Goal: Task Accomplishment & Management: Use online tool/utility

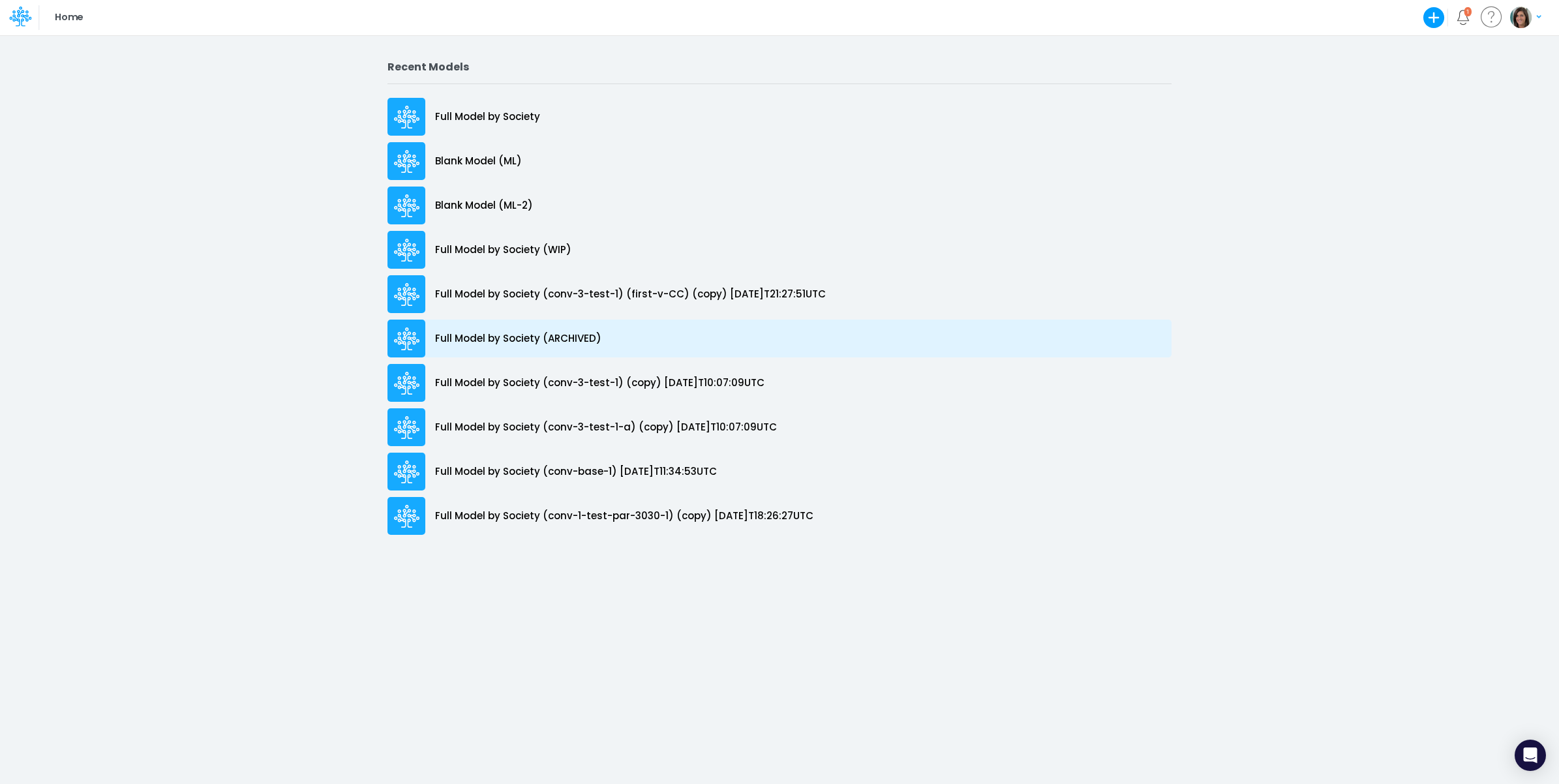
click at [563, 338] on p "Full Model by Society (ARCHIVED)" at bounding box center [518, 339] width 166 height 15
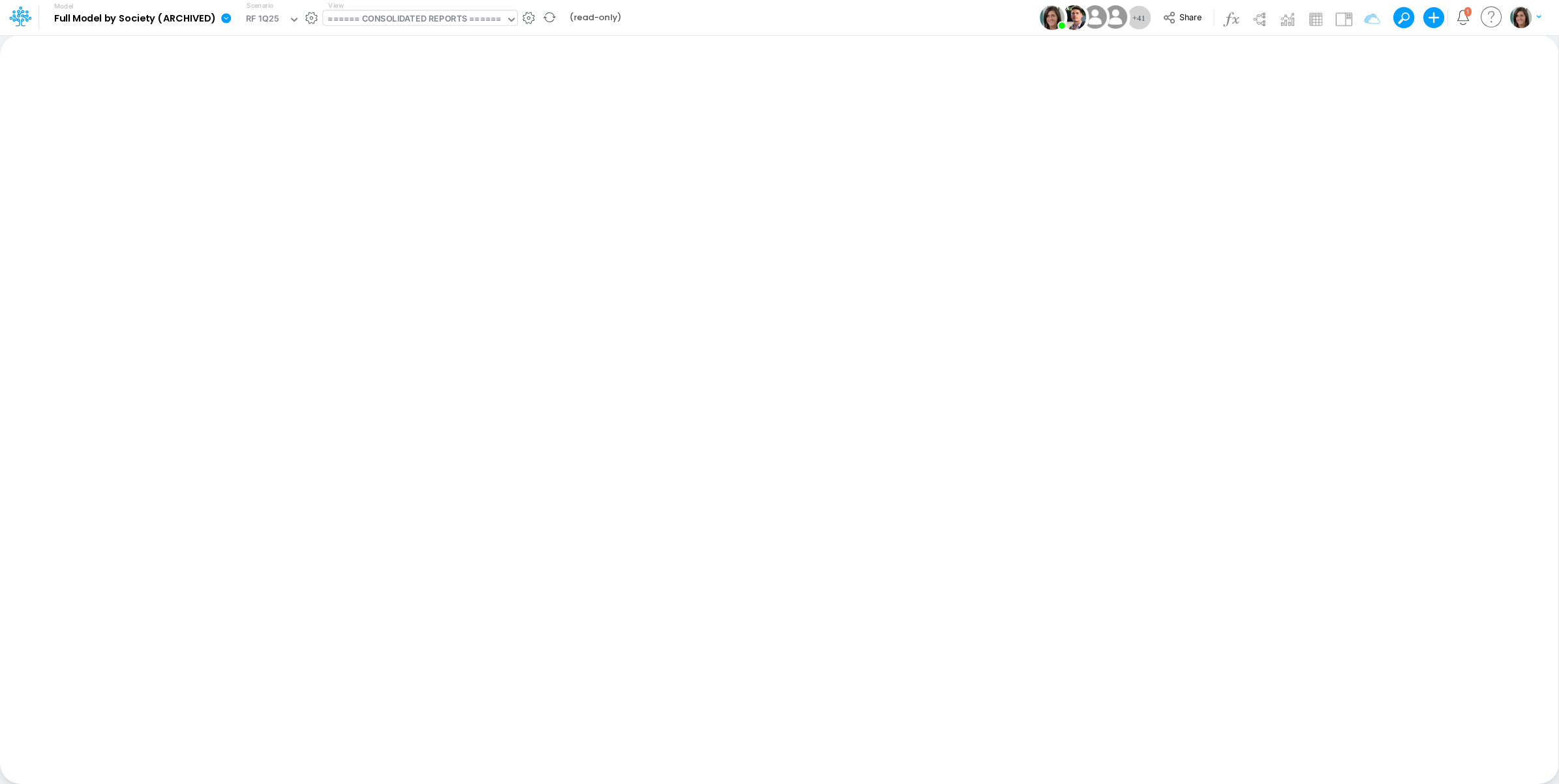
click at [401, 19] on div "====== CONSOLIDATED REPORTS ======" at bounding box center [415, 20] width 174 height 15
type input "finan"
click at [392, 85] on div "Financial Statements" at bounding box center [418, 87] width 191 height 22
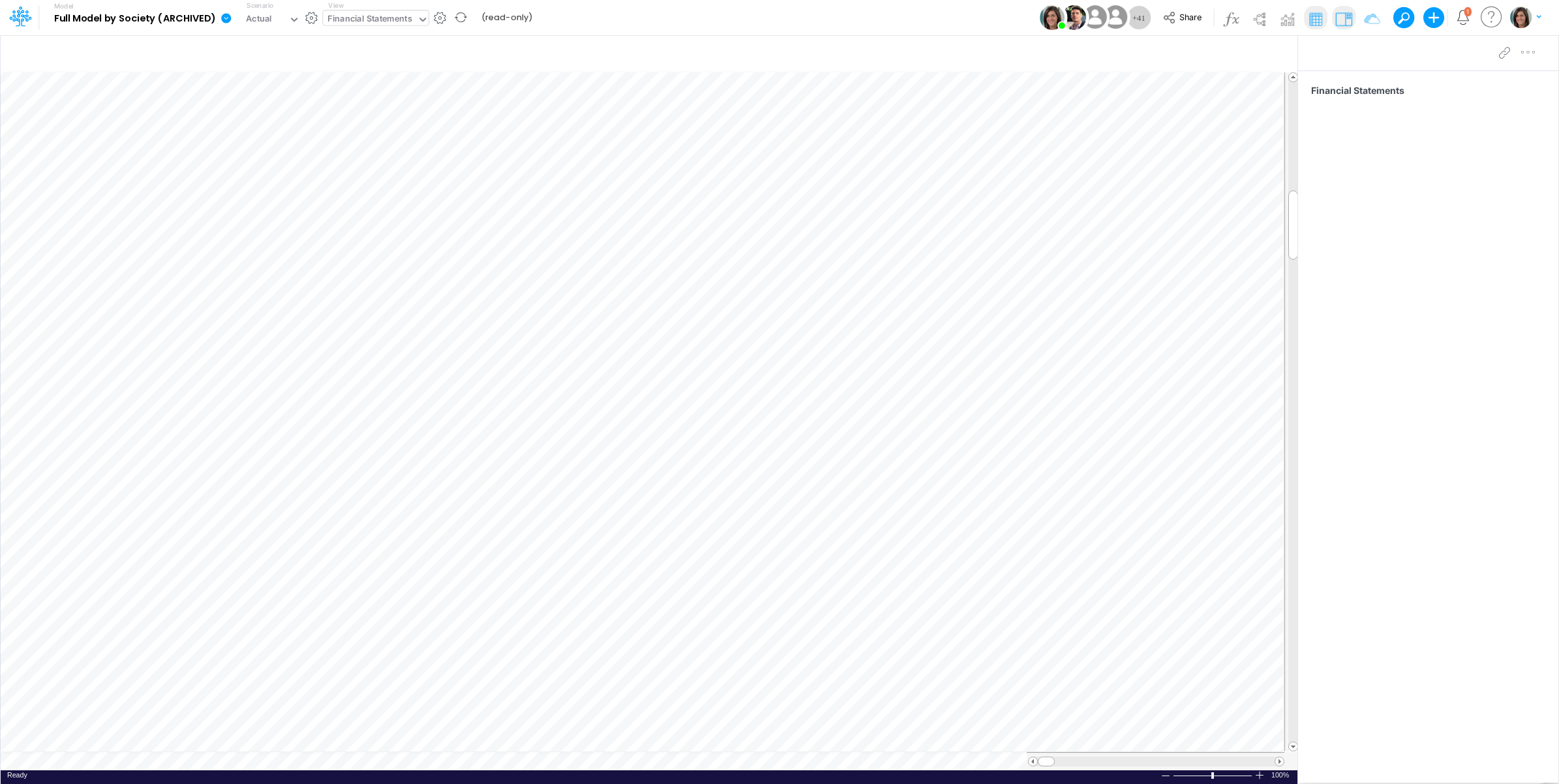
scroll to position [0, 1]
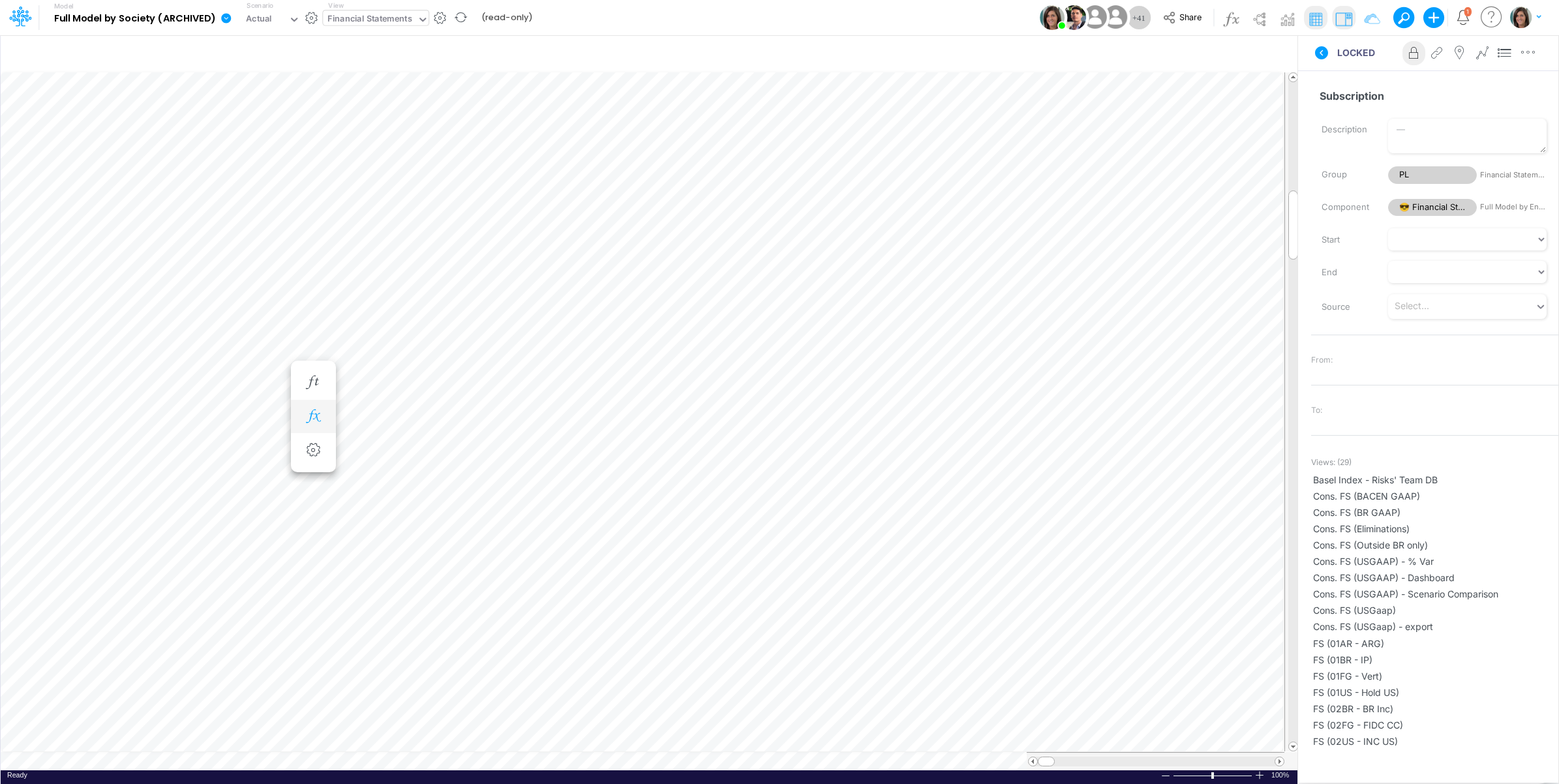
click at [317, 415] on icon "button" at bounding box center [313, 416] width 19 height 13
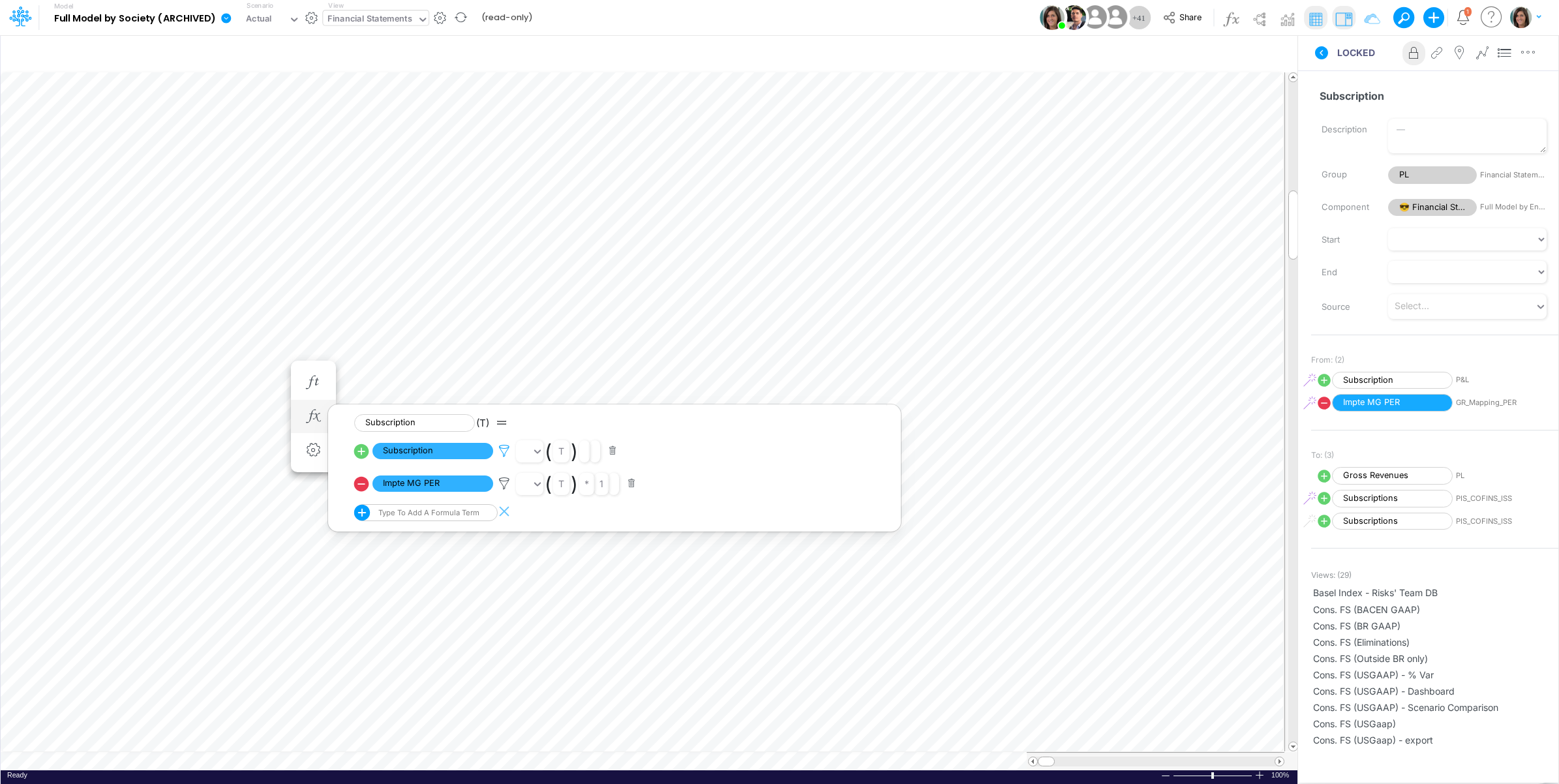
click at [503, 451] on icon at bounding box center [504, 451] width 19 height 13
click at [503, 451] on div at bounding box center [779, 395] width 1559 height 777
click at [1337, 64] on div "LOCKED Advanced settings Delete" at bounding box center [1428, 53] width 260 height 37
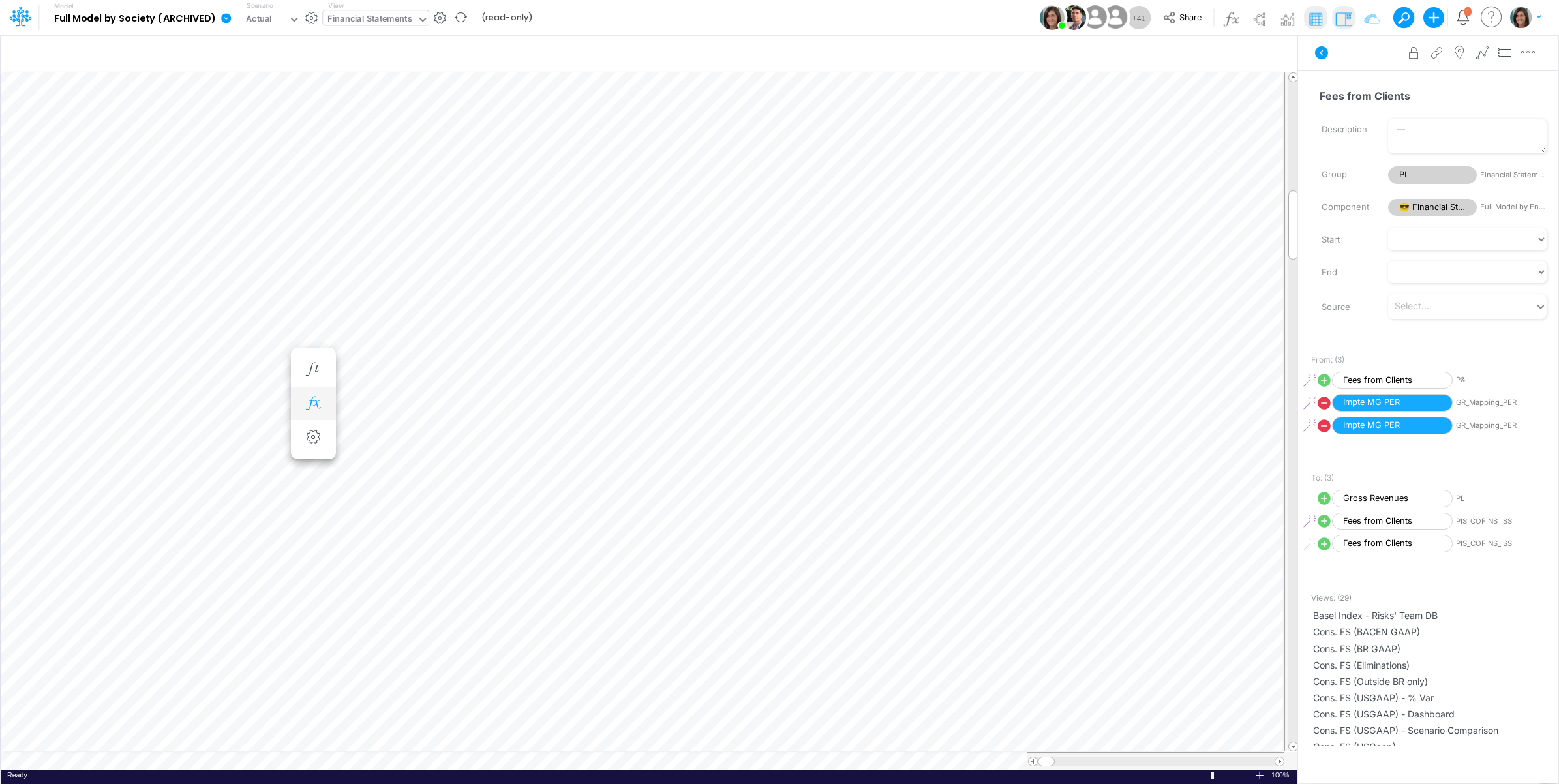
click at [324, 403] on button "button" at bounding box center [313, 403] width 24 height 26
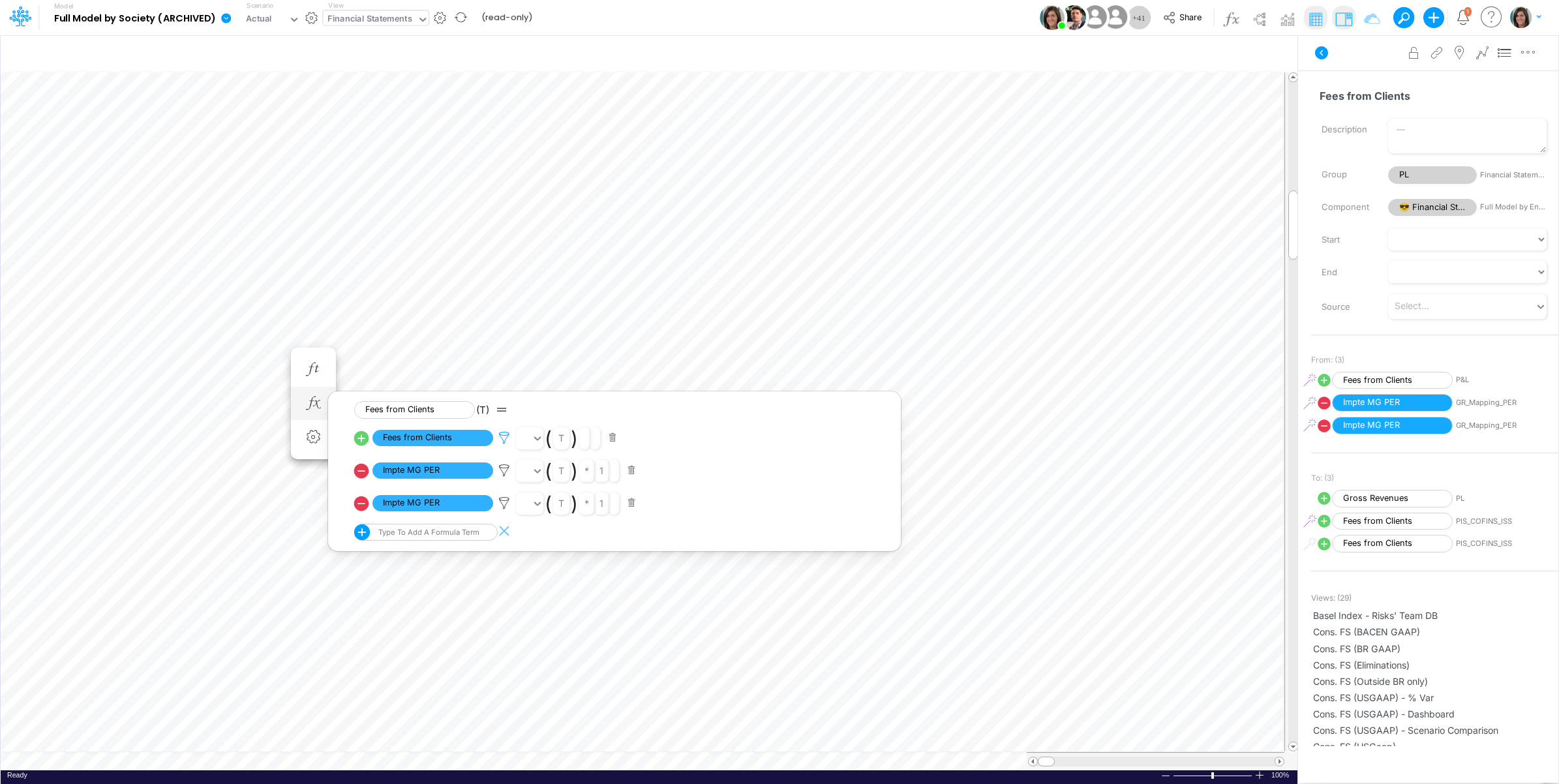
click at [503, 435] on icon at bounding box center [504, 438] width 19 height 13
click at [1334, 57] on div at bounding box center [779, 395] width 1559 height 777
click at [1317, 51] on icon at bounding box center [1322, 53] width 13 height 13
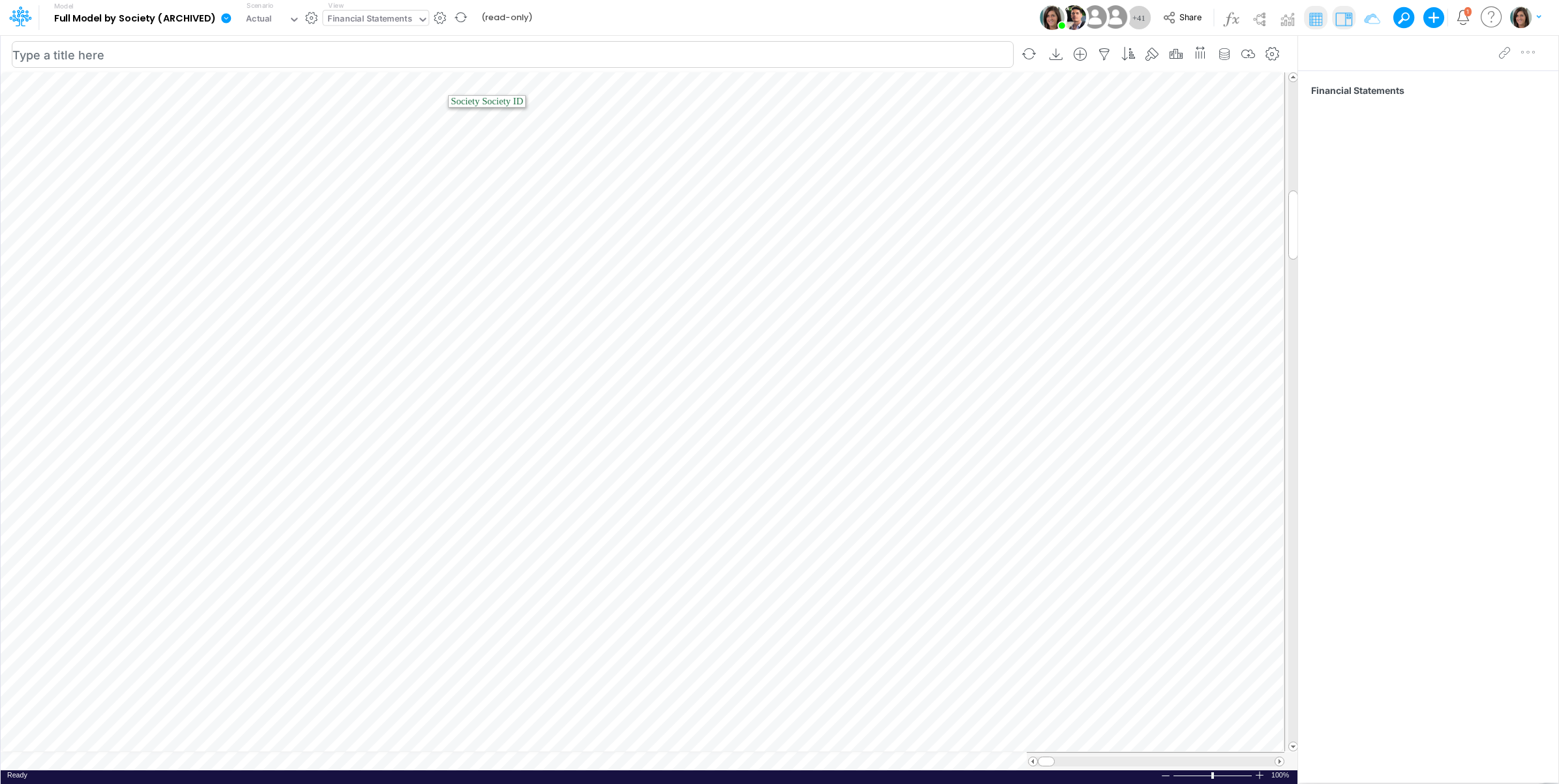
click at [25, 15] on icon at bounding box center [20, 16] width 23 height 23
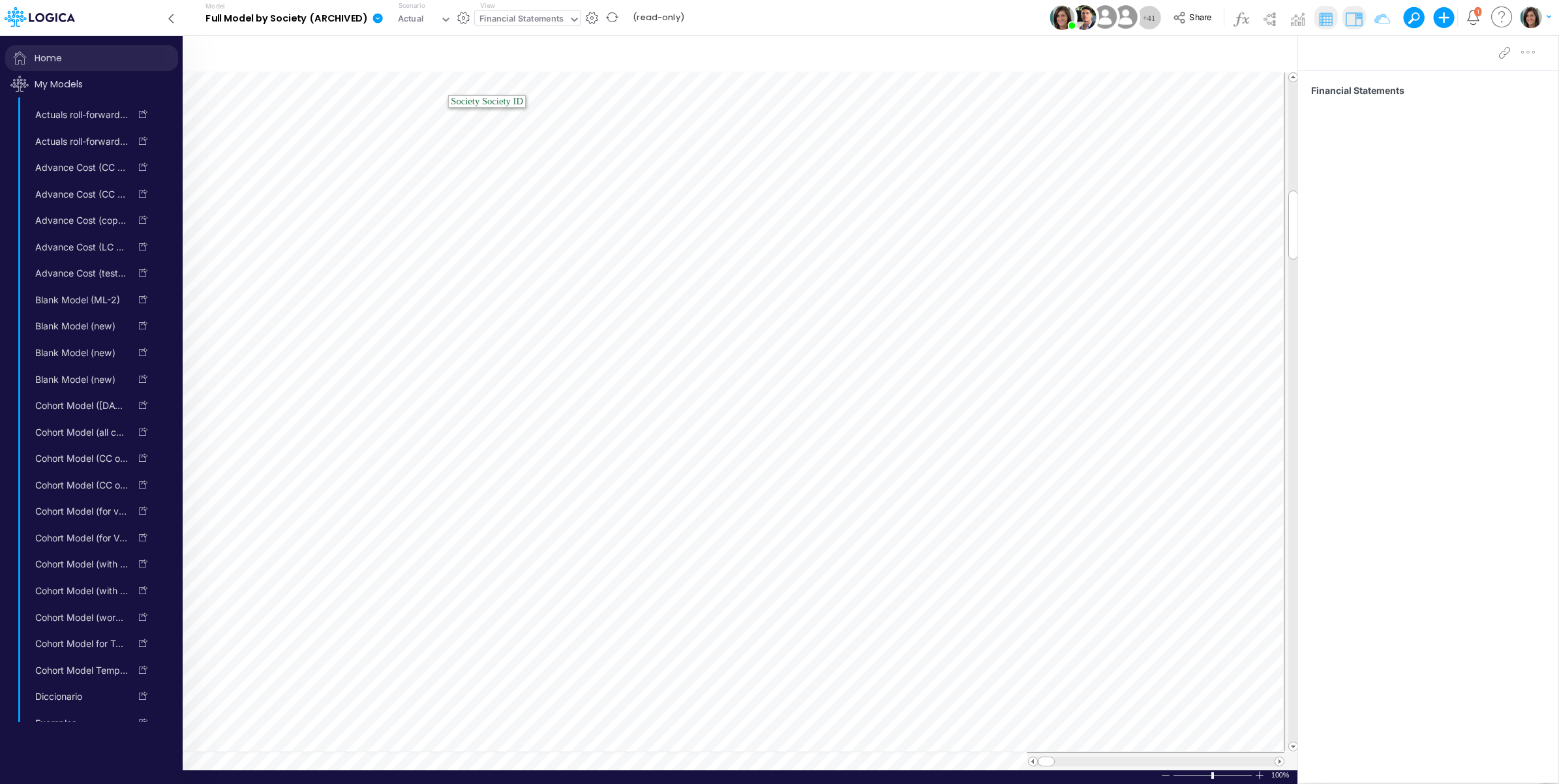
click at [51, 59] on span "Home" at bounding box center [91, 58] width 173 height 26
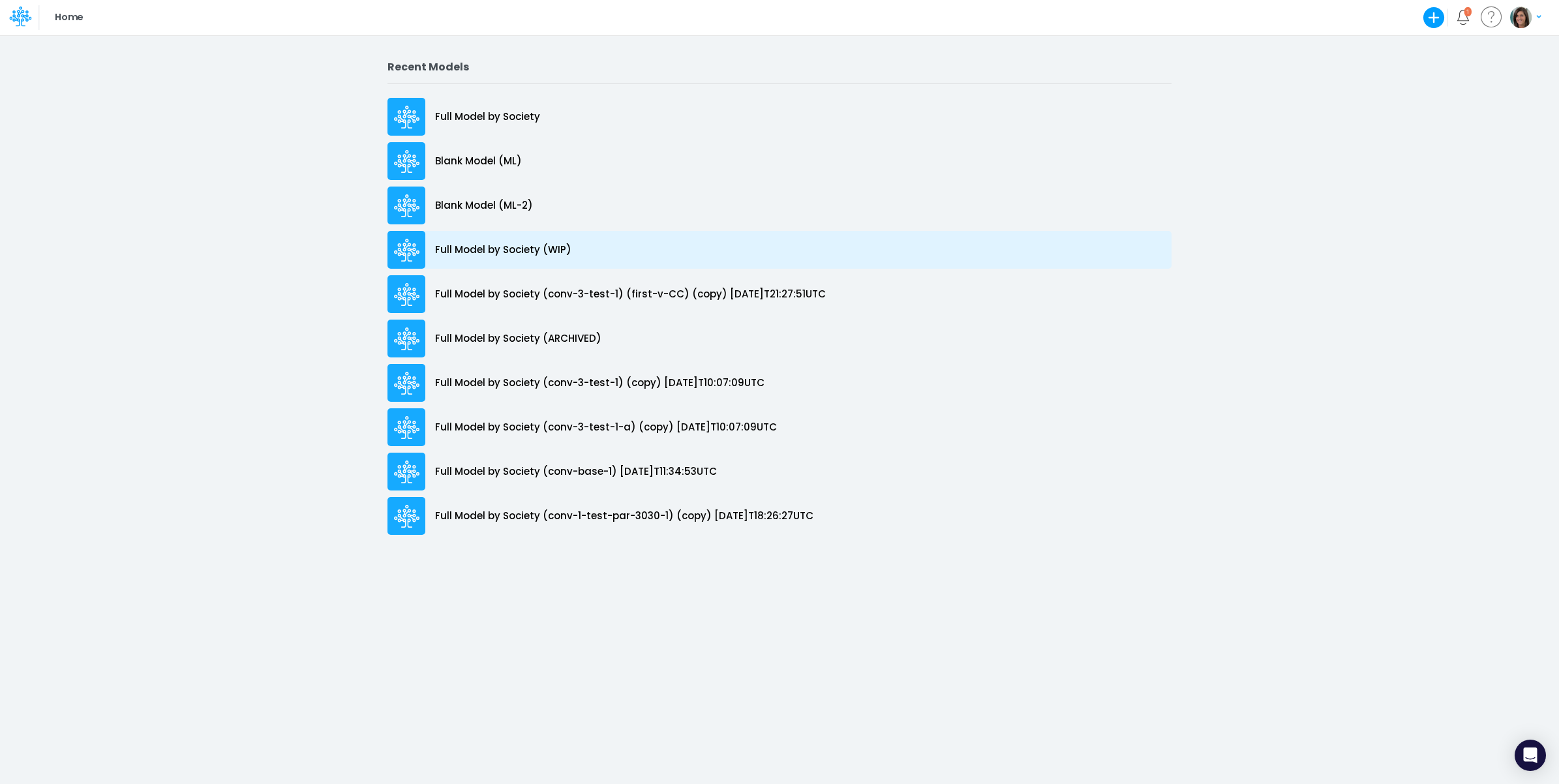
click at [569, 252] on div "Full Model by Society (WIP)" at bounding box center [780, 249] width 784 height 38
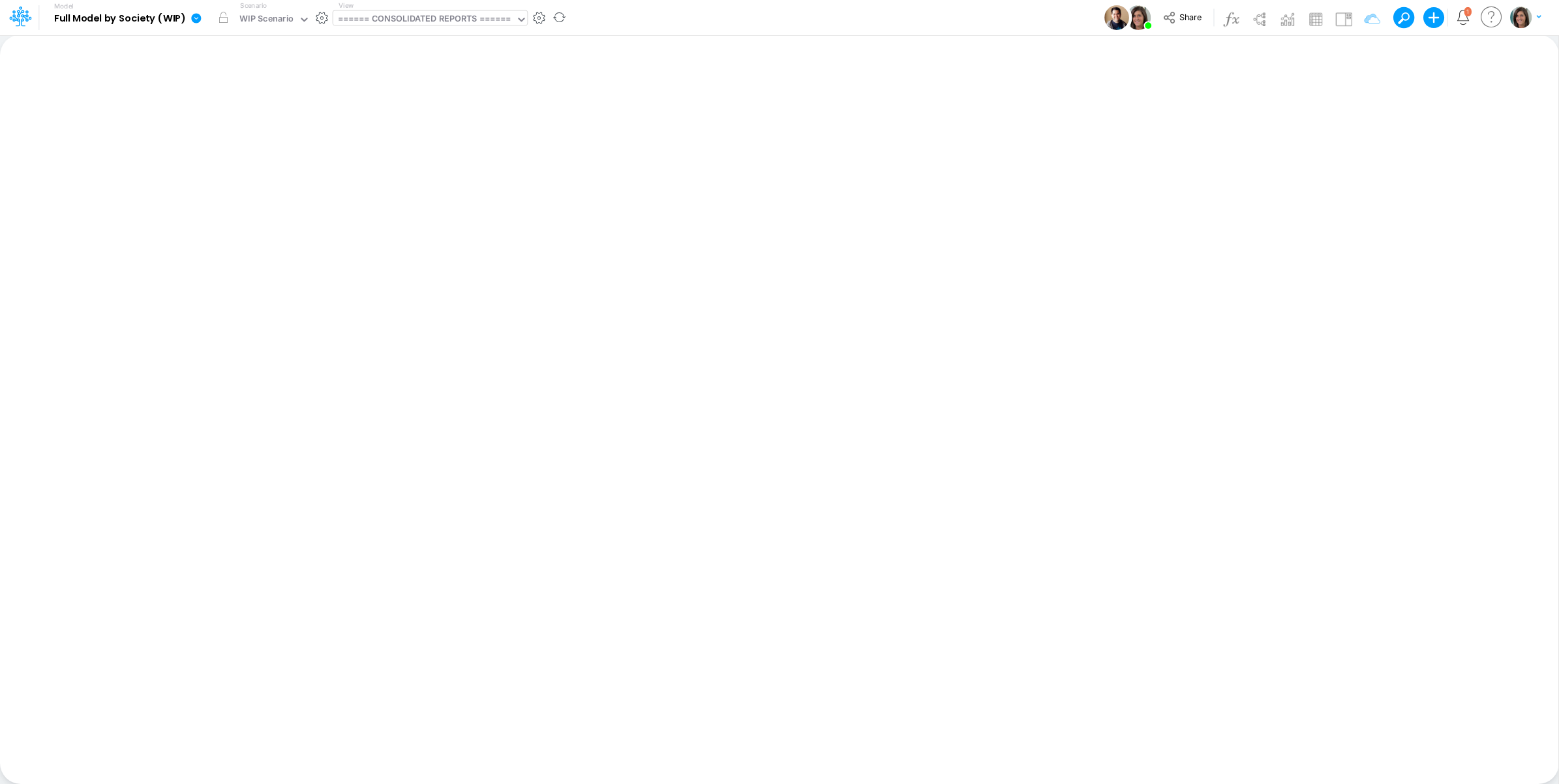
click at [477, 18] on div "====== CONSOLIDATED REPORTS ======" at bounding box center [425, 20] width 174 height 15
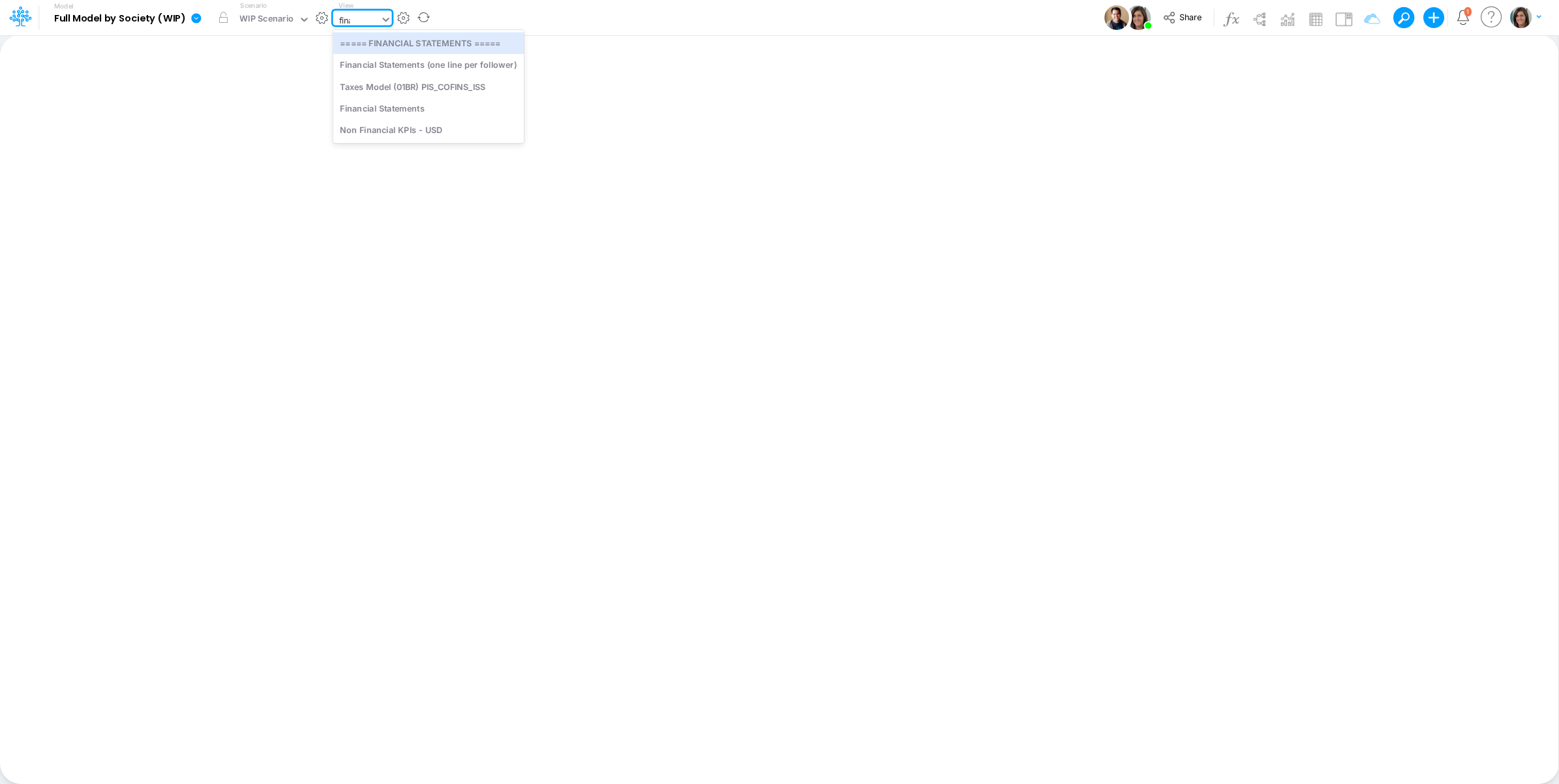
type input "finan"
click at [475, 80] on div "Financial Statements" at bounding box center [429, 87] width 191 height 22
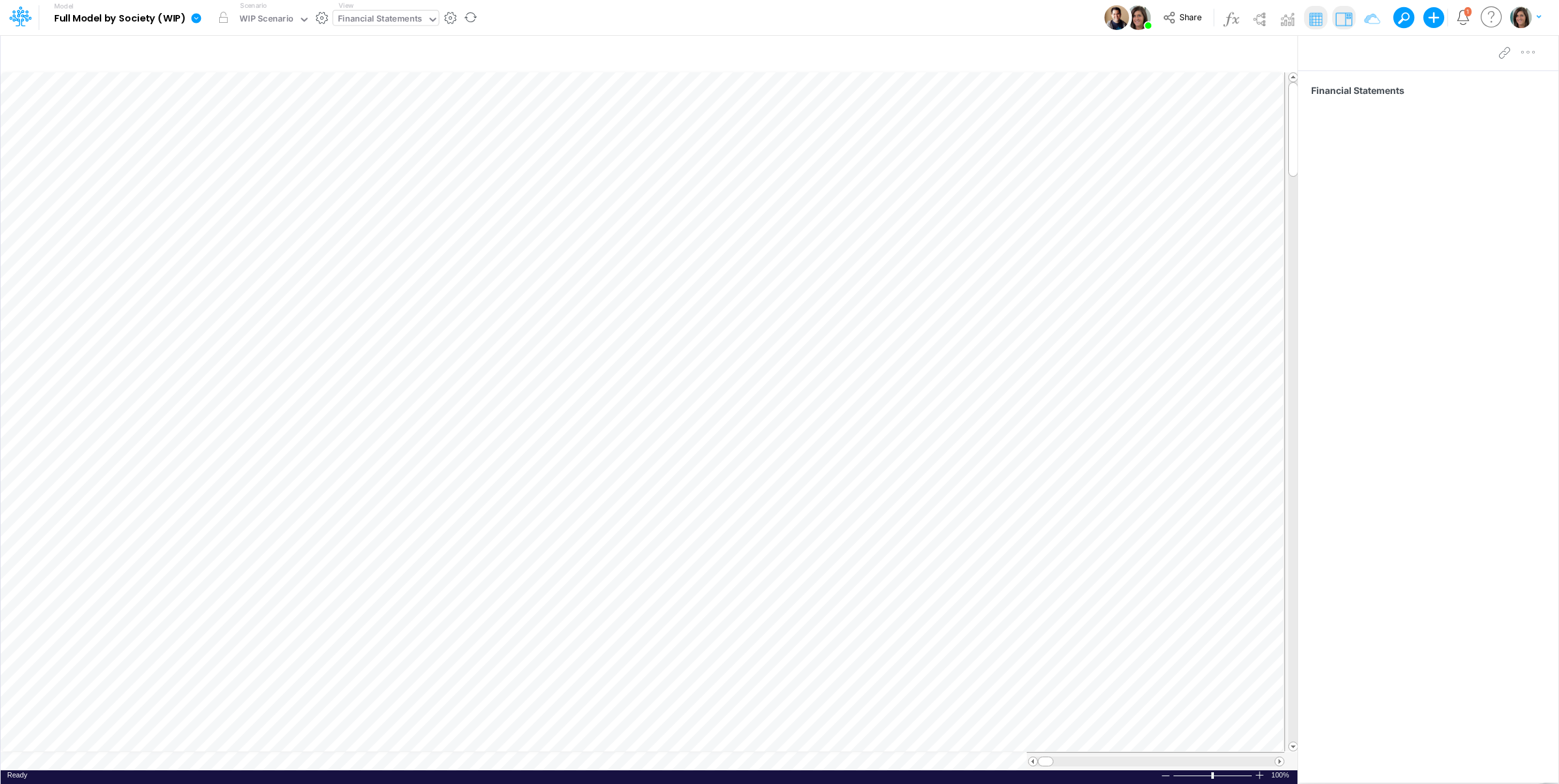
click at [542, 21] on div "Model Full Model by Society (WIP) Edit model settings Duplicate Import QuickBoo…" at bounding box center [780, 18] width 1404 height 35
click at [416, 23] on div "Financial Statements" at bounding box center [380, 20] width 84 height 15
type input "01br"
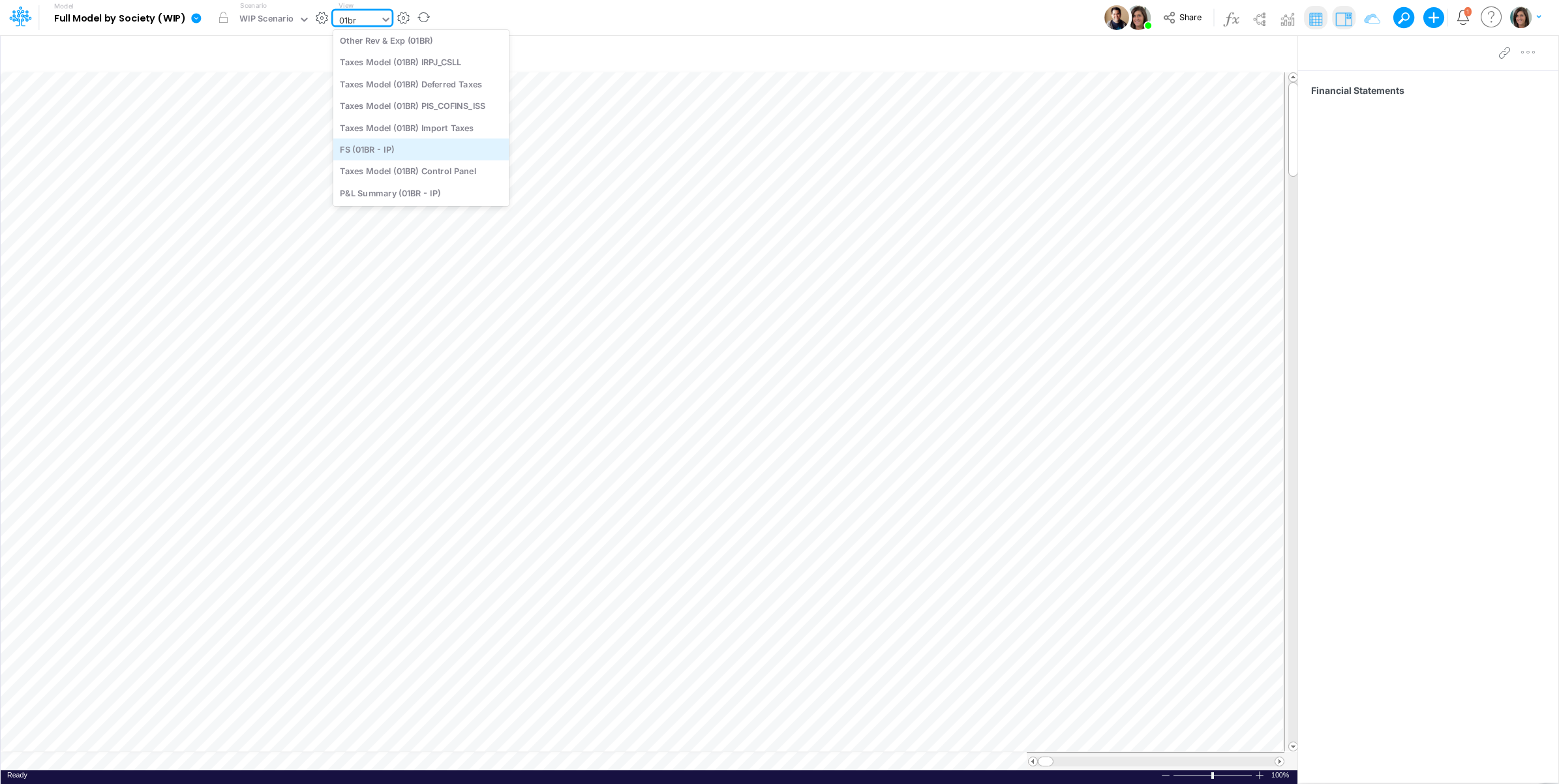
click at [400, 147] on div "FS (01BR - IP)" at bounding box center [421, 149] width 176 height 22
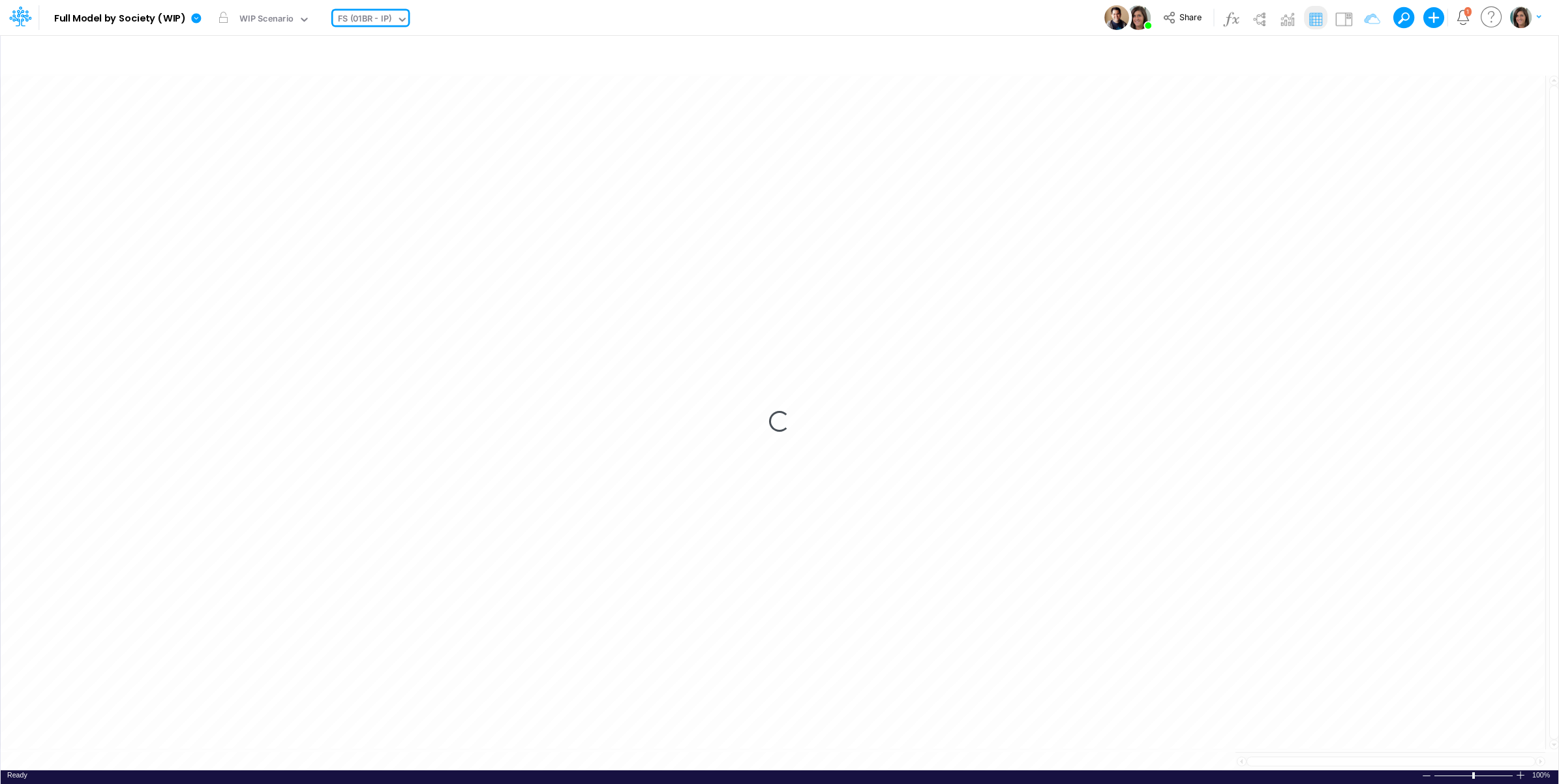
click at [560, 17] on div "Model Full Model by Society (WIP) Edit model settings Duplicate Import QuickBoo…" at bounding box center [780, 18] width 1404 height 35
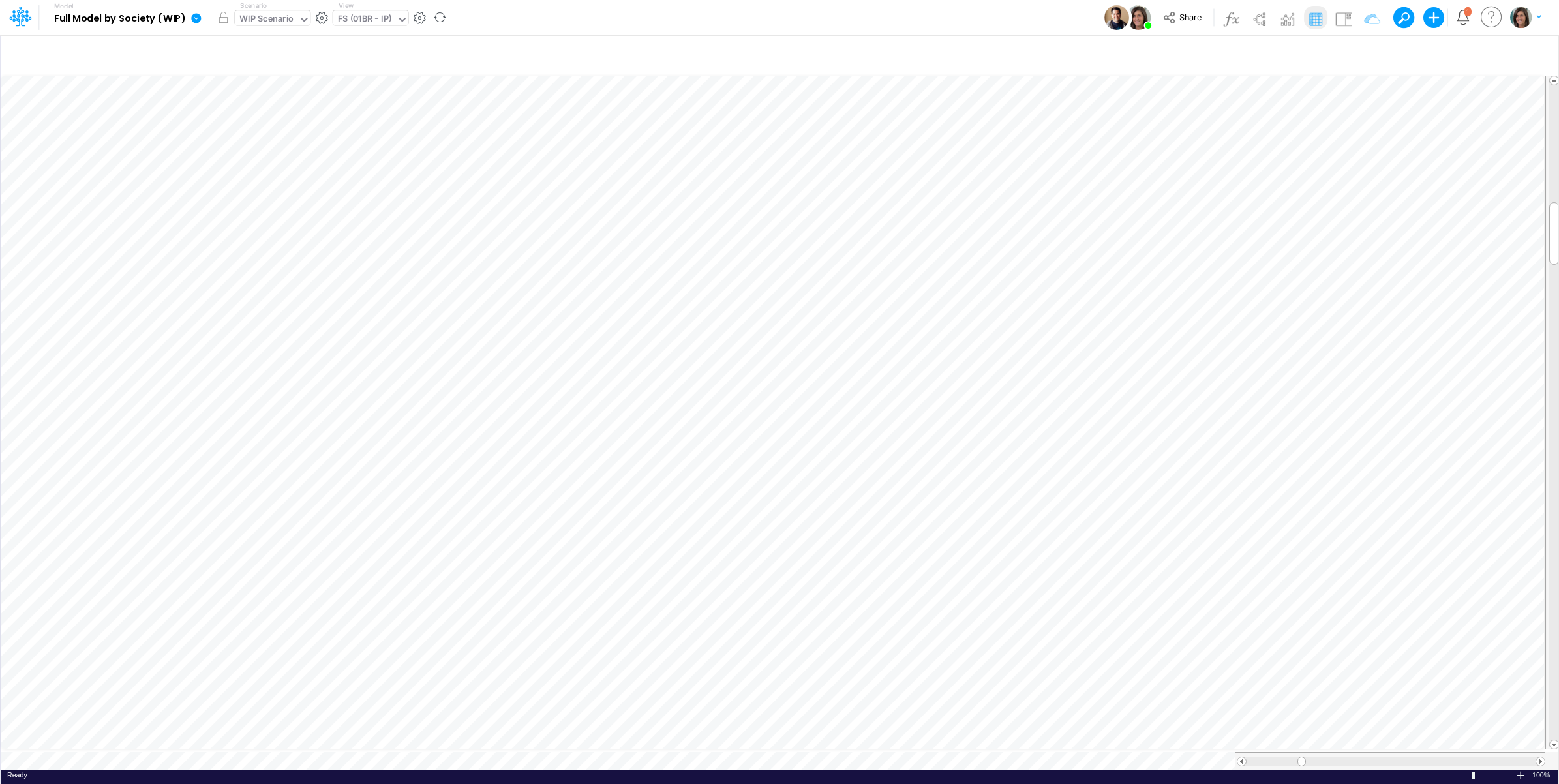
click at [259, 25] on div "WIP Scenario" at bounding box center [266, 20] width 54 height 15
click at [638, 27] on div "Model Full Model by Society (WIP) Edit model settings Duplicate Import QuickBoo…" at bounding box center [780, 18] width 1404 height 35
click at [317, 749] on table at bounding box center [780, 421] width 1559 height 697
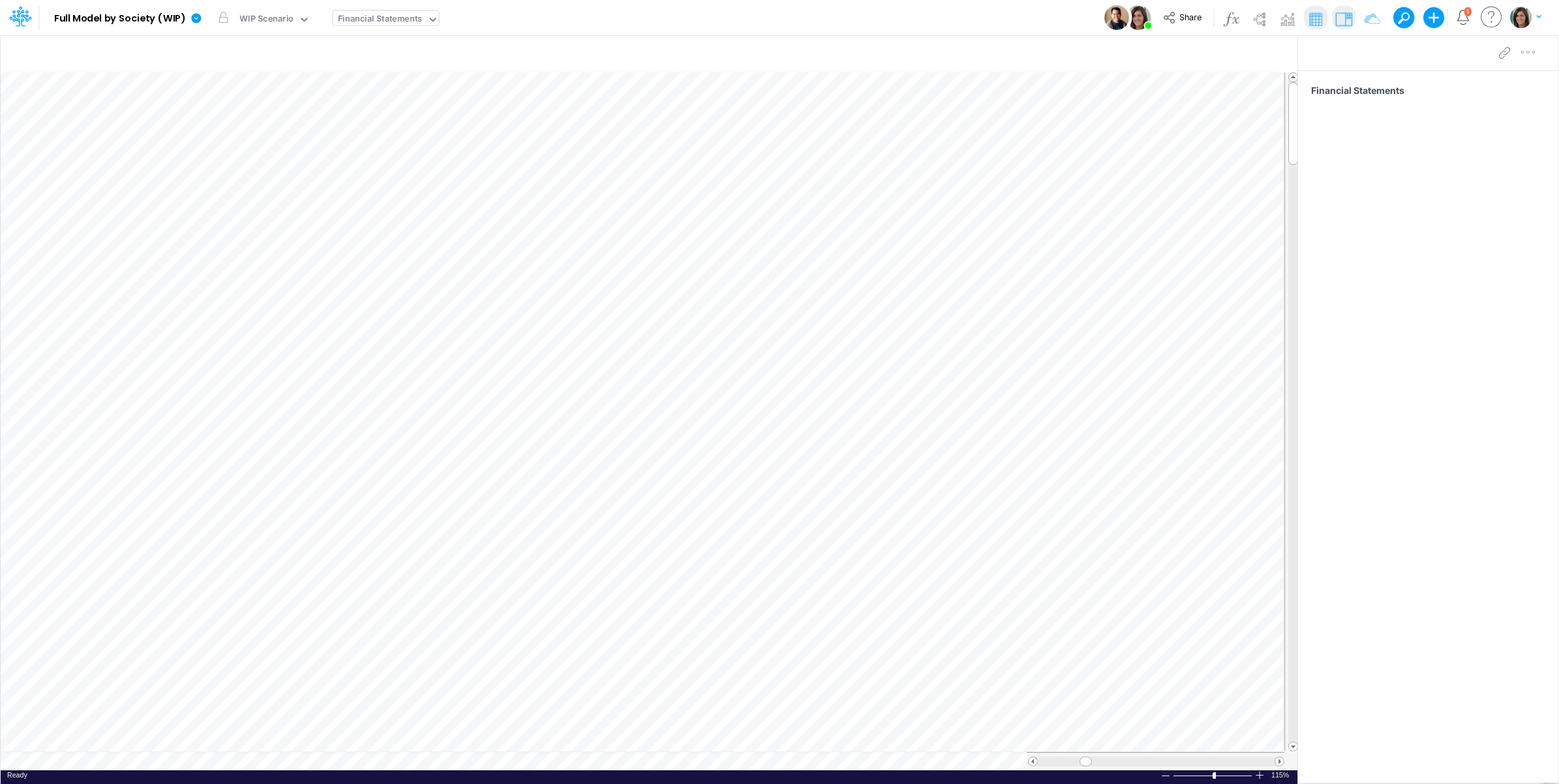
scroll to position [0, 1]
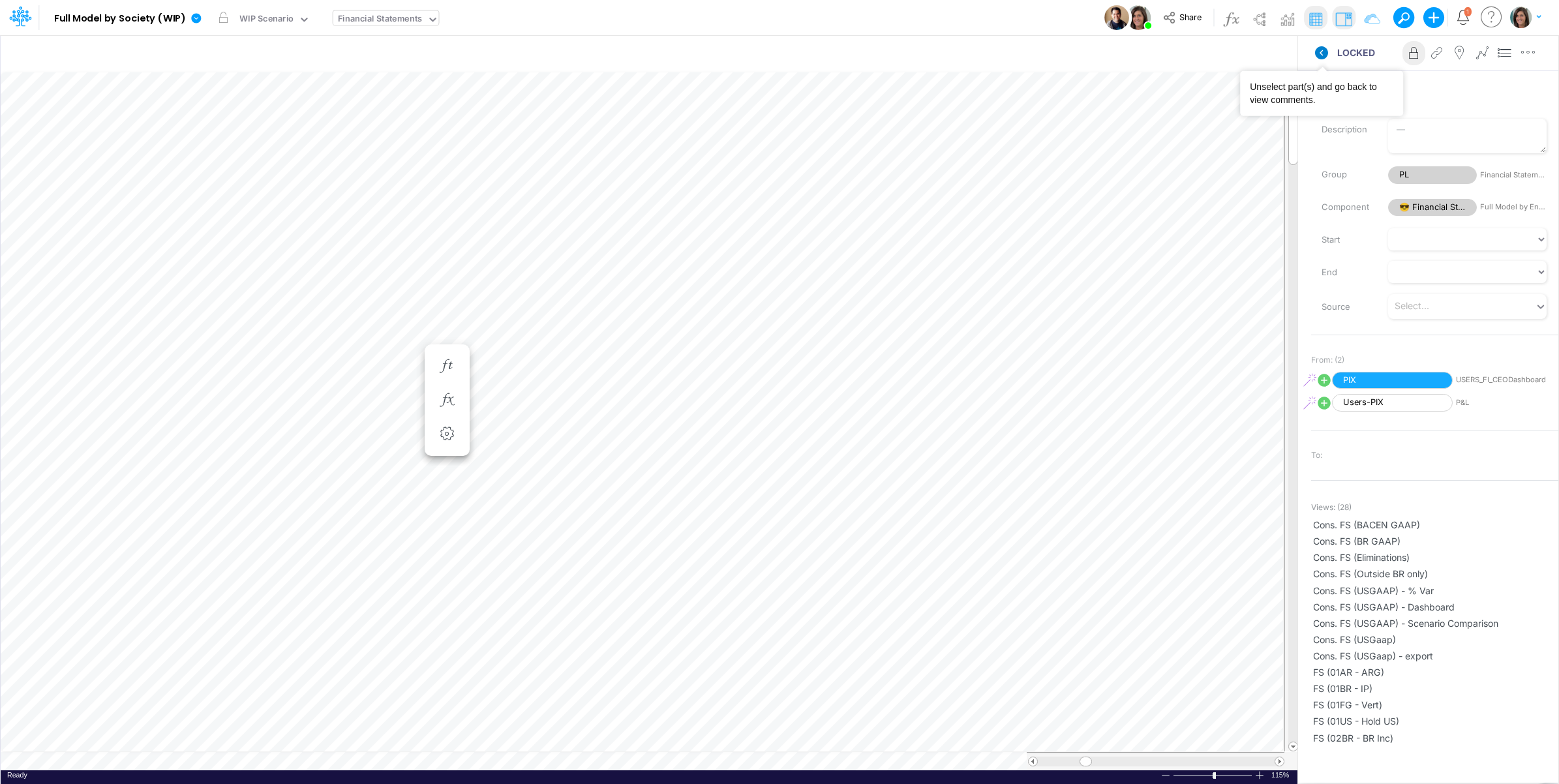
click at [1319, 53] on icon at bounding box center [1322, 53] width 13 height 13
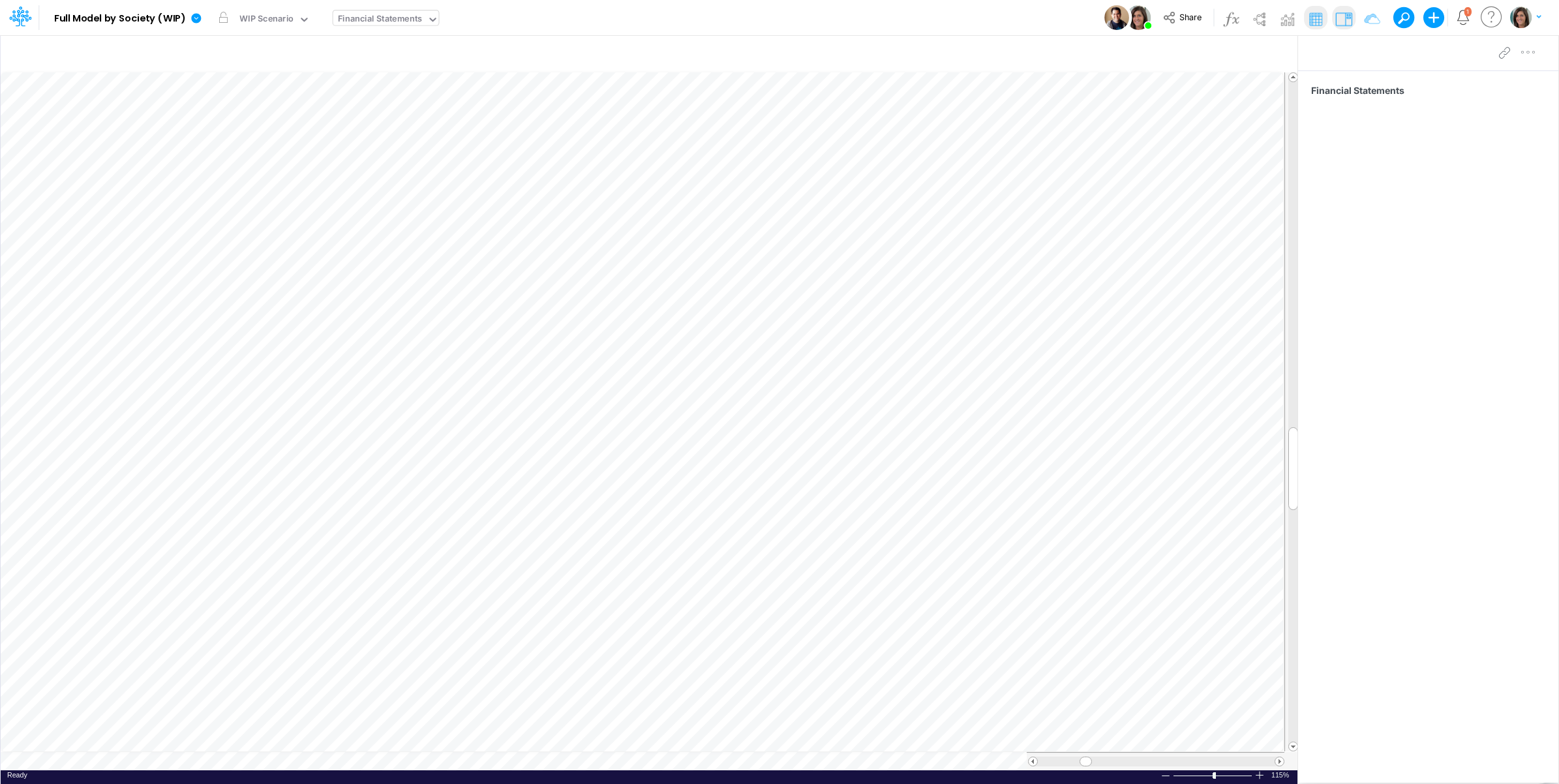
scroll to position [0, 1]
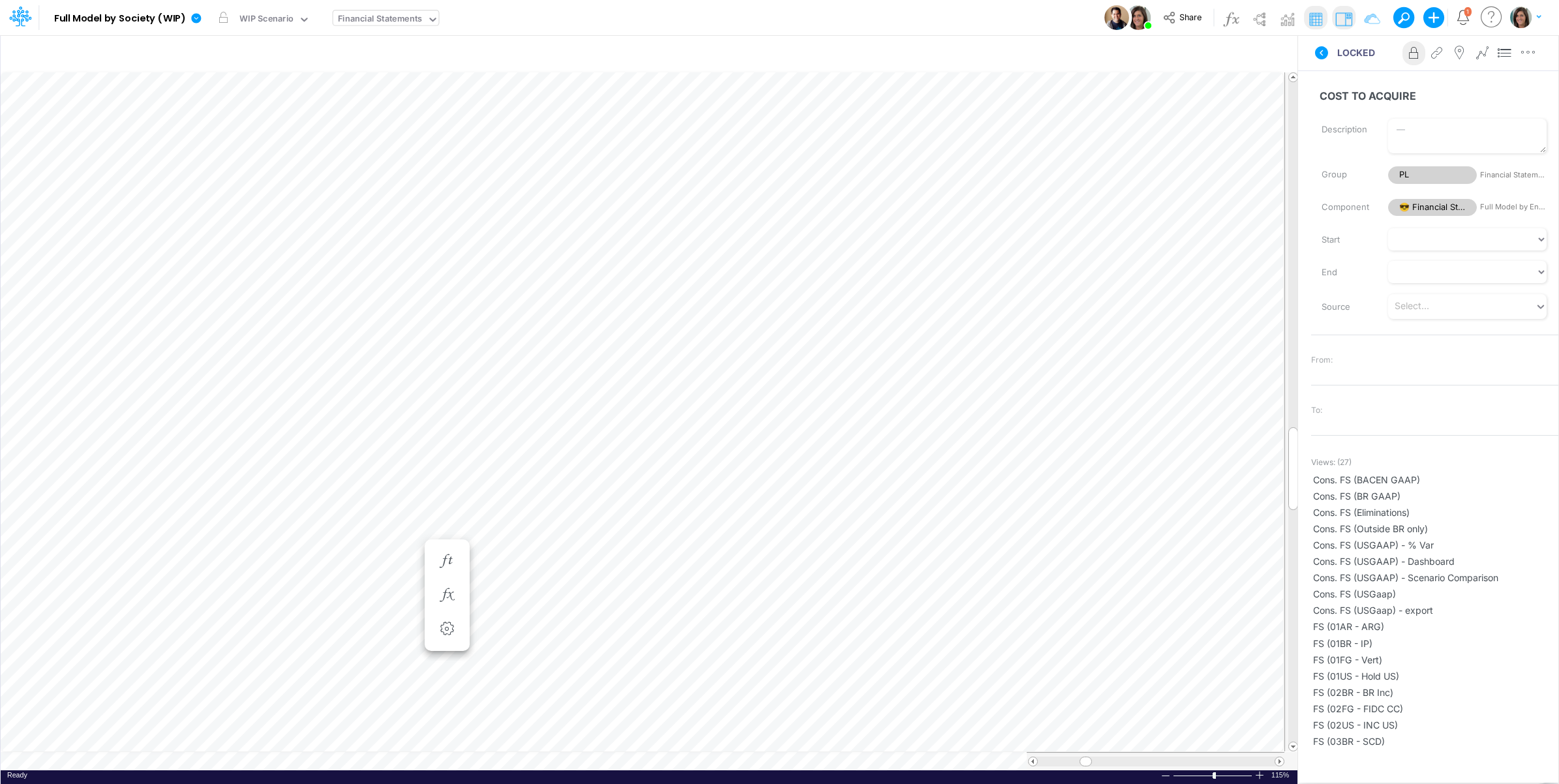
scroll to position [0, 1]
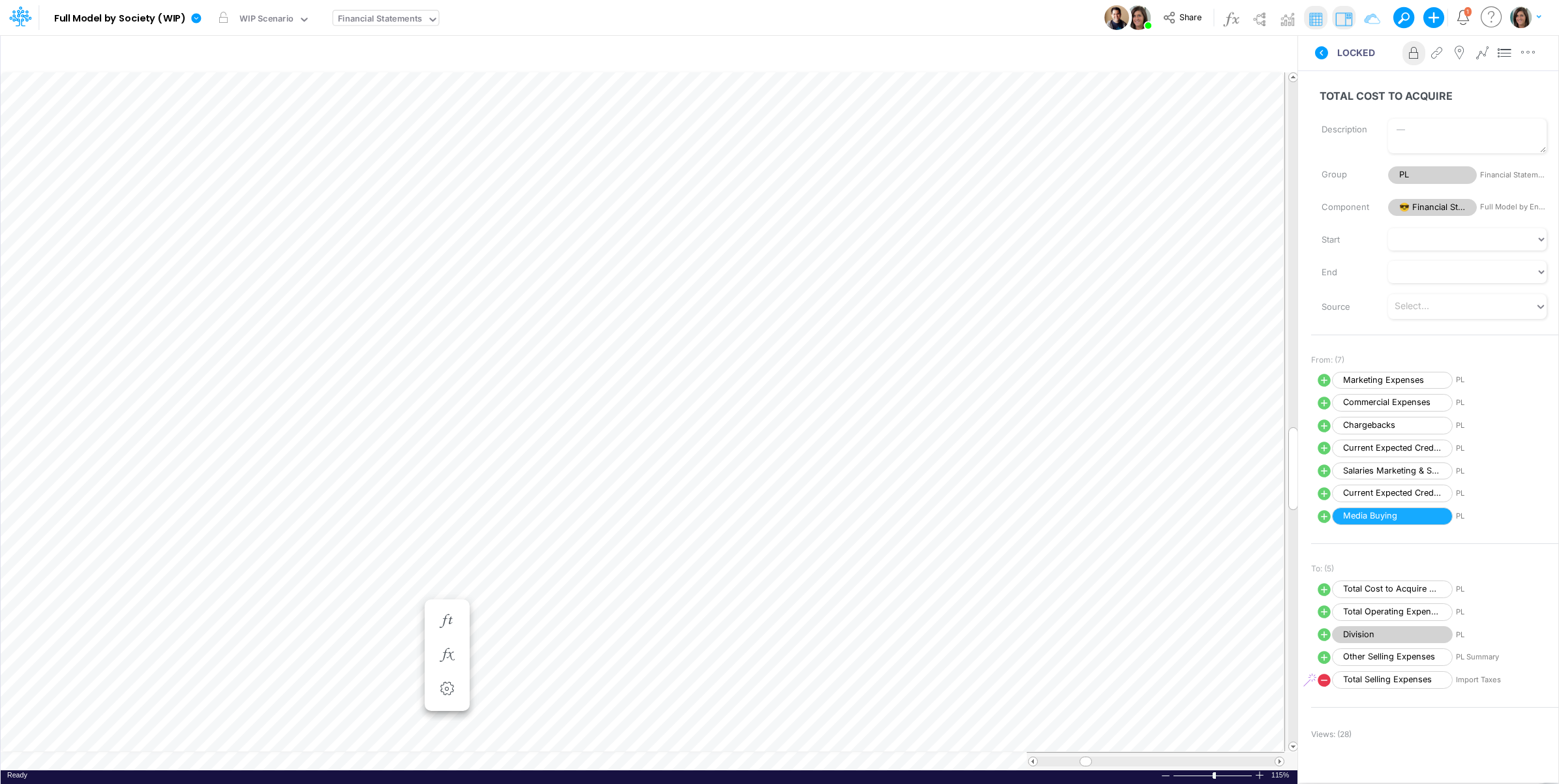
scroll to position [0, 1]
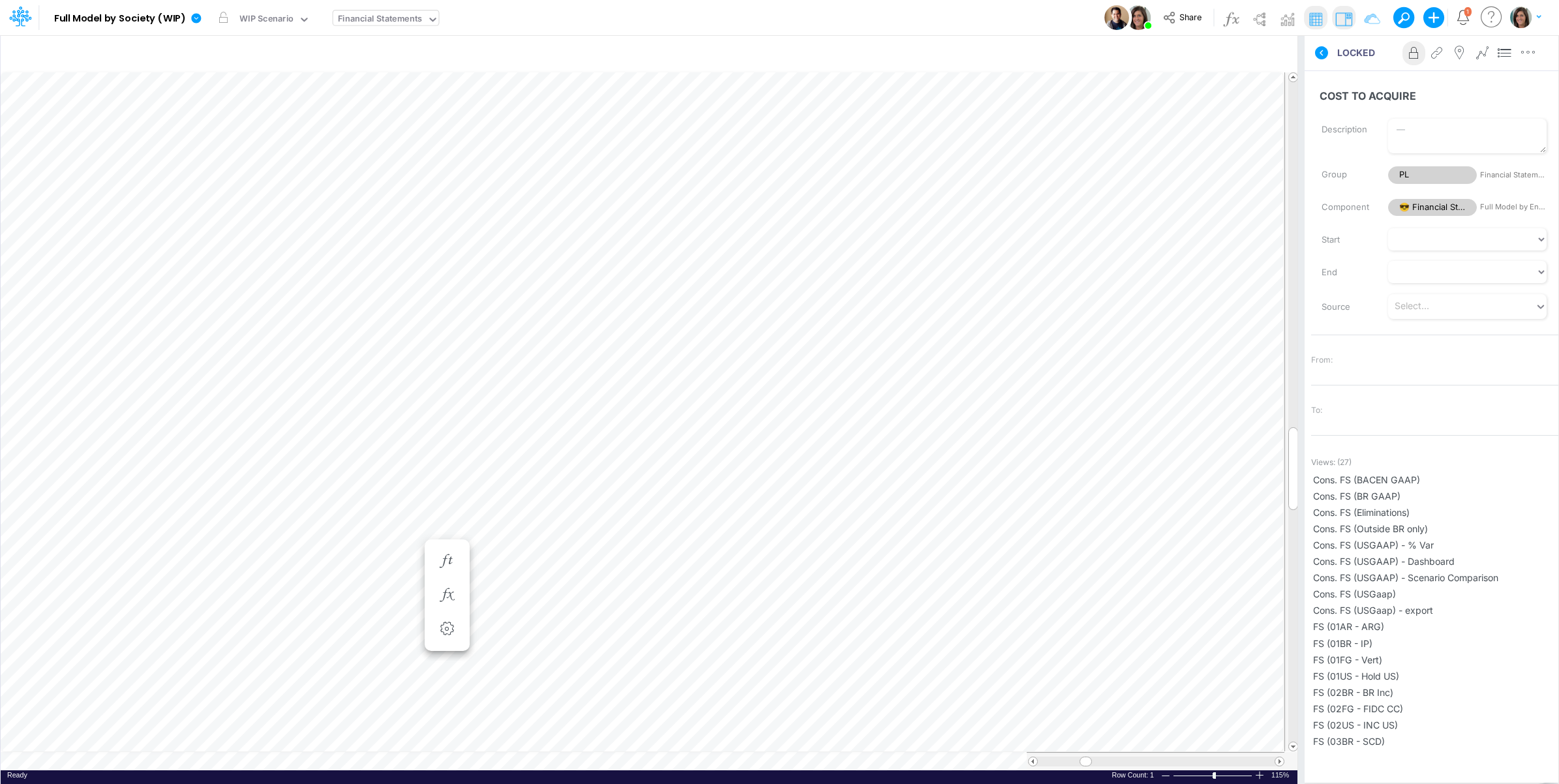
scroll to position [0, 1]
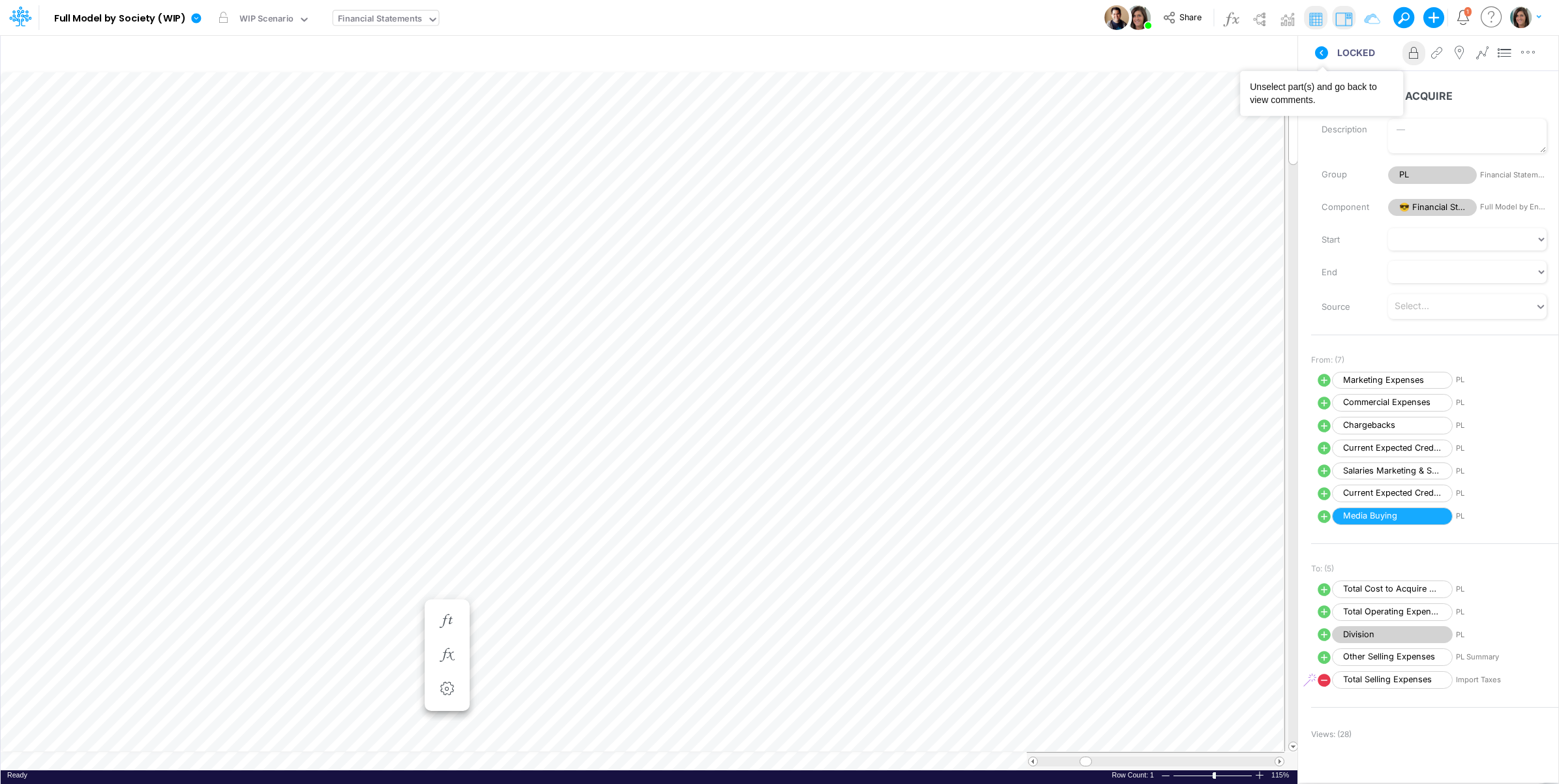
click at [1316, 48] on icon at bounding box center [1322, 53] width 16 height 16
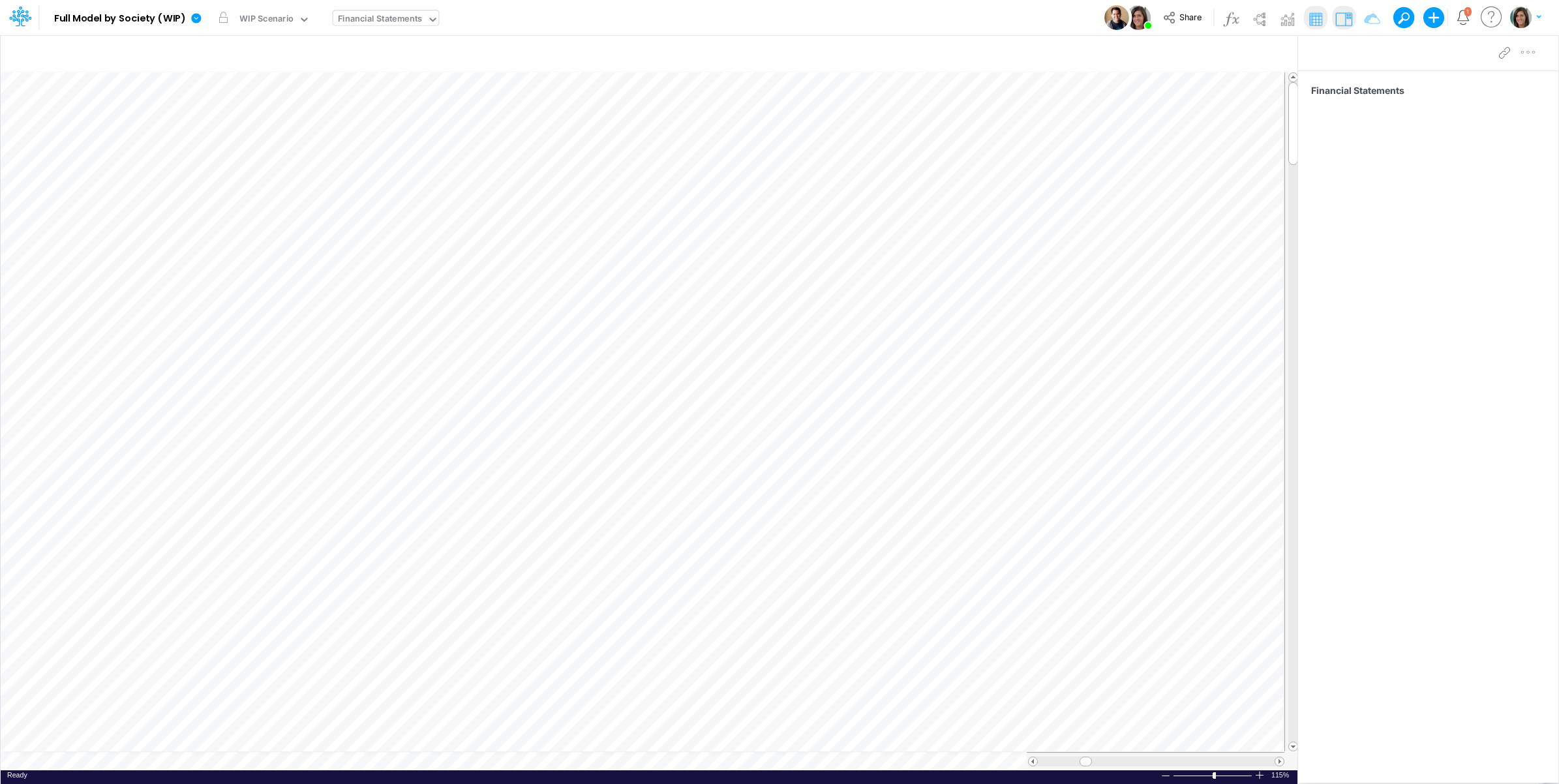
scroll to position [0, 1]
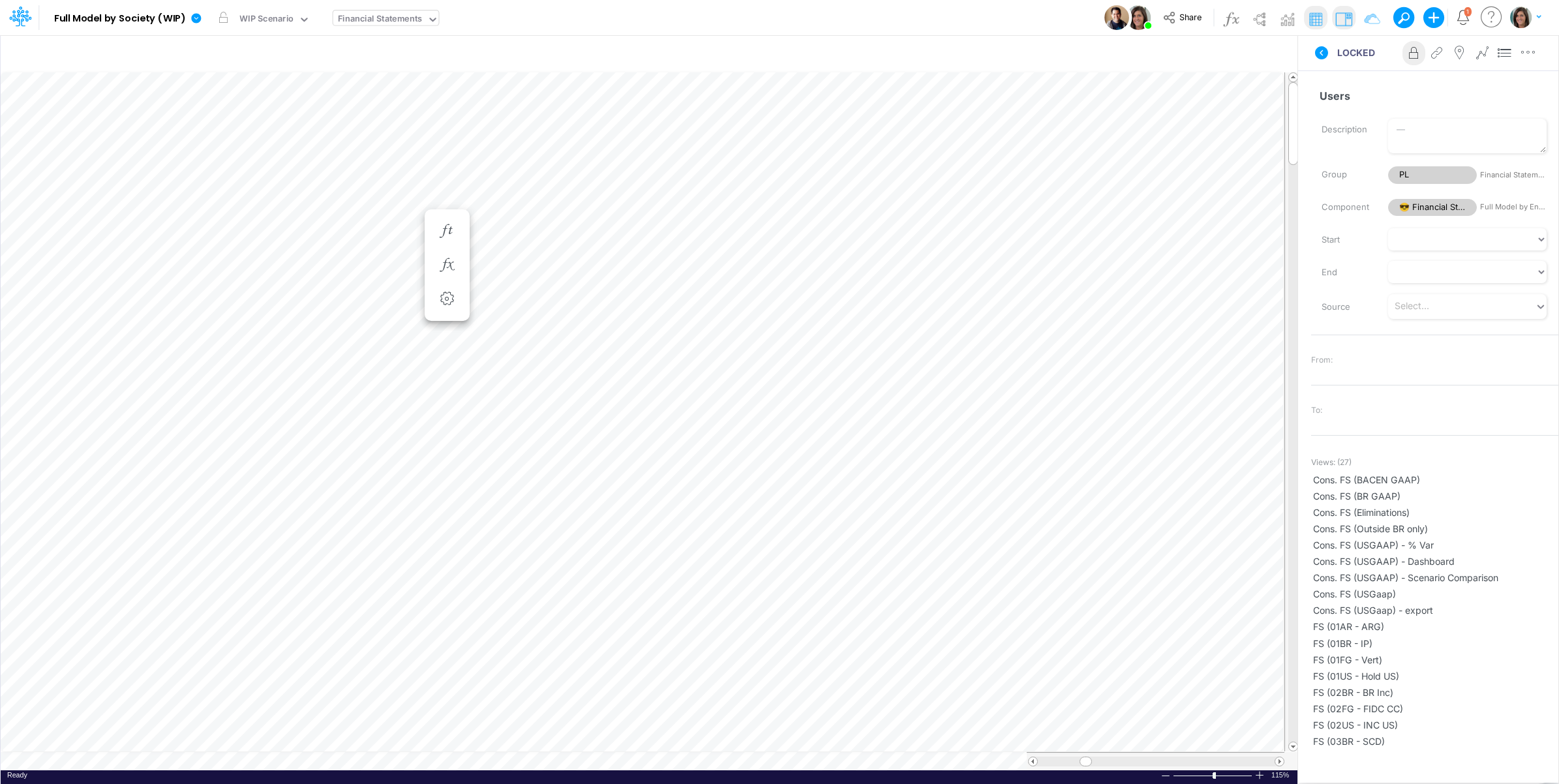
scroll to position [0, 1]
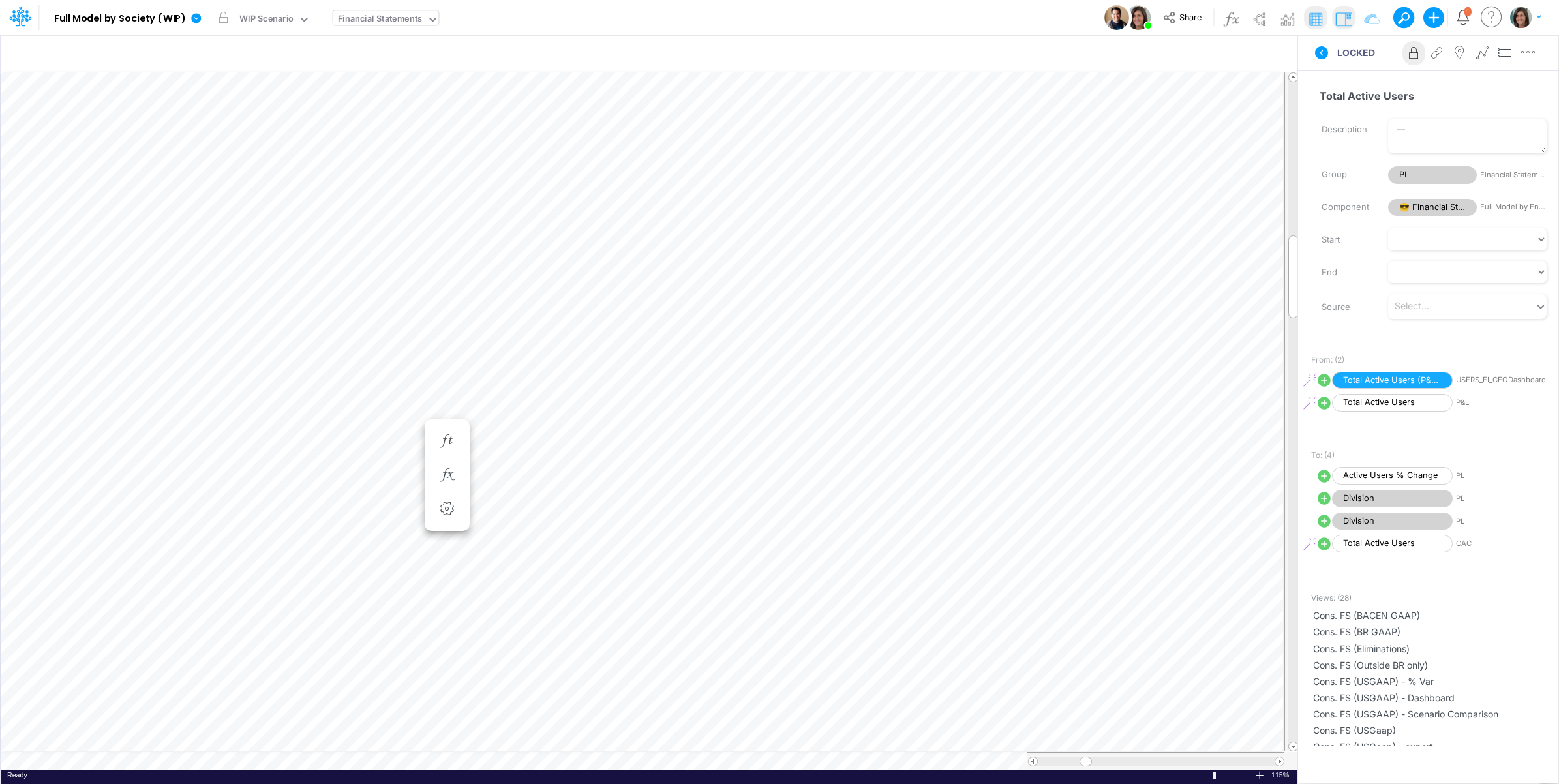
scroll to position [0, 1]
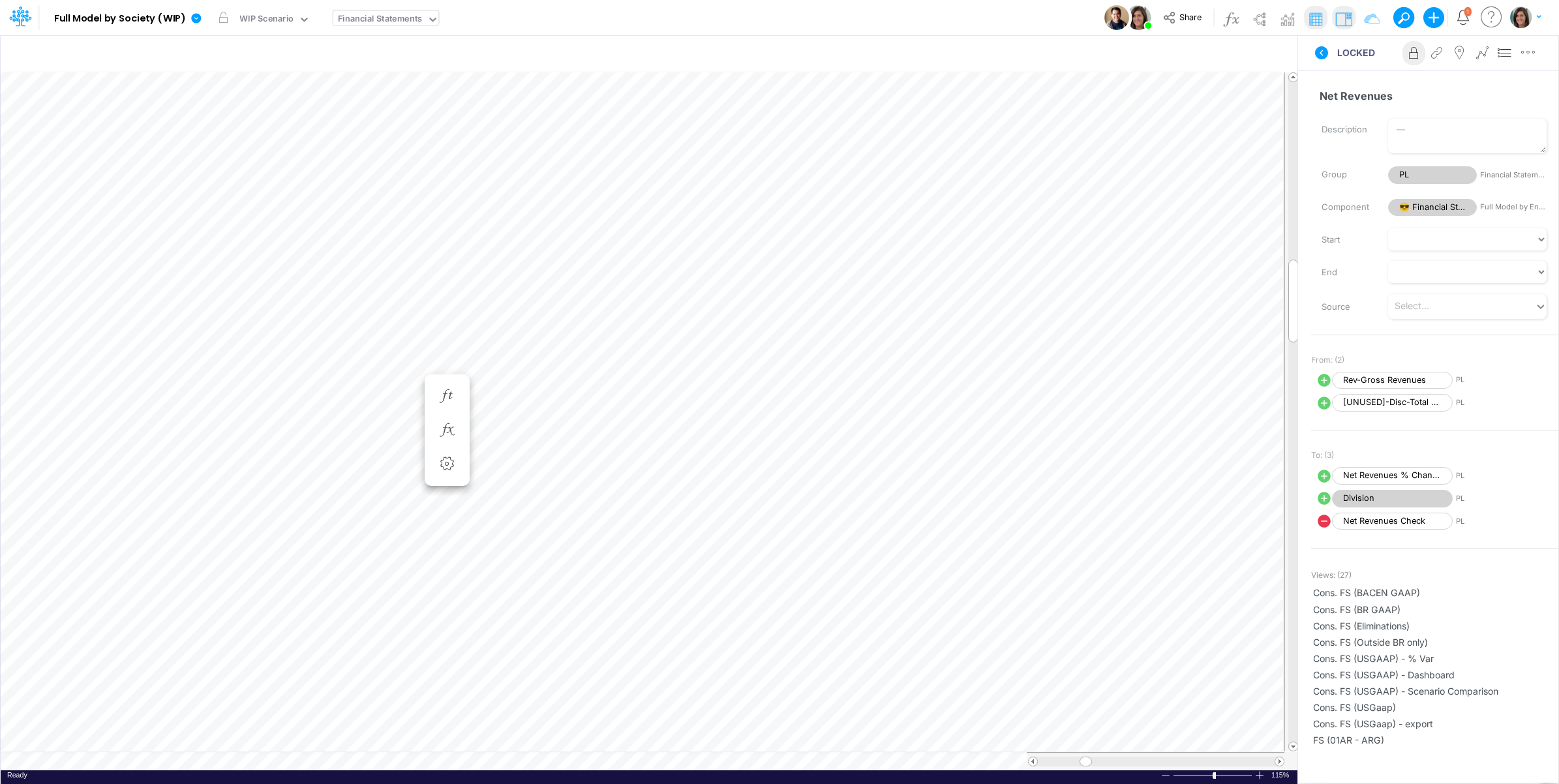
scroll to position [0, 1]
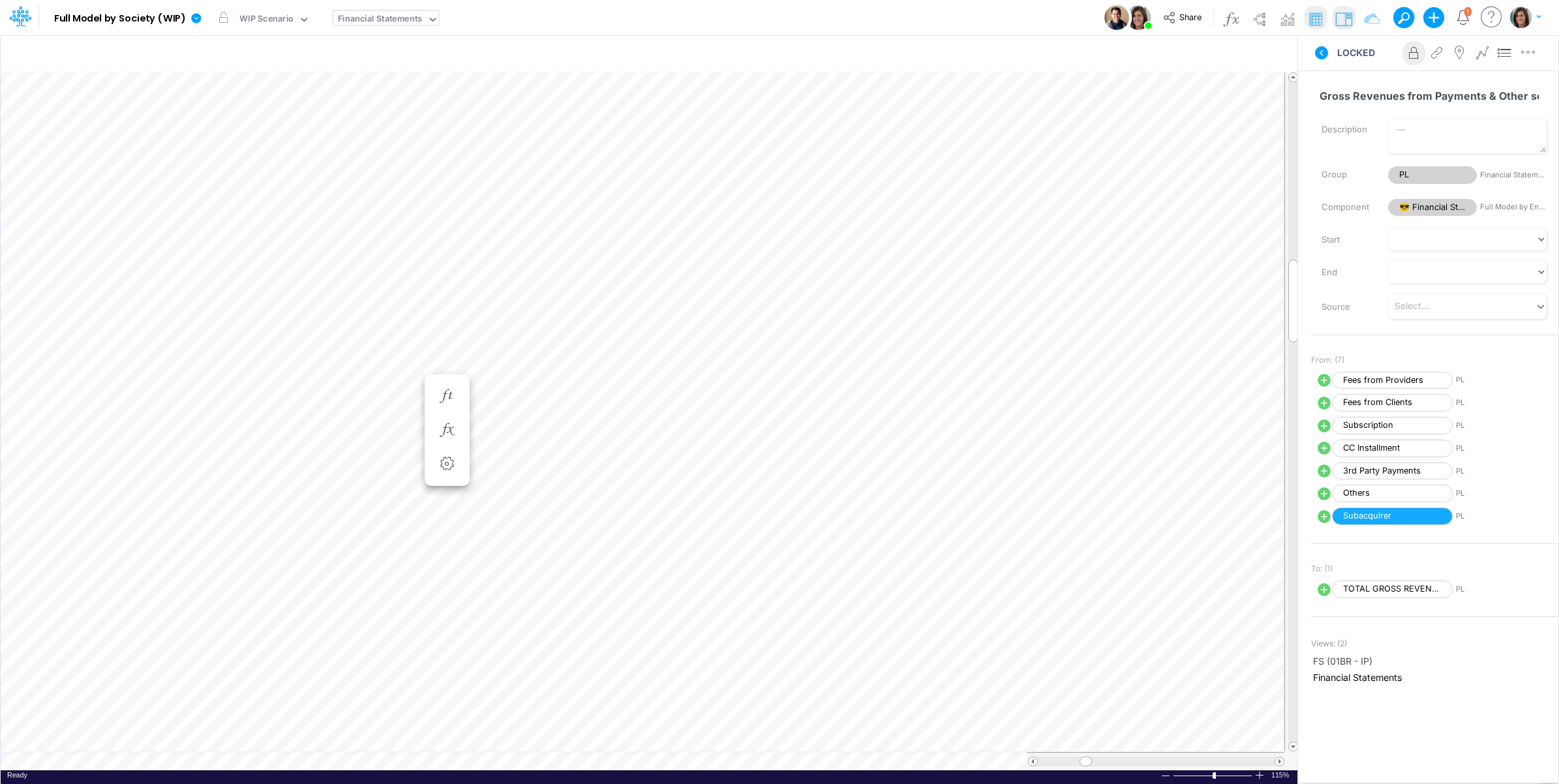
scroll to position [0, 1]
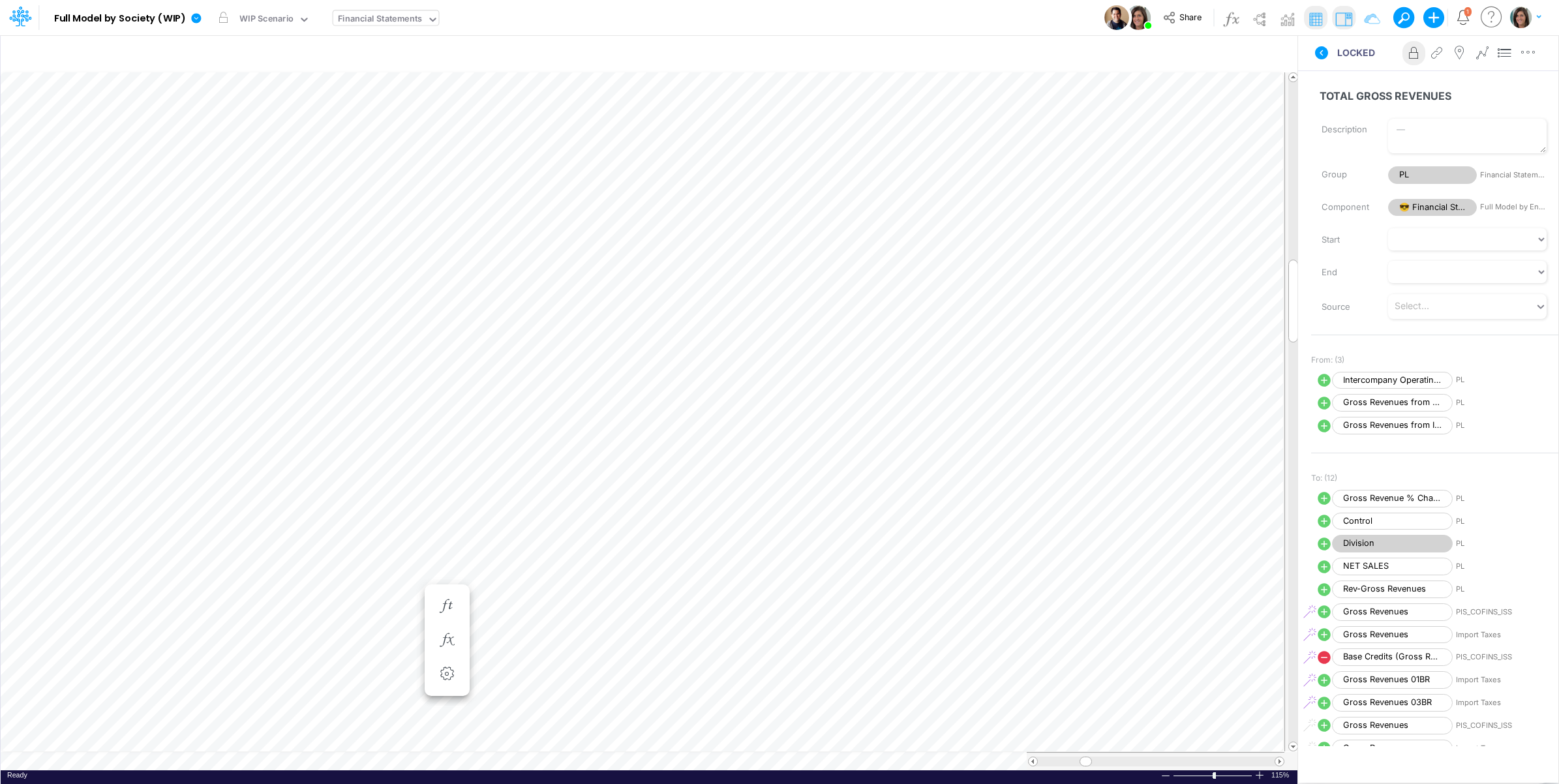
scroll to position [0, 1]
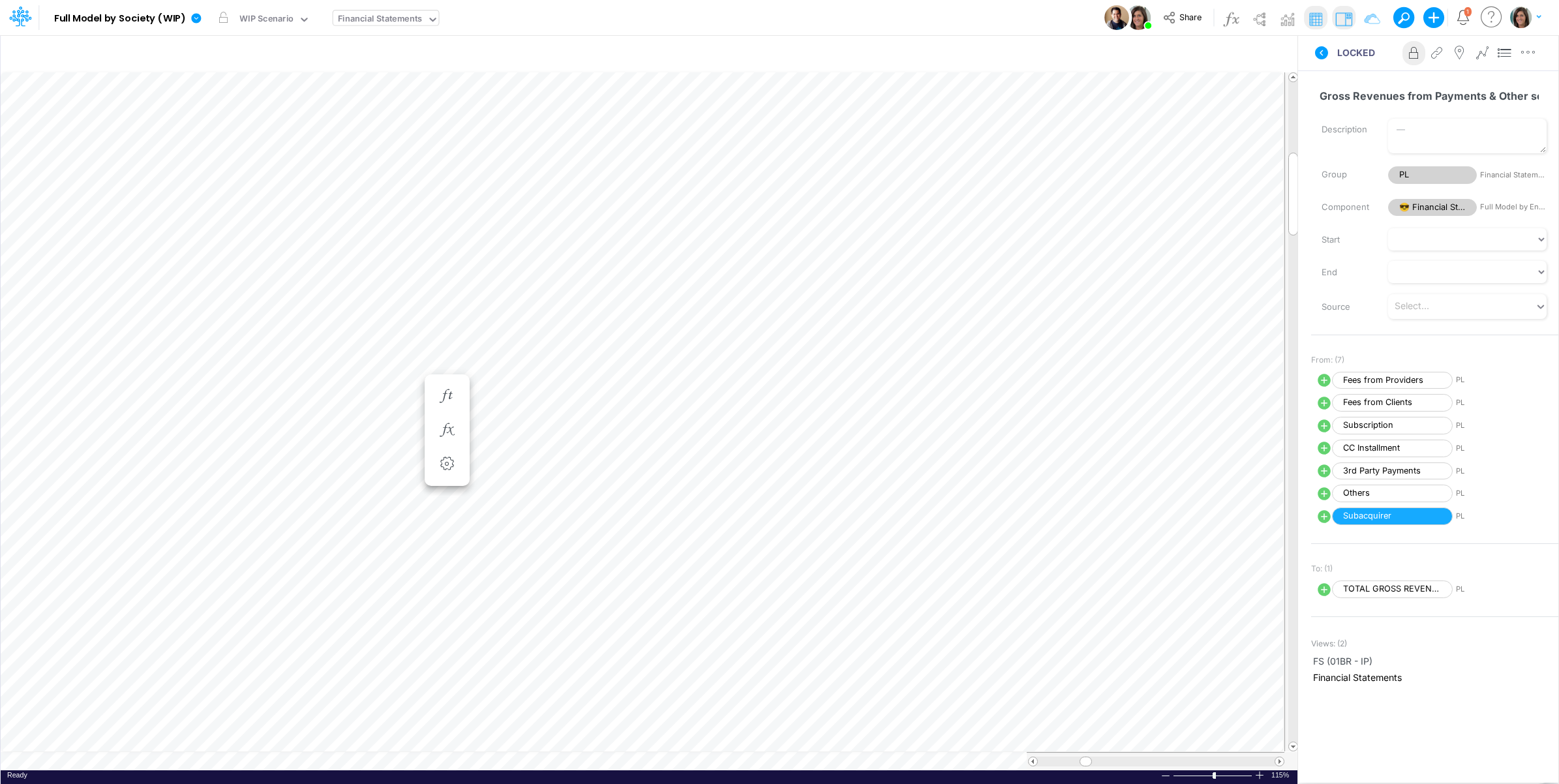
scroll to position [0, 1]
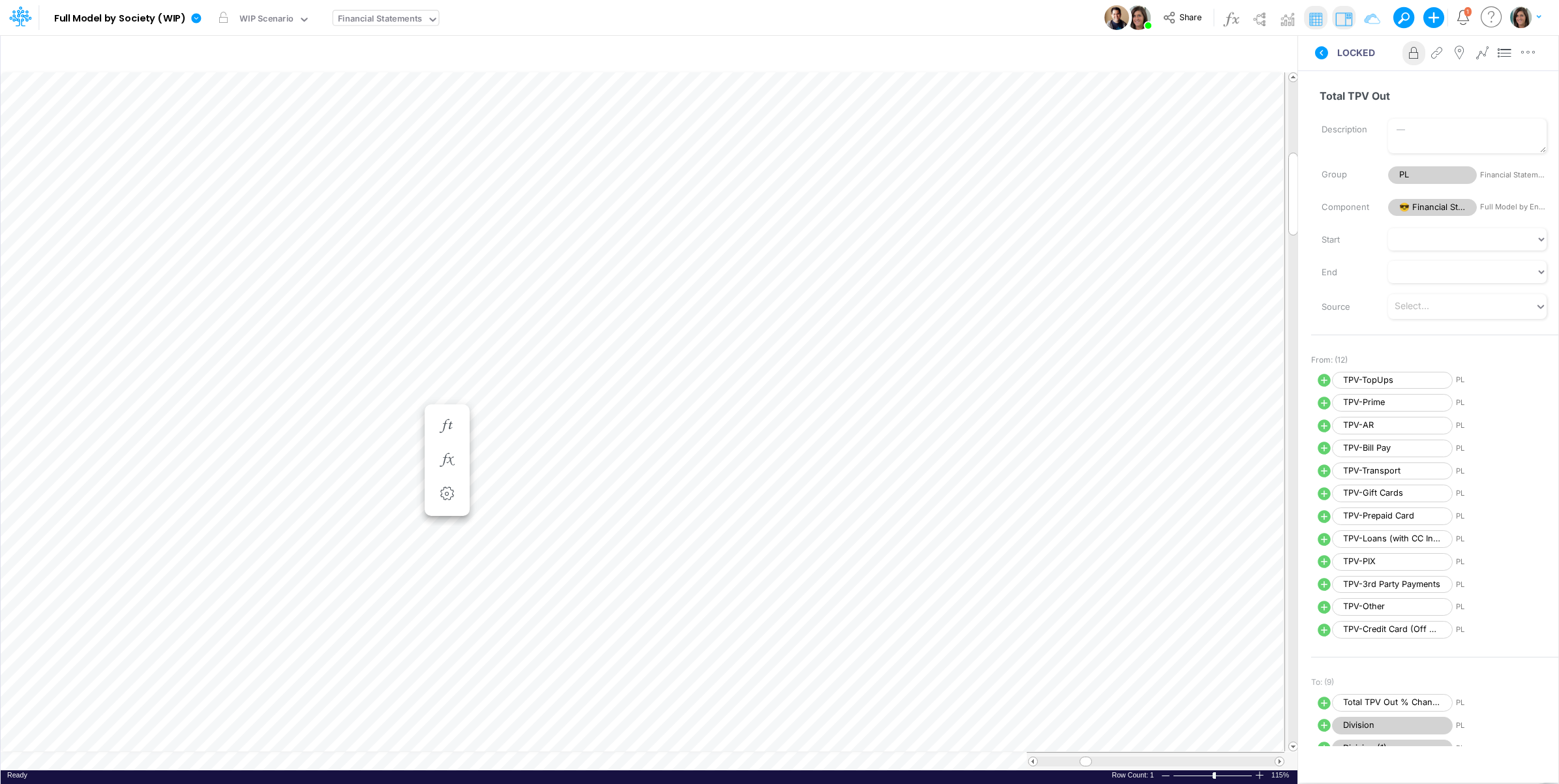
scroll to position [0, 1]
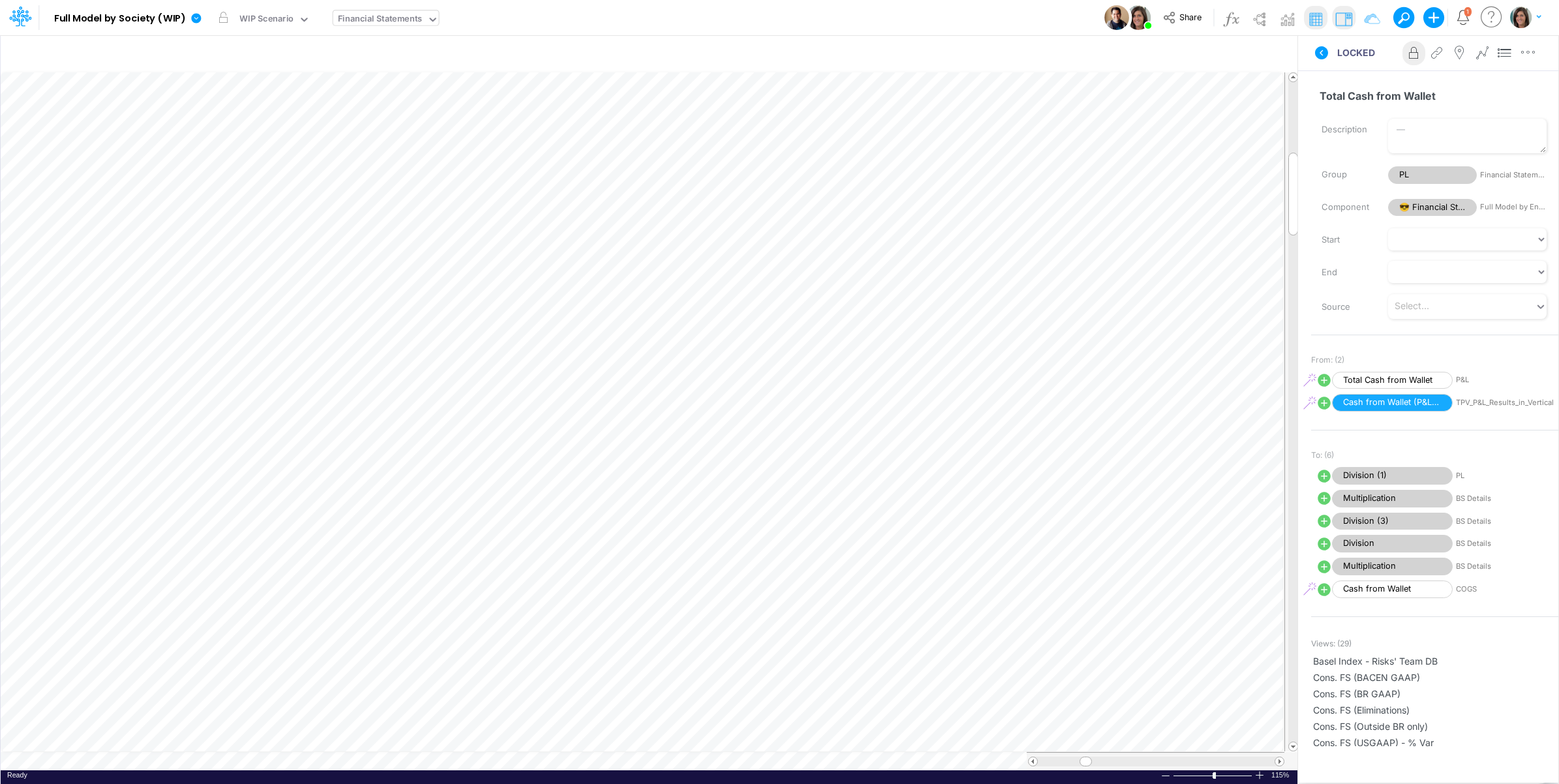
scroll to position [0, 1]
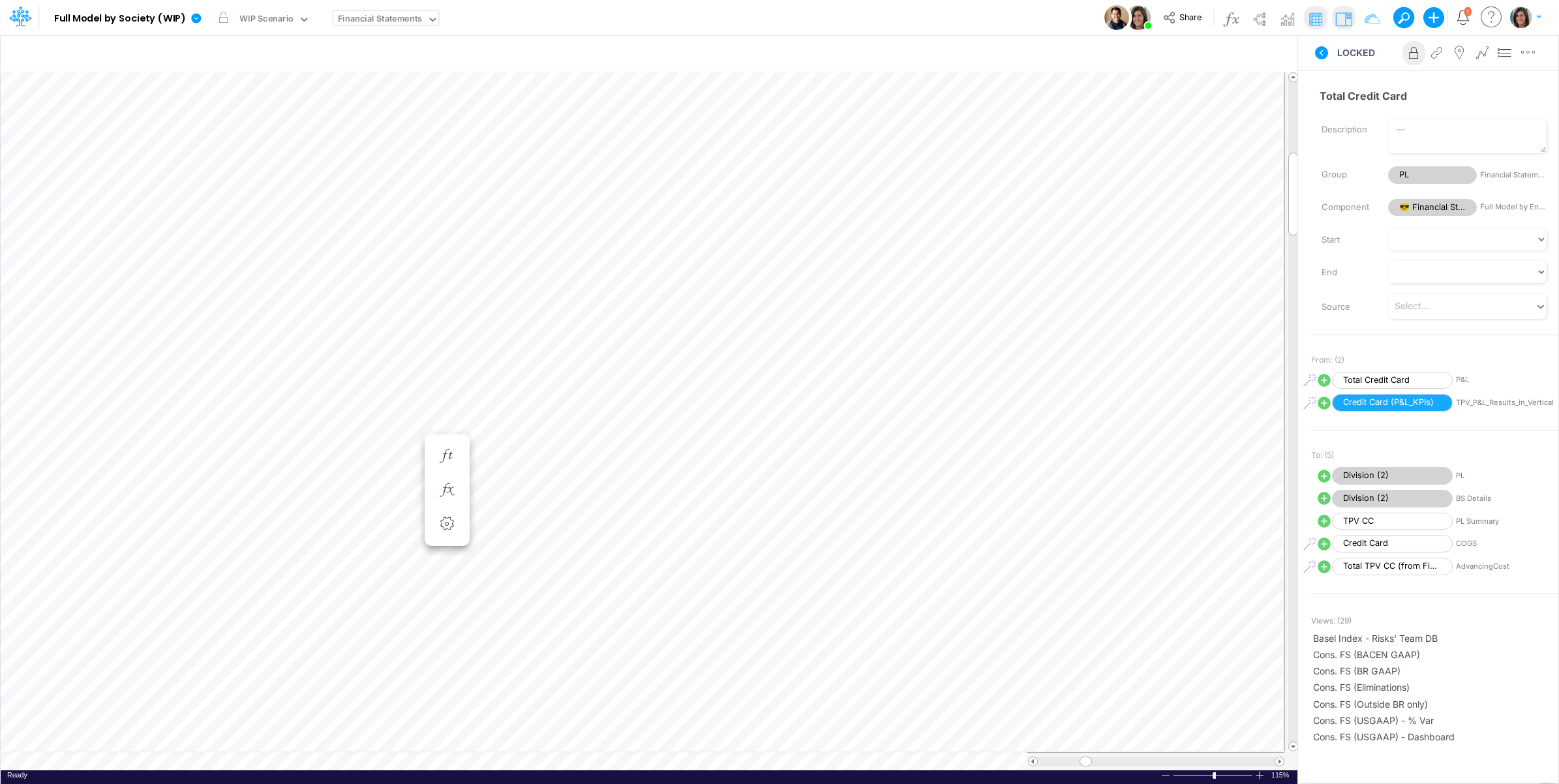
scroll to position [0, 1]
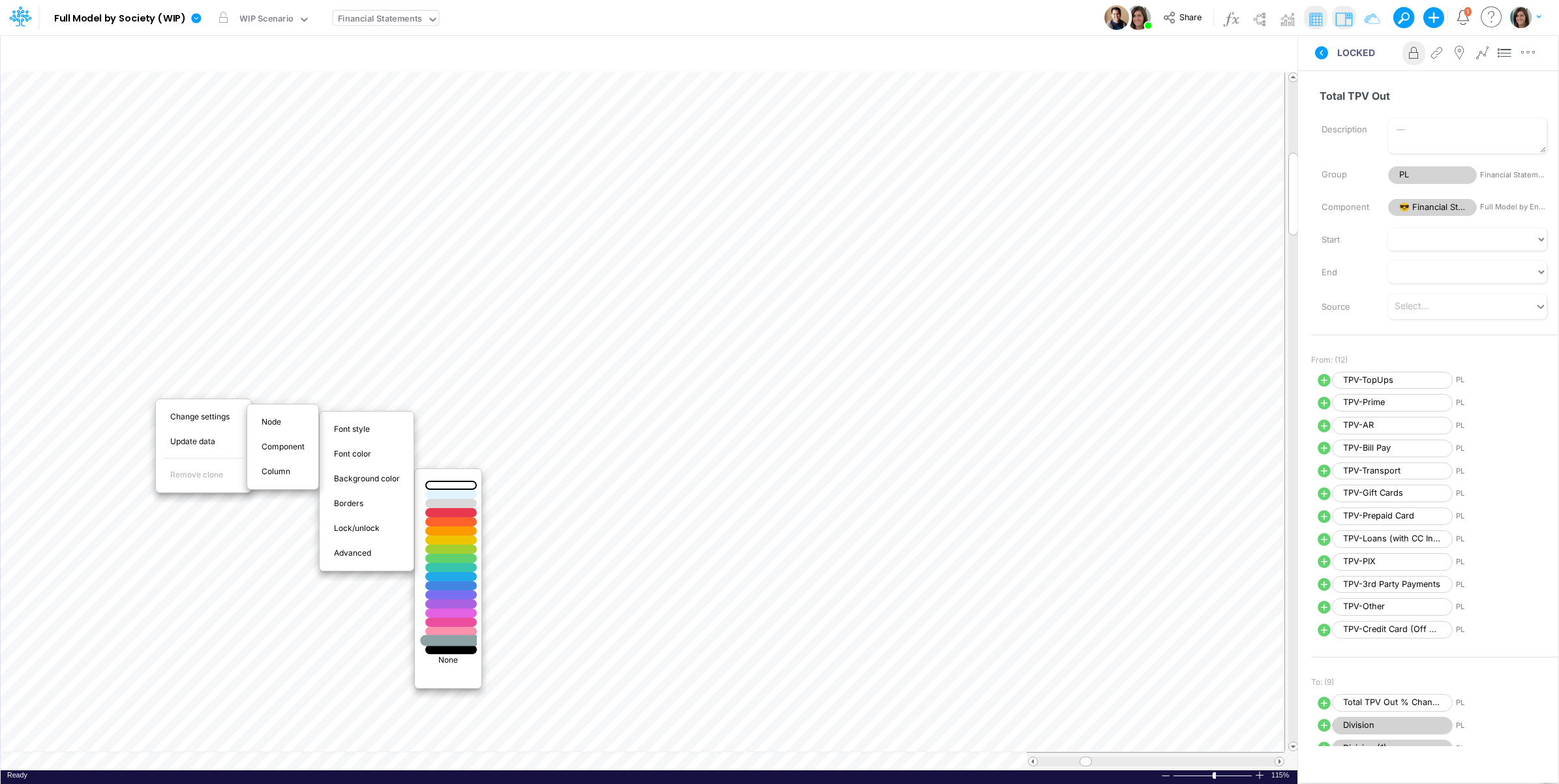
click at [447, 644] on div at bounding box center [451, 640] width 61 height 11
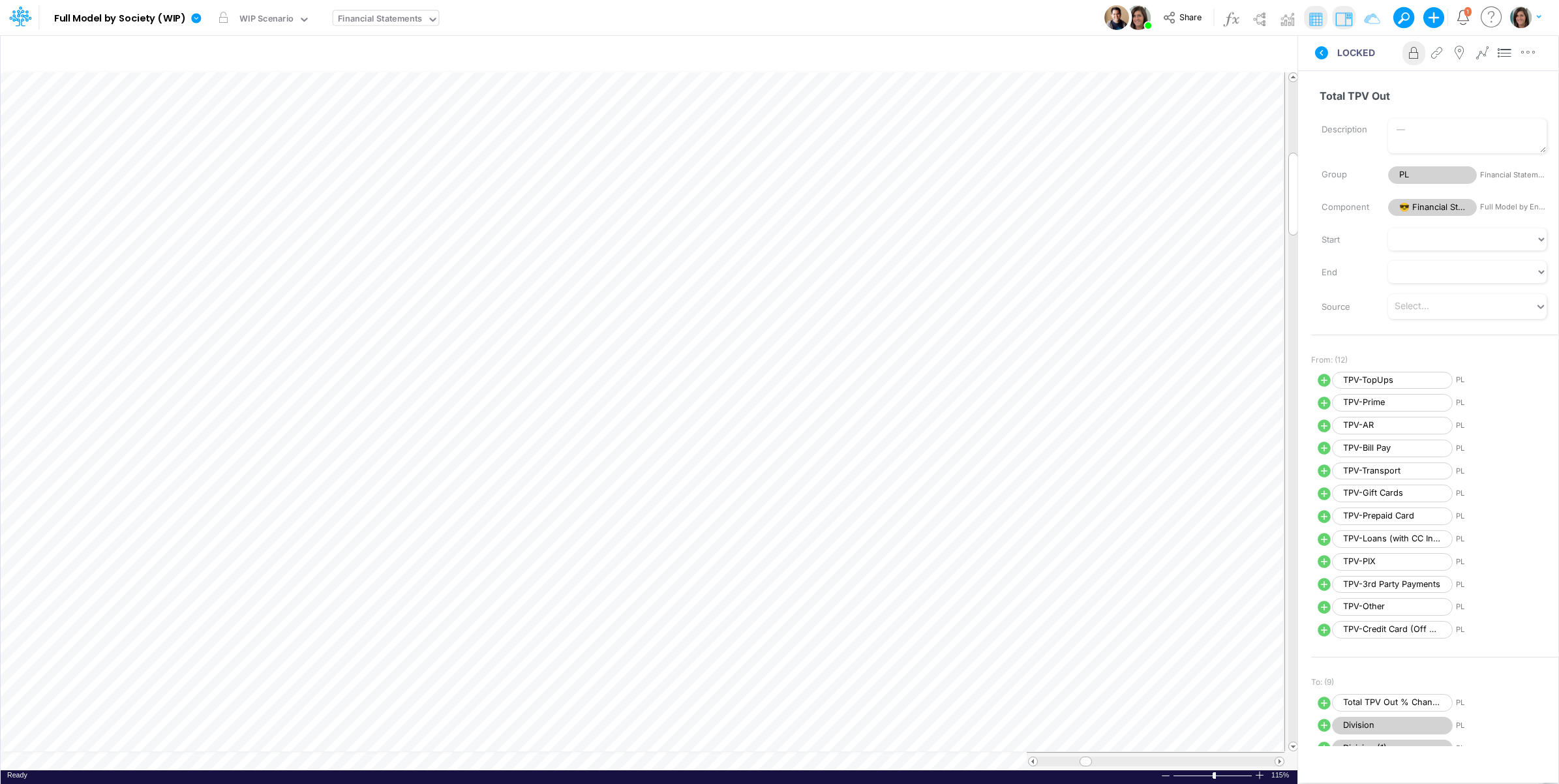
scroll to position [0, 1]
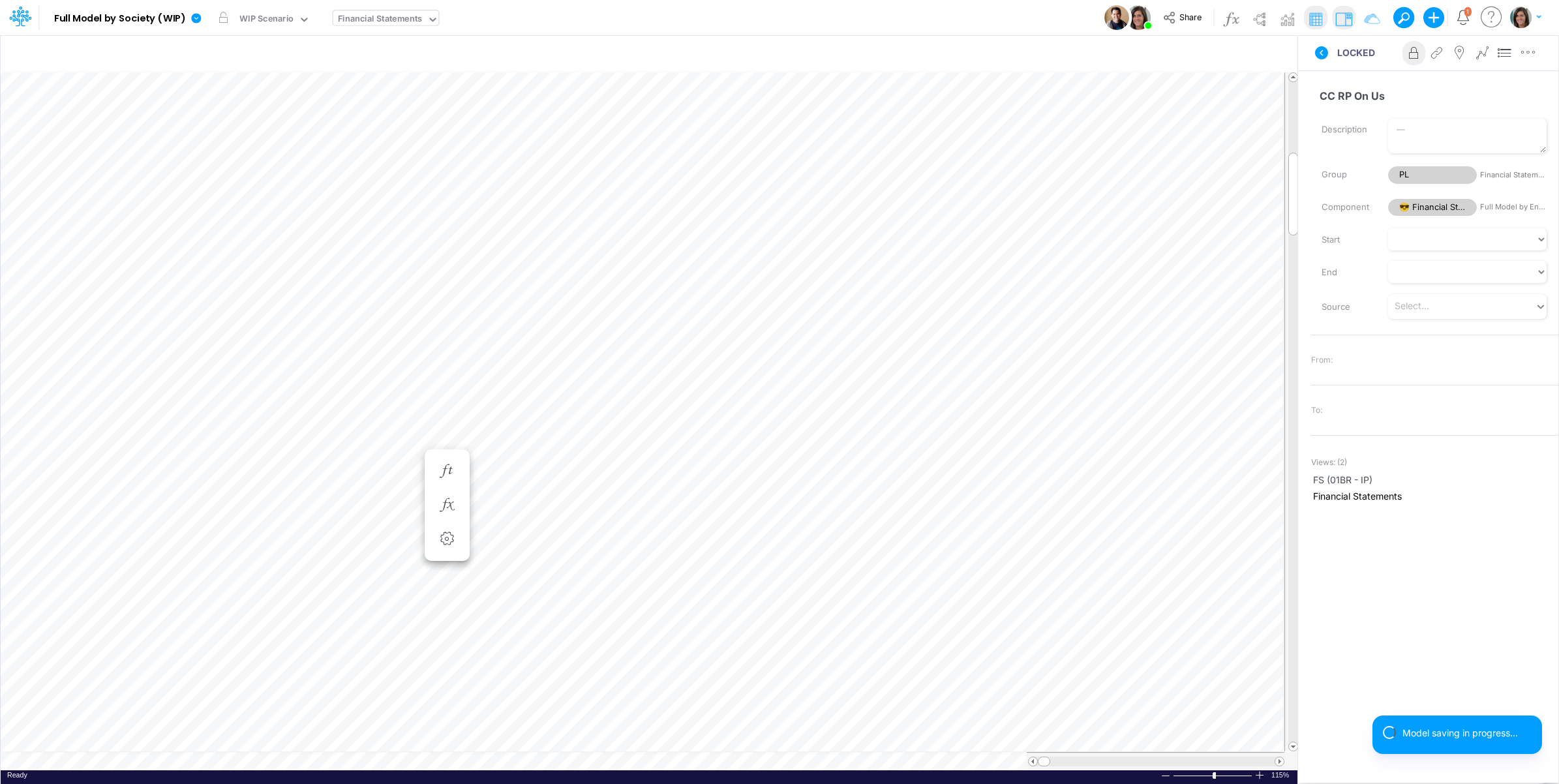
scroll to position [0, 1]
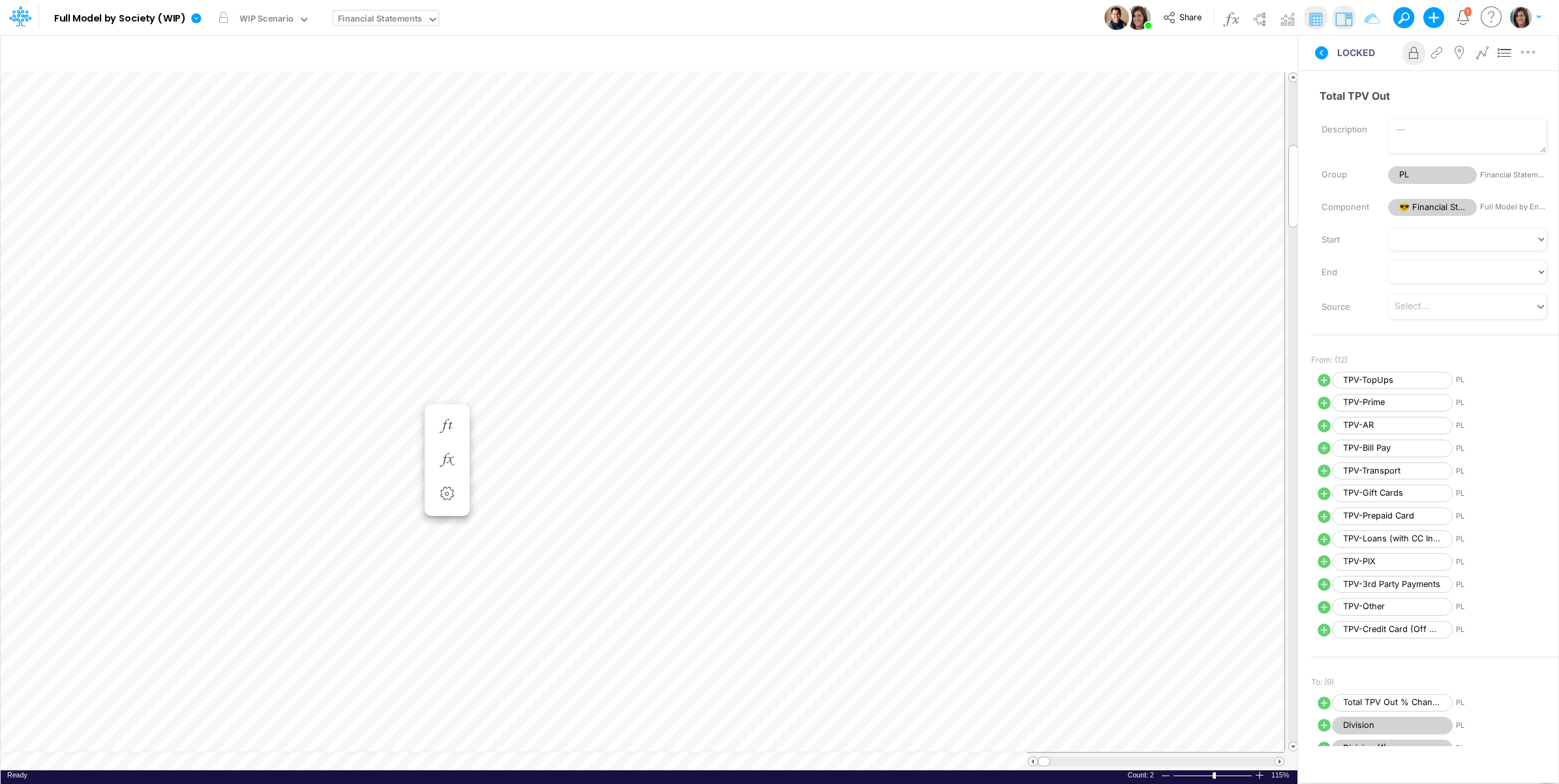
scroll to position [0, 1]
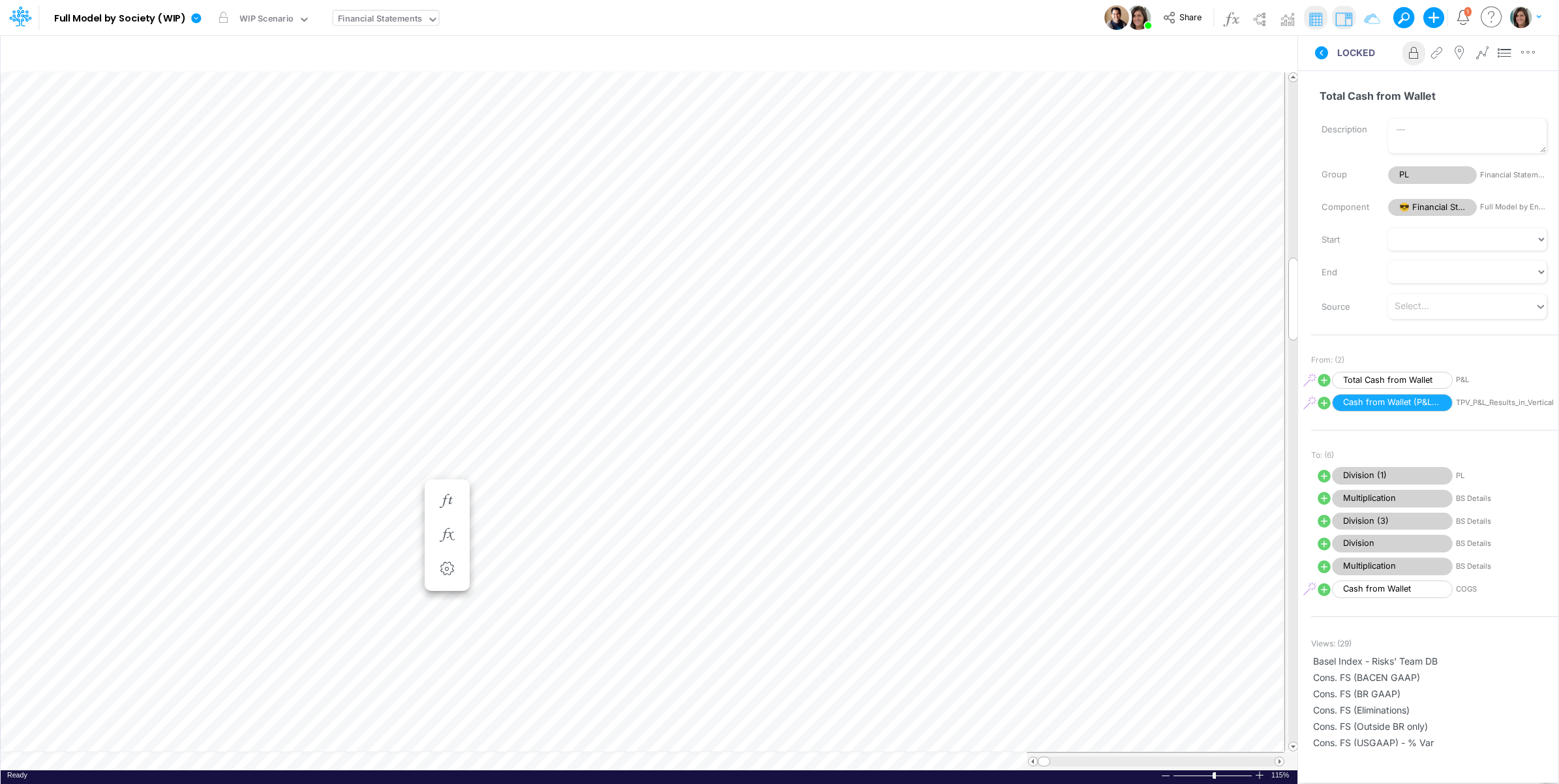
scroll to position [0, 1]
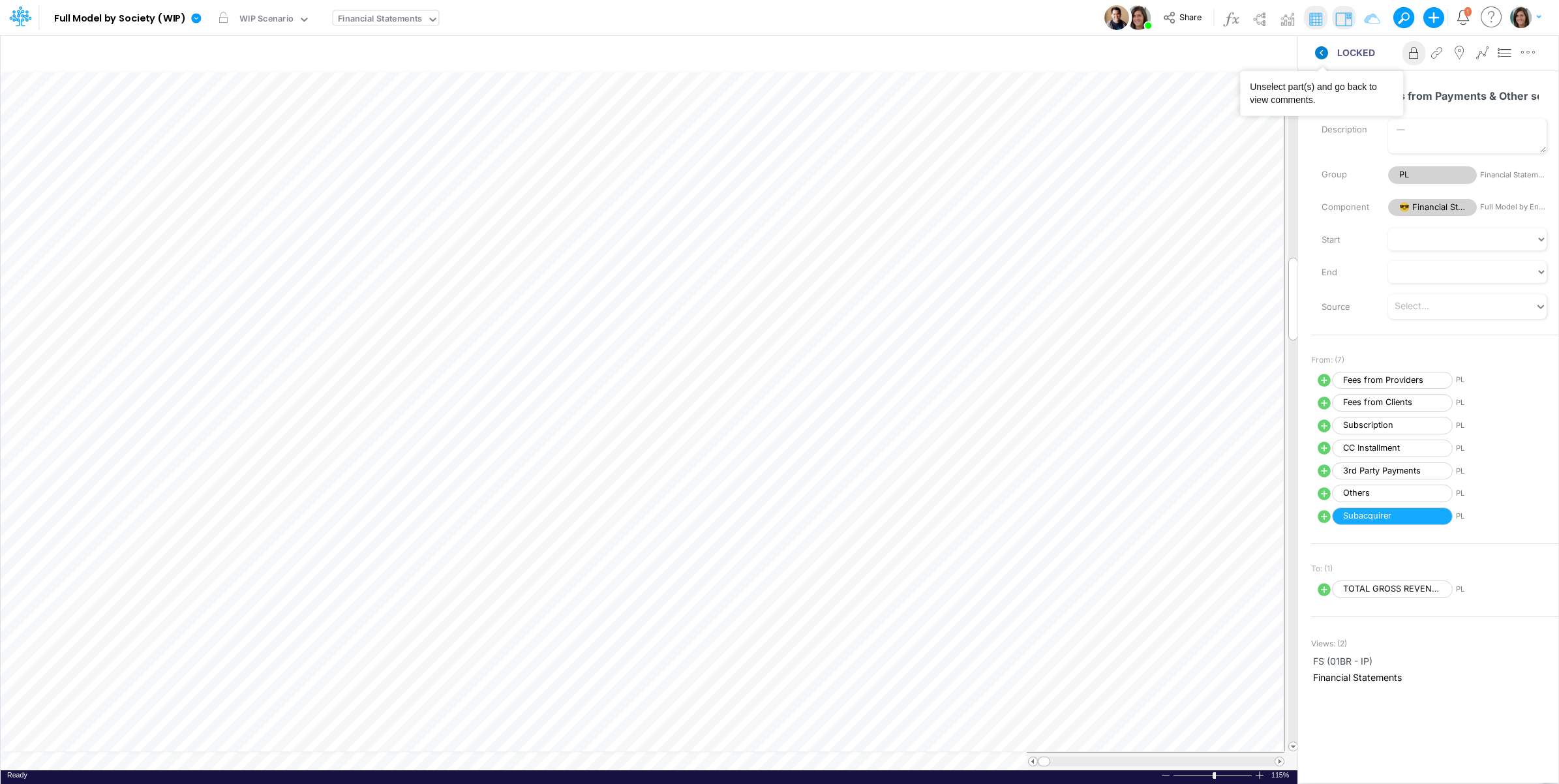
click at [1324, 53] on icon at bounding box center [1322, 53] width 13 height 13
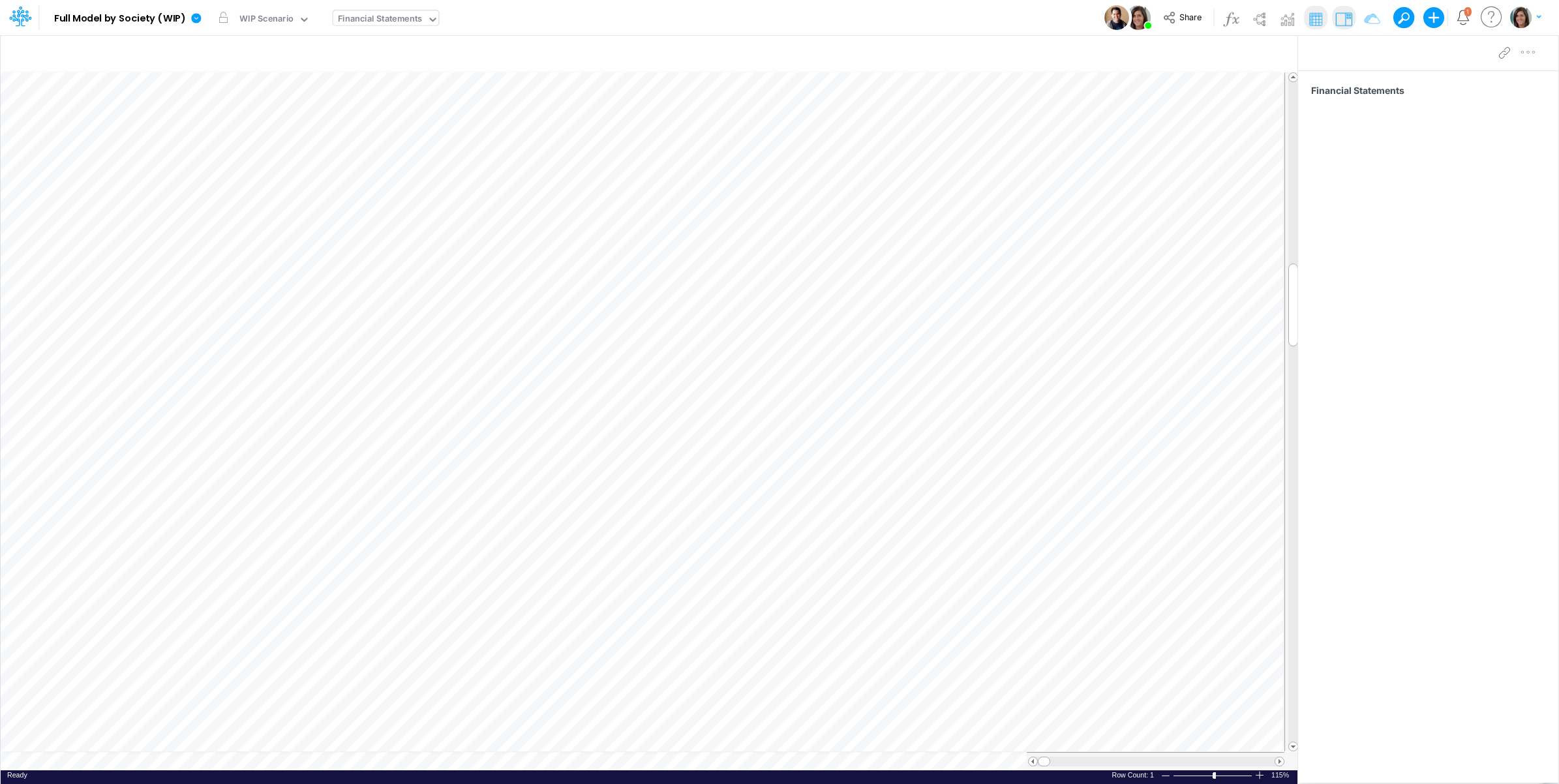
scroll to position [0, 1]
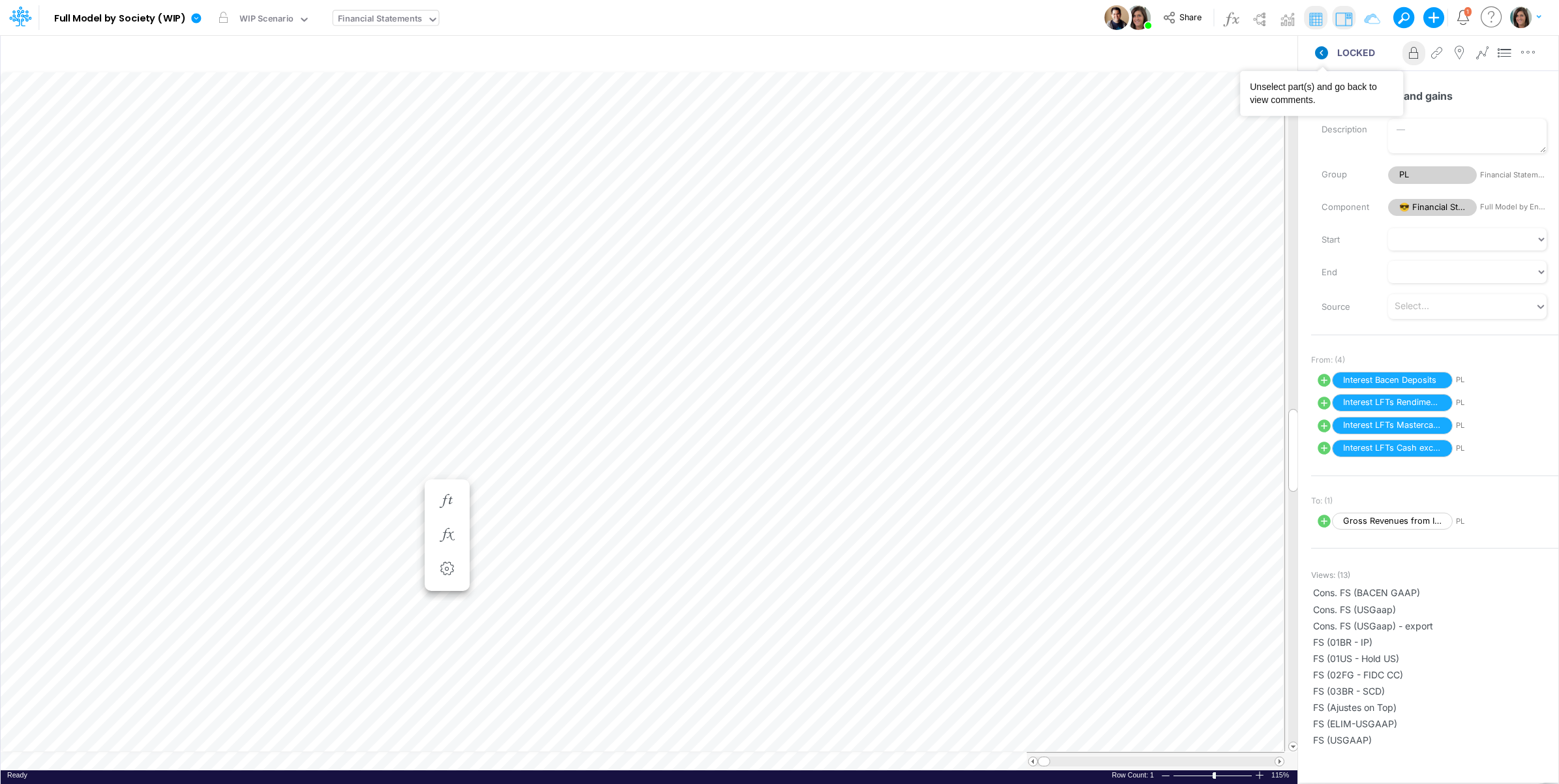
click at [1320, 48] on icon at bounding box center [1322, 53] width 13 height 13
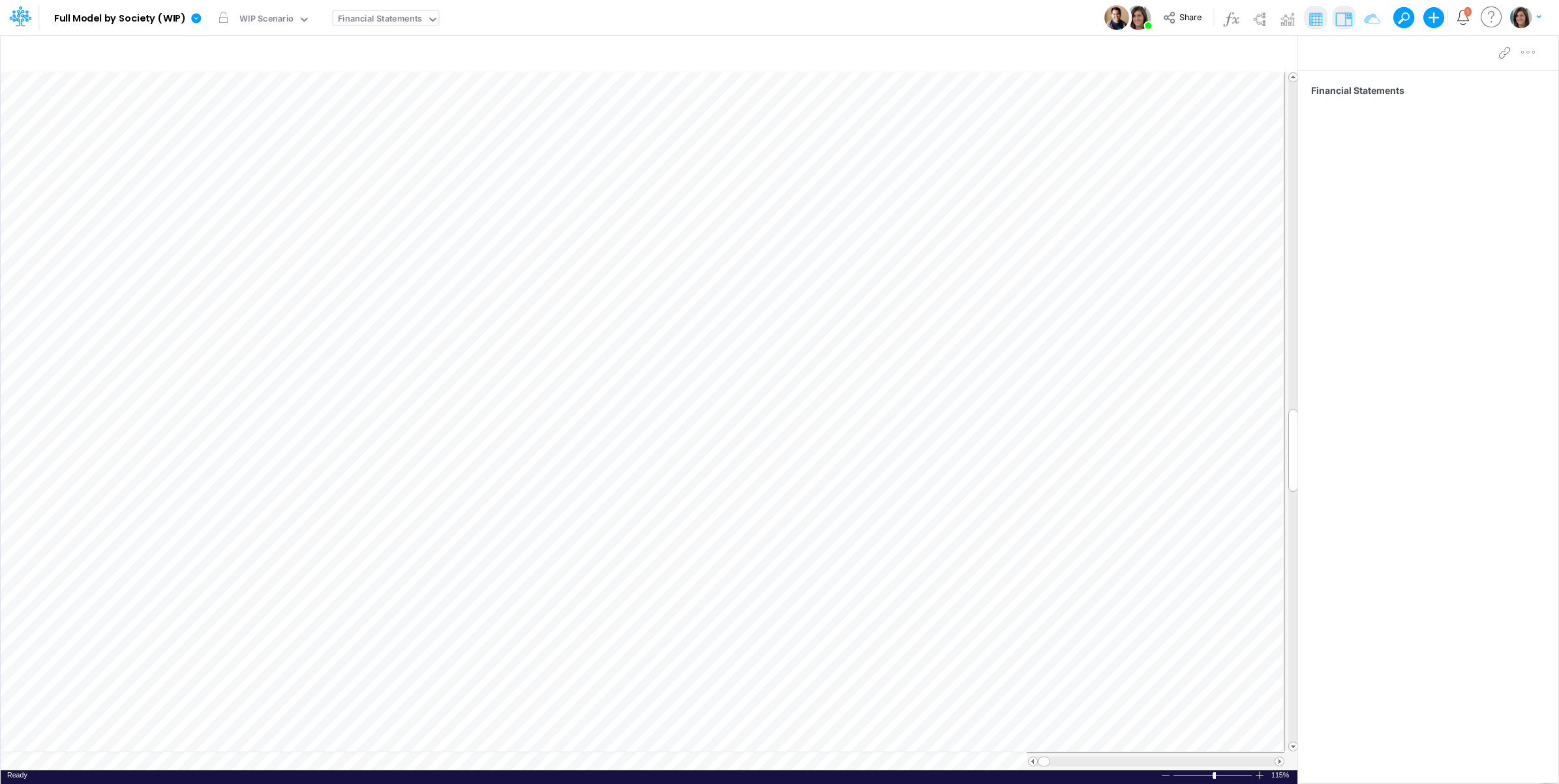
scroll to position [0, 1]
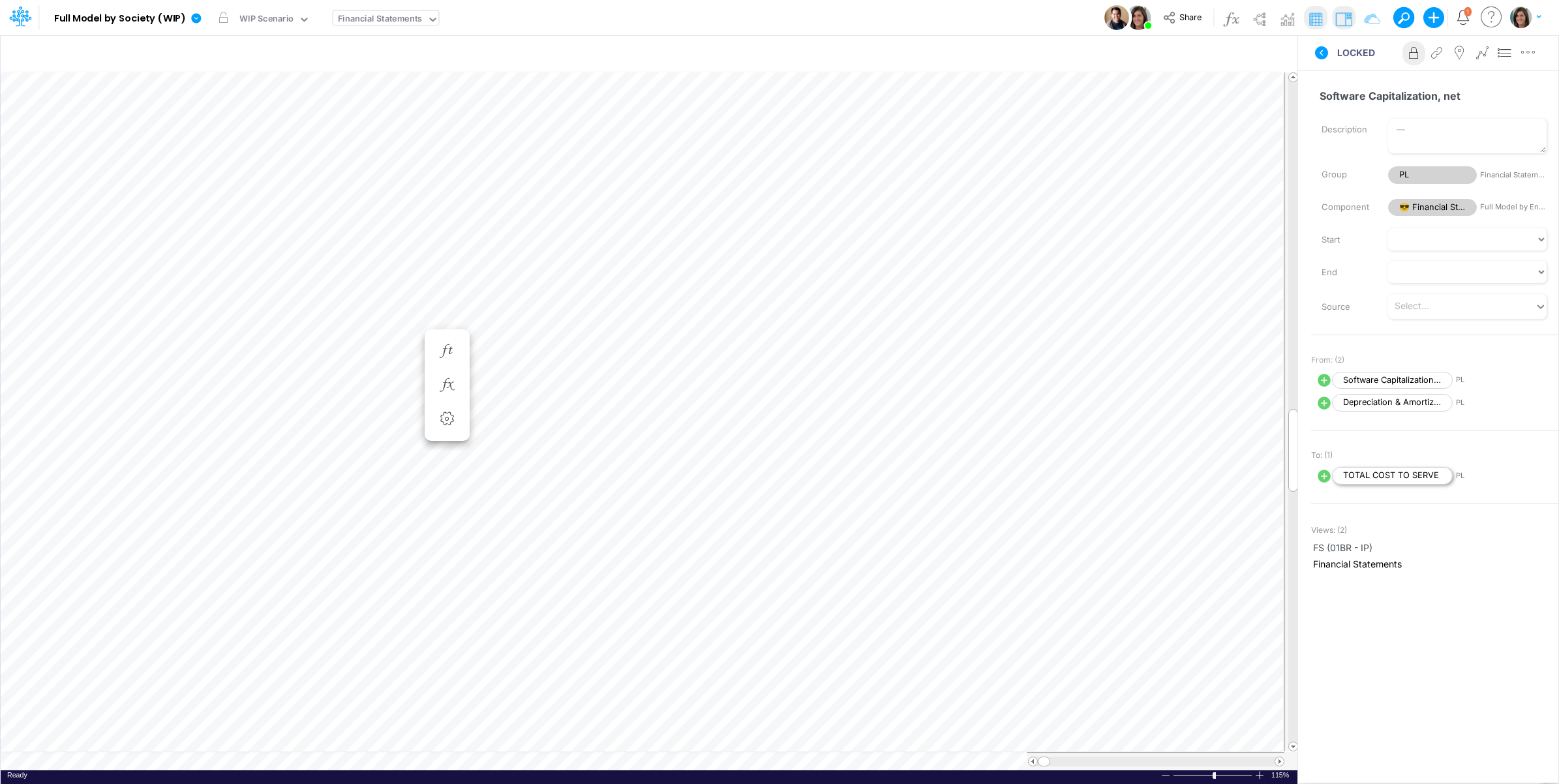
scroll to position [0, 1]
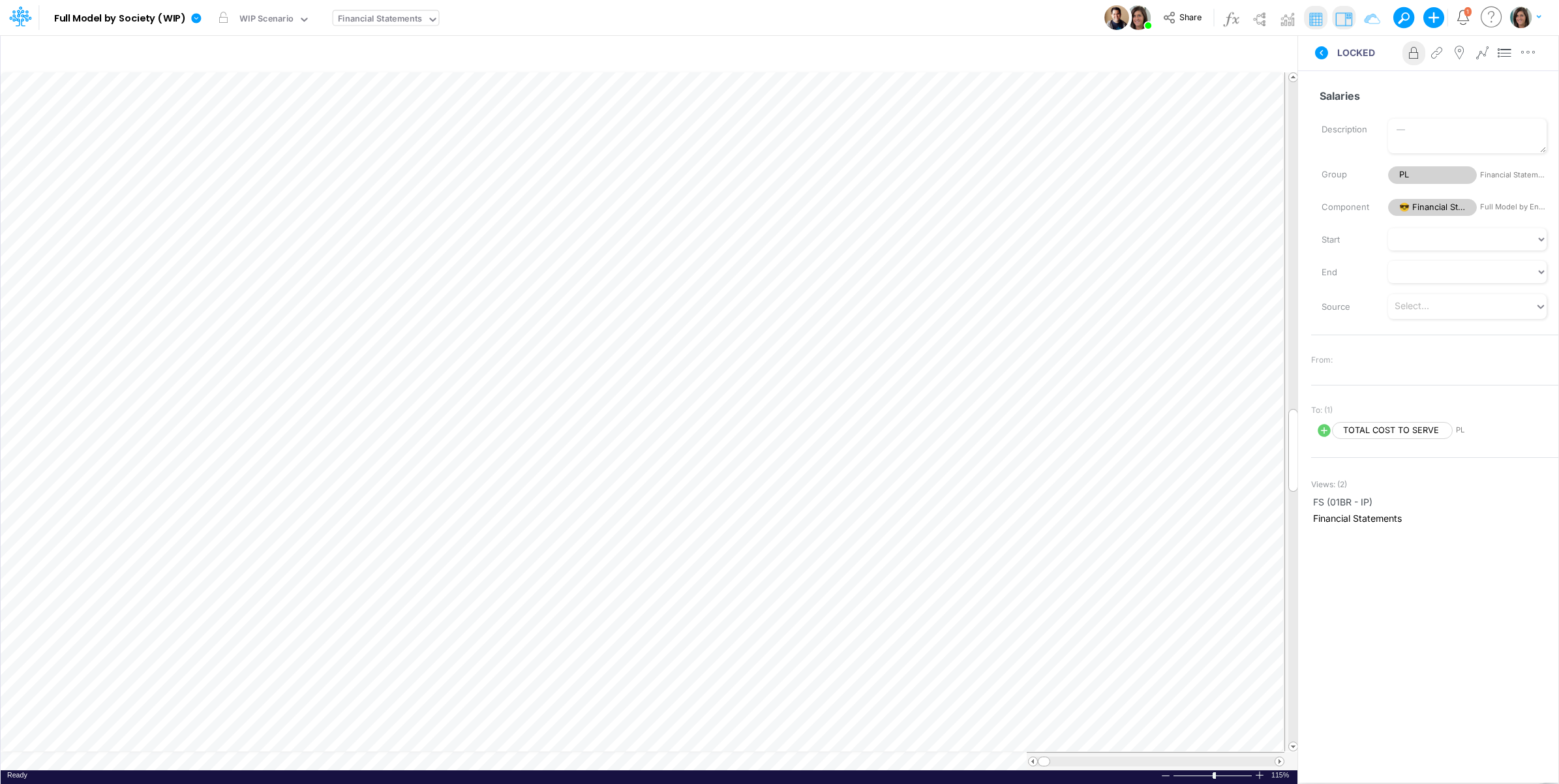
scroll to position [0, 1]
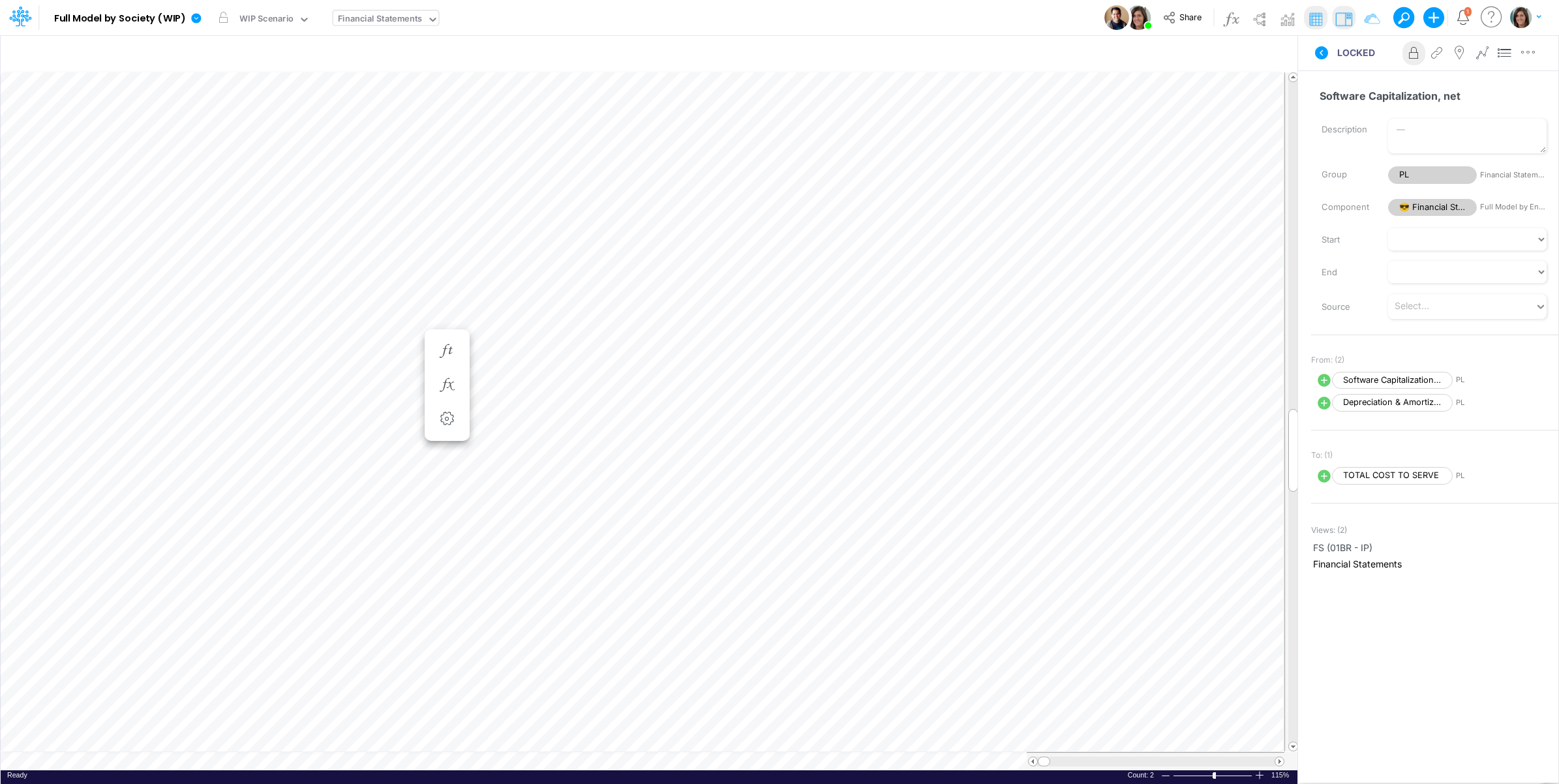
scroll to position [0, 1]
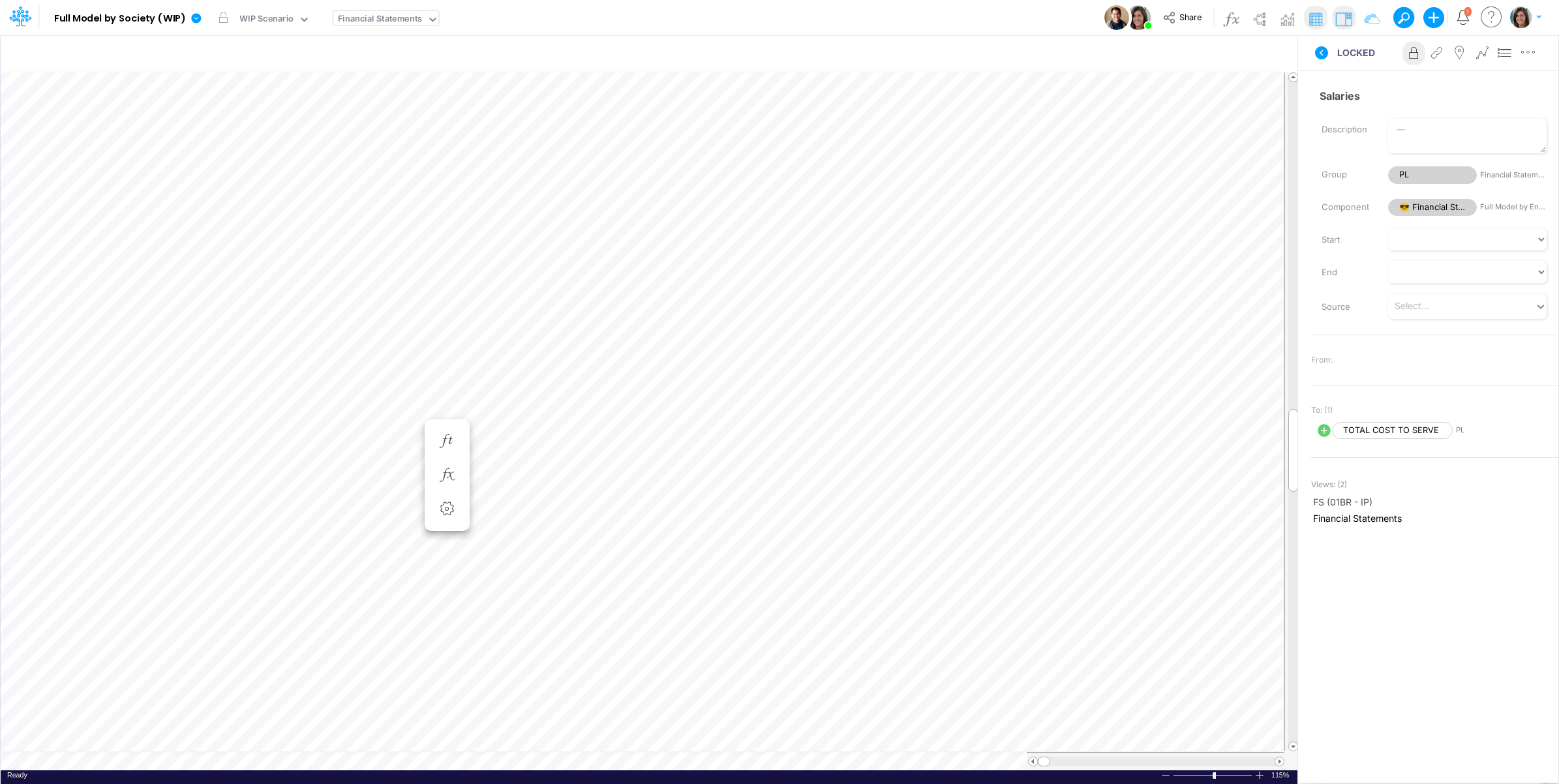
scroll to position [0, 1]
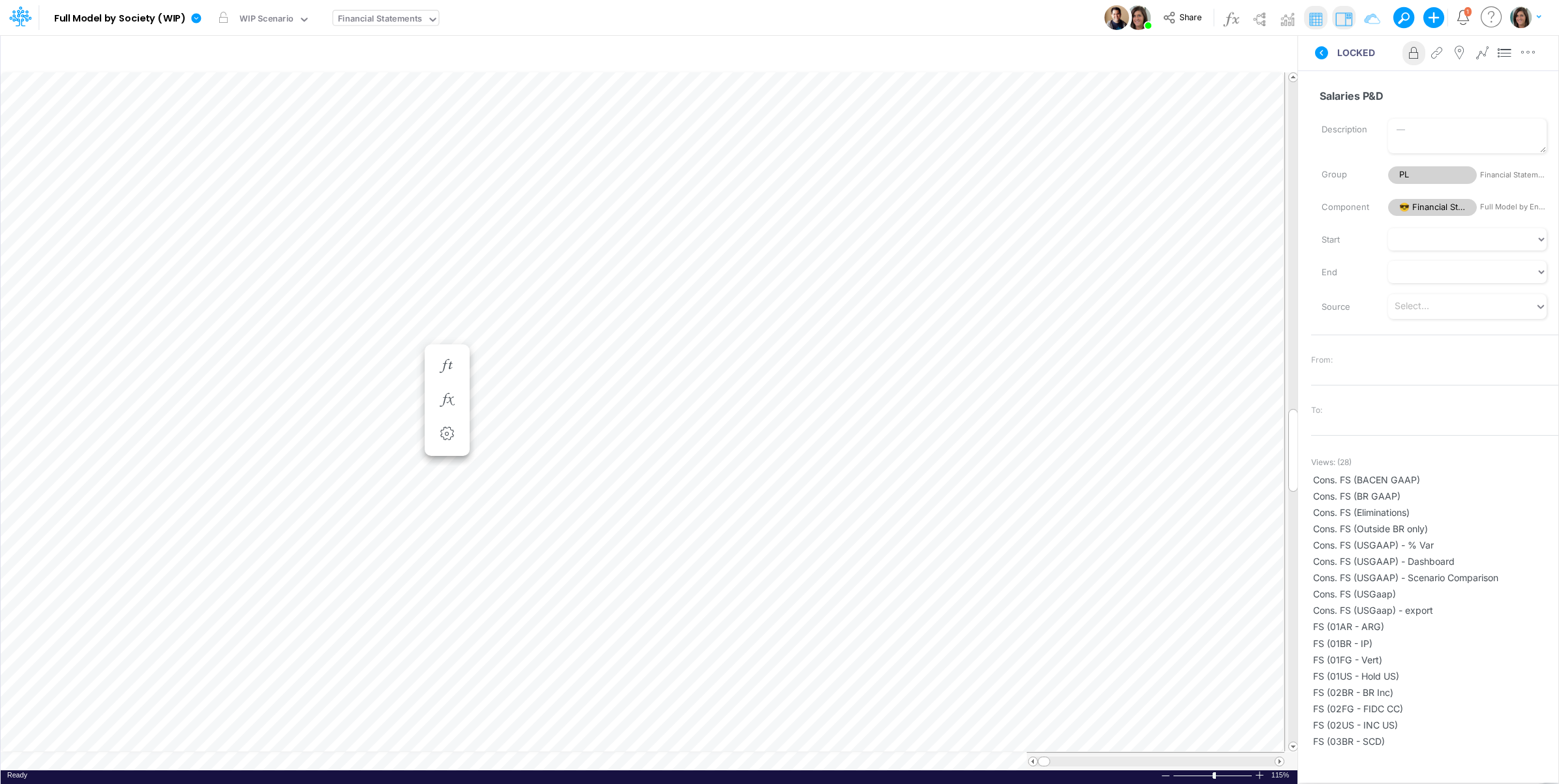
scroll to position [0, 1]
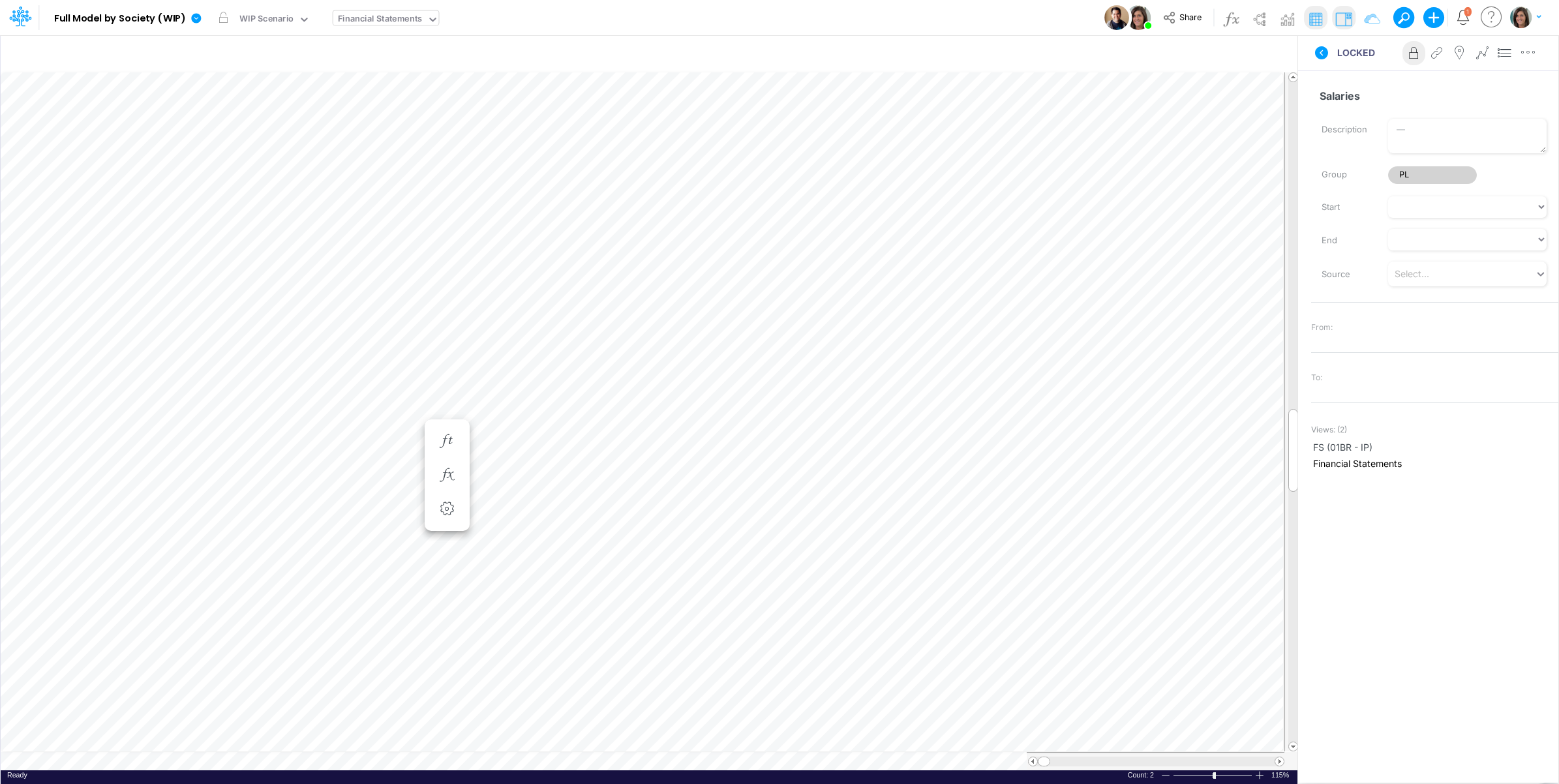
scroll to position [0, 1]
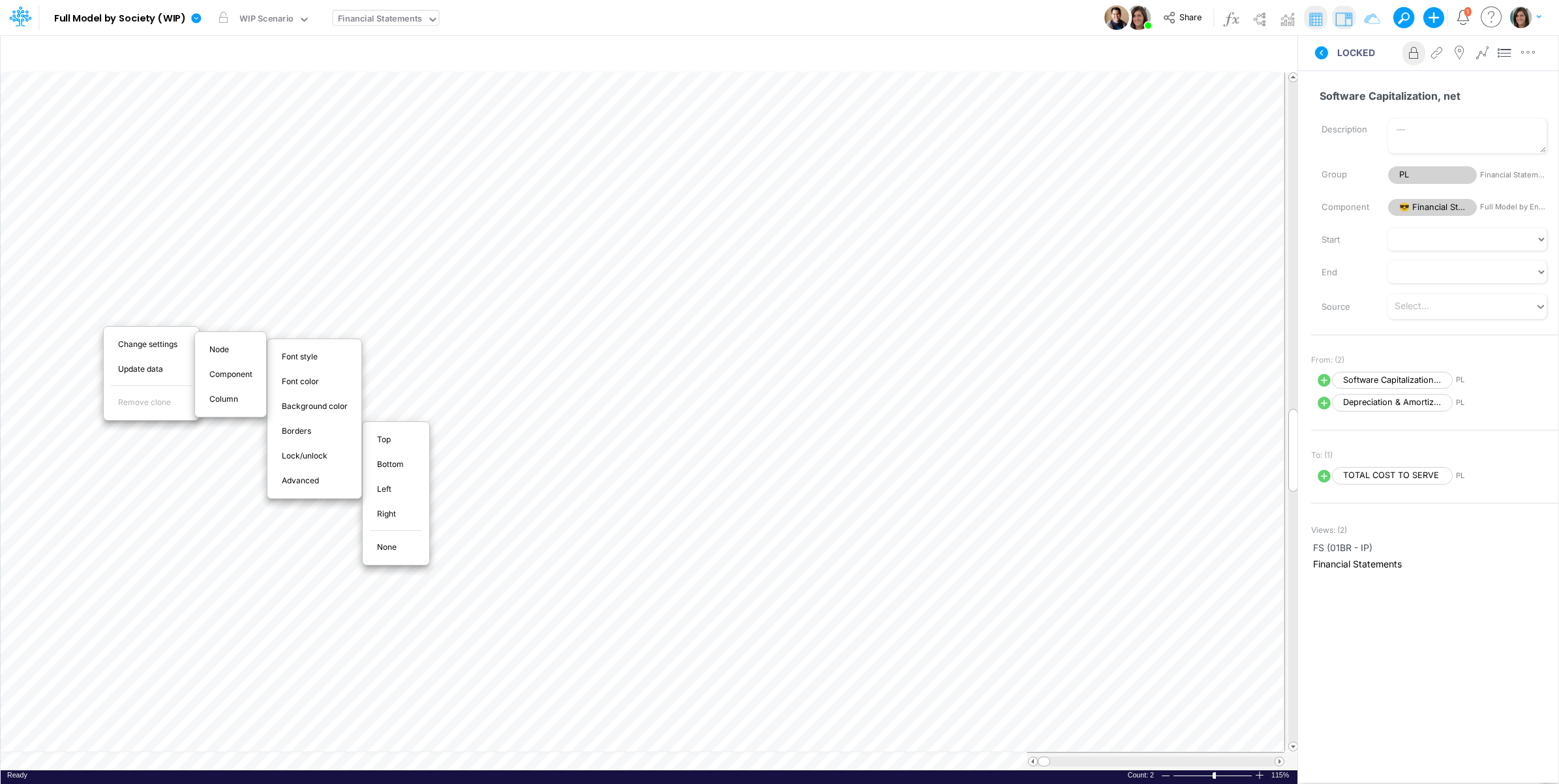
click at [390, 553] on span "None" at bounding box center [394, 547] width 34 height 12
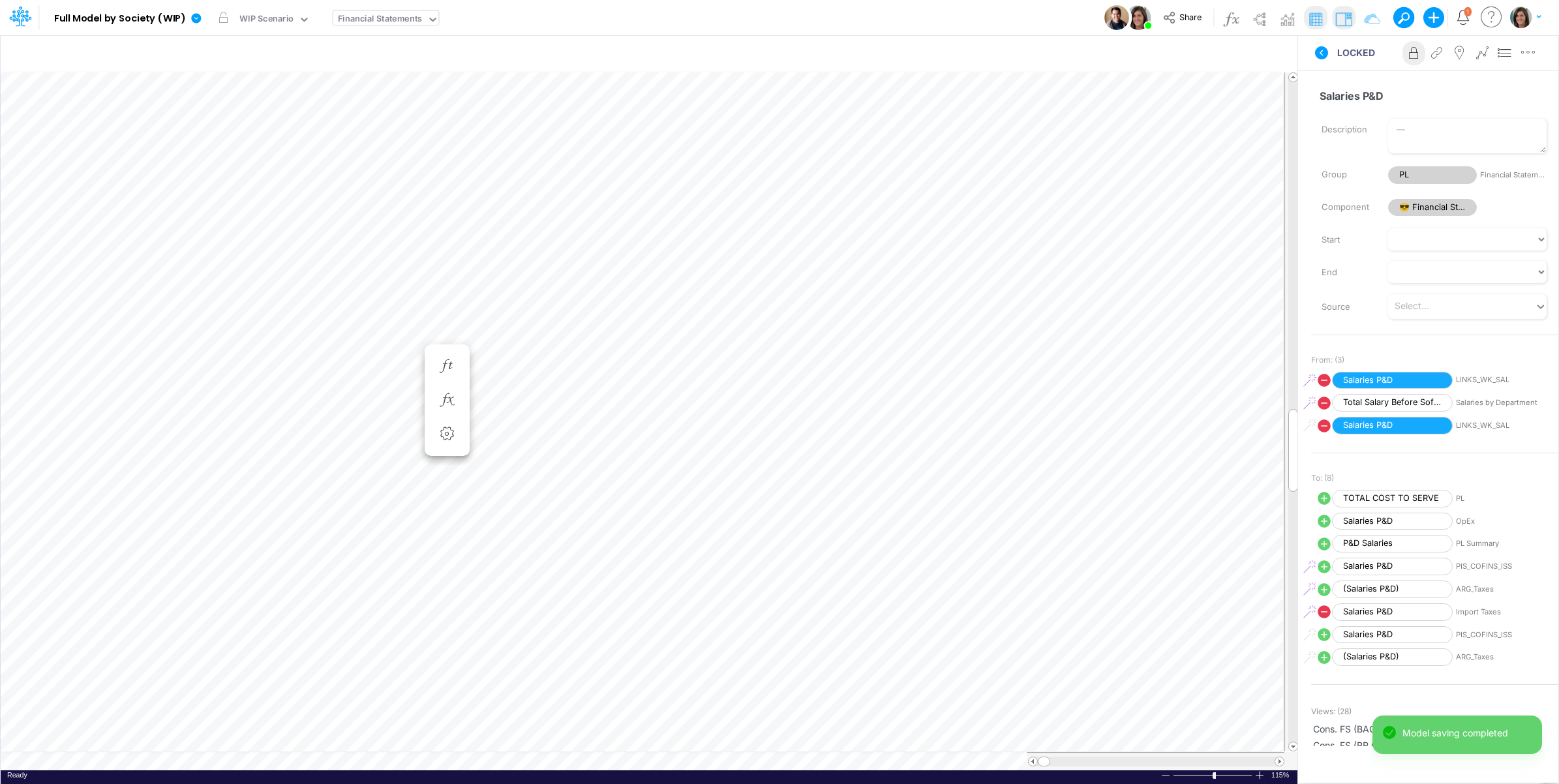
scroll to position [0, 1]
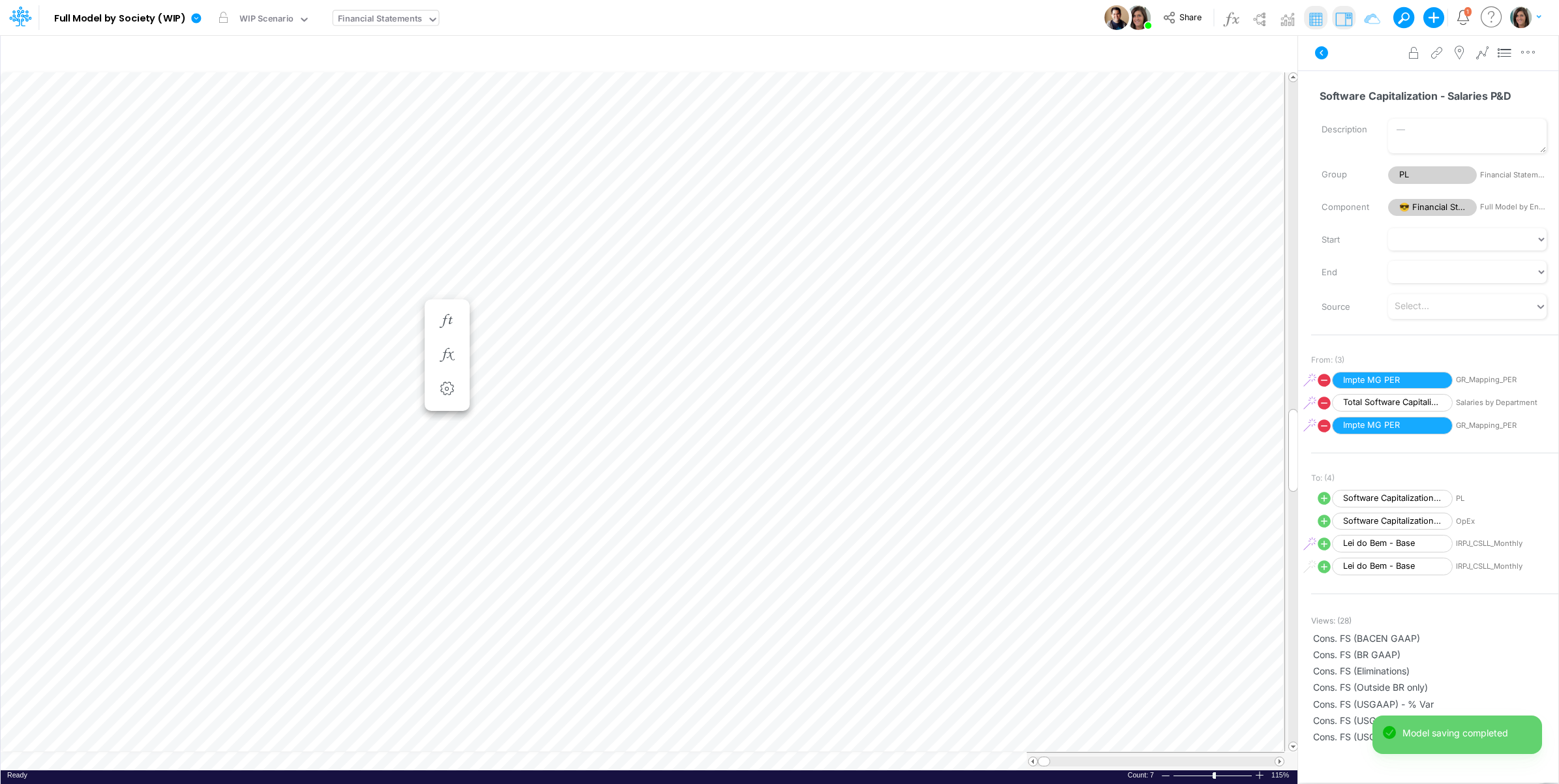
scroll to position [0, 1]
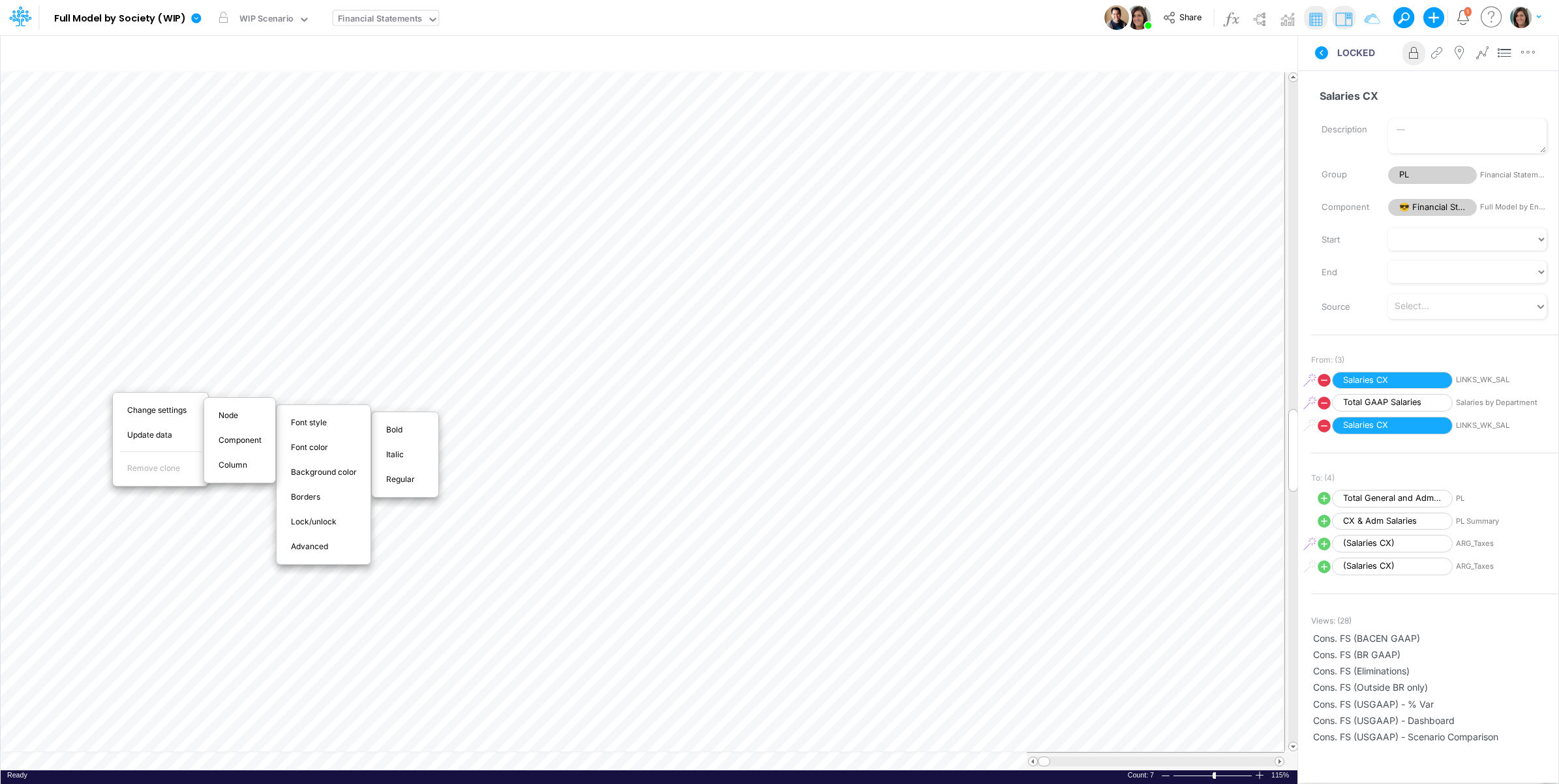
click at [396, 456] on span "Italic" at bounding box center [402, 455] width 33 height 12
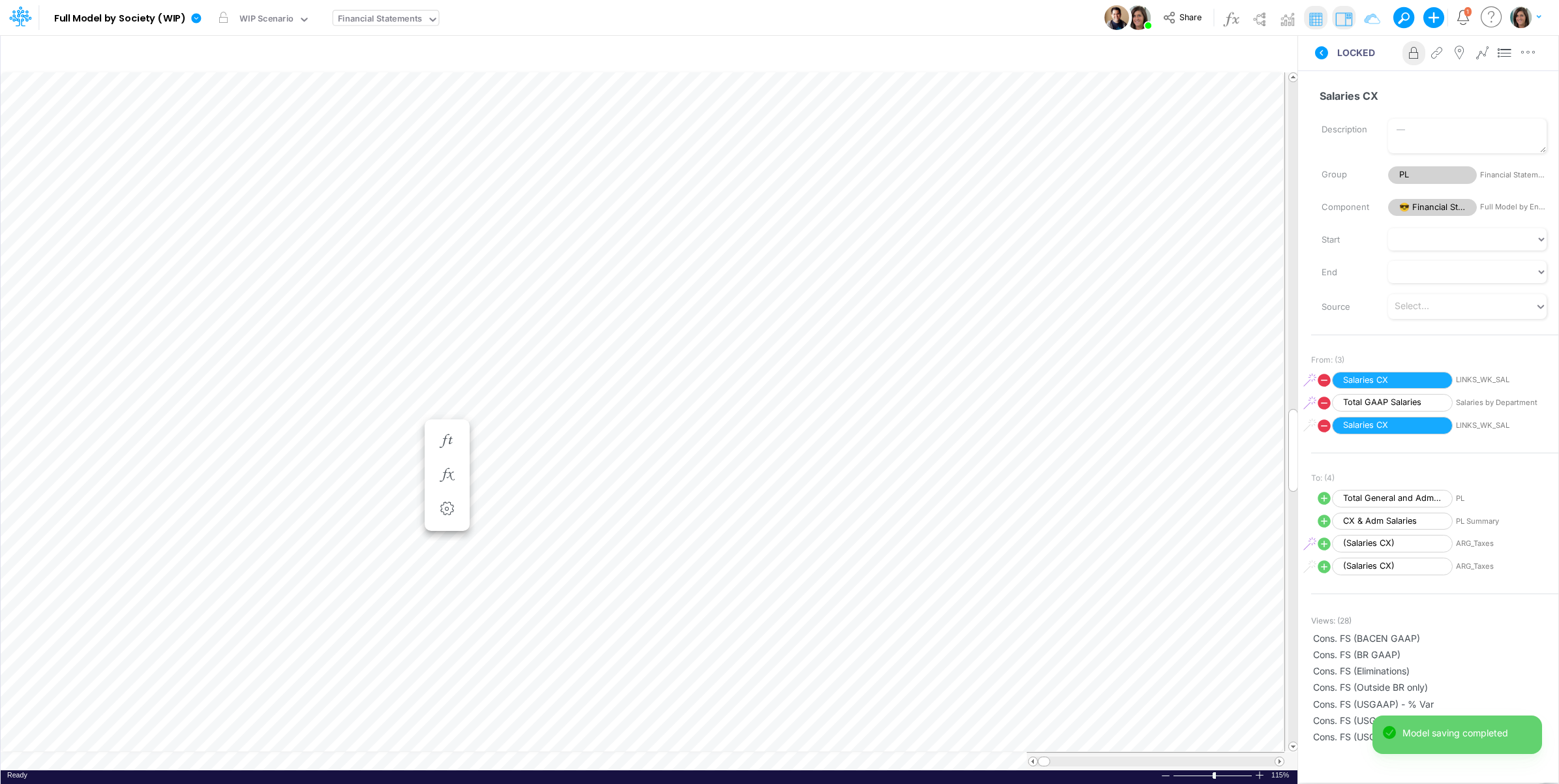
scroll to position [0, 1]
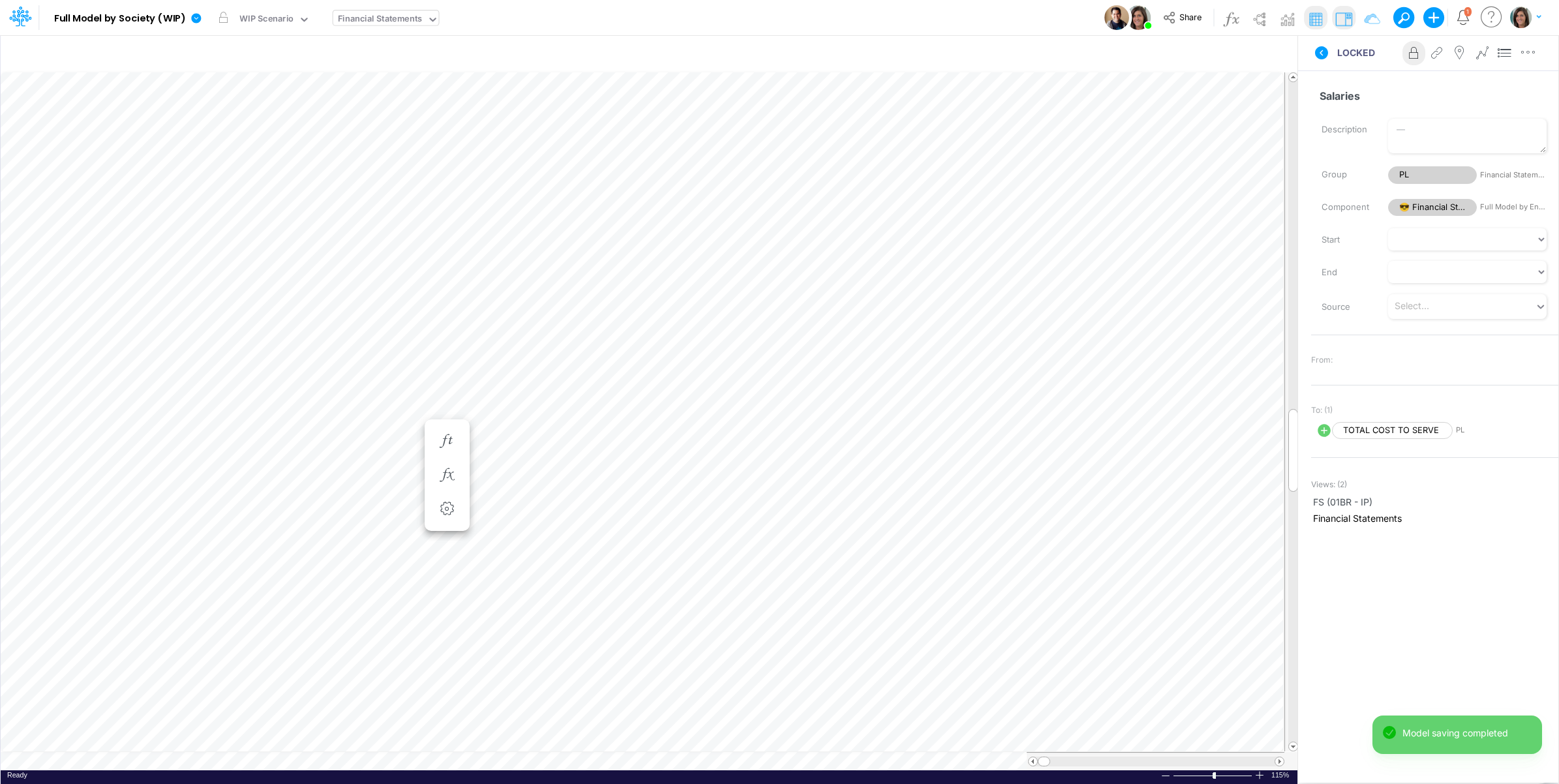
click at [1335, 70] on div "LOCKED Advanced settings Delete" at bounding box center [1428, 53] width 260 height 37
click at [1320, 53] on icon at bounding box center [1322, 53] width 13 height 13
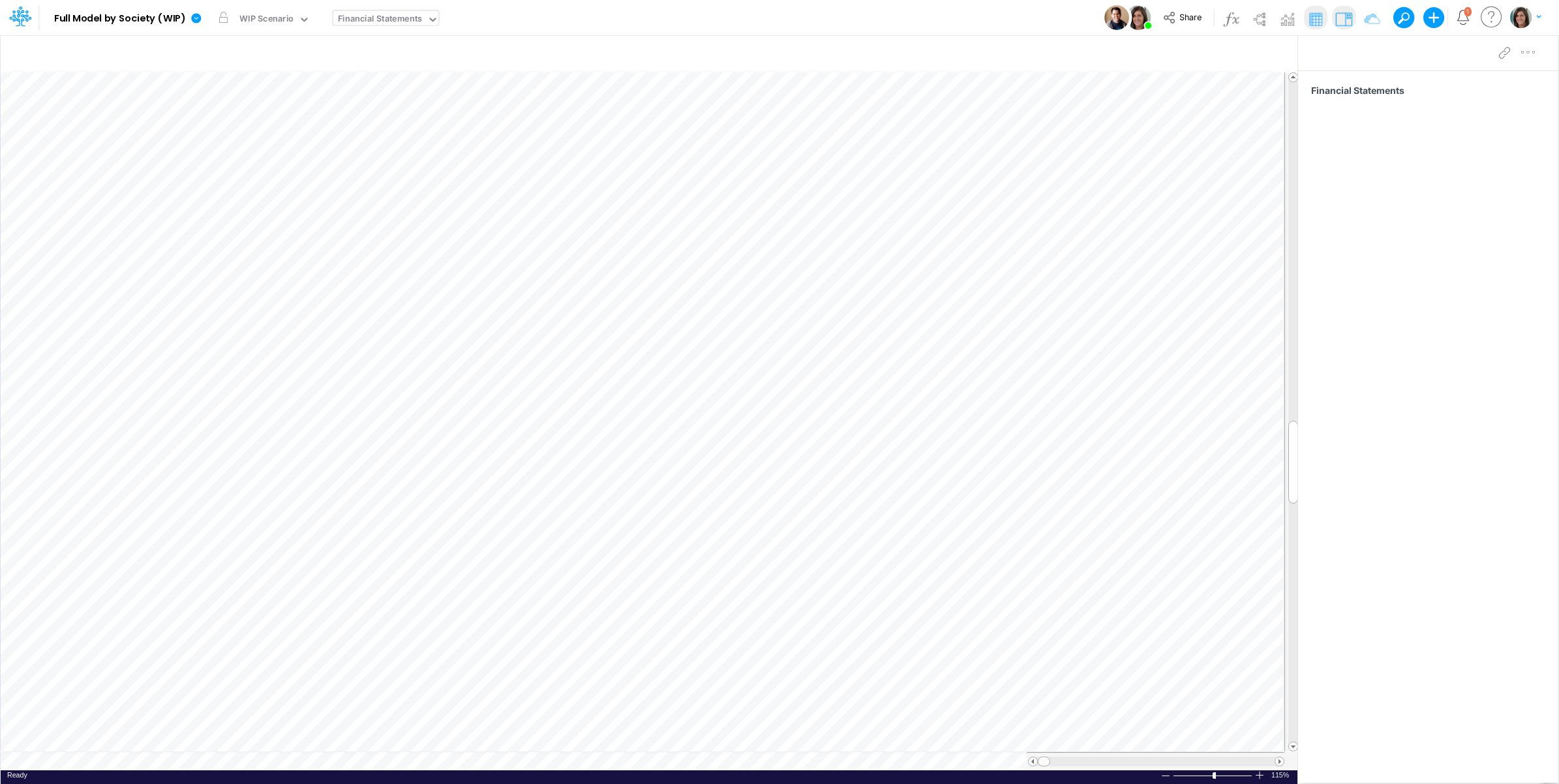
scroll to position [0, 1]
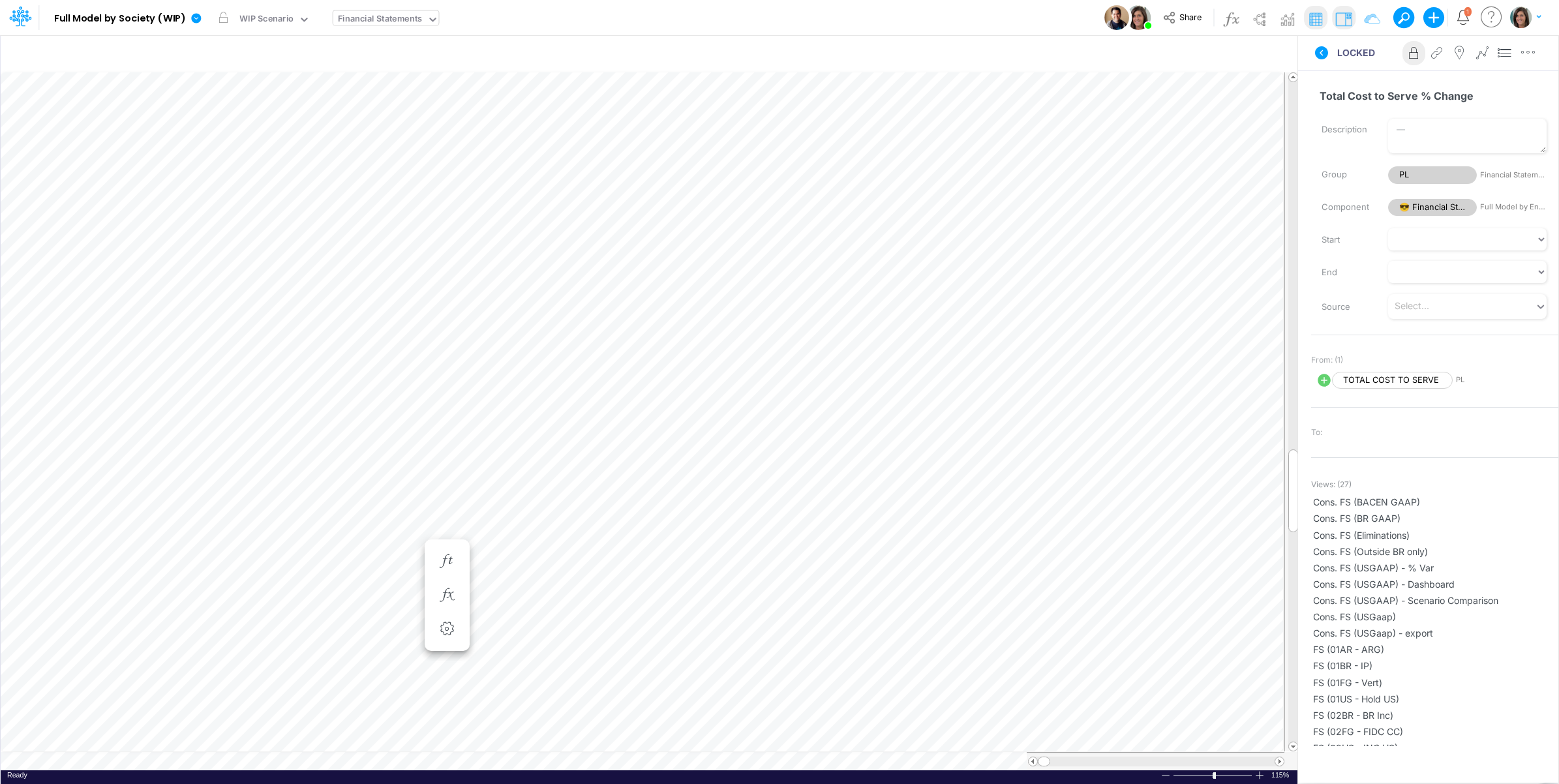
scroll to position [0, 1]
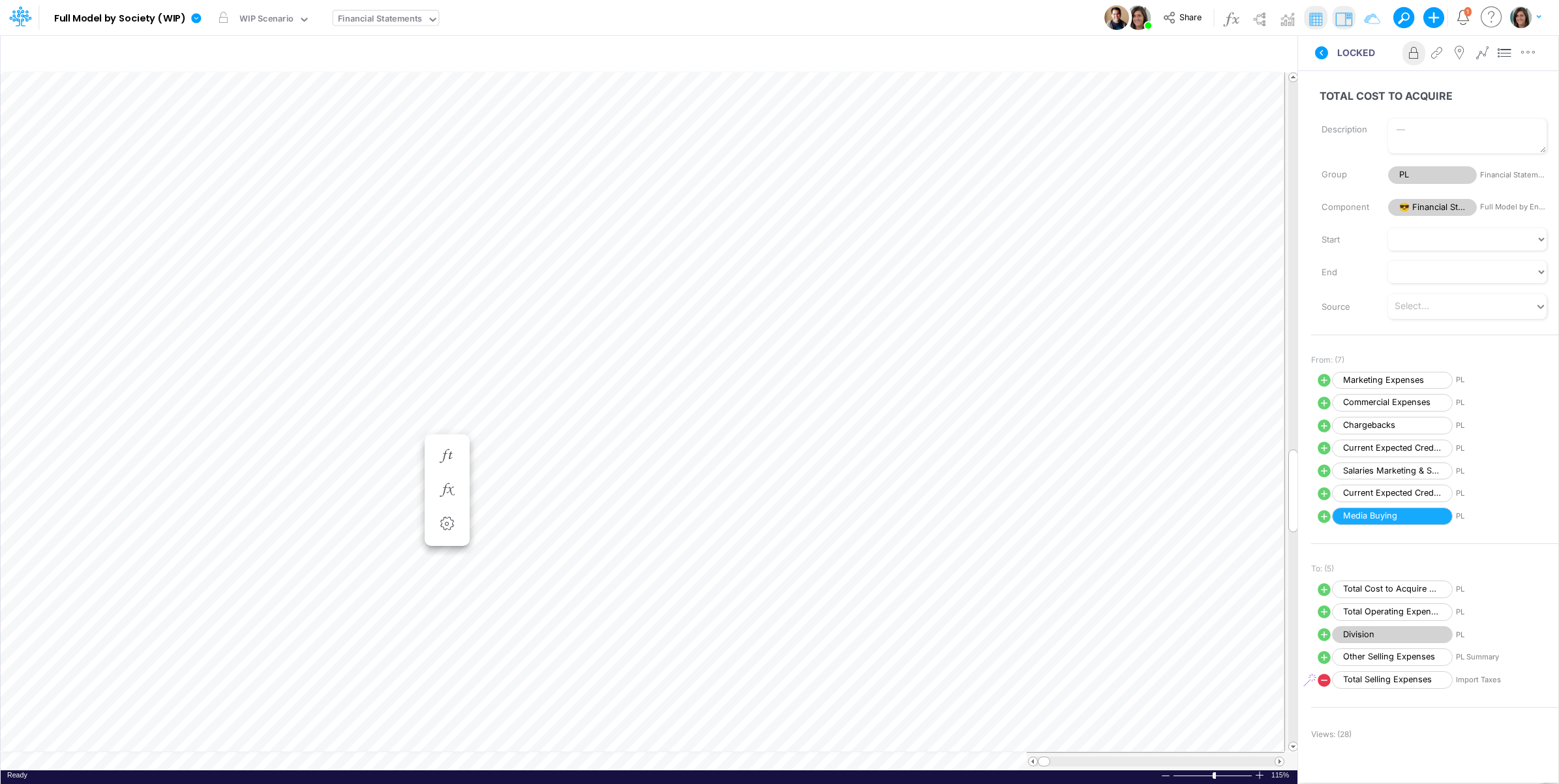
scroll to position [0, 1]
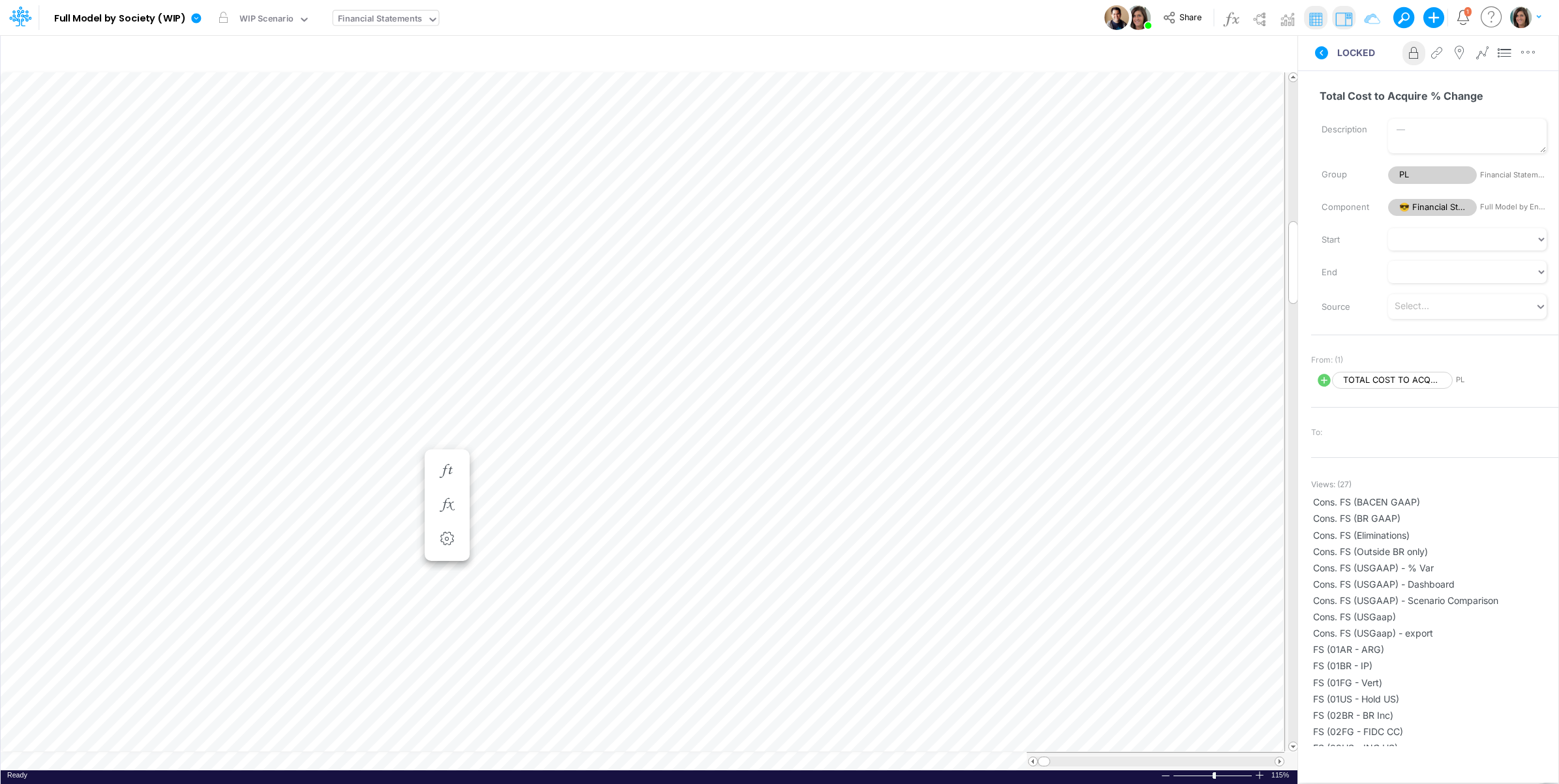
scroll to position [0, 1]
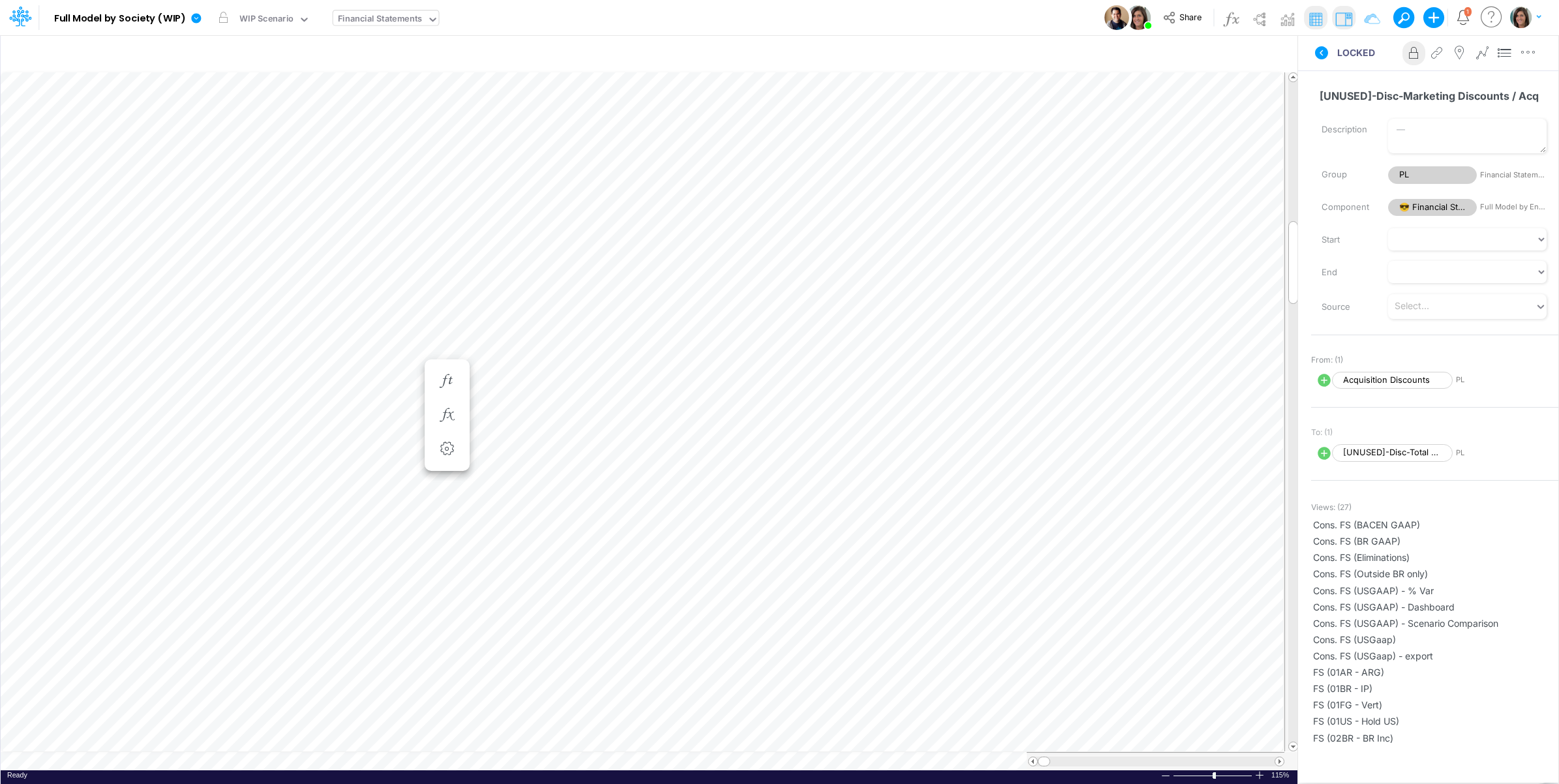
click at [1322, 382] on icon at bounding box center [1324, 380] width 13 height 13
select select "1"
select select "Multiply"
select select "Add"
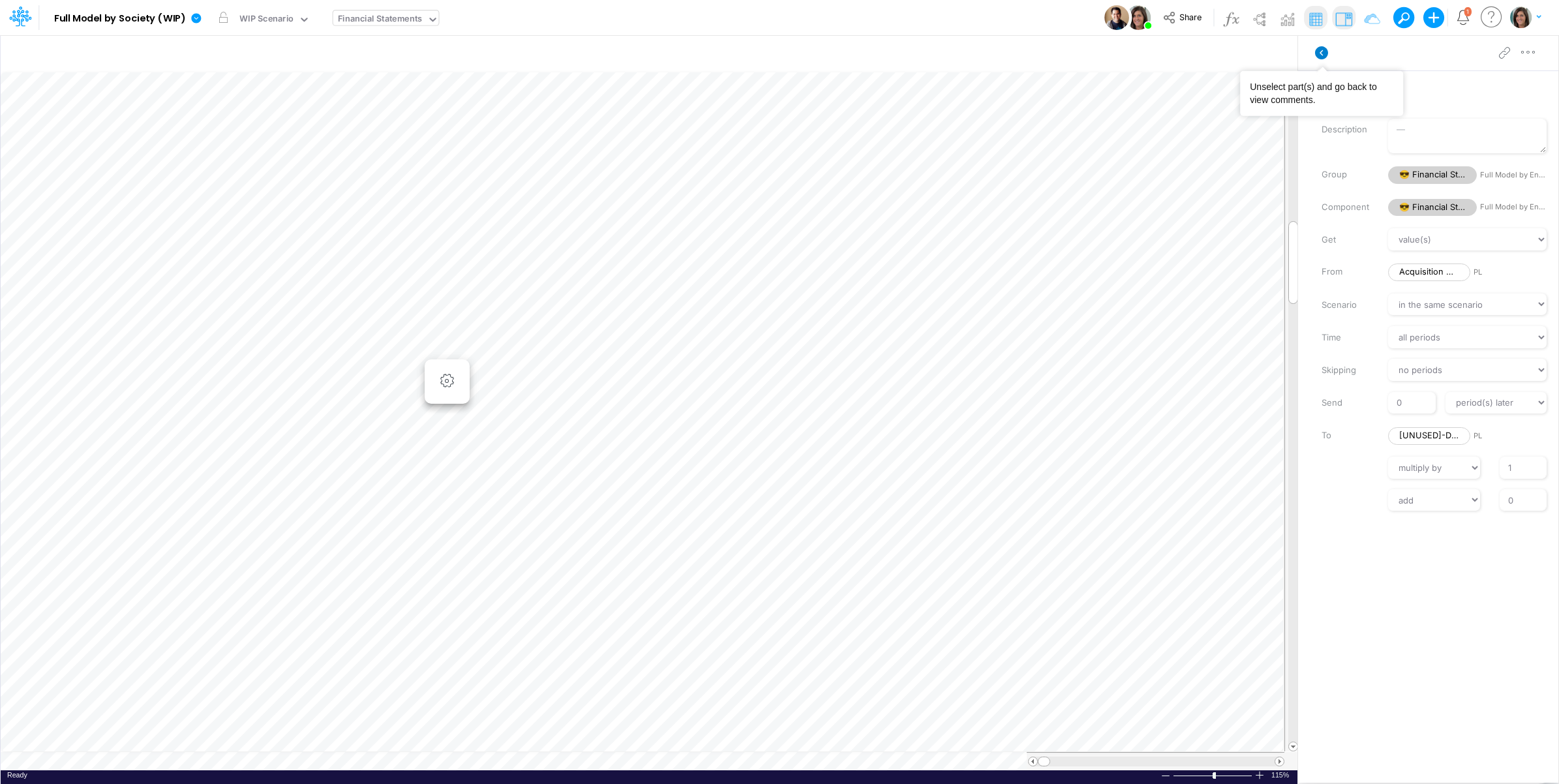
click at [1324, 49] on icon at bounding box center [1322, 53] width 13 height 13
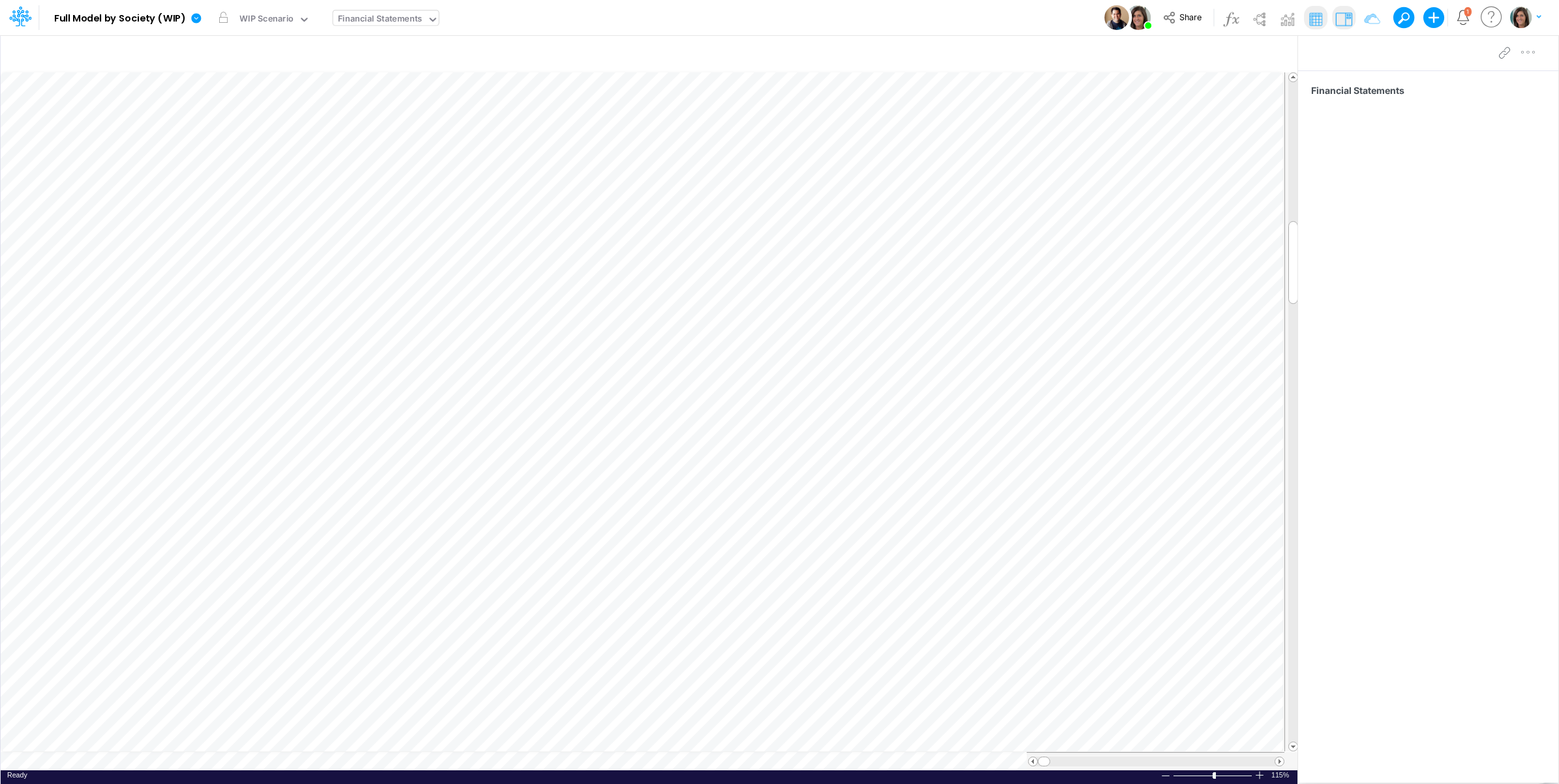
scroll to position [0, 1]
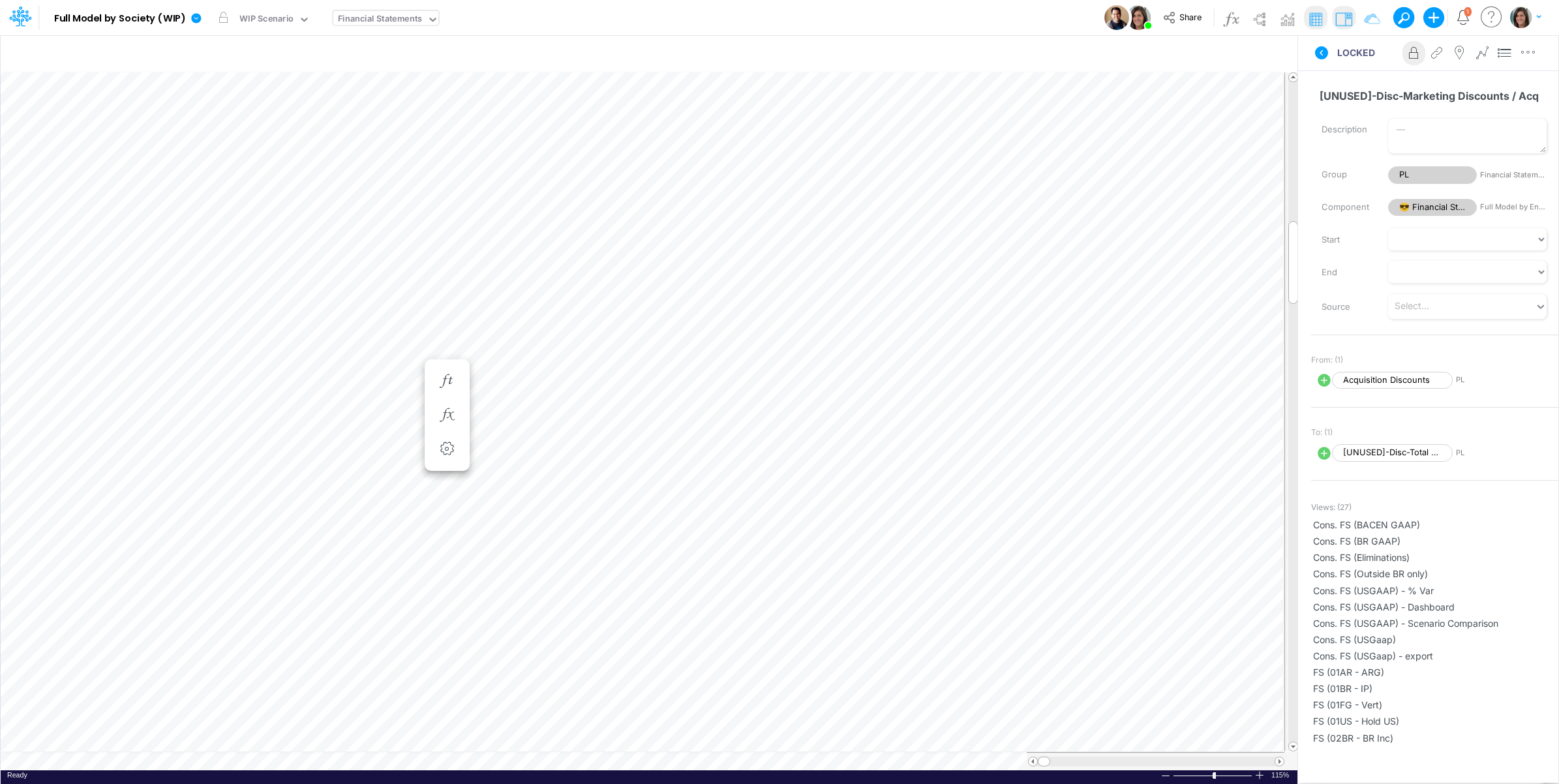
click at [1307, 49] on button at bounding box center [1321, 53] width 31 height 23
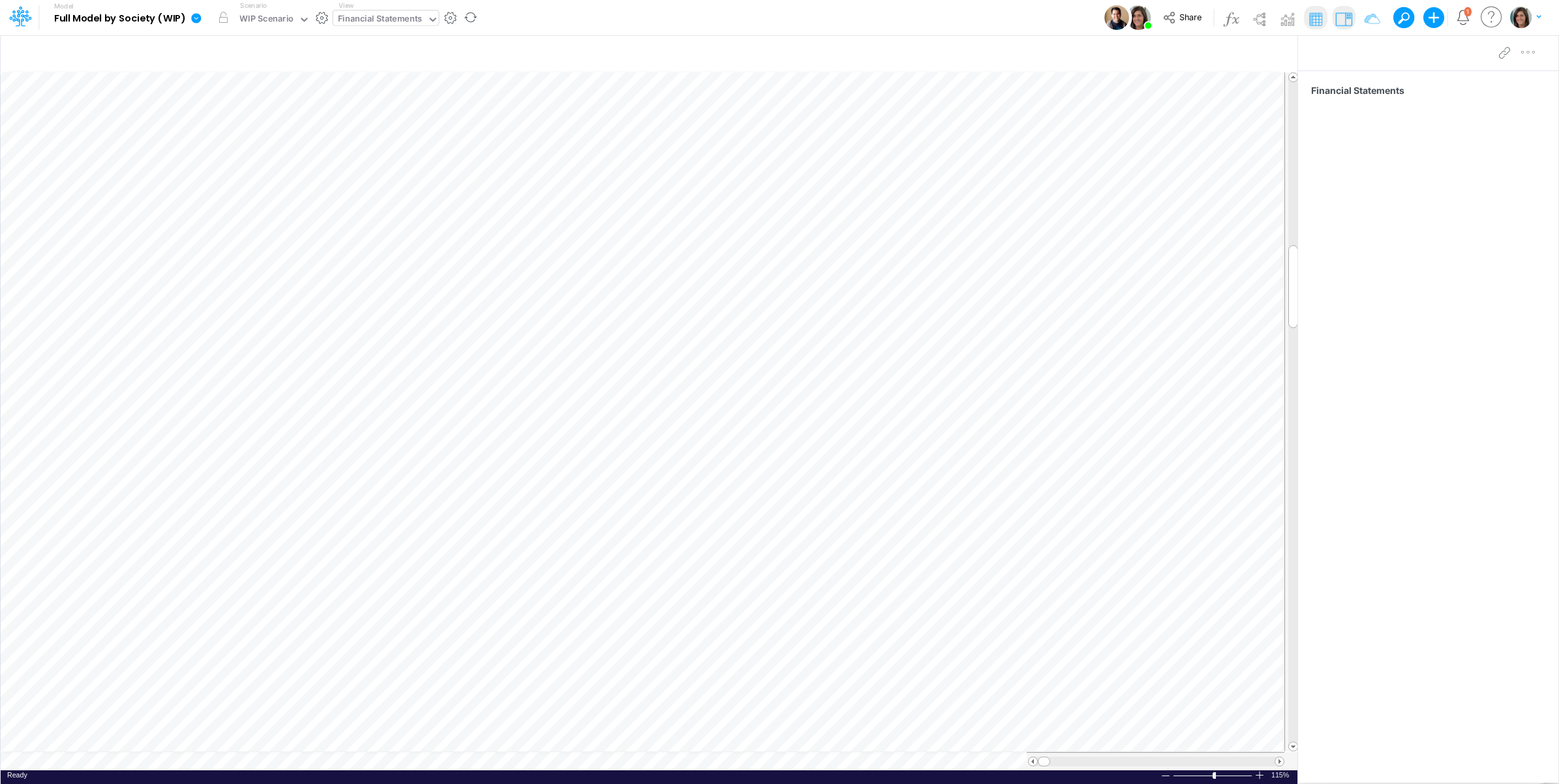
scroll to position [0, 1]
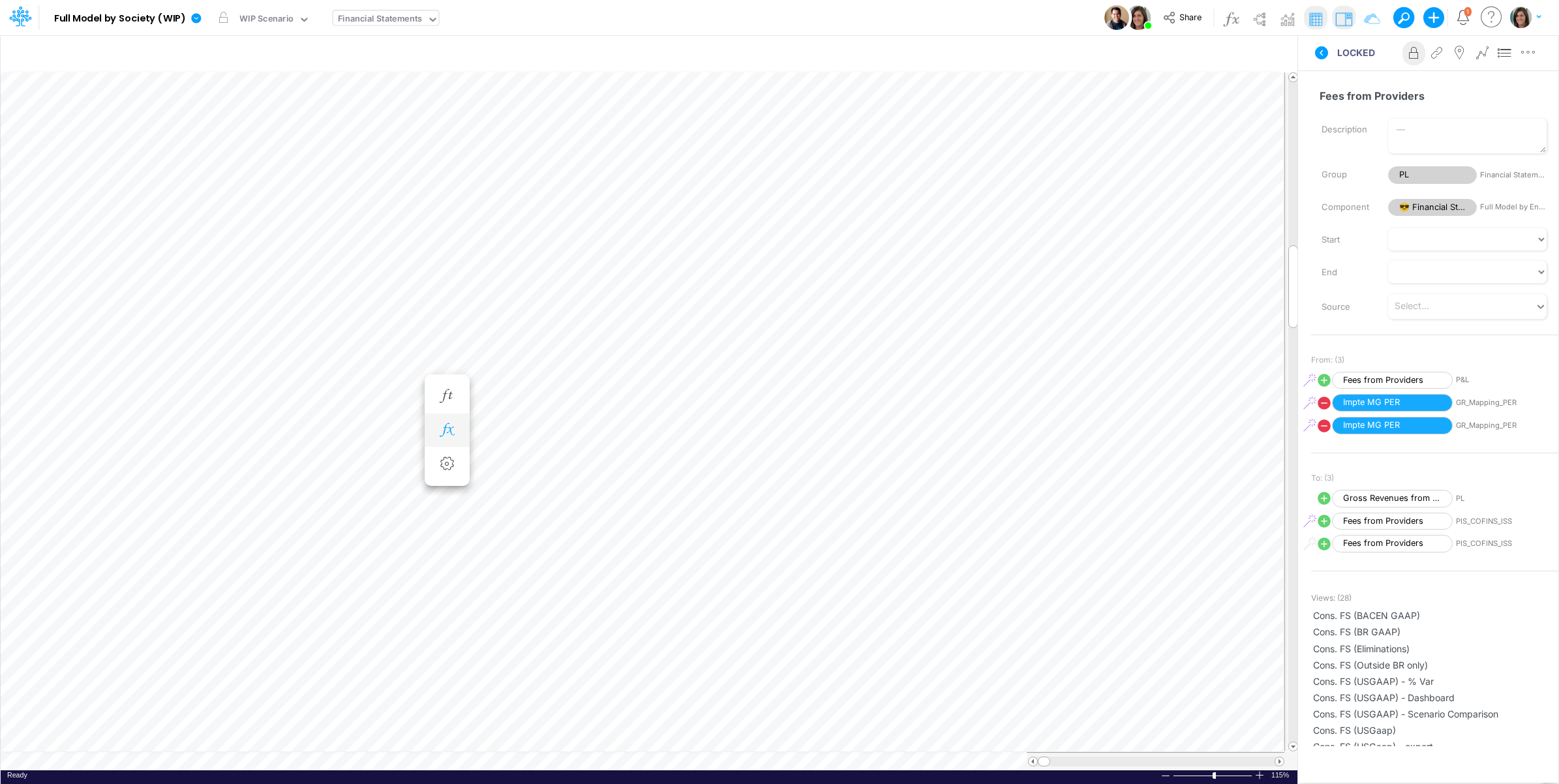
click at [444, 428] on icon "button" at bounding box center [446, 430] width 19 height 13
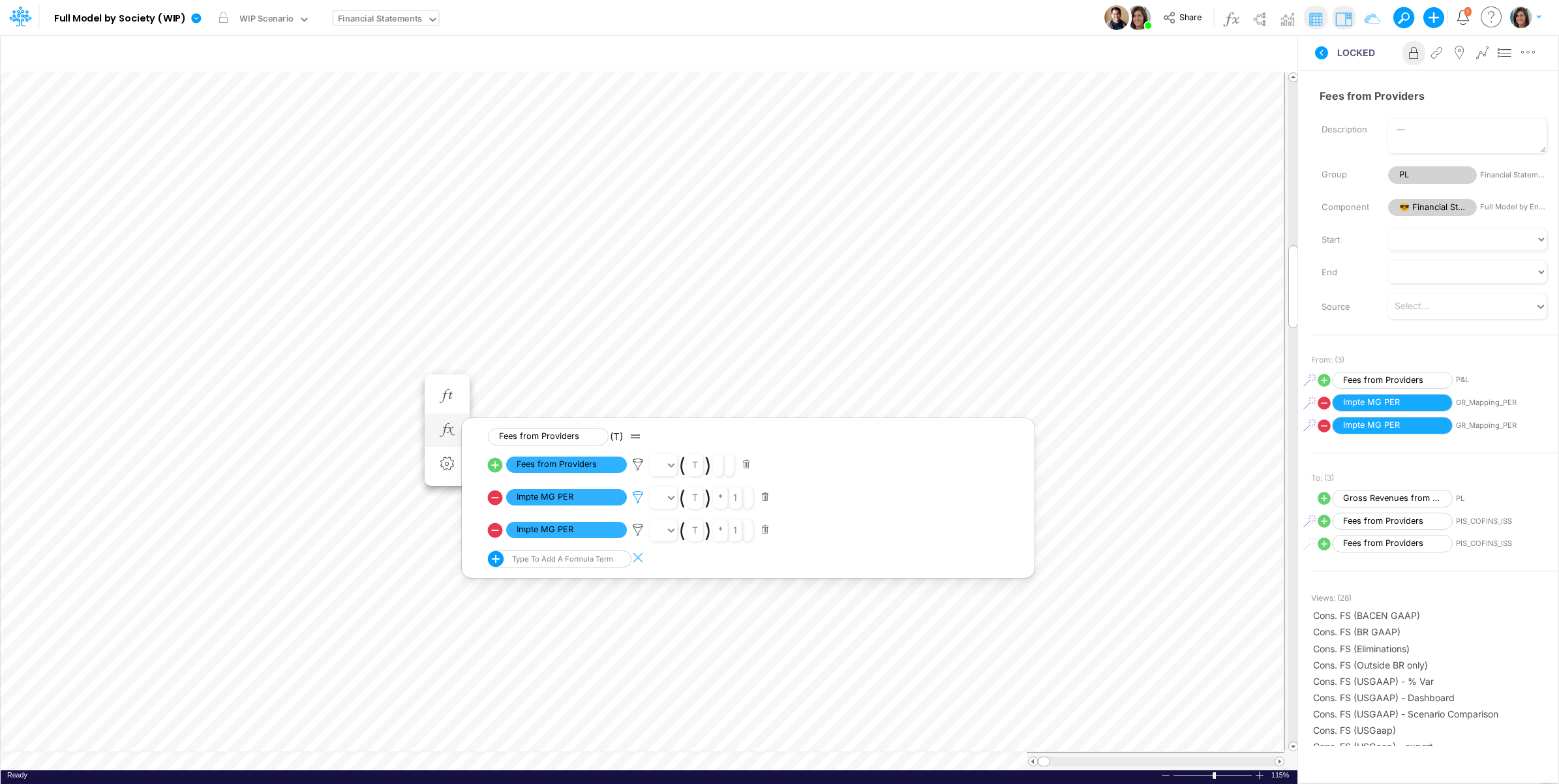
click at [636, 497] on icon at bounding box center [638, 497] width 19 height 13
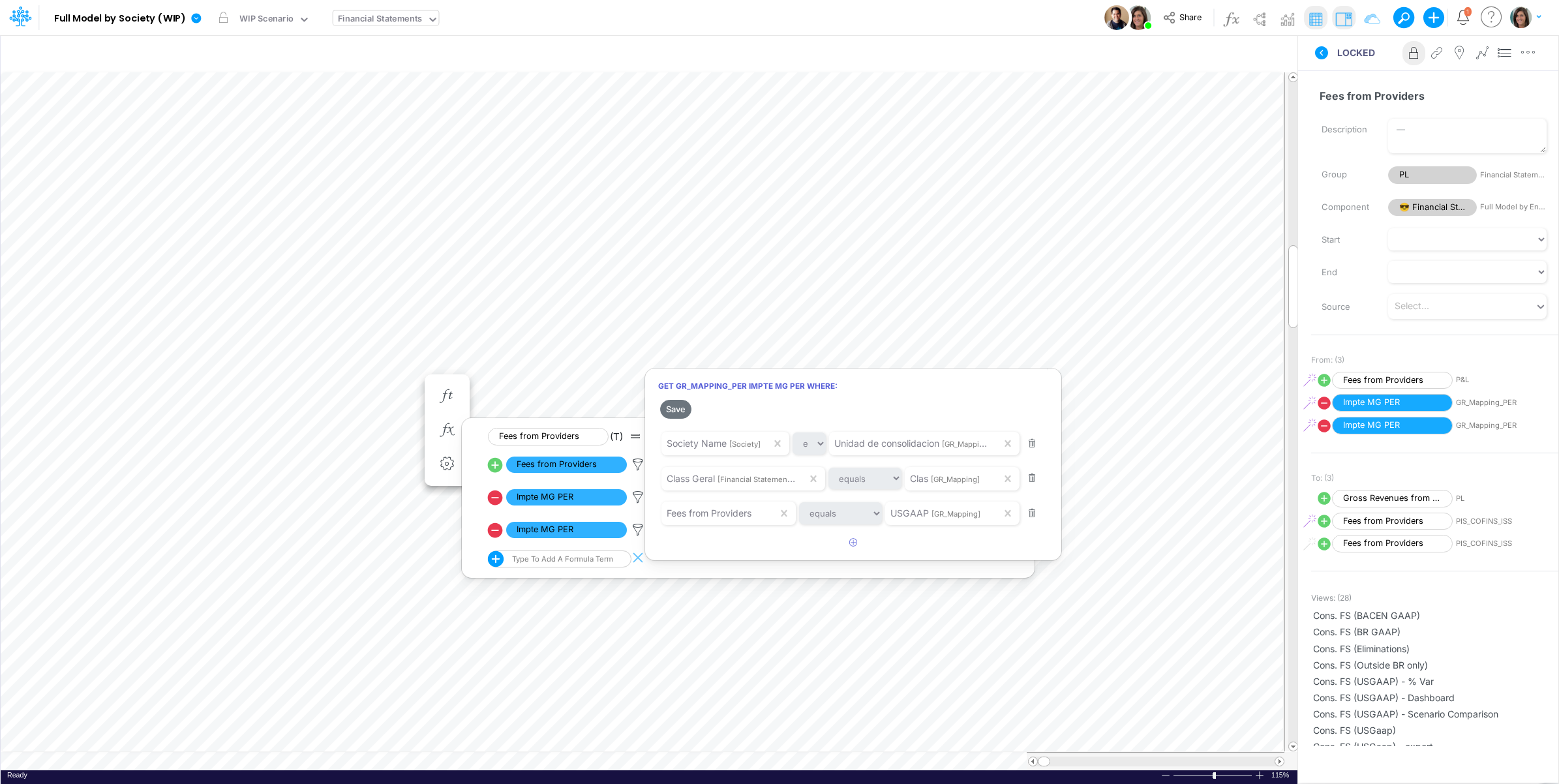
click at [95, 397] on div at bounding box center [779, 395] width 1559 height 777
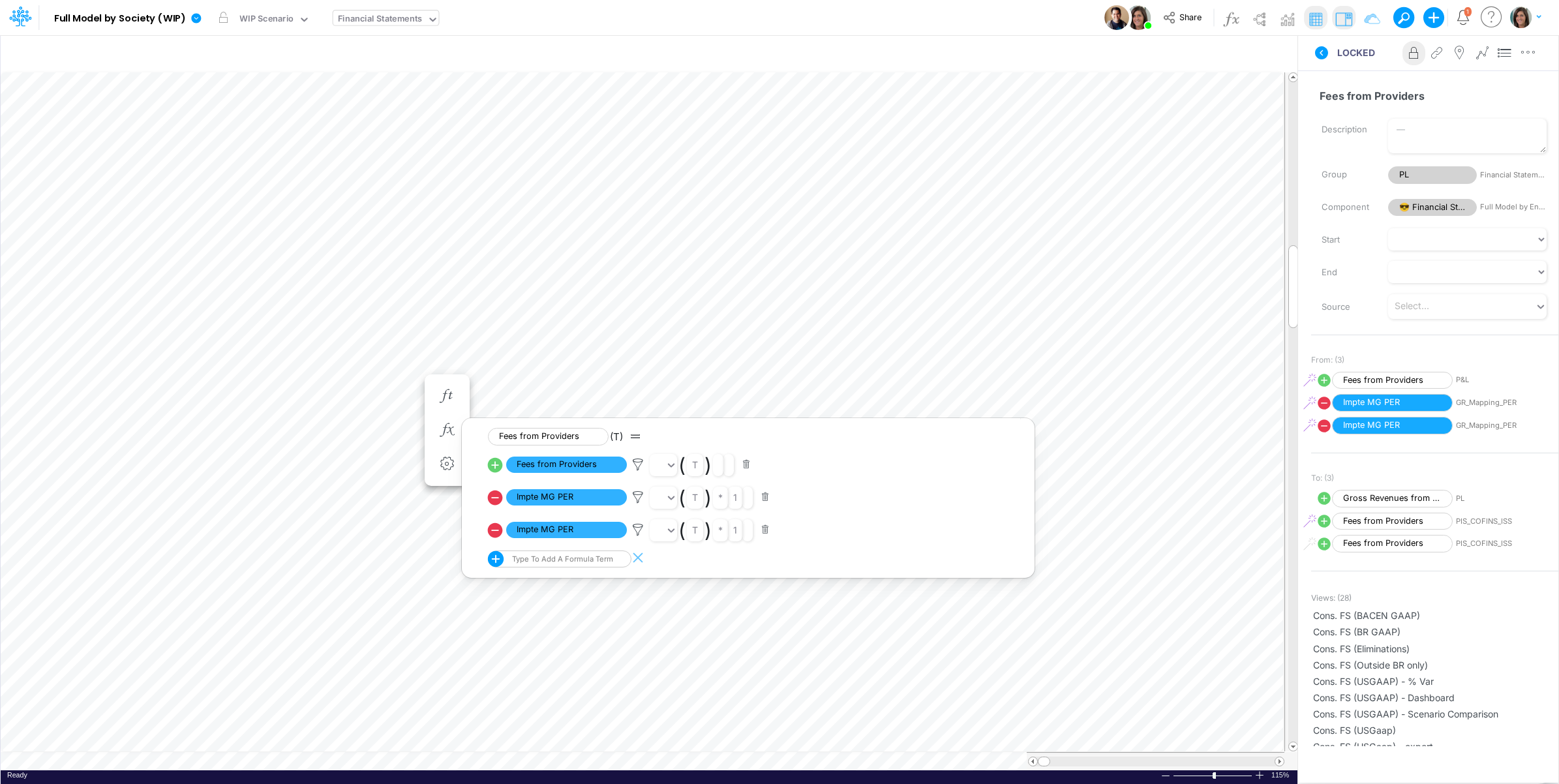
scroll to position [0, 1]
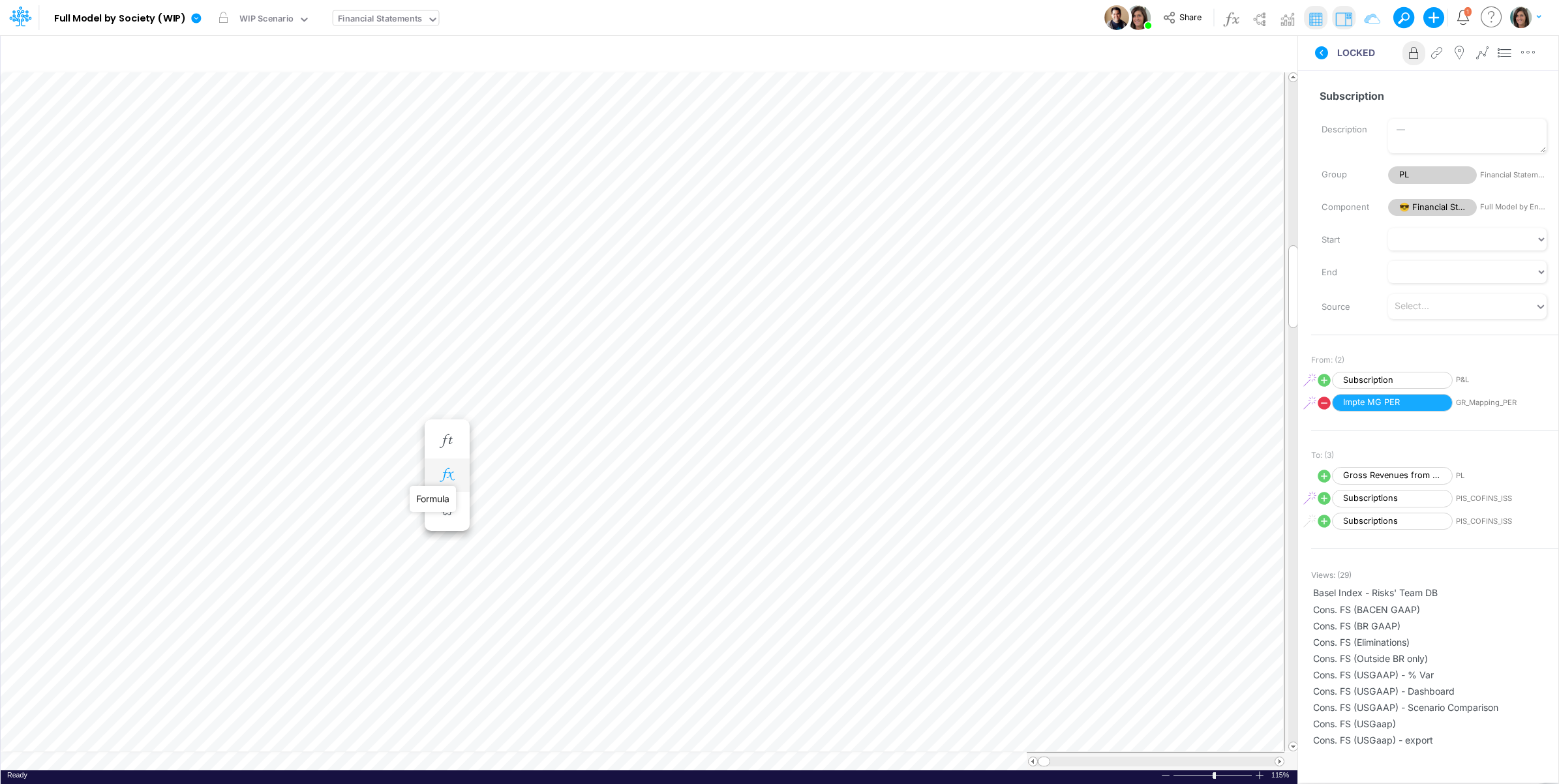
click at [449, 474] on icon "button" at bounding box center [446, 475] width 19 height 13
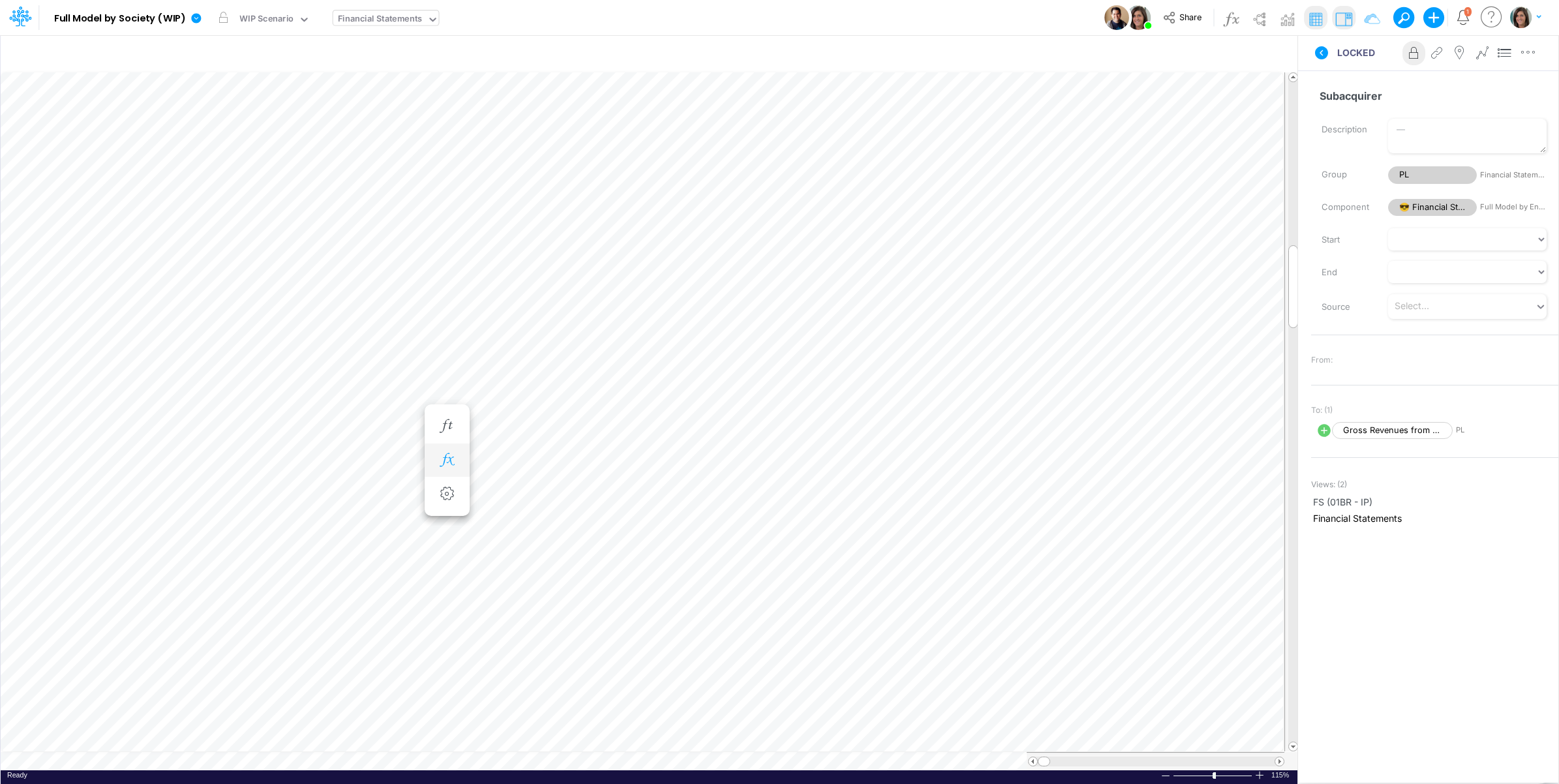
click at [442, 461] on icon "button" at bounding box center [446, 460] width 19 height 13
click at [1321, 69] on div "LOCKED Advanced settings Delete" at bounding box center [1428, 53] width 260 height 37
click at [1322, 53] on icon at bounding box center [1322, 53] width 16 height 16
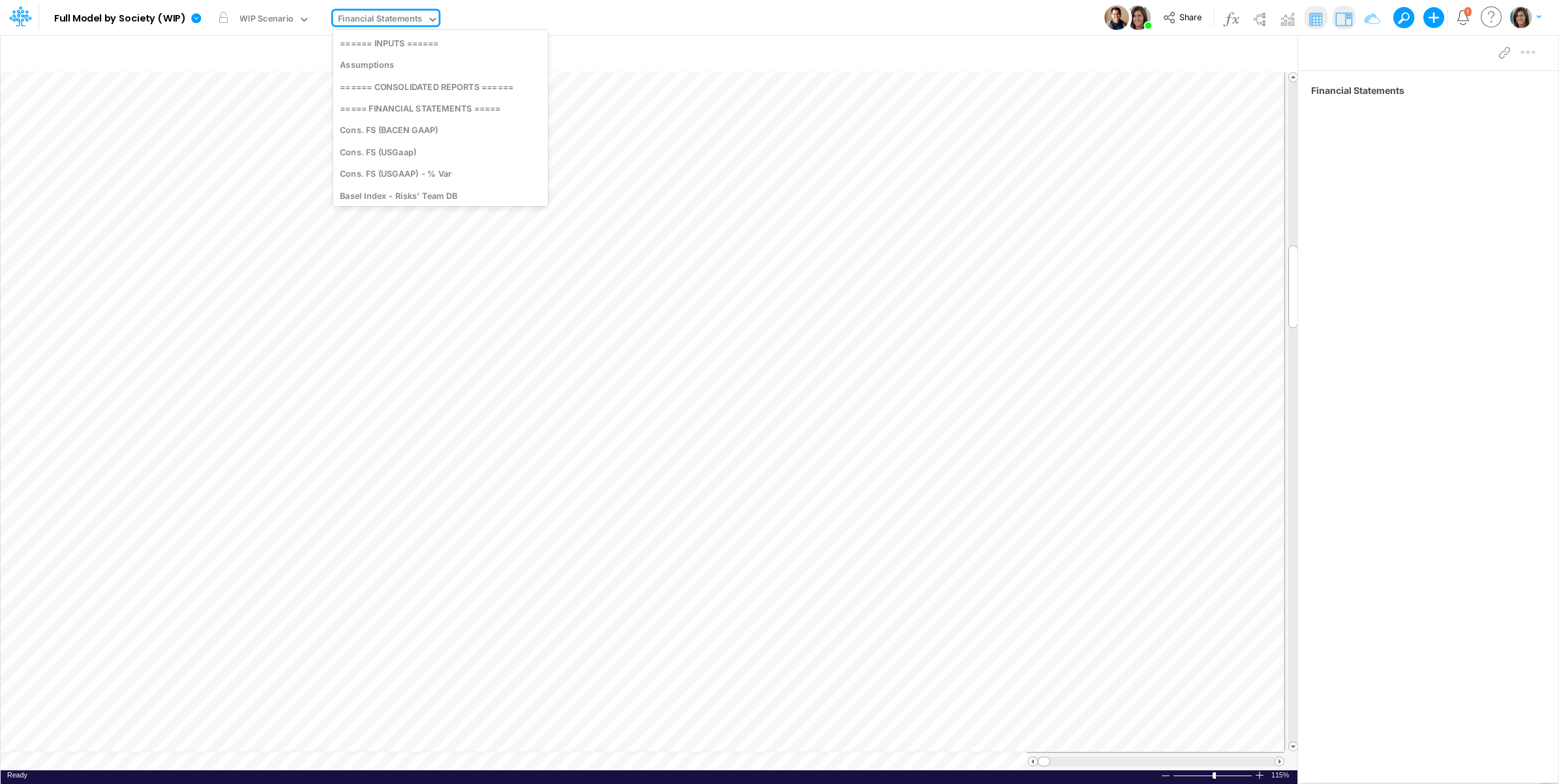
click at [369, 14] on div "Financial Statements" at bounding box center [380, 20] width 84 height 15
type input "riv"
click at [394, 47] on div "RIV_General" at bounding box center [421, 43] width 176 height 22
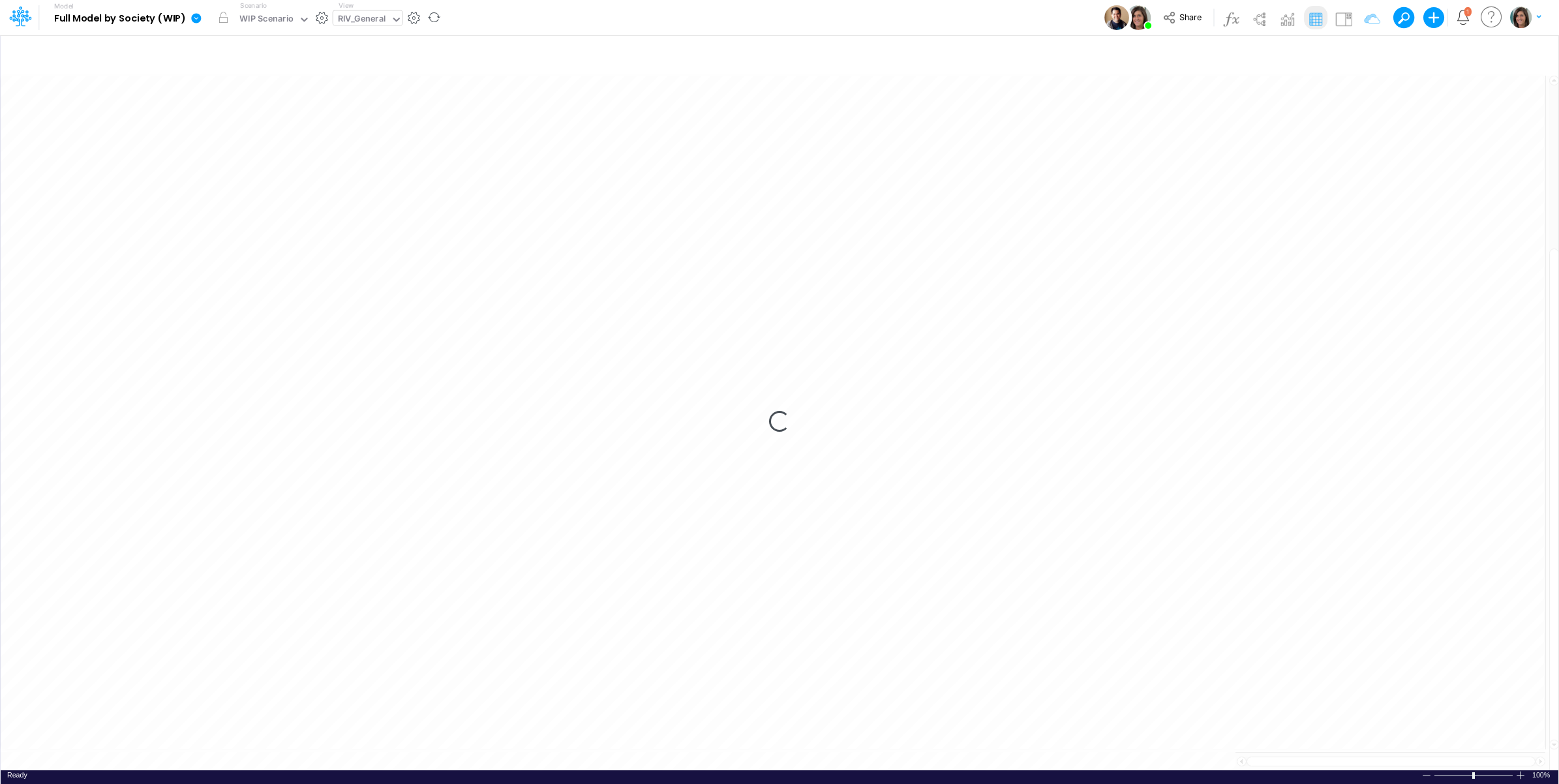
click at [365, 23] on div "RIV_General" at bounding box center [362, 20] width 48 height 15
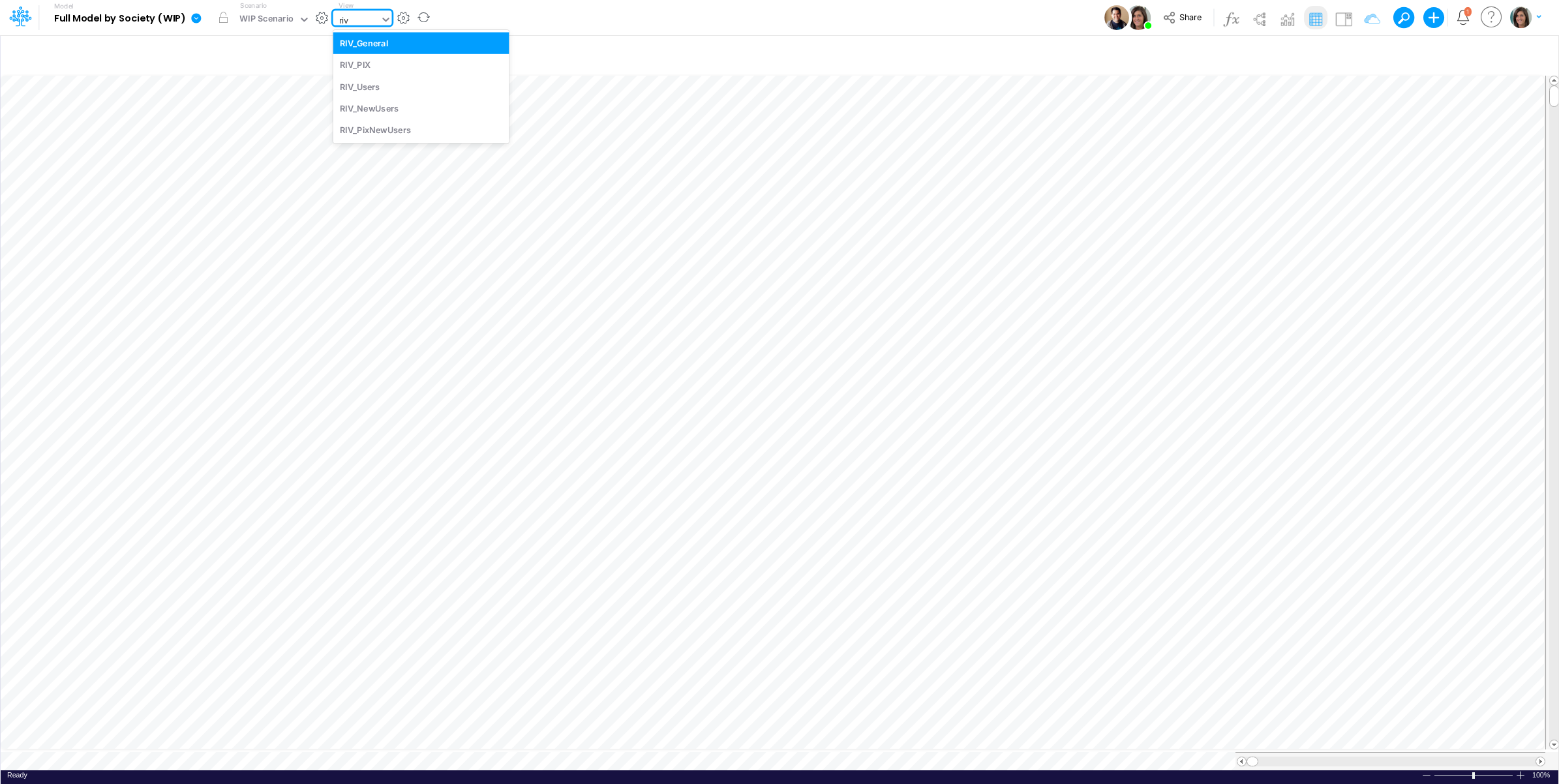
type input "riv"
drag, startPoint x: 529, startPoint y: 19, endPoint x: 343, endPoint y: 8, distance: 186.3
click at [527, 19] on div "Model Full Model by Society (WIP) Edit model settings Duplicate Import QuickBoo…" at bounding box center [780, 18] width 1404 height 35
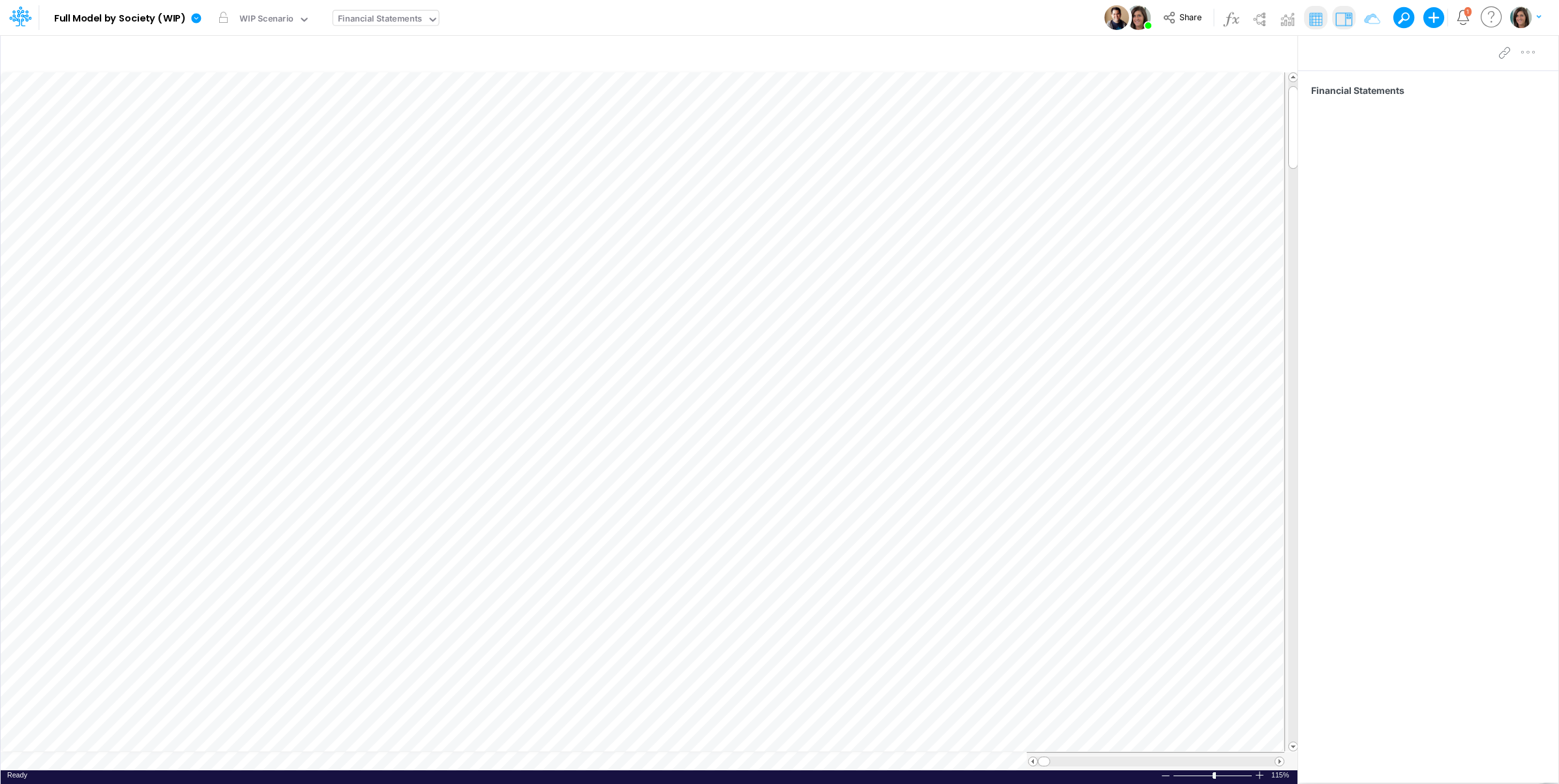
scroll to position [0, 1]
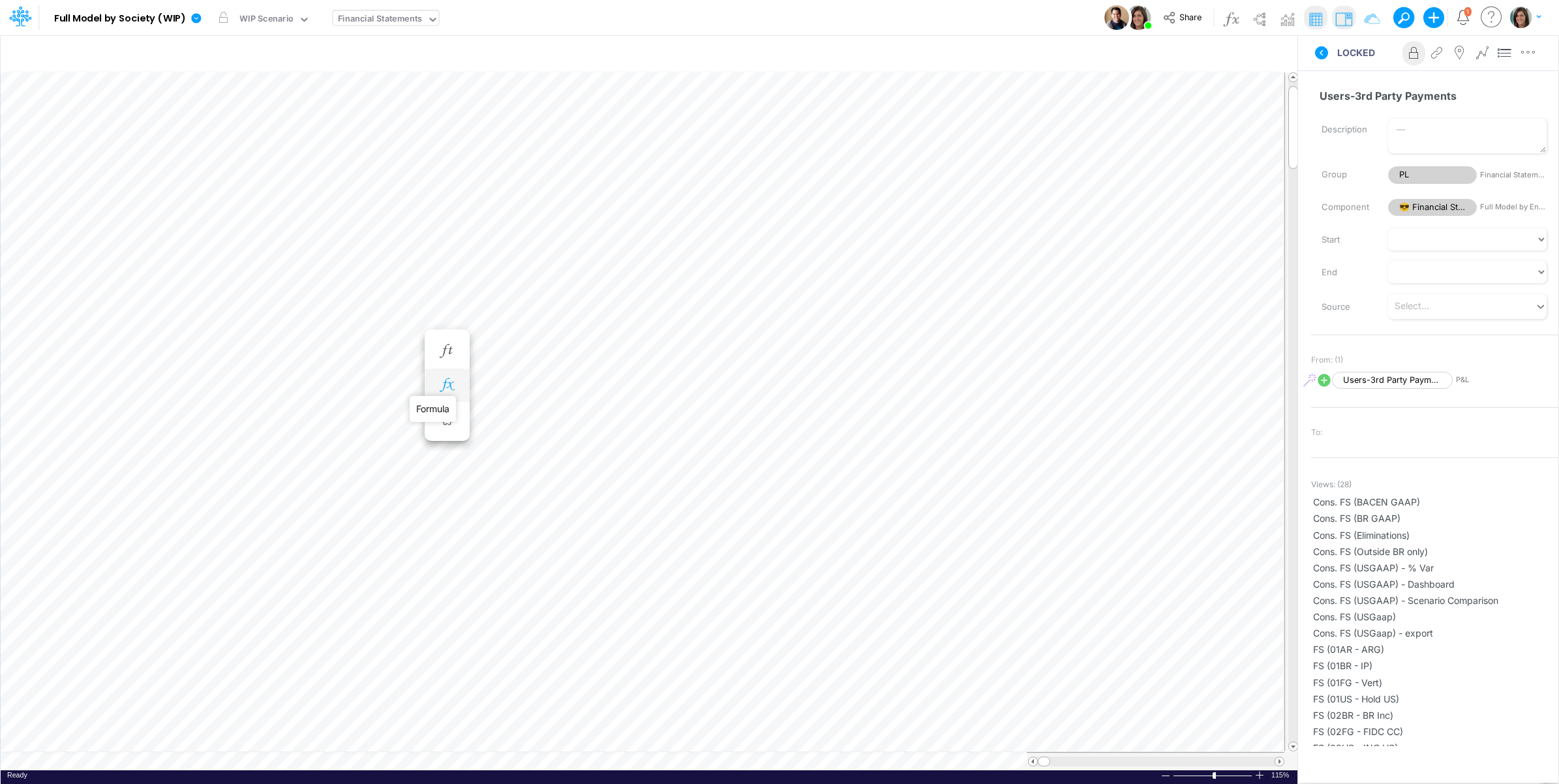
click at [439, 379] on icon "button" at bounding box center [446, 385] width 19 height 13
click at [1320, 53] on icon at bounding box center [1322, 53] width 13 height 13
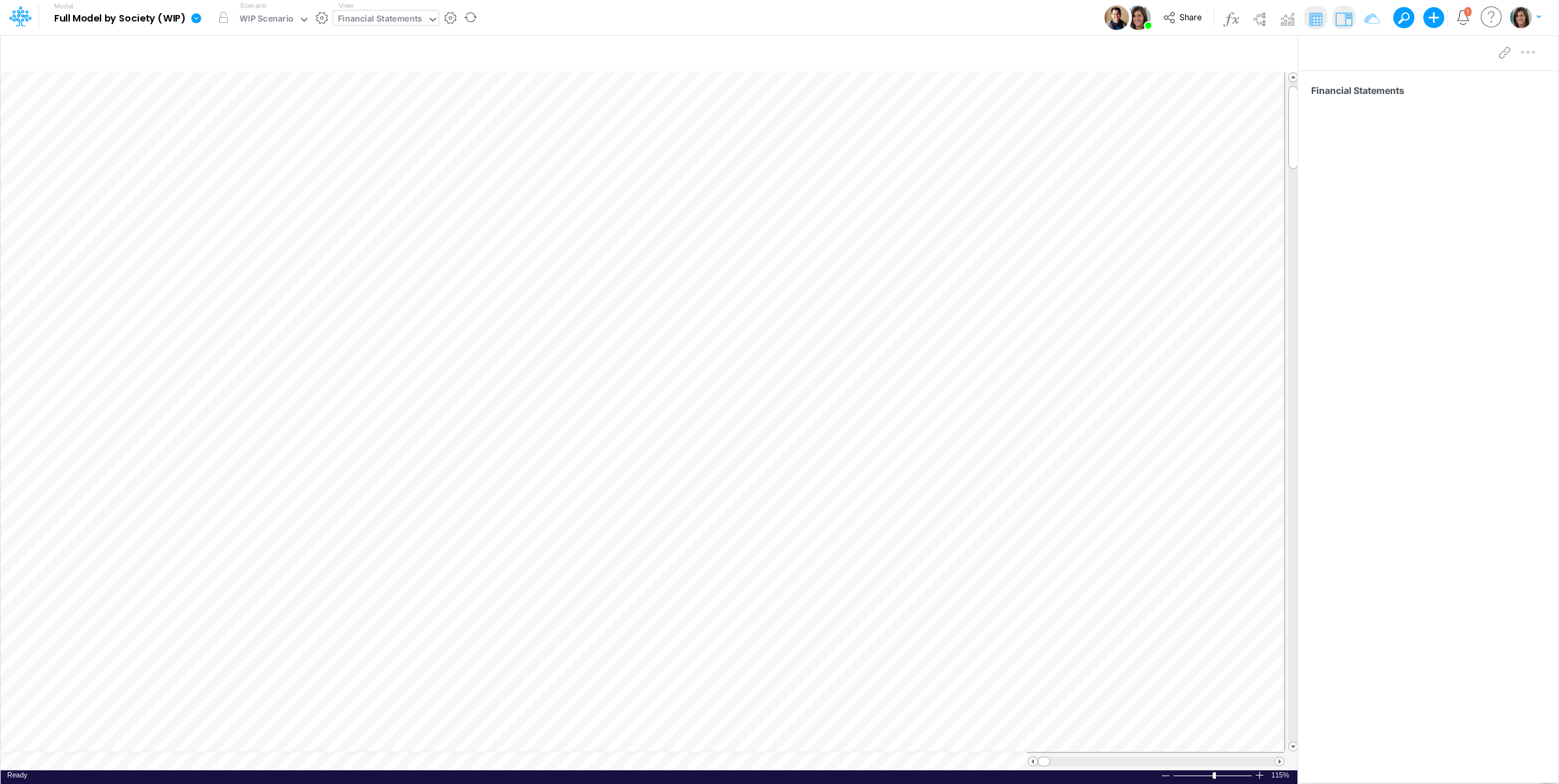
scroll to position [0, 1]
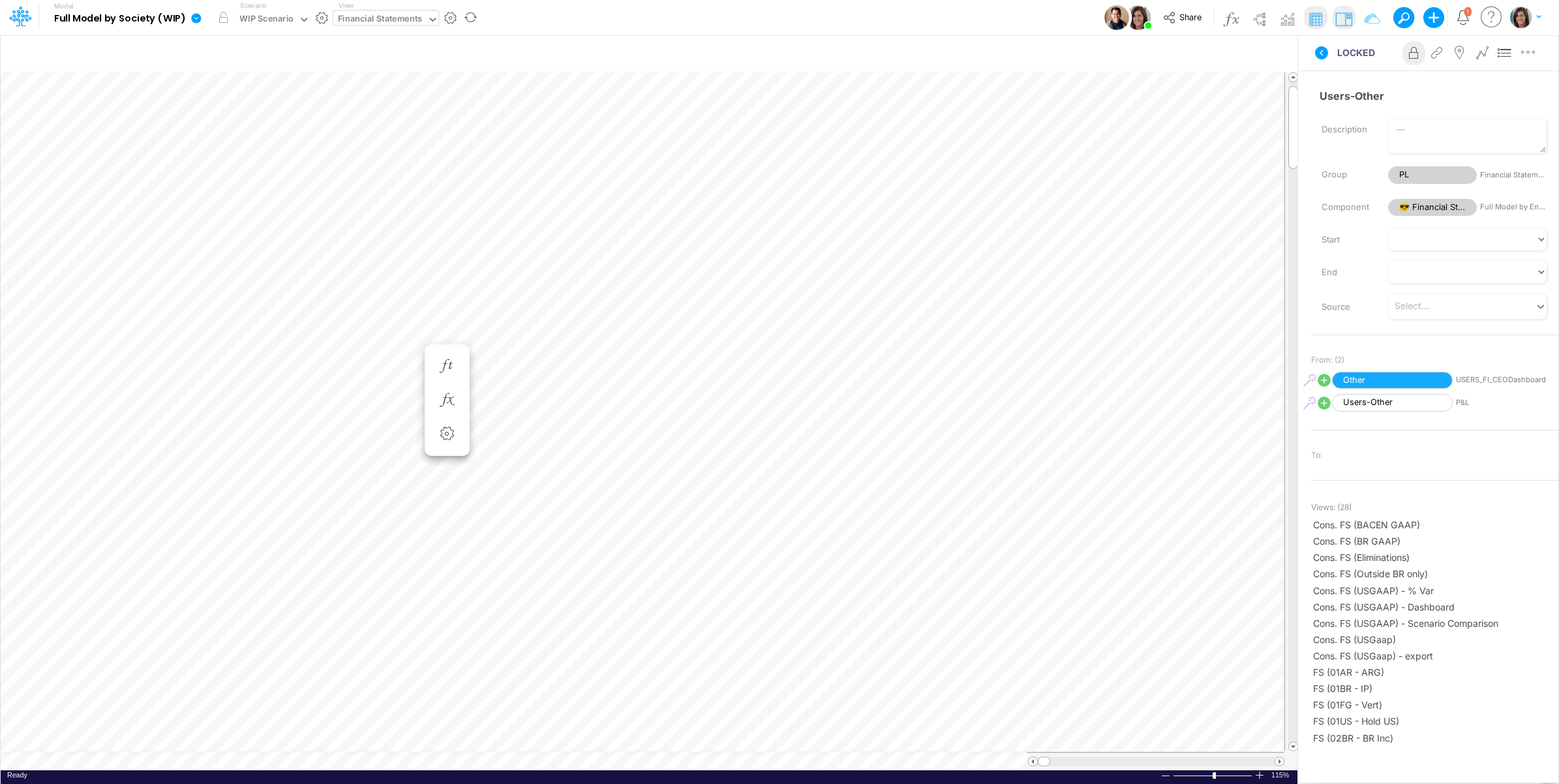
scroll to position [0, 1]
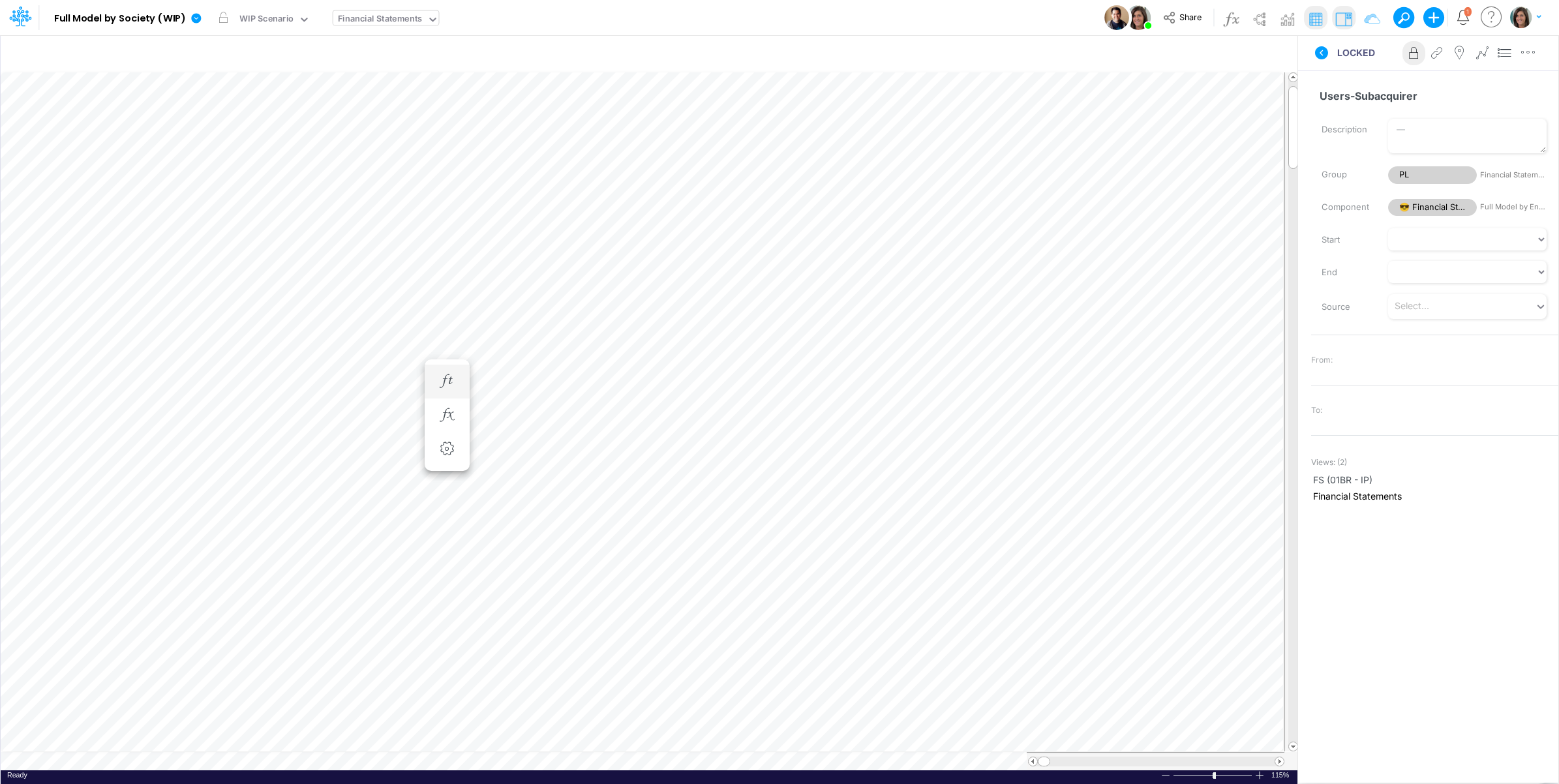
scroll to position [0, 1]
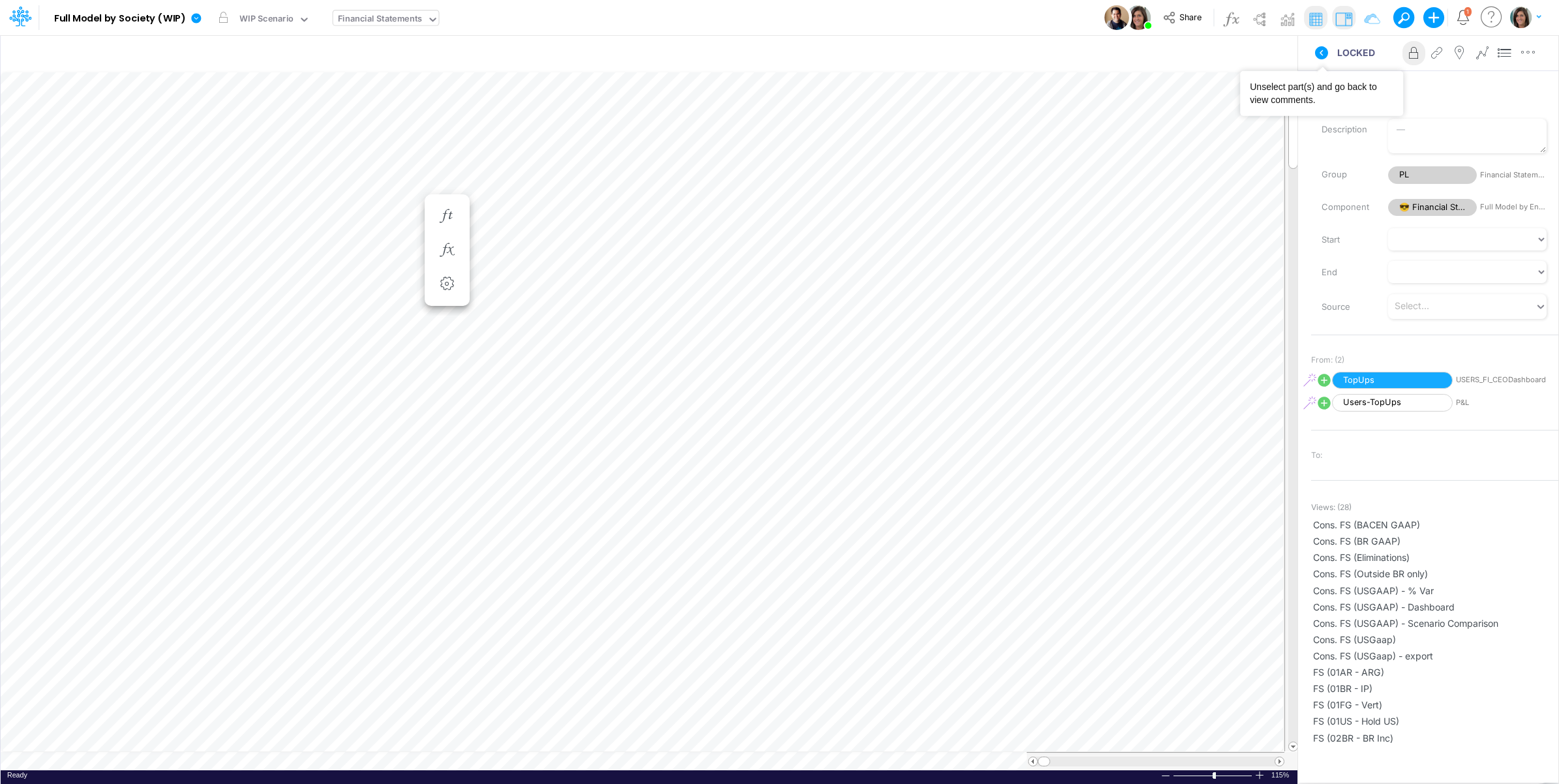
drag, startPoint x: 1323, startPoint y: 47, endPoint x: 955, endPoint y: 0, distance: 371.0
click at [1322, 47] on icon at bounding box center [1322, 53] width 13 height 13
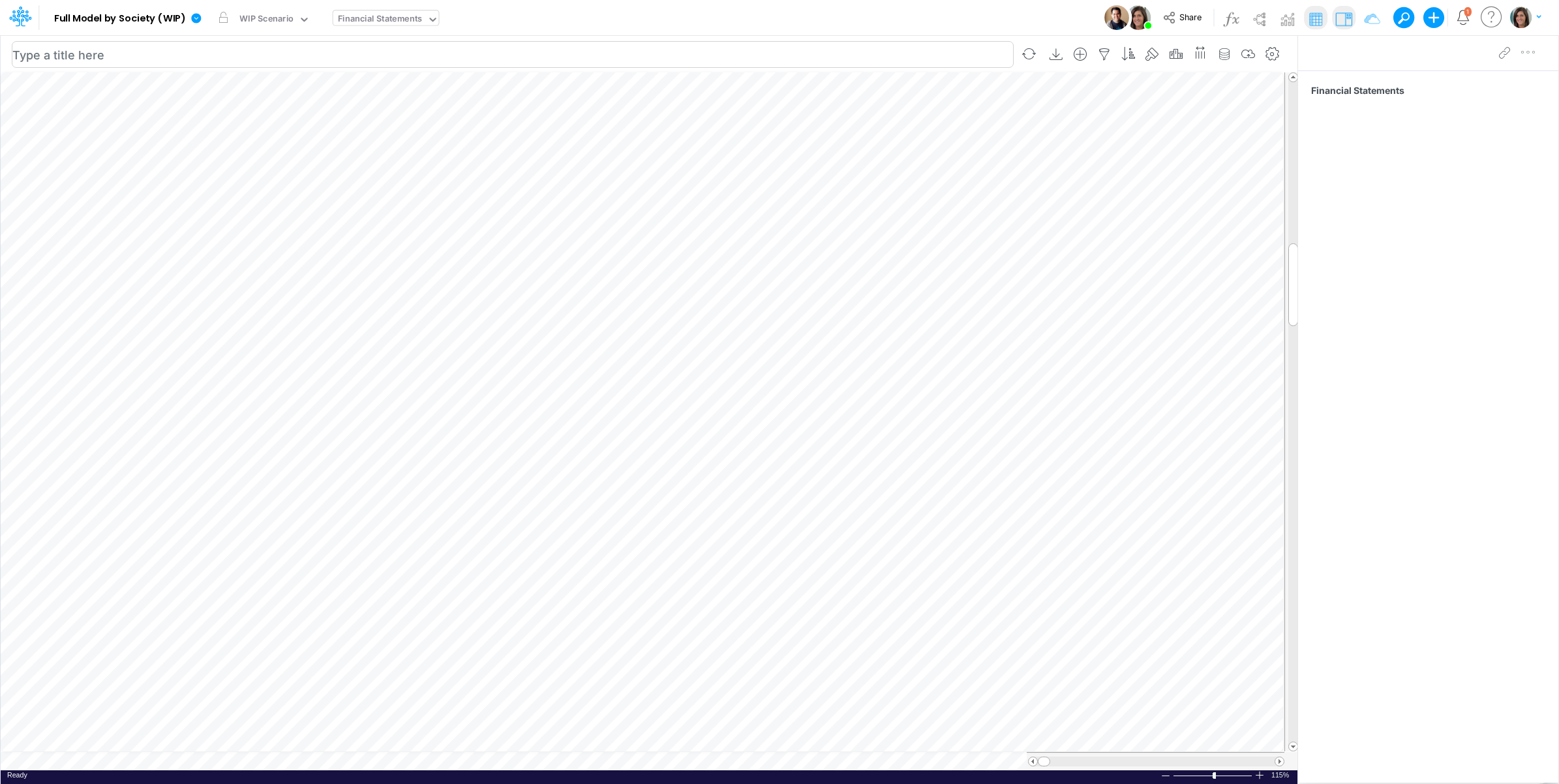
scroll to position [0, 1]
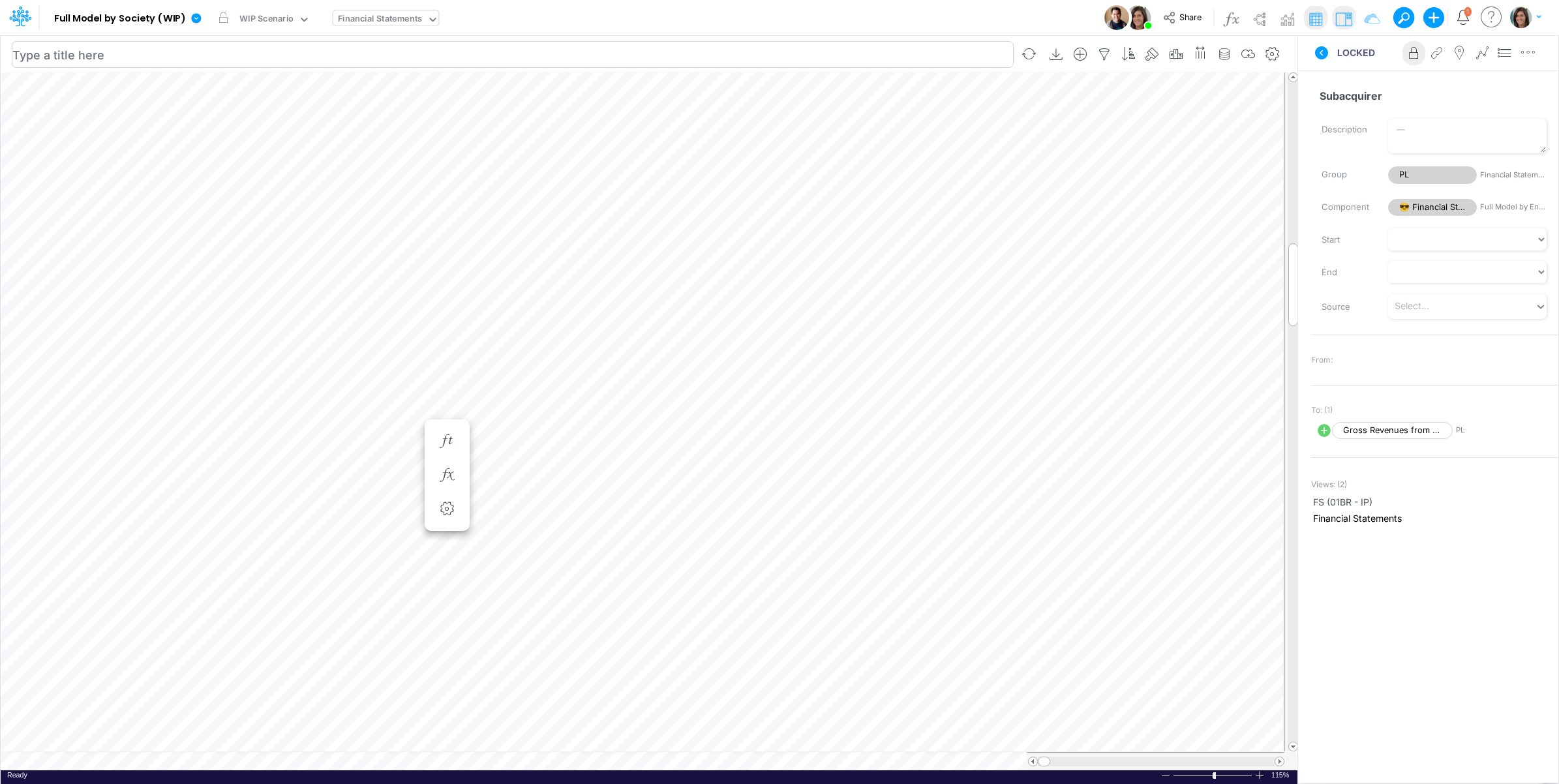
scroll to position [0, 1]
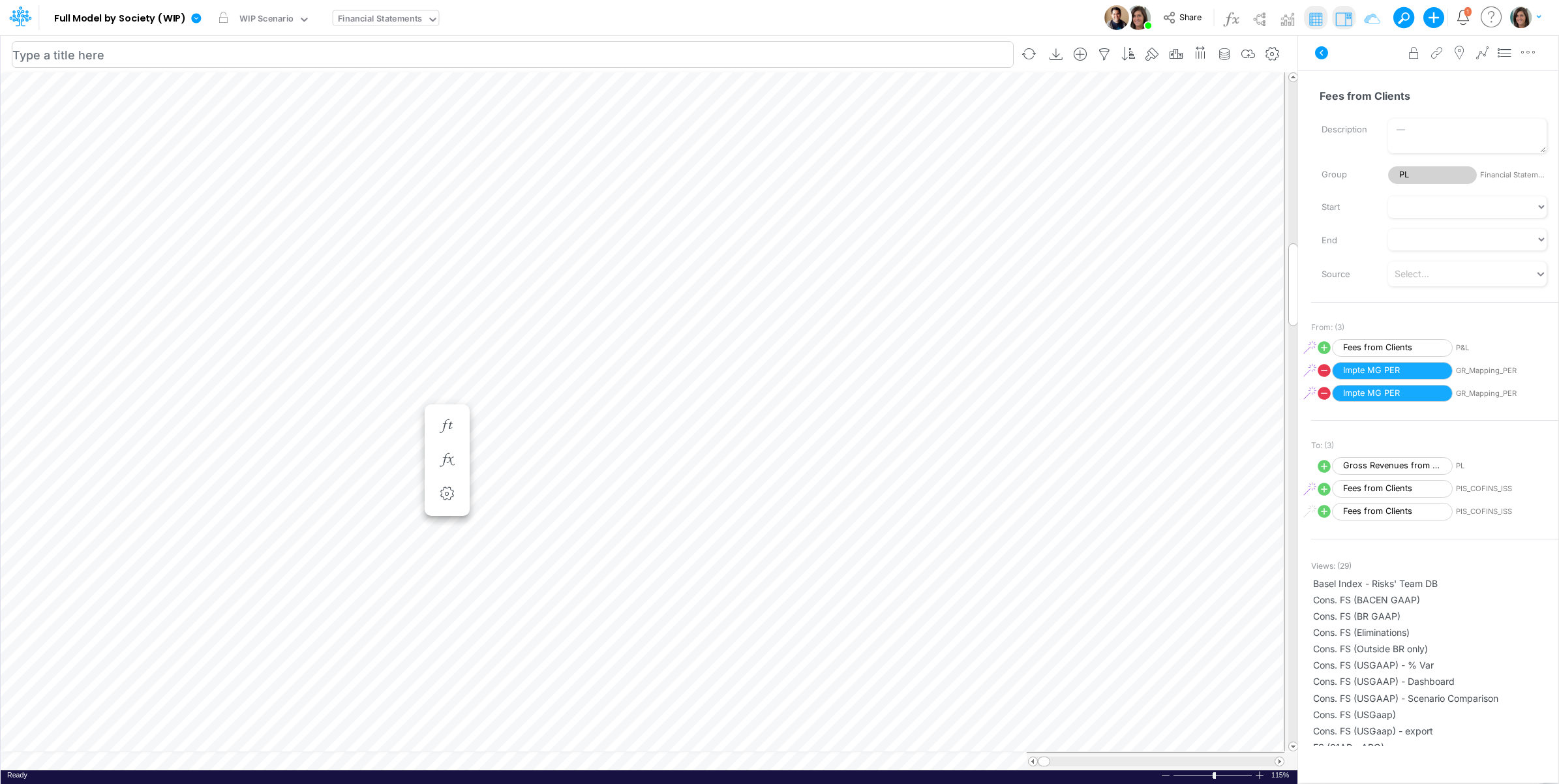
scroll to position [0, 1]
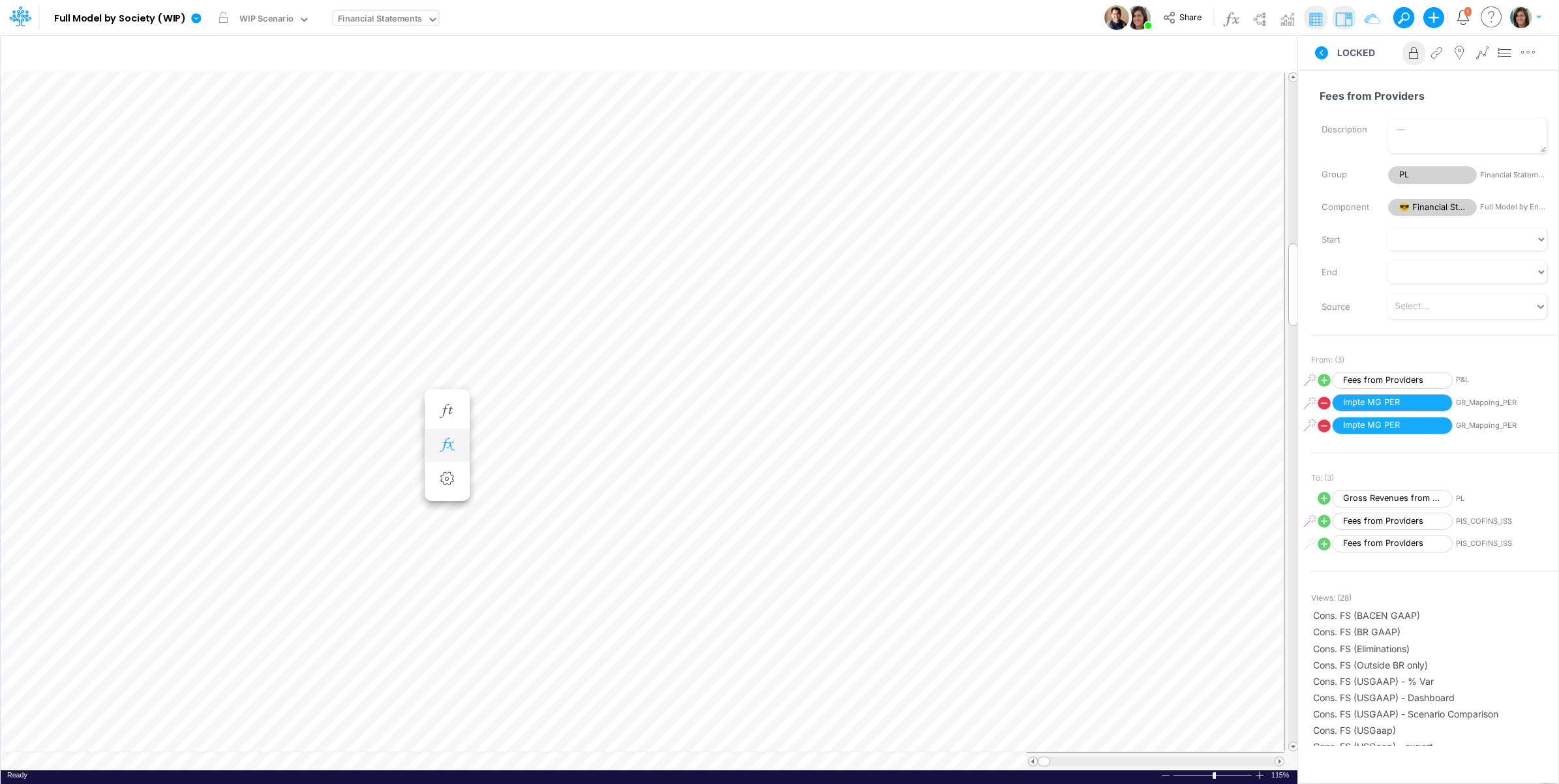
click at [453, 447] on icon "button" at bounding box center [446, 445] width 19 height 13
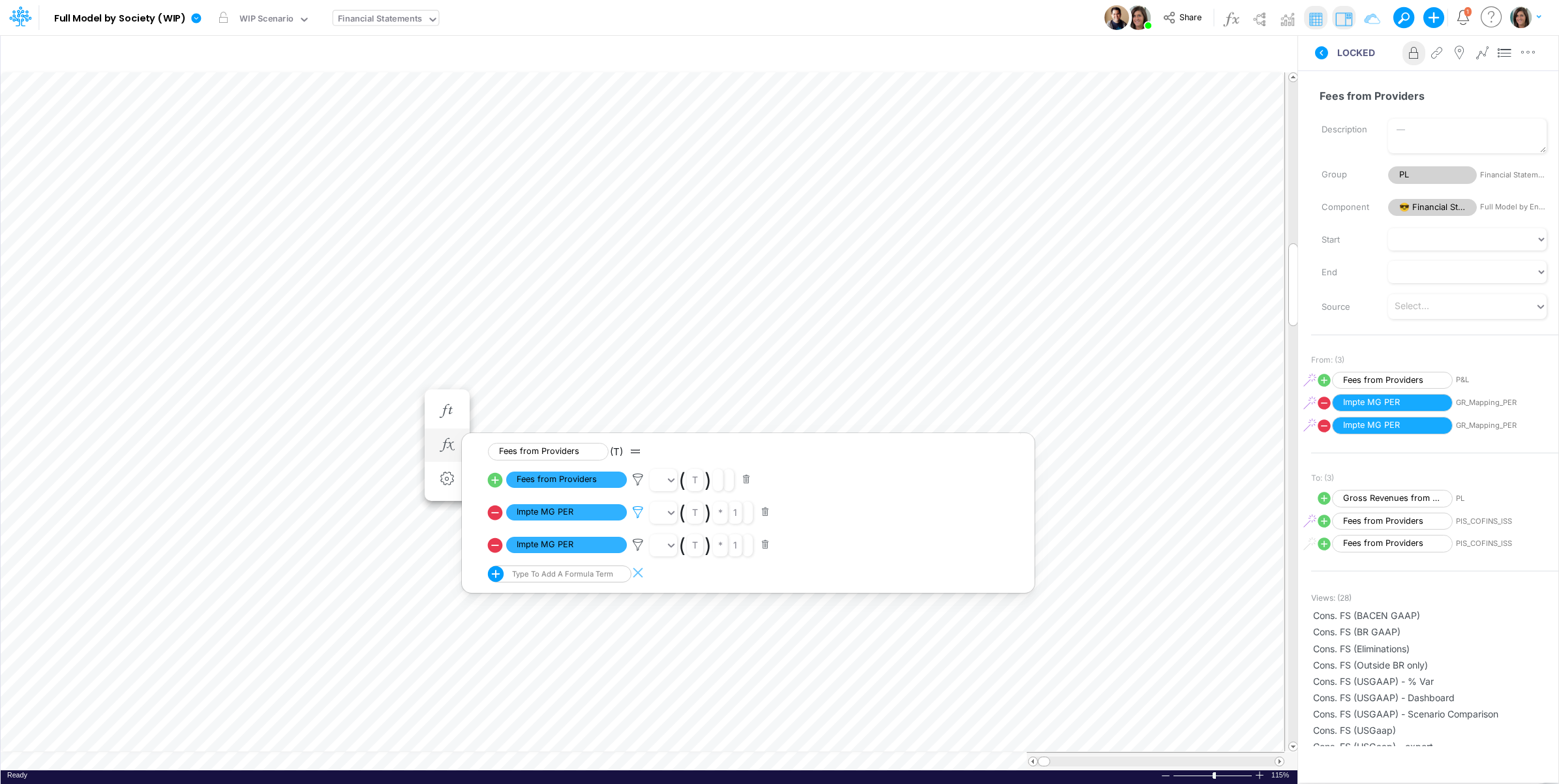
click at [640, 512] on icon at bounding box center [638, 512] width 19 height 13
click at [1317, 55] on div at bounding box center [779, 395] width 1559 height 777
click at [1325, 53] on icon at bounding box center [1322, 53] width 13 height 13
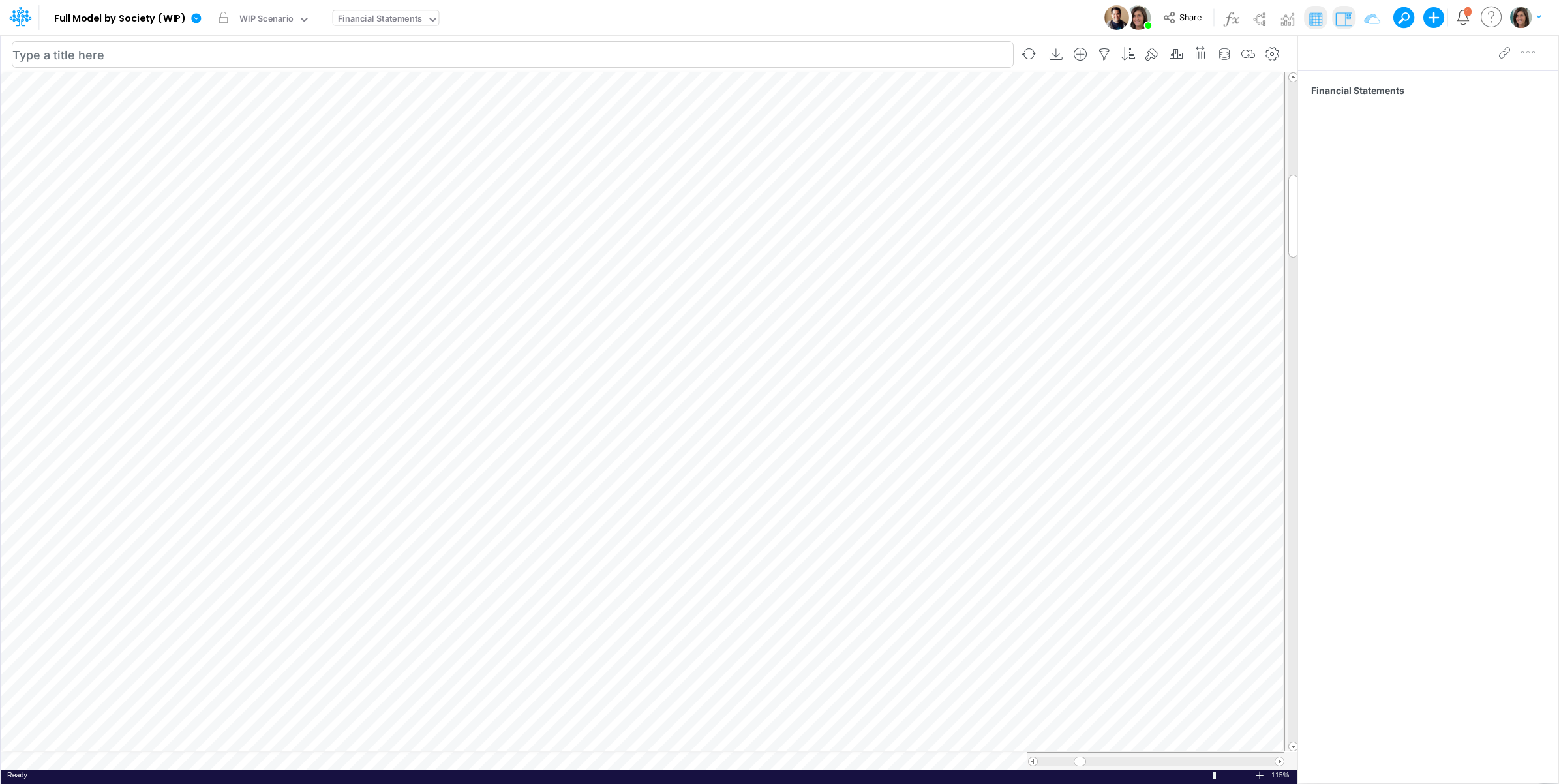
scroll to position [0, 1]
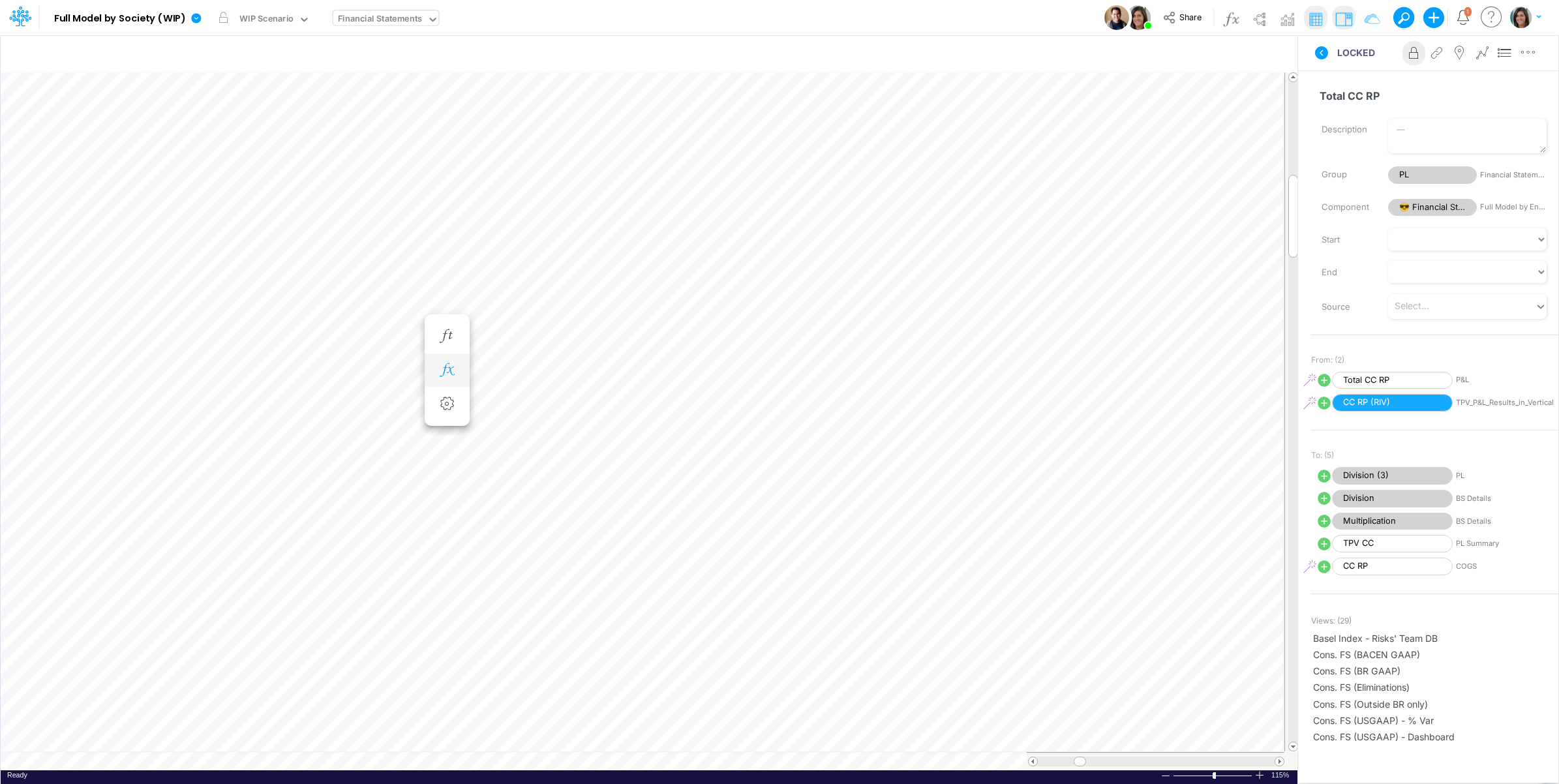
click at [450, 373] on icon "button" at bounding box center [446, 370] width 19 height 13
click at [497, 441] on icon at bounding box center [496, 437] width 15 height 15
select select "1"
select select "Multiply"
select select "Add"
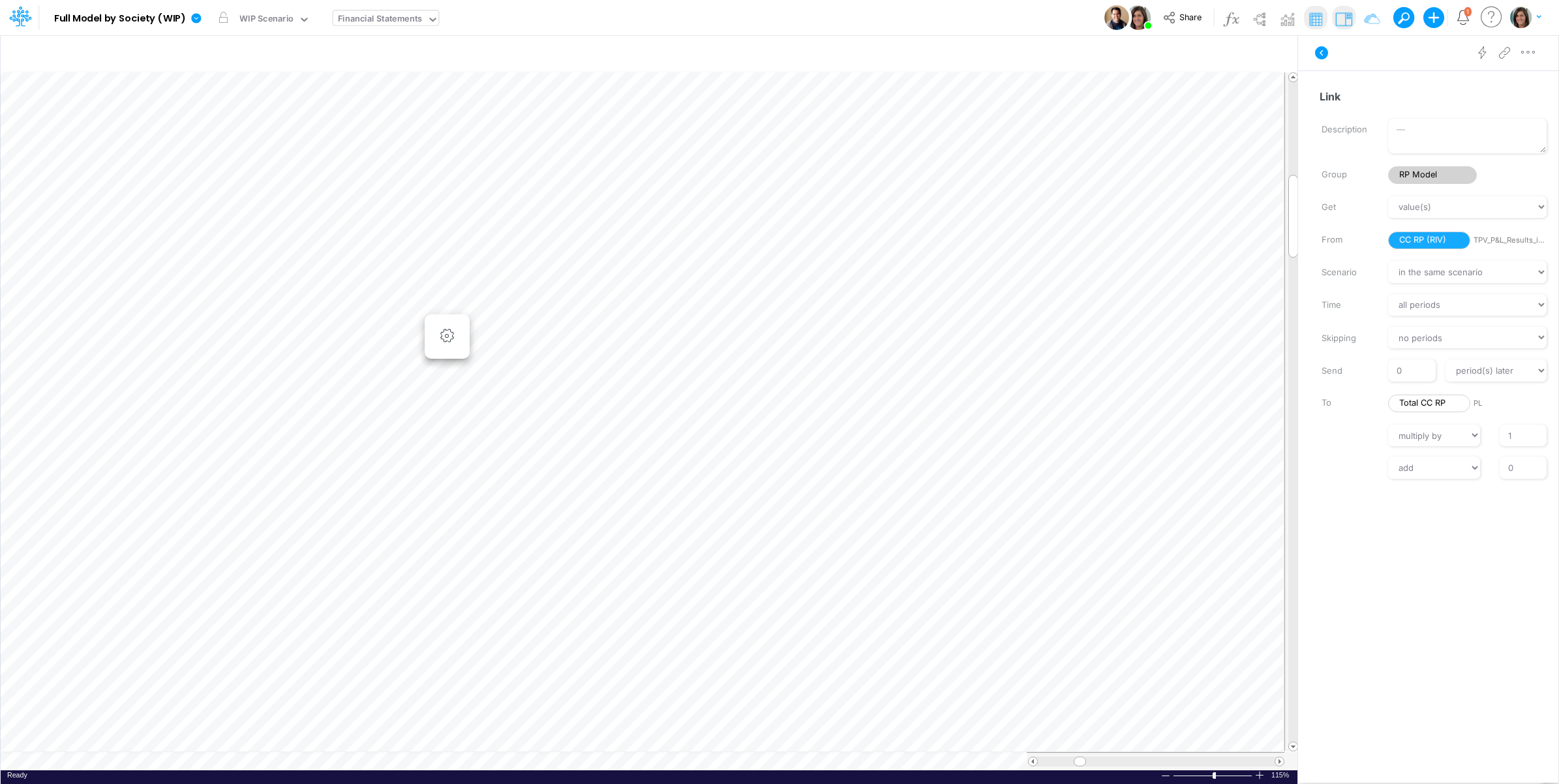
scroll to position [0, 1]
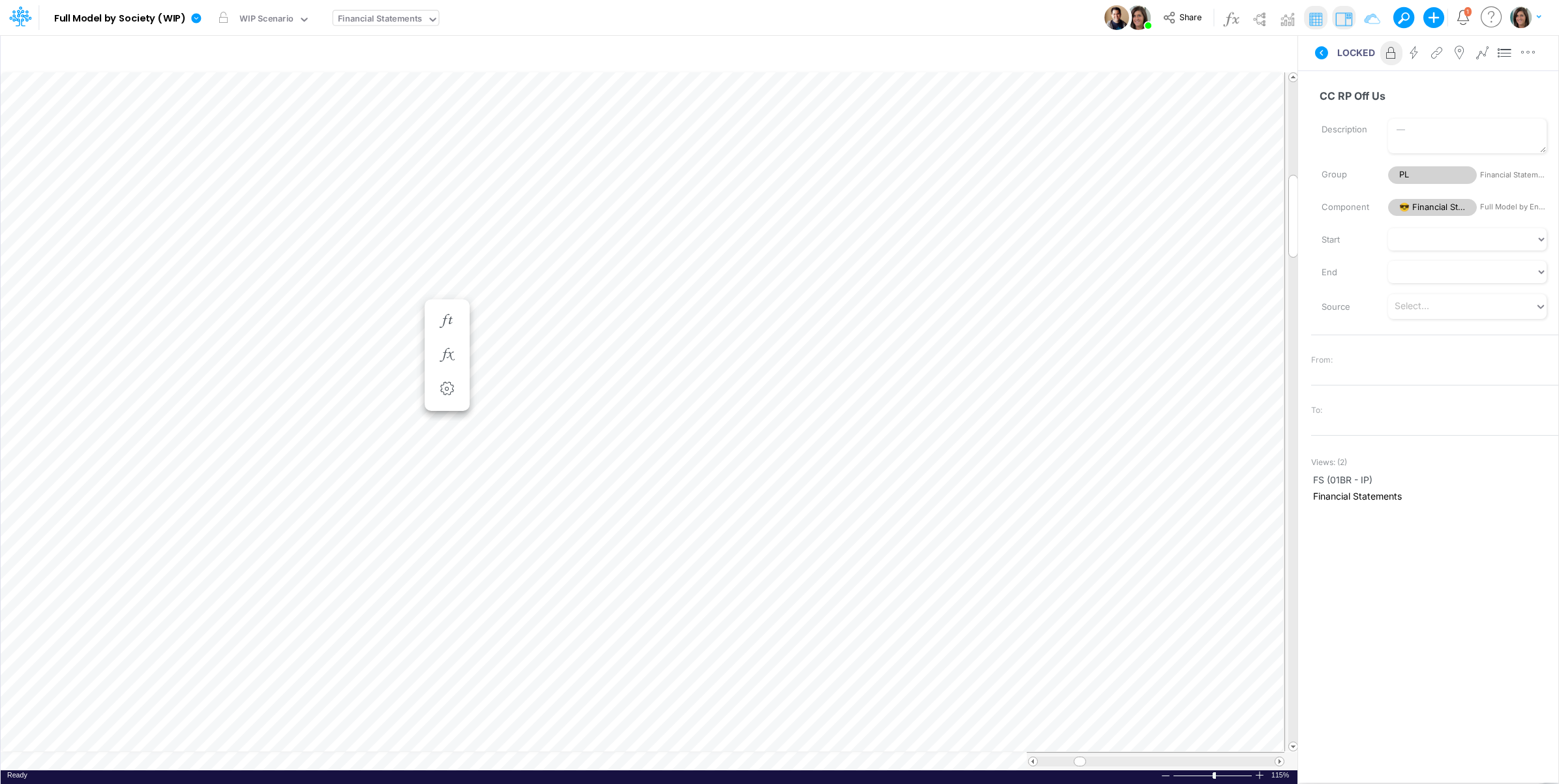
scroll to position [0, 1]
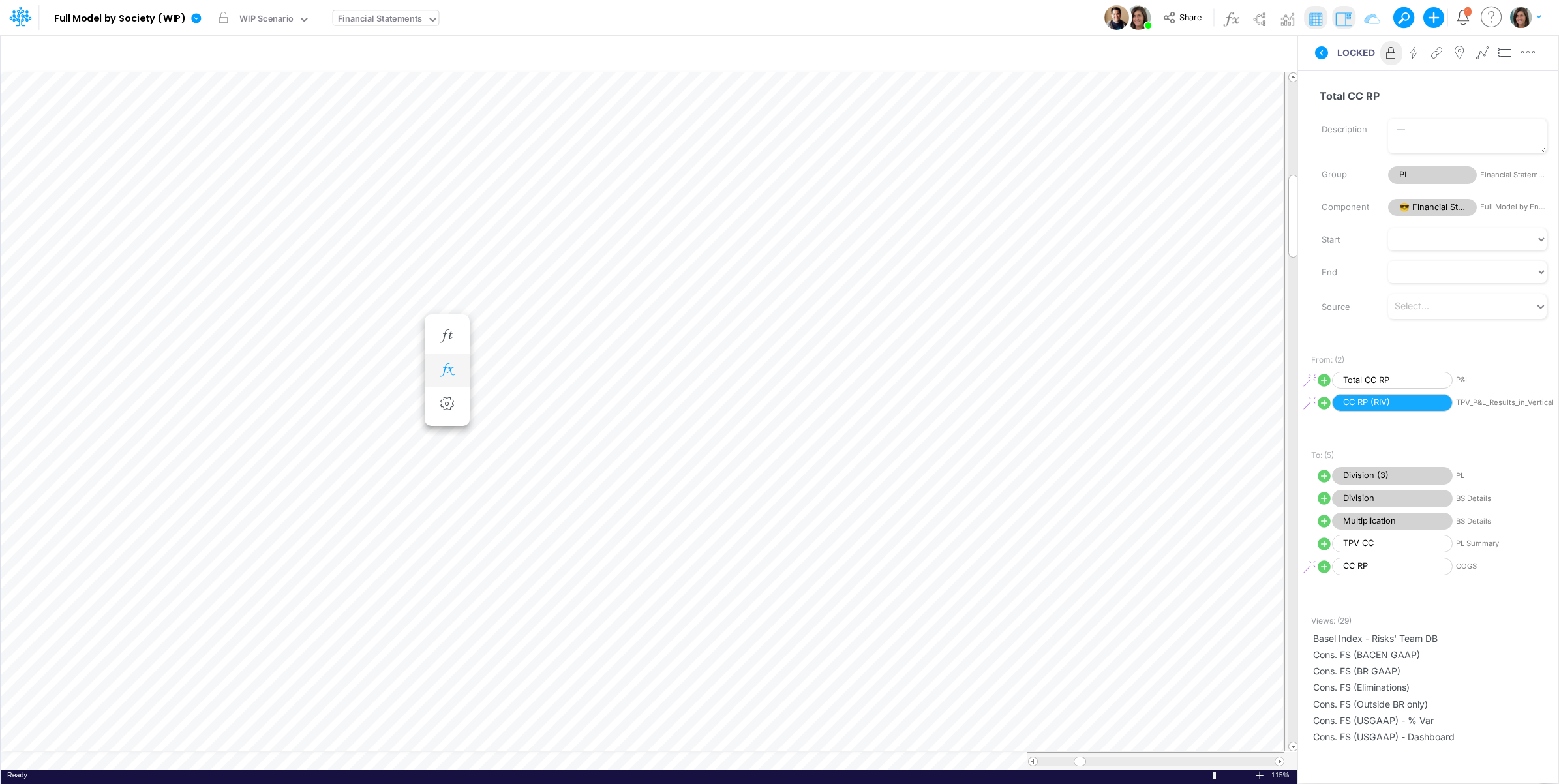
click at [447, 370] on icon "button" at bounding box center [446, 370] width 19 height 13
click at [1384, 405] on span "CC RP (RIV)" at bounding box center [1393, 402] width 120 height 18
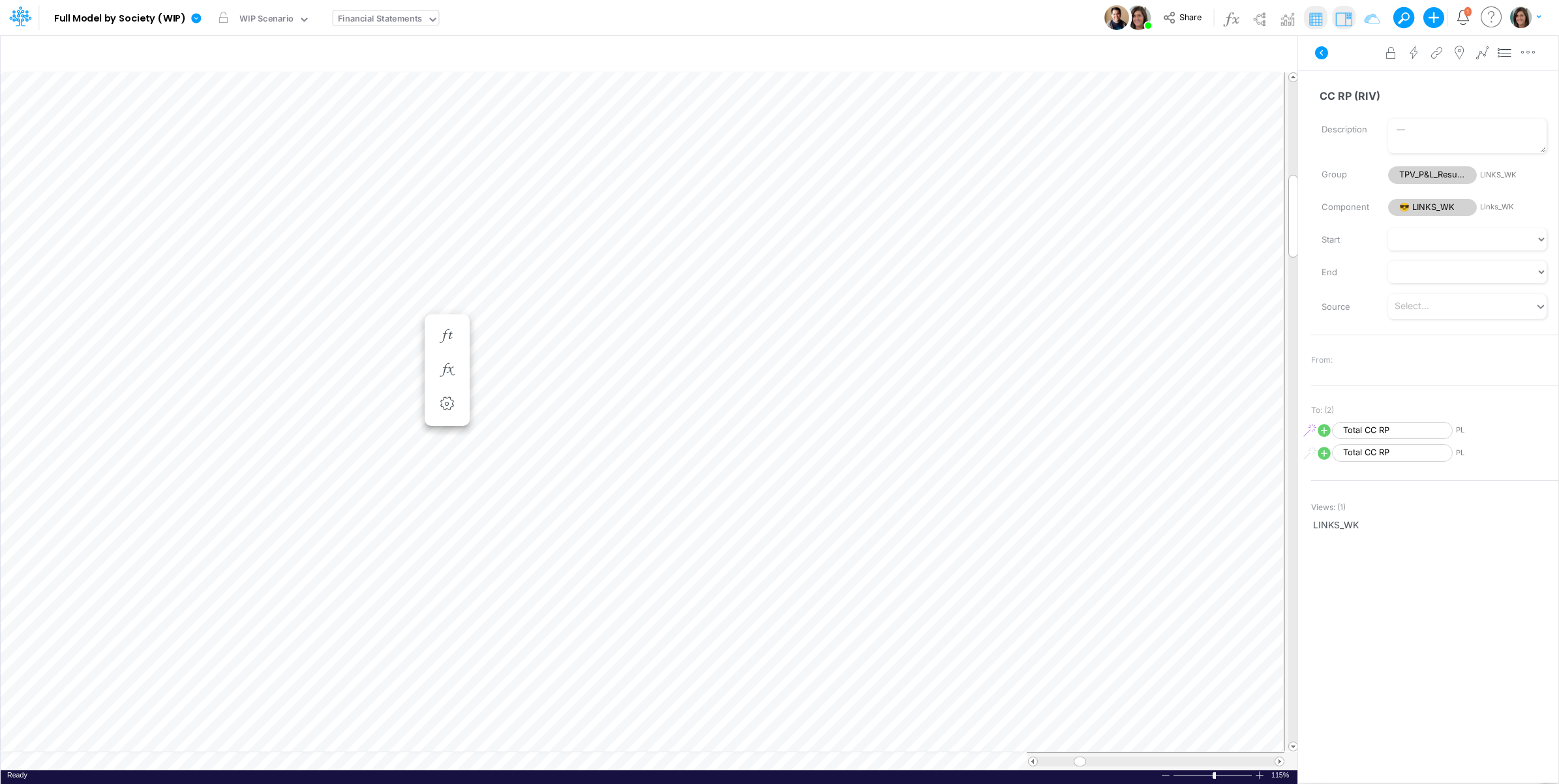
scroll to position [0, 1]
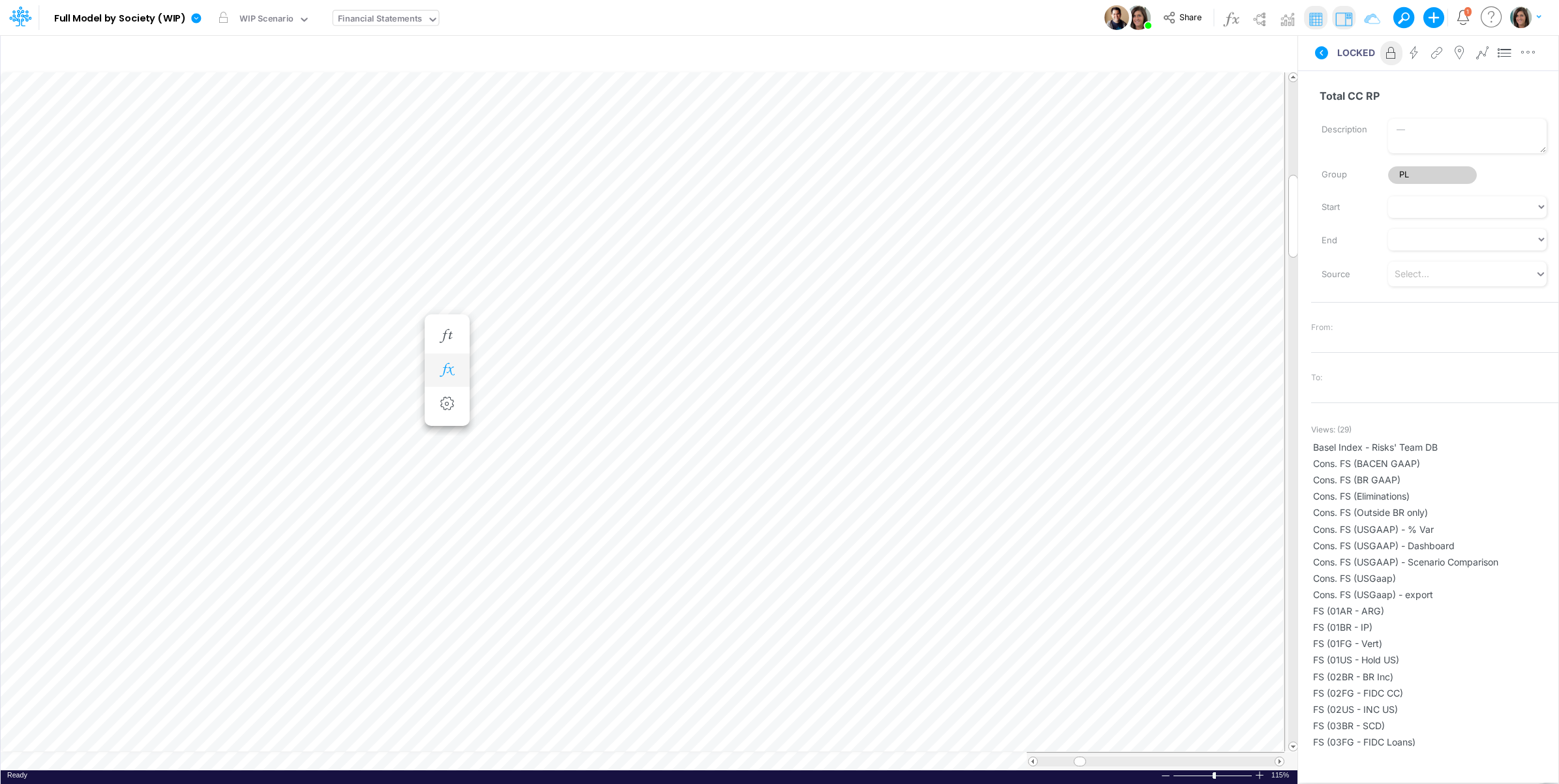
scroll to position [0, 1]
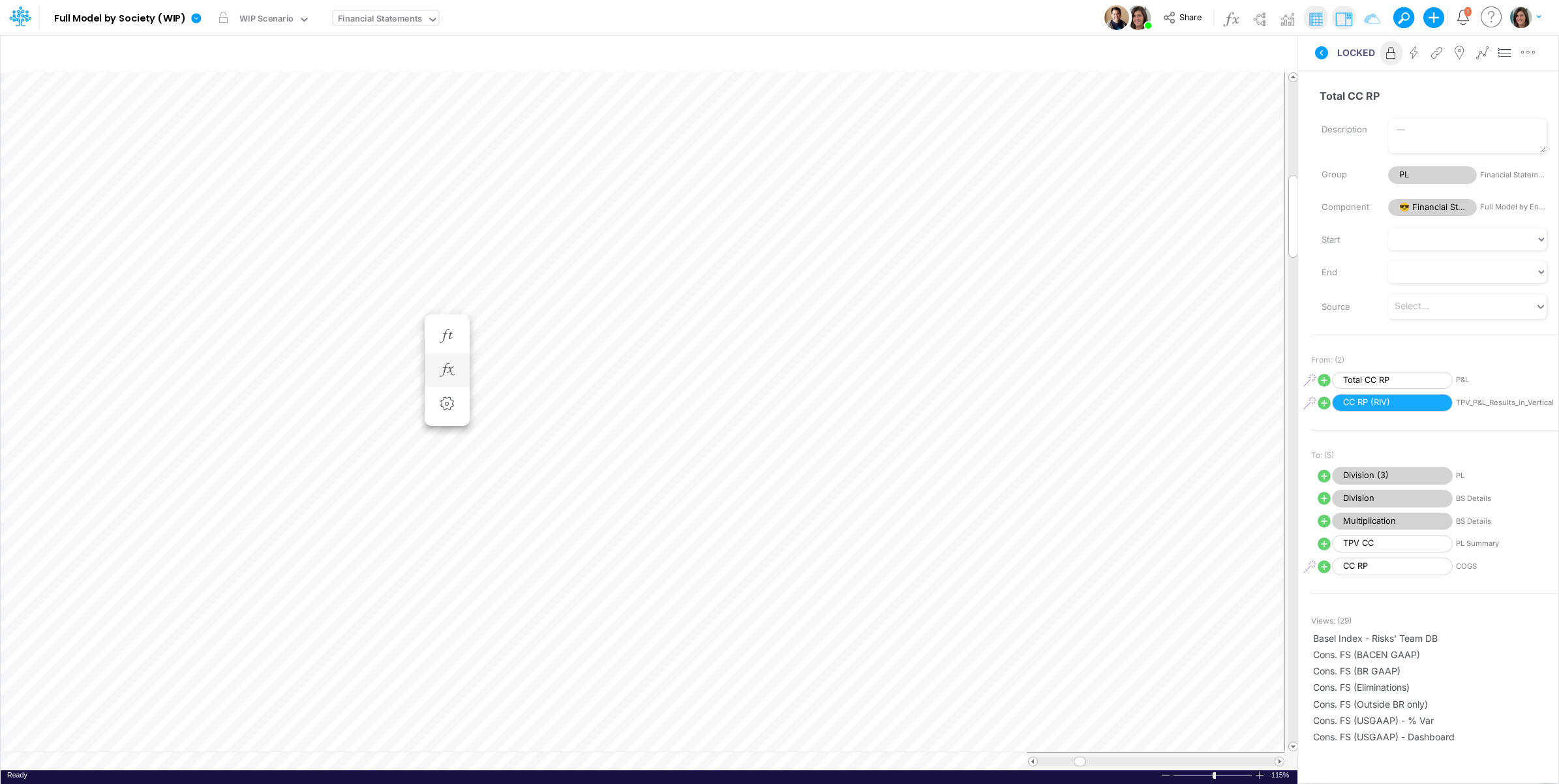
drag, startPoint x: 445, startPoint y: 365, endPoint x: 460, endPoint y: 366, distance: 15.0
click at [446, 365] on icon "button" at bounding box center [446, 370] width 19 height 13
click at [1317, 57] on icon at bounding box center [1322, 53] width 16 height 16
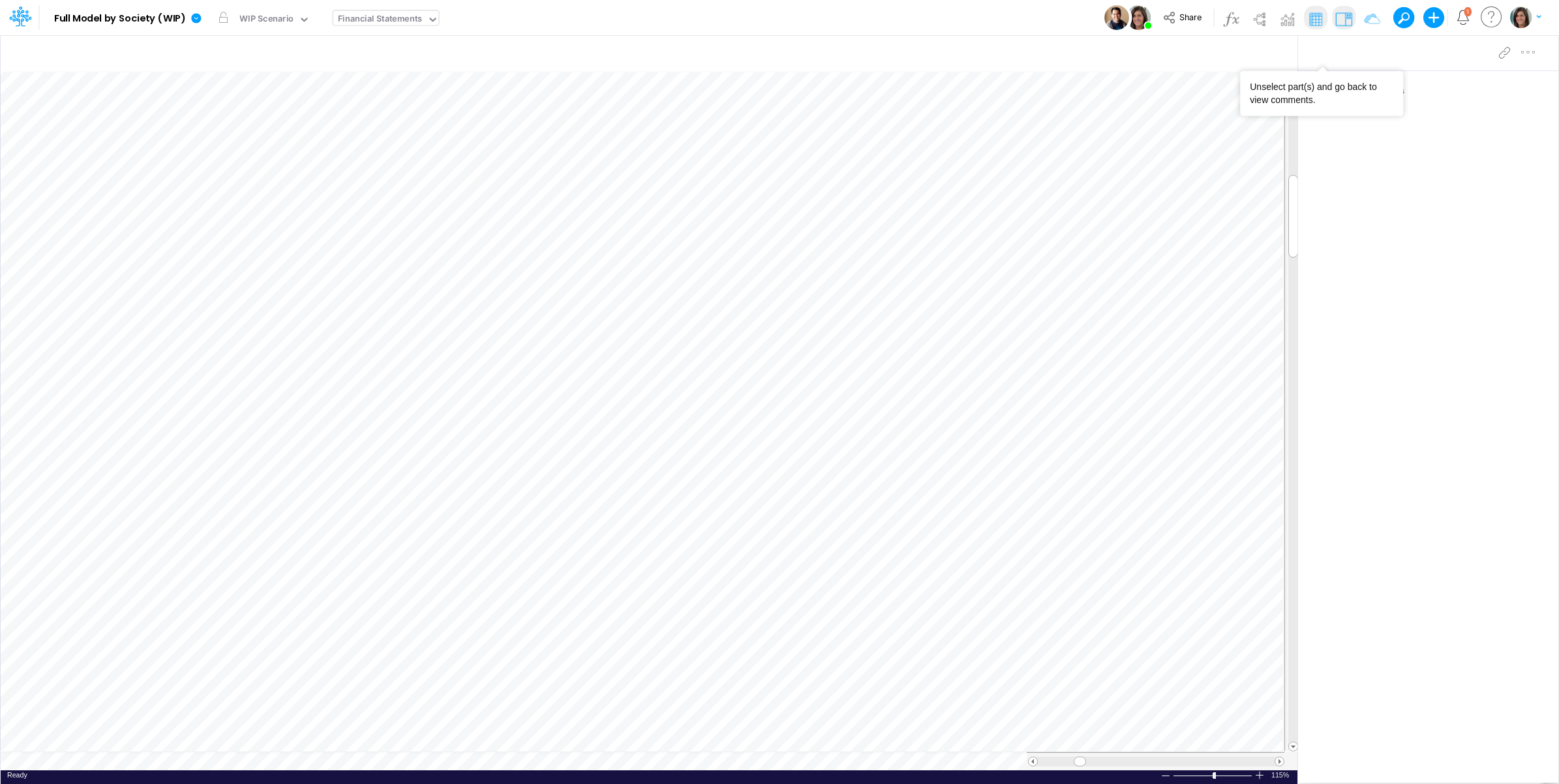
click at [380, 15] on div "Financial Statements" at bounding box center [380, 20] width 84 height 15
type input "p&l"
click at [382, 127] on div "P&L" at bounding box center [421, 130] width 176 height 22
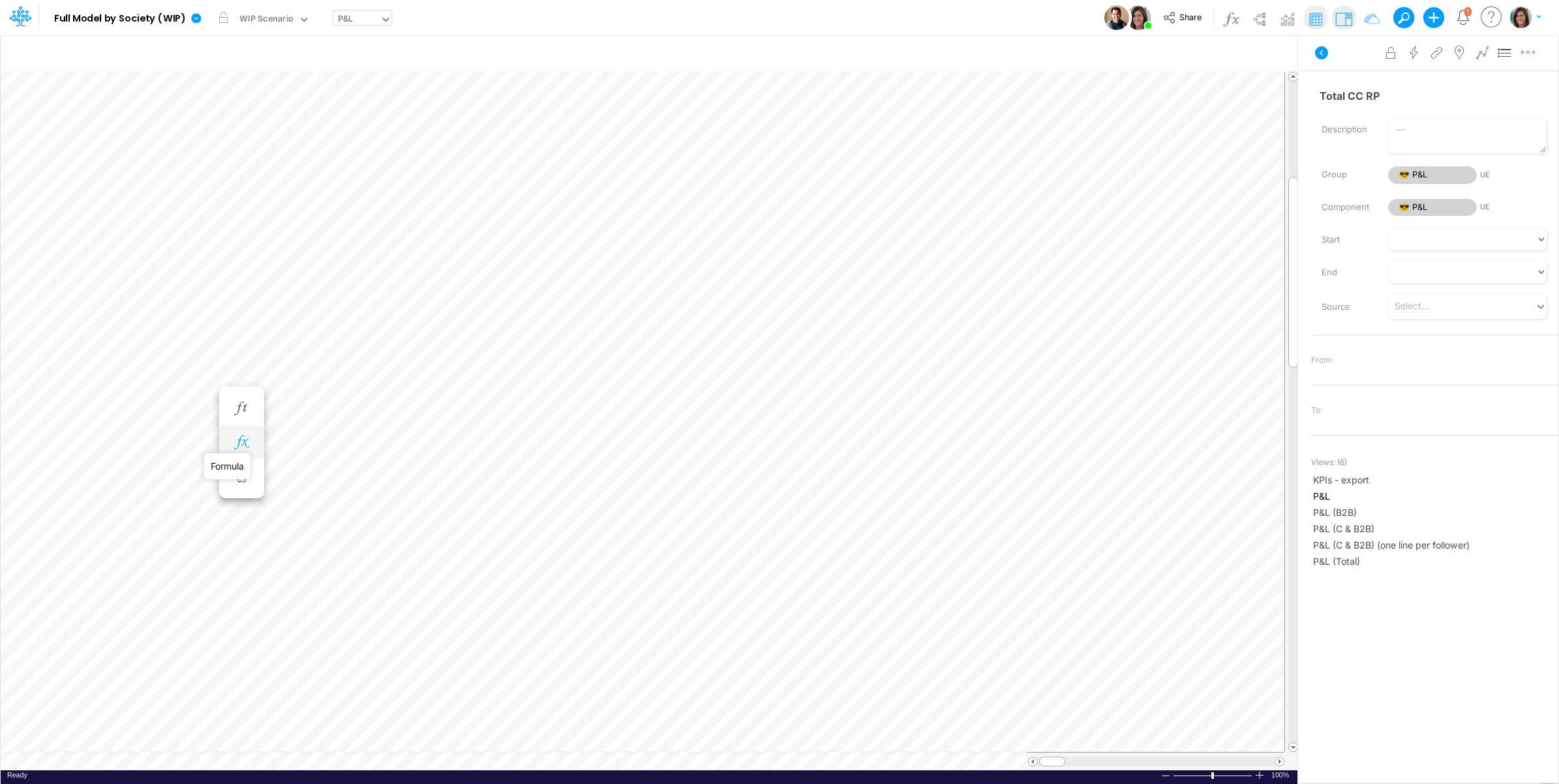
click at [240, 440] on icon "button" at bounding box center [241, 442] width 19 height 13
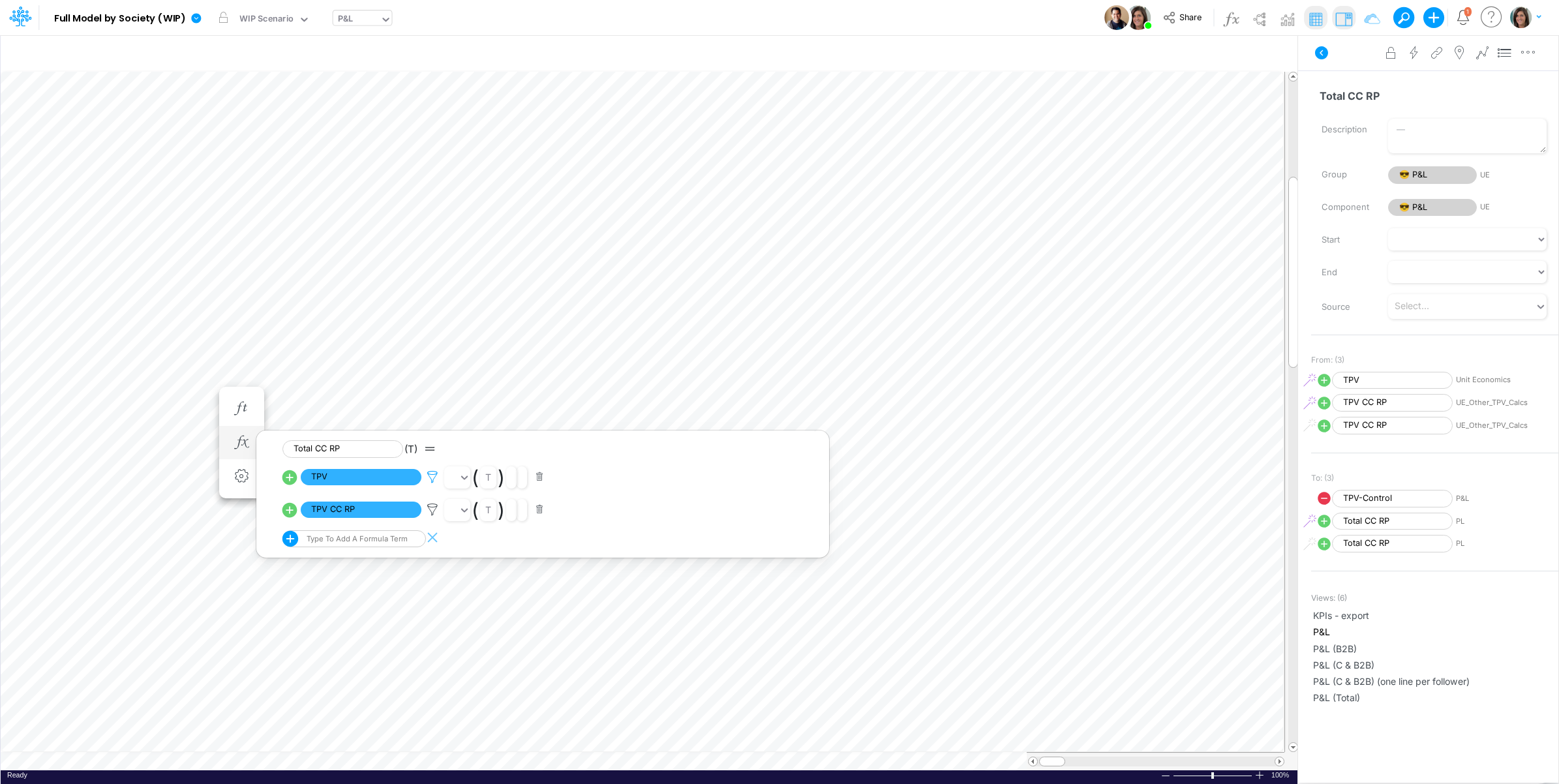
click at [432, 478] on icon at bounding box center [432, 477] width 19 height 13
click at [436, 478] on div at bounding box center [779, 395] width 1559 height 777
click at [431, 512] on icon at bounding box center [432, 510] width 19 height 13
click at [432, 512] on div at bounding box center [779, 395] width 1559 height 777
click at [432, 506] on icon at bounding box center [432, 510] width 19 height 13
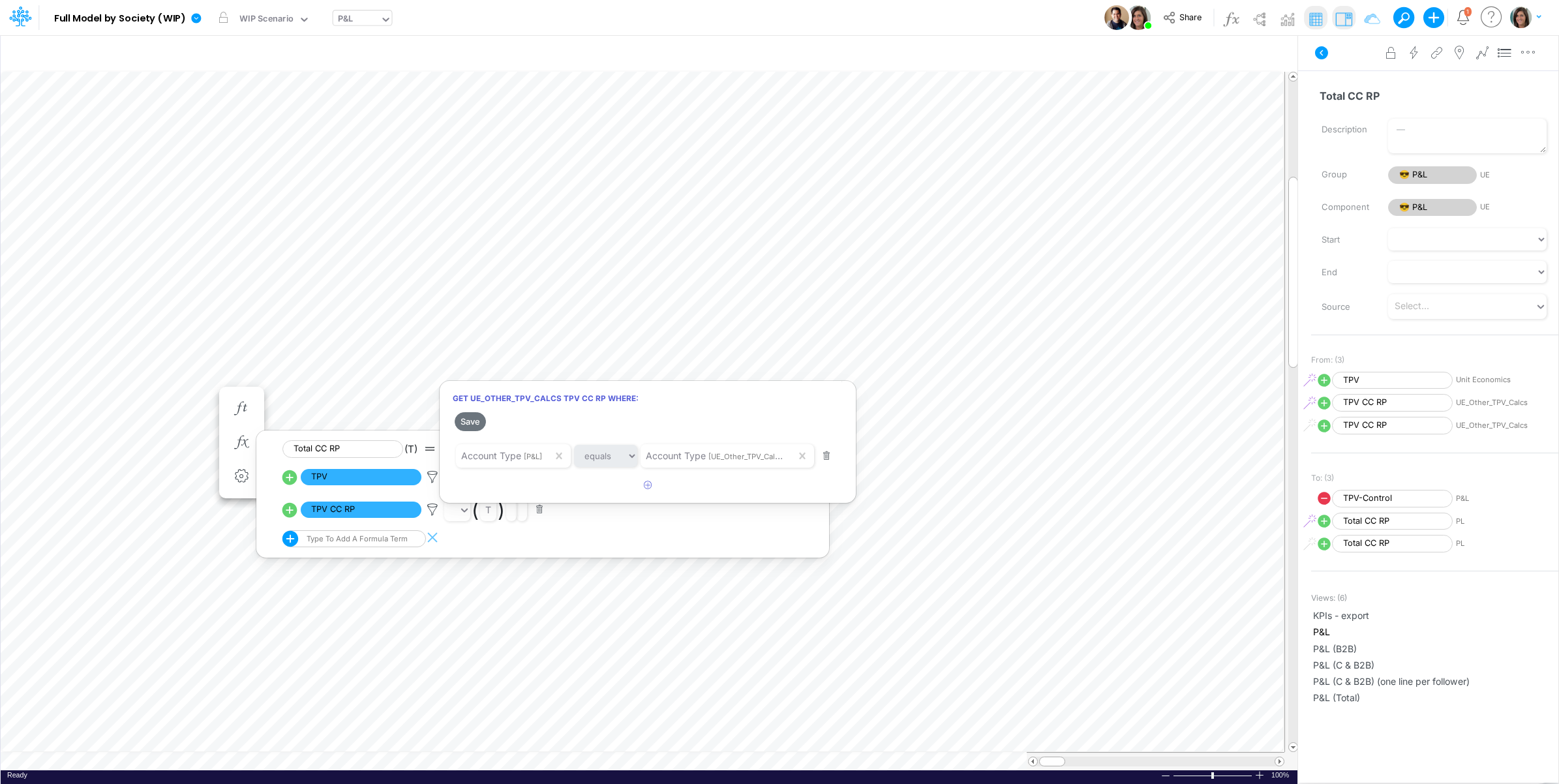
click at [435, 474] on div at bounding box center [779, 395] width 1559 height 777
click at [432, 471] on icon at bounding box center [432, 477] width 19 height 13
click at [1341, 65] on div at bounding box center [779, 395] width 1559 height 777
click at [1310, 51] on button at bounding box center [1321, 53] width 31 height 23
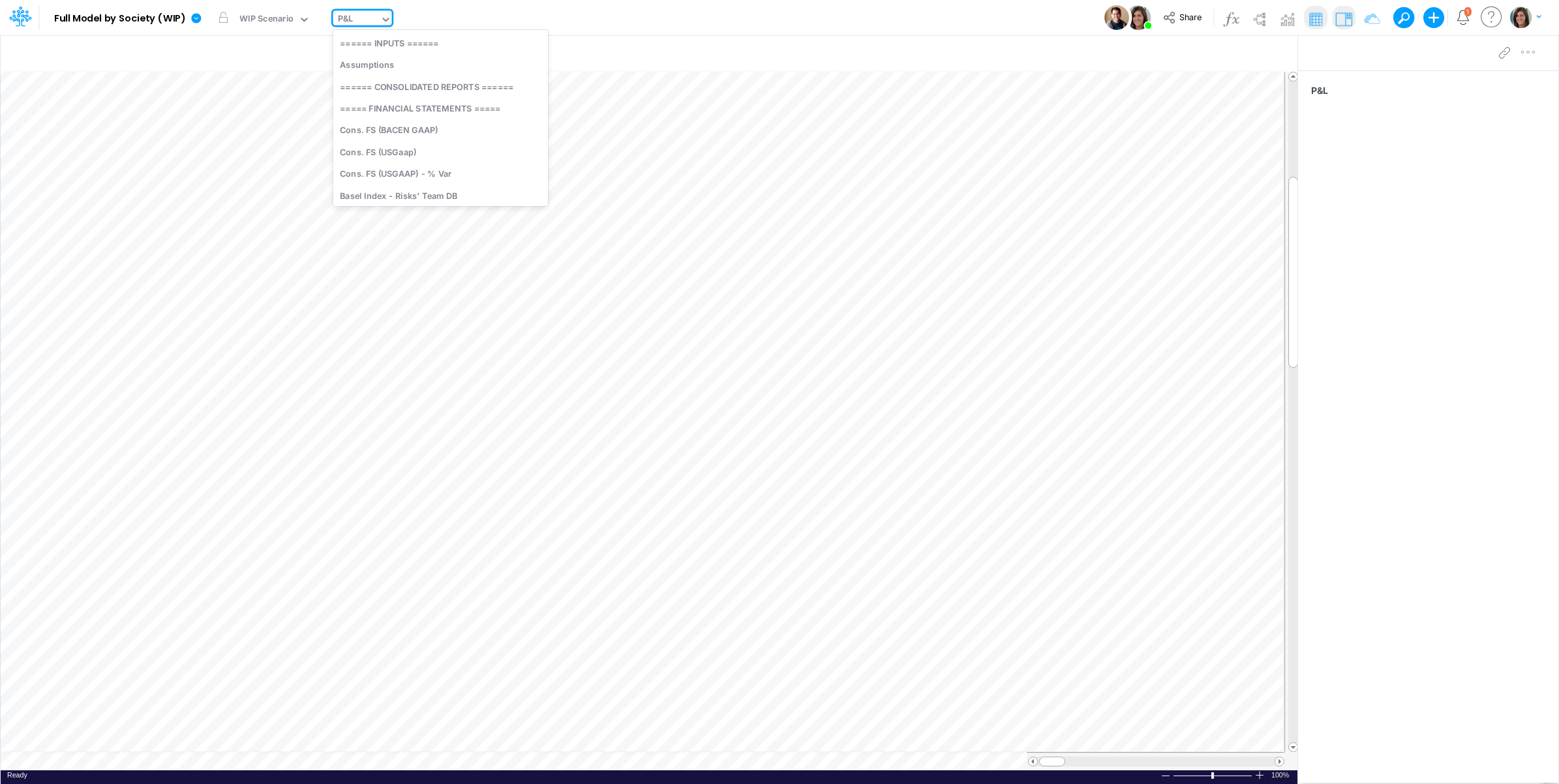
click at [356, 18] on div "P&L" at bounding box center [357, 19] width 47 height 19
type input "dc"
click at [384, 175] on div "DC by Vertical" at bounding box center [421, 171] width 176 height 22
type input "DC by Vertical"
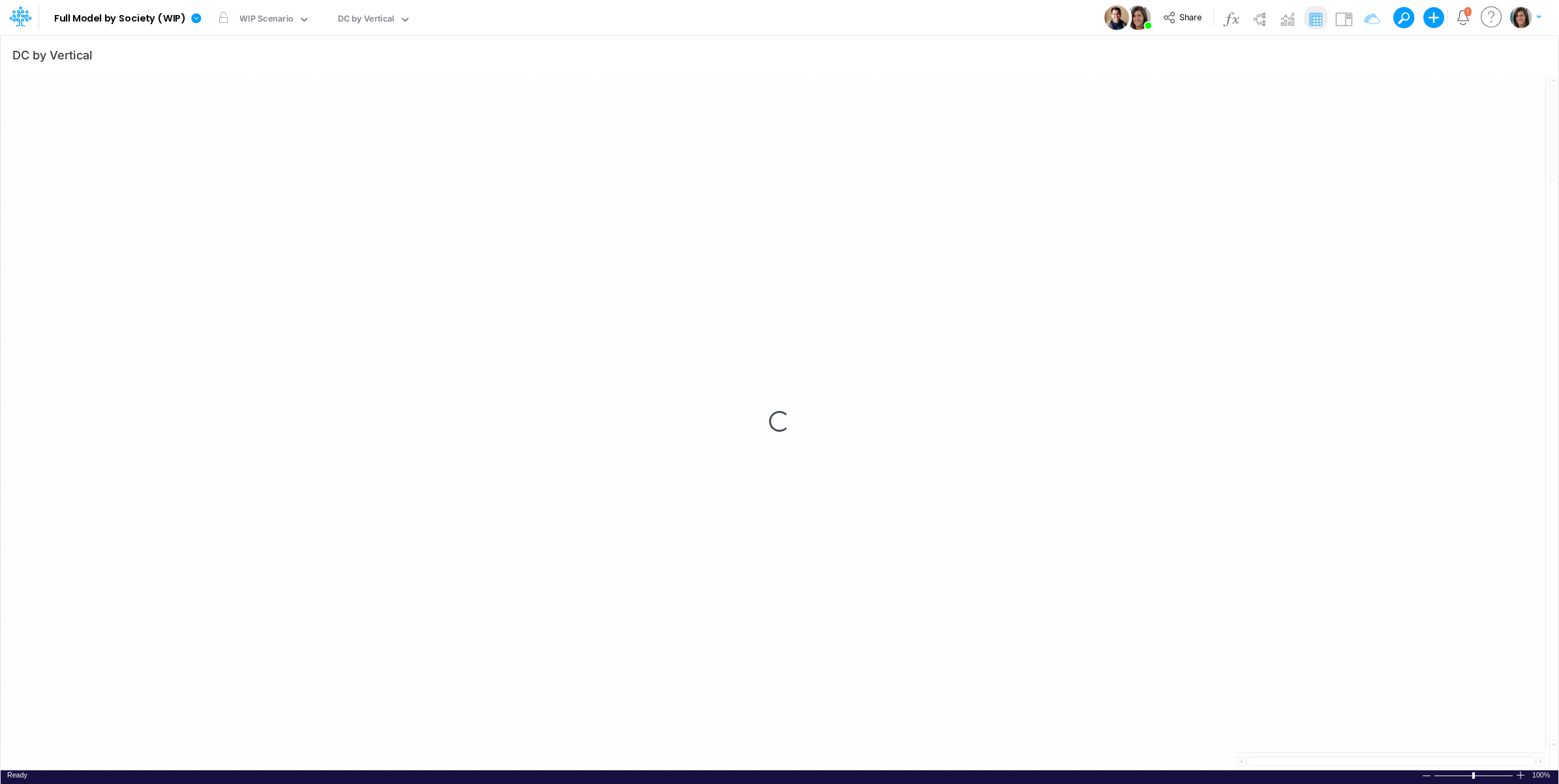
click at [382, 11] on div "DC by Vertical" at bounding box center [367, 19] width 67 height 19
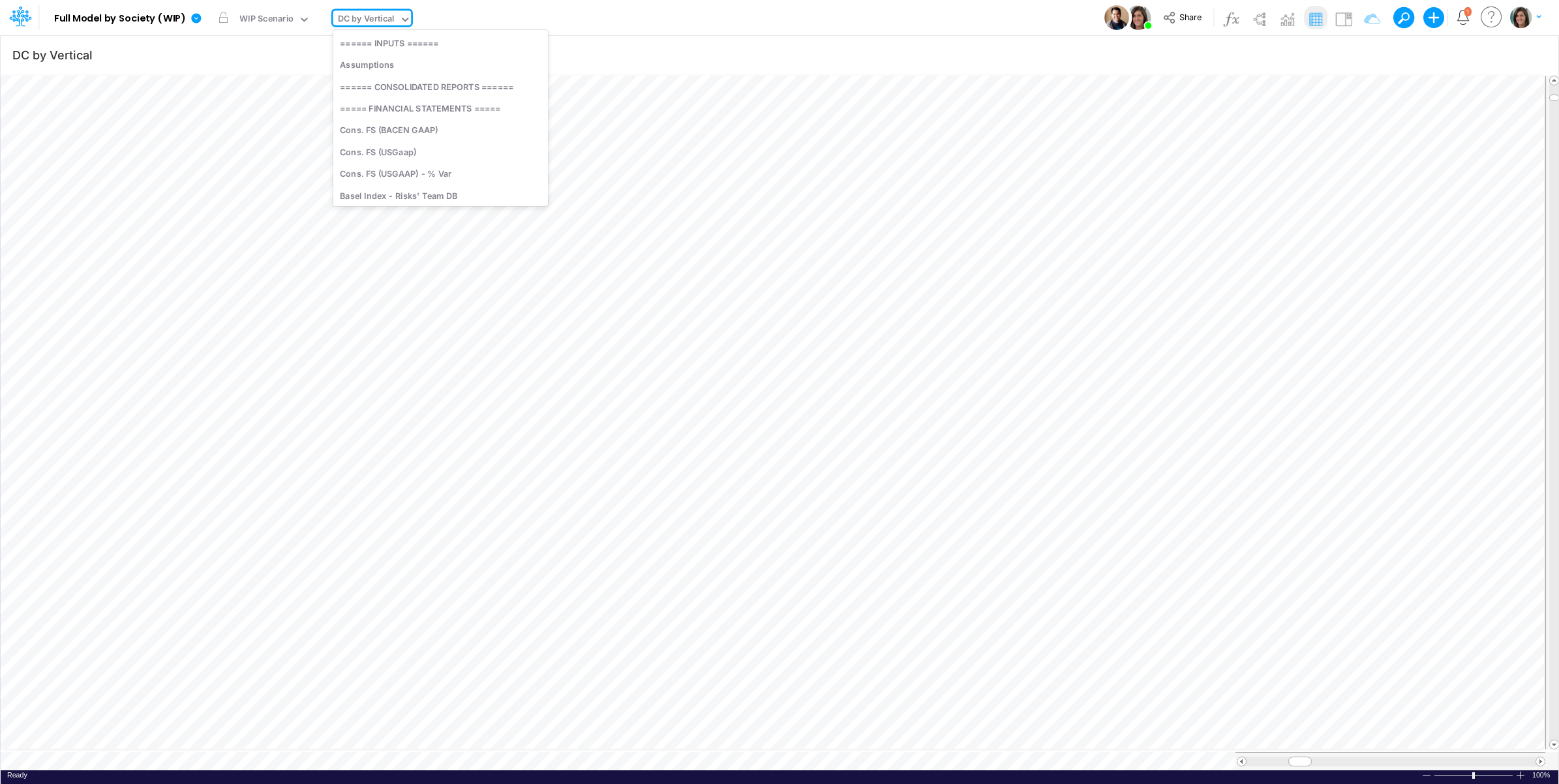
scroll to position [3395, 0]
click at [837, 27] on div "Model Full Model by Society (WIP) Edit model settings Duplicate Import QuickBoo…" at bounding box center [780, 18] width 1404 height 35
click at [1365, 53] on icon "button" at bounding box center [1365, 55] width 19 height 13
click at [1163, 142] on icon "button" at bounding box center [1165, 140] width 8 height 8
select select "tableSearchOR"
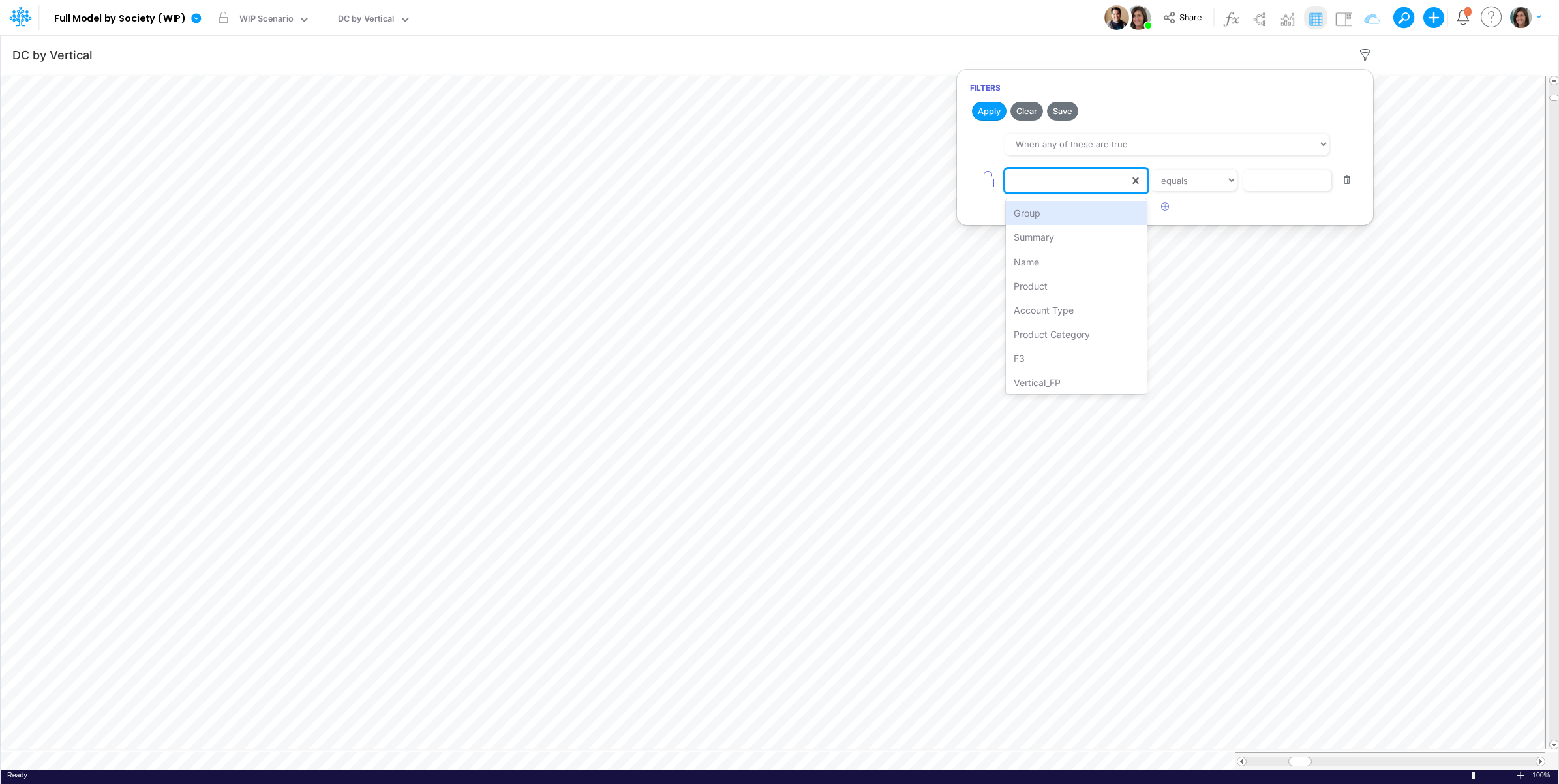
click at [1038, 178] on div at bounding box center [1067, 181] width 124 height 23
click at [1087, 294] on div "payment_method" at bounding box center [1076, 298] width 141 height 24
click at [1292, 187] on input "text" at bounding box center [1287, 181] width 88 height 23
type input "CC RP"
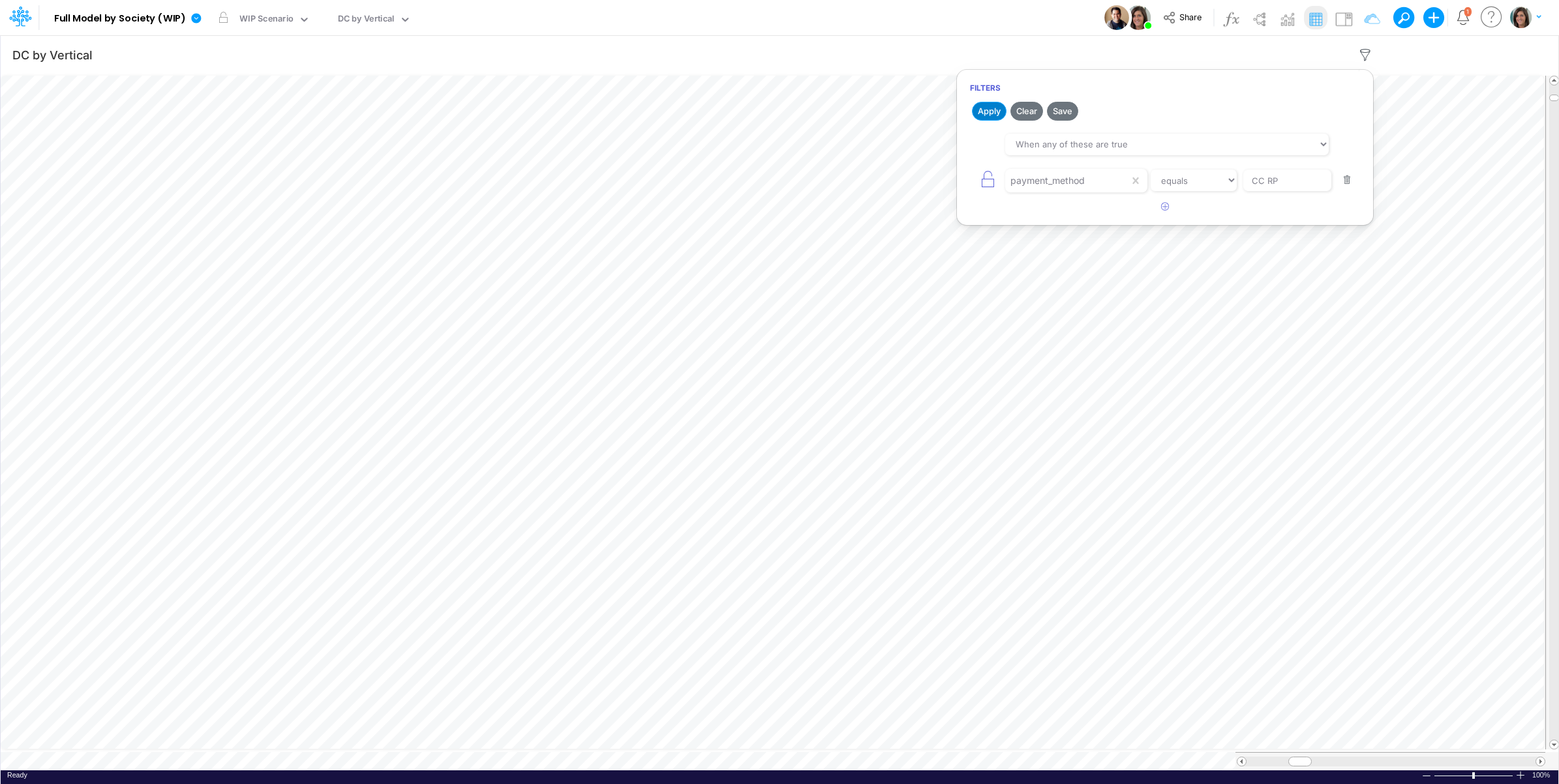
click at [990, 109] on button "Apply" at bounding box center [989, 111] width 34 height 19
click at [366, 20] on div "DC by Vertical" at bounding box center [366, 20] width 57 height 15
type input "working"
click at [563, 15] on div "Model Full Model by Society (WIP) Edit model settings Duplicate Import QuickBoo…" at bounding box center [780, 18] width 1404 height 35
click at [379, 19] on div "DC by Vertical" at bounding box center [366, 20] width 57 height 15
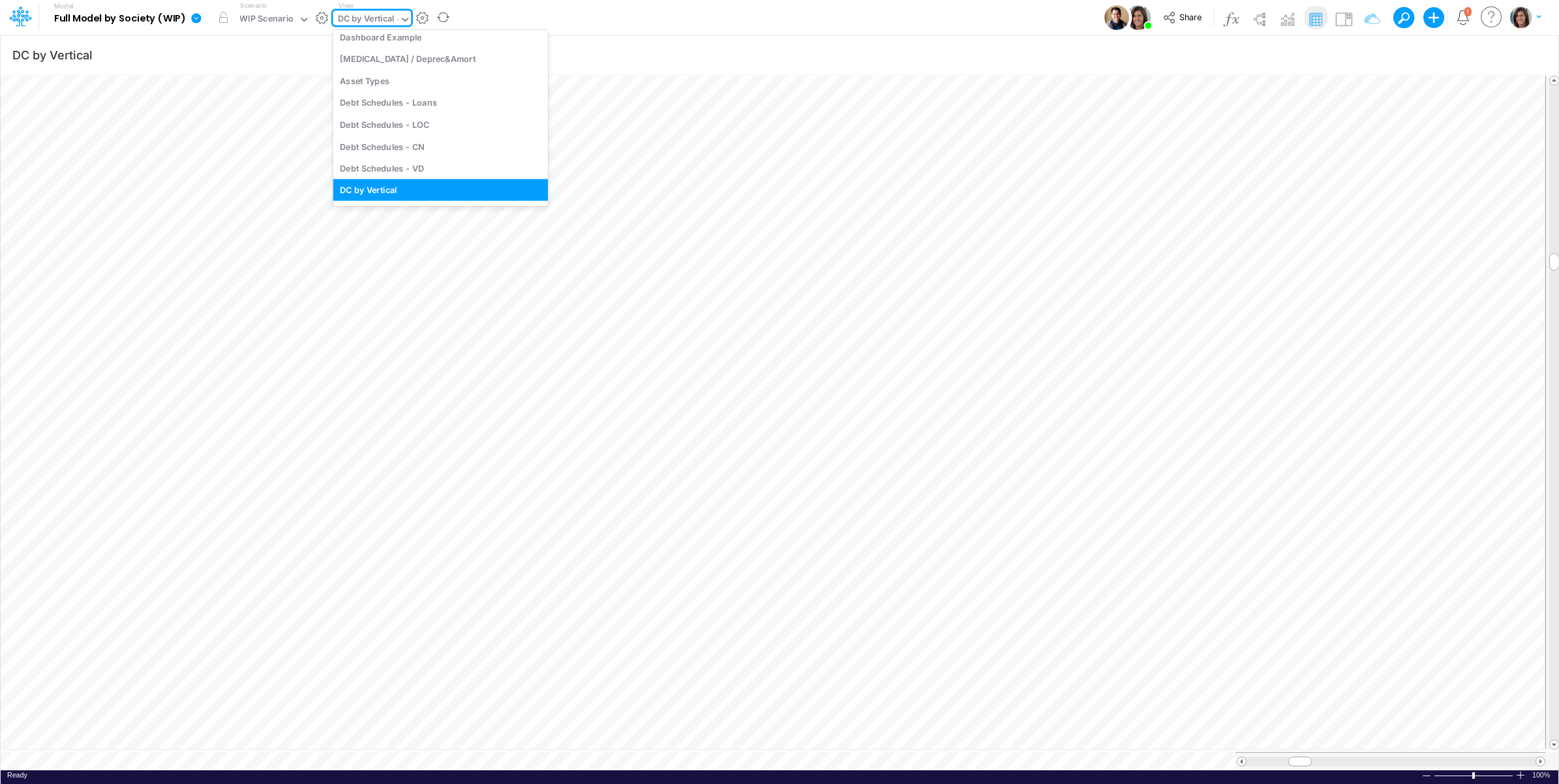
scroll to position [0, 0]
type input "work"
click at [389, 43] on div "Unit Economics (Working View)" at bounding box center [421, 43] width 176 height 22
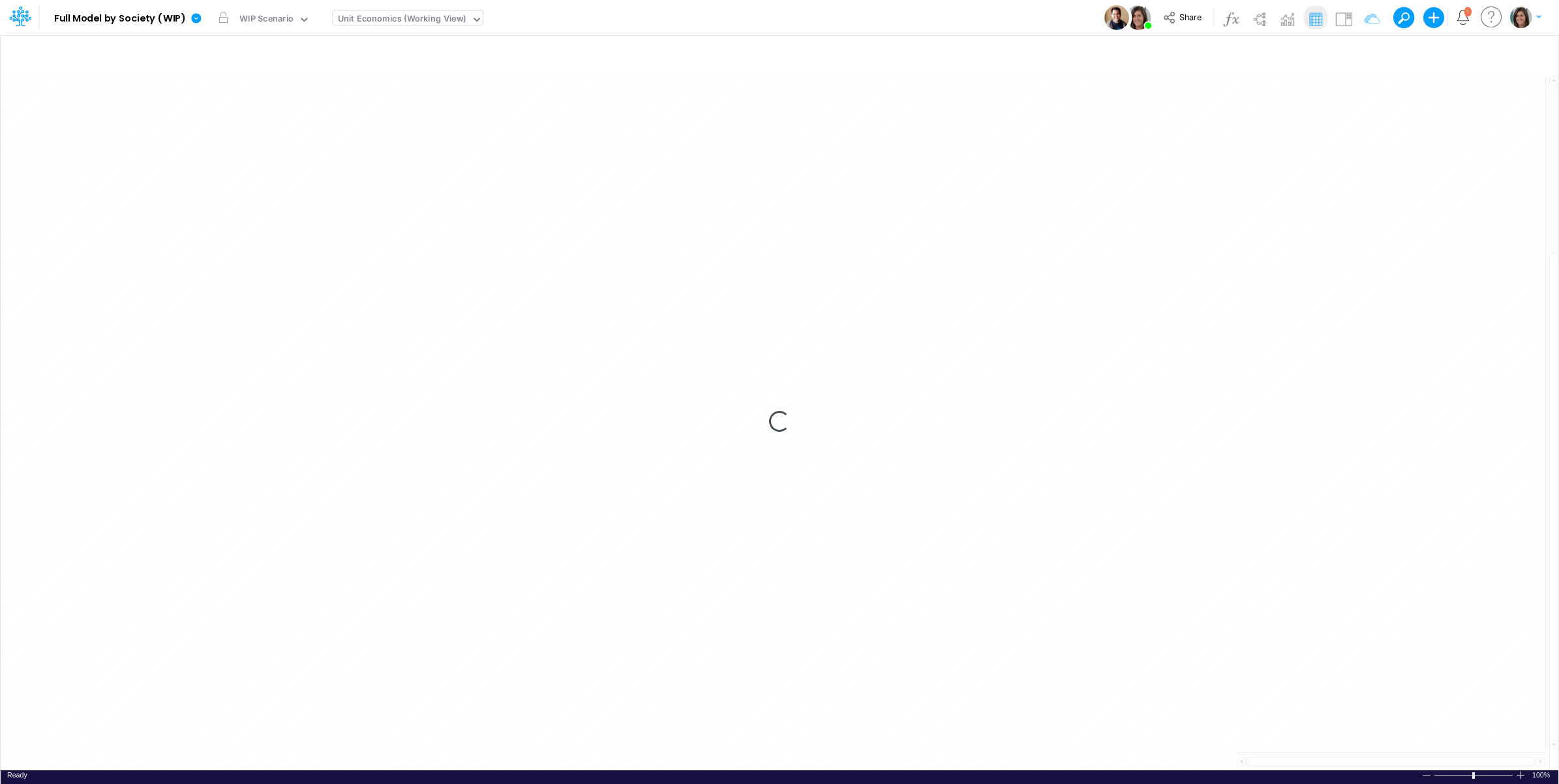
click at [610, 21] on div "Model Full Model by Society (WIP) Edit model settings Duplicate Import QuickBoo…" at bounding box center [780, 18] width 1404 height 35
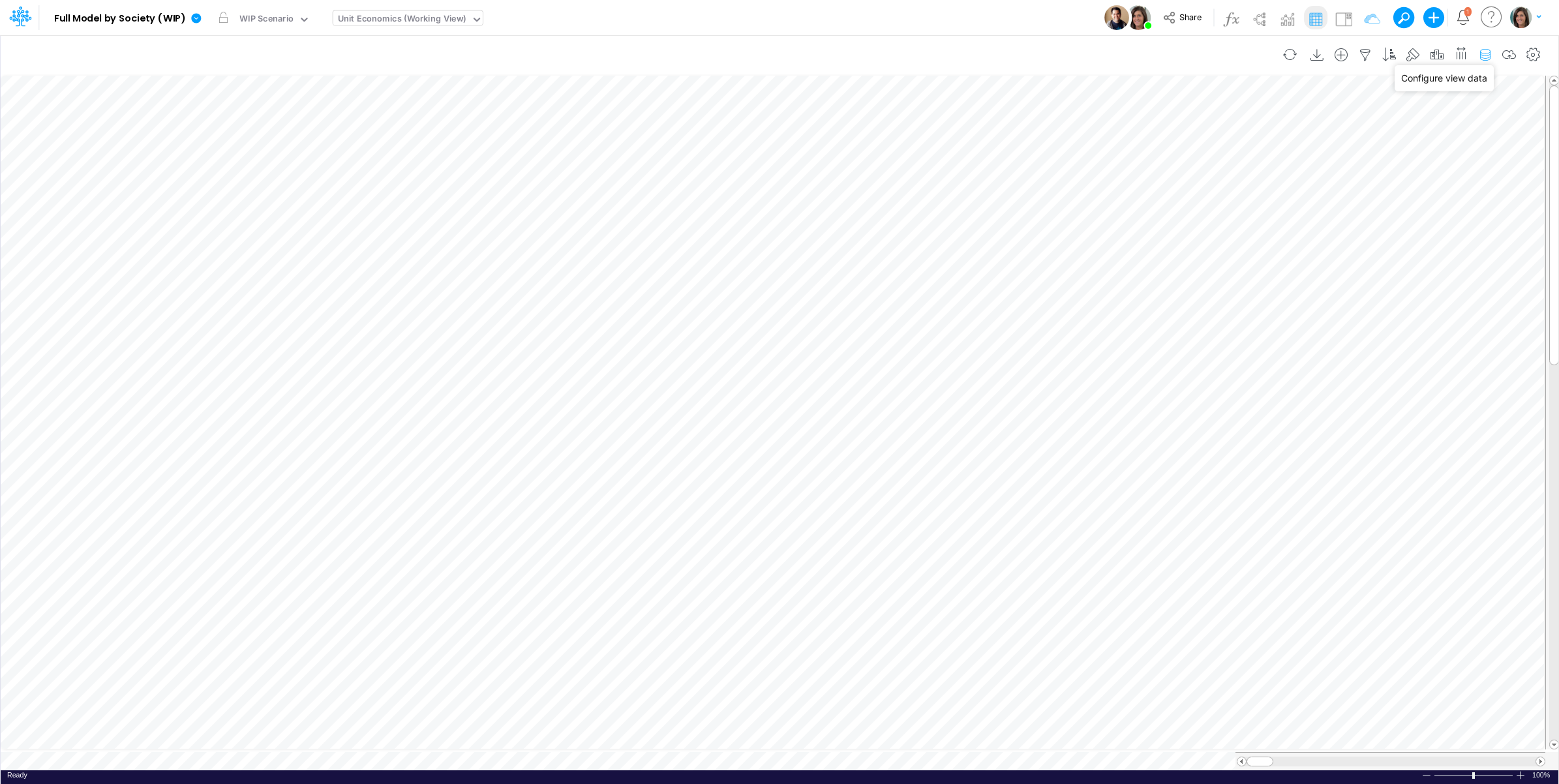
click at [1485, 52] on icon "button" at bounding box center [1485, 55] width 19 height 13
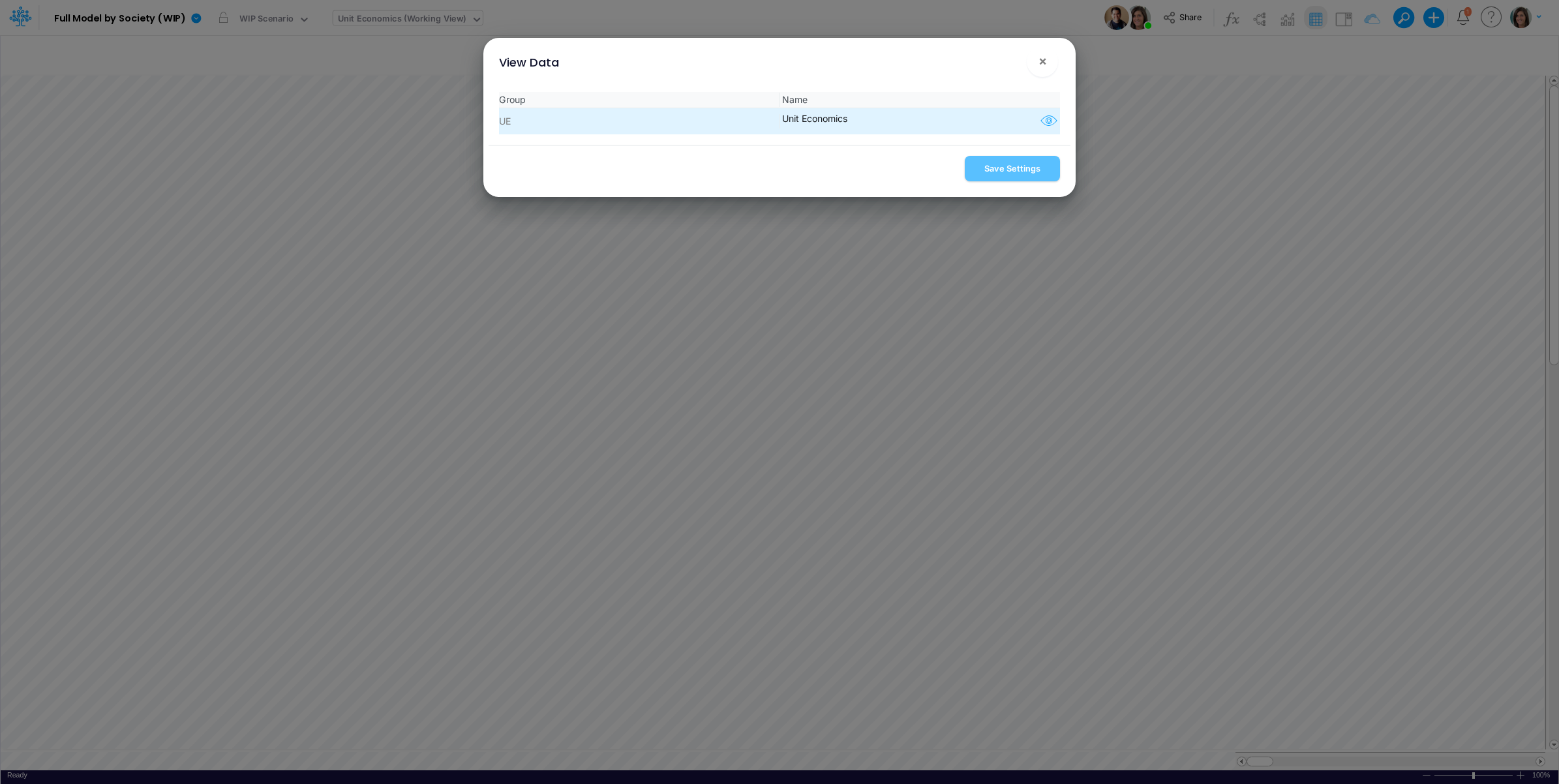
click at [1042, 123] on icon "button" at bounding box center [1048, 121] width 19 height 17
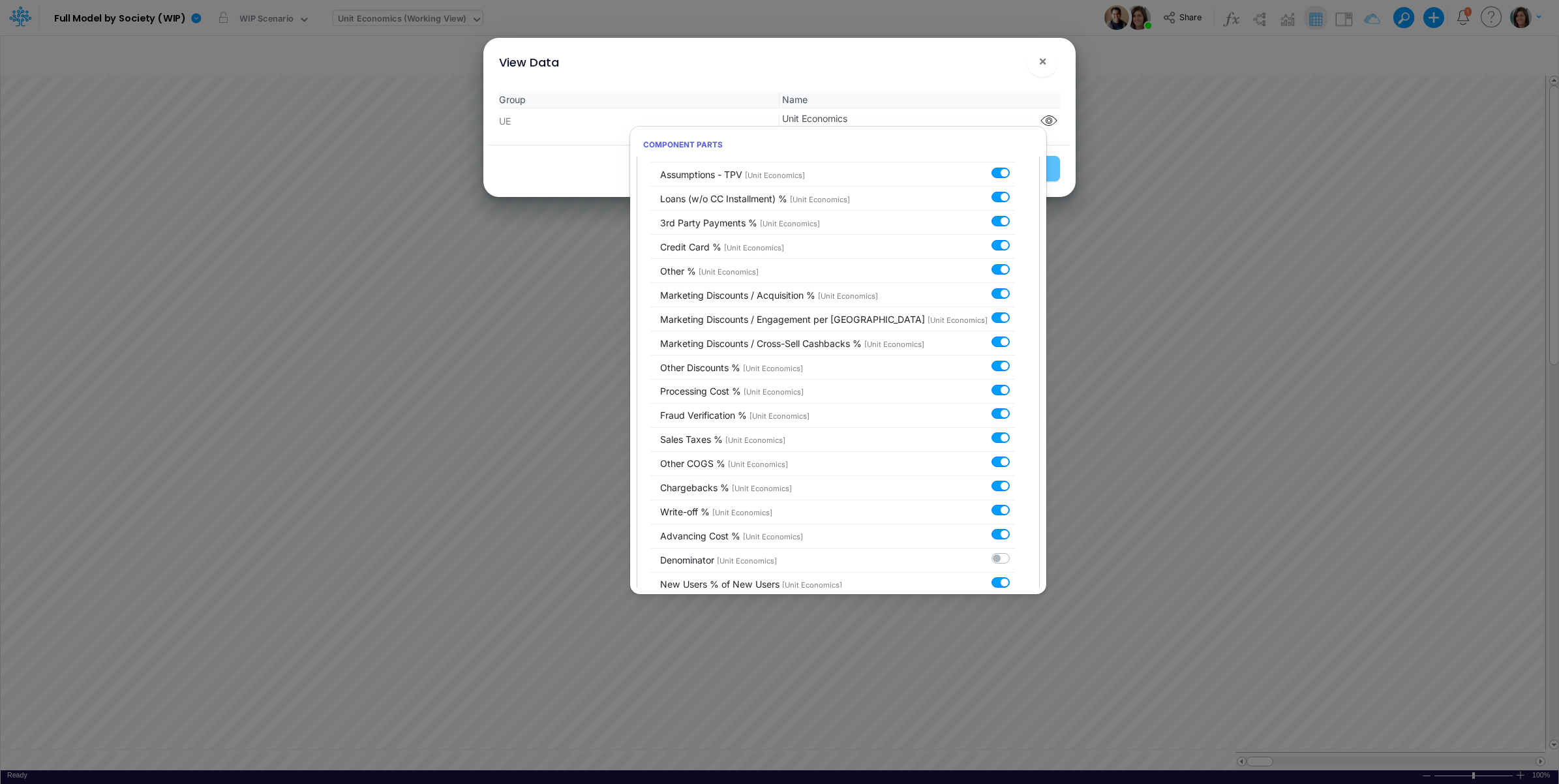
scroll to position [1683, 0]
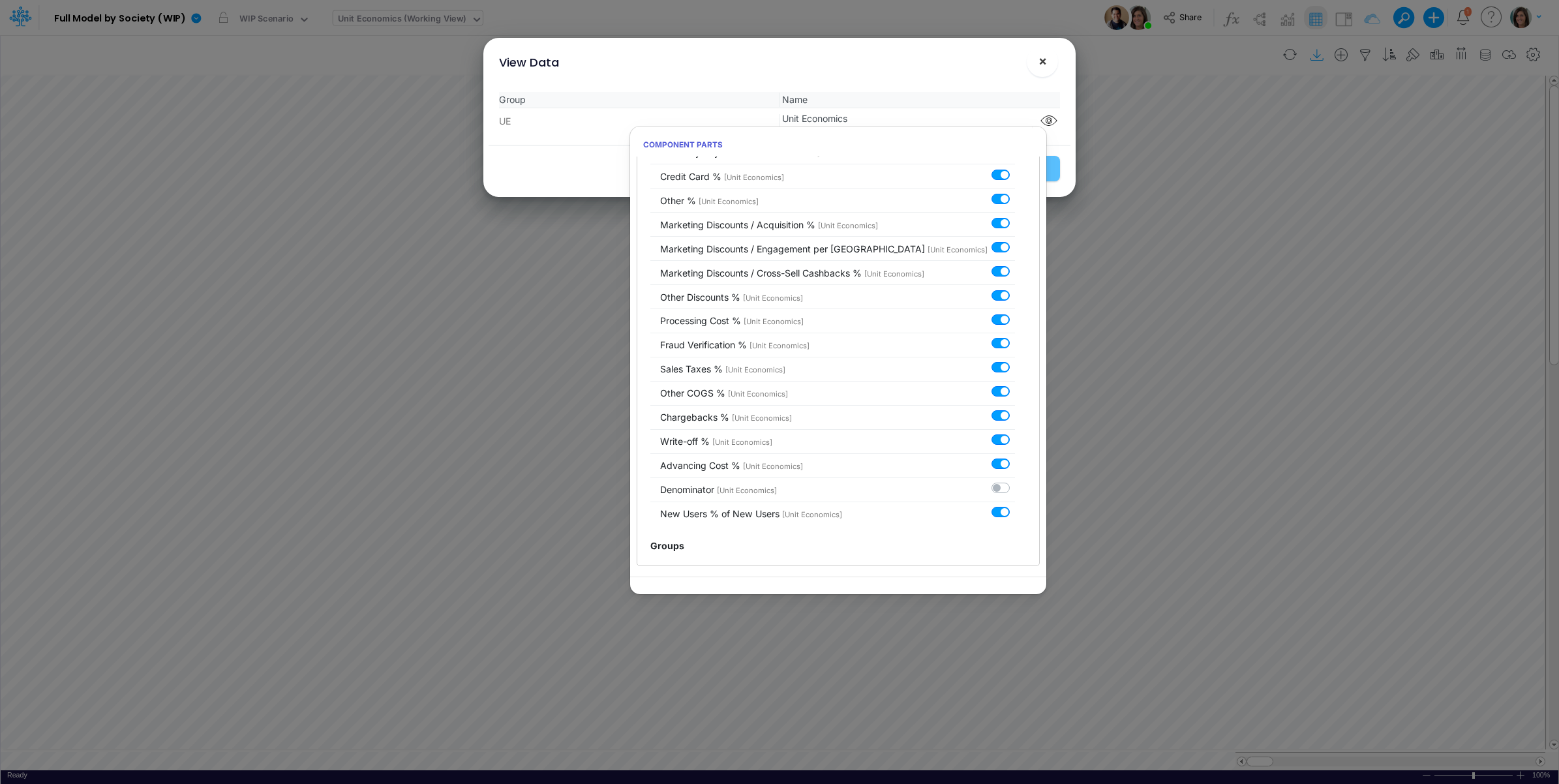
drag, startPoint x: 1035, startPoint y: 59, endPoint x: 1313, endPoint y: 55, distance: 278.0
click at [1036, 59] on button "×" at bounding box center [1042, 61] width 31 height 31
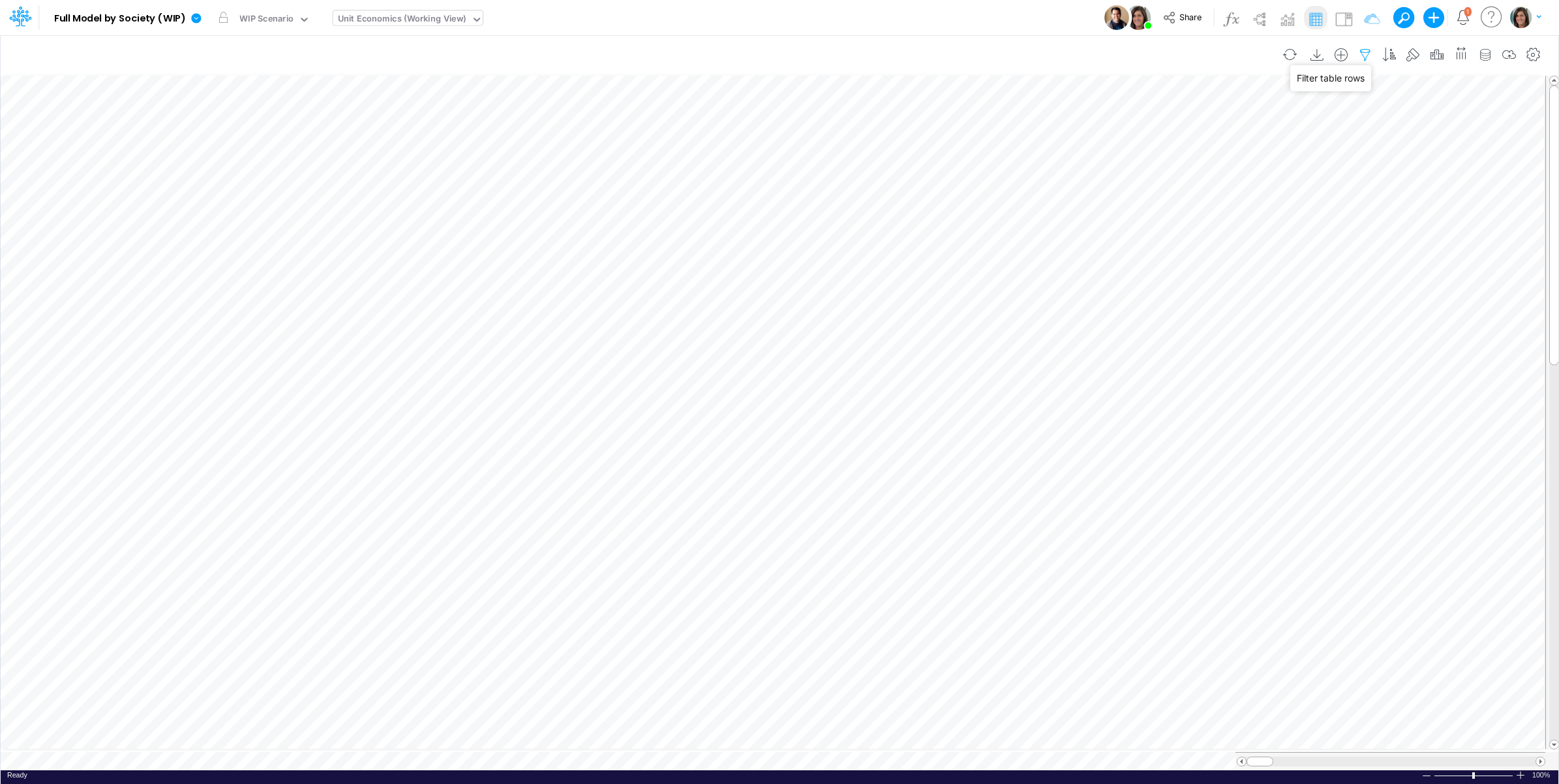
click at [1368, 50] on icon "button" at bounding box center [1365, 55] width 19 height 13
select select "contains"
select select "tableSearchOR"
select select "contains"
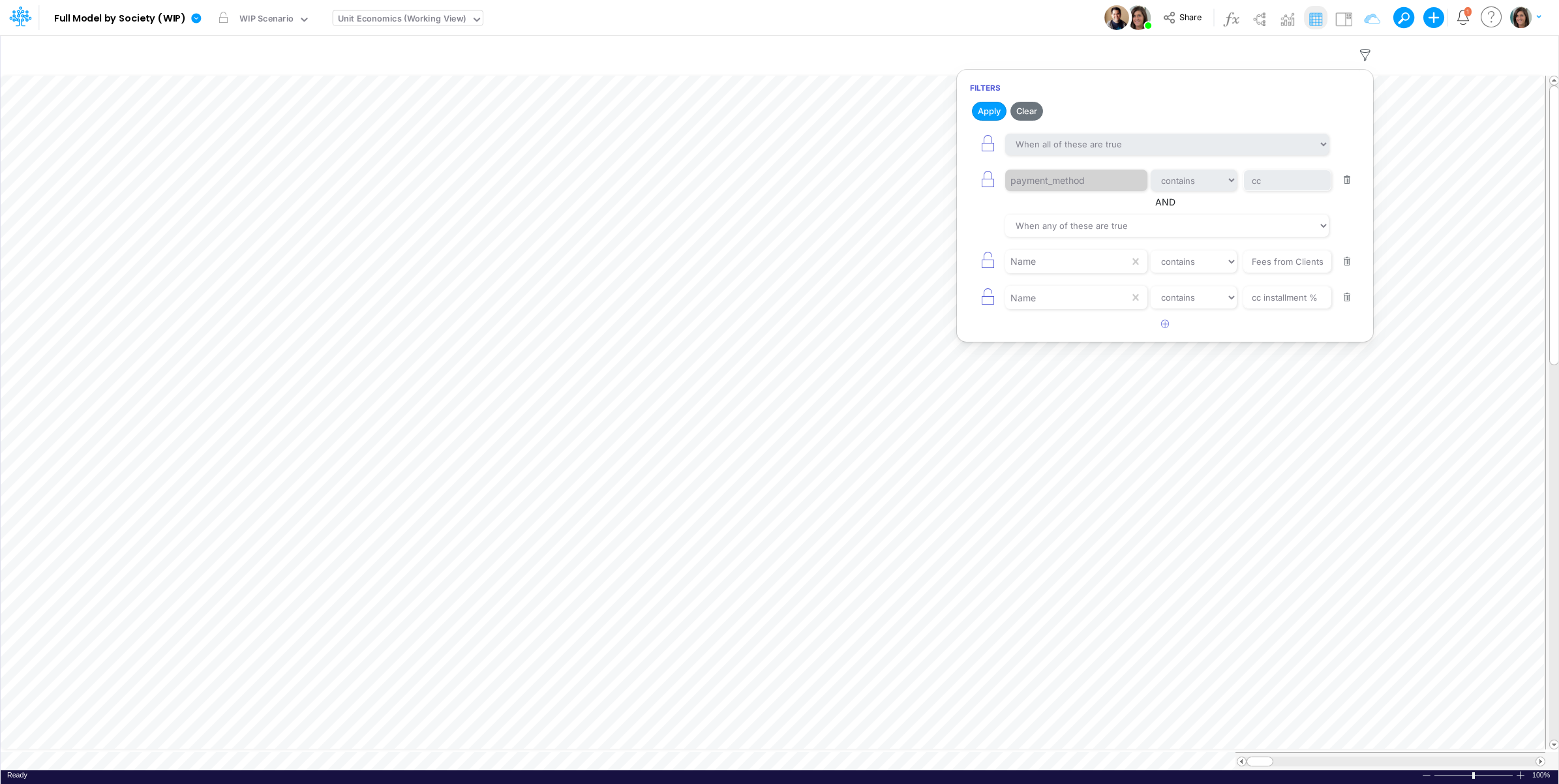
click at [1346, 302] on button "button" at bounding box center [1348, 298] width 25 height 18
click at [1000, 109] on button "Apply" at bounding box center [989, 111] width 34 height 19
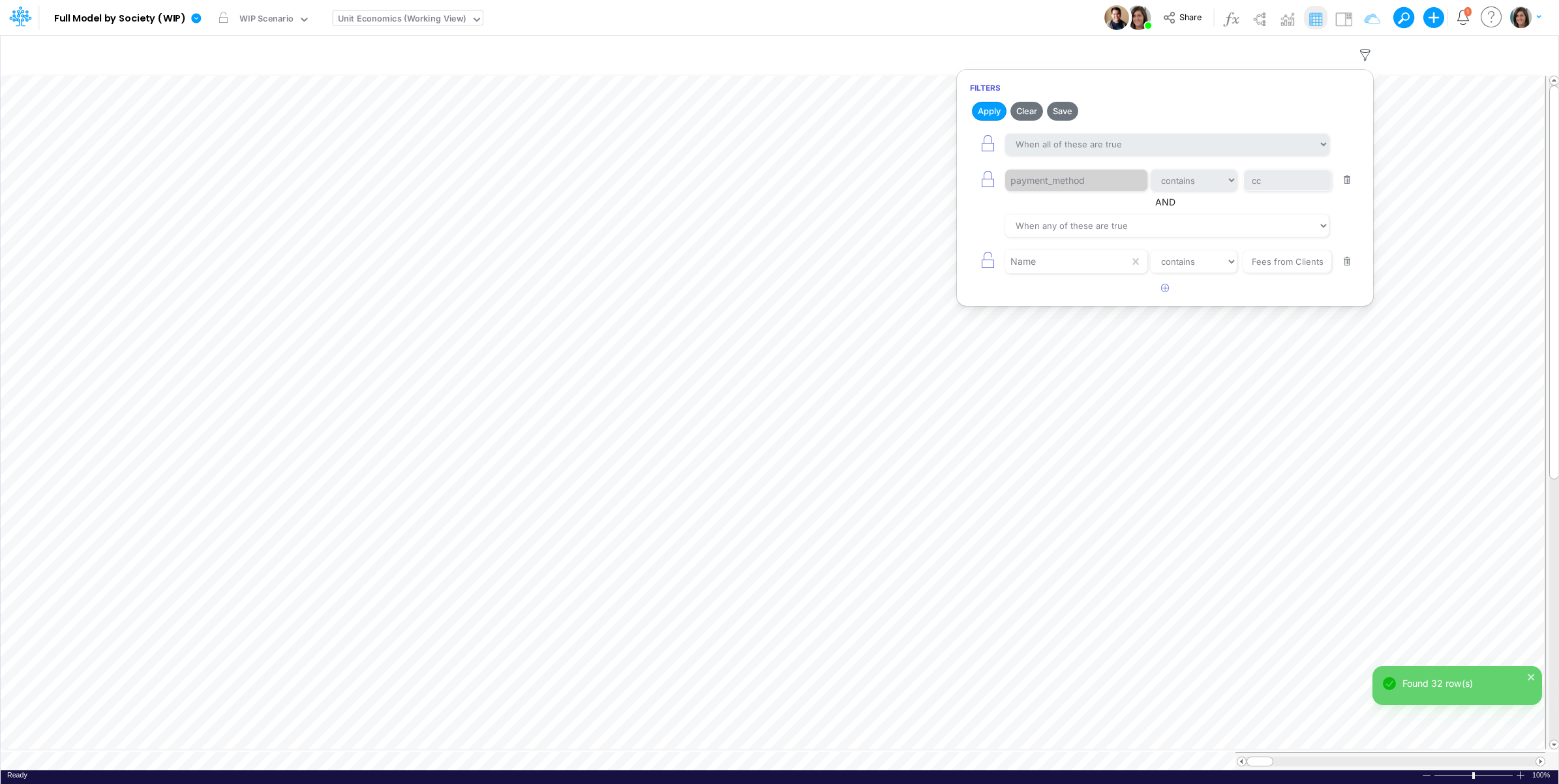
click at [1002, 13] on div "Model Full Model by Society (WIP) Edit model settings Duplicate Import QuickBoo…" at bounding box center [780, 18] width 1404 height 35
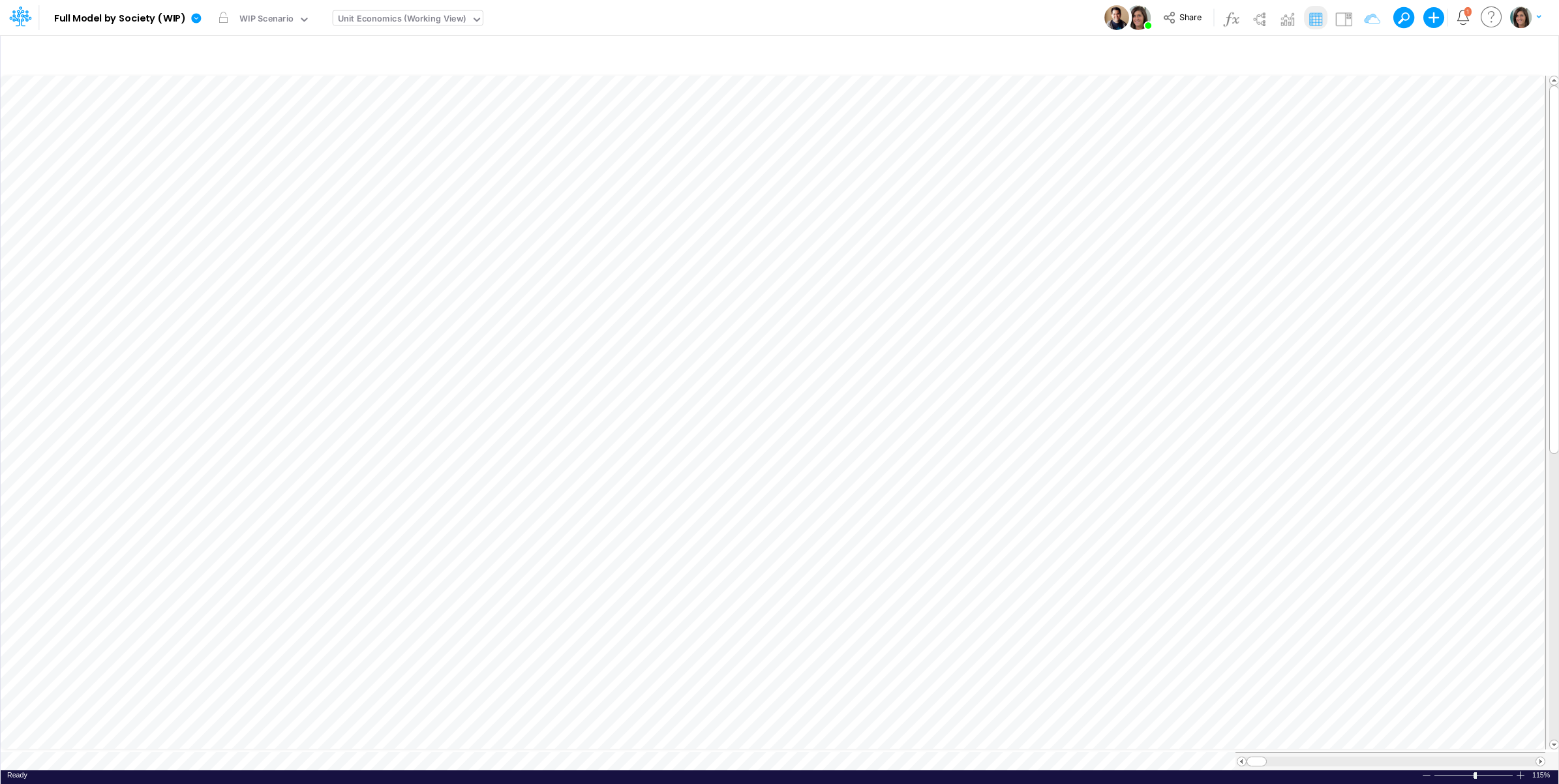
type input "DC by Vertical"
click at [1368, 54] on icon "button" at bounding box center [1365, 55] width 19 height 13
select select "tableSearchOR"
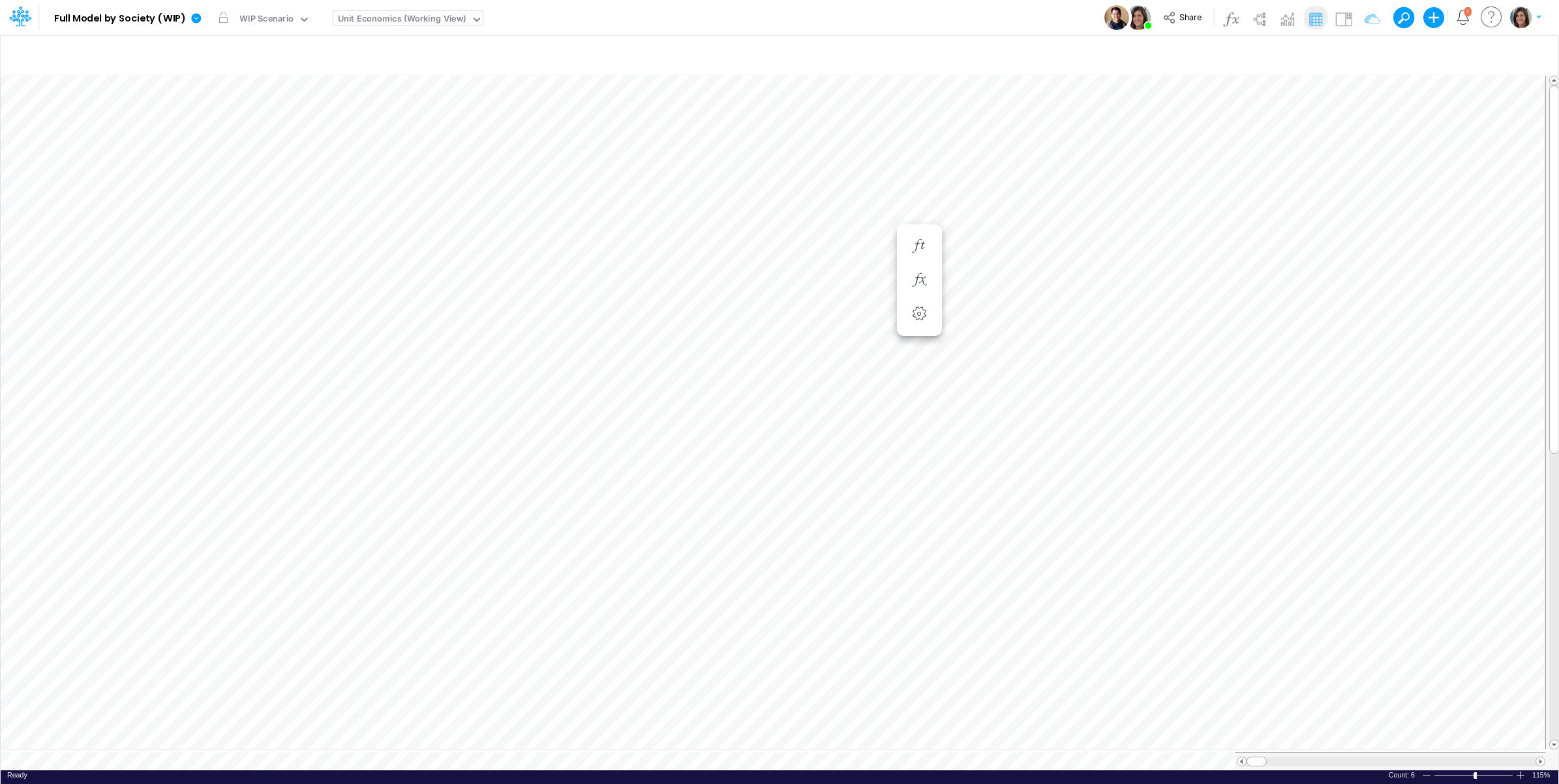
scroll to position [0, 1]
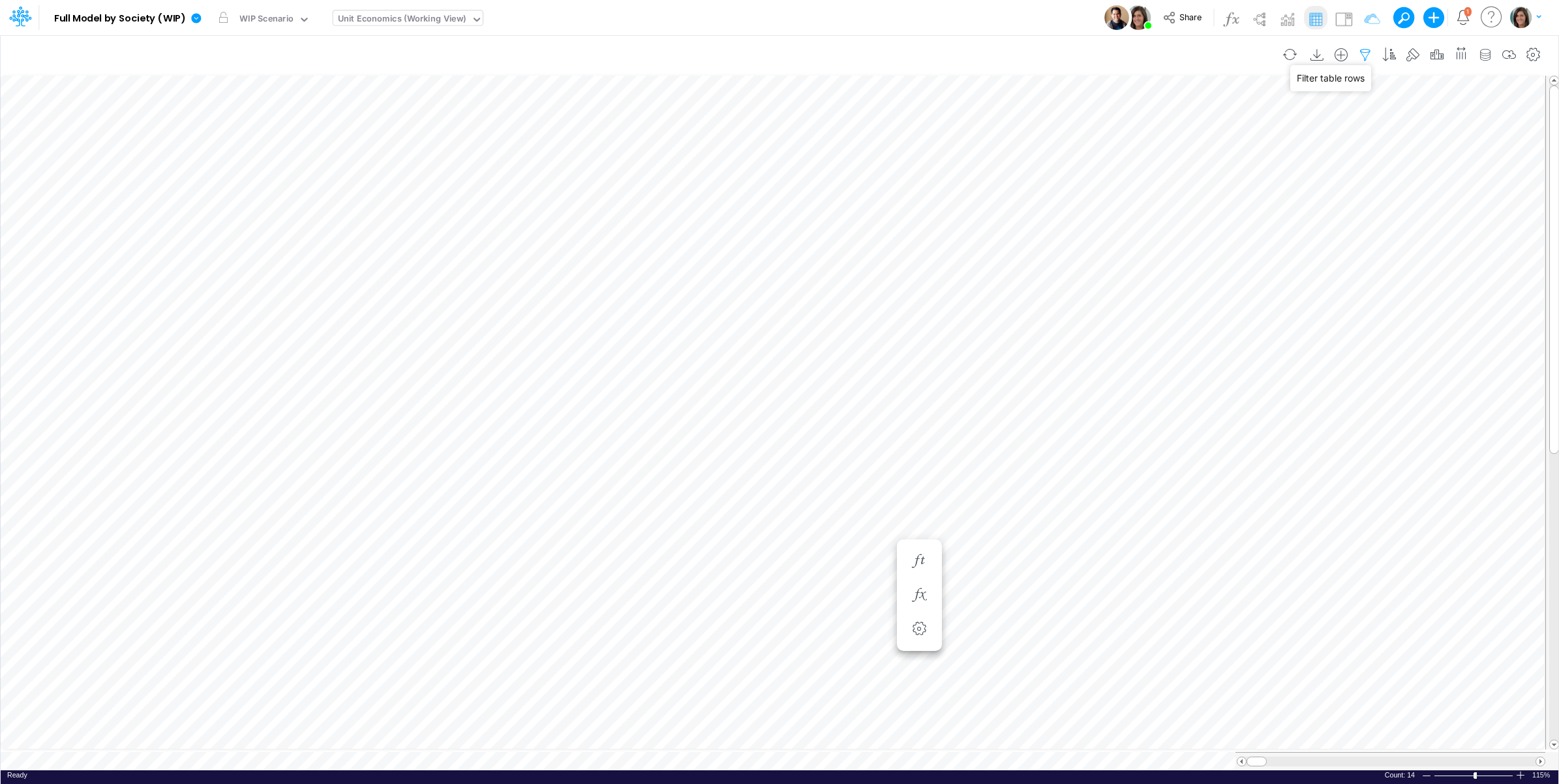
click at [1361, 53] on icon "button" at bounding box center [1365, 55] width 19 height 13
select select "contains"
select select "tableSearchOR"
select select "contains"
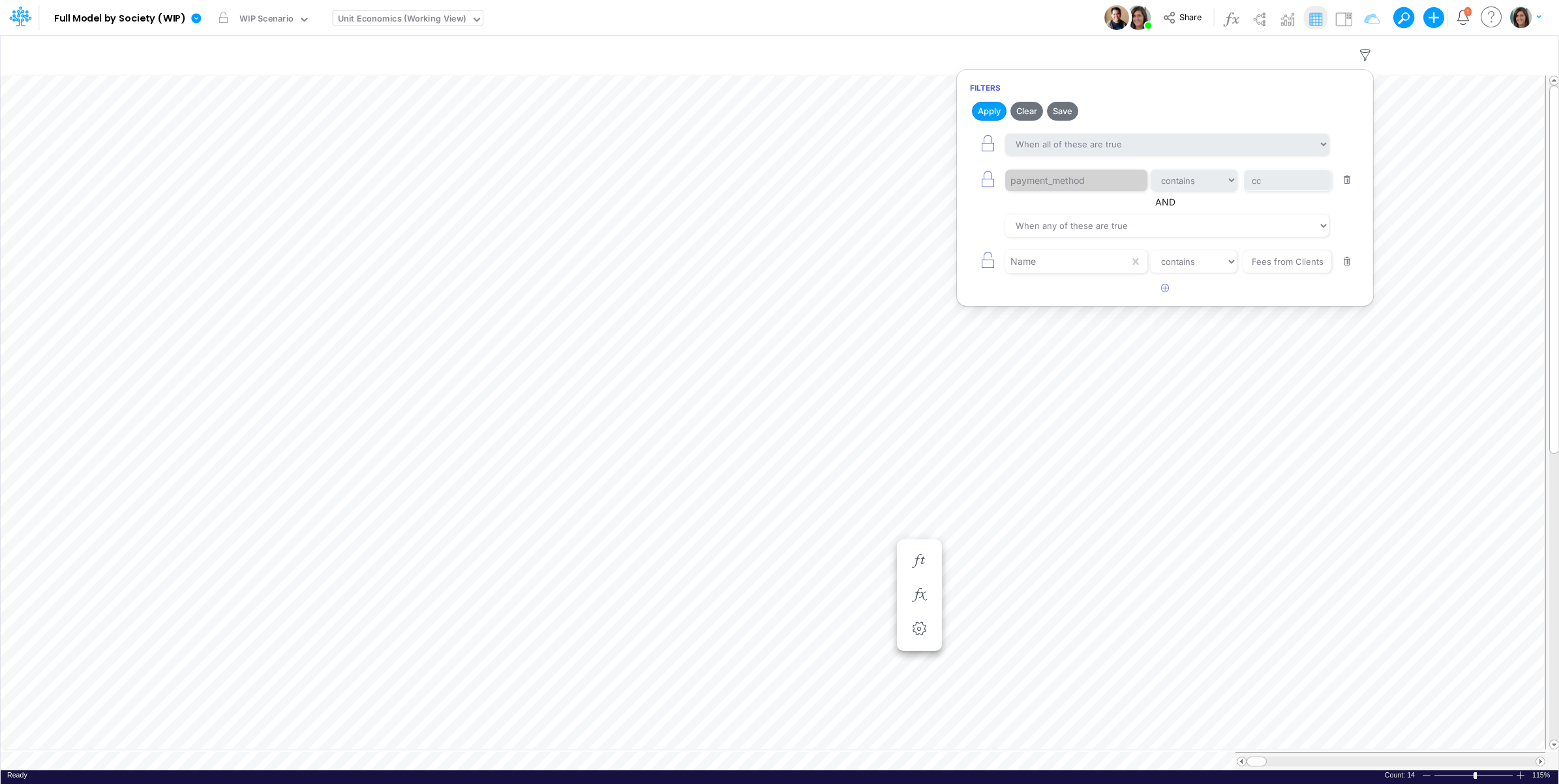
click at [971, 18] on div "Model Full Model by Society (WIP) Edit model settings Duplicate Import QuickBoo…" at bounding box center [780, 18] width 1404 height 35
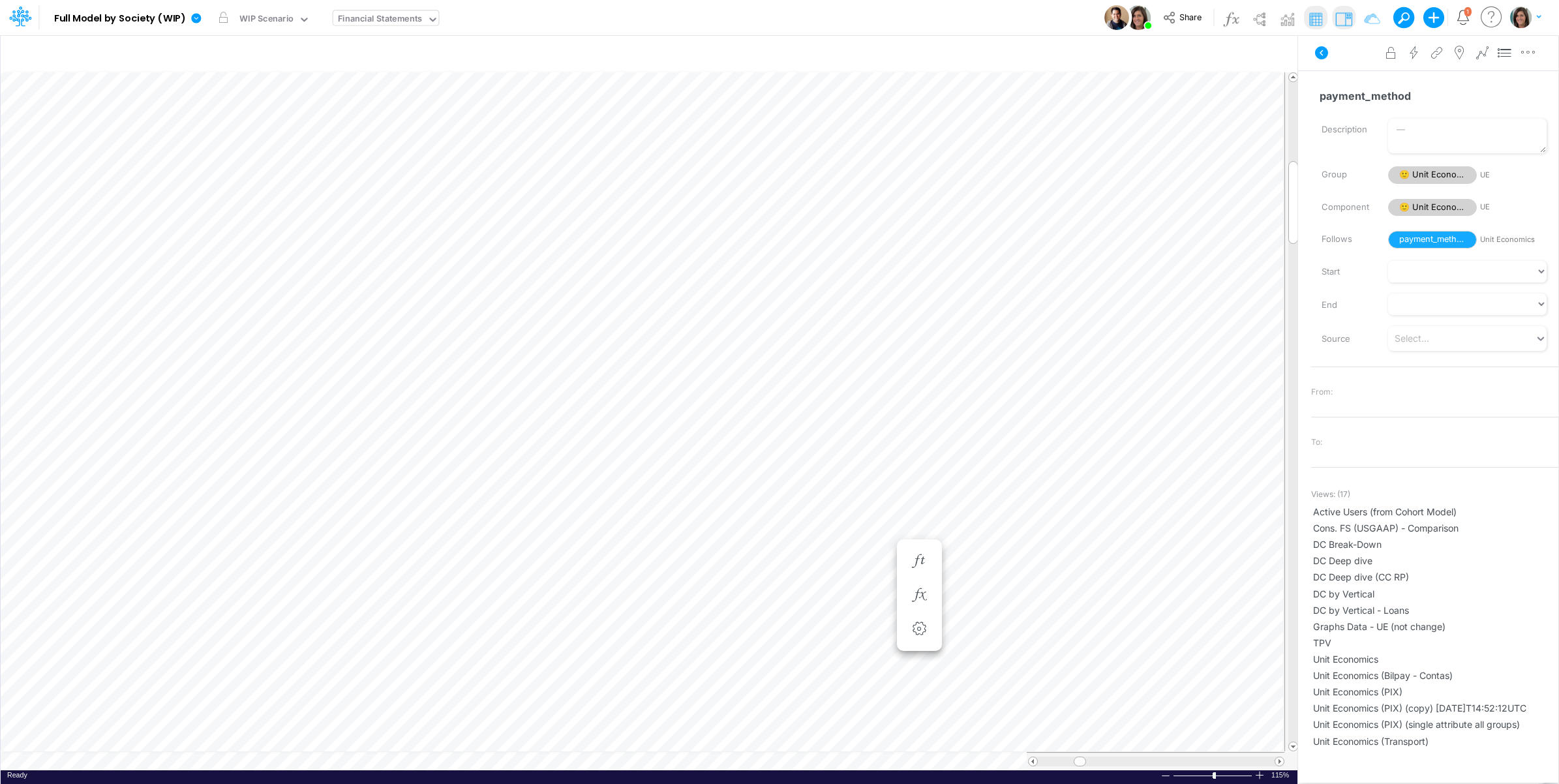
scroll to position [0, 1]
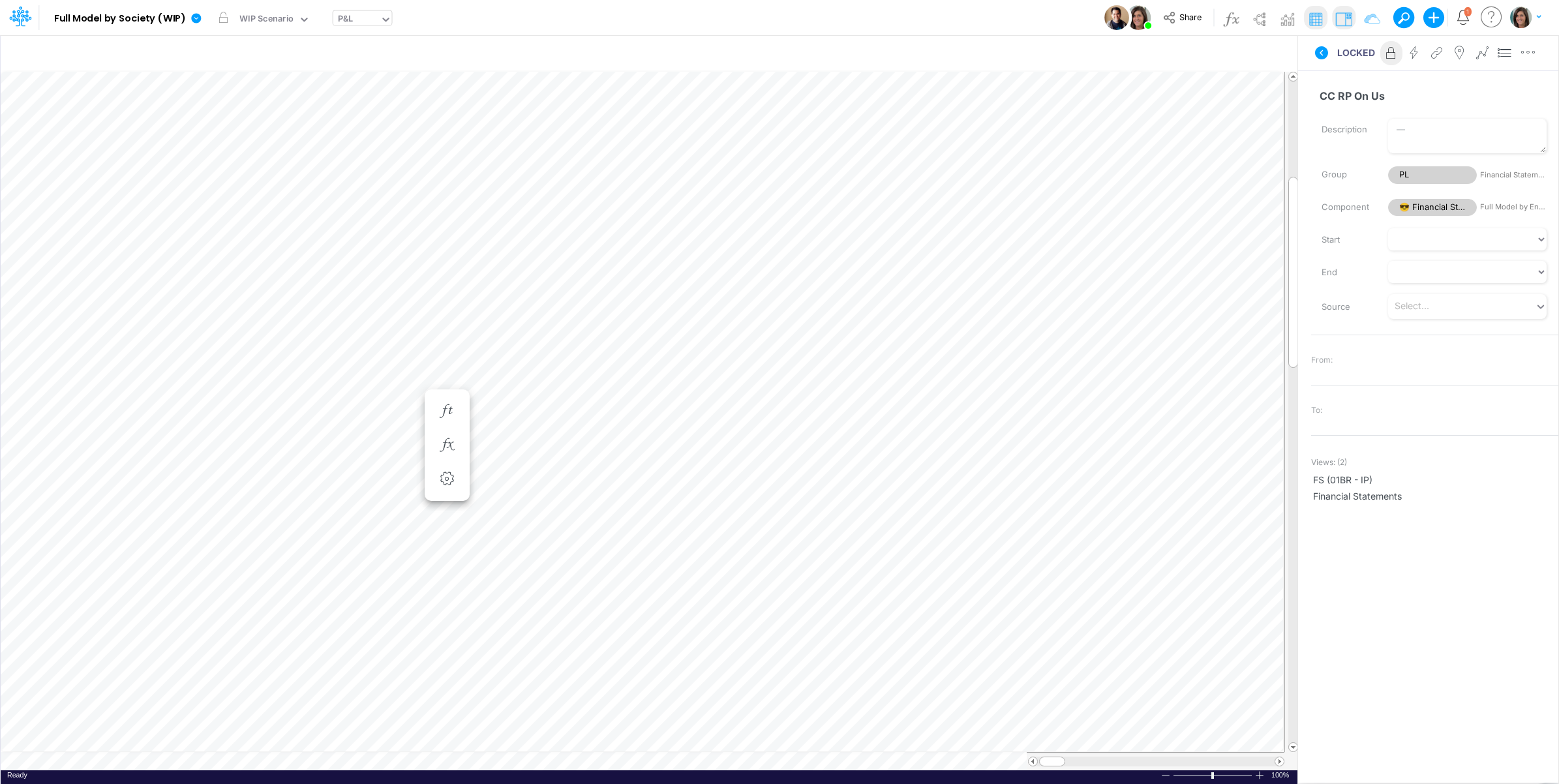
scroll to position [0, 1]
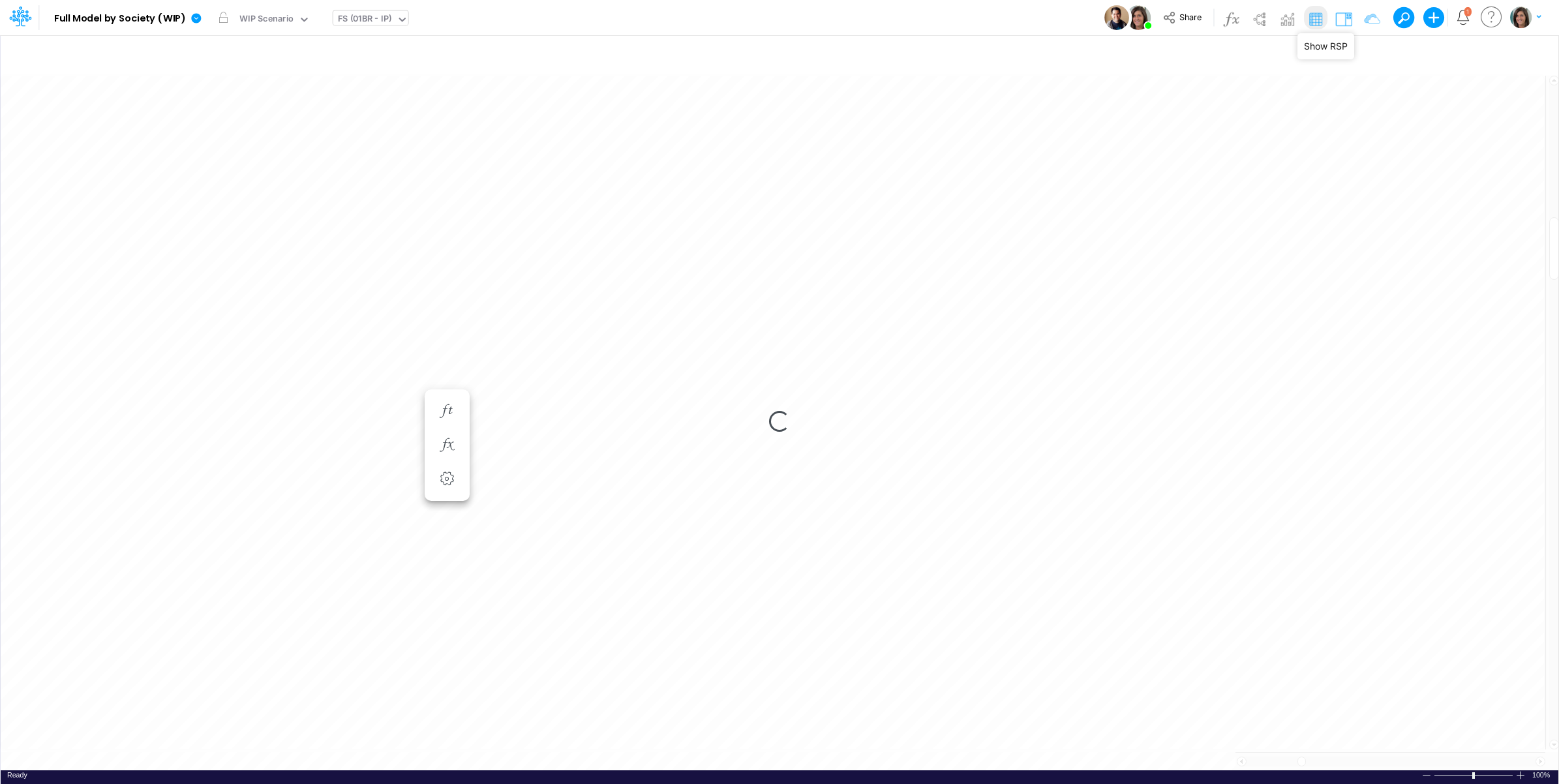
drag, startPoint x: 1345, startPoint y: 17, endPoint x: 1250, endPoint y: 8, distance: 95.4
click at [1345, 17] on img at bounding box center [1343, 18] width 21 height 21
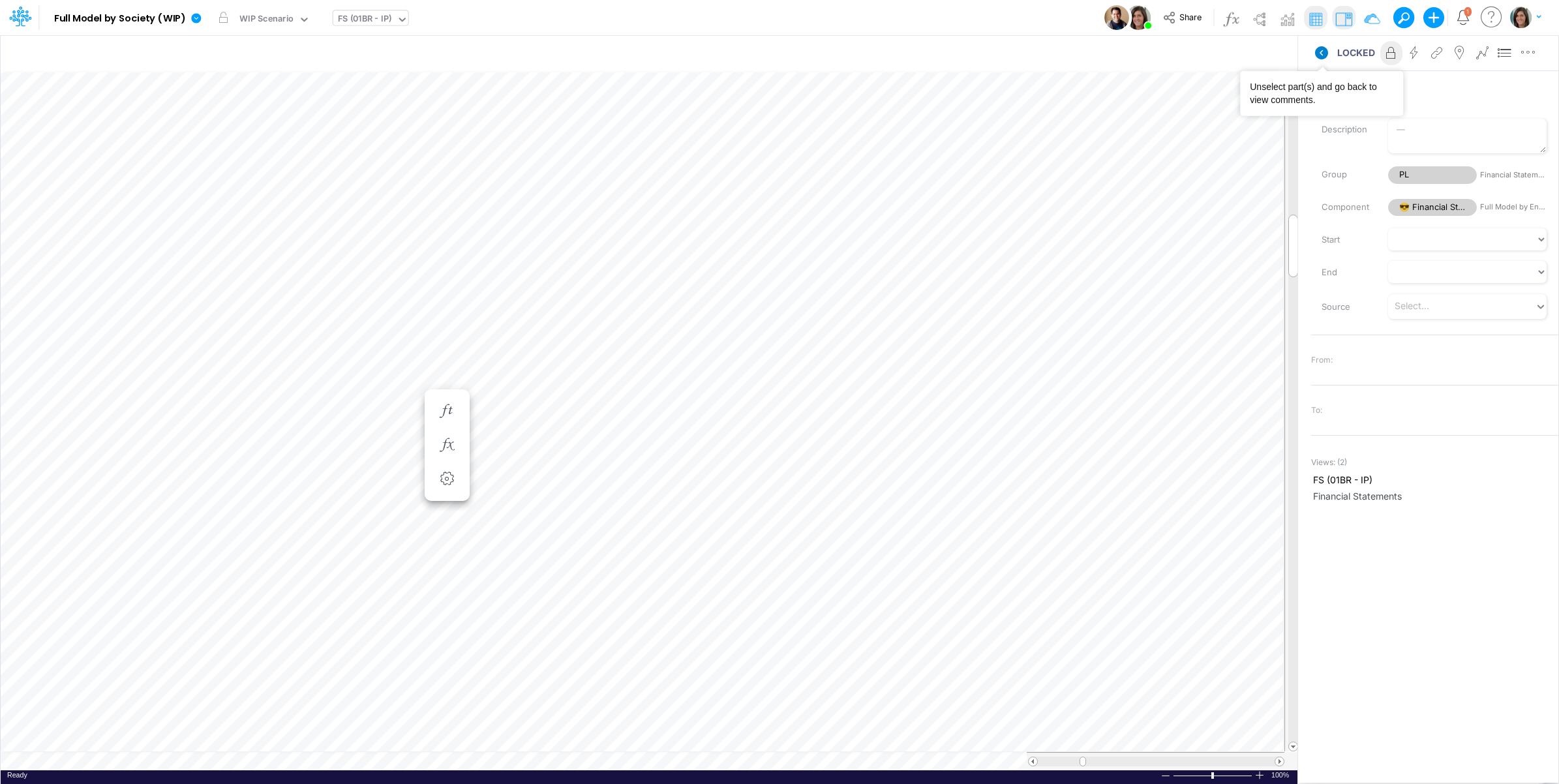
click at [1322, 53] on icon at bounding box center [1322, 53] width 13 height 13
type input "DC by Vertical"
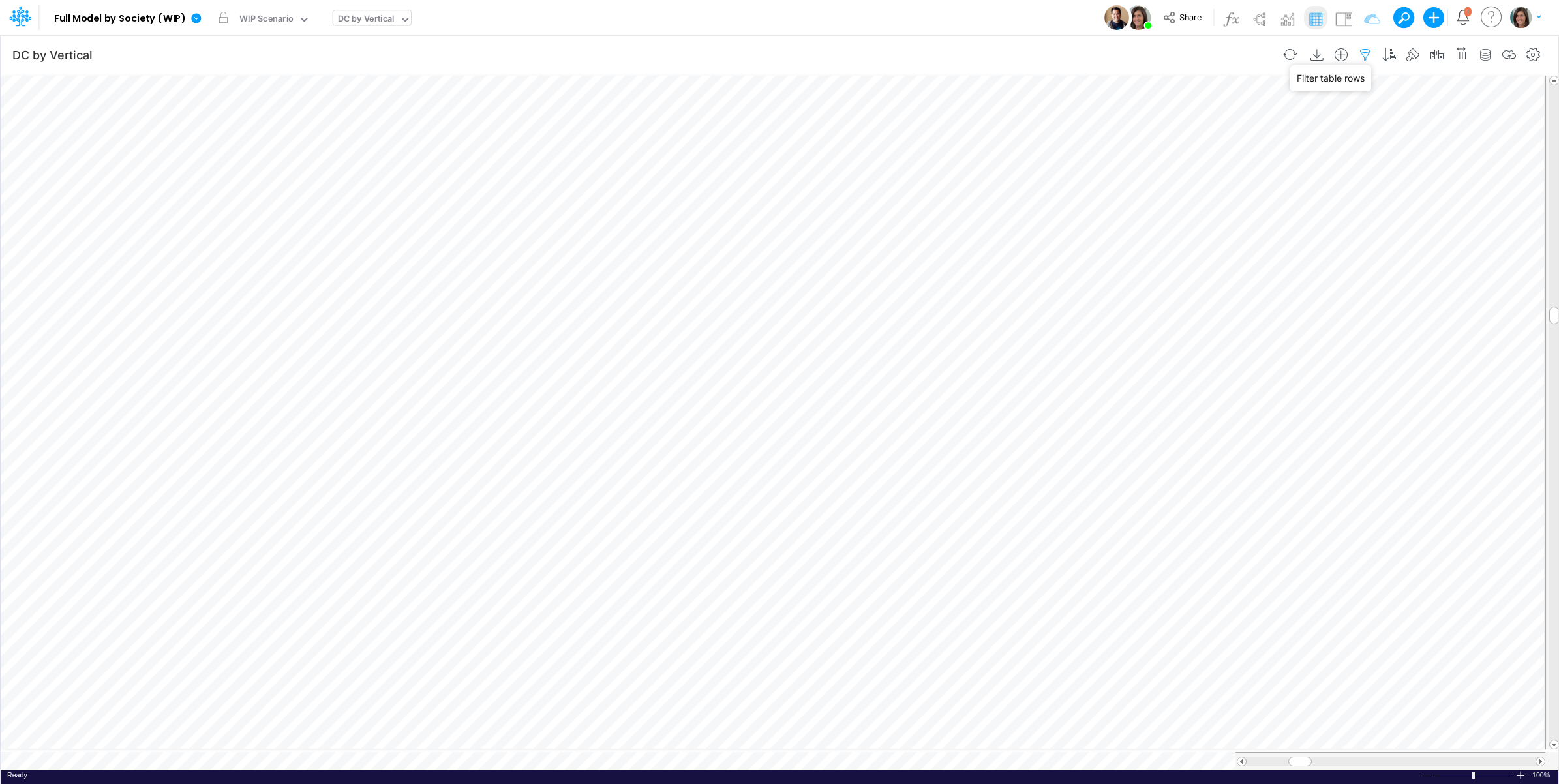
click at [1363, 53] on icon "button" at bounding box center [1365, 55] width 19 height 13
select select "tableSearchOR"
click at [1008, 19] on div "Model Full Model by Society (WIP) Edit model settings Duplicate Import QuickBoo…" at bounding box center [780, 18] width 1404 height 35
click at [1363, 54] on icon "button" at bounding box center [1365, 55] width 19 height 13
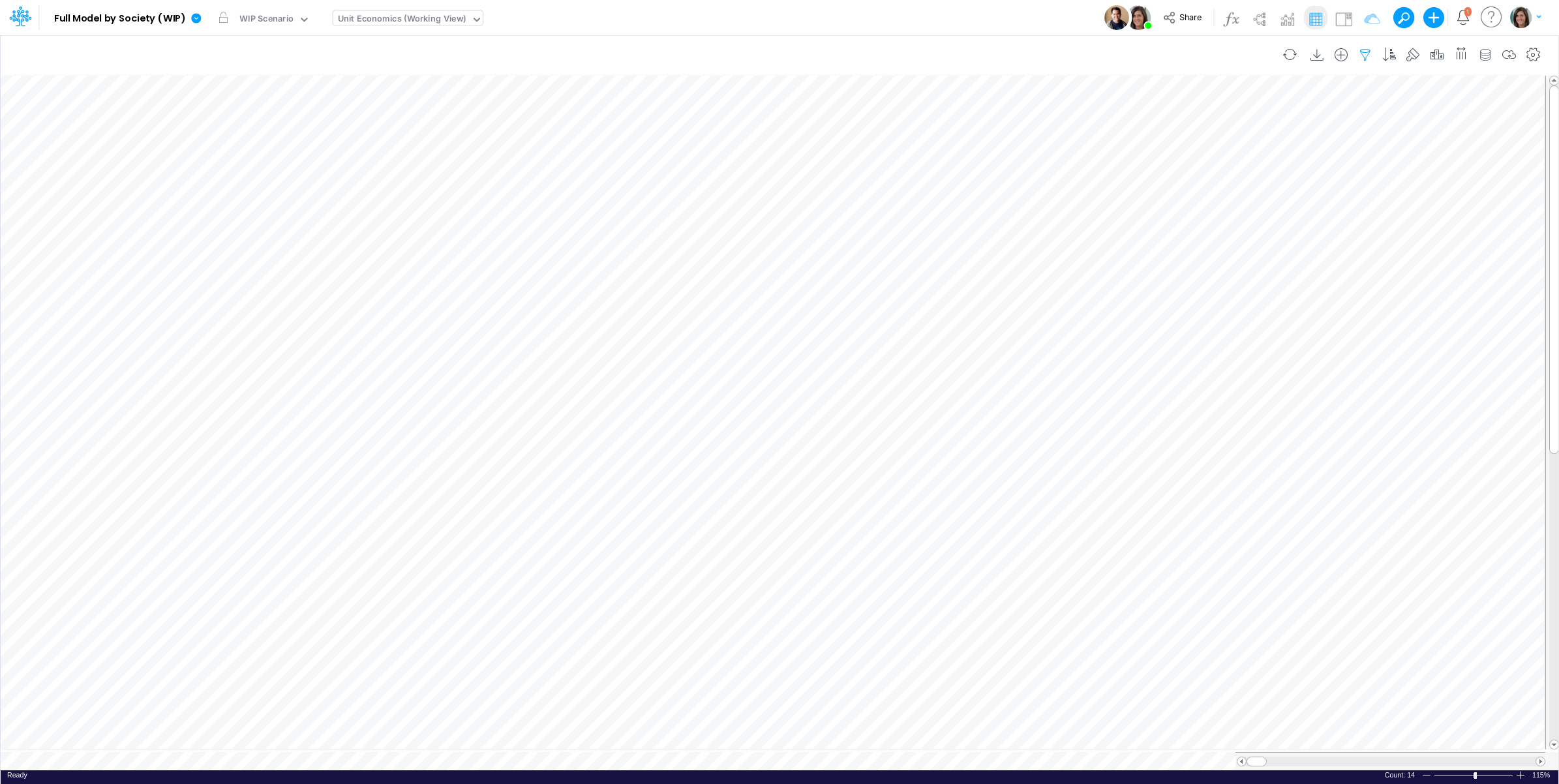
select select "contains"
select select "tableSearchOR"
select select "contains"
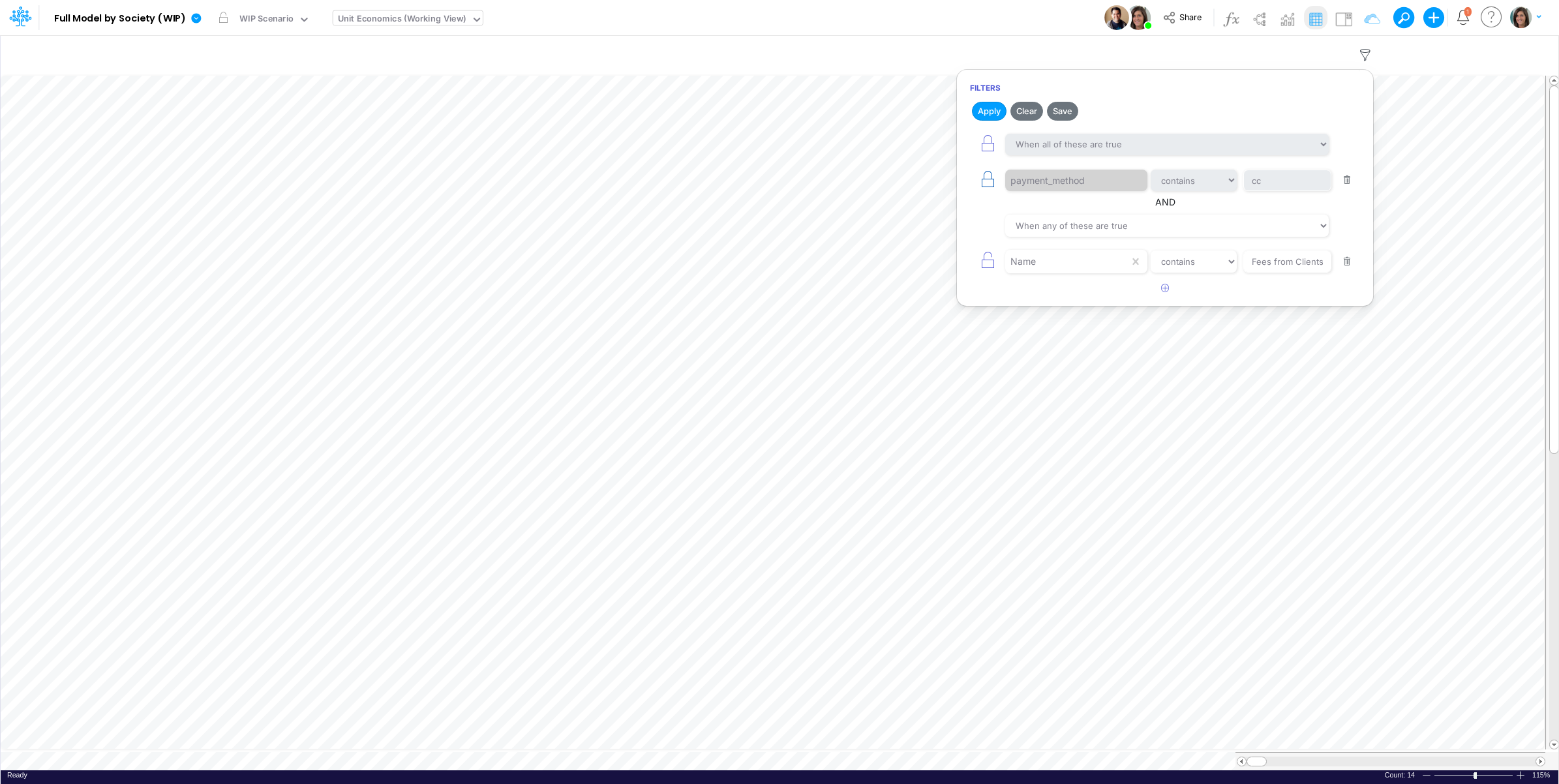
click at [989, 180] on icon "button" at bounding box center [988, 180] width 18 height 18
select select "contains"
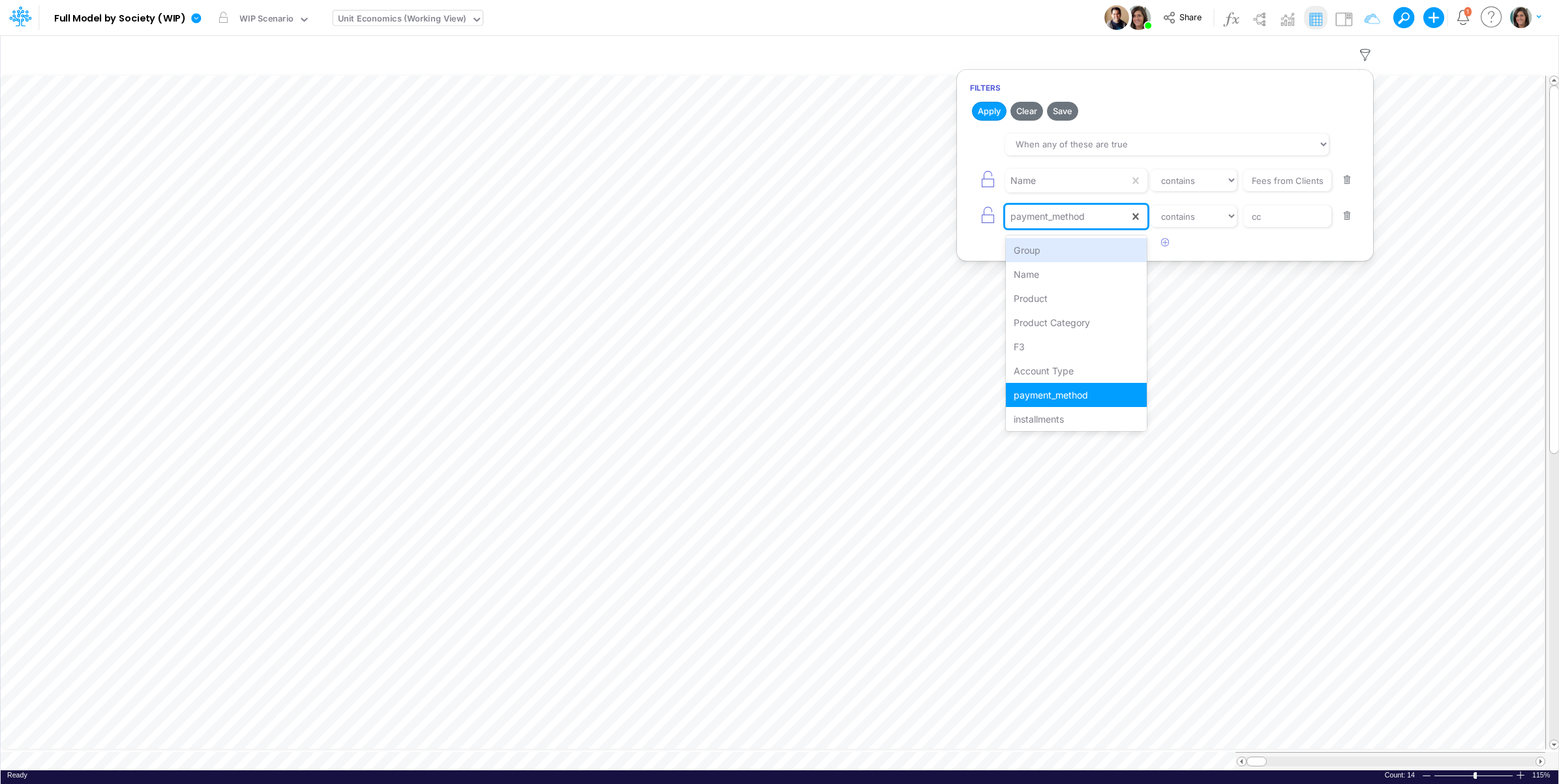
click at [1062, 219] on div "payment_method" at bounding box center [1047, 216] width 74 height 13
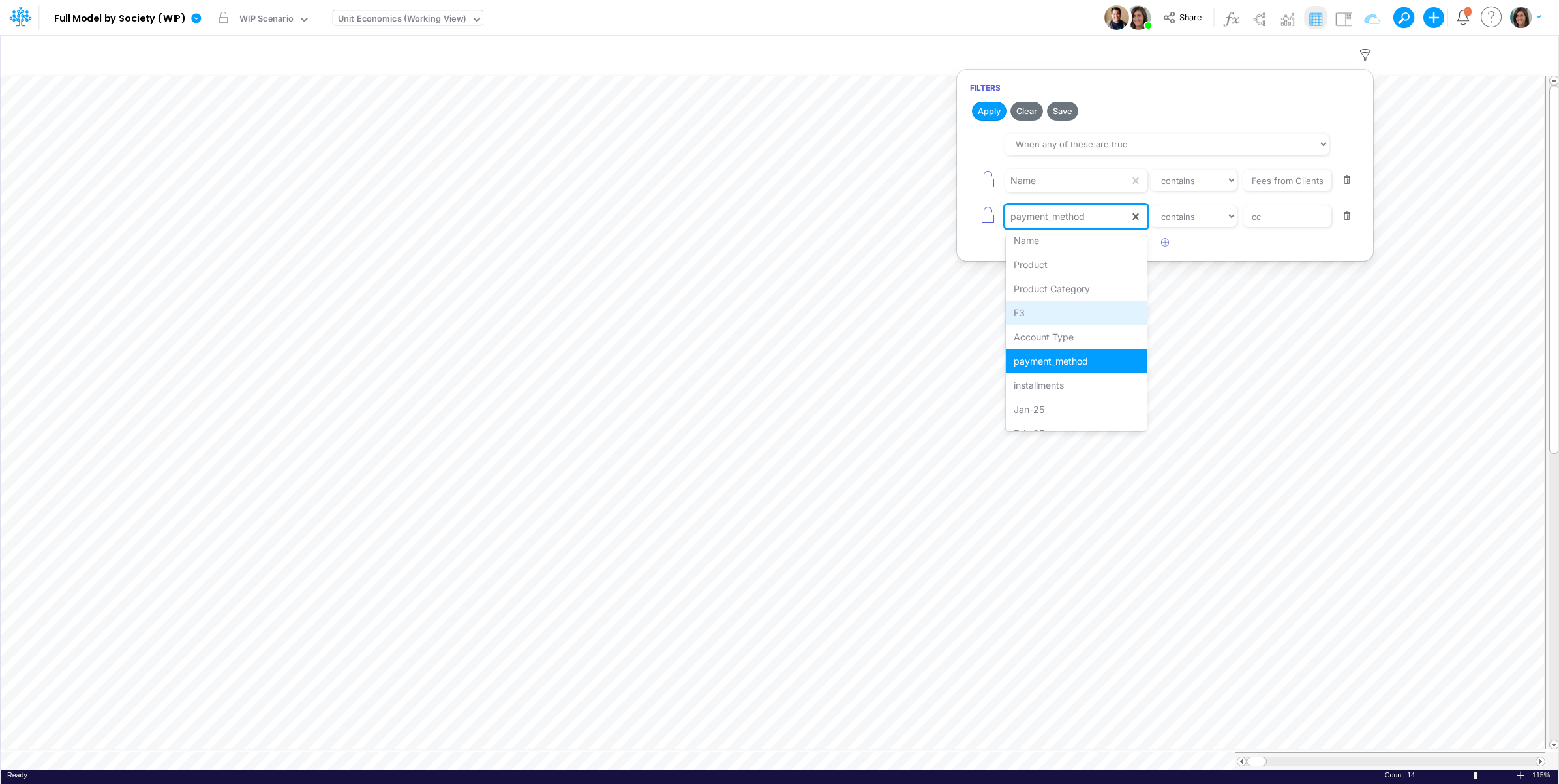
scroll to position [0, 0]
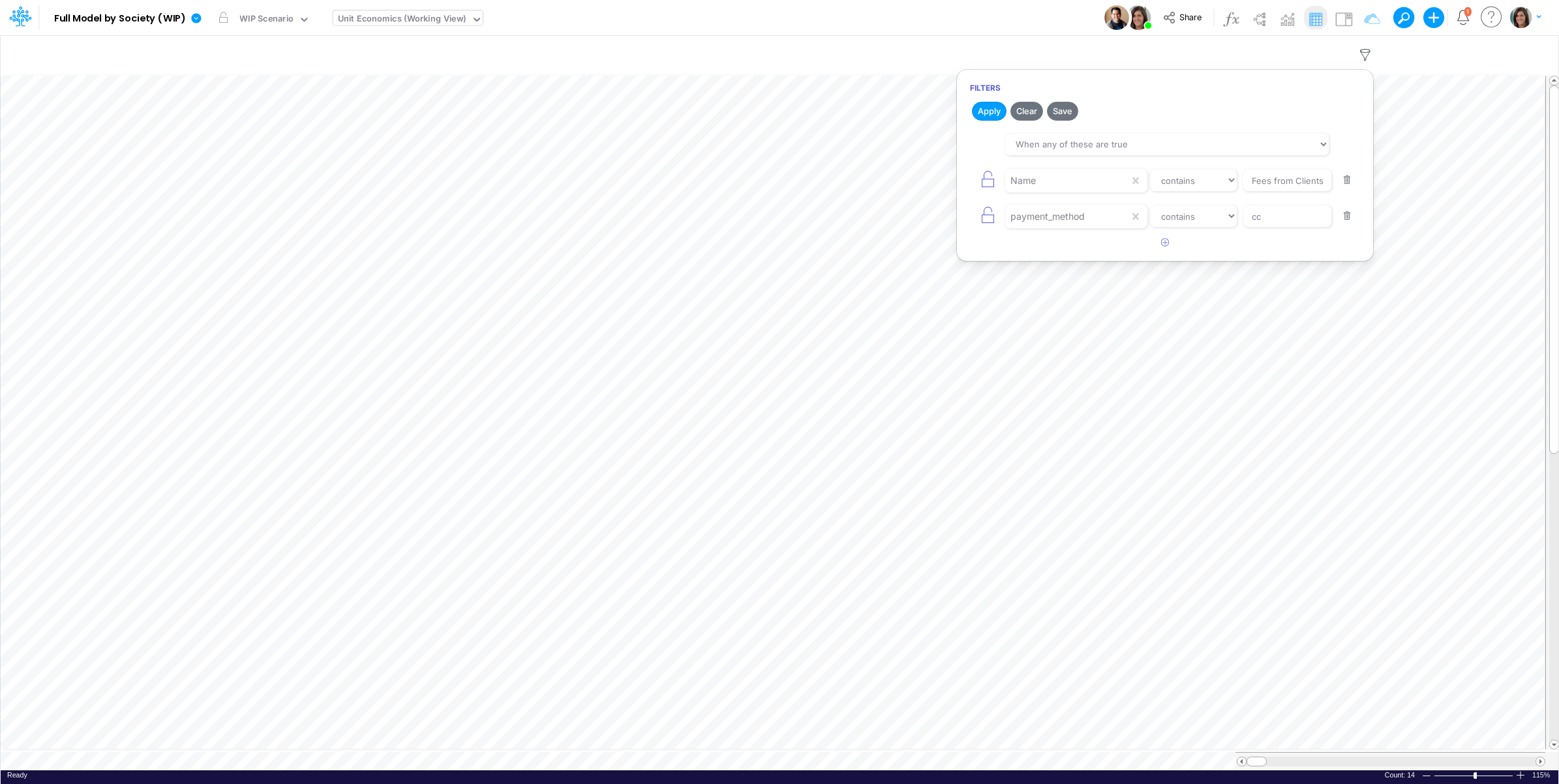
click at [1068, 8] on div "Model Full Model by Society (WIP) Edit model settings Duplicate Import QuickBoo…" at bounding box center [780, 18] width 1404 height 35
click at [1484, 52] on icon "button" at bounding box center [1485, 55] width 19 height 13
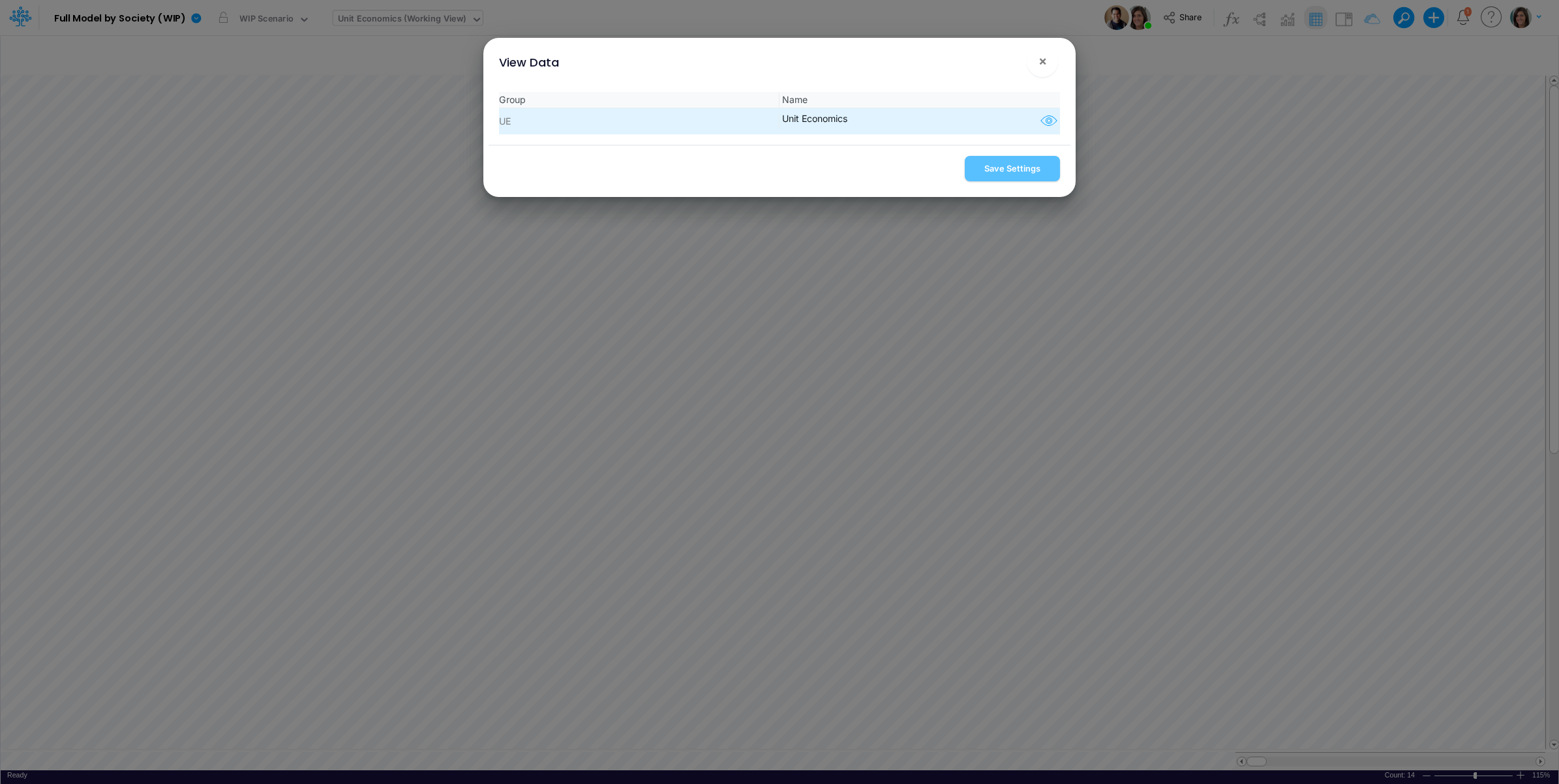
click at [1042, 124] on icon "button" at bounding box center [1048, 121] width 19 height 17
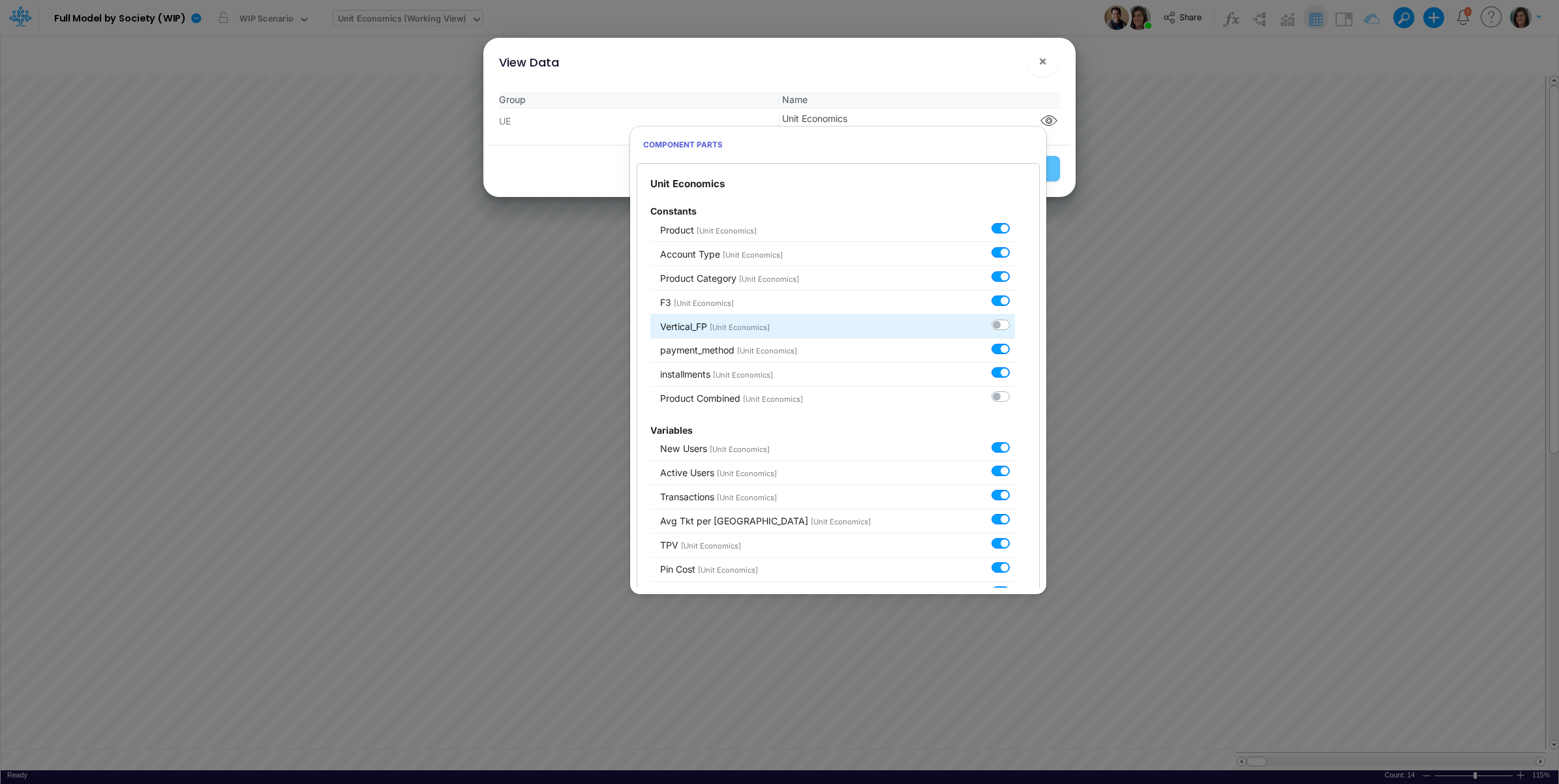
click at [1015, 318] on label at bounding box center [1015, 318] width 0 height 0
click at [1015, 323] on input "checkbox" at bounding box center [1019, 322] width 8 height 8
checkbox input "true"
click at [964, 76] on div "View Data ×" at bounding box center [780, 59] width 582 height 43
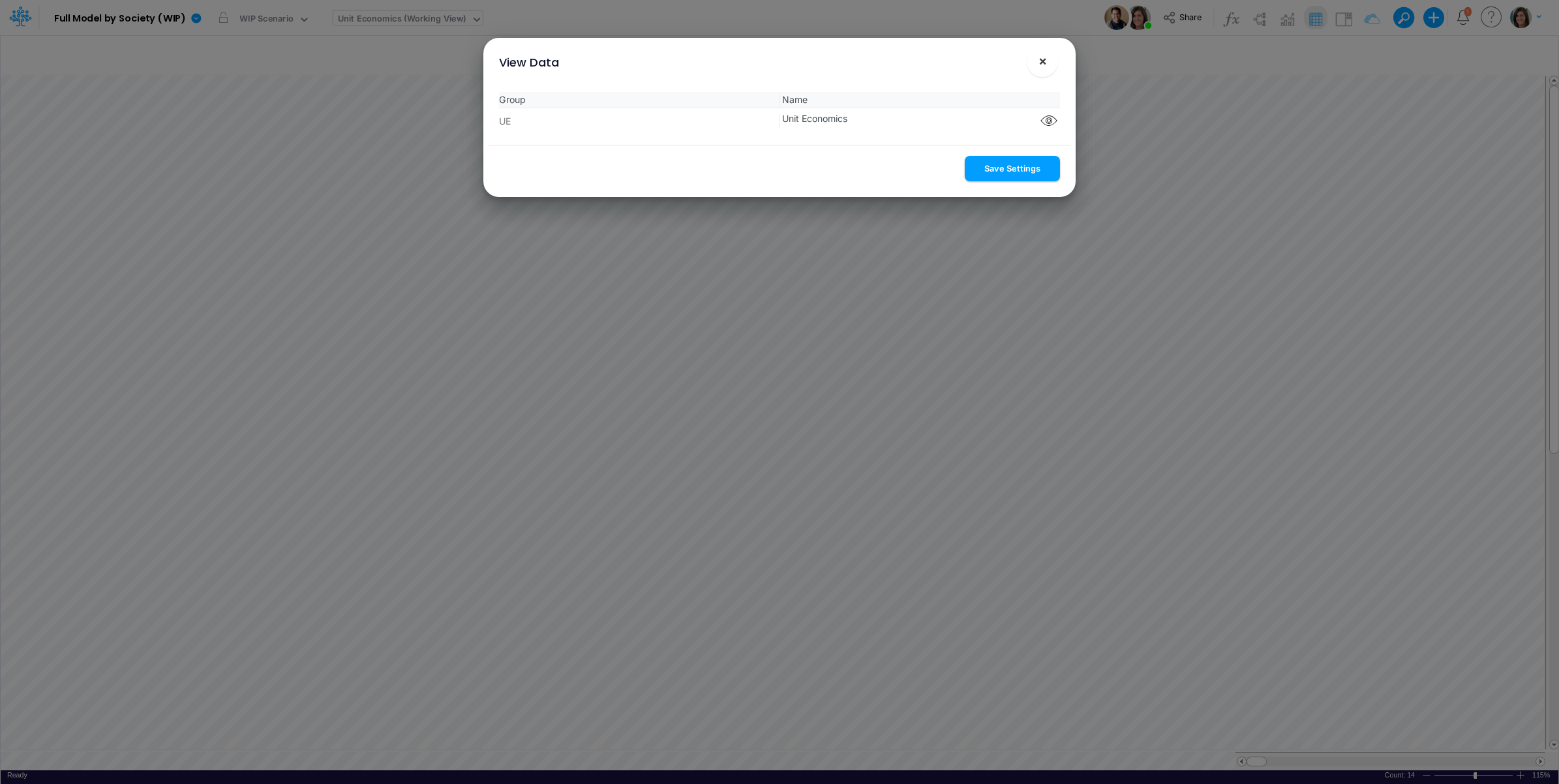
drag, startPoint x: 1006, startPoint y: 168, endPoint x: 1041, endPoint y: 59, distance: 114.5
click at [1006, 167] on button "Save Settings" at bounding box center [1012, 169] width 95 height 25
click at [1042, 59] on span "×" at bounding box center [1042, 60] width 8 height 16
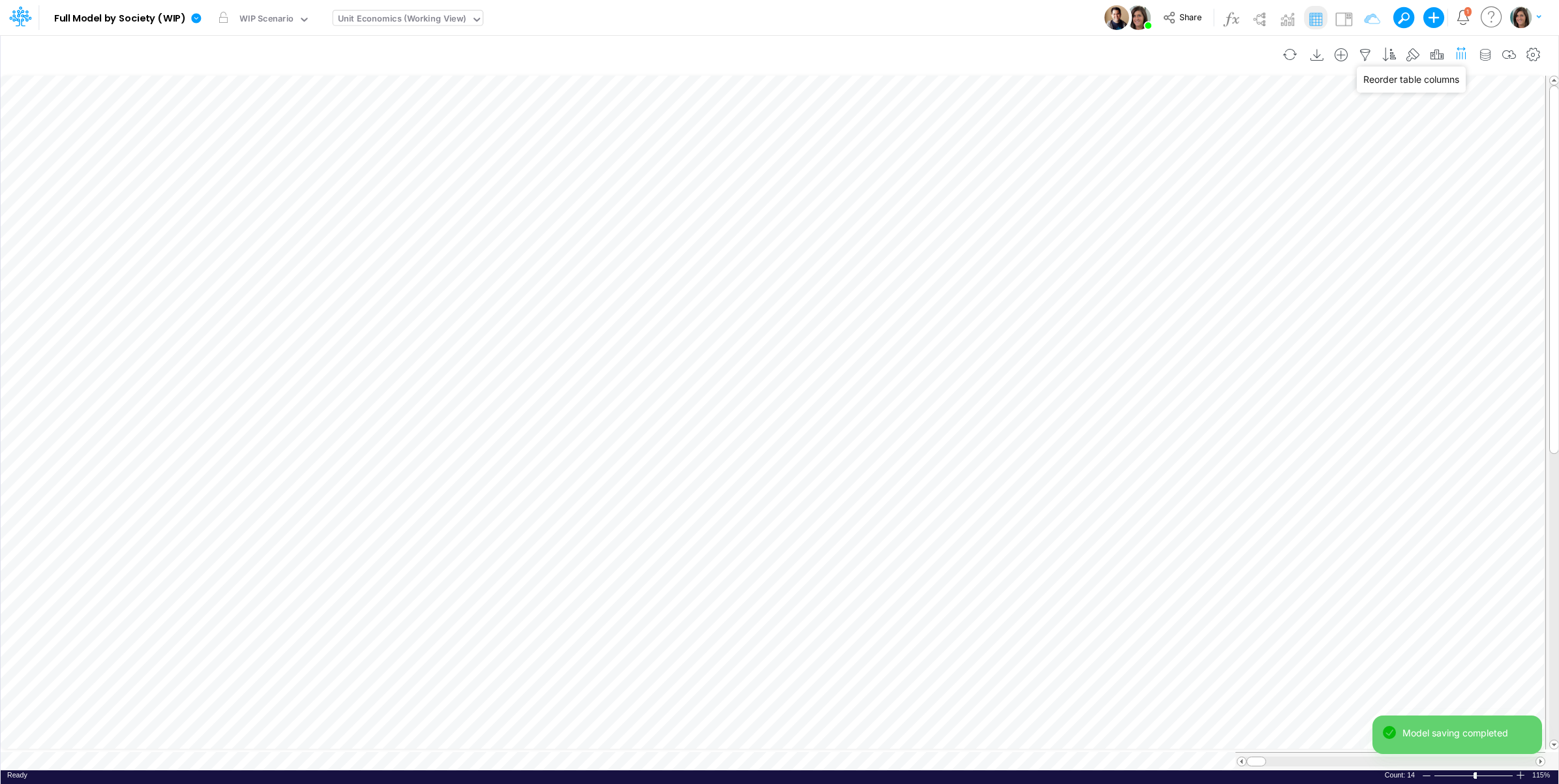
click at [1461, 53] on icon "button" at bounding box center [1461, 53] width 13 height 19
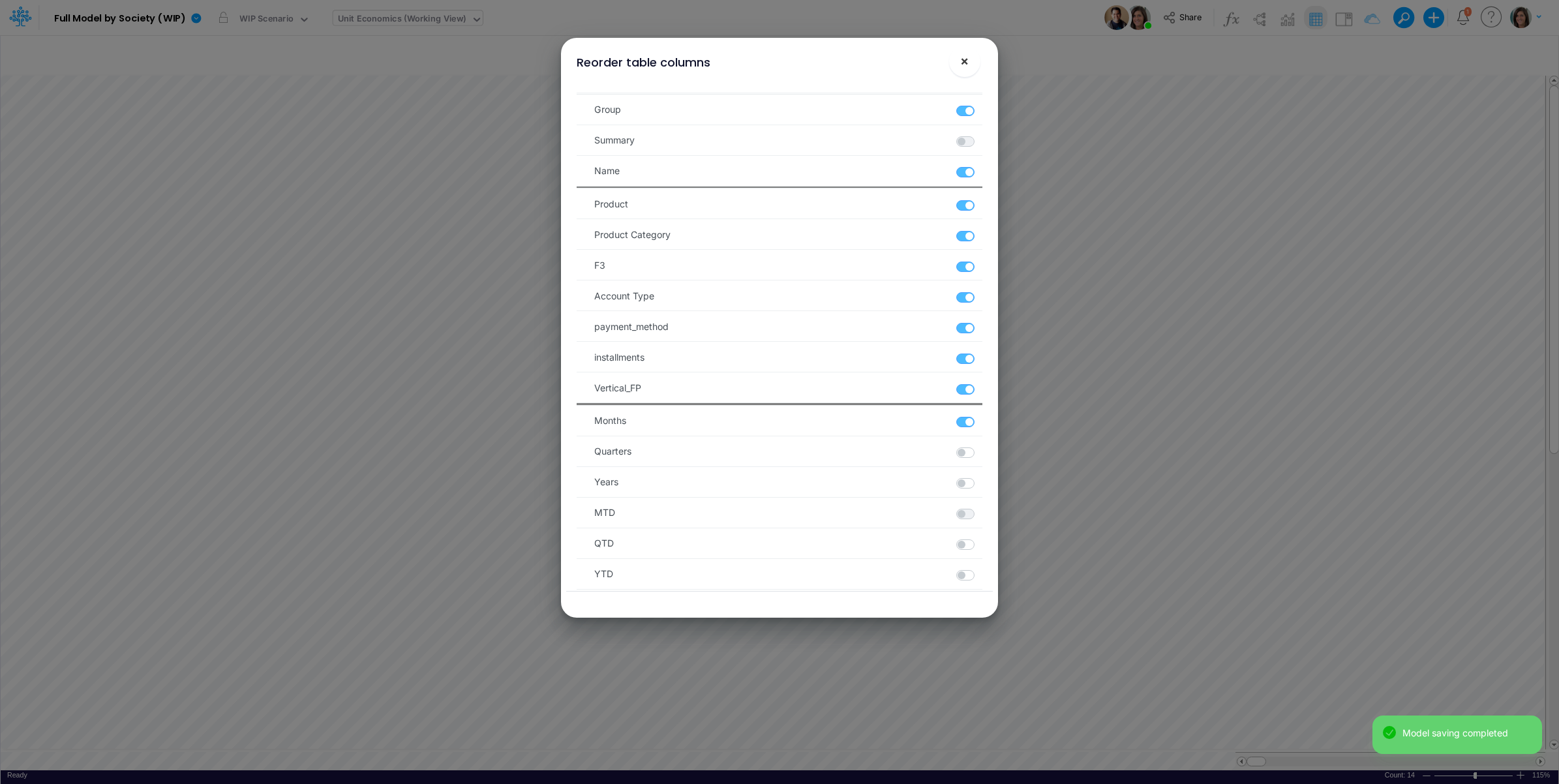
click at [962, 56] on span "×" at bounding box center [965, 60] width 8 height 16
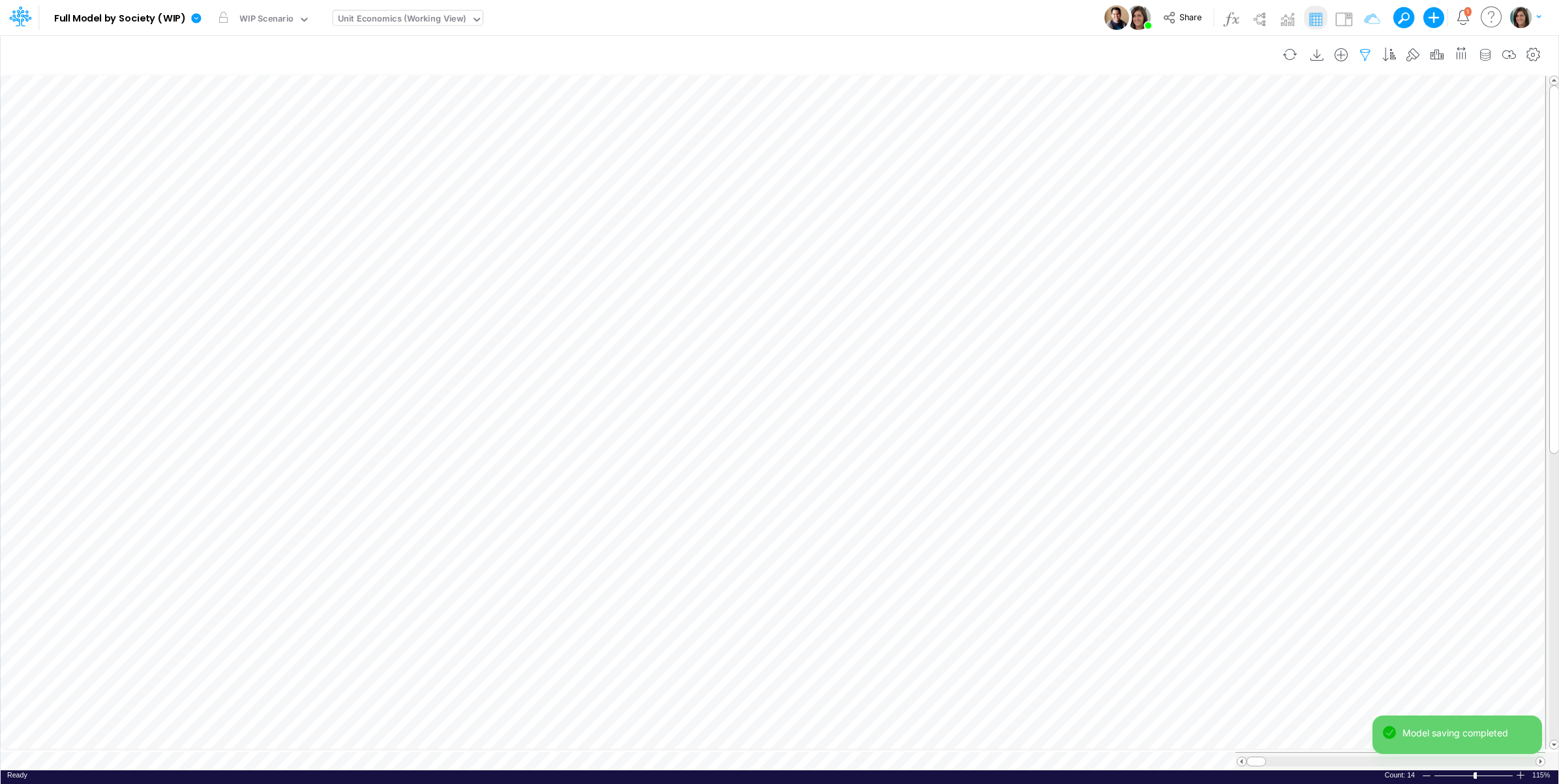
click at [1363, 52] on icon "button" at bounding box center [1365, 55] width 19 height 13
select select "contains"
select select "tableSearchOR"
select select "contains"
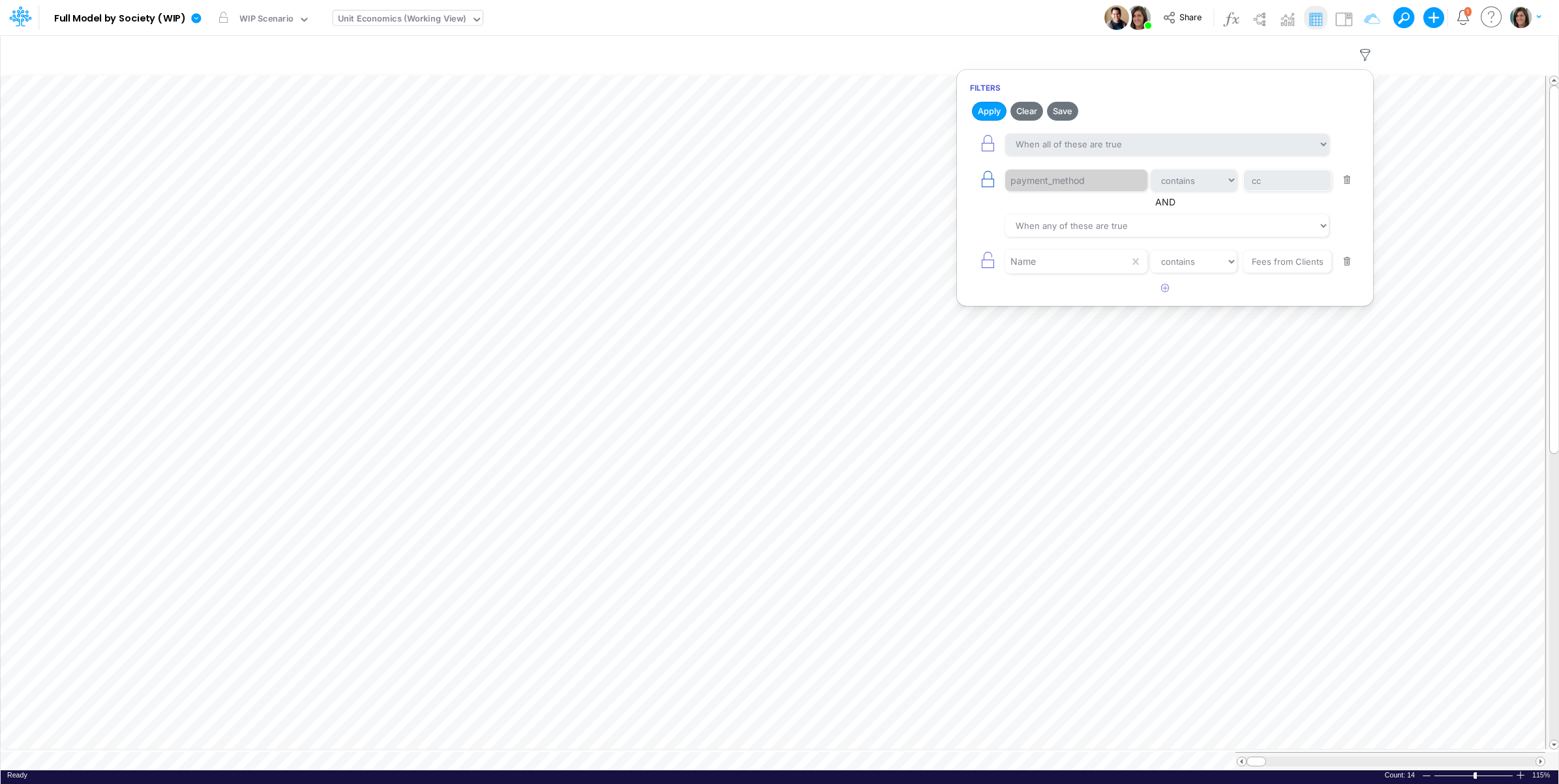
click at [988, 181] on icon "button" at bounding box center [988, 180] width 18 height 18
select select "contains"
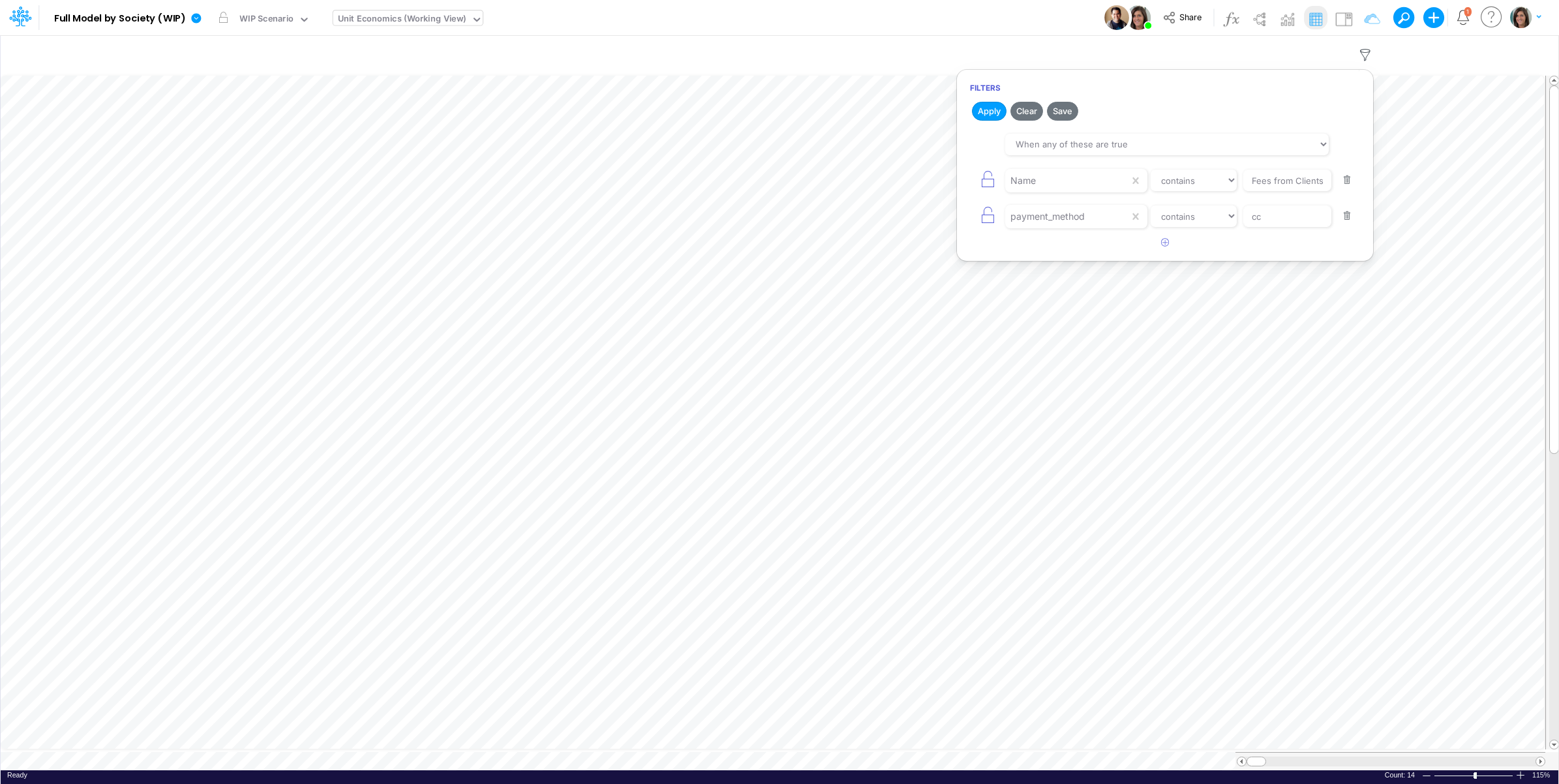
click at [1057, 230] on div "payment_method equals not equal starts with ends with contains cc" at bounding box center [1165, 216] width 390 height 29
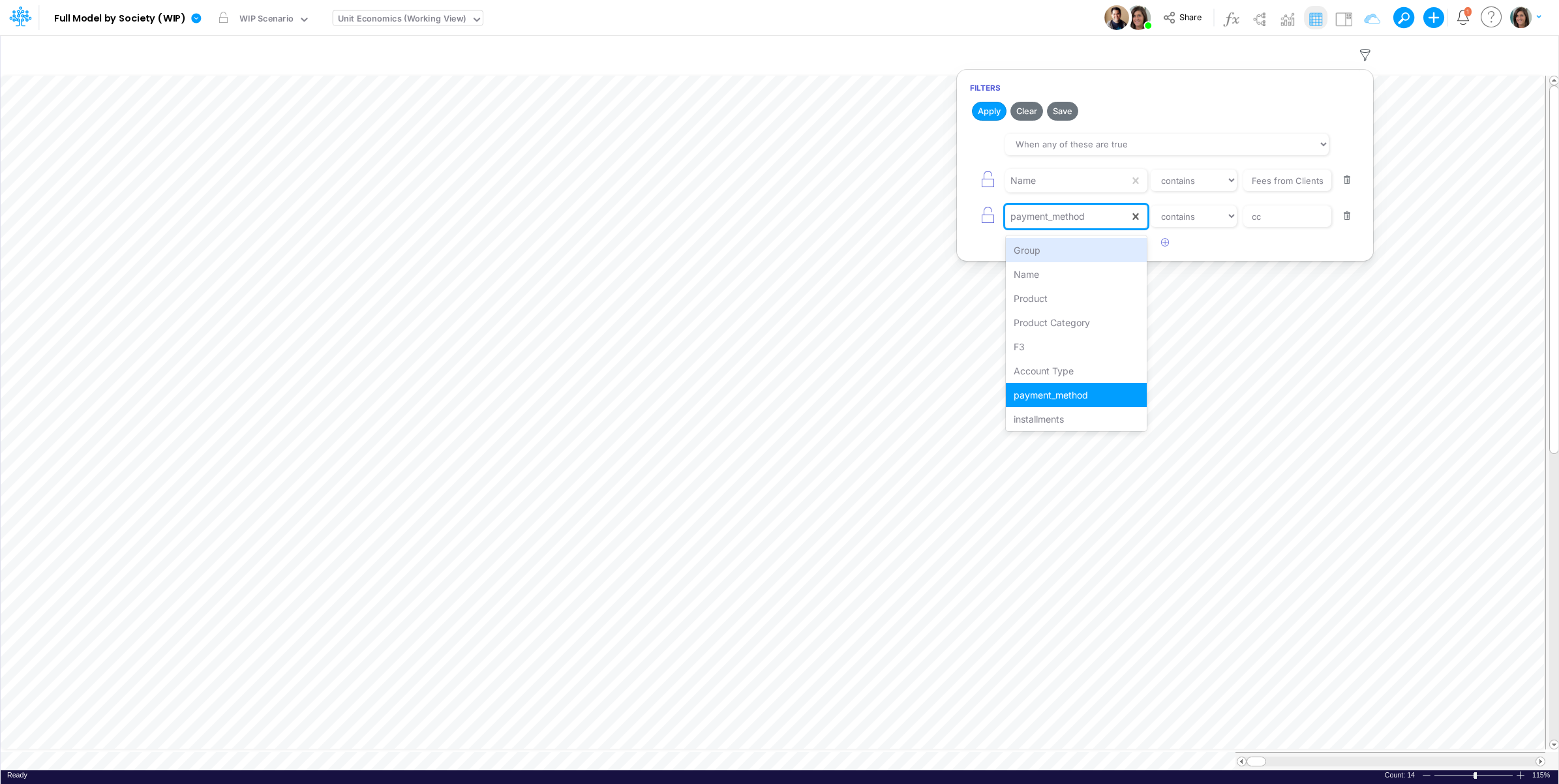
click at [1058, 218] on div "payment_method" at bounding box center [1047, 216] width 74 height 13
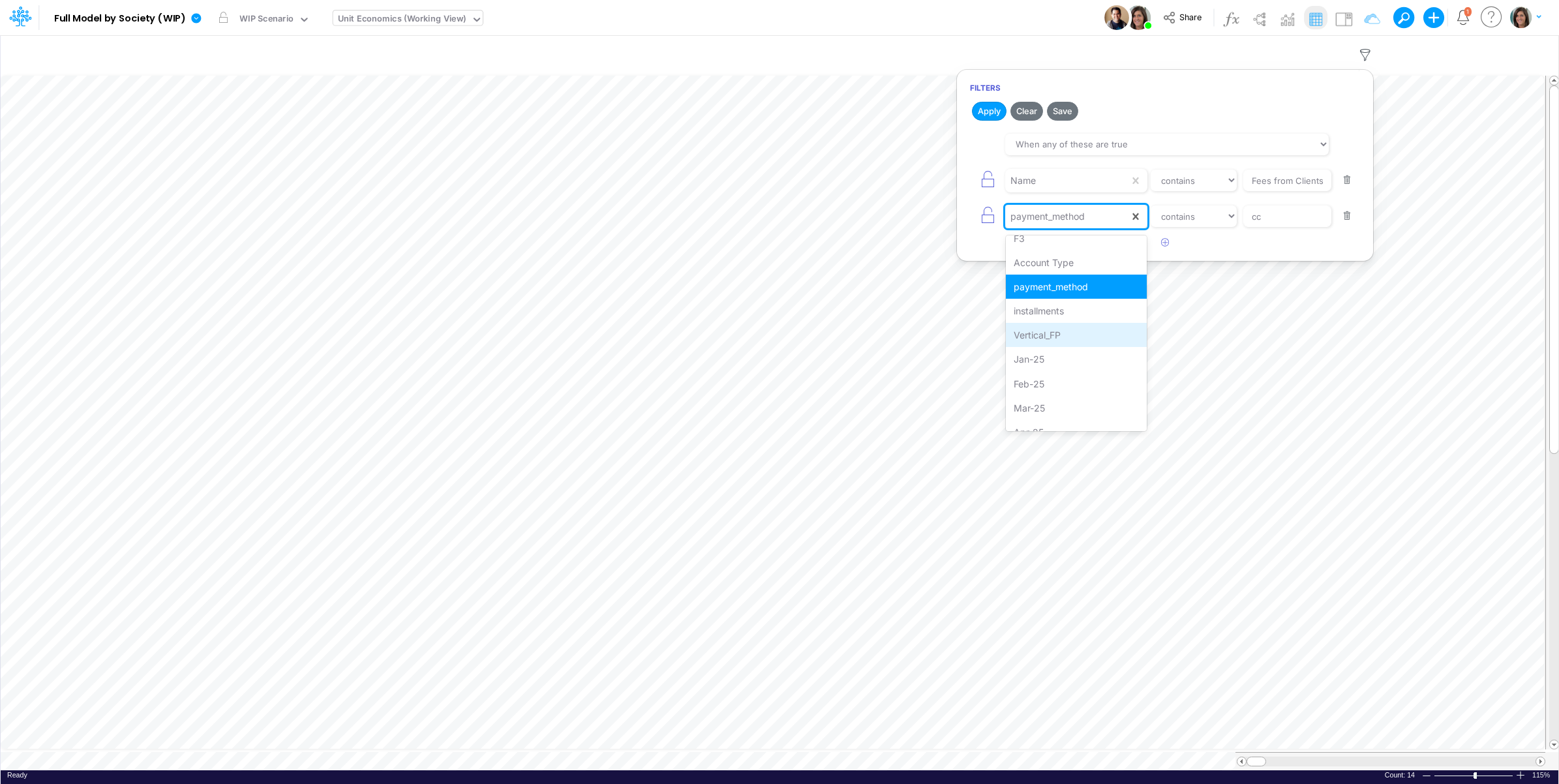
click at [1074, 327] on div "Vertical_FP" at bounding box center [1076, 334] width 141 height 24
click at [1274, 191] on input "cc" at bounding box center [1287, 181] width 88 height 23
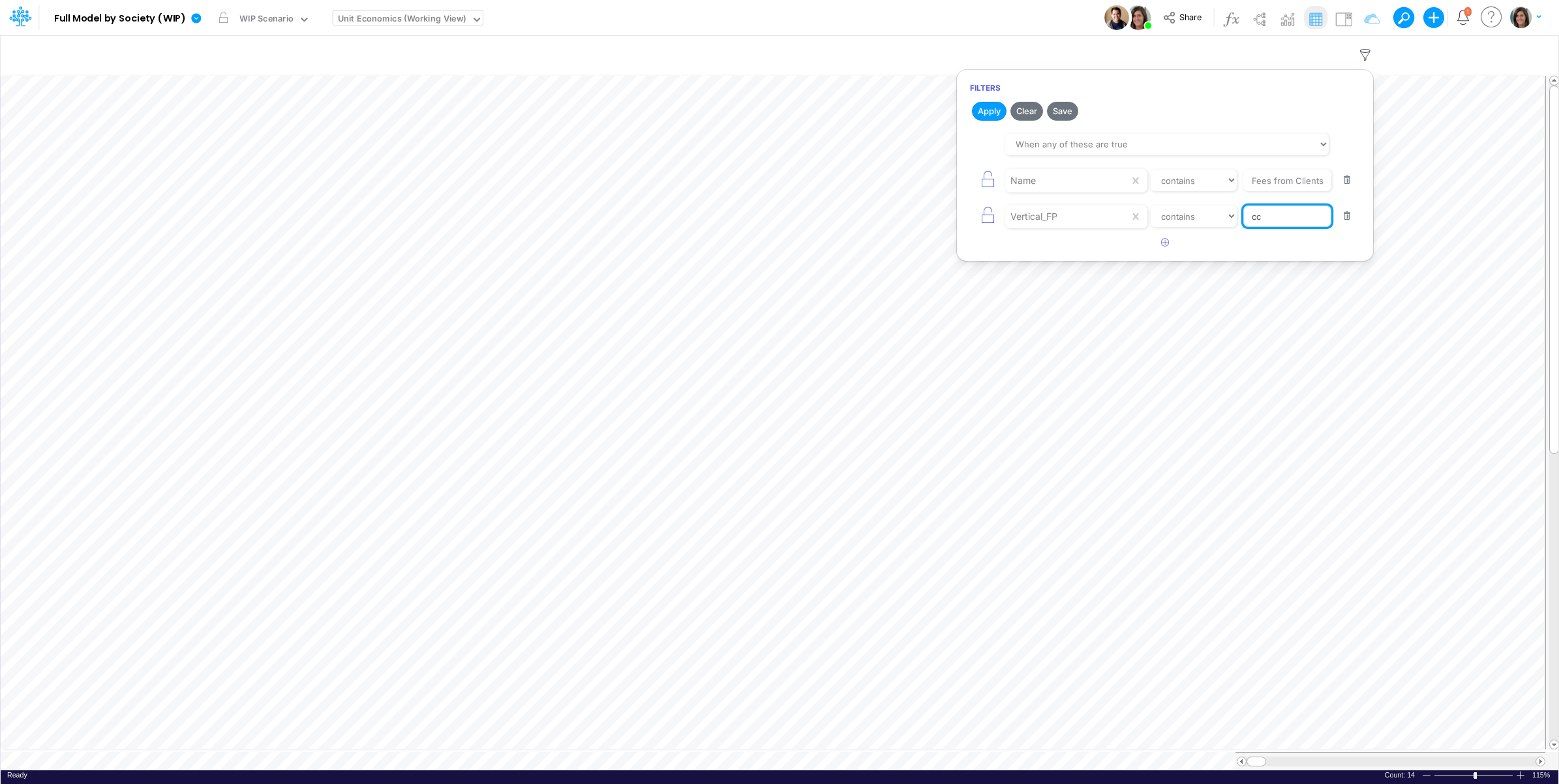
click at [1274, 191] on input "cc" at bounding box center [1287, 181] width 88 height 23
type input "other"
click at [982, 220] on icon "button" at bounding box center [988, 216] width 18 height 18
select select "contains"
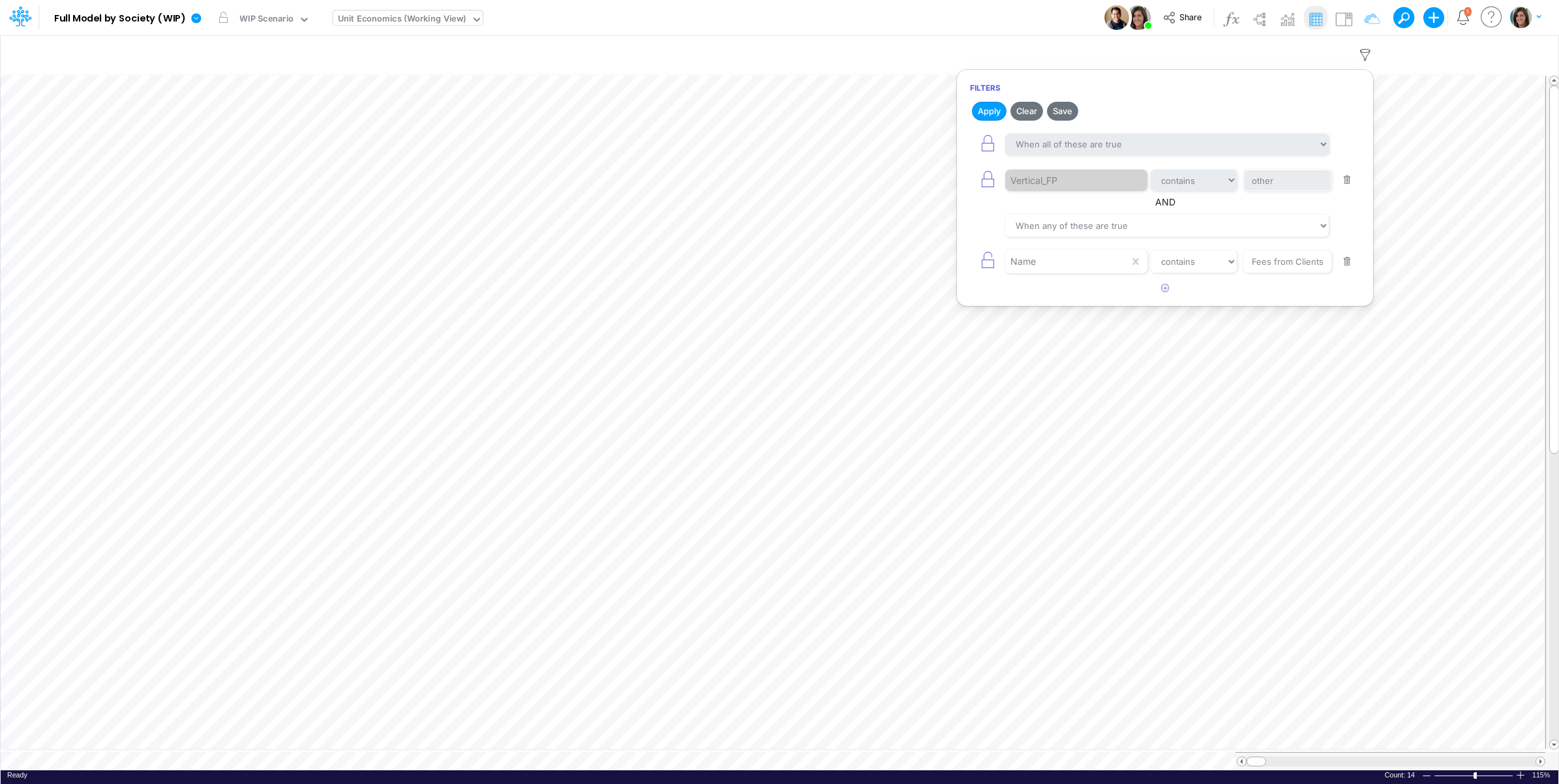
drag, startPoint x: 991, startPoint y: 109, endPoint x: 979, endPoint y: 23, distance: 86.8
click at [991, 111] on button "Apply" at bounding box center [989, 111] width 34 height 19
click at [989, 17] on div "Model Full Model by Society (WIP) Edit model settings Duplicate Import QuickBoo…" at bounding box center [780, 18] width 1404 height 35
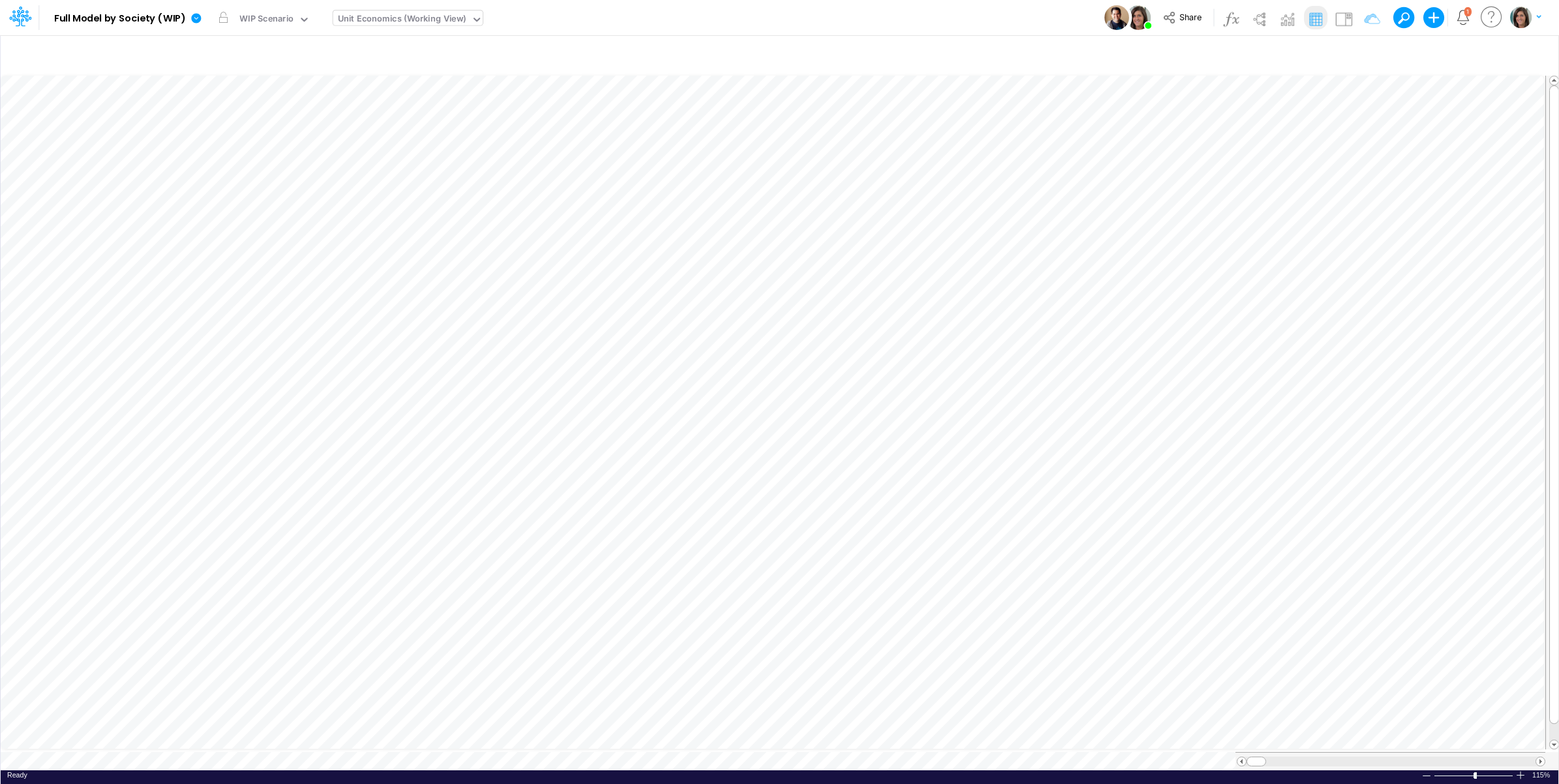
scroll to position [0, 1]
click at [602, 25] on div "Model Full Model by Society (WIP) Edit model settings Duplicate Import QuickBoo…" at bounding box center [780, 18] width 1404 height 35
click at [1338, 20] on img at bounding box center [1343, 18] width 21 height 21
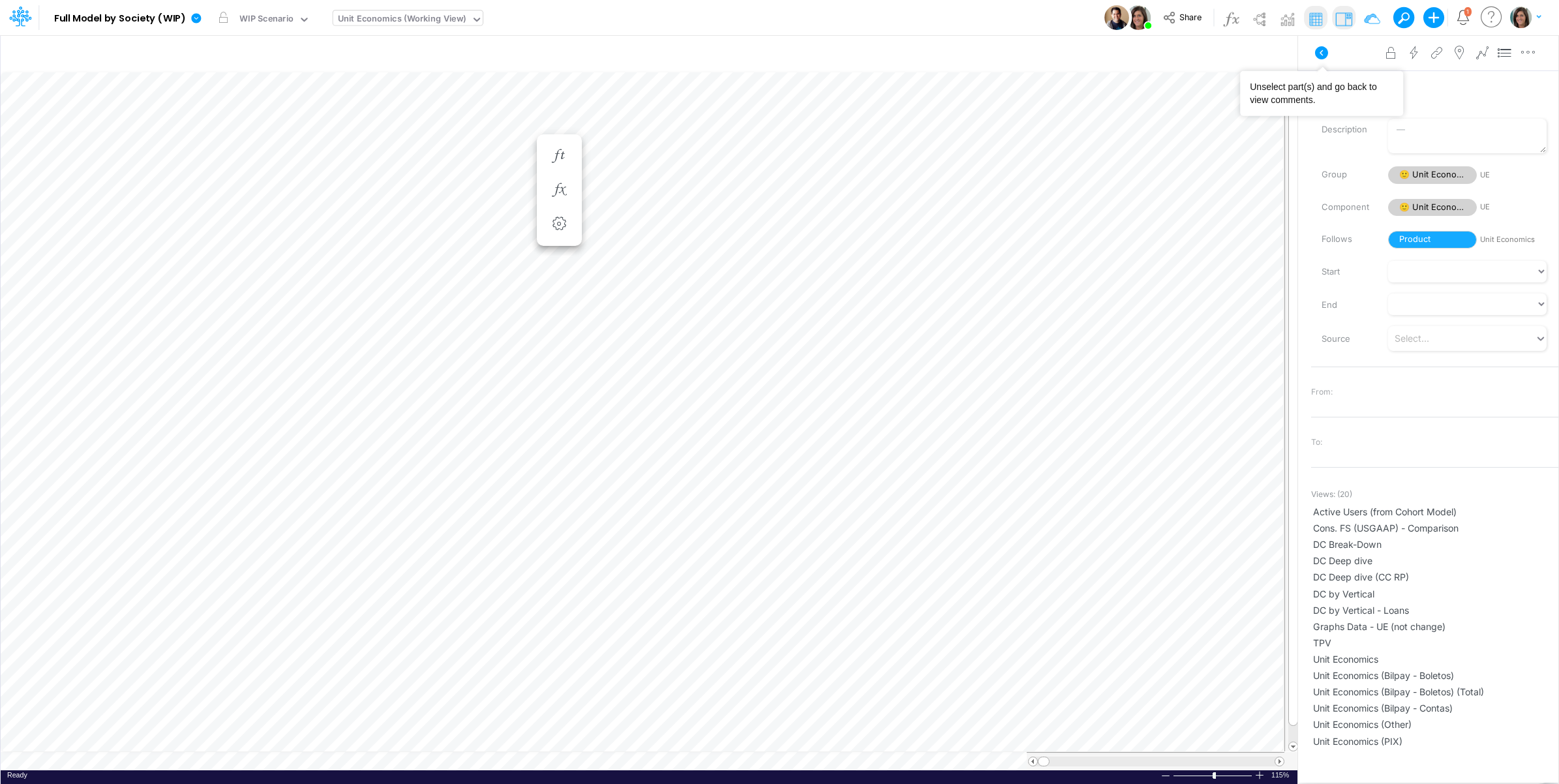
click at [1320, 51] on icon at bounding box center [1322, 53] width 13 height 13
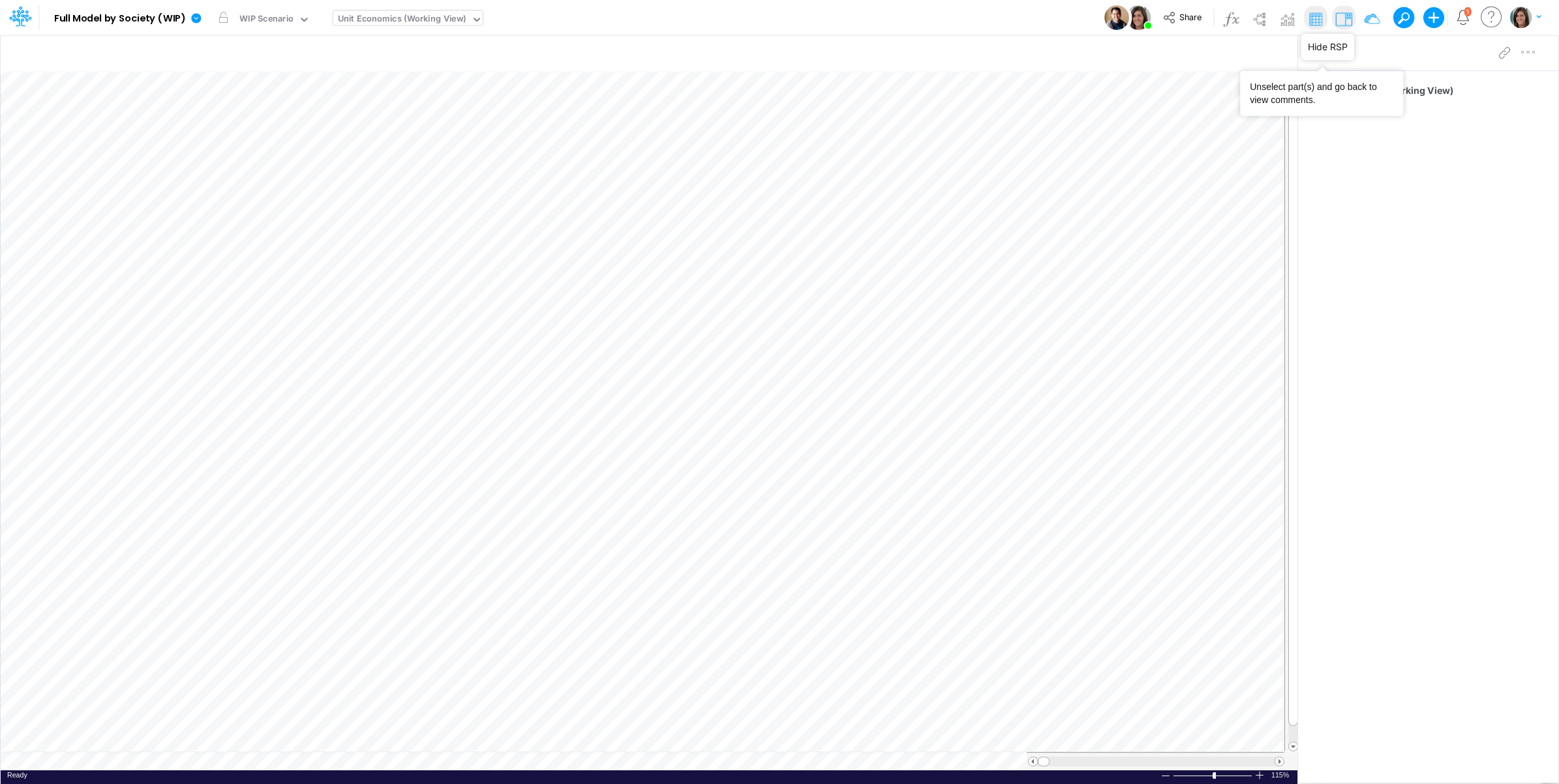
click at [1342, 15] on img at bounding box center [1343, 18] width 21 height 21
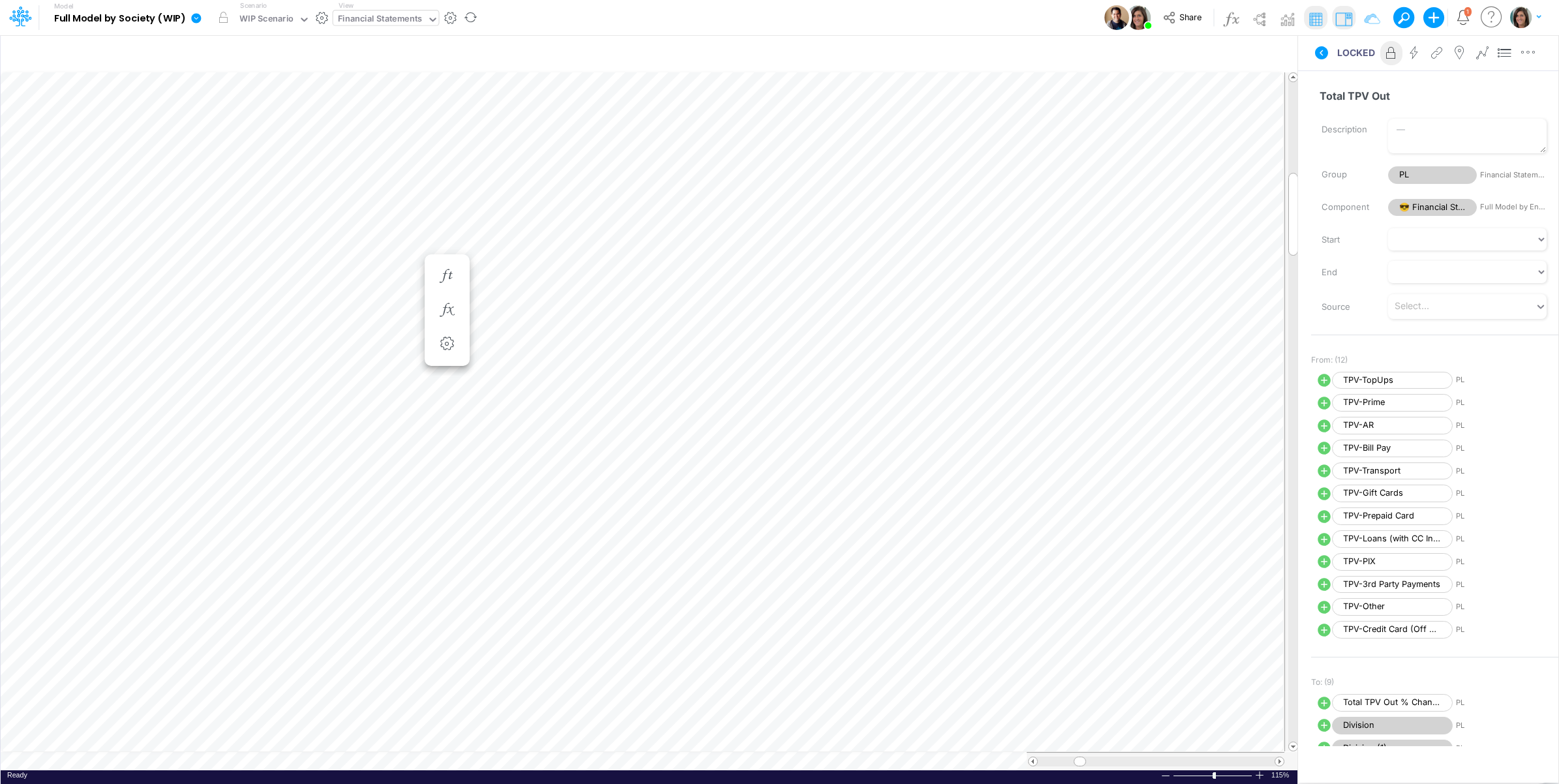
scroll to position [0, 1]
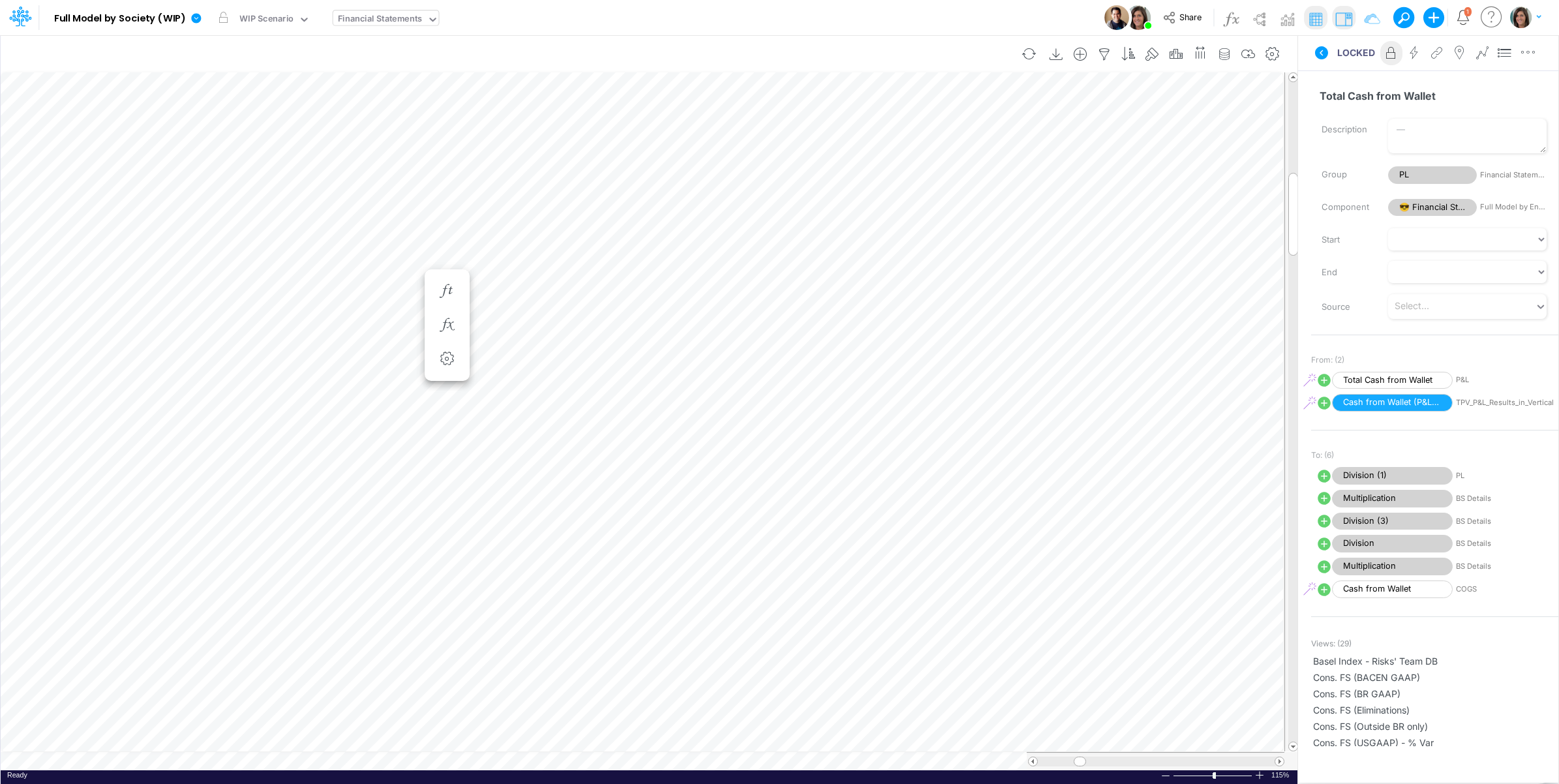
scroll to position [0, 1]
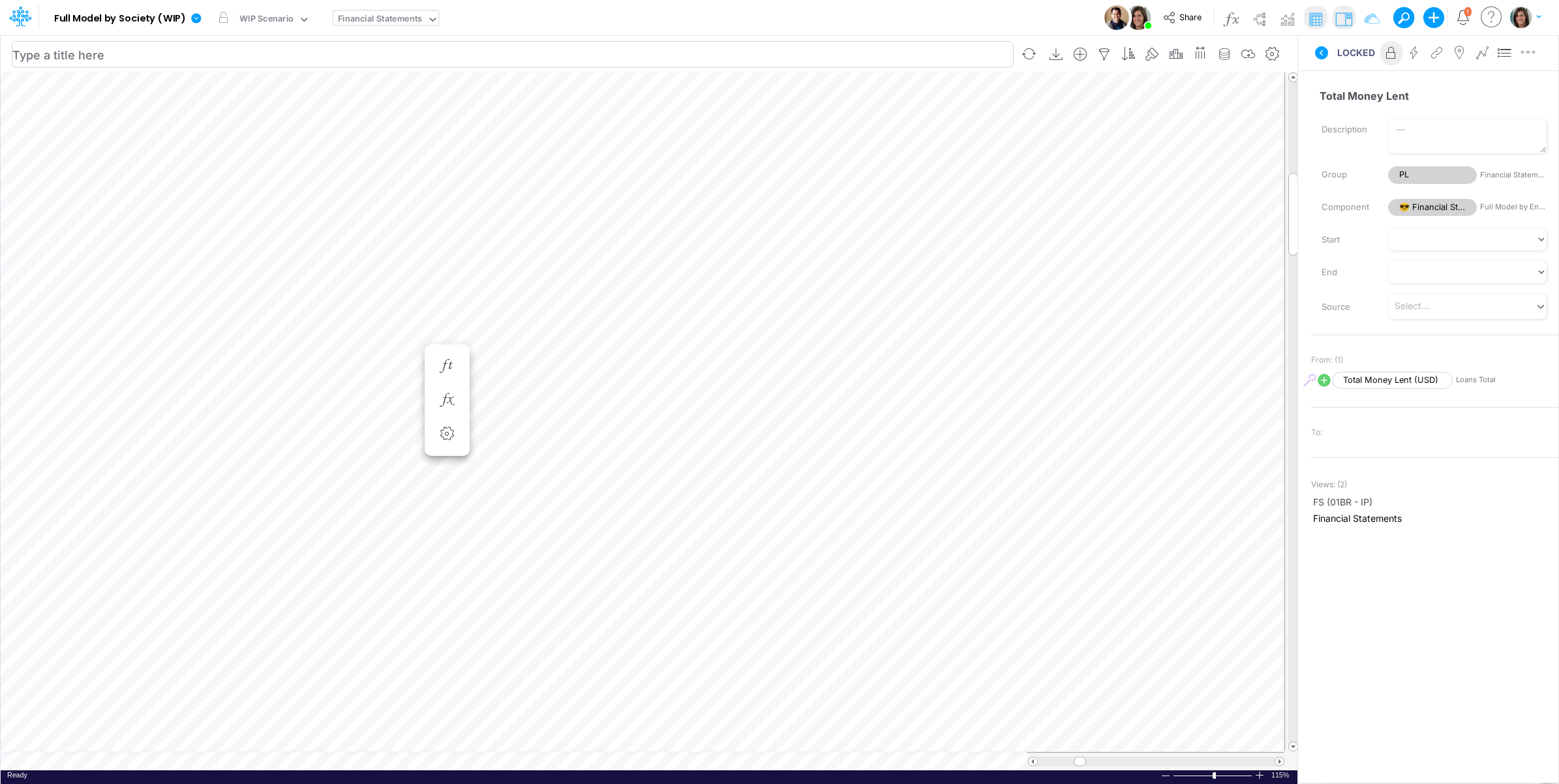
scroll to position [0, 1]
click at [437, 400] on button "button" at bounding box center [447, 400] width 24 height 26
click at [639, 435] on icon at bounding box center [638, 435] width 19 height 13
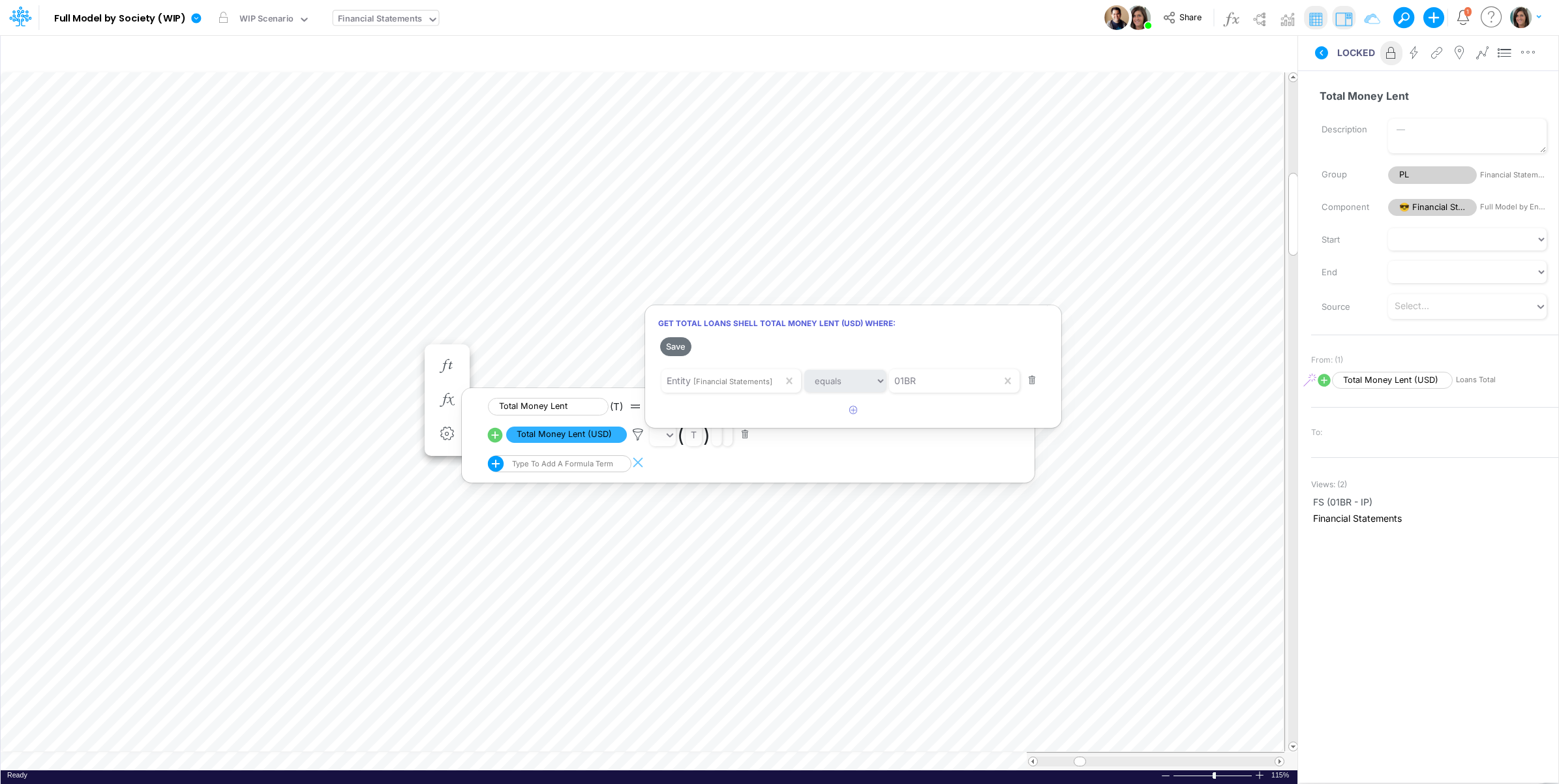
click at [128, 349] on div at bounding box center [779, 395] width 1559 height 777
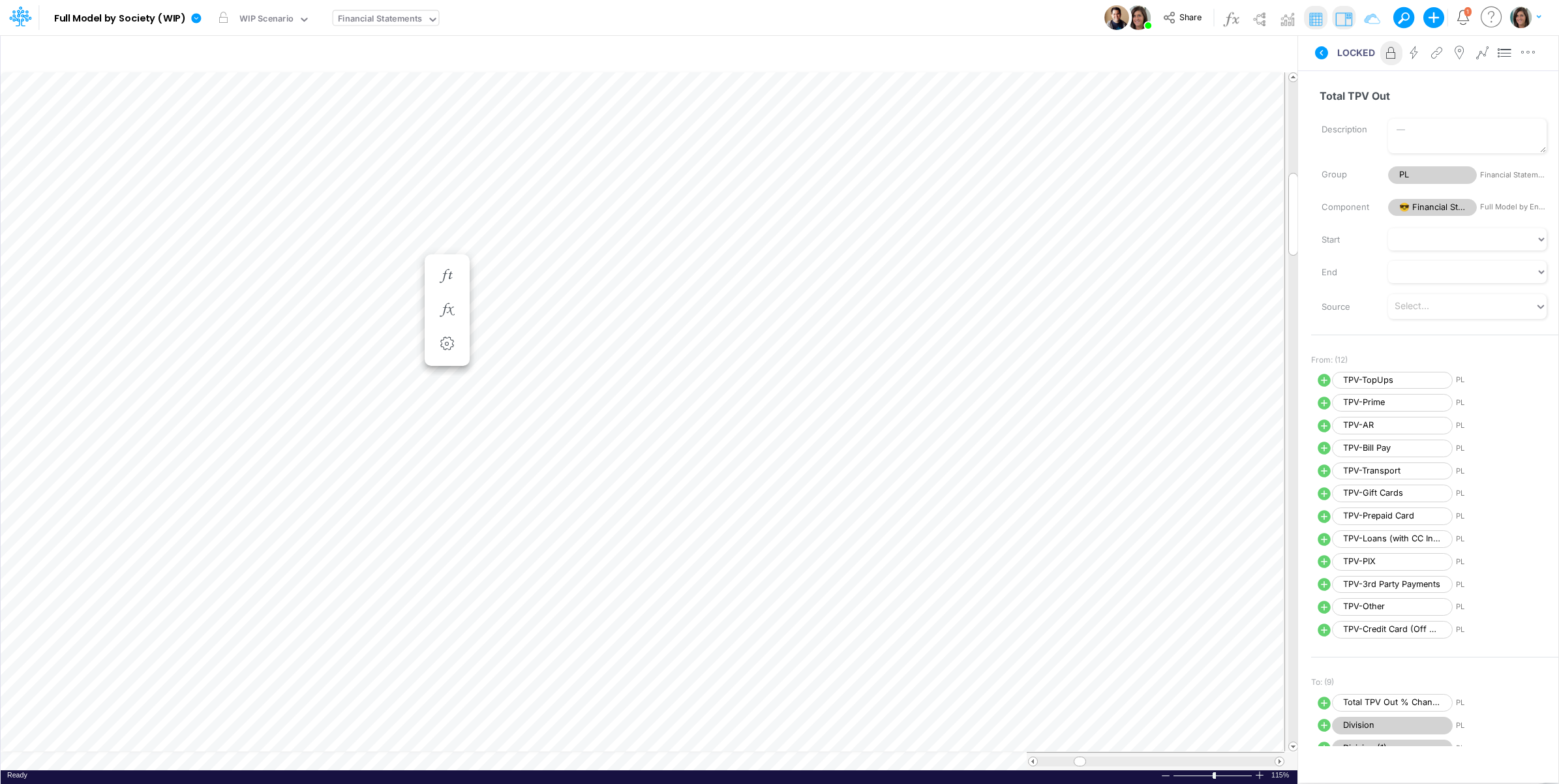
scroll to position [0, 1]
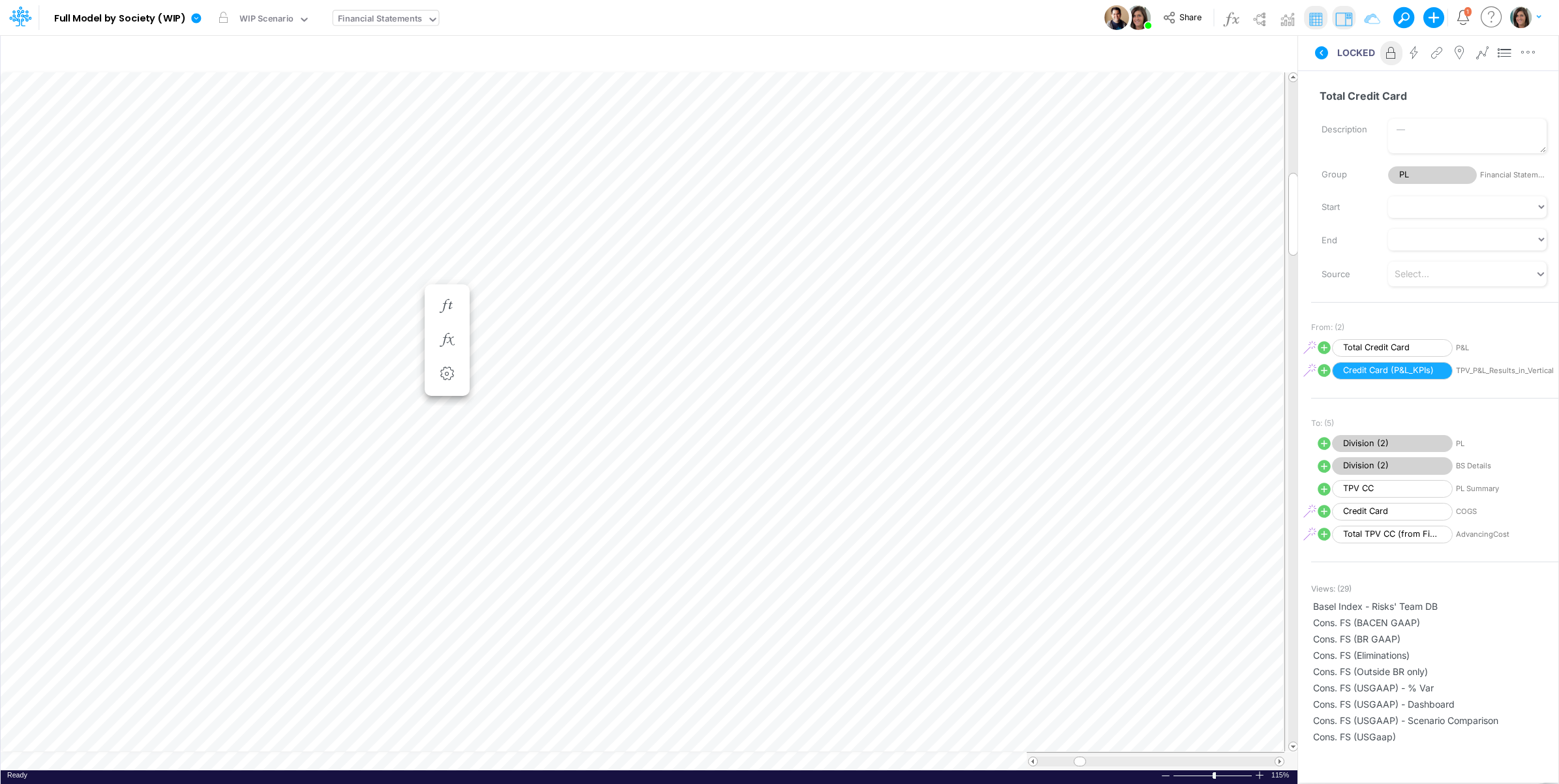
scroll to position [0, 1]
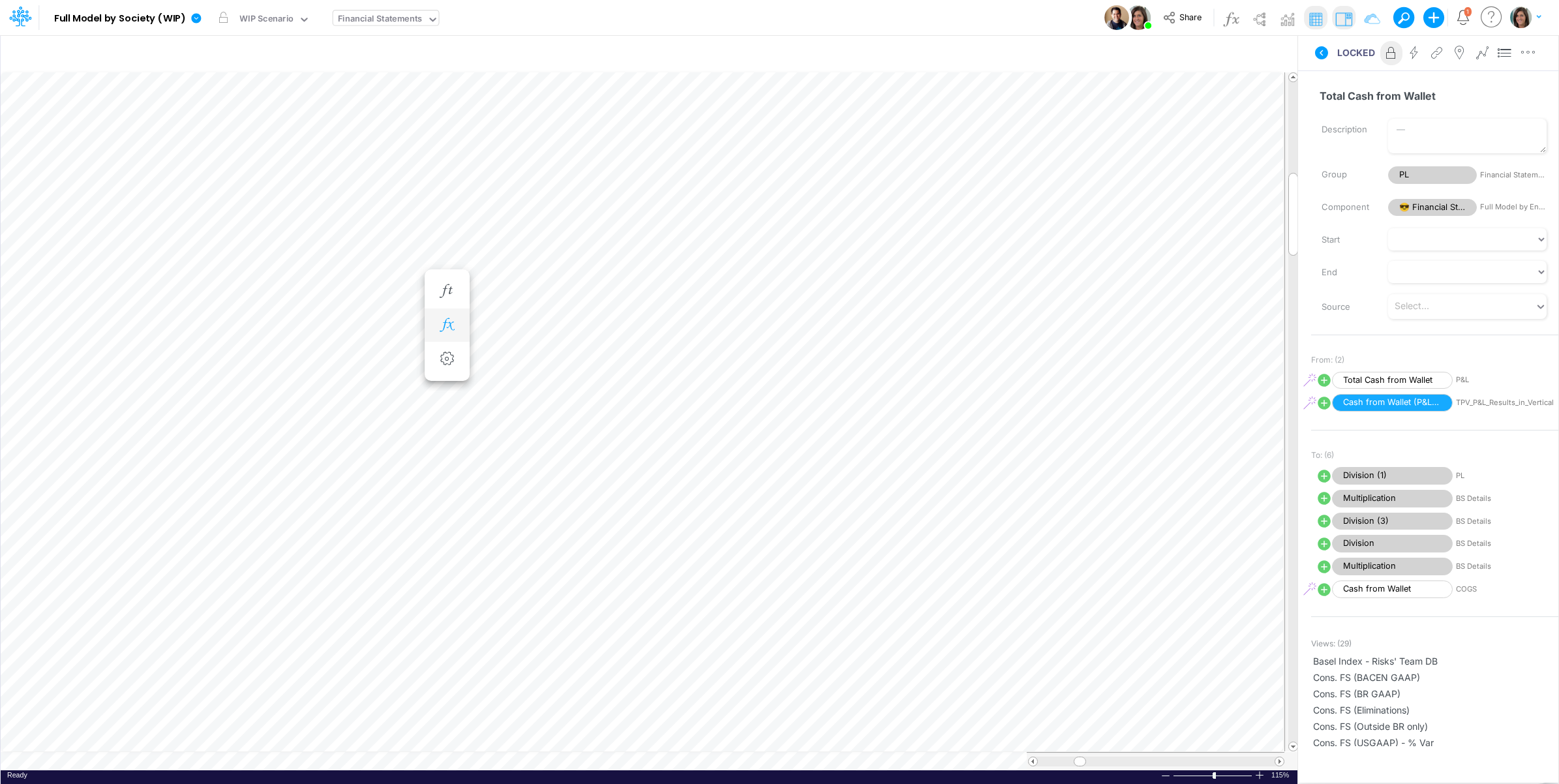
click at [448, 324] on icon "button" at bounding box center [446, 325] width 19 height 13
click at [637, 358] on icon at bounding box center [638, 359] width 19 height 13
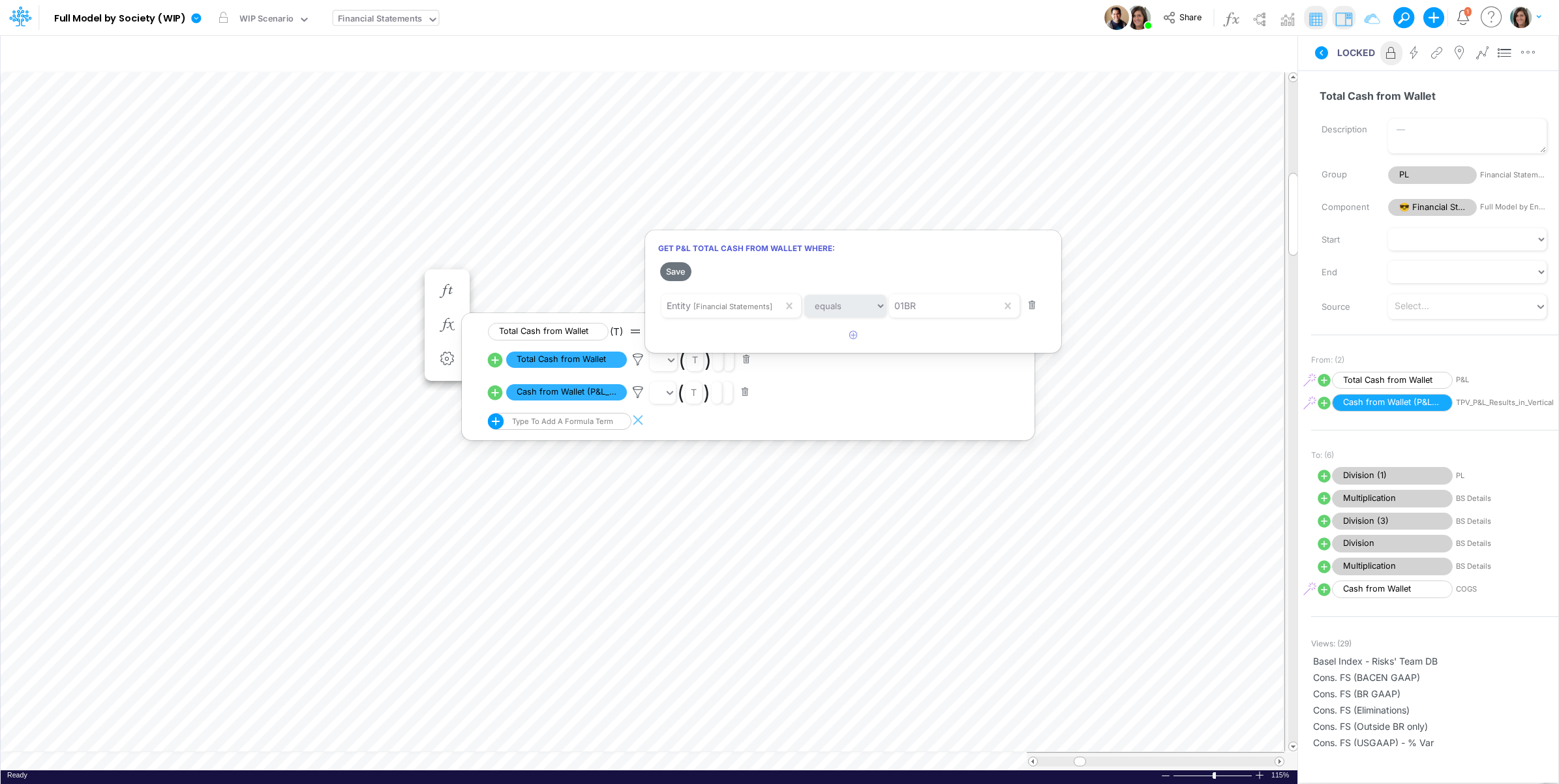
click at [99, 341] on div at bounding box center [779, 395] width 1559 height 777
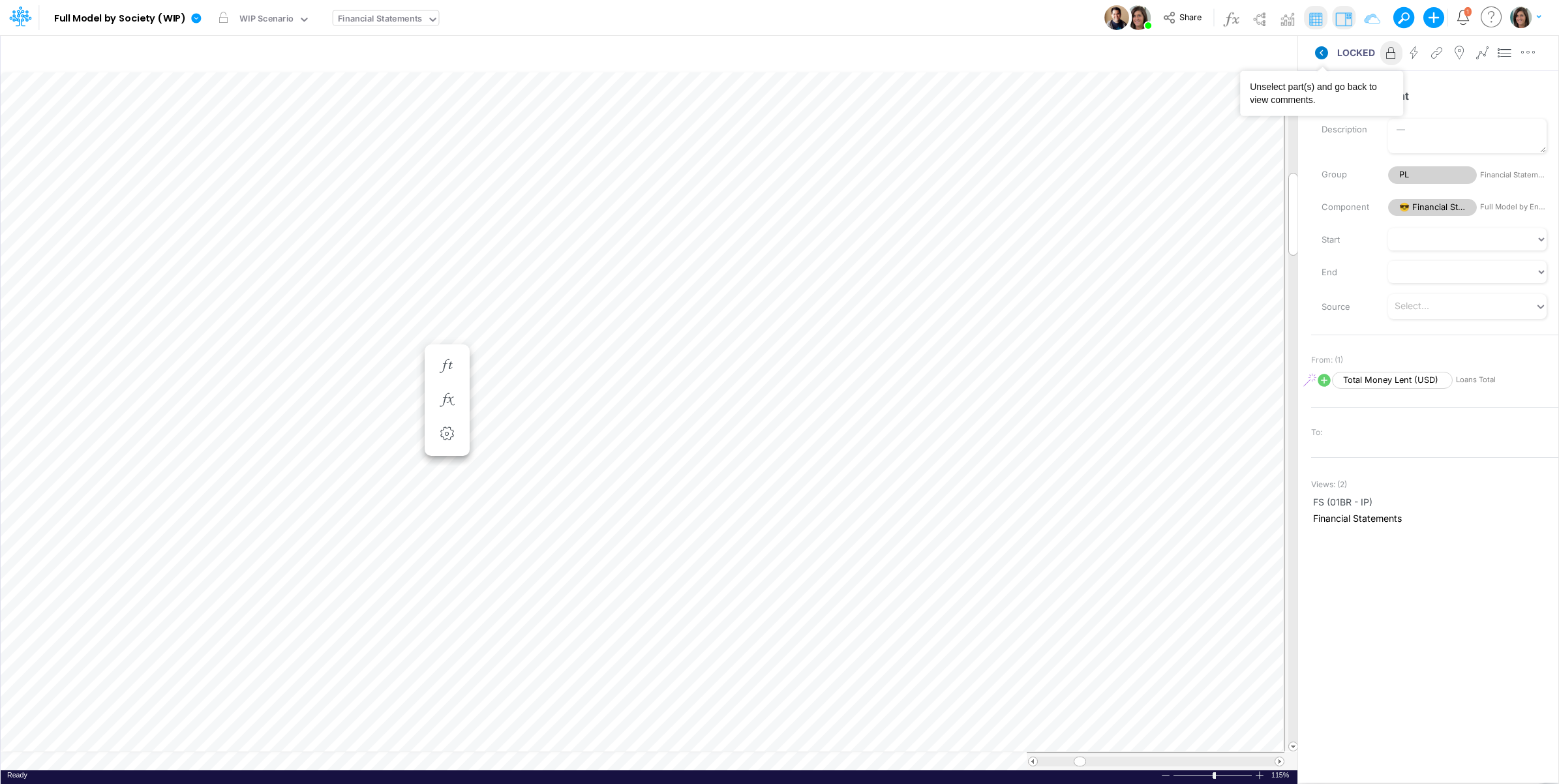
click at [1319, 58] on icon at bounding box center [1322, 53] width 13 height 13
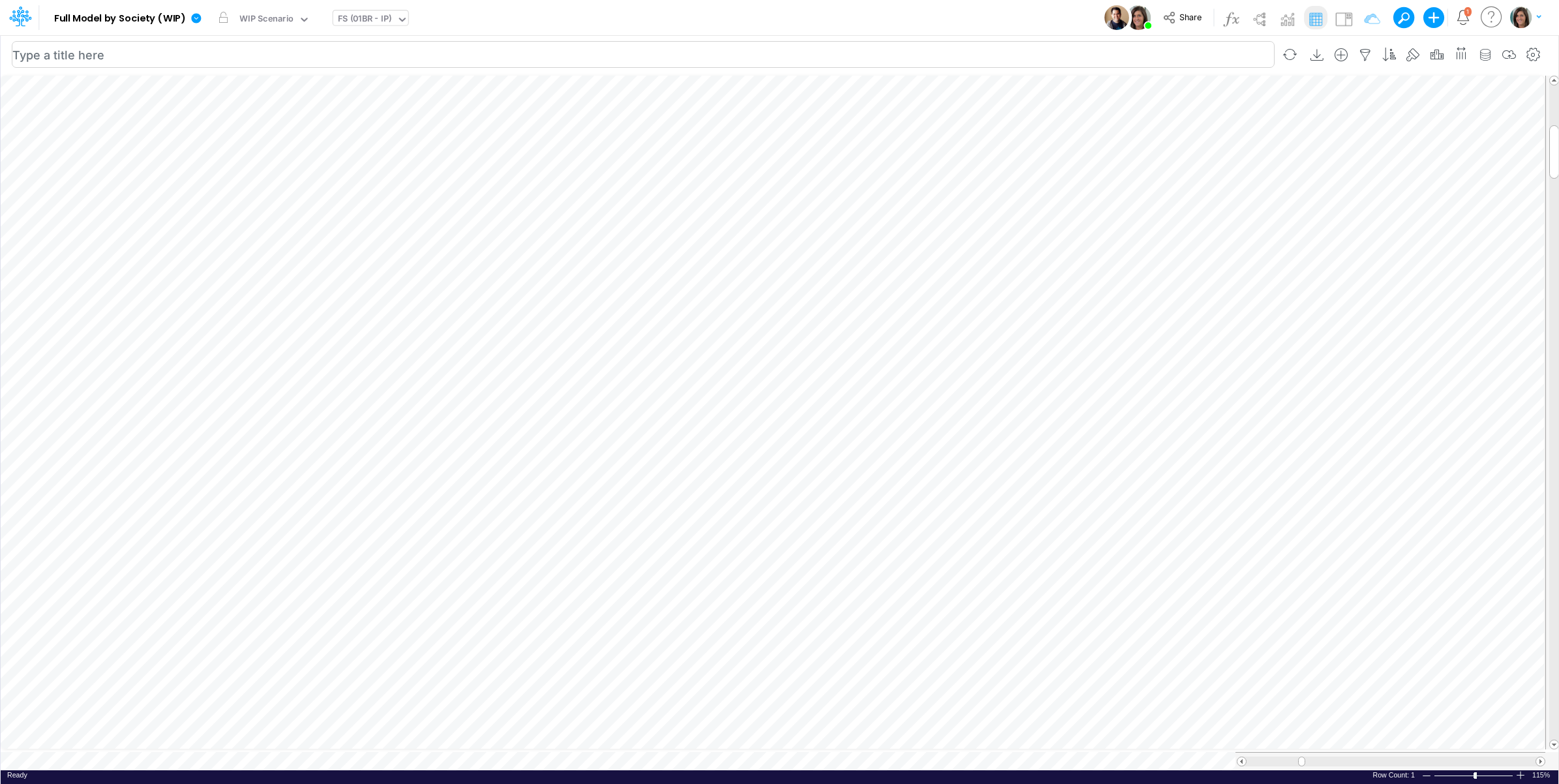
scroll to position [0, 1]
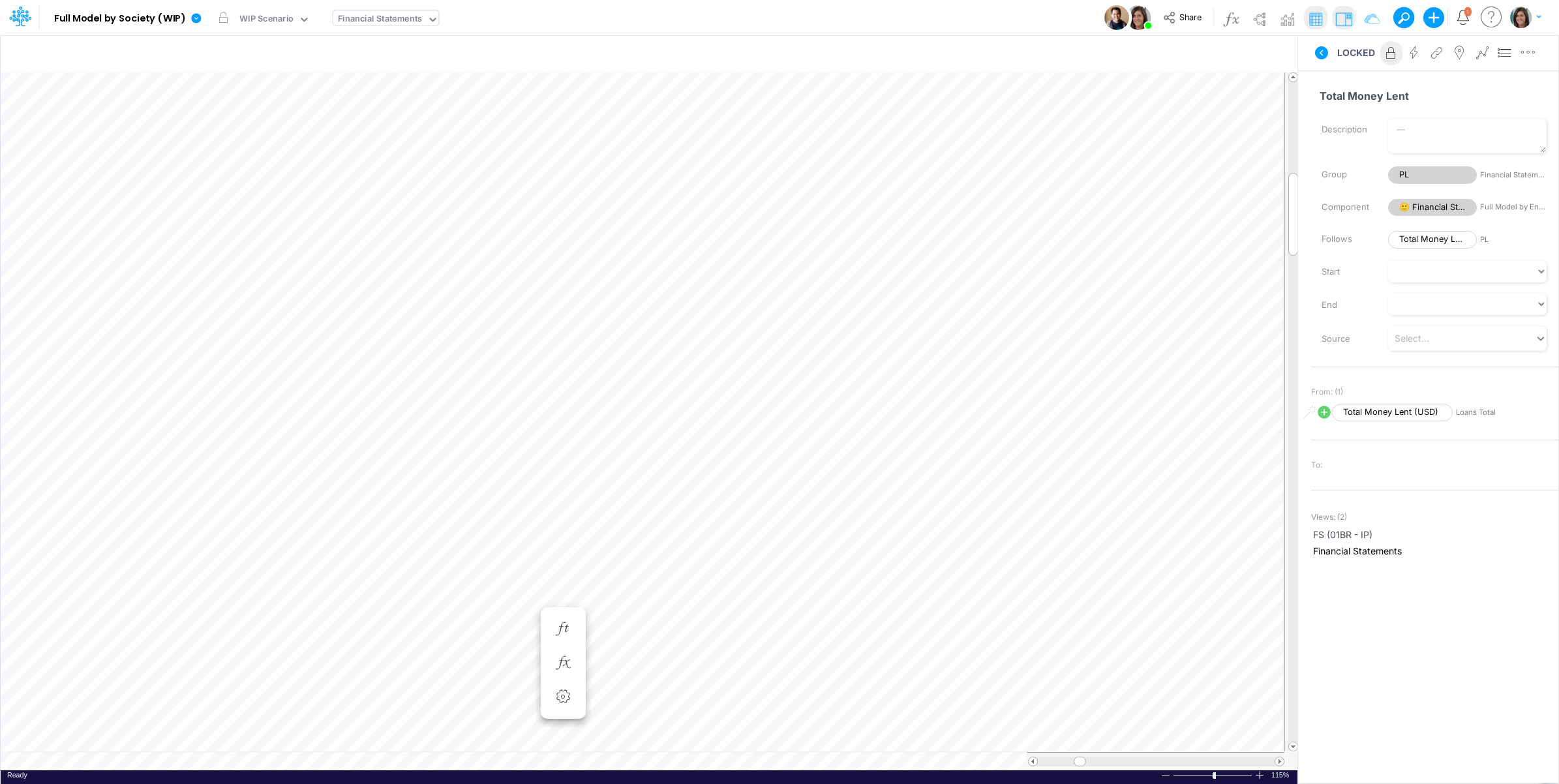
scroll to position [0, 1]
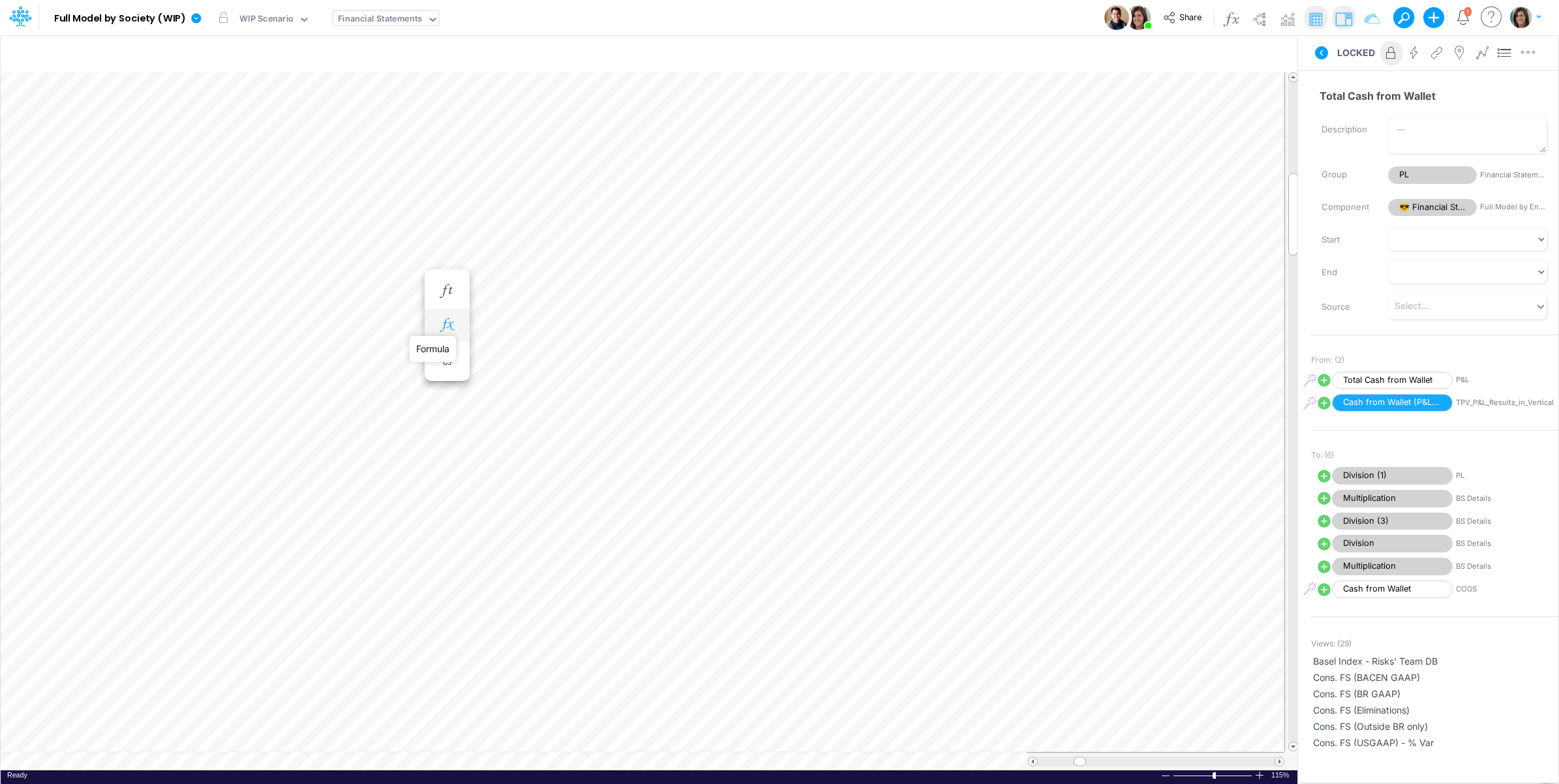
click at [444, 319] on icon "button" at bounding box center [446, 325] width 19 height 13
click at [640, 356] on icon at bounding box center [638, 359] width 19 height 13
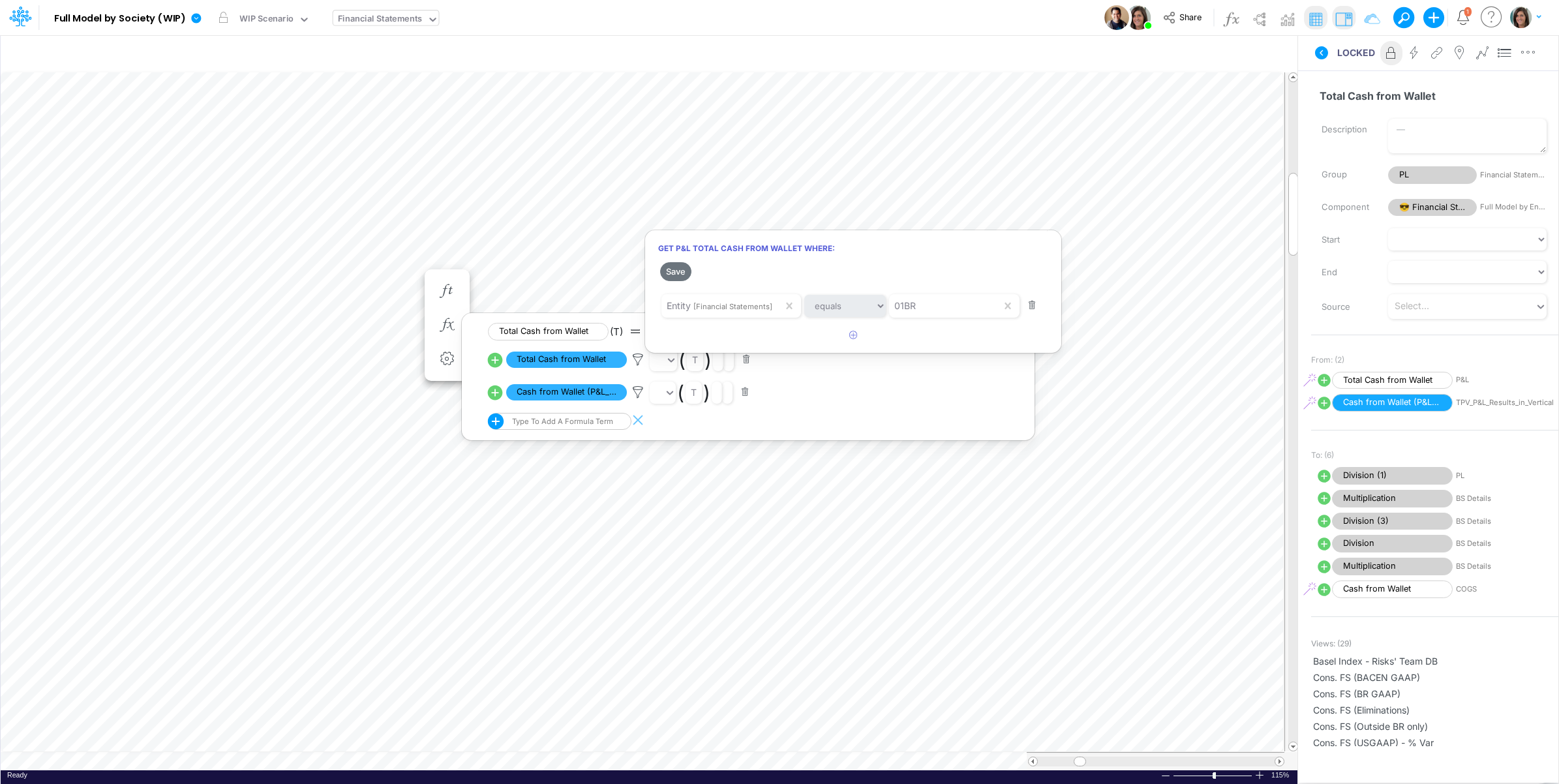
click at [1325, 59] on div at bounding box center [779, 395] width 1559 height 777
click at [1317, 49] on icon at bounding box center [1322, 53] width 13 height 13
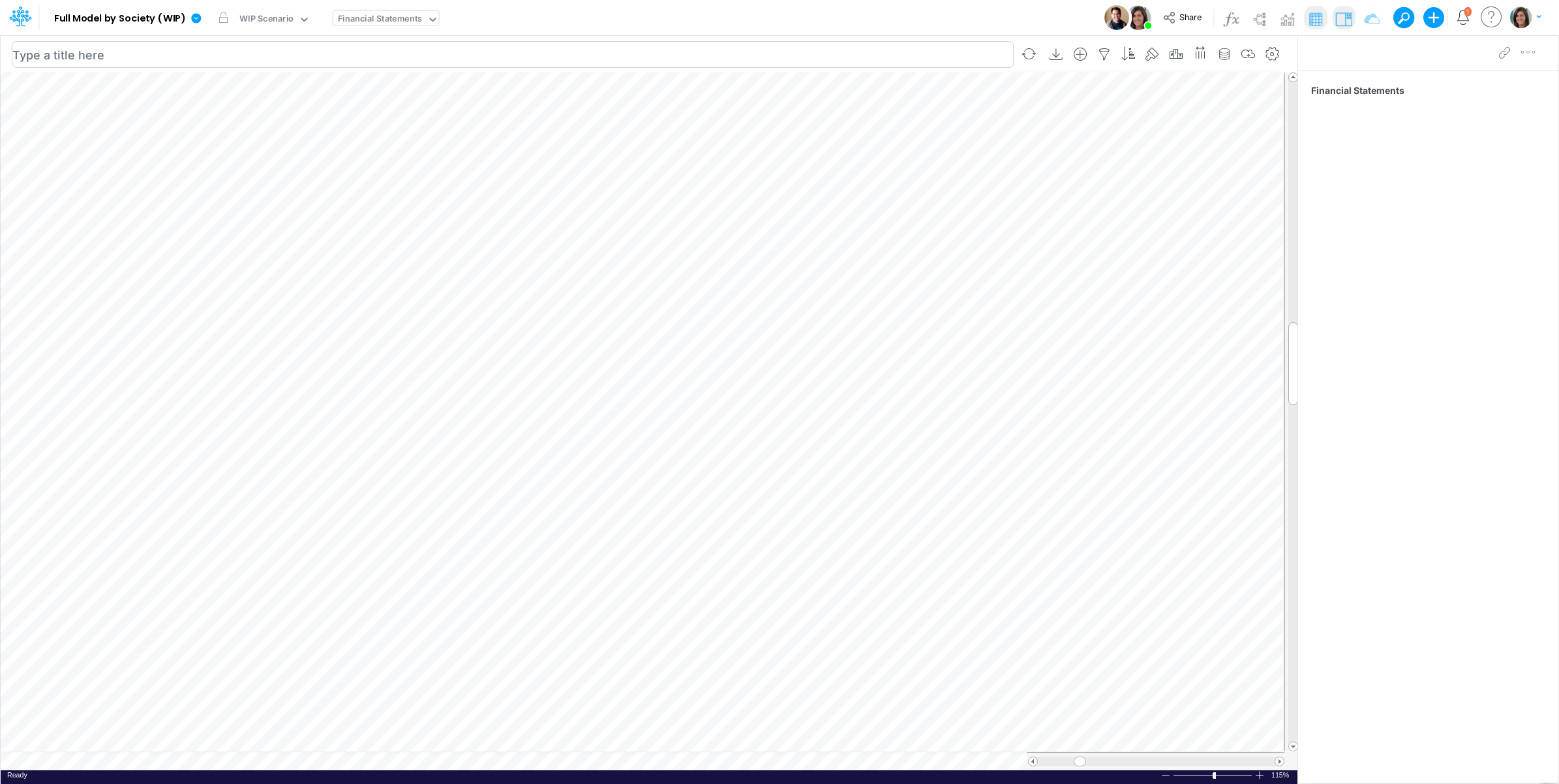
scroll to position [0, 1]
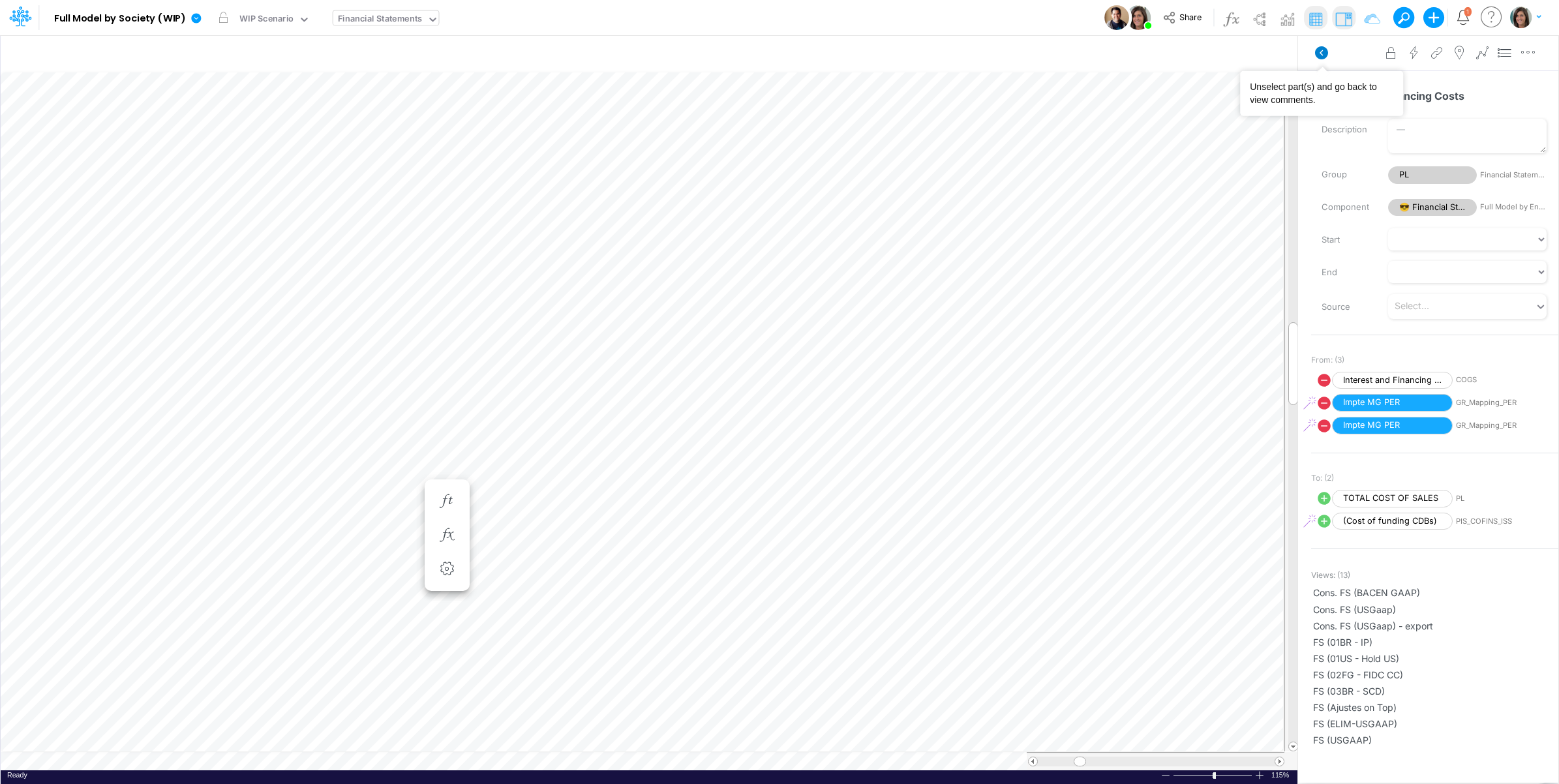
click at [1324, 51] on icon at bounding box center [1322, 53] width 13 height 13
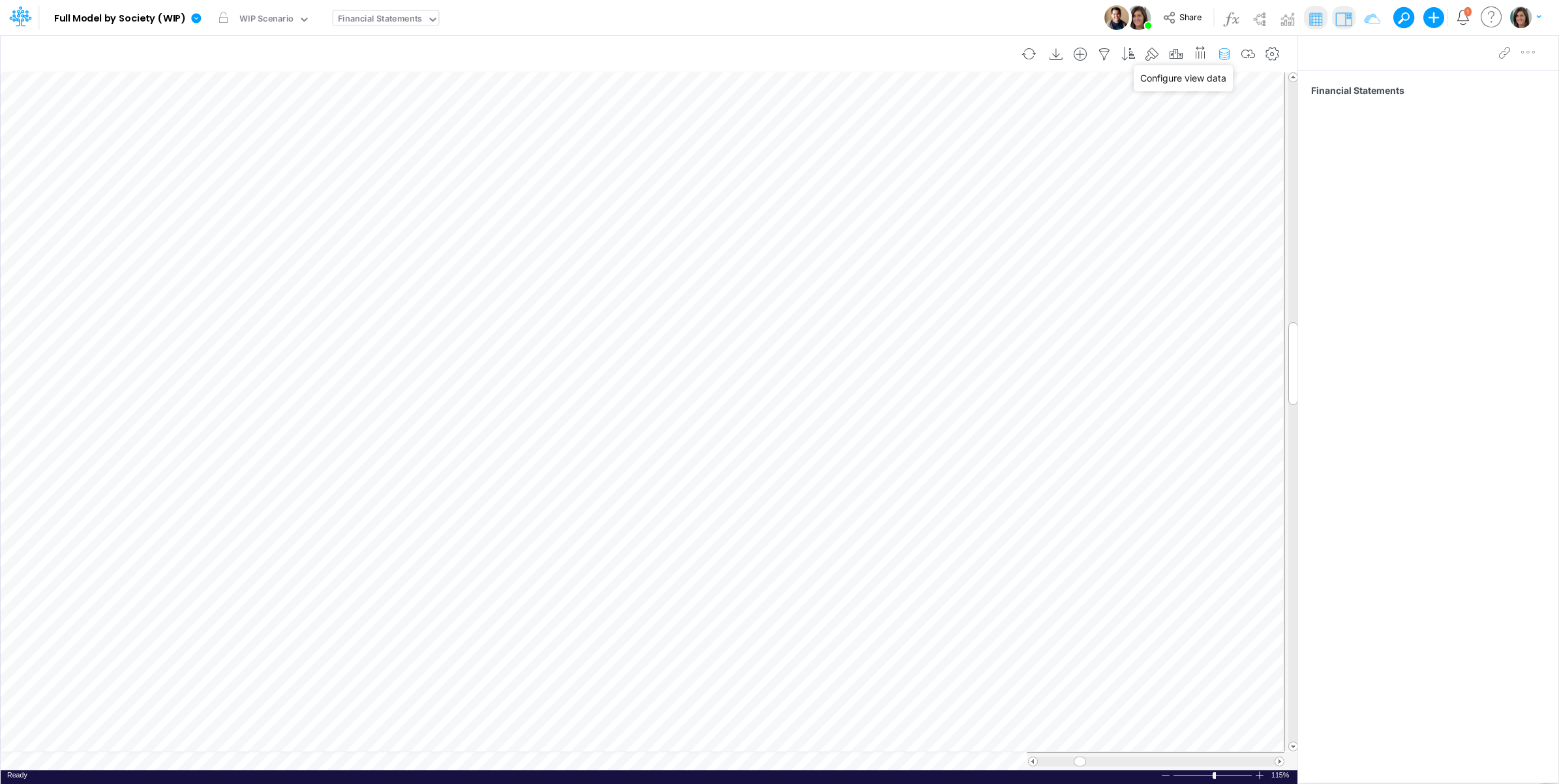
click at [1225, 52] on icon "button" at bounding box center [1224, 54] width 19 height 13
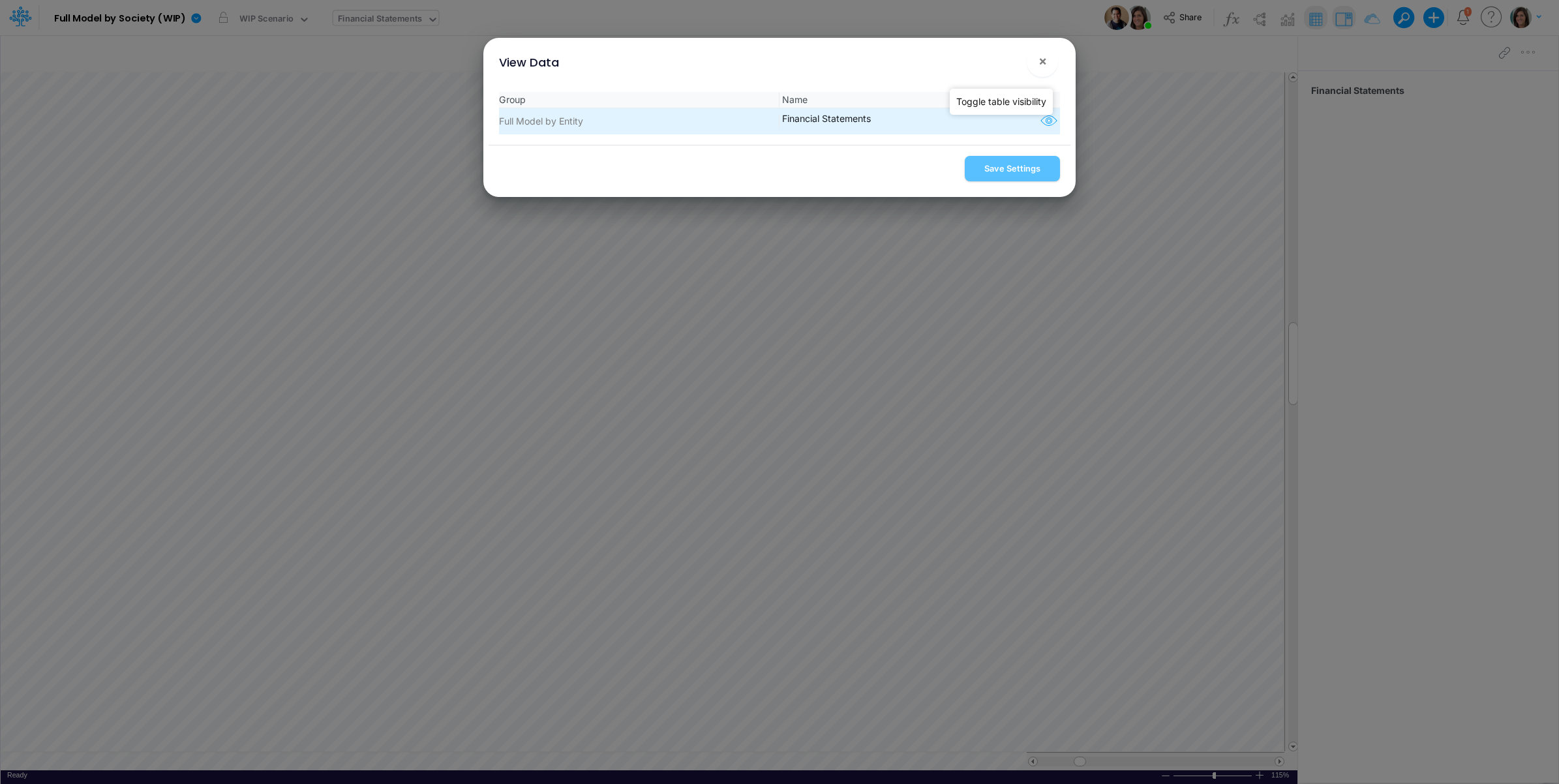
click at [1045, 120] on icon "button" at bounding box center [1048, 121] width 19 height 17
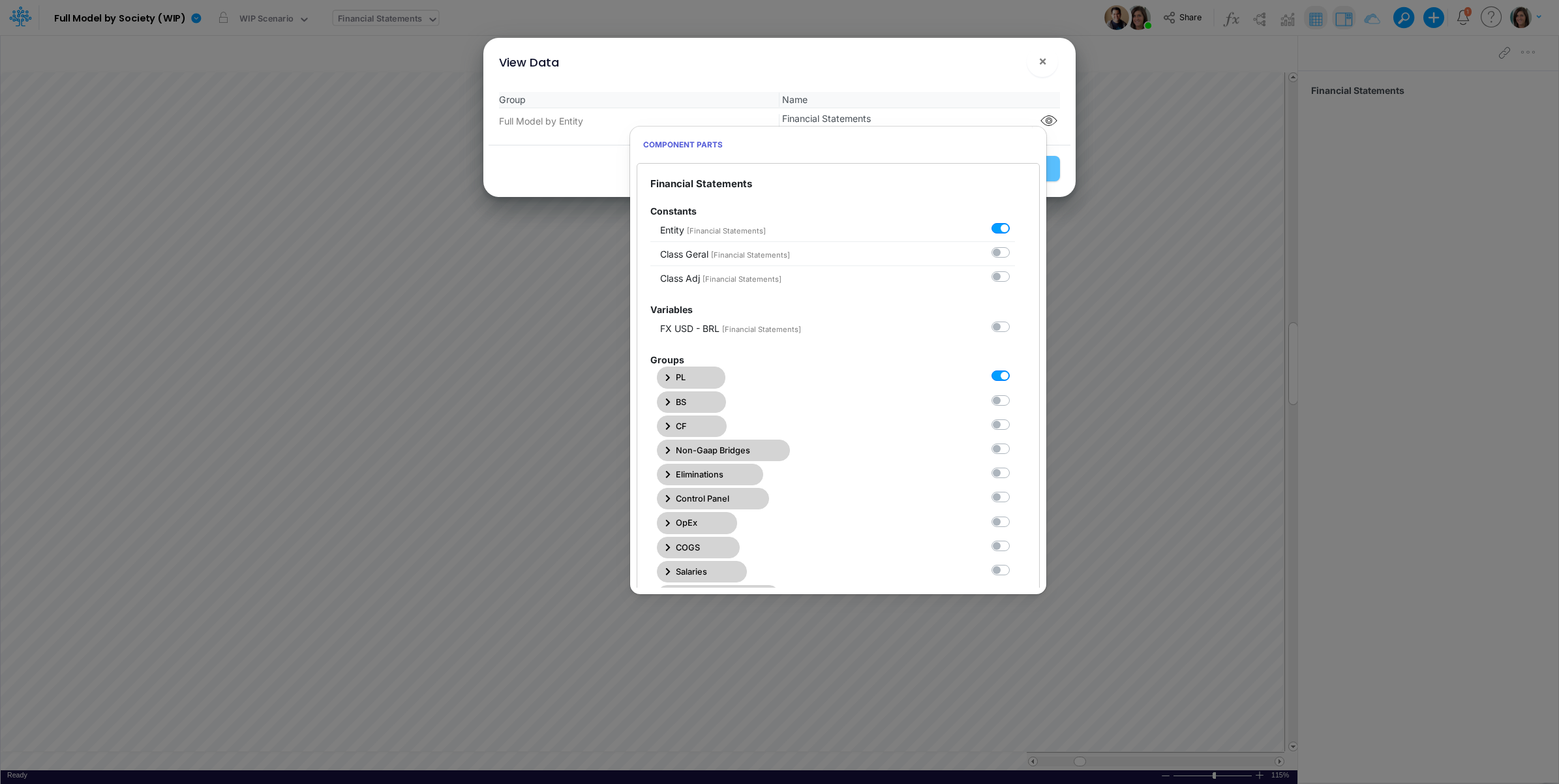
click at [1015, 369] on label at bounding box center [1015, 369] width 0 height 0
click at [1015, 375] on Statements0 "checkbox" at bounding box center [1019, 374] width 8 height 8
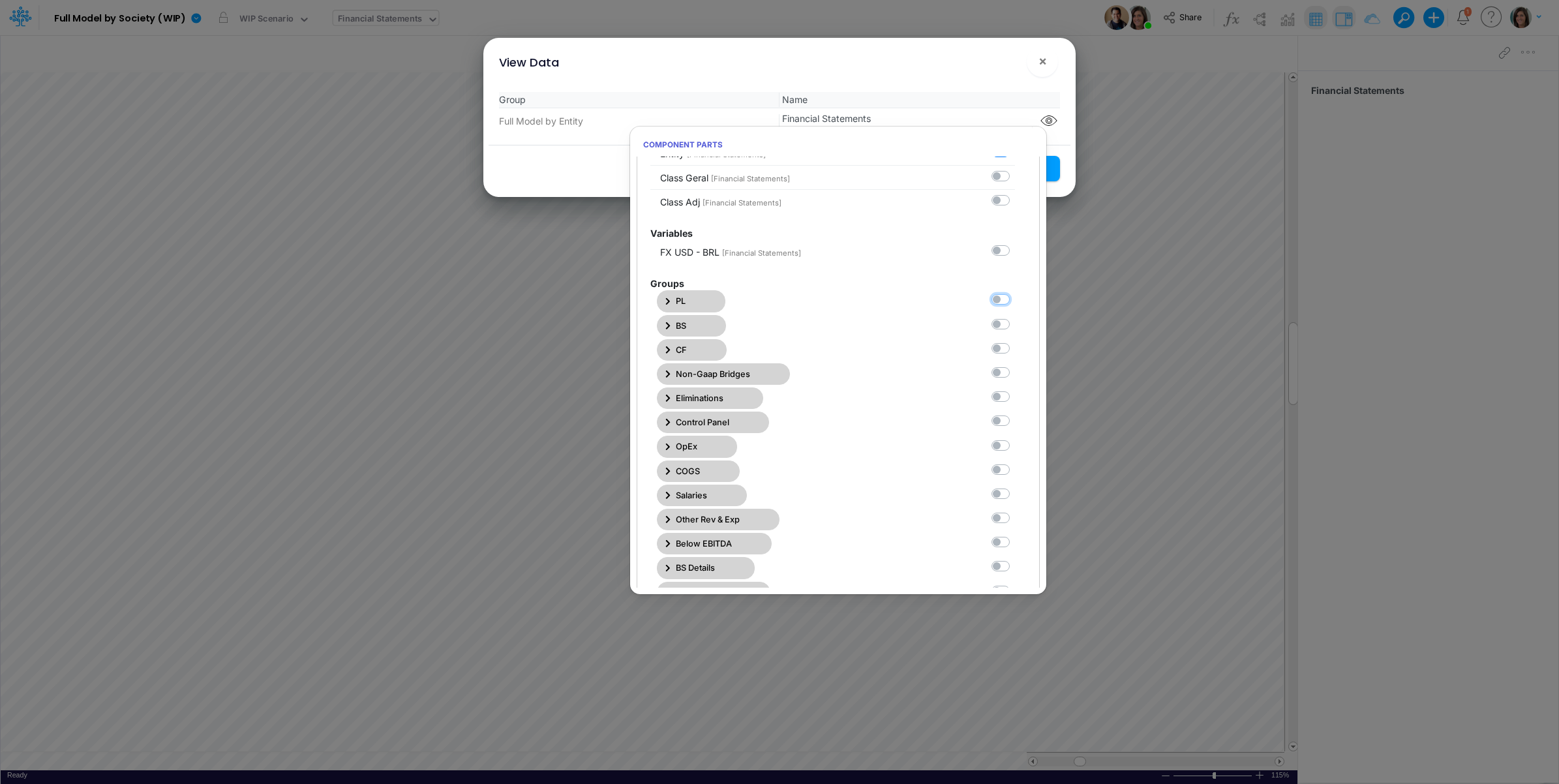
scroll to position [109, 0]
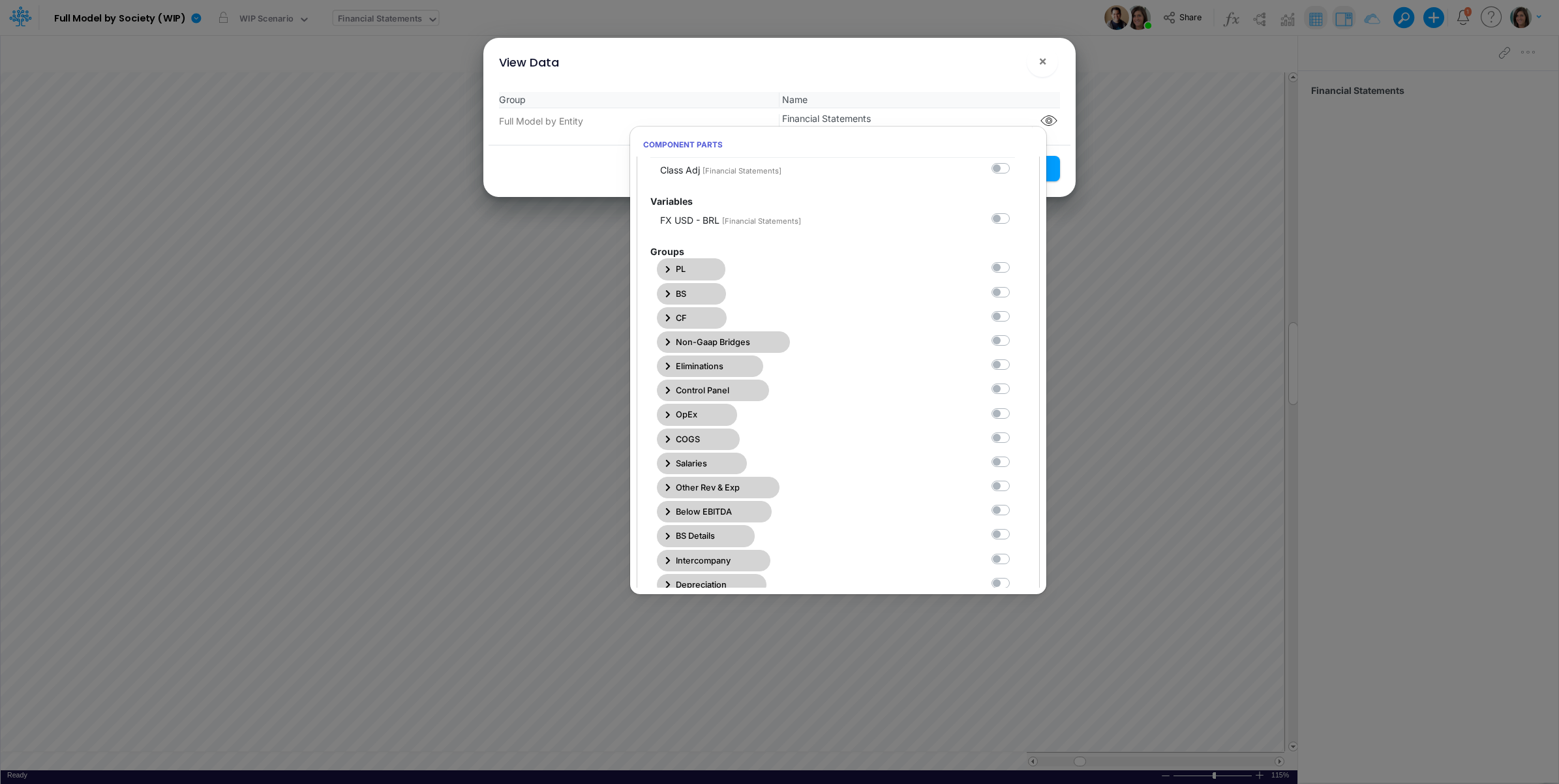
click at [1015, 261] on label at bounding box center [1015, 261] width 0 height 0
click at [1015, 268] on Statements0 "checkbox" at bounding box center [1019, 265] width 8 height 8
checkbox Statements0 "true"
drag, startPoint x: 991, startPoint y: 413, endPoint x: 976, endPoint y: 373, distance: 42.7
click at [1015, 406] on label at bounding box center [1015, 406] width 0 height 0
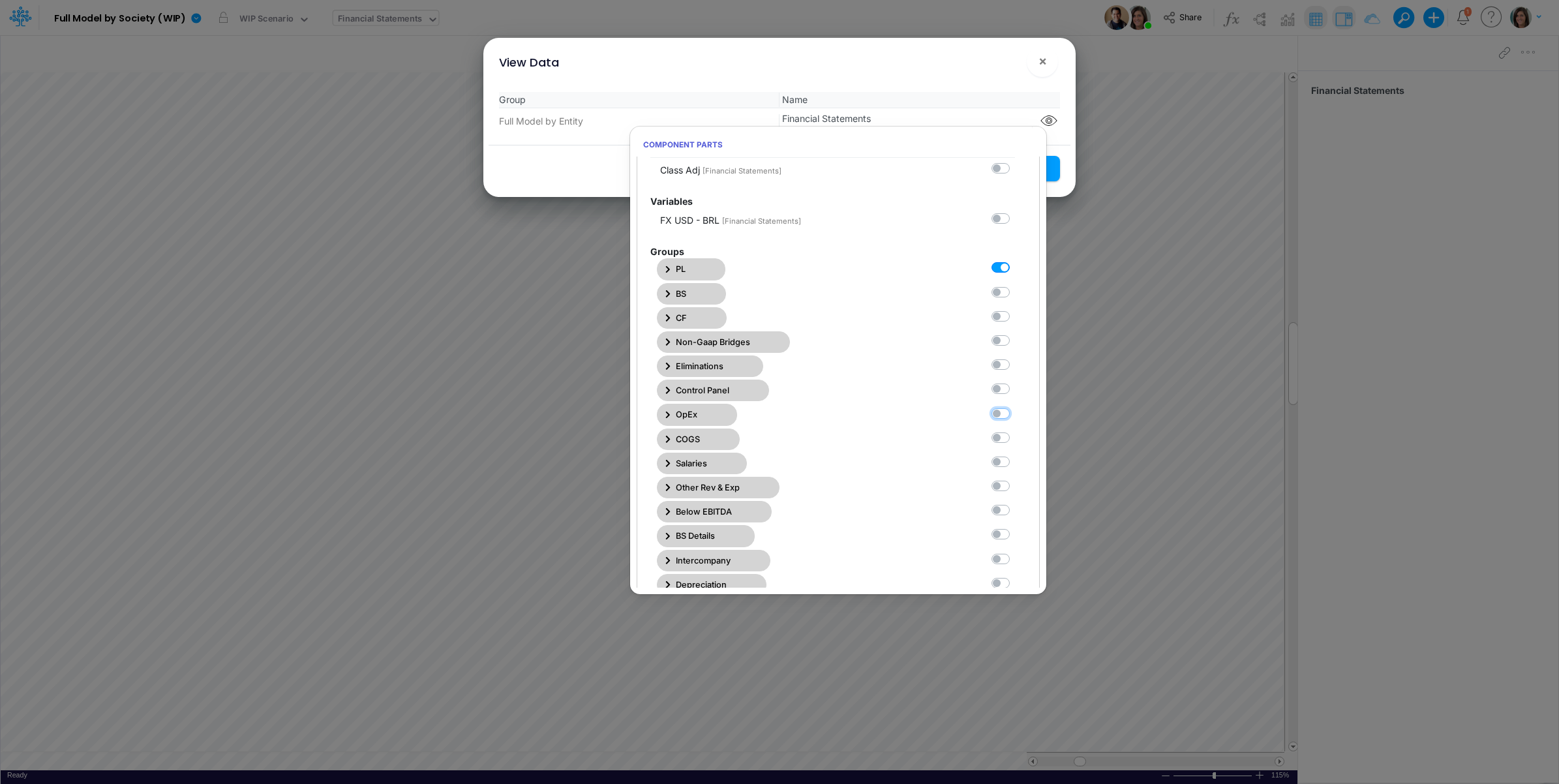
click at [1015, 413] on Statements6 "checkbox" at bounding box center [1019, 410] width 8 height 8
checkbox Statements6 "true"
click at [965, 44] on div "View Data ×" at bounding box center [780, 59] width 582 height 43
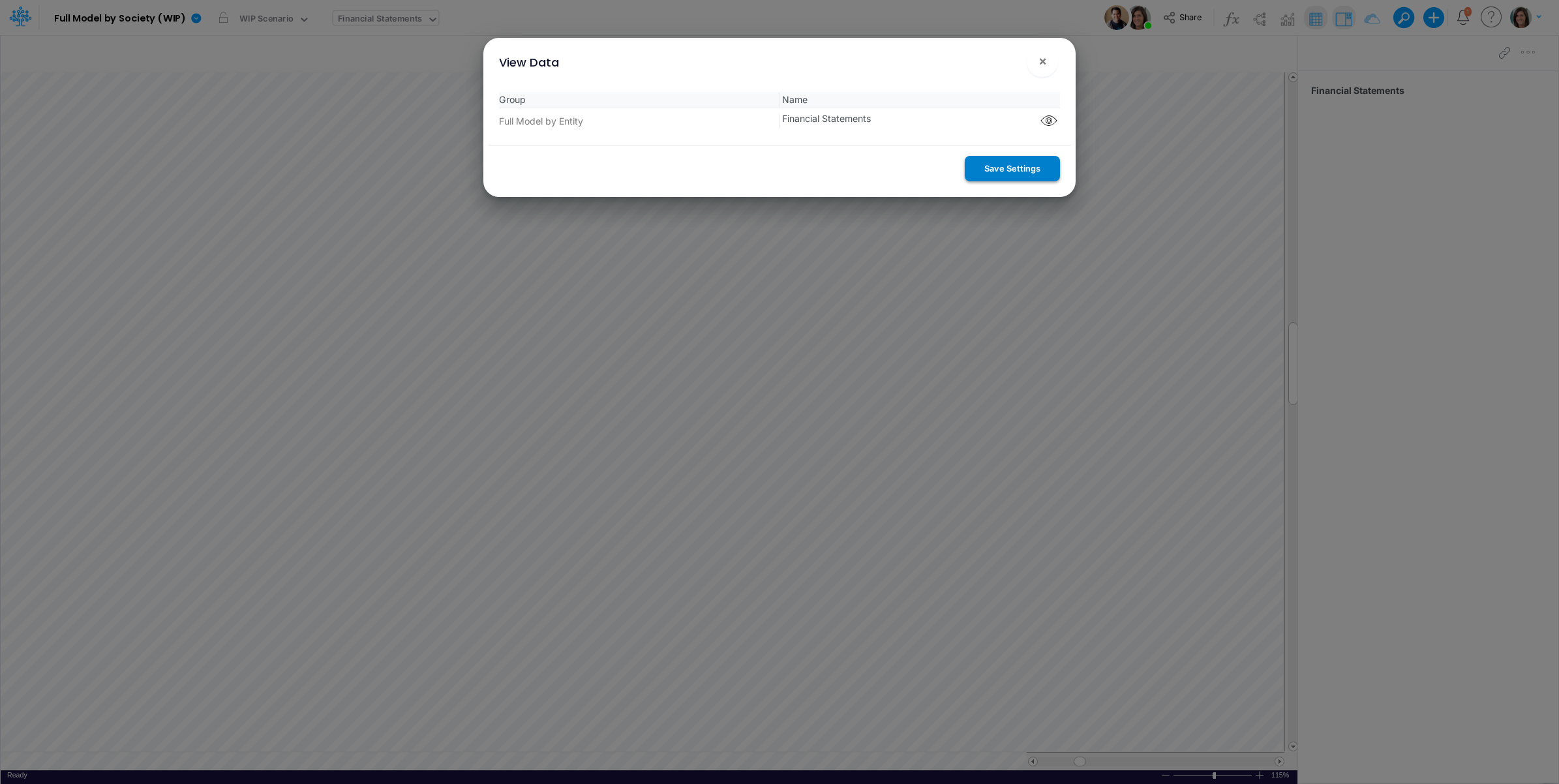
click at [1009, 170] on button "Save Settings" at bounding box center [1012, 169] width 95 height 25
click at [1041, 61] on span "×" at bounding box center [1042, 60] width 8 height 16
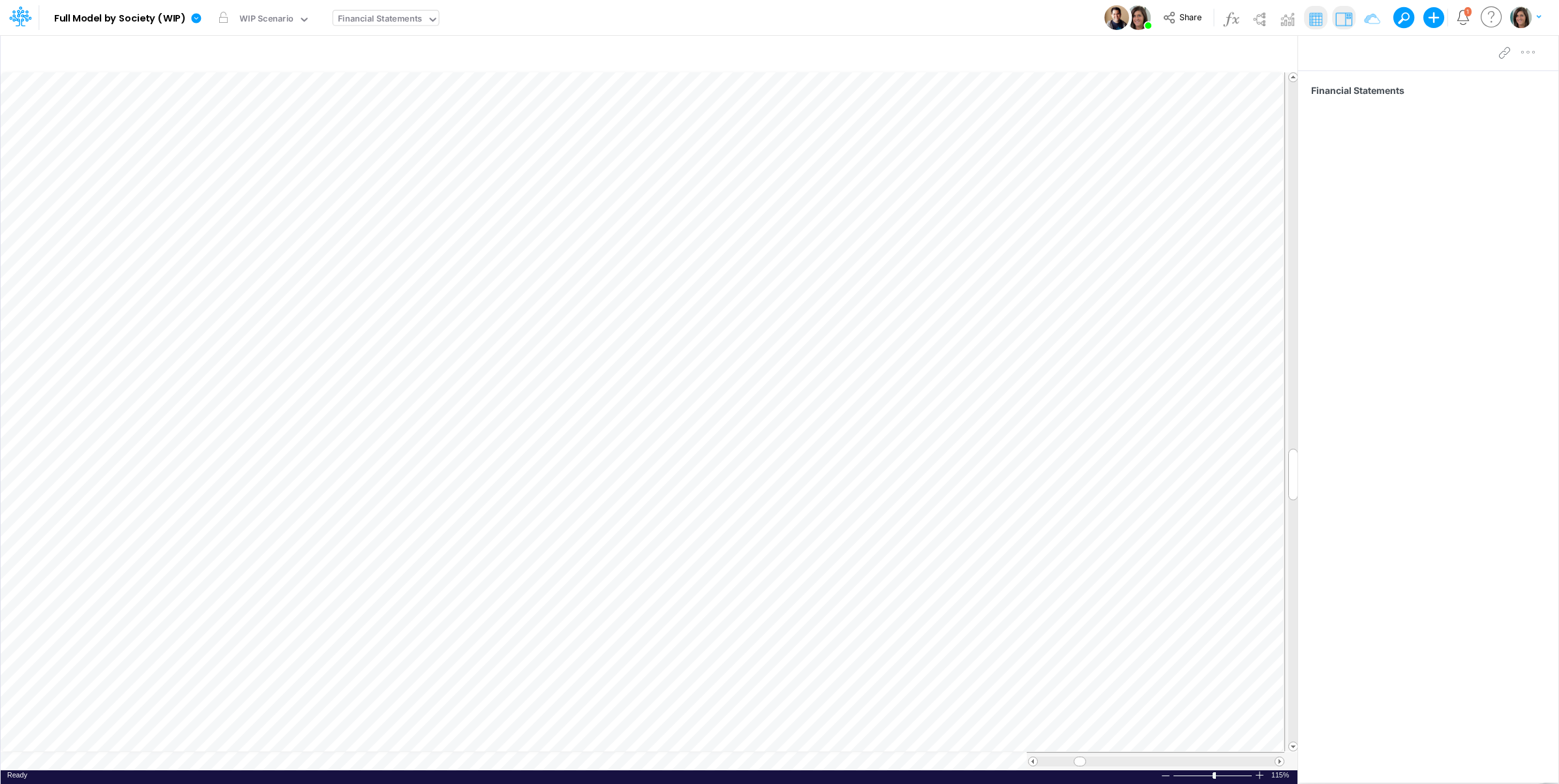
scroll to position [0, 1]
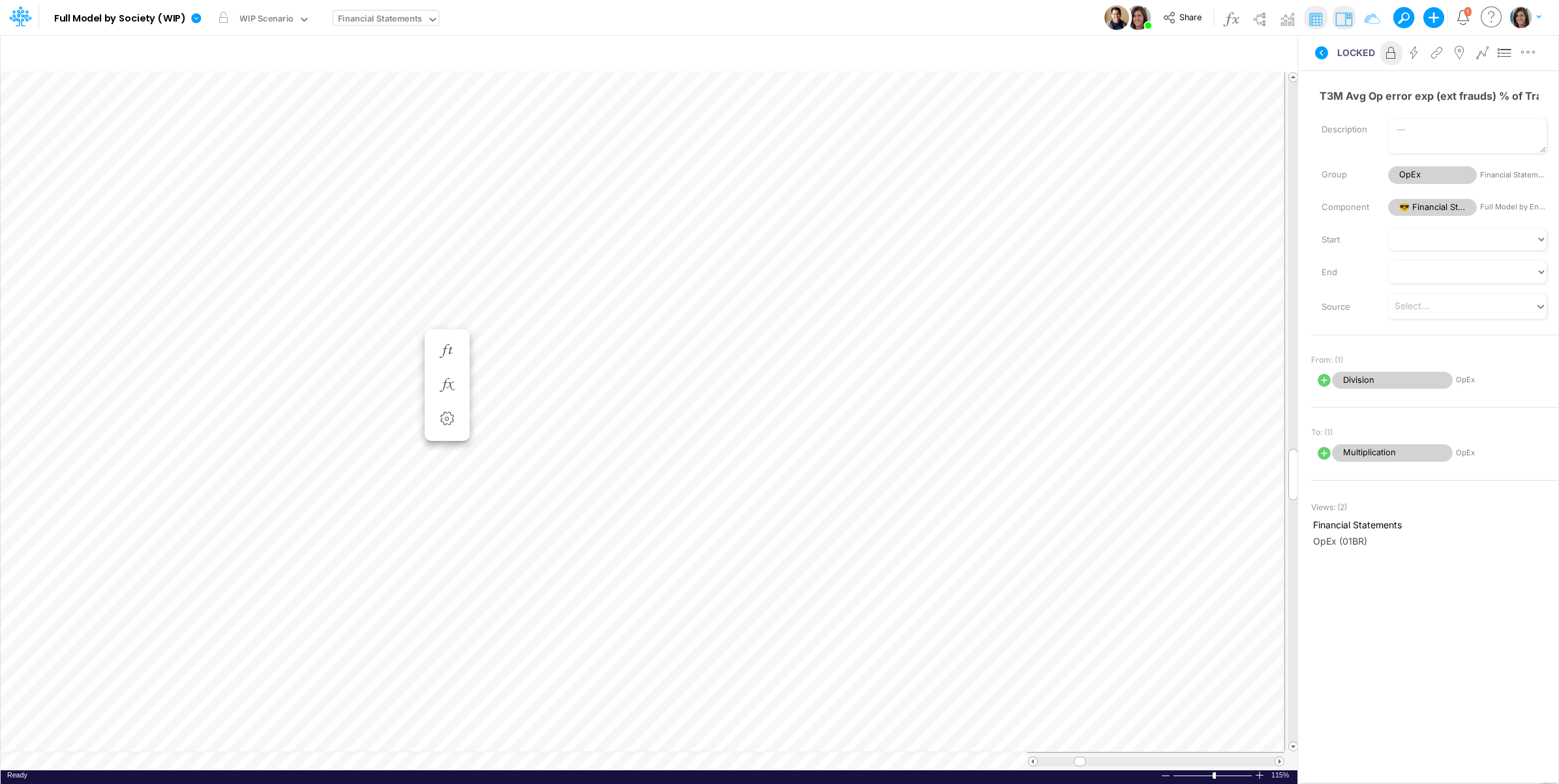
scroll to position [0, 1]
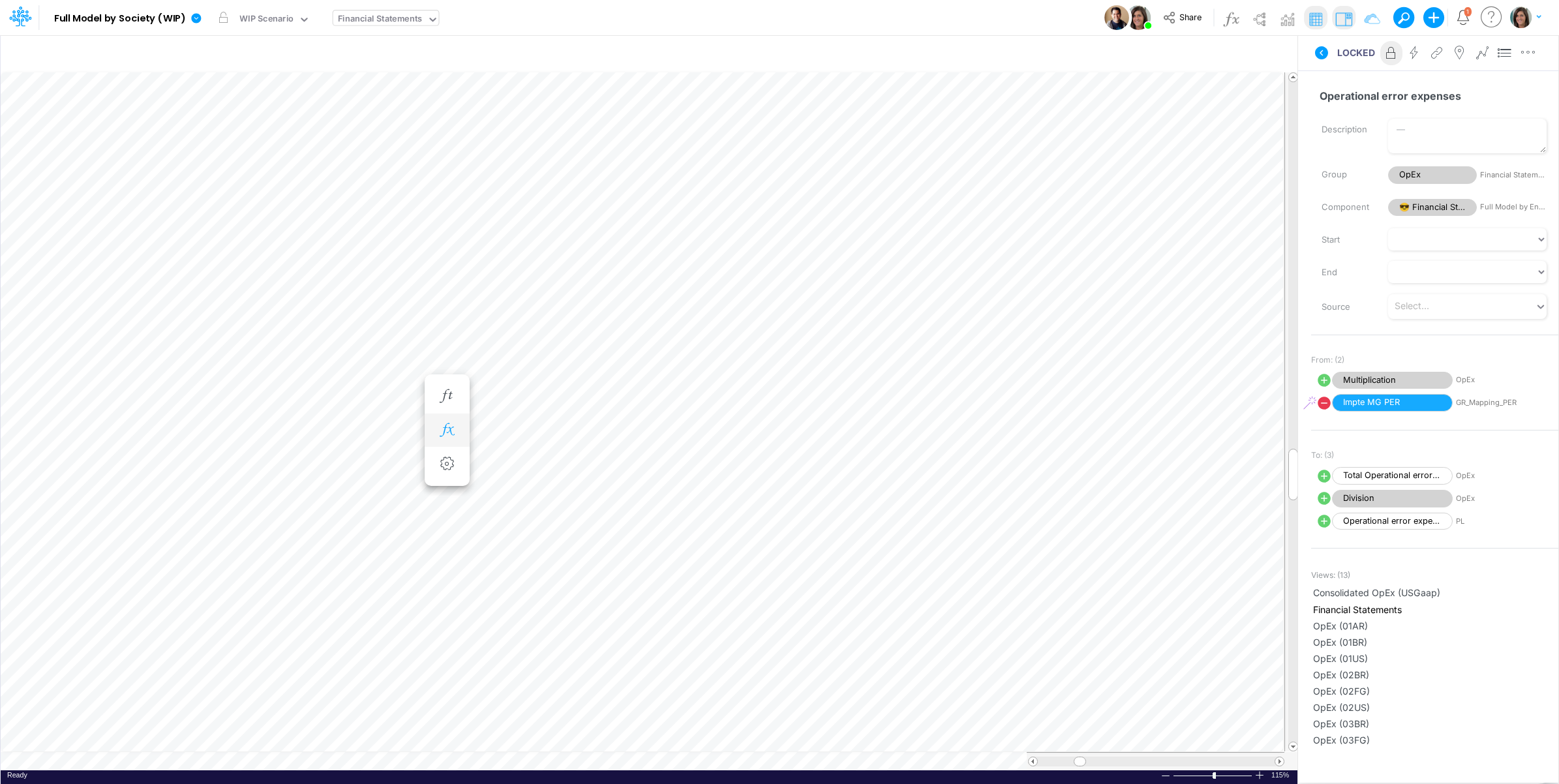
click at [445, 437] on icon "button" at bounding box center [446, 430] width 19 height 13
click at [639, 495] on icon at bounding box center [638, 497] width 19 height 13
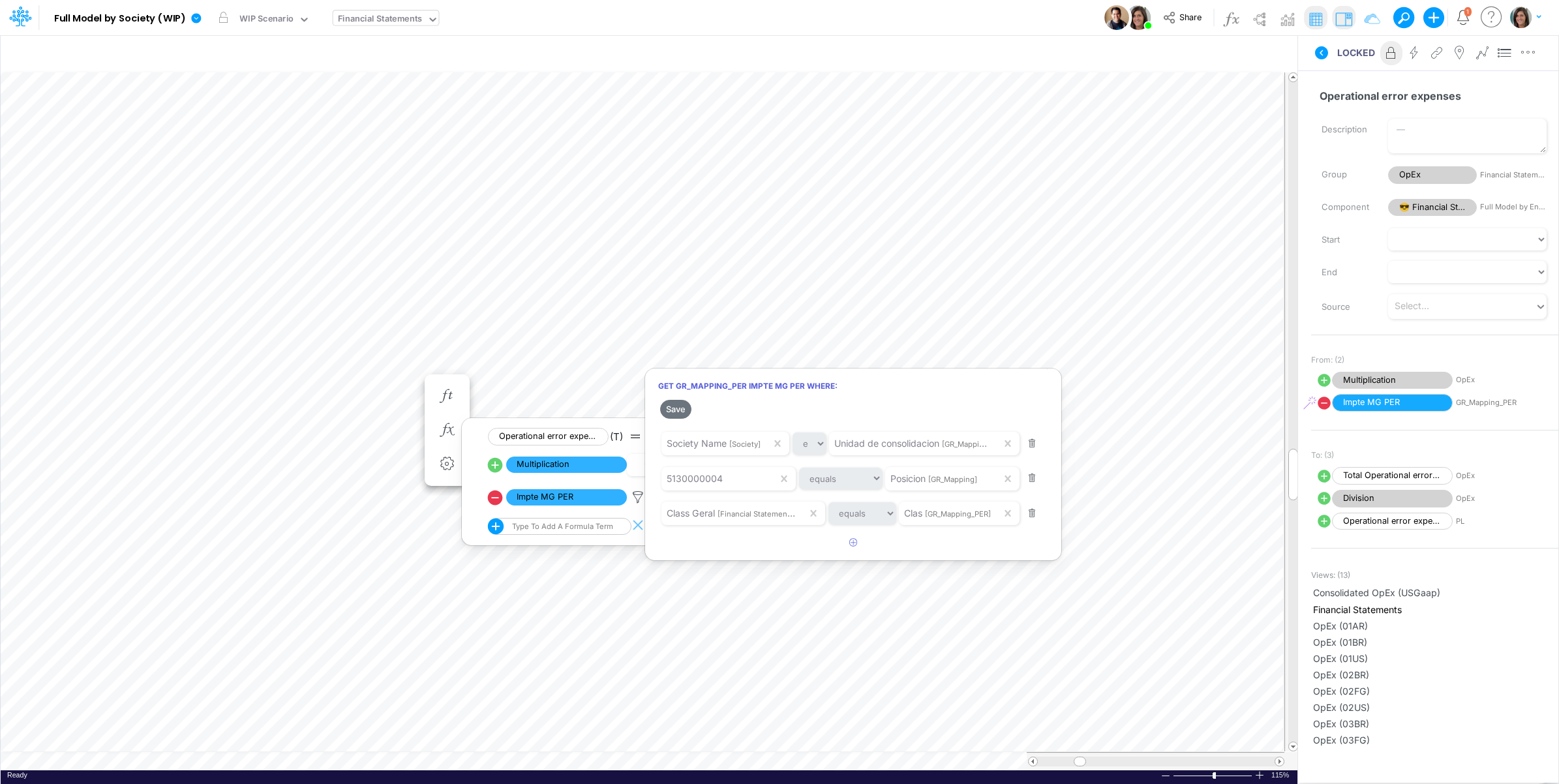
click at [150, 379] on div at bounding box center [779, 395] width 1559 height 777
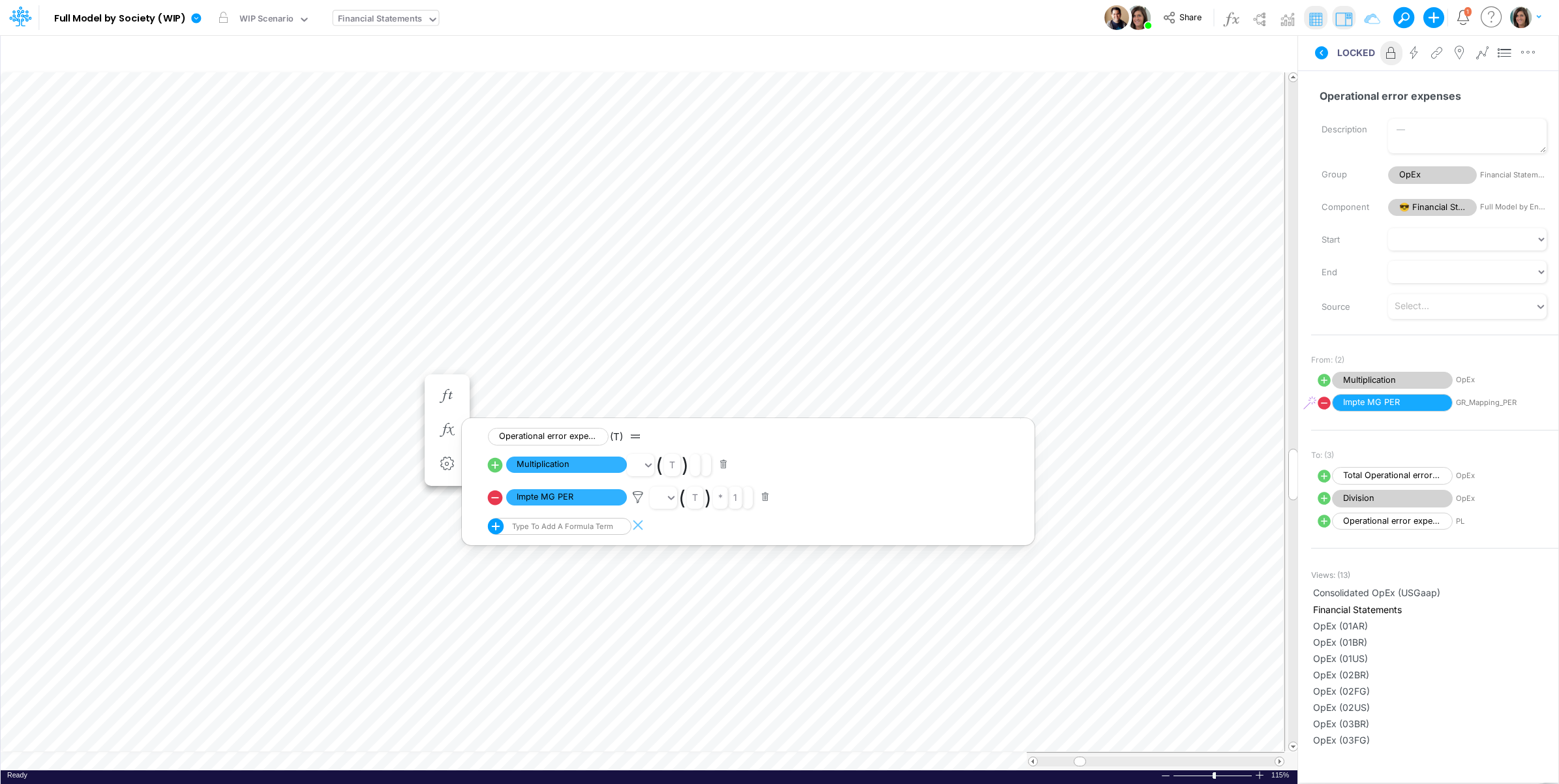
scroll to position [0, 1]
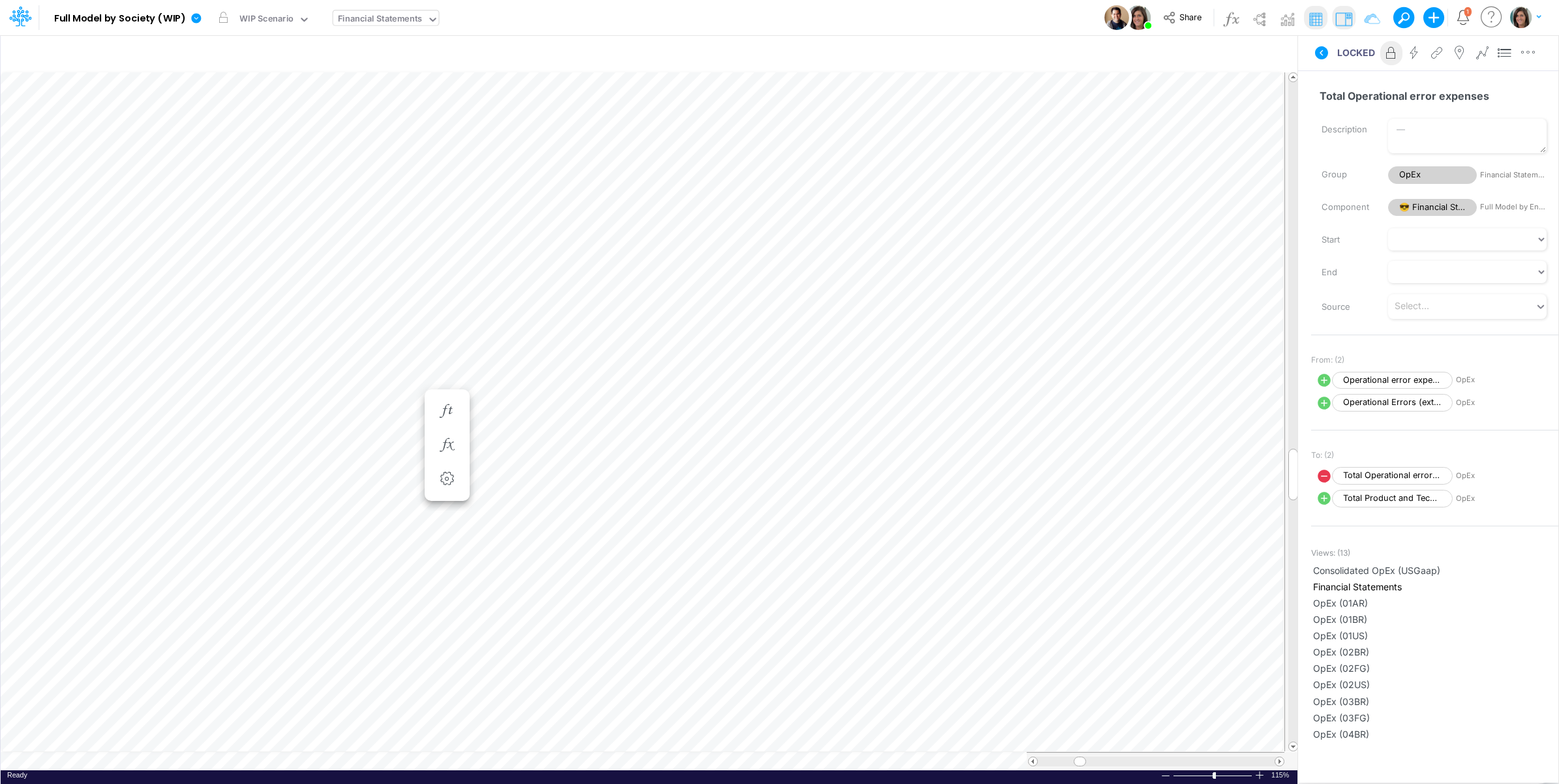
scroll to position [0, 1]
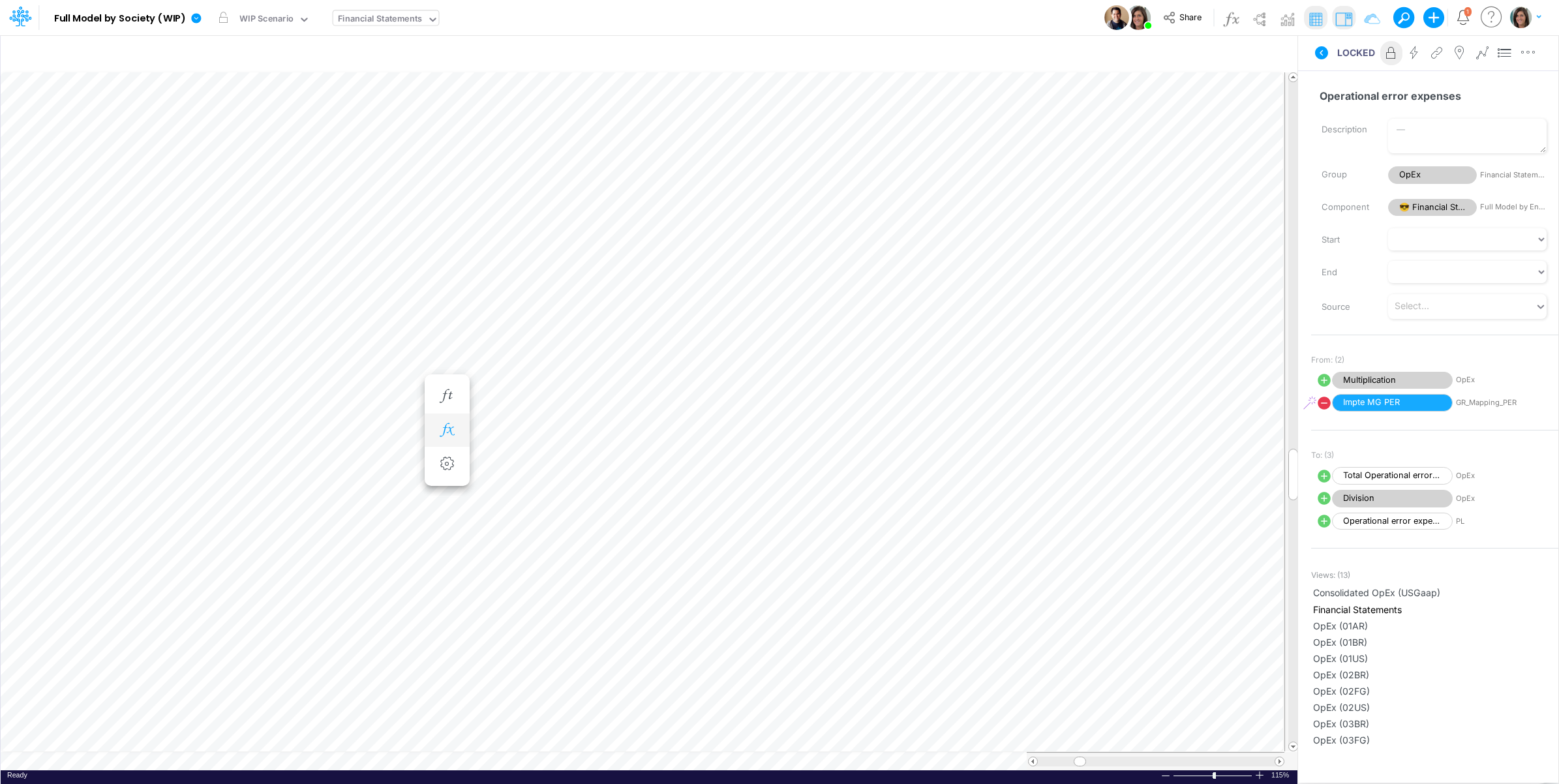
click at [442, 432] on icon "button" at bounding box center [446, 430] width 19 height 13
click at [638, 495] on icon at bounding box center [638, 497] width 19 height 13
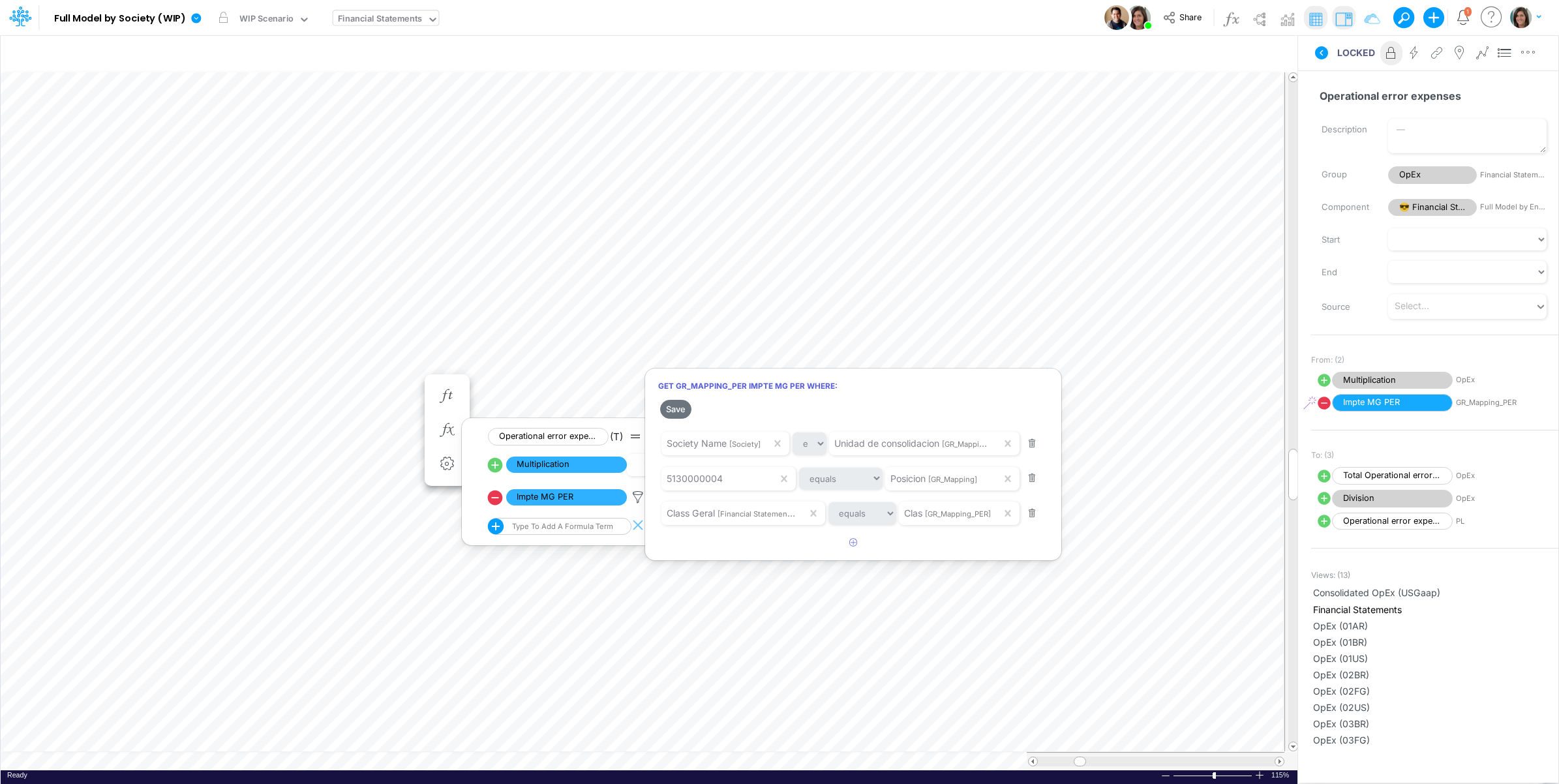
click at [202, 375] on div at bounding box center [779, 395] width 1559 height 777
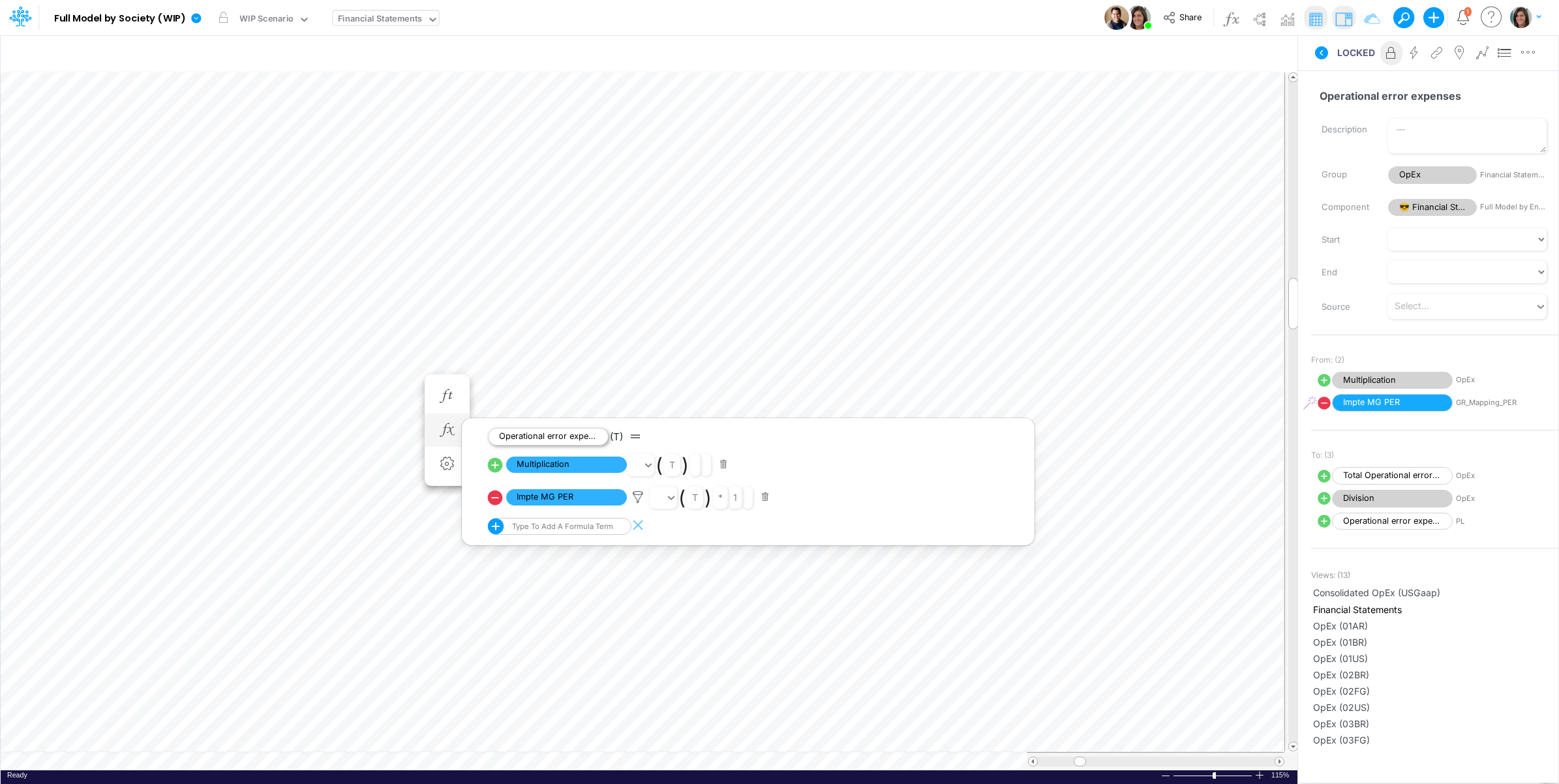
scroll to position [0, 1]
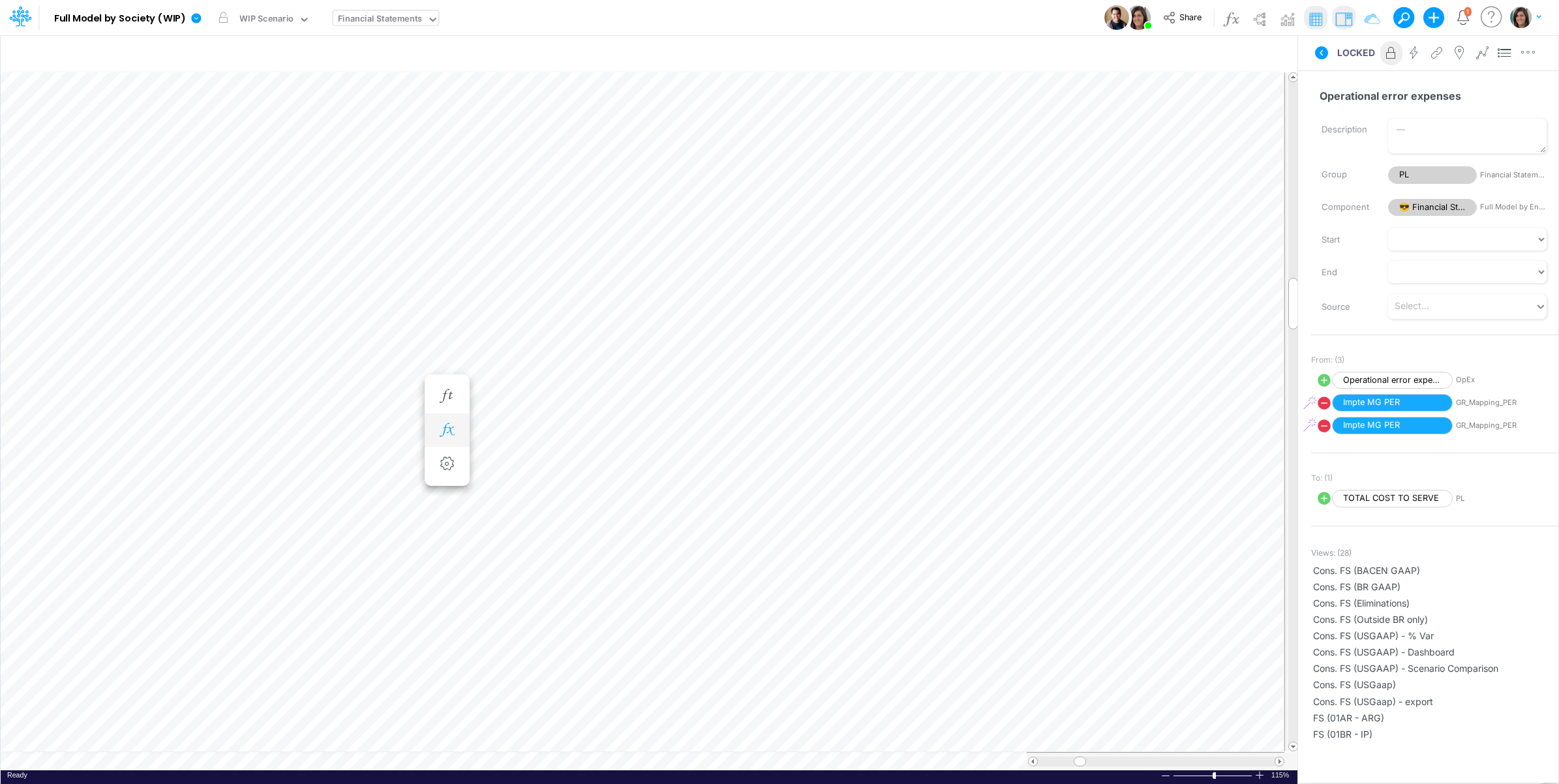
click at [449, 427] on icon "button" at bounding box center [446, 430] width 19 height 13
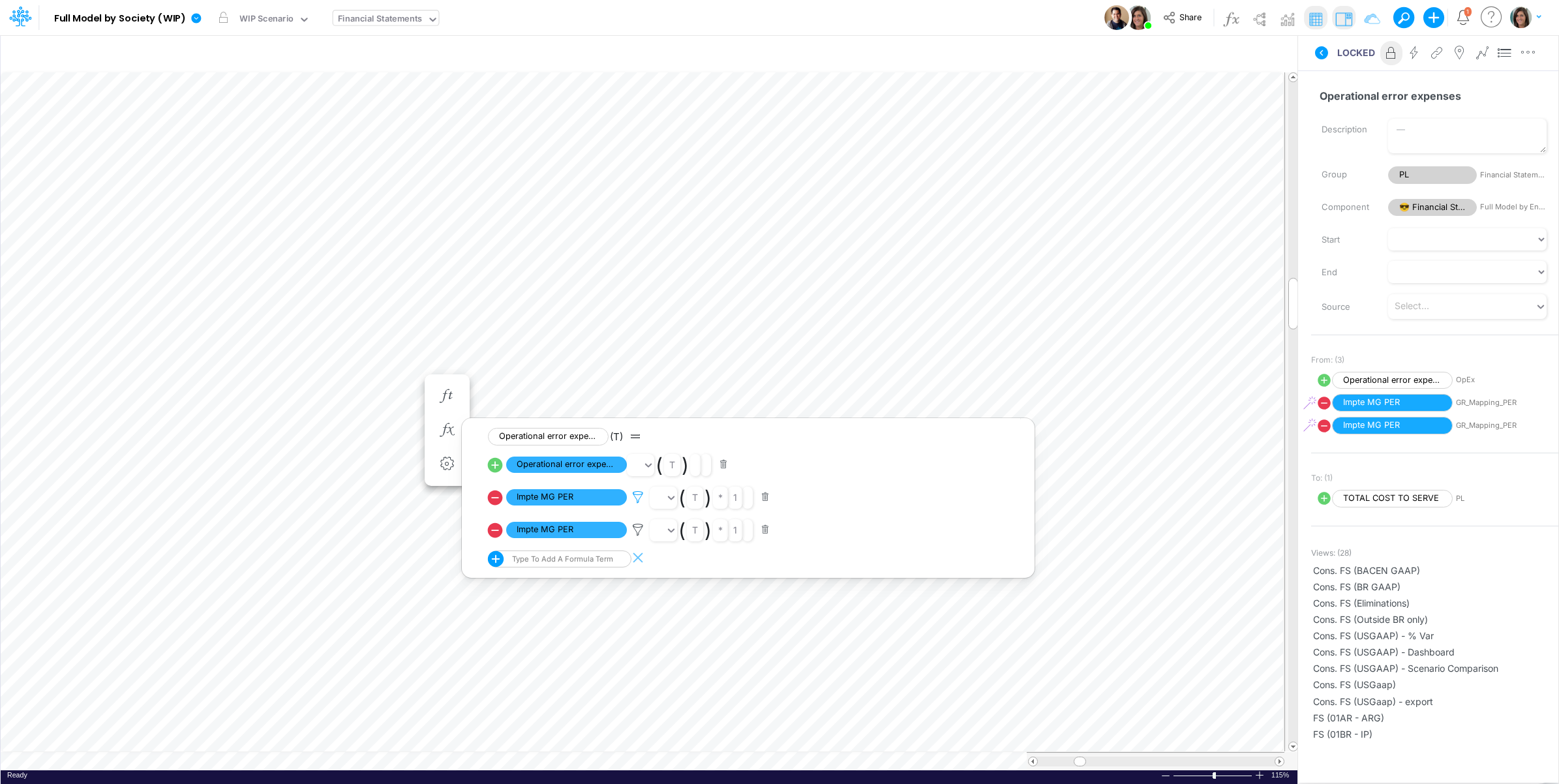
click at [636, 497] on icon at bounding box center [638, 497] width 19 height 13
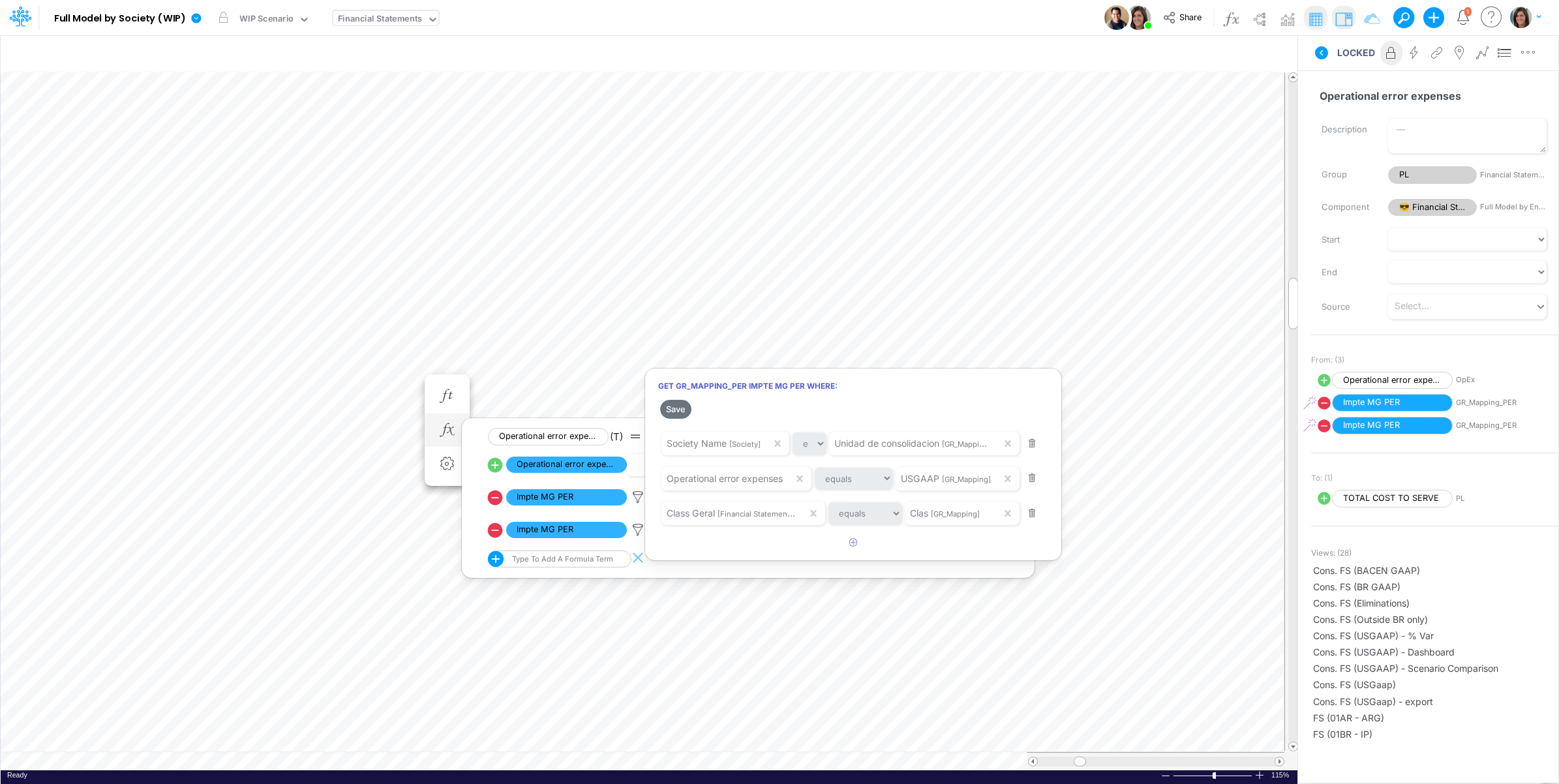
drag, startPoint x: 622, startPoint y: 503, endPoint x: 629, endPoint y: 518, distance: 16.6
click at [622, 503] on div at bounding box center [779, 395] width 1559 height 777
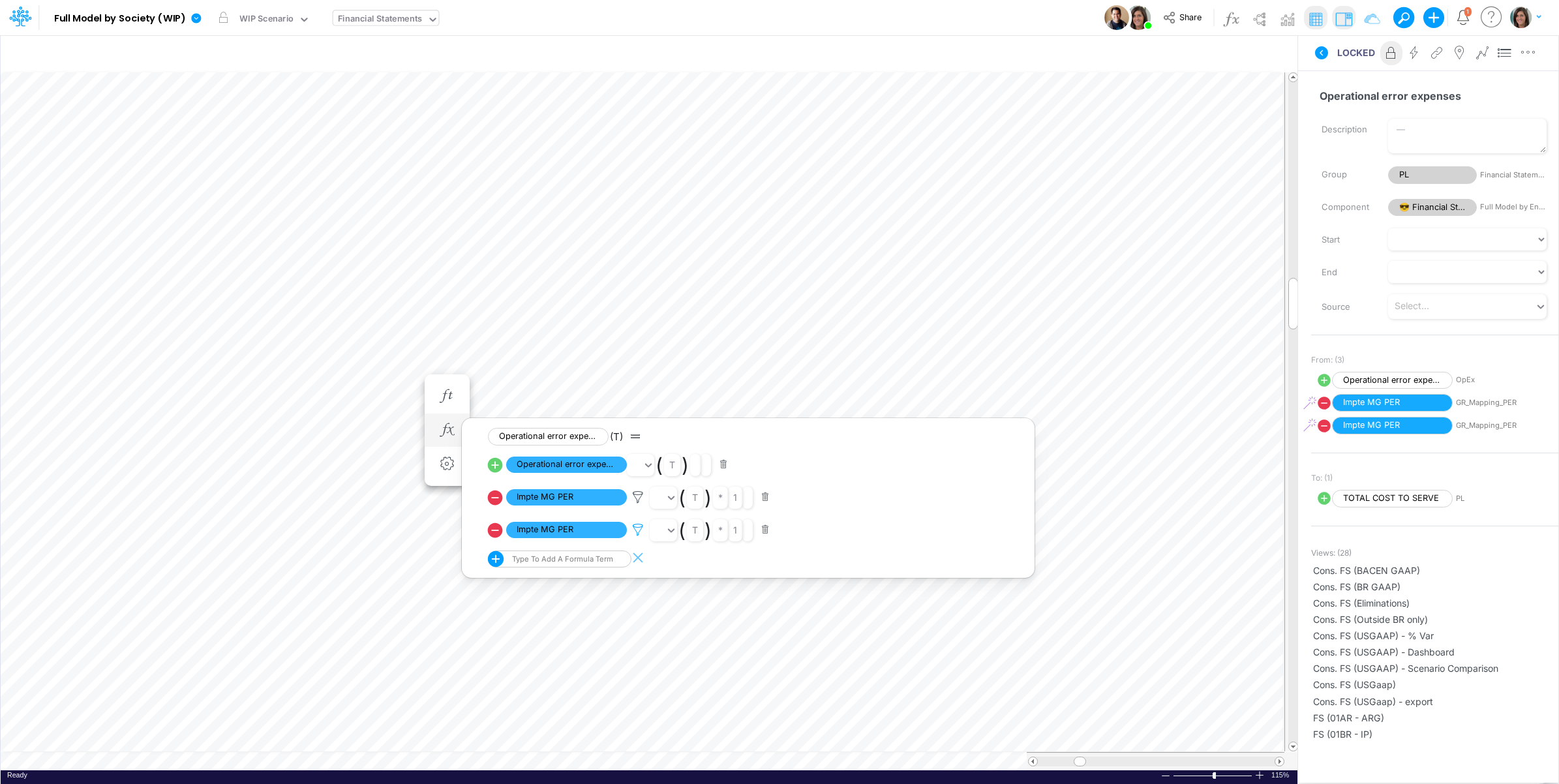
click at [634, 504] on icon at bounding box center [638, 497] width 19 height 13
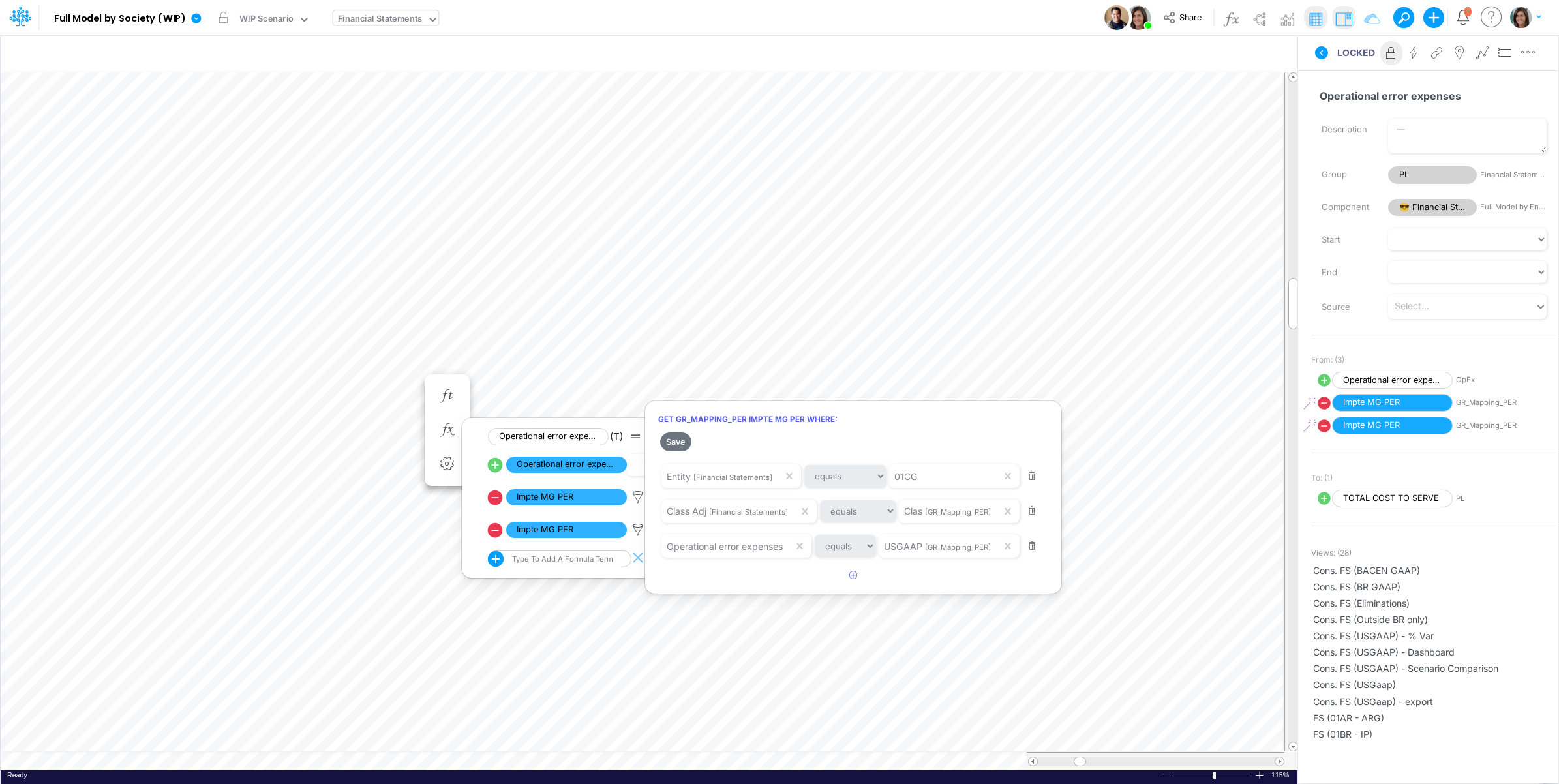
click at [637, 532] on div at bounding box center [779, 395] width 1559 height 777
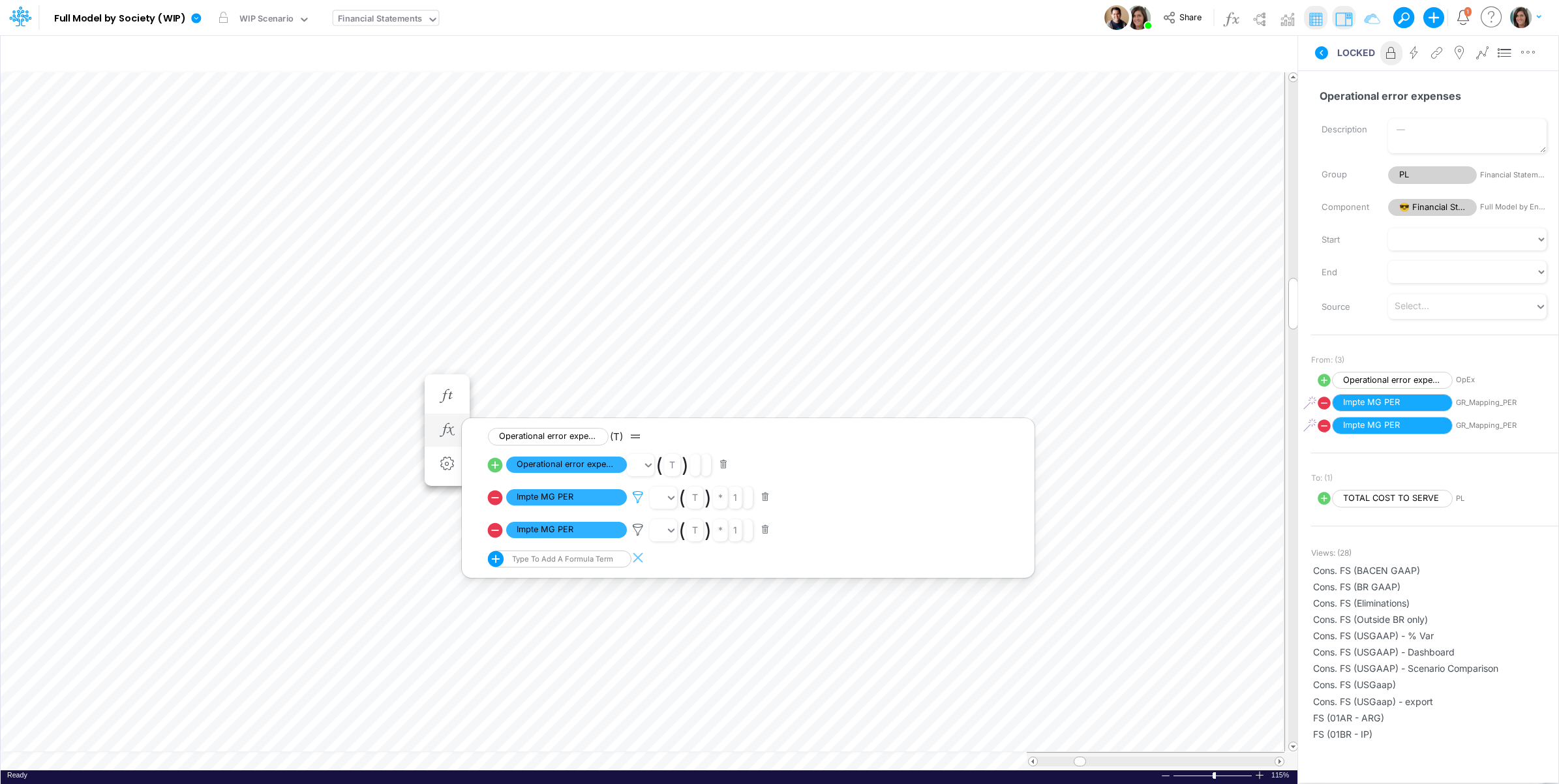
click at [638, 501] on icon at bounding box center [638, 497] width 19 height 13
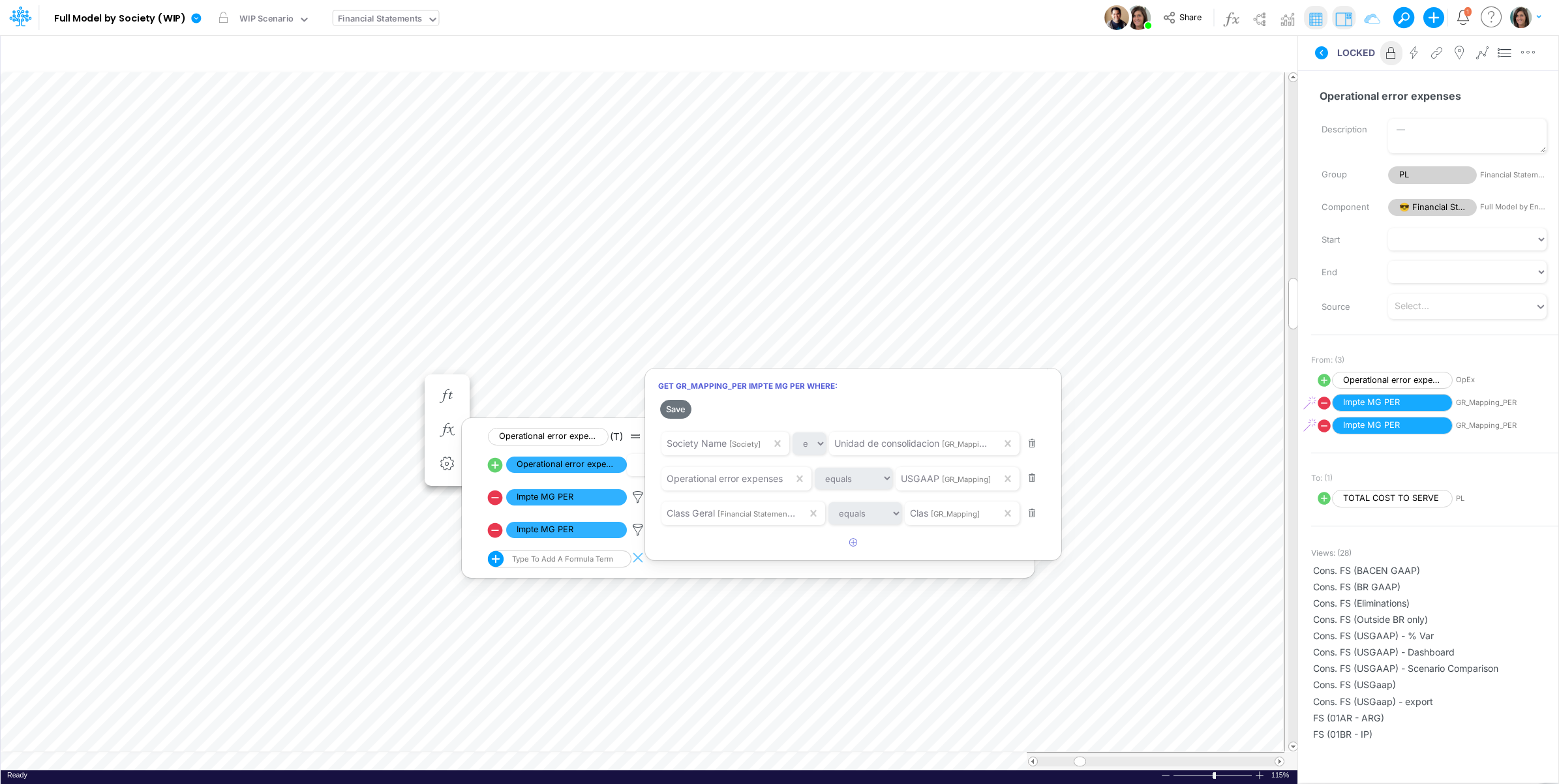
click at [200, 207] on div at bounding box center [779, 395] width 1559 height 777
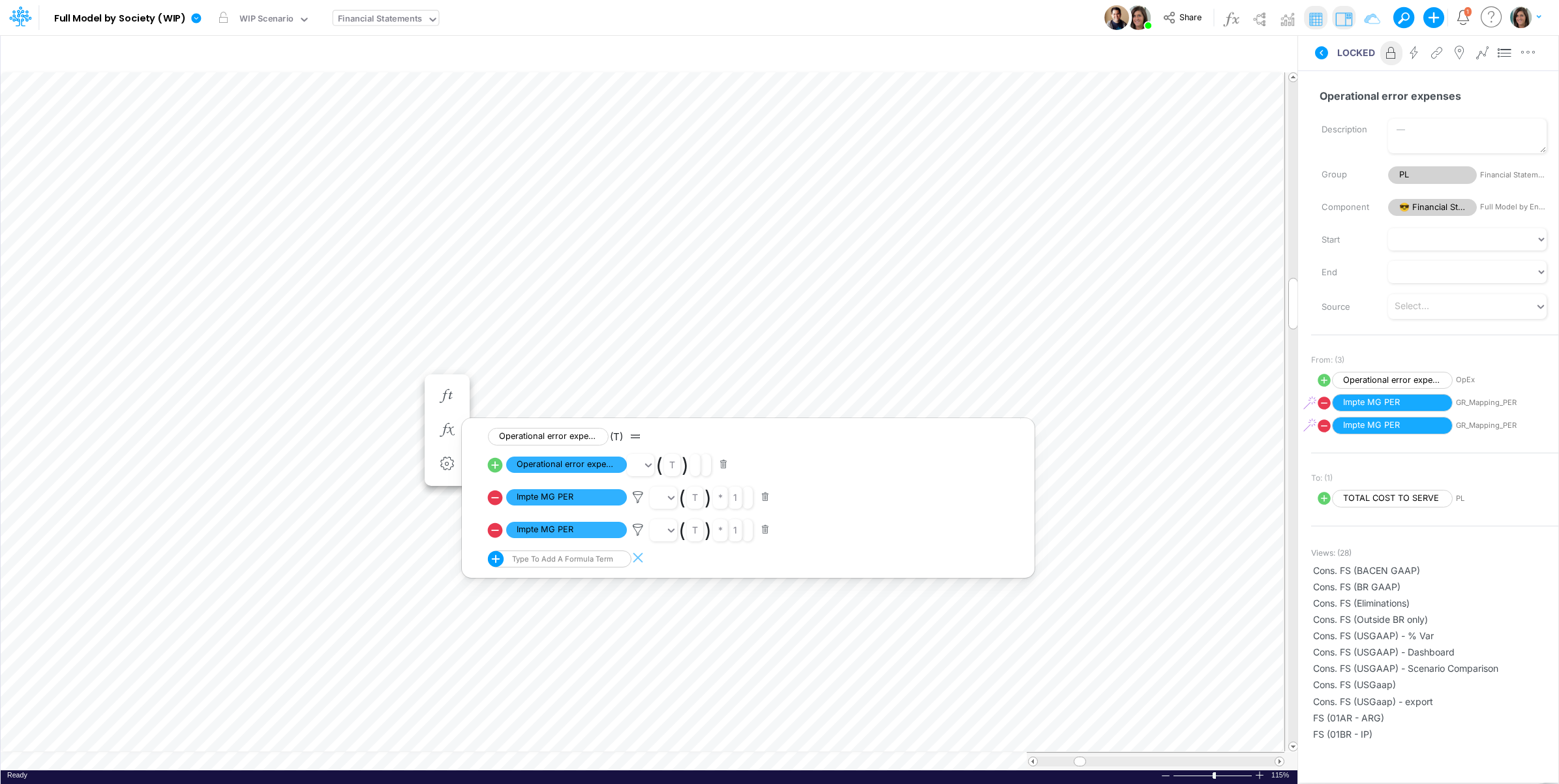
scroll to position [0, 1]
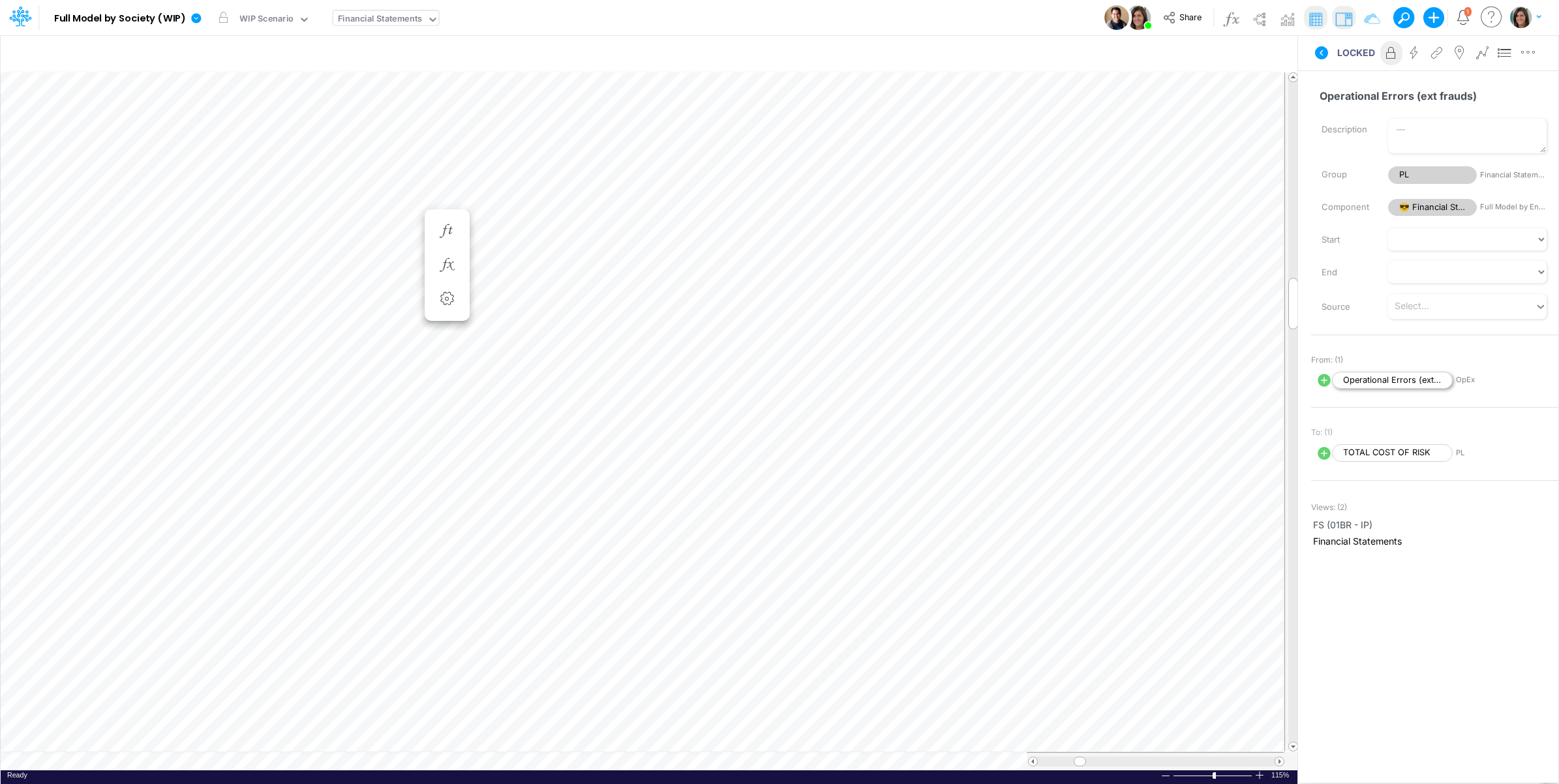
scroll to position [0, 1]
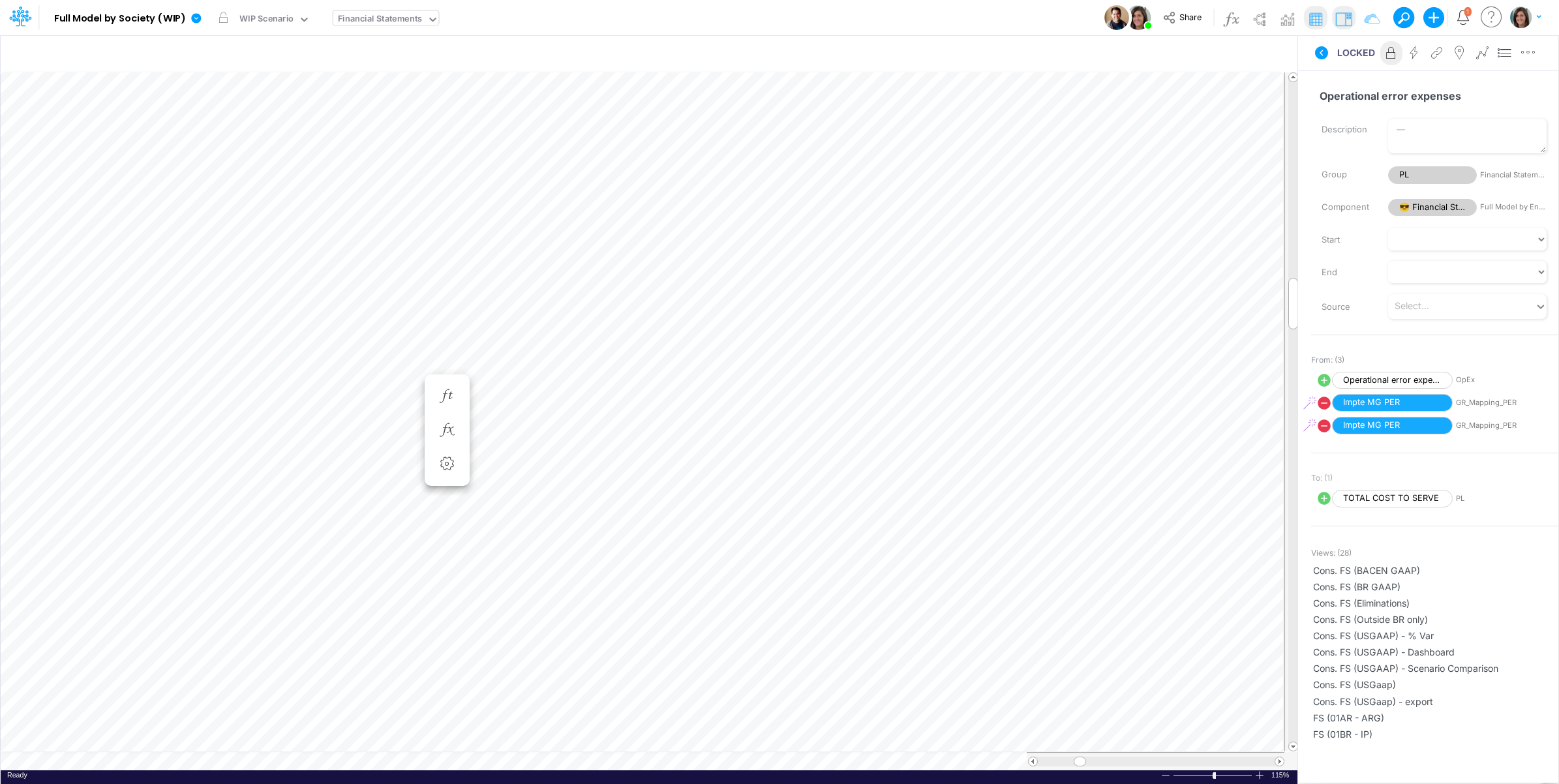
scroll to position [0, 1]
click at [444, 420] on button "button" at bounding box center [447, 430] width 24 height 26
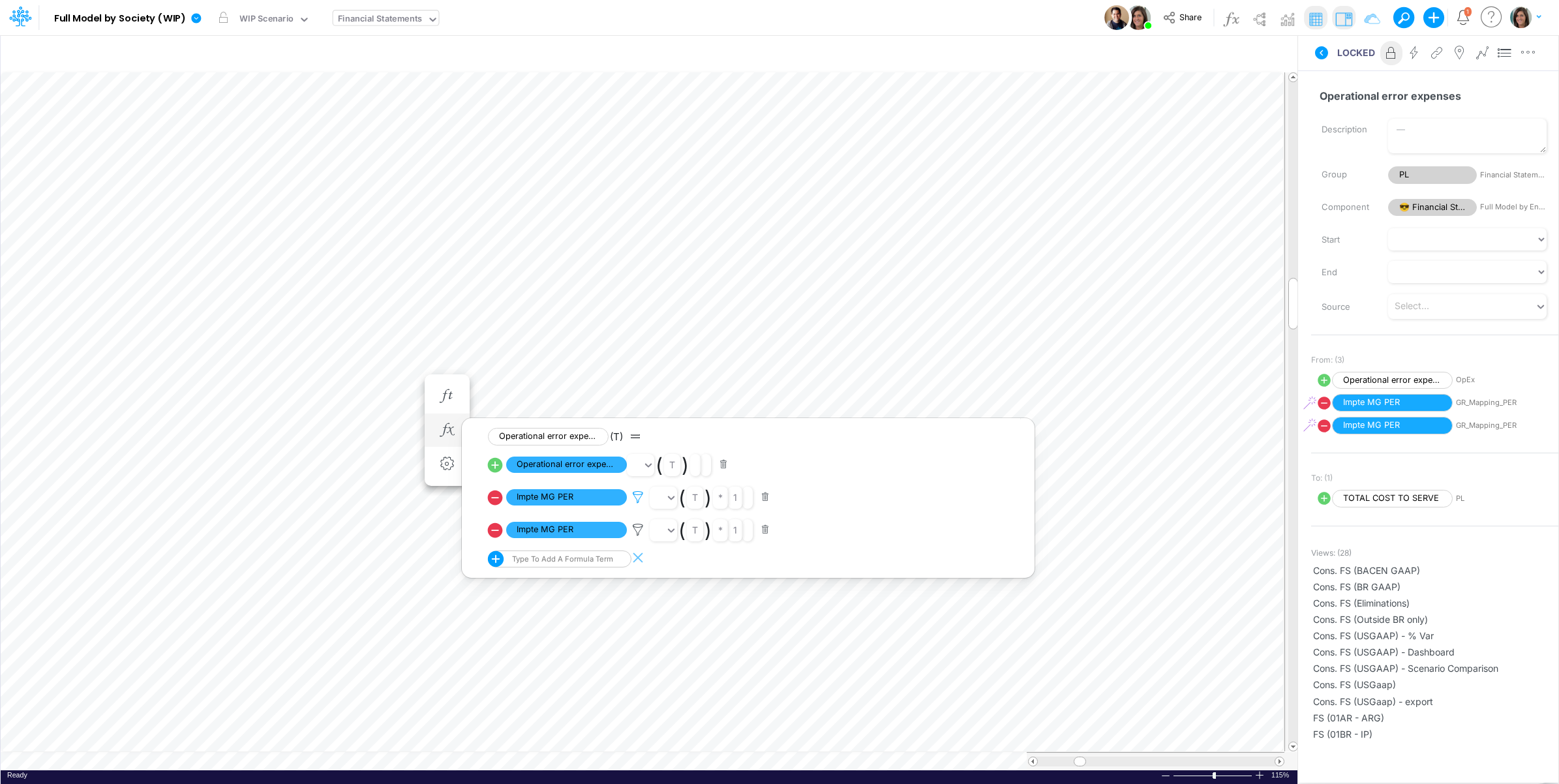
click at [644, 497] on icon at bounding box center [638, 497] width 19 height 13
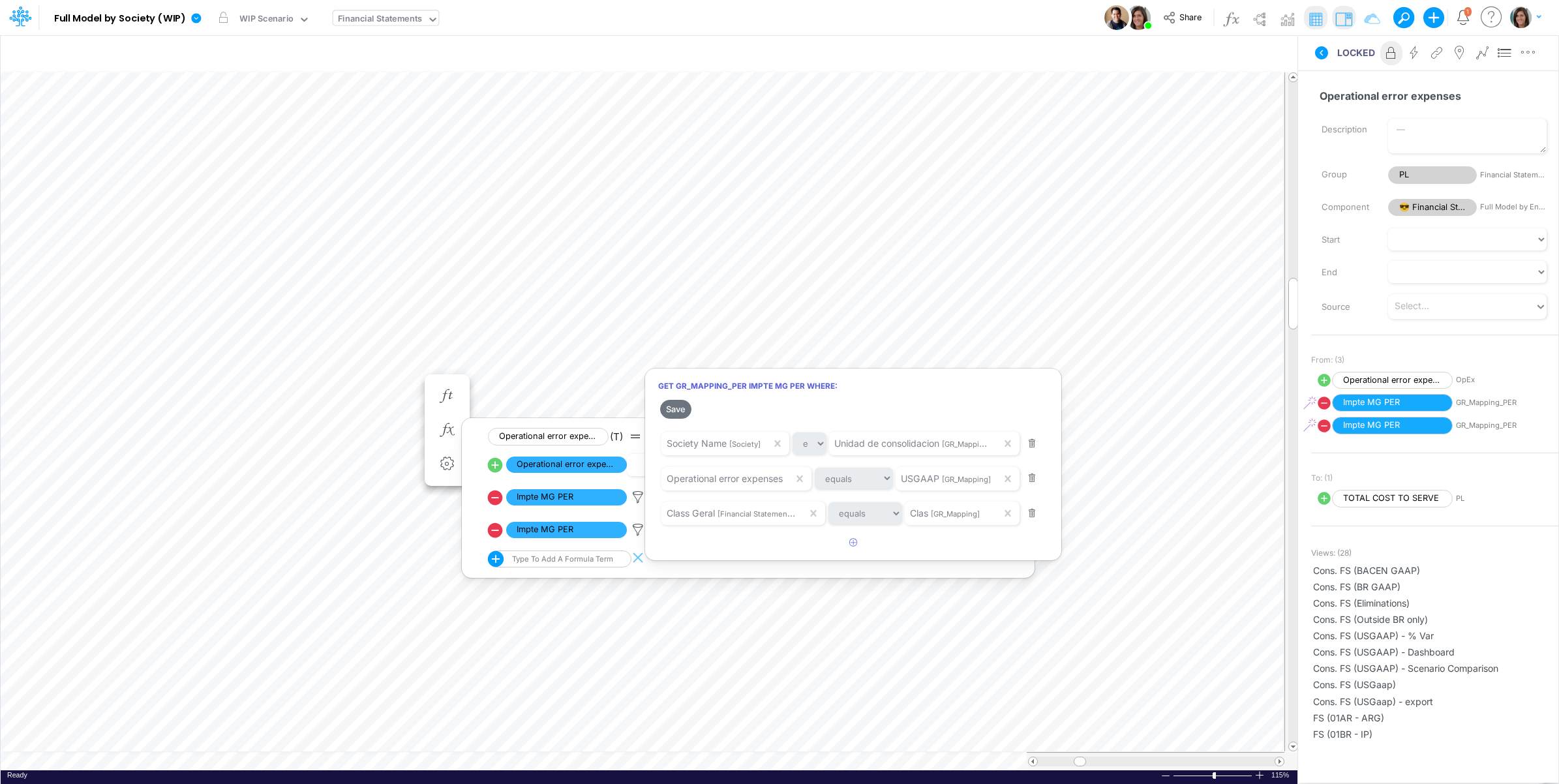
click at [170, 194] on div at bounding box center [779, 395] width 1559 height 777
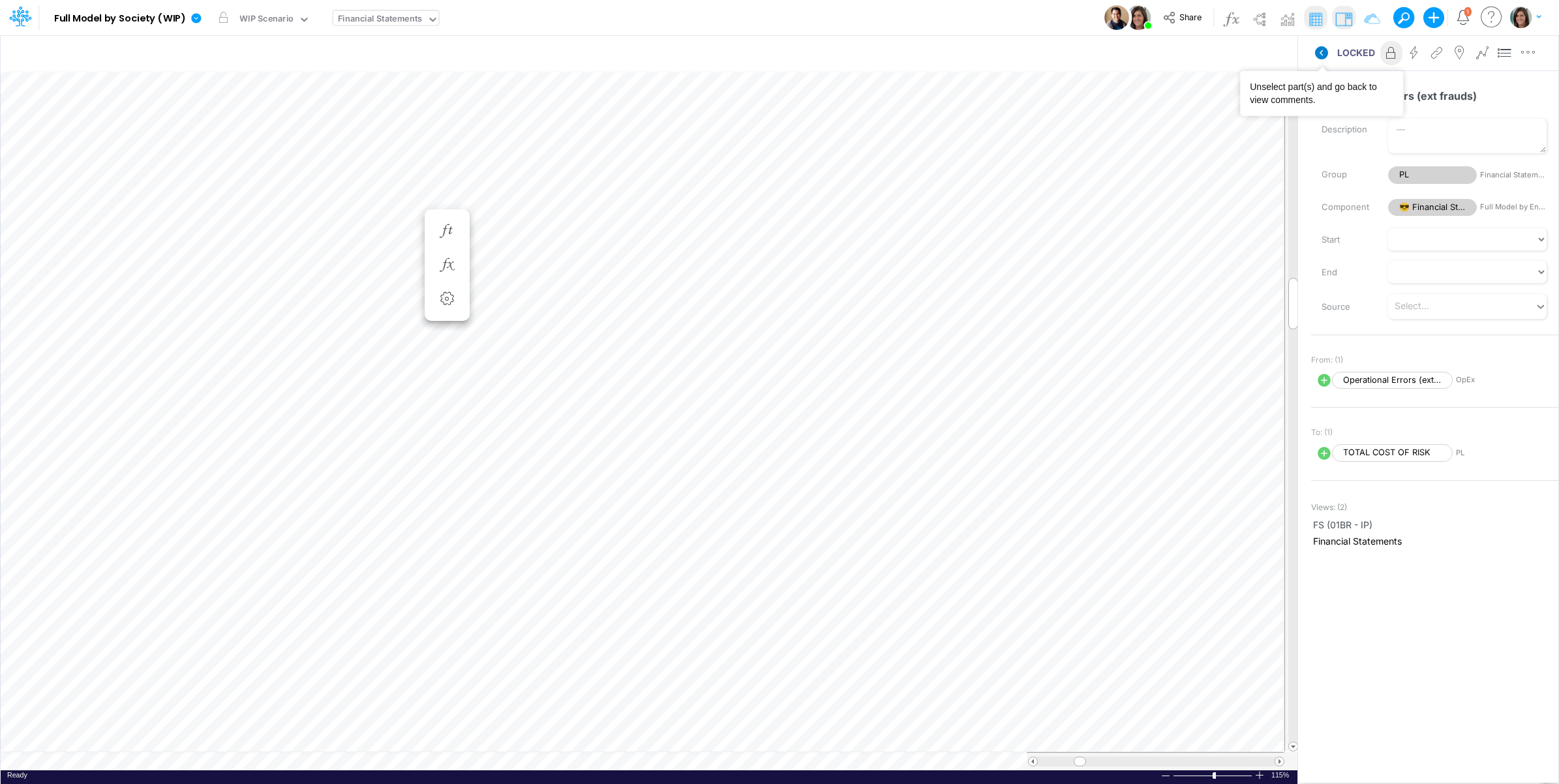
click at [1319, 55] on icon at bounding box center [1322, 53] width 13 height 13
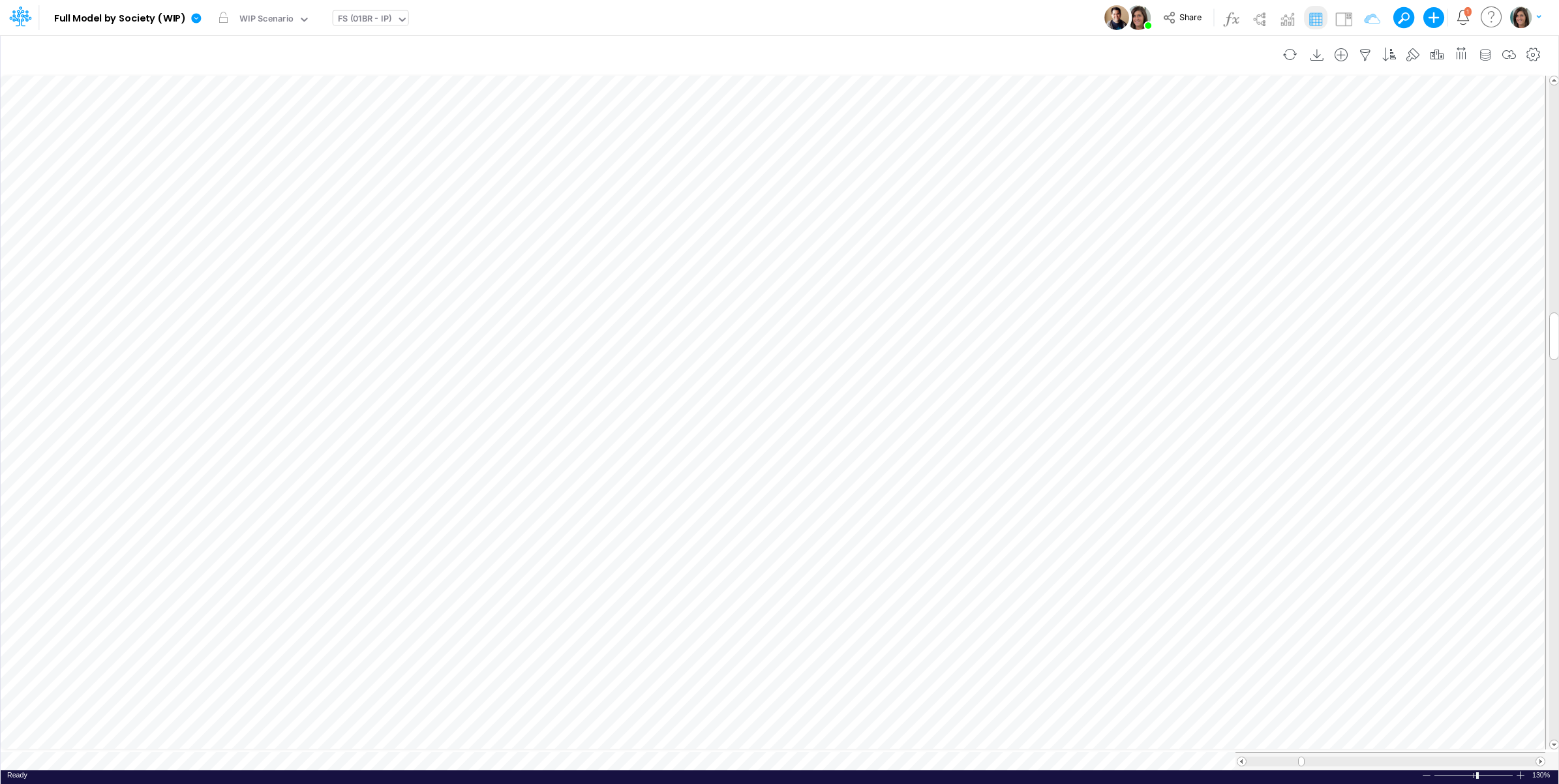
scroll to position [0, 1]
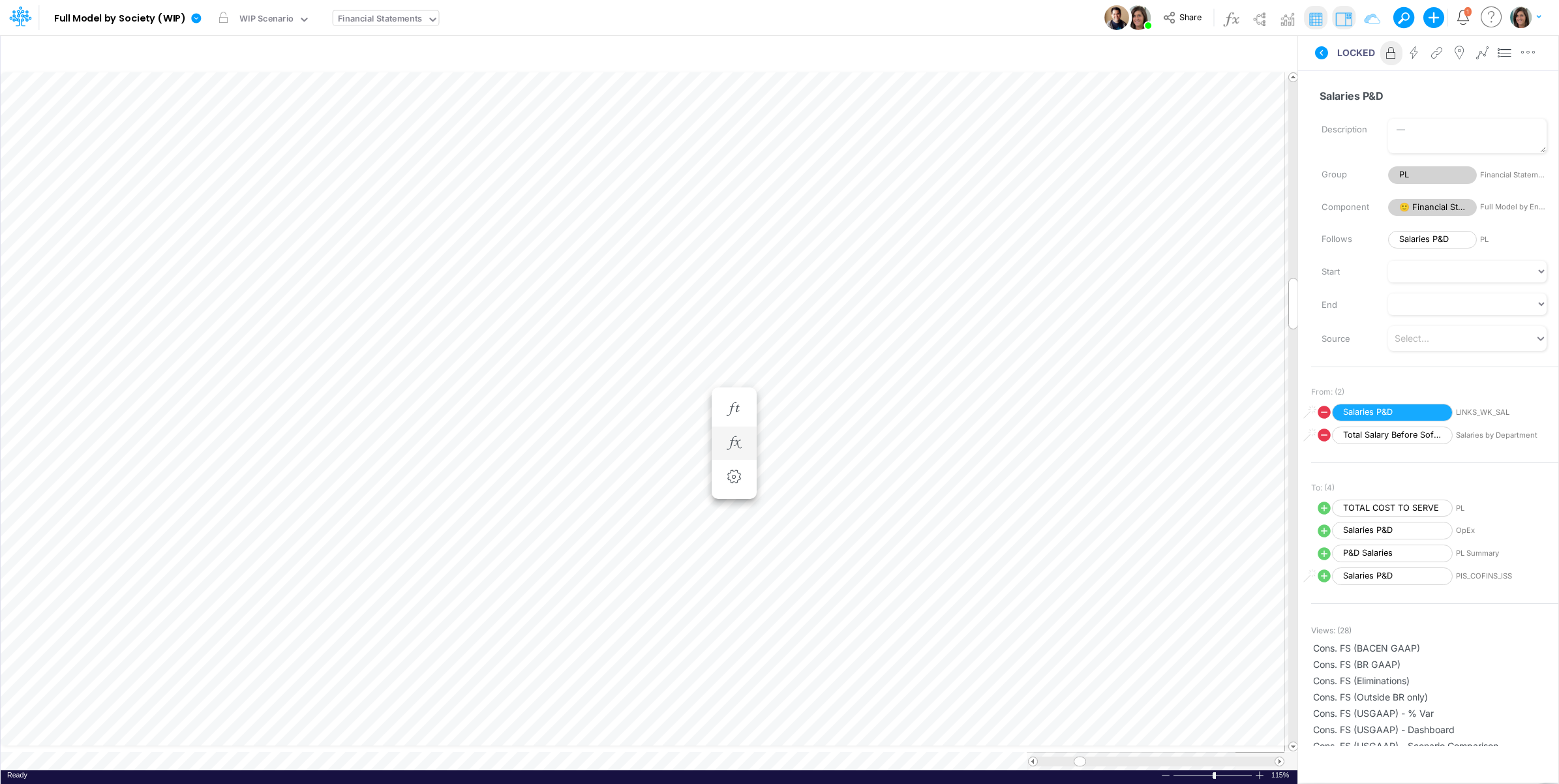
scroll to position [0, 1]
click at [1321, 54] on icon at bounding box center [1322, 53] width 13 height 13
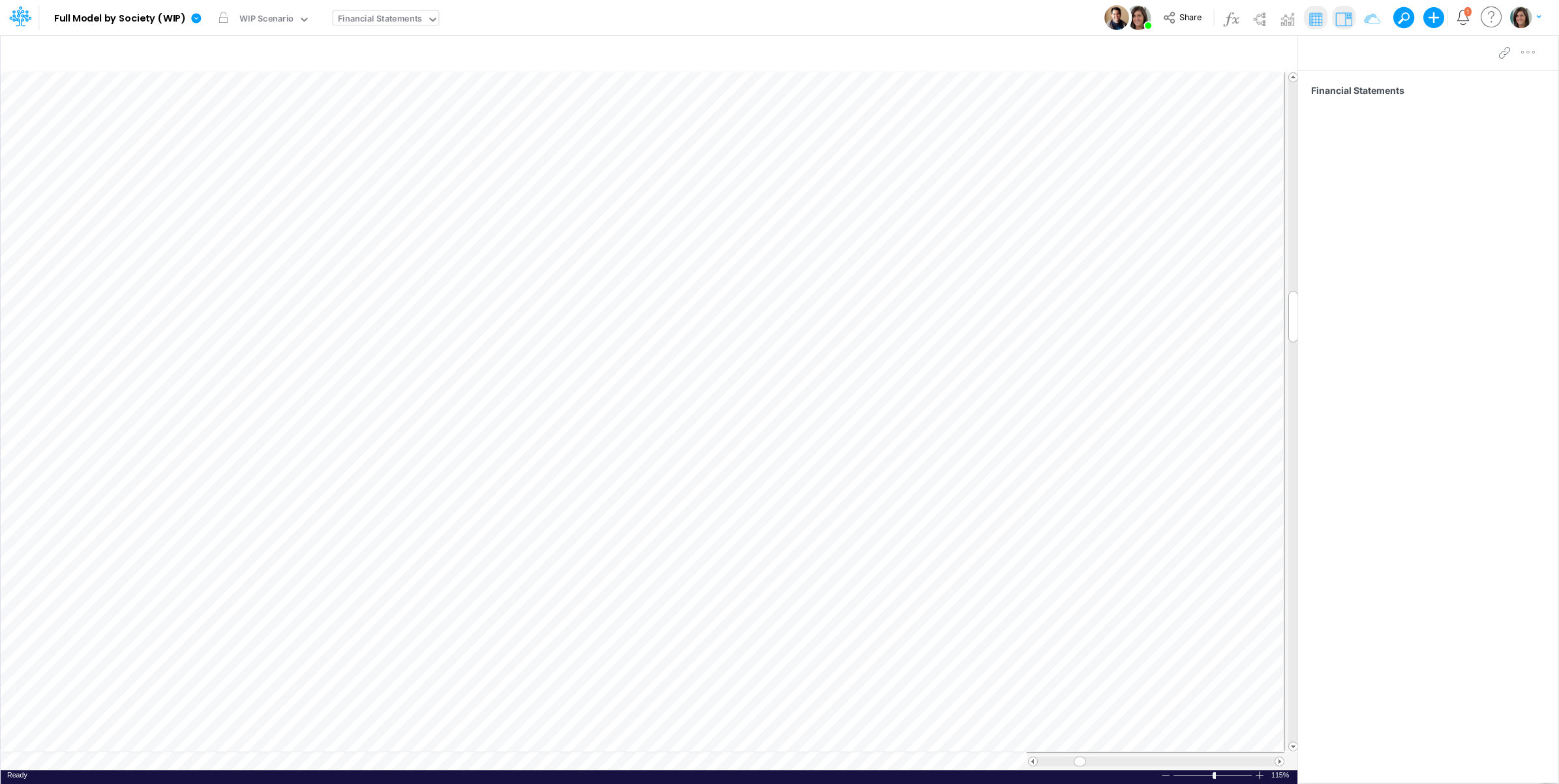
scroll to position [0, 1]
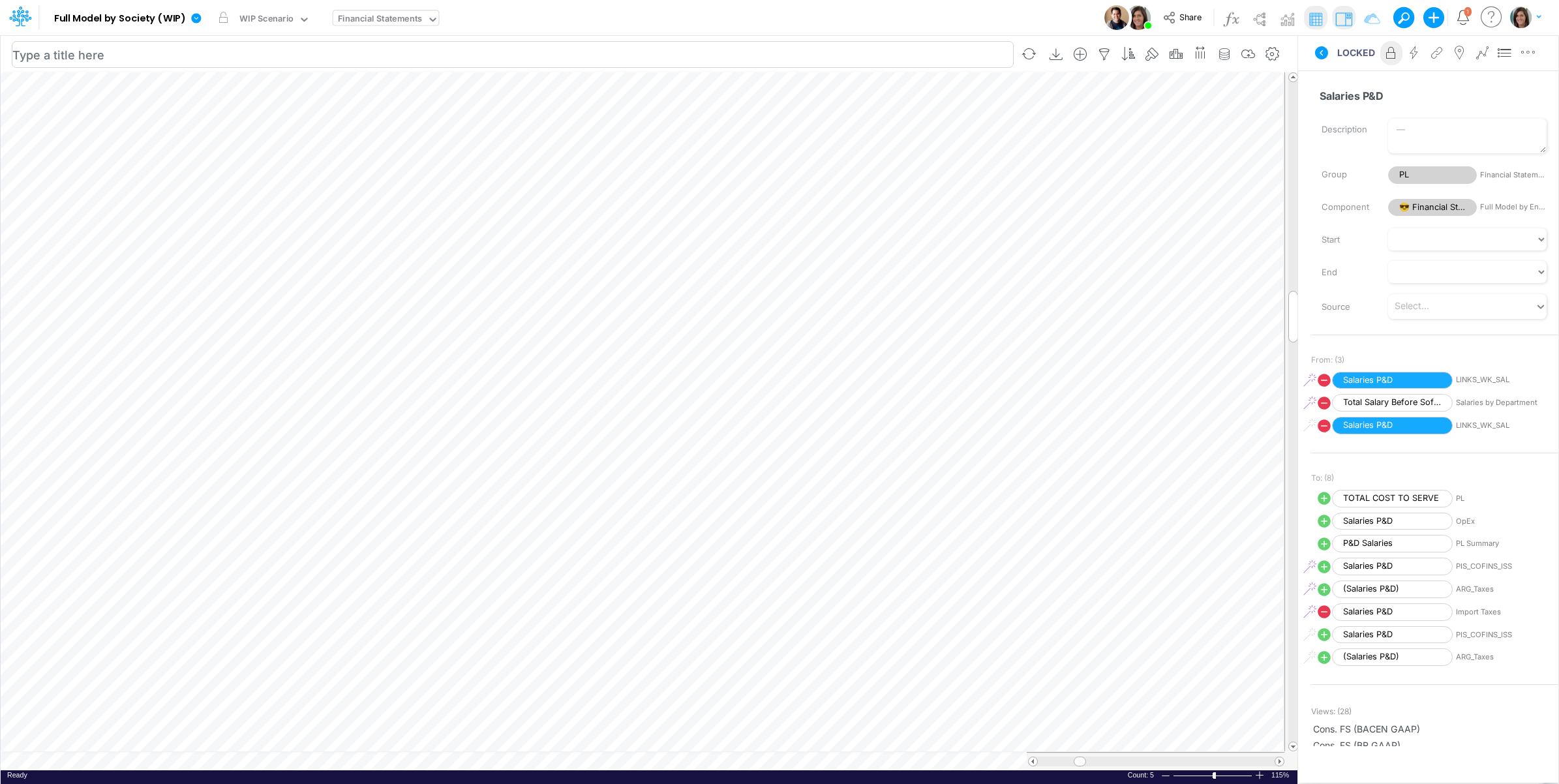
select select "Horizontal"
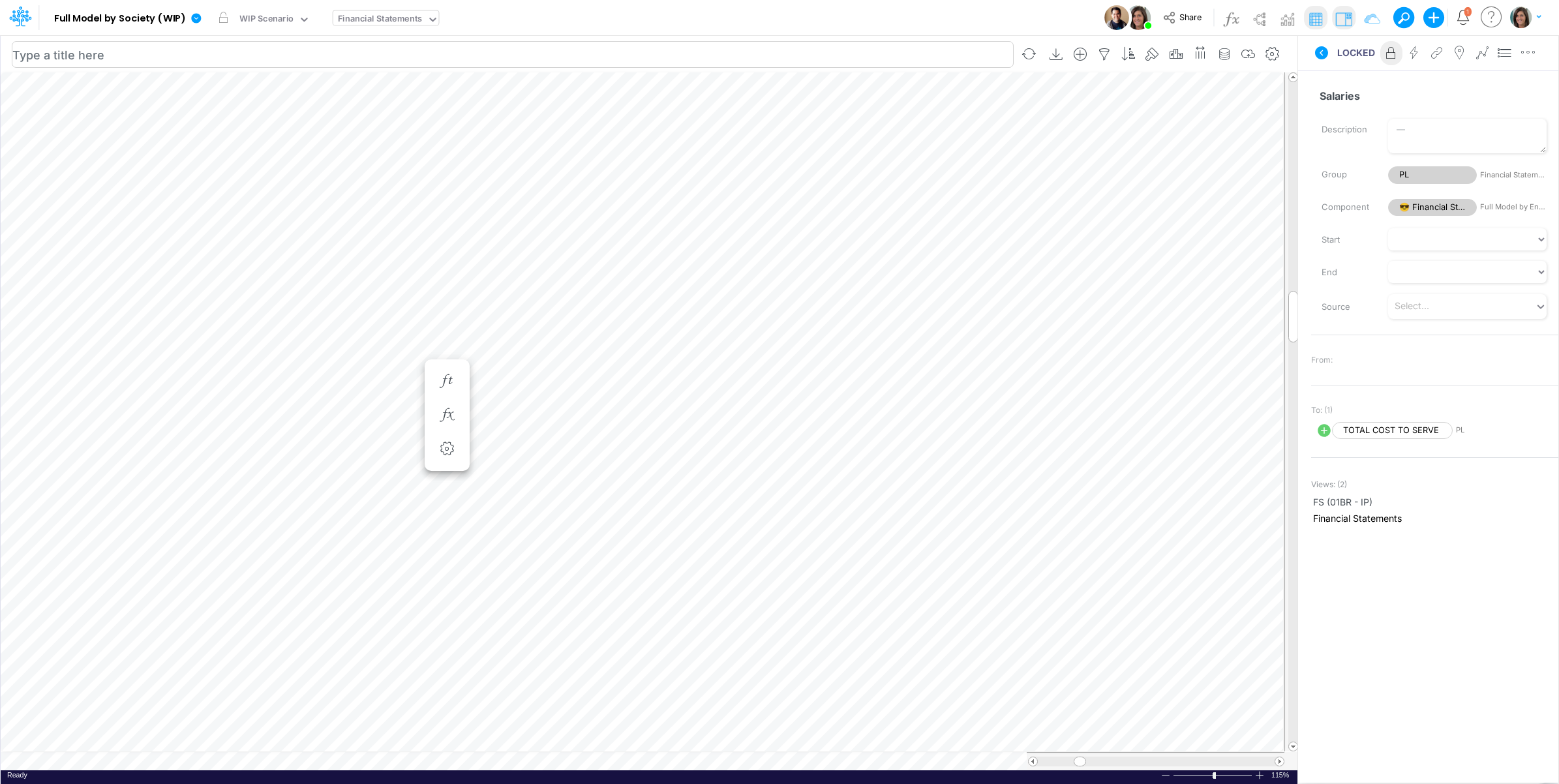
scroll to position [0, 1]
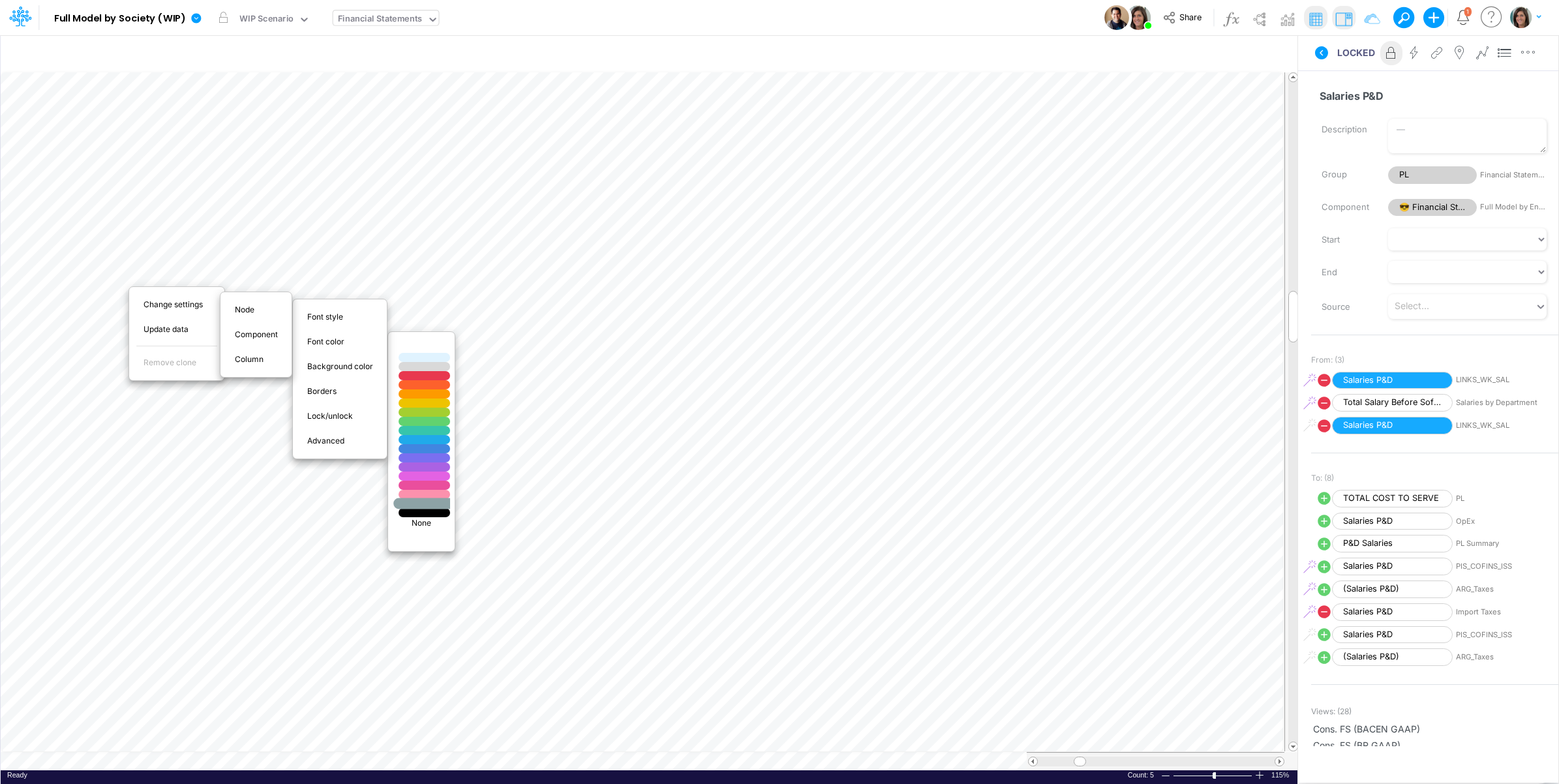
click at [437, 501] on div at bounding box center [424, 503] width 61 height 11
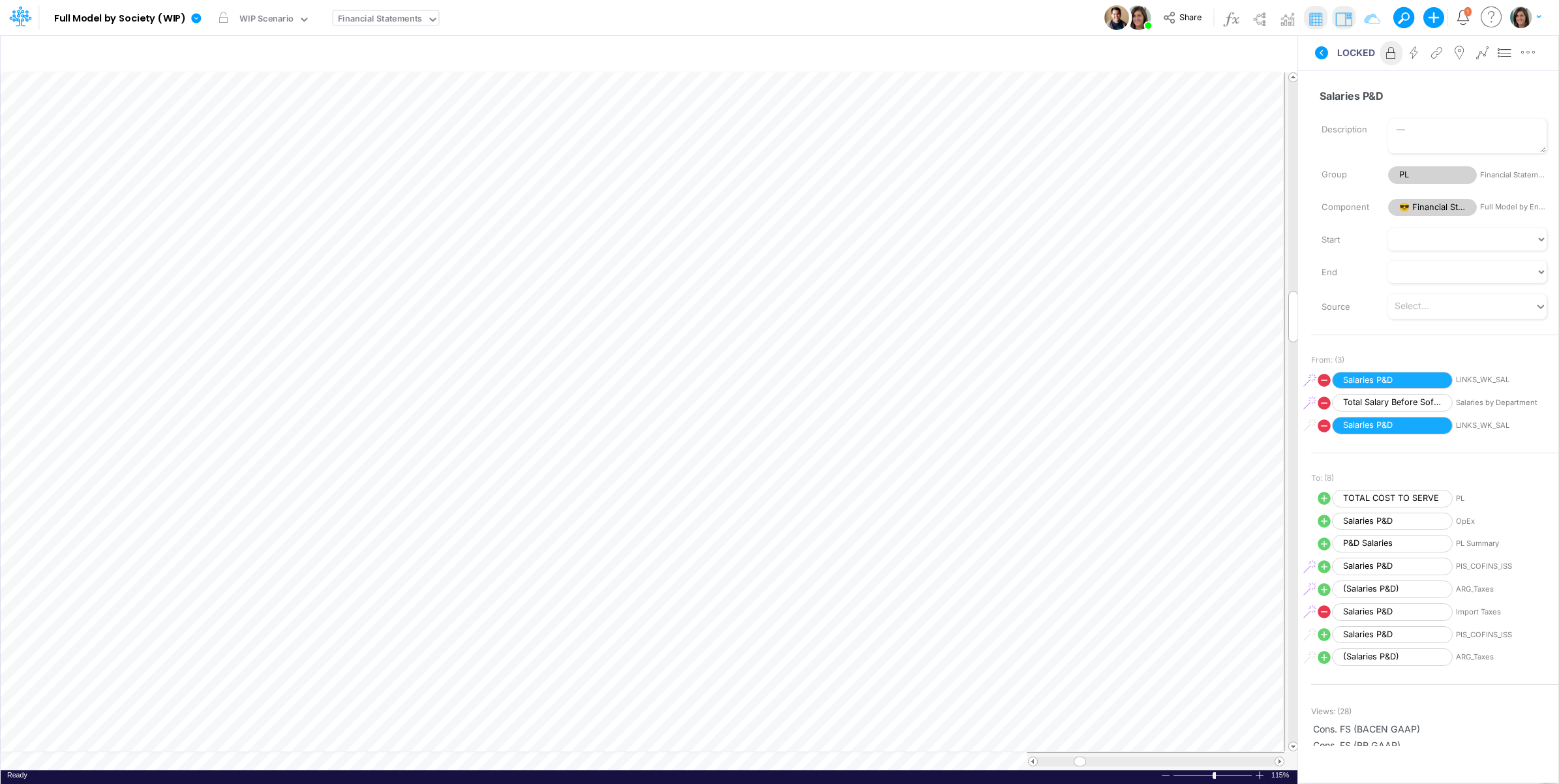
scroll to position [0, 1]
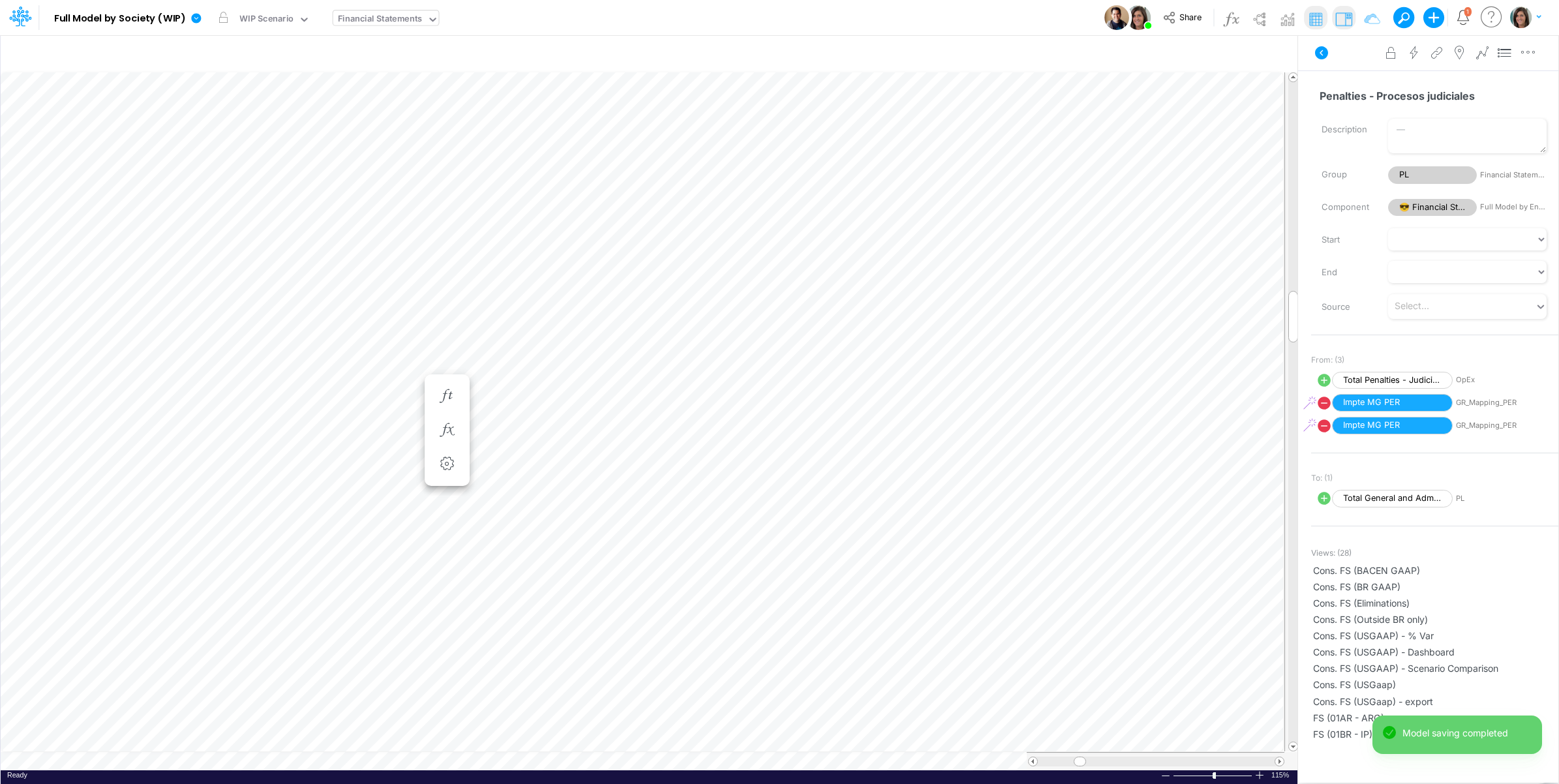
scroll to position [0, 1]
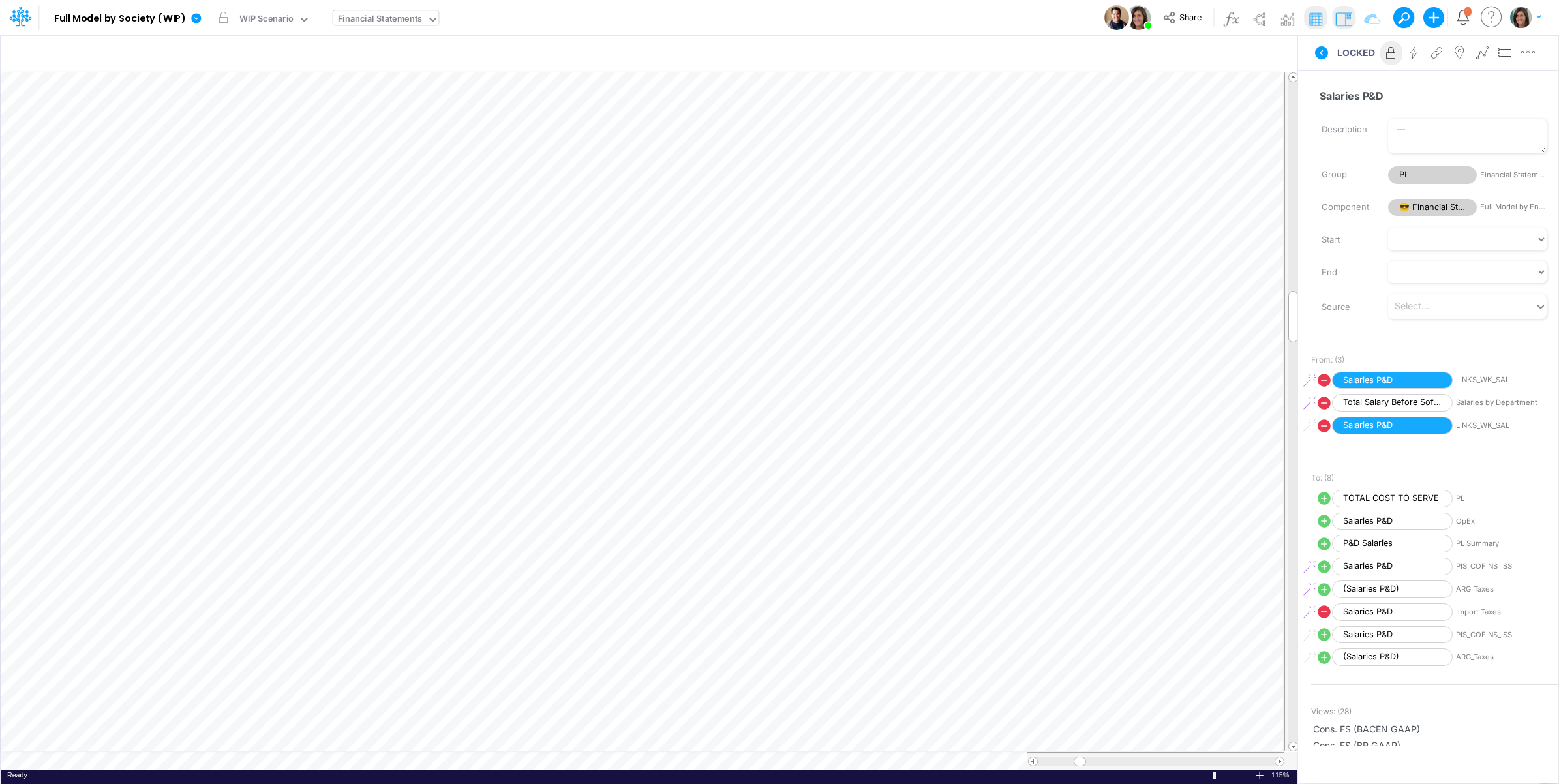
scroll to position [0, 1]
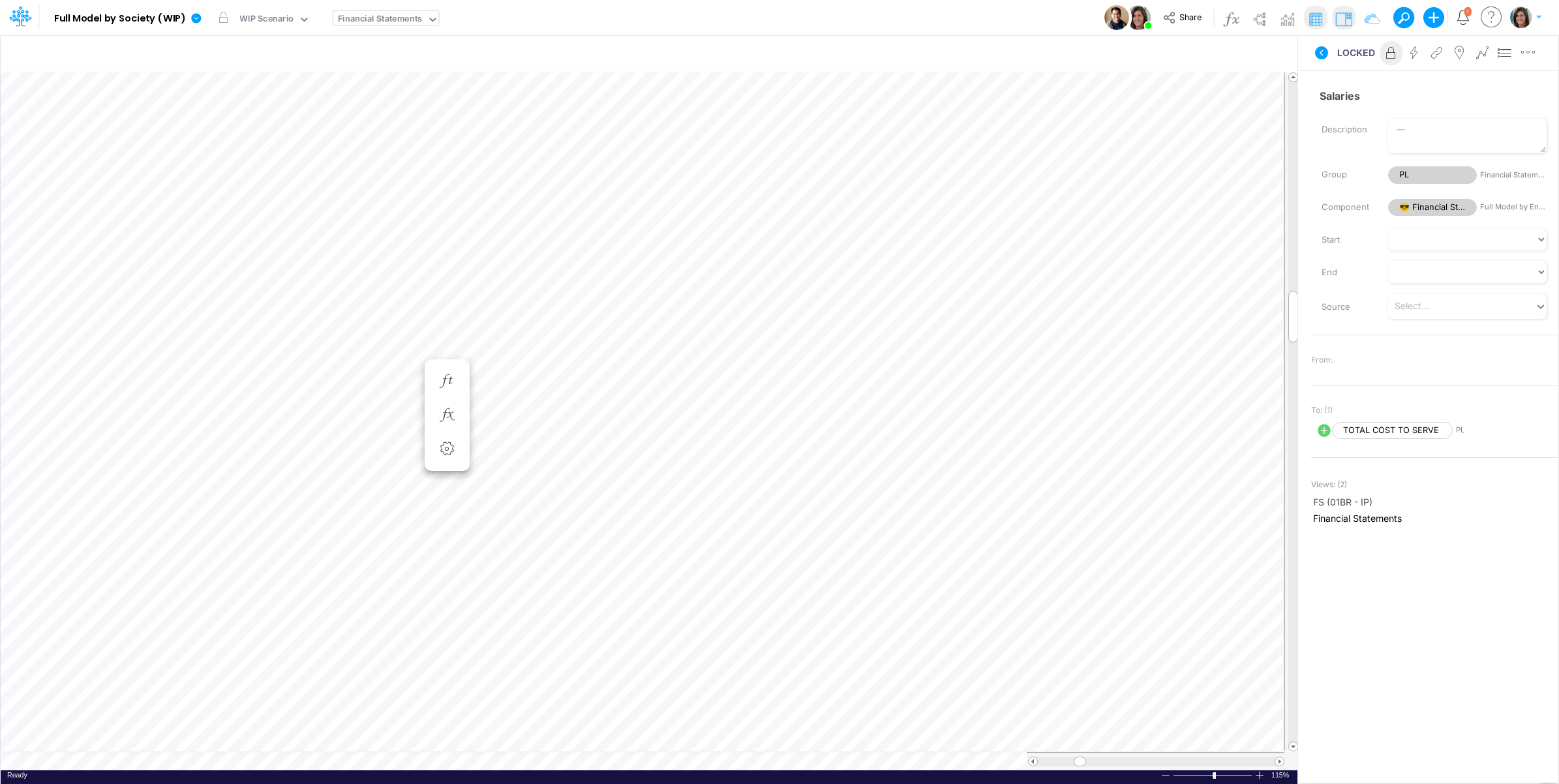
scroll to position [0, 1]
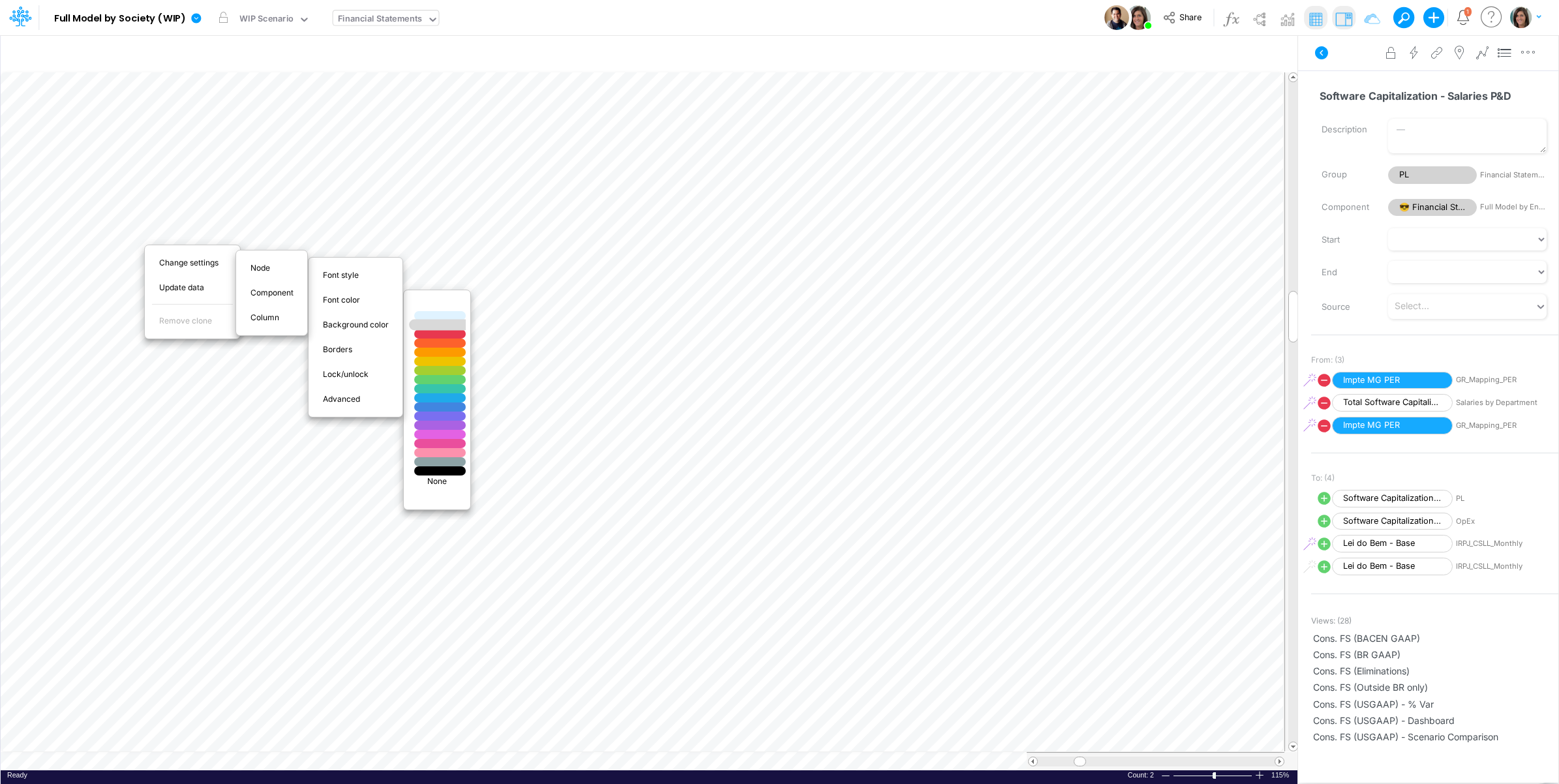
click at [453, 326] on div at bounding box center [440, 324] width 61 height 11
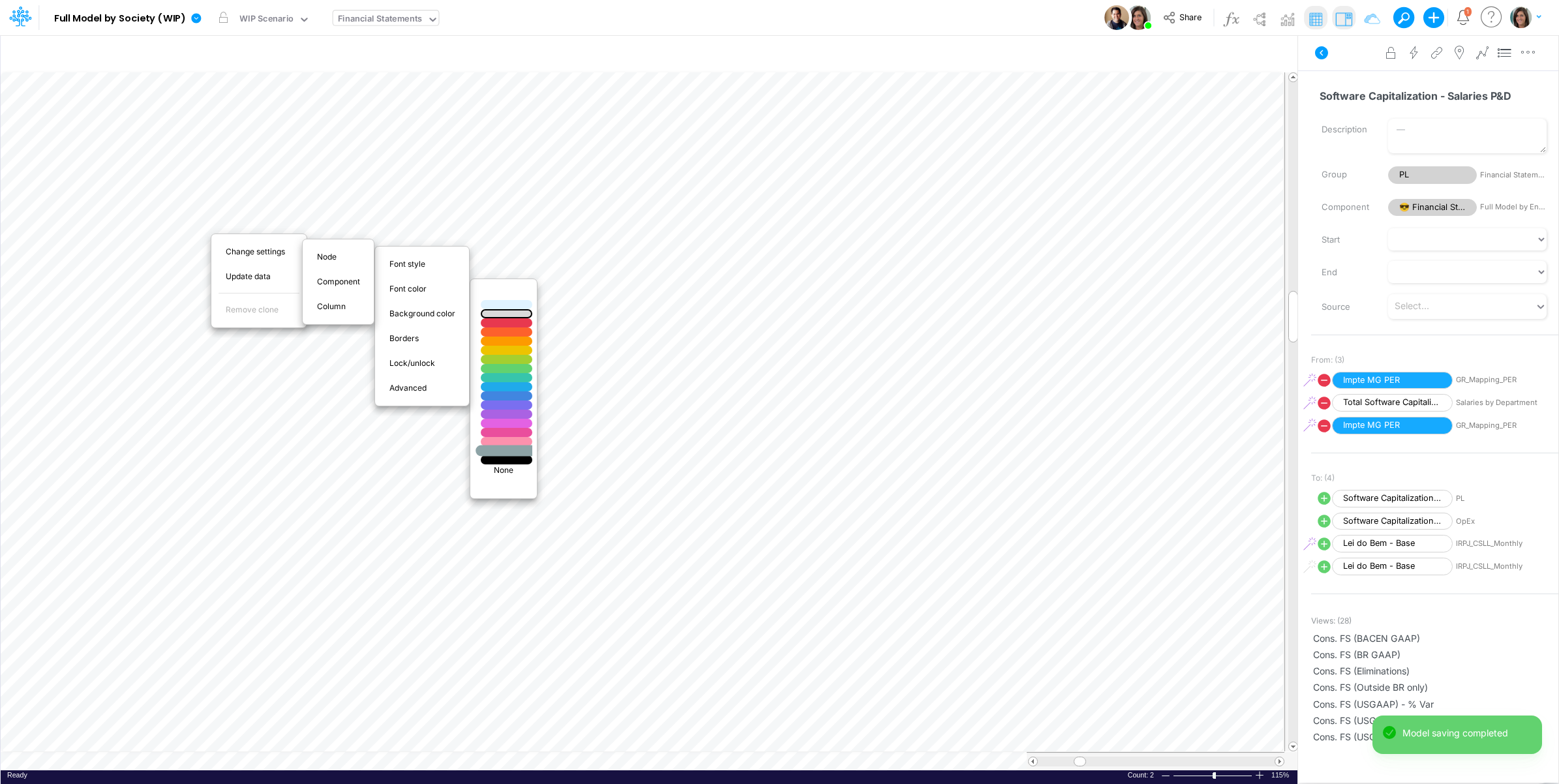
click at [520, 451] on div at bounding box center [507, 451] width 61 height 11
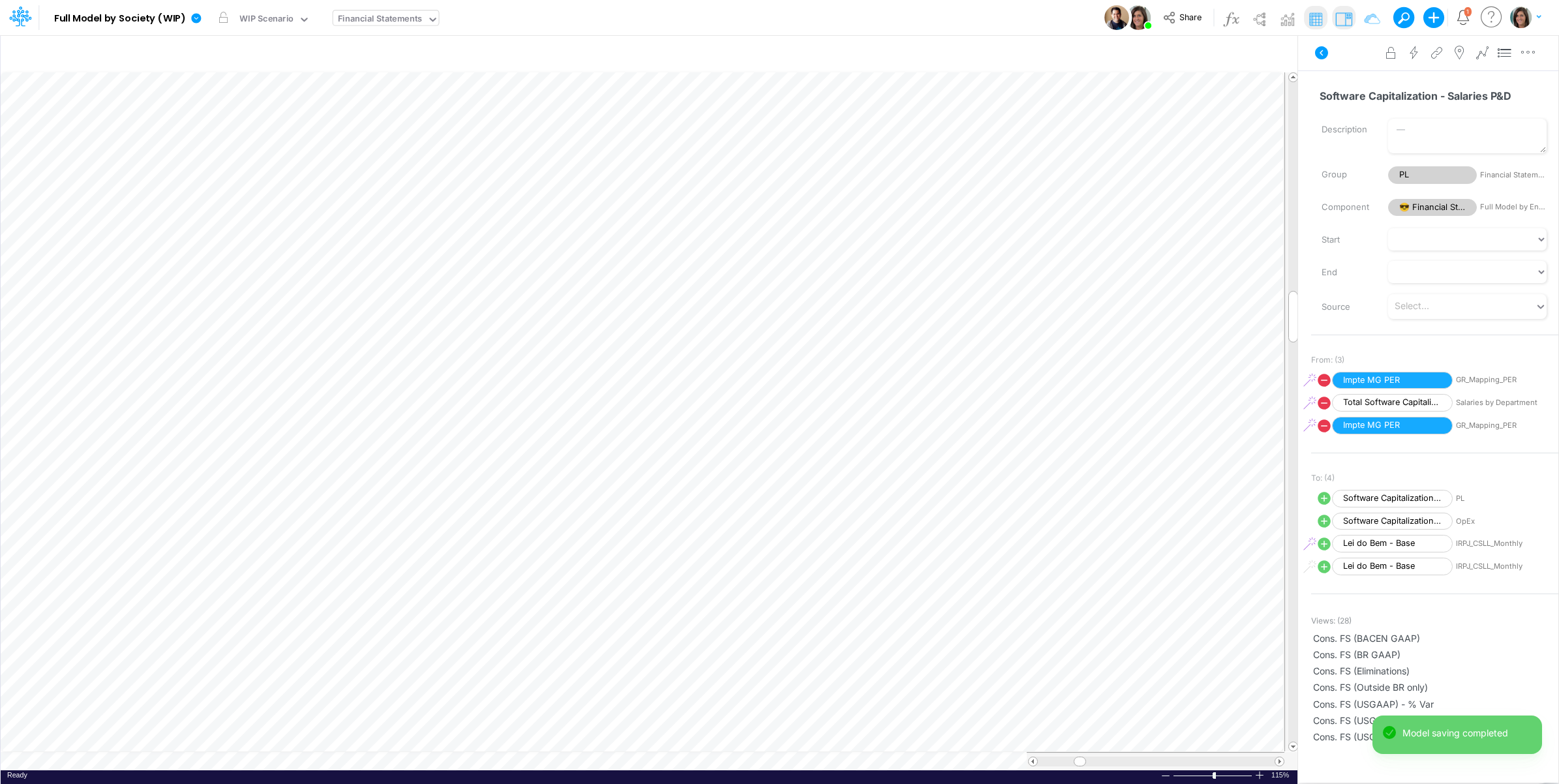
scroll to position [0, 1]
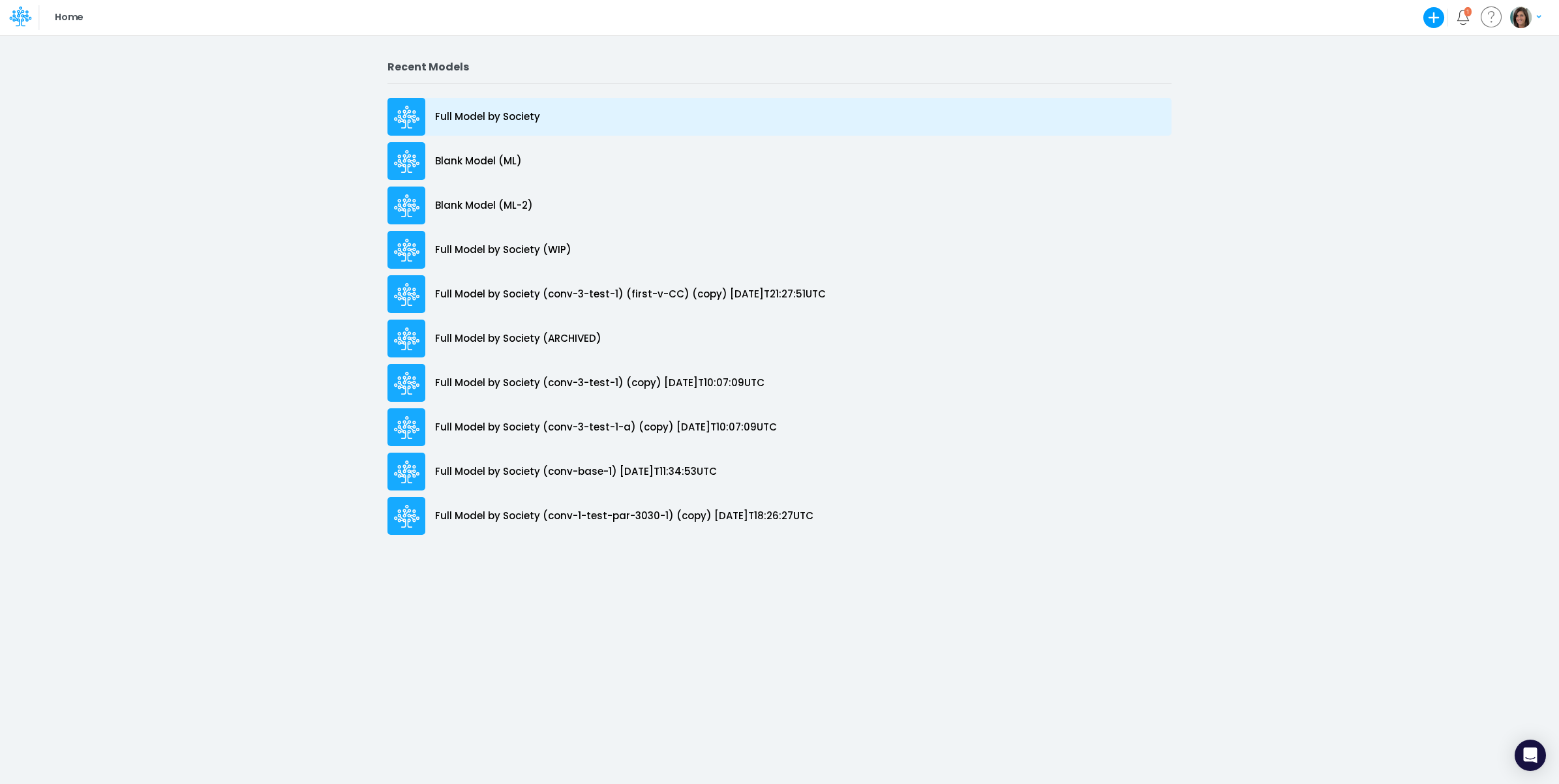
click at [530, 115] on p "Full Model by Society" at bounding box center [488, 117] width 105 height 15
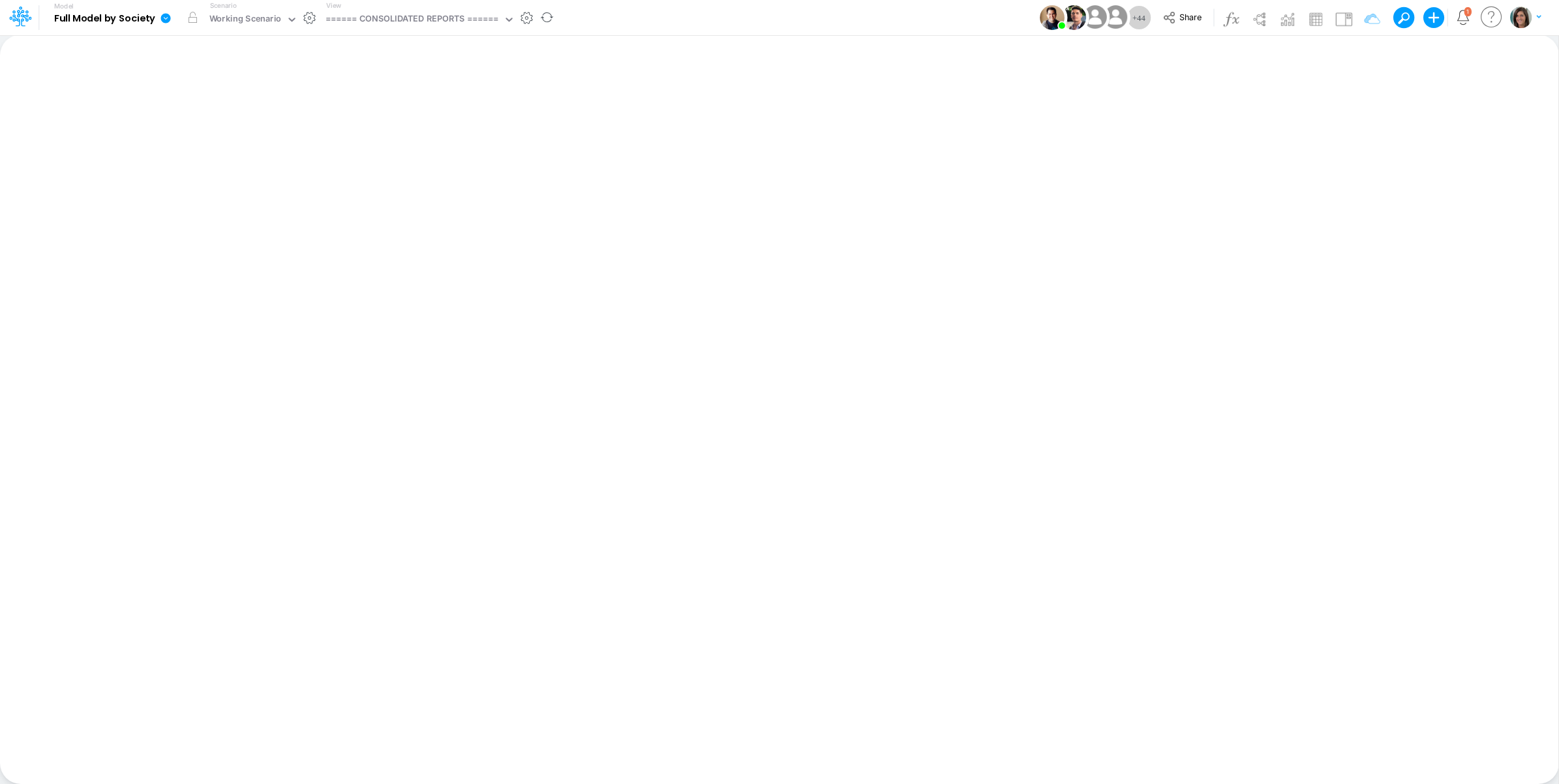
click at [168, 18] on icon at bounding box center [166, 18] width 10 height 10
click at [212, 137] on button "View model info" at bounding box center [232, 135] width 140 height 20
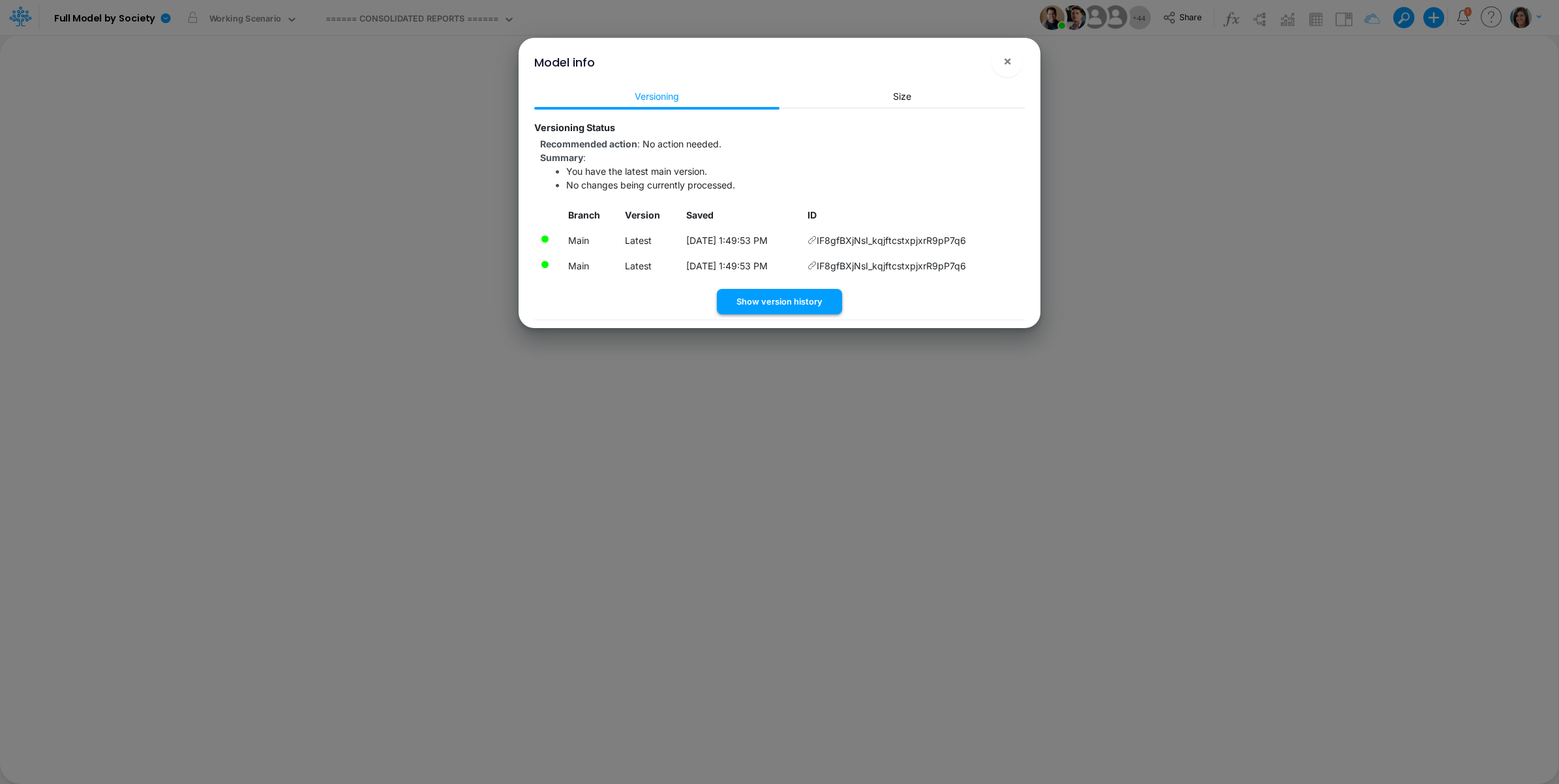
click at [787, 293] on button "Show version history" at bounding box center [780, 302] width 125 height 25
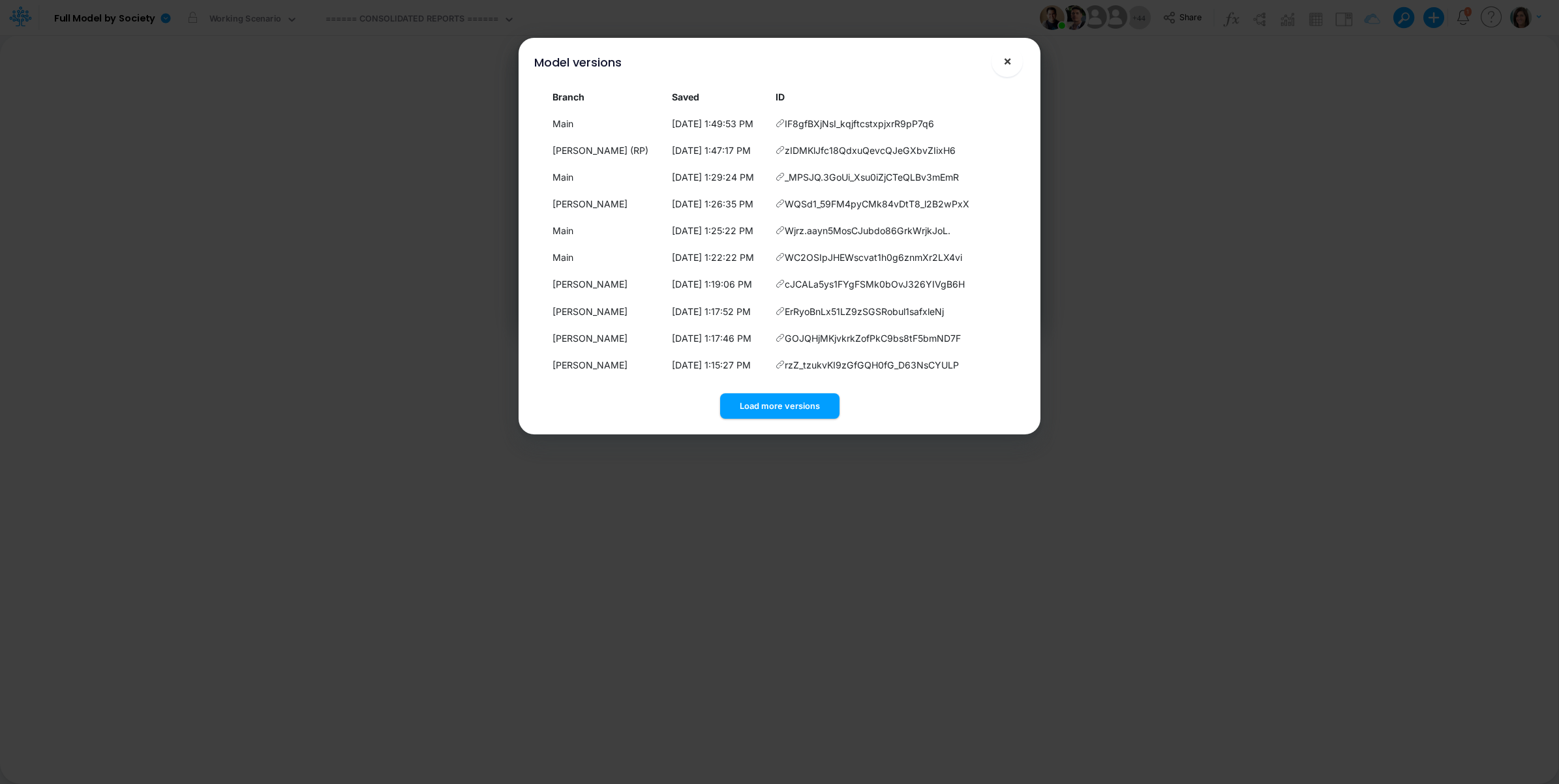
click at [1011, 63] on span "×" at bounding box center [1007, 60] width 8 height 16
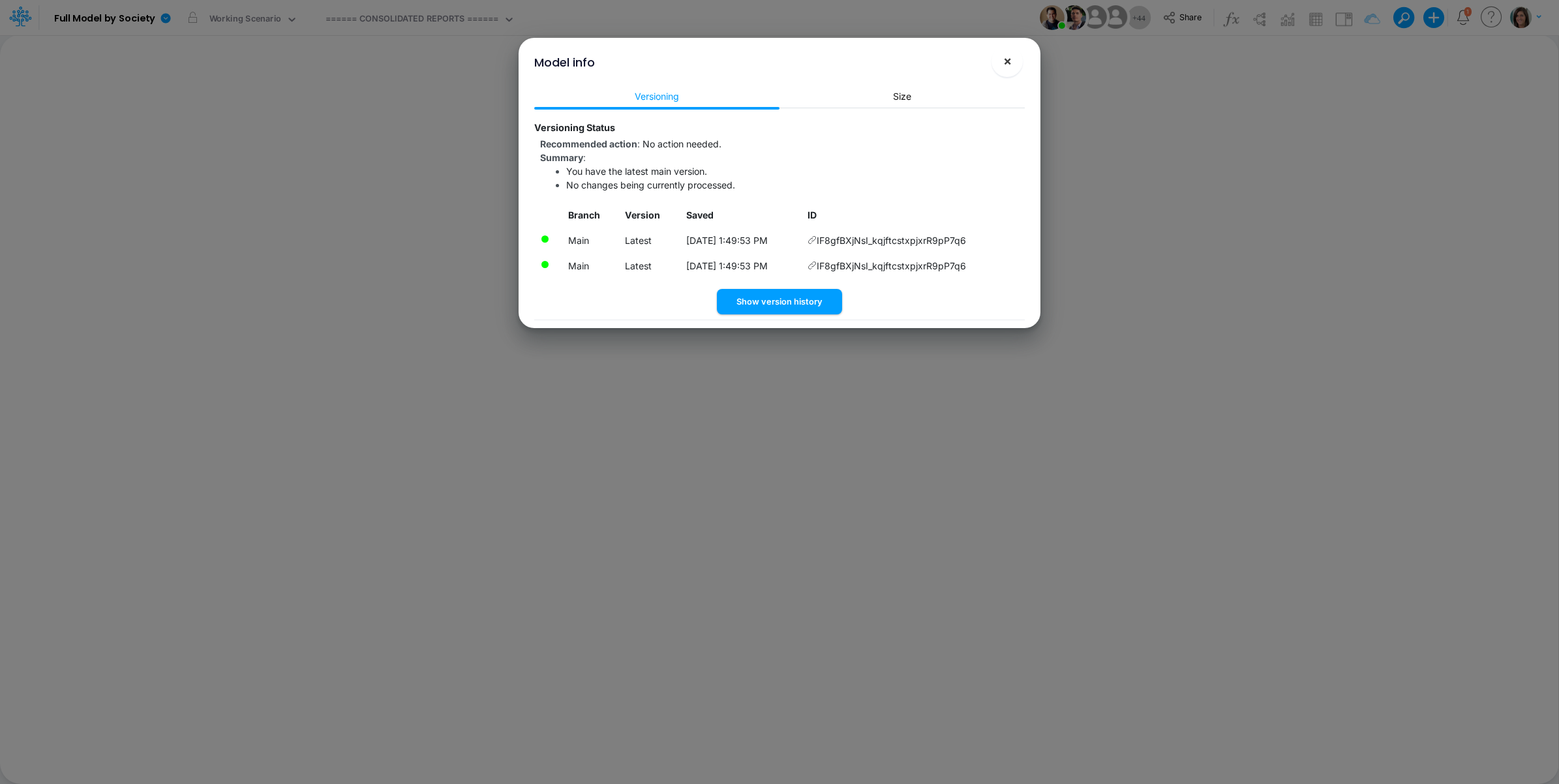
click at [1003, 61] on span "×" at bounding box center [1007, 60] width 8 height 16
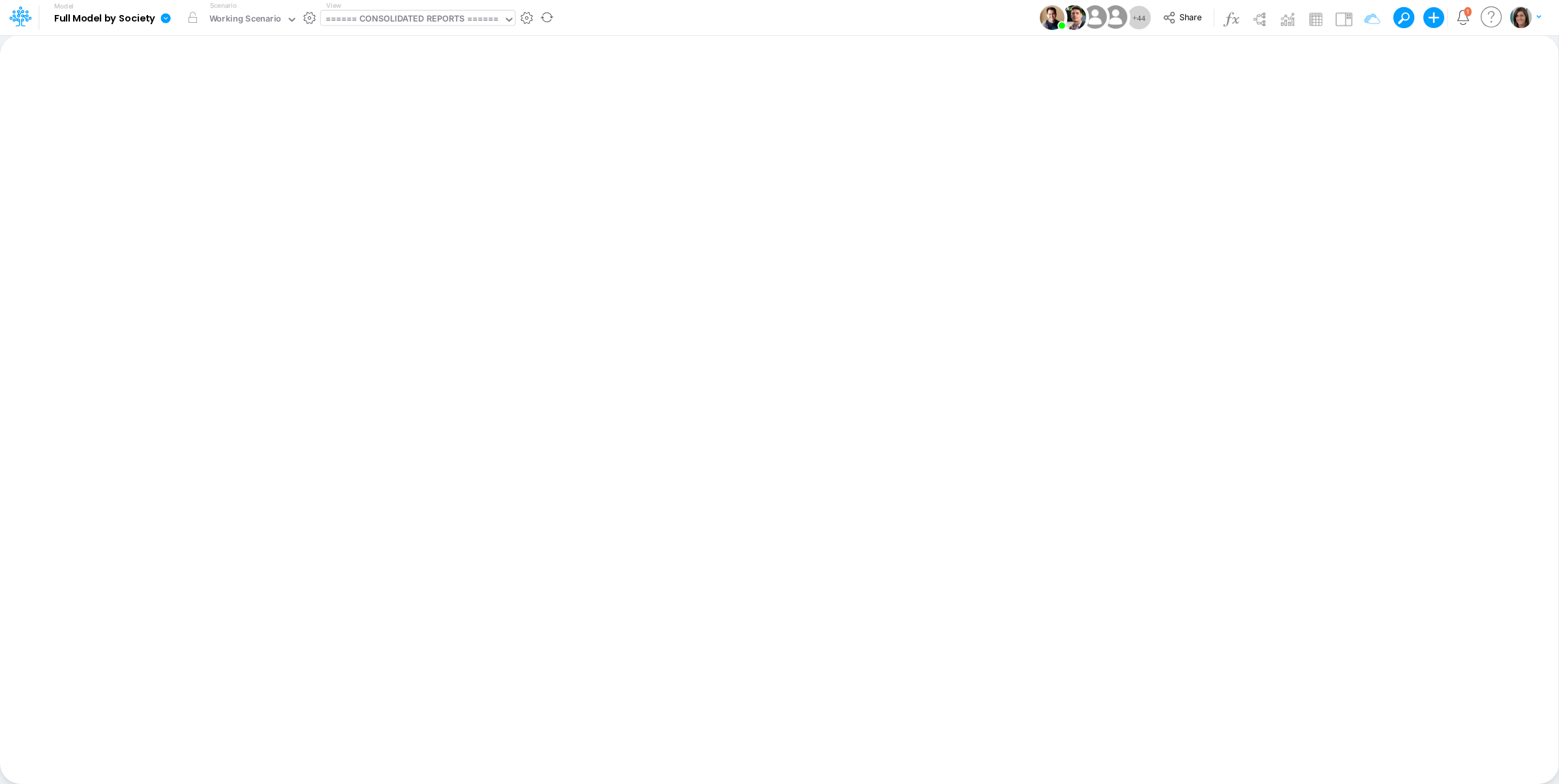
click at [447, 18] on div "====== CONSOLIDATED REPORTS ======" at bounding box center [412, 20] width 174 height 15
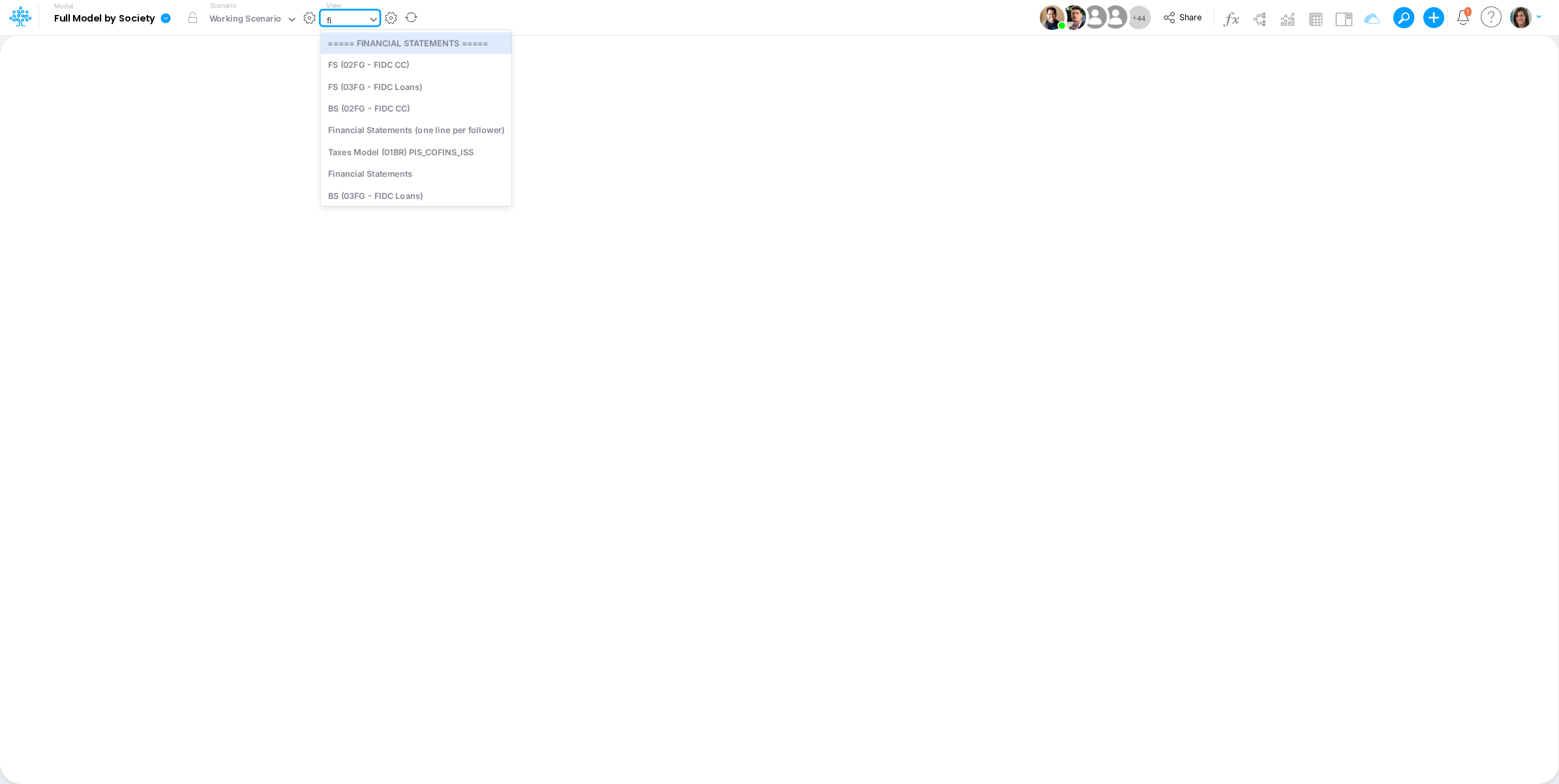
type input "fin"
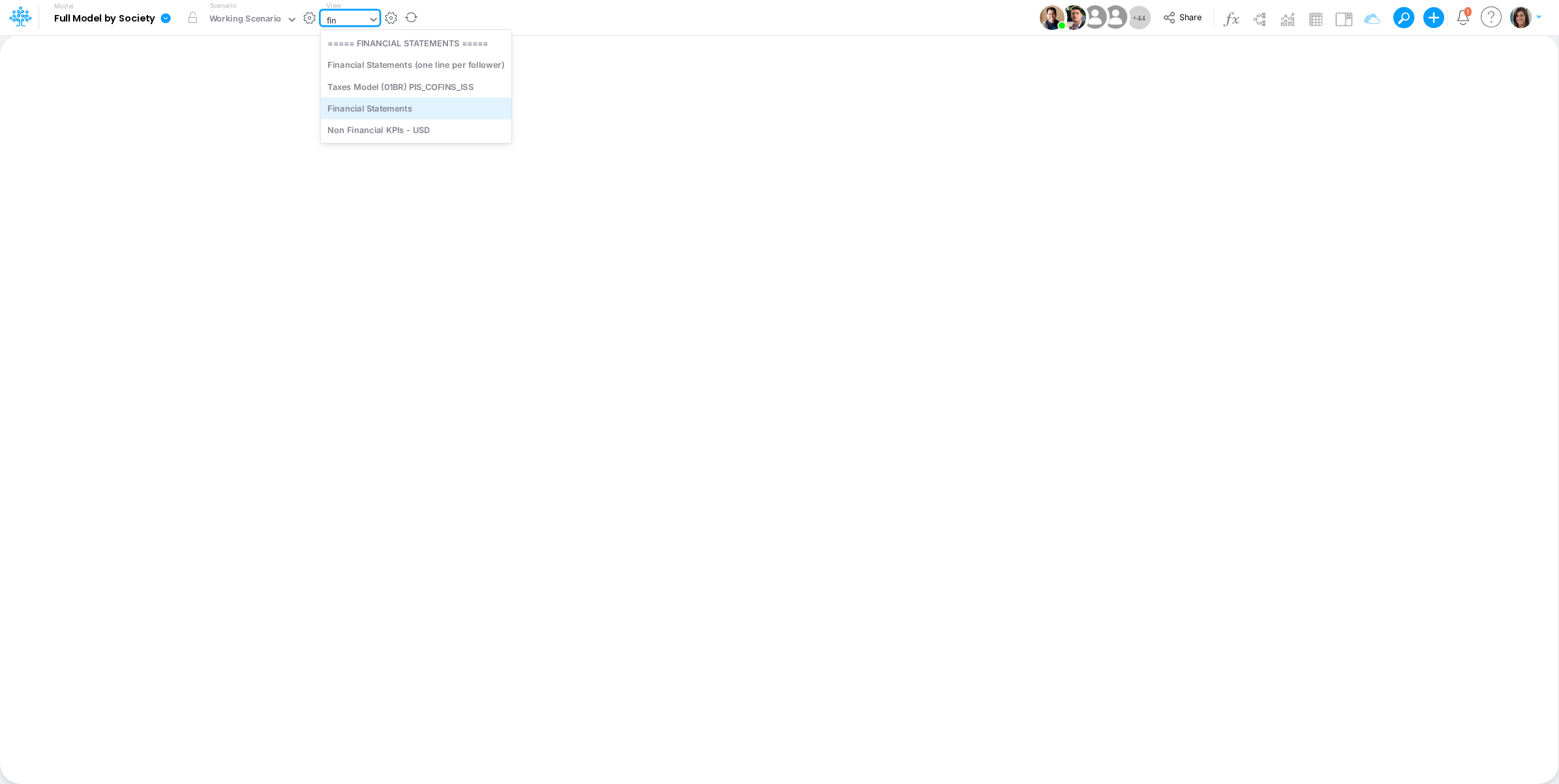
click at [424, 105] on div "Financial Statements" at bounding box center [416, 108] width 191 height 22
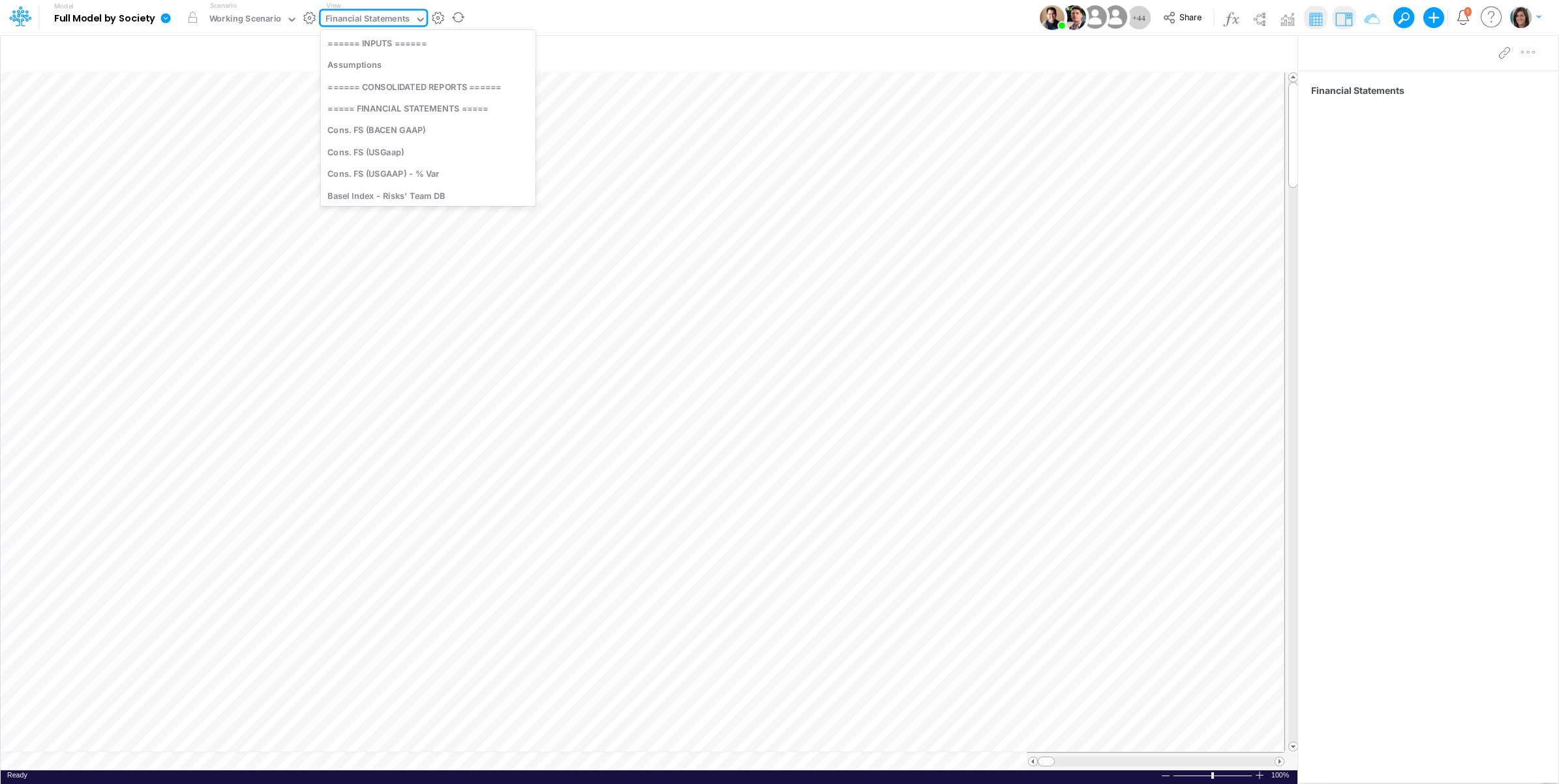
click at [387, 19] on div "Financial Statements" at bounding box center [367, 20] width 84 height 15
type input "01br"
click at [399, 148] on div "FS (01BR - IP)" at bounding box center [409, 149] width 176 height 22
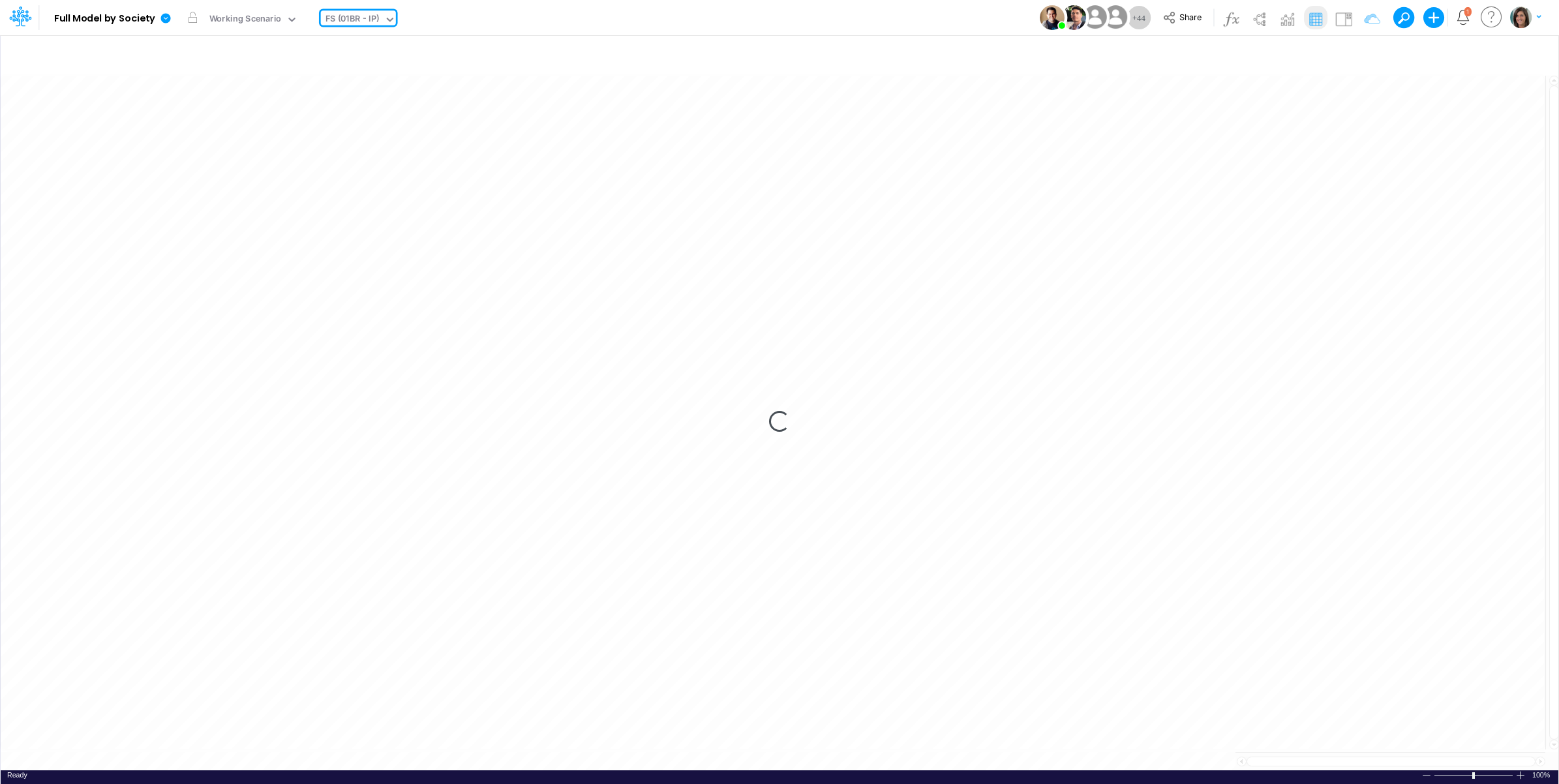
click at [596, 13] on div "Model Full Model by Society Edit model settings Duplicate Import QuickBooks Qui…" at bounding box center [780, 18] width 1404 height 35
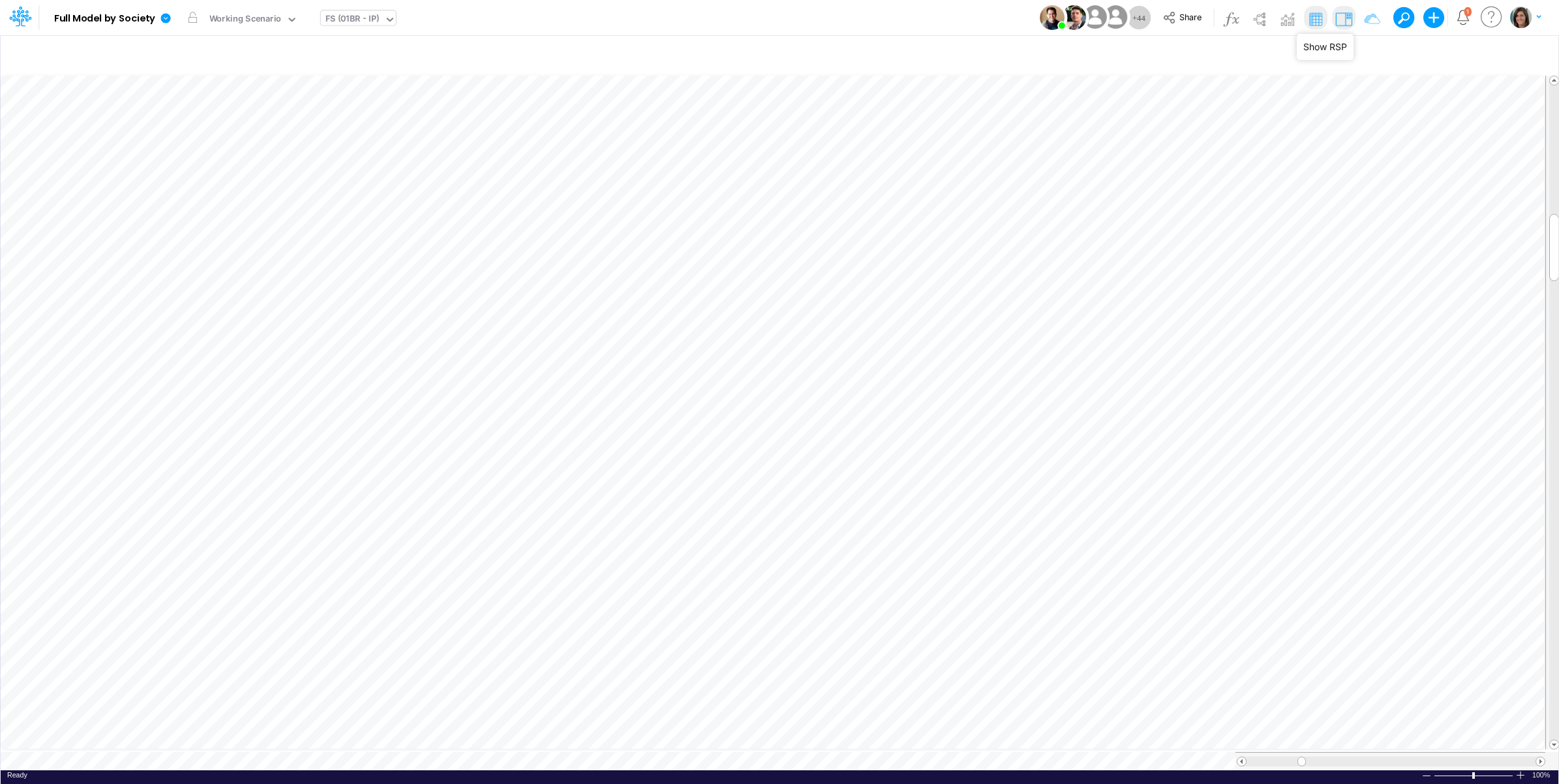
click at [1346, 13] on img at bounding box center [1343, 18] width 21 height 21
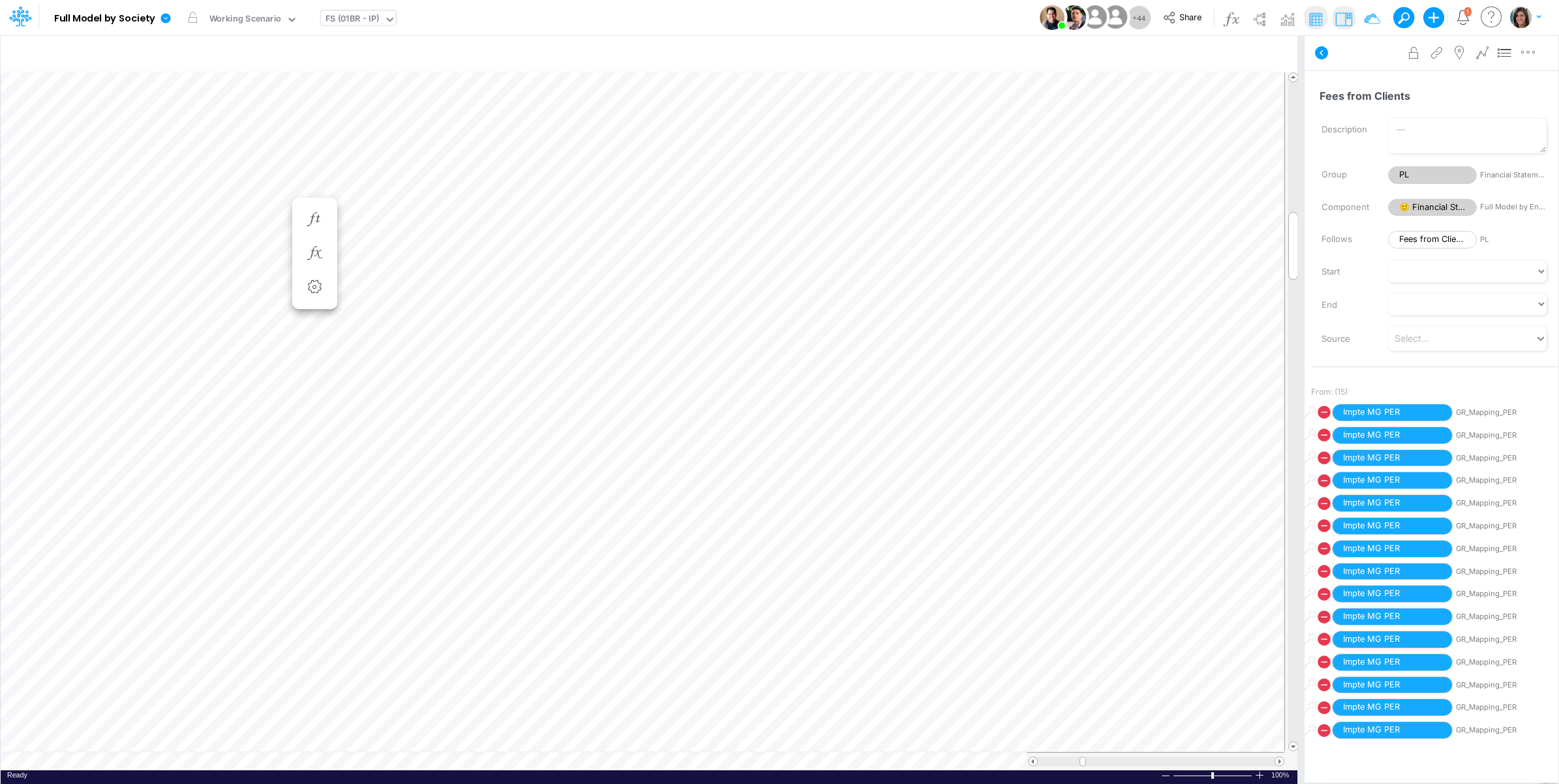
scroll to position [0, 1]
click at [317, 252] on icon "button" at bounding box center [313, 253] width 19 height 13
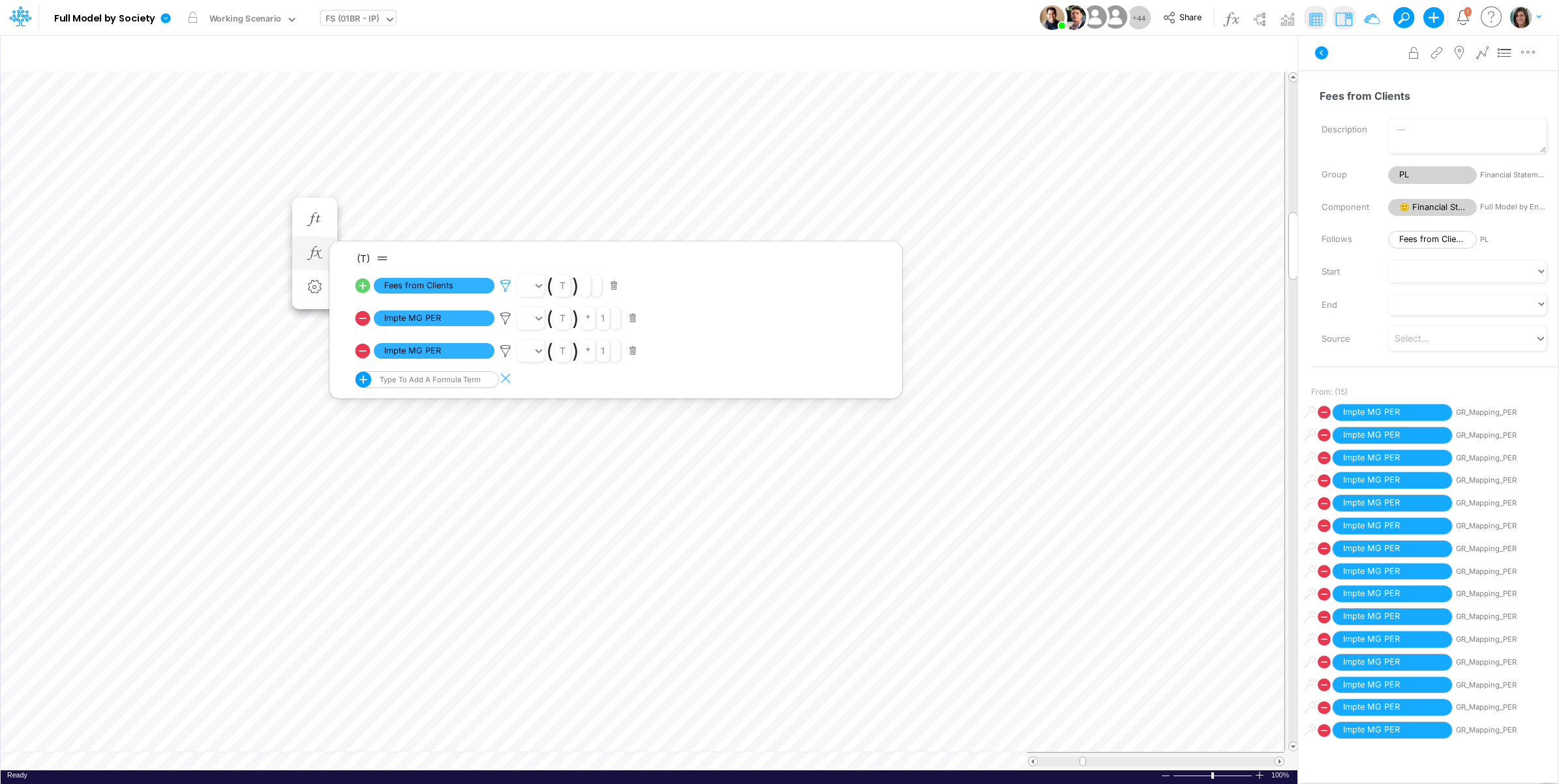
click at [503, 285] on icon at bounding box center [505, 286] width 19 height 13
click at [504, 285] on div at bounding box center [779, 395] width 1559 height 777
click at [1322, 50] on icon at bounding box center [1322, 53] width 16 height 16
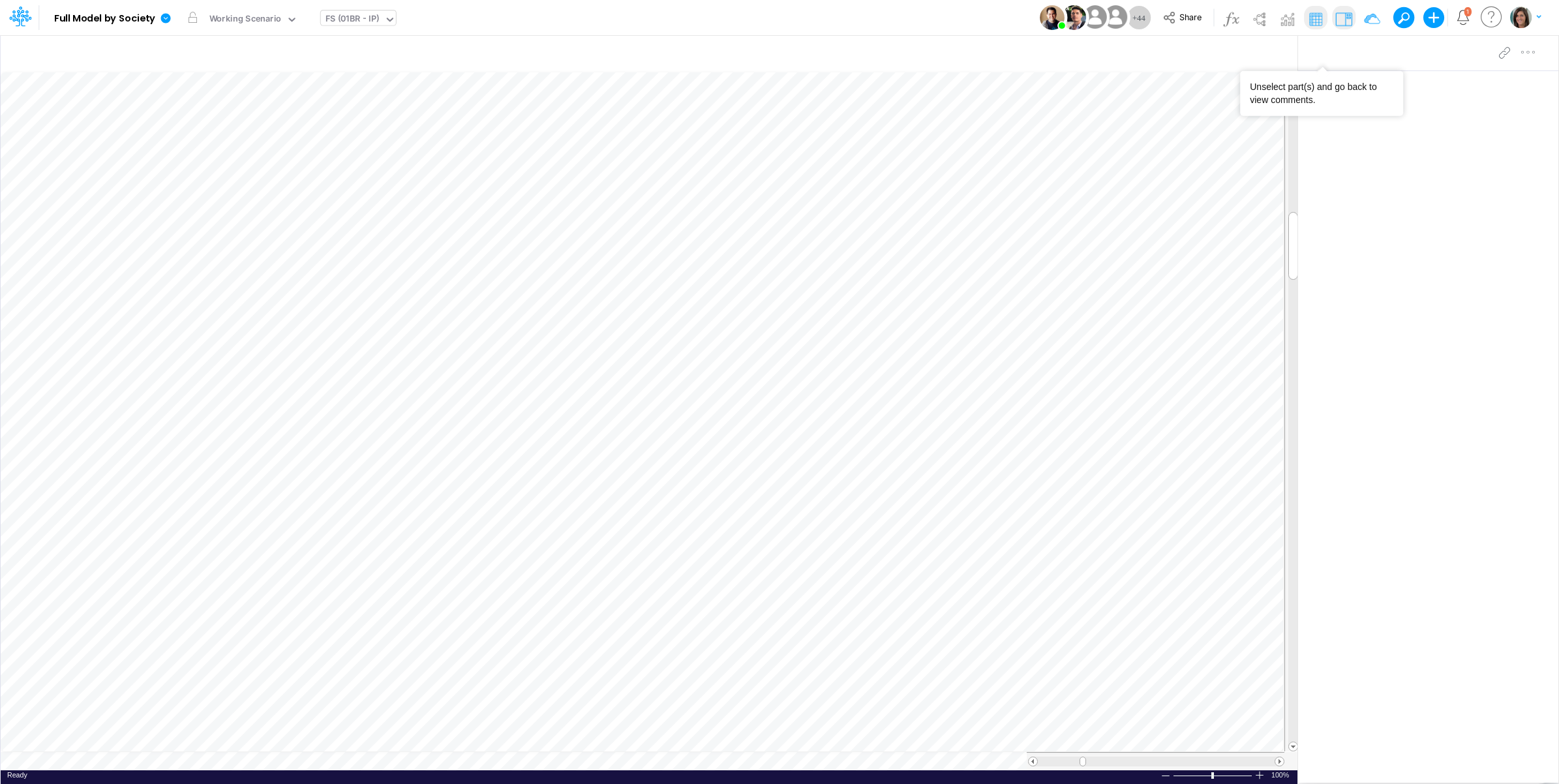
click at [1322, 53] on div at bounding box center [1428, 53] width 260 height 37
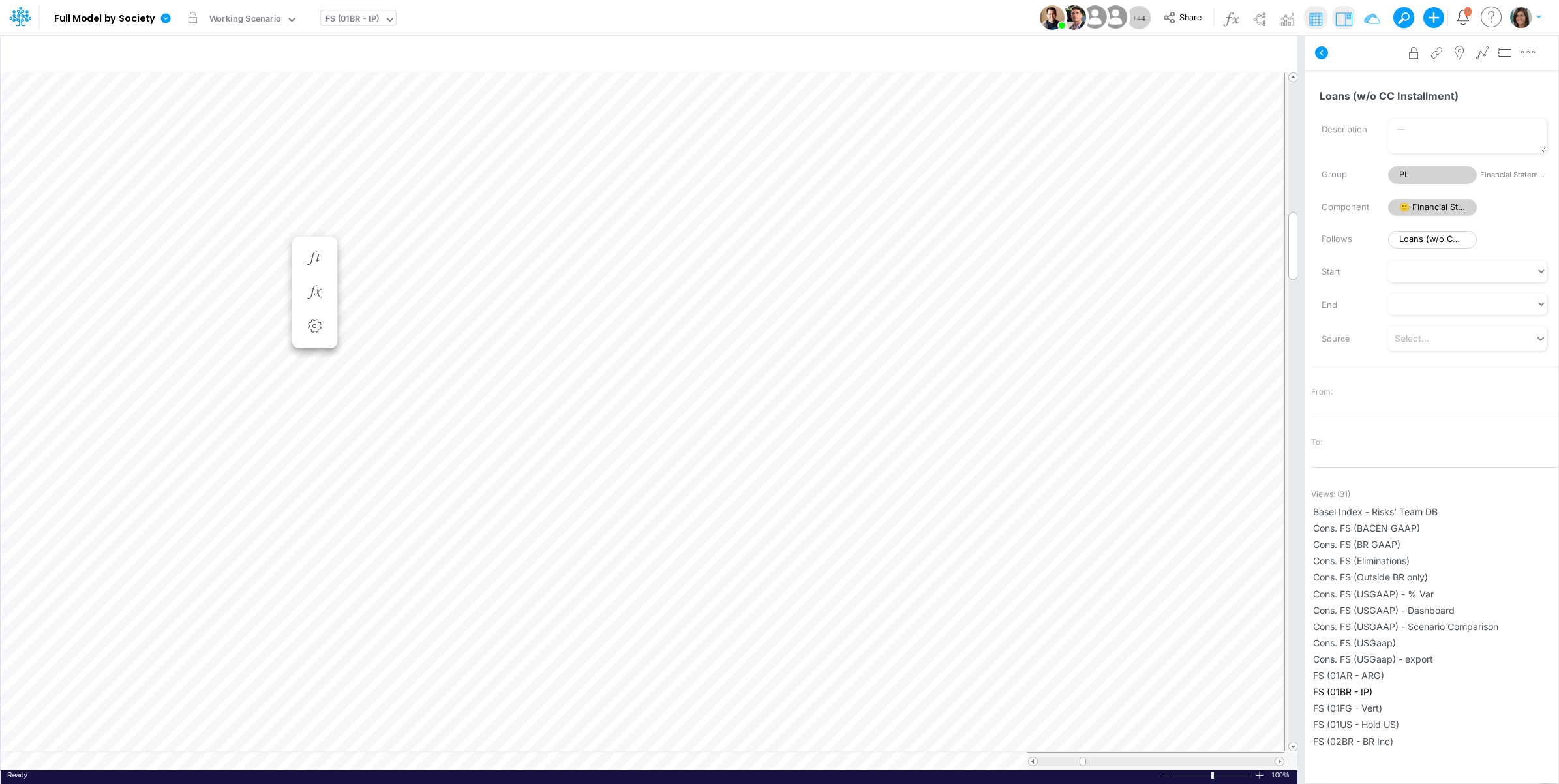
scroll to position [0, 1]
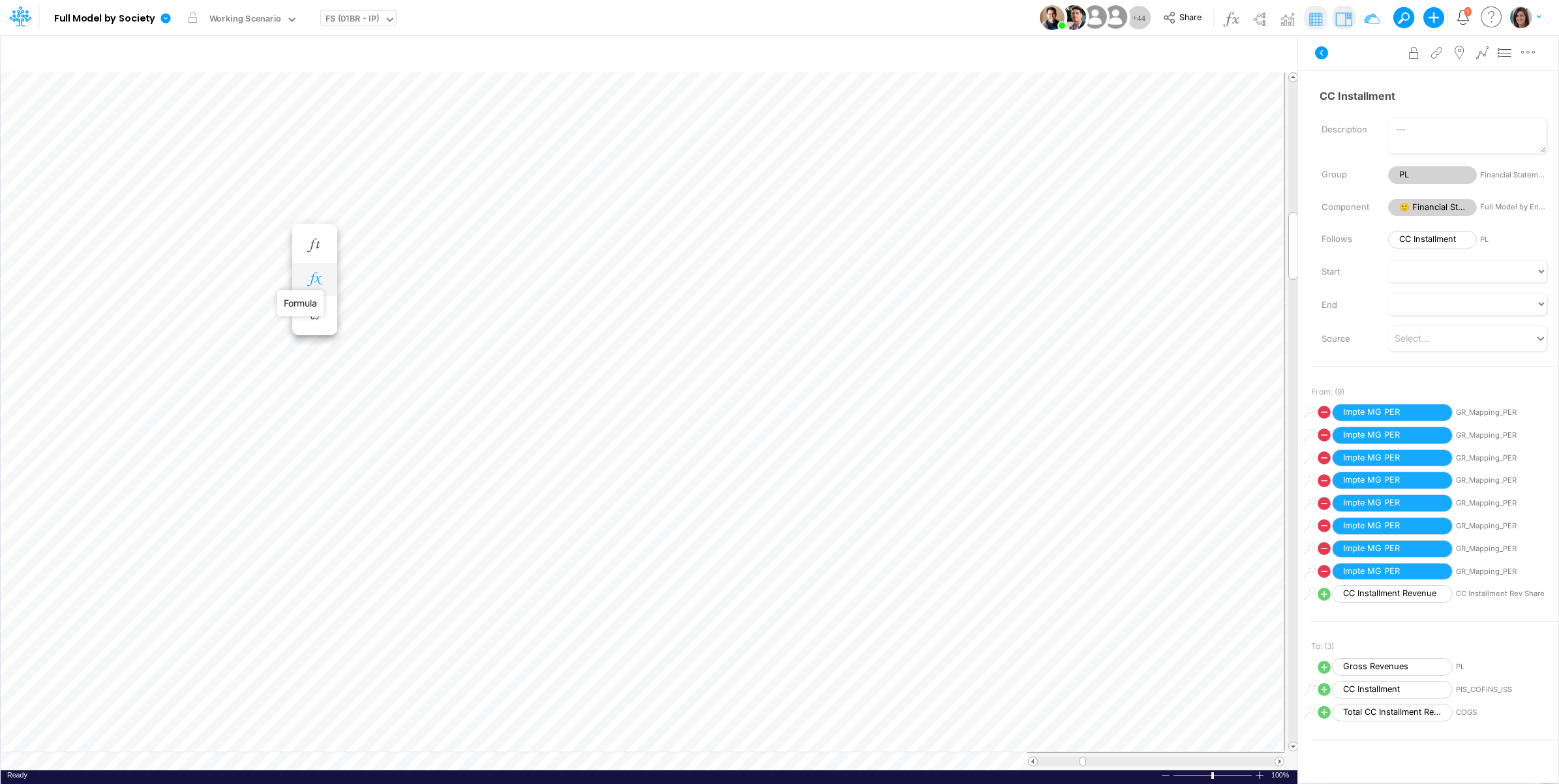
click at [318, 279] on icon "button" at bounding box center [313, 279] width 19 height 13
click at [506, 341] on icon at bounding box center [505, 344] width 19 height 13
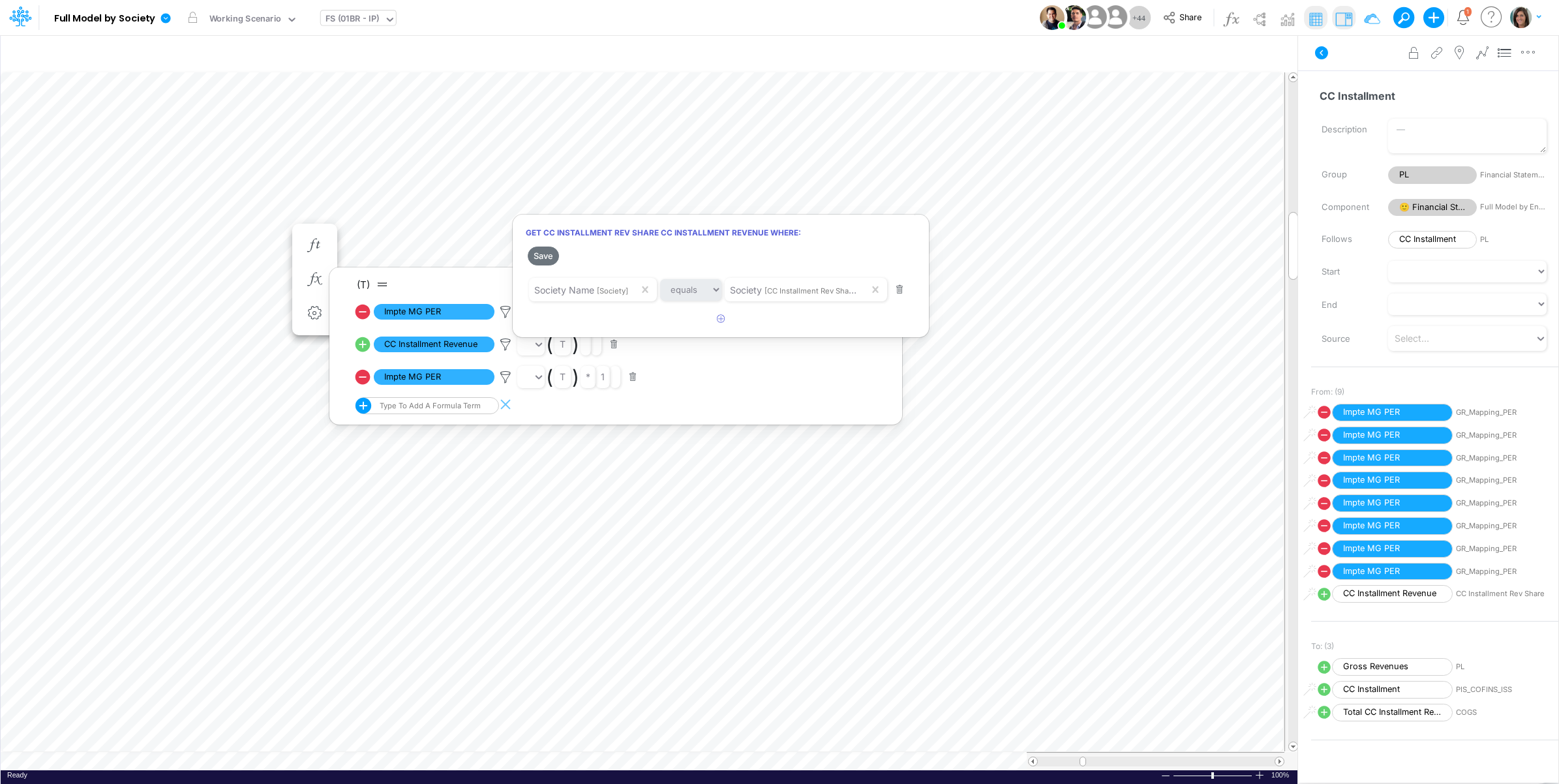
click at [507, 344] on div at bounding box center [779, 395] width 1559 height 777
click at [1355, 52] on div "Advanced settings Delete" at bounding box center [1428, 53] width 260 height 37
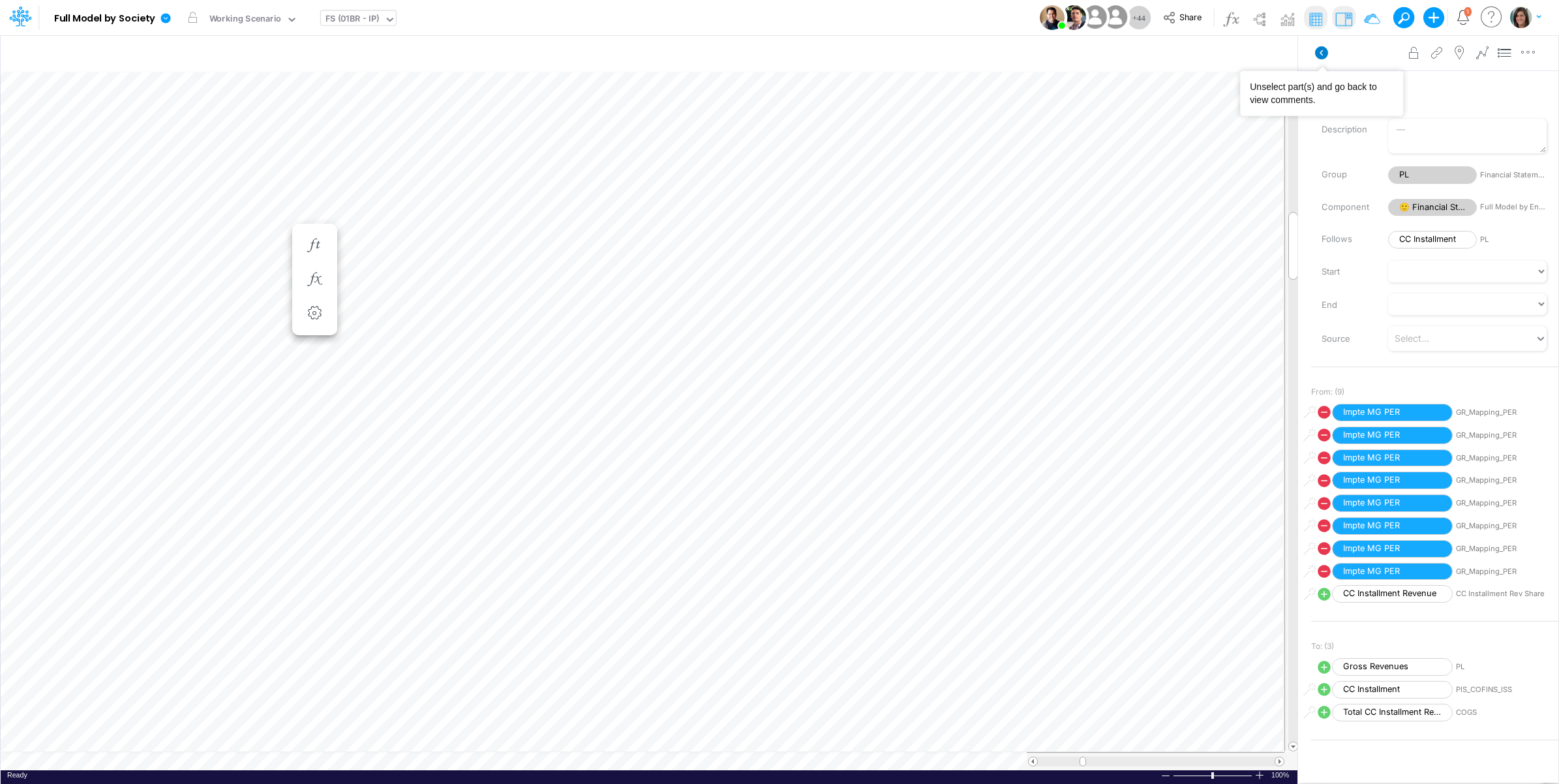
click at [1318, 51] on icon at bounding box center [1322, 53] width 13 height 13
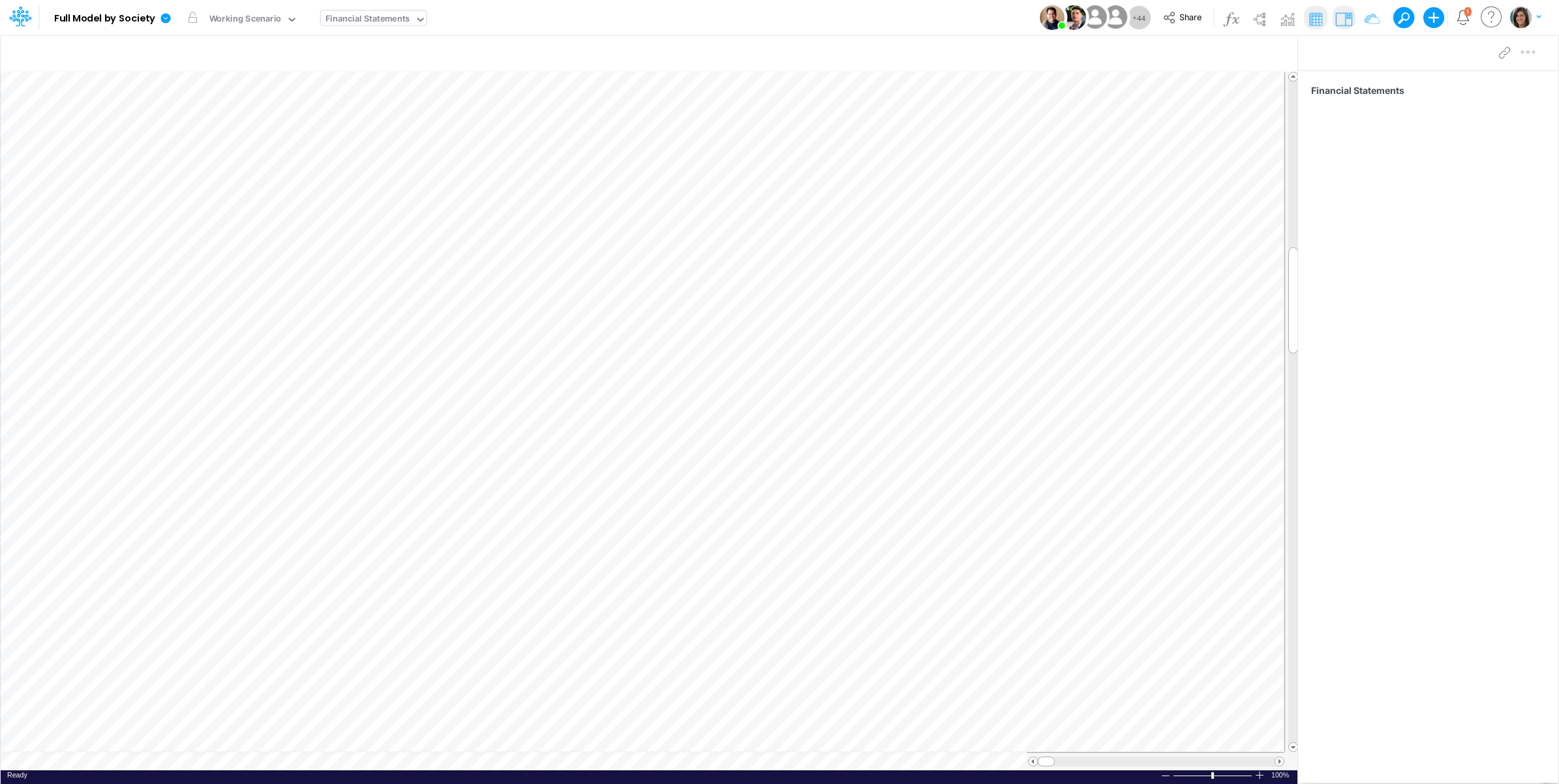
scroll to position [0, 1]
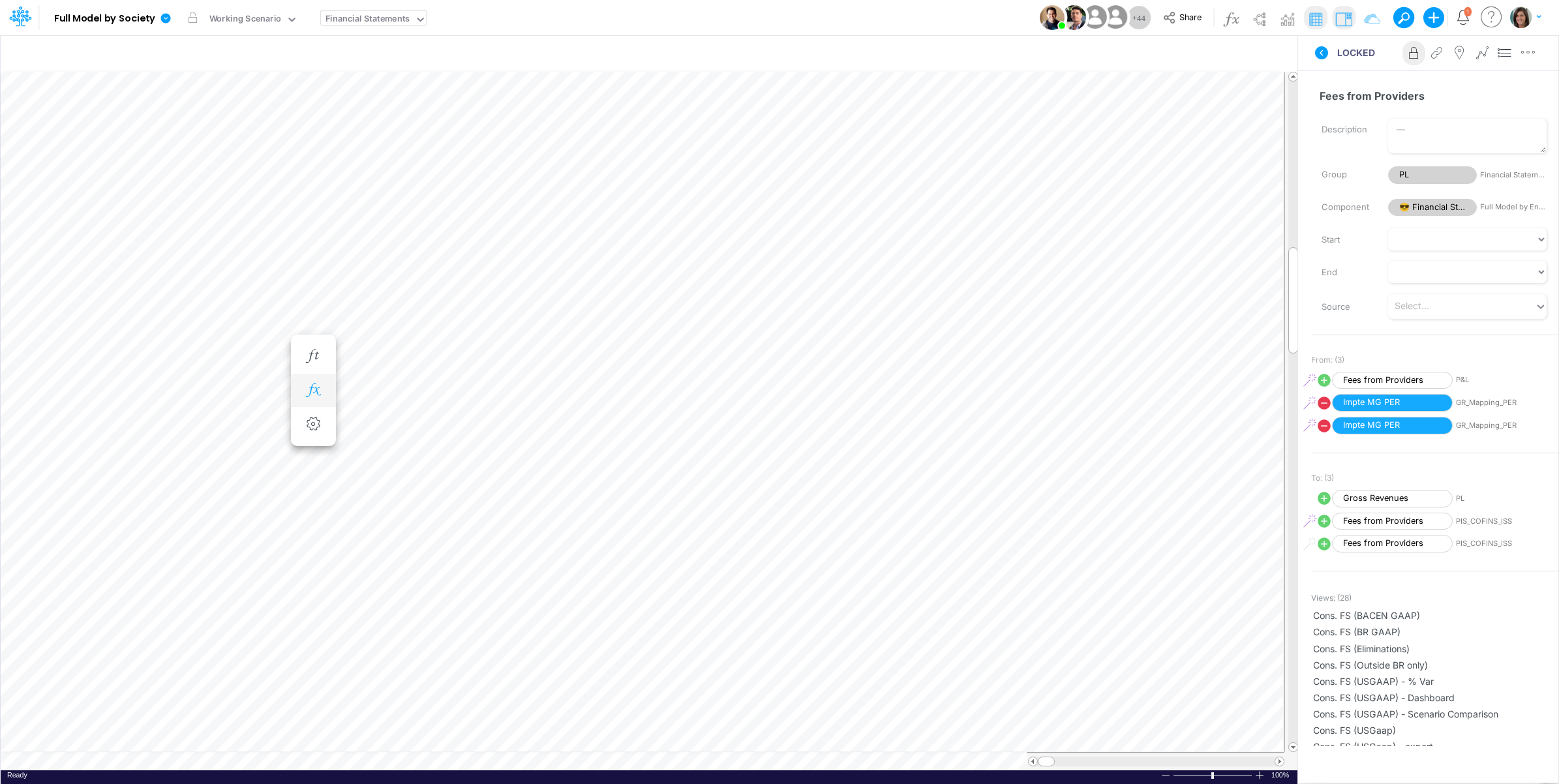
click at [310, 389] on icon "button" at bounding box center [313, 390] width 19 height 13
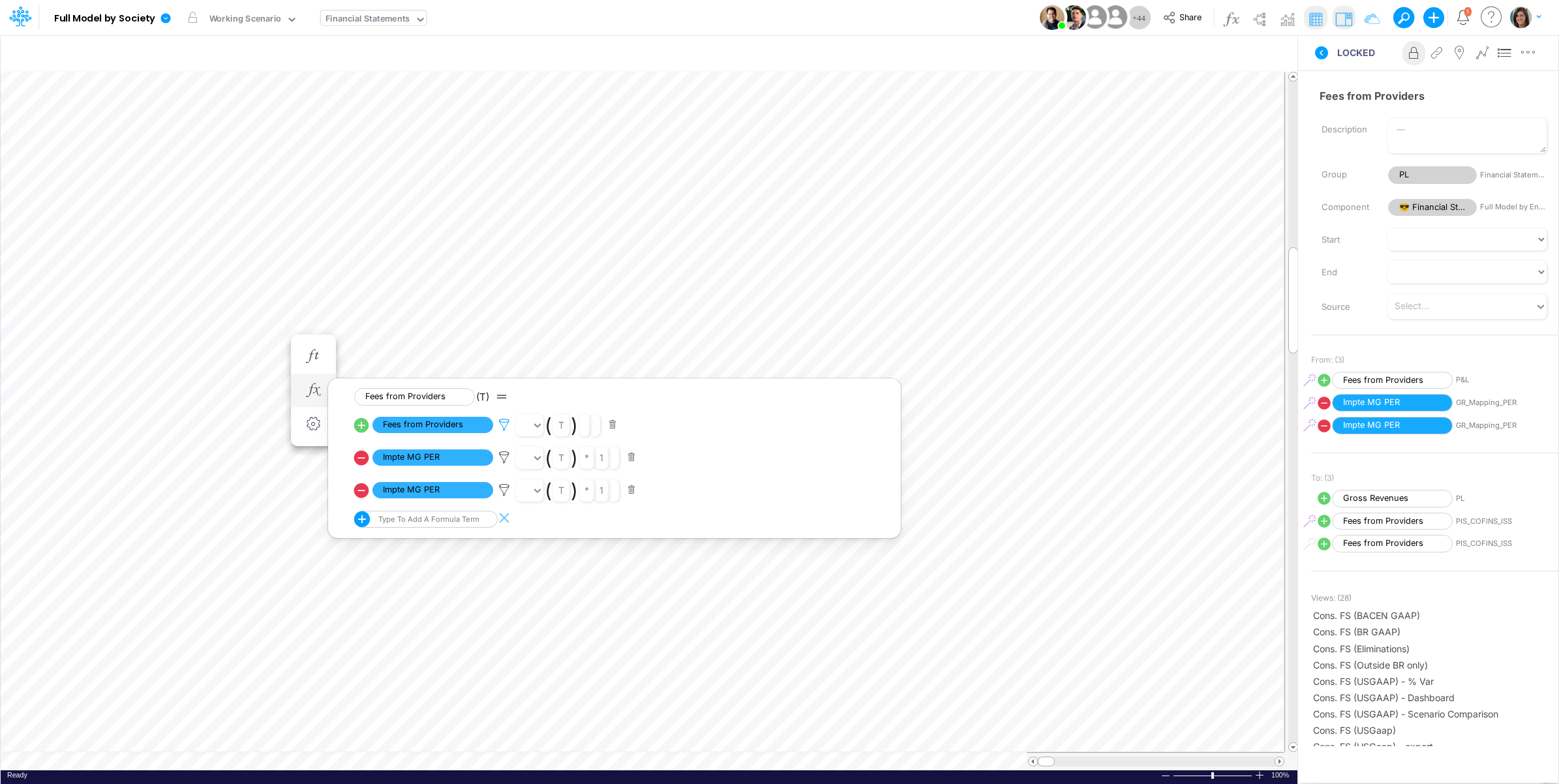
click at [497, 423] on icon at bounding box center [504, 425] width 19 height 13
click at [500, 423] on div at bounding box center [779, 395] width 1559 height 777
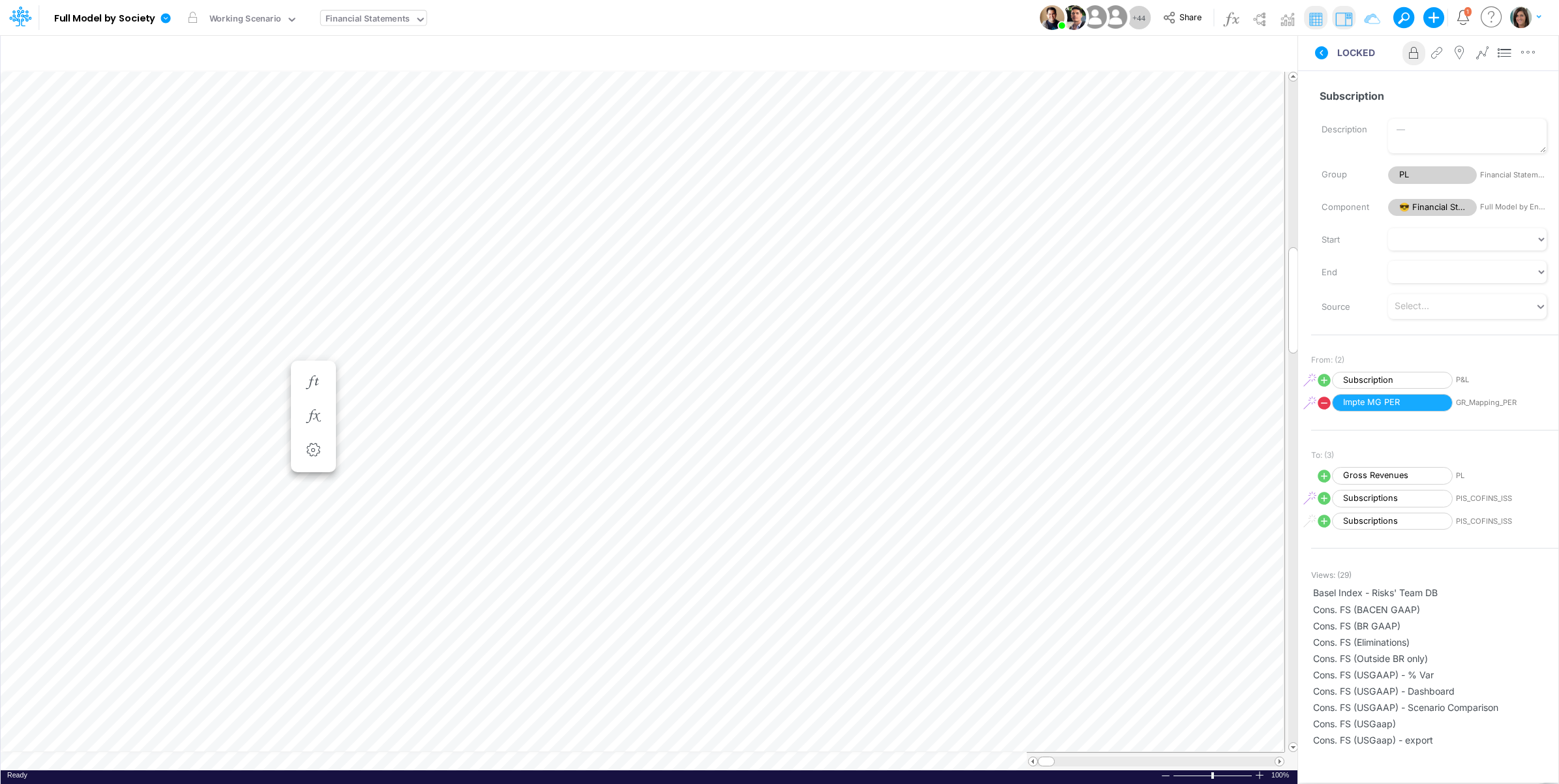
scroll to position [0, 1]
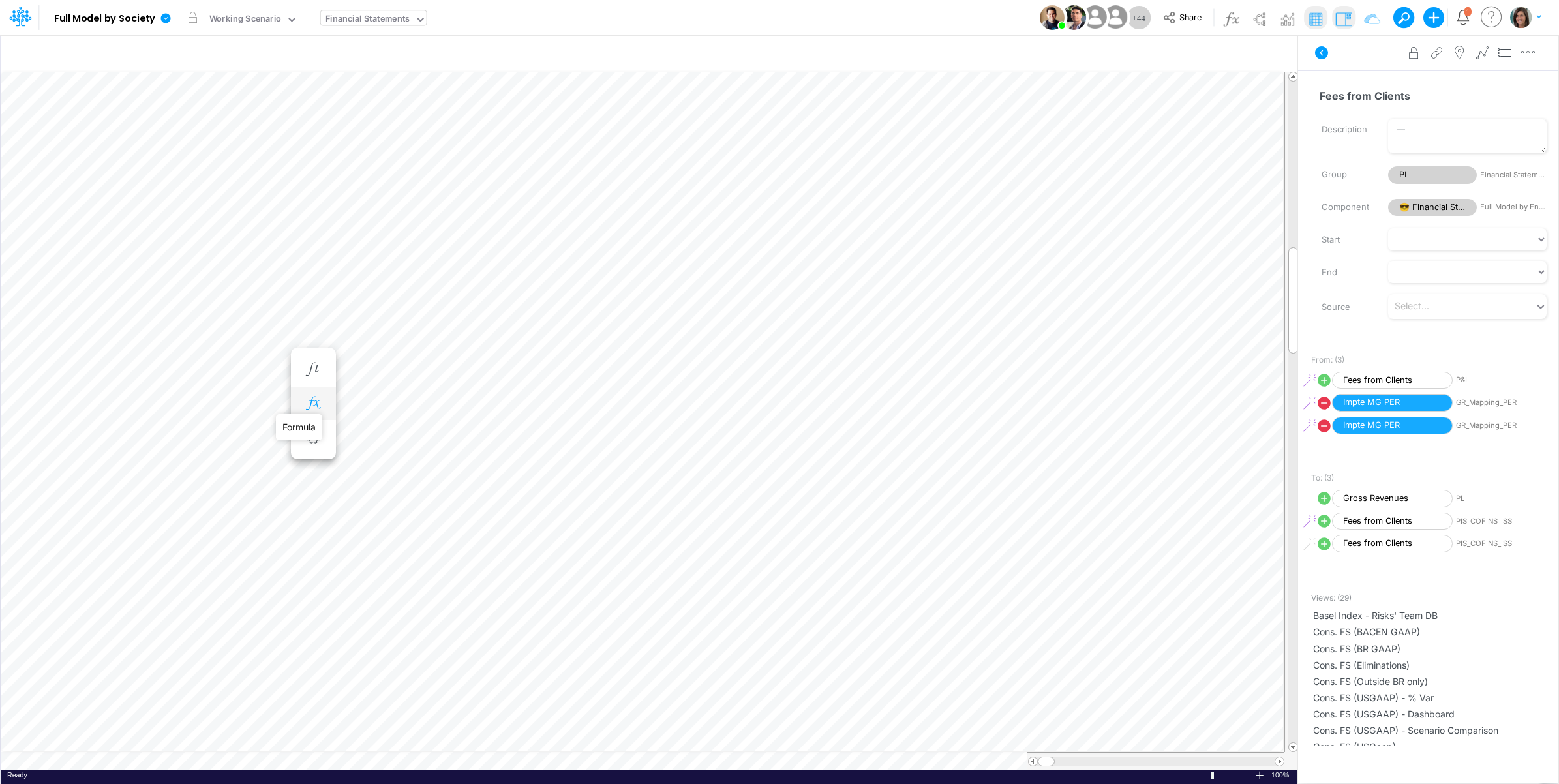
click at [318, 400] on icon "button" at bounding box center [313, 404] width 19 height 13
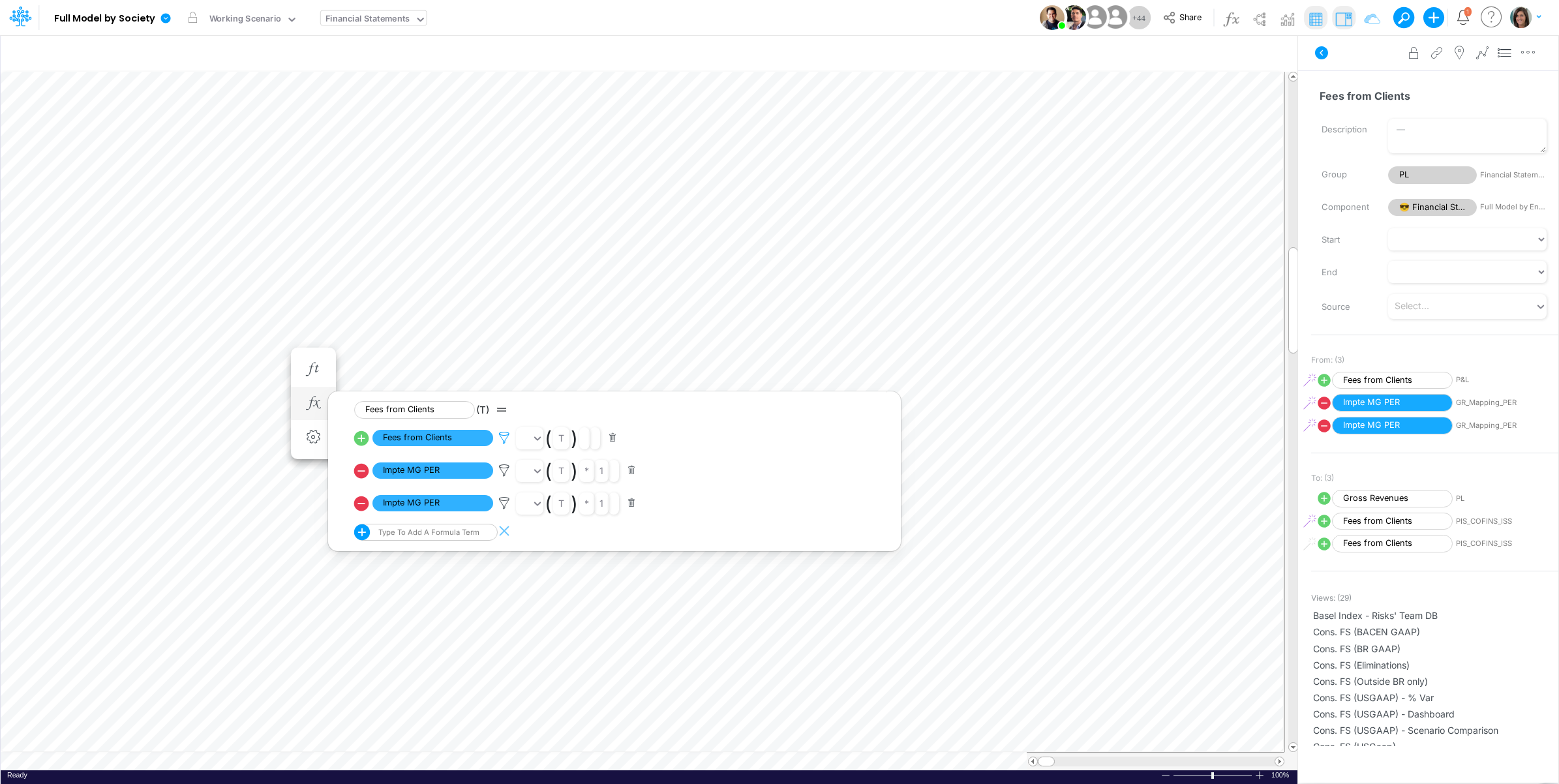
click at [503, 435] on icon at bounding box center [504, 438] width 19 height 13
click at [503, 434] on div at bounding box center [779, 395] width 1559 height 777
click at [1320, 51] on icon at bounding box center [1322, 53] width 13 height 13
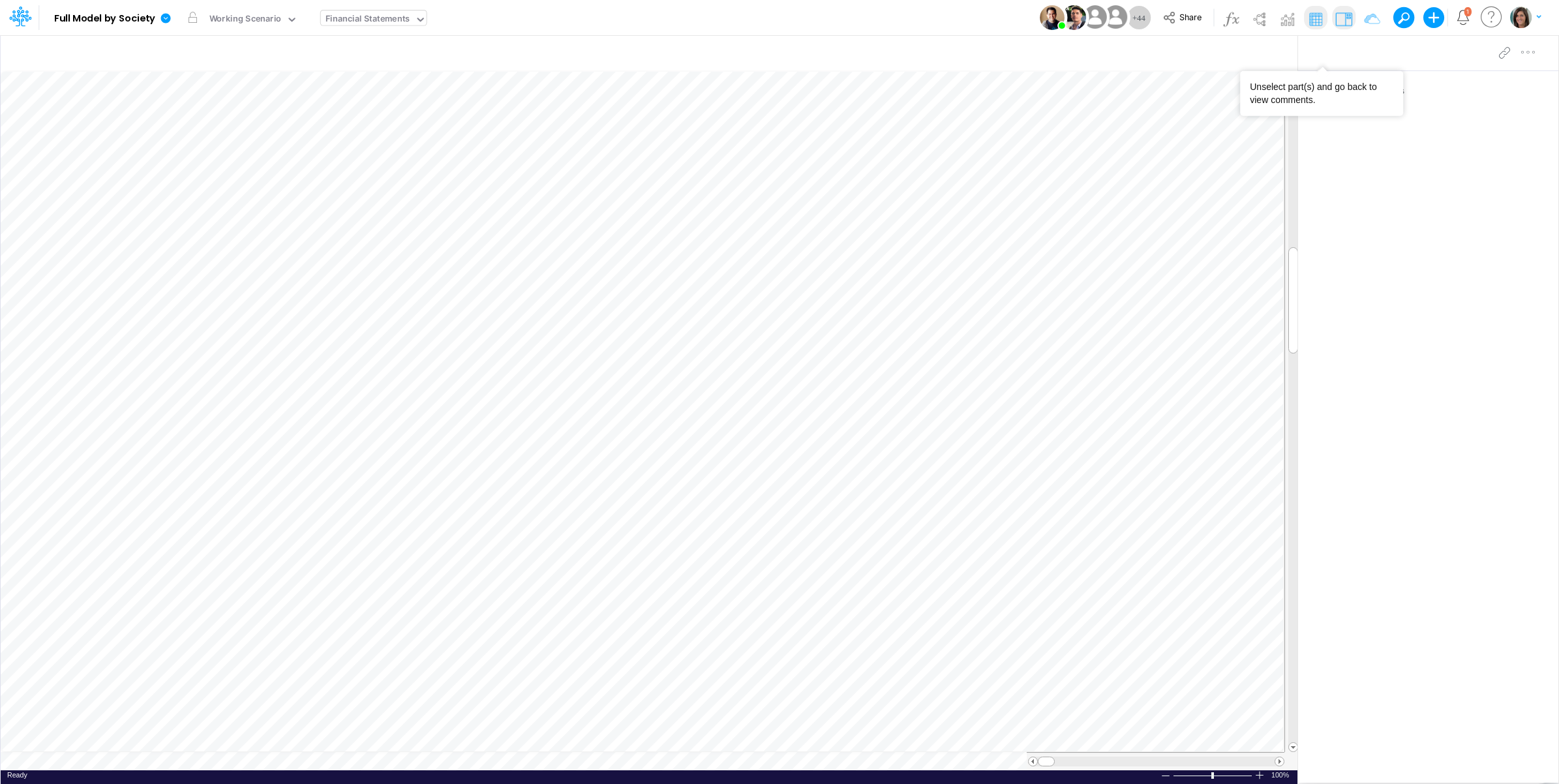
click at [1464, 18] on icon "Notifications" at bounding box center [1464, 18] width 15 height 15
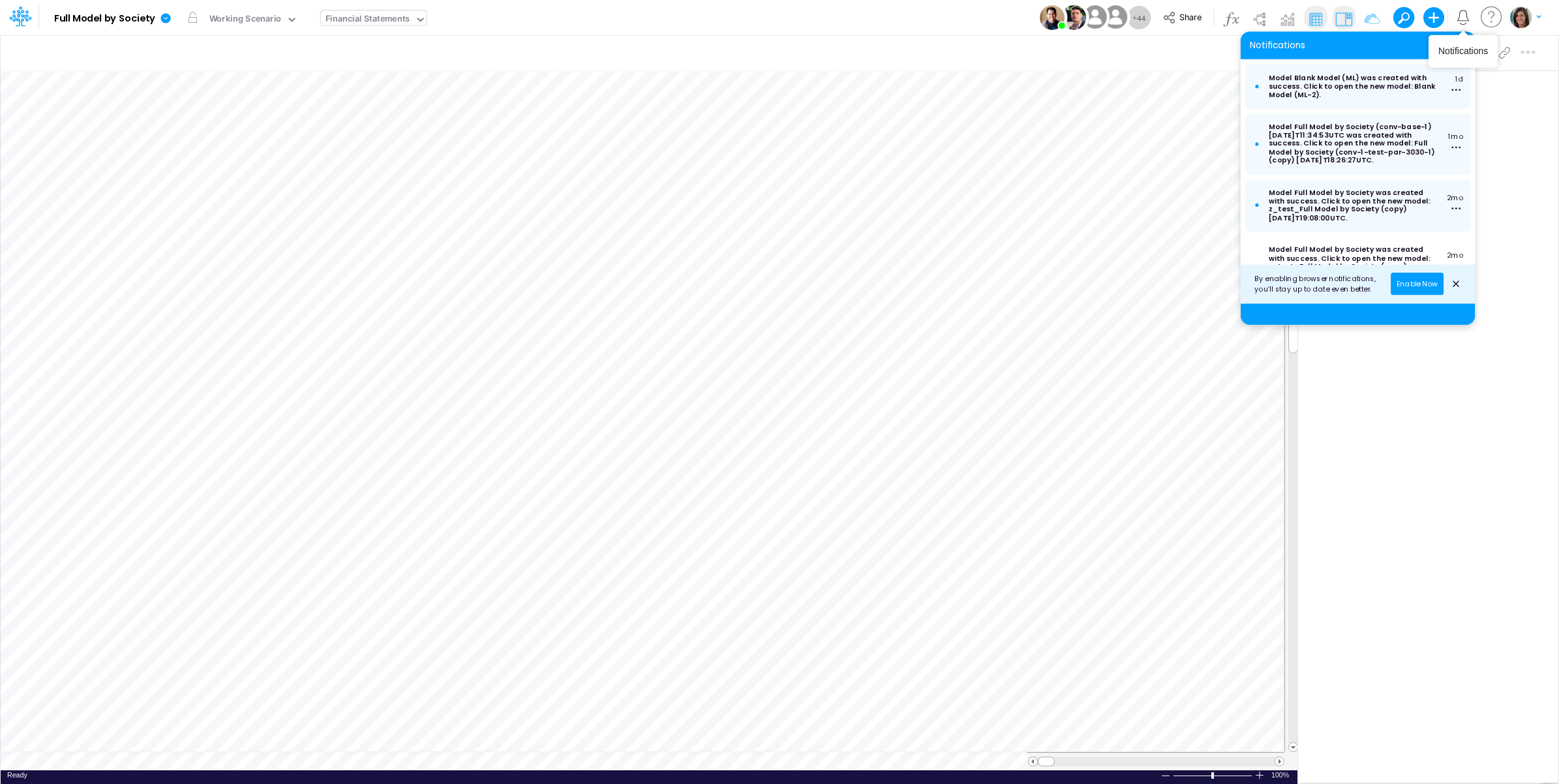
click at [1464, 18] on icon "Notifications" at bounding box center [1464, 18] width 15 height 15
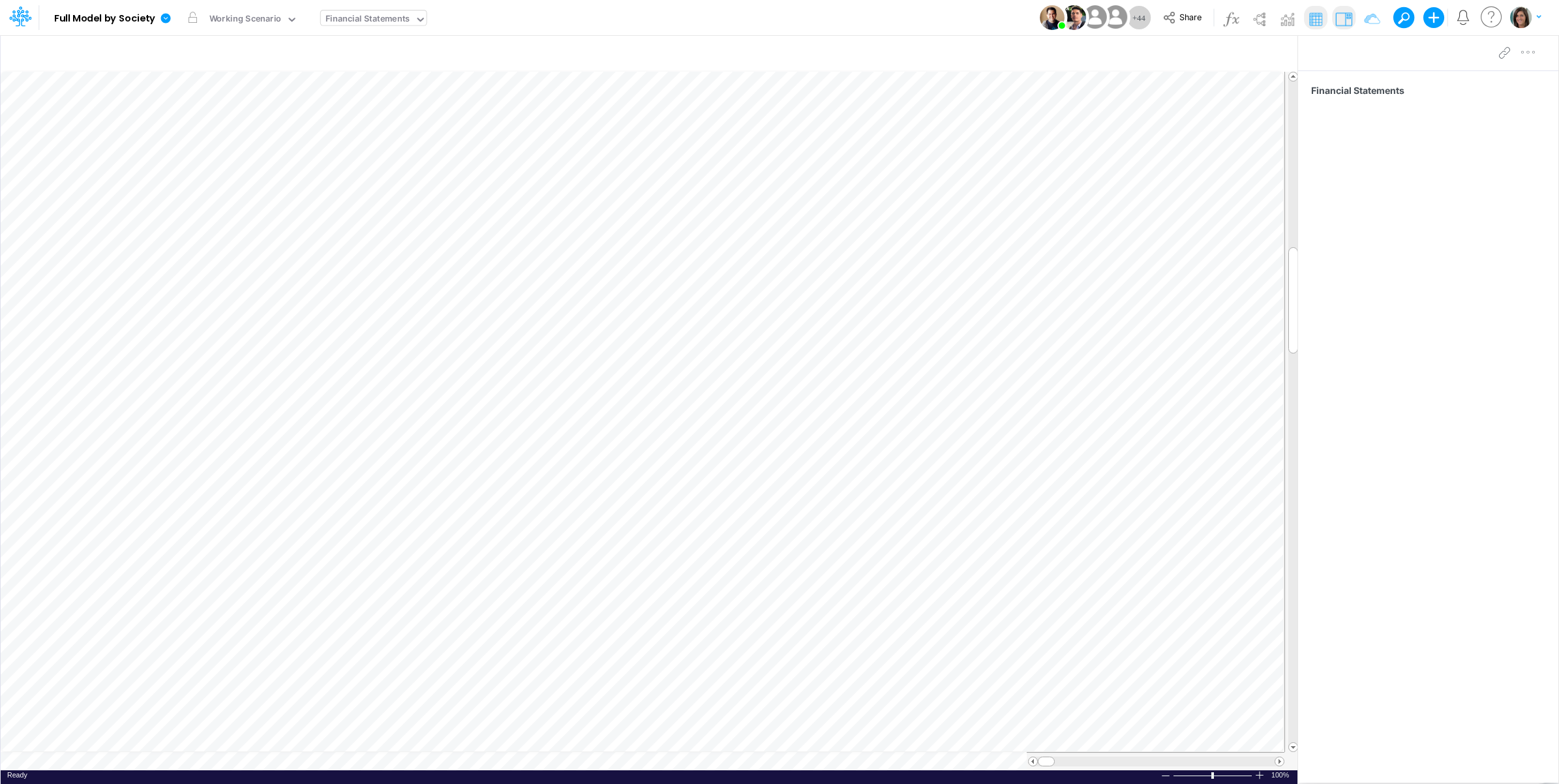
click at [899, 18] on div "Model Full Model by Society Edit model settings Duplicate Import QuickBooks Qui…" at bounding box center [780, 18] width 1404 height 35
click at [385, 24] on div "Financial Statements" at bounding box center [367, 20] width 84 height 15
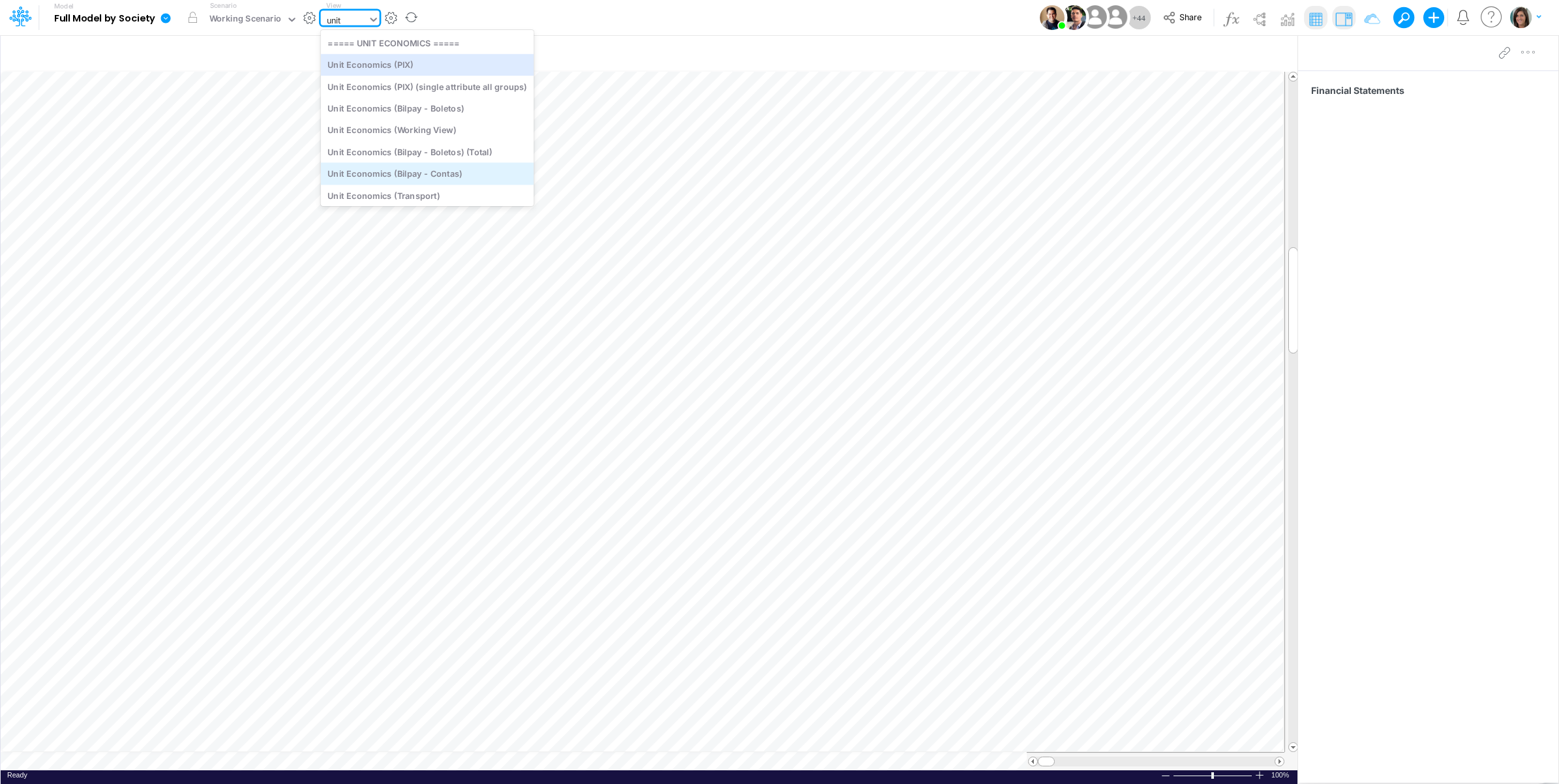
scroll to position [99, 0]
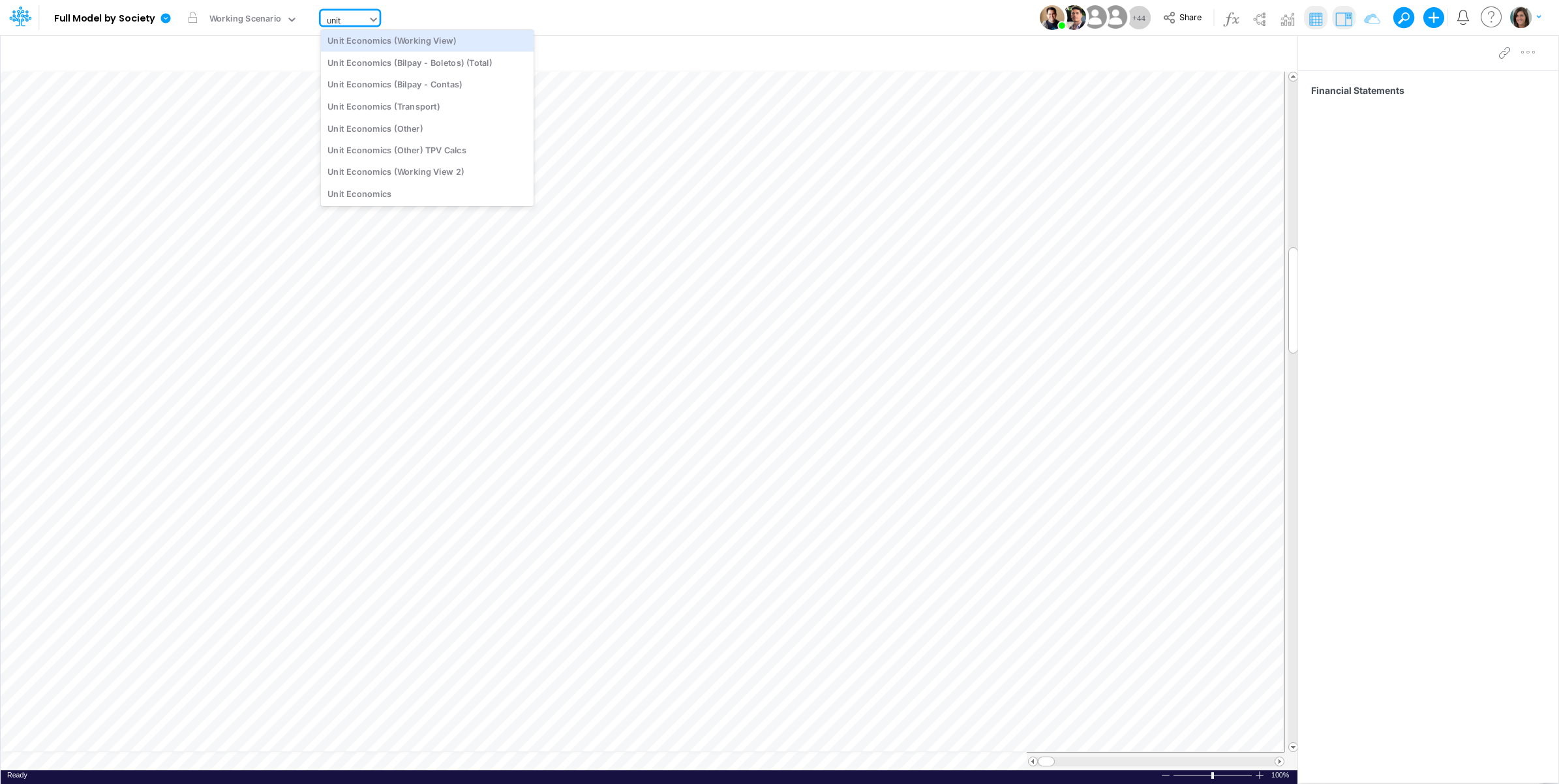
type input "unit"
click at [537, 8] on div "Model Full Model by Society Edit model settings Duplicate Import QuickBooks Qui…" at bounding box center [780, 18] width 1404 height 35
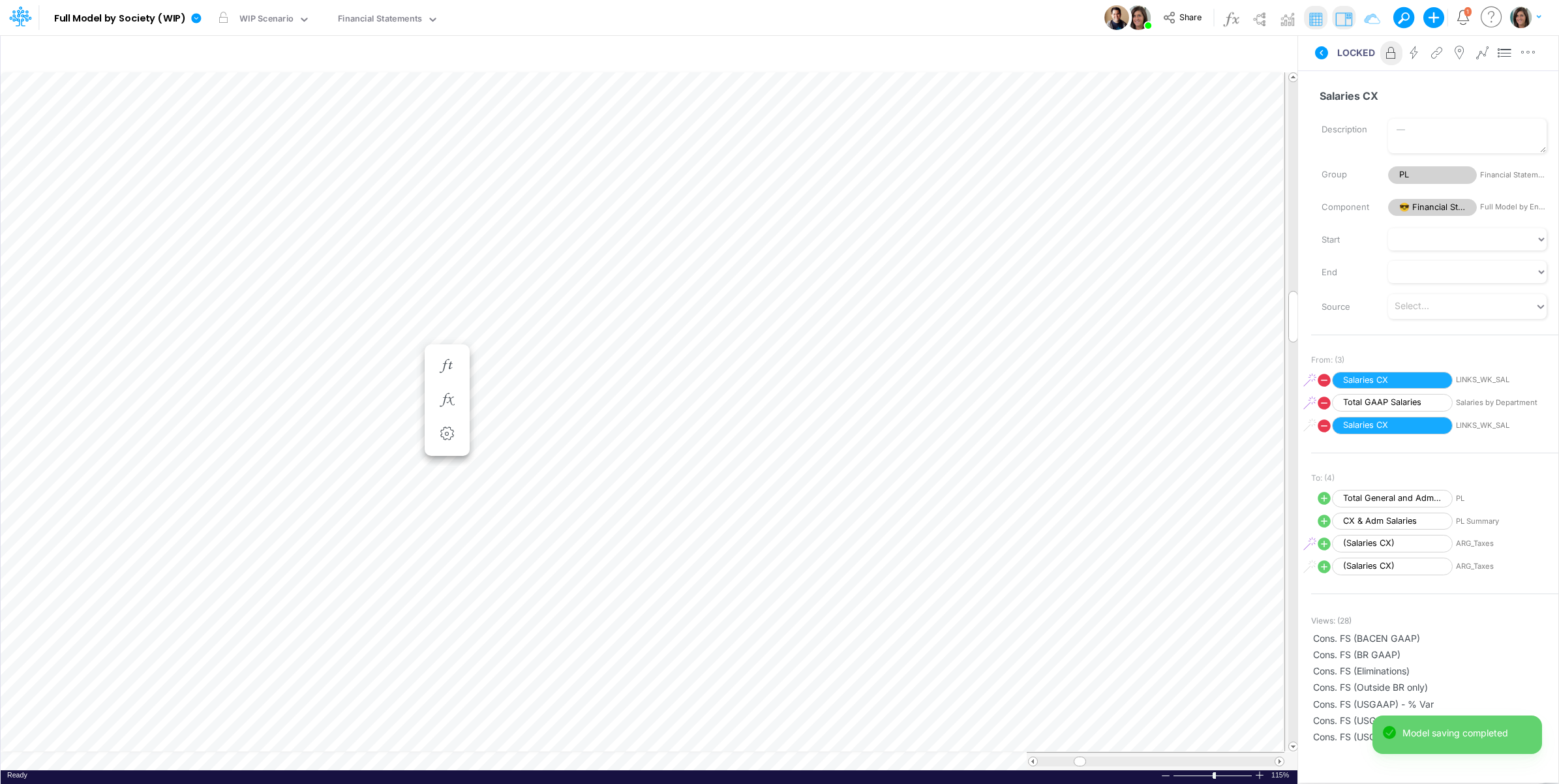
scroll to position [0, 1]
click at [1317, 57] on icon at bounding box center [1322, 53] width 13 height 13
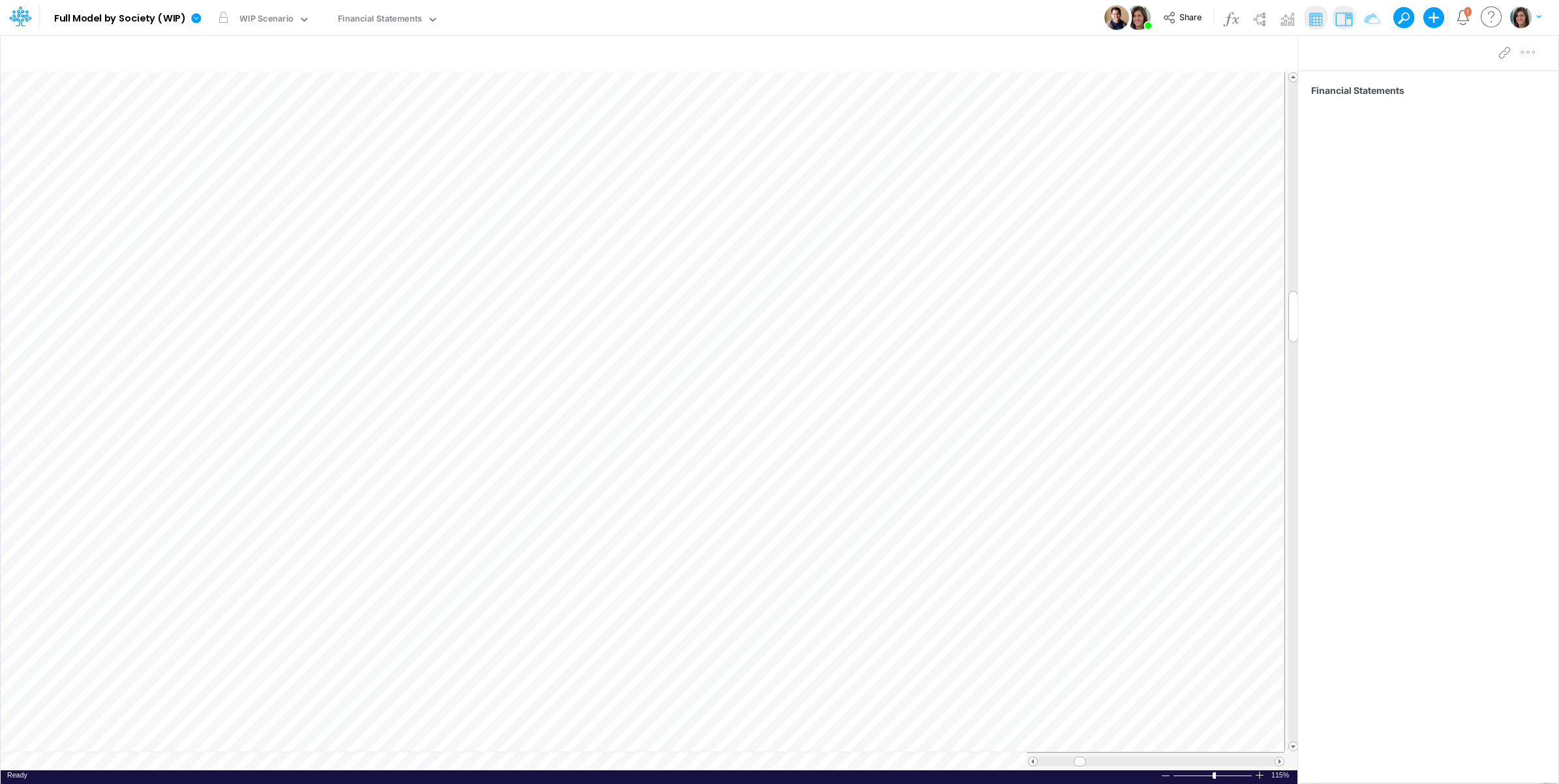
click at [1461, 18] on icon "Notifications" at bounding box center [1464, 18] width 15 height 15
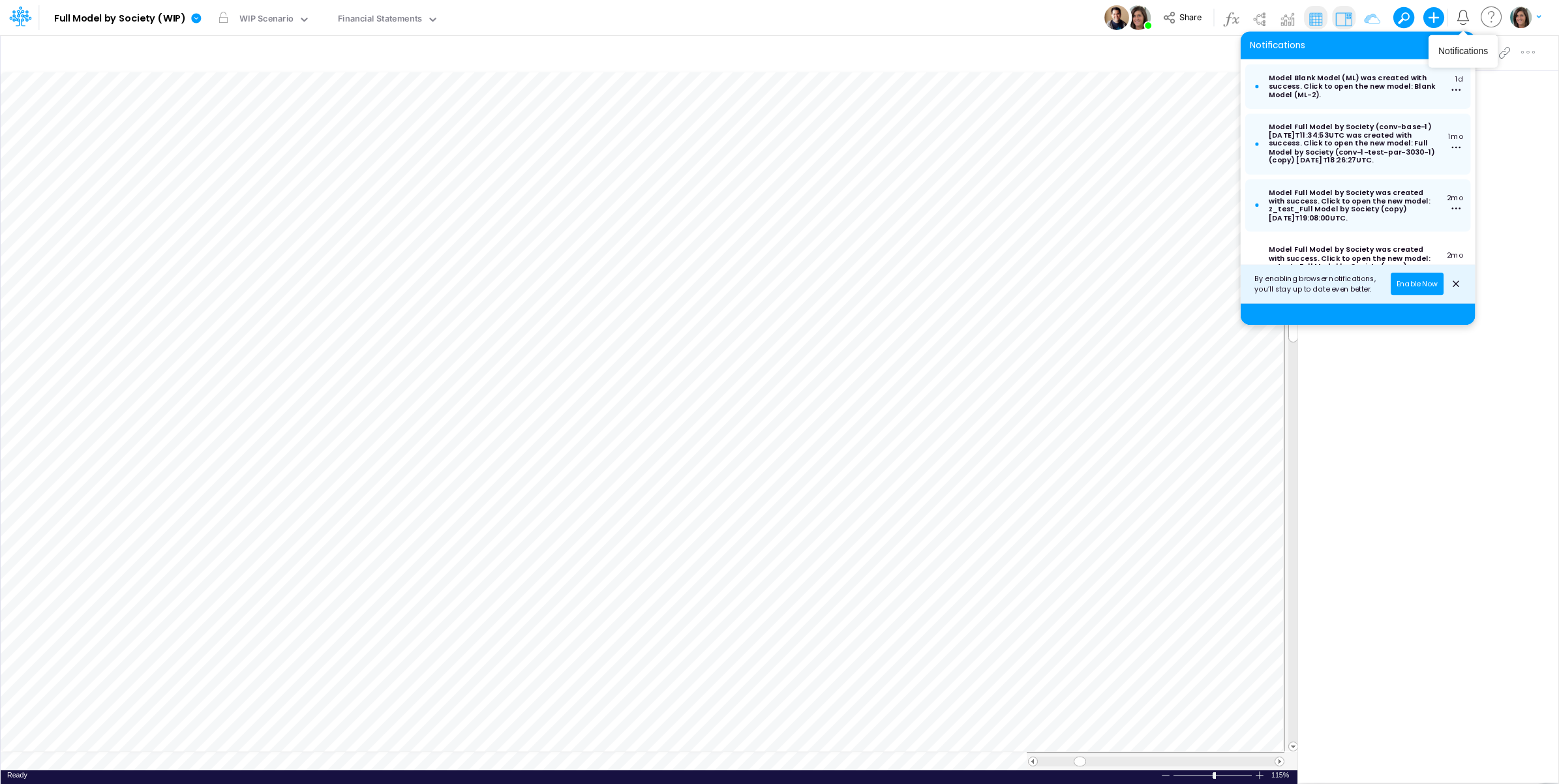
click at [1462, 18] on icon "Notifications" at bounding box center [1464, 18] width 15 height 15
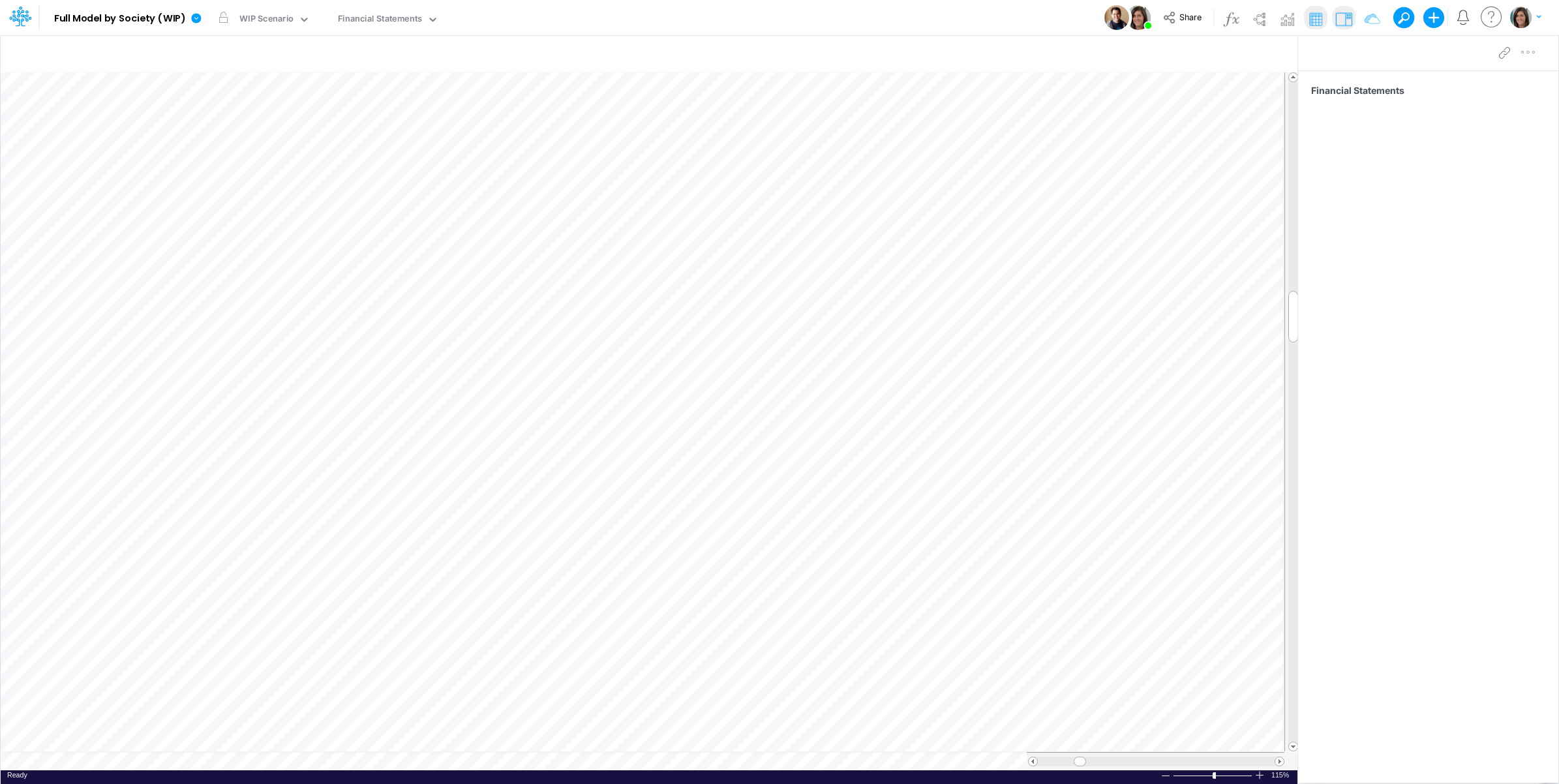
click at [778, 13] on div "Model Full Model by Society (WIP) Edit model settings Duplicate Import QuickBoo…" at bounding box center [780, 18] width 1404 height 35
click at [199, 15] on icon at bounding box center [196, 18] width 10 height 10
click at [245, 135] on button "View model info" at bounding box center [262, 135] width 140 height 20
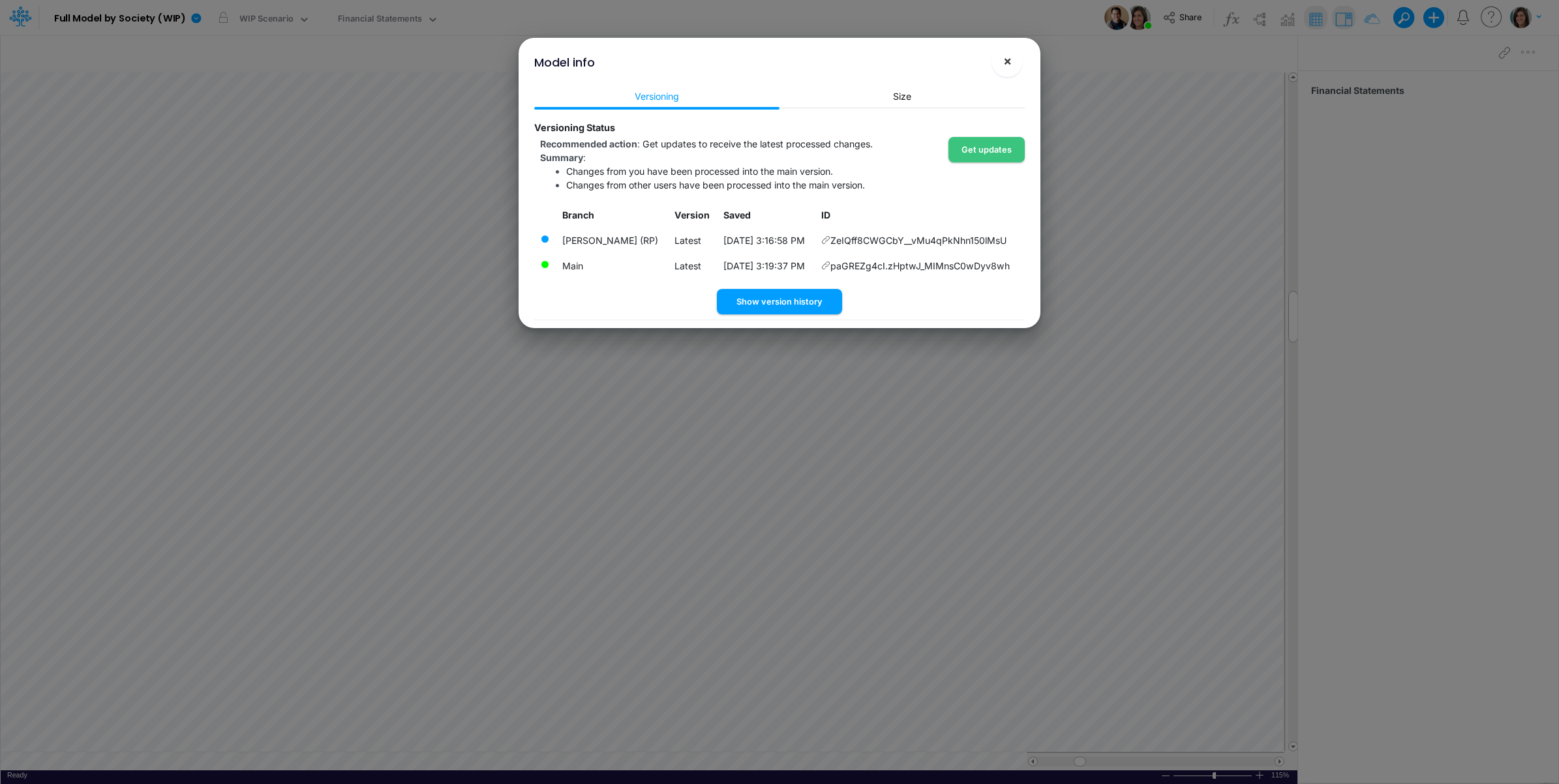
drag, startPoint x: 1010, startPoint y: 61, endPoint x: 1002, endPoint y: 61, distance: 8.0
click at [1010, 61] on span "×" at bounding box center [1007, 60] width 8 height 16
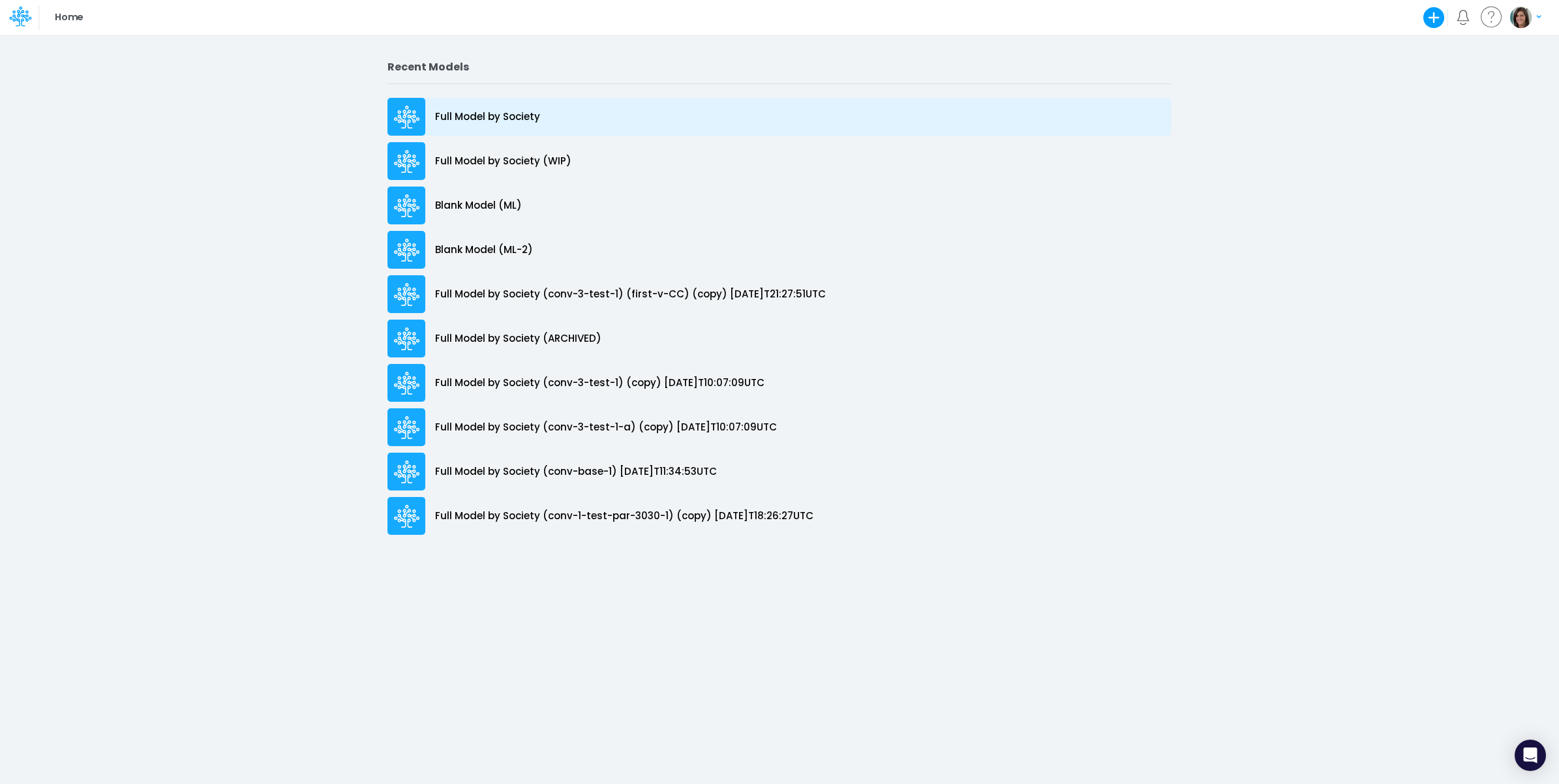
click at [490, 112] on p "Full Model by Society" at bounding box center [488, 117] width 105 height 15
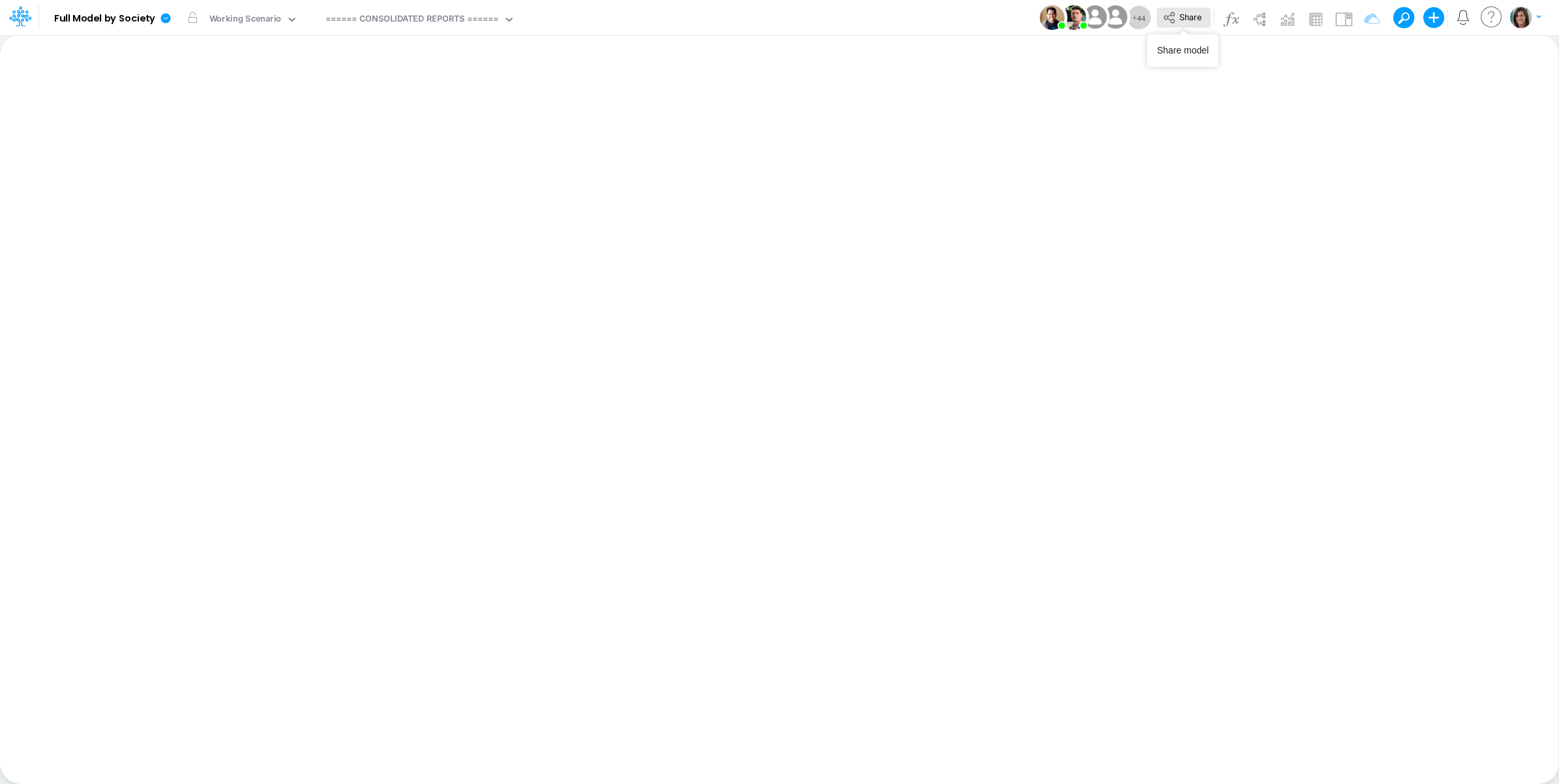
click at [1199, 17] on span "Share" at bounding box center [1190, 17] width 23 height 10
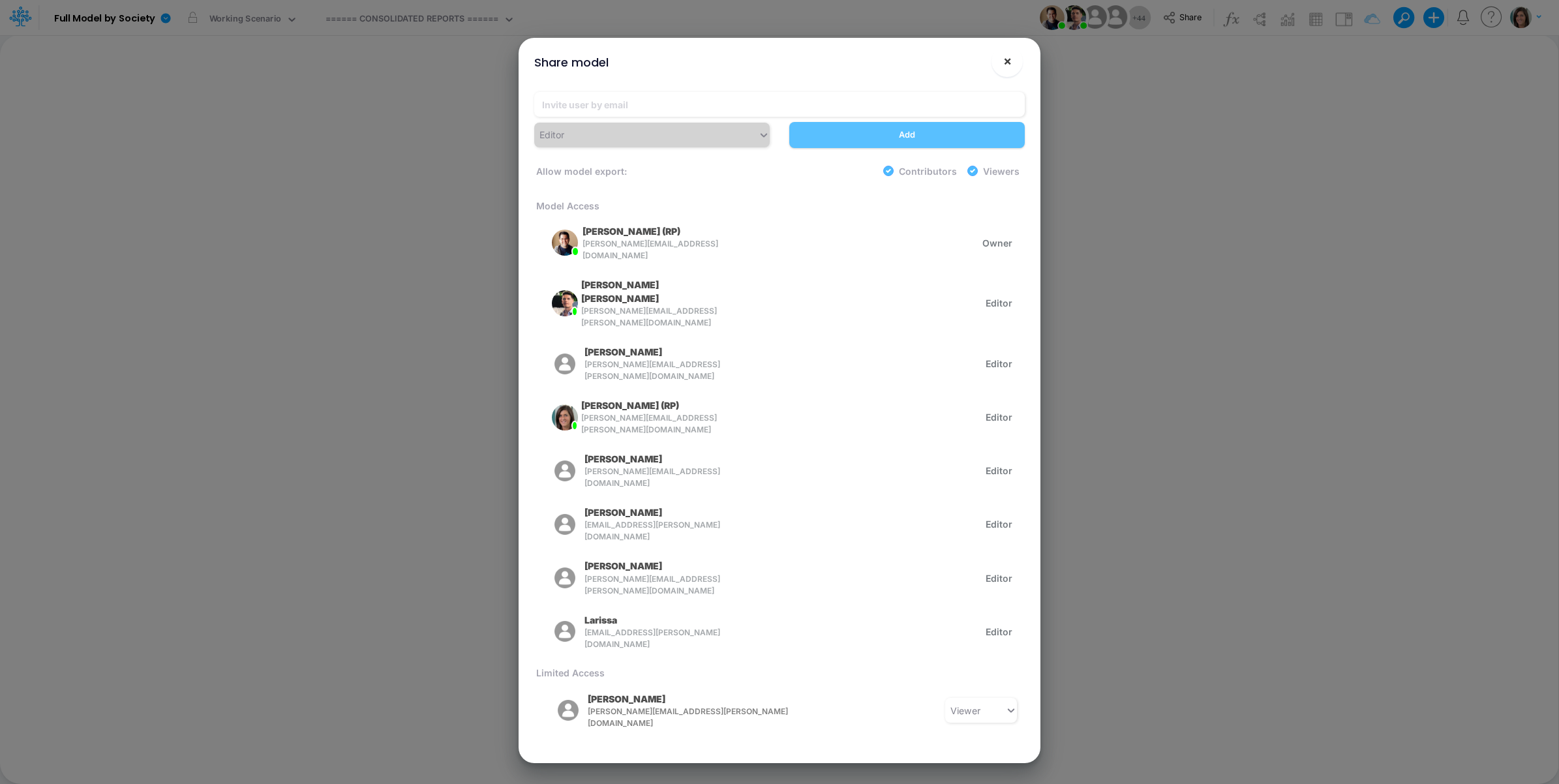
click at [1001, 56] on button "×" at bounding box center [1006, 61] width 31 height 31
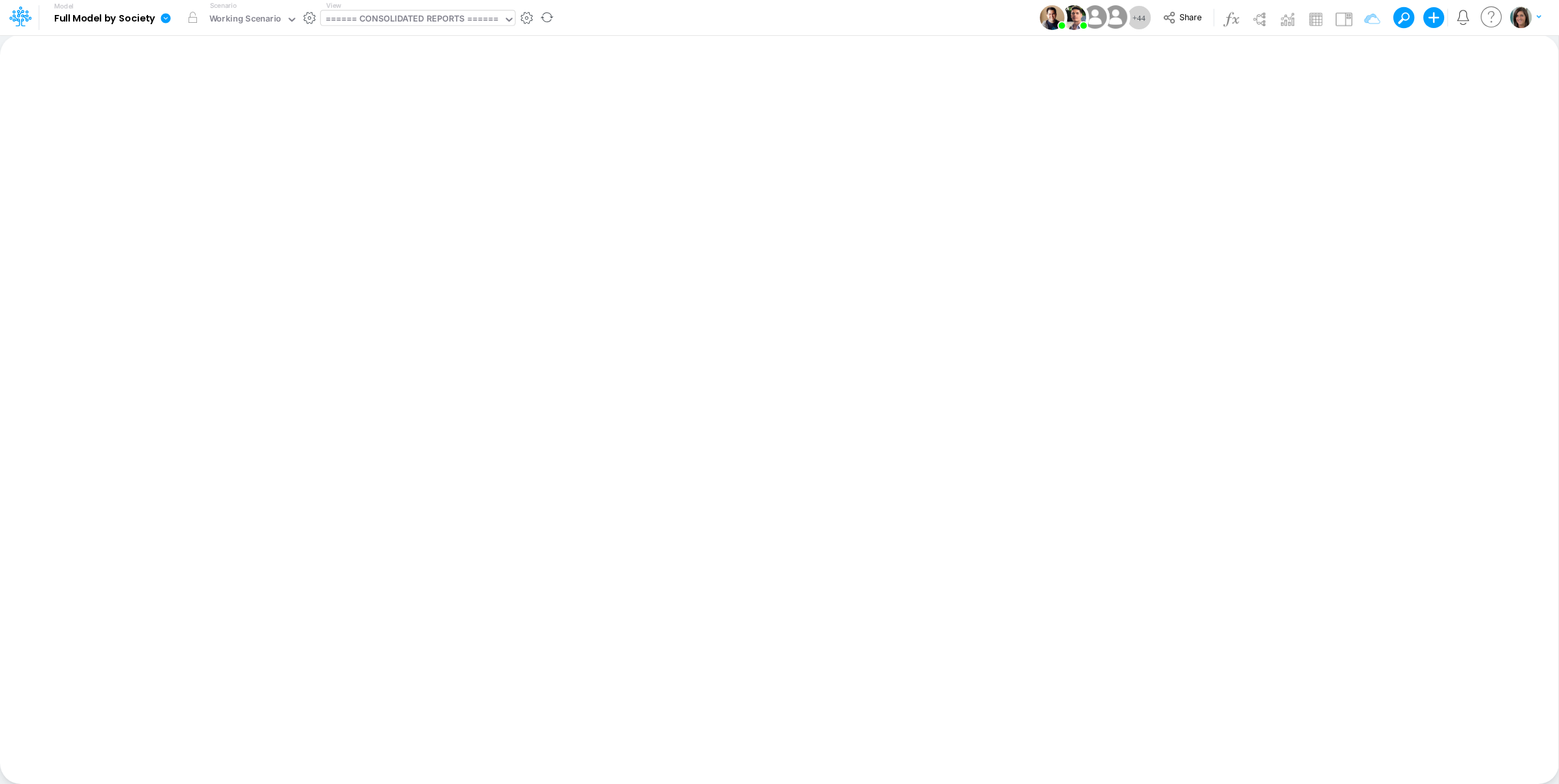
click at [425, 13] on div "====== CONSOLIDATED REPORTS ======" at bounding box center [412, 20] width 174 height 15
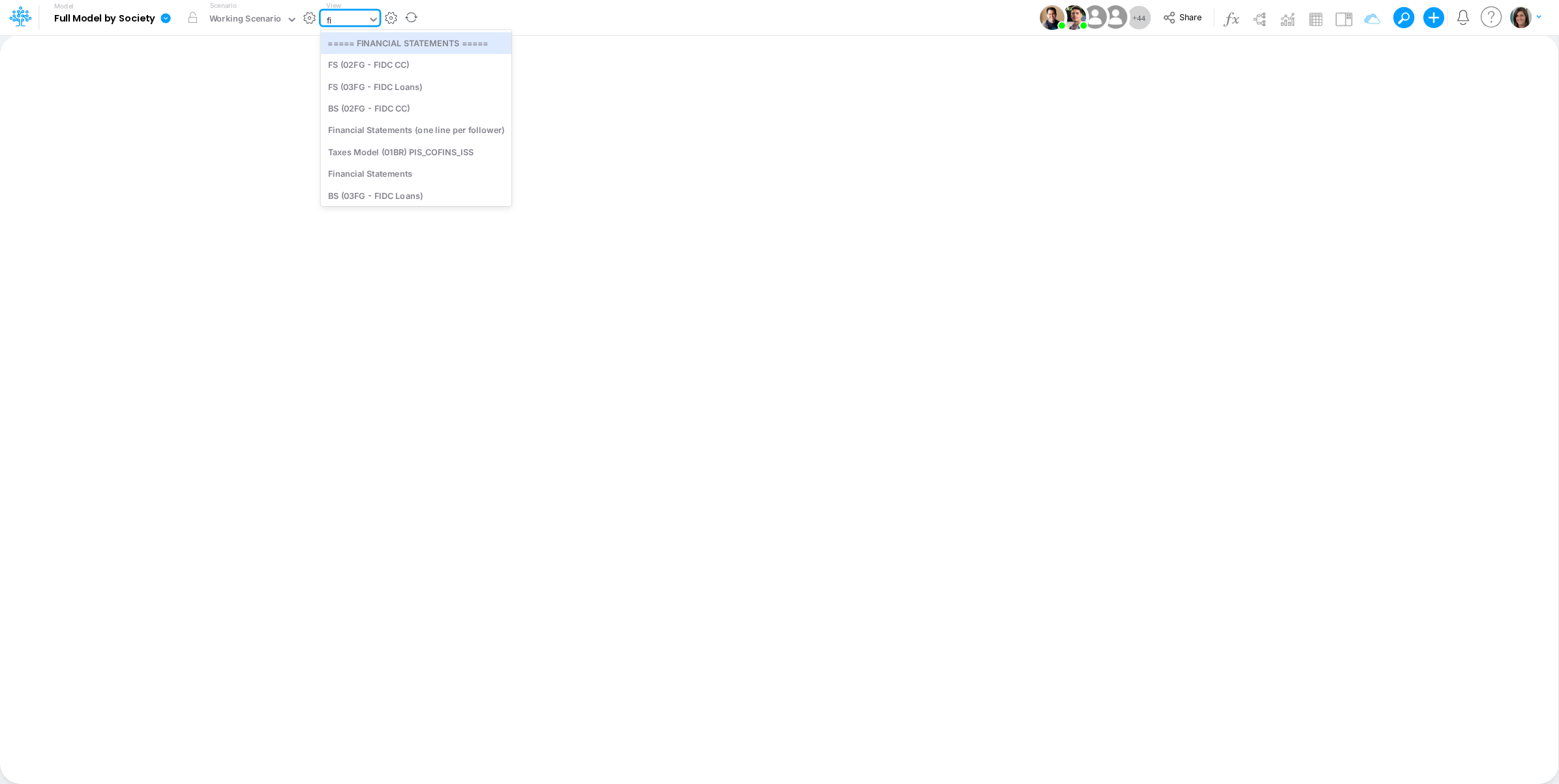
type input "fin"
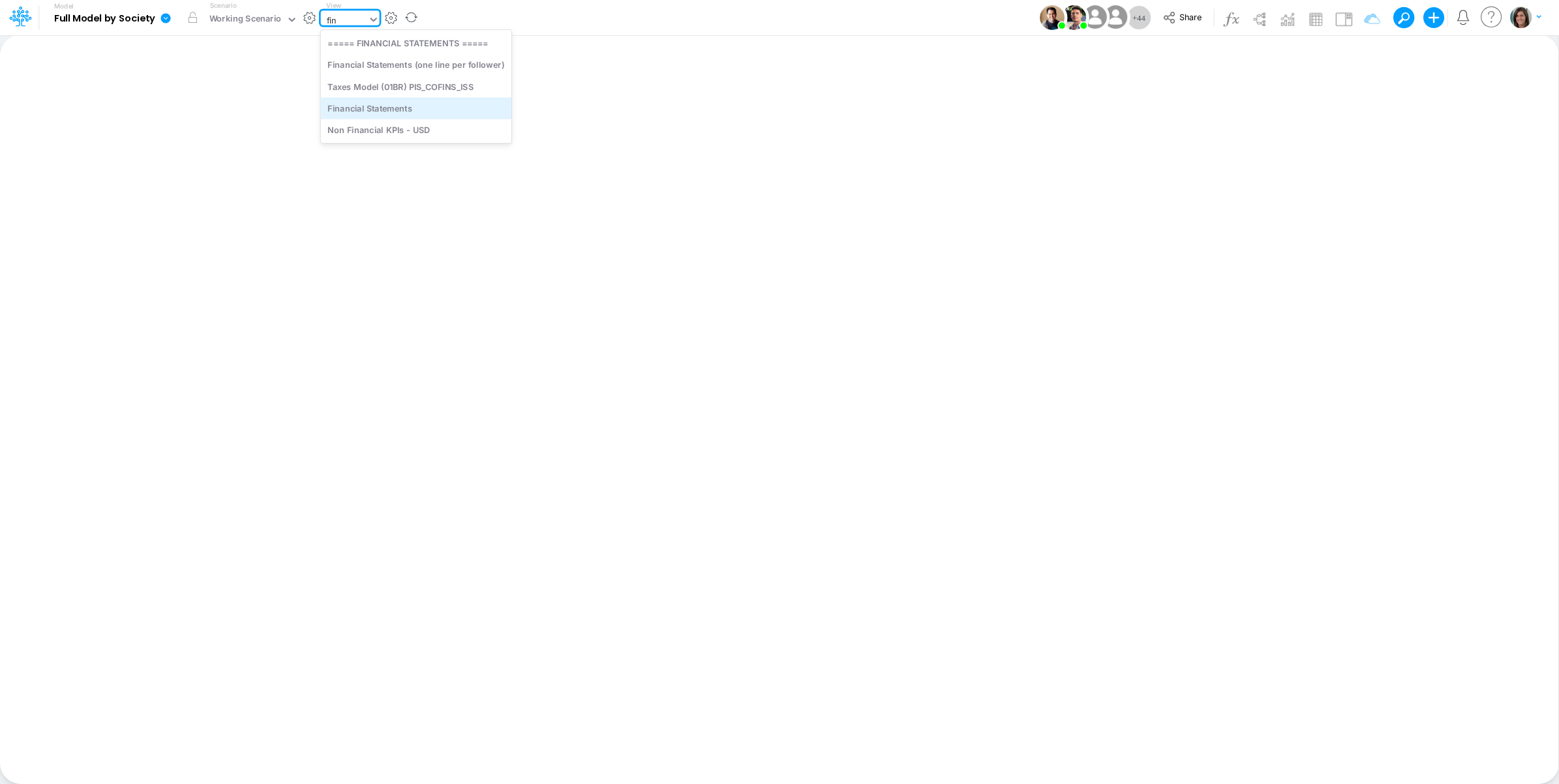
click at [393, 106] on div "Financial Statements" at bounding box center [416, 108] width 191 height 22
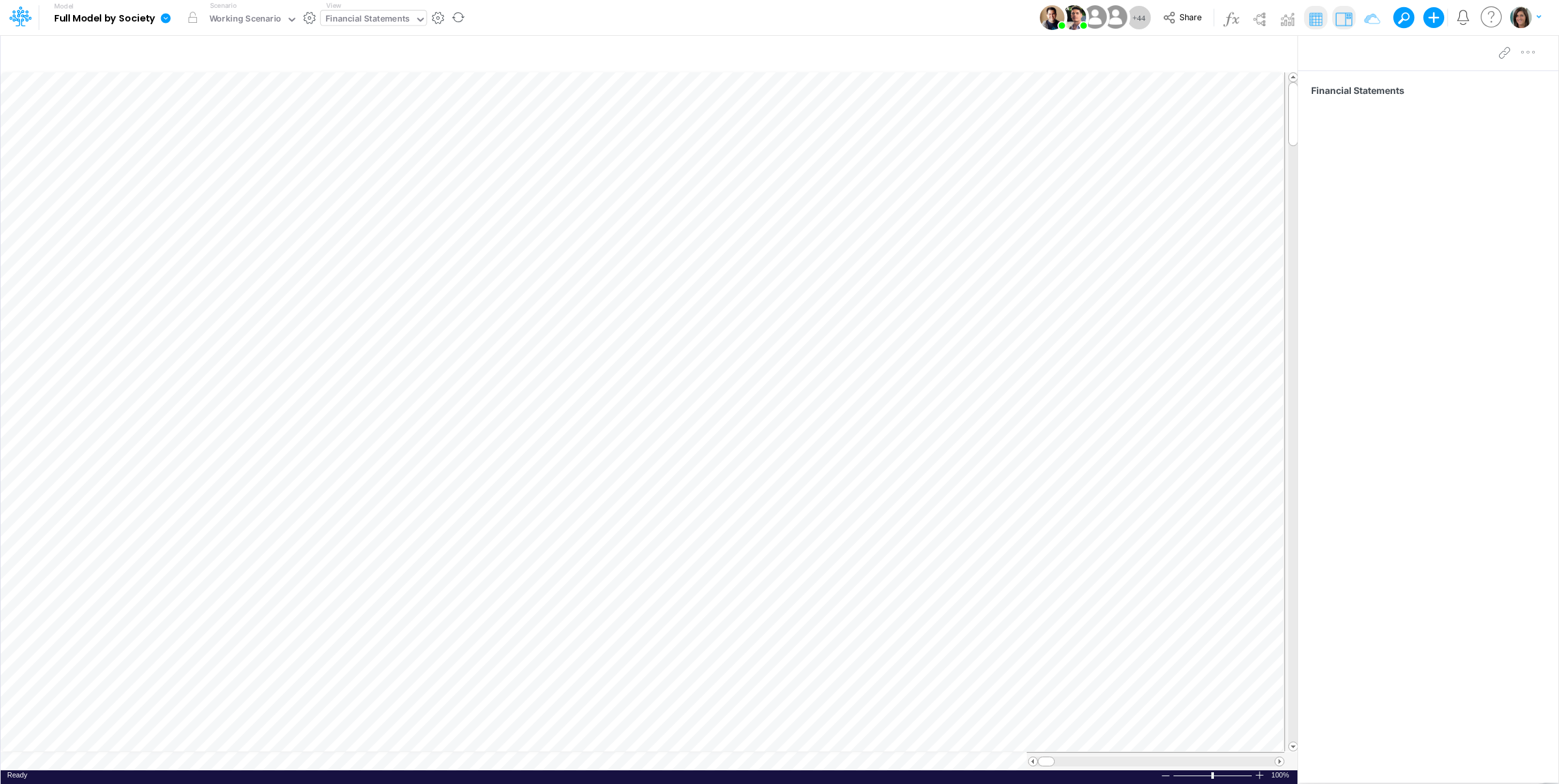
click at [171, 14] on link at bounding box center [168, 18] width 26 height 34
click at [196, 135] on button "View model info" at bounding box center [232, 135] width 140 height 20
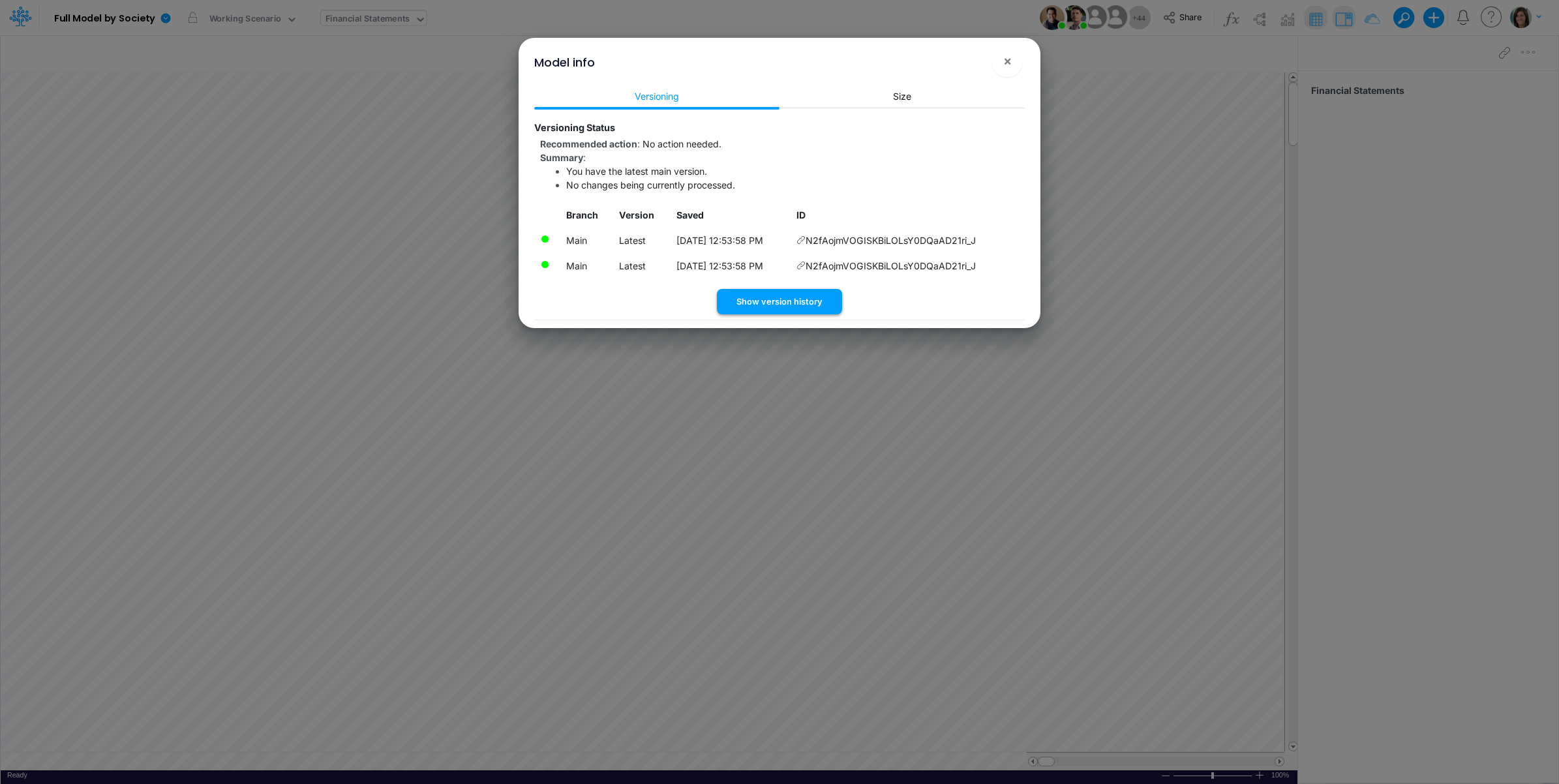
click at [777, 298] on button "Show version history" at bounding box center [780, 302] width 125 height 25
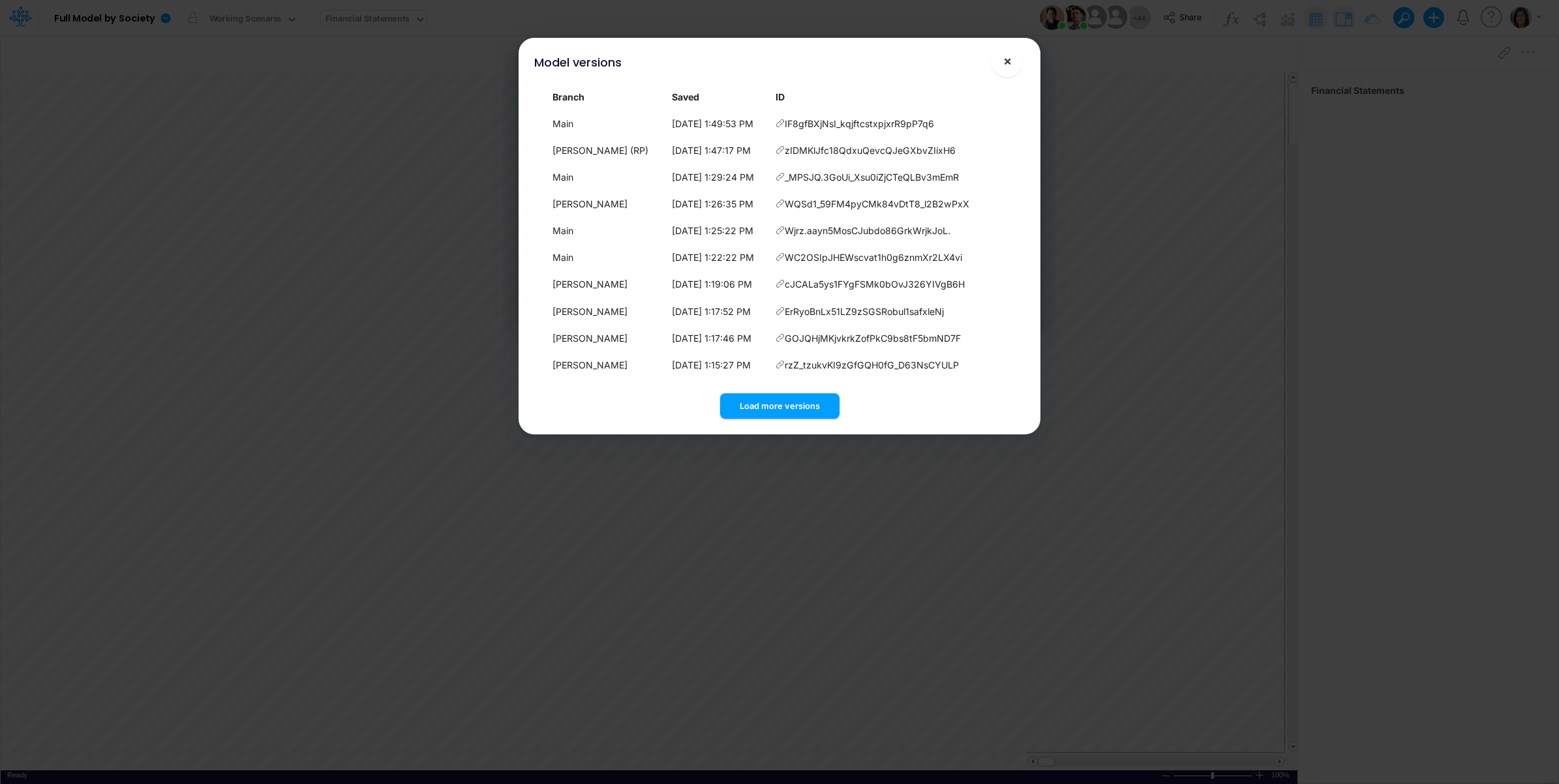
click at [1009, 61] on span "×" at bounding box center [1007, 60] width 8 height 16
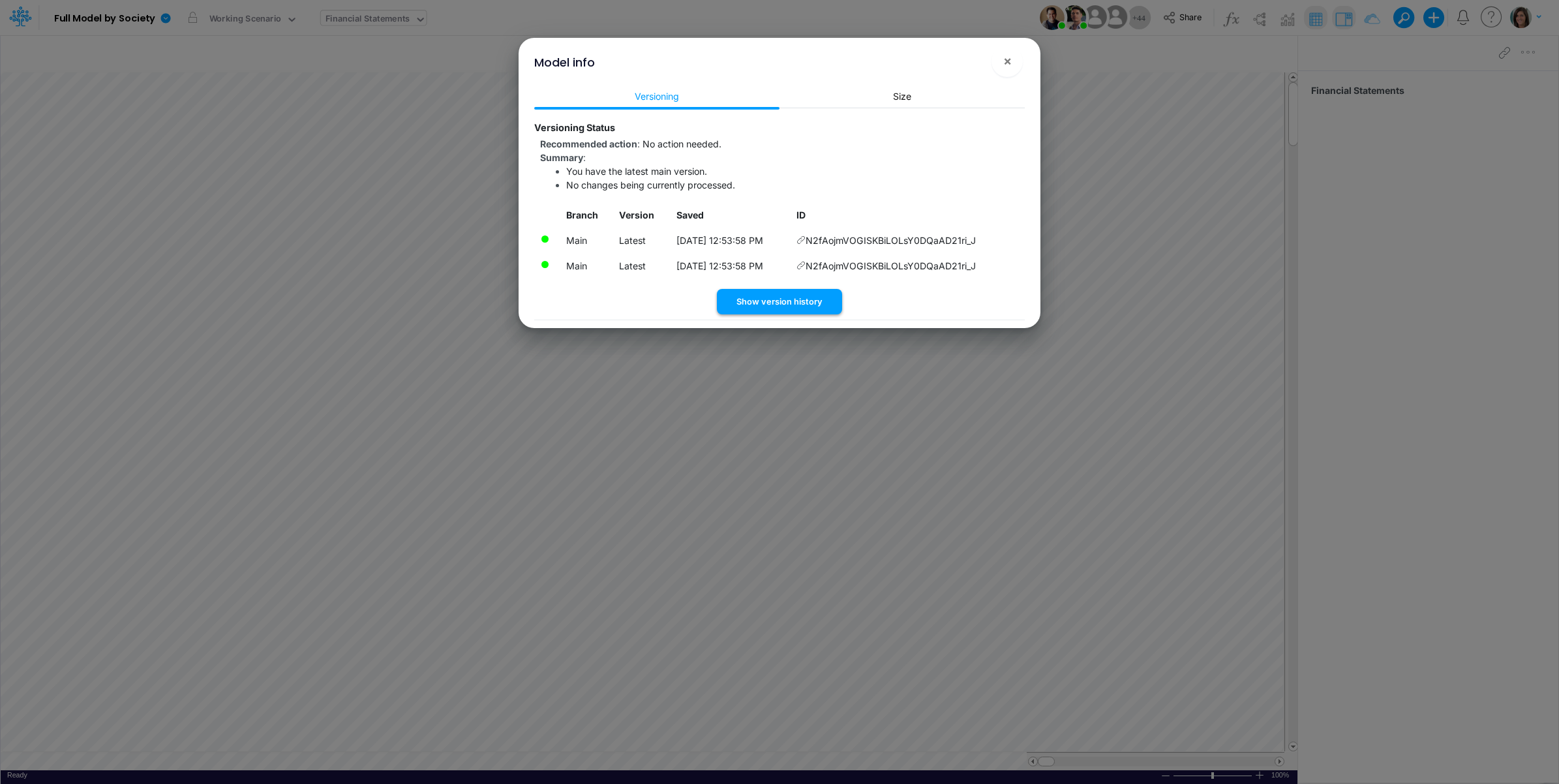
click at [757, 298] on button "Show version history" at bounding box center [780, 302] width 125 height 25
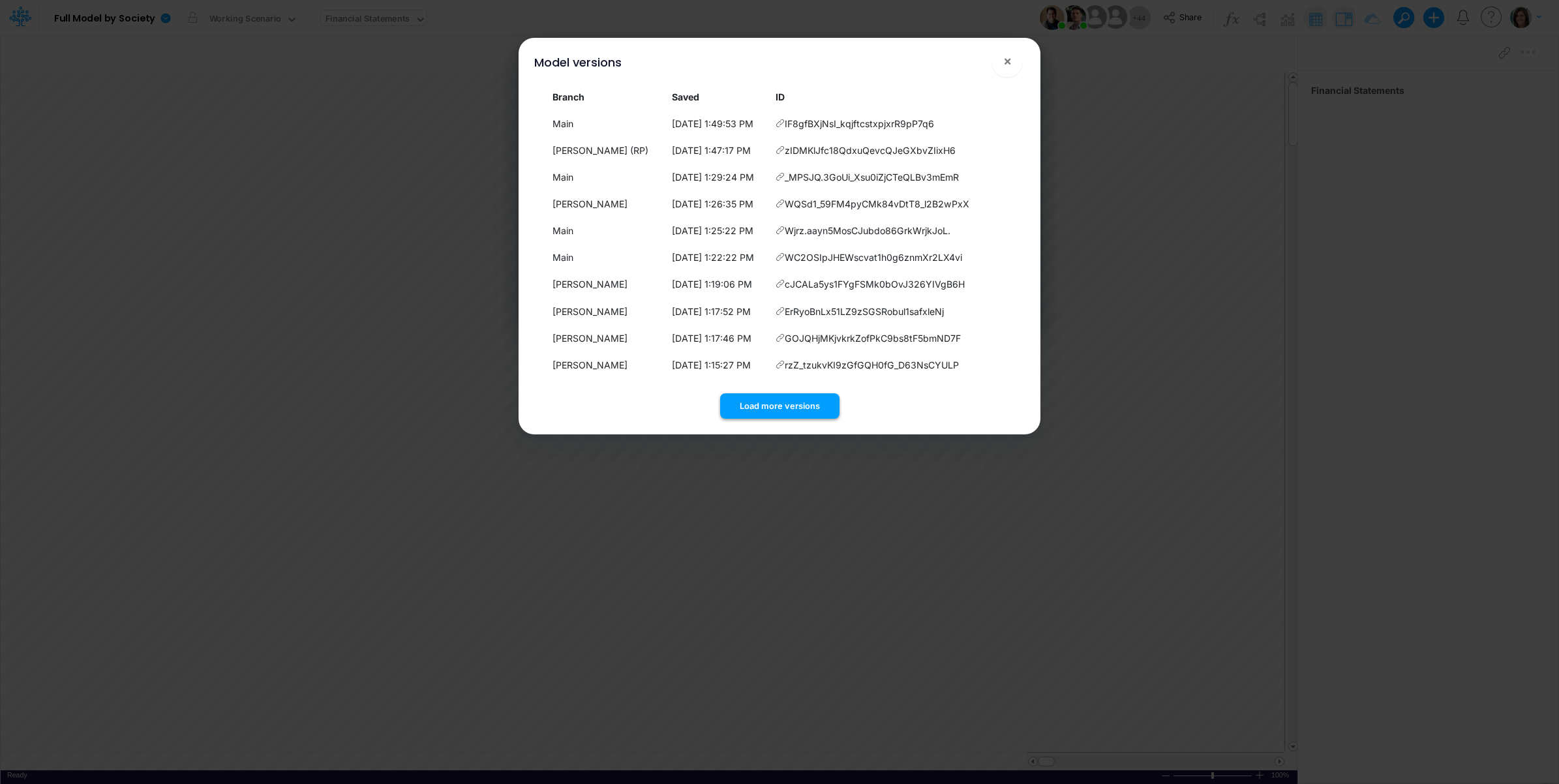
click at [793, 400] on button "Load more versions" at bounding box center [780, 406] width 120 height 25
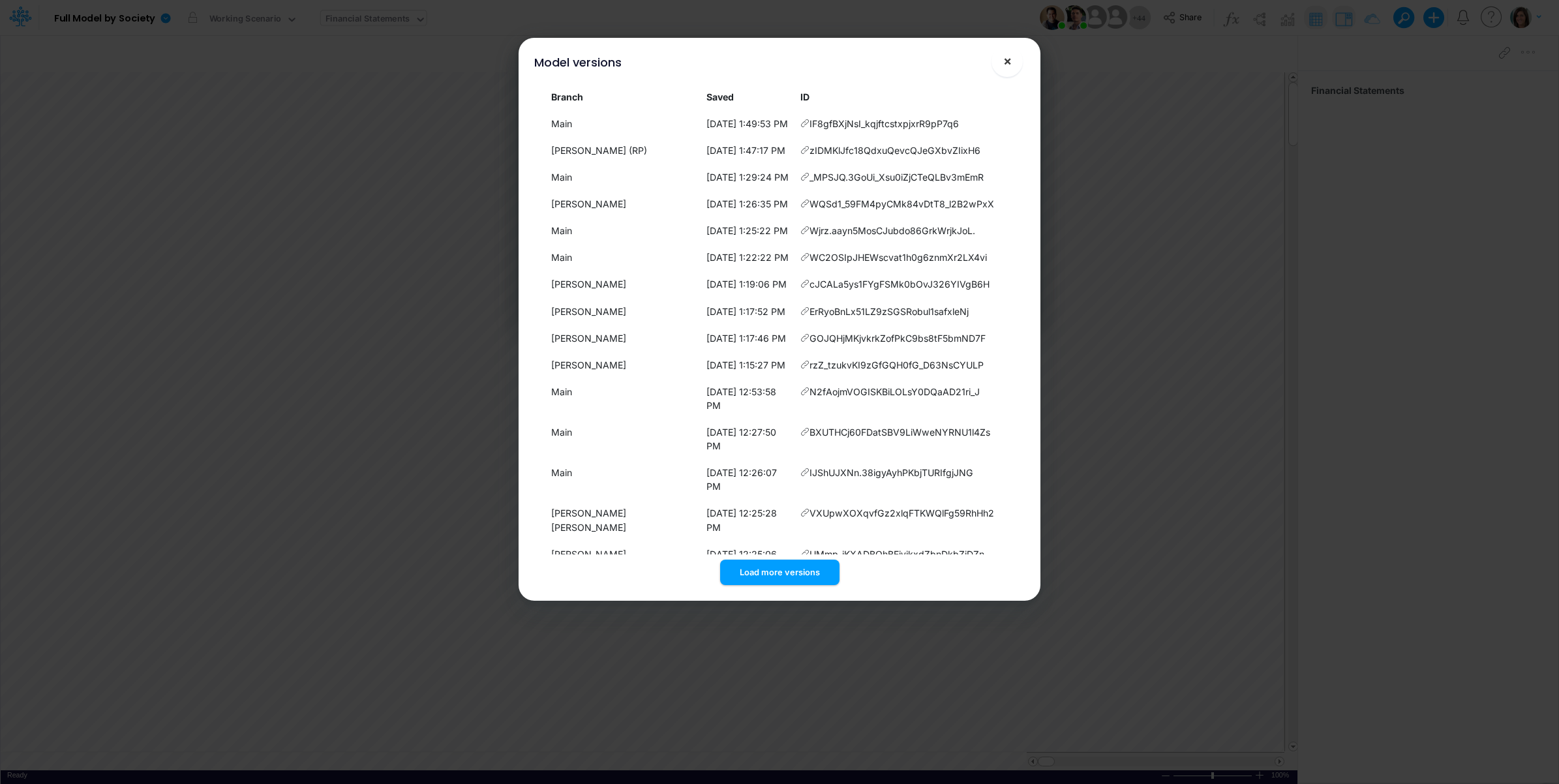
click at [1006, 69] on button "×" at bounding box center [1006, 61] width 31 height 31
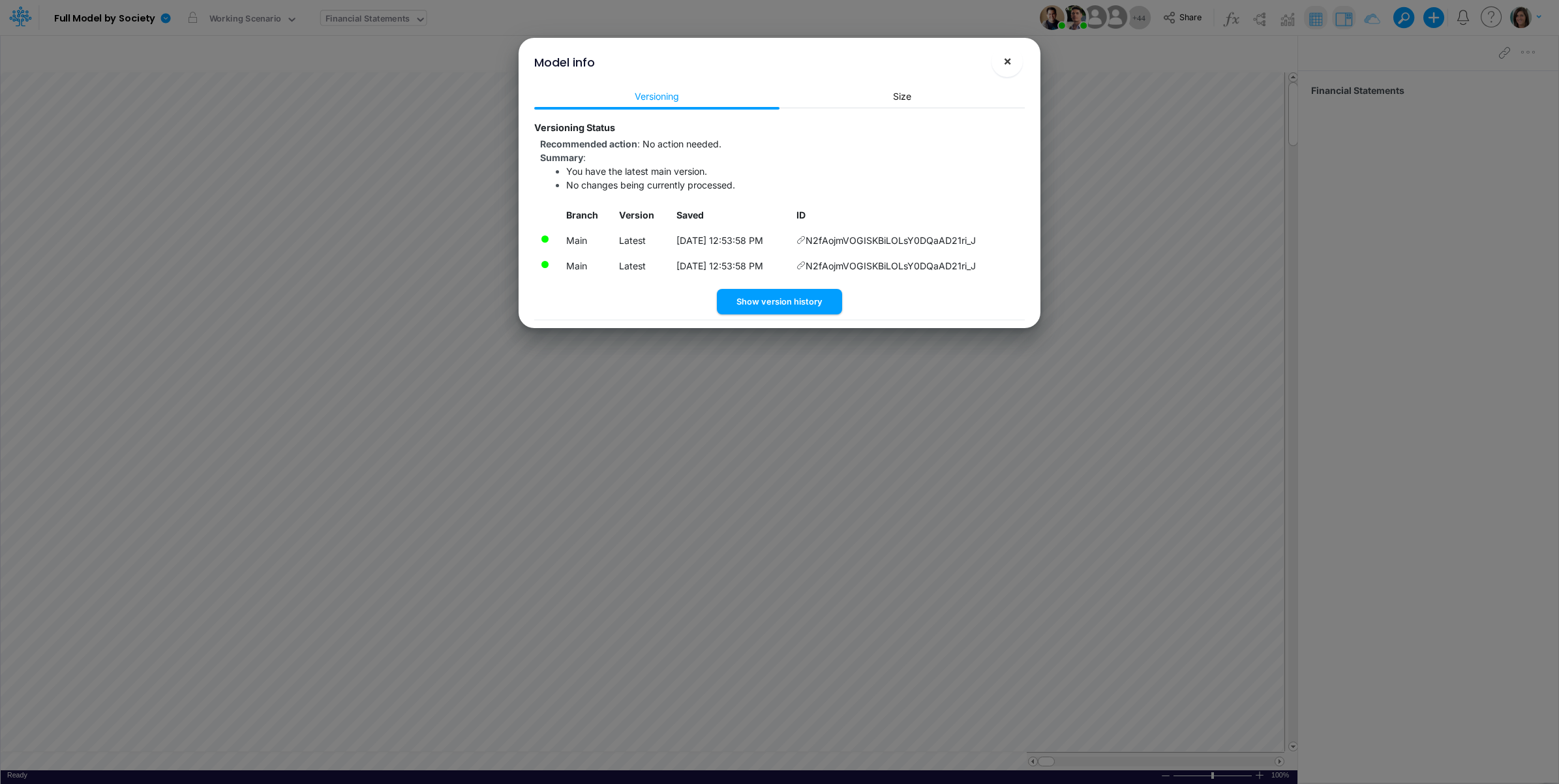
drag, startPoint x: 1009, startPoint y: 54, endPoint x: 980, endPoint y: 59, distance: 29.4
click at [1005, 58] on span "×" at bounding box center [1007, 60] width 8 height 16
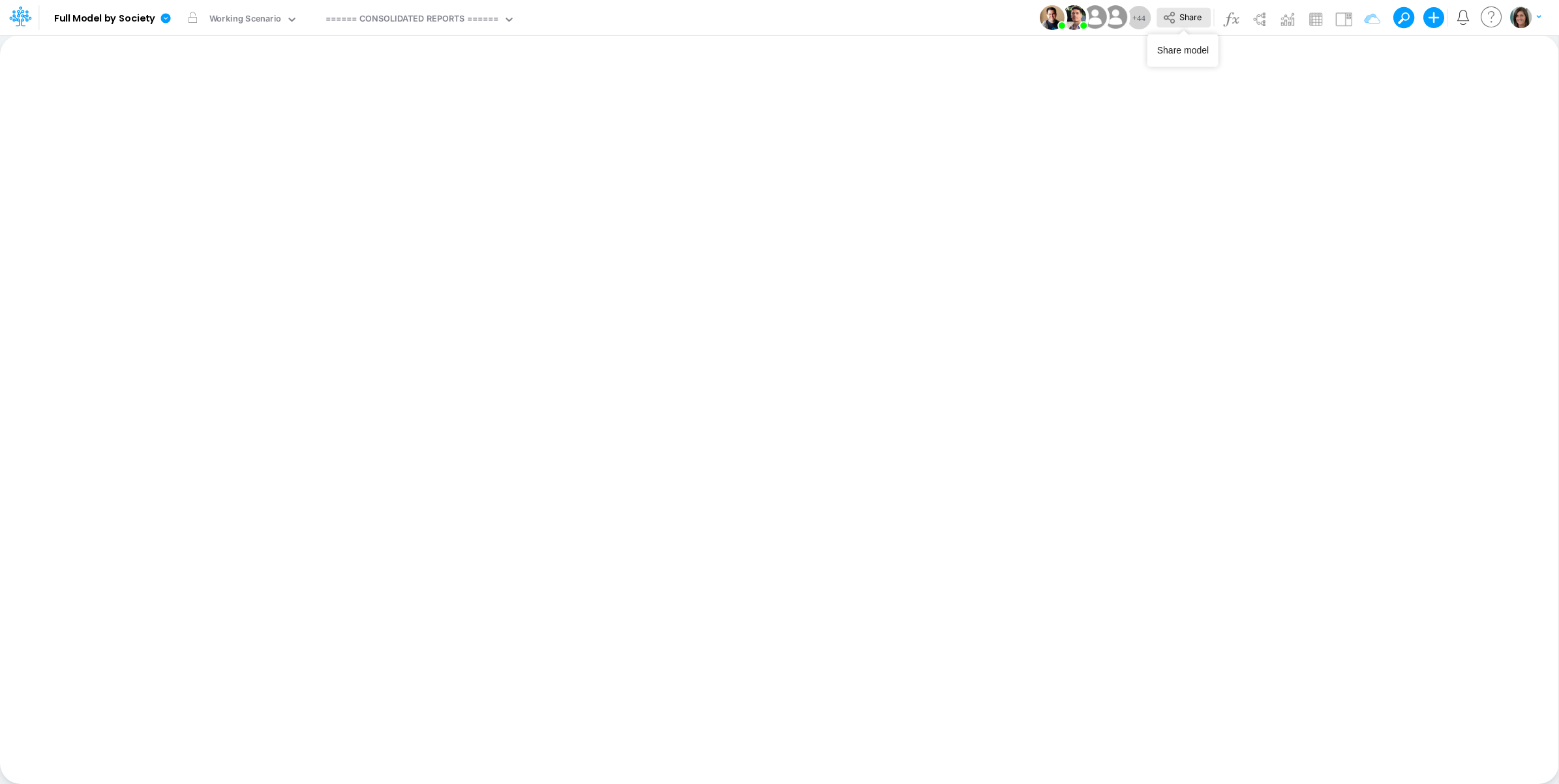
click at [1187, 17] on span "Share" at bounding box center [1190, 17] width 23 height 10
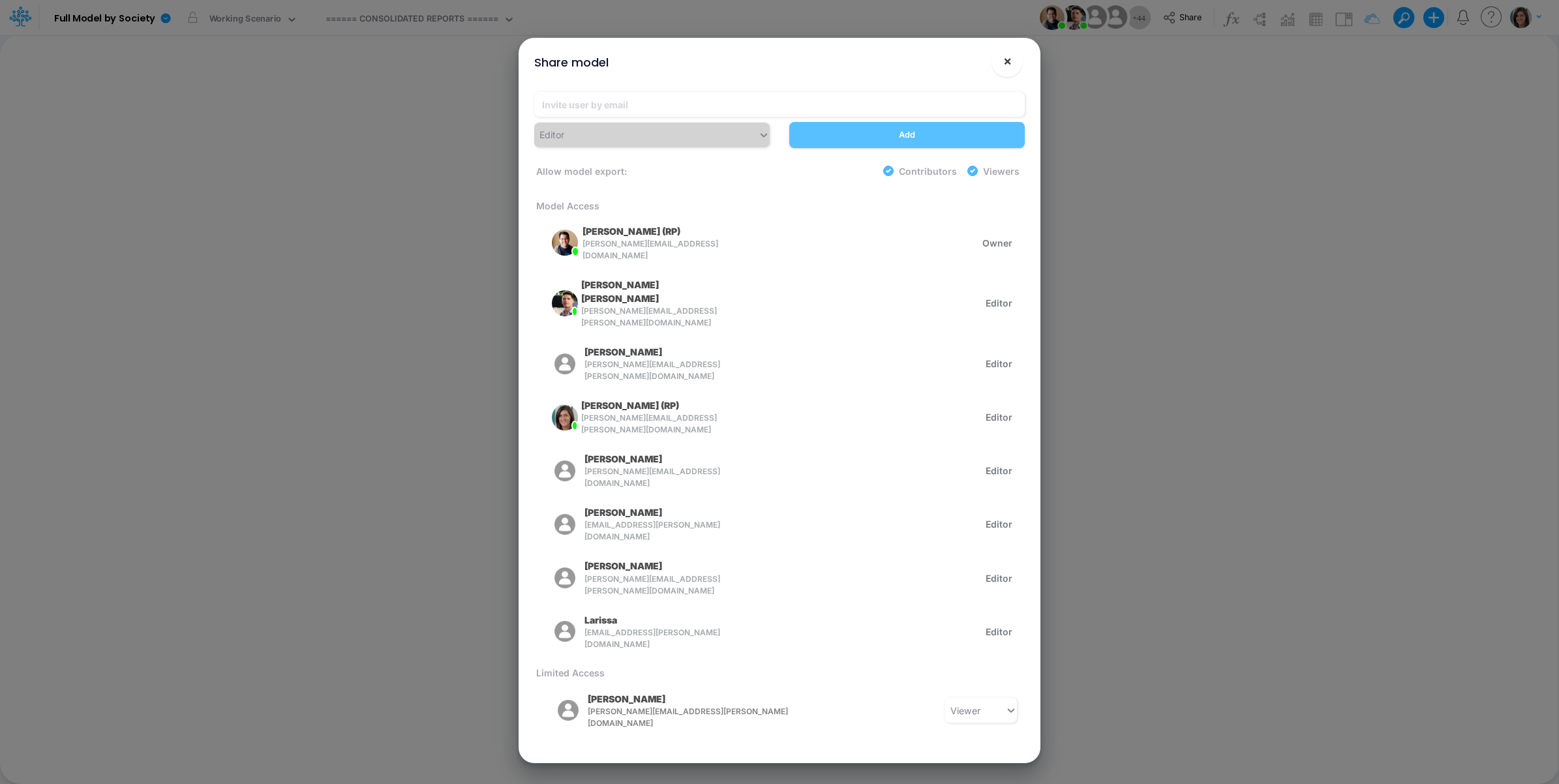
click at [1006, 67] on span "×" at bounding box center [1007, 60] width 8 height 16
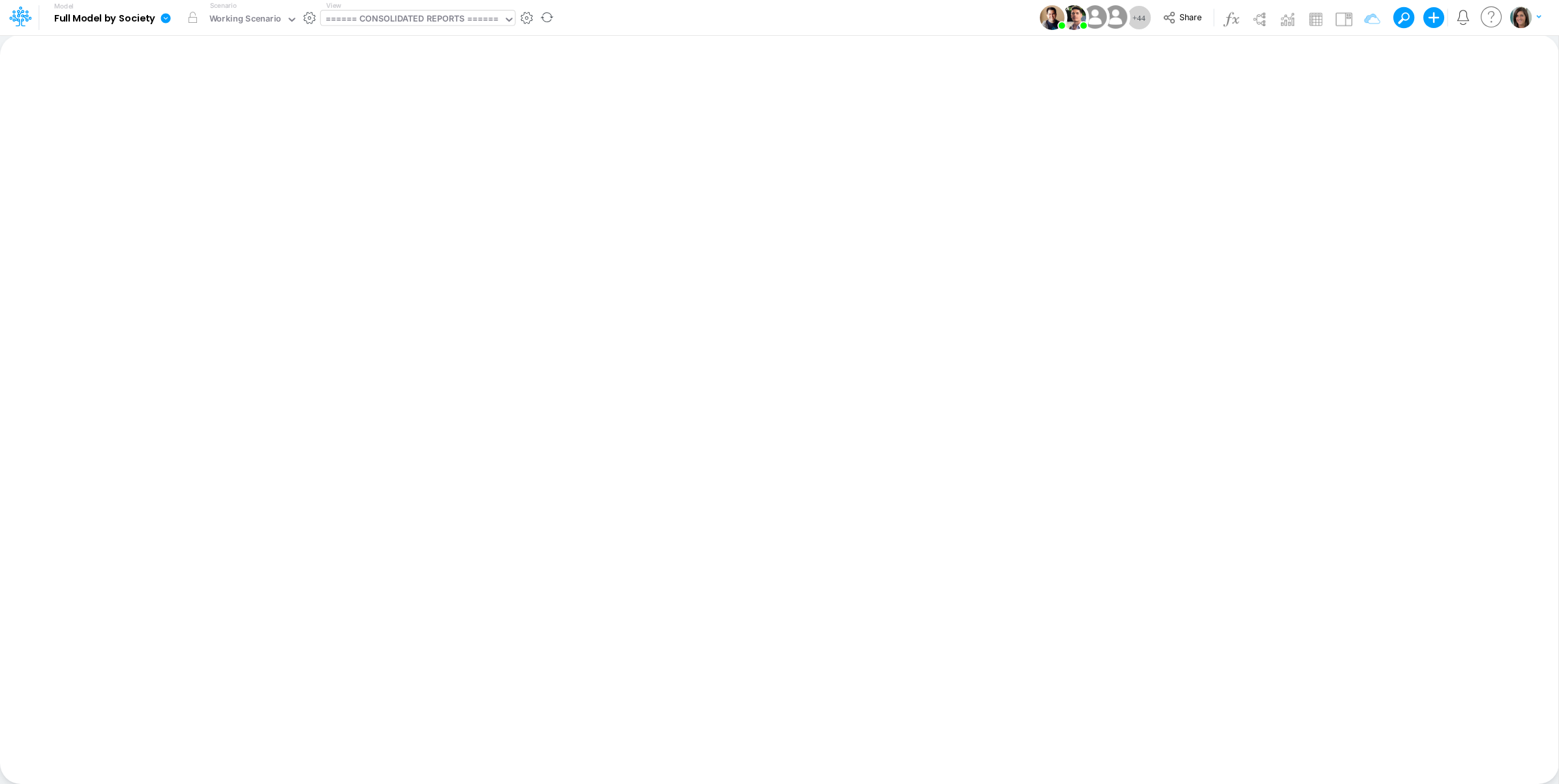
click at [465, 17] on div "====== CONSOLIDATED REPORTS ======" at bounding box center [412, 20] width 174 height 15
type input "[PERSON_NAME]"
click at [421, 92] on div "Financial Statements" at bounding box center [416, 87] width 191 height 22
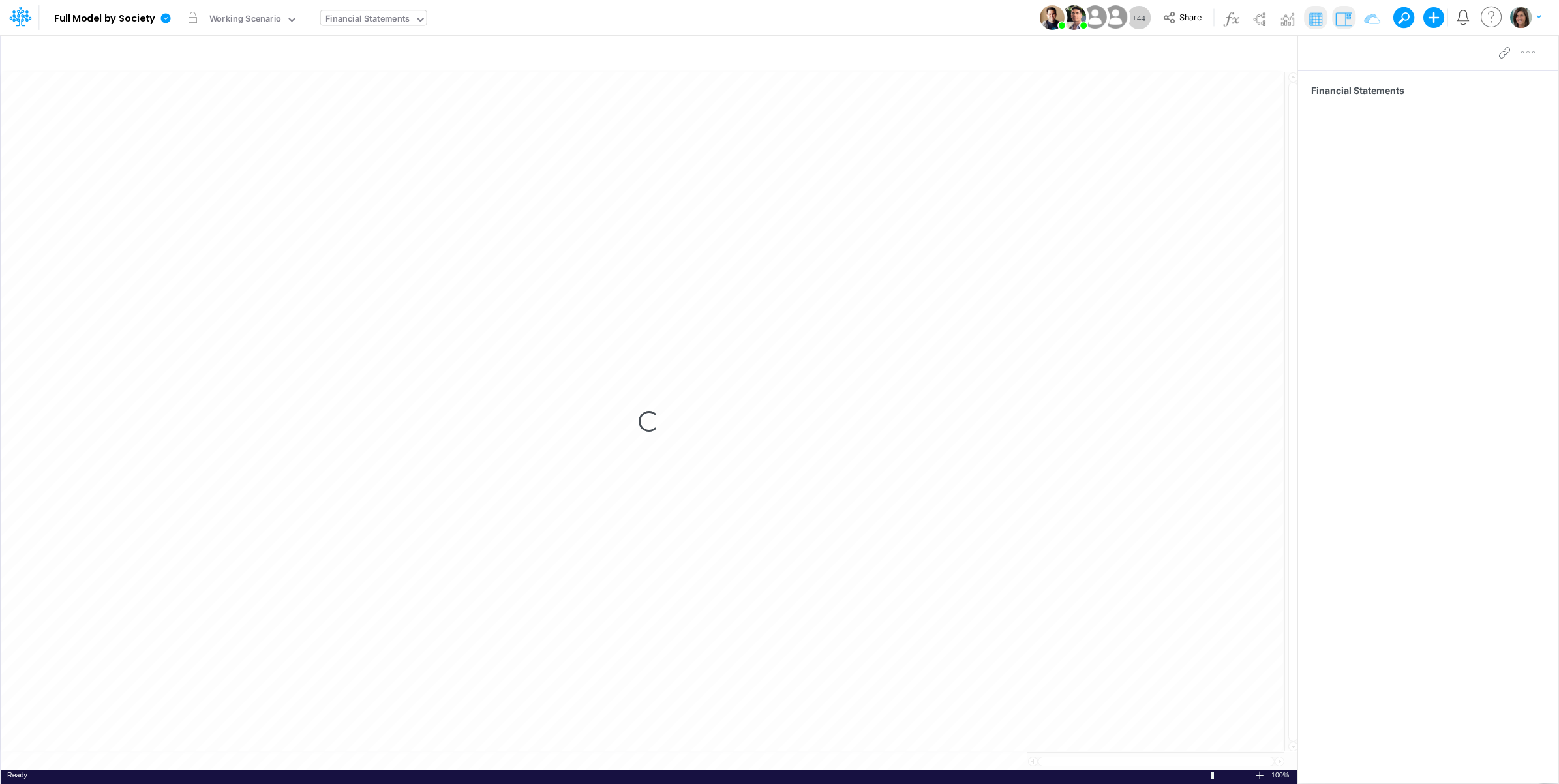
click at [551, 17] on div "Model Full Model by Society Edit model settings Duplicate Import QuickBooks Qui…" at bounding box center [780, 18] width 1404 height 35
click at [1225, 50] on icon "button" at bounding box center [1224, 54] width 19 height 13
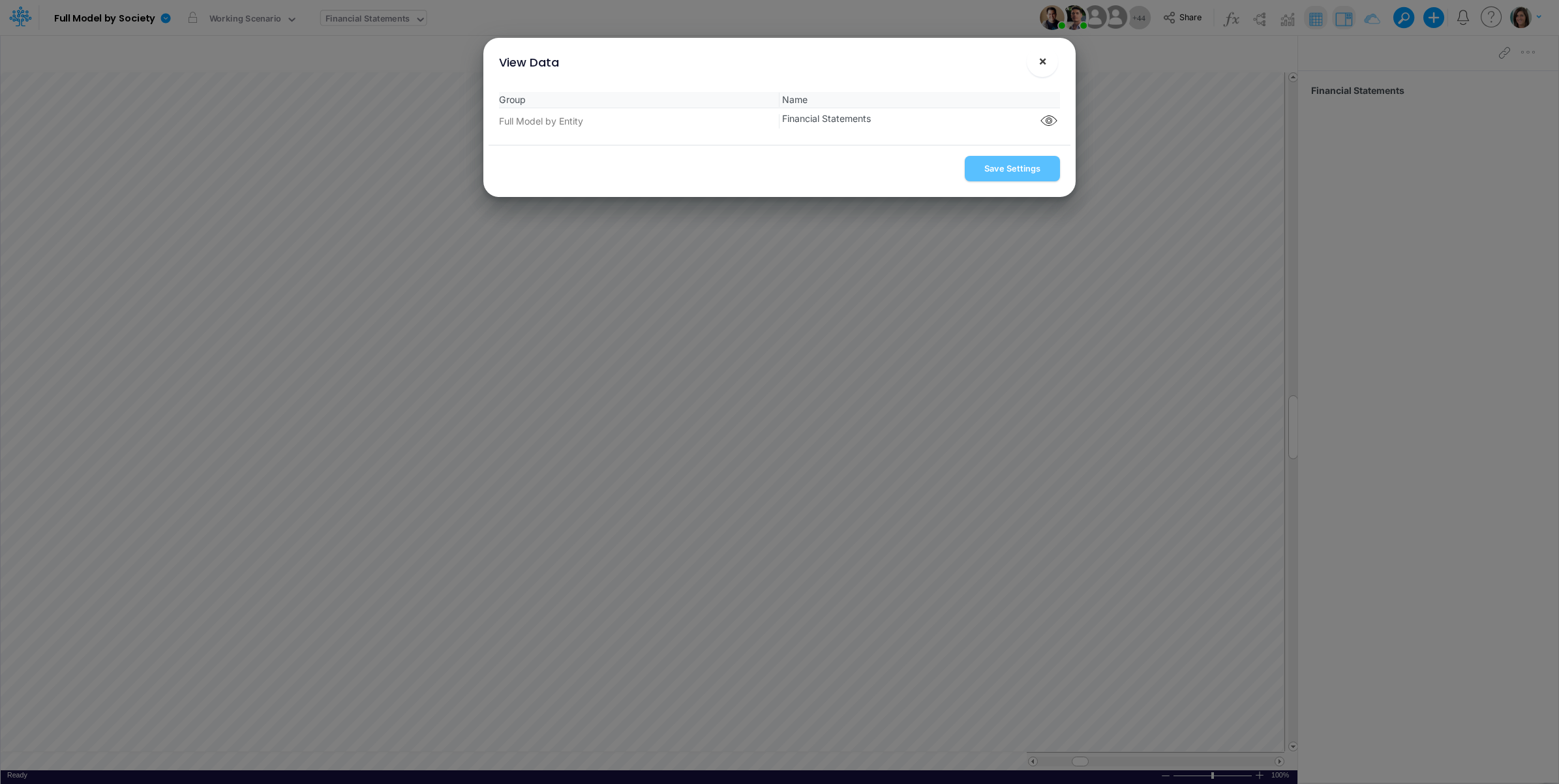
click at [1050, 64] on button "×" at bounding box center [1042, 61] width 31 height 31
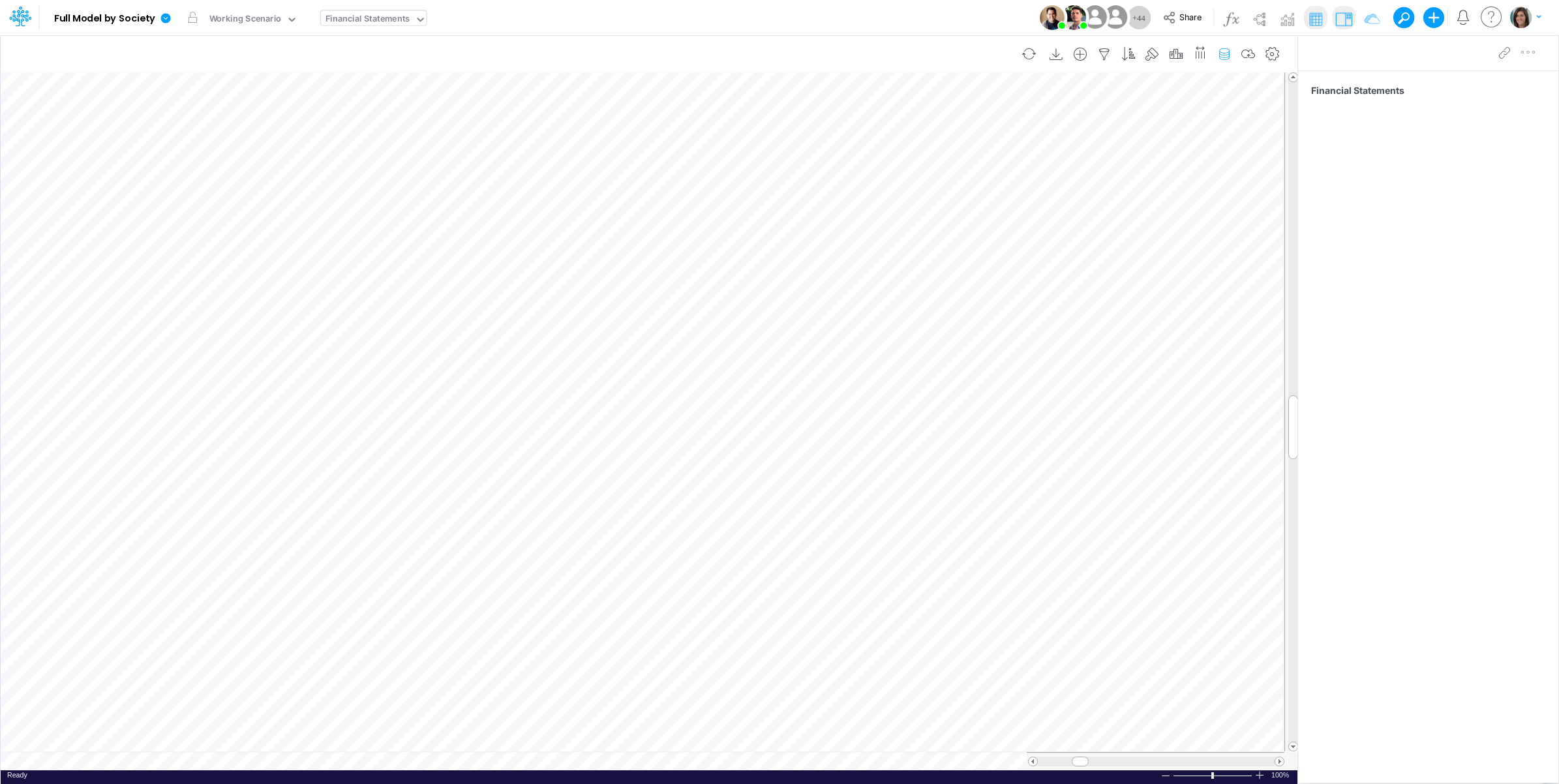
click at [1229, 53] on icon "button" at bounding box center [1224, 54] width 19 height 13
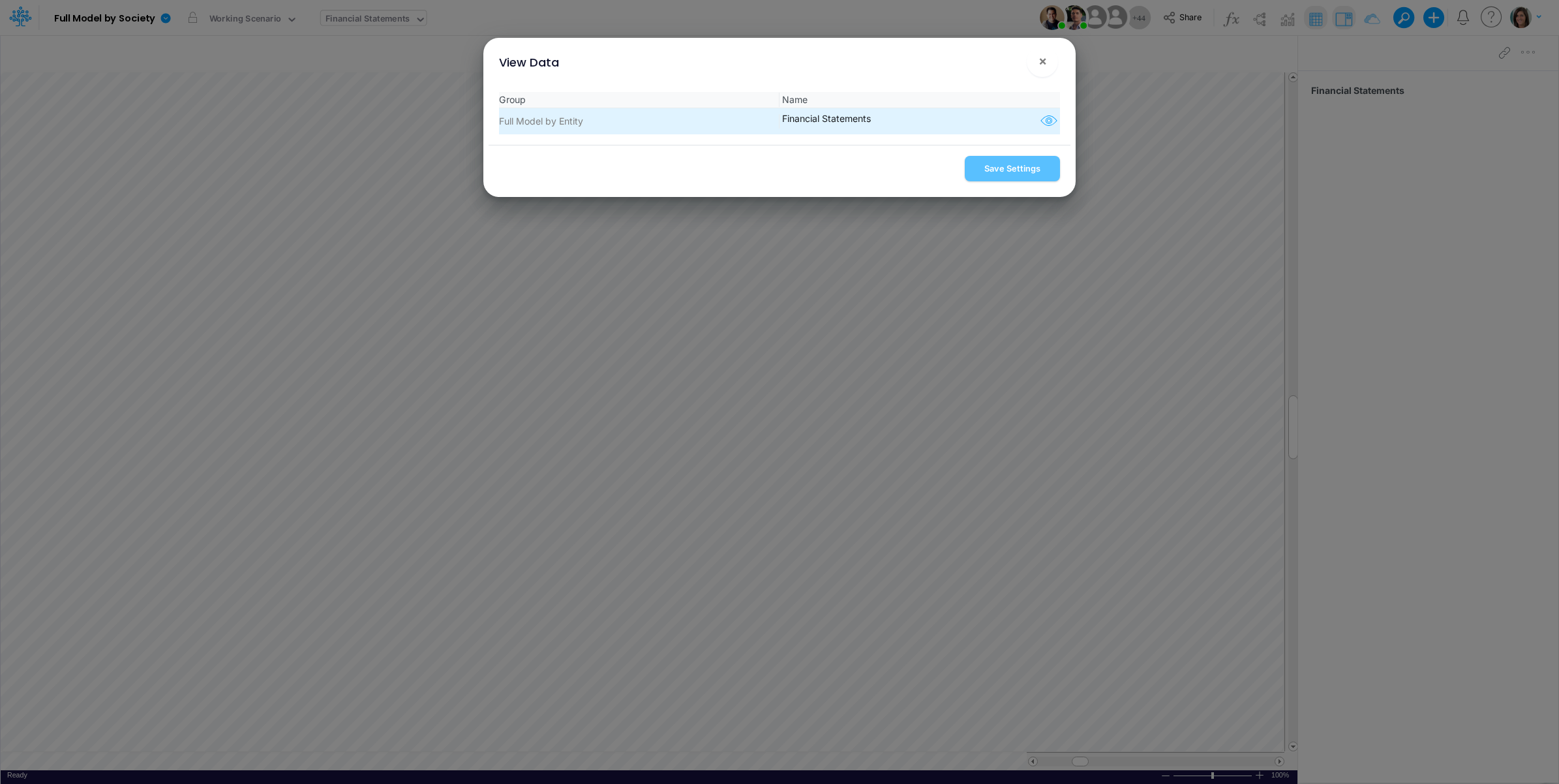
click at [1042, 125] on icon "button" at bounding box center [1048, 121] width 19 height 17
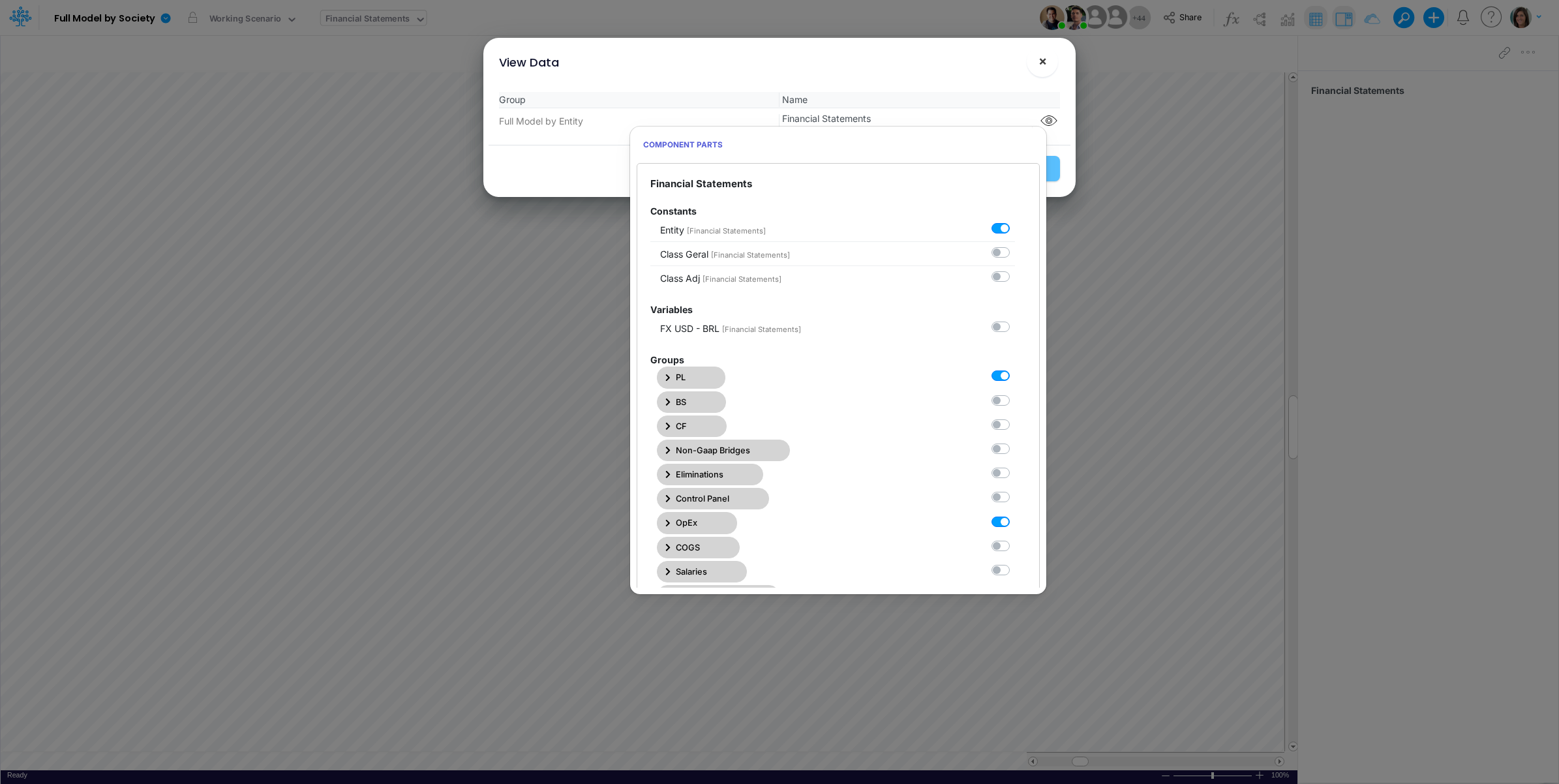
click at [1042, 64] on span "×" at bounding box center [1042, 60] width 8 height 16
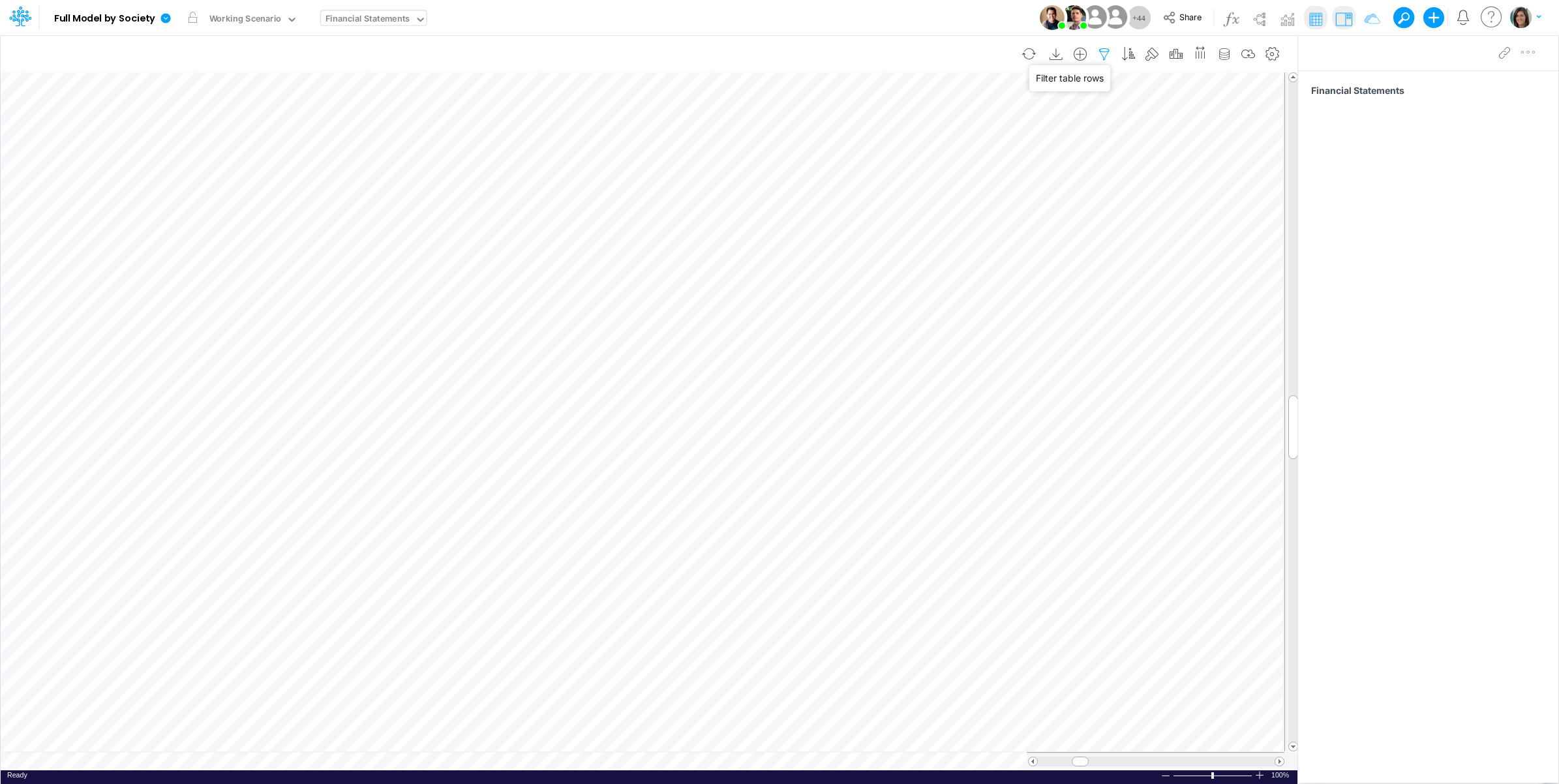
click at [1107, 51] on icon "button" at bounding box center [1104, 54] width 19 height 13
select select "tableSearchOR"
click at [904, 214] on button "button" at bounding box center [904, 207] width 25 height 22
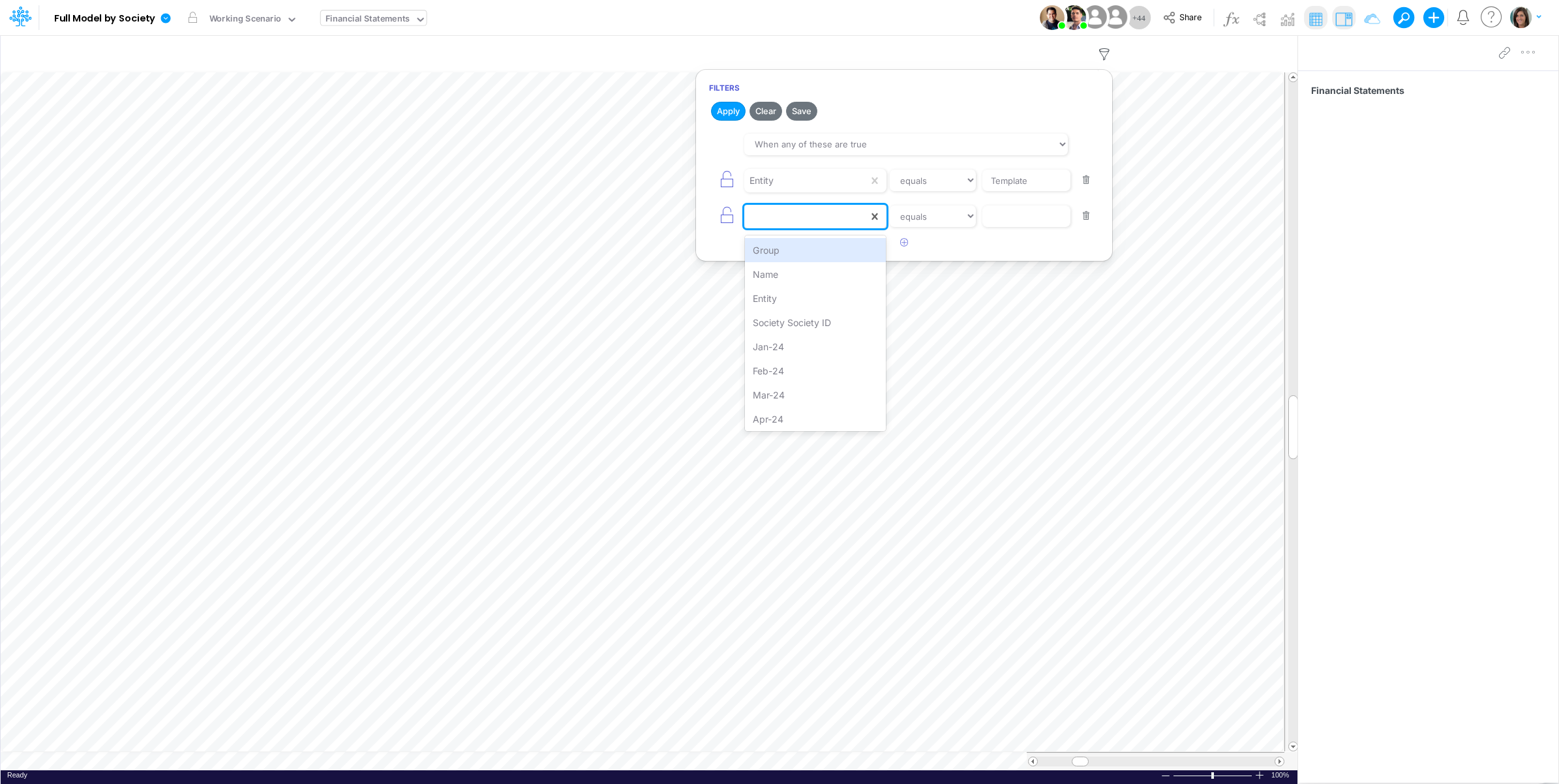
click at [816, 228] on div at bounding box center [815, 216] width 142 height 23
drag, startPoint x: 816, startPoint y: 279, endPoint x: 848, endPoint y: 261, distance: 36.7
click at [817, 278] on div "Name" at bounding box center [815, 274] width 141 height 24
click at [1022, 191] on input "text" at bounding box center [1026, 181] width 88 height 23
type input "Fiscal"
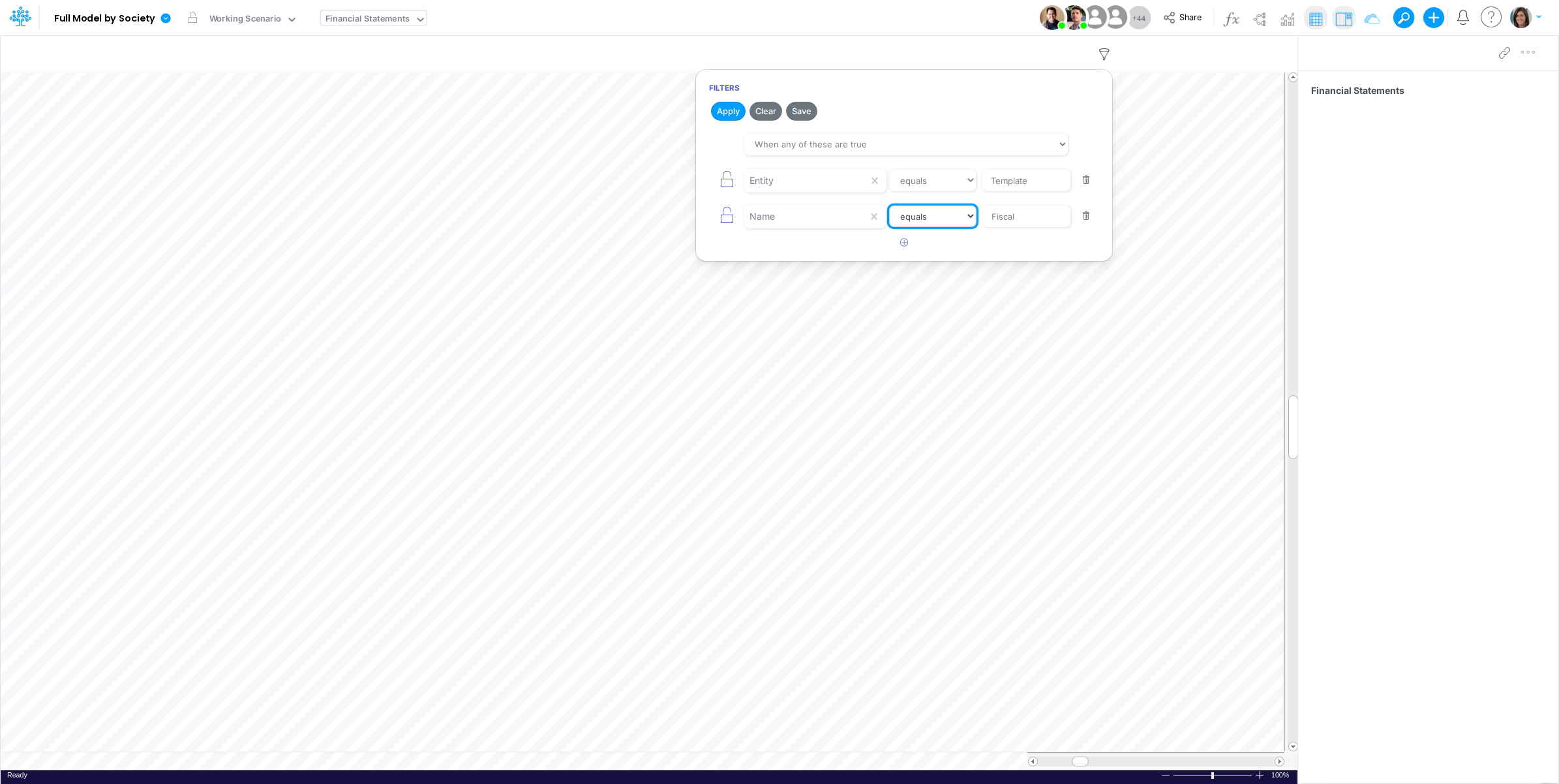
click at [934, 210] on select "equals not equal starts with ends with contains" at bounding box center [933, 216] width 88 height 23
select select "startsWith"
click at [890, 206] on select "equals not equal starts with ends with contains" at bounding box center [934, 216] width 87 height 23
drag, startPoint x: 726, startPoint y: 111, endPoint x: 854, endPoint y: 88, distance: 130.0
click at [727, 111] on button "Apply" at bounding box center [728, 111] width 34 height 19
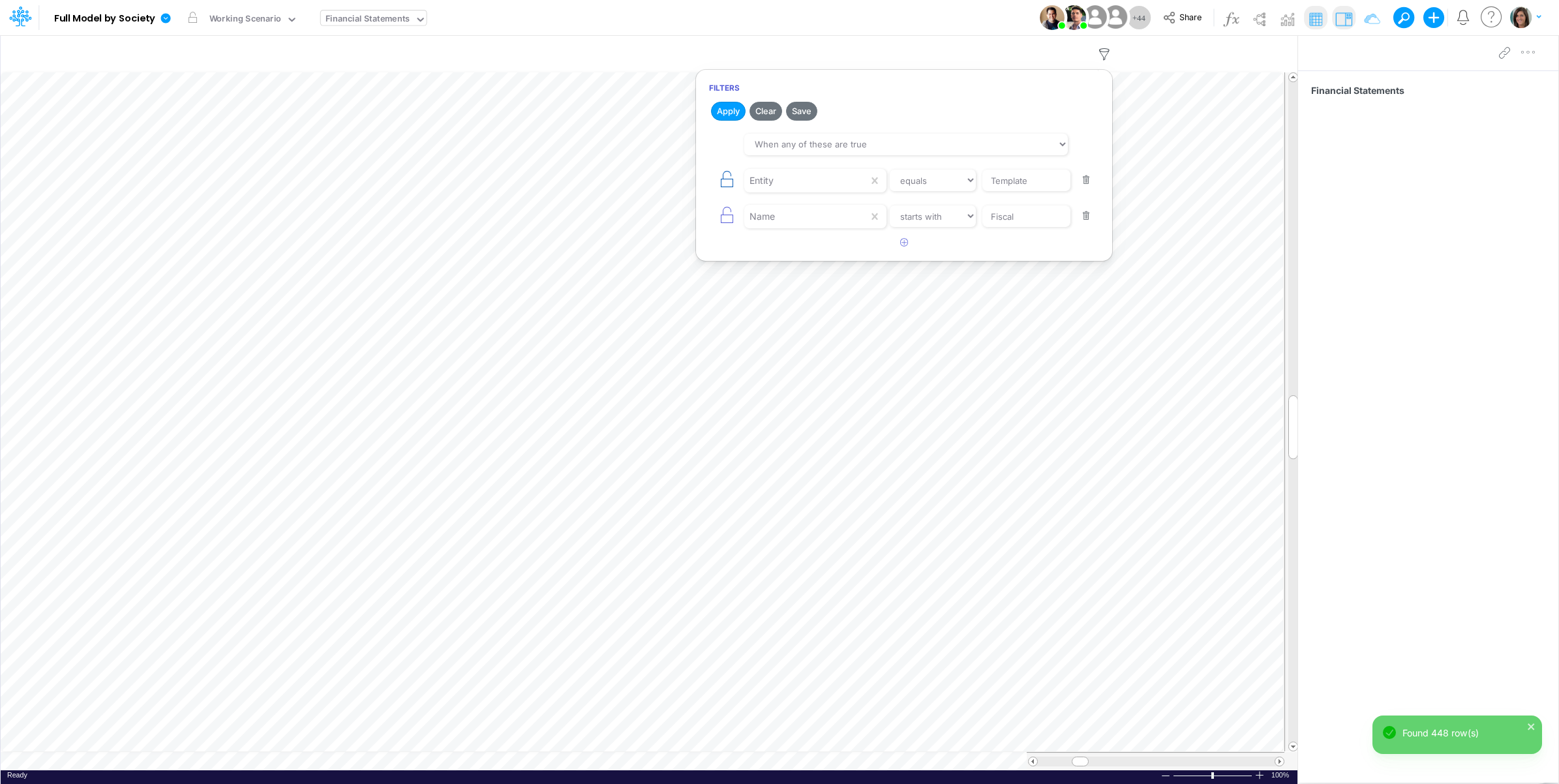
click at [729, 181] on icon "button" at bounding box center [726, 180] width 18 height 18
select select "startsWith"
type input "Fiscal"
click at [731, 147] on icon "button" at bounding box center [726, 144] width 18 height 18
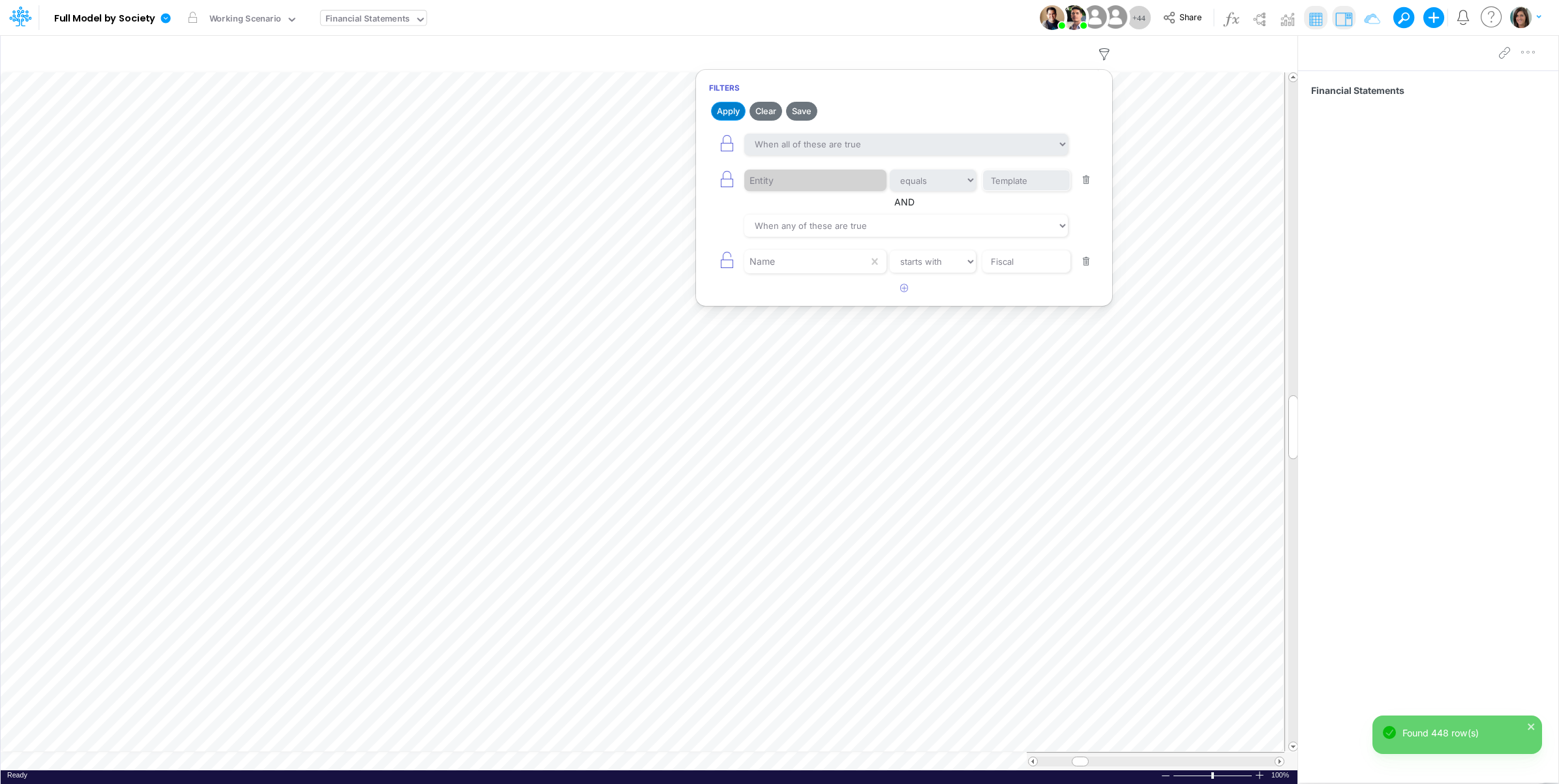
click at [726, 109] on button "Apply" at bounding box center [728, 111] width 34 height 19
click at [892, 14] on div "Model Full Model by Society Edit model settings Duplicate Import QuickBooks Qui…" at bounding box center [780, 18] width 1404 height 35
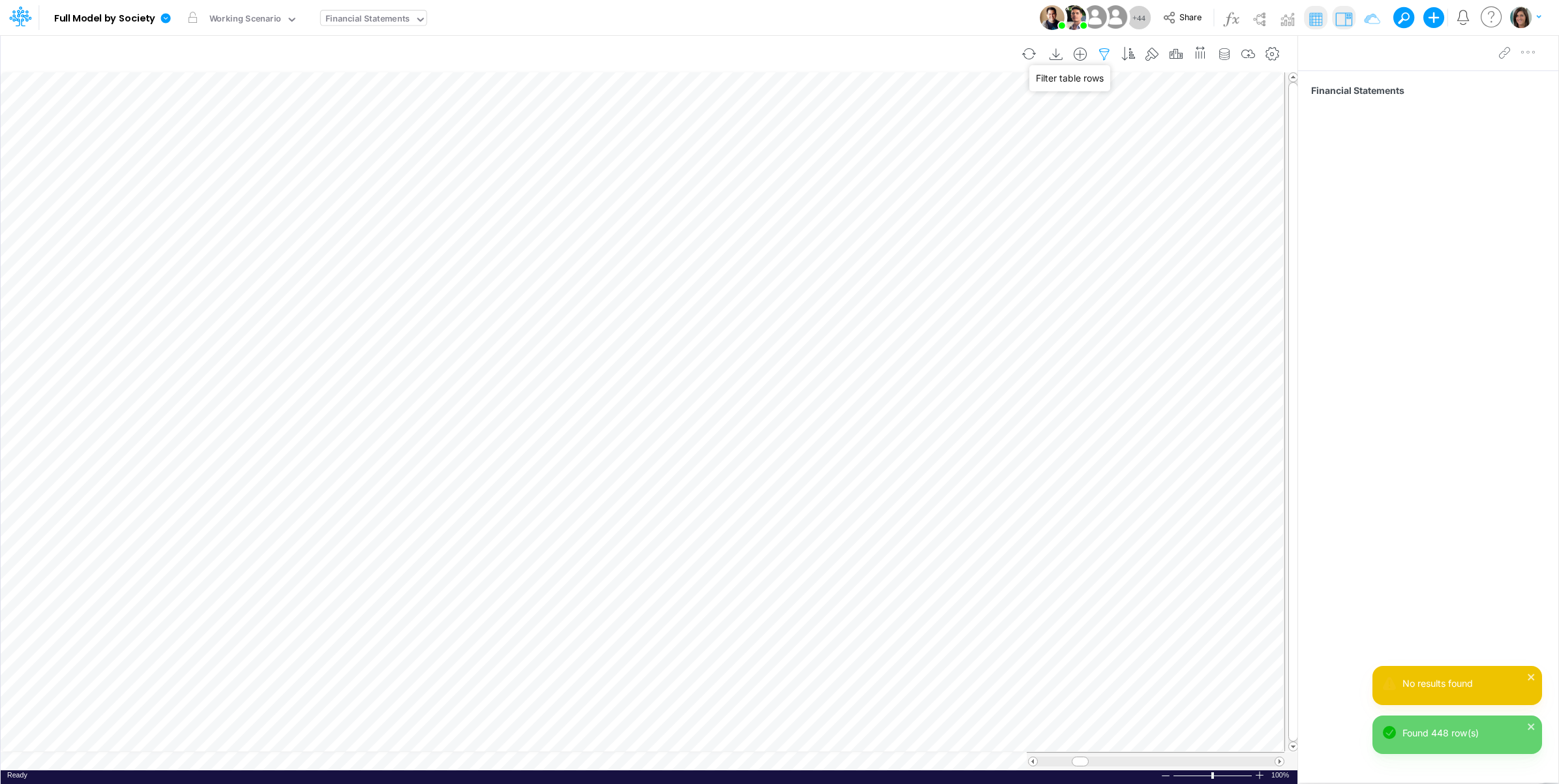
click at [1098, 49] on icon "button" at bounding box center [1104, 54] width 19 height 13
select select "tableSearchOR"
select select "startsWith"
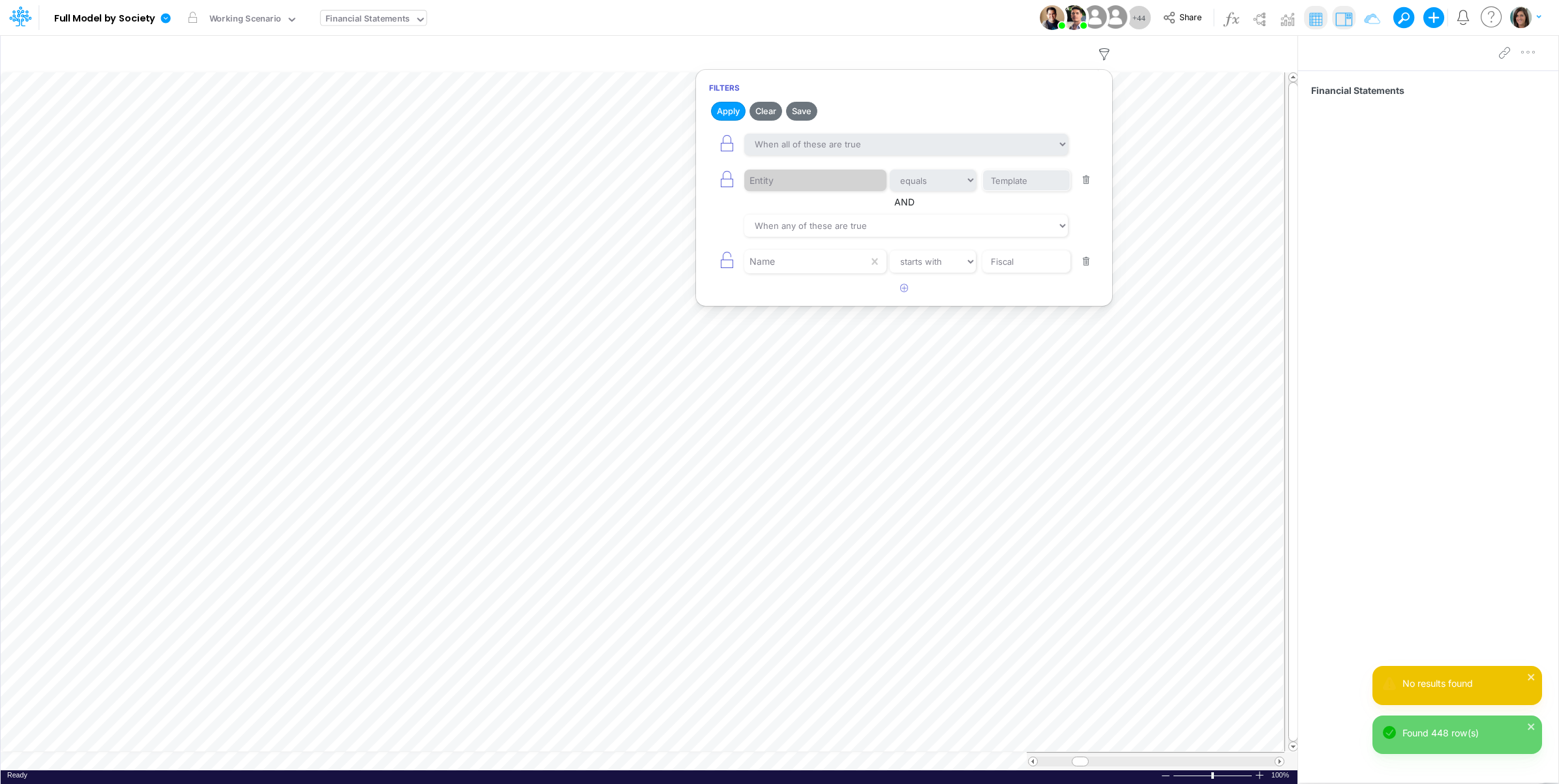
click at [1080, 261] on button "button" at bounding box center [1087, 262] width 25 height 18
click at [731, 174] on icon "button" at bounding box center [726, 180] width 18 height 18
select select "tableSearchOR"
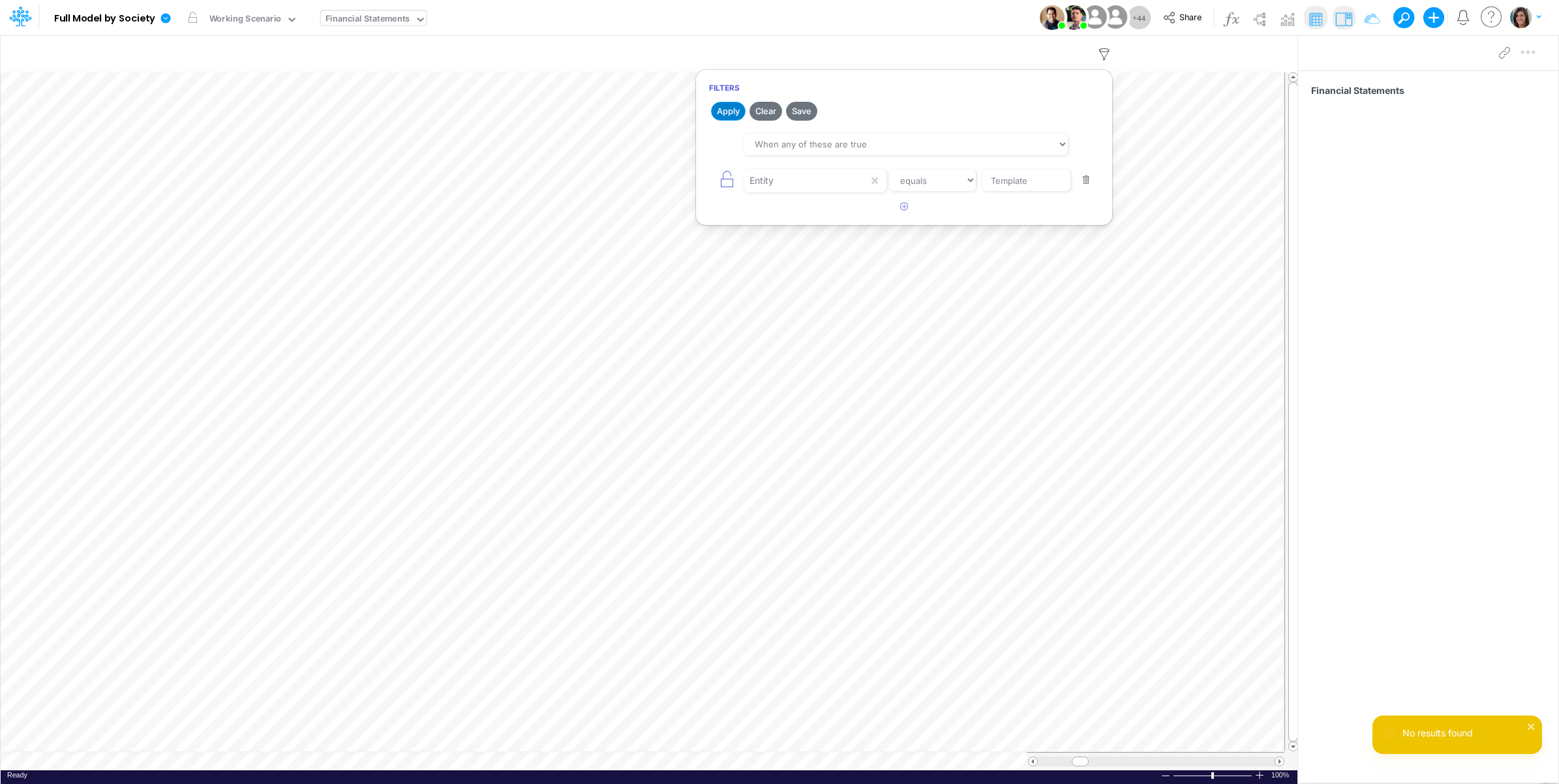
click at [723, 109] on button "Apply" at bounding box center [728, 111] width 34 height 19
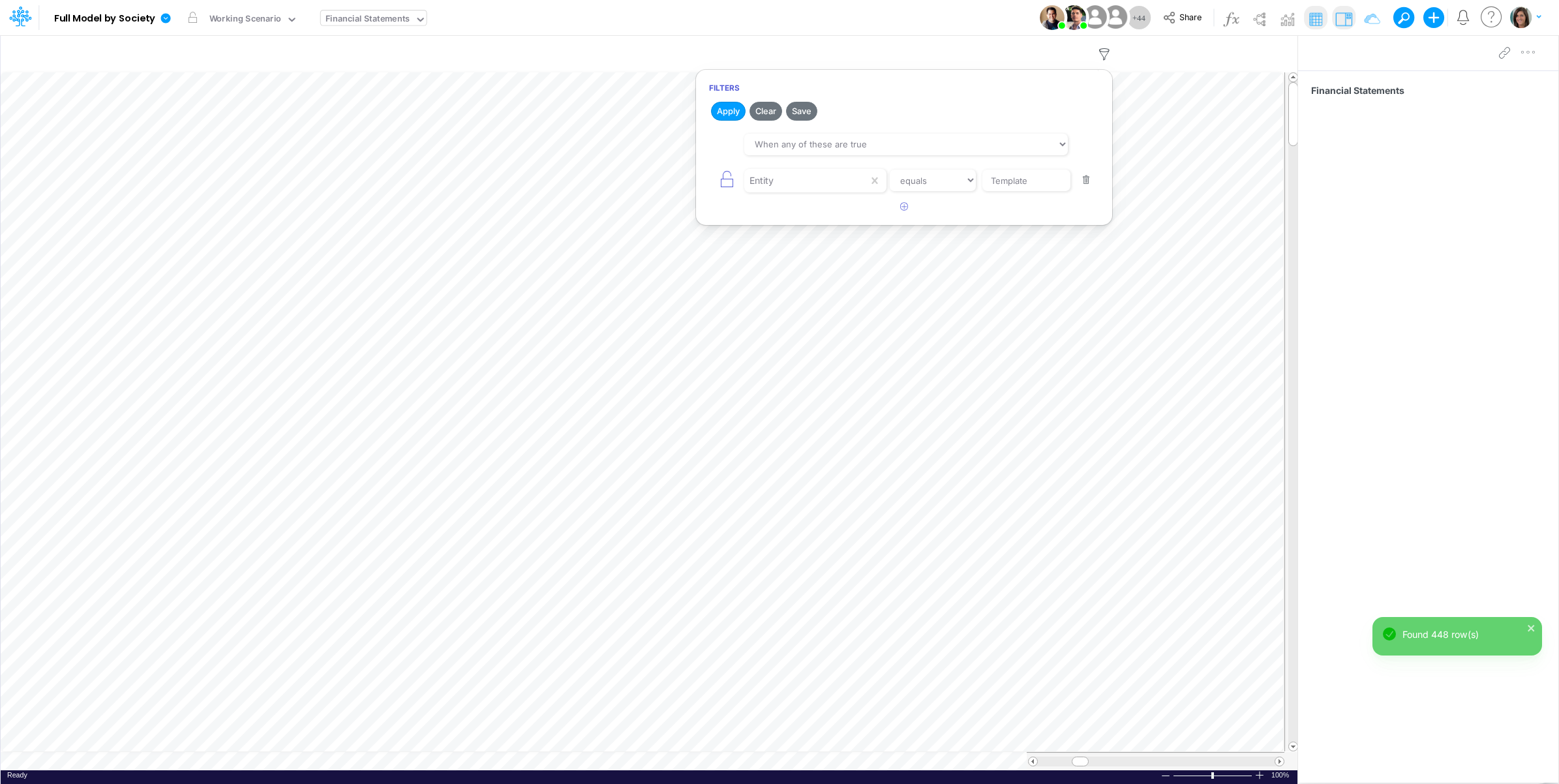
click at [896, 15] on div "Model Full Model by Society Edit model settings Duplicate Import QuickBooks Qui…" at bounding box center [780, 18] width 1404 height 35
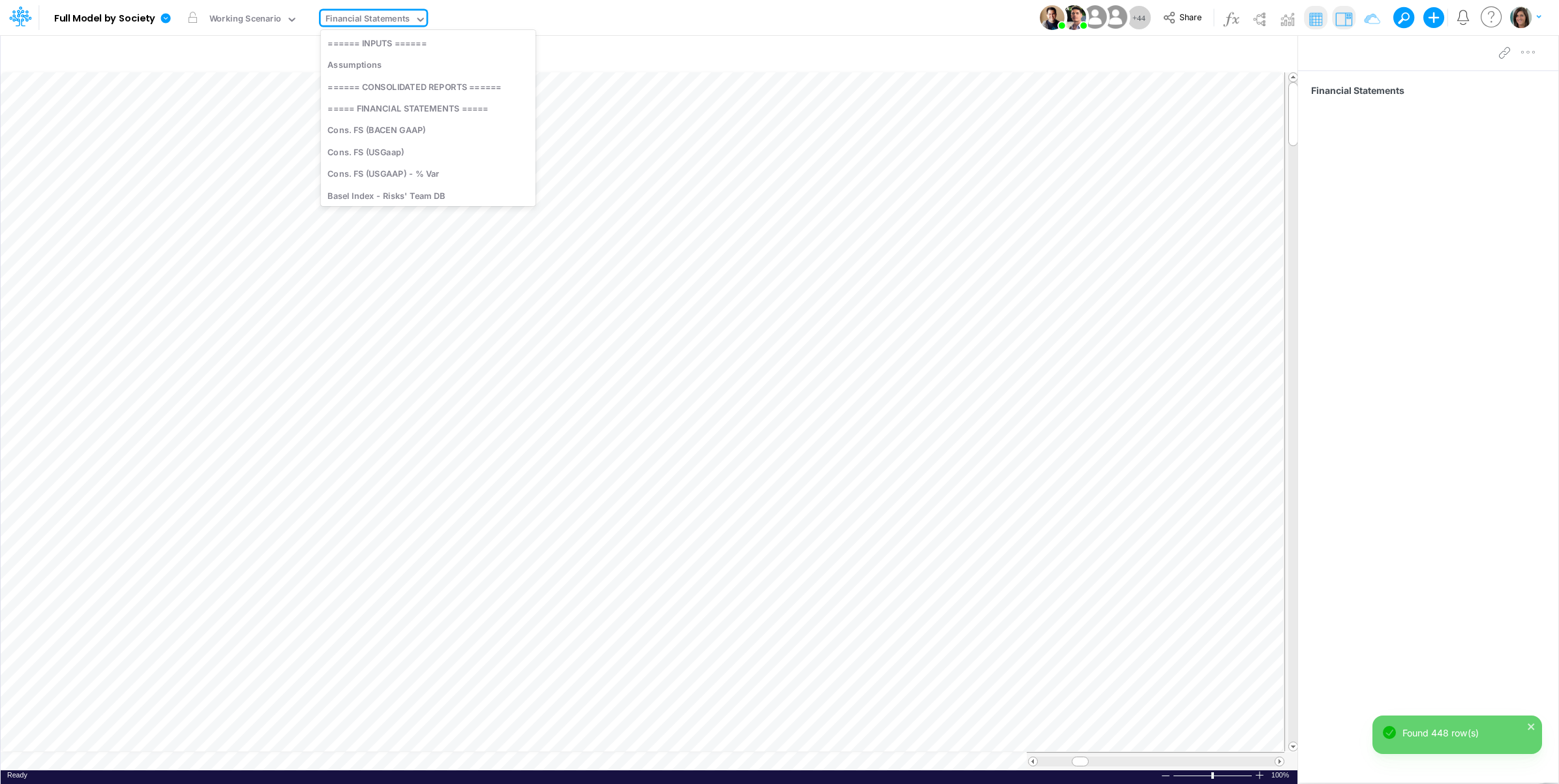
click at [376, 28] on div "Financial Statements" at bounding box center [367, 20] width 84 height 15
type input "01br"
click at [401, 109] on div "BS (01BR - IP)" at bounding box center [409, 108] width 176 height 22
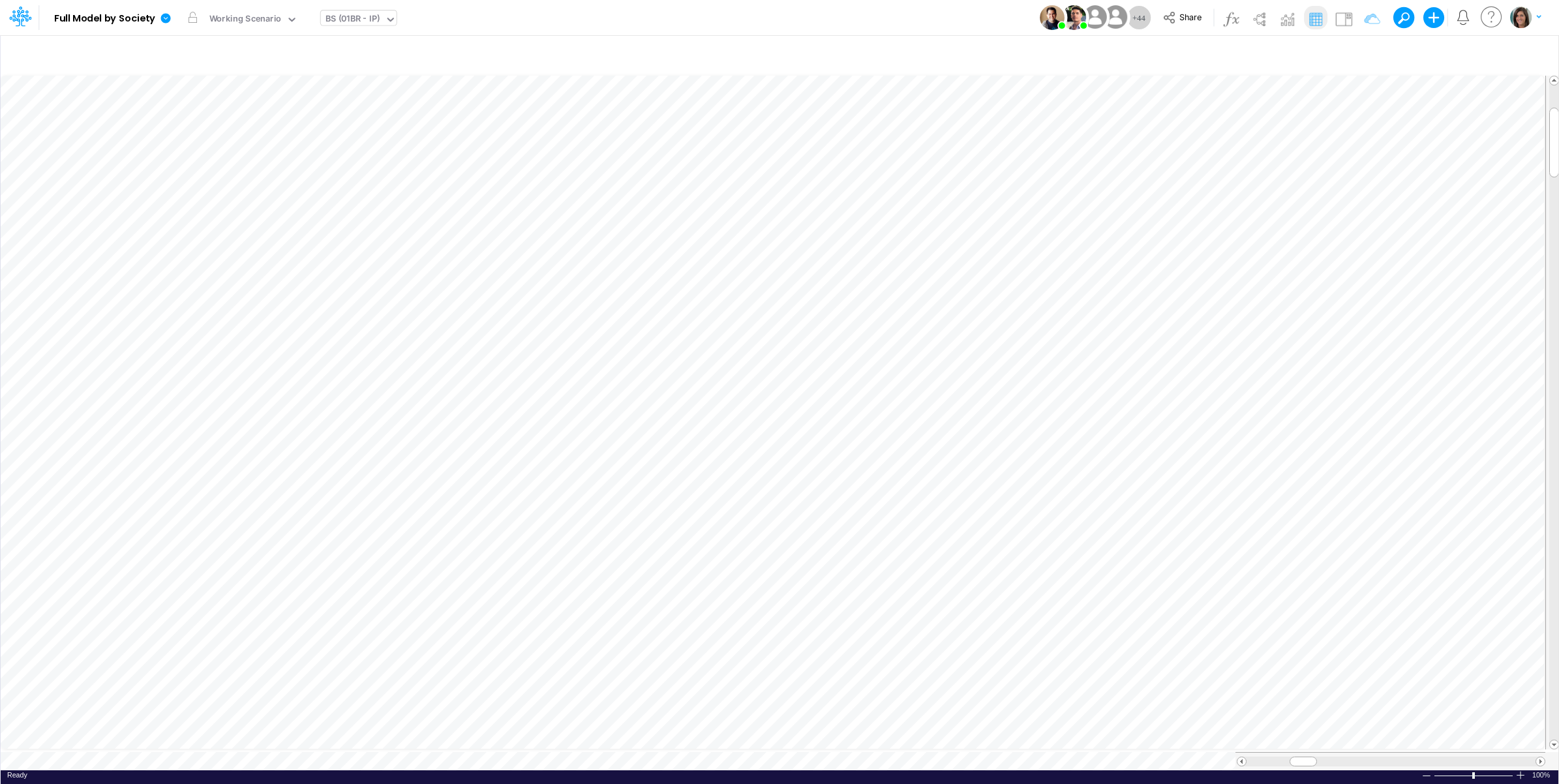
scroll to position [0, 1]
click at [319, 415] on icon "button" at bounding box center [313, 416] width 19 height 13
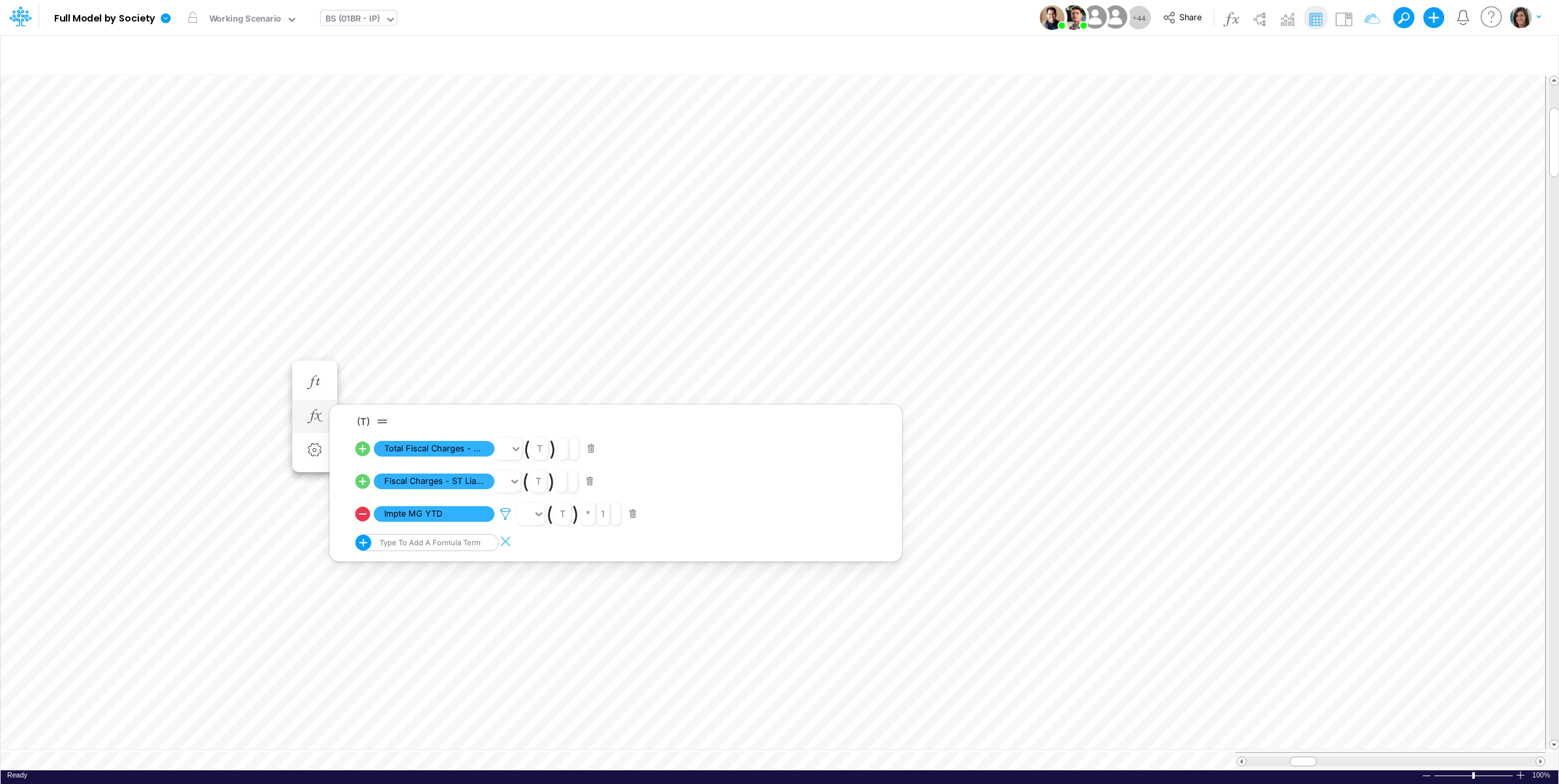
click at [506, 510] on icon at bounding box center [505, 514] width 19 height 13
click at [509, 510] on div at bounding box center [779, 395] width 1559 height 777
click at [1342, 12] on img at bounding box center [1343, 18] width 21 height 21
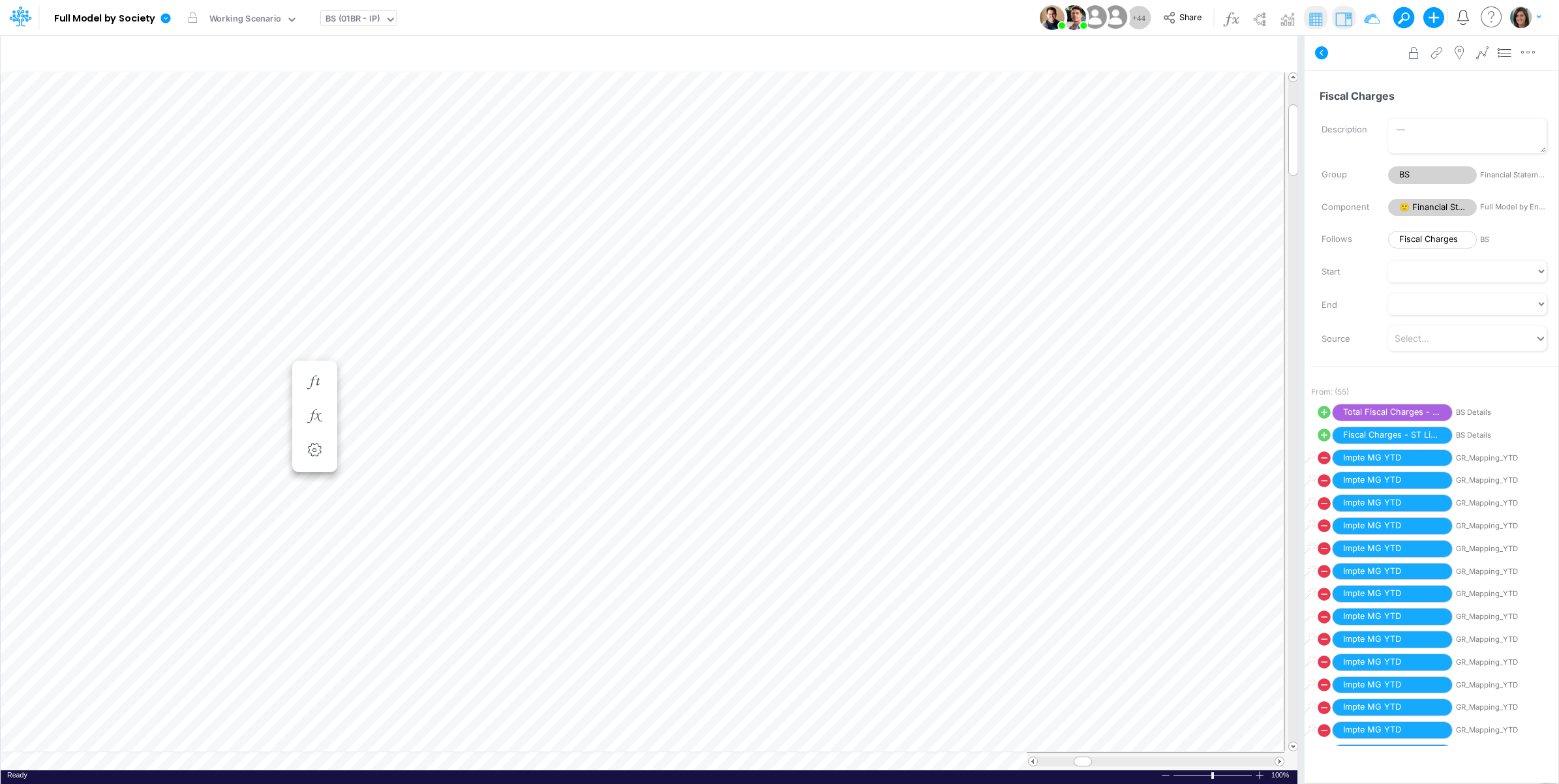
scroll to position [0, 1]
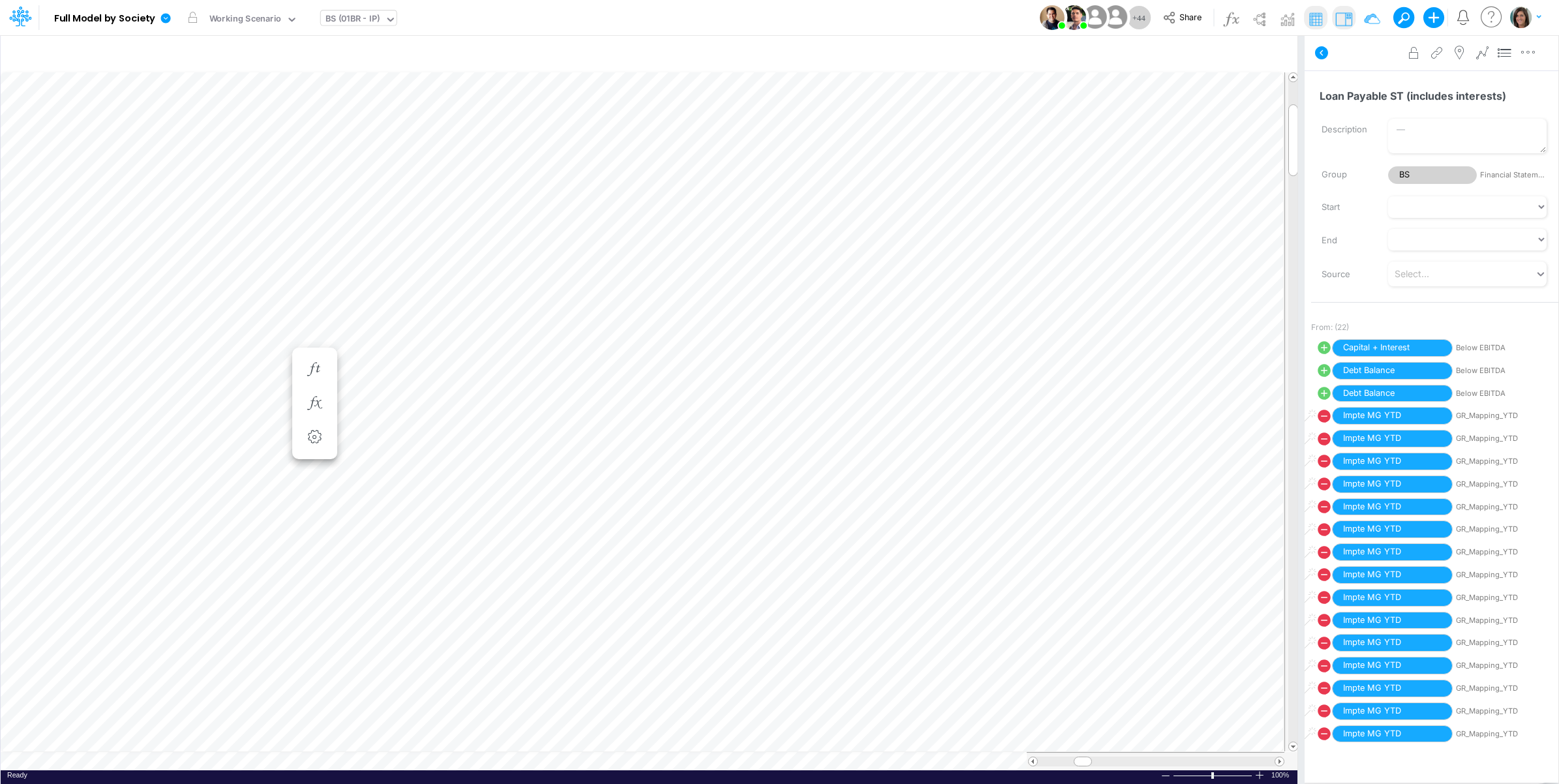
scroll to position [0, 1]
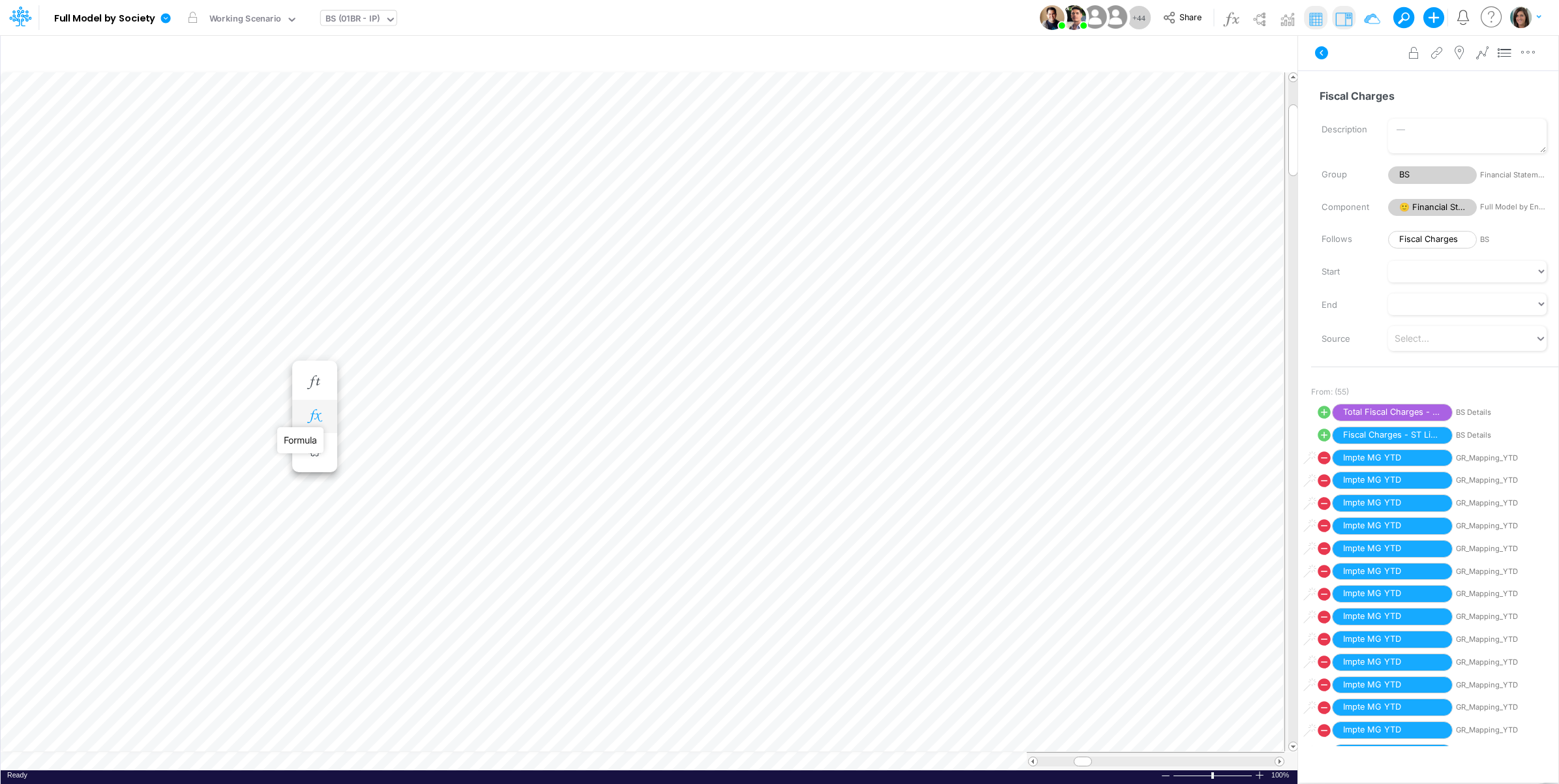
click at [317, 415] on icon "button" at bounding box center [313, 416] width 19 height 13
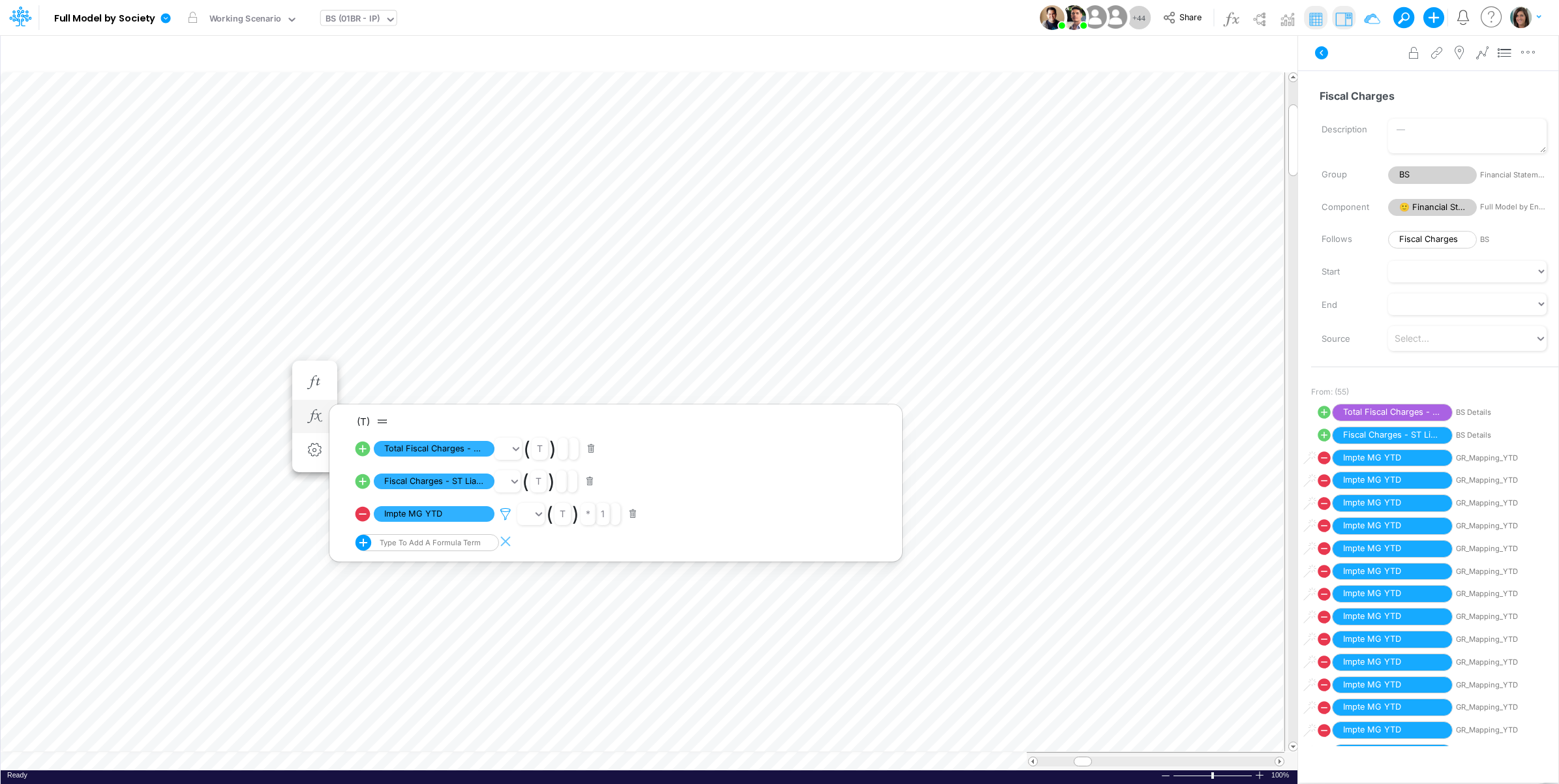
click at [507, 516] on icon at bounding box center [505, 514] width 19 height 13
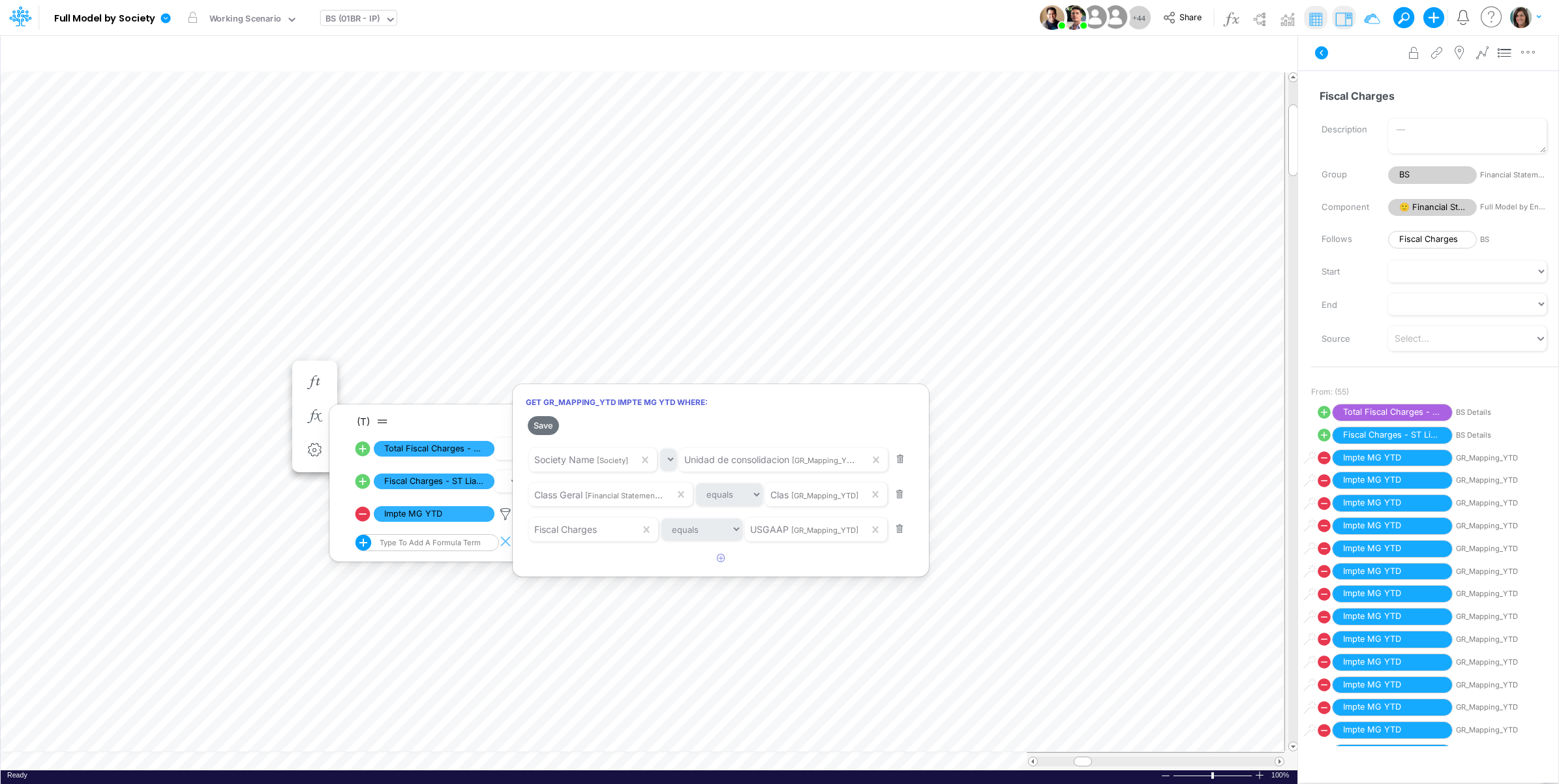
click at [497, 518] on div at bounding box center [779, 395] width 1559 height 777
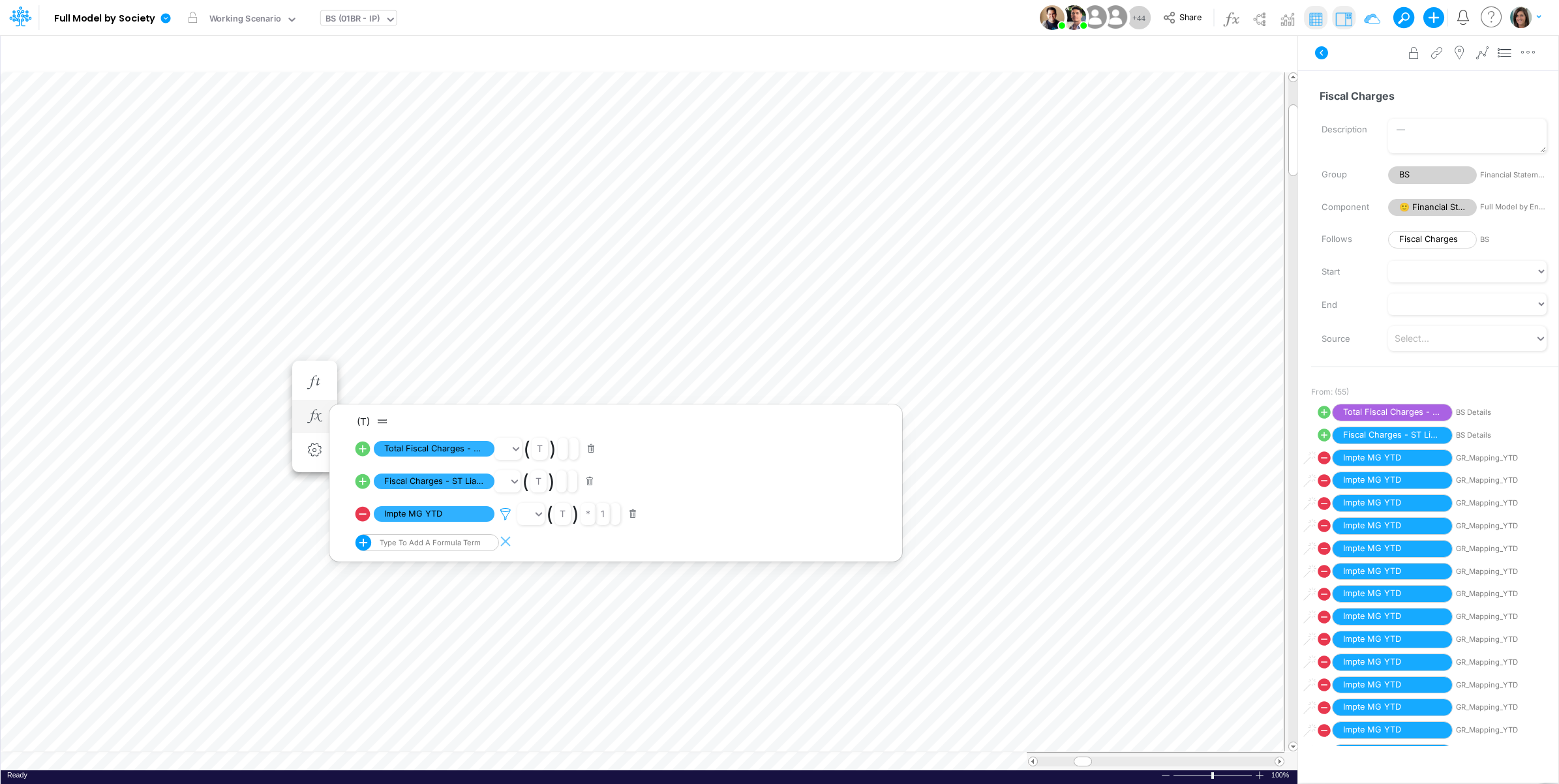
click at [512, 512] on icon at bounding box center [505, 514] width 19 height 13
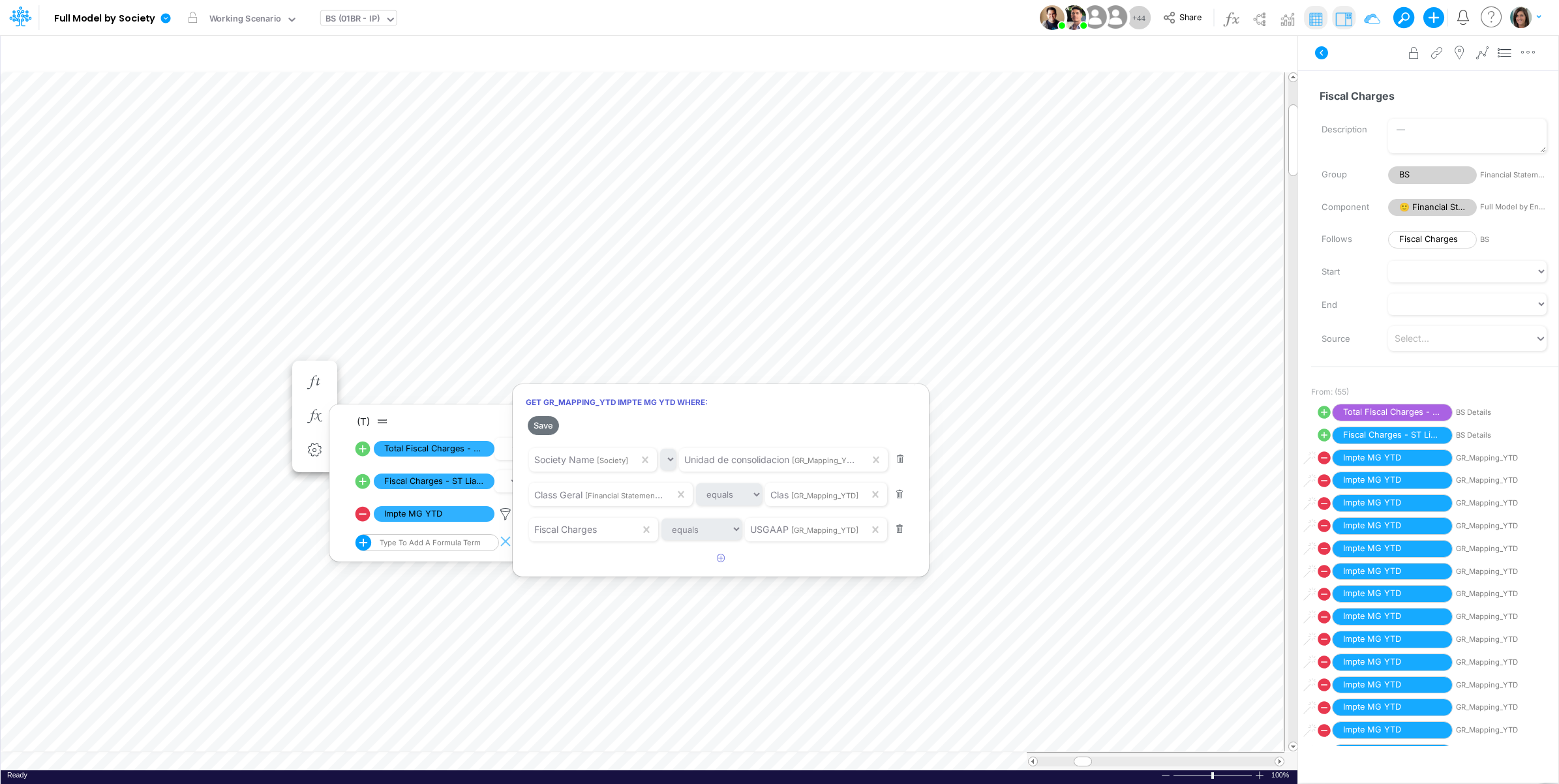
click at [349, 491] on div at bounding box center [779, 395] width 1559 height 777
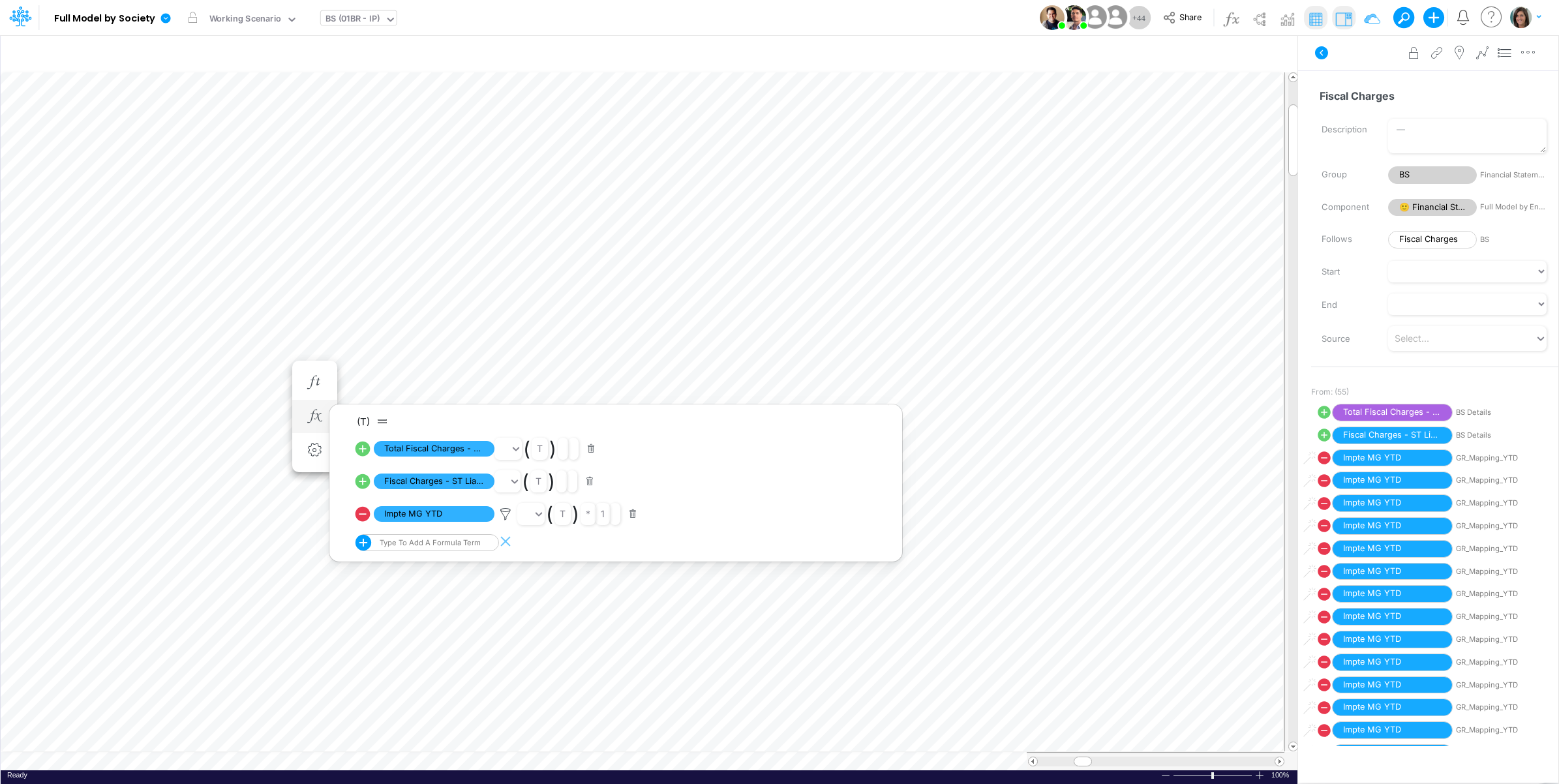
click at [363, 449] on icon at bounding box center [363, 449] width 18 height 18
select select "Multiply"
select select "Add"
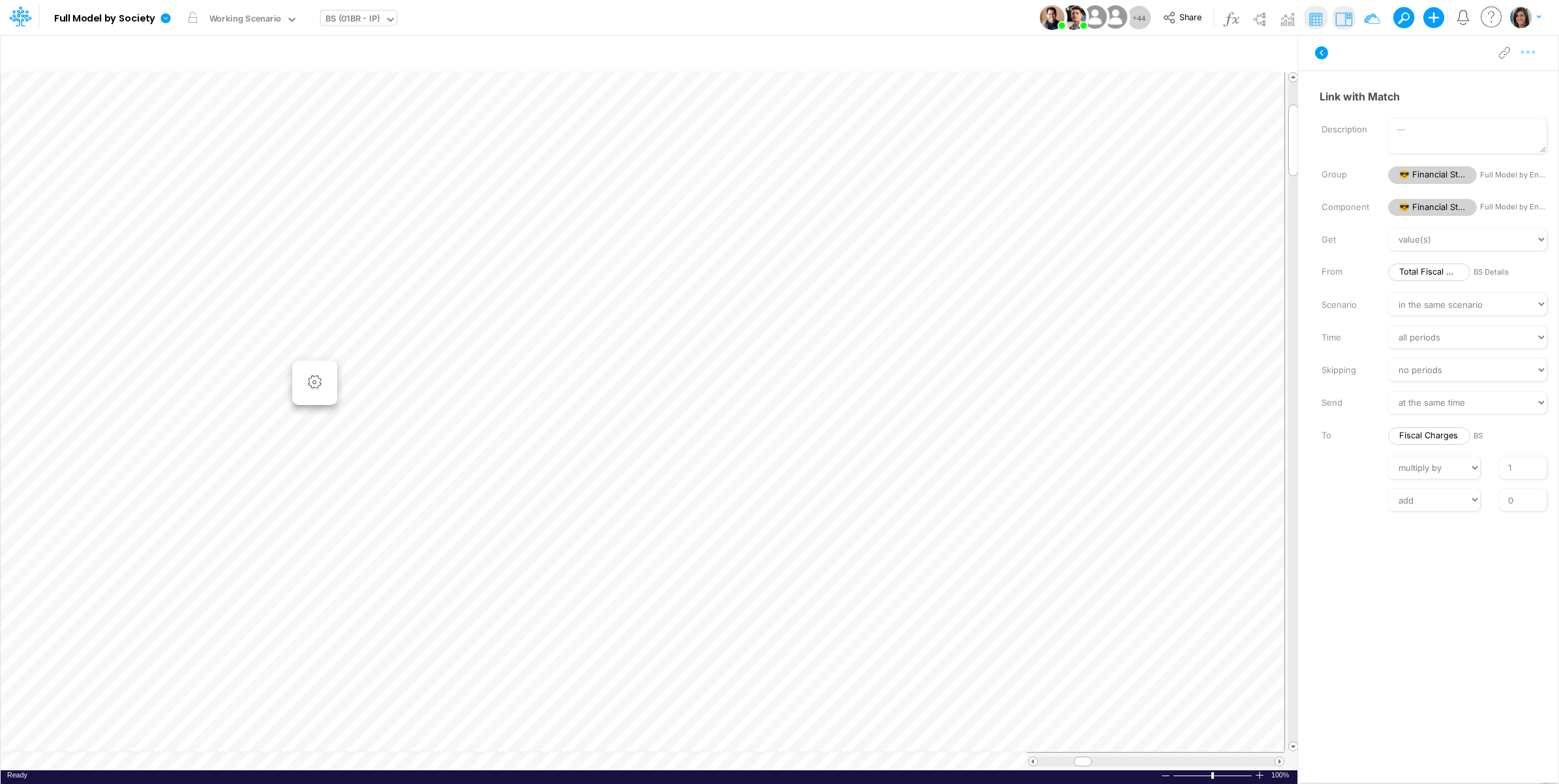
click at [1533, 53] on icon "button" at bounding box center [1528, 53] width 19 height 13
drag, startPoint x: 1517, startPoint y: 65, endPoint x: 1506, endPoint y: 75, distance: 14.9
click at [1506, 75] on div "Advanced settings Delete" at bounding box center [1460, 96] width 156 height 59
click at [1499, 84] on button "Advanced settings" at bounding box center [1461, 85] width 155 height 23
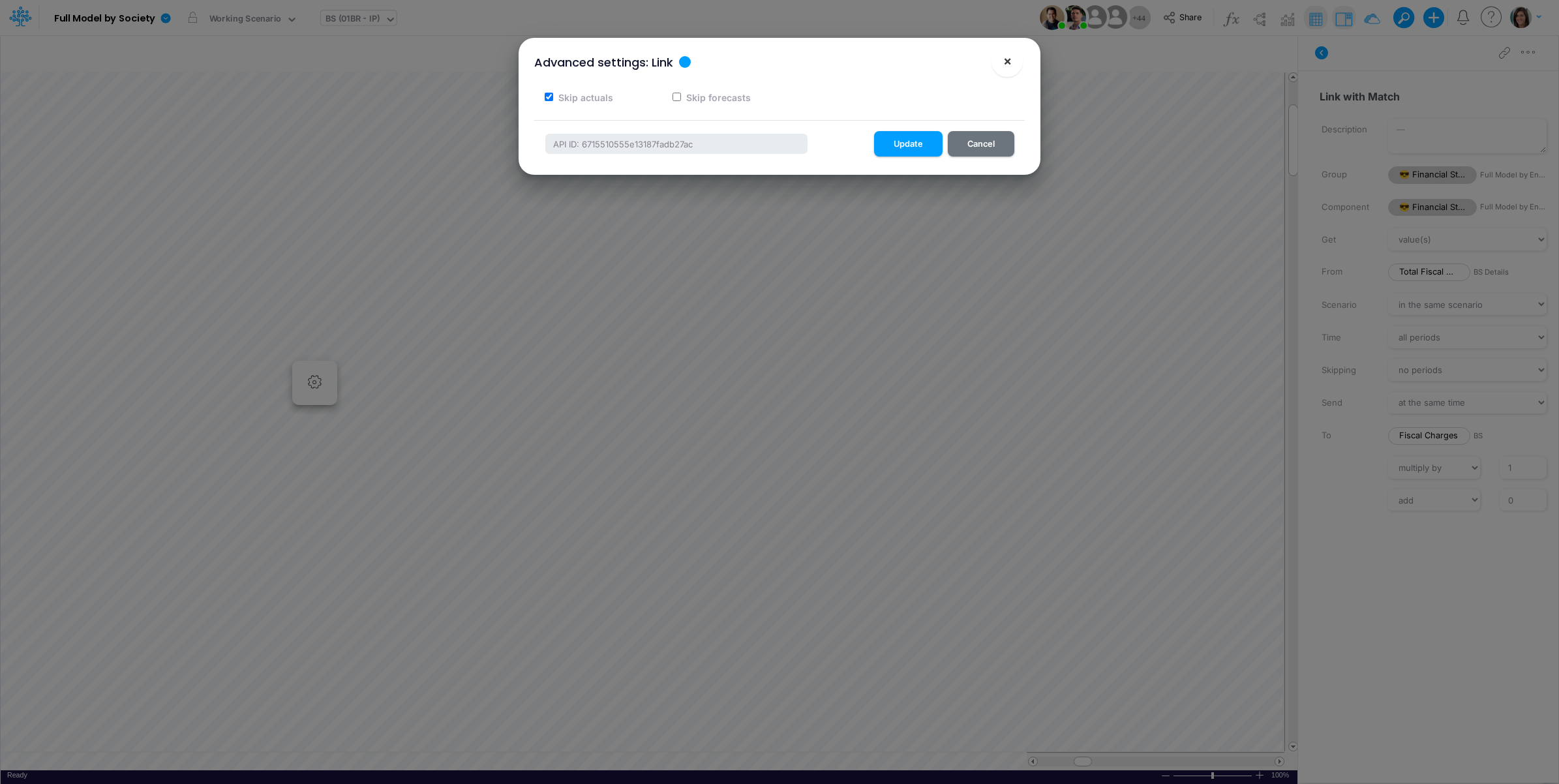
click at [1011, 56] on button "×" at bounding box center [1006, 61] width 31 height 31
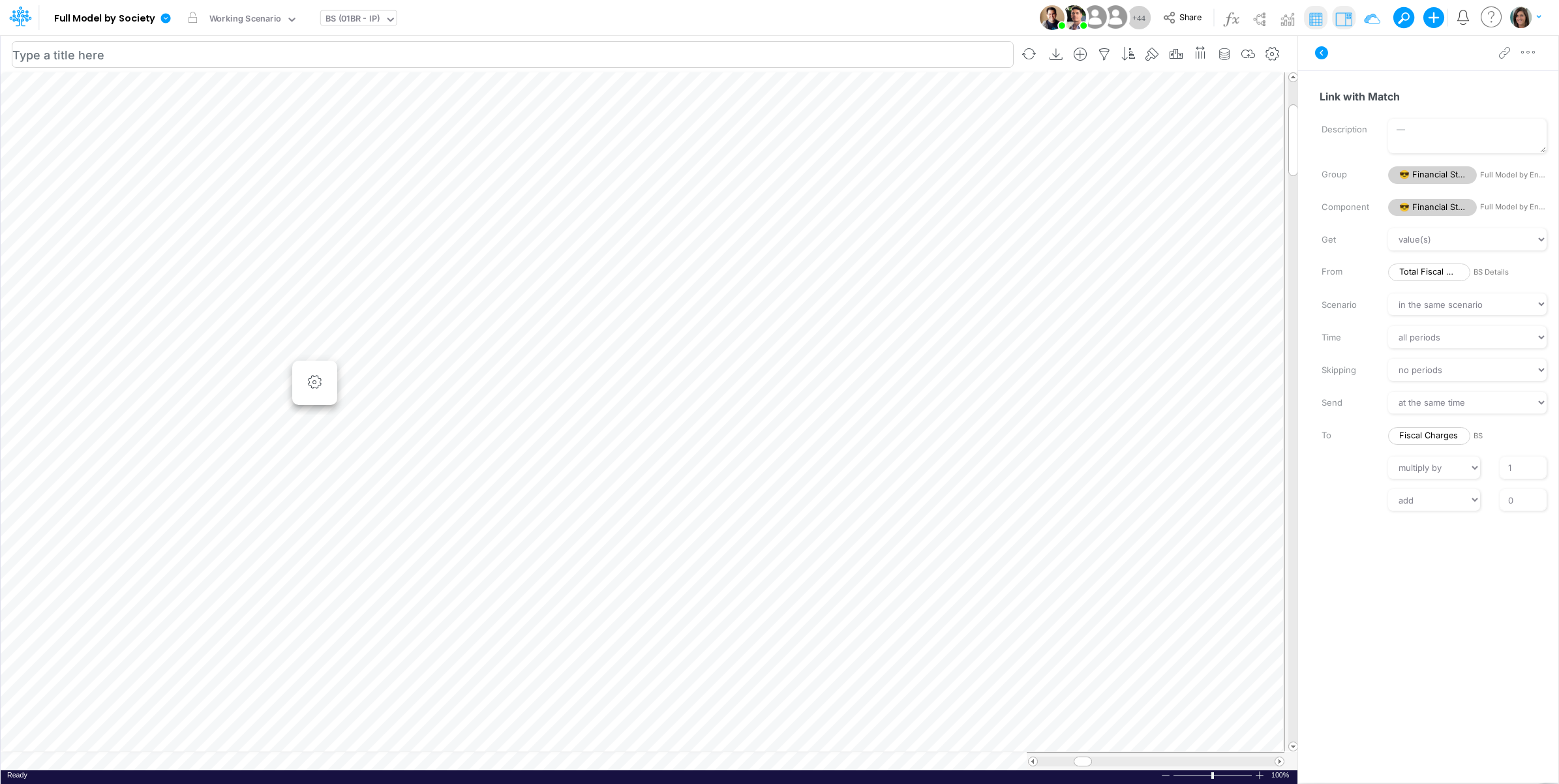
scroll to position [0, 1]
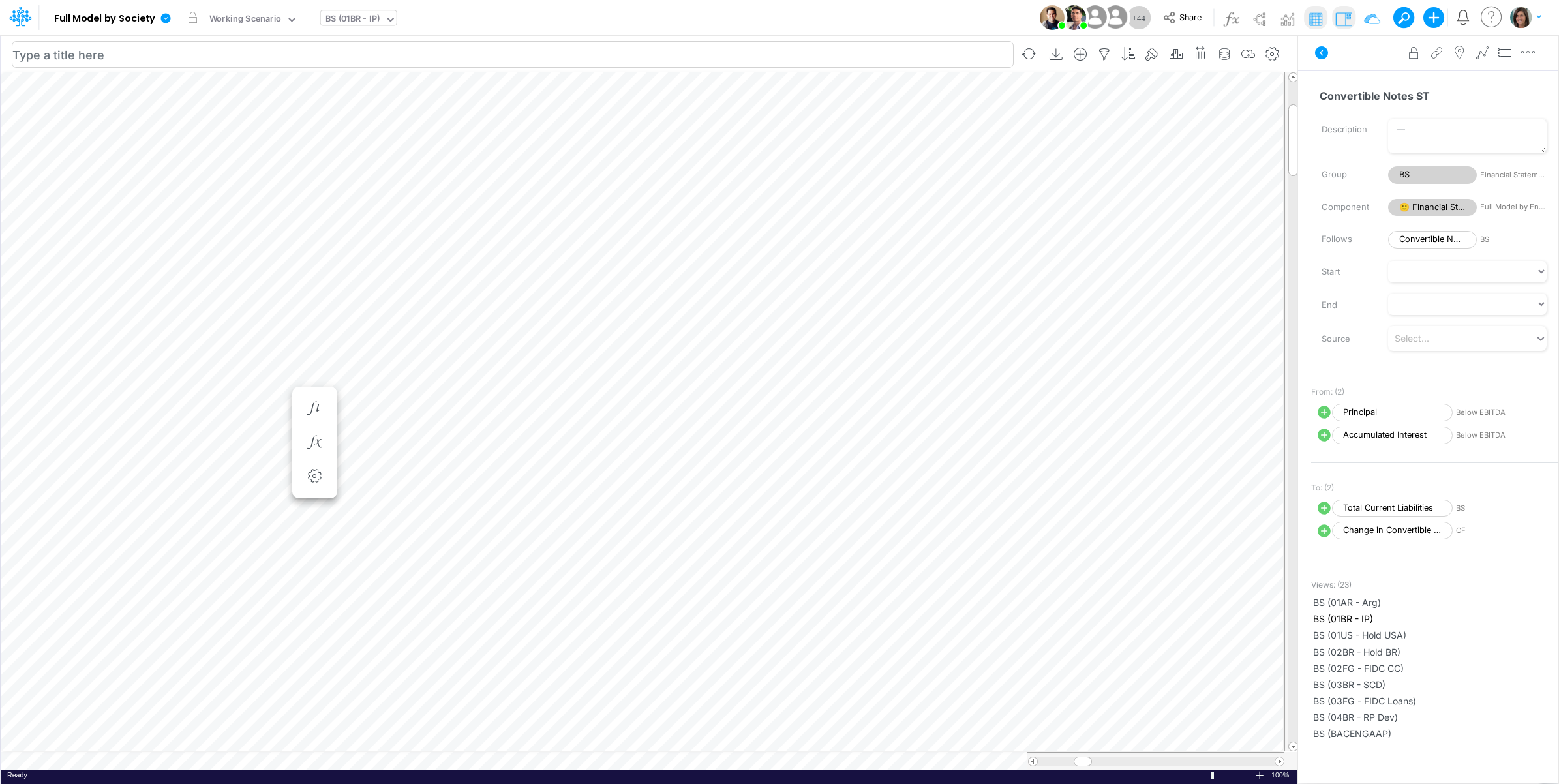
scroll to position [0, 1]
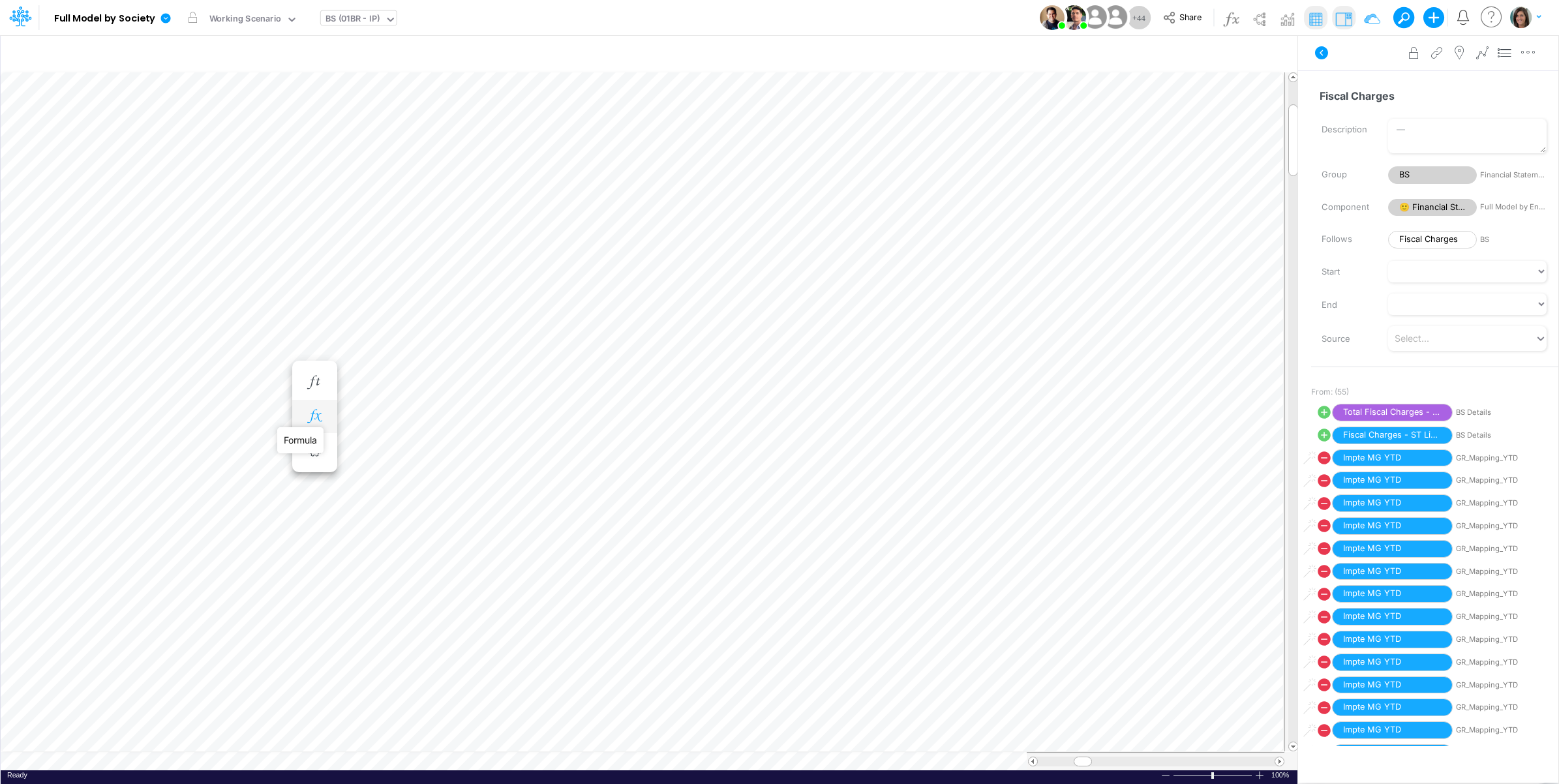
click at [319, 420] on icon "button" at bounding box center [313, 416] width 19 height 13
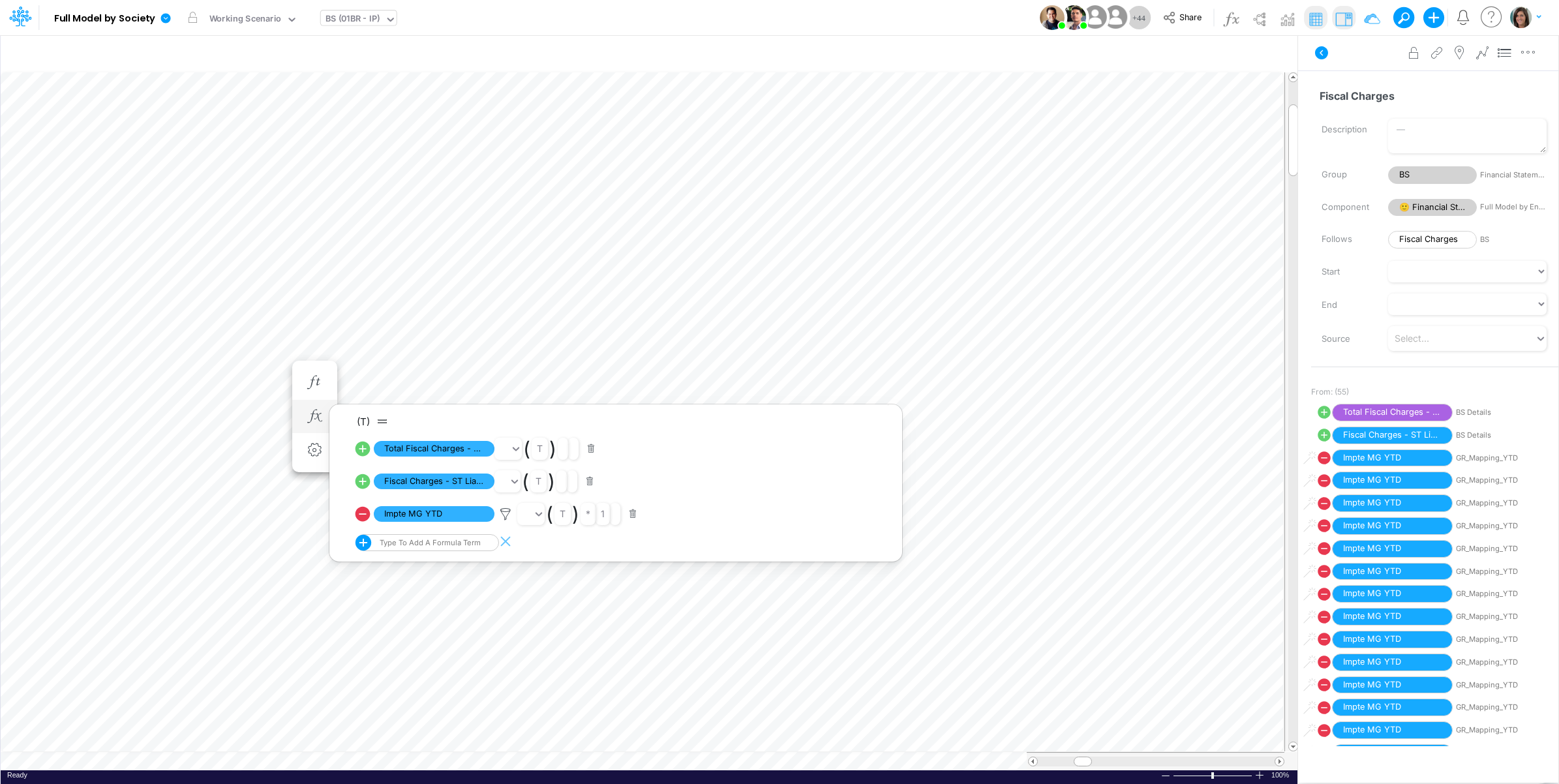
click at [359, 483] on icon at bounding box center [363, 481] width 15 height 15
select select "1"
select select "Multiply"
select select "Add"
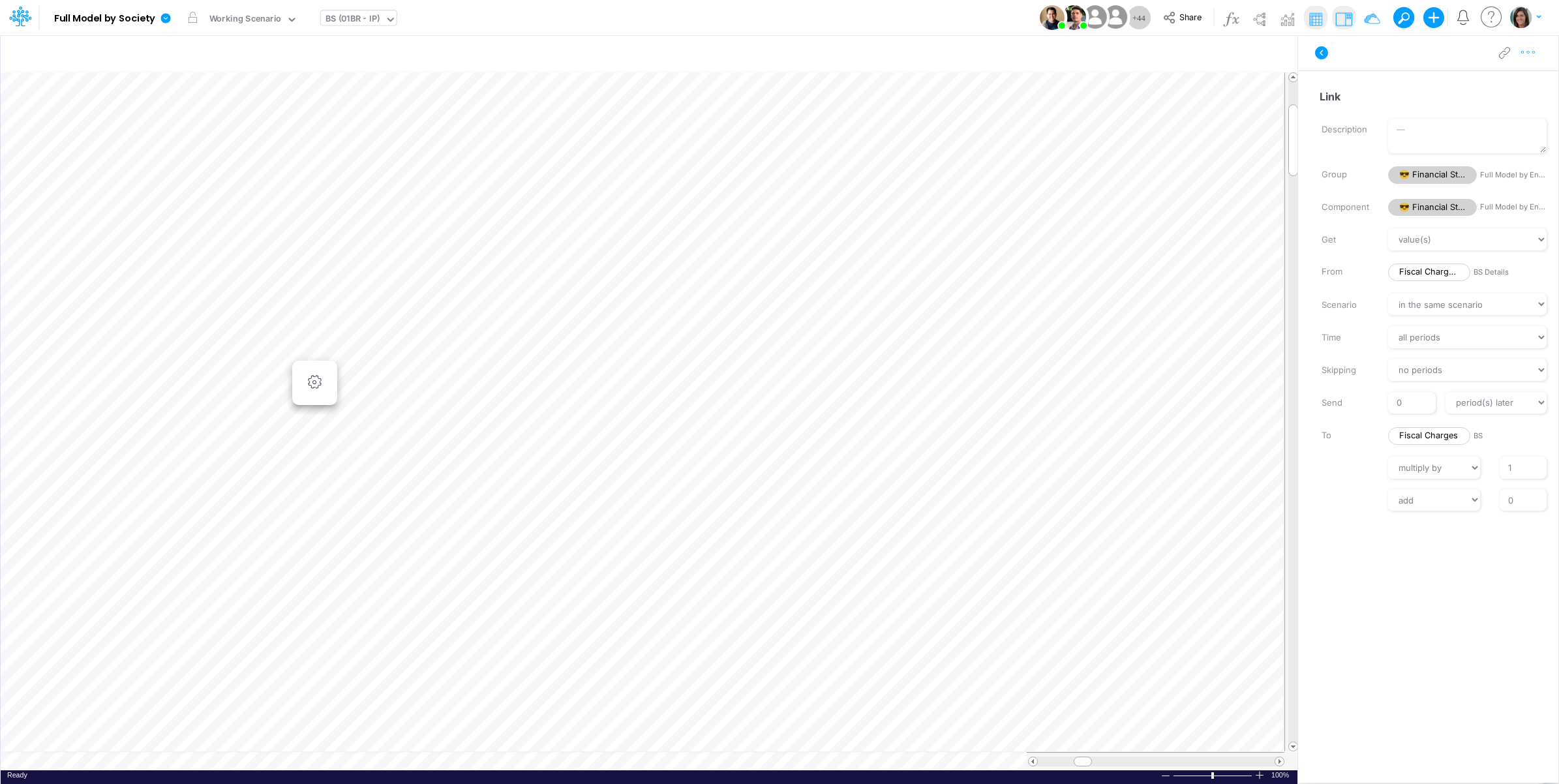
click at [1531, 50] on icon "button" at bounding box center [1528, 53] width 19 height 13
click at [1511, 72] on div "Advanced settings Delete" at bounding box center [1460, 96] width 156 height 59
click at [1504, 79] on button "Advanced settings" at bounding box center [1461, 85] width 155 height 23
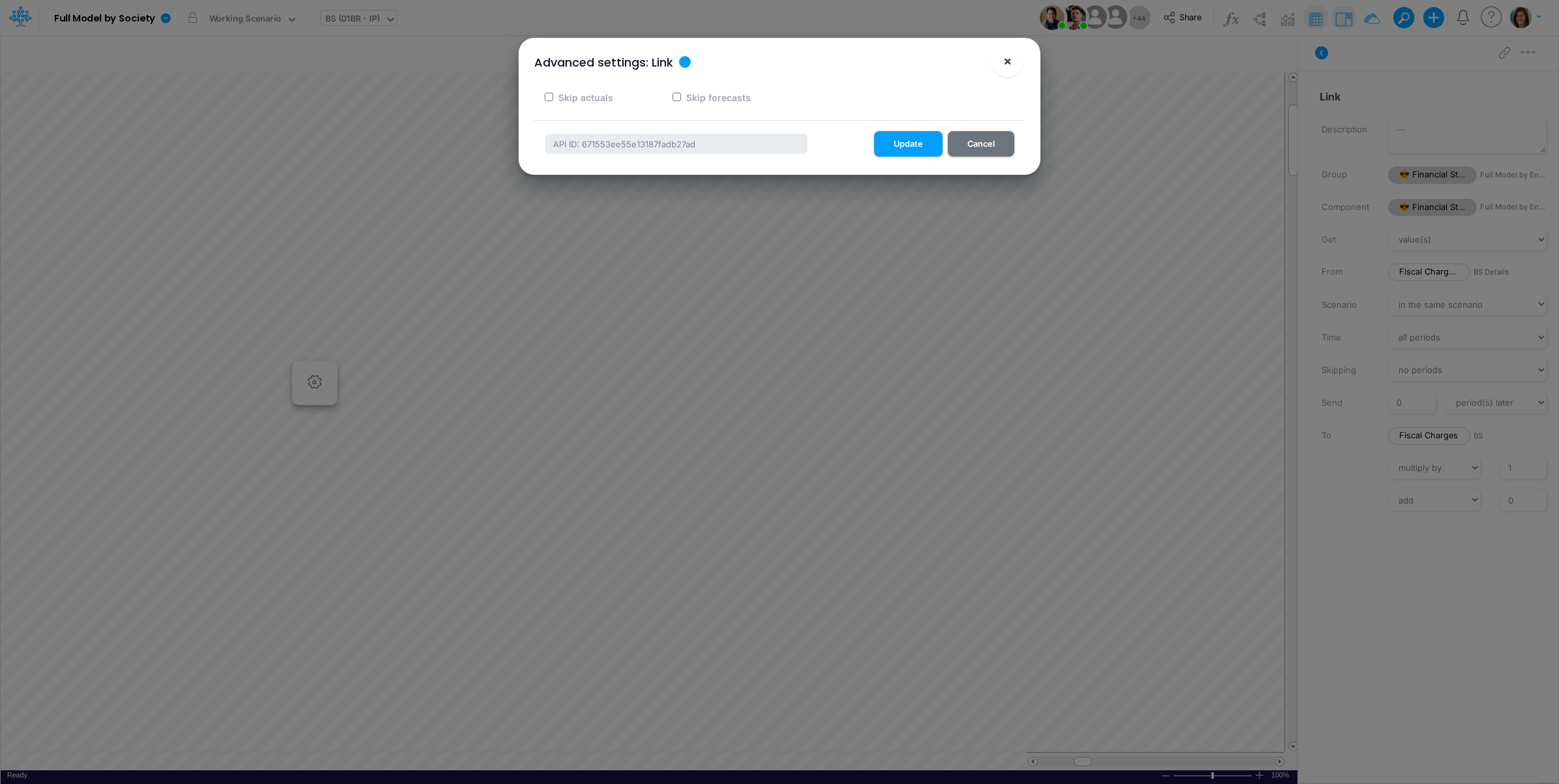
click at [1003, 59] on span "×" at bounding box center [1007, 60] width 8 height 16
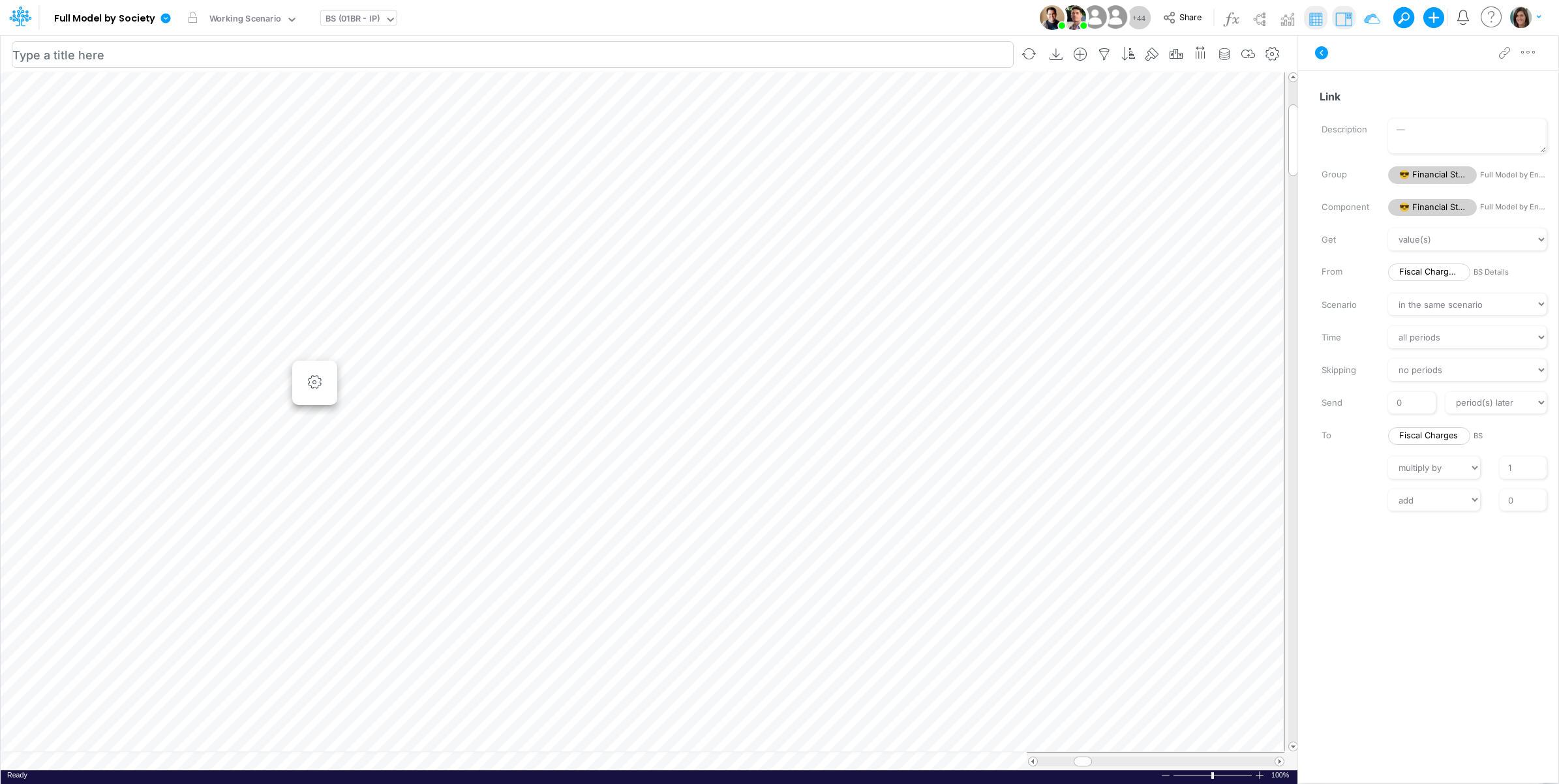
scroll to position [0, 1]
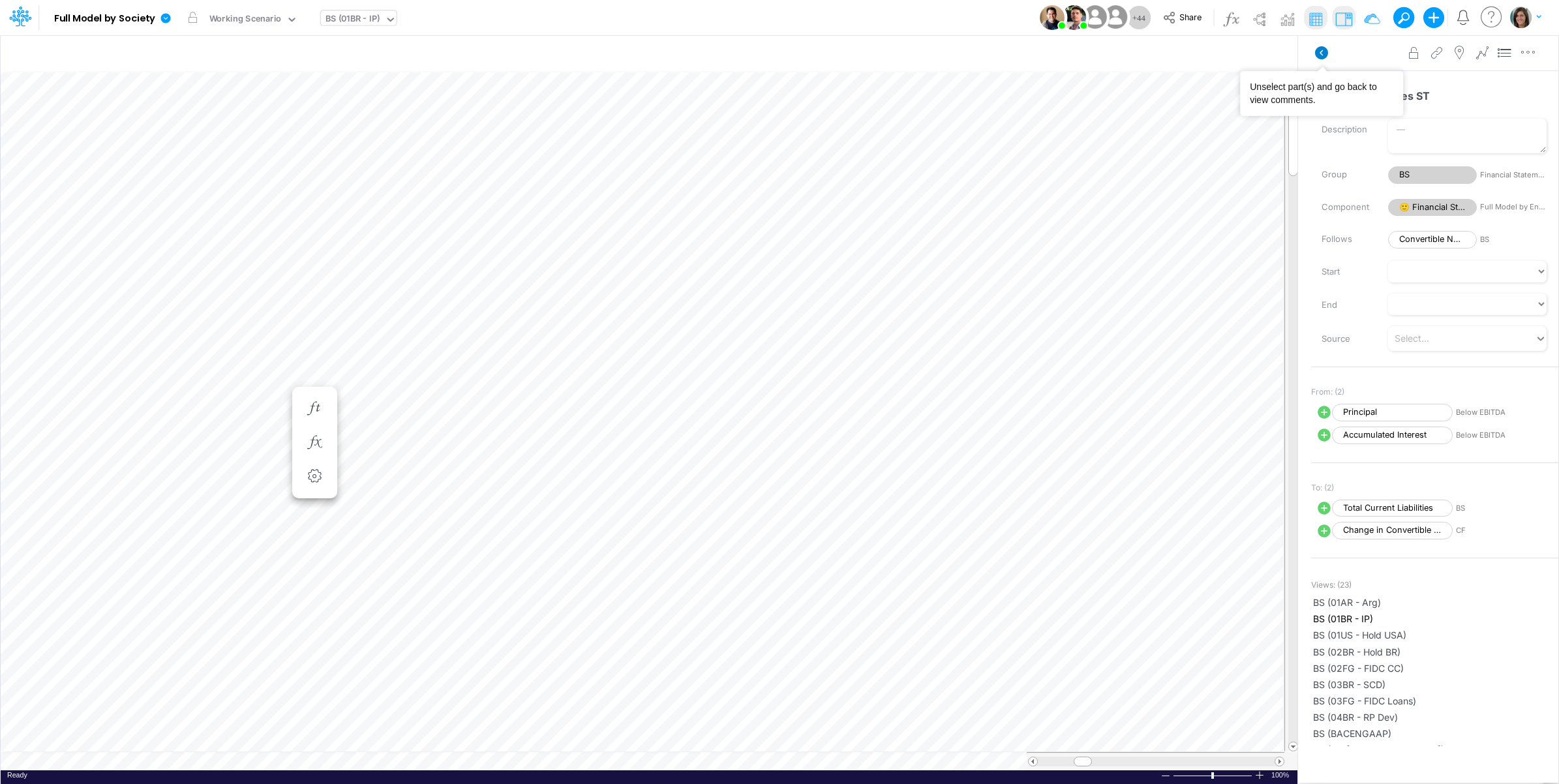
click at [1323, 53] on icon at bounding box center [1322, 53] width 13 height 13
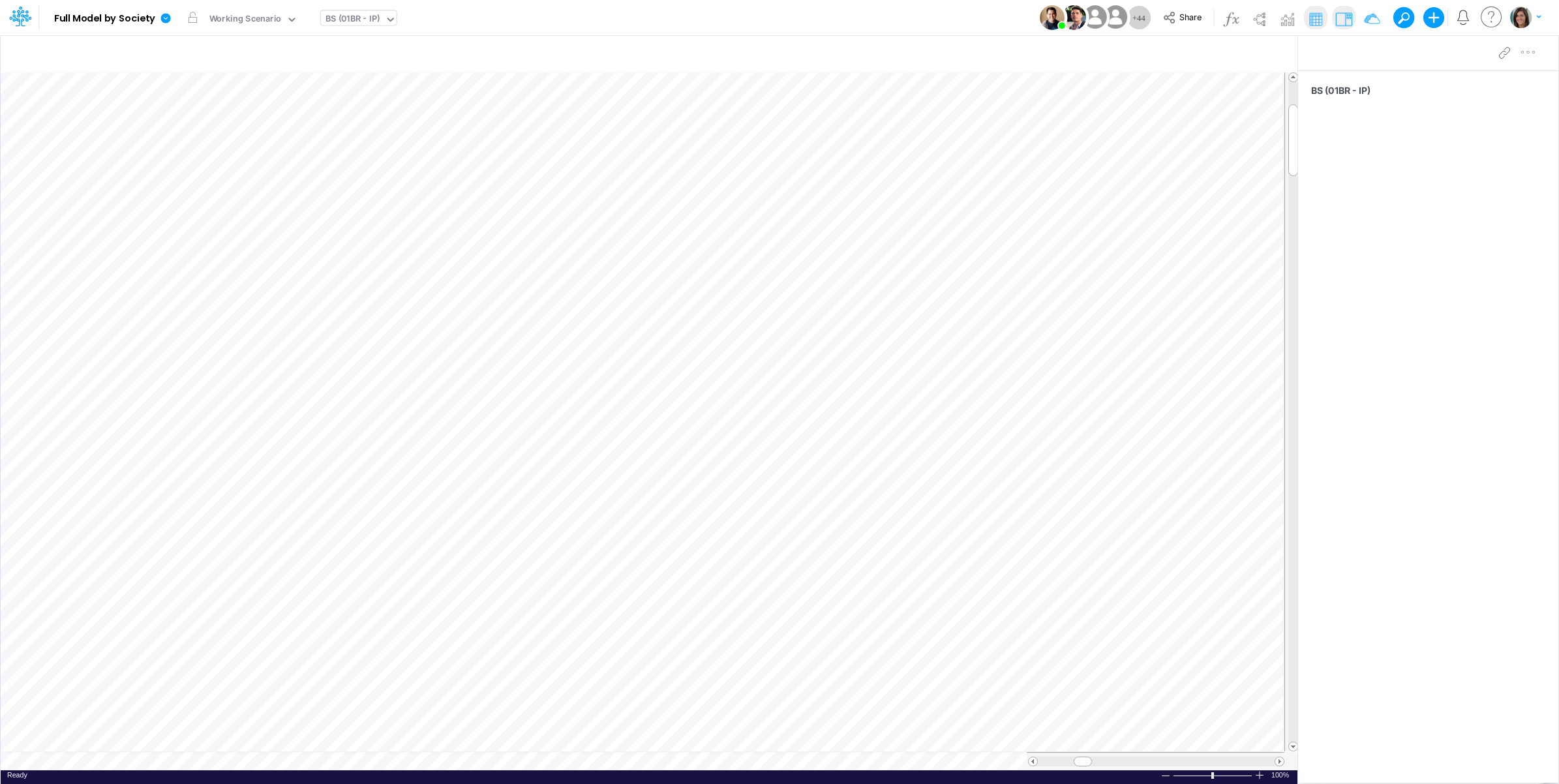
click at [699, 17] on div "Model Full Model by Society Edit model settings Duplicate Import QuickBooks Qui…" at bounding box center [780, 18] width 1404 height 35
click at [501, 13] on div "Model Full Model by Society Edit model settings Duplicate Import QuickBooks Qui…" at bounding box center [780, 18] width 1404 height 35
click at [522, 15] on div "Model Full Model by Society Edit model settings Duplicate Import QuickBooks Qui…" at bounding box center [780, 18] width 1404 height 35
click at [692, 13] on div "Model Full Model by Society Edit model settings Duplicate Import QuickBooks Qui…" at bounding box center [780, 18] width 1404 height 35
click at [1173, 18] on icon at bounding box center [1169, 17] width 14 height 14
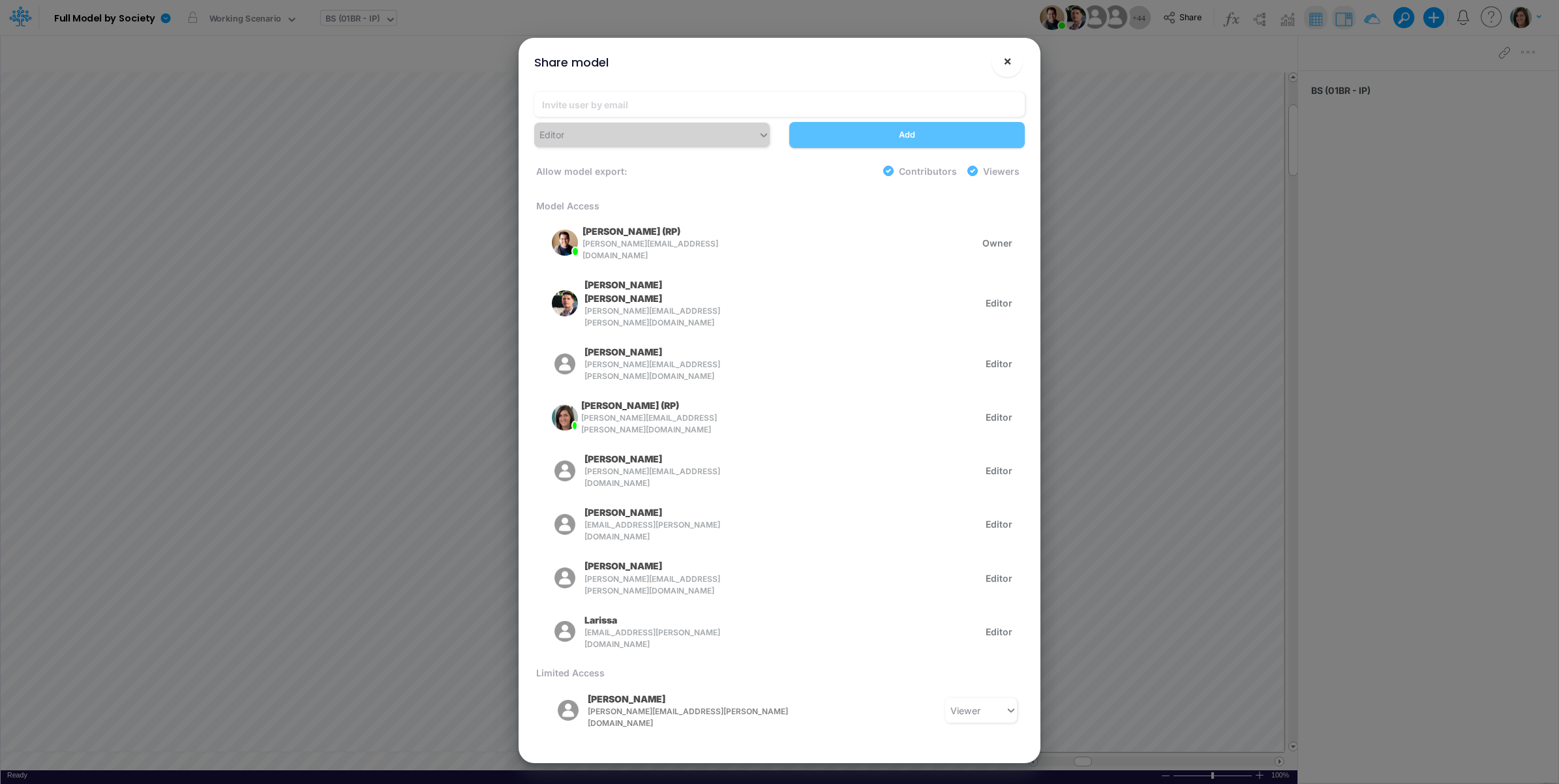
click at [1012, 55] on button "×" at bounding box center [1006, 61] width 31 height 31
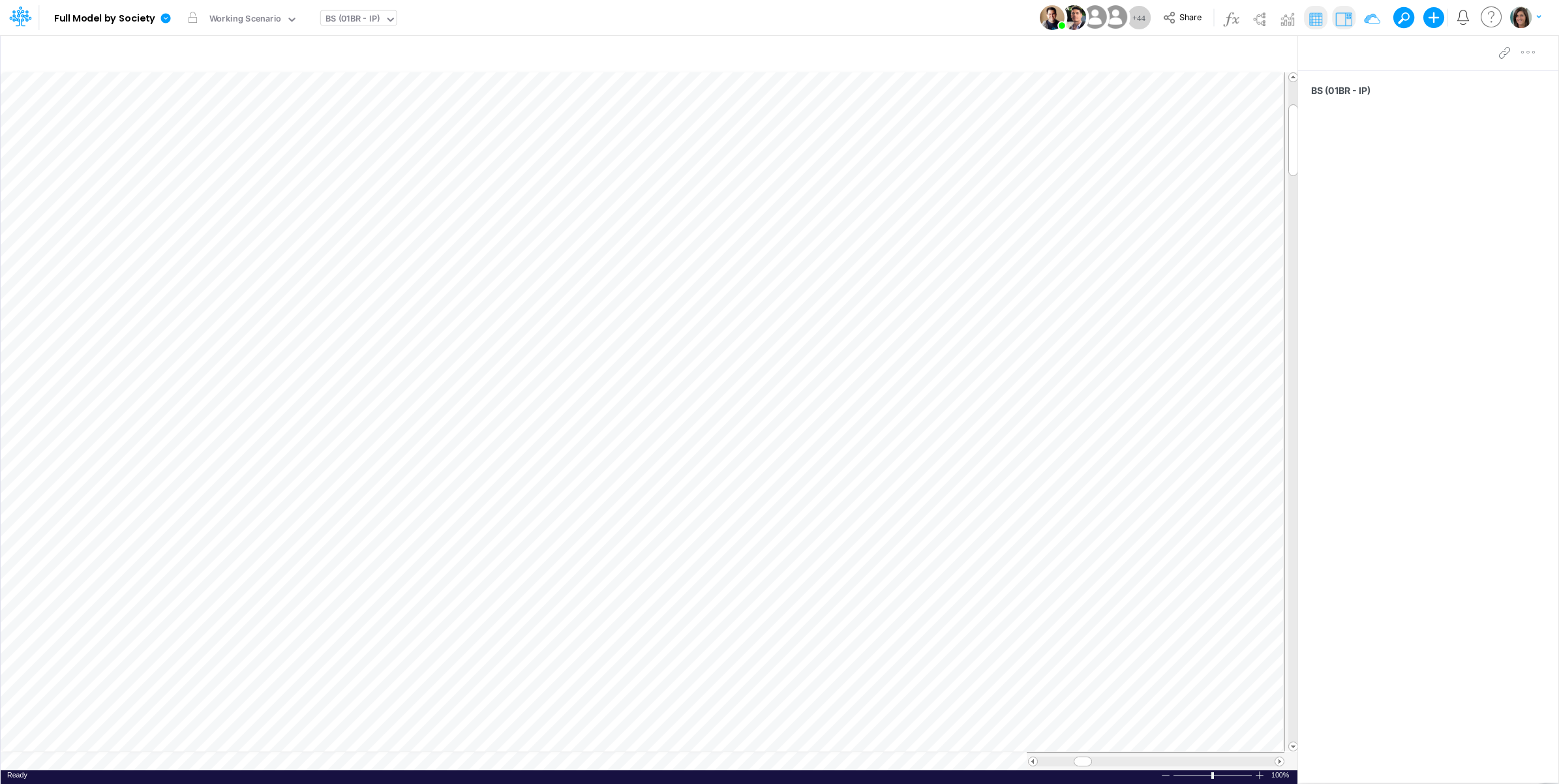
click at [784, 10] on div "Model Full Model by Society Edit model settings Duplicate Import QuickBooks Qui…" at bounding box center [780, 18] width 1404 height 35
click at [962, 8] on div "Model Full Model by Society Edit model settings Duplicate Import QuickBooks Qui…" at bounding box center [780, 18] width 1404 height 35
click at [594, 10] on div "Model Full Model by Society Edit model settings Duplicate Import QuickBooks Qui…" at bounding box center [780, 18] width 1404 height 35
click at [1184, 18] on span "Share" at bounding box center [1190, 17] width 23 height 10
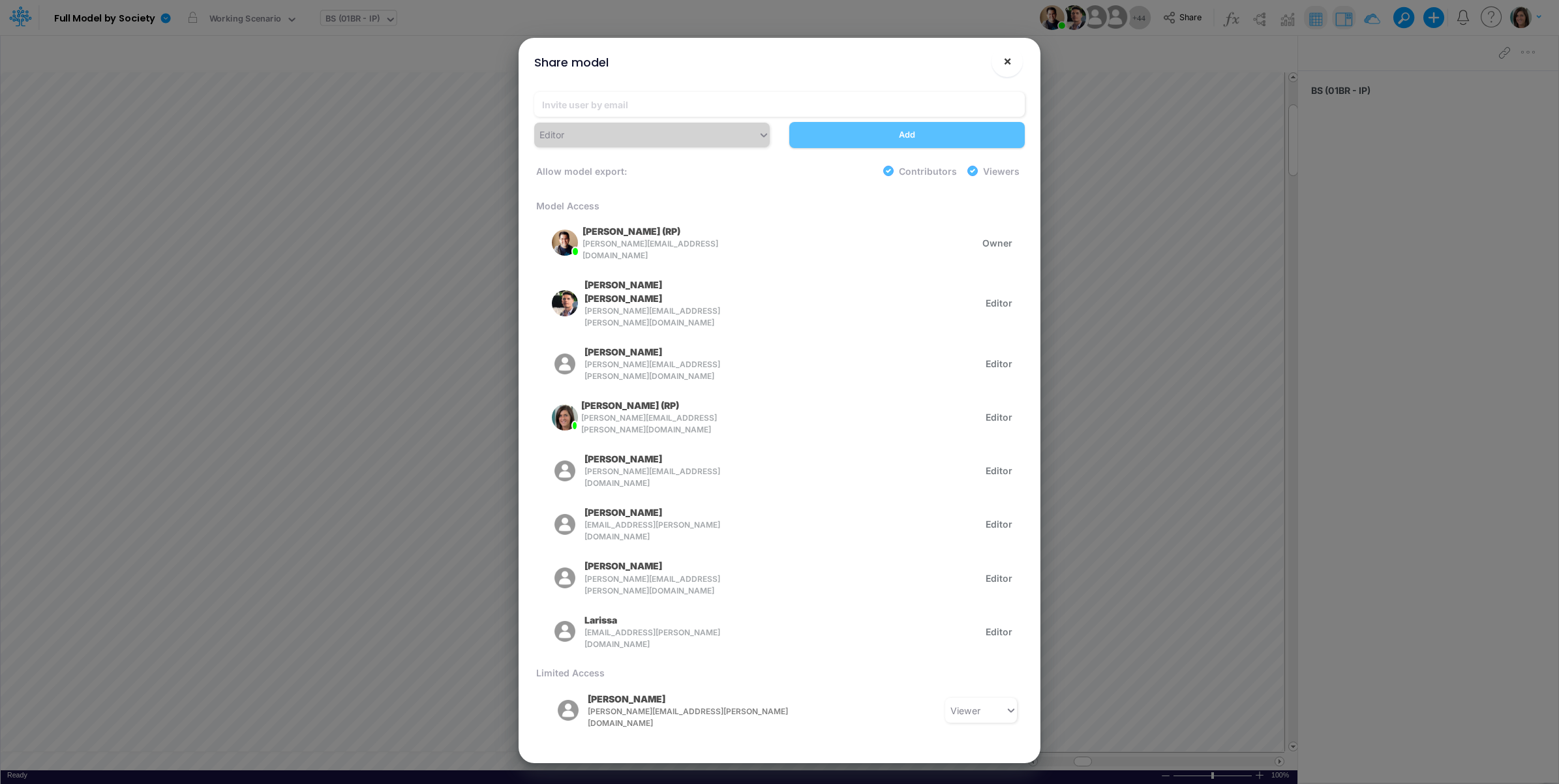
click at [1009, 61] on span "×" at bounding box center [1007, 60] width 8 height 16
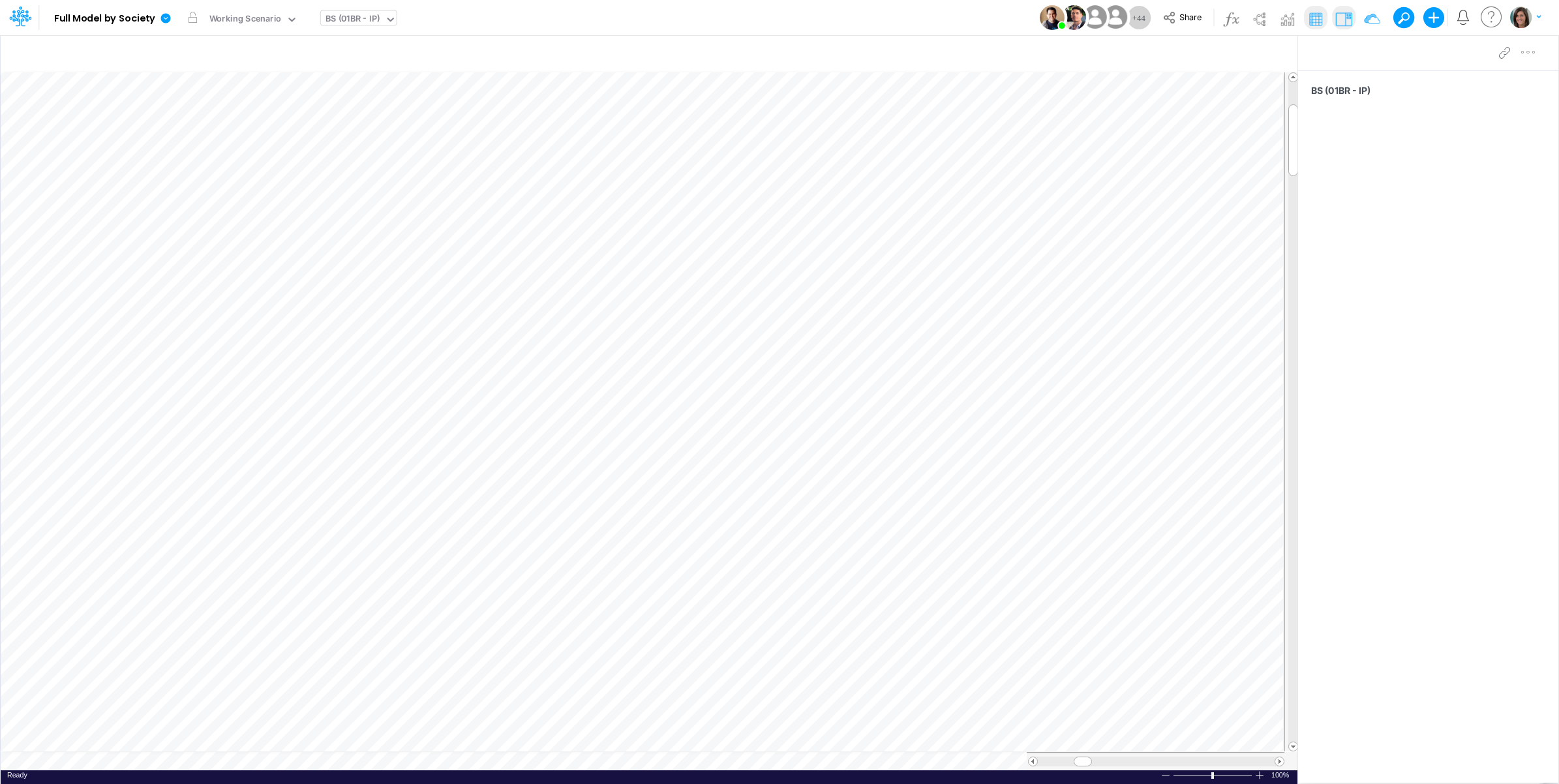
click at [829, 20] on div "Model Full Model by Society Edit model settings Duplicate Import QuickBooks Qui…" at bounding box center [780, 18] width 1404 height 35
click at [168, 21] on icon at bounding box center [166, 18] width 10 height 10
click at [220, 135] on button "View model info" at bounding box center [232, 135] width 140 height 20
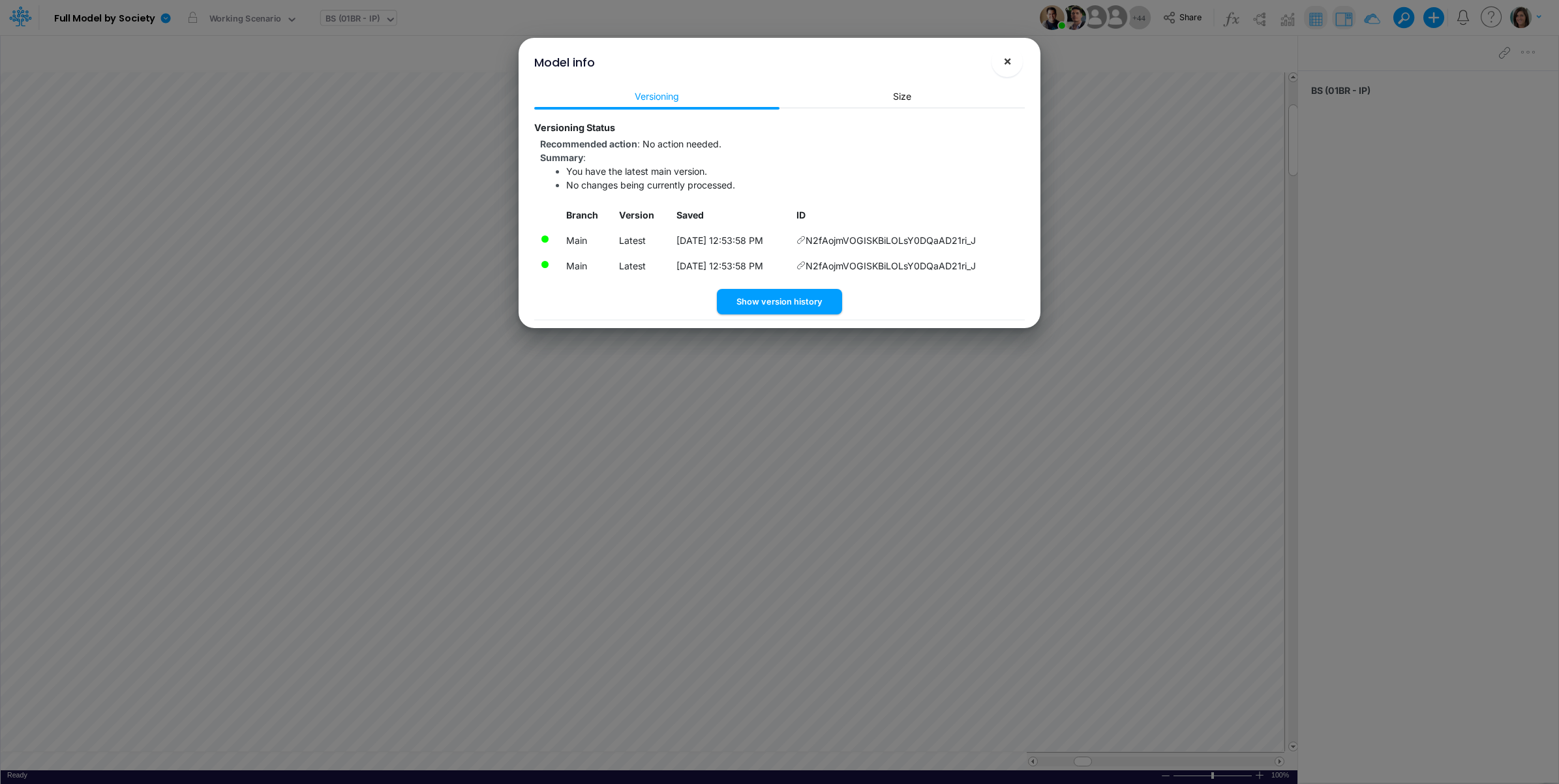
click at [1005, 65] on span "×" at bounding box center [1007, 60] width 8 height 16
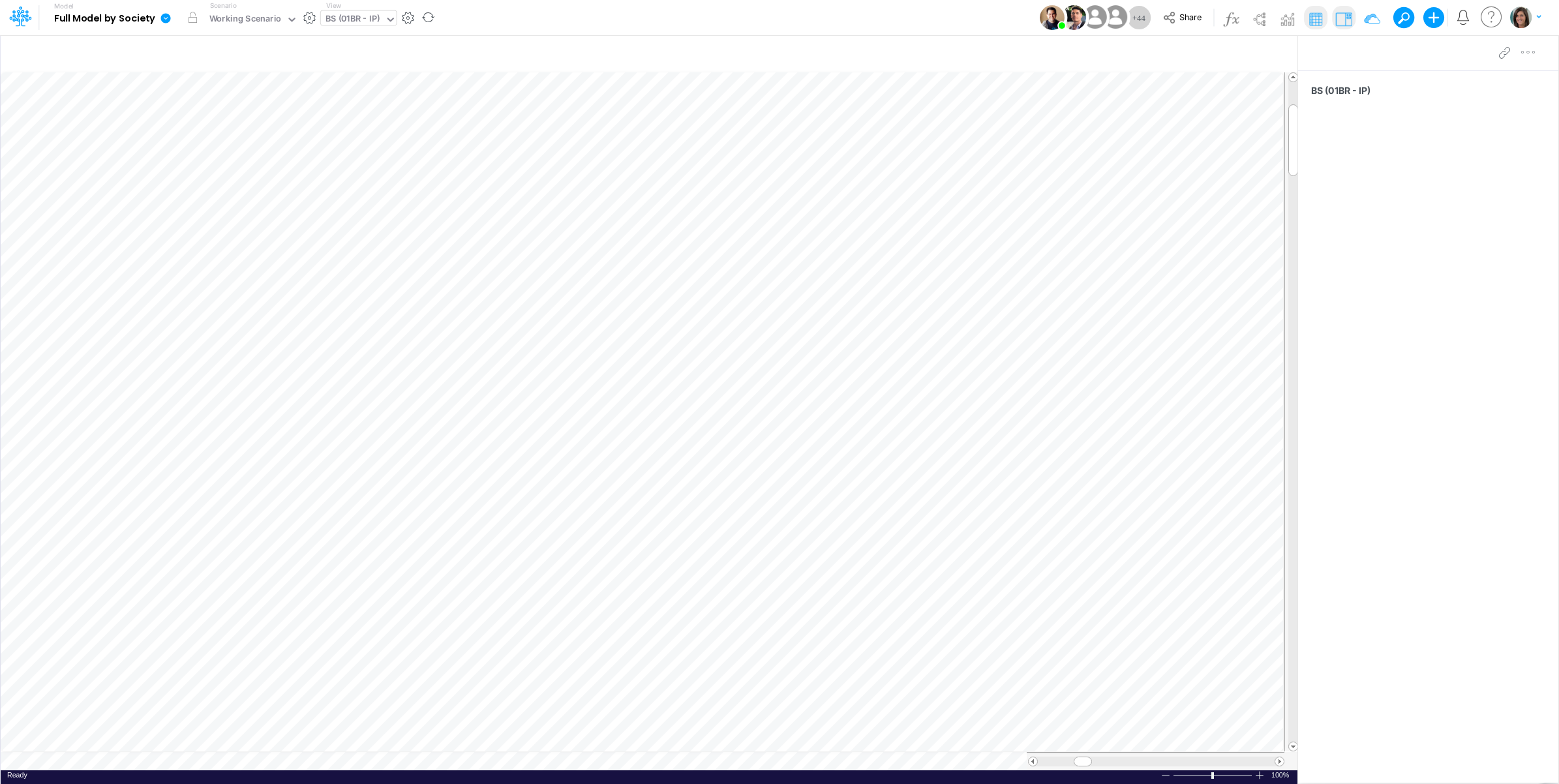
click at [163, 14] on icon at bounding box center [166, 18] width 10 height 10
click at [237, 134] on button "View model info" at bounding box center [232, 135] width 140 height 20
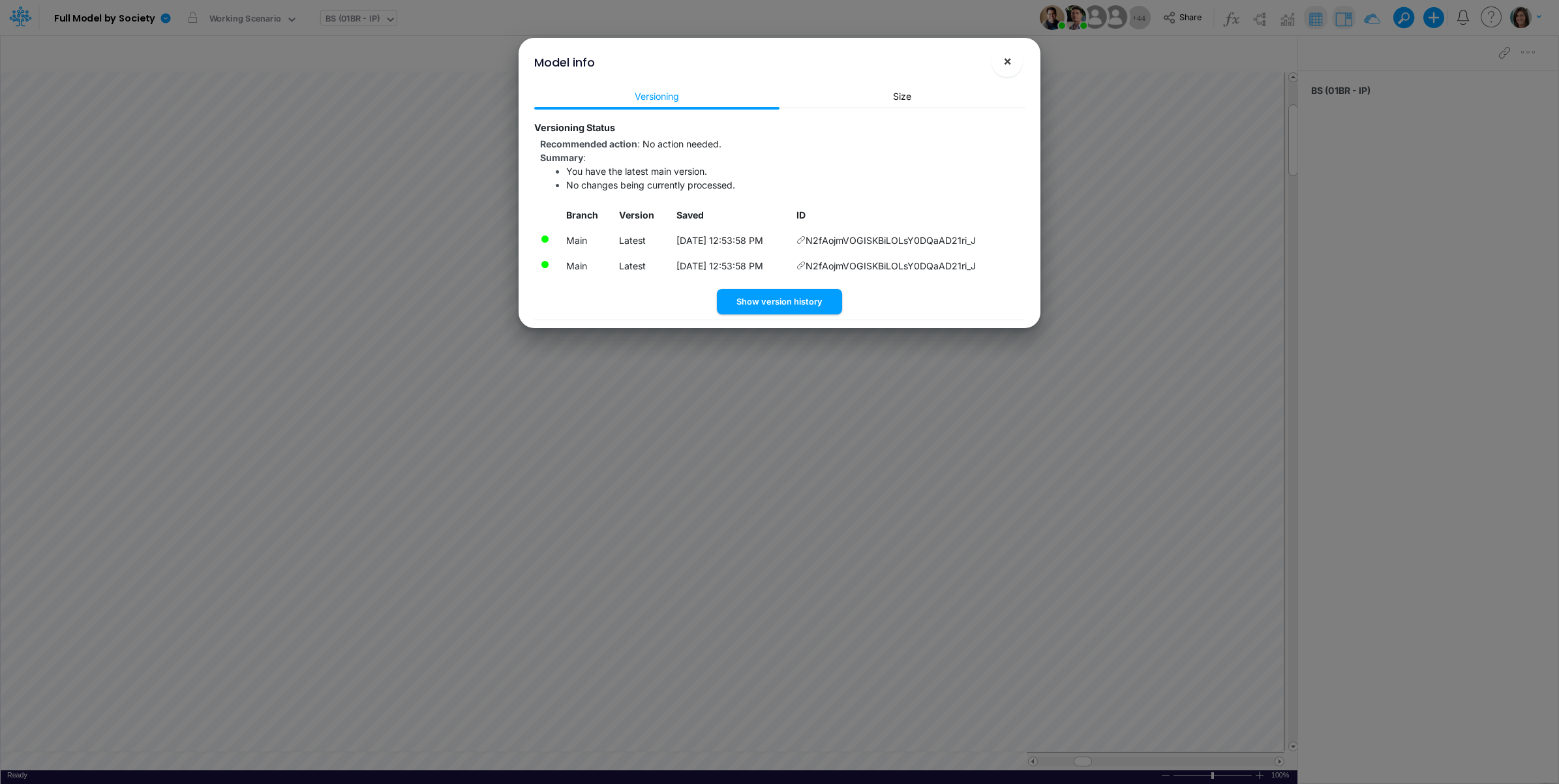
click at [1001, 65] on button "×" at bounding box center [1006, 61] width 31 height 31
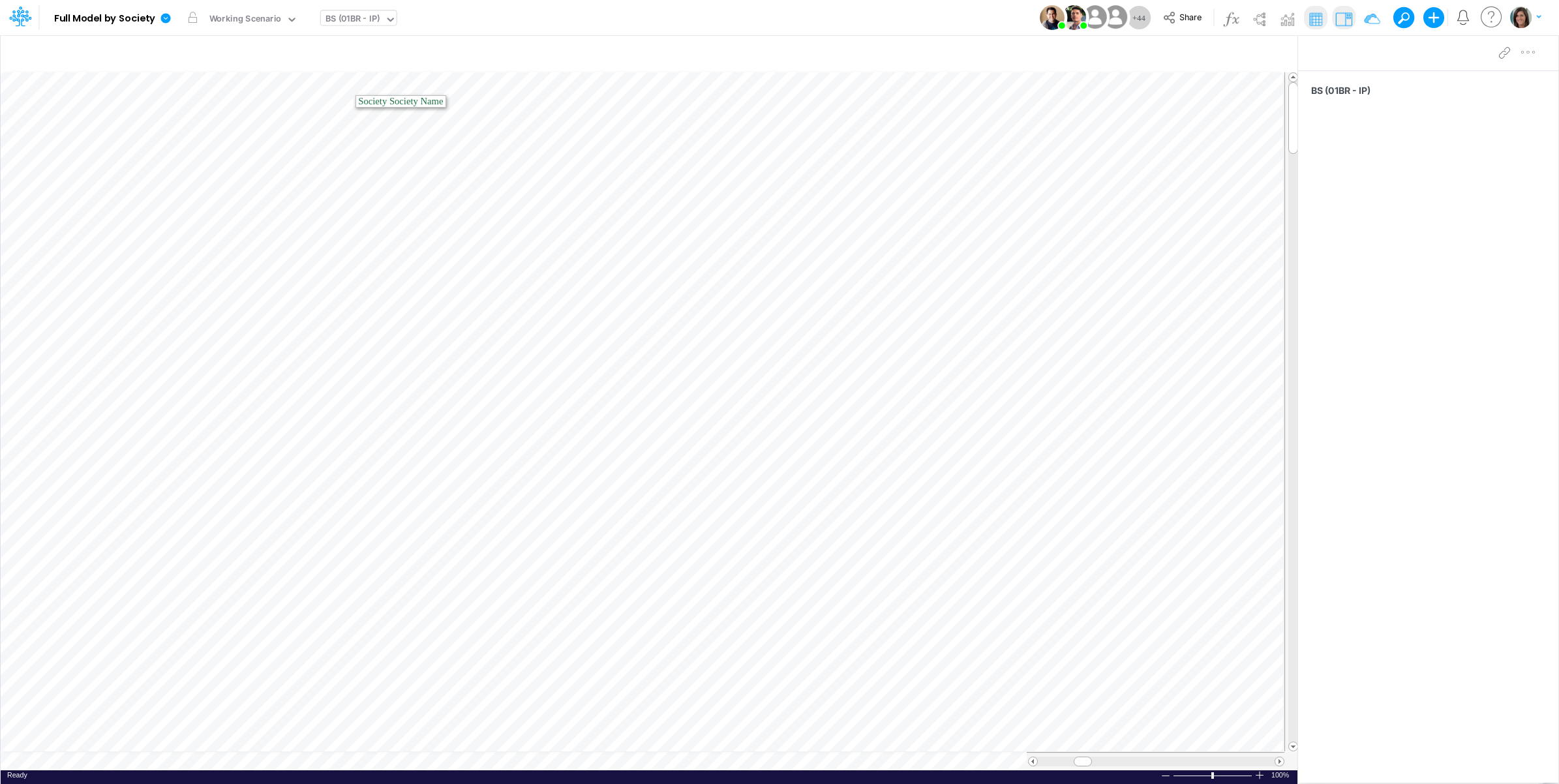
click at [520, 15] on div "Model Full Model by Society Edit model settings Duplicate Import QuickBooks Qui…" at bounding box center [780, 18] width 1404 height 35
click at [1181, 17] on span "Share" at bounding box center [1190, 17] width 23 height 10
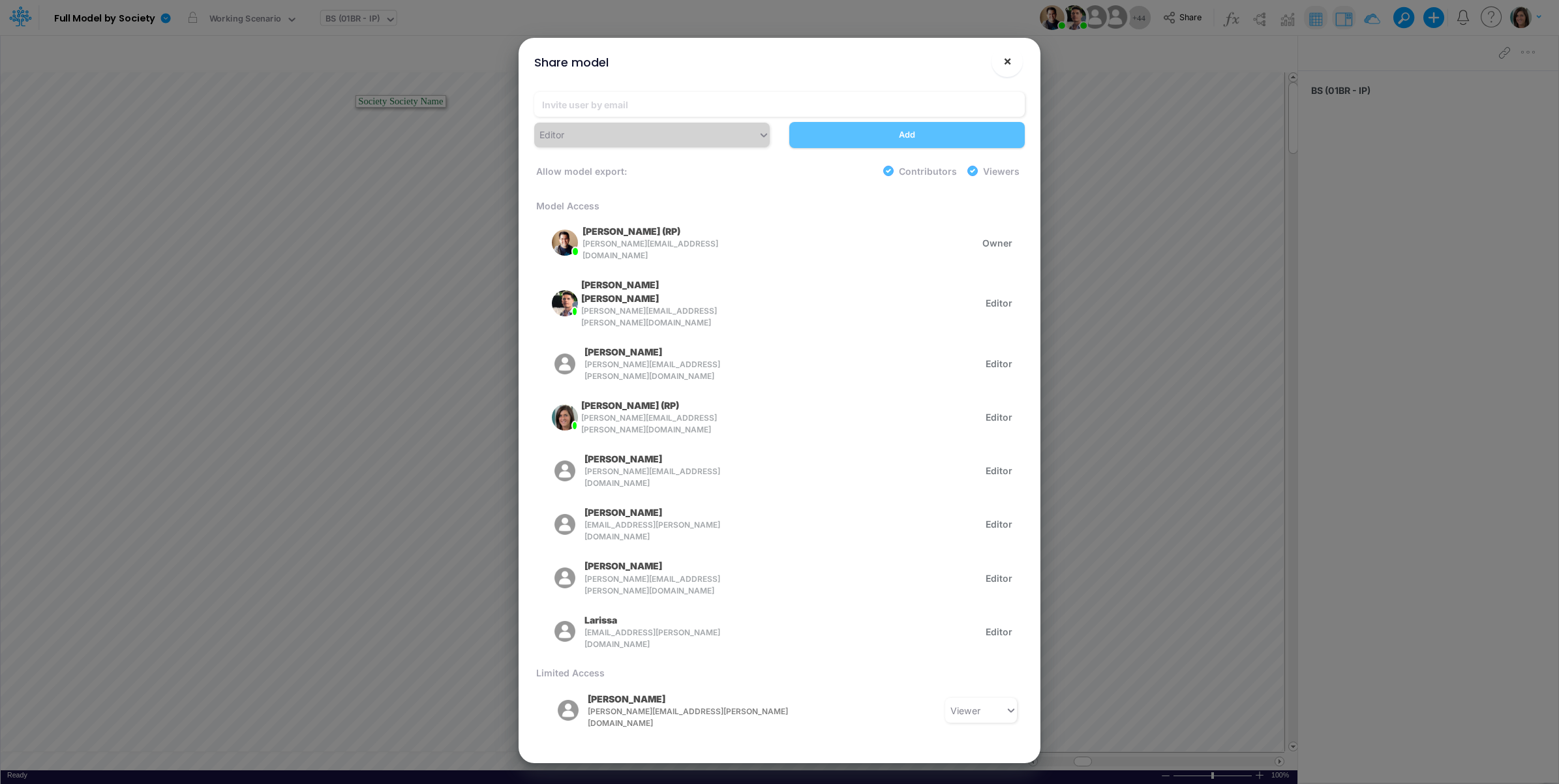
click at [1006, 64] on span "×" at bounding box center [1007, 60] width 8 height 16
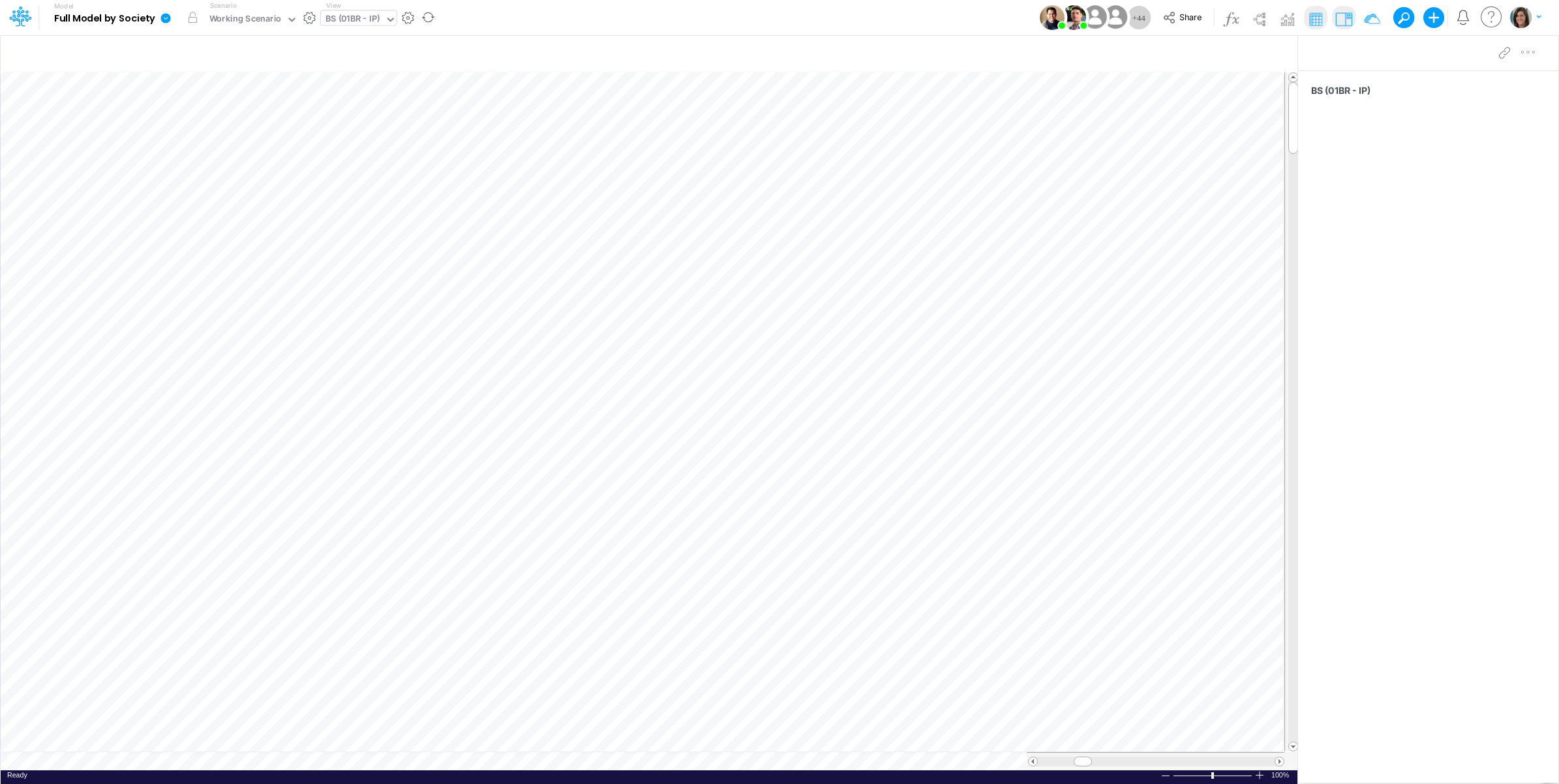
click at [160, 20] on icon at bounding box center [166, 18] width 12 height 12
click at [186, 48] on button "Edit model settings" at bounding box center [232, 53] width 140 height 20
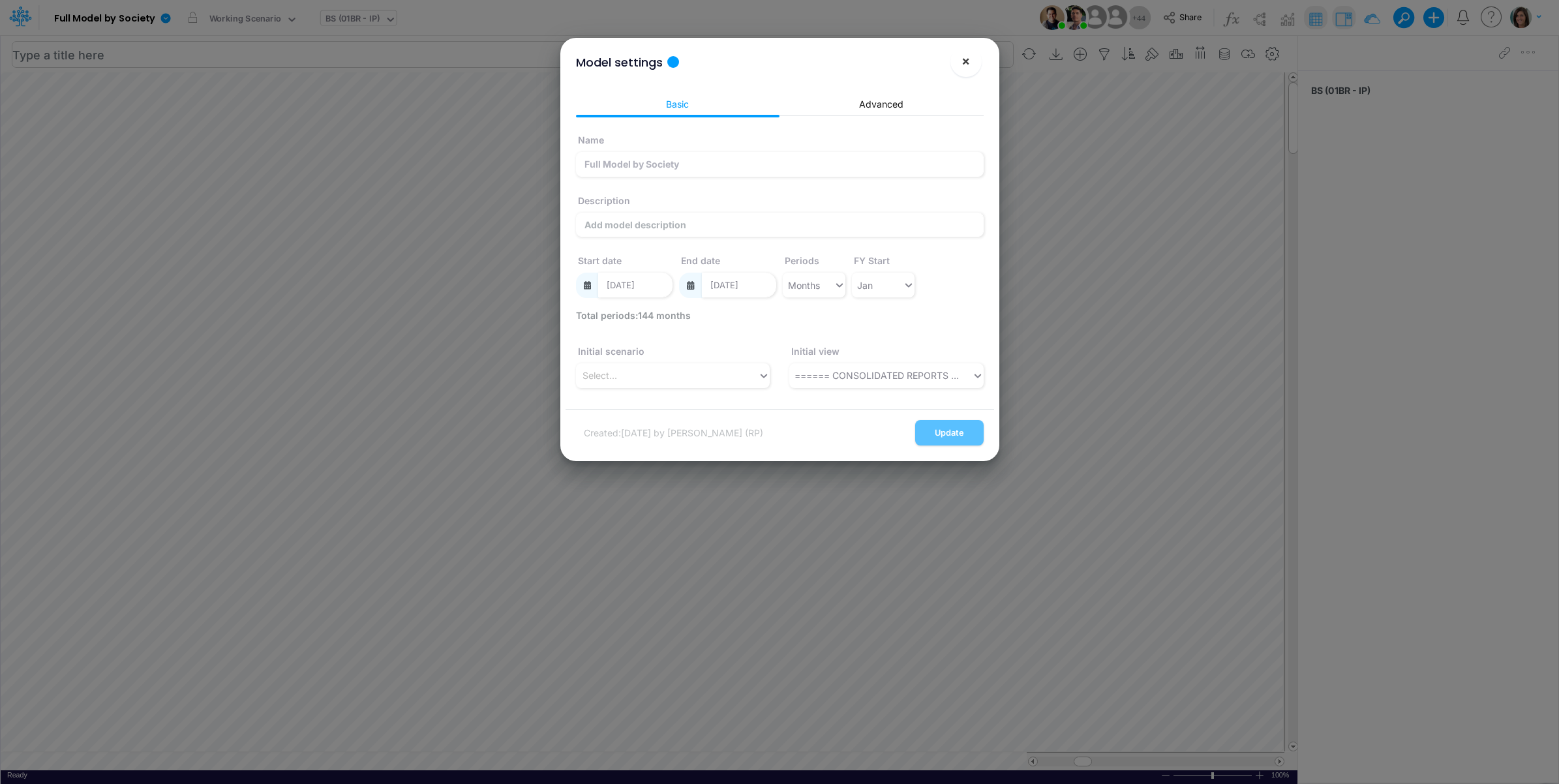
drag, startPoint x: 971, startPoint y: 66, endPoint x: 752, endPoint y: 55, distance: 219.3
click at [970, 65] on button "×" at bounding box center [965, 61] width 31 height 31
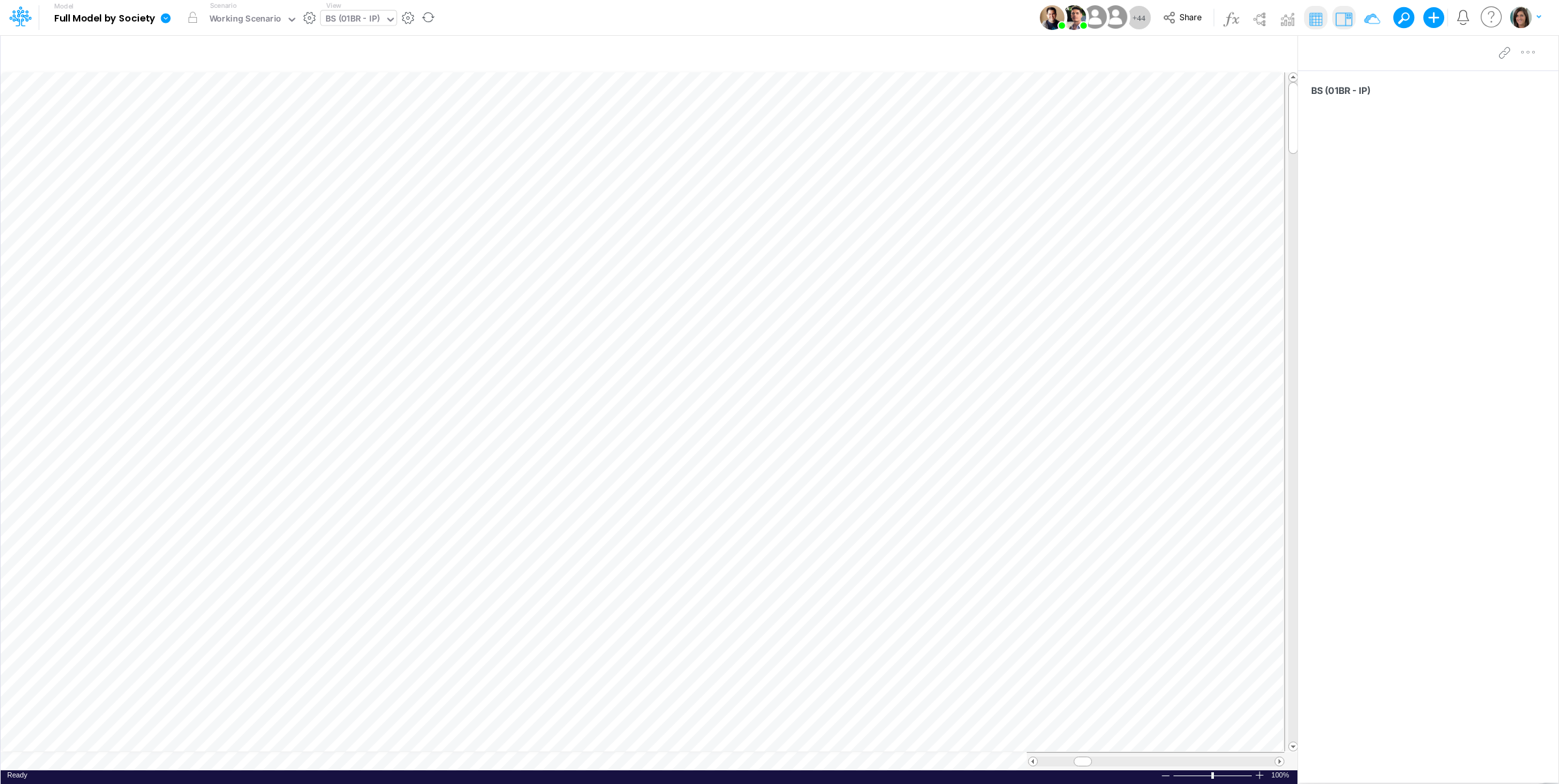
click at [165, 18] on icon at bounding box center [166, 18] width 12 height 12
click at [222, 137] on button "View model info" at bounding box center [232, 135] width 140 height 20
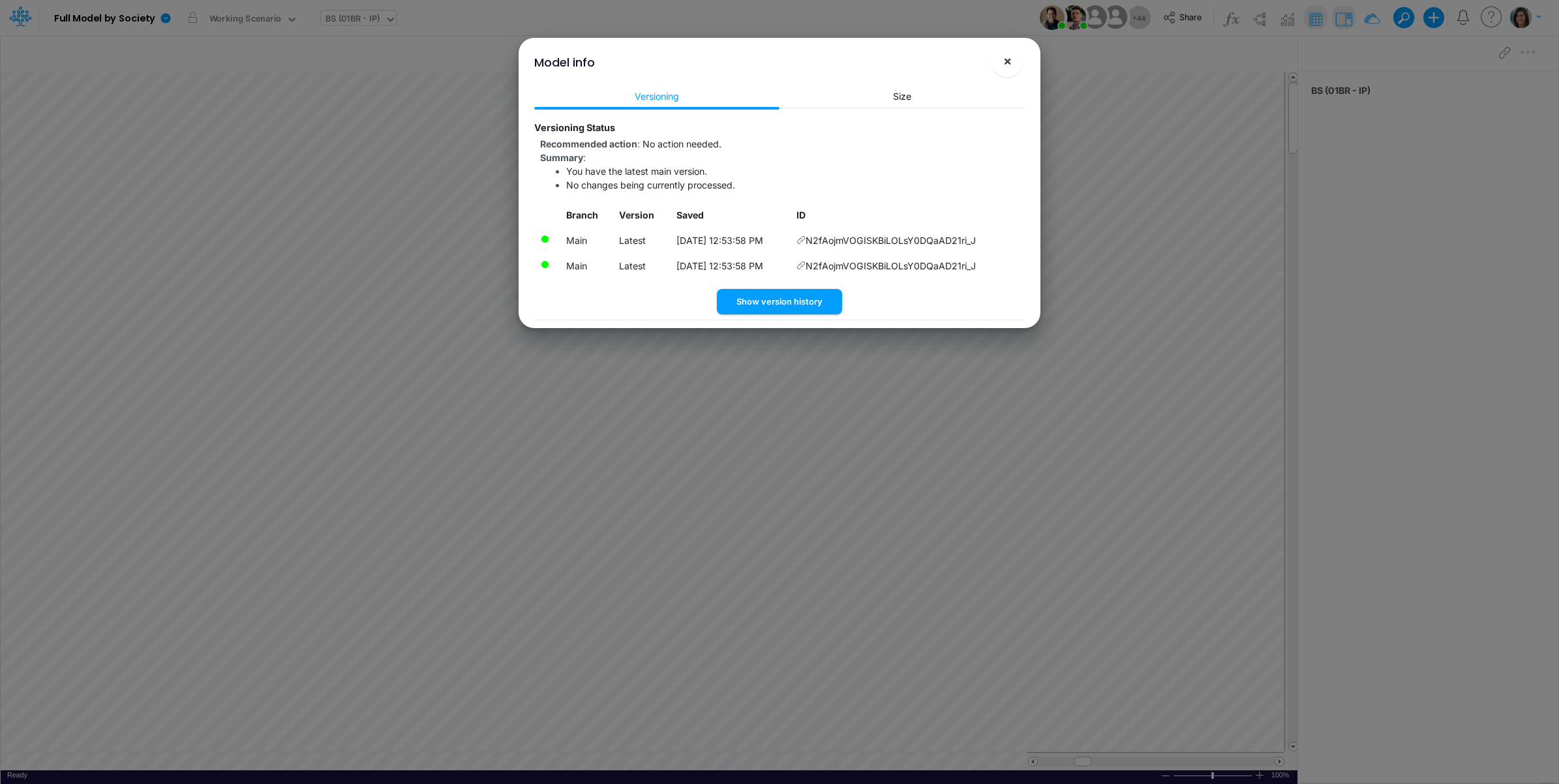
click at [1010, 51] on button "×" at bounding box center [1006, 61] width 31 height 31
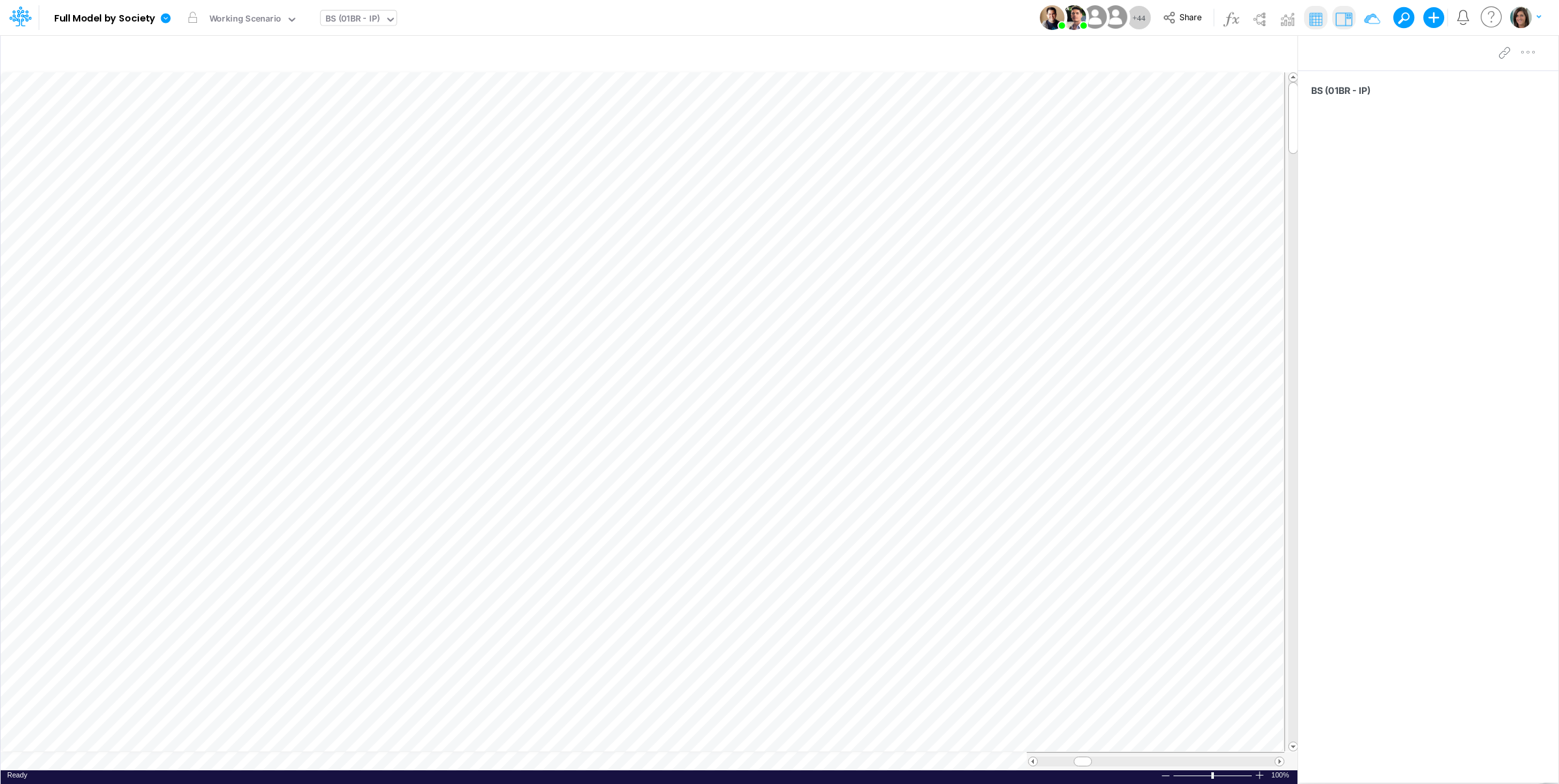
click at [354, 18] on div "BS (01BR - IP)" at bounding box center [353, 20] width 55 height 15
click at [512, 10] on div "Model Full Model by Society Edit model settings Duplicate Import QuickBooks Qui…" at bounding box center [780, 18] width 1404 height 35
click at [1222, 54] on icon "button" at bounding box center [1224, 54] width 19 height 13
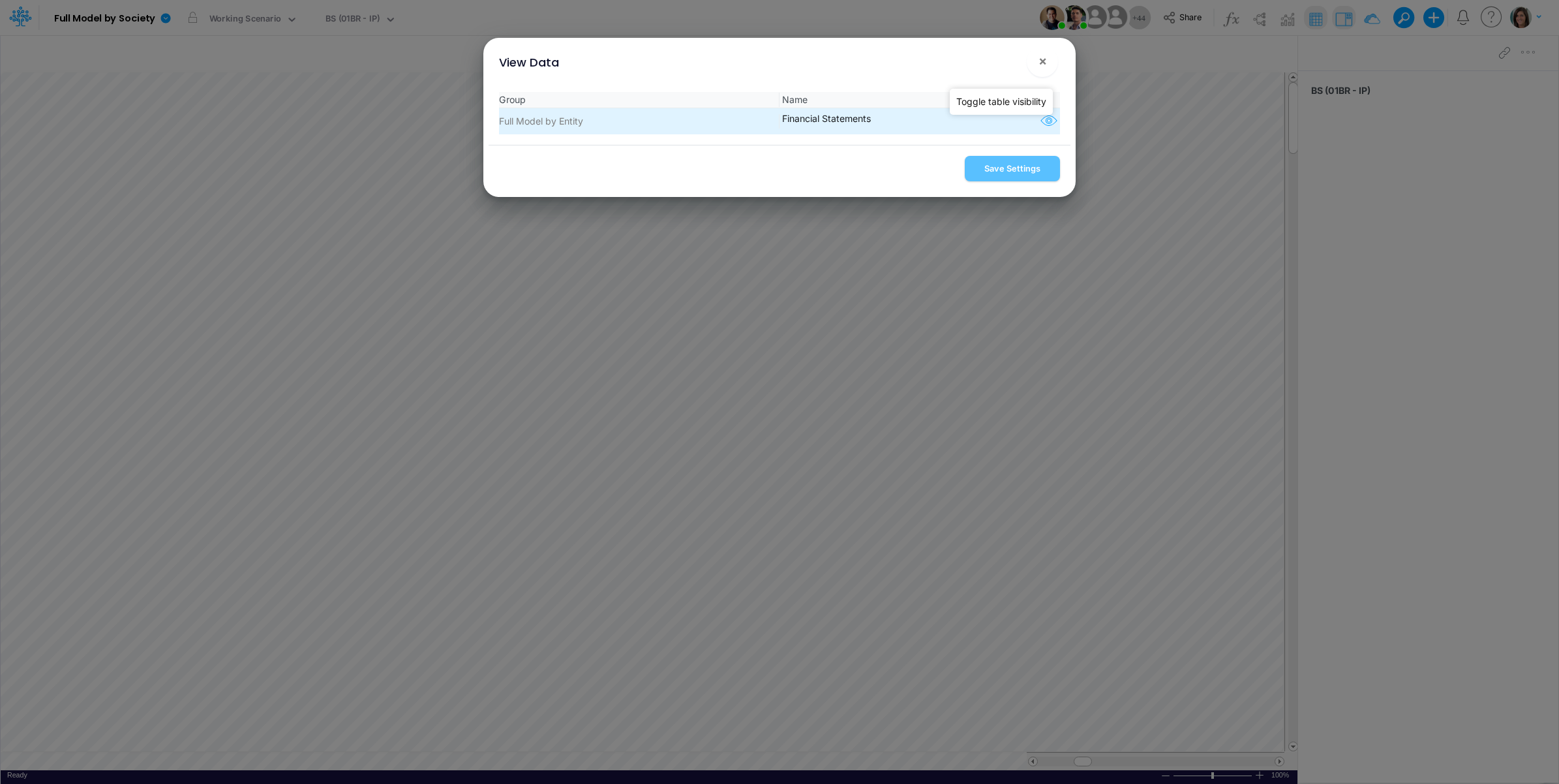
click at [1042, 120] on icon "button" at bounding box center [1048, 121] width 19 height 17
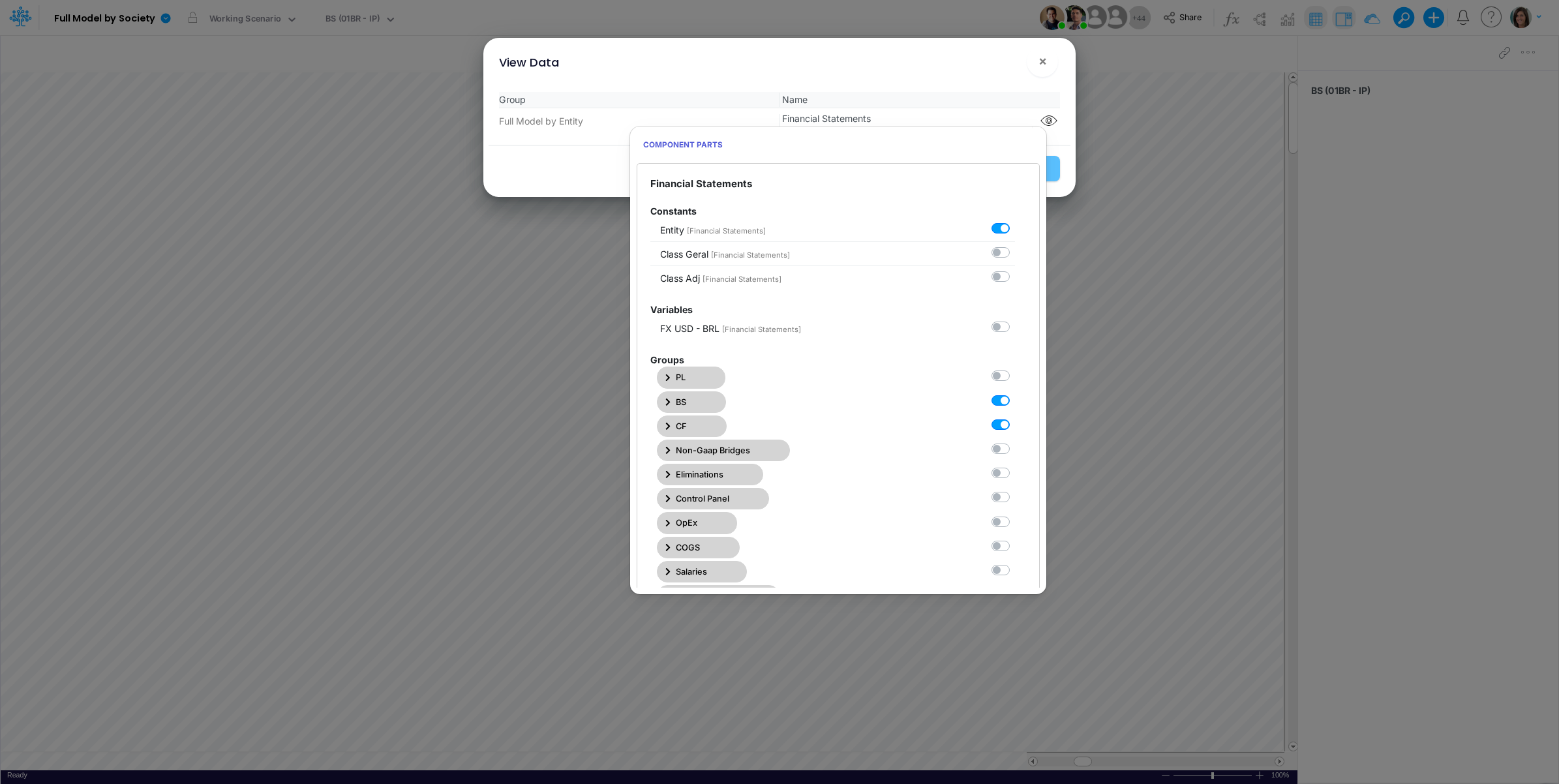
drag, startPoint x: 998, startPoint y: 426, endPoint x: 996, endPoint y: 409, distance: 17.1
click at [1015, 417] on label at bounding box center [1015, 417] width 0 height 0
click at [1015, 424] on Statements2 "checkbox" at bounding box center [1019, 421] width 8 height 8
checkbox Statements2 "false"
click at [1015, 394] on label at bounding box center [1015, 394] width 0 height 0
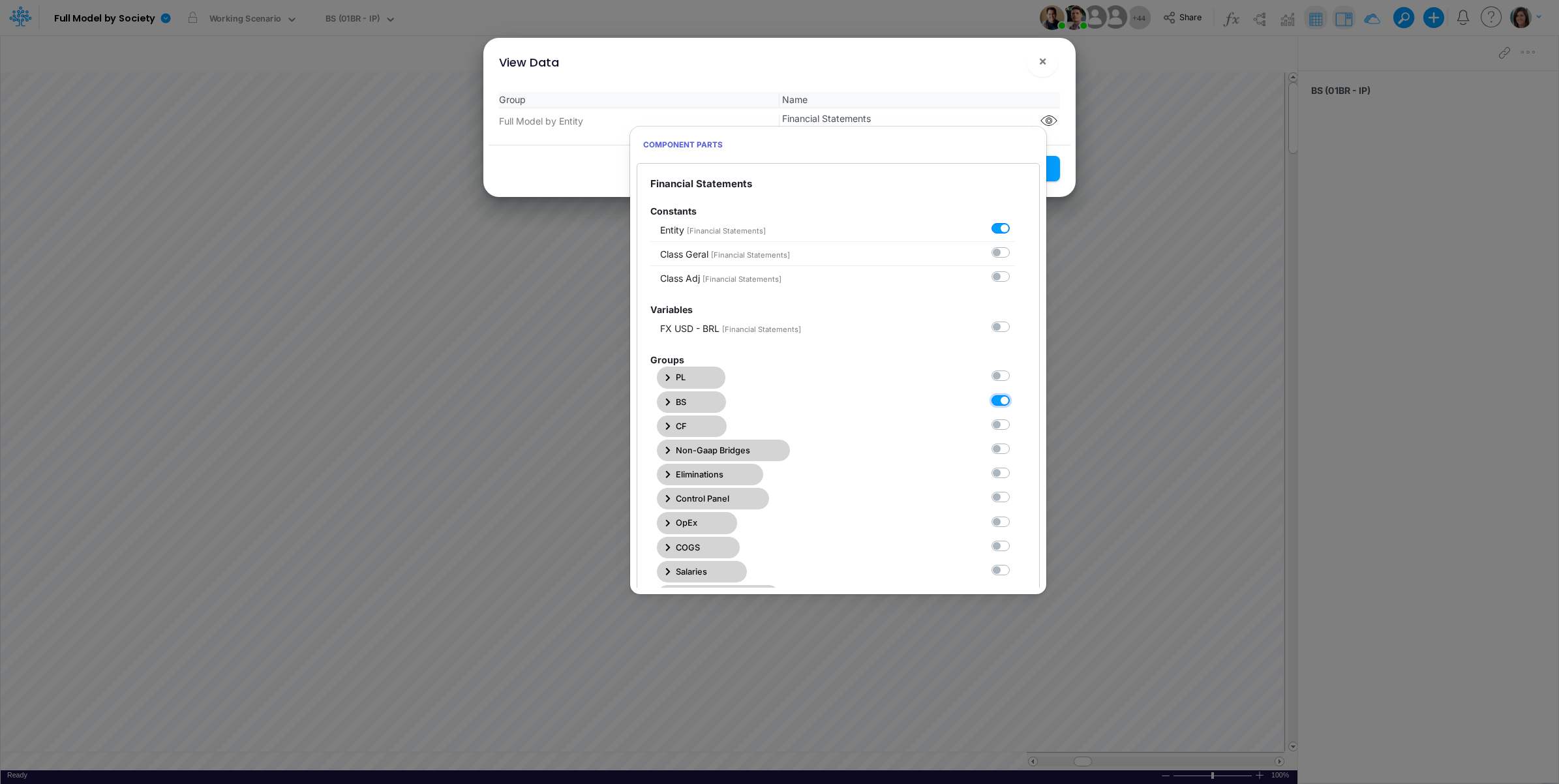
click at [1015, 401] on Statements1 "checkbox" at bounding box center [1019, 398] width 8 height 8
checkbox Statements1 "false"
click at [1015, 369] on label at bounding box center [1015, 369] width 0 height 0
click at [1015, 376] on Statements0 "checkbox" at bounding box center [1019, 374] width 8 height 8
checkbox Statements0 "true"
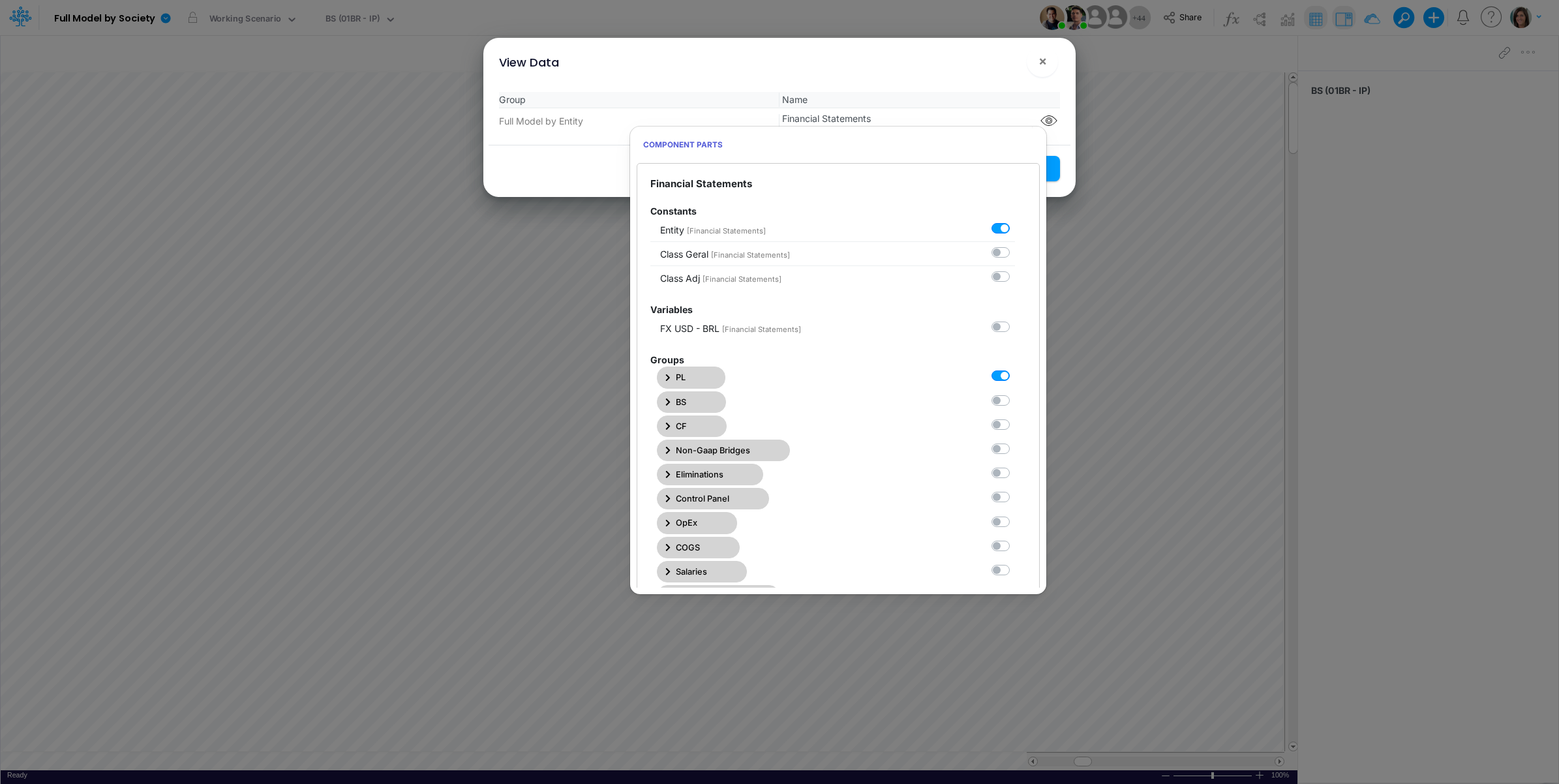
click at [980, 79] on div "View Data ×" at bounding box center [780, 59] width 582 height 43
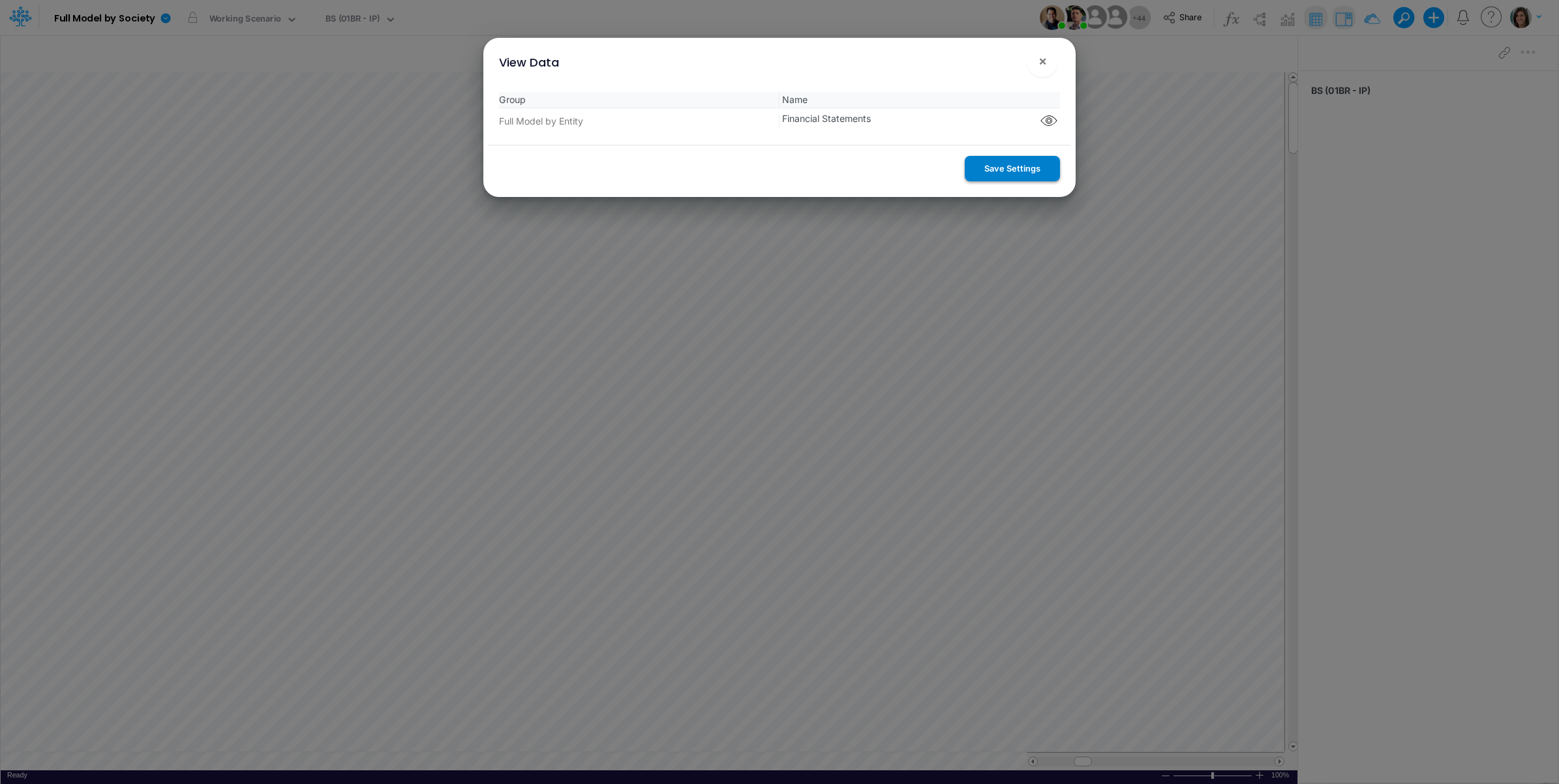
click at [996, 173] on button "Save Settings" at bounding box center [1012, 169] width 95 height 25
click at [1042, 64] on span "×" at bounding box center [1042, 60] width 8 height 16
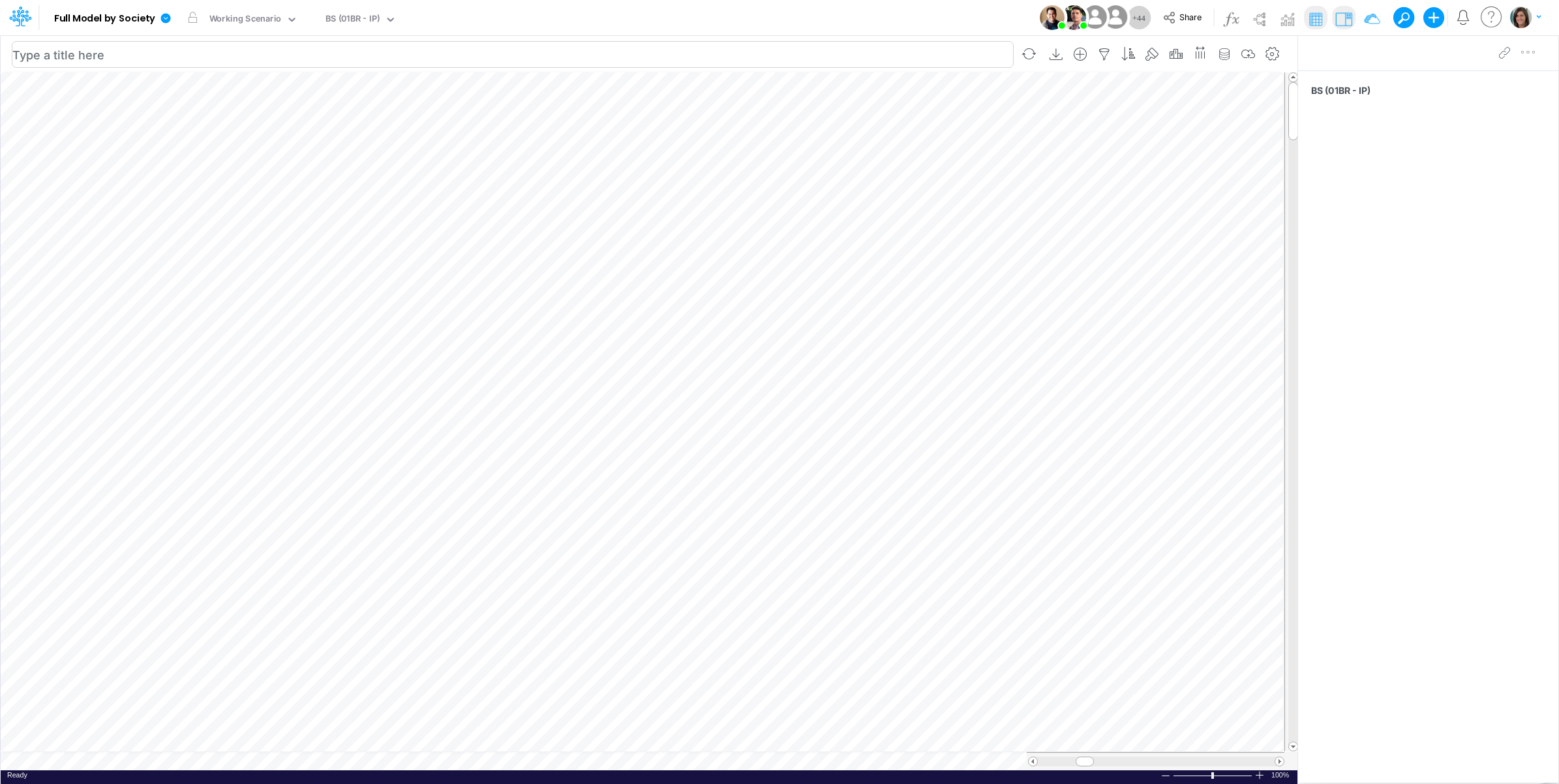
scroll to position [0, 1]
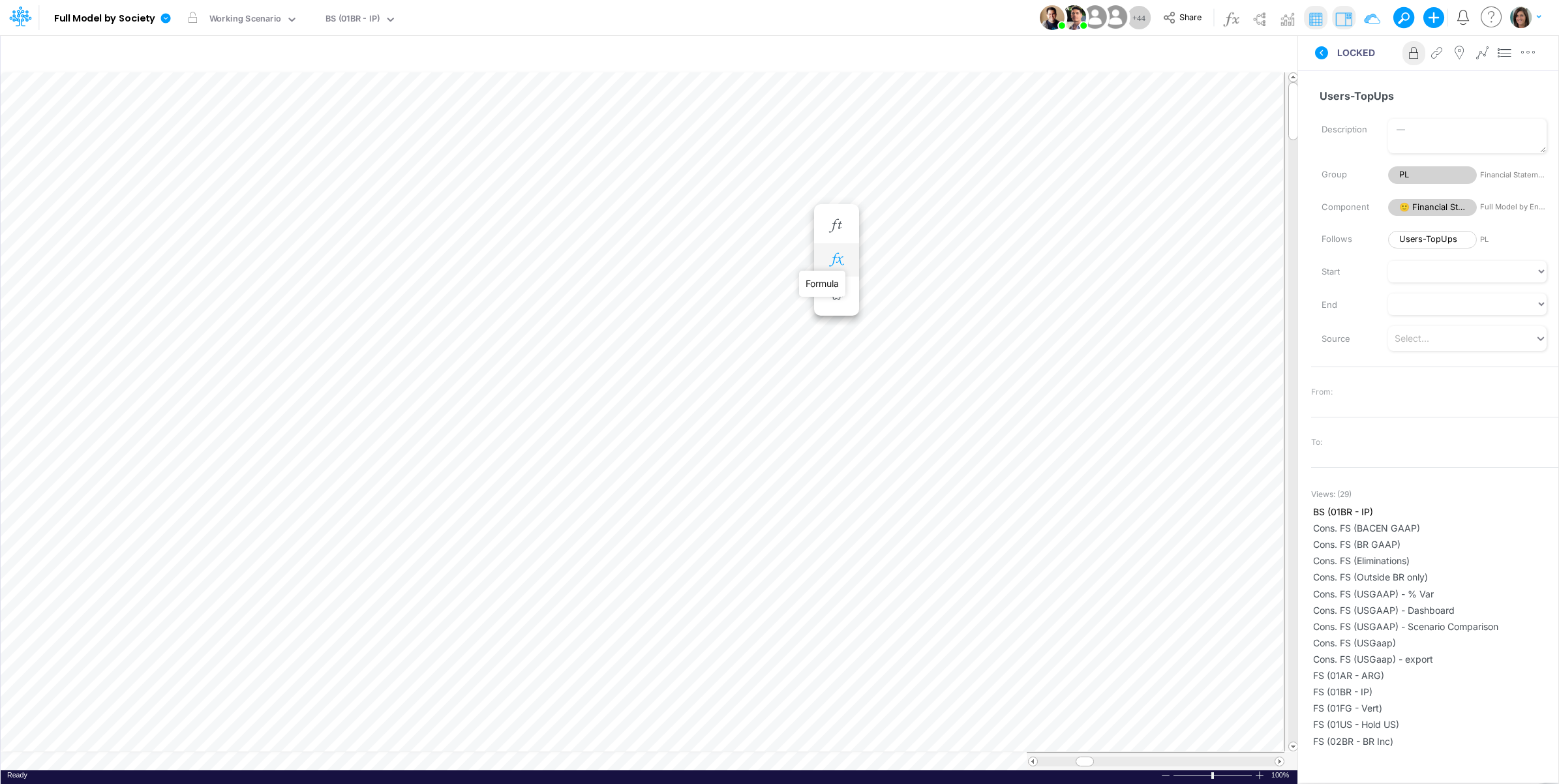
click at [843, 258] on icon "button" at bounding box center [836, 260] width 19 height 13
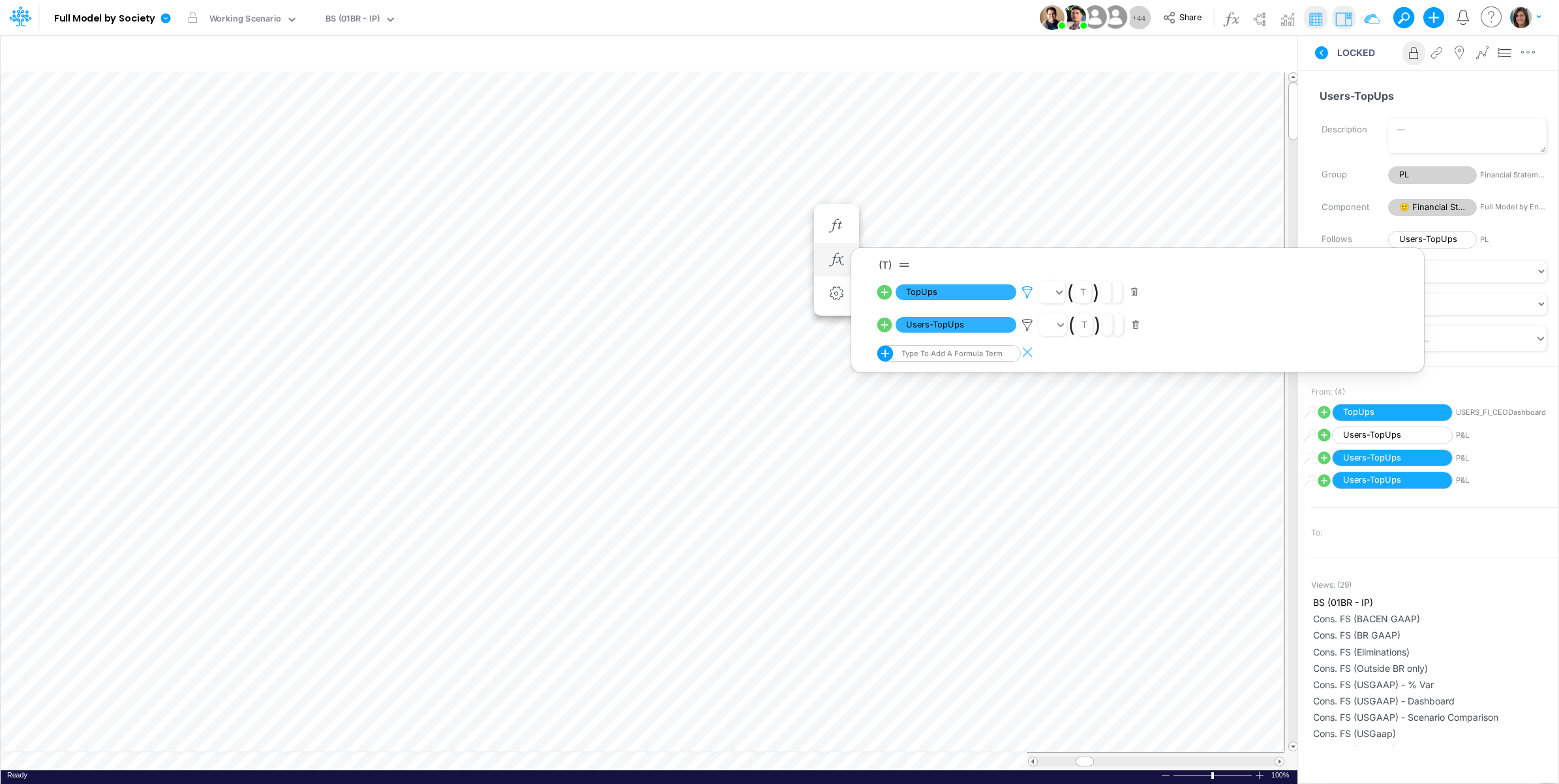
click at [1027, 291] on icon at bounding box center [1027, 293] width 19 height 13
click at [1027, 291] on div at bounding box center [779, 395] width 1559 height 777
click at [1332, 75] on div "Users-TopUps Name already in use Description Group PL Financial Statements Comp…" at bounding box center [1428, 408] width 260 height 676
click at [1324, 57] on icon at bounding box center [1322, 53] width 13 height 13
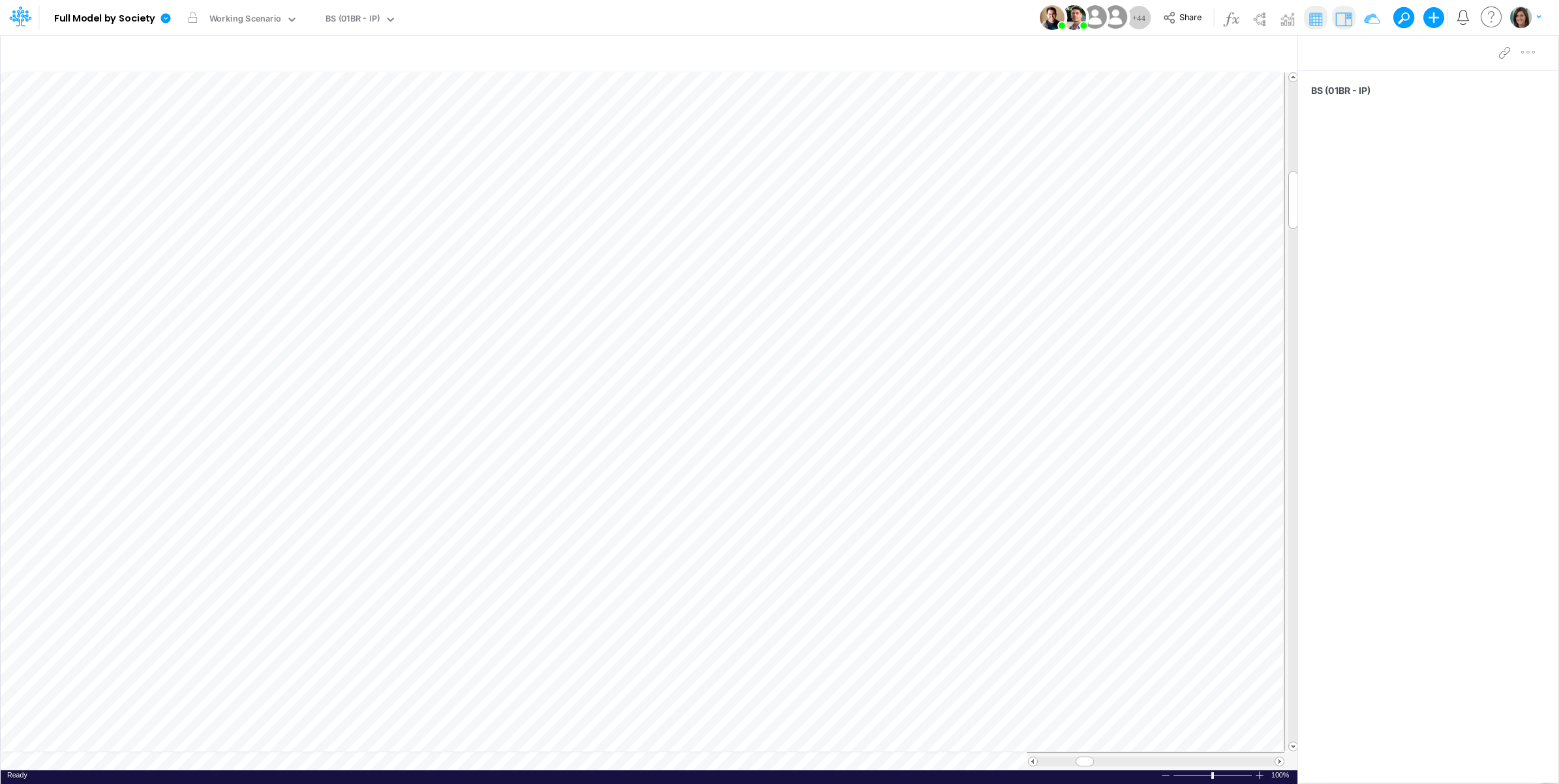
scroll to position [0, 1]
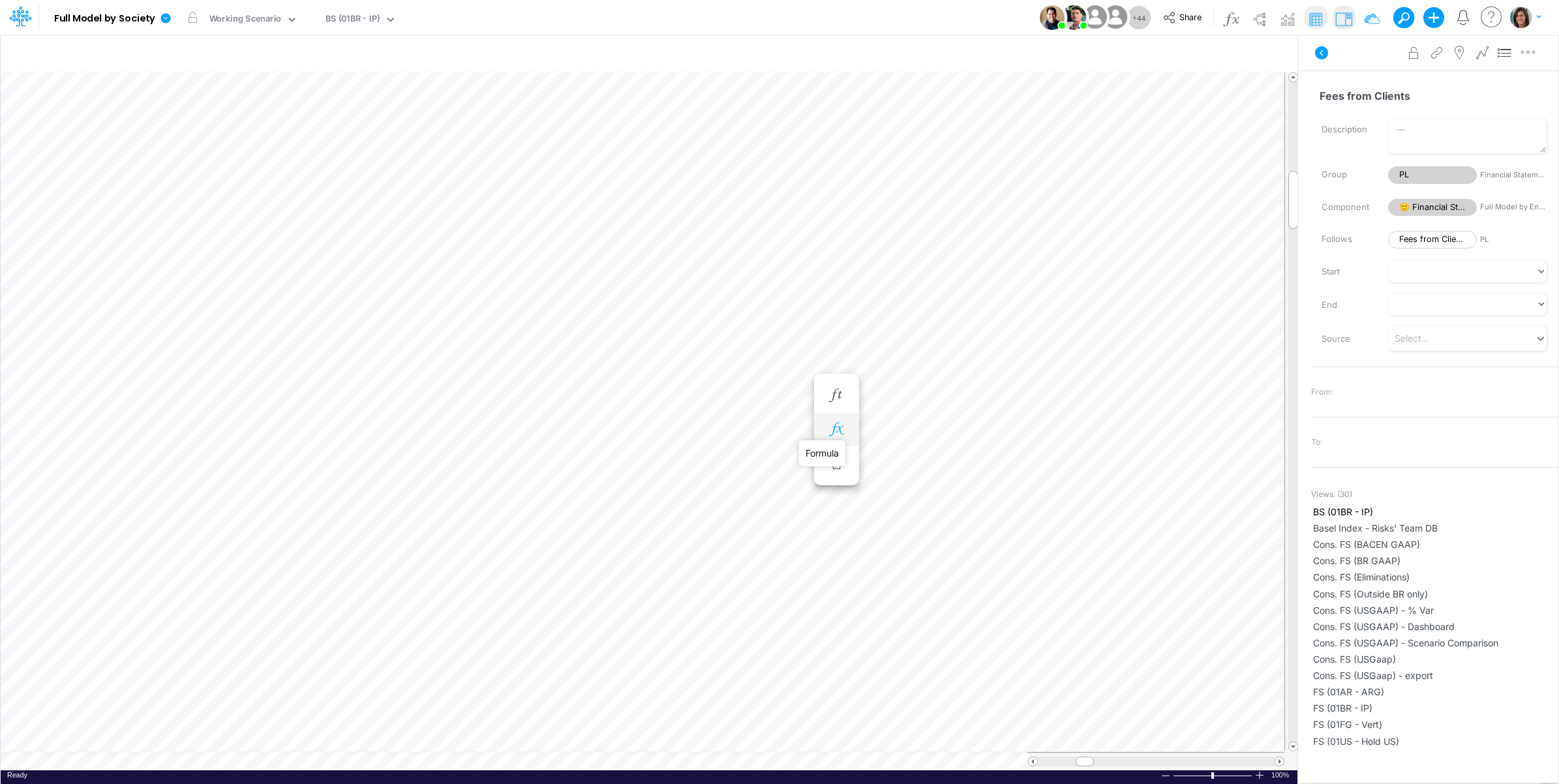
click at [838, 428] on icon "button" at bounding box center [836, 430] width 19 height 13
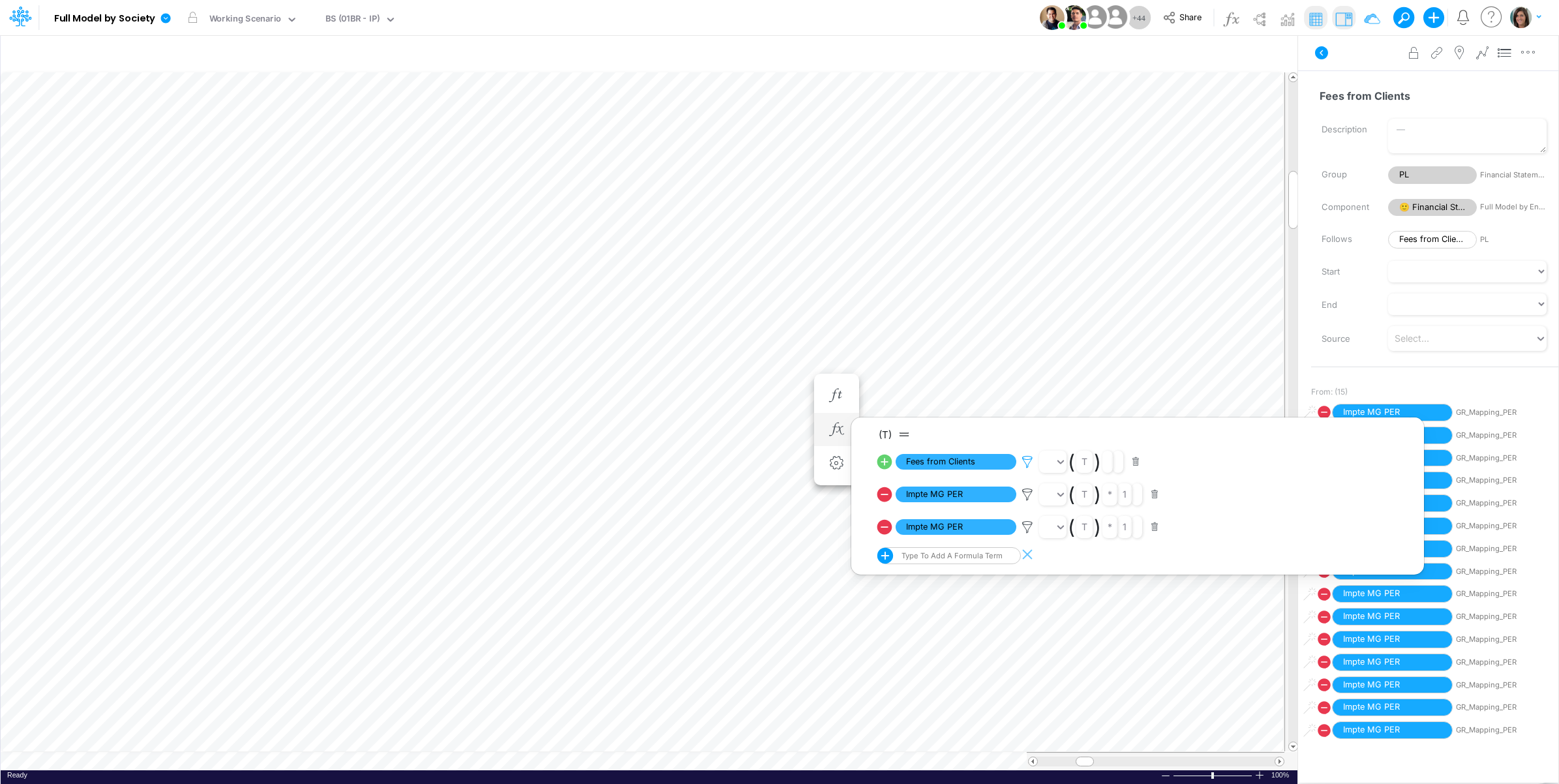
click at [1032, 457] on icon at bounding box center [1027, 462] width 19 height 13
click at [1346, 72] on div at bounding box center [779, 395] width 1559 height 777
click at [1320, 53] on icon at bounding box center [1322, 53] width 13 height 13
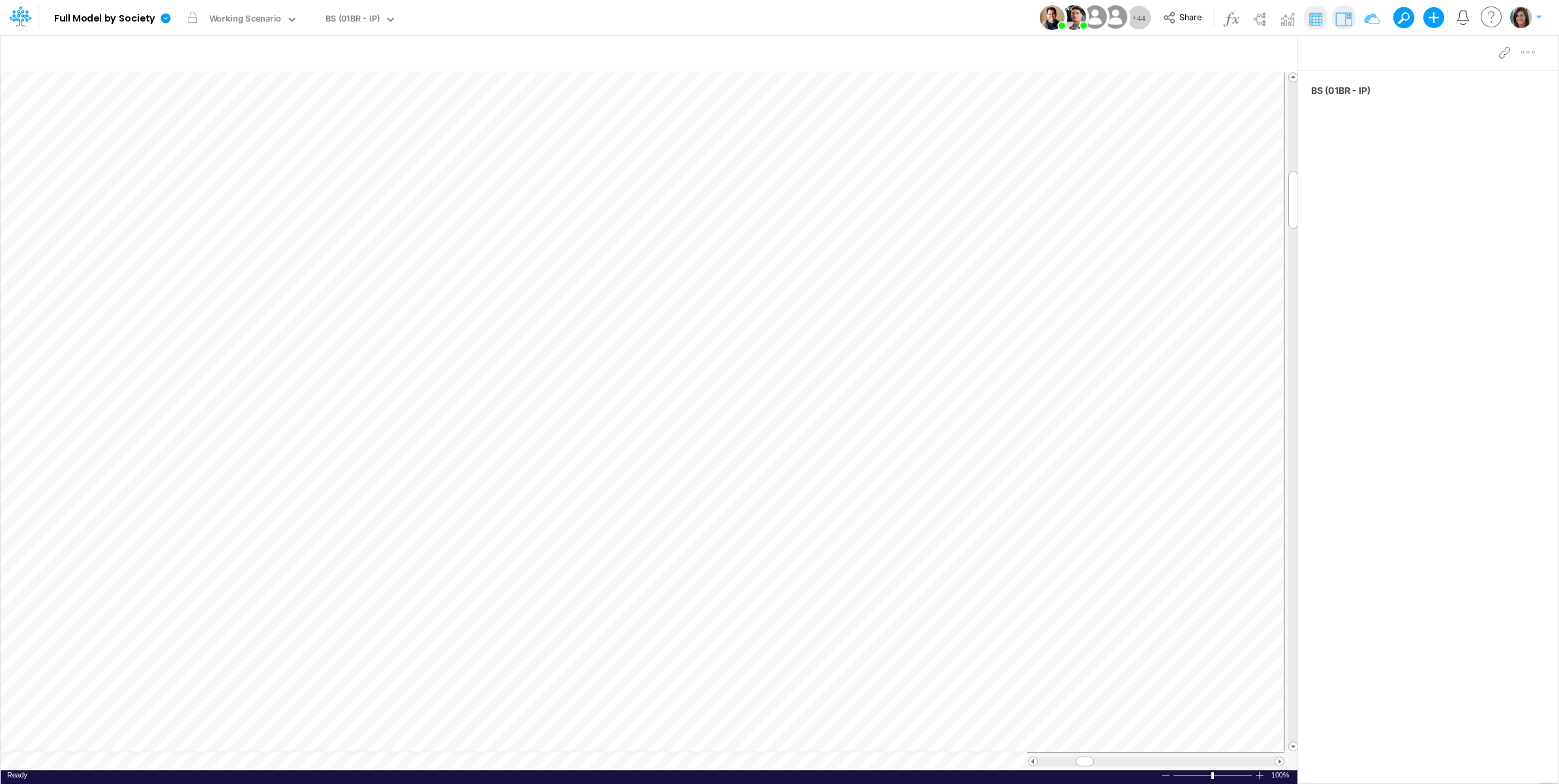
scroll to position [0, 1]
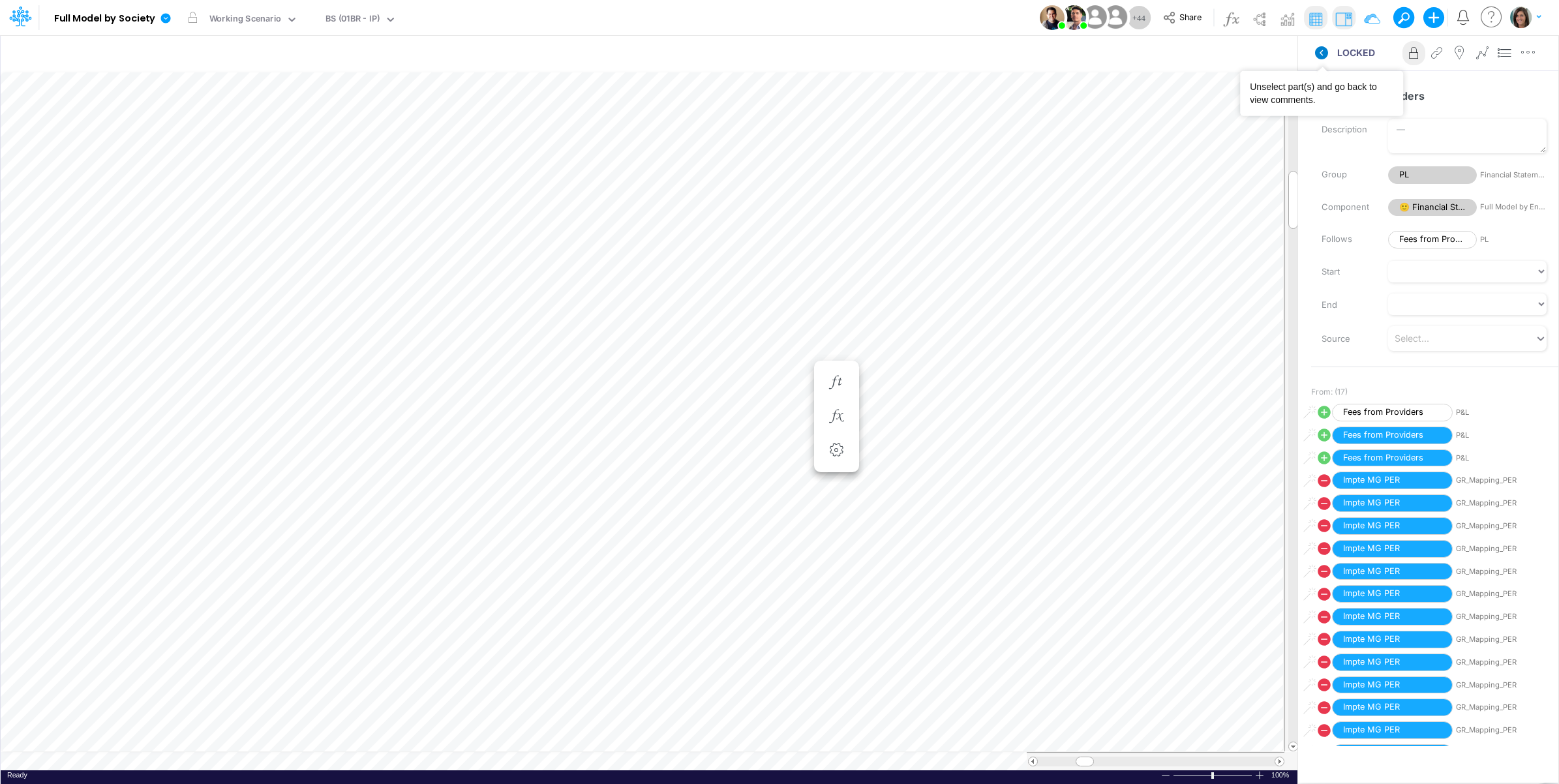
click at [1325, 56] on icon at bounding box center [1322, 53] width 13 height 13
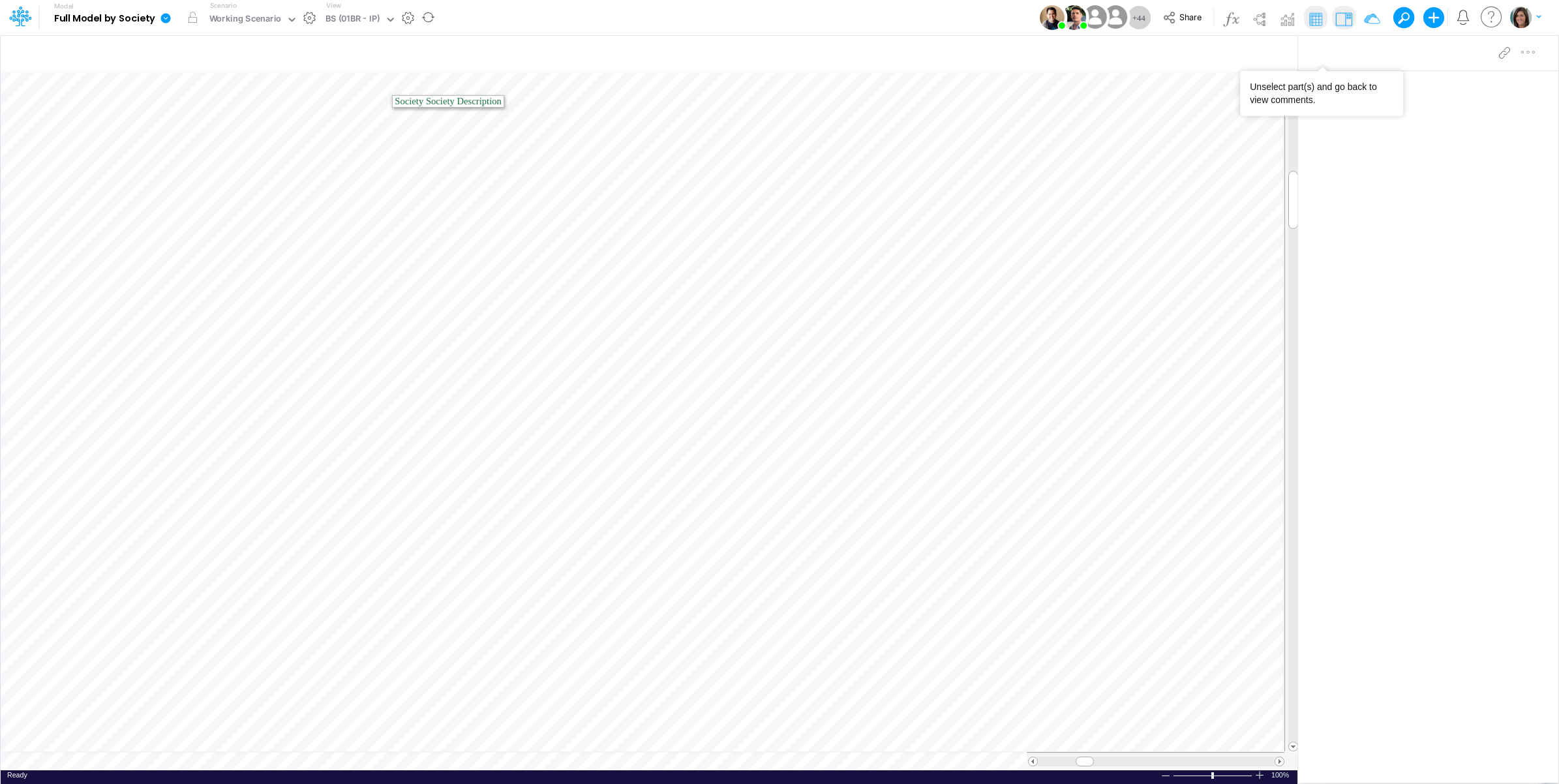
drag, startPoint x: 162, startPoint y: 22, endPoint x: 175, endPoint y: 26, distance: 13.6
click at [163, 22] on icon at bounding box center [166, 18] width 12 height 12
click at [201, 137] on button "View model info" at bounding box center [232, 135] width 140 height 20
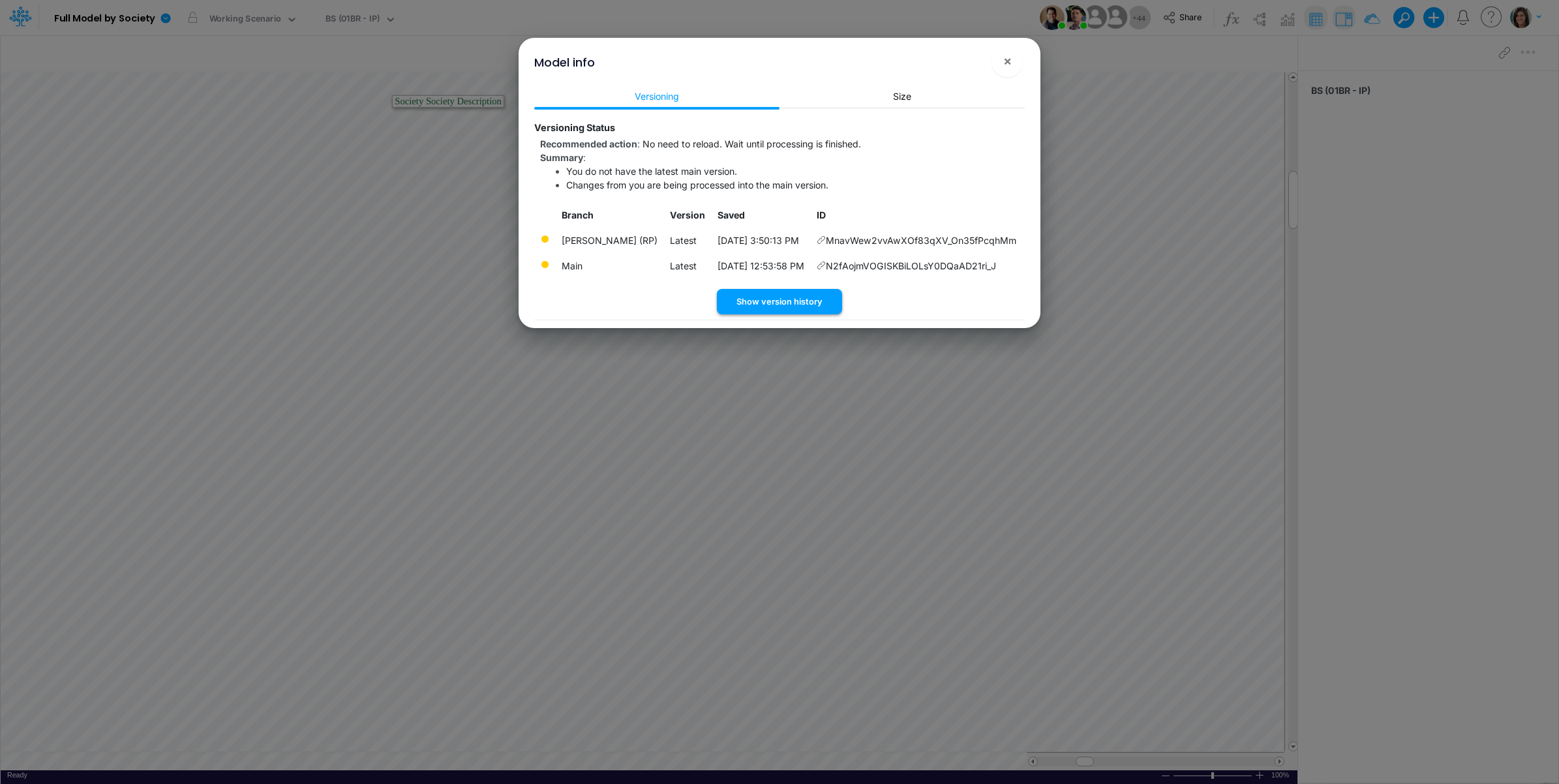
click at [804, 305] on button "Show version history" at bounding box center [780, 302] width 125 height 25
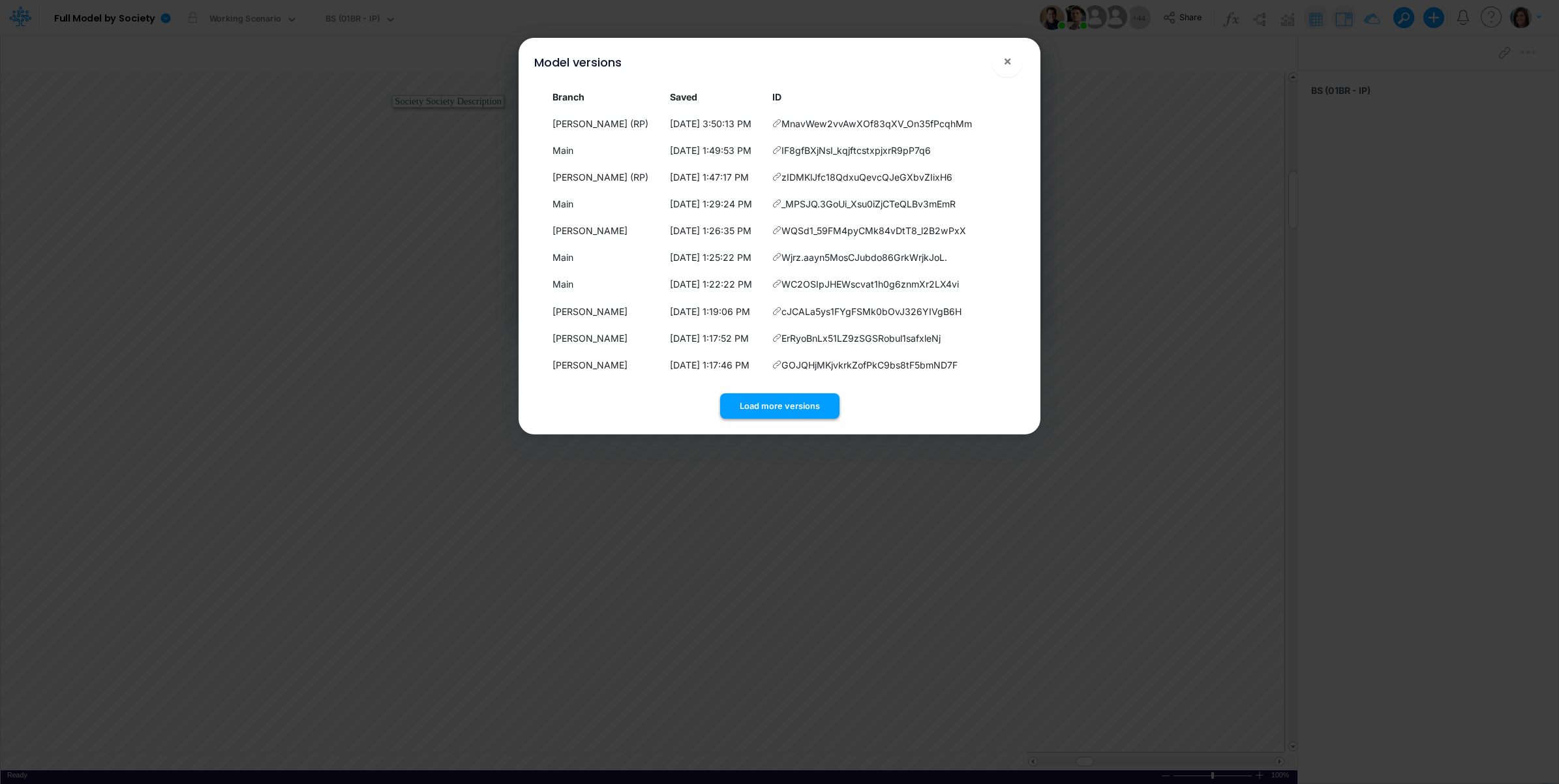
click at [773, 403] on button "Load more versions" at bounding box center [780, 406] width 120 height 25
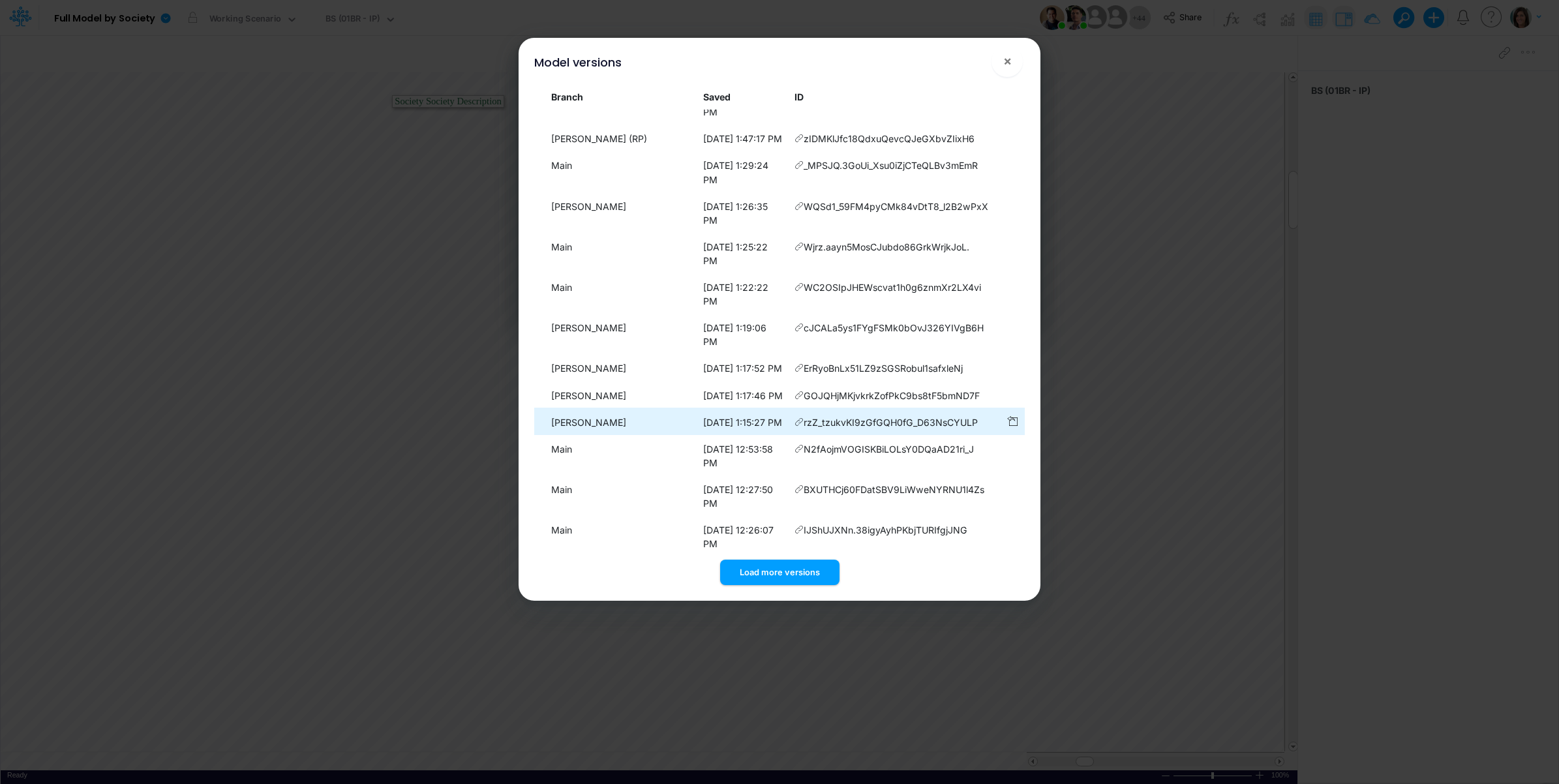
scroll to position [101, 0]
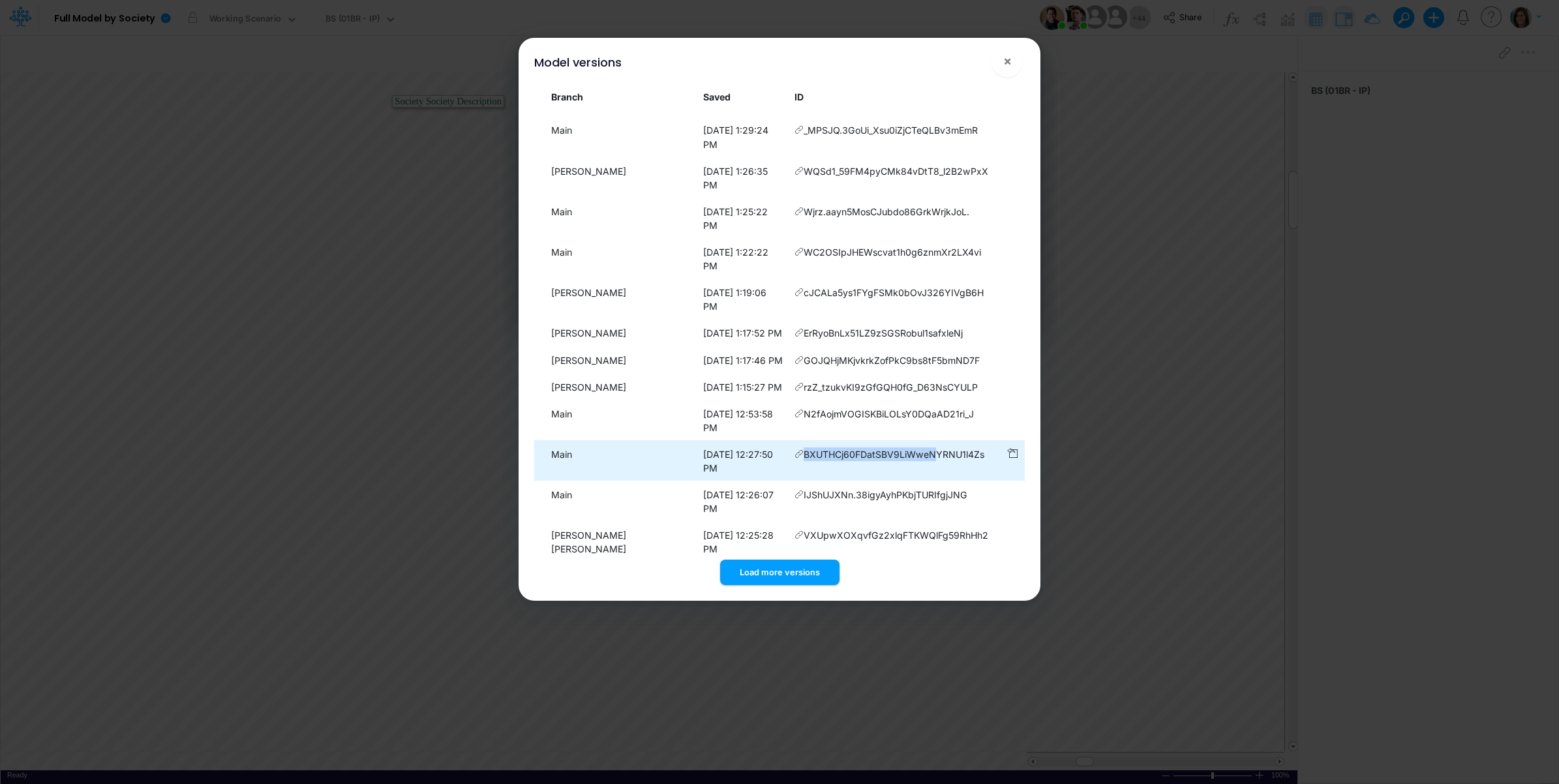
drag, startPoint x: 801, startPoint y: 344, endPoint x: 915, endPoint y: 346, distance: 114.0
click at [915, 447] on span "BXUTHCj60FDatSBV9LiWweNYRNU1l4Zs" at bounding box center [894, 454] width 181 height 13
drag, startPoint x: 794, startPoint y: 343, endPoint x: 789, endPoint y: 336, distance: 8.6
click at [795, 27] on icon at bounding box center [799, 22] width 9 height 9
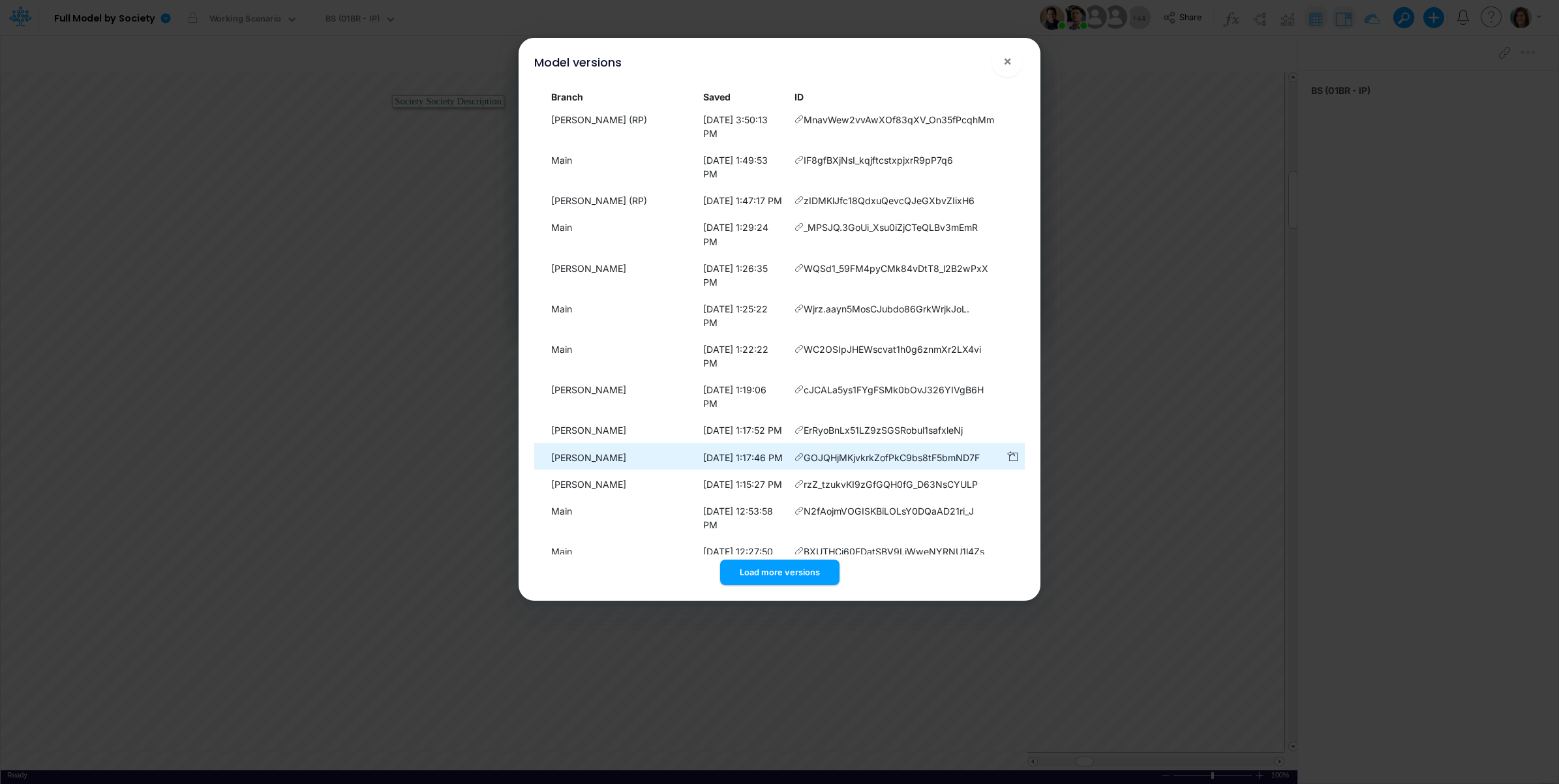
scroll to position [0, 0]
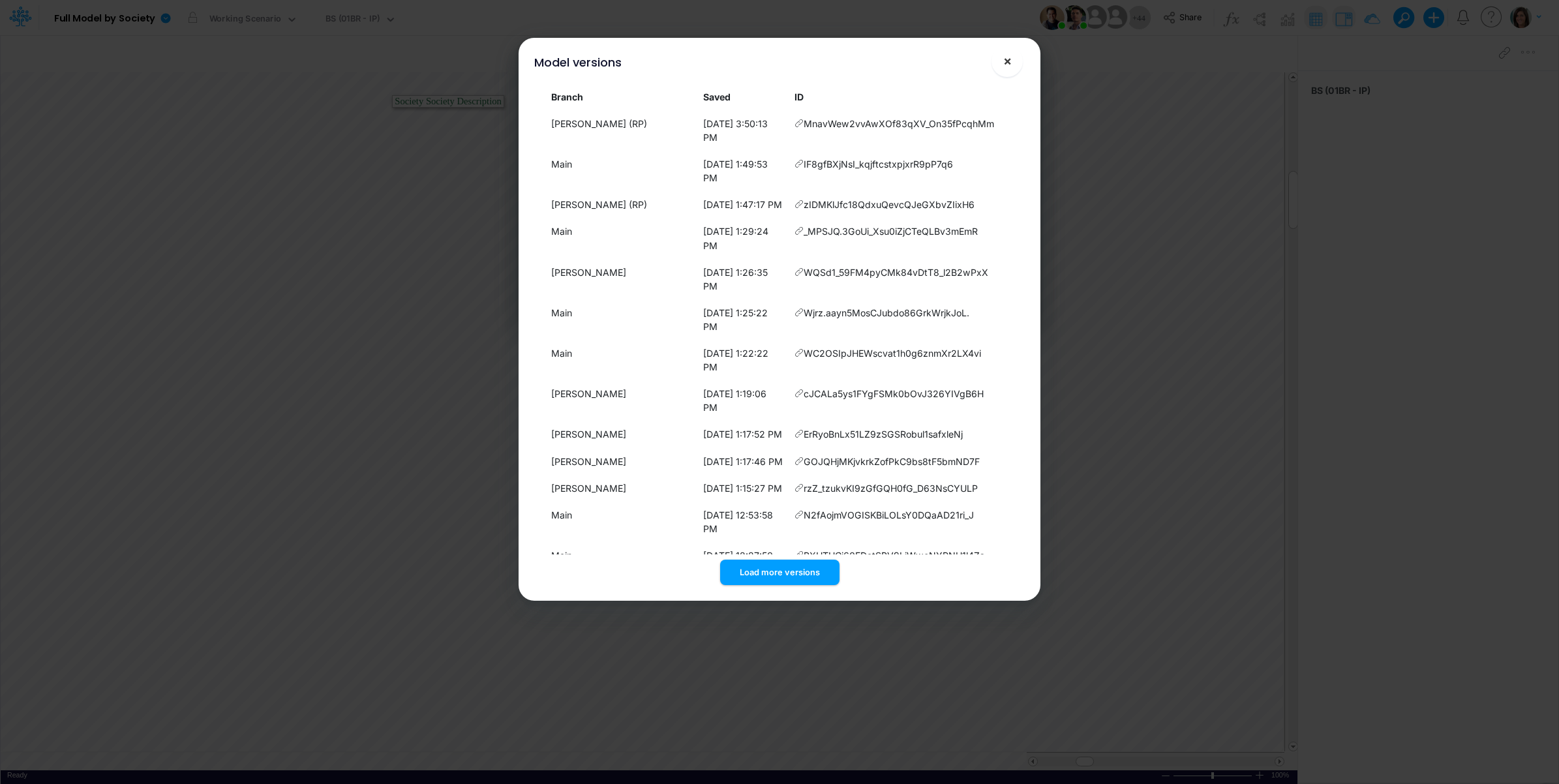
click at [1012, 65] on button "×" at bounding box center [1006, 61] width 31 height 31
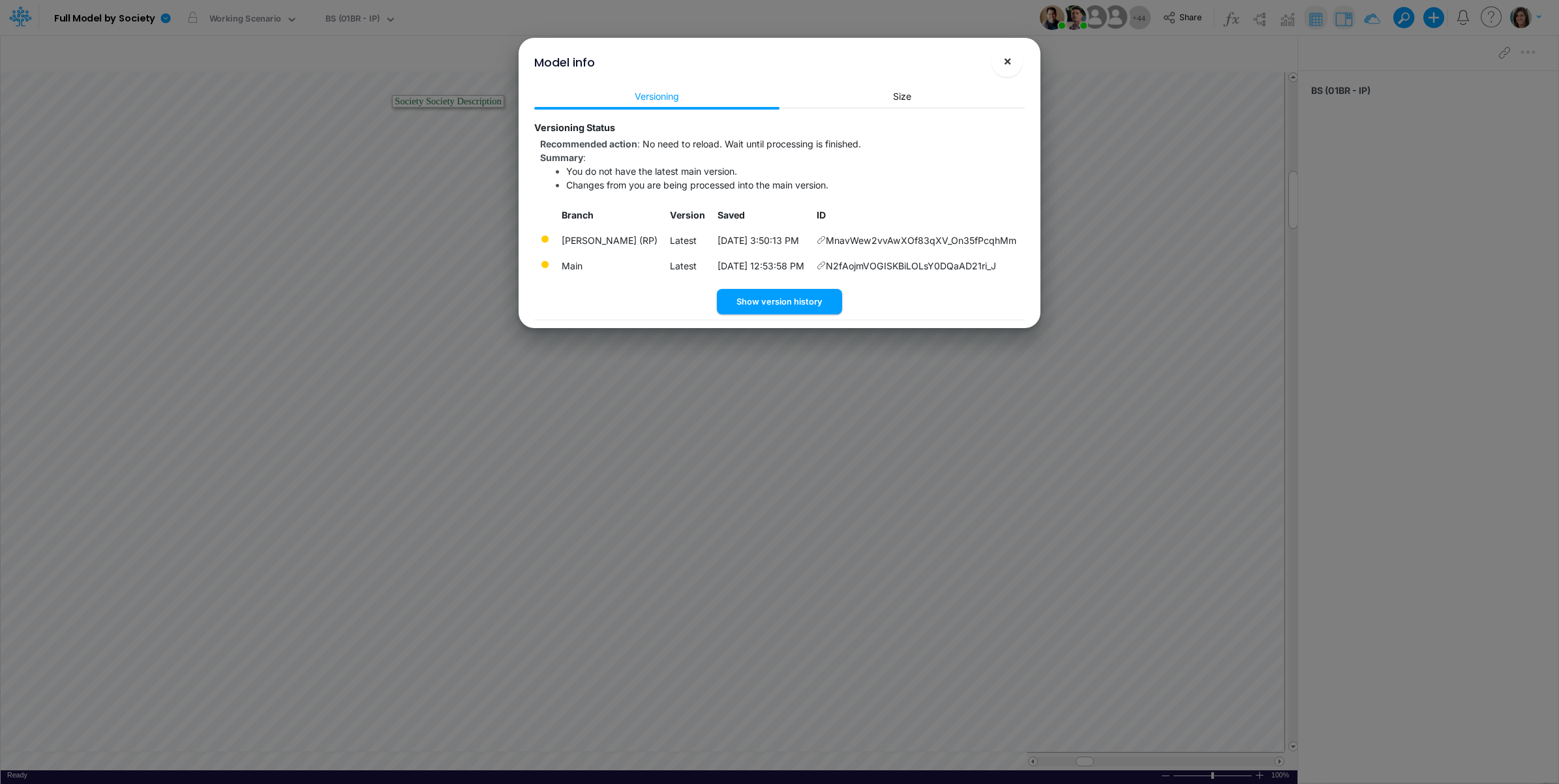
drag, startPoint x: 1009, startPoint y: 57, endPoint x: 959, endPoint y: 56, distance: 50.0
click at [1009, 57] on span "×" at bounding box center [1007, 60] width 8 height 16
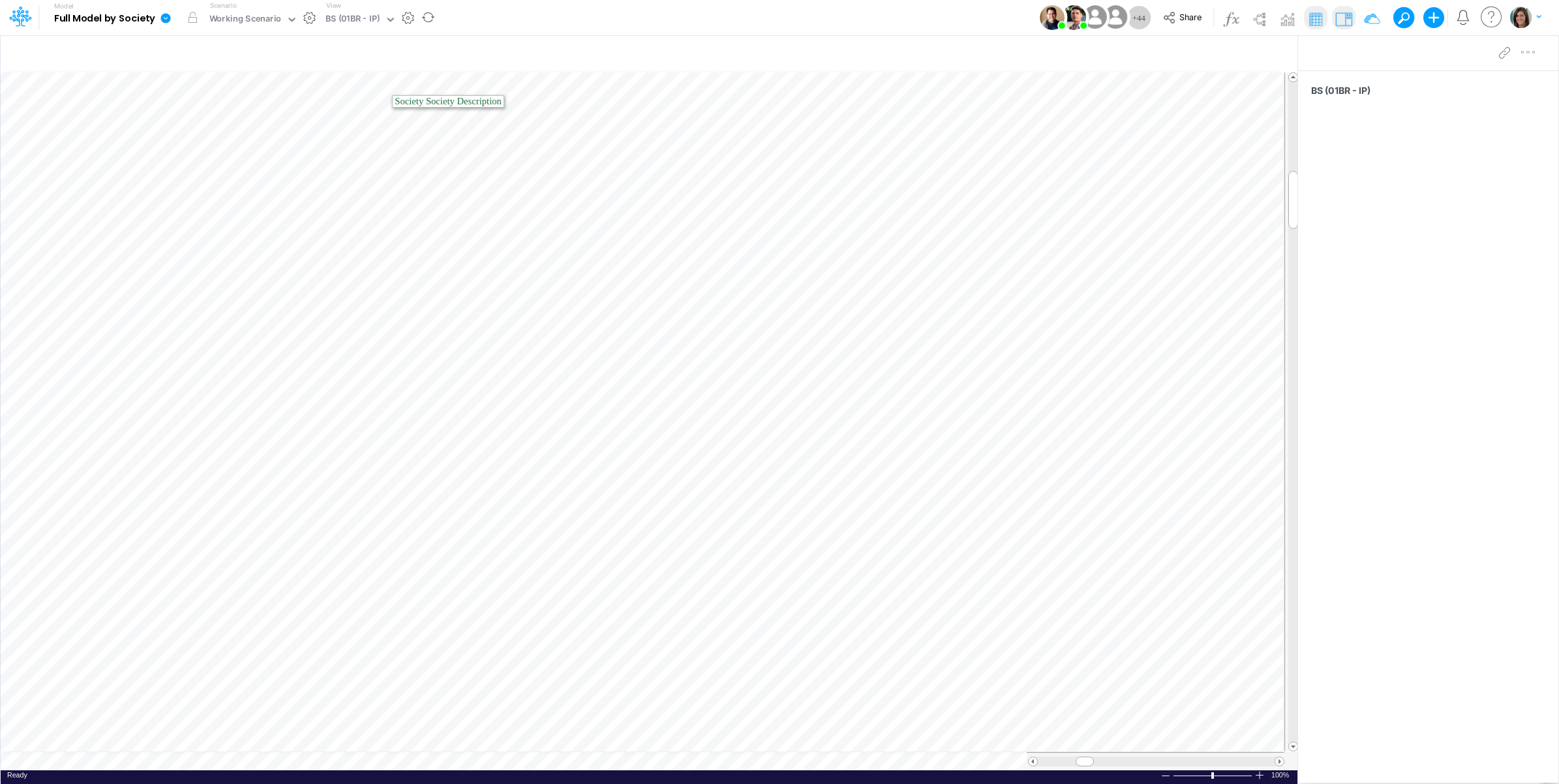
click at [171, 18] on link at bounding box center [168, 18] width 26 height 34
click at [201, 132] on button "View model info" at bounding box center [232, 135] width 140 height 20
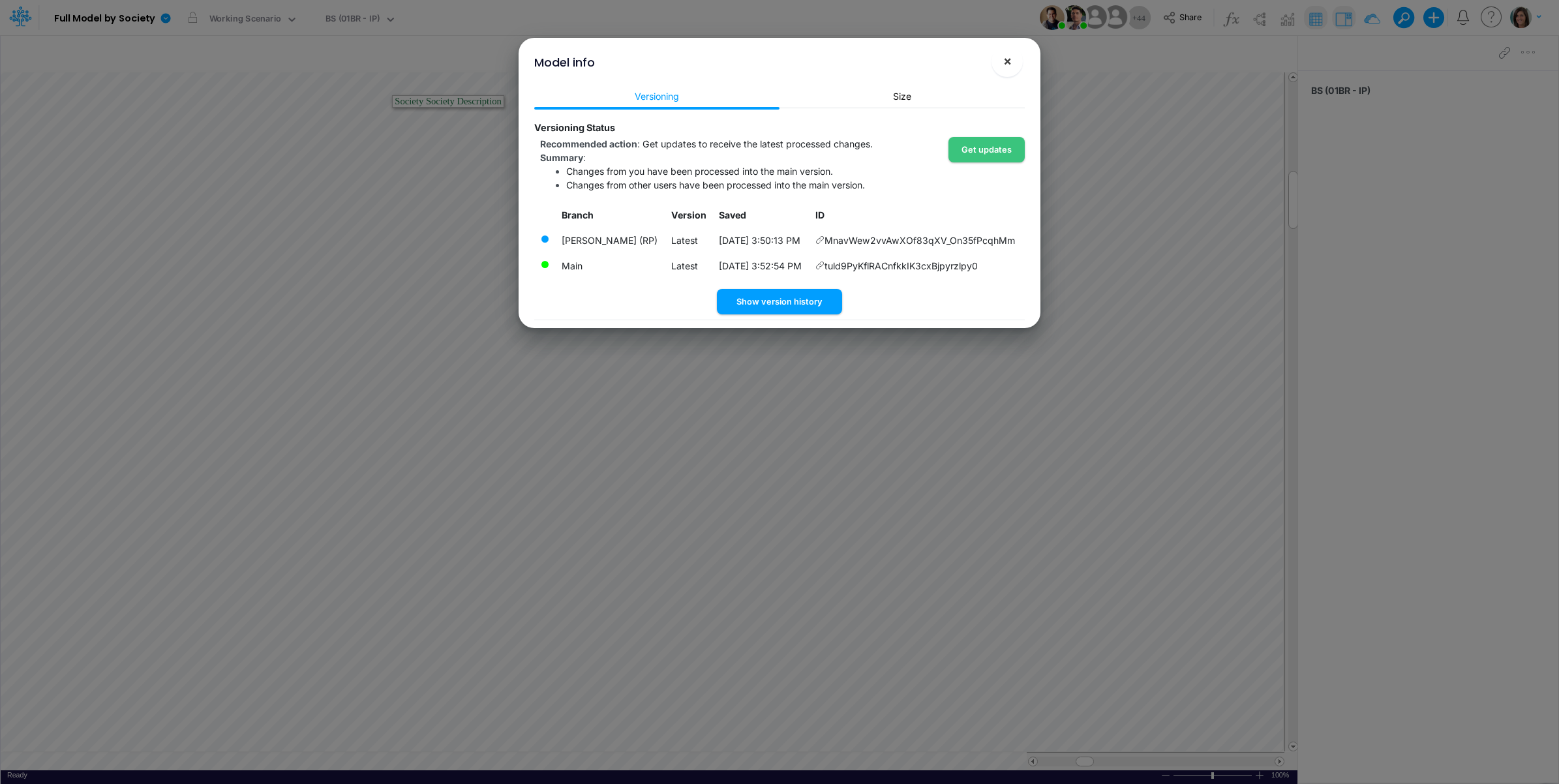
click at [1006, 64] on span "×" at bounding box center [1007, 60] width 8 height 16
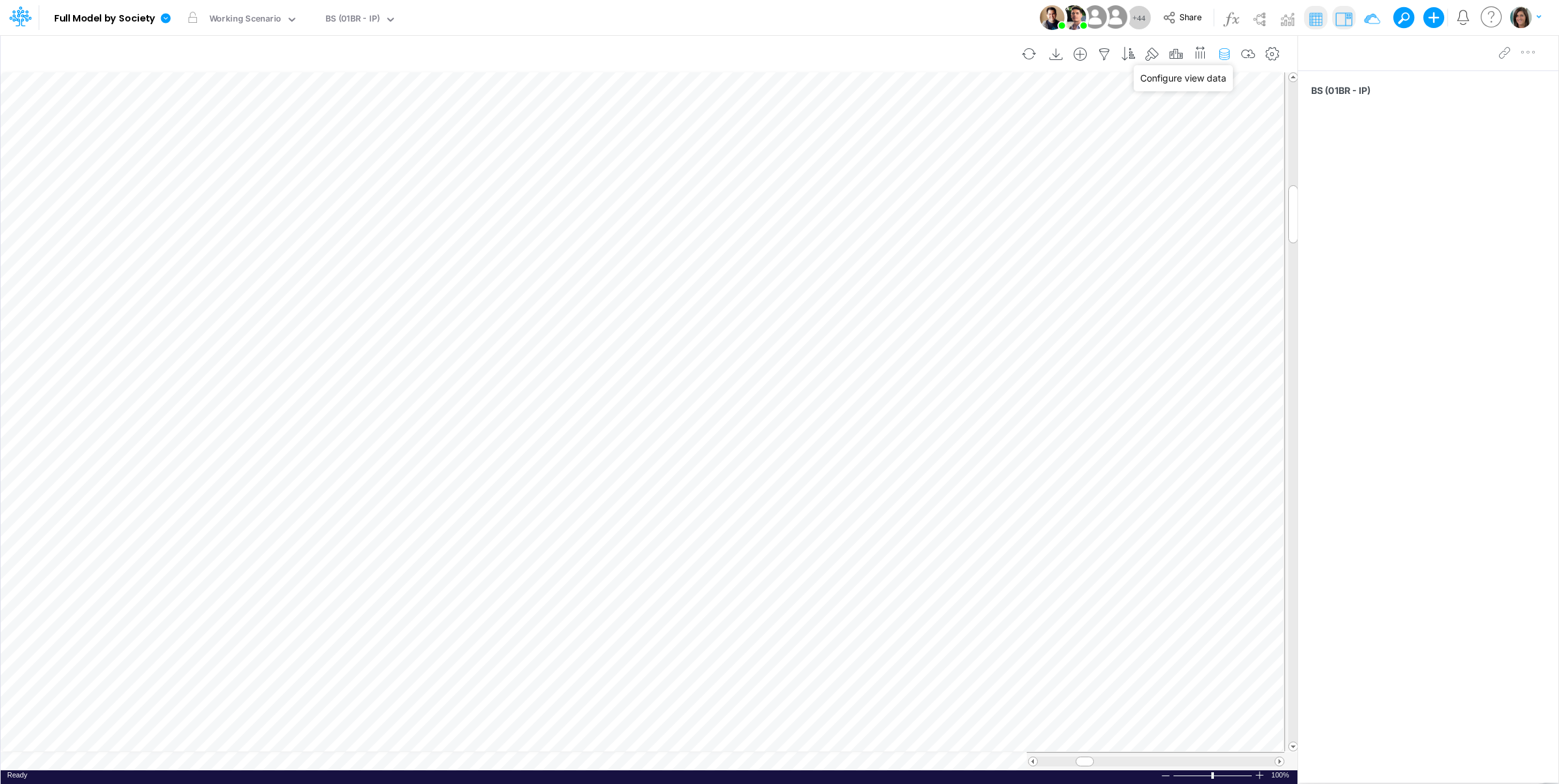
click at [1223, 54] on icon "button" at bounding box center [1224, 54] width 19 height 13
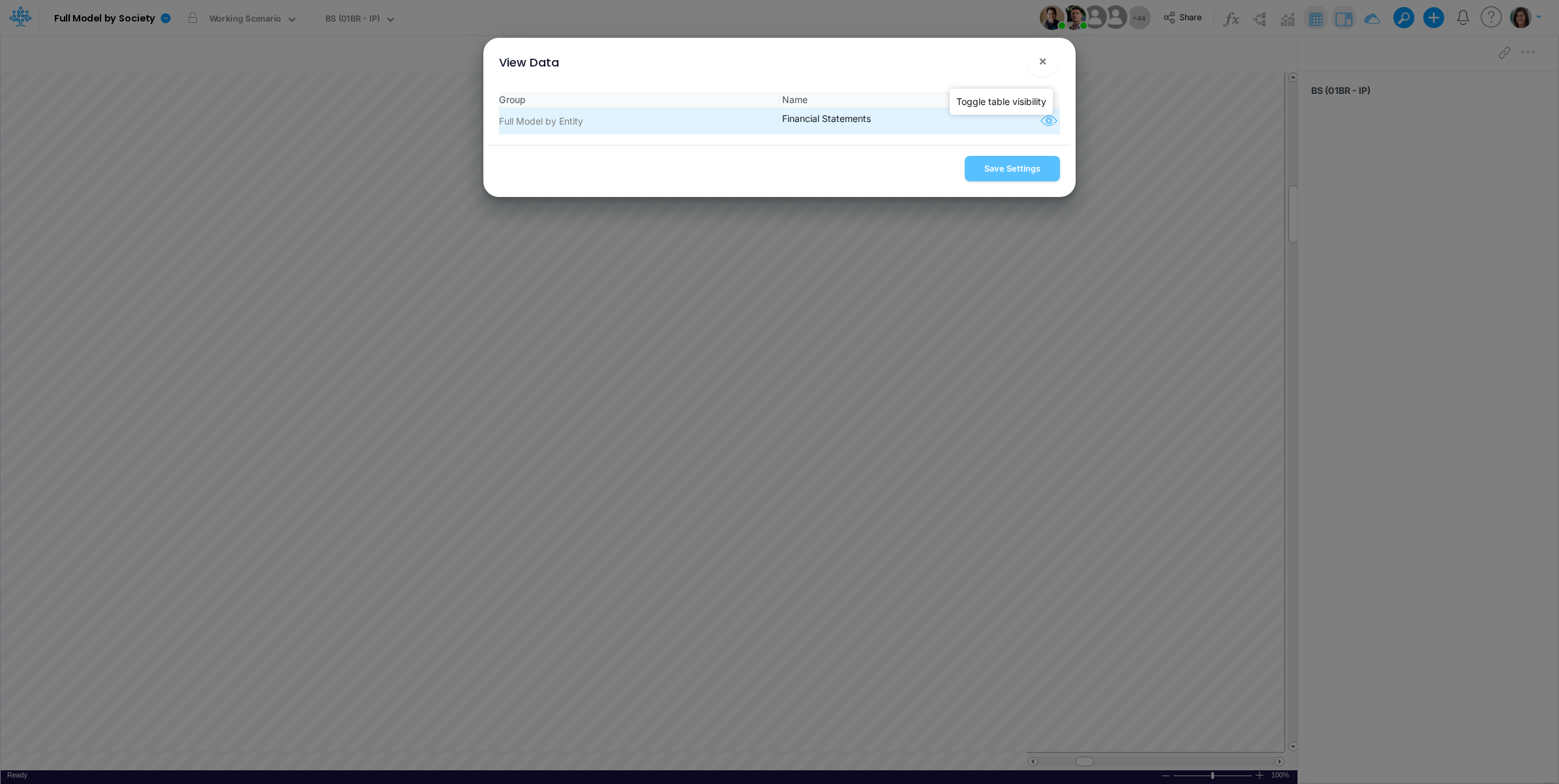
click at [1044, 119] on icon "button" at bounding box center [1048, 121] width 19 height 17
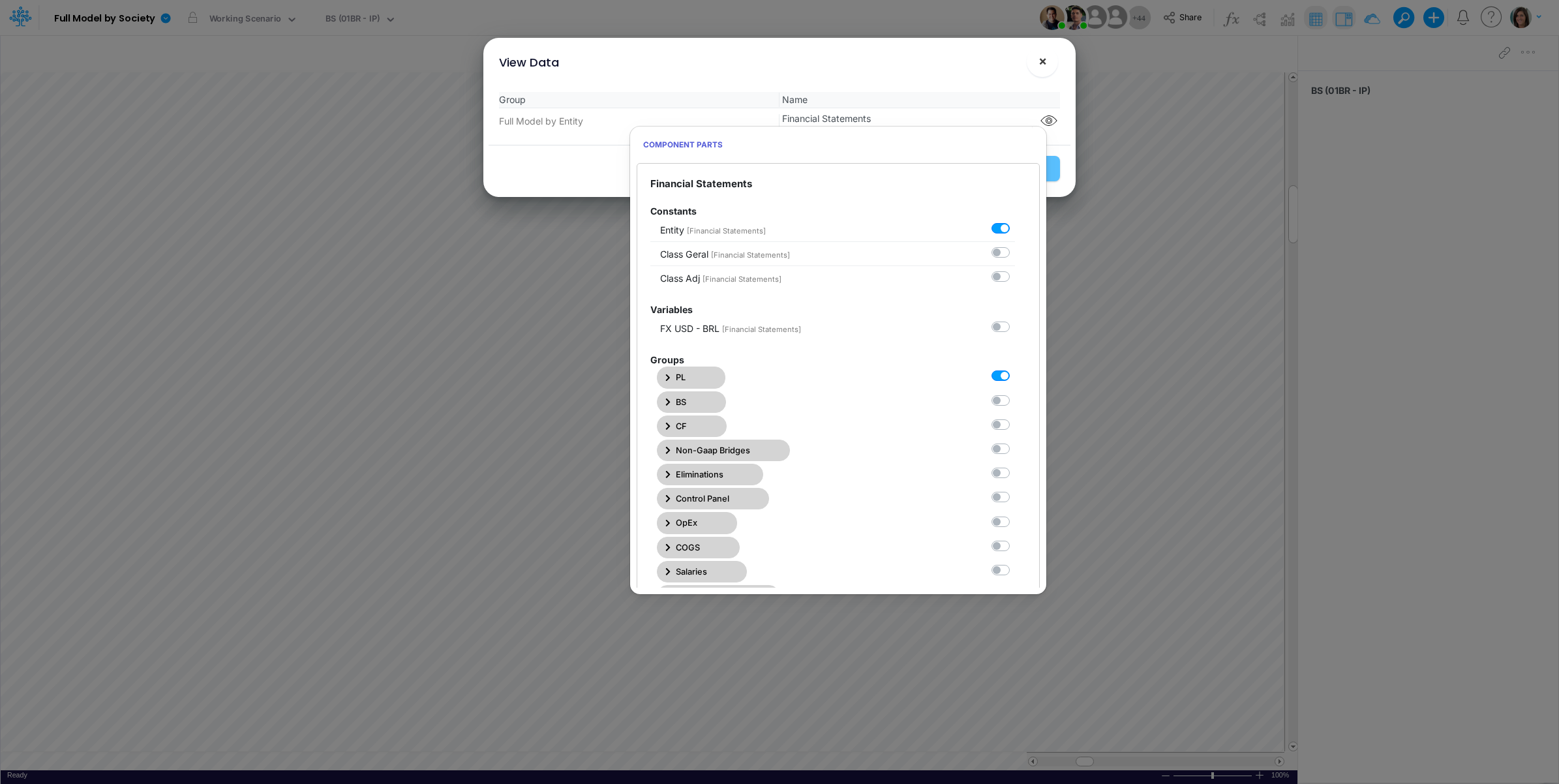
click at [1041, 67] on span "×" at bounding box center [1042, 60] width 8 height 16
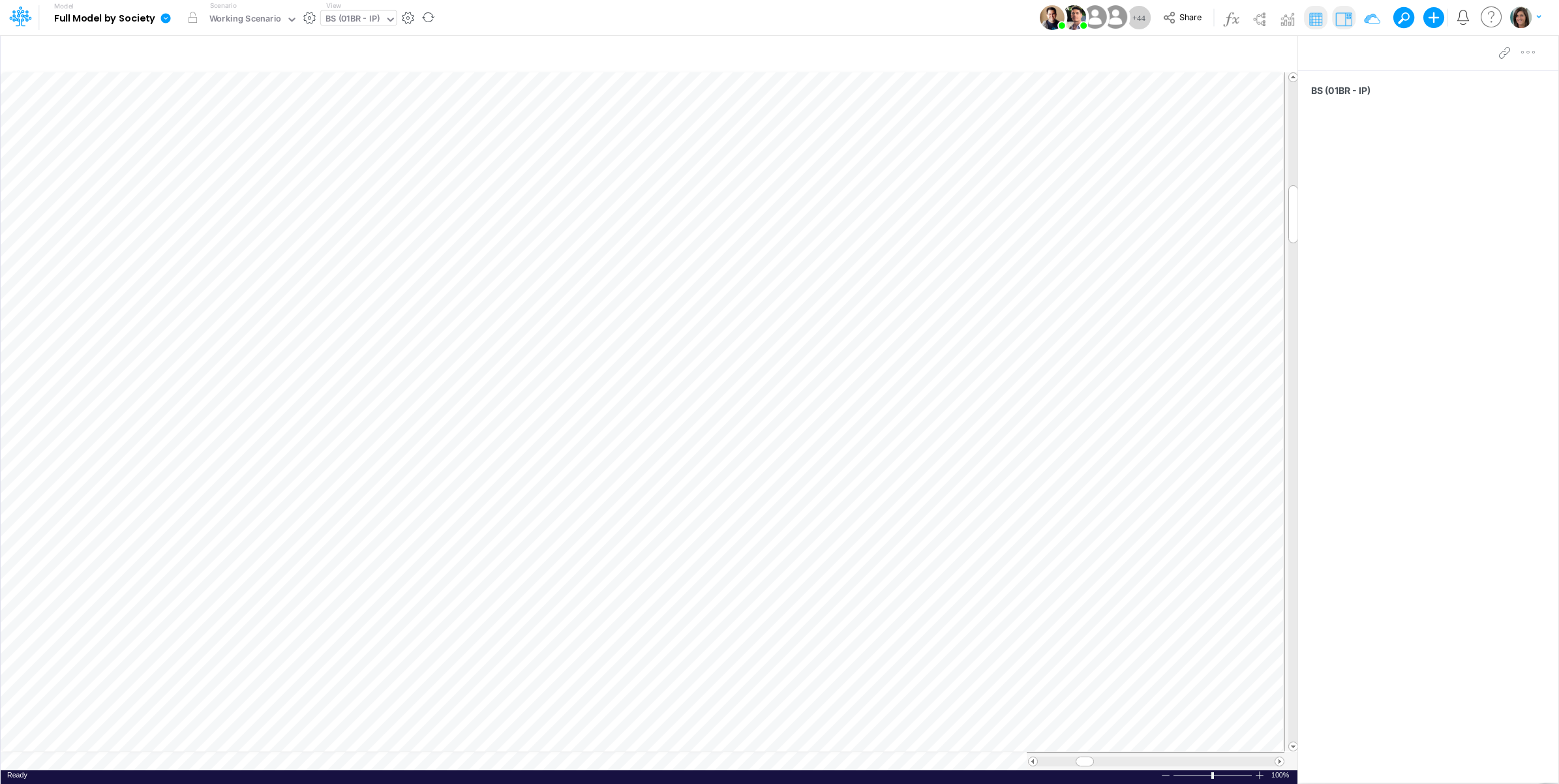
click at [364, 18] on div "BS (01BR - IP)" at bounding box center [353, 20] width 55 height 15
click at [373, 18] on div "BS (01BR - IP)" at bounding box center [353, 20] width 55 height 15
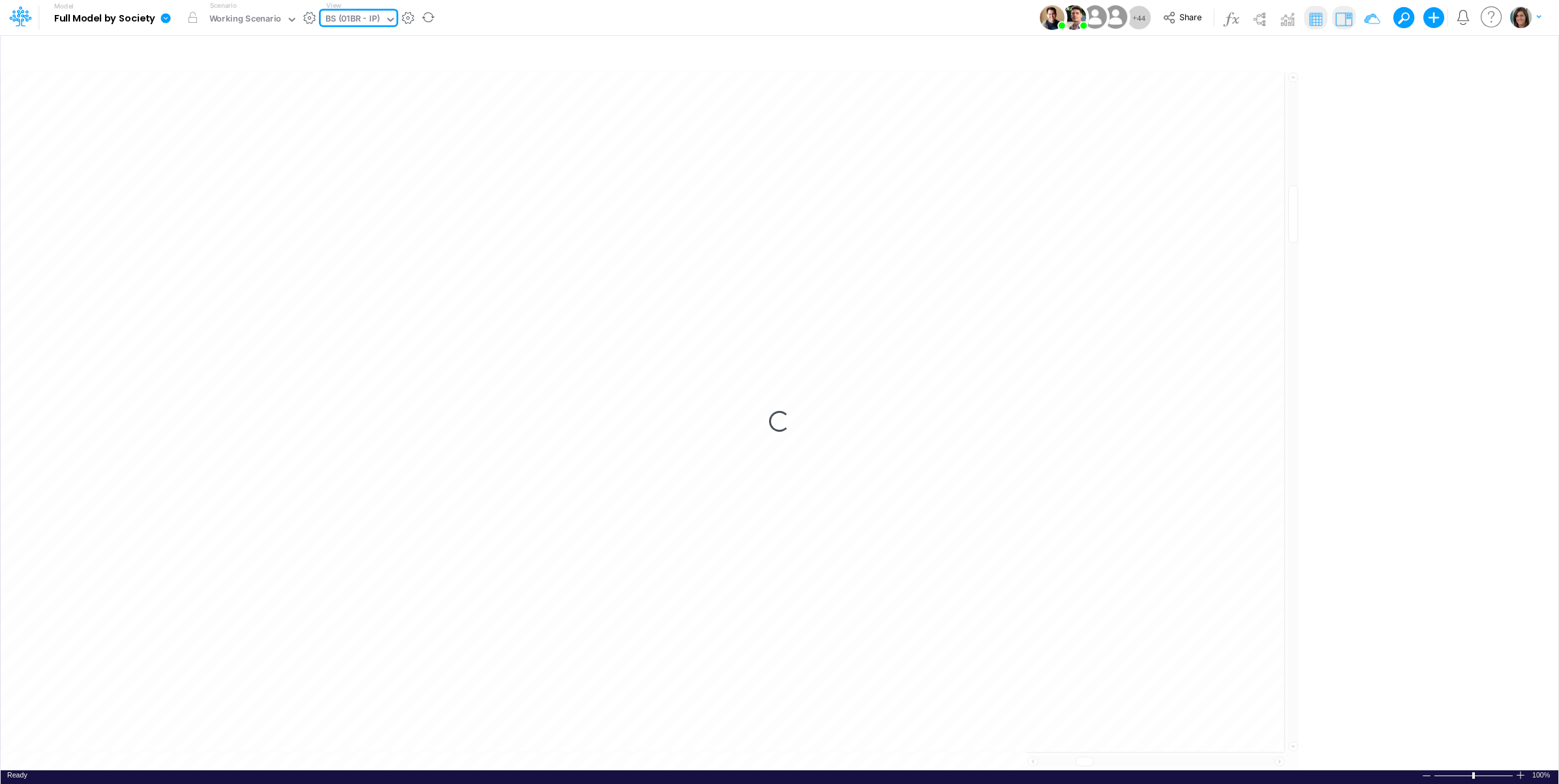
click at [754, 26] on div "Model Full Model by Society Edit model settings Duplicate Import QuickBooks Qui…" at bounding box center [780, 18] width 1404 height 35
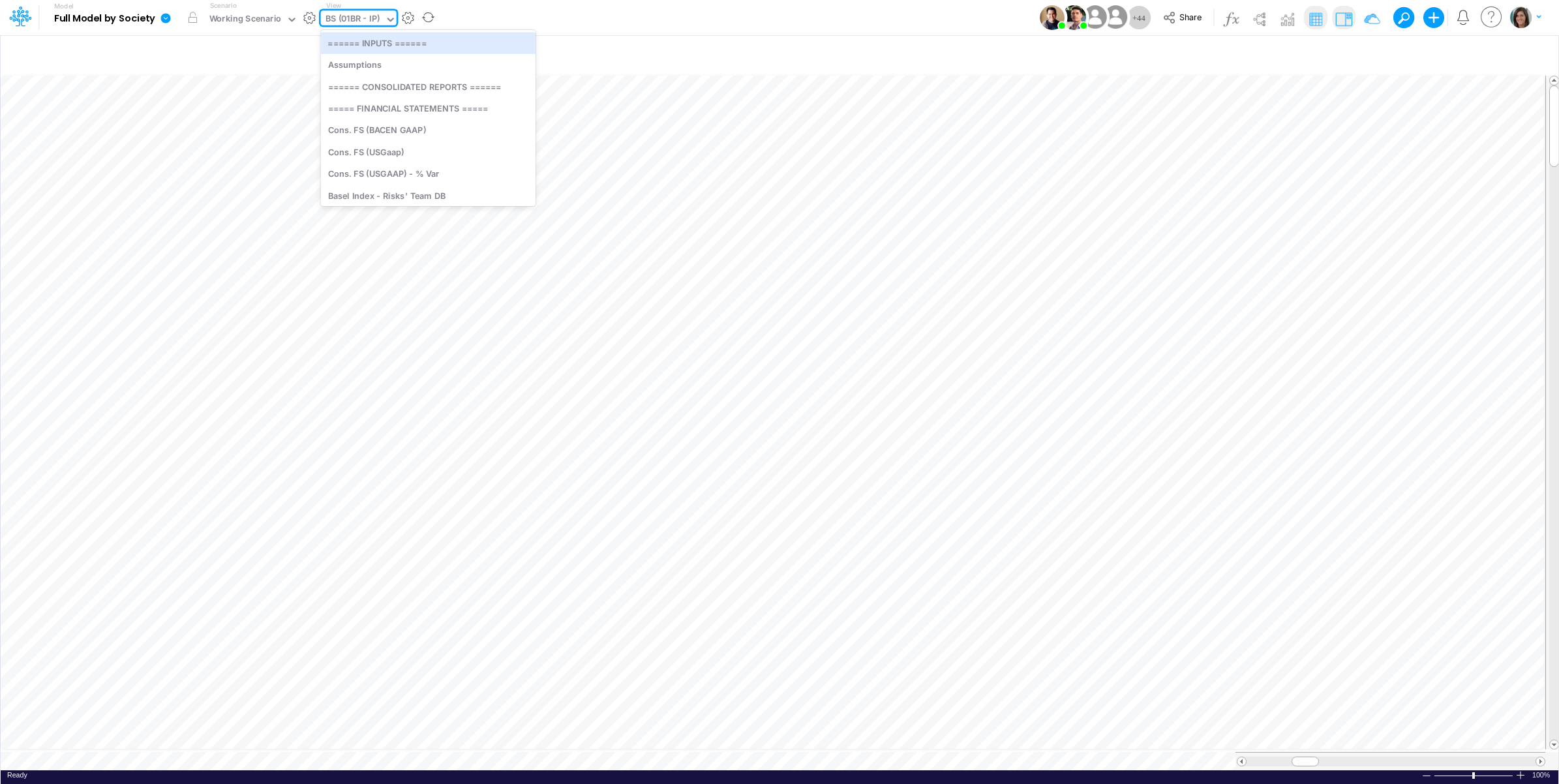
click at [357, 19] on div "BS (01BR - IP)" at bounding box center [353, 20] width 55 height 15
click at [481, 23] on div "Model Full Model by Society Edit model settings Duplicate Import QuickBooks Qui…" at bounding box center [780, 18] width 1404 height 35
click at [364, 23] on div "BS (01BR - IP)" at bounding box center [353, 20] width 55 height 15
type input "[PERSON_NAME]"
click at [392, 86] on div "Financial Statements" at bounding box center [416, 87] width 191 height 22
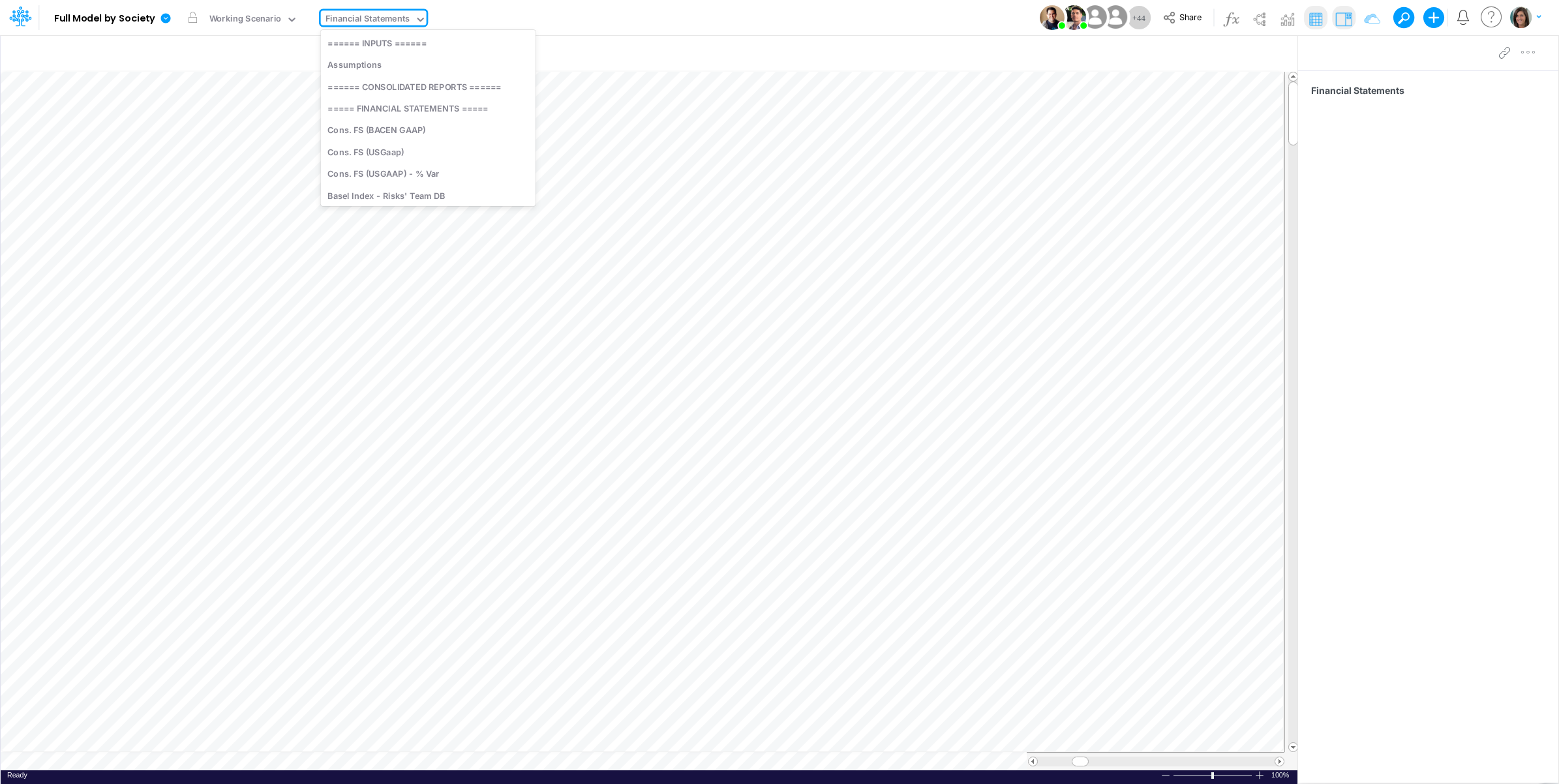
click at [360, 18] on div "Financial Statements" at bounding box center [367, 20] width 84 height 15
type input "01br"
click at [390, 150] on div "FS (01BR - IP)" at bounding box center [409, 149] width 176 height 22
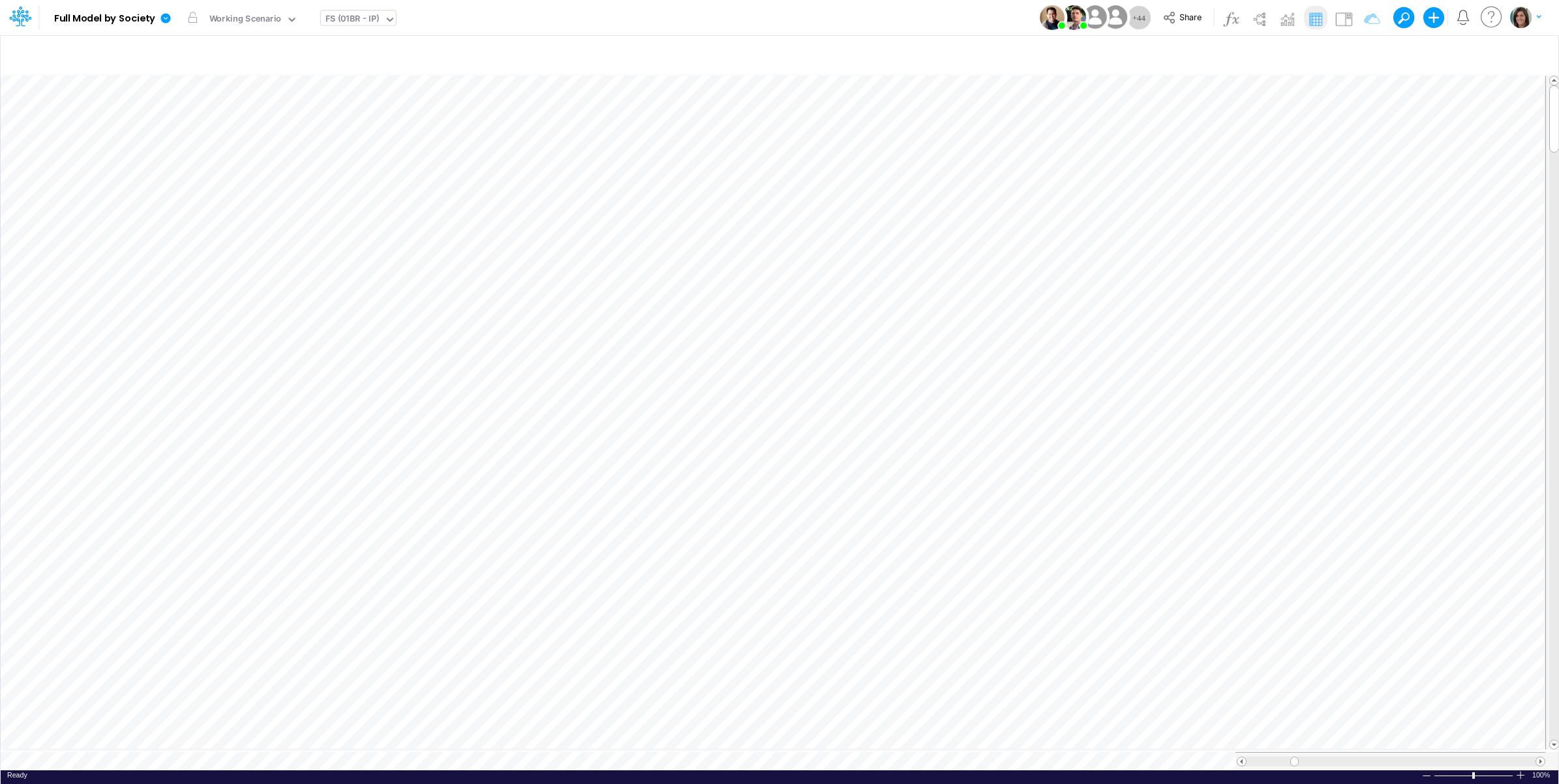
click at [471, 13] on div "Model Full Model by Society Edit model settings Duplicate Import QuickBooks Qui…" at bounding box center [780, 18] width 1404 height 35
click at [308, 19] on button "button" at bounding box center [309, 18] width 13 height 13
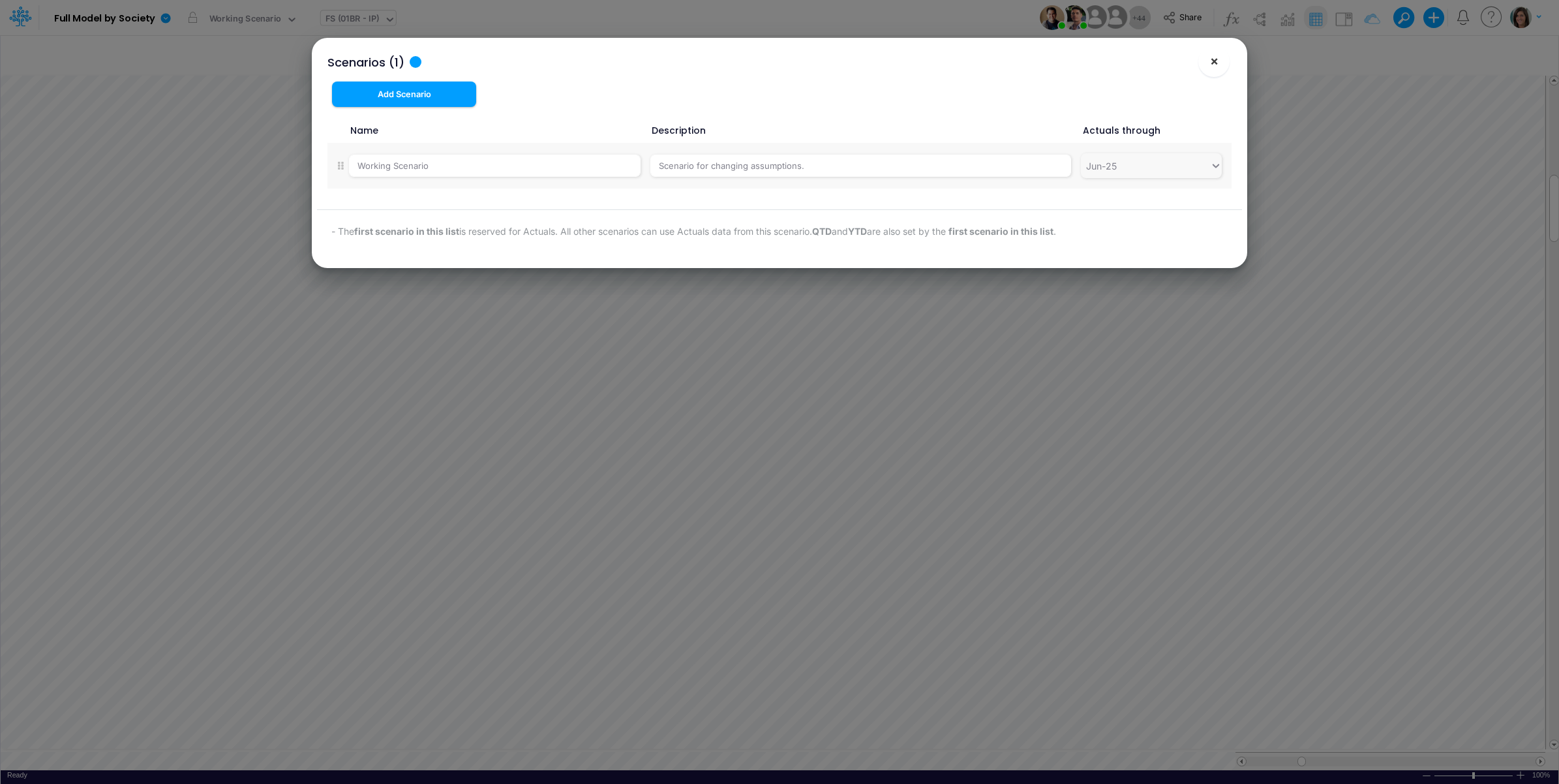
click at [1210, 65] on span "×" at bounding box center [1215, 60] width 8 height 16
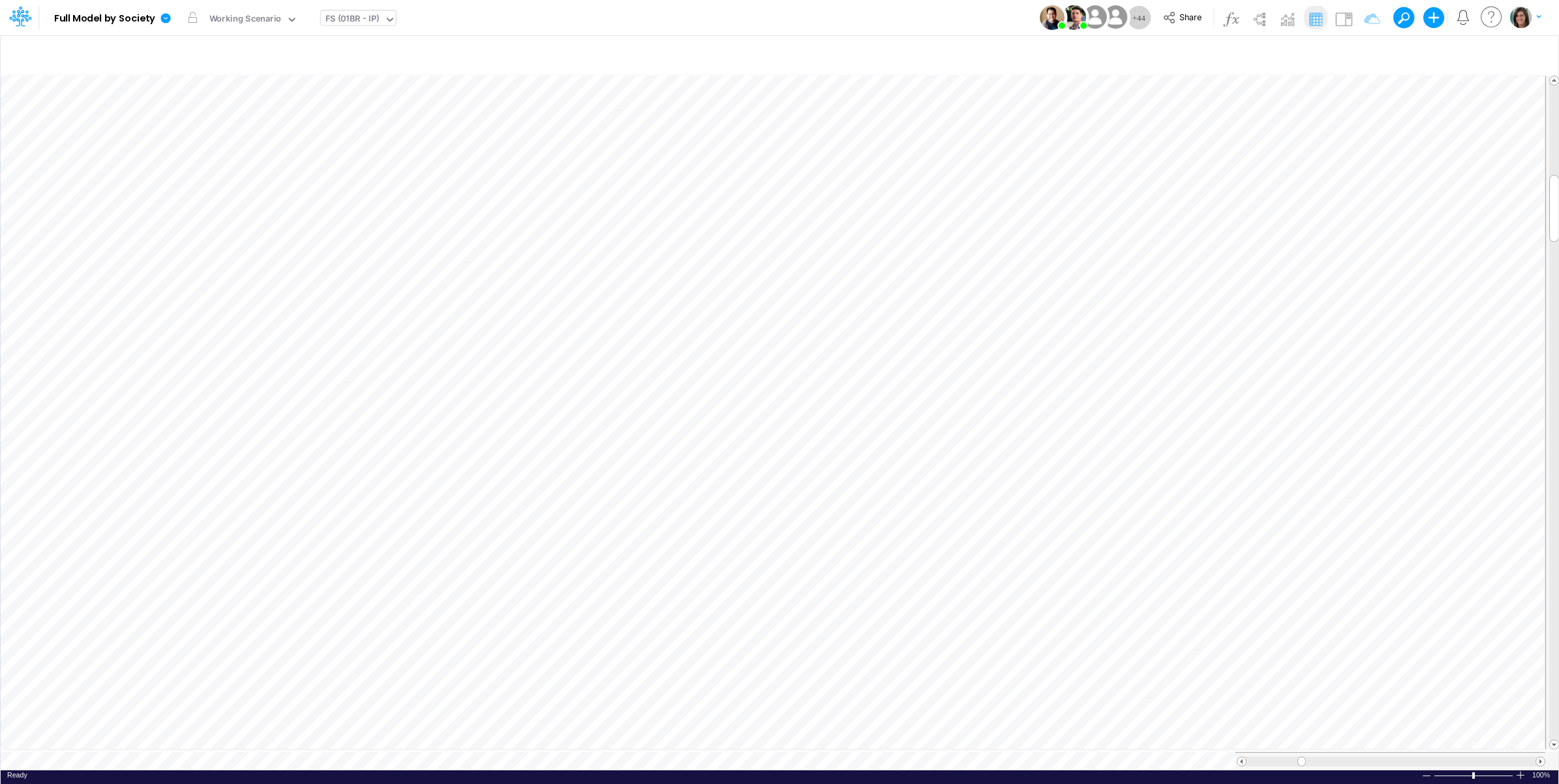
click at [493, 18] on div "Model Full Model by Society Edit model settings Duplicate Import QuickBooks Qui…" at bounding box center [780, 18] width 1404 height 35
click at [1241, 757] on span at bounding box center [1241, 761] width 8 height 8
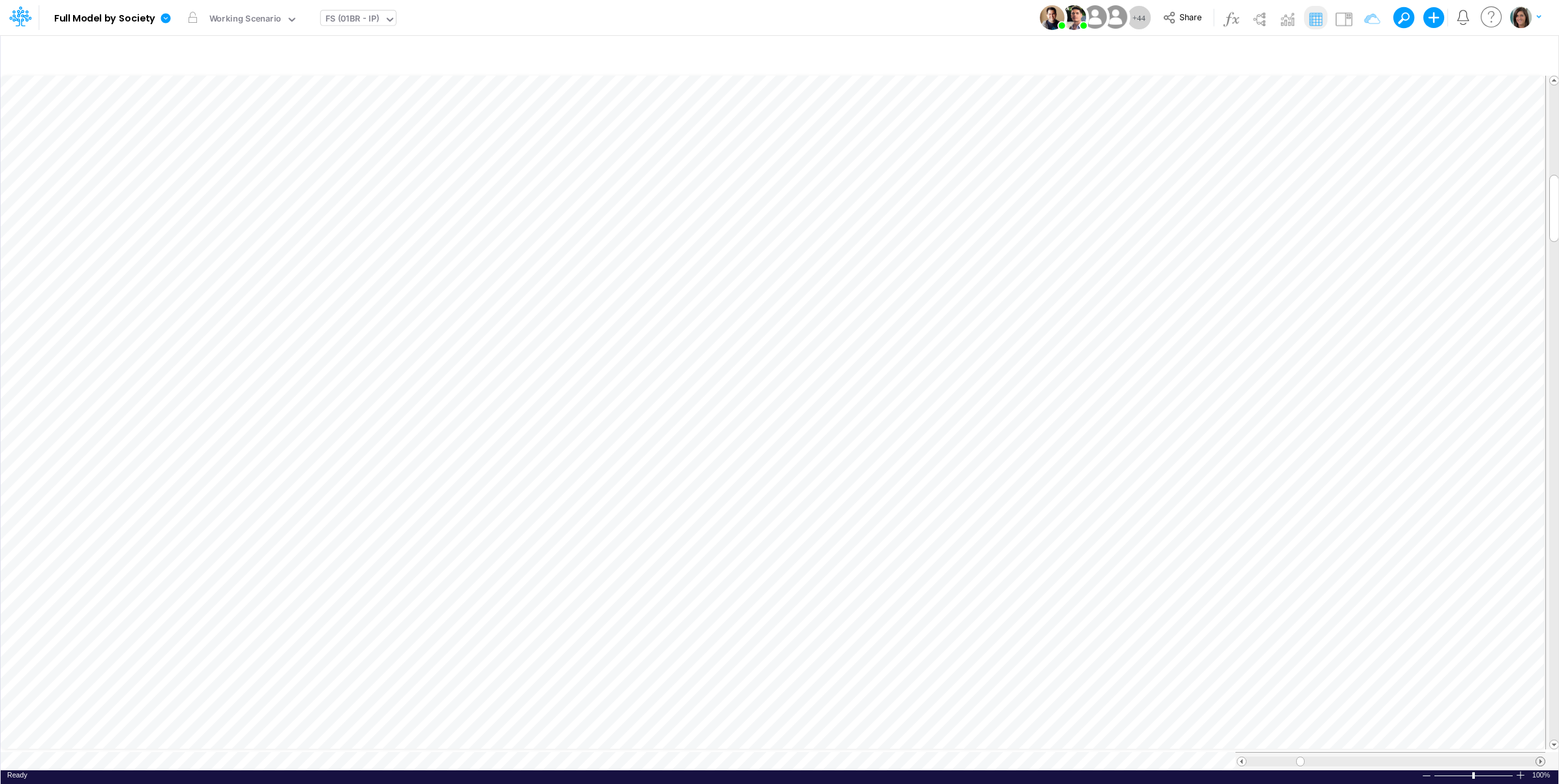
click at [1541, 757] on span at bounding box center [1541, 761] width 8 height 8
click at [171, 18] on link at bounding box center [168, 18] width 26 height 34
click at [203, 135] on button "View model info" at bounding box center [232, 135] width 140 height 20
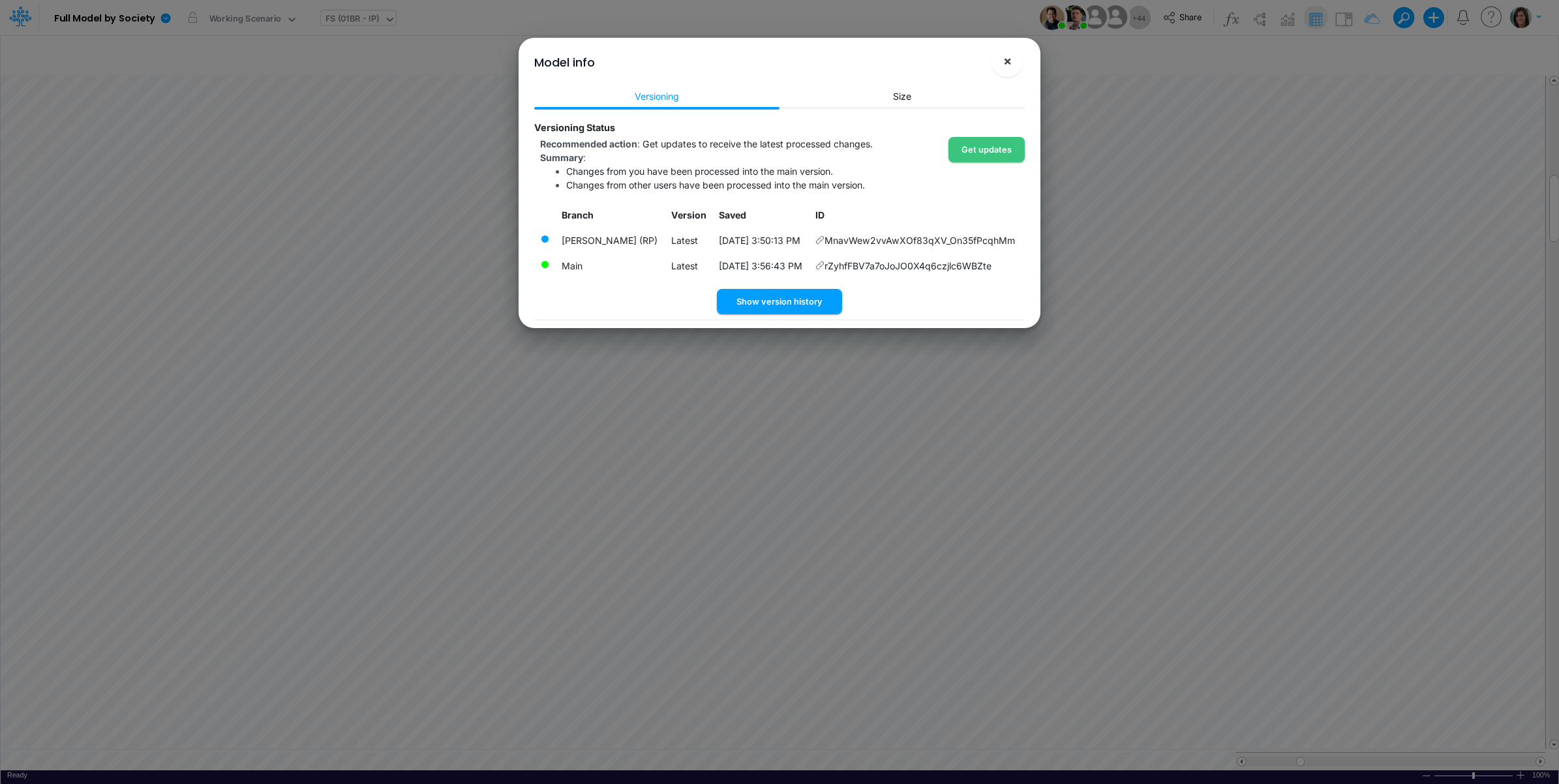
click at [1005, 58] on span "×" at bounding box center [1007, 60] width 8 height 16
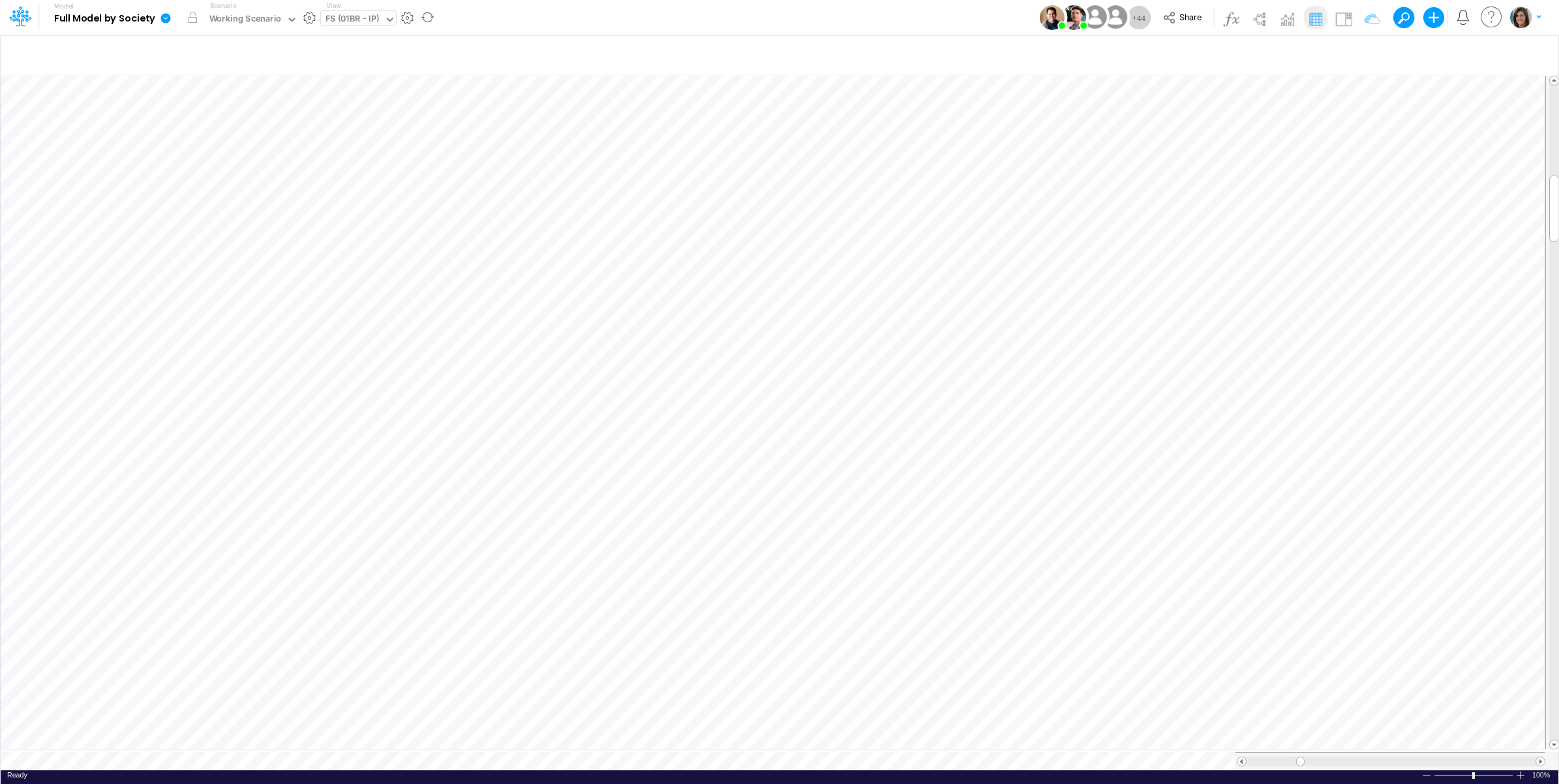
click at [314, 22] on div at bounding box center [309, 17] width 13 height 13
click at [310, 20] on button "button" at bounding box center [309, 18] width 13 height 13
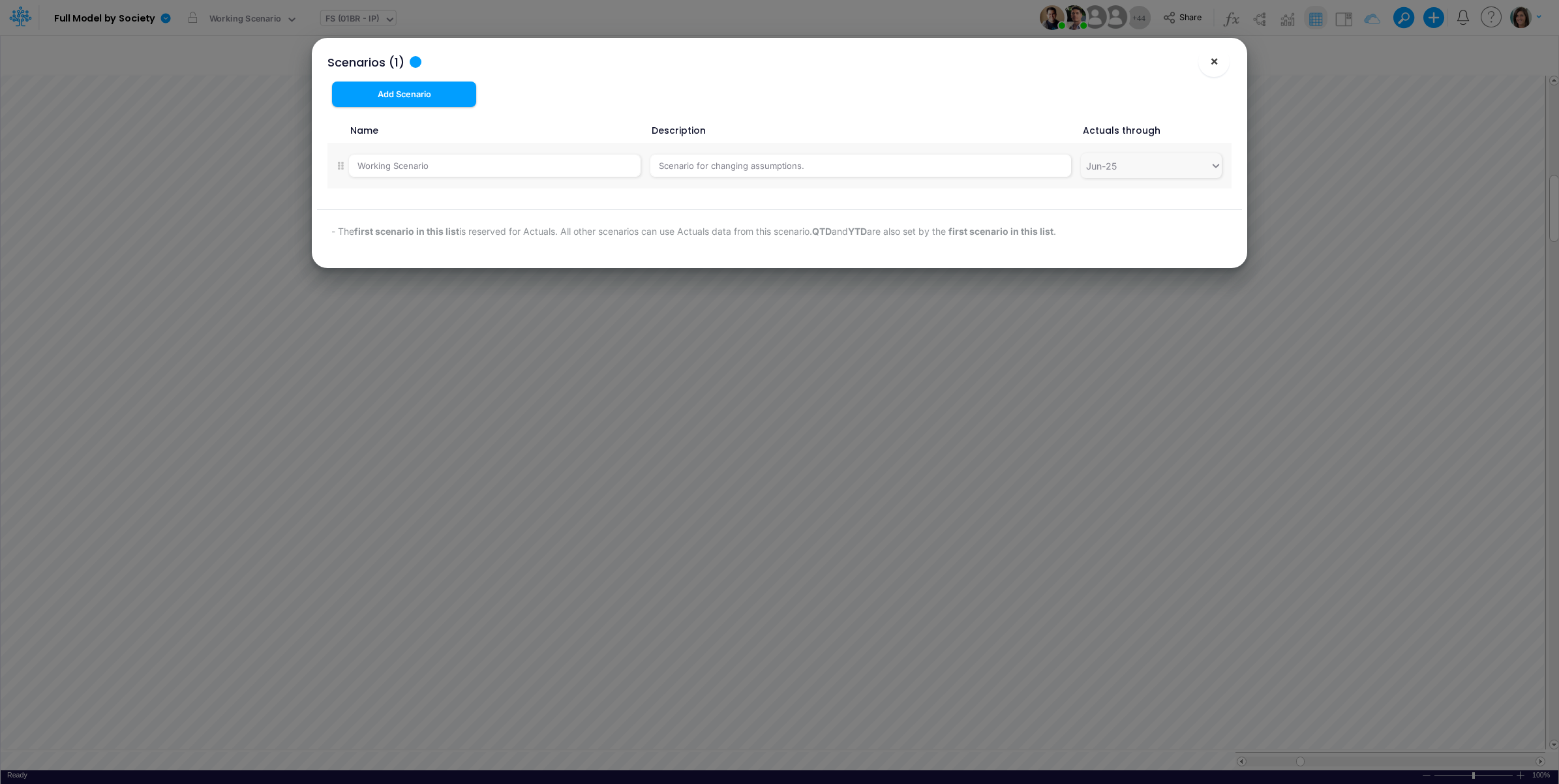
click at [1214, 66] on span "×" at bounding box center [1215, 60] width 8 height 16
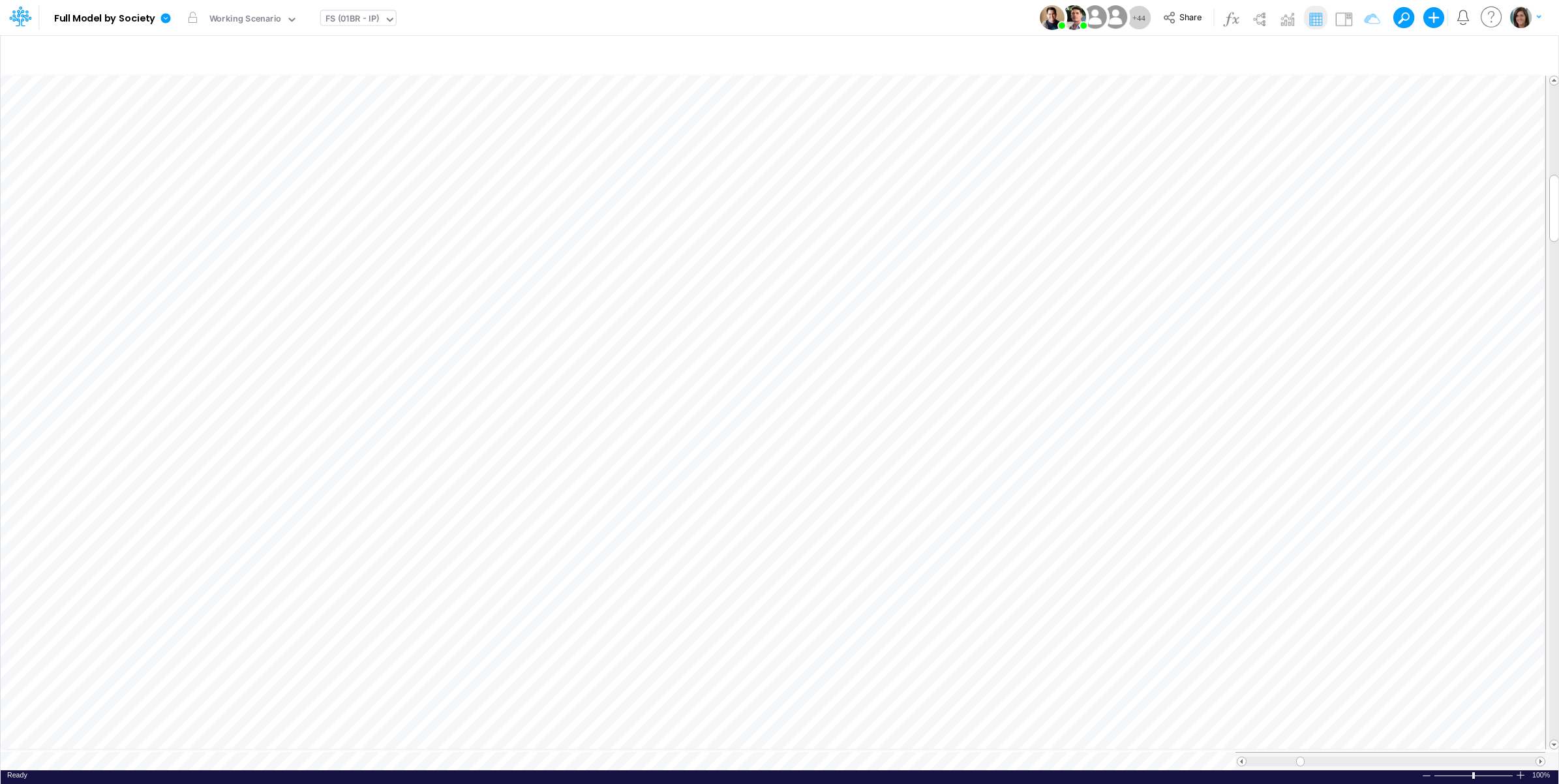
click at [655, 19] on div "Model Full Model by Society Edit model settings Duplicate Import QuickBooks Qui…" at bounding box center [780, 18] width 1404 height 35
click at [162, 17] on icon at bounding box center [166, 18] width 10 height 10
click at [200, 137] on button "View model info" at bounding box center [232, 135] width 140 height 20
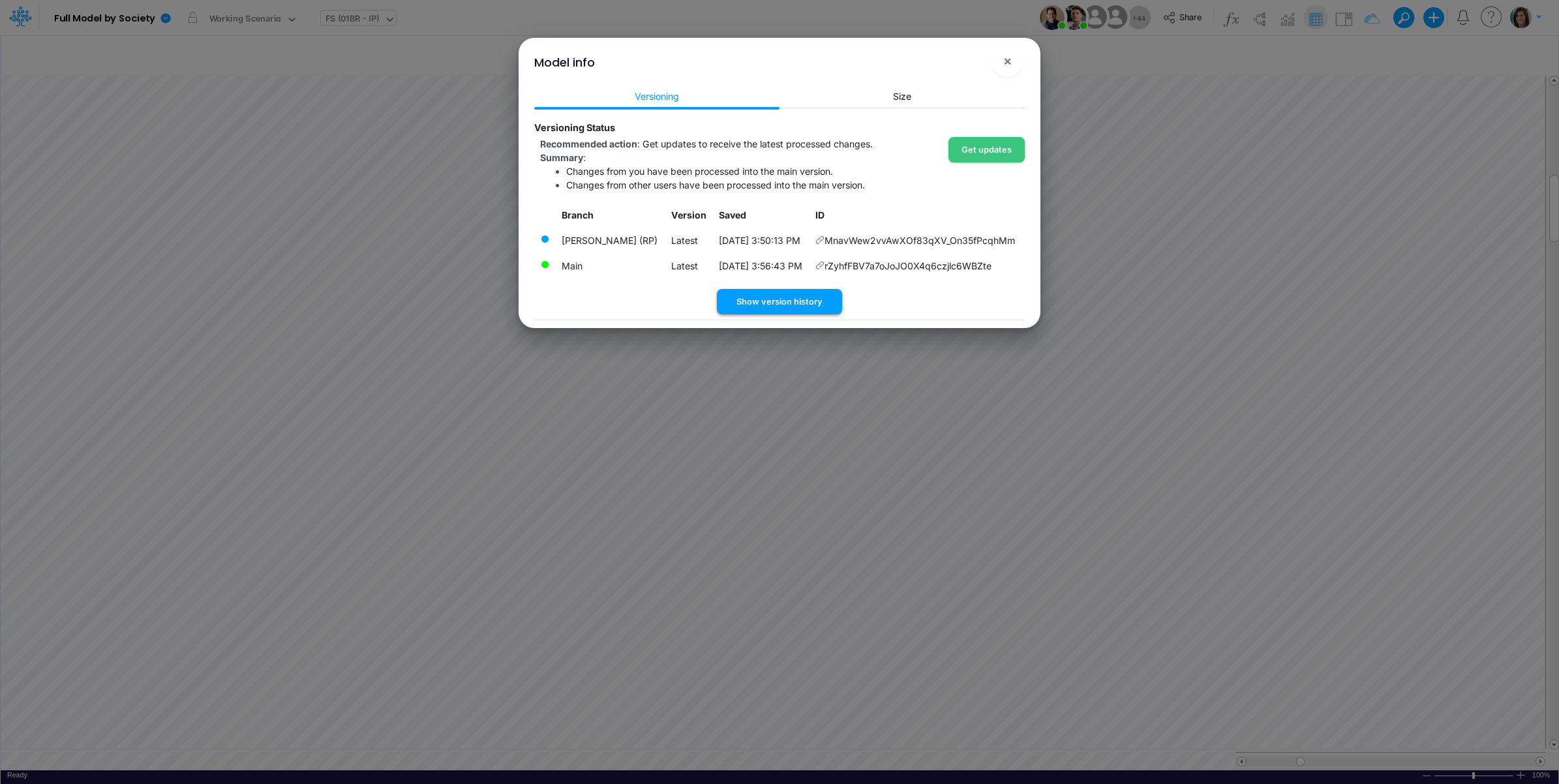
click at [793, 301] on button "Show version history" at bounding box center [780, 302] width 125 height 25
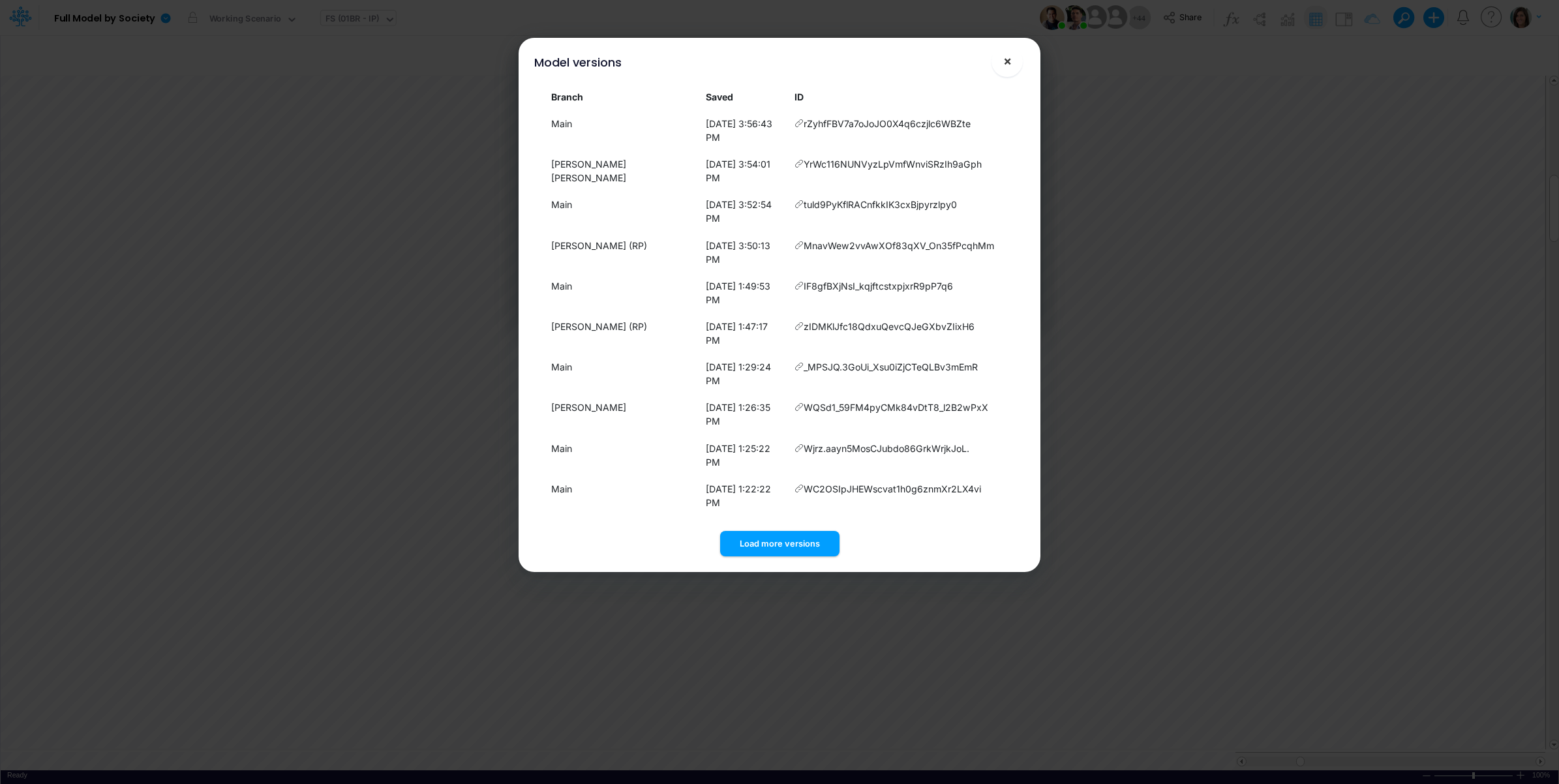
click at [1011, 60] on button "×" at bounding box center [1006, 61] width 31 height 31
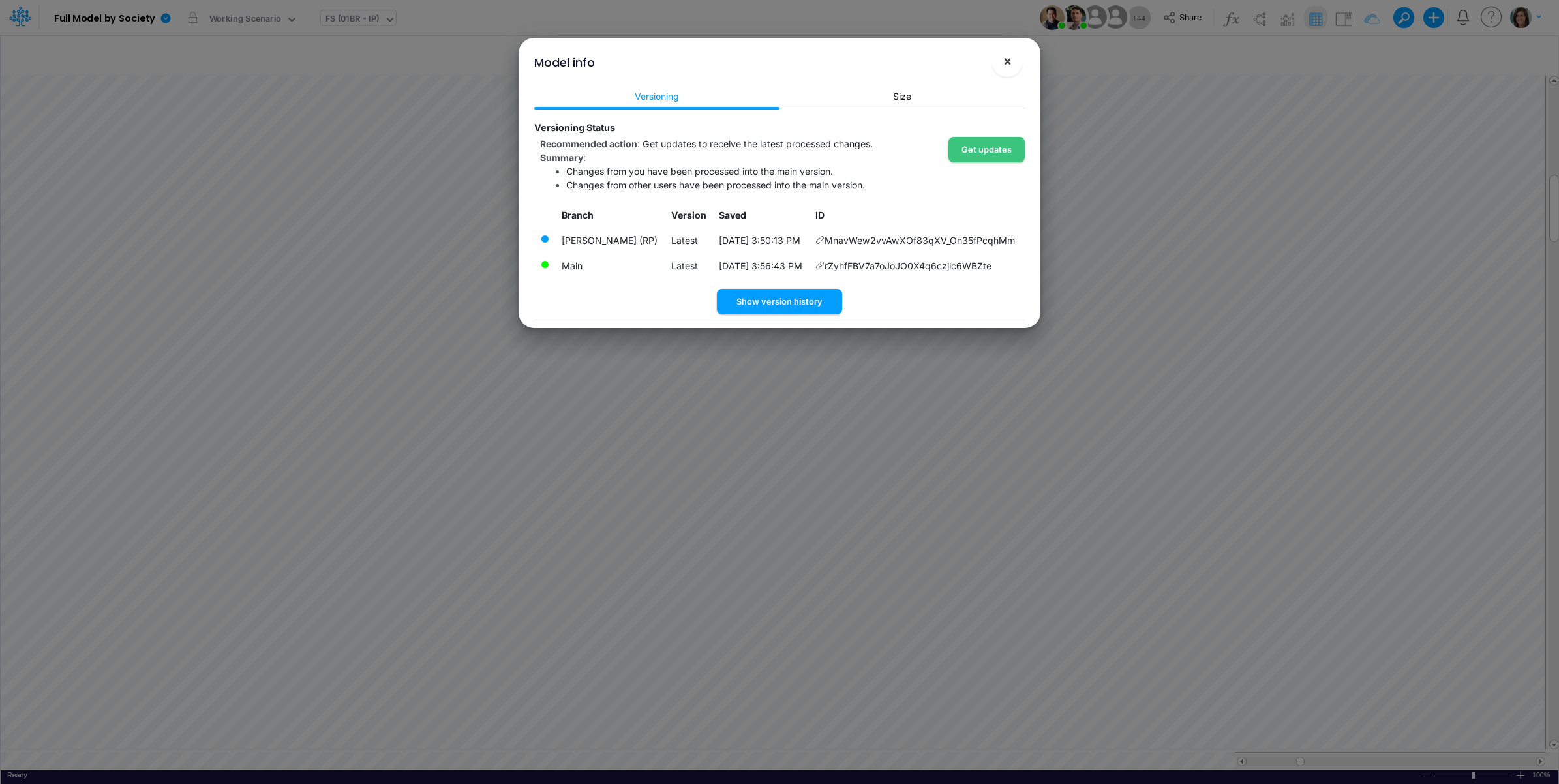
click at [1006, 67] on span "×" at bounding box center [1007, 60] width 8 height 16
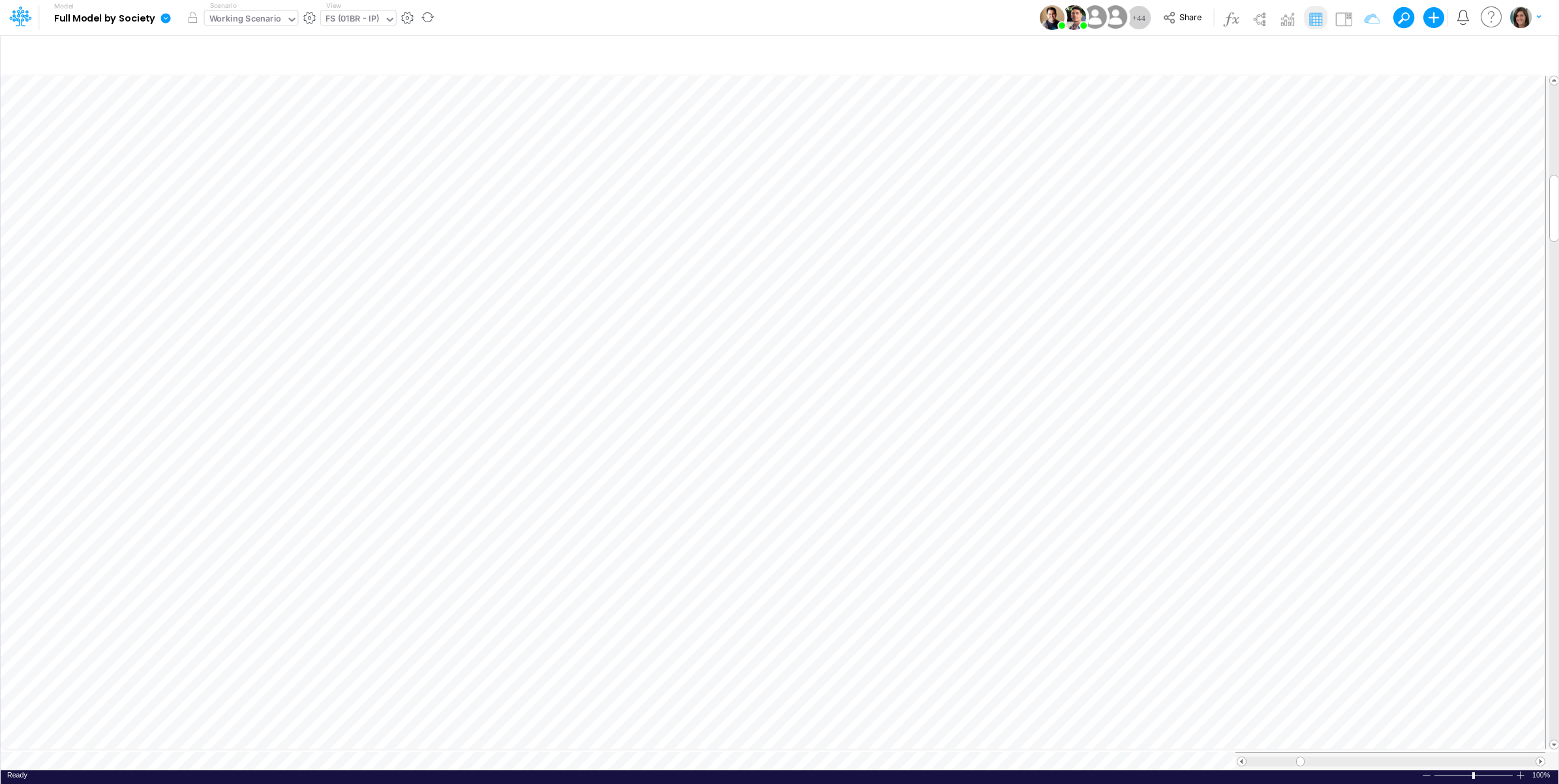
drag, startPoint x: 463, startPoint y: 11, endPoint x: 237, endPoint y: 18, distance: 226.1
click at [461, 11] on div "Model Full Model by Society Edit model settings Duplicate Import QuickBooks Qui…" at bounding box center [780, 18] width 1404 height 35
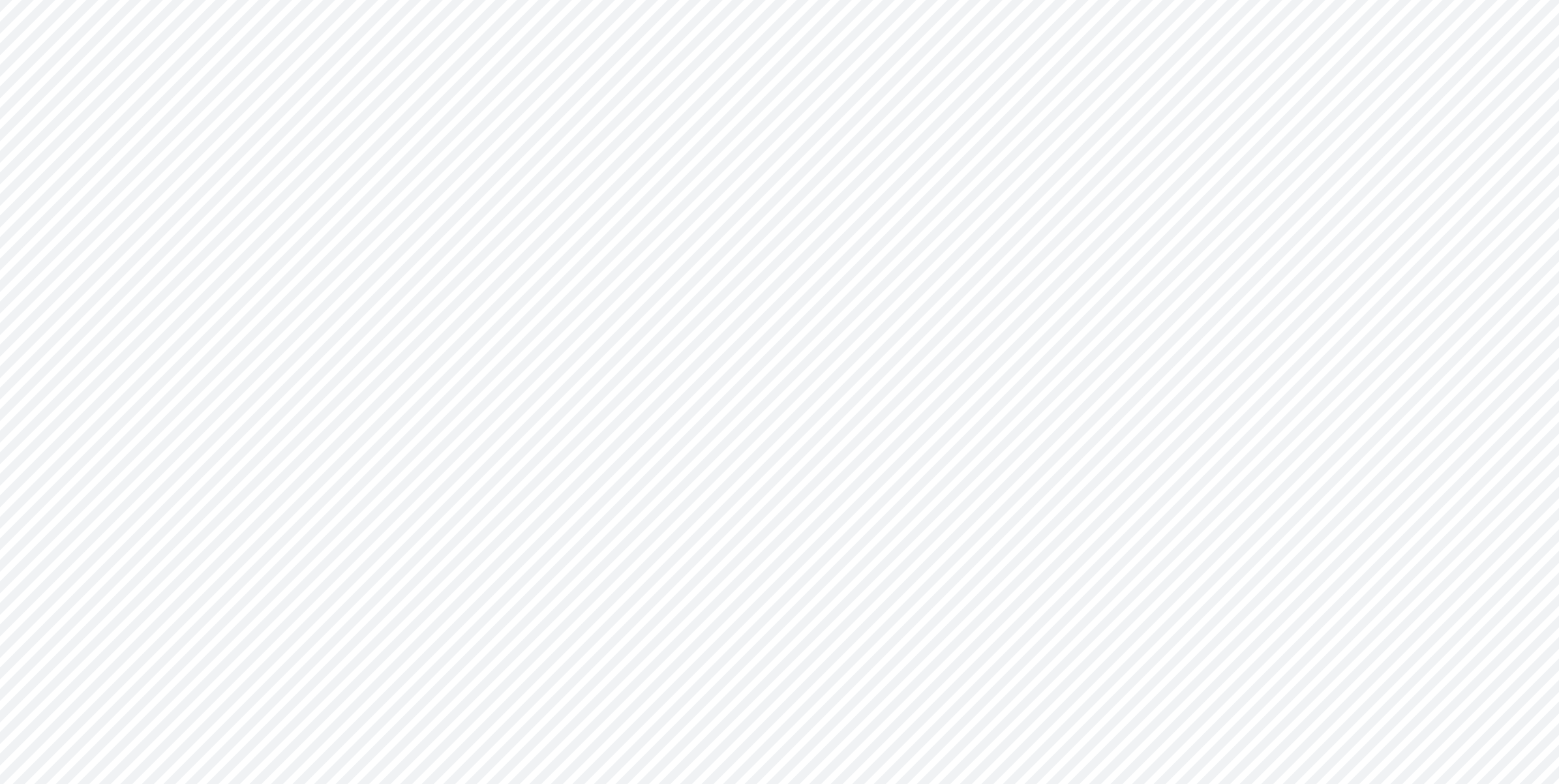
type input "BS (01BR - IP)"
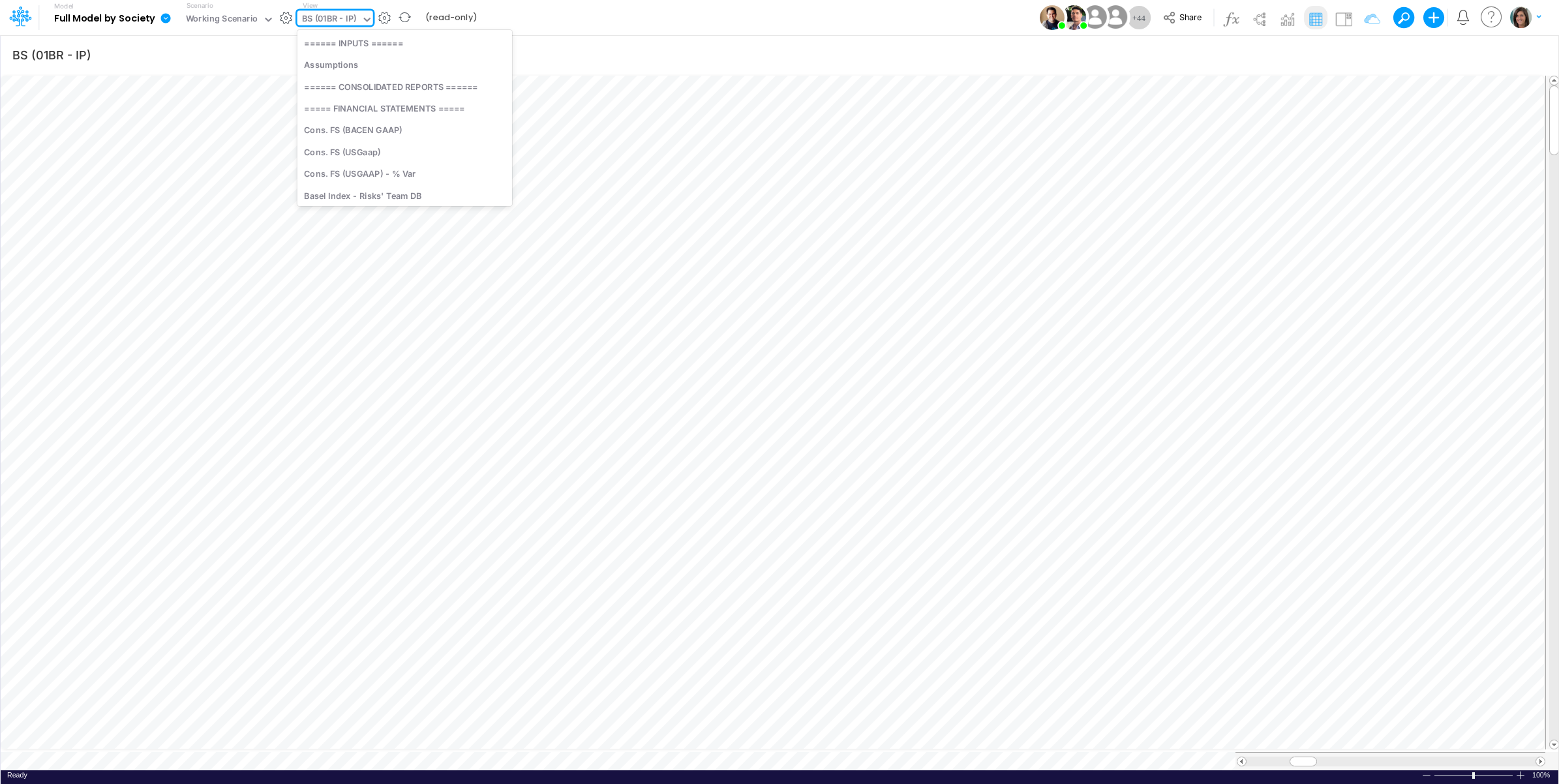
click at [338, 17] on div "BS (01BR - IP)" at bounding box center [329, 20] width 55 height 15
type input "01br"
click at [379, 145] on div "FS (01BR - IP)" at bounding box center [385, 149] width 176 height 22
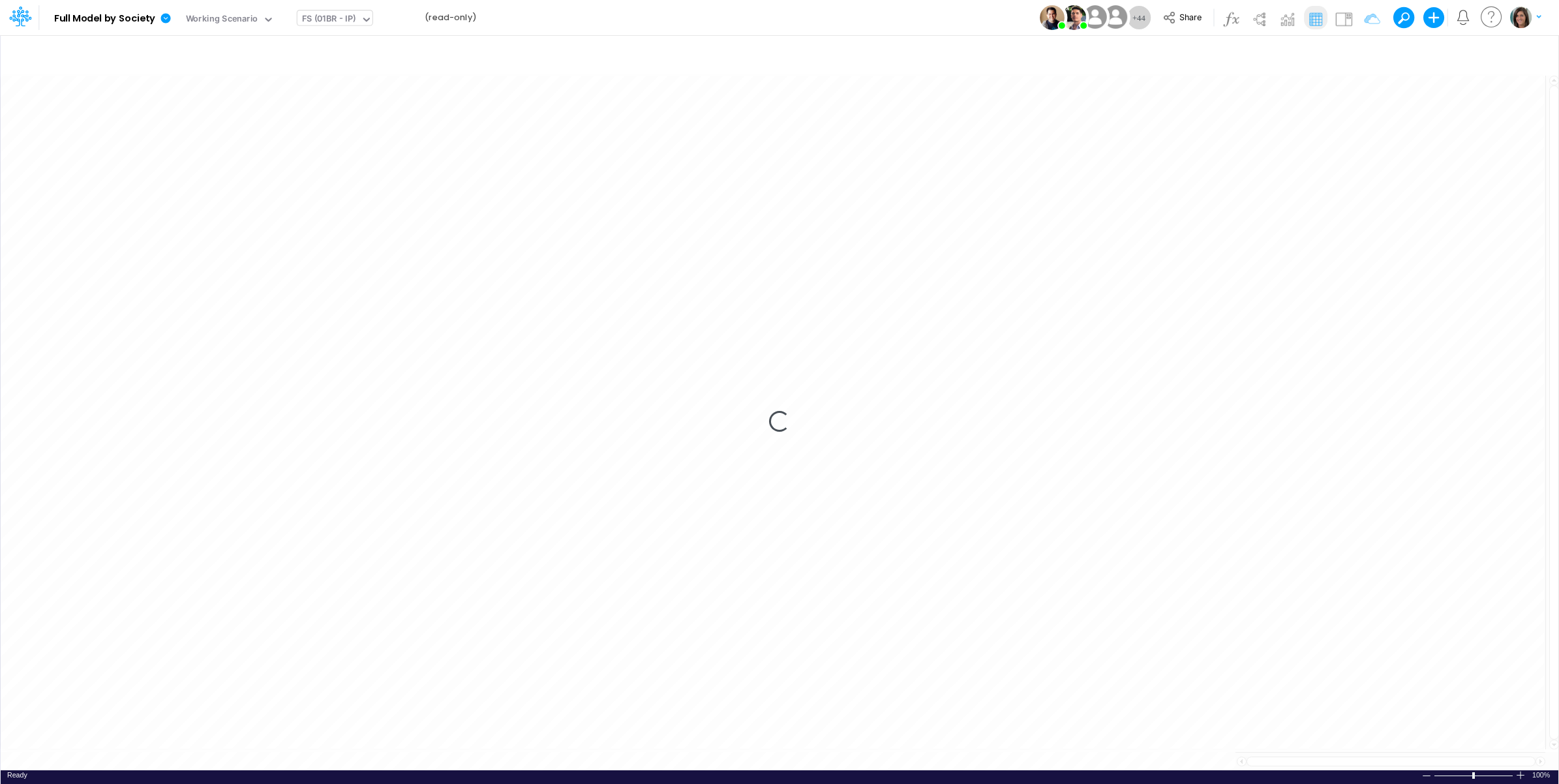
click at [595, 15] on div "Model Full Model by Society Edit model settings Duplicate Import QuickBooks Qui…" at bounding box center [780, 18] width 1404 height 35
click at [279, 18] on button "button" at bounding box center [286, 18] width 13 height 13
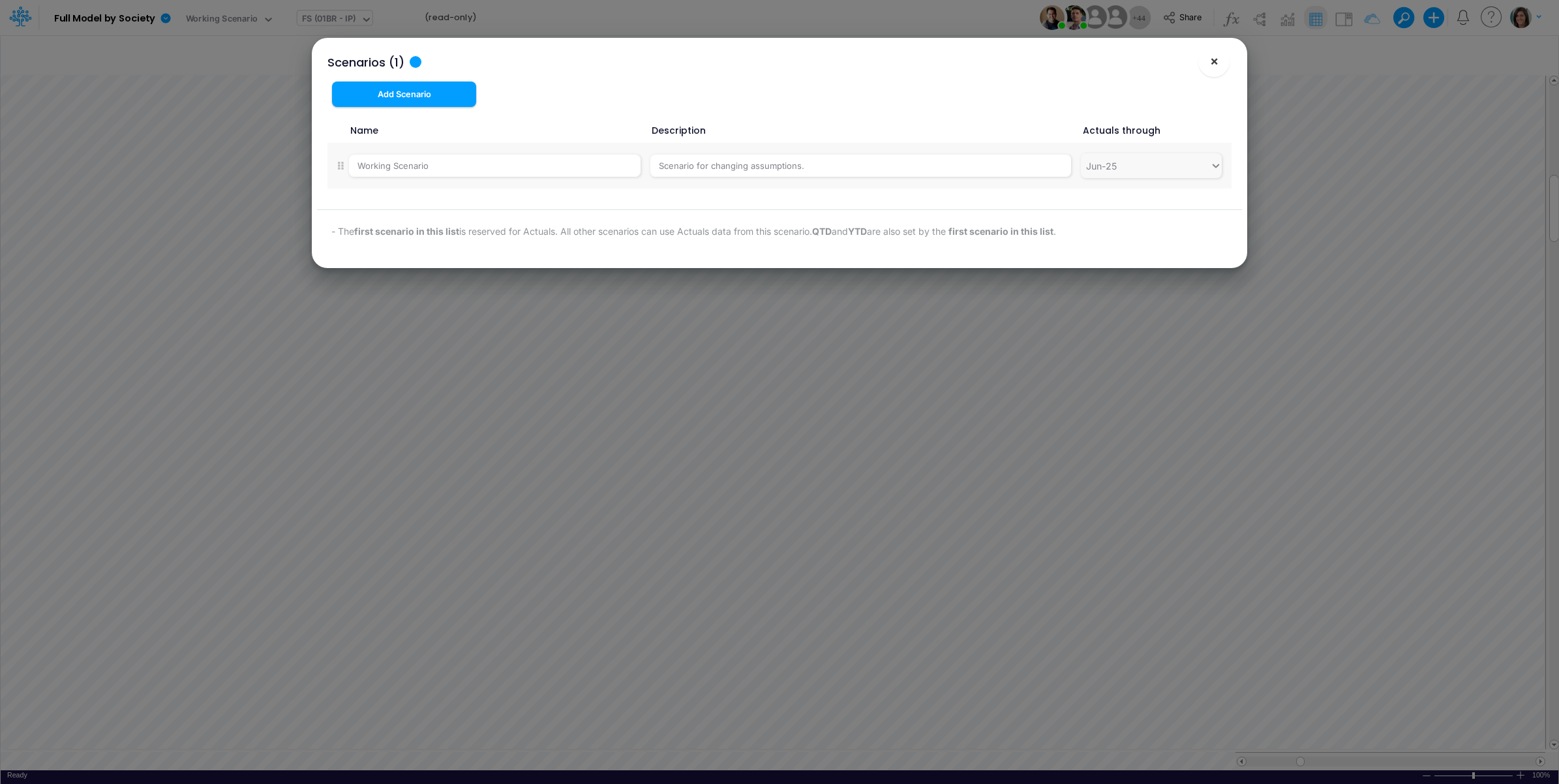
click at [1217, 67] on span "×" at bounding box center [1215, 60] width 8 height 16
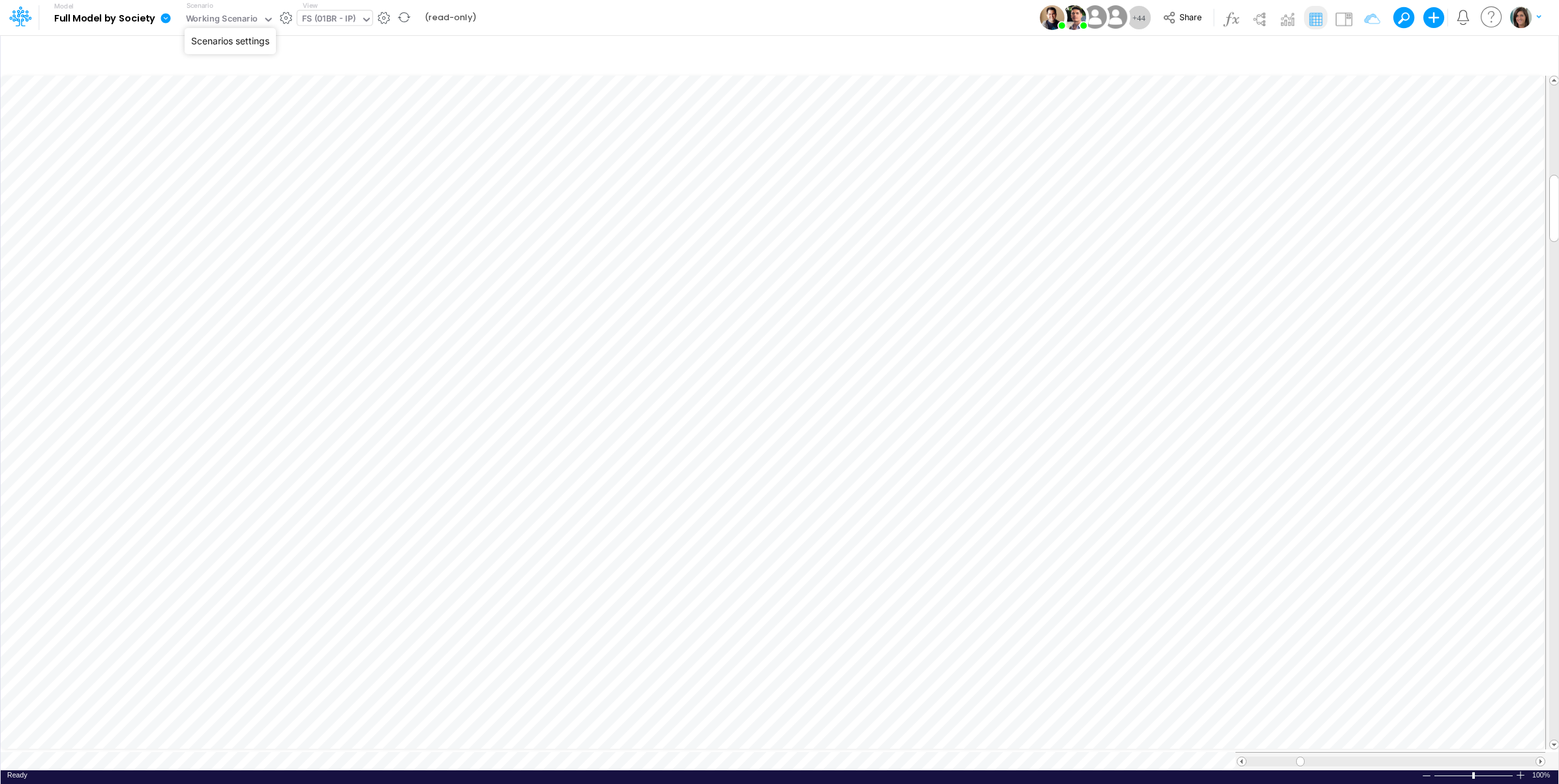
click at [288, 11] on button "button" at bounding box center [286, 18] width 13 height 13
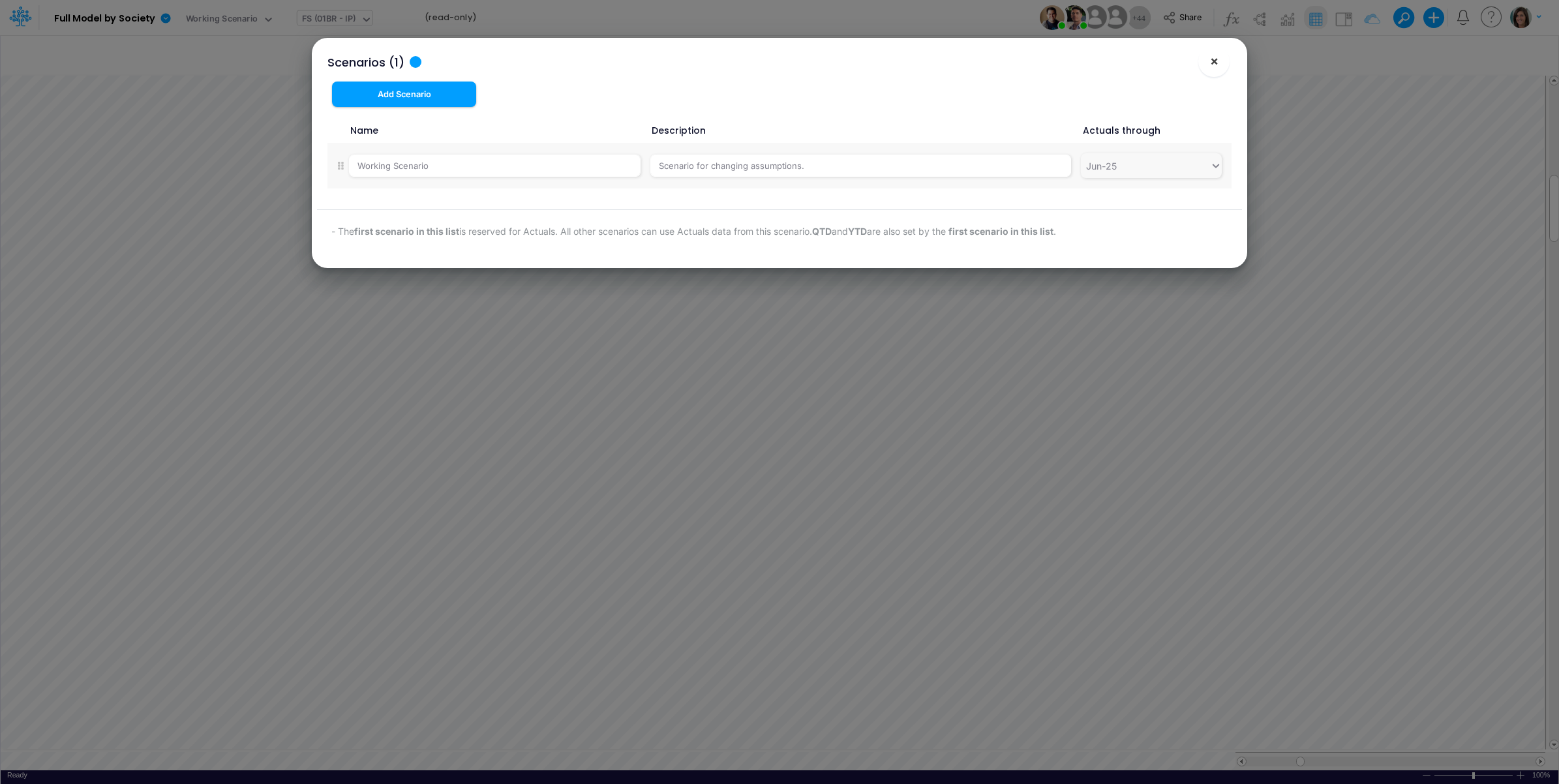
click at [1217, 55] on span "×" at bounding box center [1215, 60] width 8 height 16
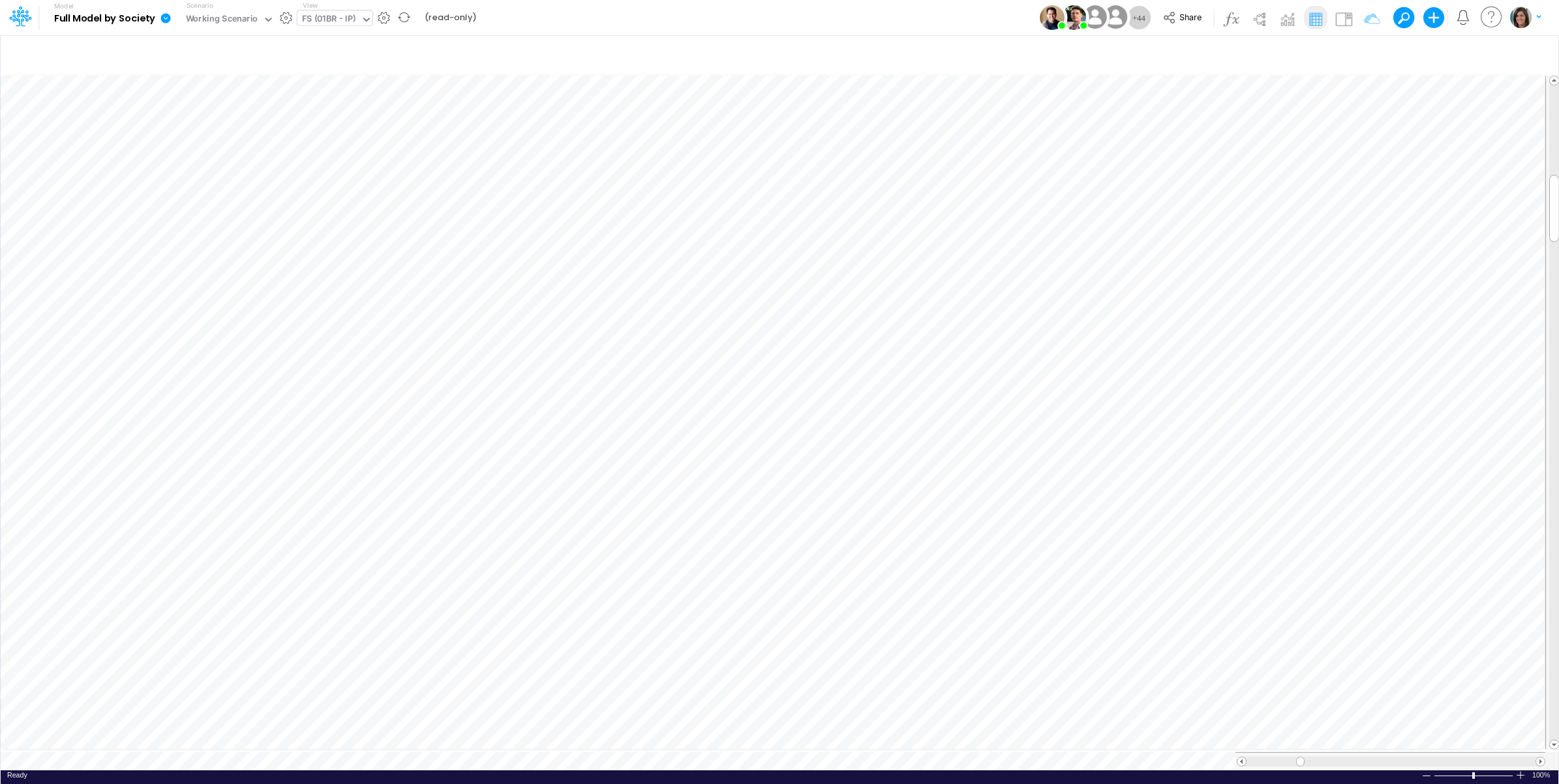
click at [288, 14] on button "button" at bounding box center [286, 18] width 13 height 13
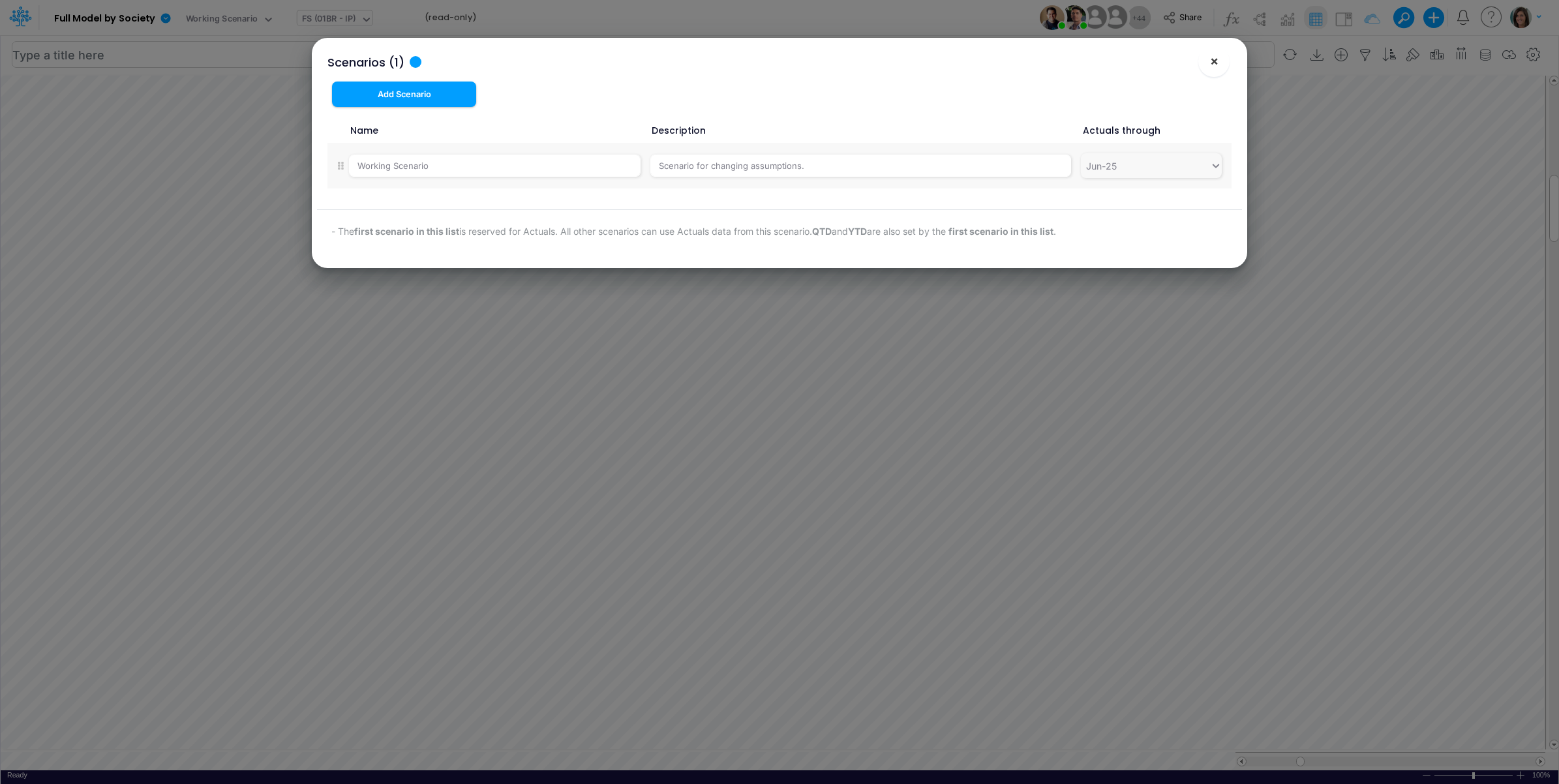
click at [1205, 64] on button "×" at bounding box center [1214, 61] width 31 height 31
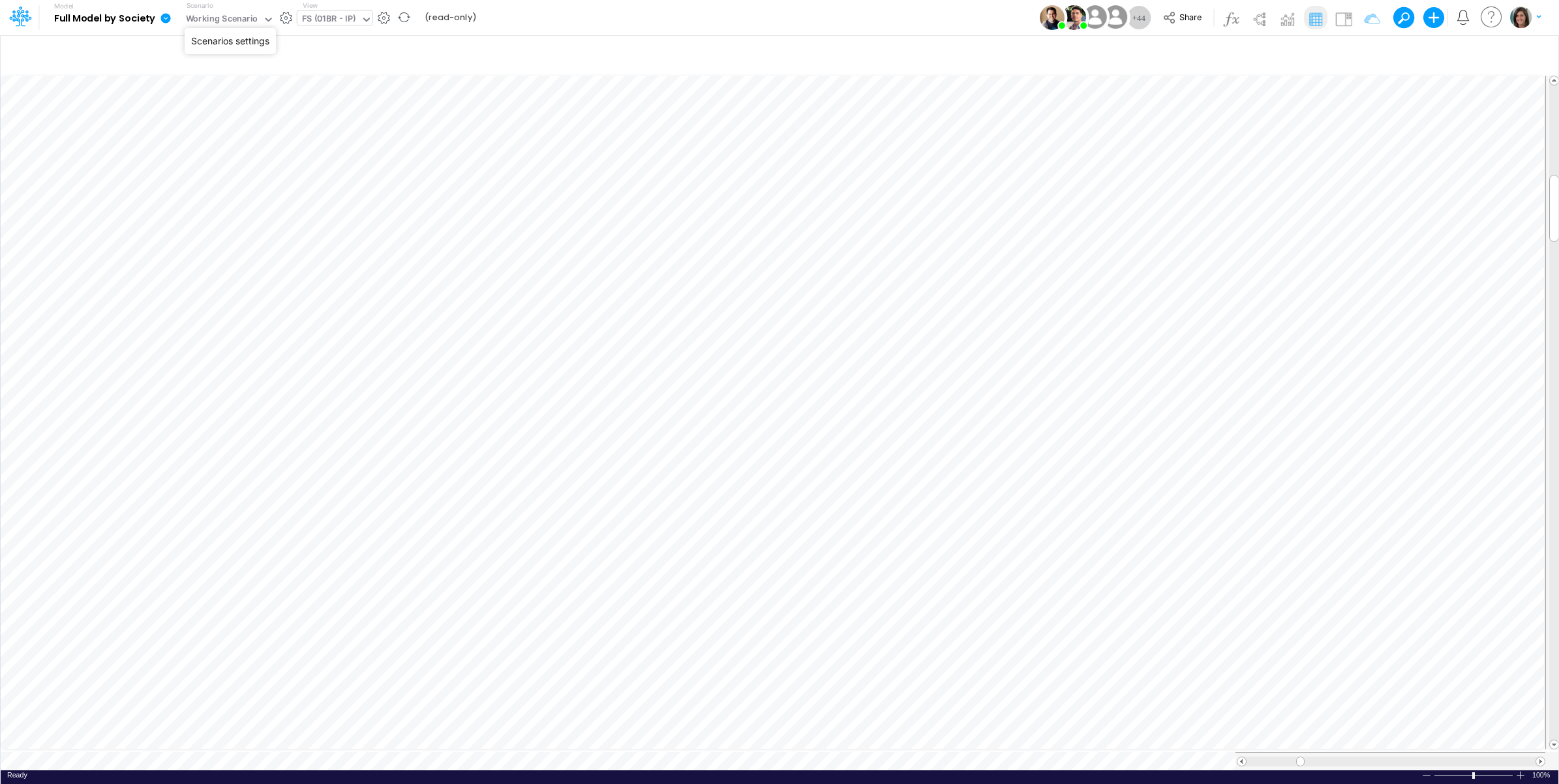
click at [288, 13] on button "button" at bounding box center [286, 18] width 13 height 13
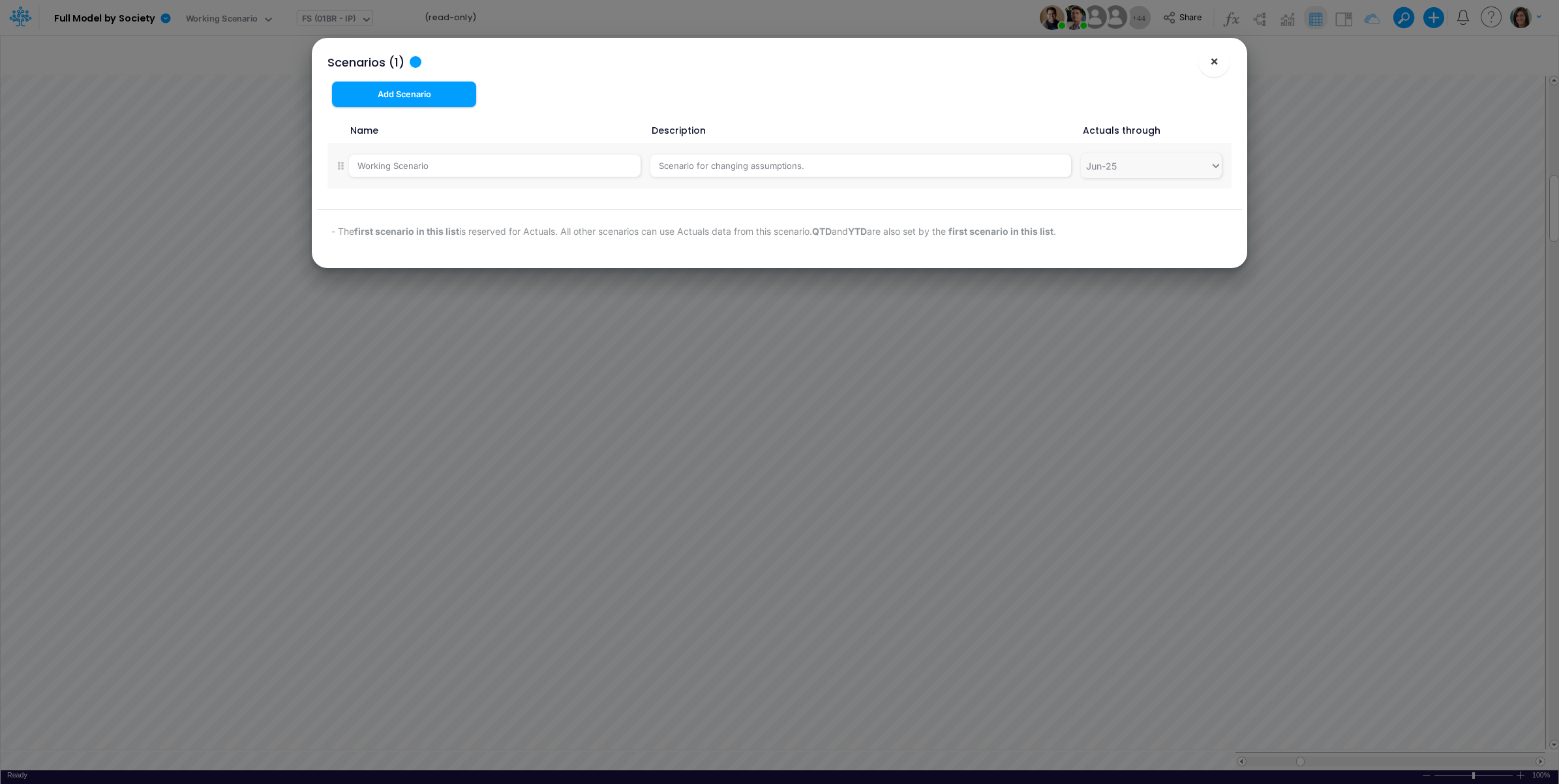
click at [1210, 65] on span "×" at bounding box center [1215, 60] width 8 height 16
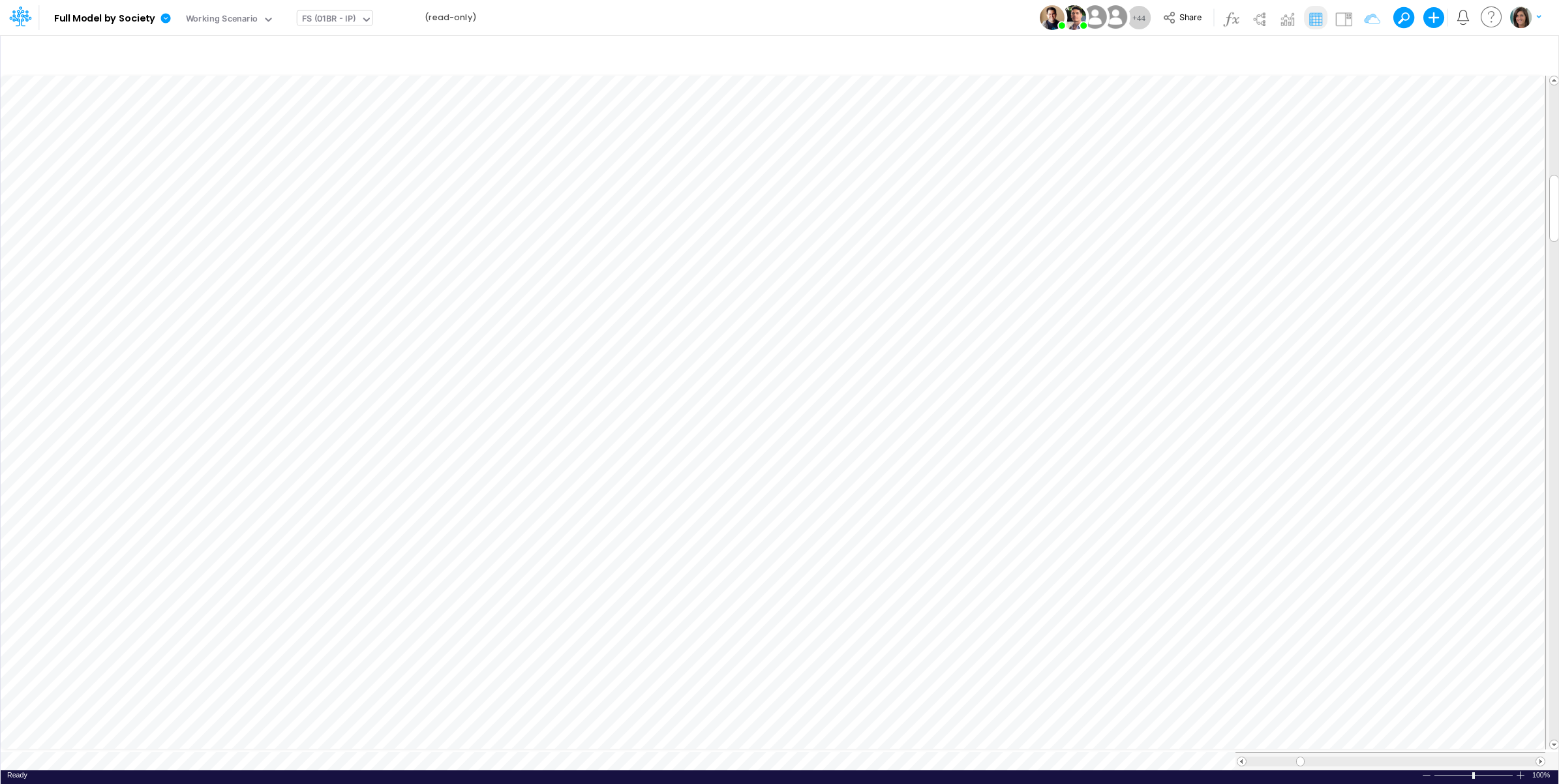
click at [602, 28] on div "Model Full Model by Society Edit model settings Duplicate Import QuickBooks Qui…" at bounding box center [780, 18] width 1404 height 35
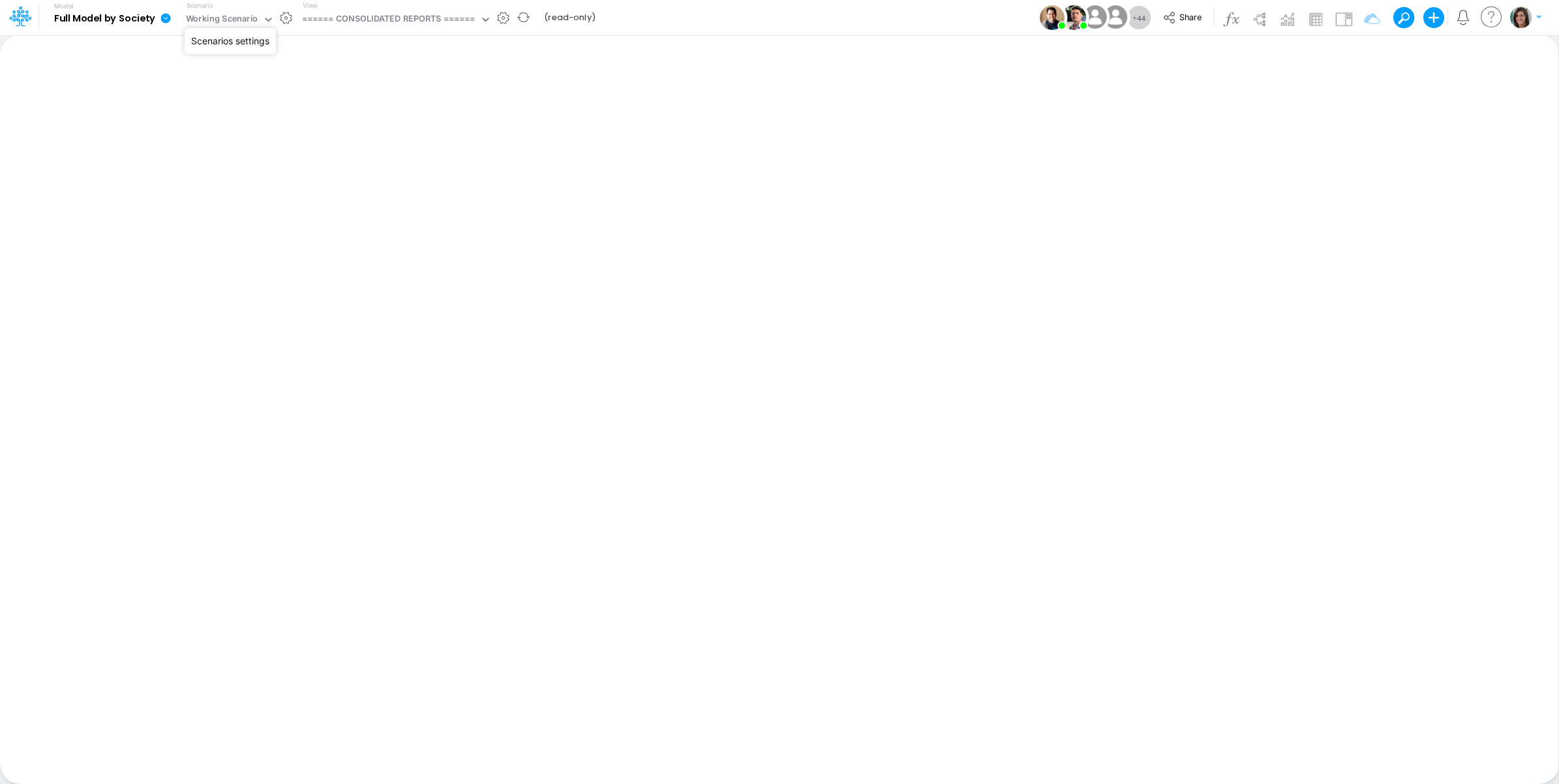
click at [283, 22] on button "button" at bounding box center [286, 18] width 13 height 13
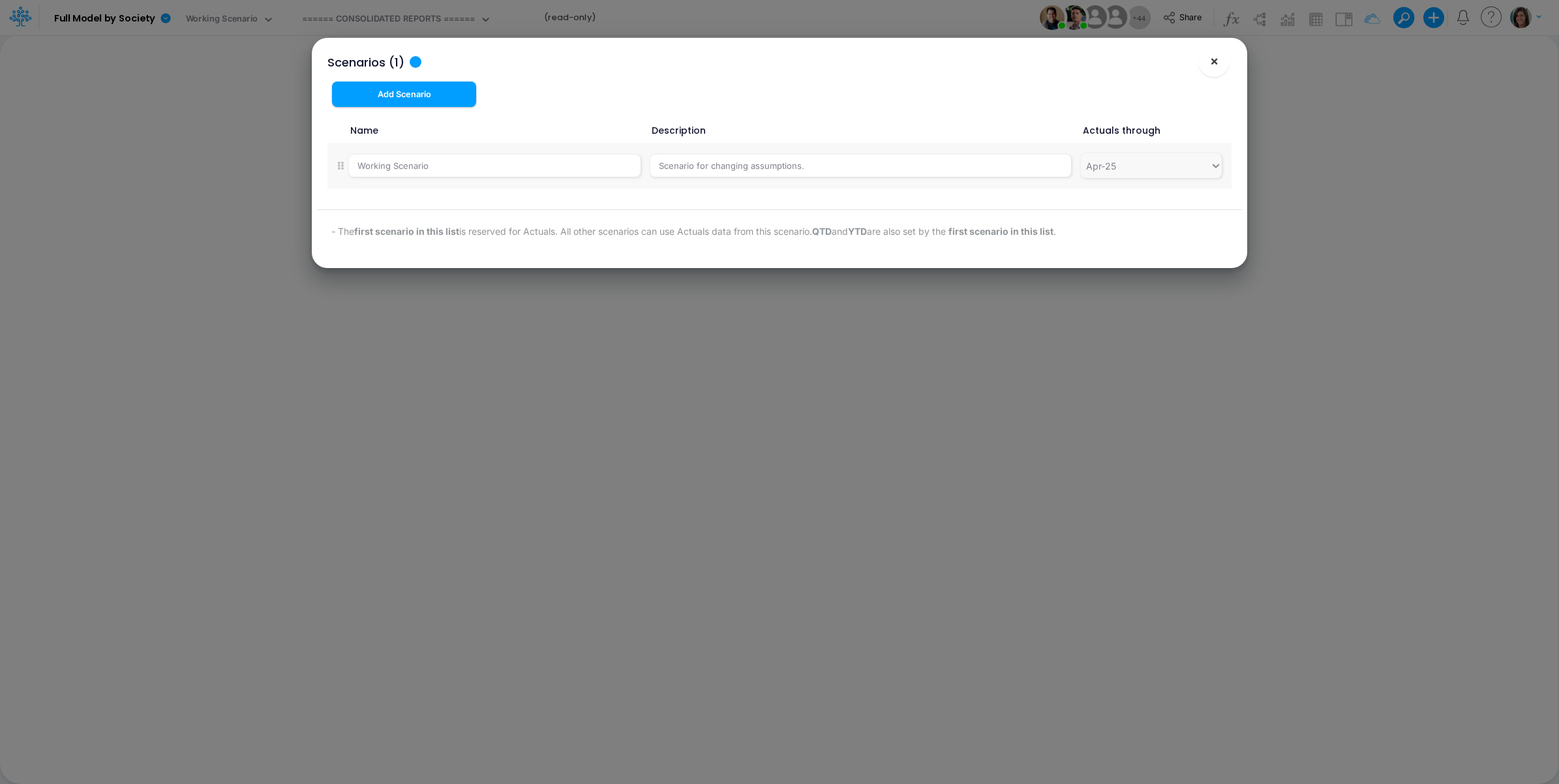
drag, startPoint x: 1215, startPoint y: 66, endPoint x: 1151, endPoint y: 56, distance: 64.8
click at [1214, 66] on span "×" at bounding box center [1215, 60] width 8 height 16
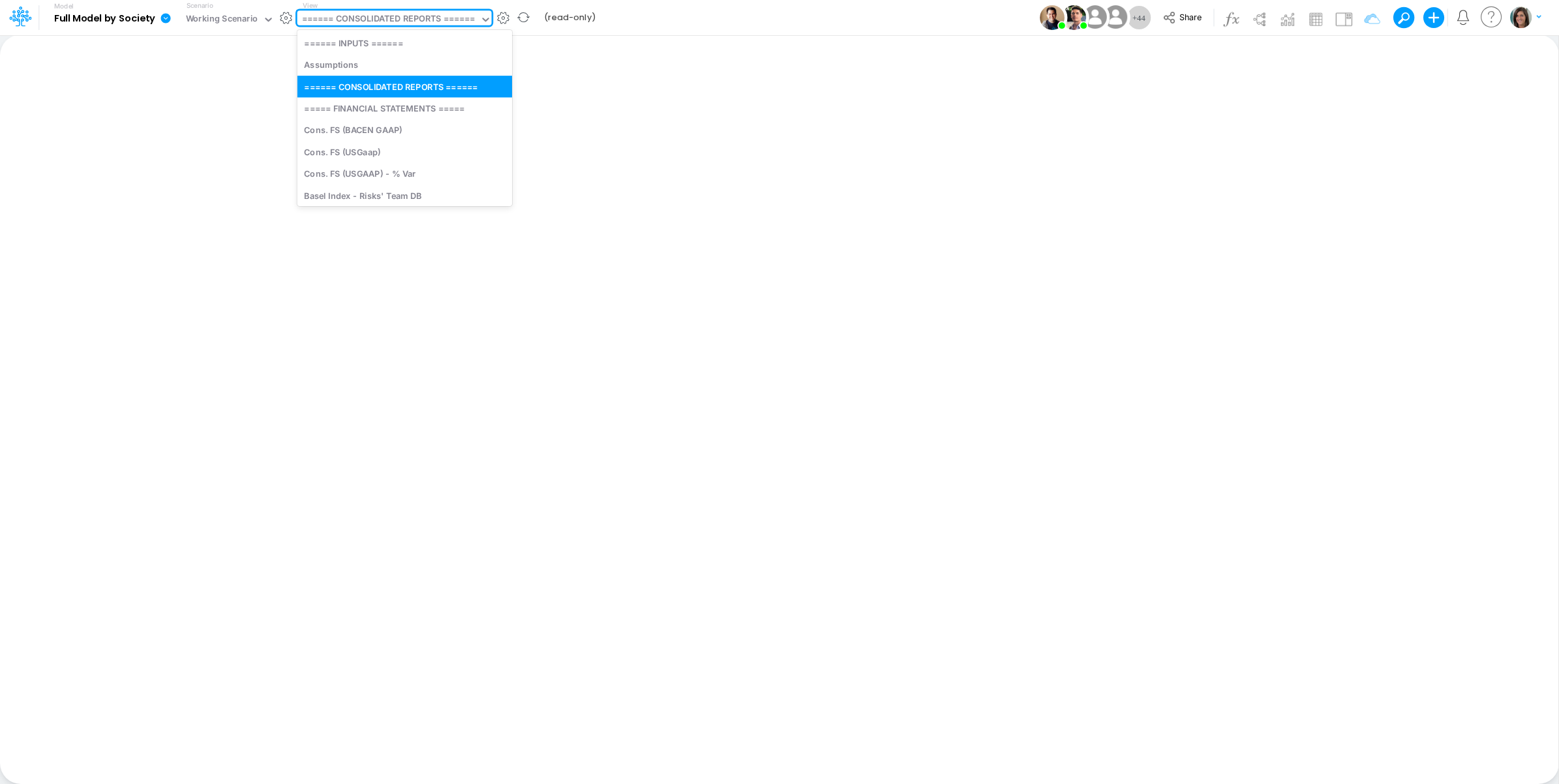
click at [409, 23] on div "====== CONSOLIDATED REPORTS ======" at bounding box center [388, 20] width 173 height 15
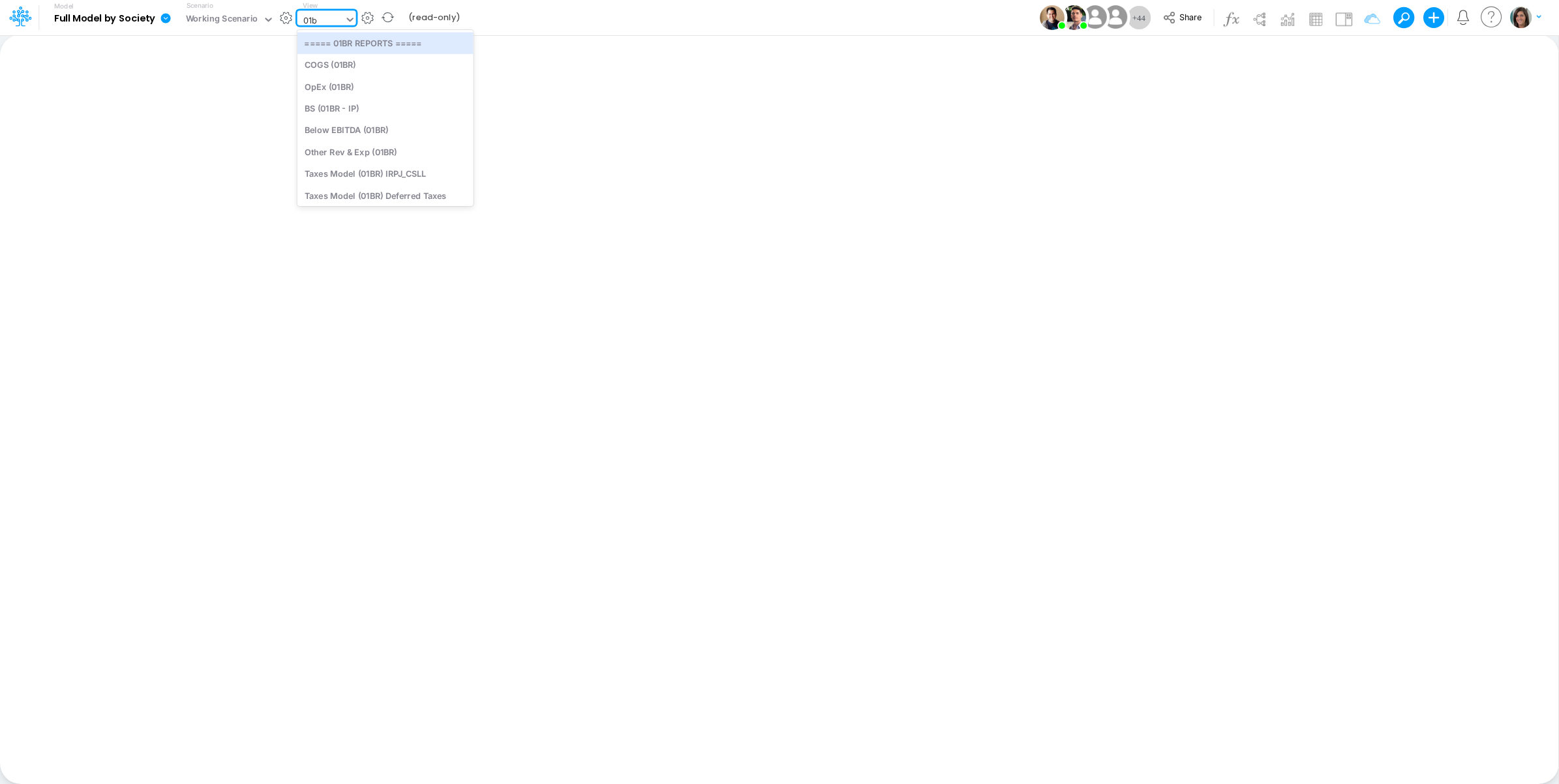
type input "01br"
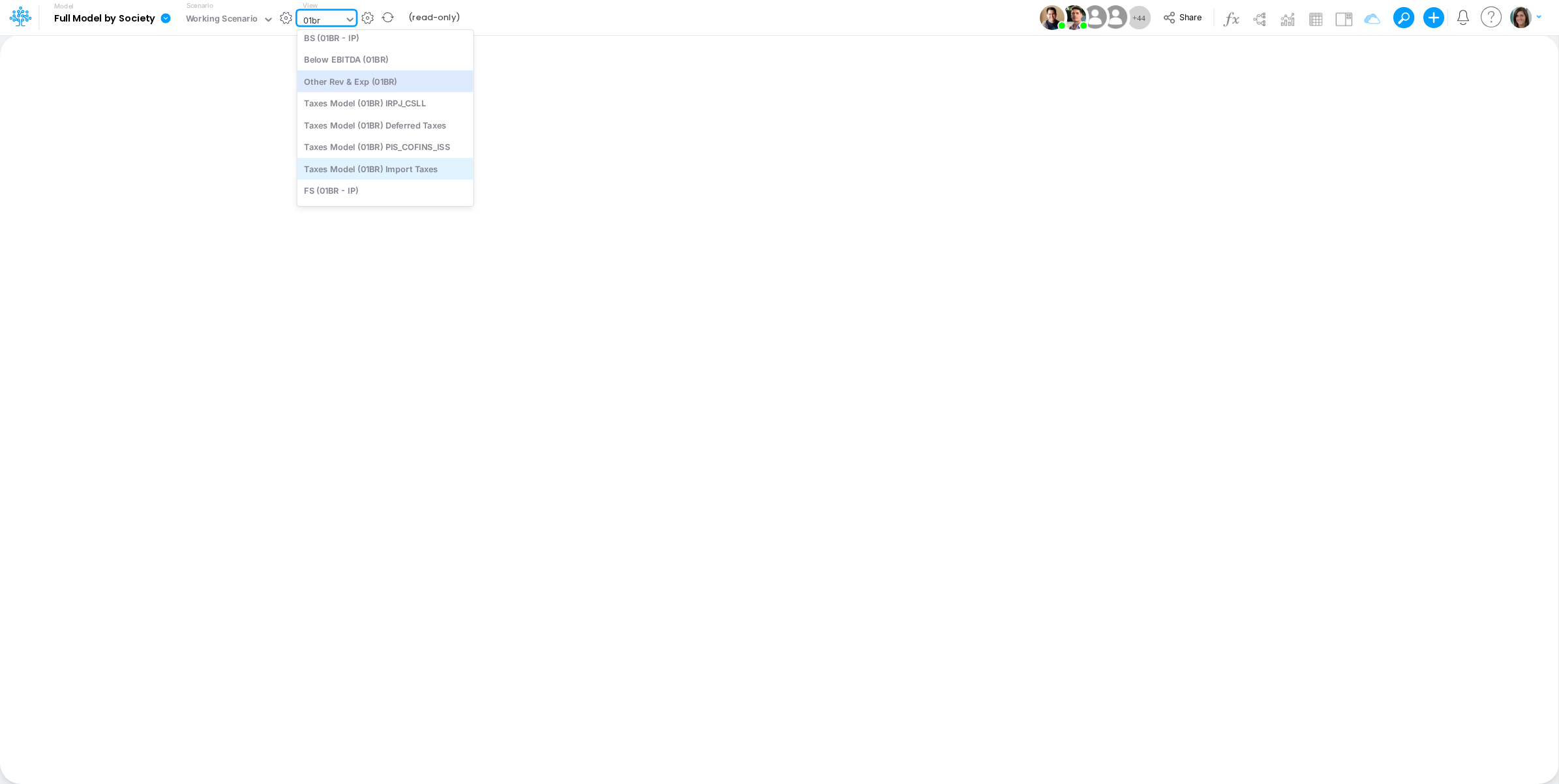
scroll to position [109, 0]
click at [409, 158] on div "FS (01BR - IP)" at bounding box center [385, 164] width 176 height 22
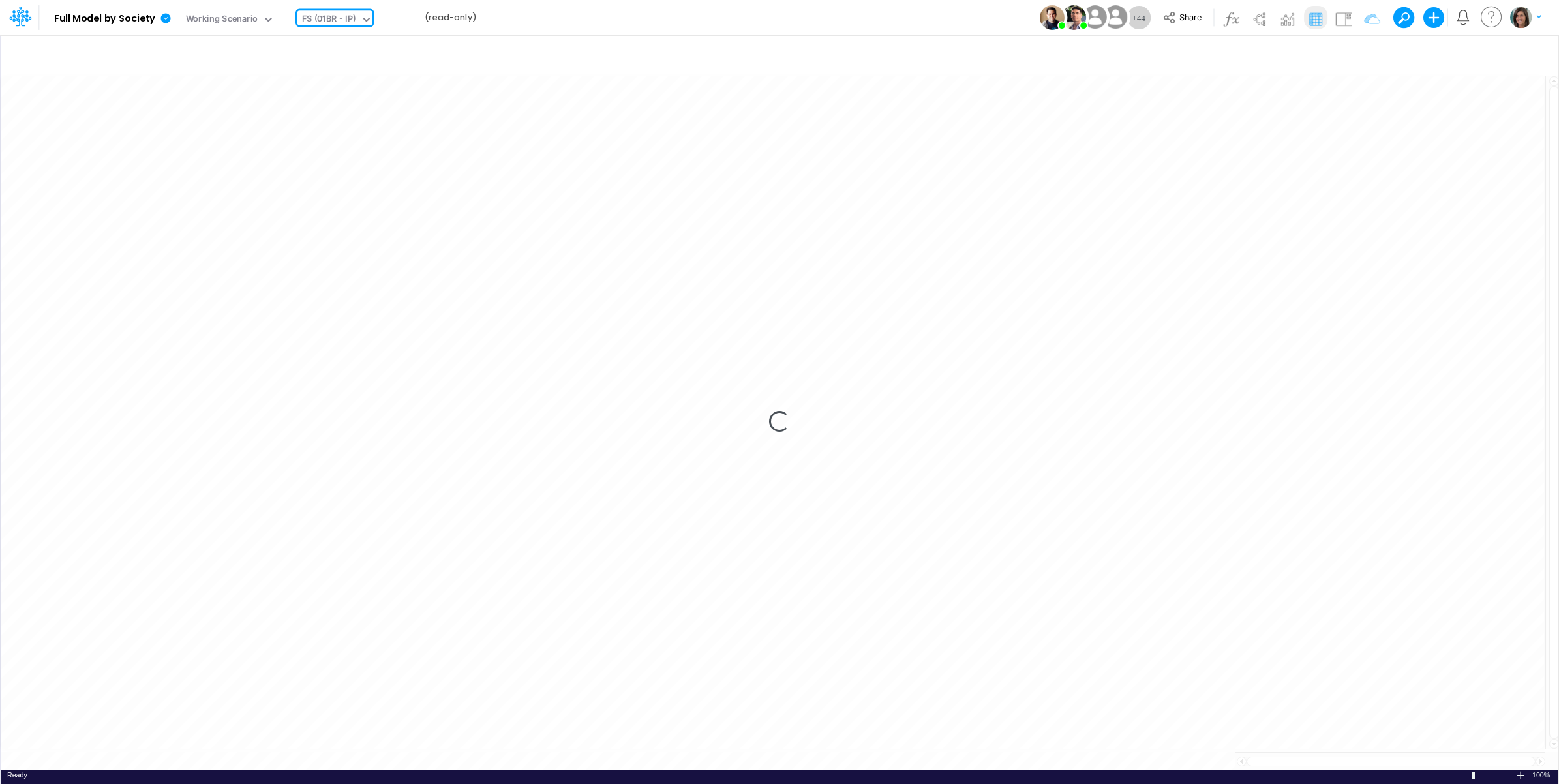
click at [569, 18] on div "Model Full Model by Society Edit model settings Duplicate Import QuickBooks Qui…" at bounding box center [780, 18] width 1404 height 35
click at [563, 22] on div "Model Full Model by Society Edit model settings Duplicate Import QuickBooks Qui…" at bounding box center [780, 18] width 1404 height 35
click at [578, 20] on div "Model Full Model by Society Edit model settings Duplicate Import QuickBooks Qui…" at bounding box center [780, 18] width 1404 height 35
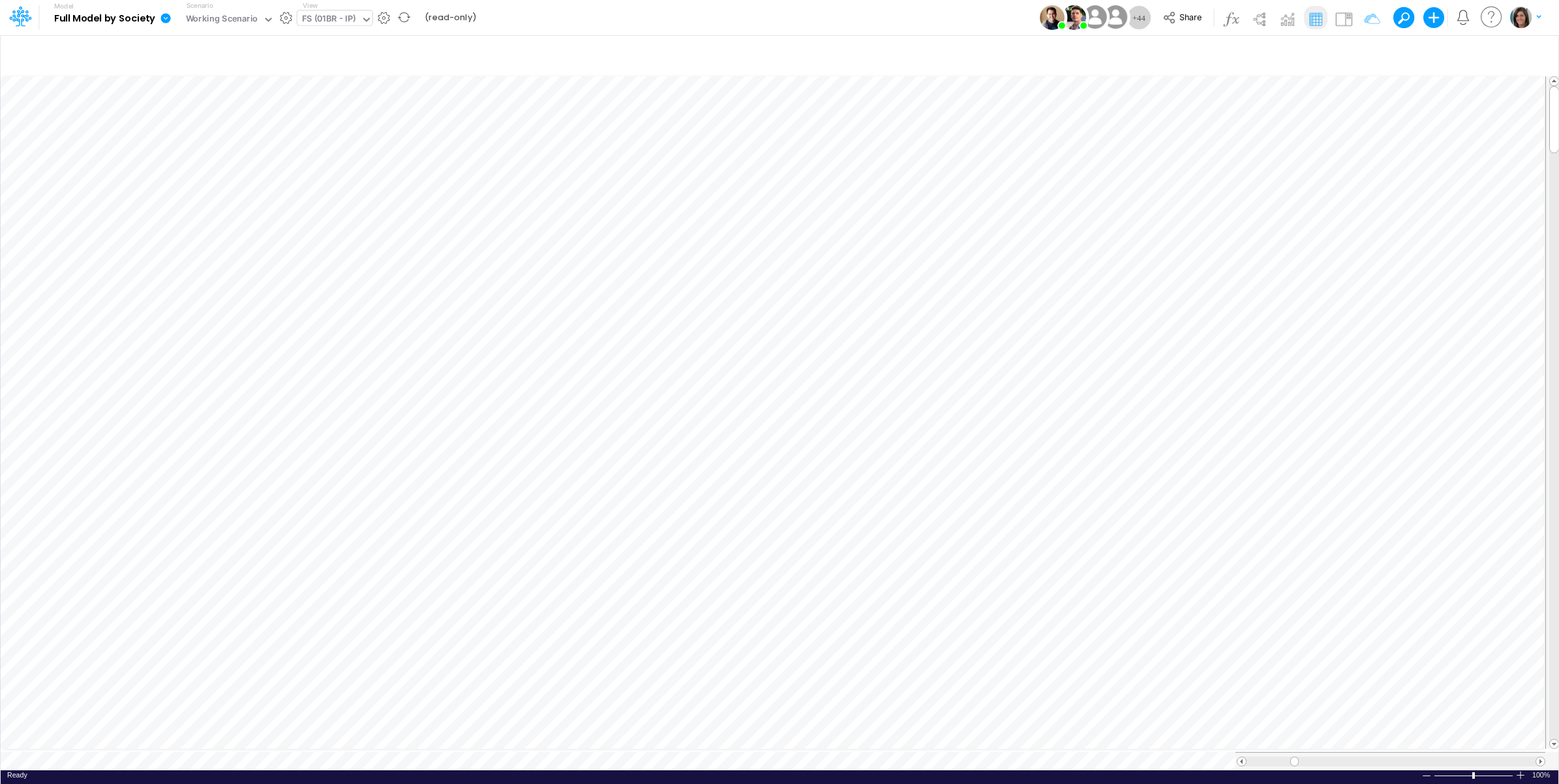
click at [283, 18] on button "button" at bounding box center [286, 18] width 13 height 13
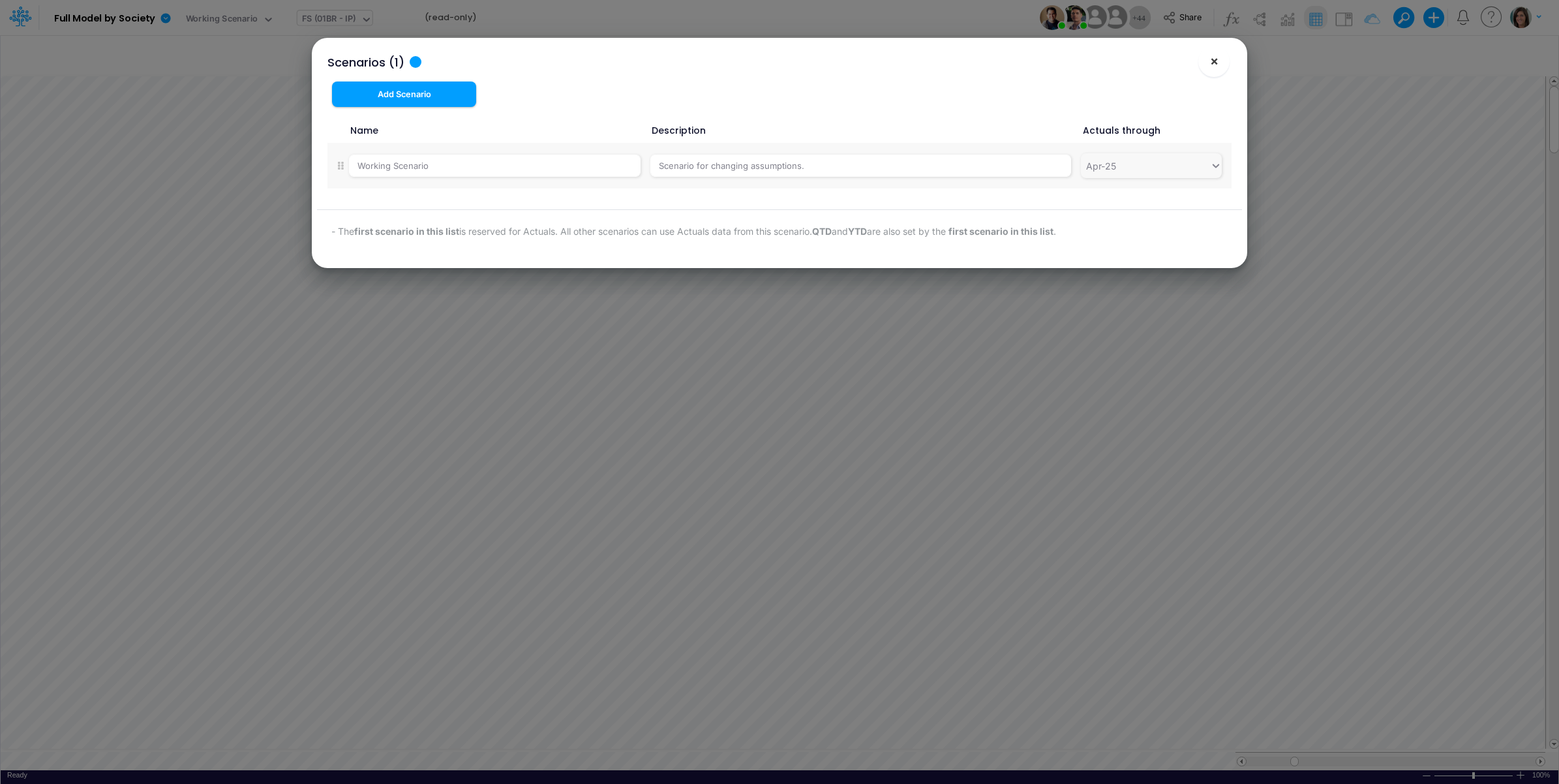
click at [1210, 66] on span "×" at bounding box center [1215, 60] width 8 height 16
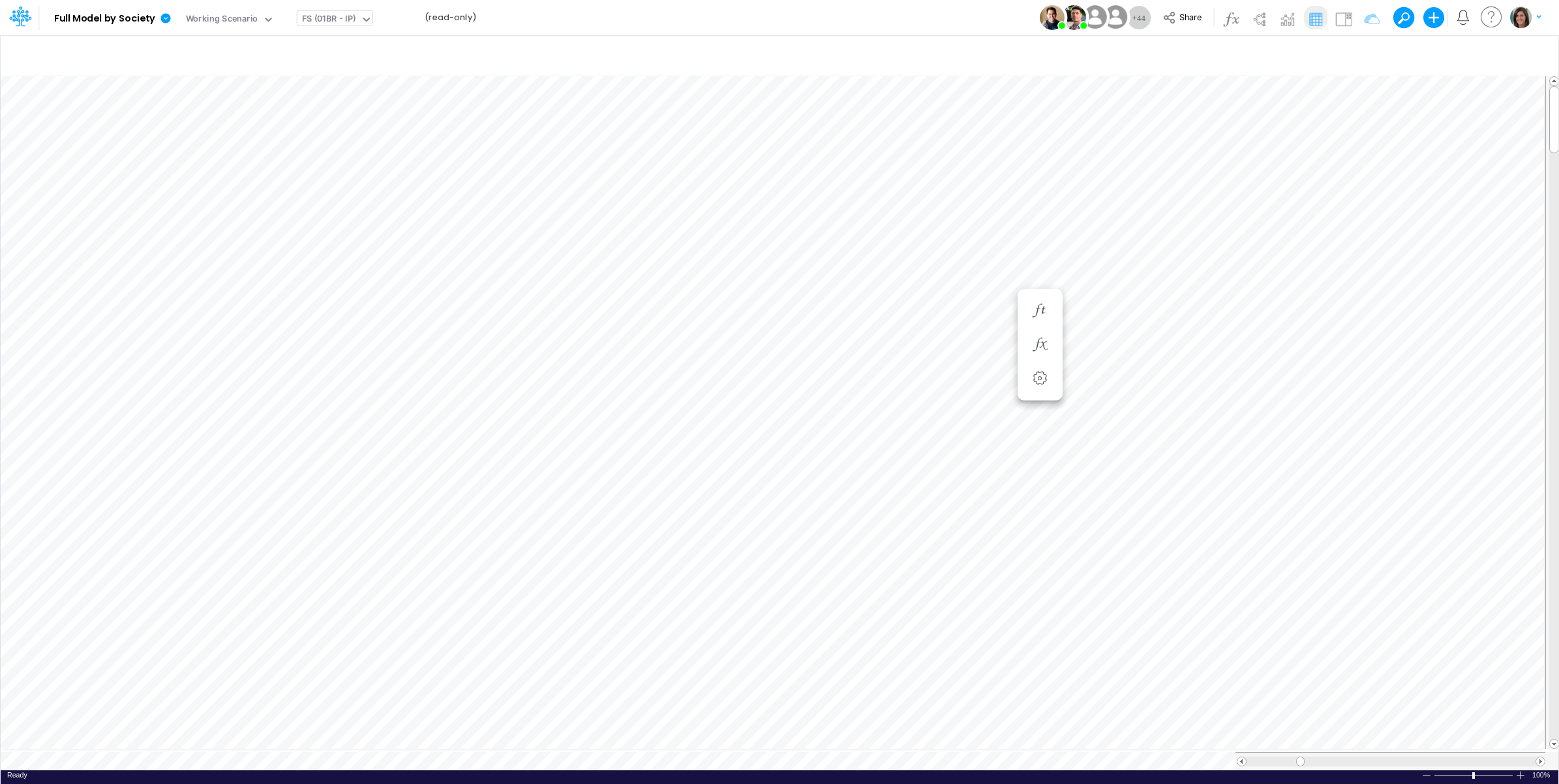
scroll to position [0, 1]
click at [1344, 17] on img at bounding box center [1343, 18] width 21 height 21
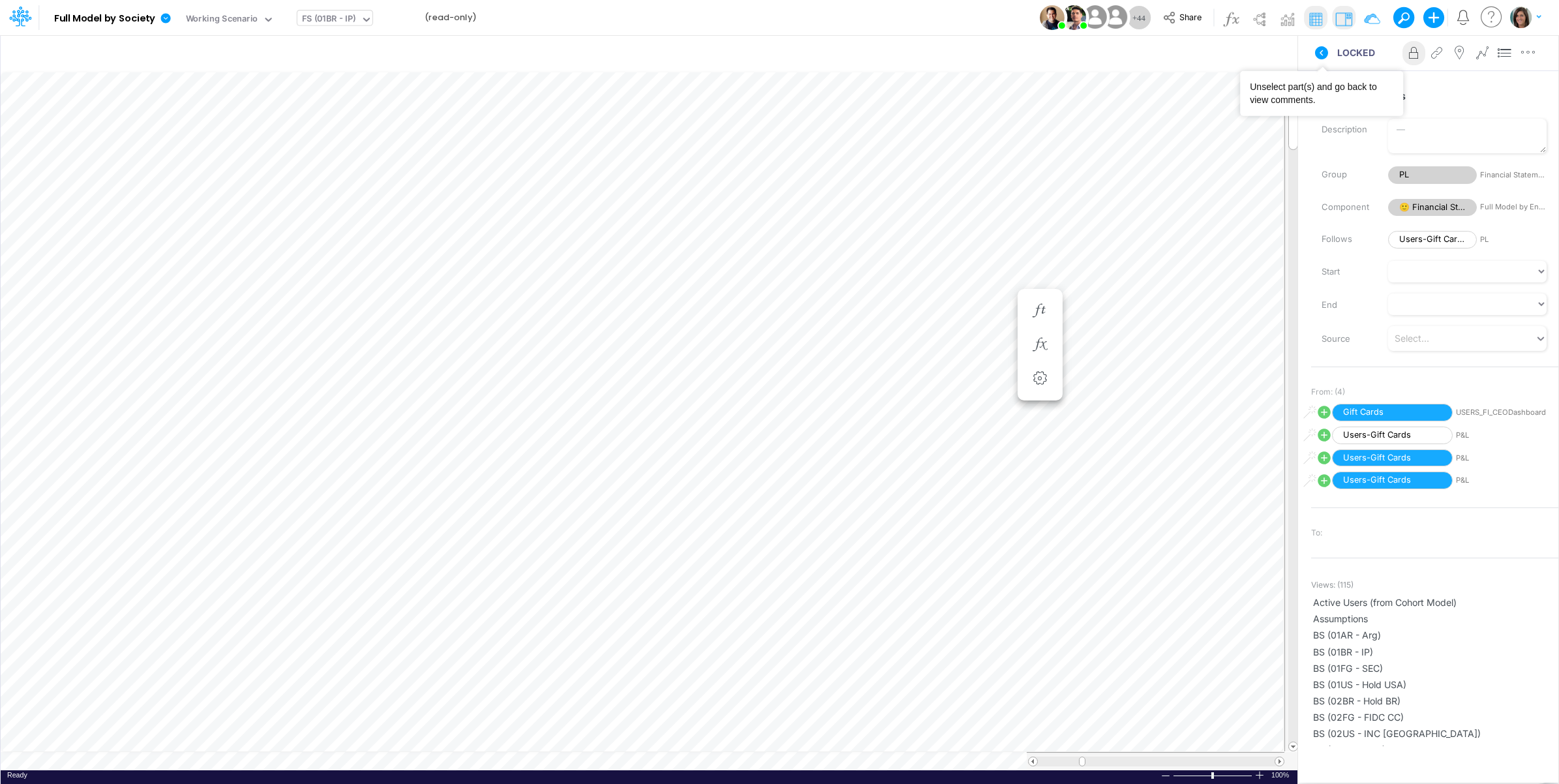
click at [1322, 51] on icon at bounding box center [1322, 53] width 16 height 16
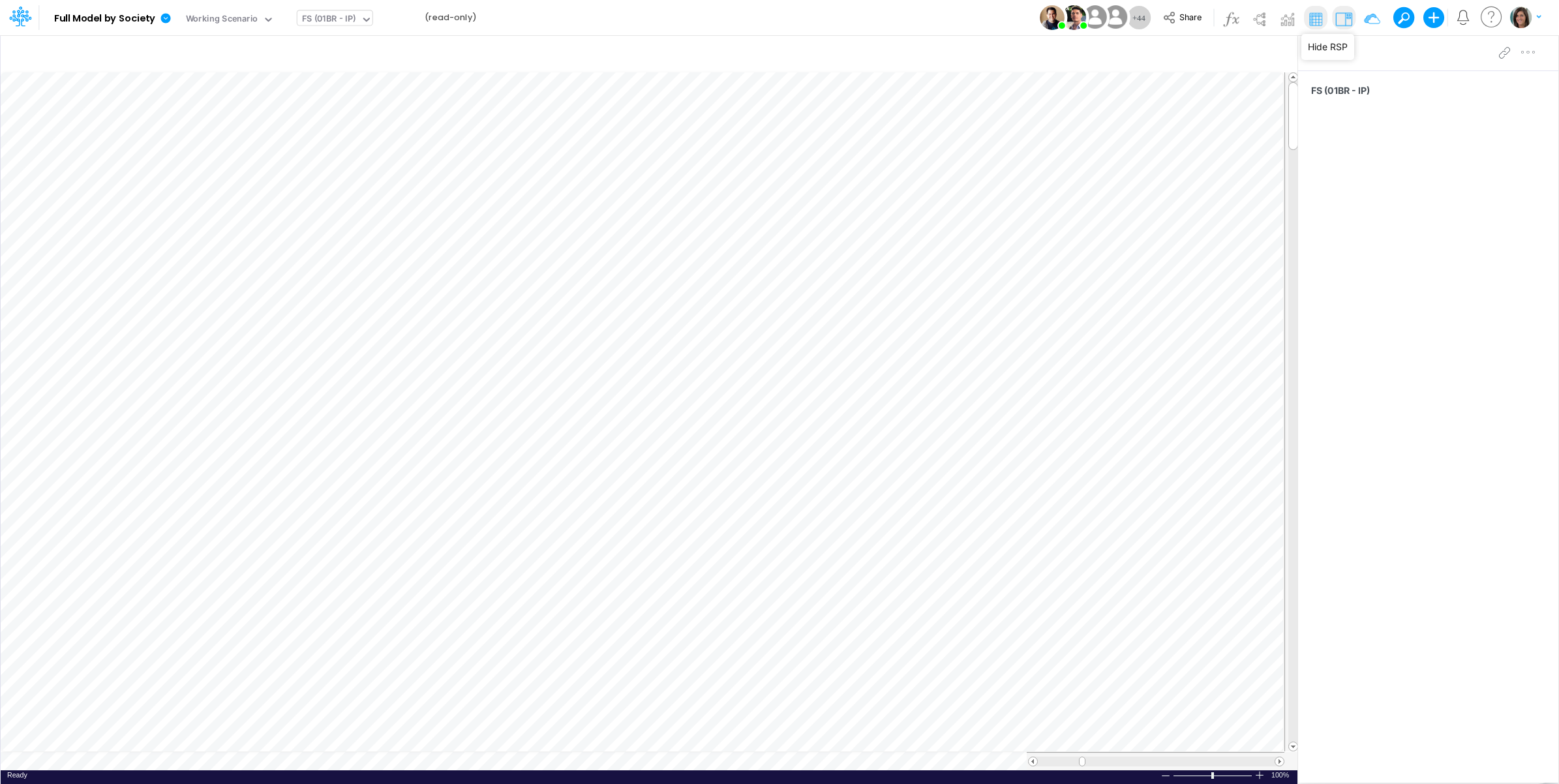
click at [1342, 17] on img at bounding box center [1343, 18] width 21 height 21
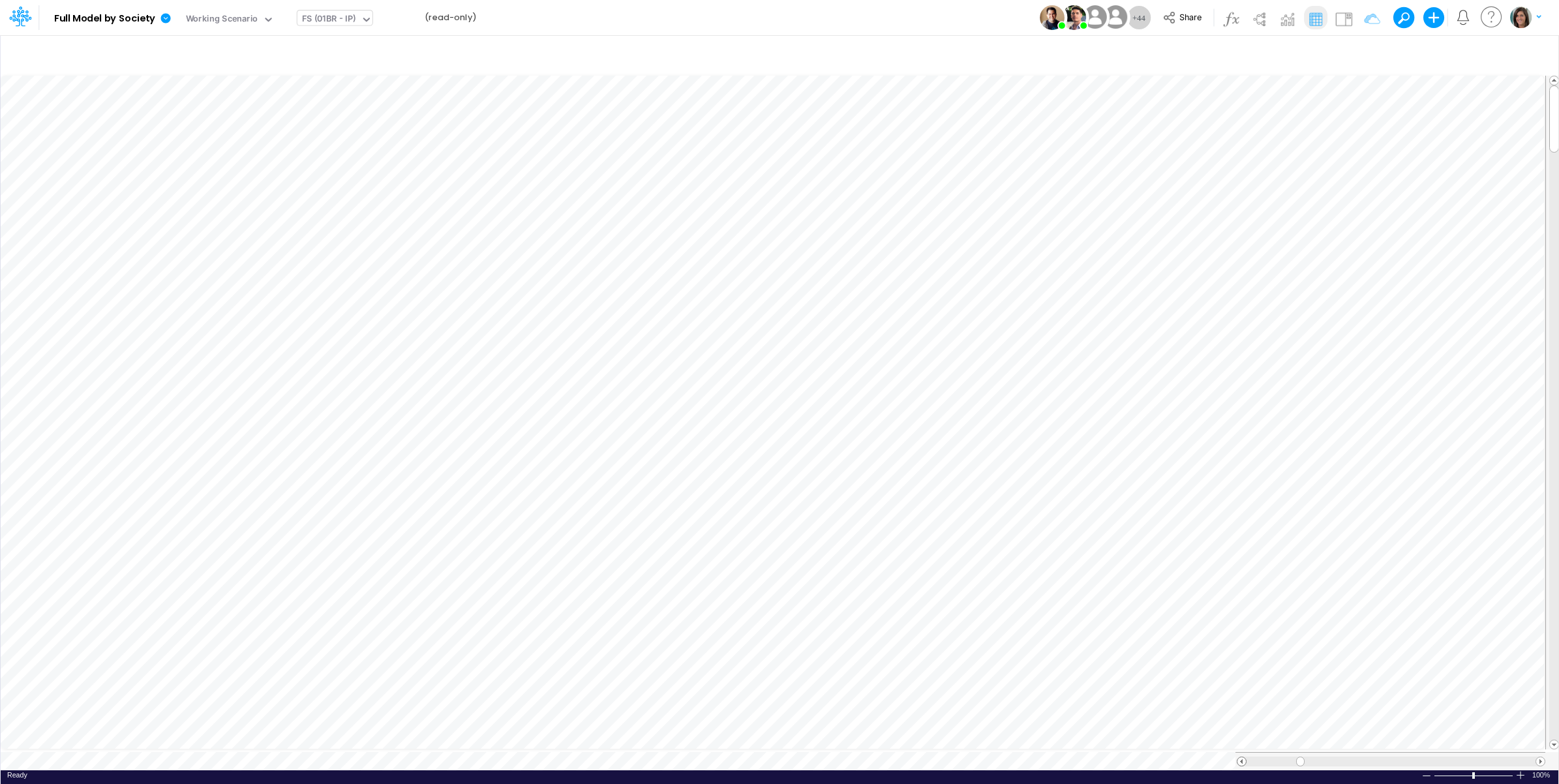
click at [1240, 757] on span at bounding box center [1241, 761] width 8 height 8
click at [1552, 741] on span at bounding box center [1554, 745] width 8 height 8
click at [290, 15] on button "button" at bounding box center [286, 18] width 13 height 13
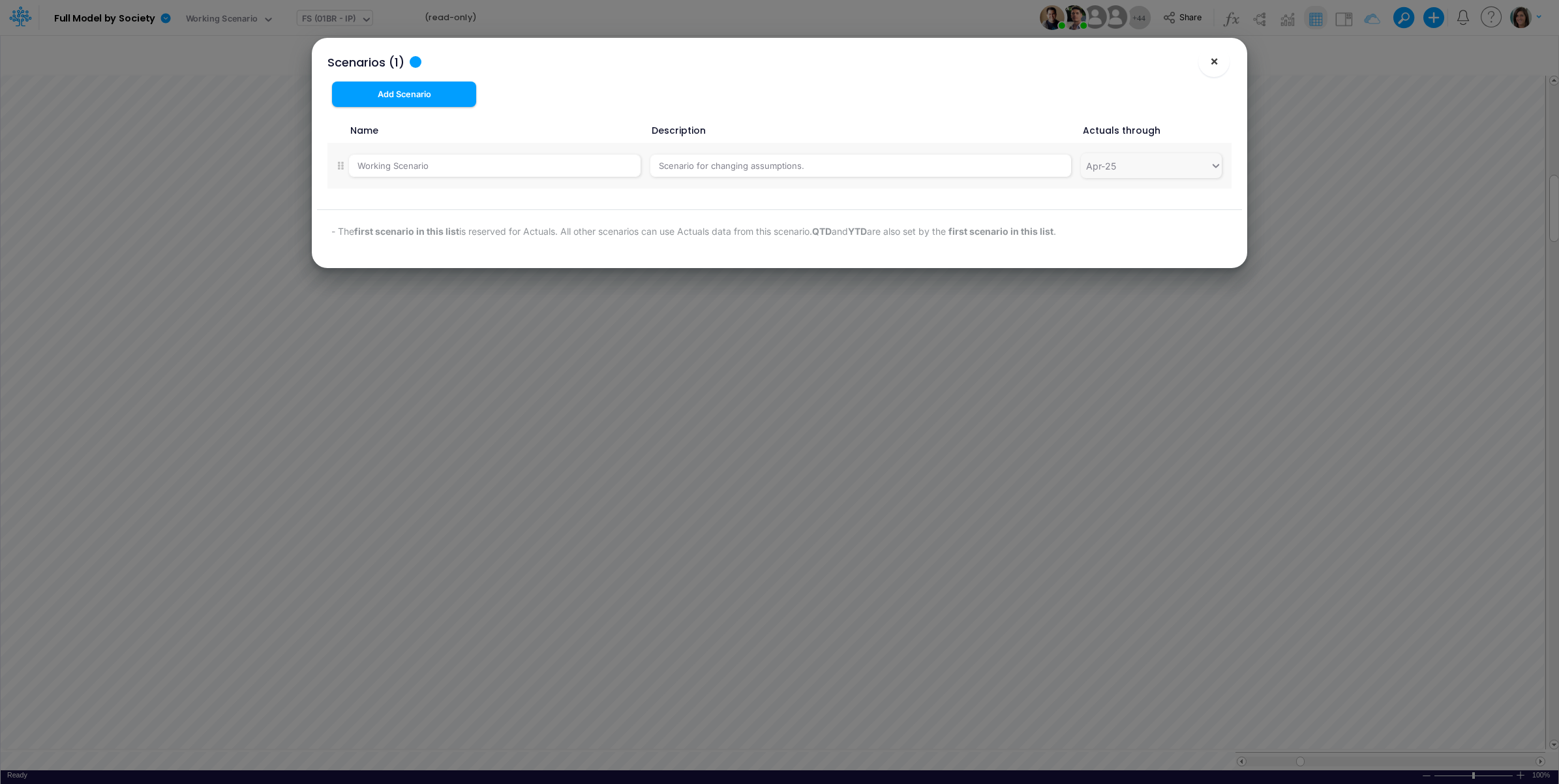
click at [1215, 64] on span "×" at bounding box center [1215, 60] width 8 height 16
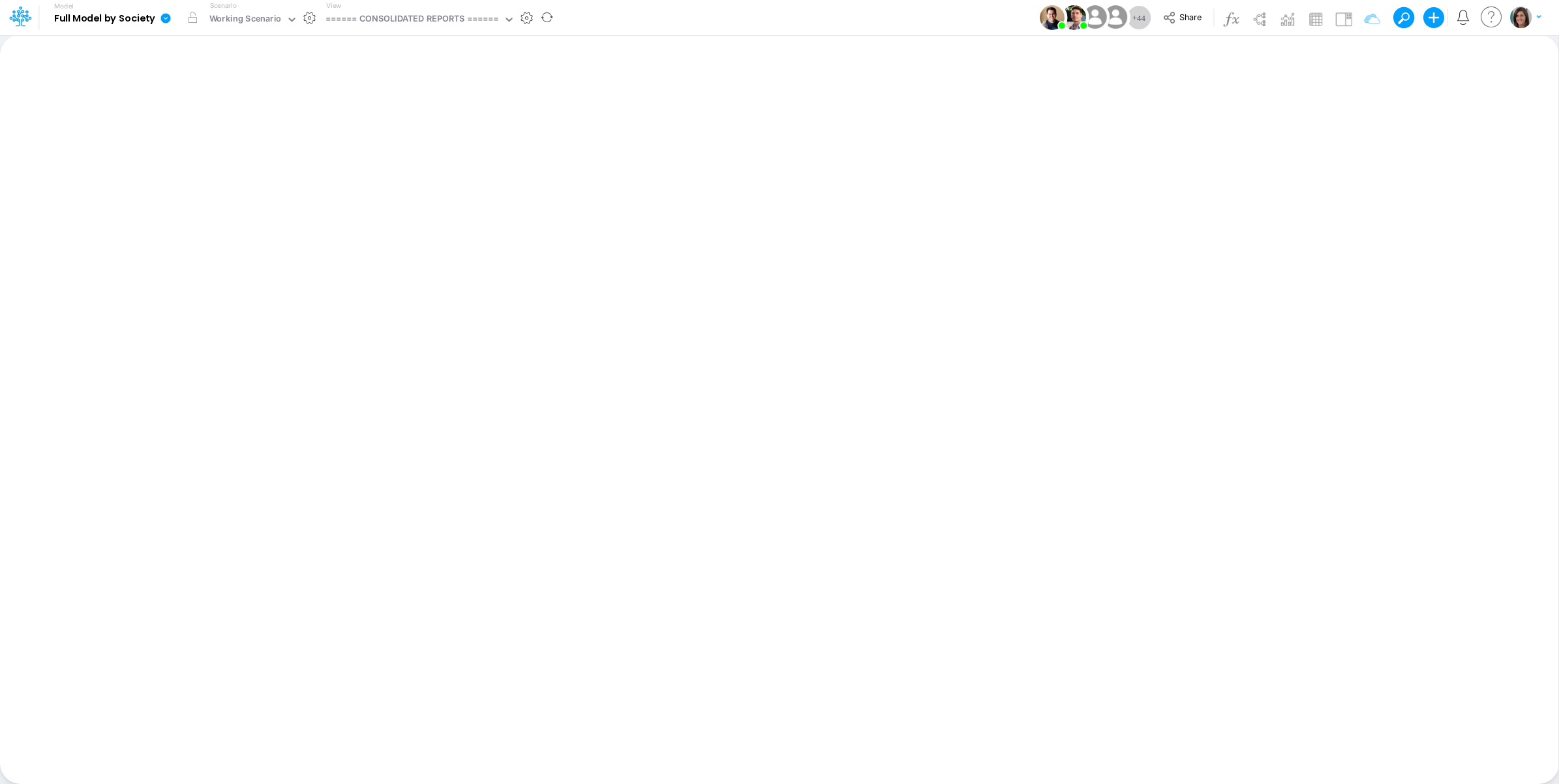
click at [162, 22] on icon at bounding box center [166, 18] width 12 height 12
click at [229, 130] on button "View model info" at bounding box center [232, 135] width 140 height 20
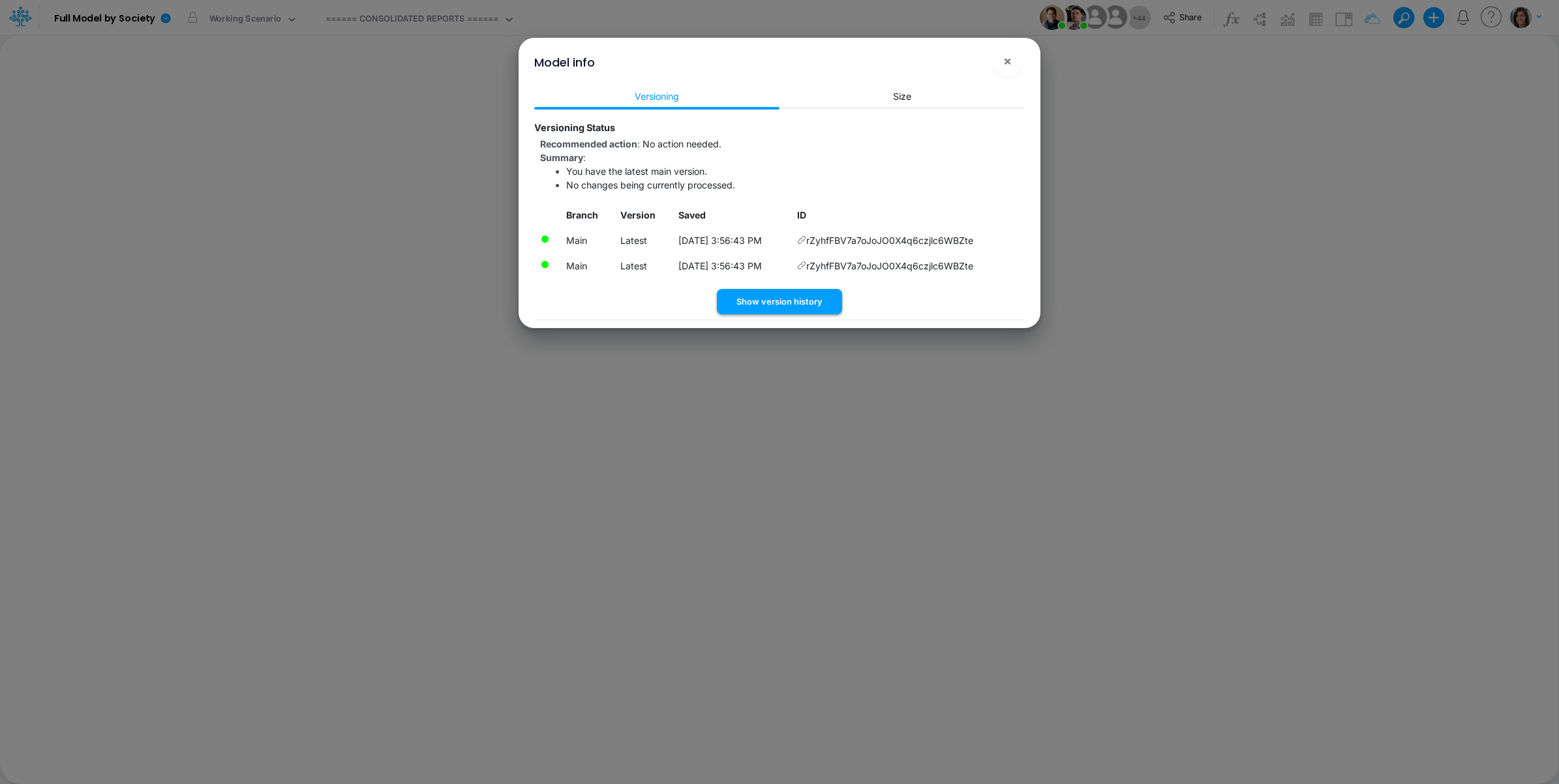
click at [791, 308] on button "Show version history" at bounding box center [780, 302] width 125 height 25
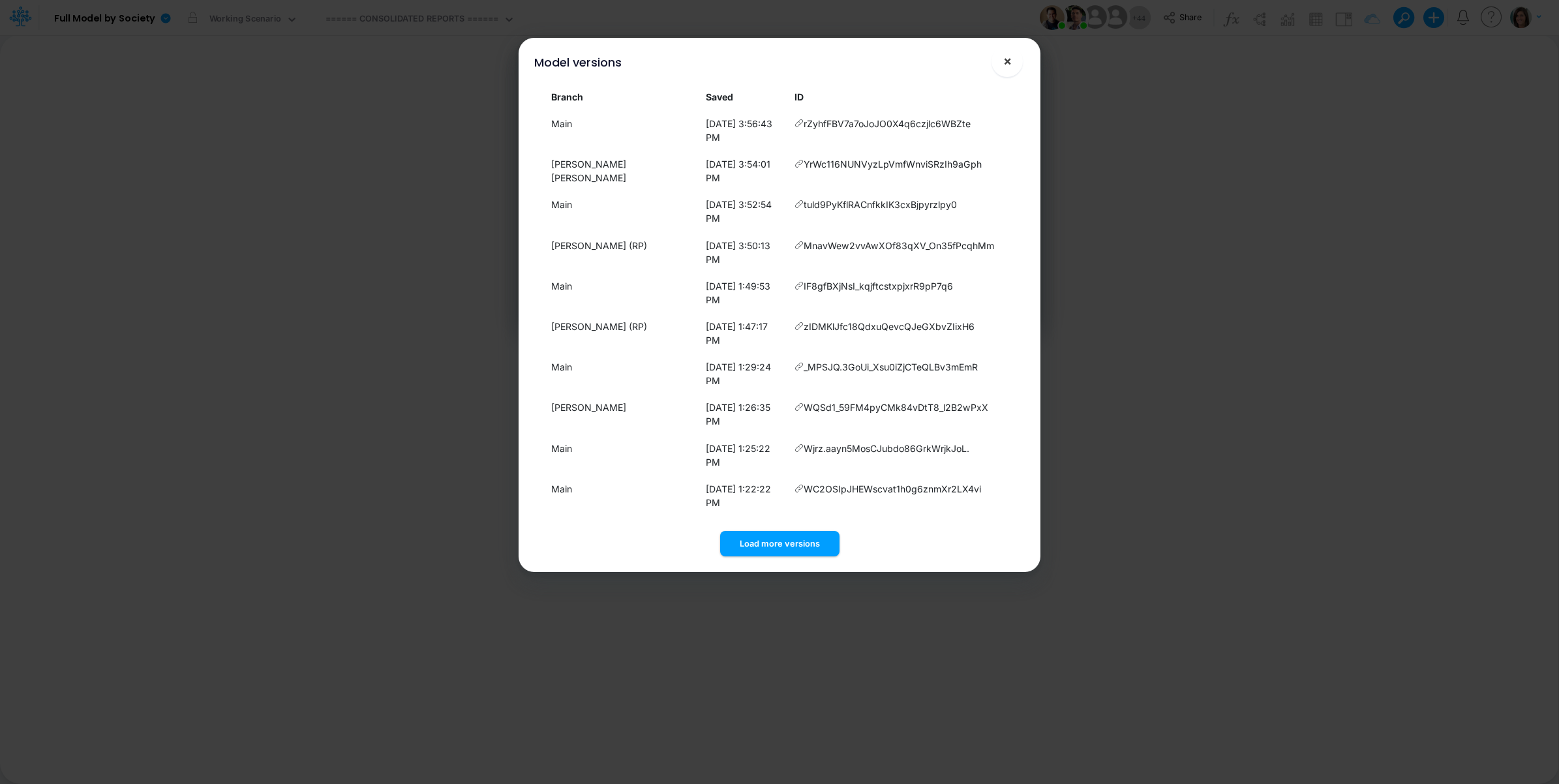
click at [1009, 64] on span "×" at bounding box center [1007, 60] width 8 height 16
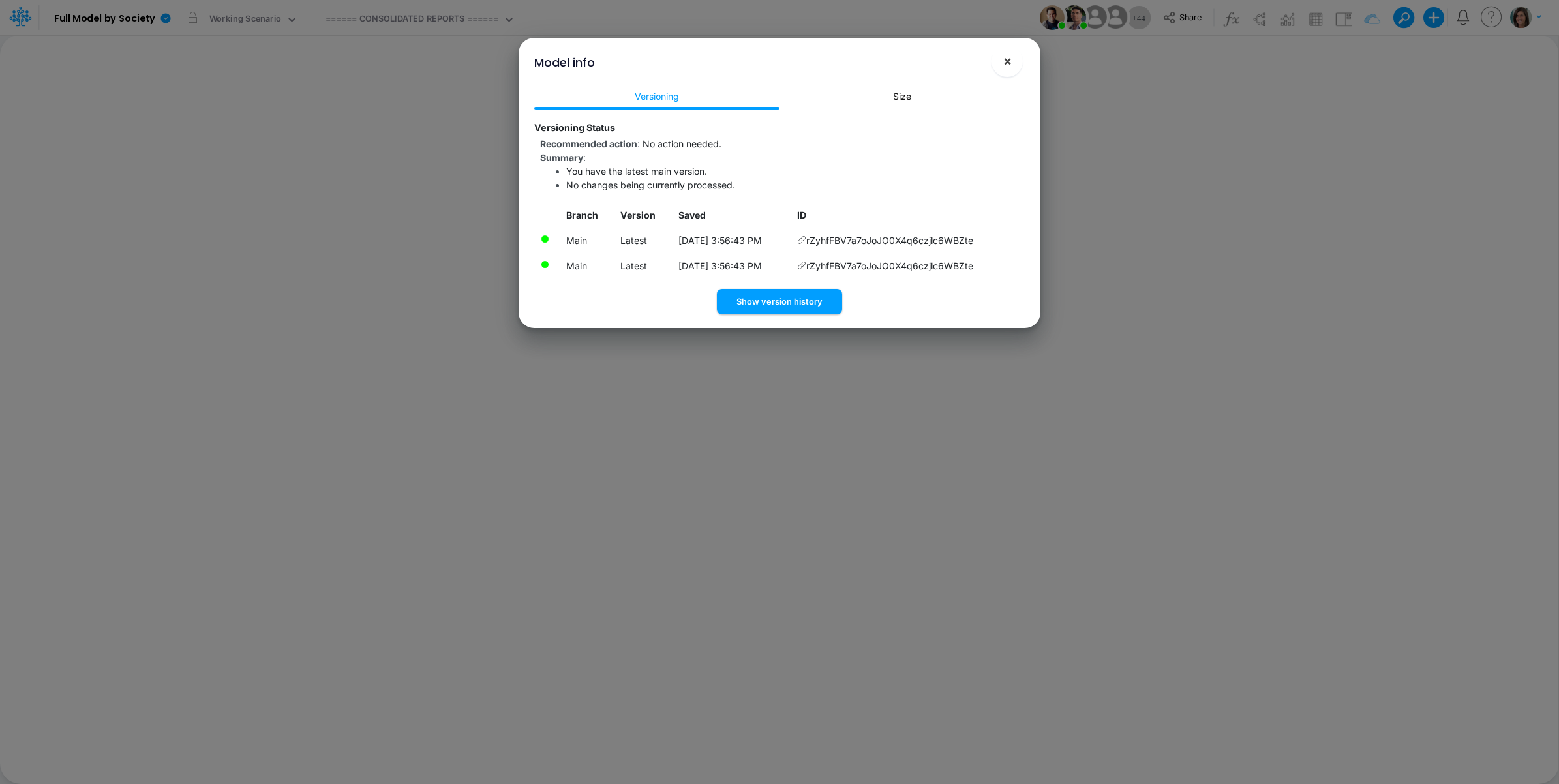
click at [1006, 62] on span "×" at bounding box center [1007, 60] width 8 height 16
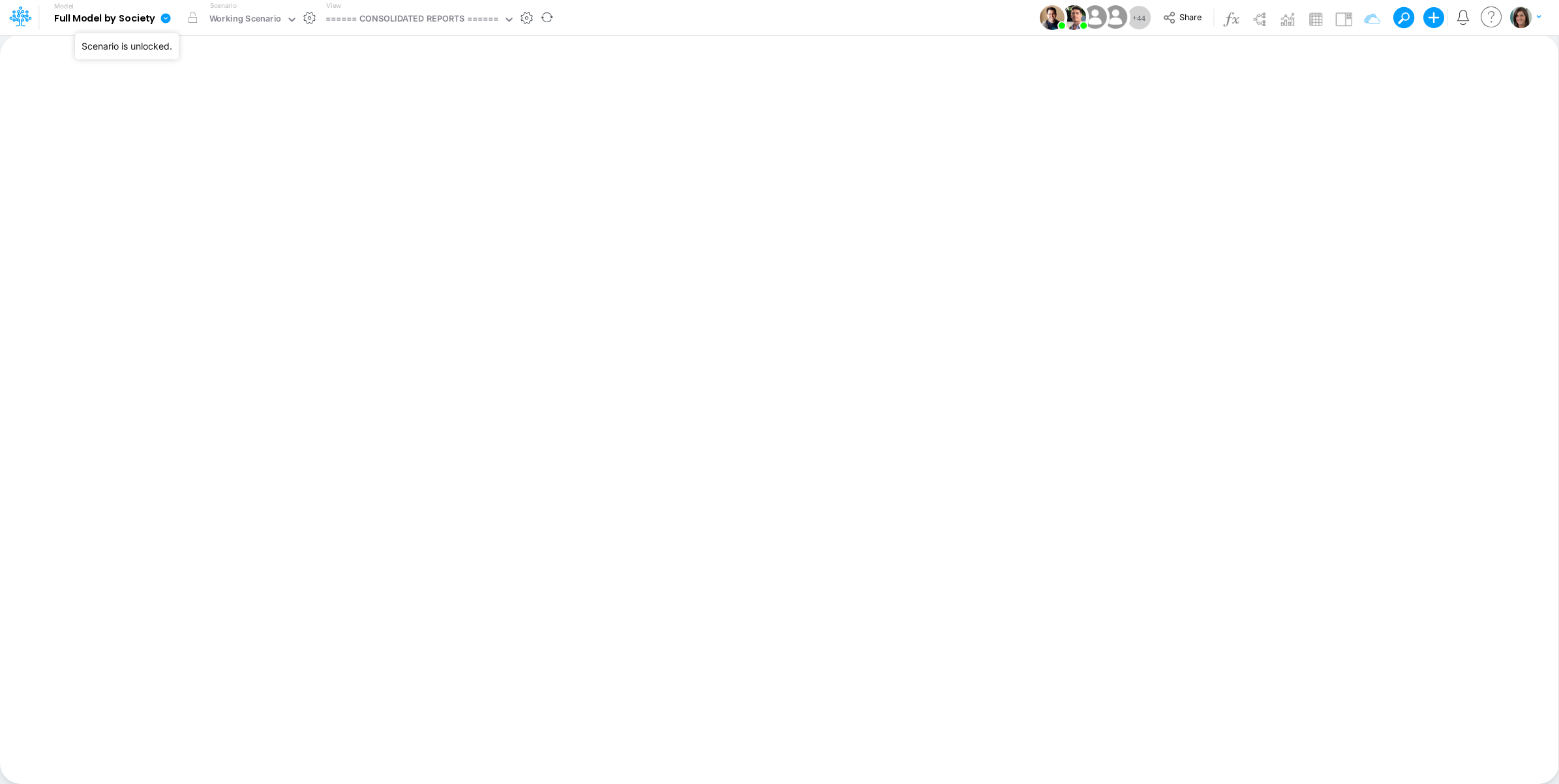
click at [167, 17] on icon at bounding box center [166, 18] width 10 height 10
click at [227, 141] on button "View model info" at bounding box center [232, 135] width 140 height 20
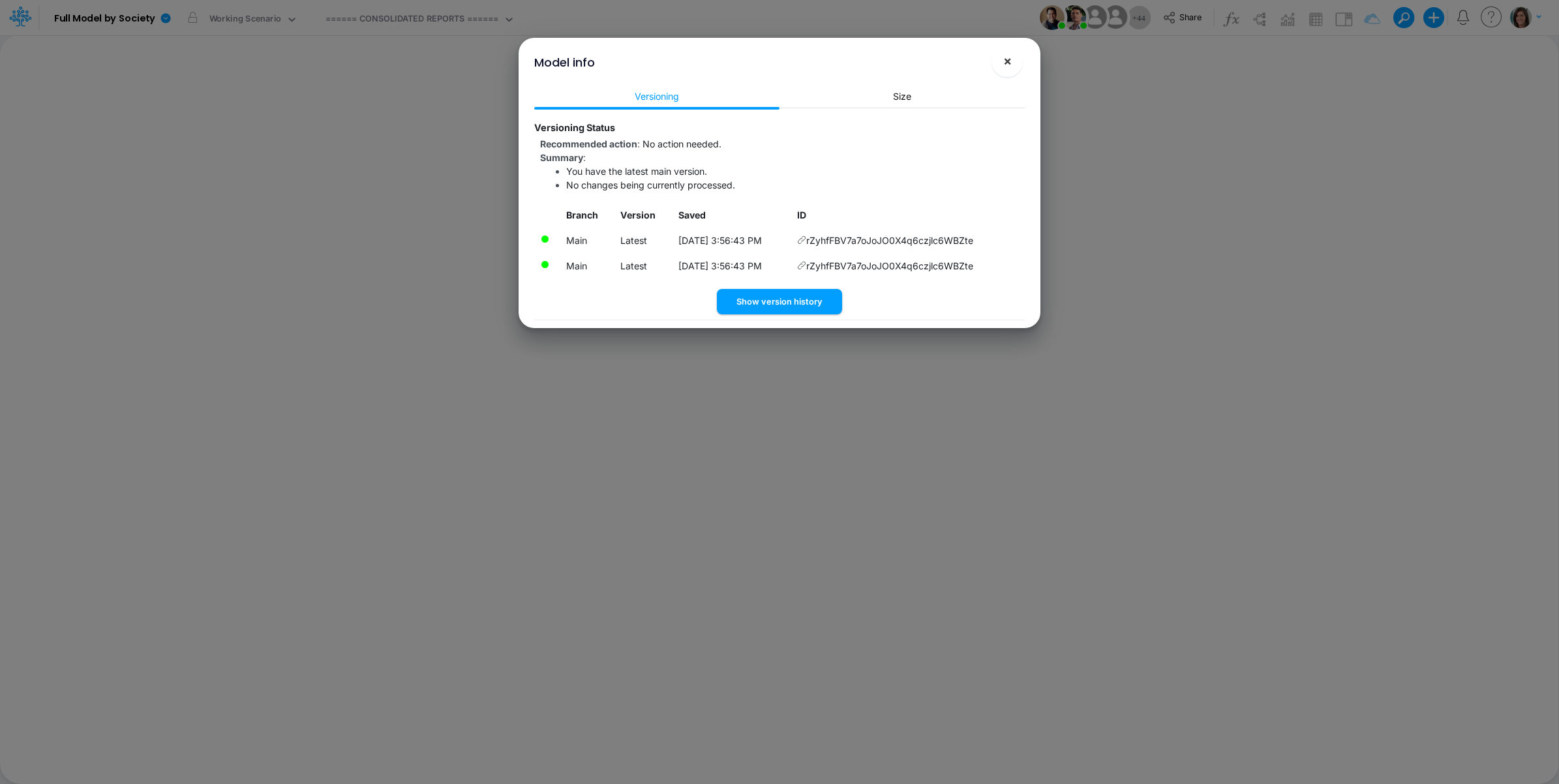
click at [1009, 60] on span "×" at bounding box center [1007, 60] width 8 height 16
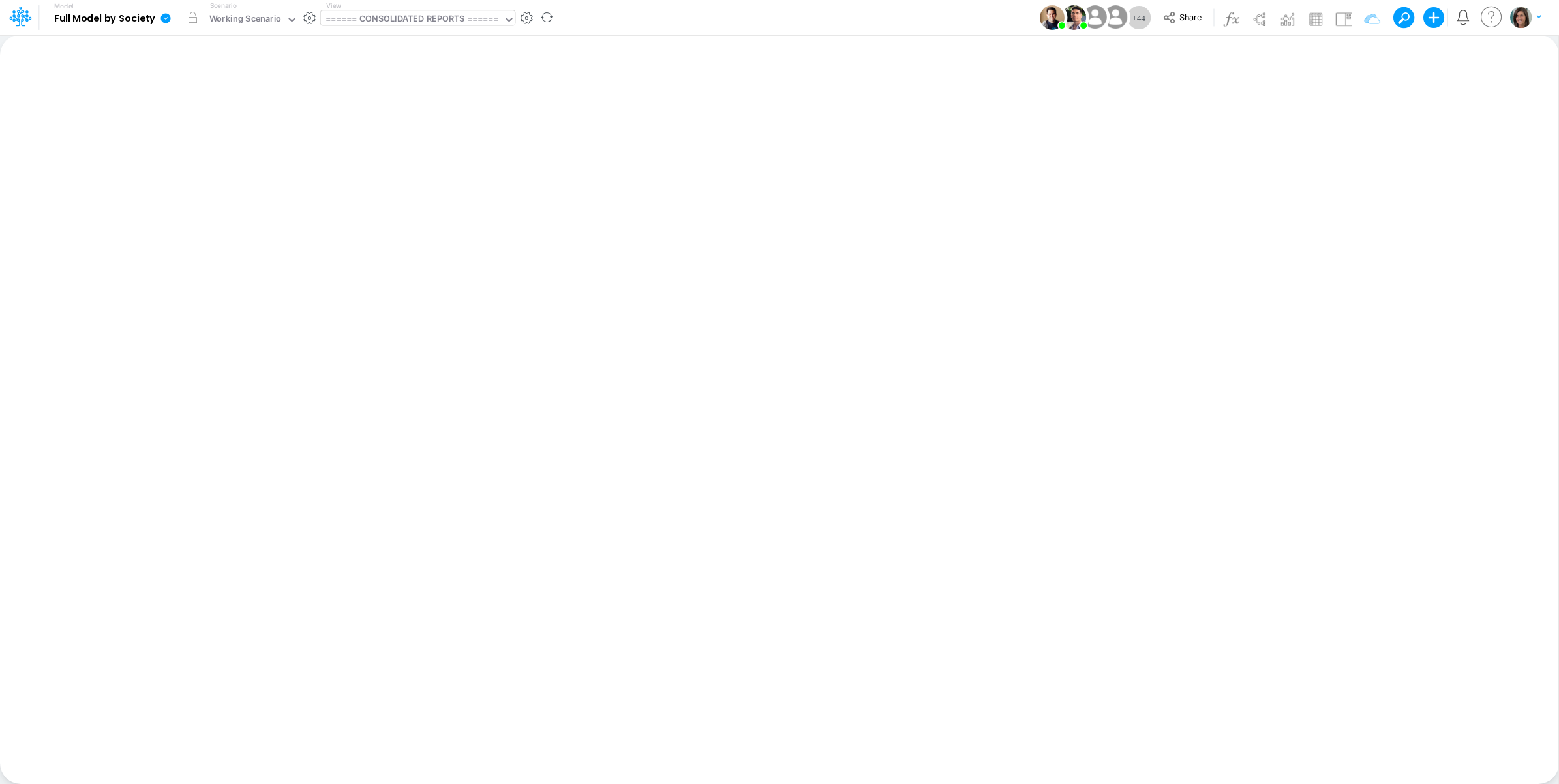
click at [488, 15] on div "====== CONSOLIDATED REPORTS ======" at bounding box center [412, 20] width 174 height 15
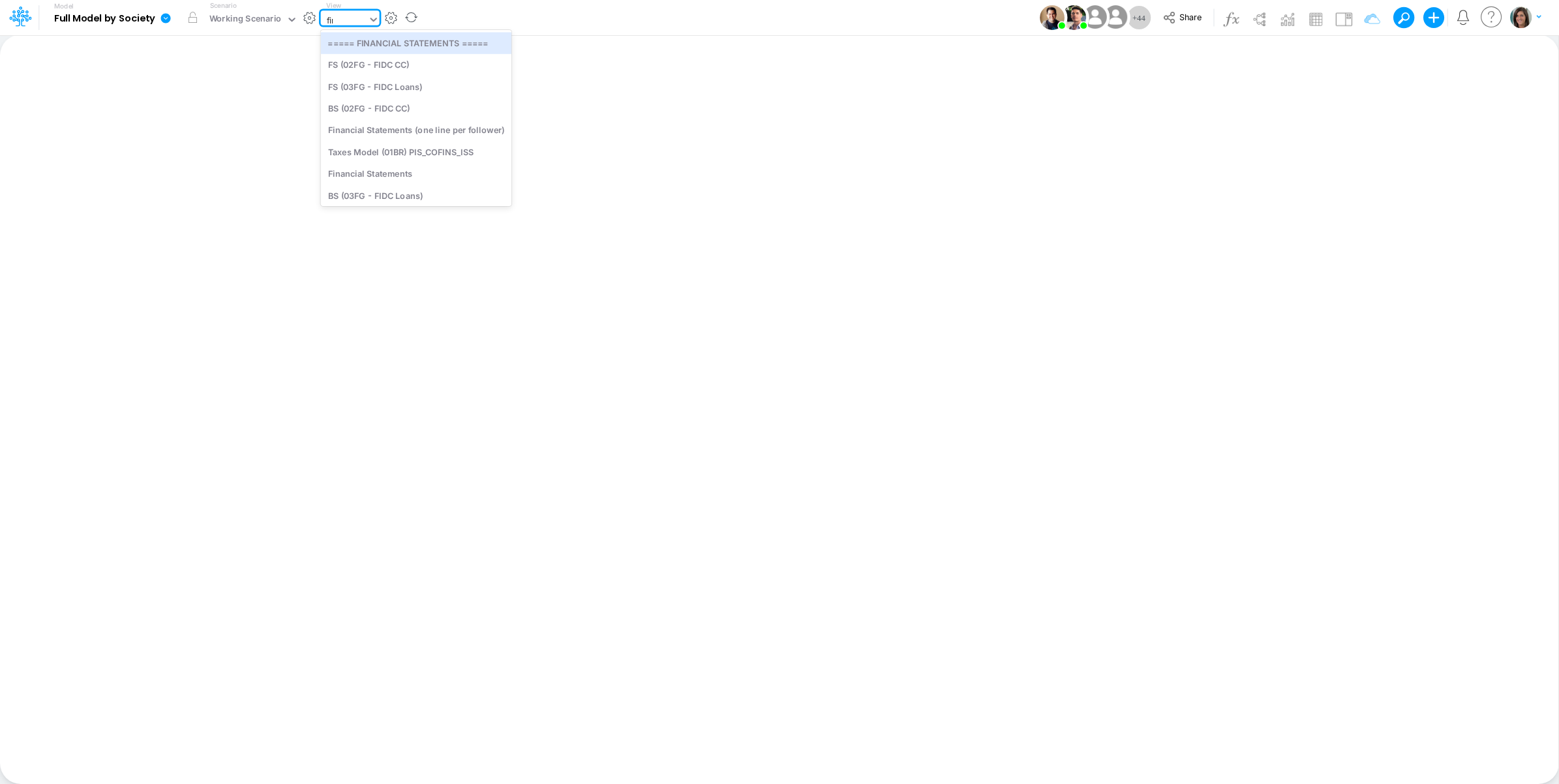
type input "fina"
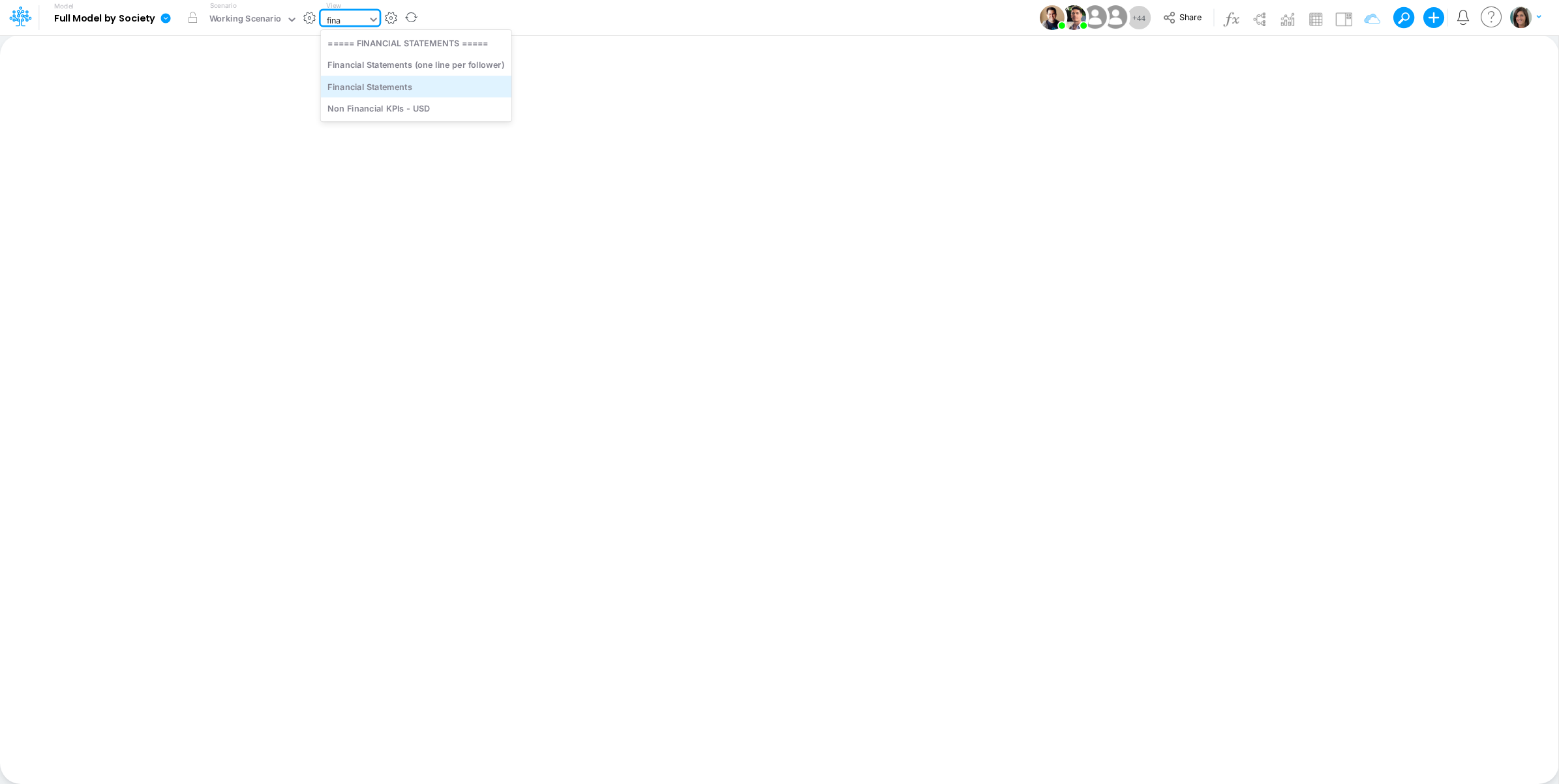
click at [367, 89] on div "Financial Statements" at bounding box center [416, 87] width 191 height 22
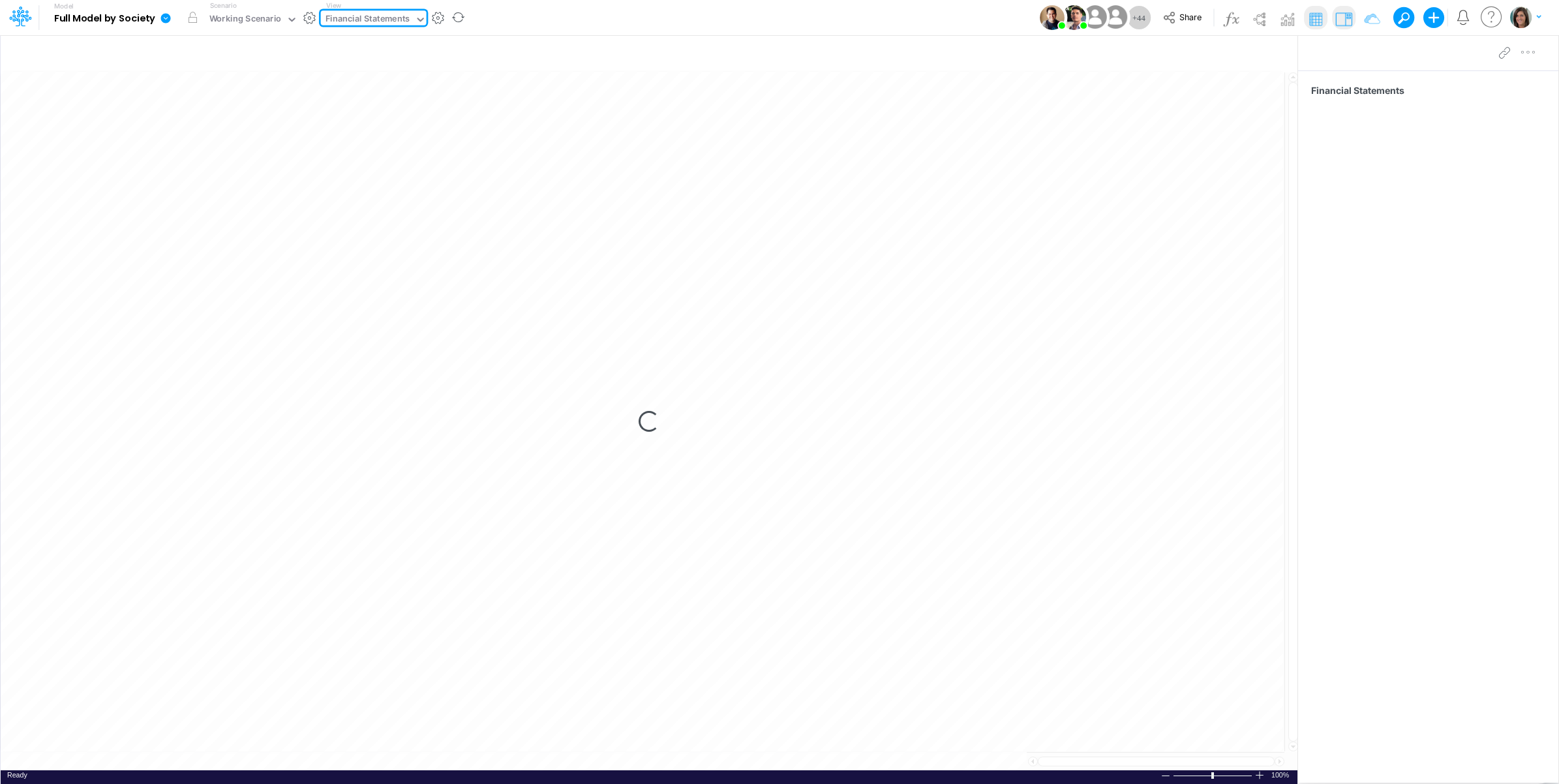
click at [527, 25] on div "Model Full Model by Society Edit model settings Duplicate Import QuickBooks Qui…" at bounding box center [780, 18] width 1404 height 35
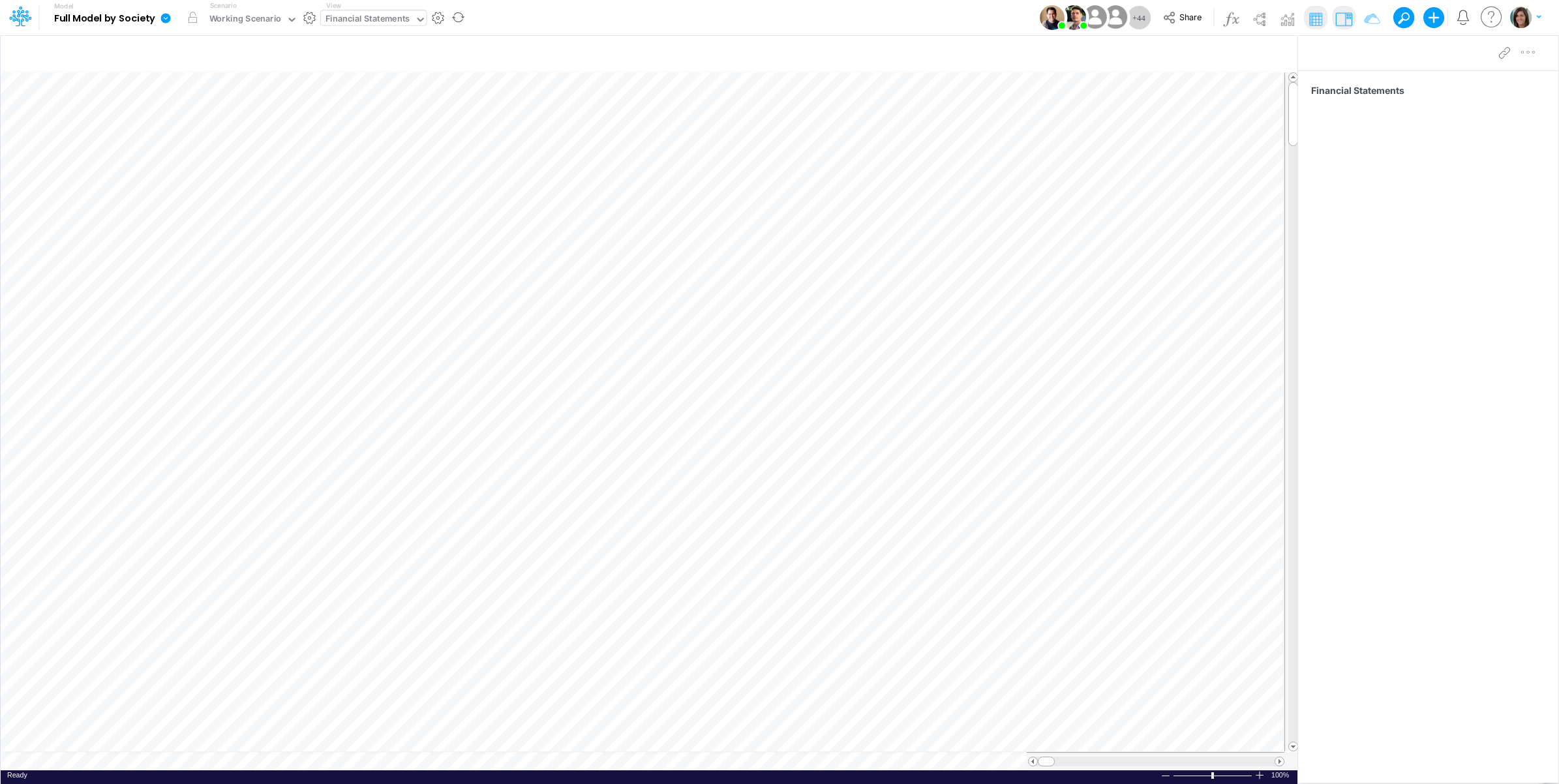
click at [396, 25] on div "Financial Statements" at bounding box center [367, 20] width 84 height 15
type input "01br"
click at [403, 149] on div "FS (01BR - IP)" at bounding box center [409, 149] width 176 height 22
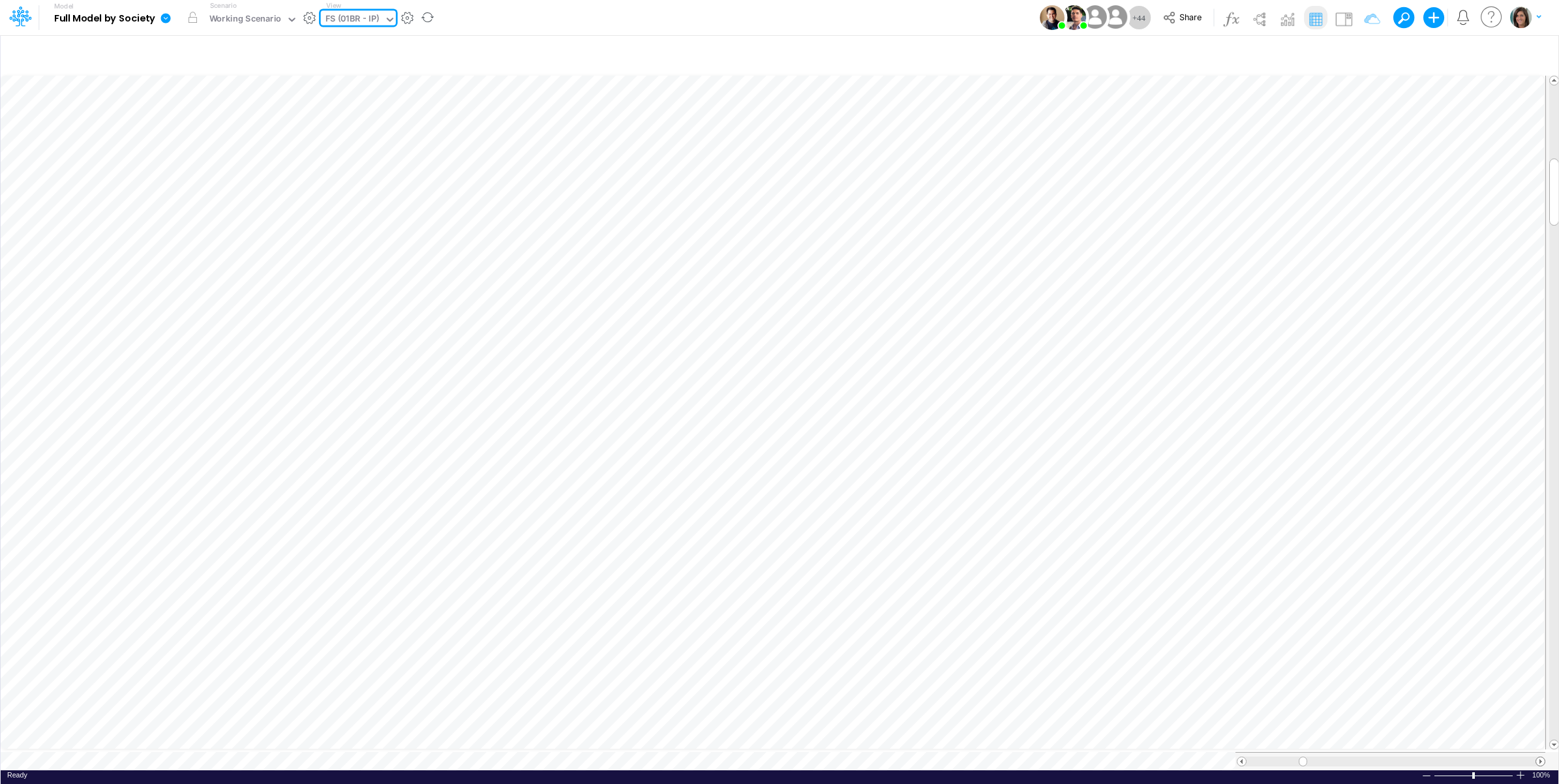
click at [1541, 757] on span at bounding box center [1541, 761] width 8 height 8
click at [456, 14] on div "Model Full Model by Society Edit model settings Duplicate Import QuickBooks Qui…" at bounding box center [780, 18] width 1404 height 35
click at [357, 23] on div "FS (01BR - IP)" at bounding box center [352, 20] width 54 height 15
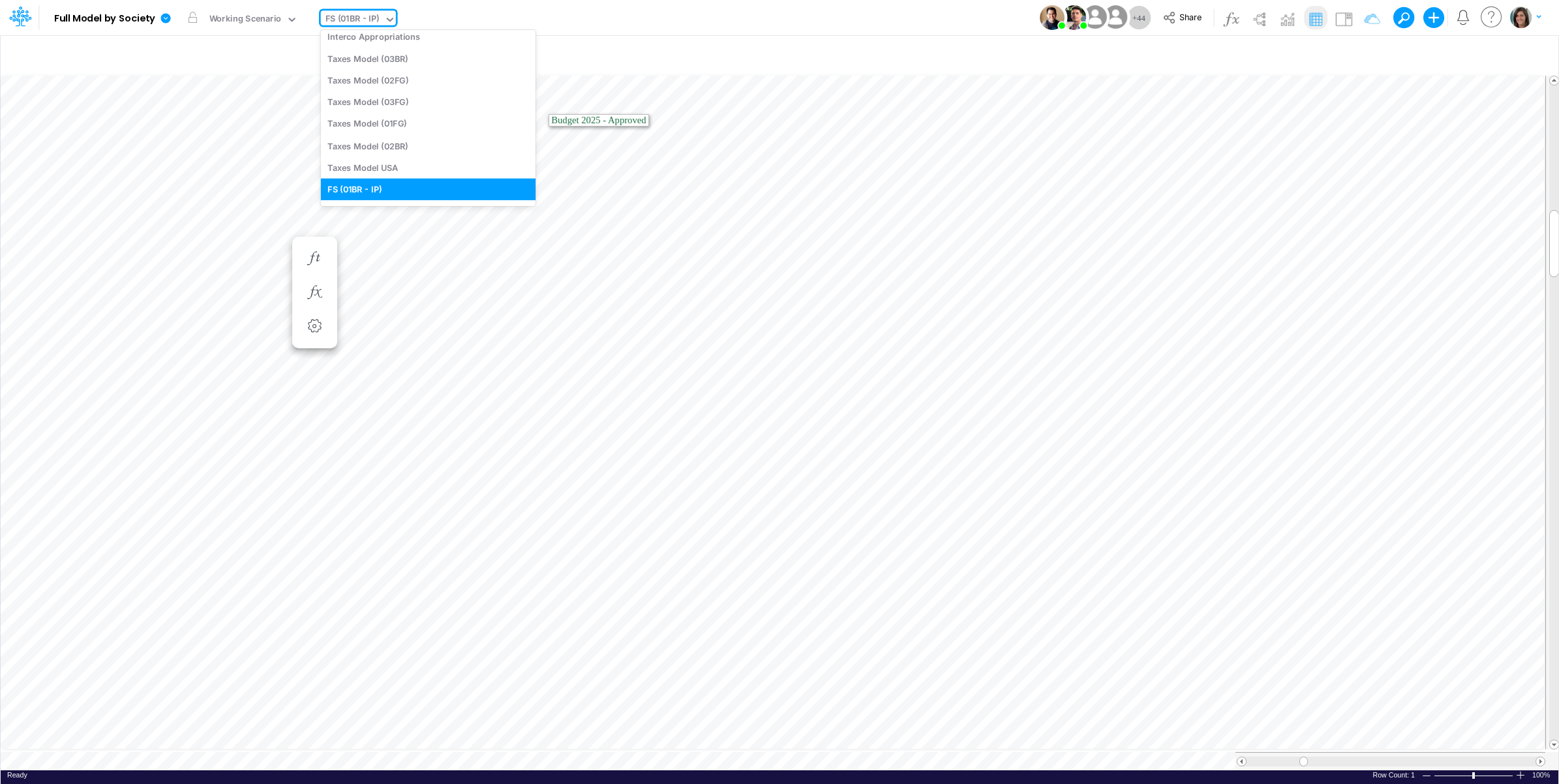
click at [525, 19] on div "Model Full Model by Society Edit model settings Duplicate Import QuickBooks Qui…" at bounding box center [780, 18] width 1404 height 35
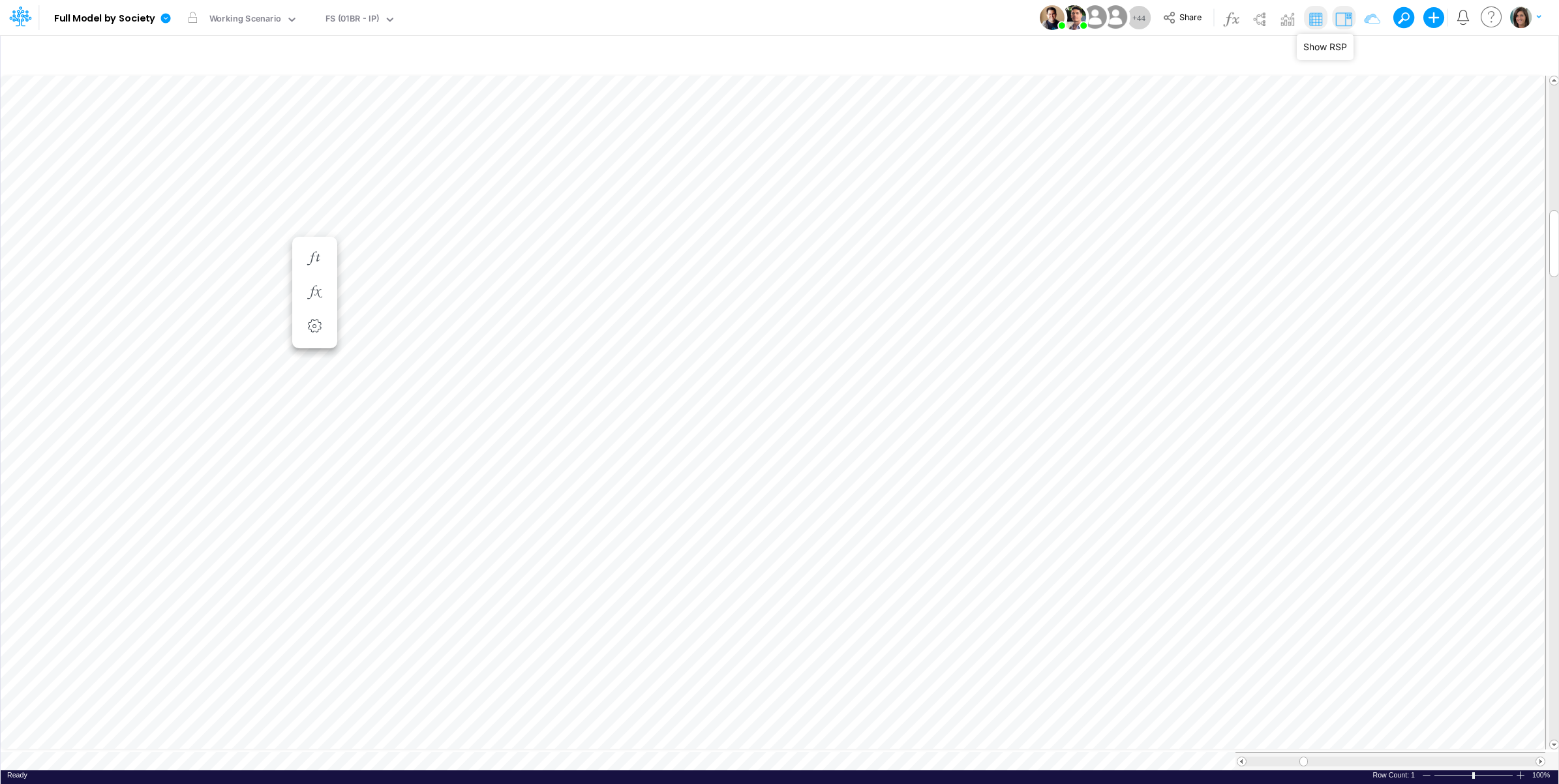
click at [1346, 18] on img at bounding box center [1343, 18] width 21 height 21
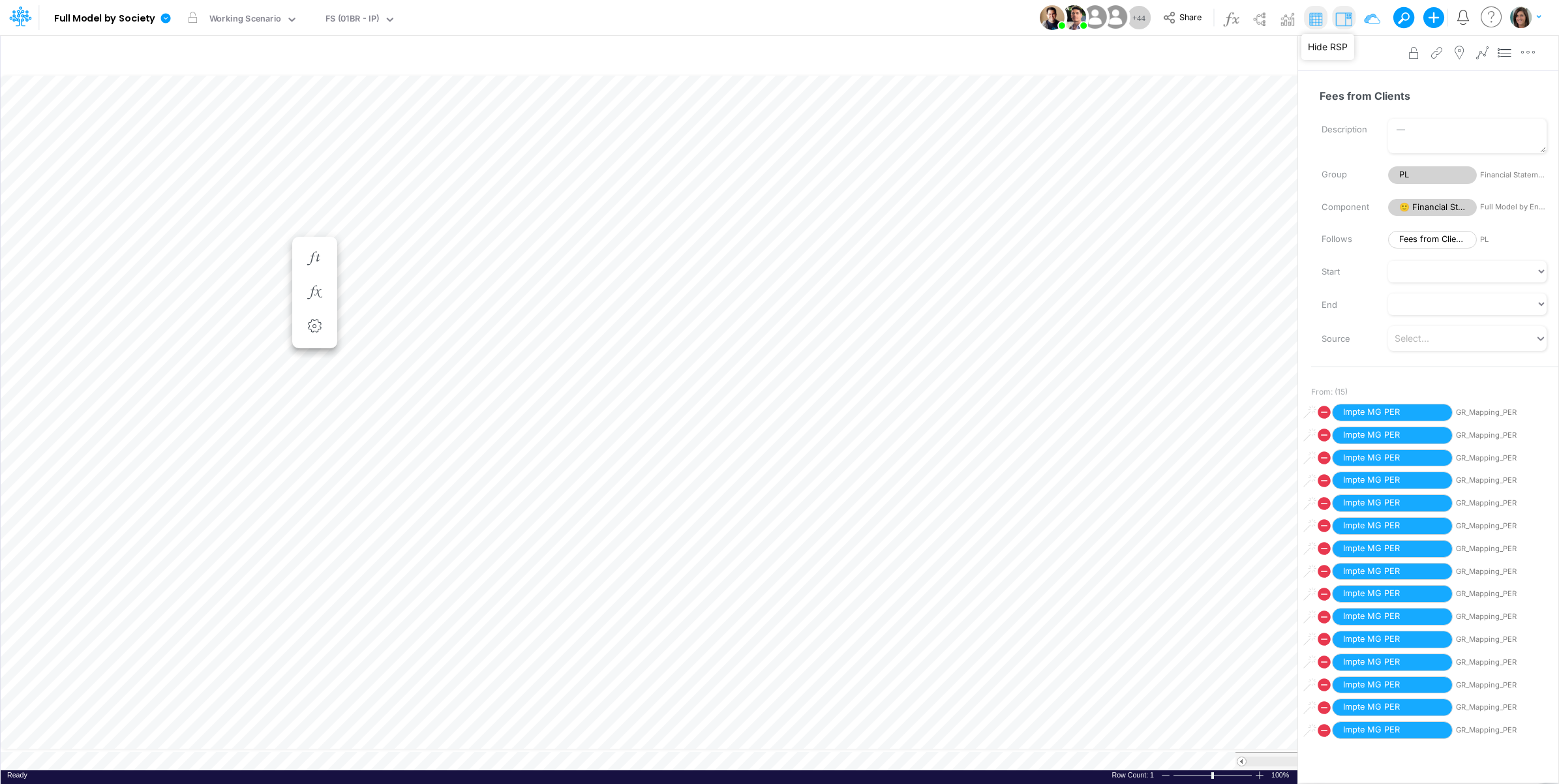
click at [1322, 49] on icon at bounding box center [1322, 53] width 13 height 13
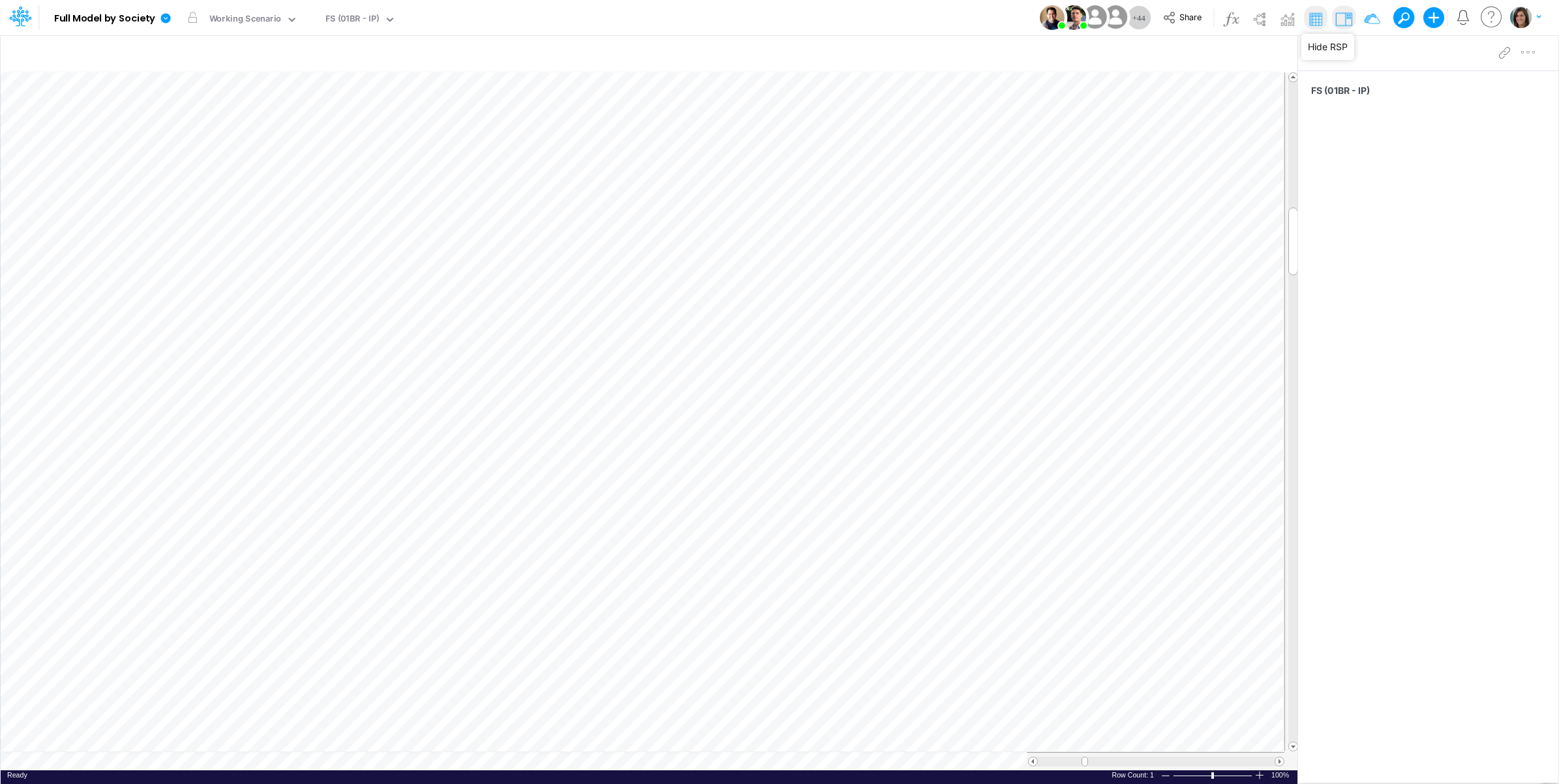
click at [1342, 21] on img at bounding box center [1343, 18] width 21 height 21
click at [1100, 52] on icon "button" at bounding box center [1104, 54] width 19 height 13
select select "tableSearchOR"
click at [1012, 180] on input "Template" at bounding box center [1026, 181] width 88 height 23
click at [1011, 181] on input "Template" at bounding box center [1026, 181] width 88 height 23
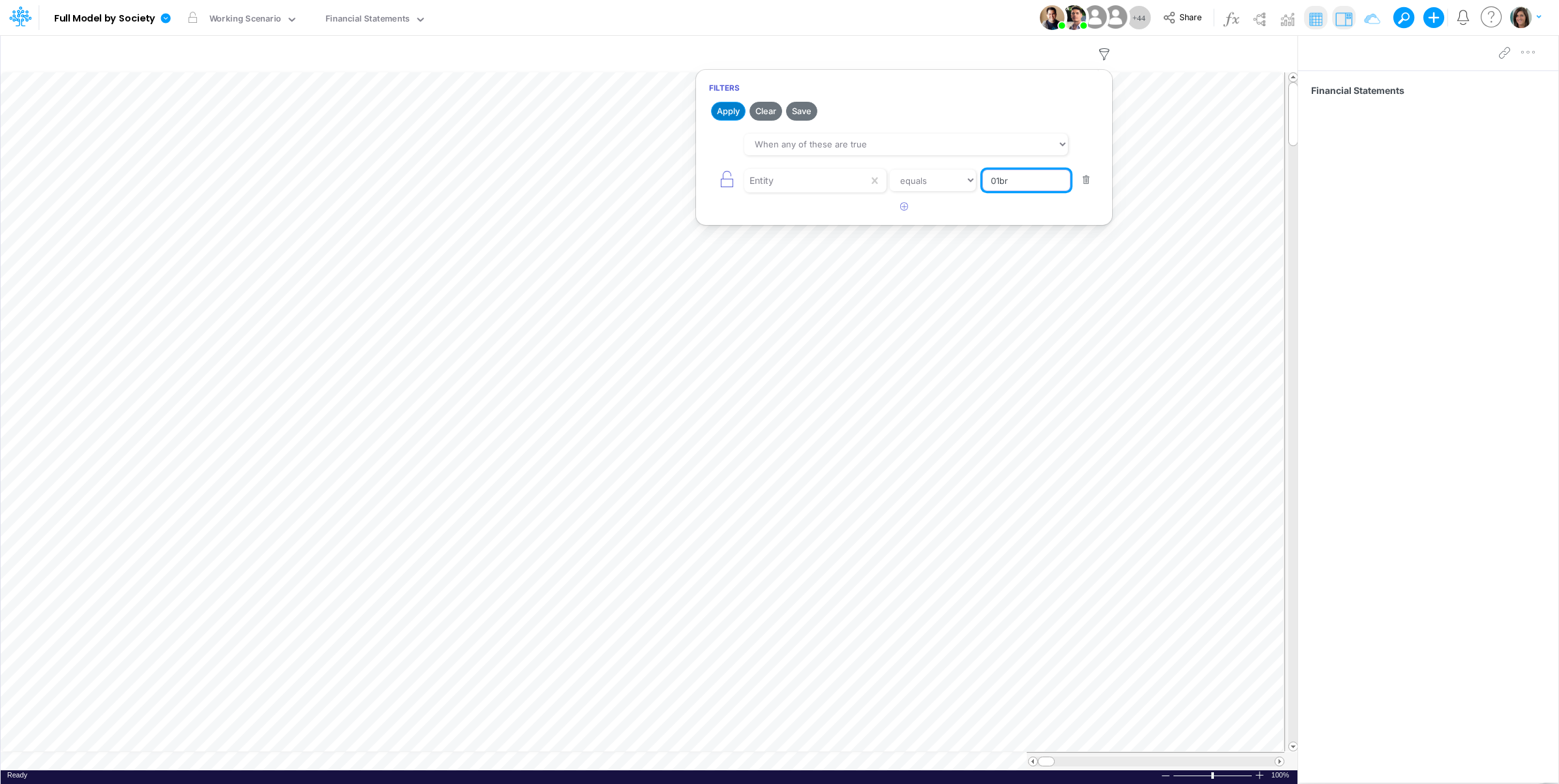
type input "01br"
click at [724, 111] on button "Apply" at bounding box center [728, 111] width 34 height 19
click at [813, 20] on div "Model Full Model by Society Edit model settings Duplicate Import QuickBooks Qui…" at bounding box center [780, 18] width 1404 height 35
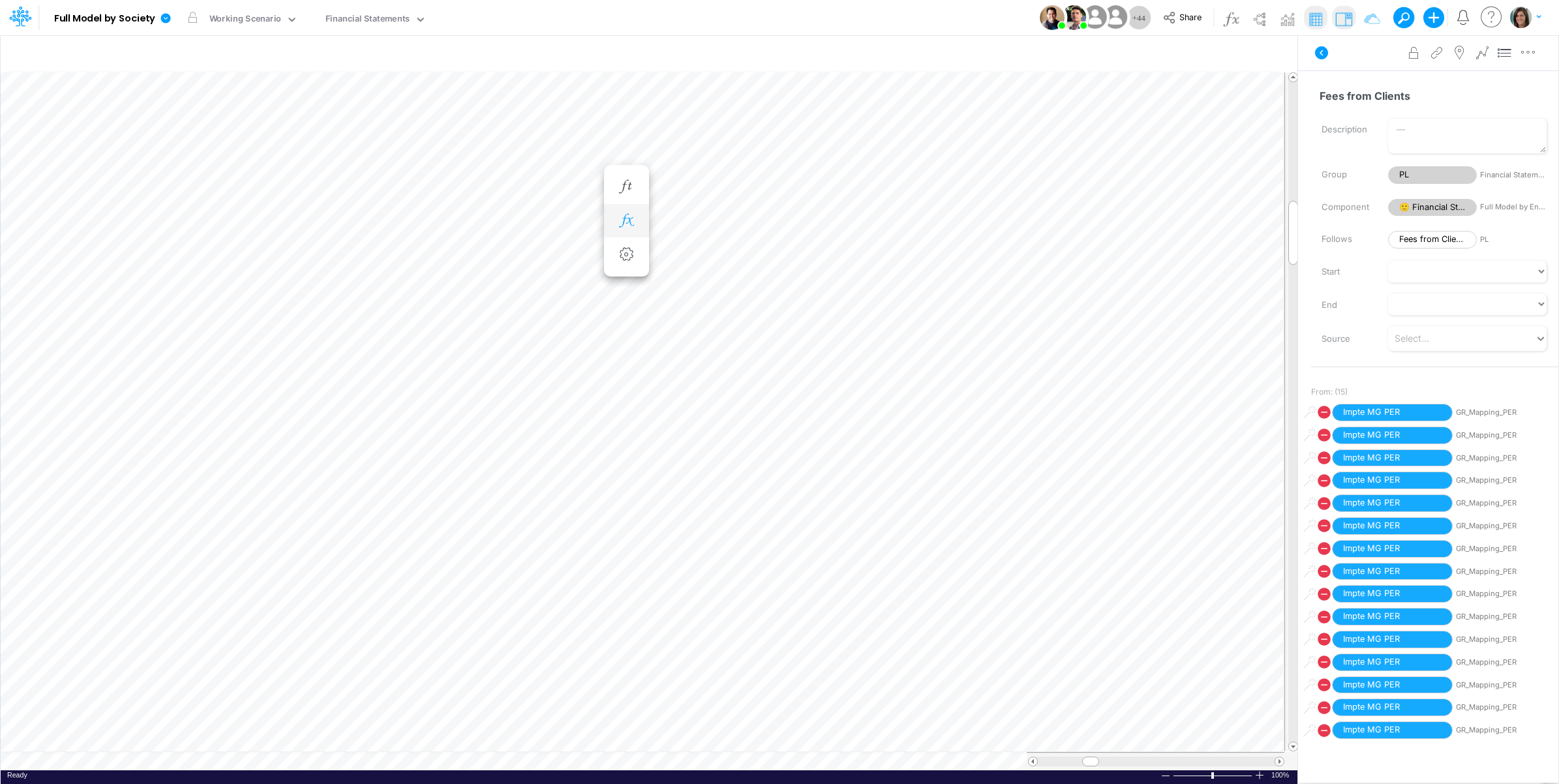
click at [624, 216] on icon "button" at bounding box center [626, 221] width 19 height 13
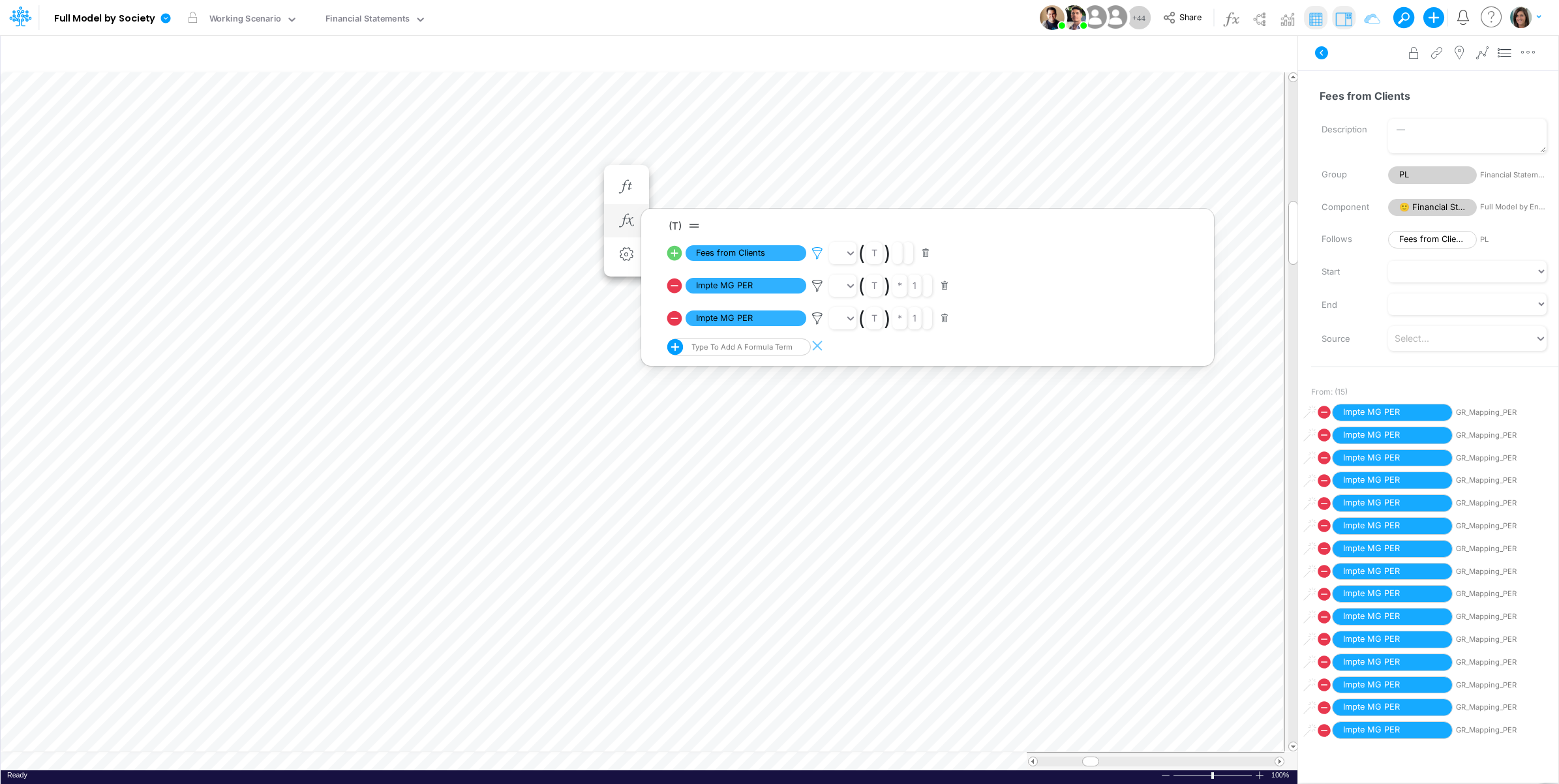
click at [817, 250] on icon at bounding box center [817, 253] width 19 height 13
click at [1348, 58] on div at bounding box center [779, 395] width 1559 height 777
click at [1319, 50] on icon at bounding box center [1322, 53] width 13 height 13
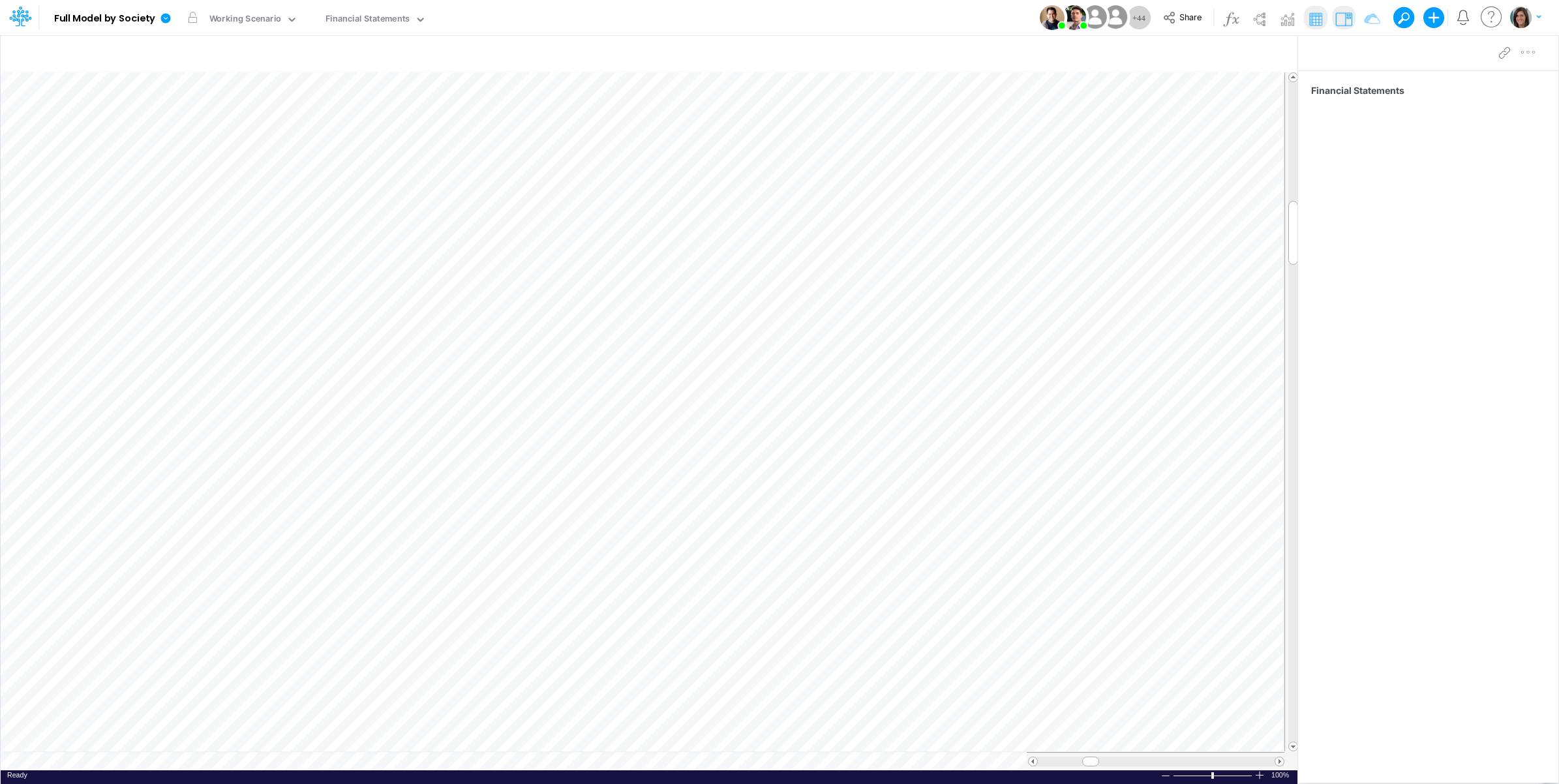
scroll to position [0, 1]
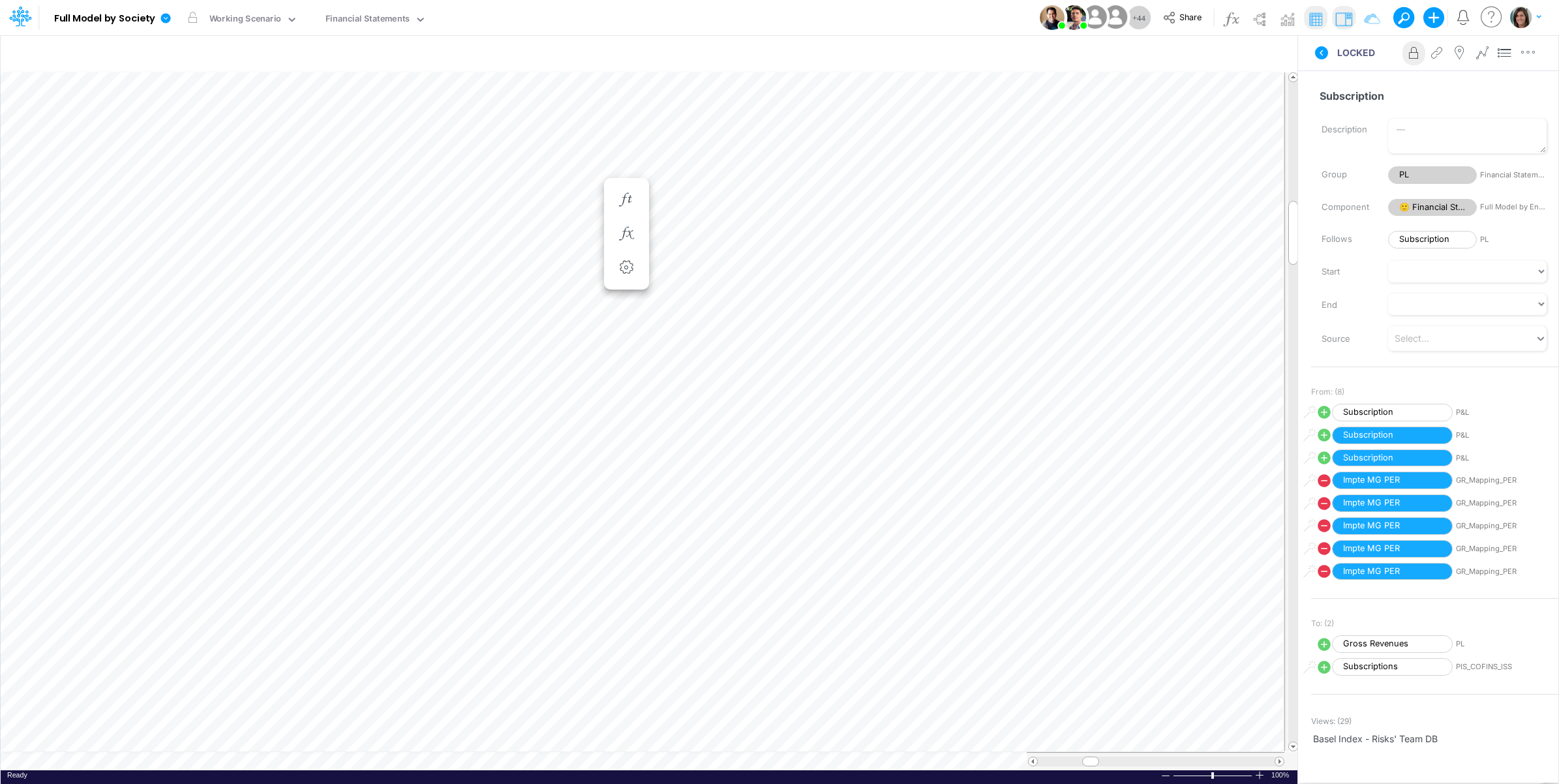
scroll to position [0, 1]
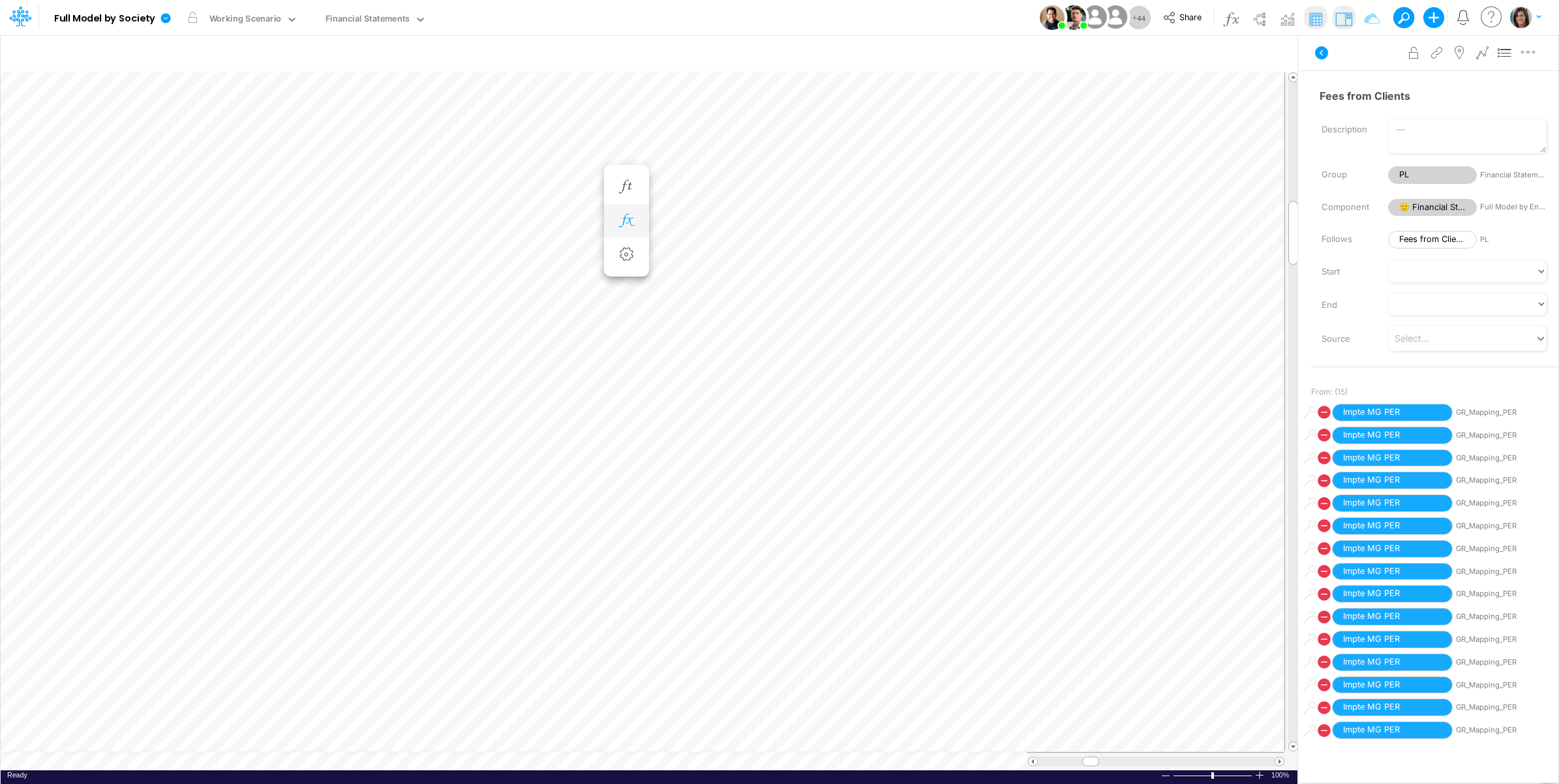
click at [634, 218] on icon "button" at bounding box center [626, 221] width 19 height 13
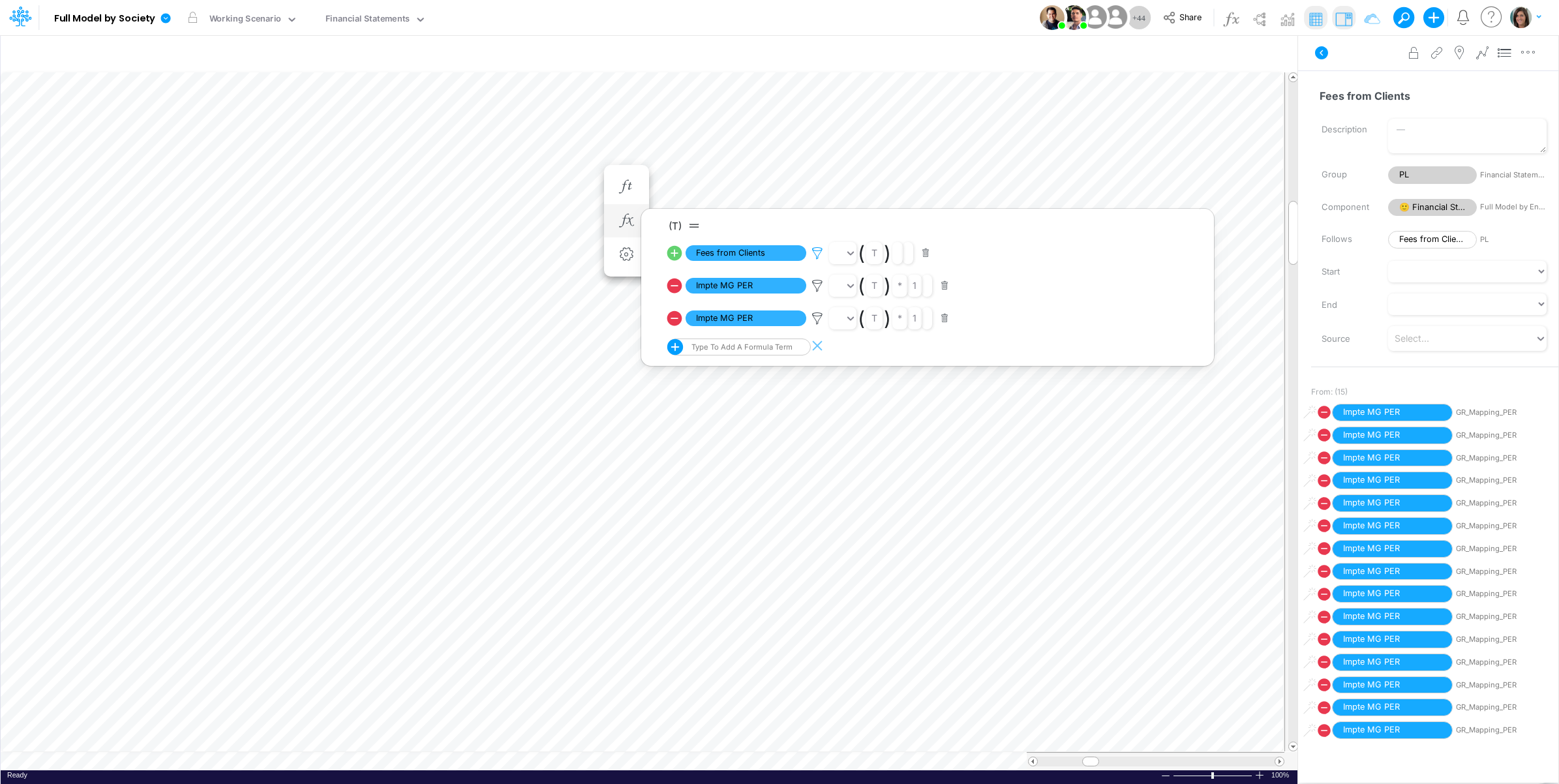
click at [818, 250] on icon at bounding box center [817, 253] width 19 height 13
click at [1348, 67] on div at bounding box center [779, 395] width 1559 height 777
click at [1318, 46] on icon at bounding box center [1322, 53] width 16 height 16
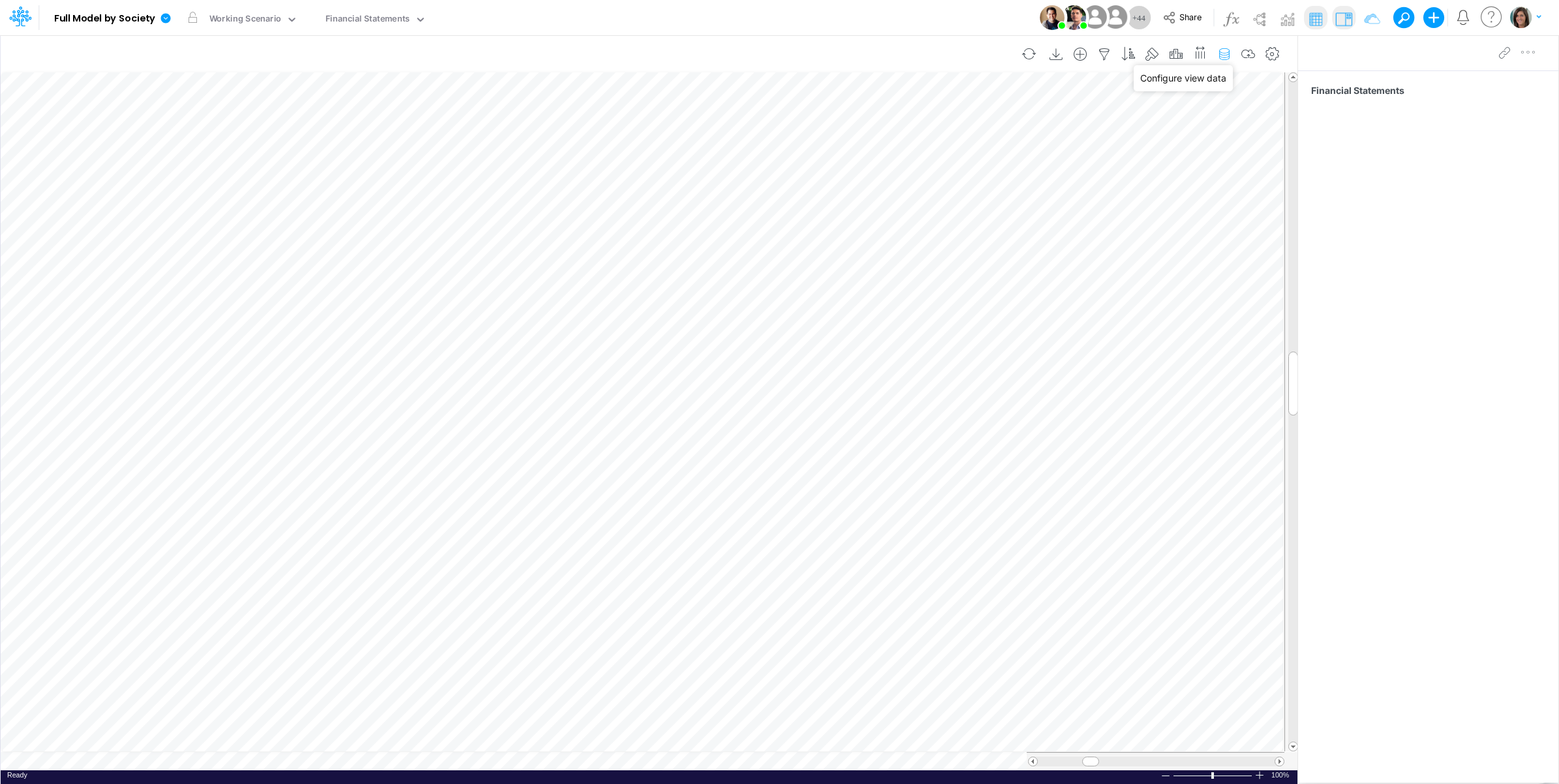
click at [1222, 55] on icon "button" at bounding box center [1224, 54] width 19 height 13
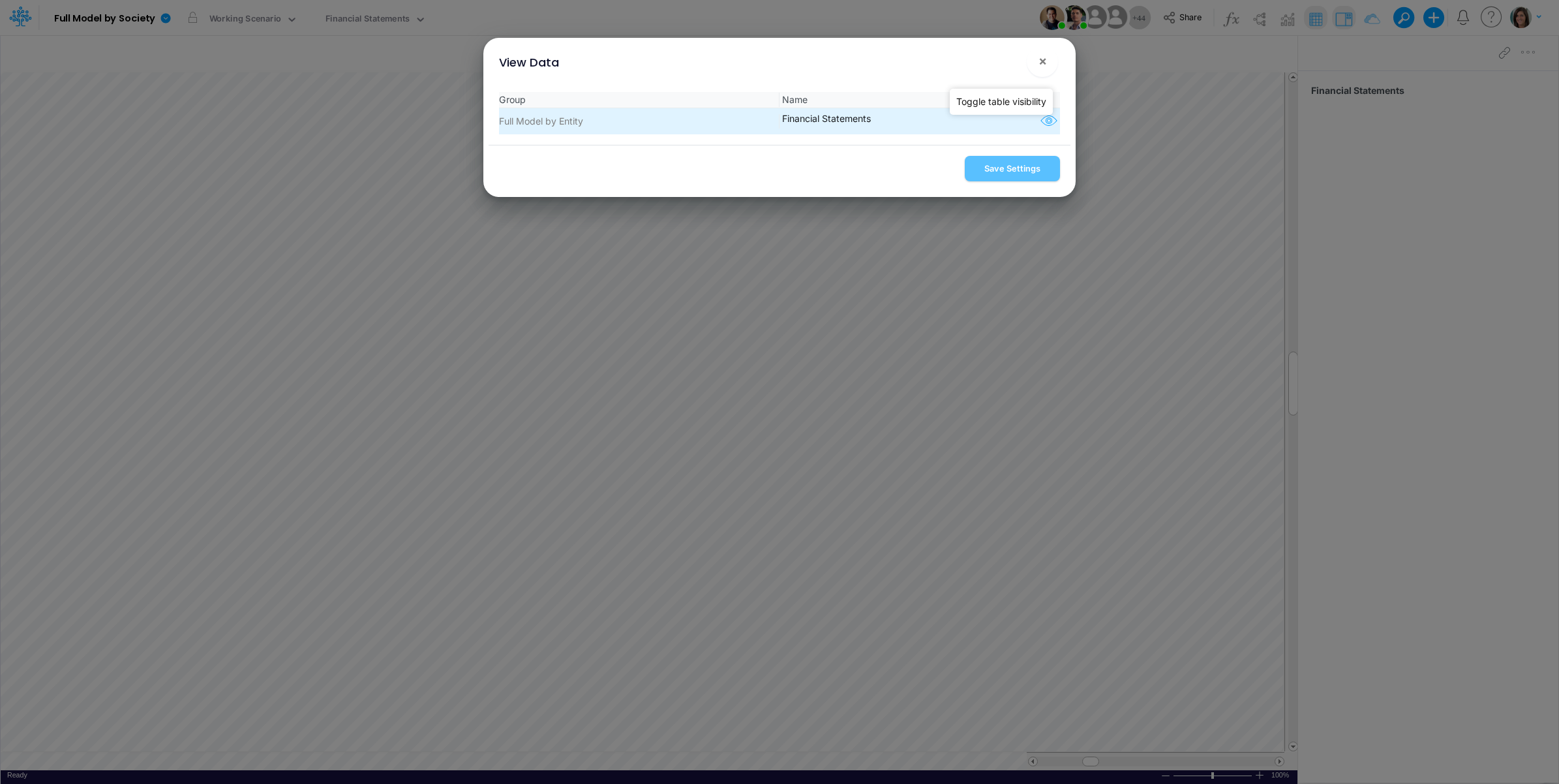
click at [1041, 123] on icon "button" at bounding box center [1048, 121] width 19 height 17
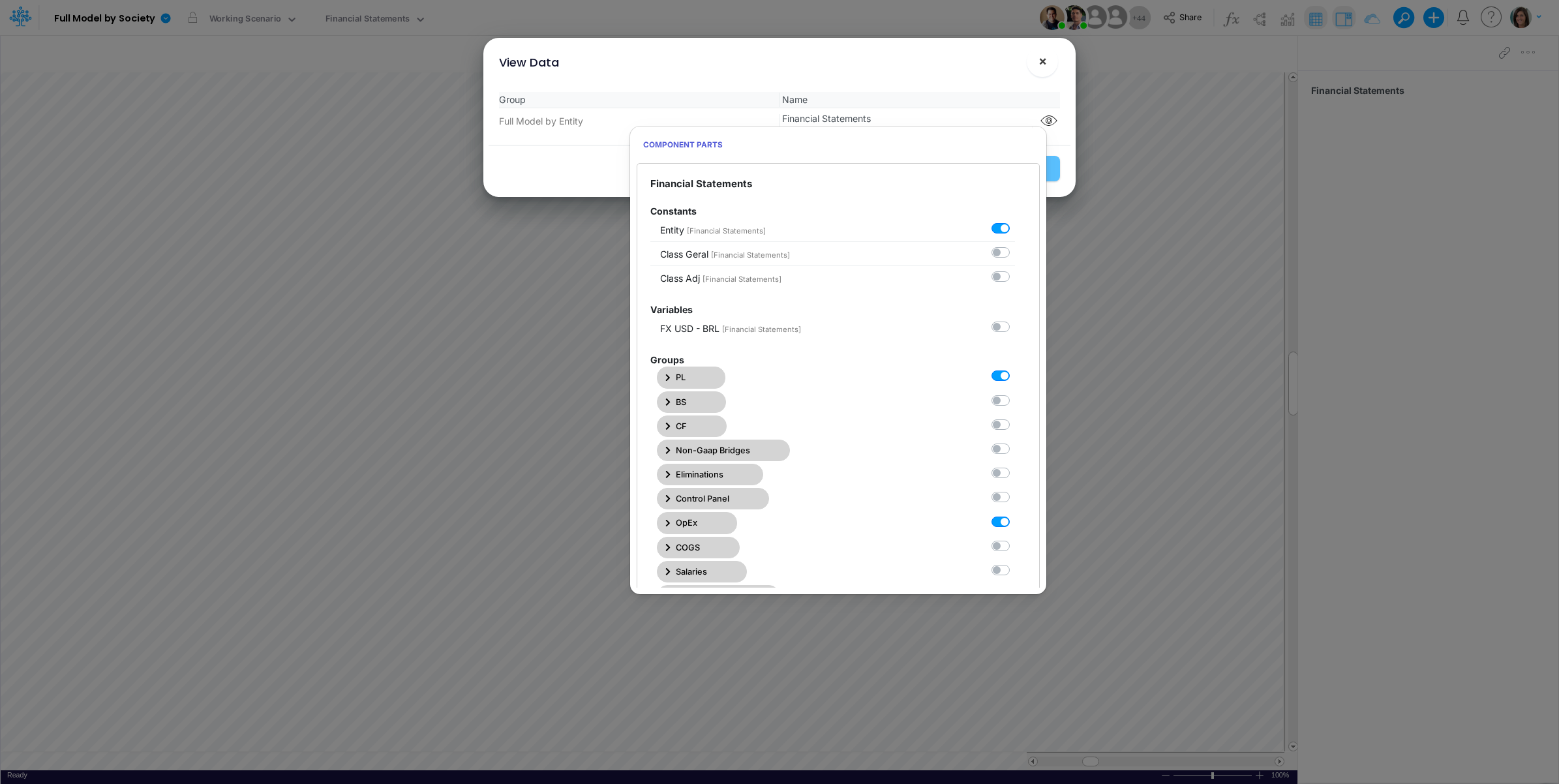
click at [1047, 63] on button "×" at bounding box center [1042, 61] width 31 height 31
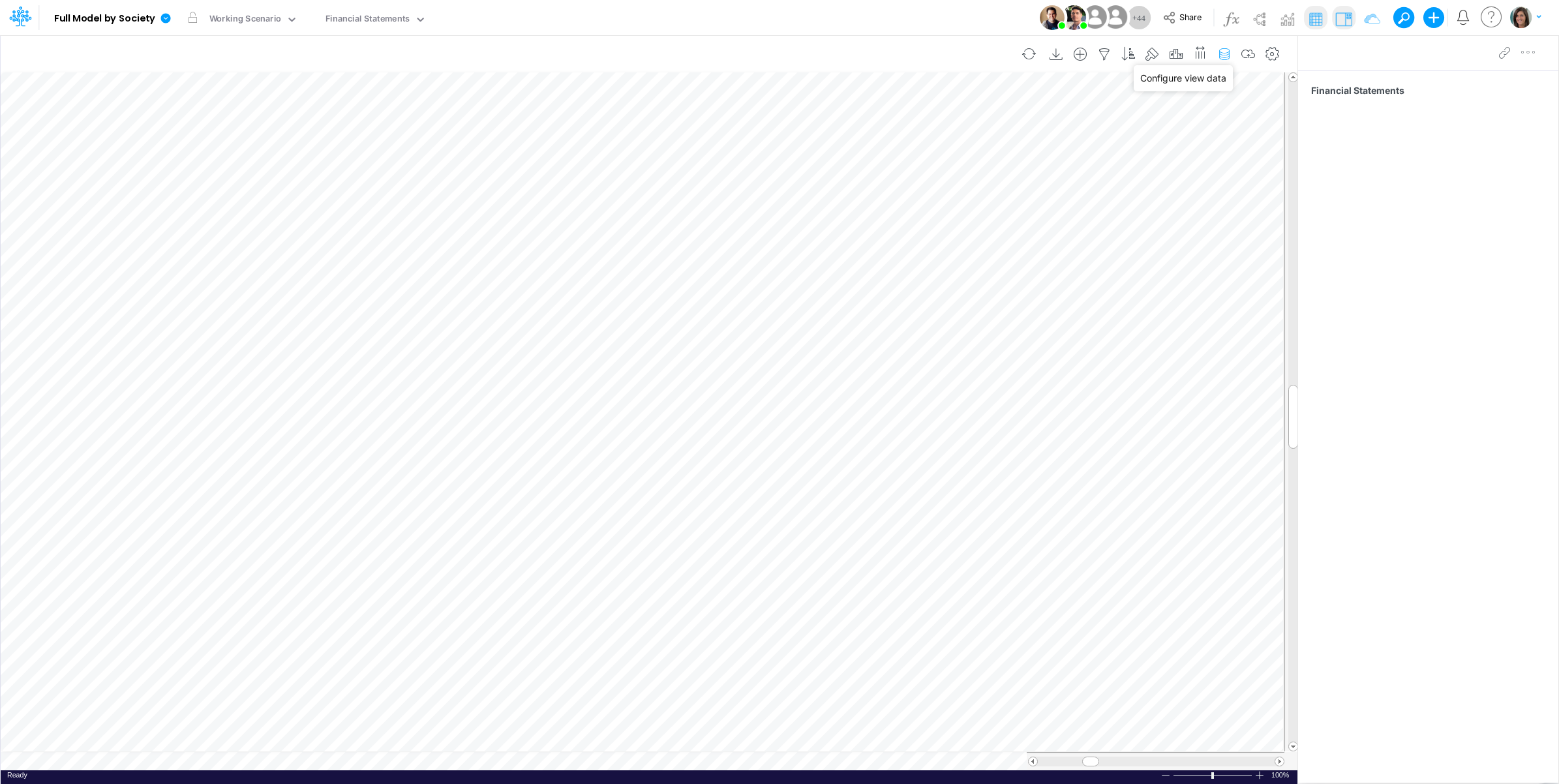
click at [1220, 53] on icon "button" at bounding box center [1224, 54] width 19 height 13
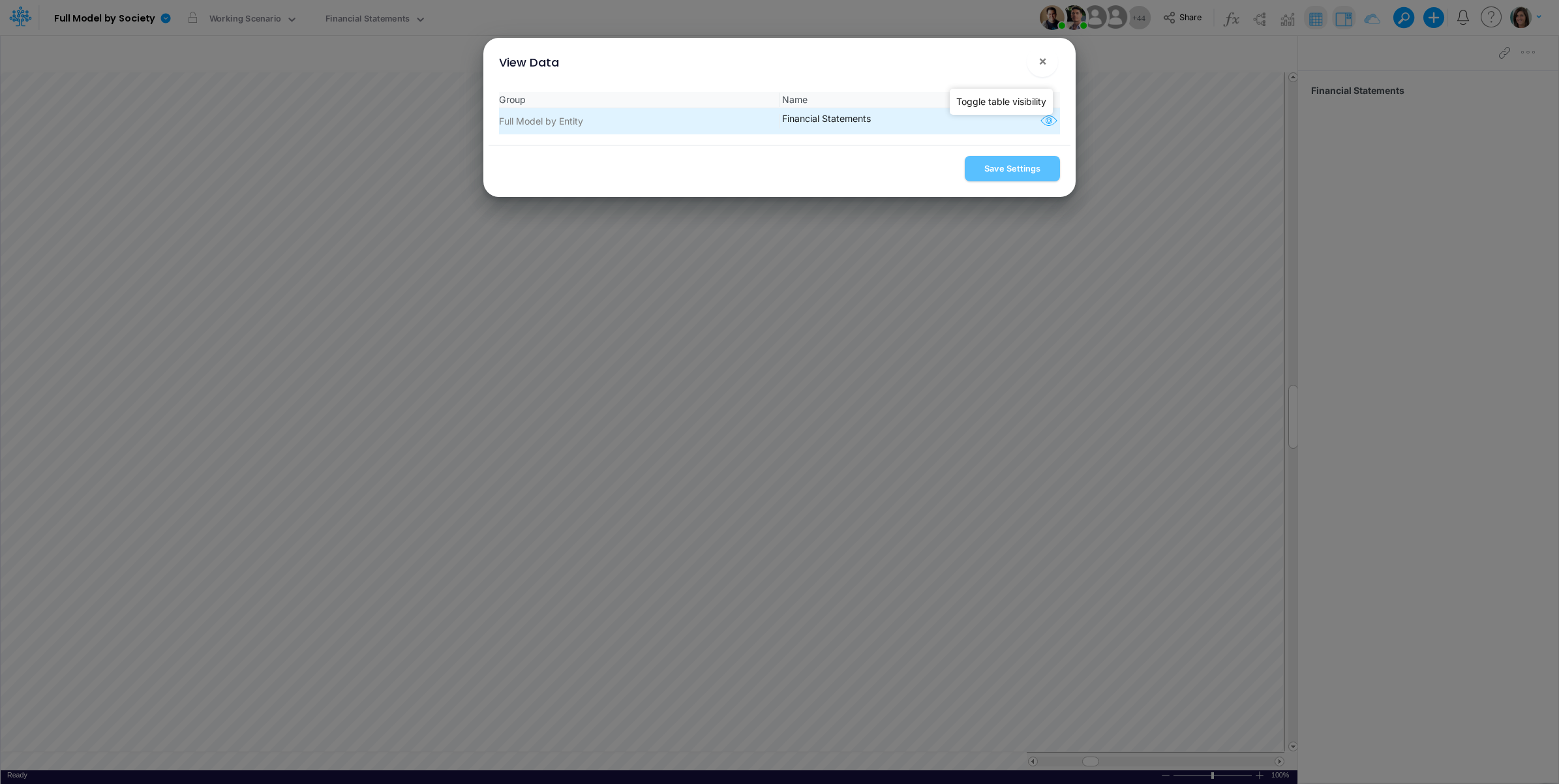
click at [1048, 121] on icon "button" at bounding box center [1048, 121] width 19 height 17
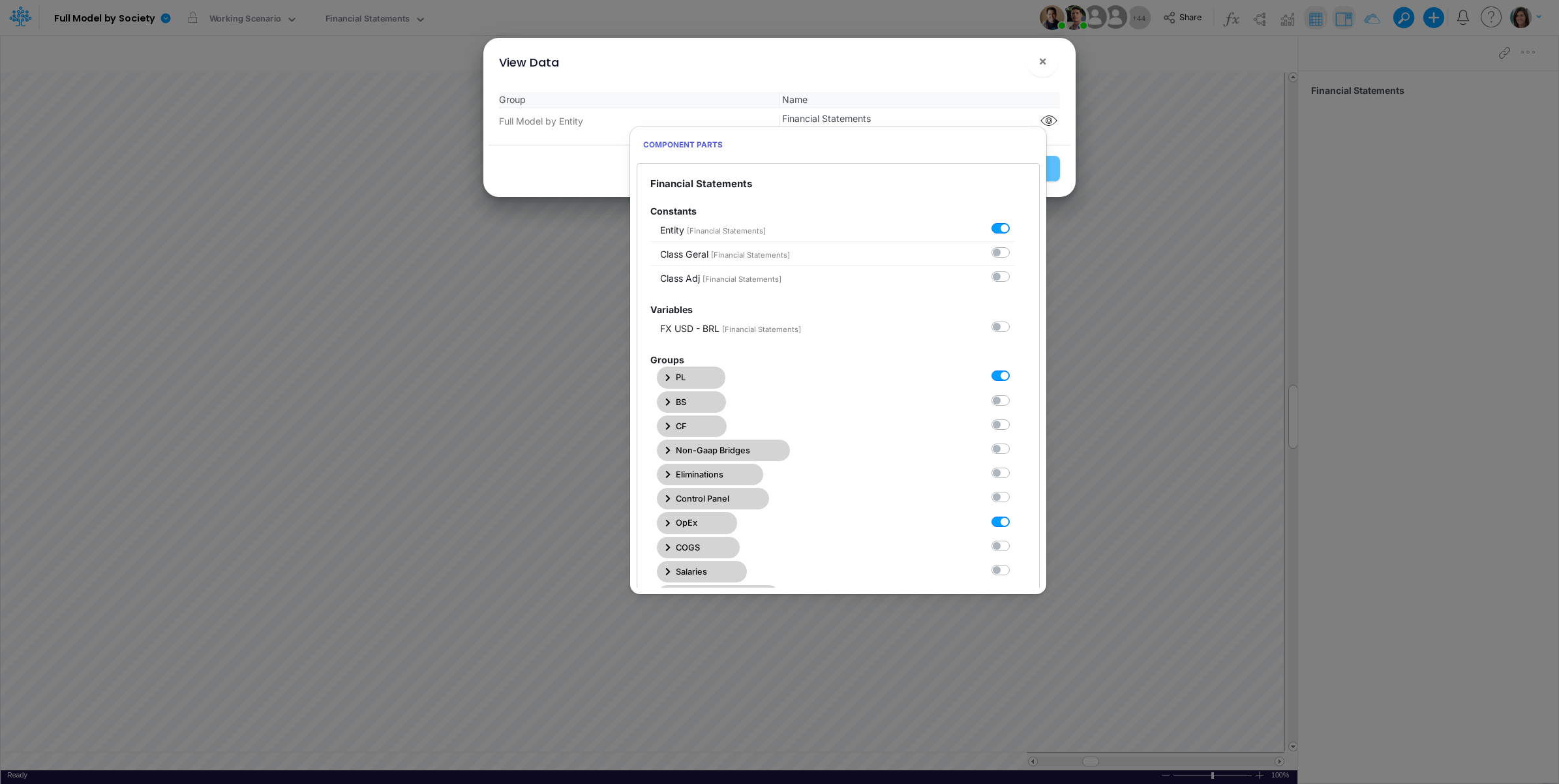
scroll to position [109, 0]
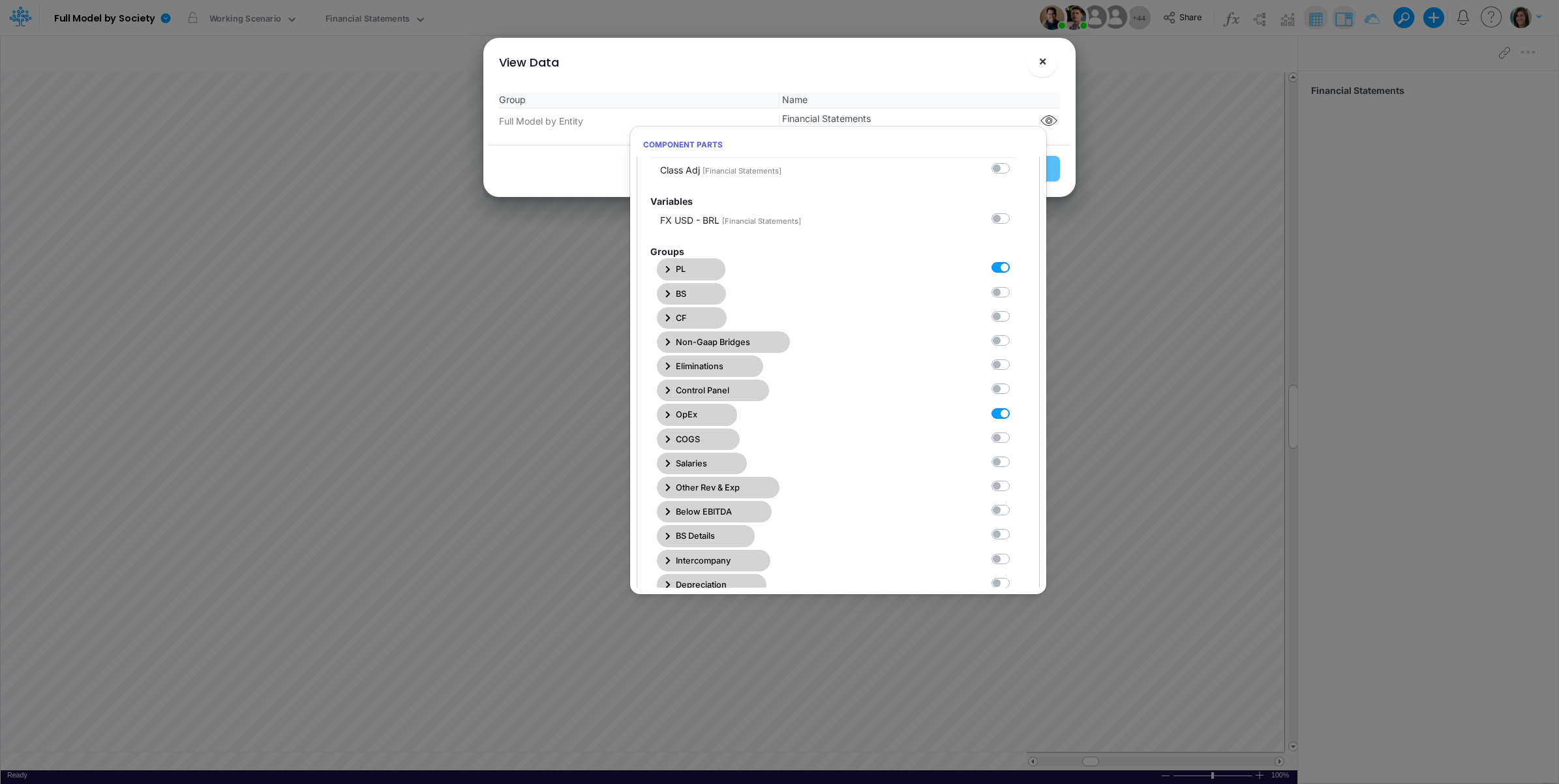
click at [1042, 54] on span "×" at bounding box center [1042, 60] width 8 height 16
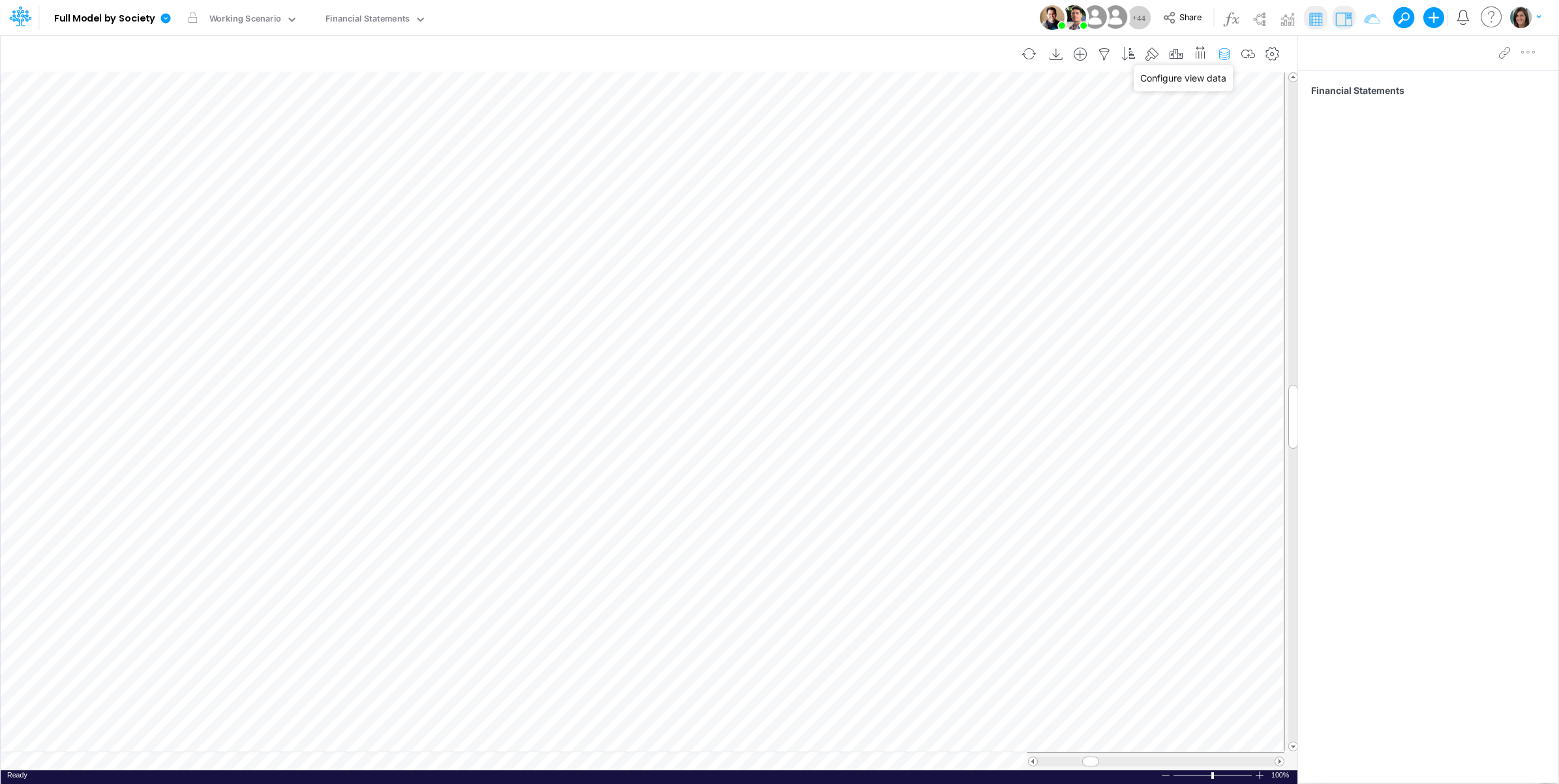
click at [1227, 49] on icon "button" at bounding box center [1224, 54] width 19 height 13
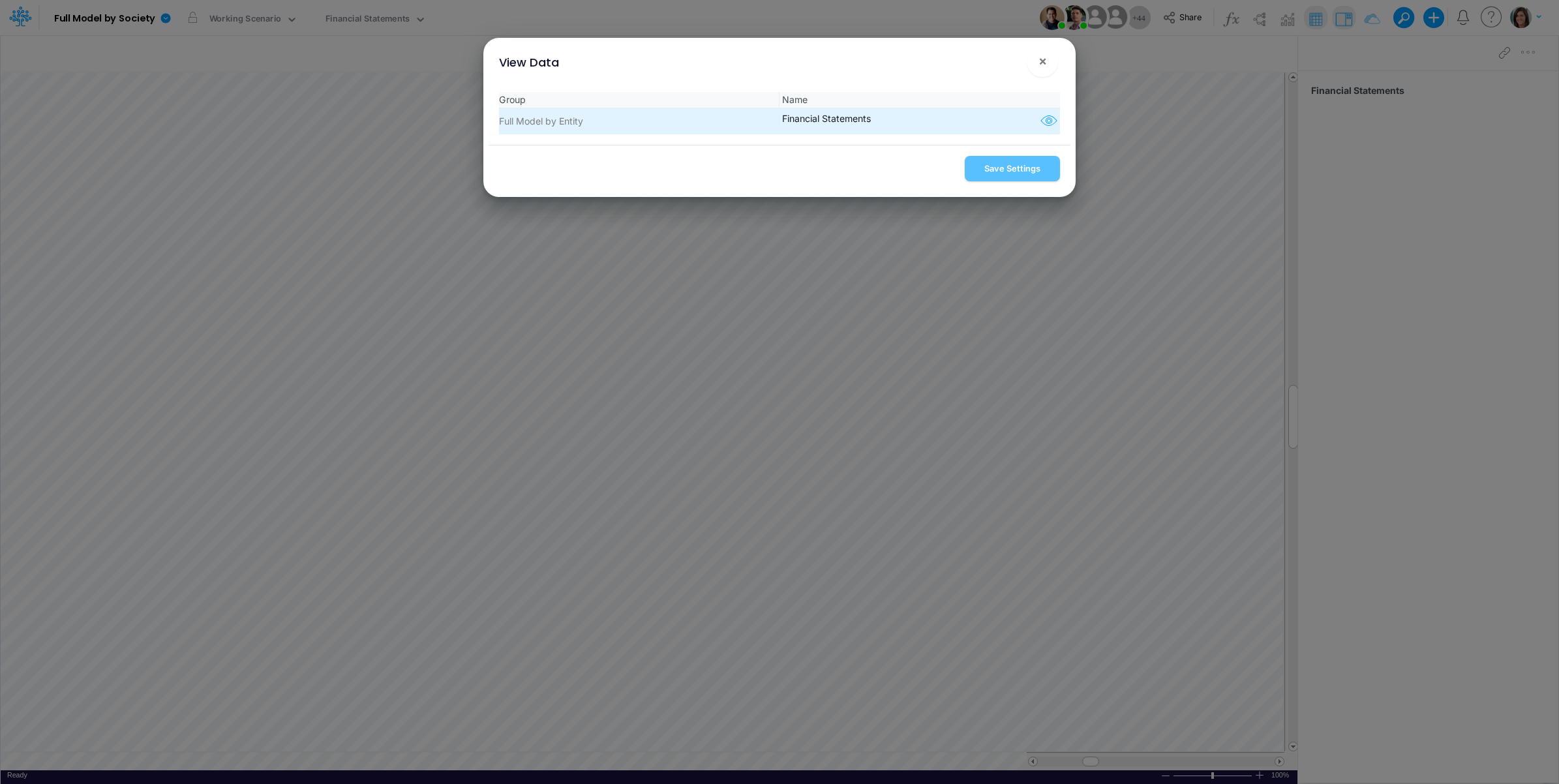
click at [1047, 117] on icon "button" at bounding box center [1048, 121] width 19 height 17
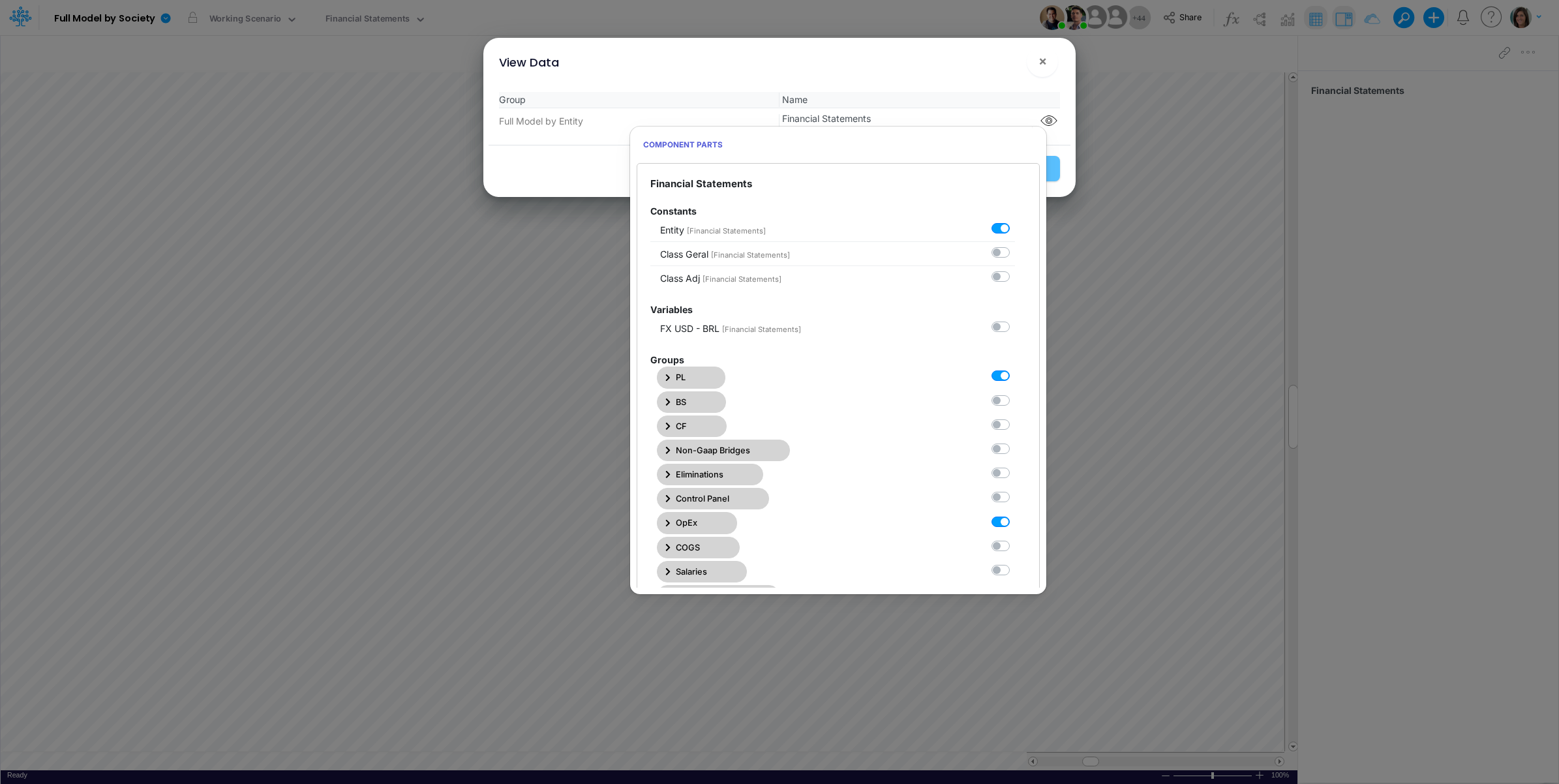
click at [1015, 515] on label at bounding box center [1015, 515] width 0 height 0
click at [1015, 523] on Statements6 "checkbox" at bounding box center [1019, 519] width 8 height 8
click at [1015, 515] on label at bounding box center [1015, 515] width 0 height 0
click at [1015, 523] on Statements6 "checkbox" at bounding box center [1019, 519] width 8 height 8
checkbox Statements6 "true"
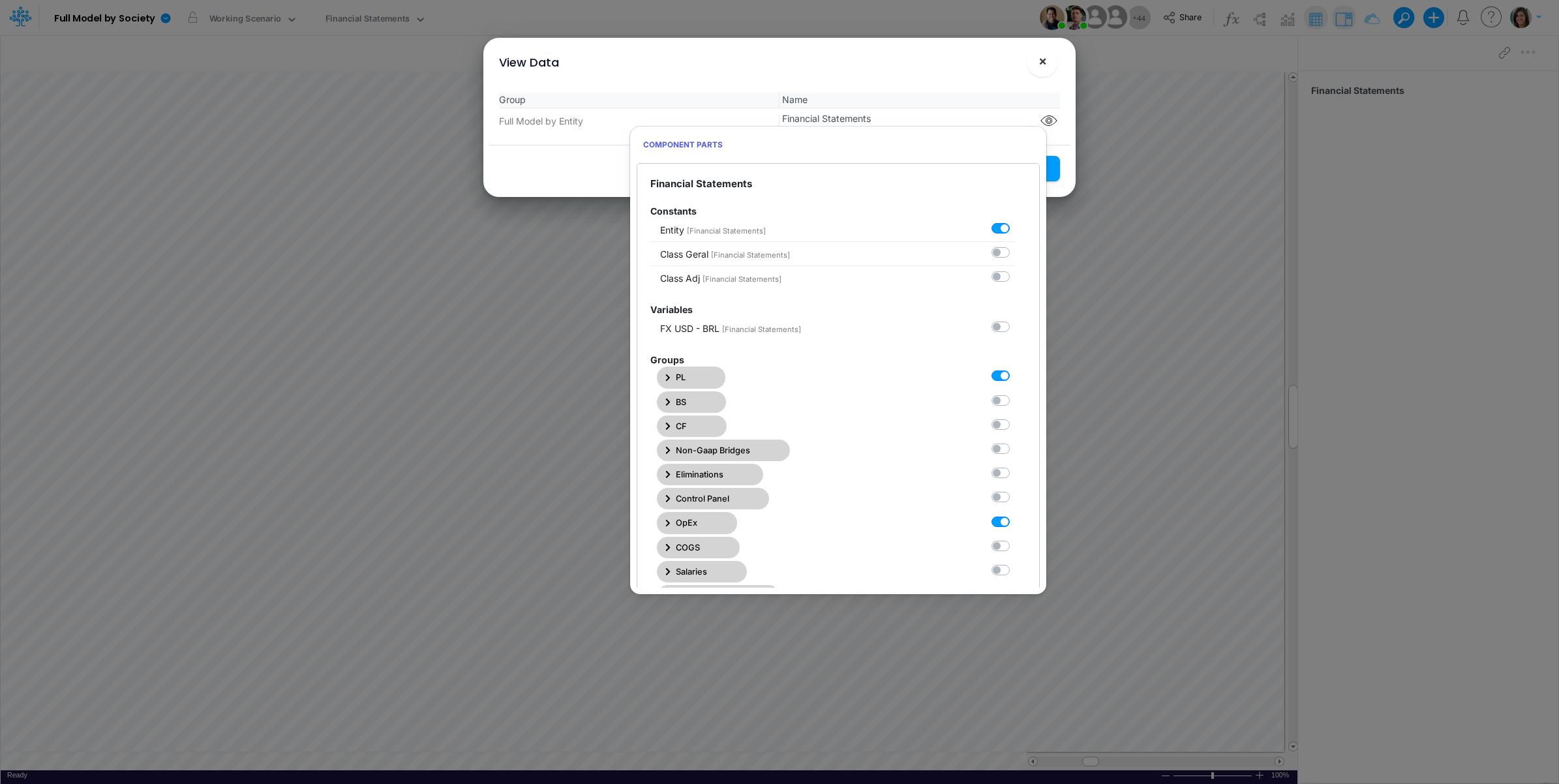
click at [1044, 54] on span "×" at bounding box center [1042, 60] width 8 height 16
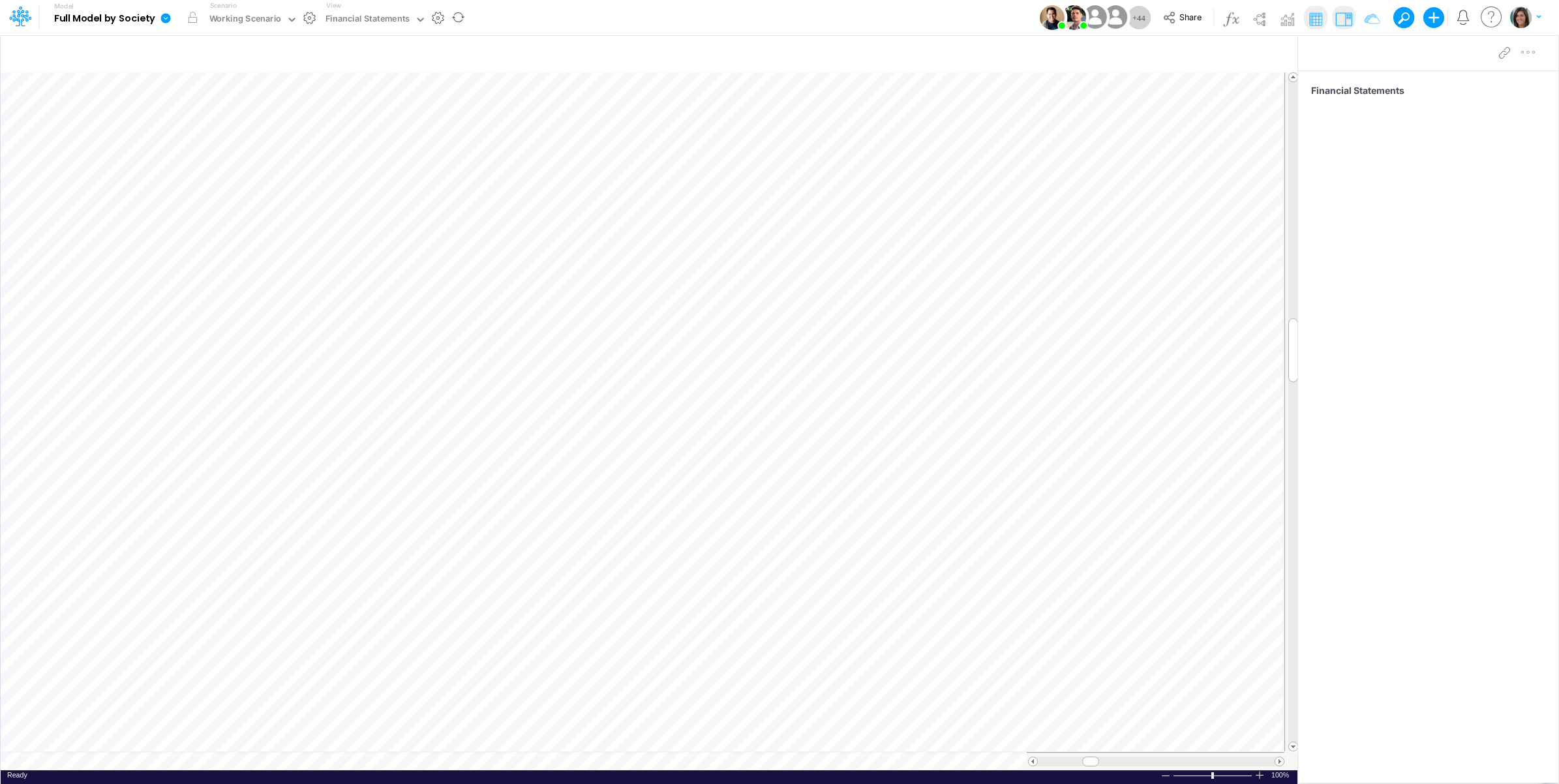
click at [168, 14] on icon at bounding box center [166, 18] width 10 height 10
click at [196, 140] on button "View model info" at bounding box center [232, 135] width 140 height 20
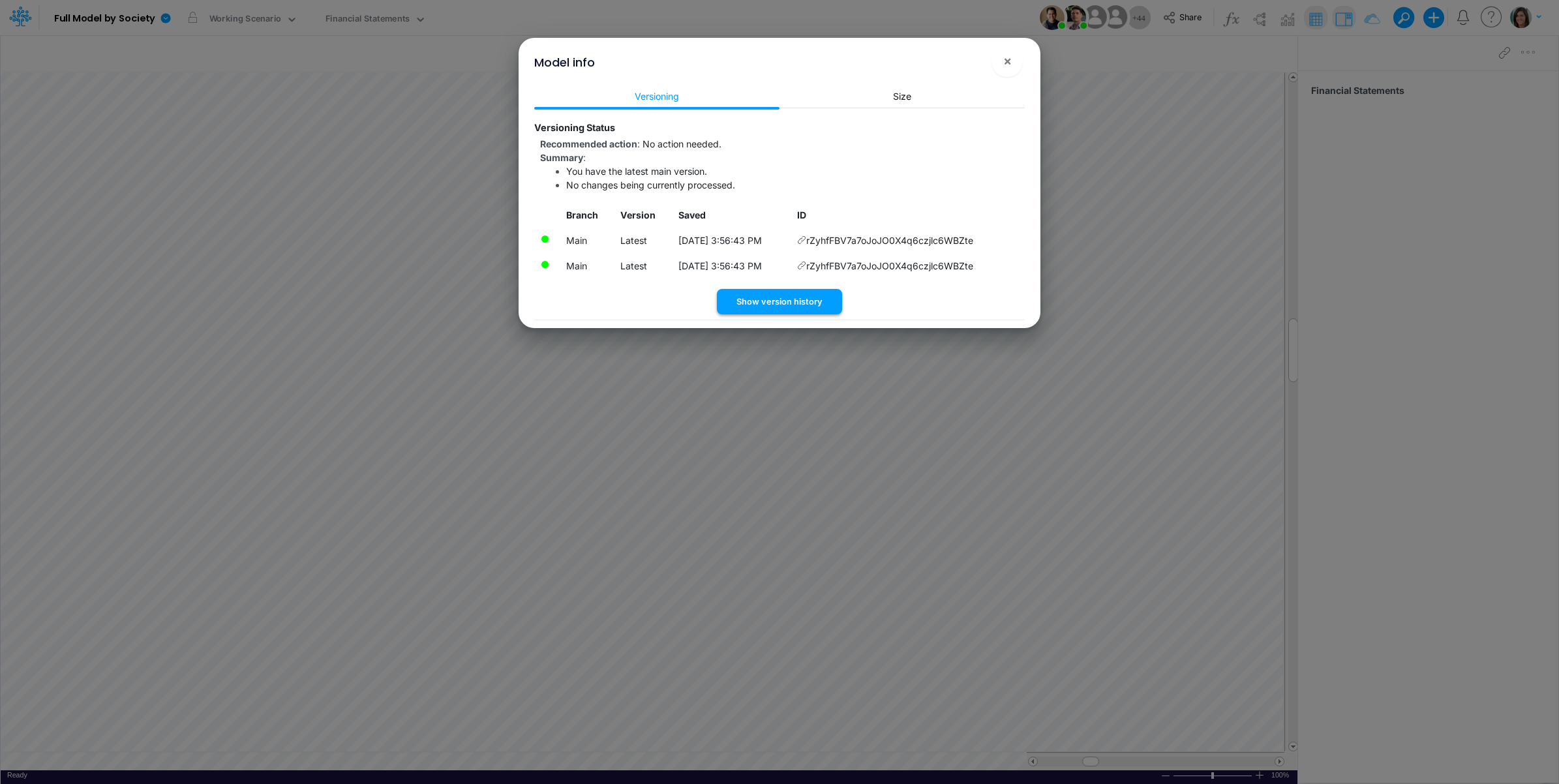
click at [793, 293] on button "Show version history" at bounding box center [780, 302] width 125 height 25
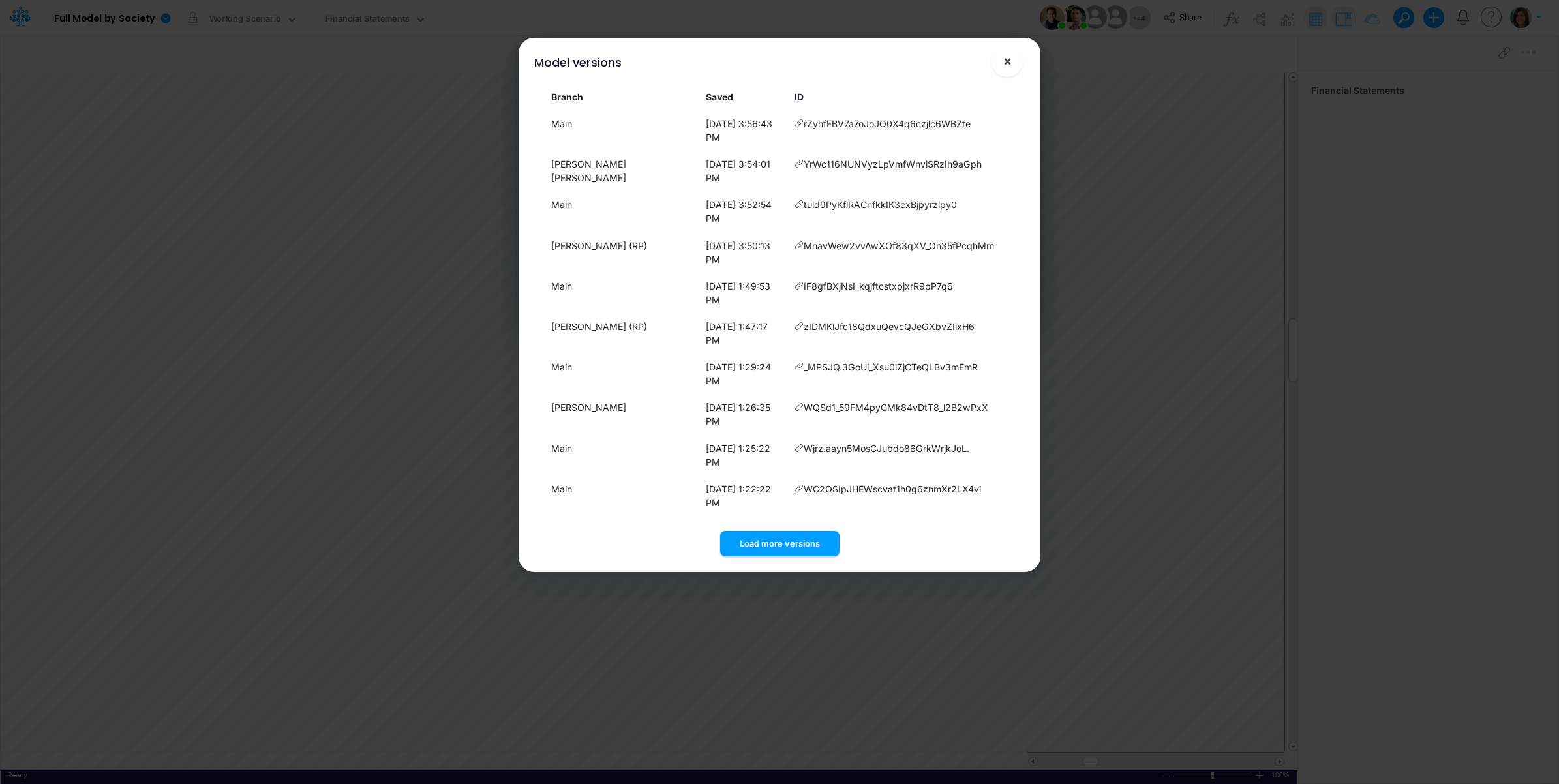
click at [1006, 64] on span "×" at bounding box center [1007, 60] width 8 height 16
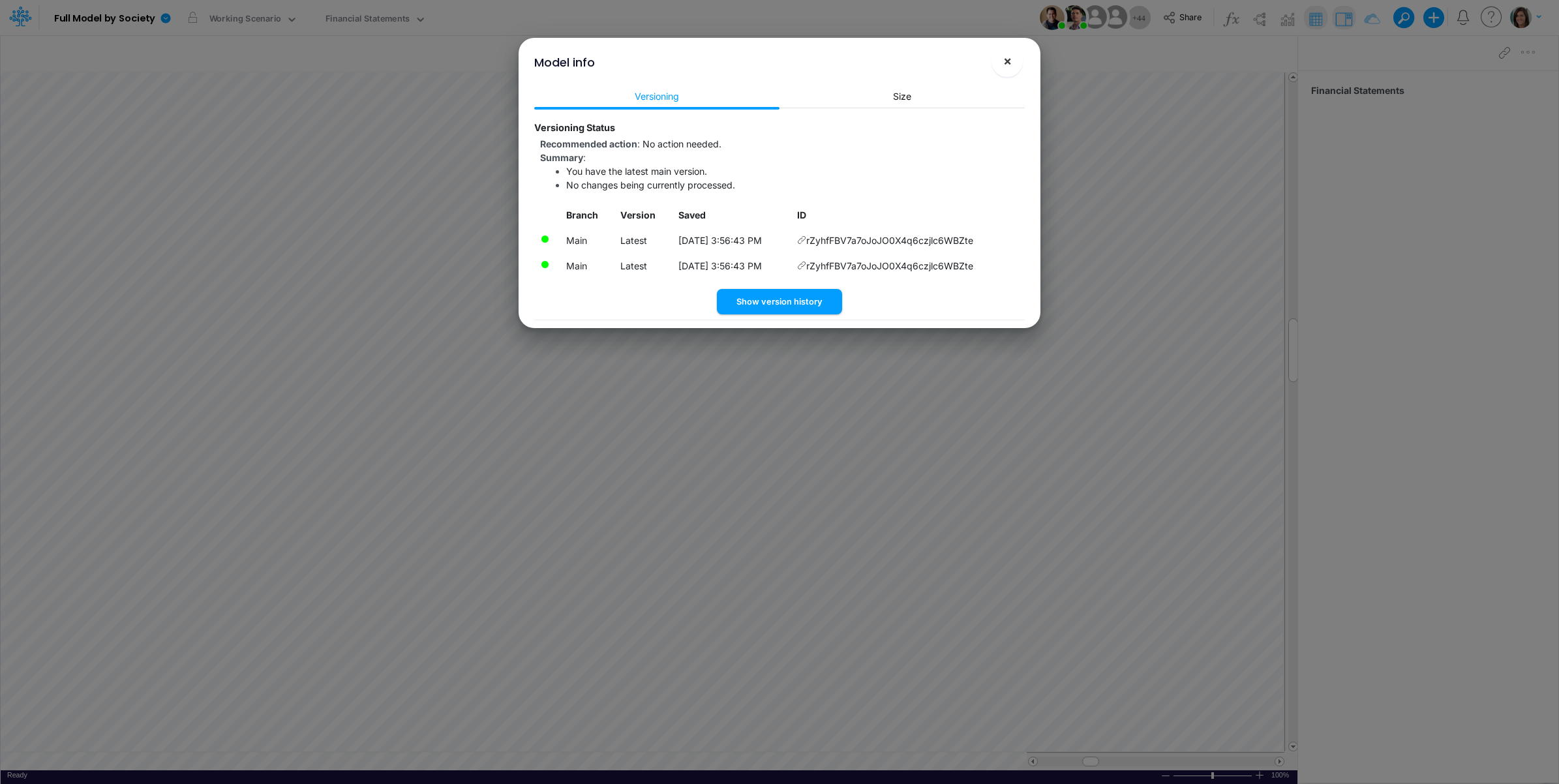
drag, startPoint x: 993, startPoint y: 58, endPoint x: 946, endPoint y: 72, distance: 49.0
click at [994, 58] on button "×" at bounding box center [1006, 61] width 31 height 31
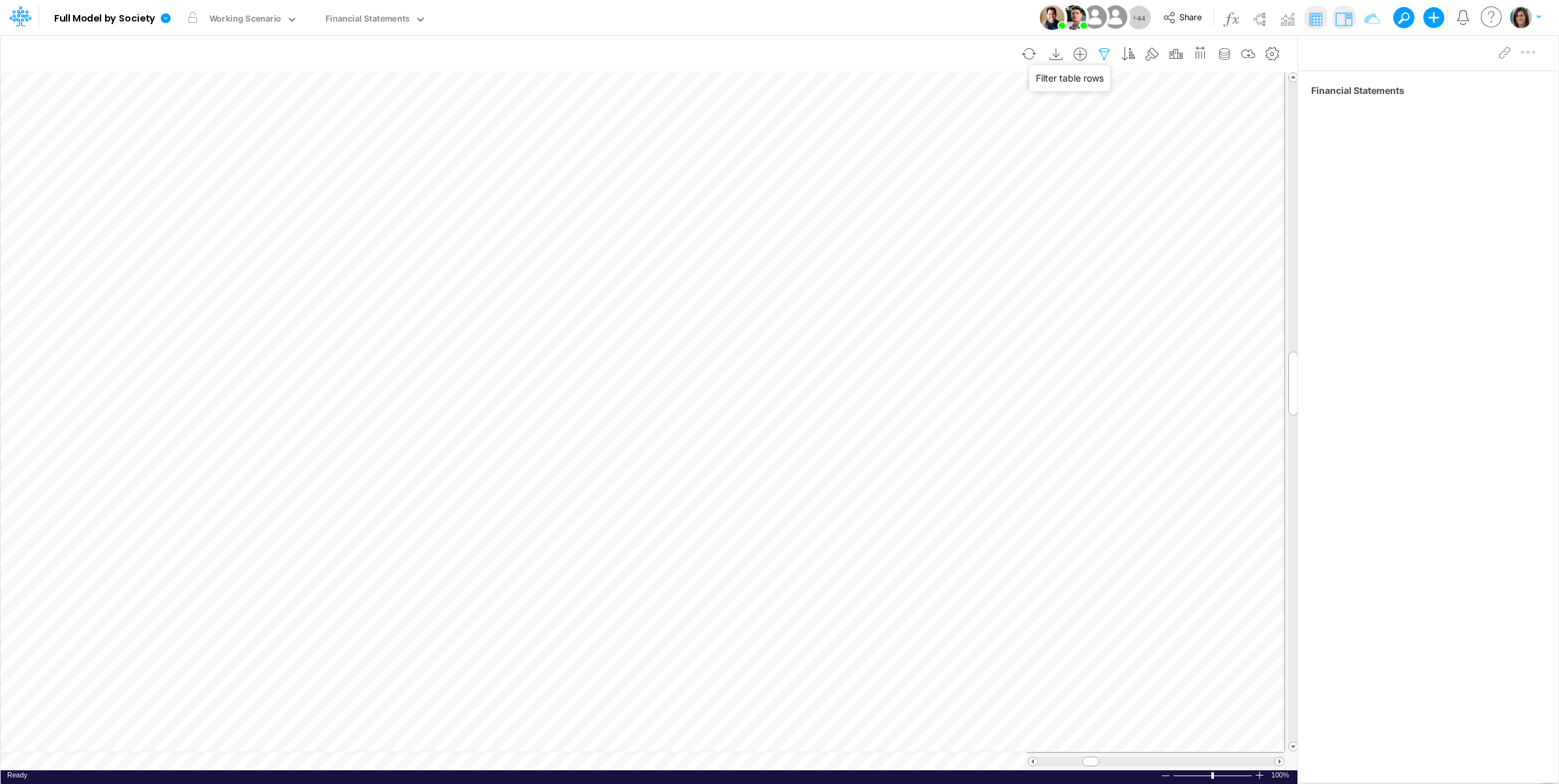
click at [1098, 48] on icon "button" at bounding box center [1104, 54] width 19 height 13
select select "tableSearchOR"
click at [1020, 189] on input "01br" at bounding box center [1026, 181] width 88 height 23
type input "template"
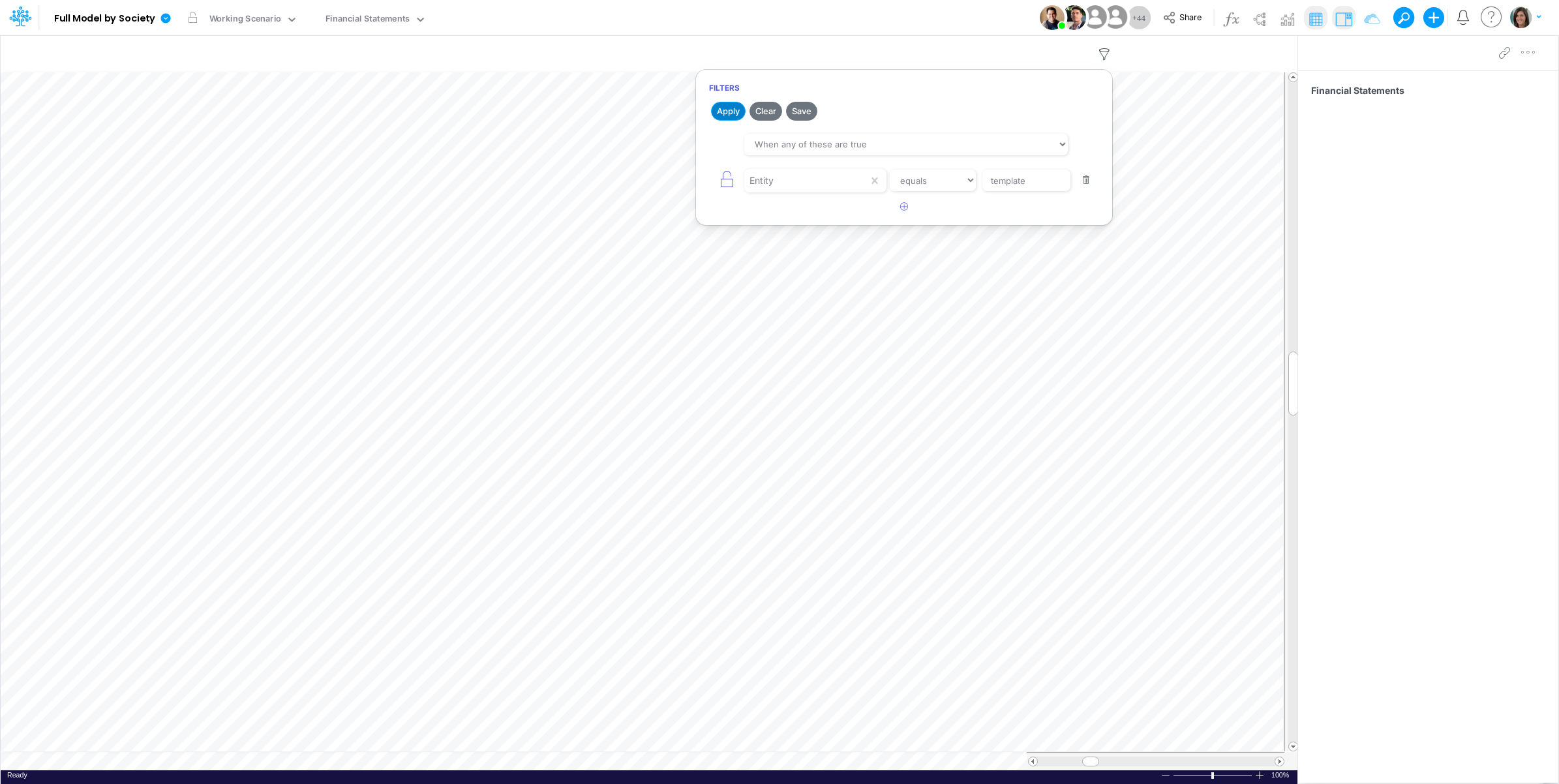
click at [731, 111] on button "Apply" at bounding box center [728, 111] width 34 height 19
click at [902, 19] on div "Model Full Model by Society Edit model settings Duplicate Import QuickBooks Qui…" at bounding box center [780, 18] width 1404 height 35
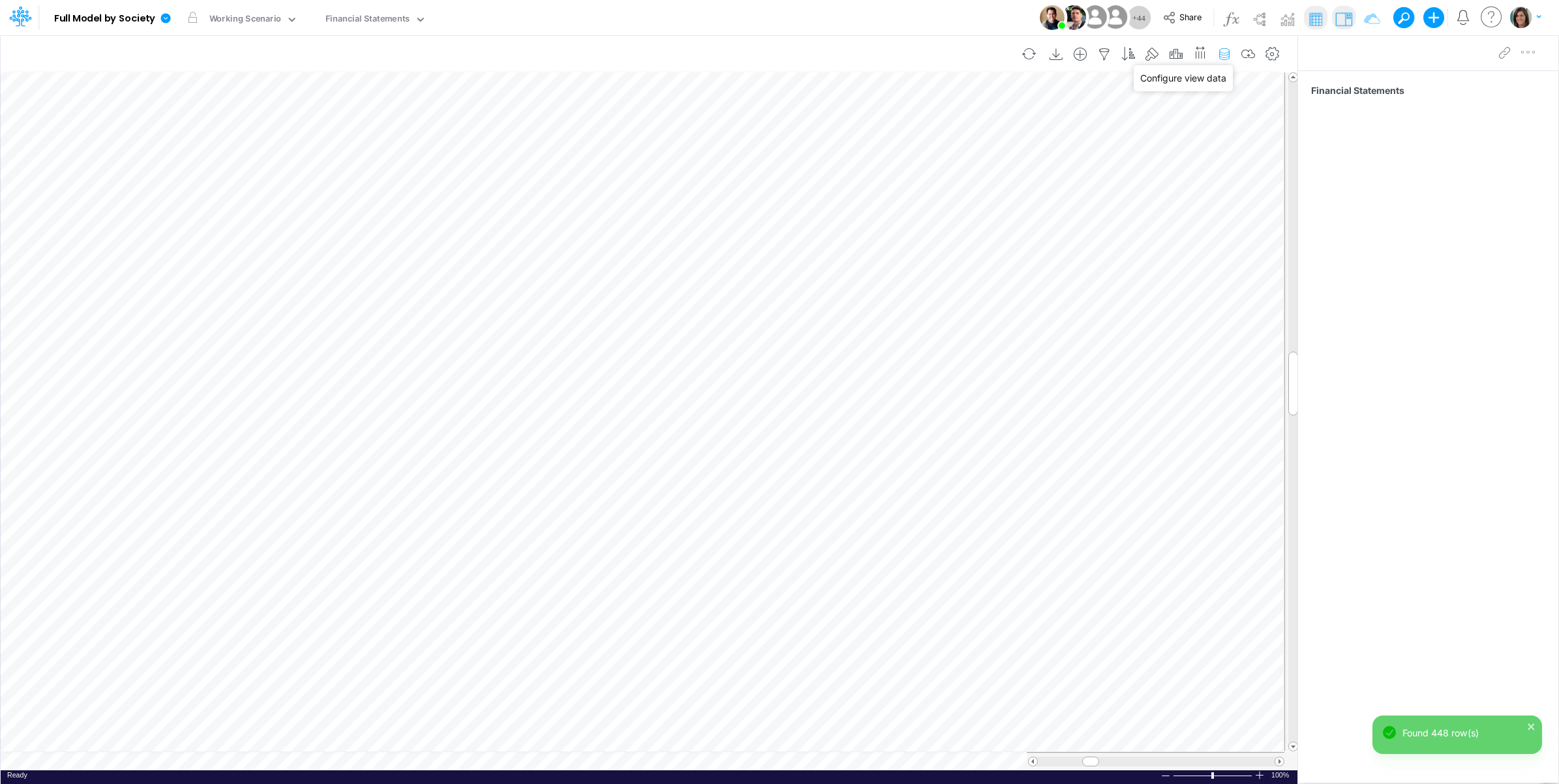
click at [1225, 55] on icon "button" at bounding box center [1224, 54] width 19 height 13
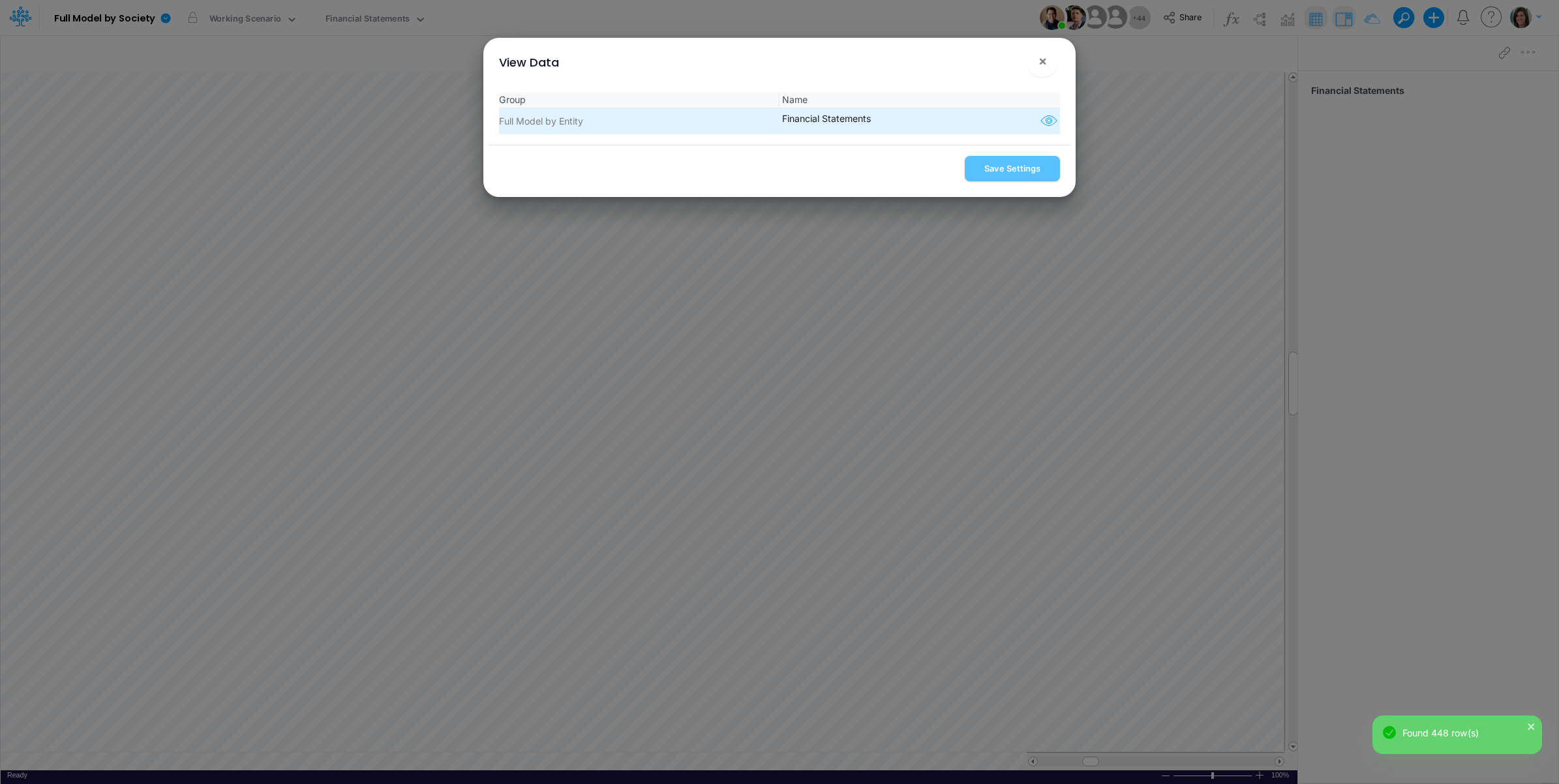
click at [1045, 125] on icon "button" at bounding box center [1048, 121] width 19 height 17
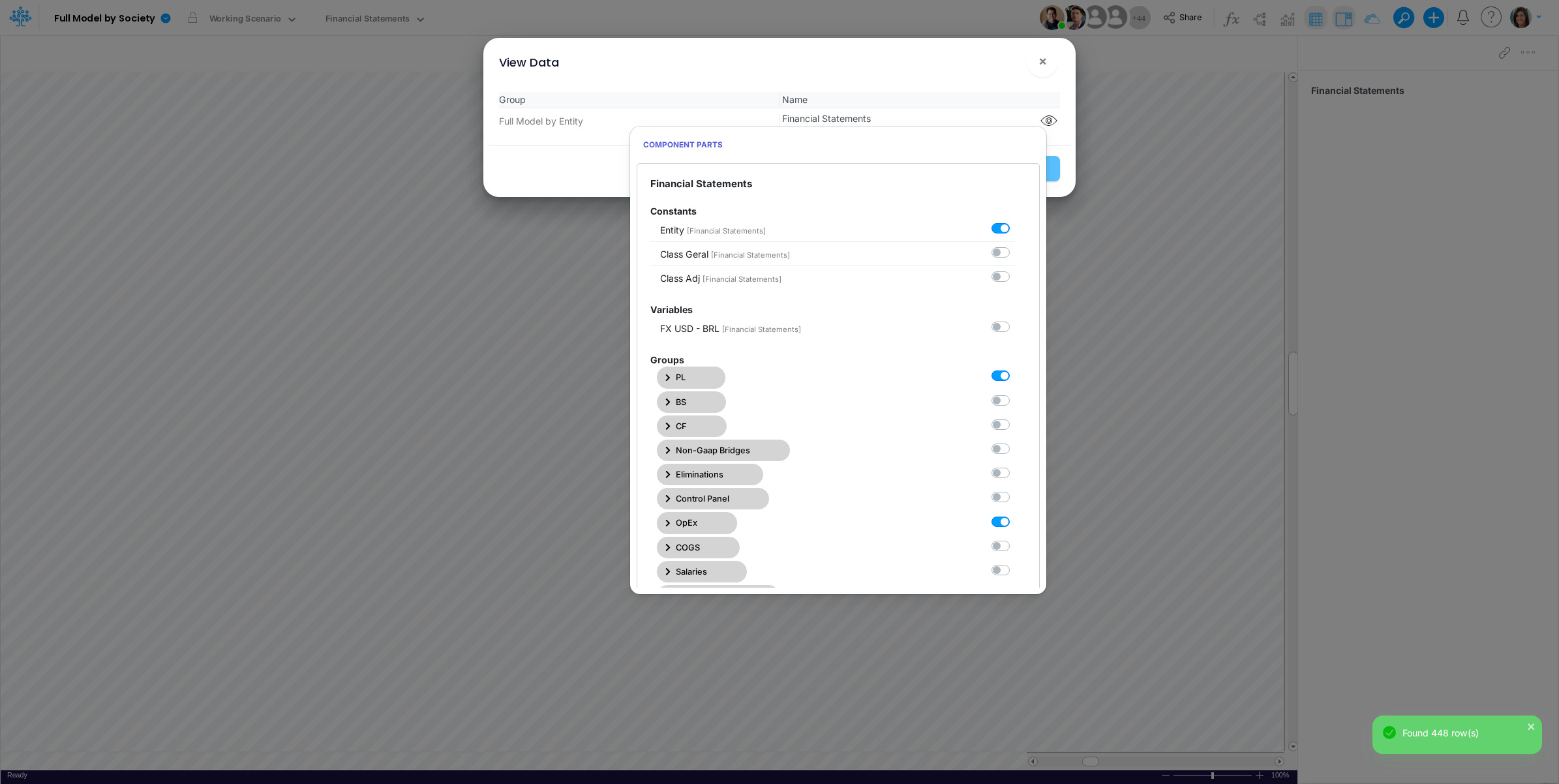
click at [1015, 369] on label at bounding box center [1015, 369] width 0 height 0
click at [1015, 374] on Statements0 "checkbox" at bounding box center [1019, 374] width 8 height 8
checkbox Statements0 "false"
click at [1015, 515] on label at bounding box center [1015, 515] width 0 height 0
click at [1015, 523] on Statements6 "checkbox" at bounding box center [1019, 519] width 8 height 8
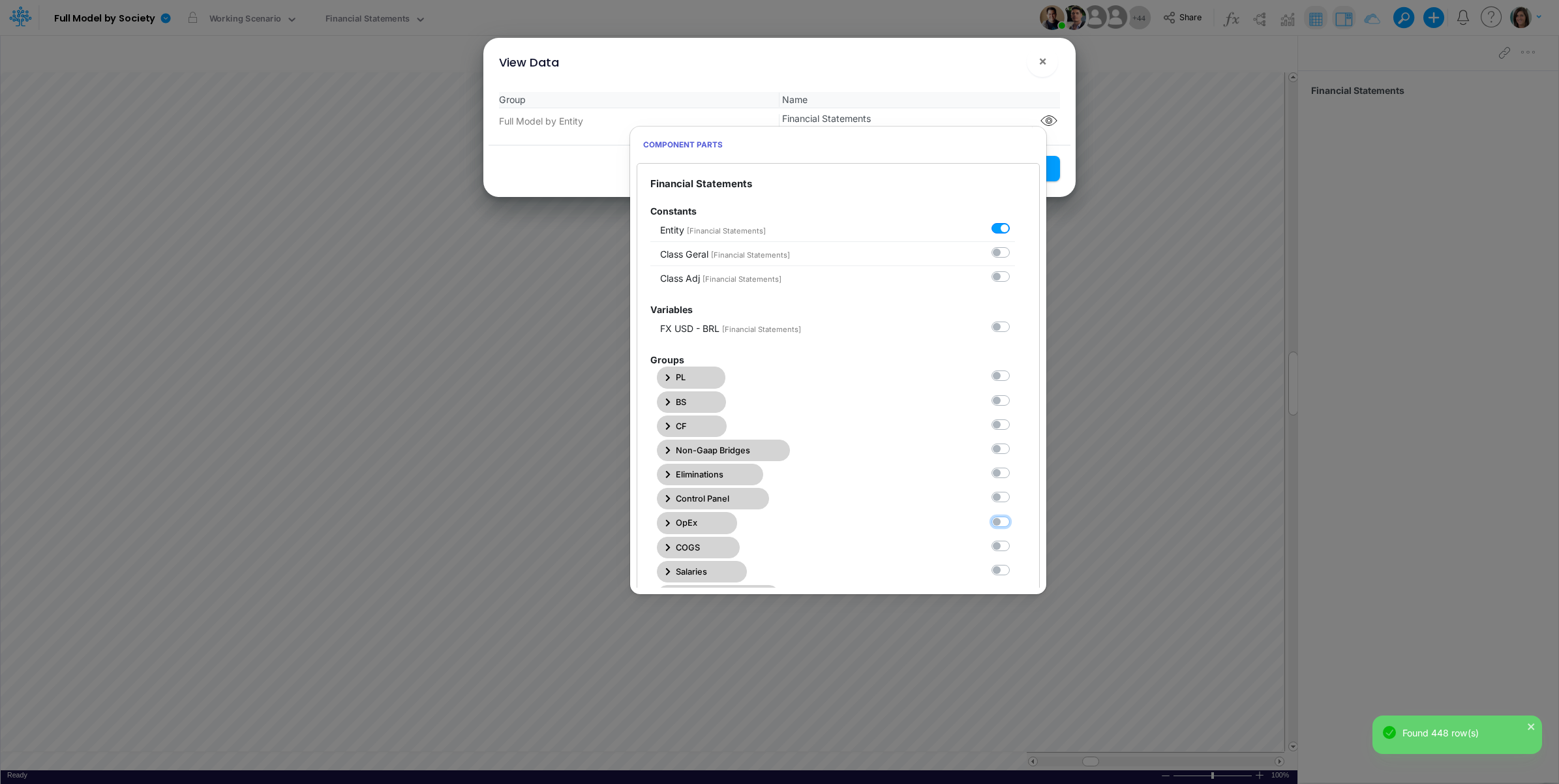
checkbox Statements6 "false"
click at [1015, 394] on label at bounding box center [1015, 394] width 0 height 0
click at [1015, 401] on Statements1 "checkbox" at bounding box center [1019, 398] width 8 height 8
checkbox Statements1 "true"
drag, startPoint x: 954, startPoint y: 76, endPoint x: 988, endPoint y: 171, distance: 100.9
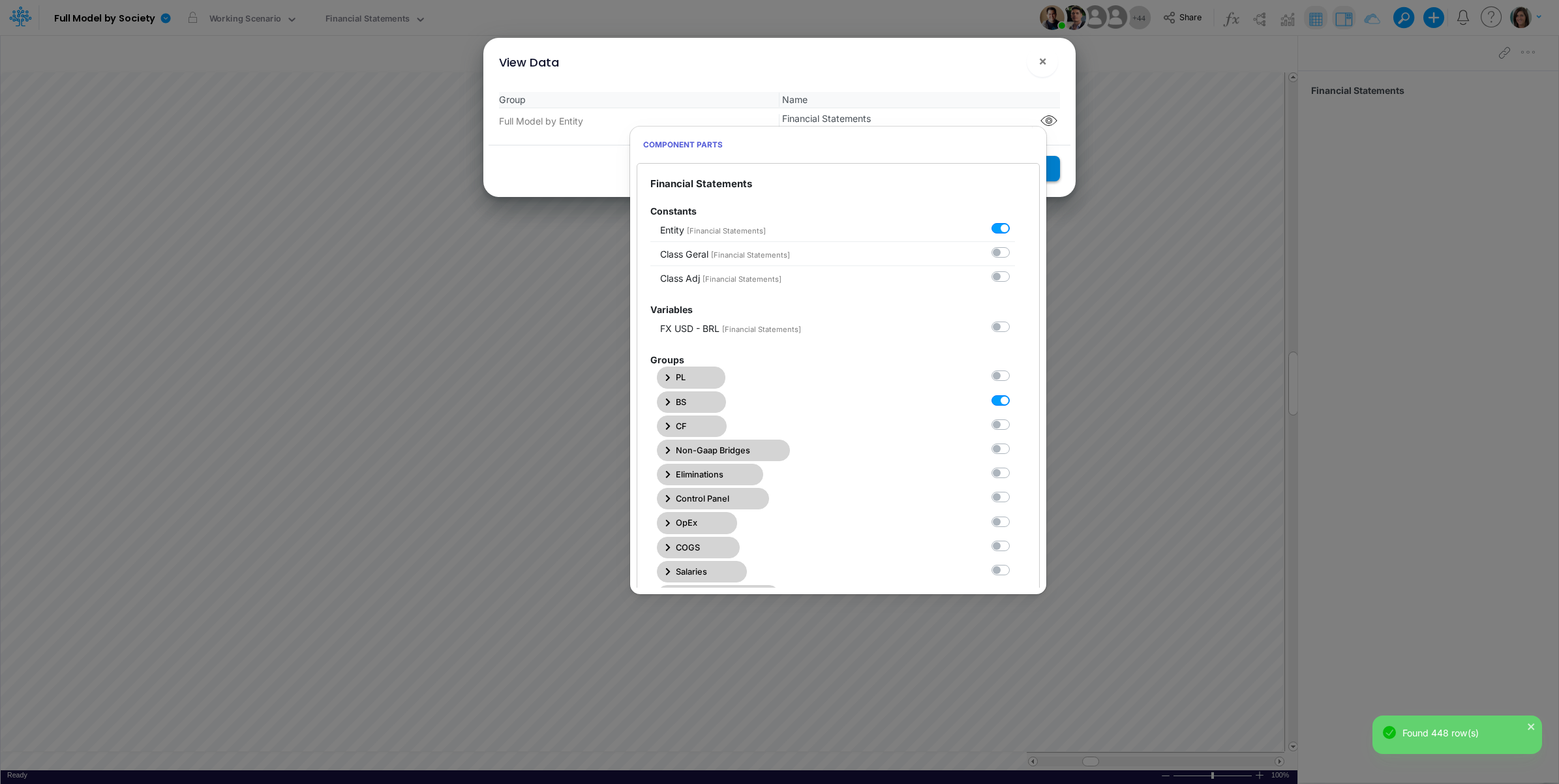
click at [955, 79] on div "View Data ×" at bounding box center [780, 59] width 582 height 43
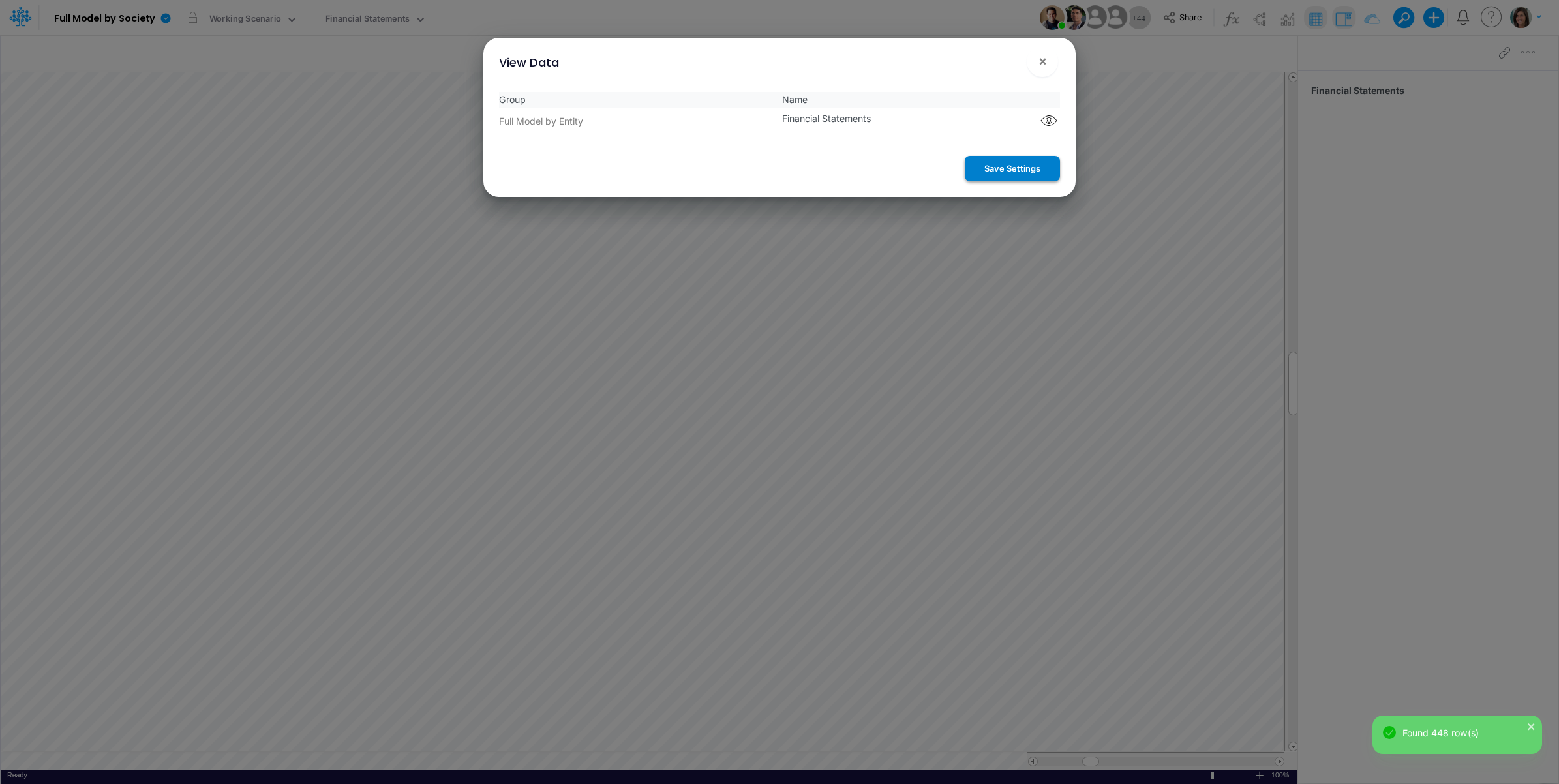
click at [999, 166] on button "Save Settings" at bounding box center [1012, 169] width 95 height 25
click at [1038, 63] on span "×" at bounding box center [1042, 60] width 8 height 16
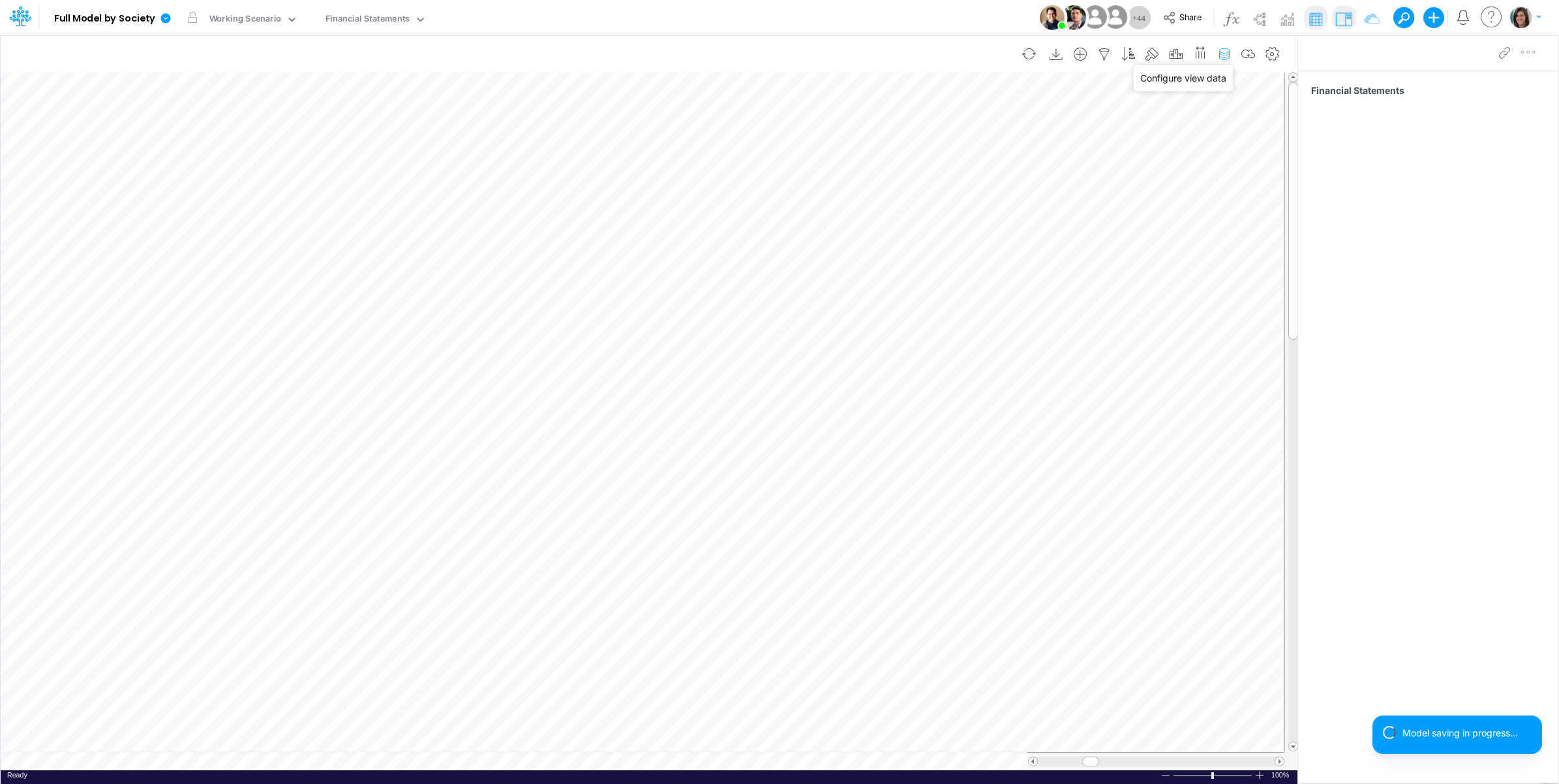
click at [1224, 57] on icon "button" at bounding box center [1224, 54] width 19 height 13
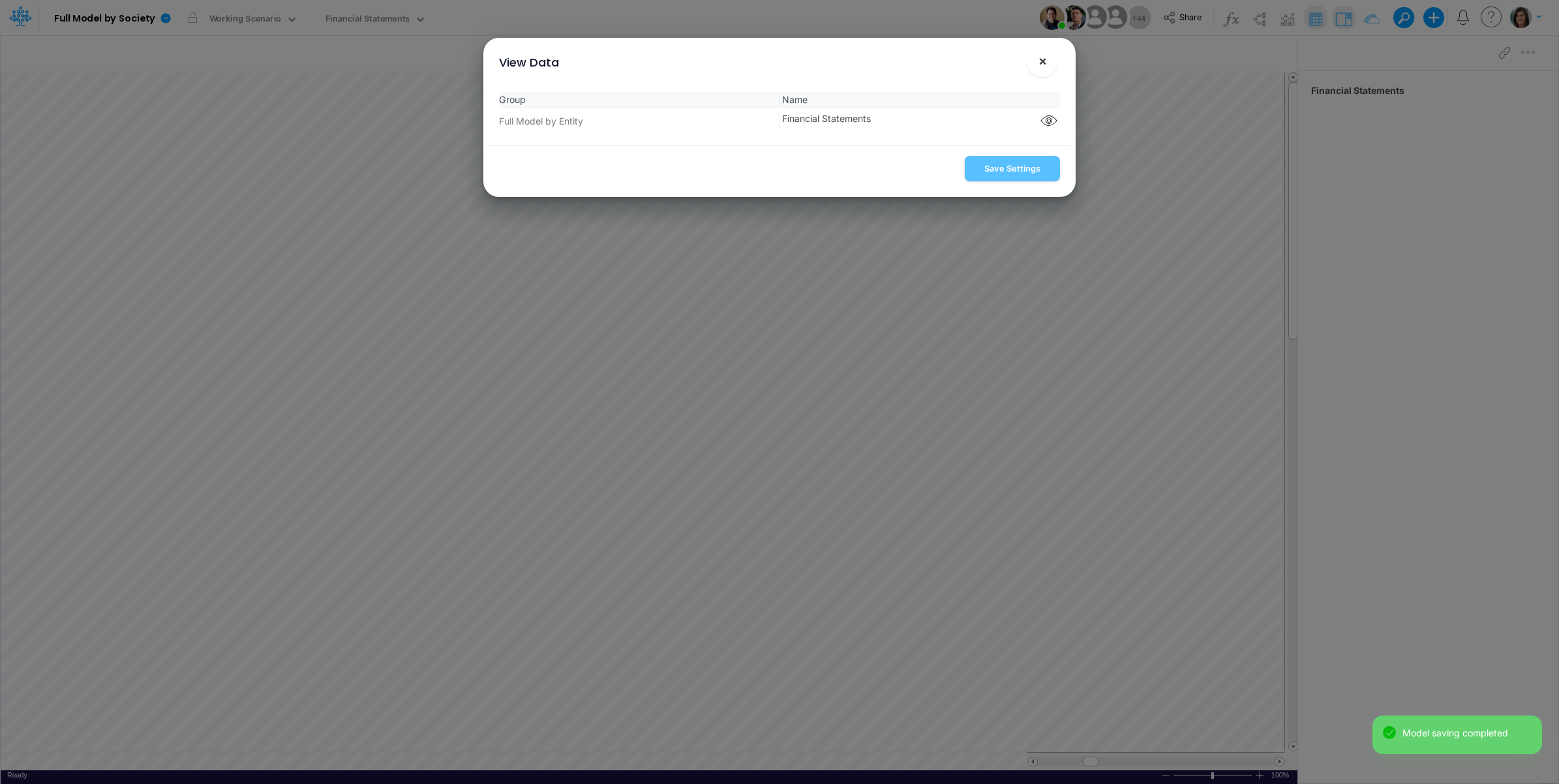
click at [1045, 65] on span "×" at bounding box center [1042, 60] width 8 height 16
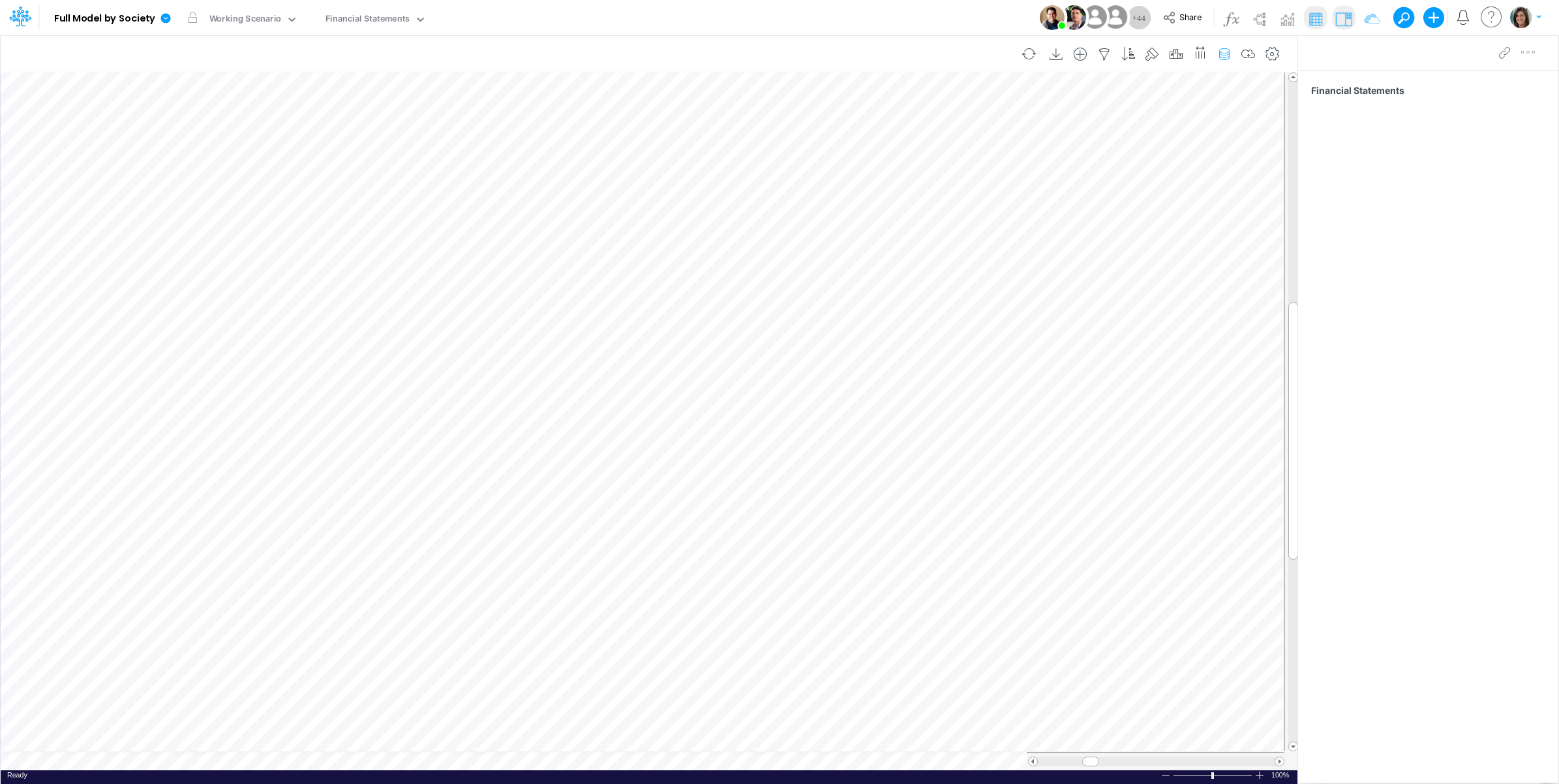
click at [1224, 56] on icon "button" at bounding box center [1224, 54] width 19 height 13
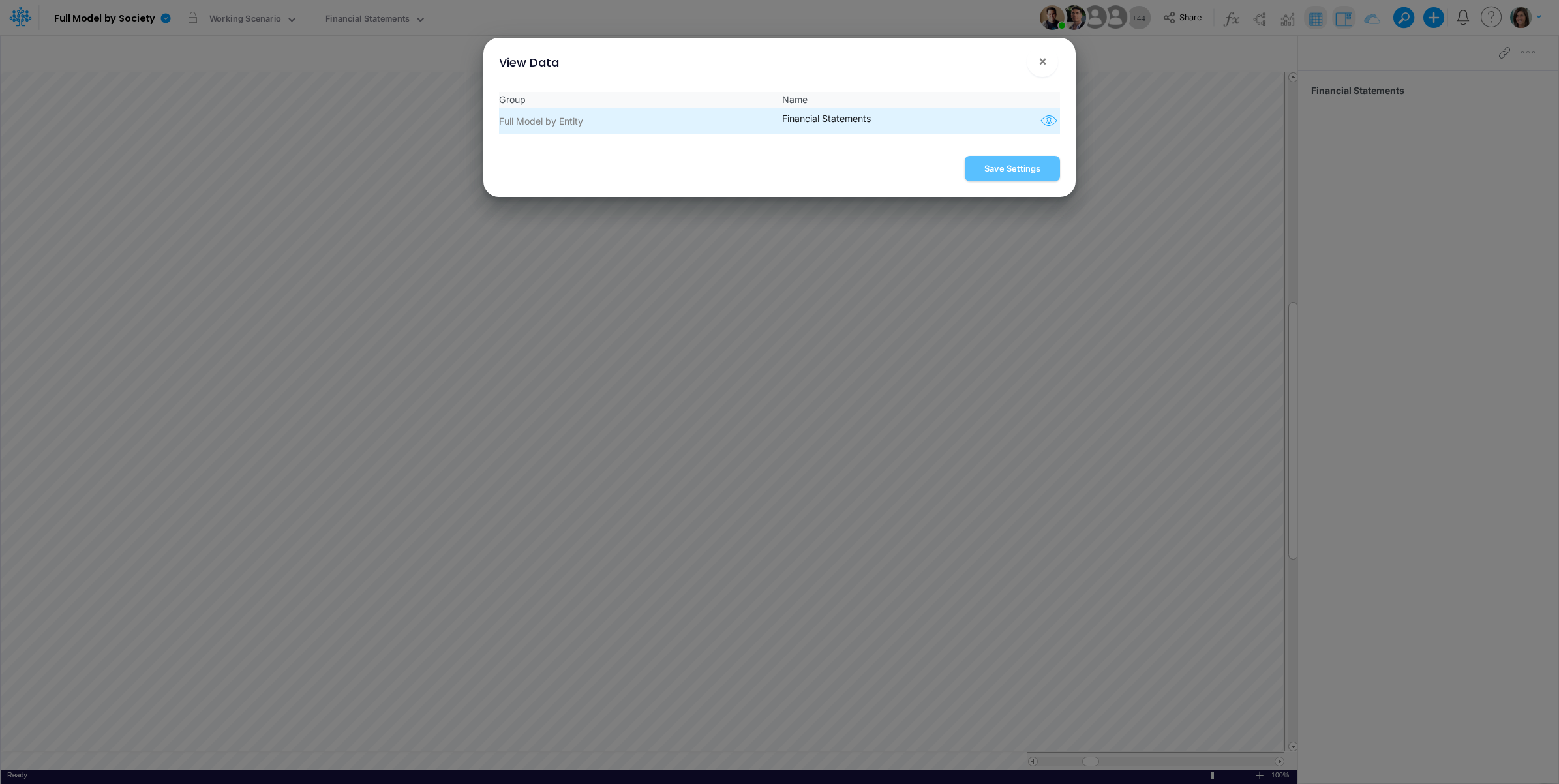
click at [1046, 124] on icon "button" at bounding box center [1048, 121] width 19 height 17
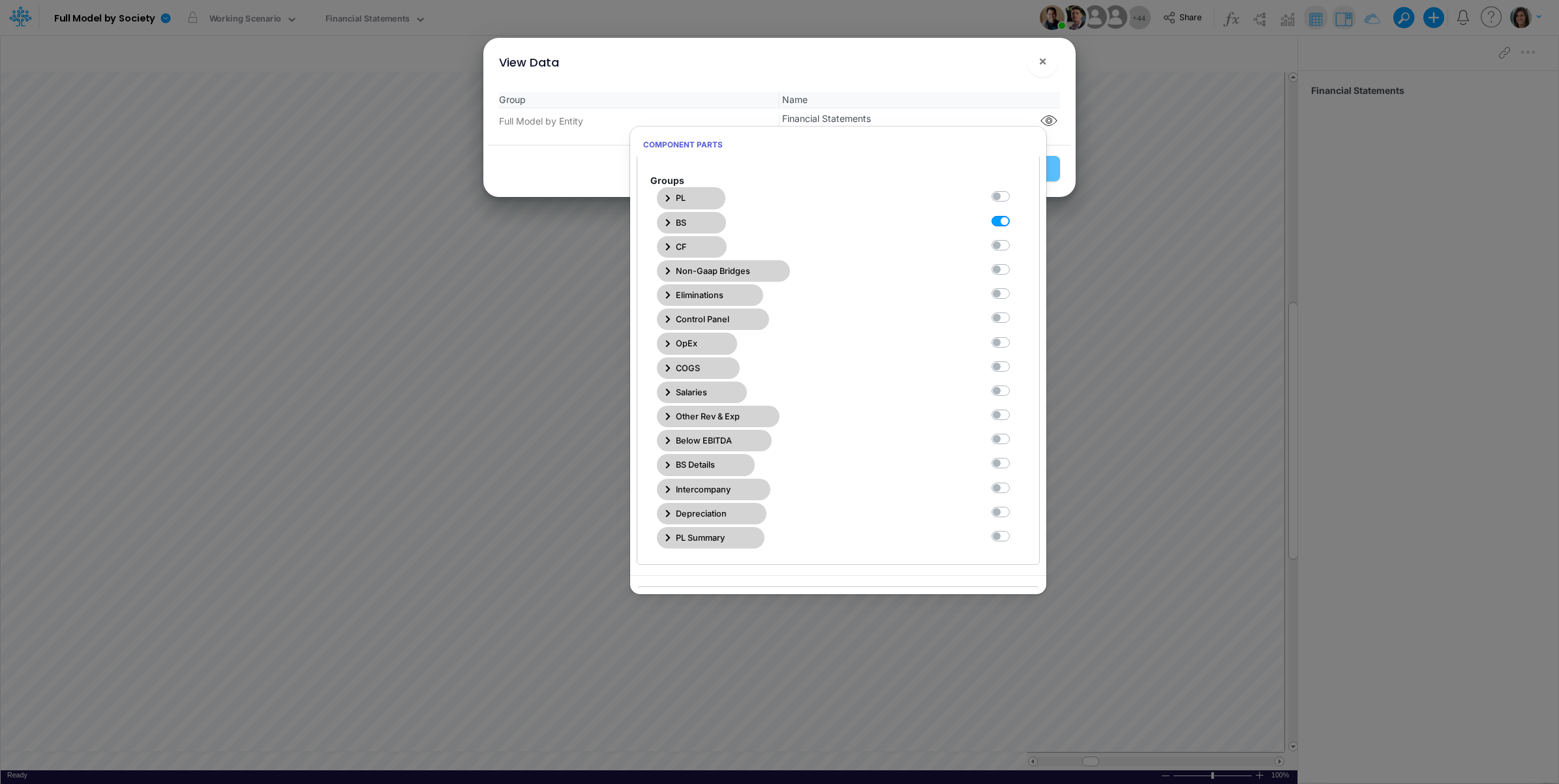
scroll to position [217, 0]
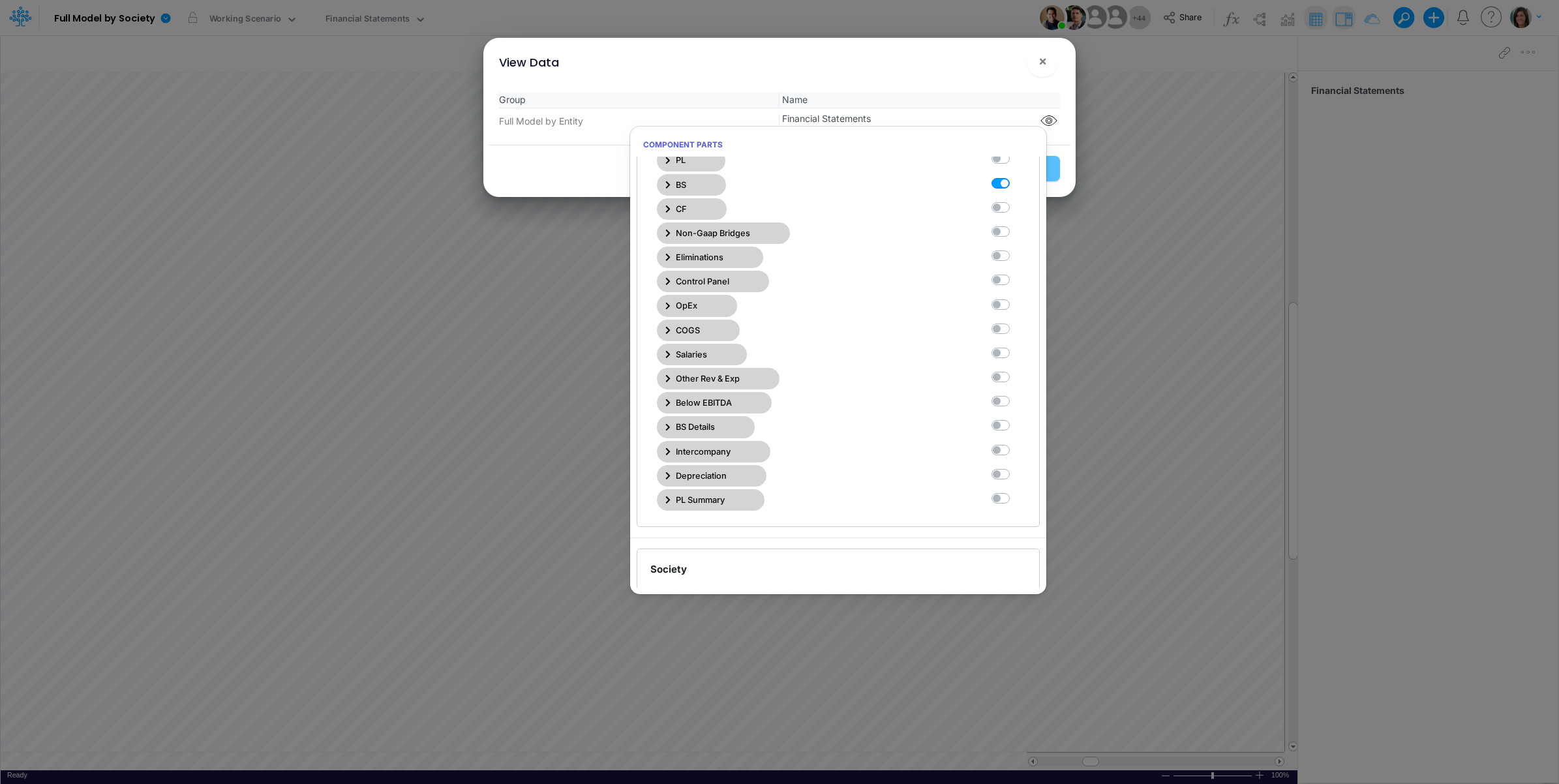
click at [1015, 419] on label at bounding box center [1015, 419] width 0 height 0
click at [1015, 427] on Statements11 "checkbox" at bounding box center [1019, 423] width 8 height 8
checkbox Statements11 "true"
click at [957, 82] on div "Group Name Full Model by Entity Financial Statements" at bounding box center [780, 114] width 582 height 64
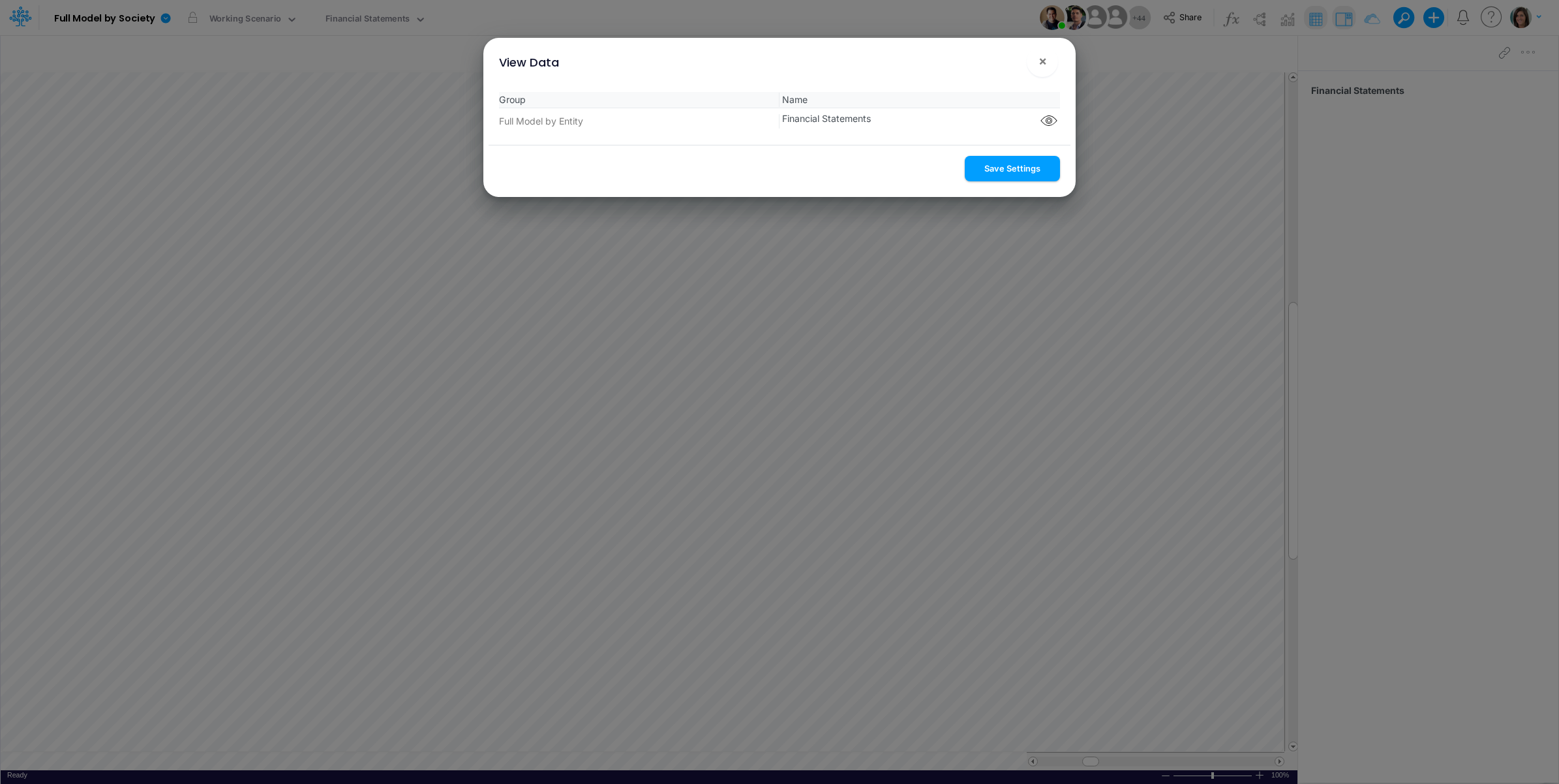
click at [983, 165] on button "Save Settings" at bounding box center [1012, 169] width 95 height 25
click at [1038, 59] on span "×" at bounding box center [1042, 60] width 8 height 16
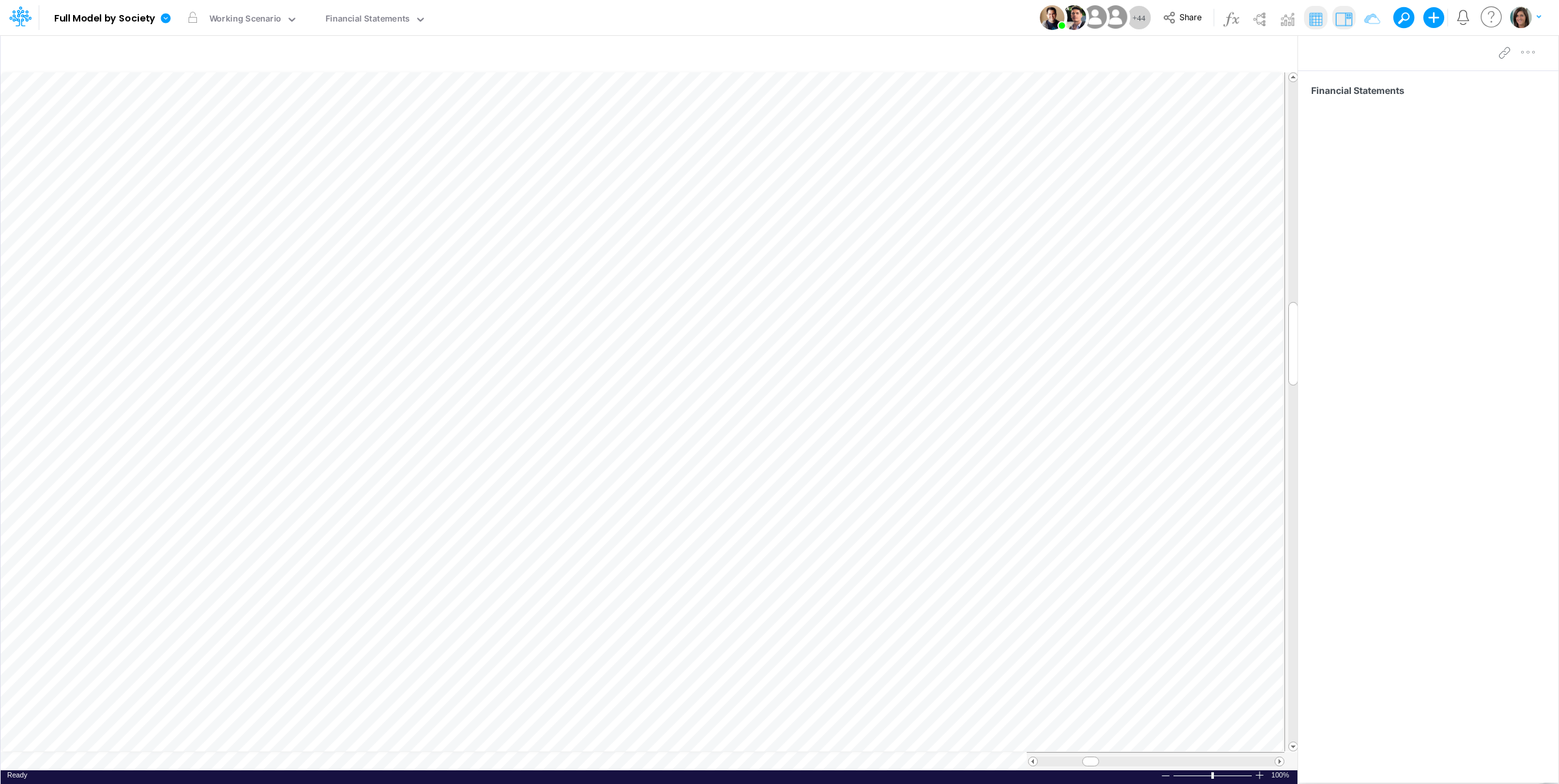
scroll to position [0, 1]
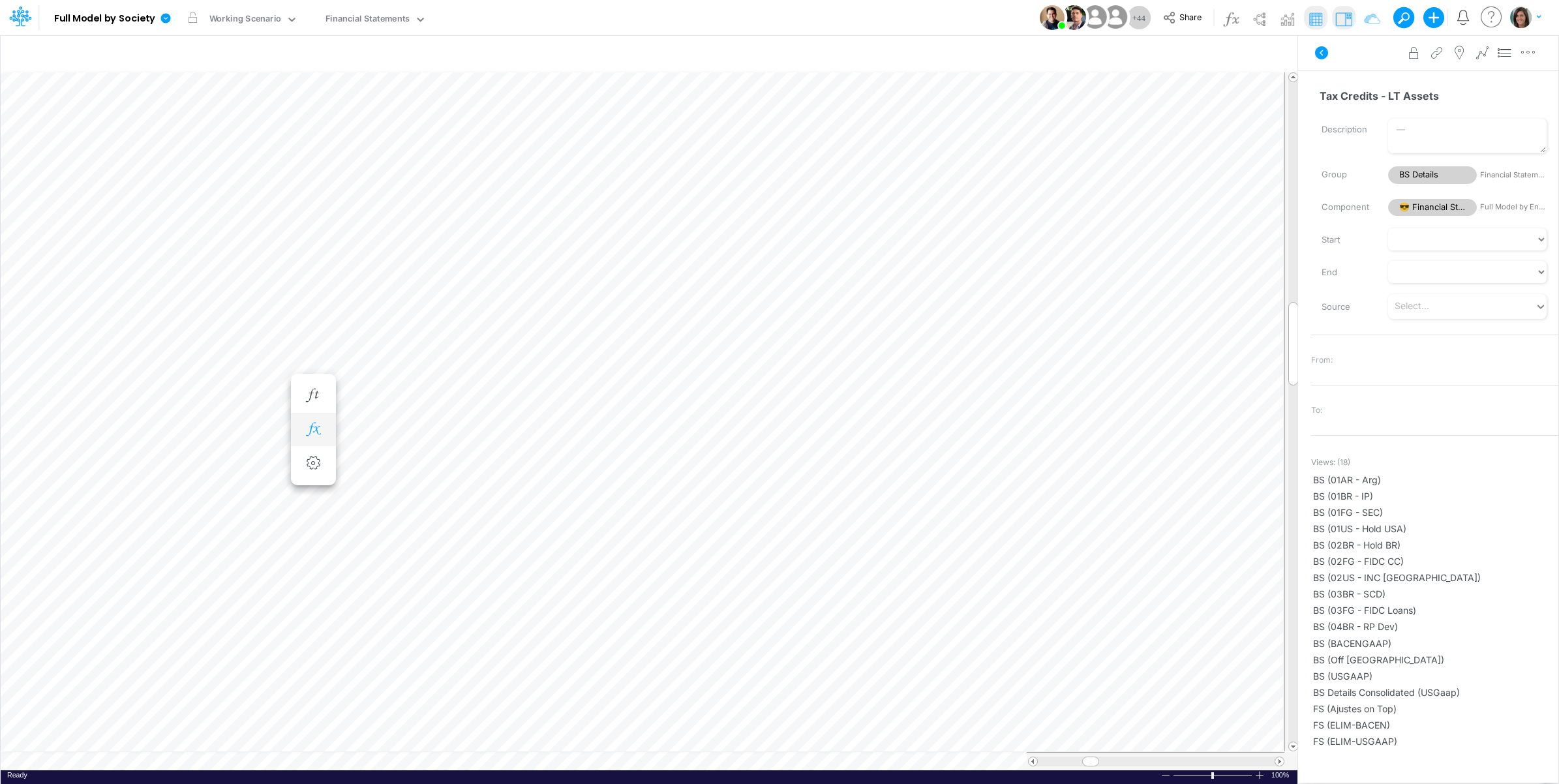
click at [312, 431] on icon "button" at bounding box center [313, 430] width 19 height 13
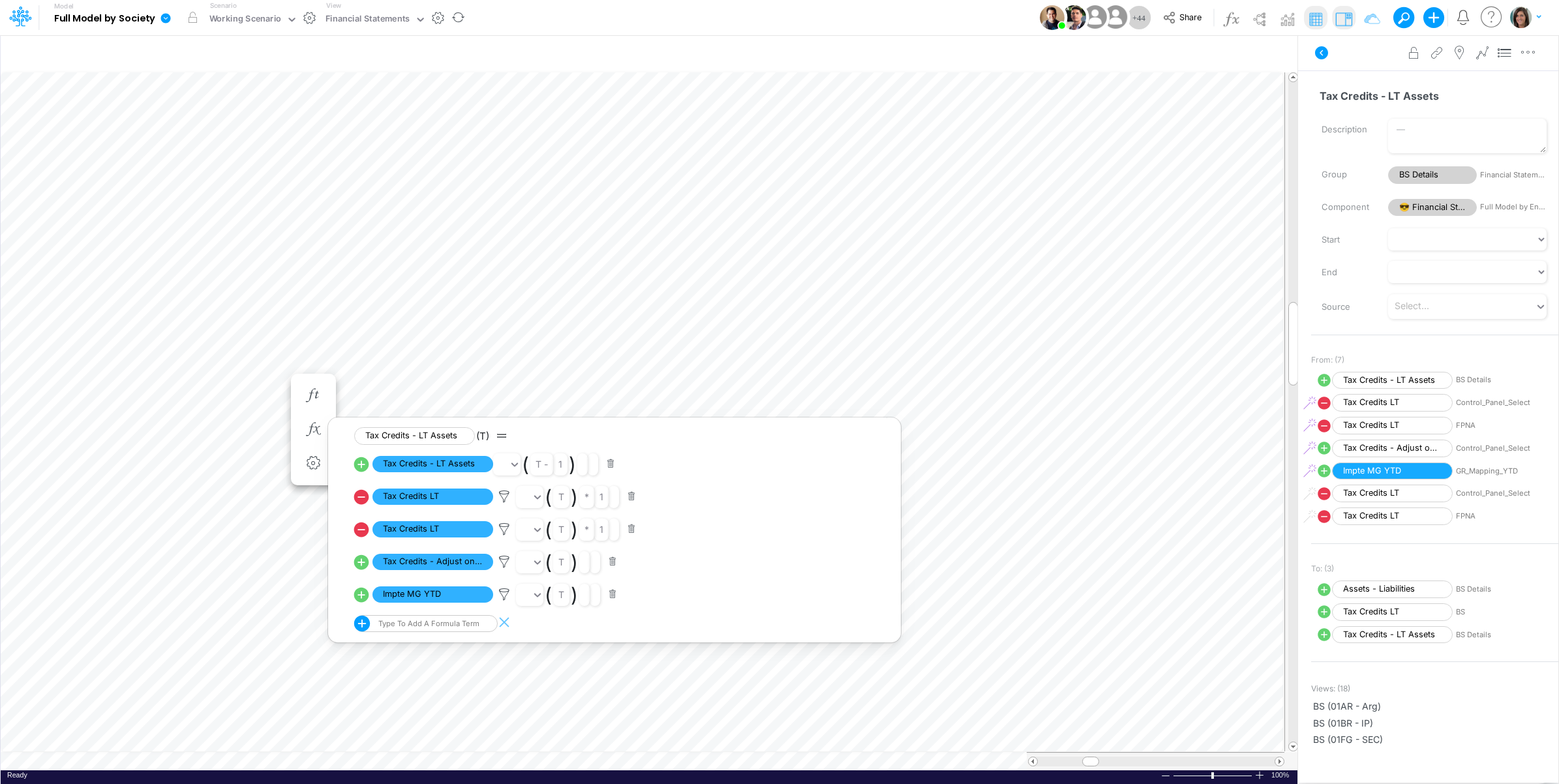
click at [307, 21] on button "button" at bounding box center [309, 18] width 13 height 13
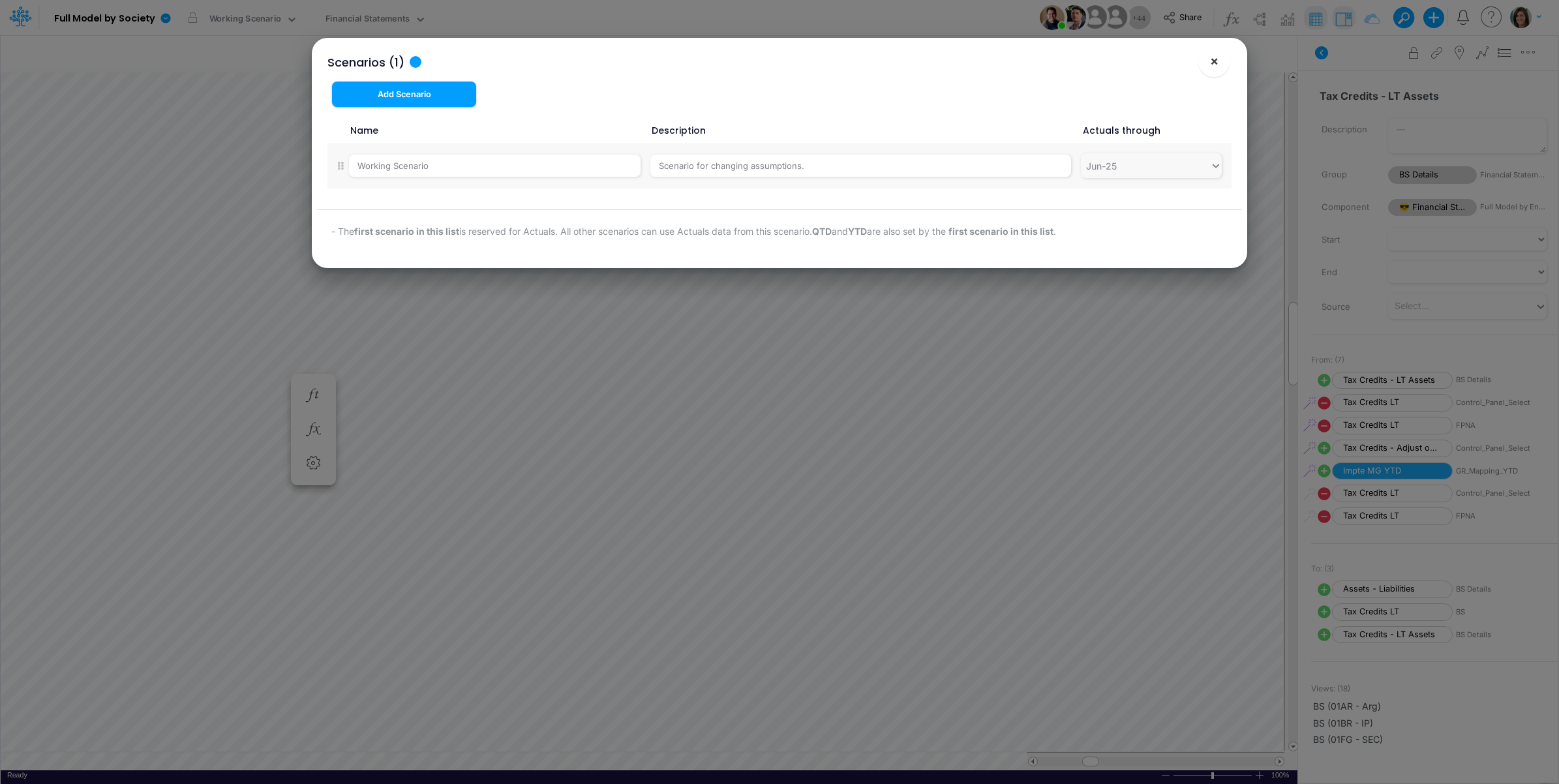
click at [1215, 64] on span "×" at bounding box center [1215, 60] width 8 height 16
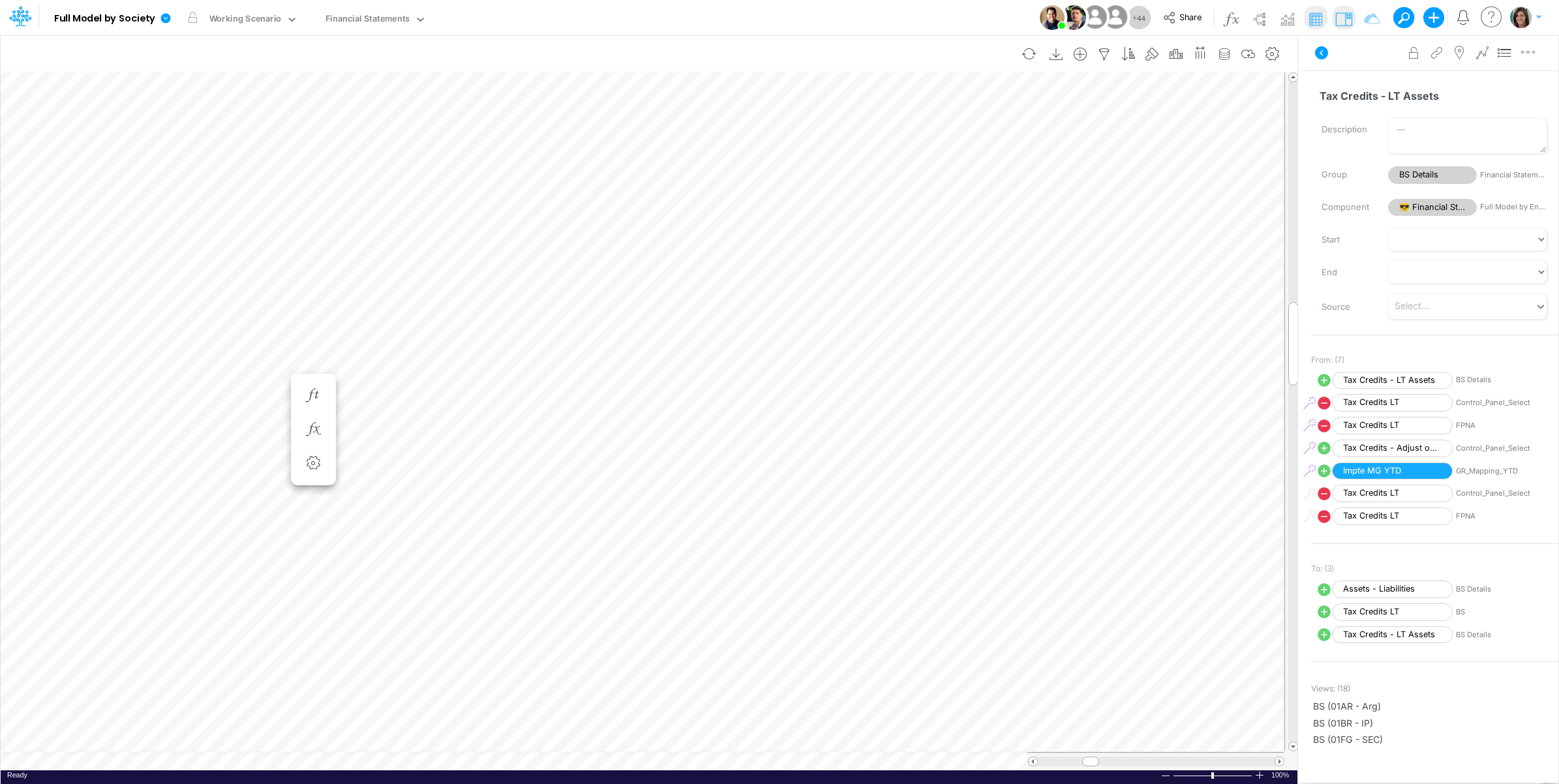
scroll to position [0, 1]
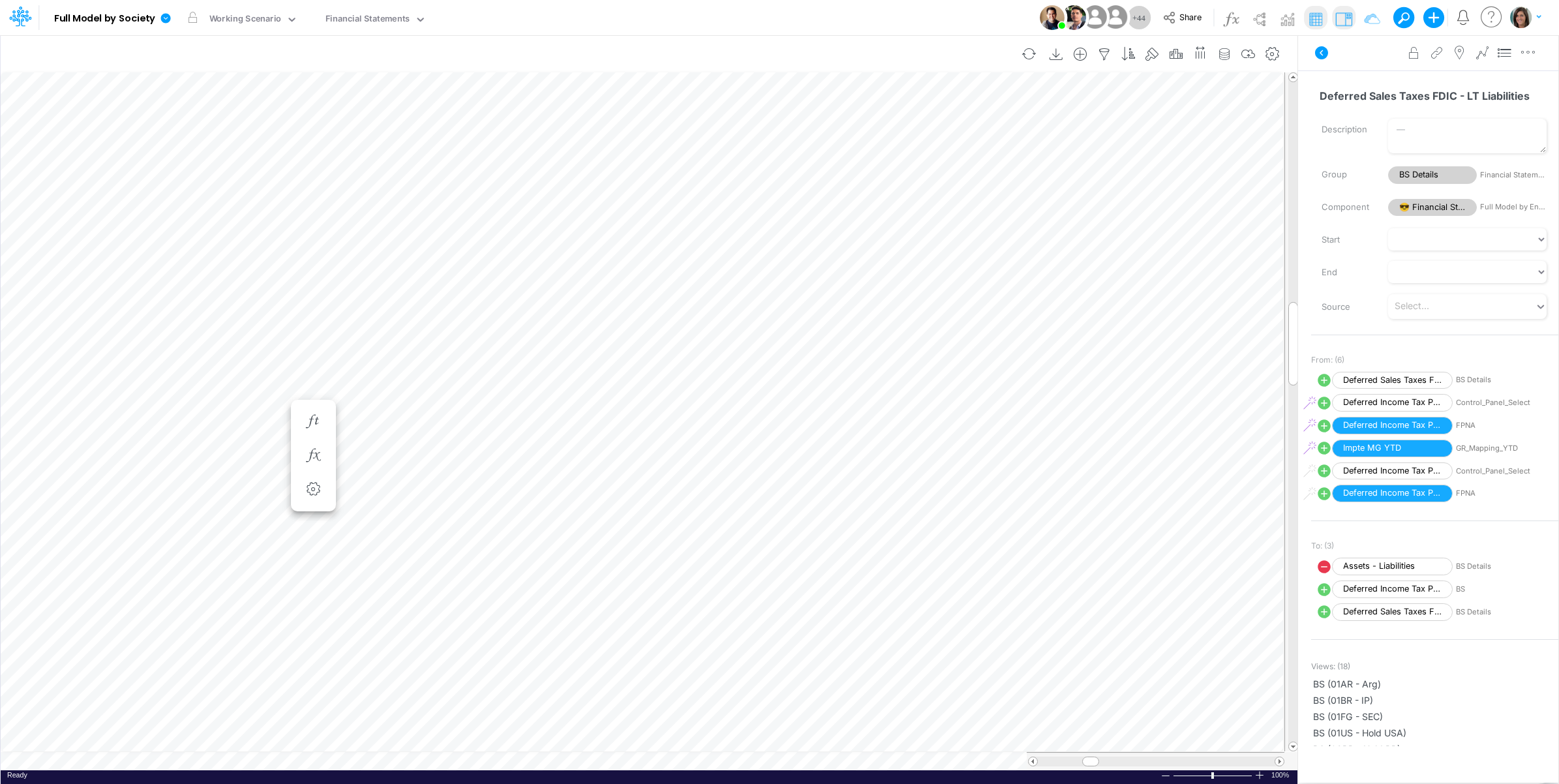
scroll to position [0, 1]
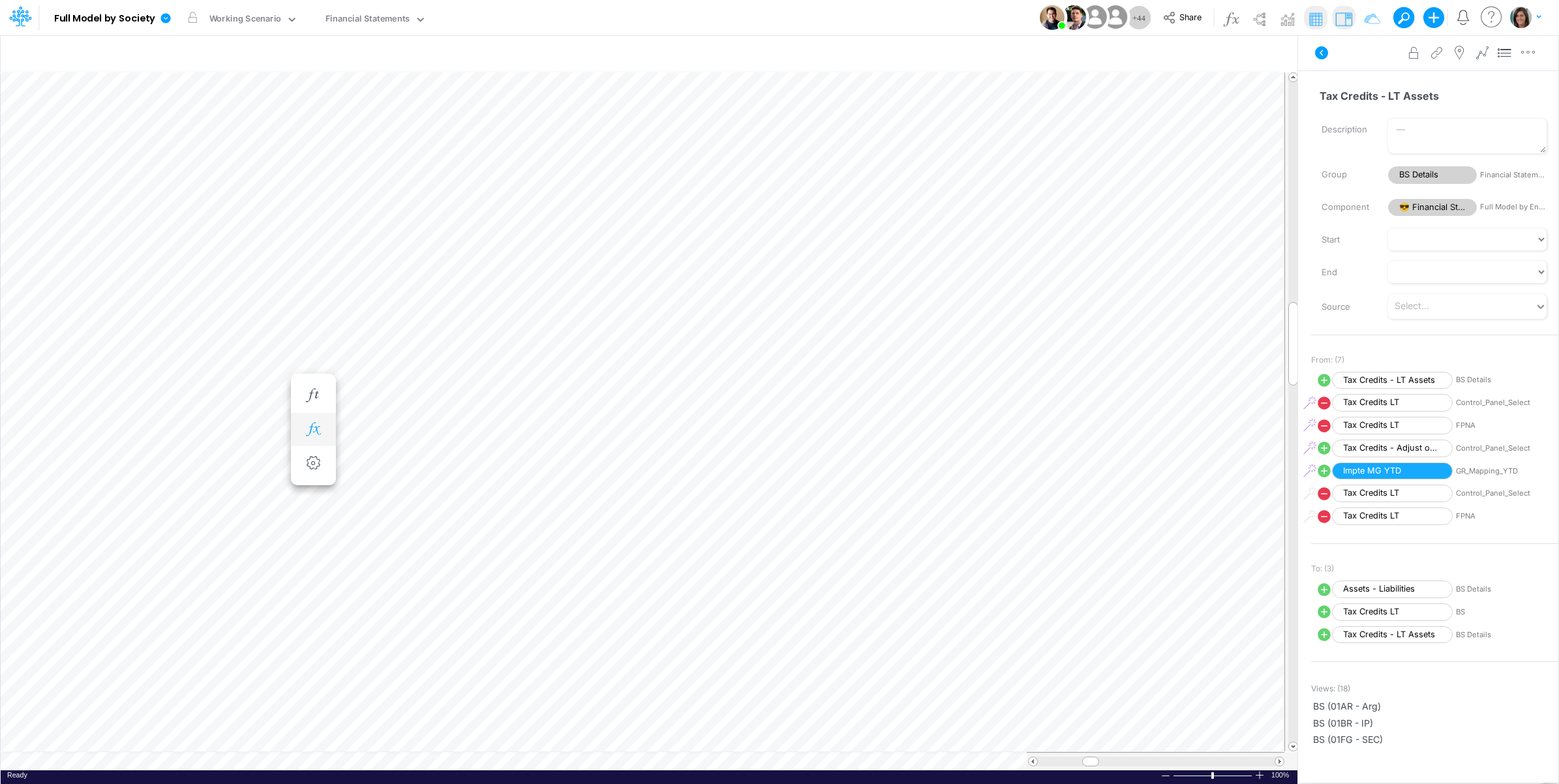
click at [313, 429] on icon "button" at bounding box center [313, 430] width 19 height 13
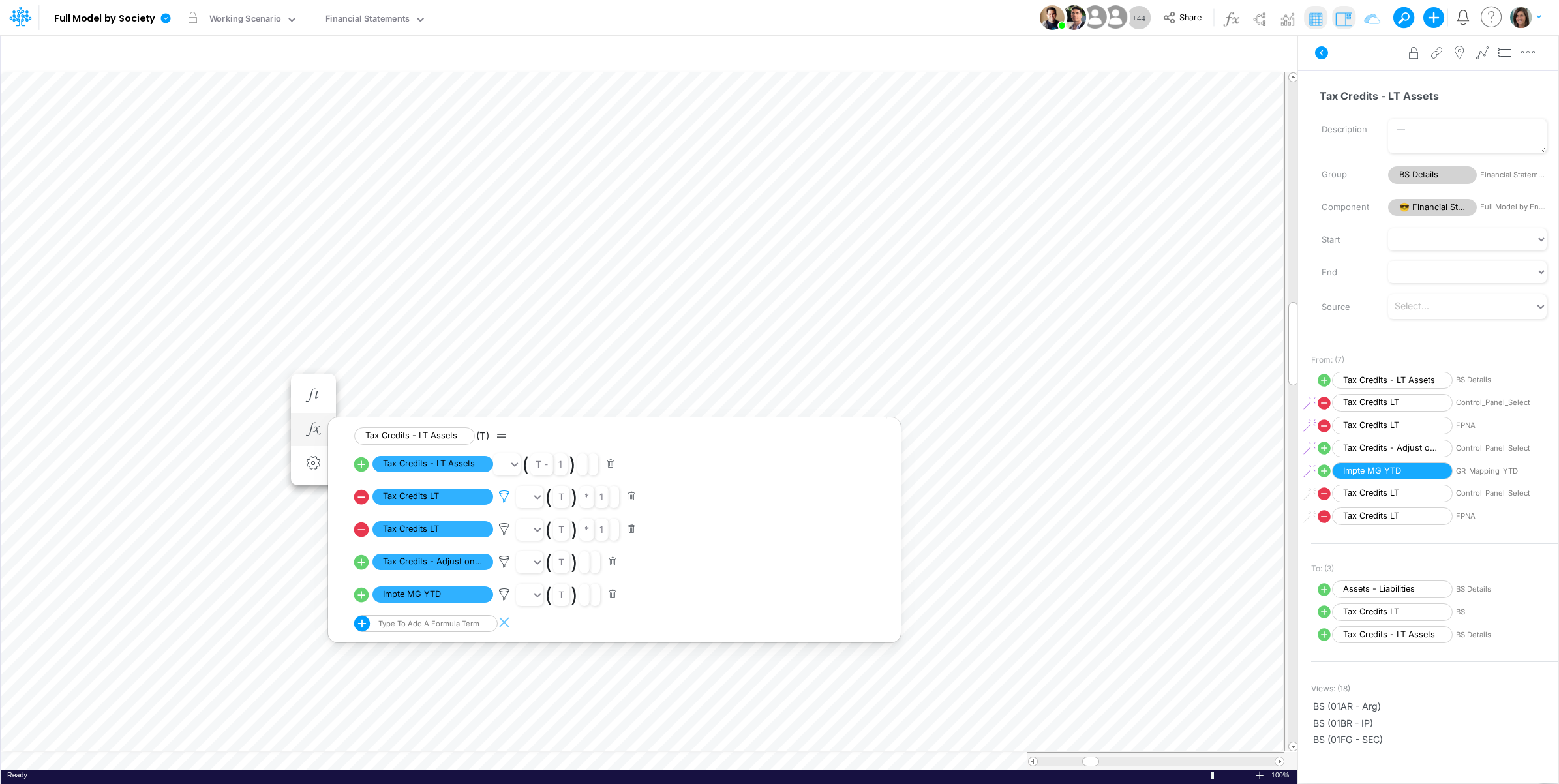
click at [507, 501] on icon at bounding box center [504, 496] width 19 height 13
click at [507, 499] on div at bounding box center [779, 395] width 1559 height 777
click at [504, 530] on icon at bounding box center [504, 529] width 19 height 13
click at [504, 530] on div at bounding box center [779, 395] width 1559 height 777
click at [507, 503] on icon at bounding box center [504, 496] width 19 height 13
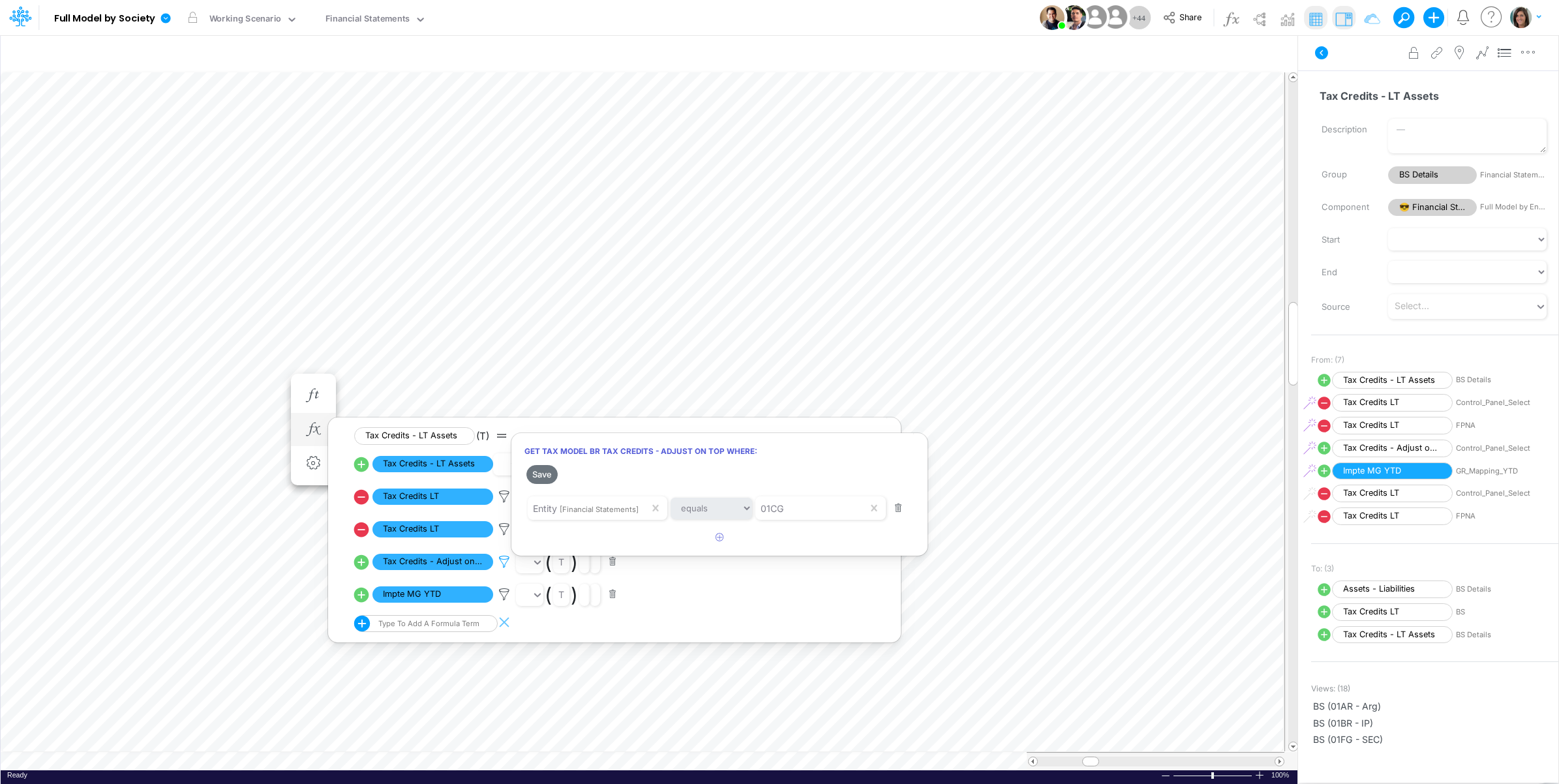
click at [507, 566] on div at bounding box center [779, 395] width 1559 height 777
click at [503, 590] on icon at bounding box center [504, 594] width 19 height 13
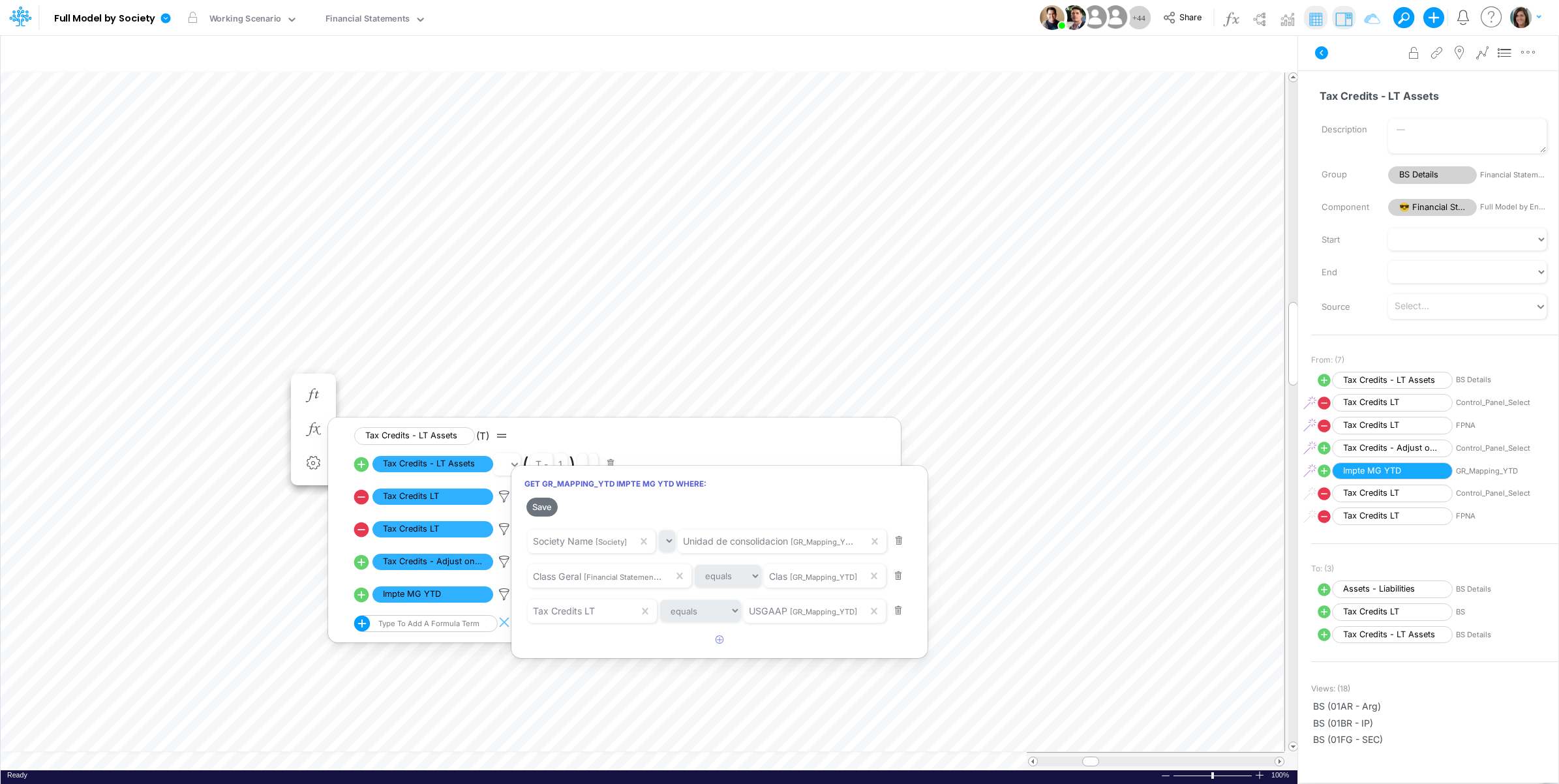
click at [503, 593] on div at bounding box center [779, 395] width 1559 height 777
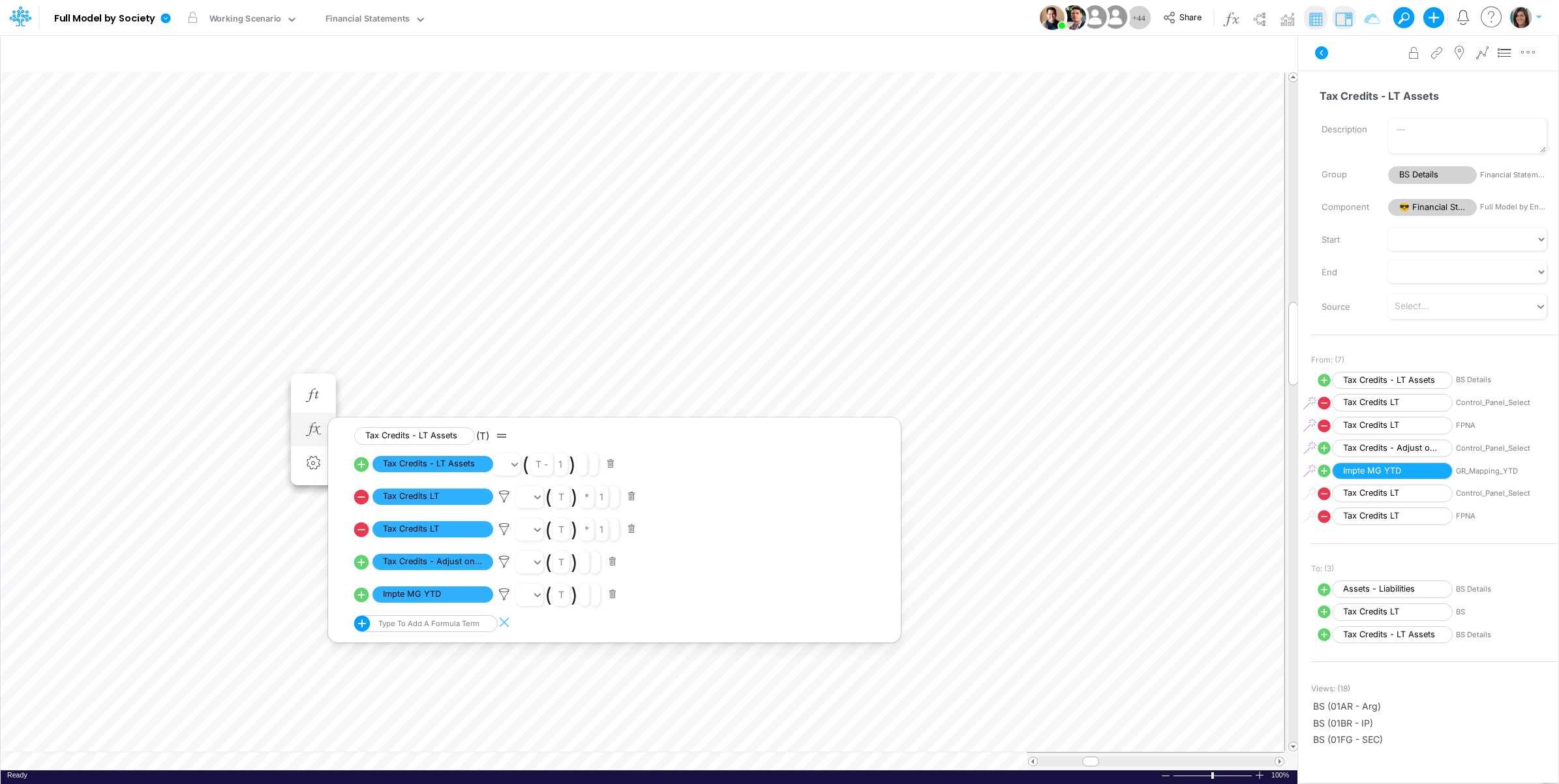
scroll to position [0, 1]
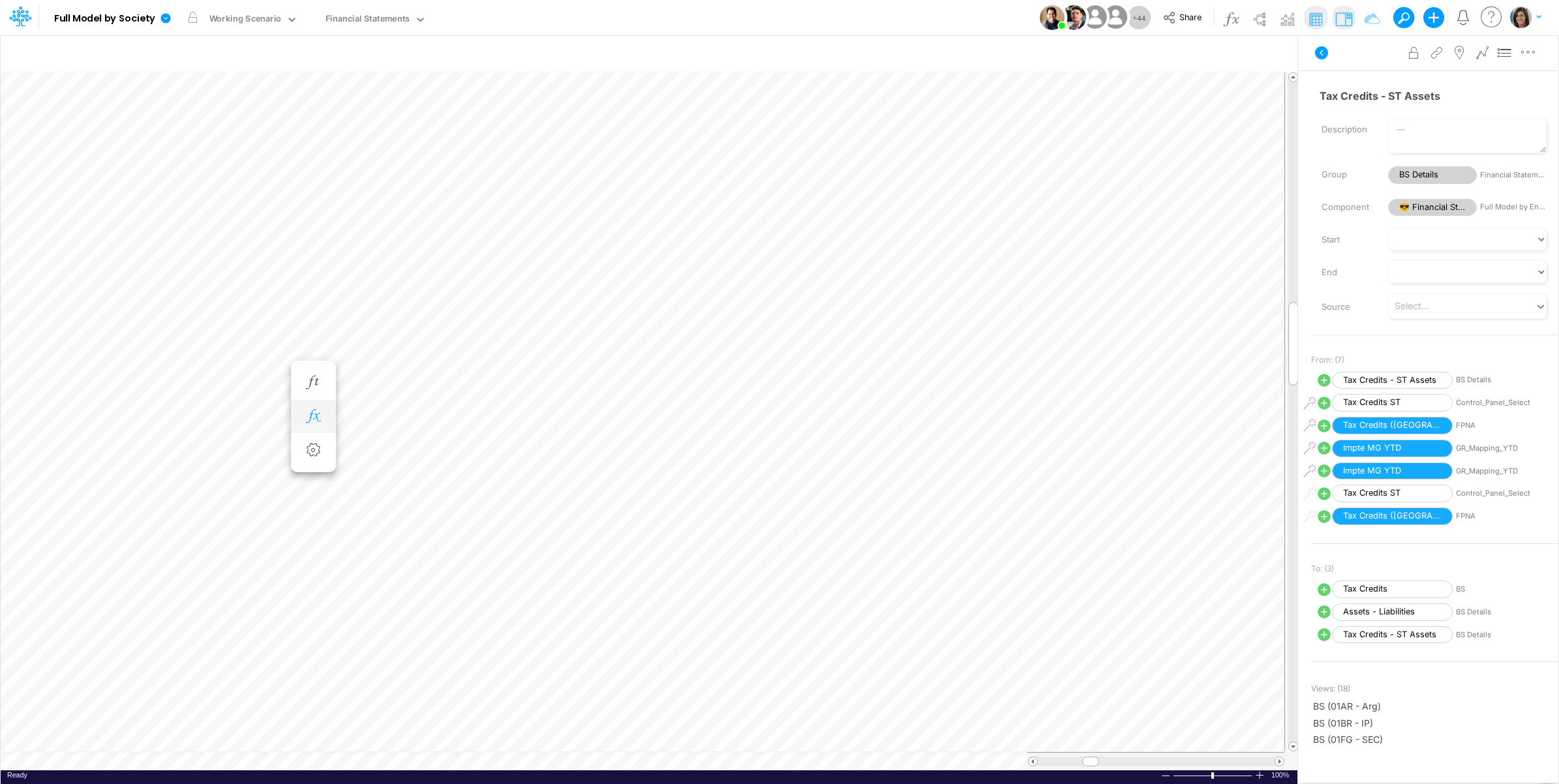
click at [317, 420] on icon "button" at bounding box center [313, 416] width 19 height 13
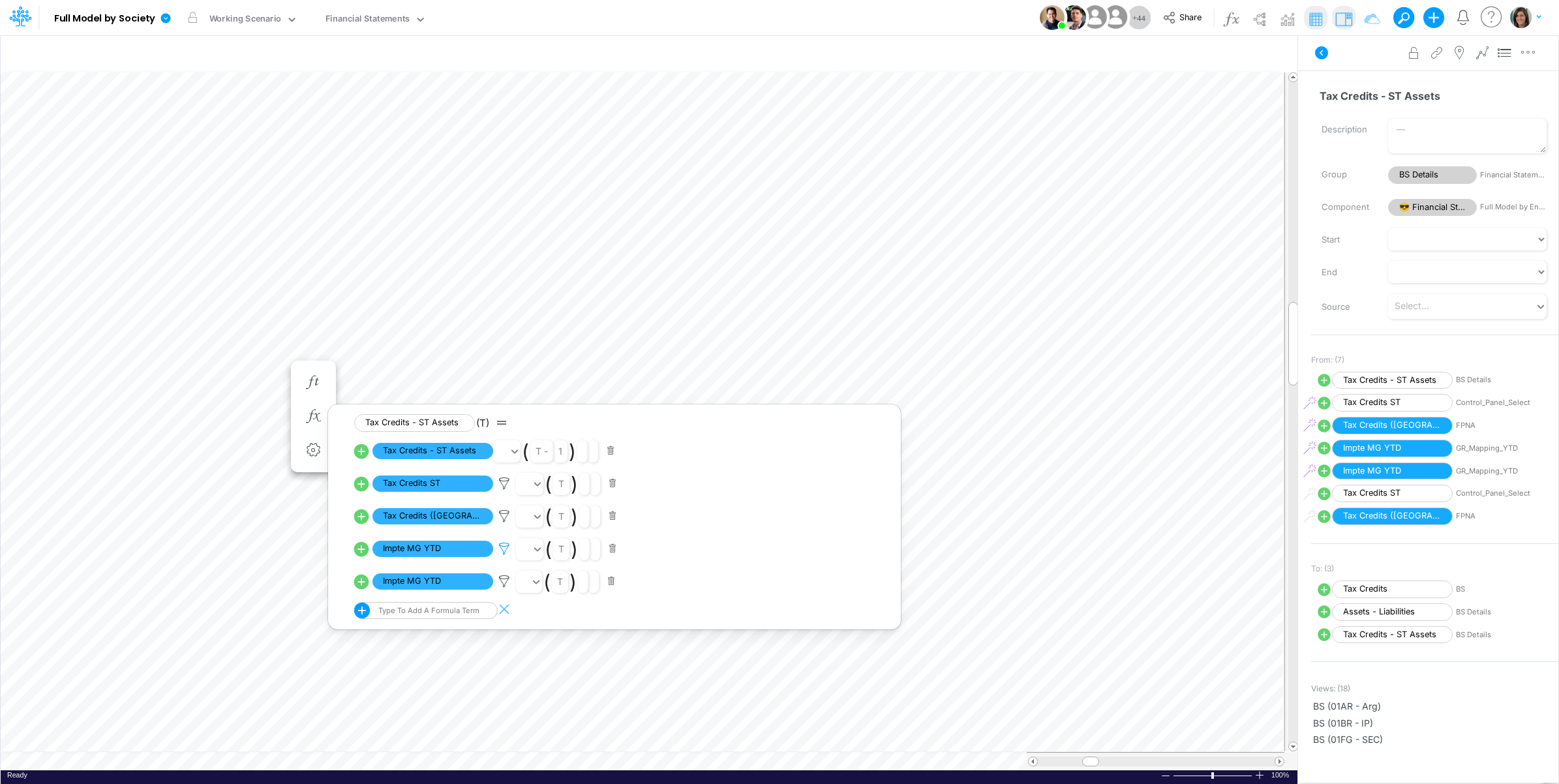
click at [501, 549] on icon at bounding box center [504, 549] width 19 height 13
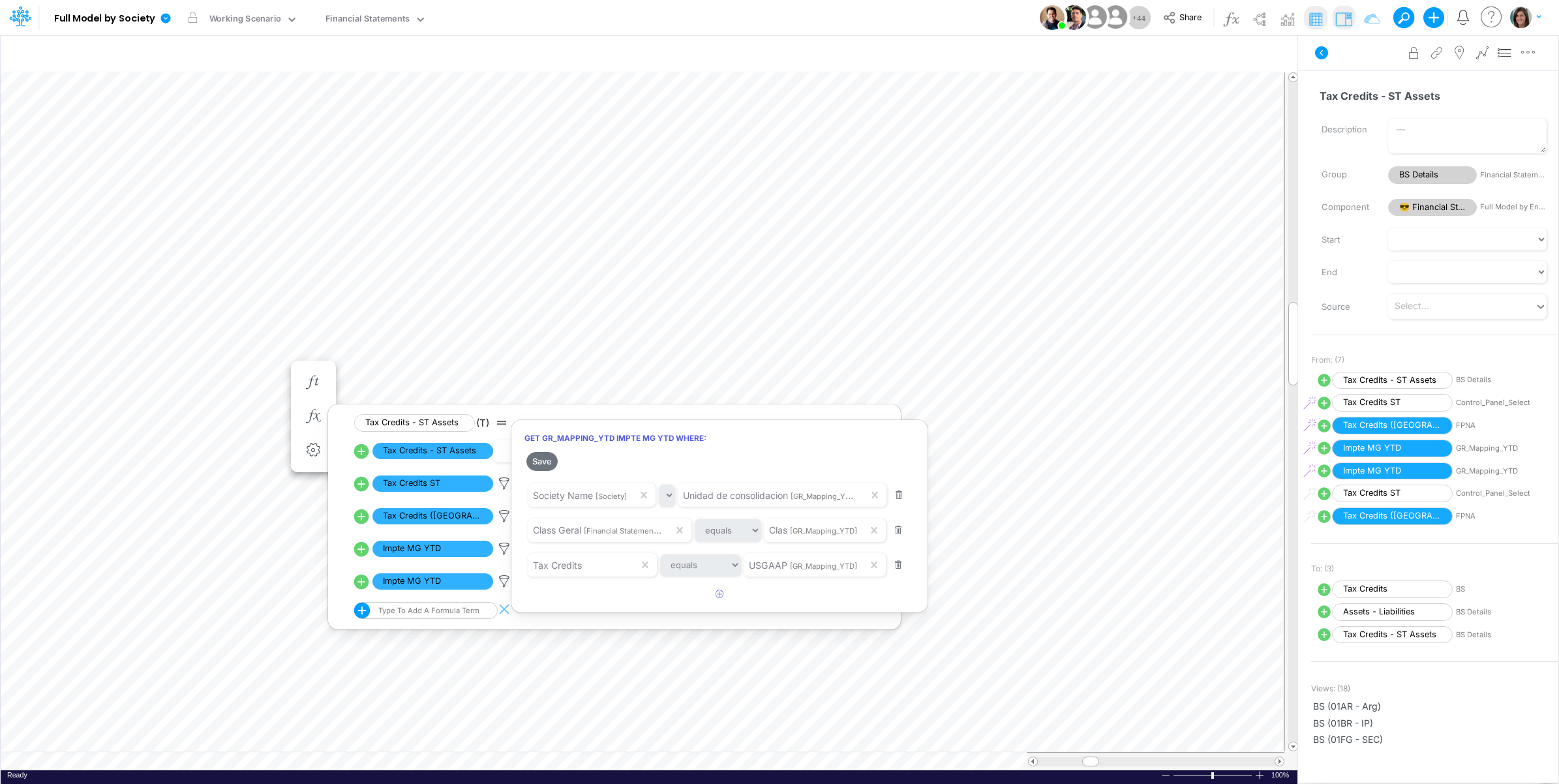
click at [502, 550] on div at bounding box center [779, 395] width 1559 height 777
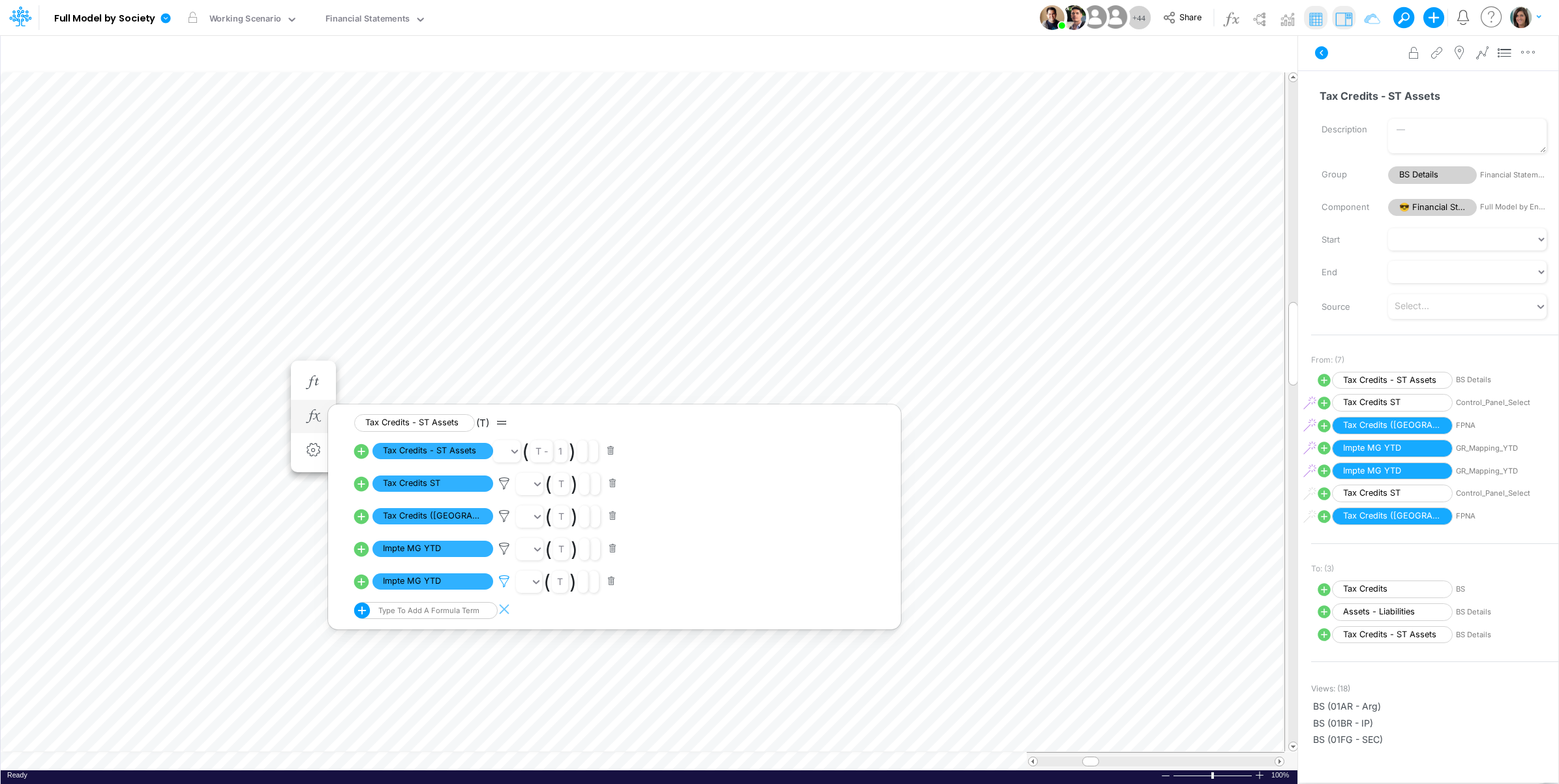
click at [503, 556] on icon at bounding box center [504, 549] width 19 height 13
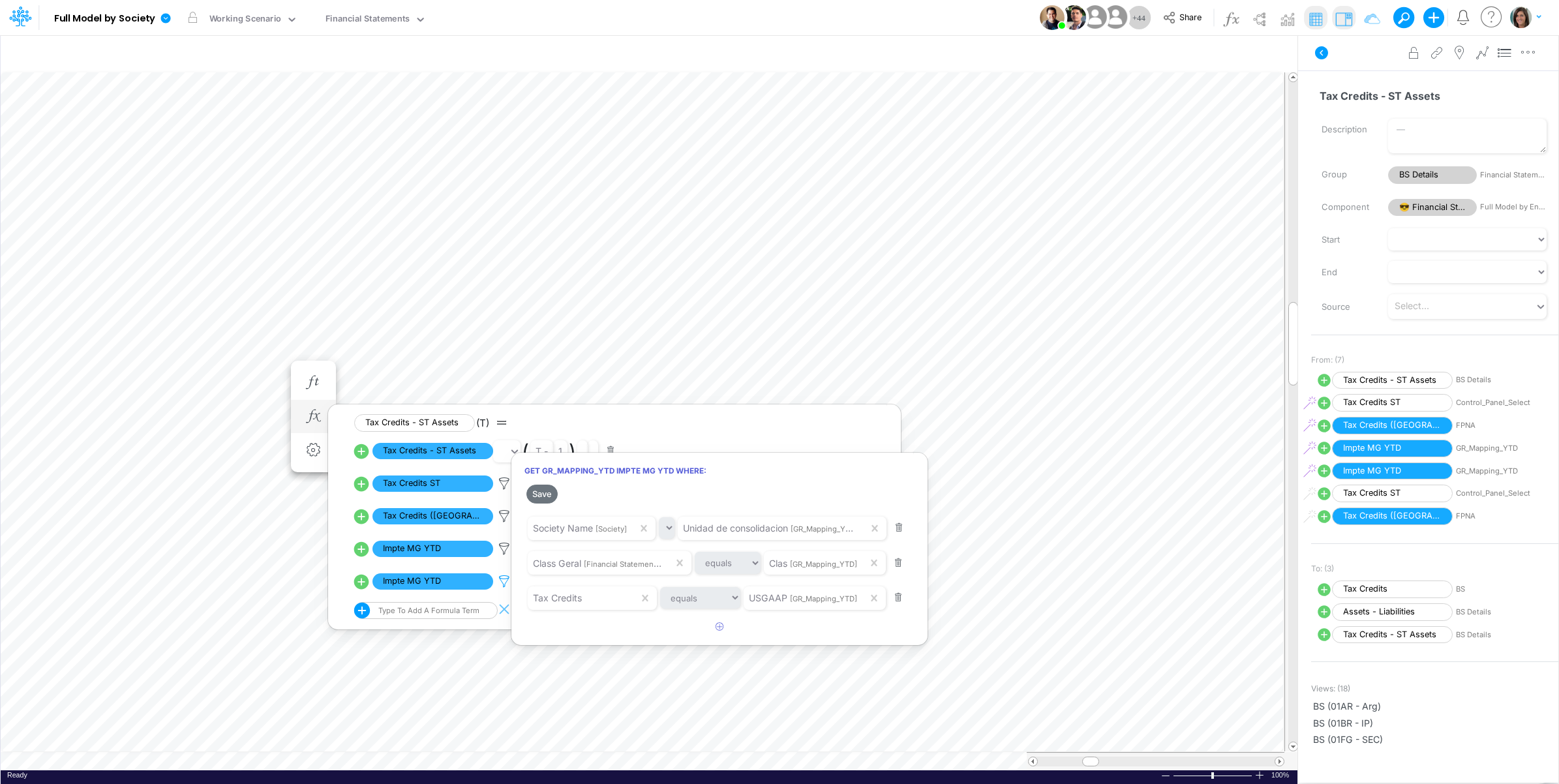
click at [503, 581] on div at bounding box center [779, 395] width 1559 height 777
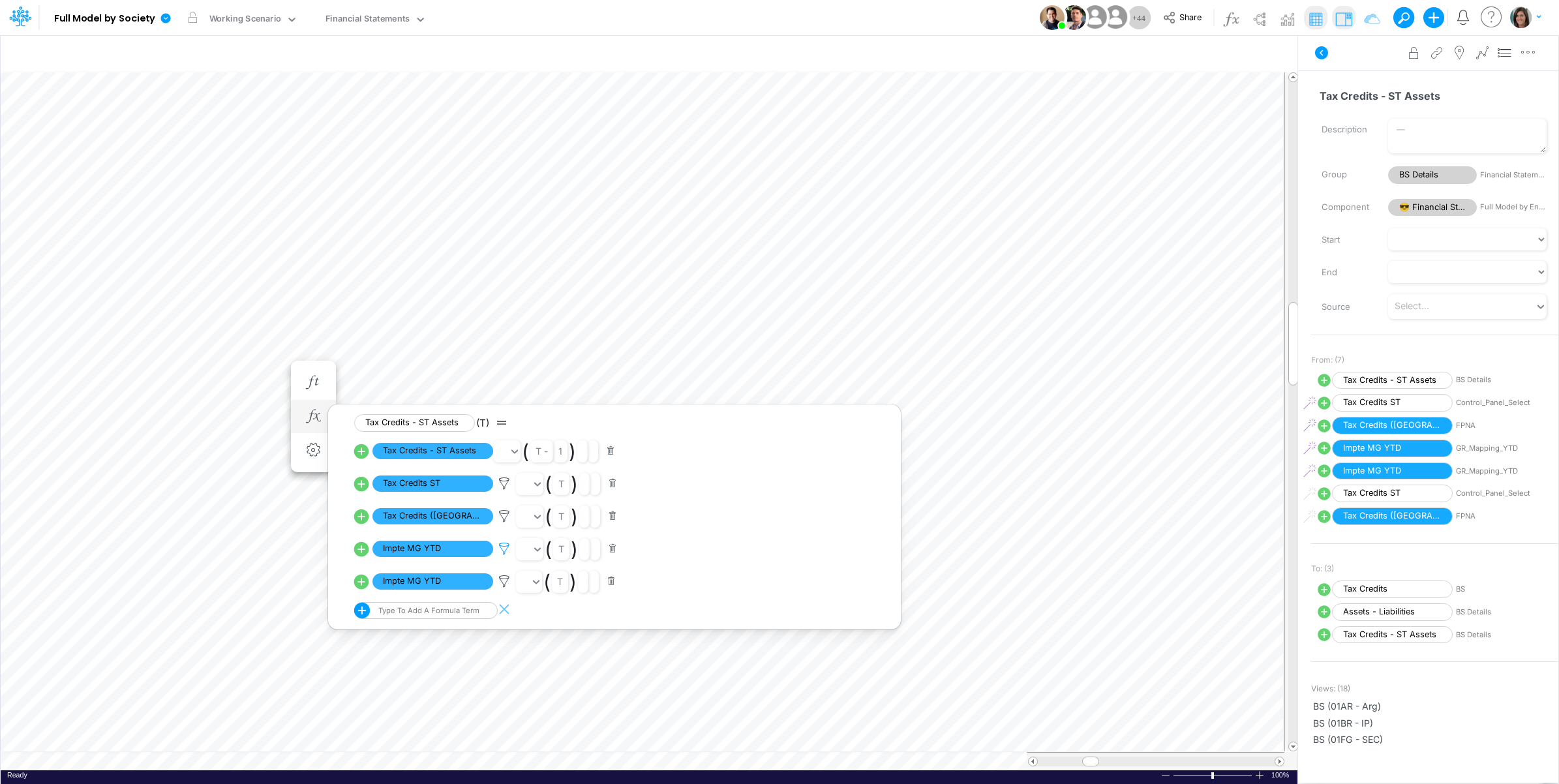
click at [503, 548] on icon at bounding box center [504, 549] width 19 height 13
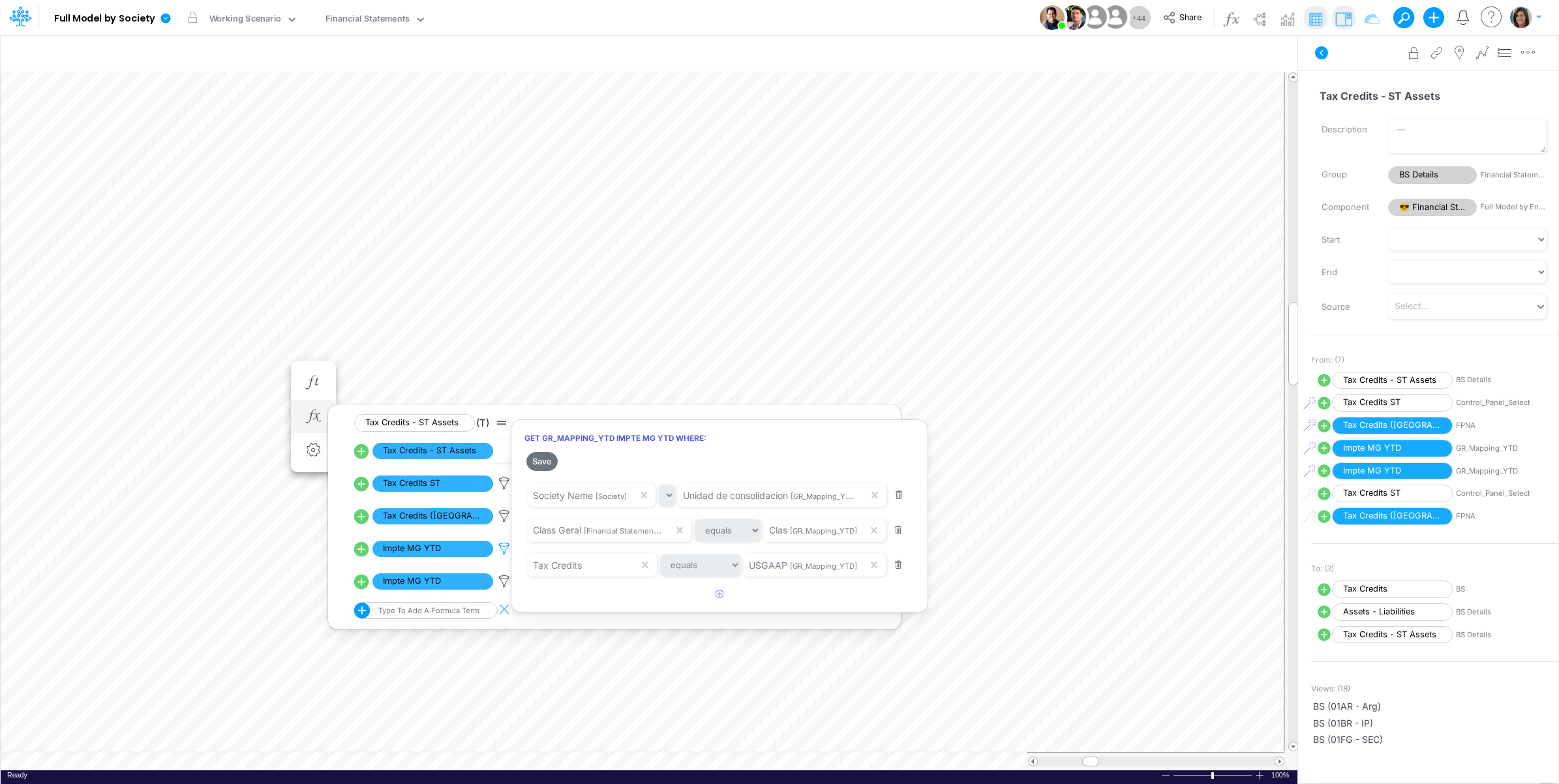
click at [503, 548] on div at bounding box center [779, 395] width 1559 height 777
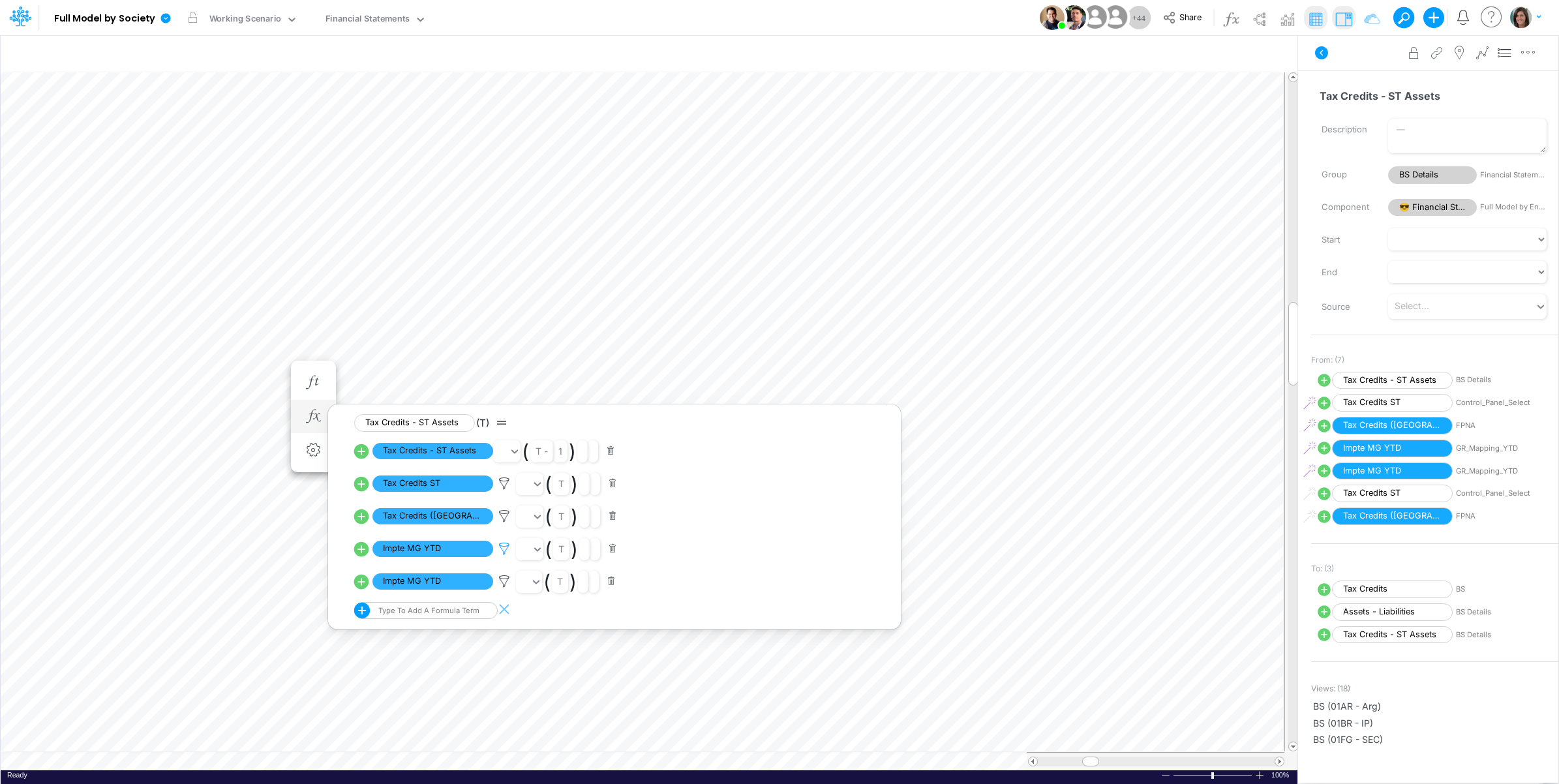
click at [501, 549] on icon at bounding box center [504, 549] width 19 height 13
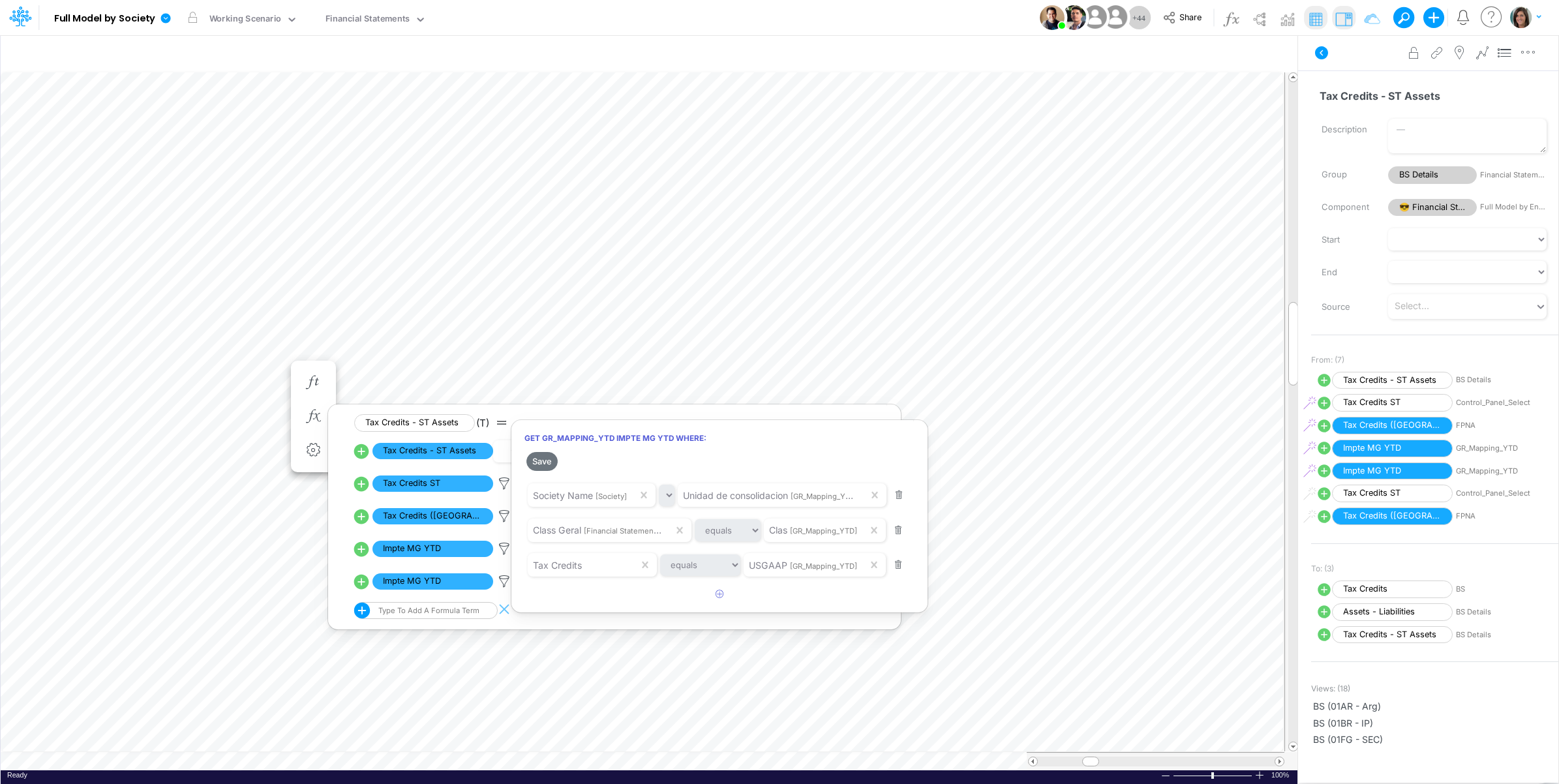
click at [507, 548] on div at bounding box center [779, 395] width 1559 height 777
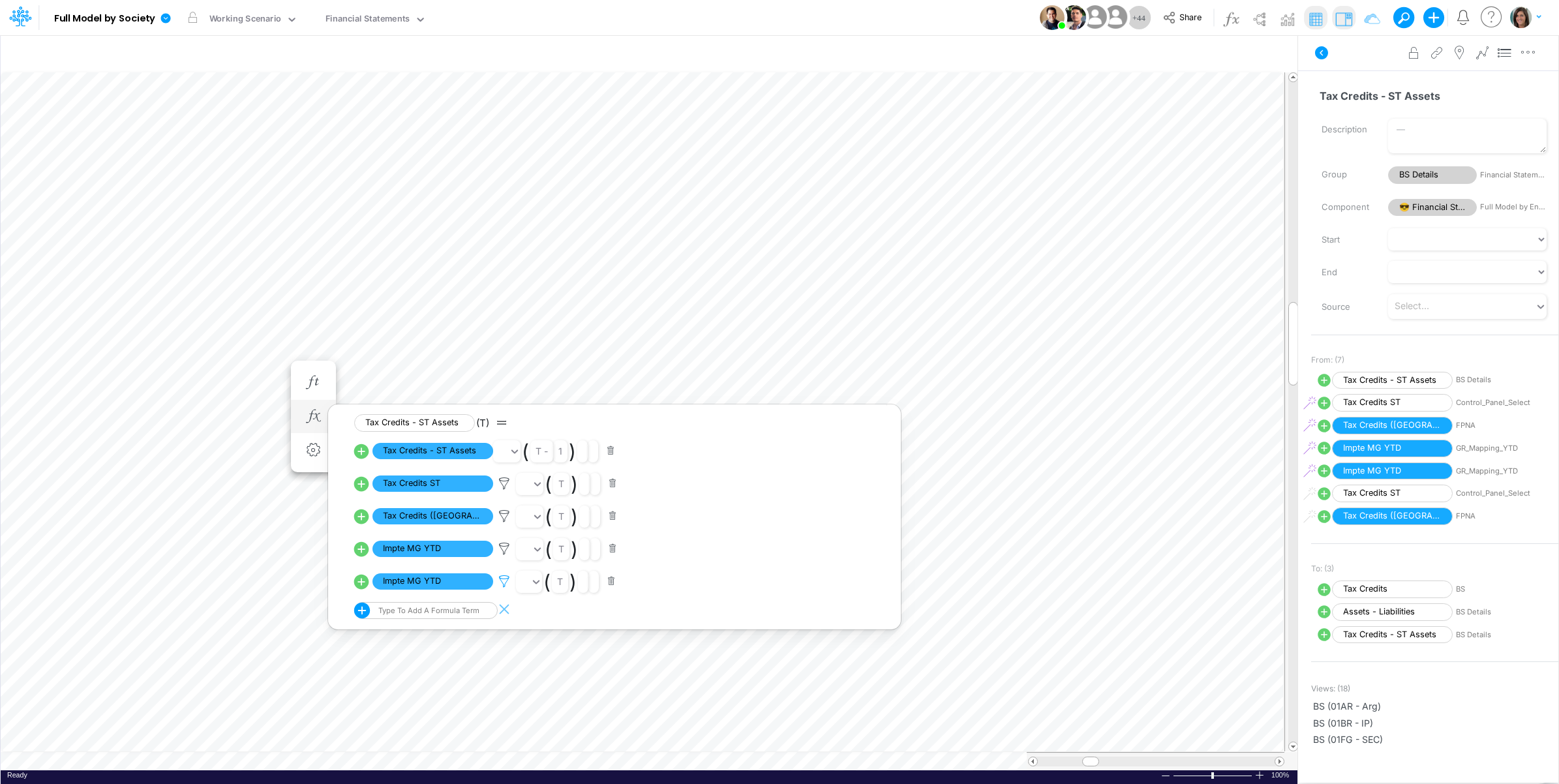
click at [503, 556] on icon at bounding box center [504, 549] width 19 height 13
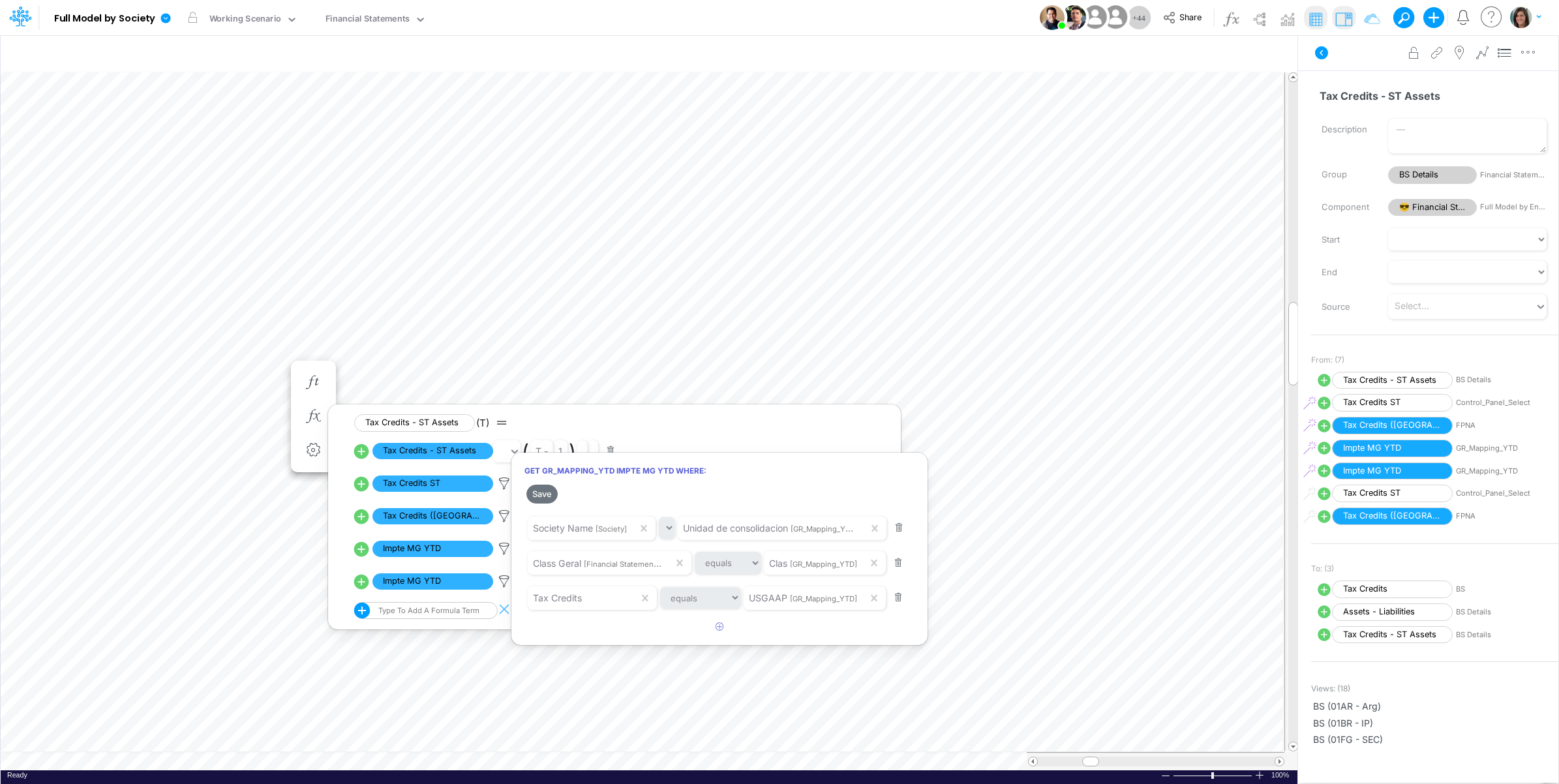
click at [501, 588] on div at bounding box center [779, 395] width 1559 height 777
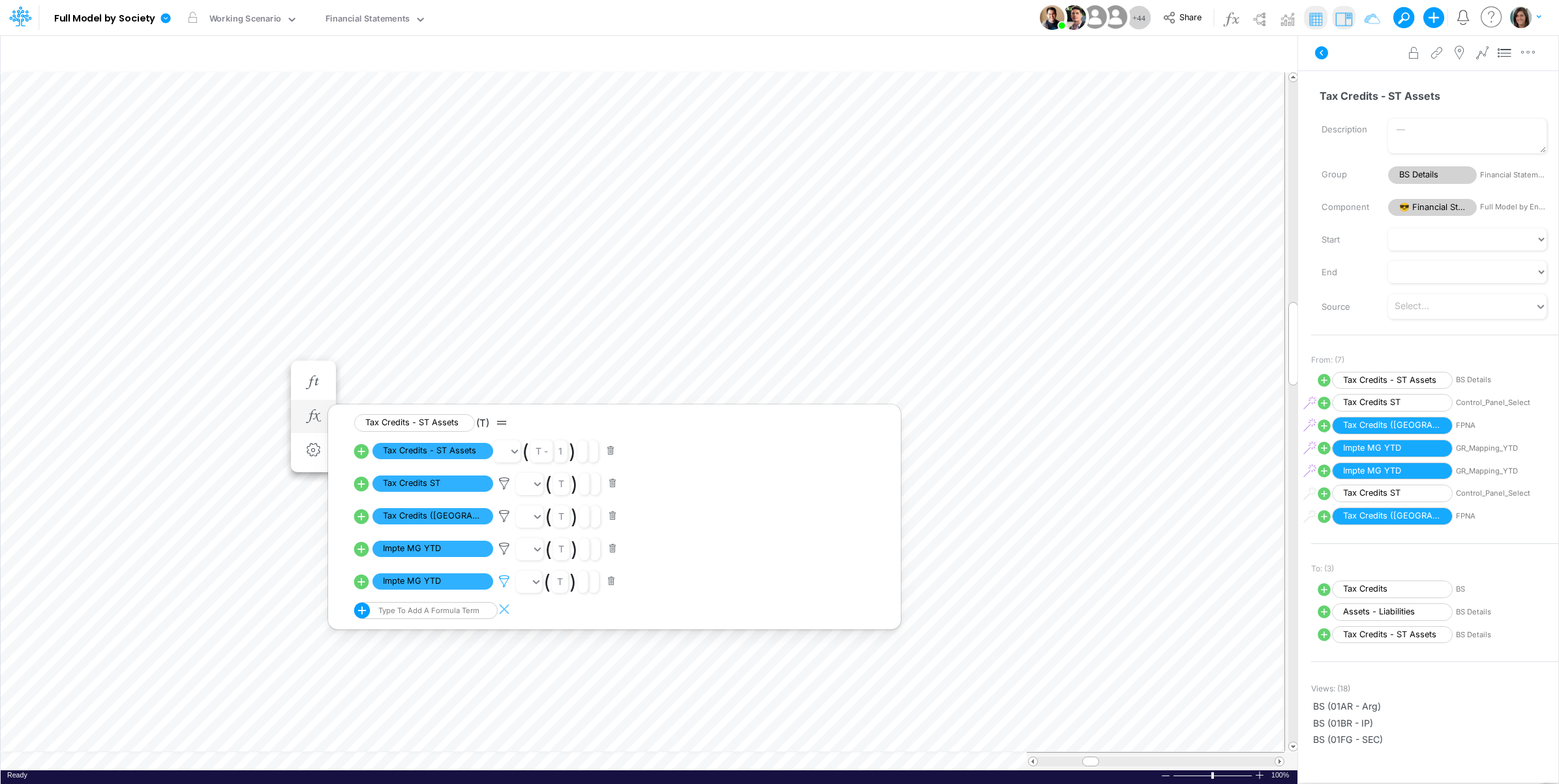
click at [503, 556] on icon at bounding box center [504, 549] width 19 height 13
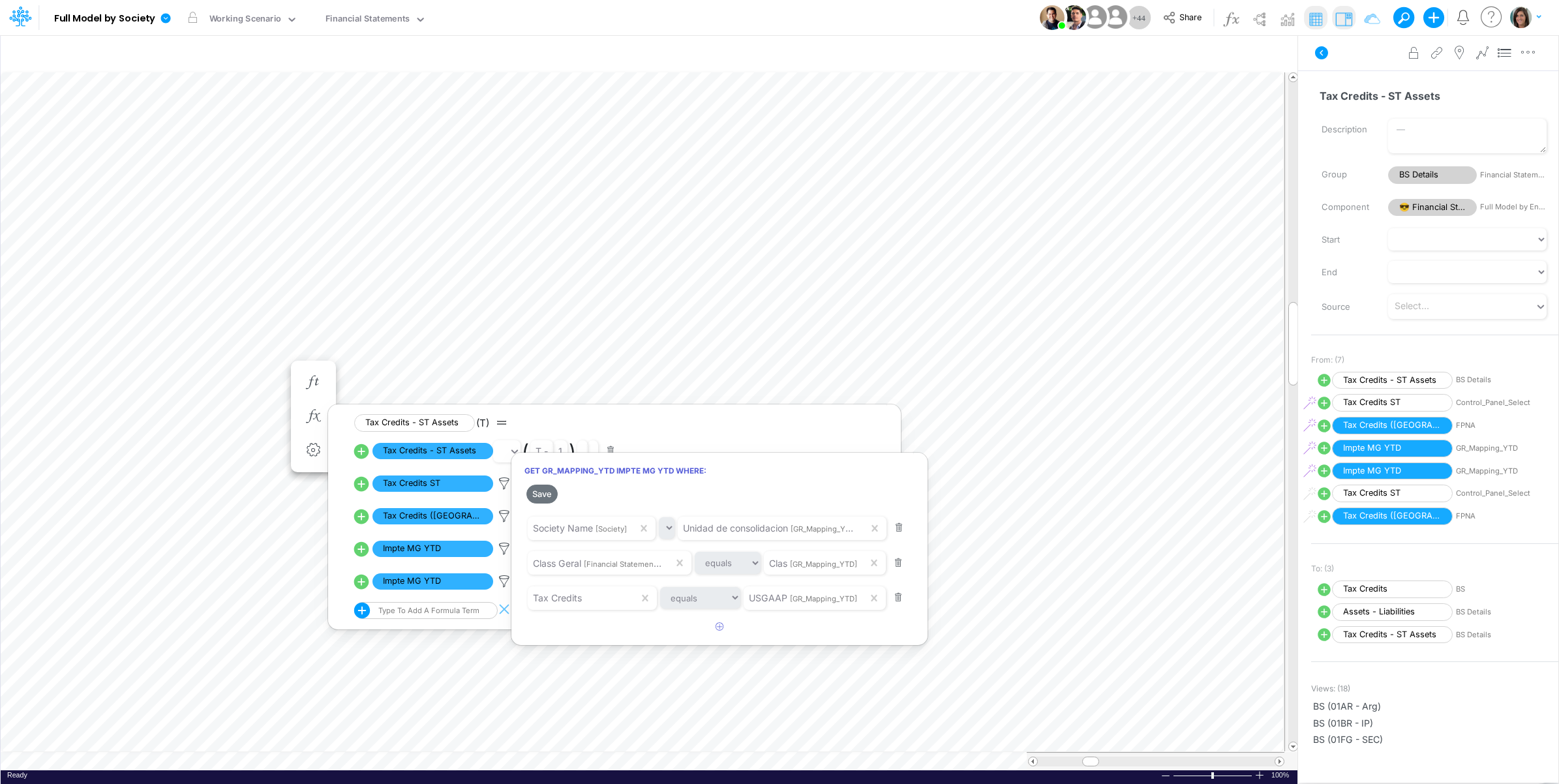
click at [507, 583] on div at bounding box center [779, 395] width 1559 height 777
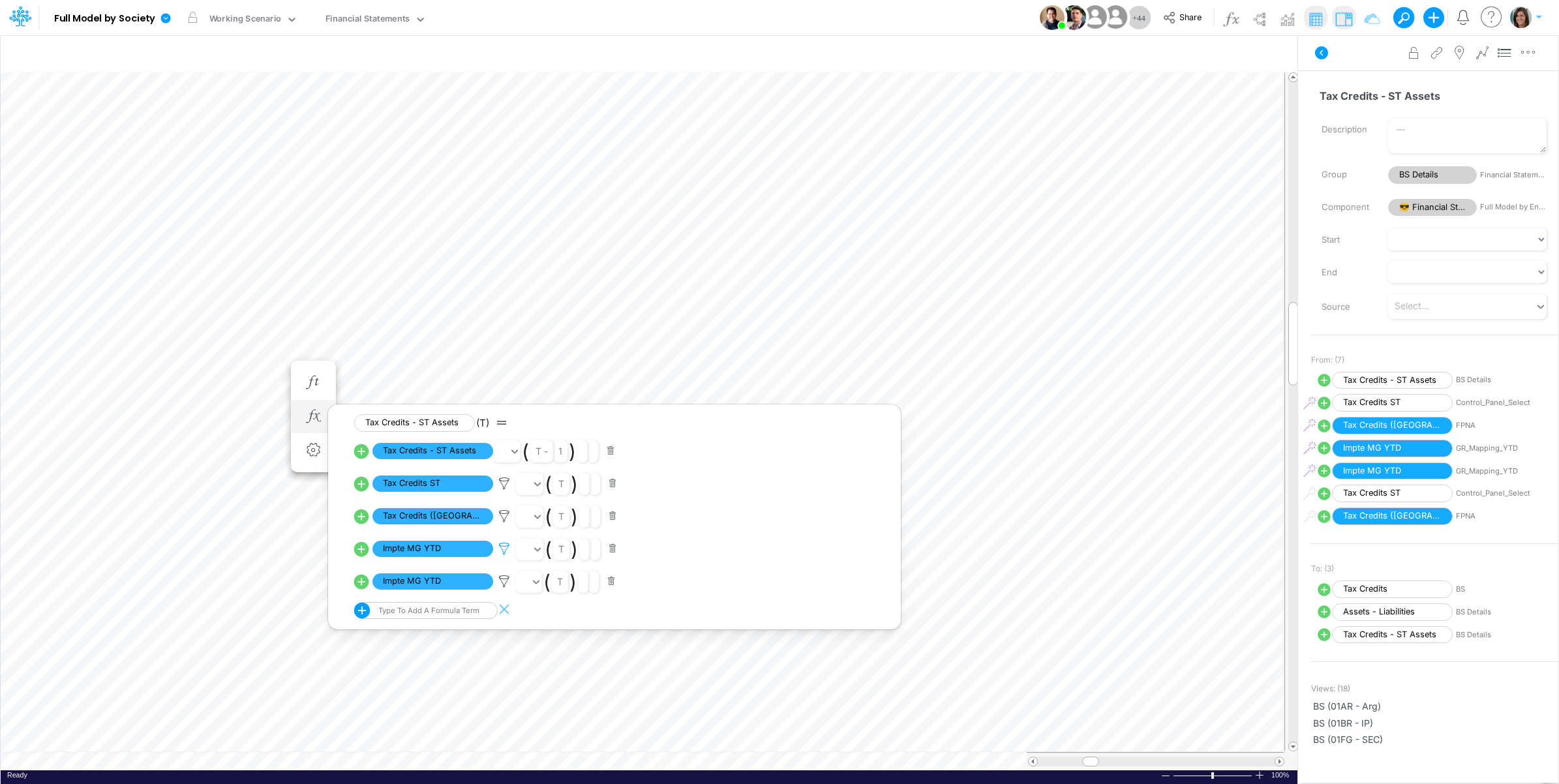
click at [503, 552] on icon at bounding box center [504, 549] width 19 height 13
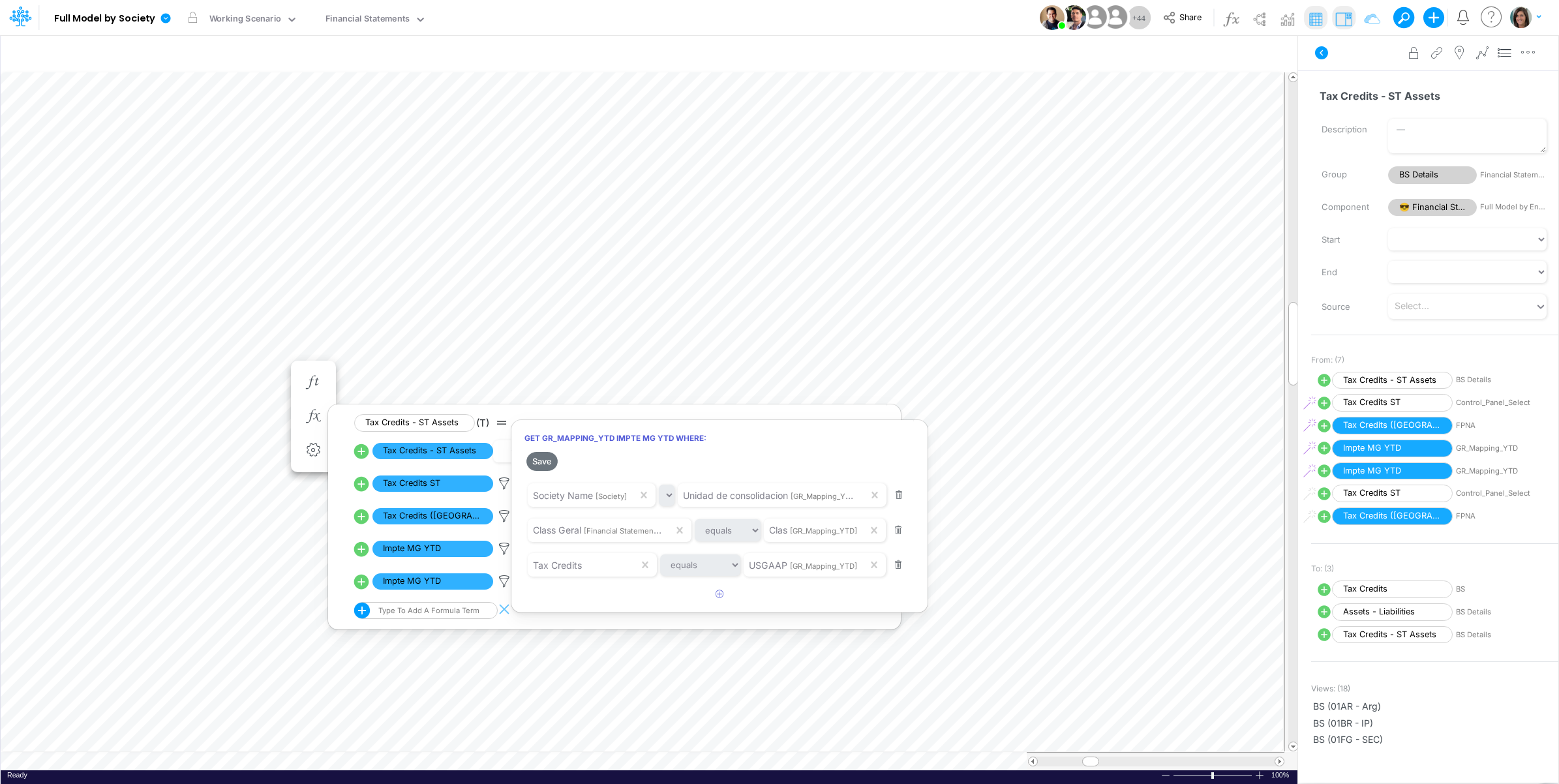
click at [499, 598] on div at bounding box center [779, 395] width 1559 height 777
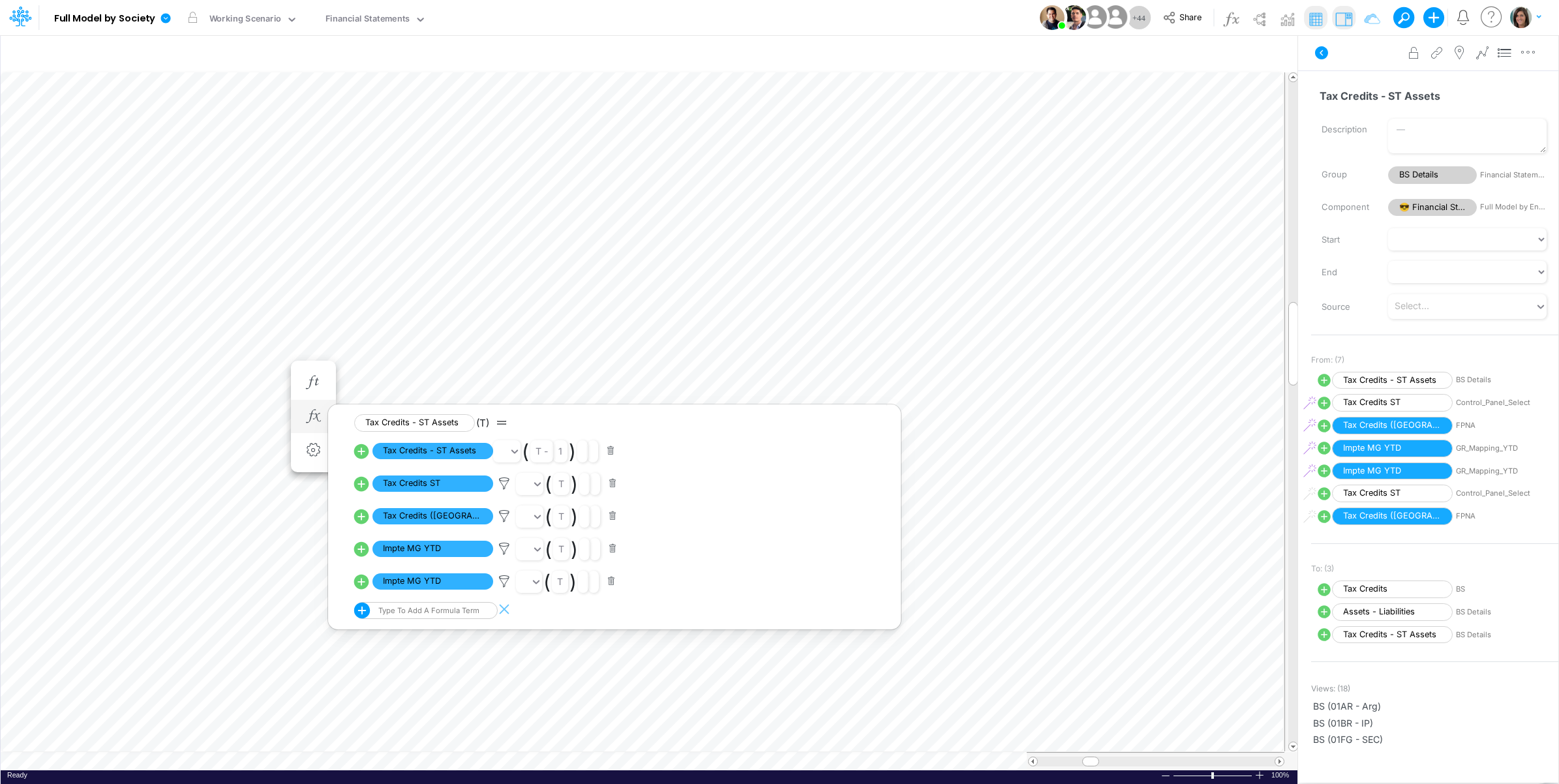
click at [359, 548] on icon at bounding box center [362, 549] width 15 height 15
select select "Multiply"
select select "Add"
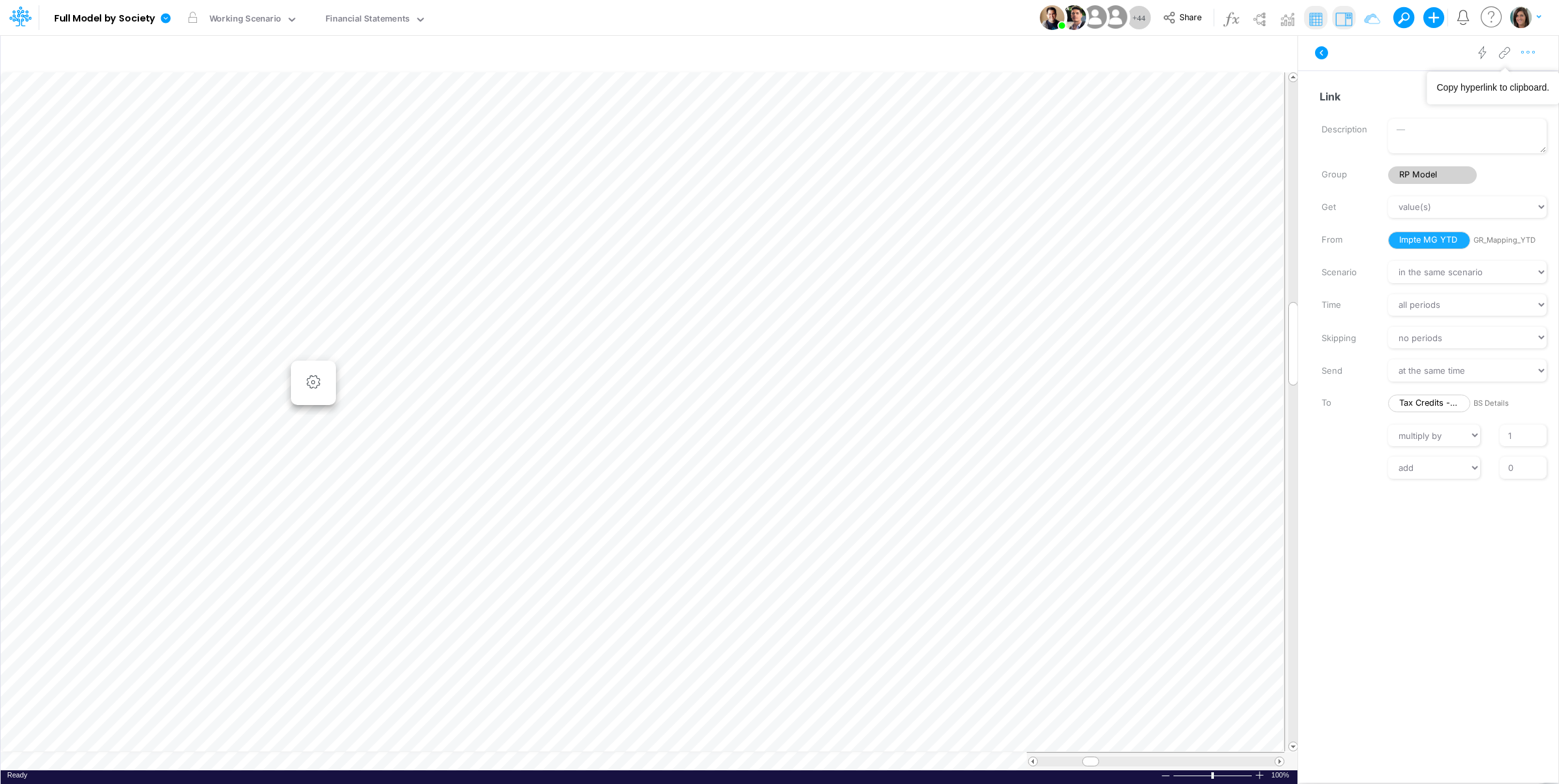
click at [1533, 46] on icon "button" at bounding box center [1528, 53] width 19 height 13
click at [1483, 83] on span "Advanced settings" at bounding box center [1453, 84] width 81 height 11
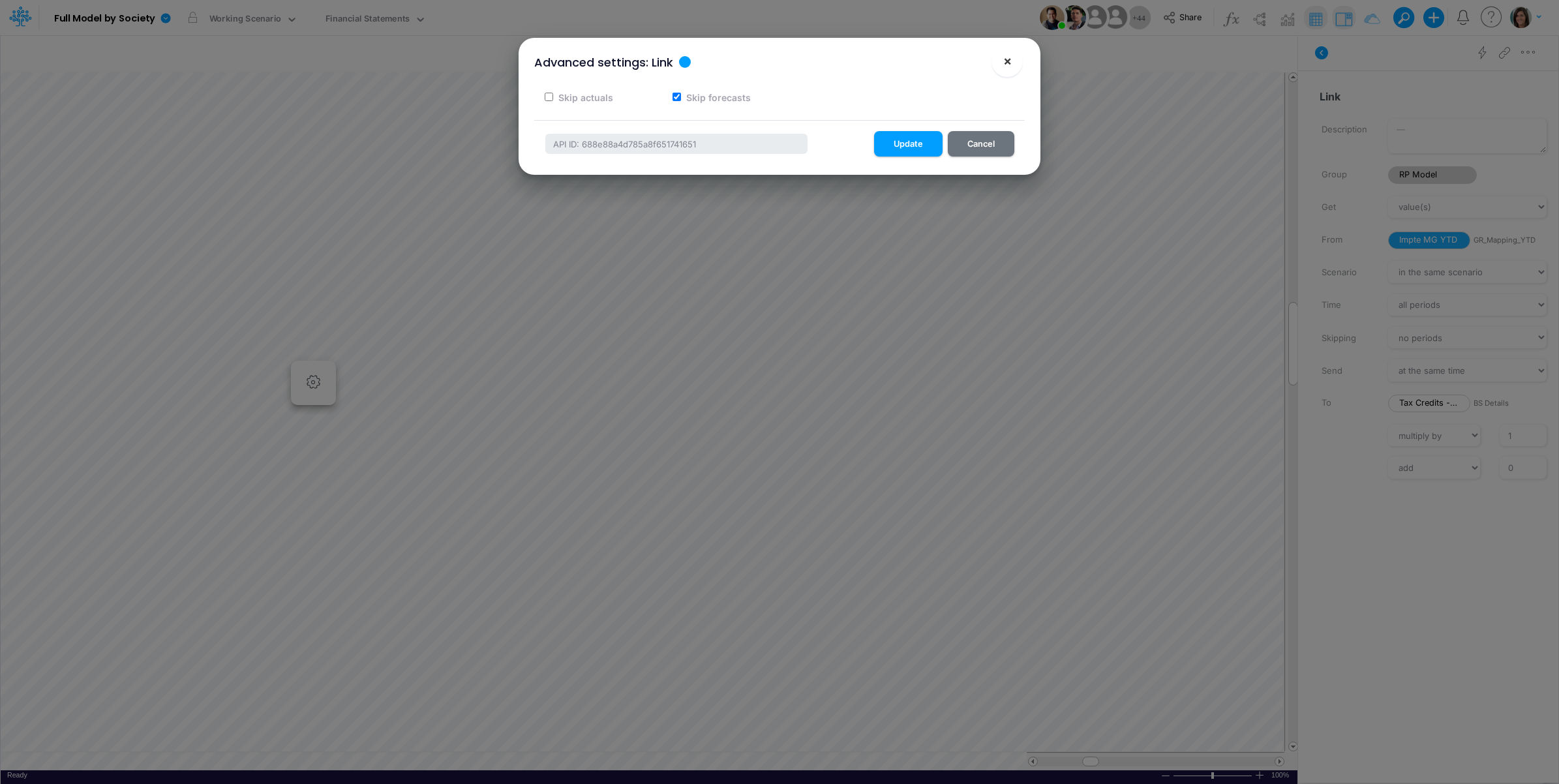
click at [1008, 58] on span "×" at bounding box center [1007, 60] width 8 height 16
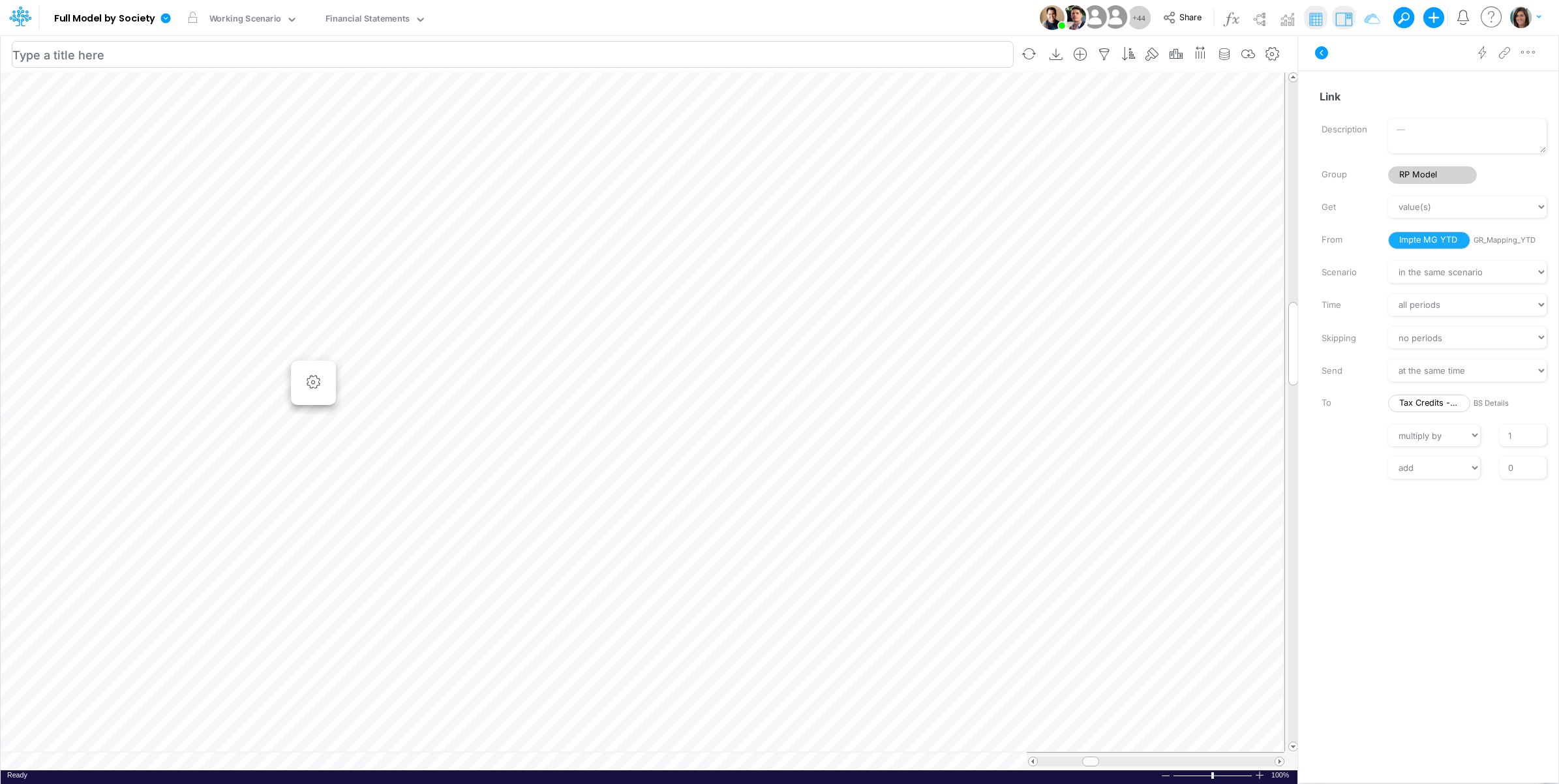
scroll to position [0, 1]
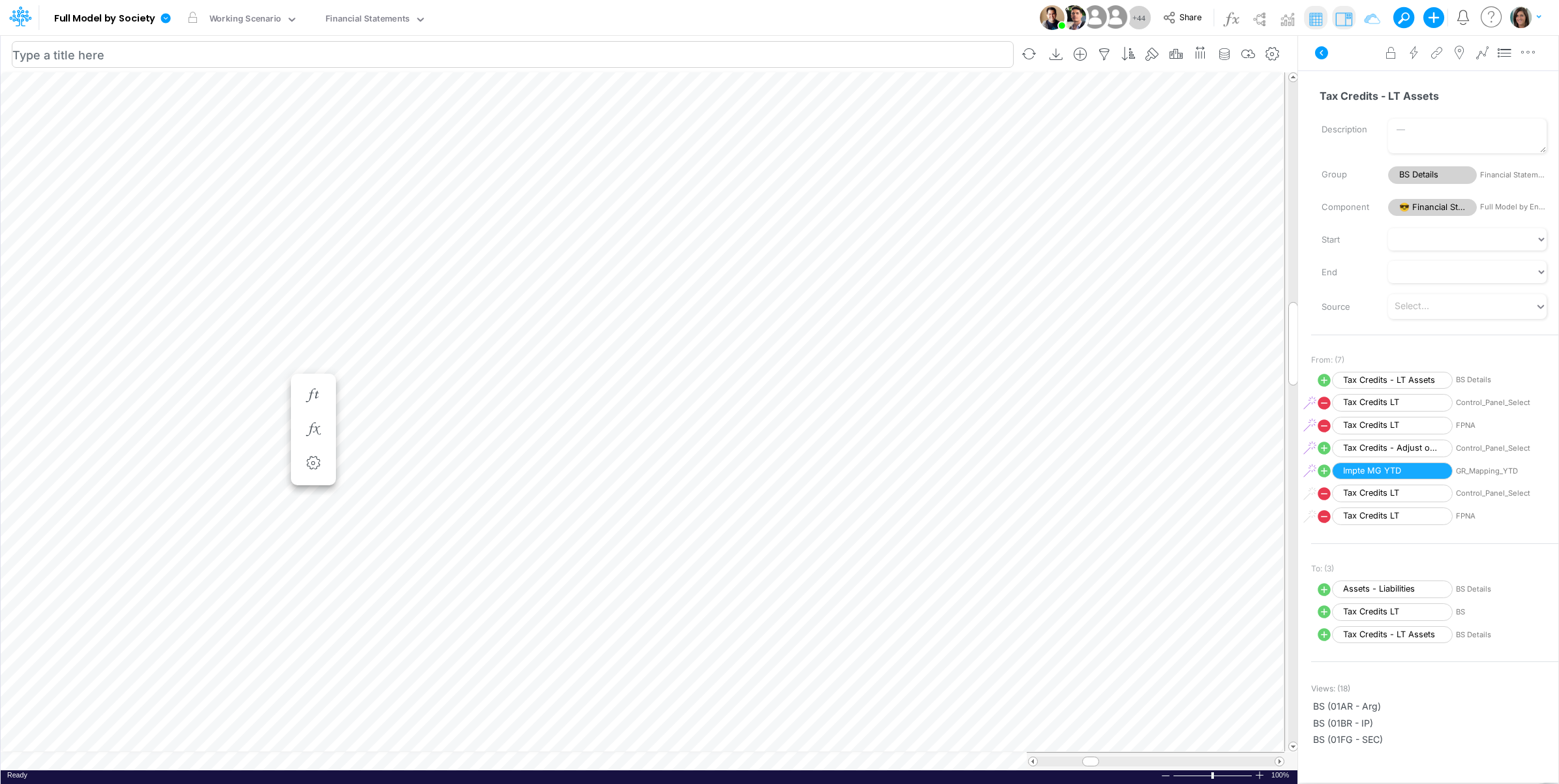
scroll to position [0, 1]
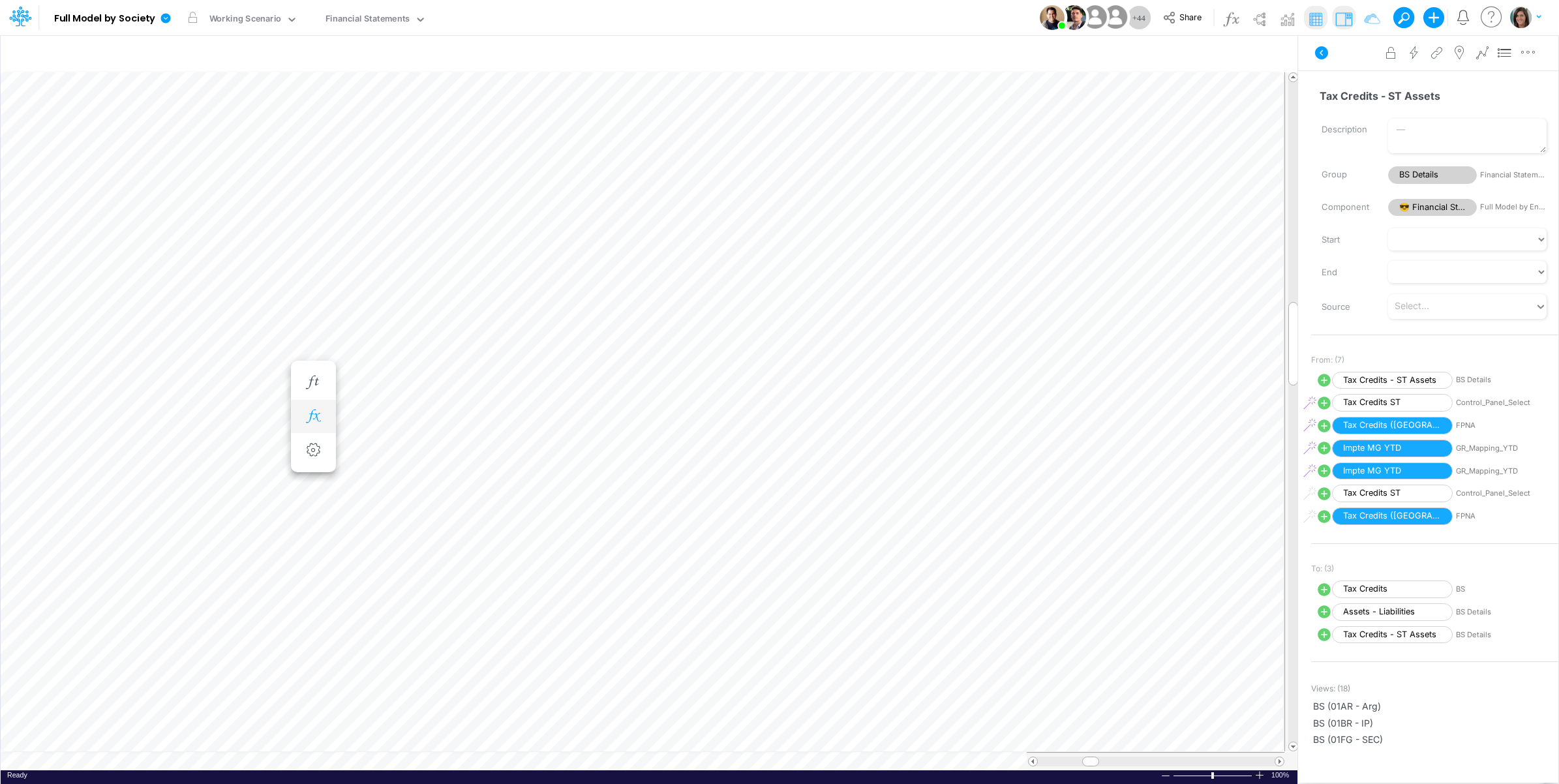
click at [304, 417] on icon "button" at bounding box center [313, 416] width 19 height 13
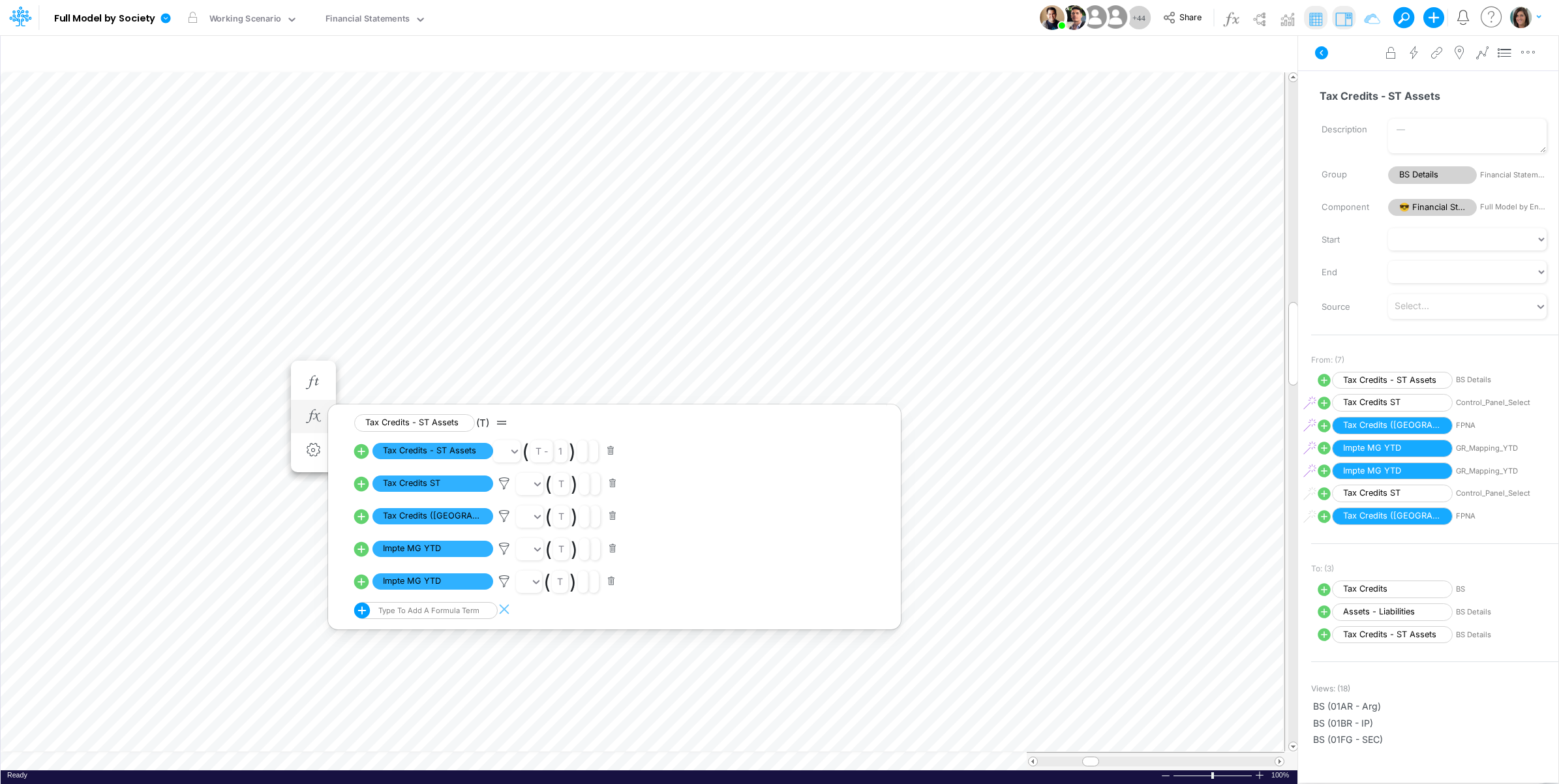
click at [362, 588] on icon at bounding box center [362, 582] width 15 height 15
select select "1"
select select "Multiply"
select select "Add"
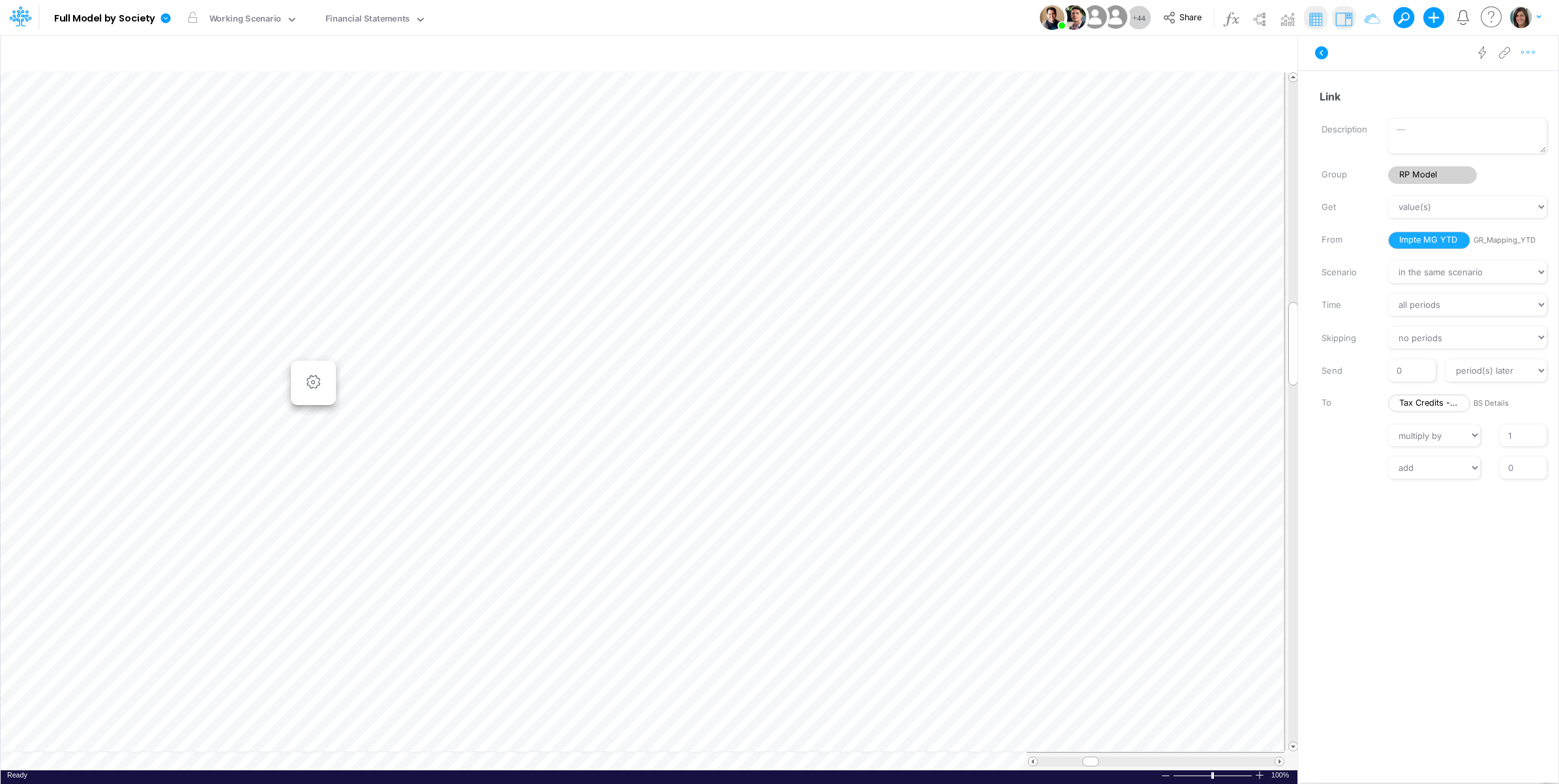
click at [1534, 51] on icon "button" at bounding box center [1528, 53] width 19 height 13
click at [1512, 82] on button "Advanced settings" at bounding box center [1461, 85] width 155 height 23
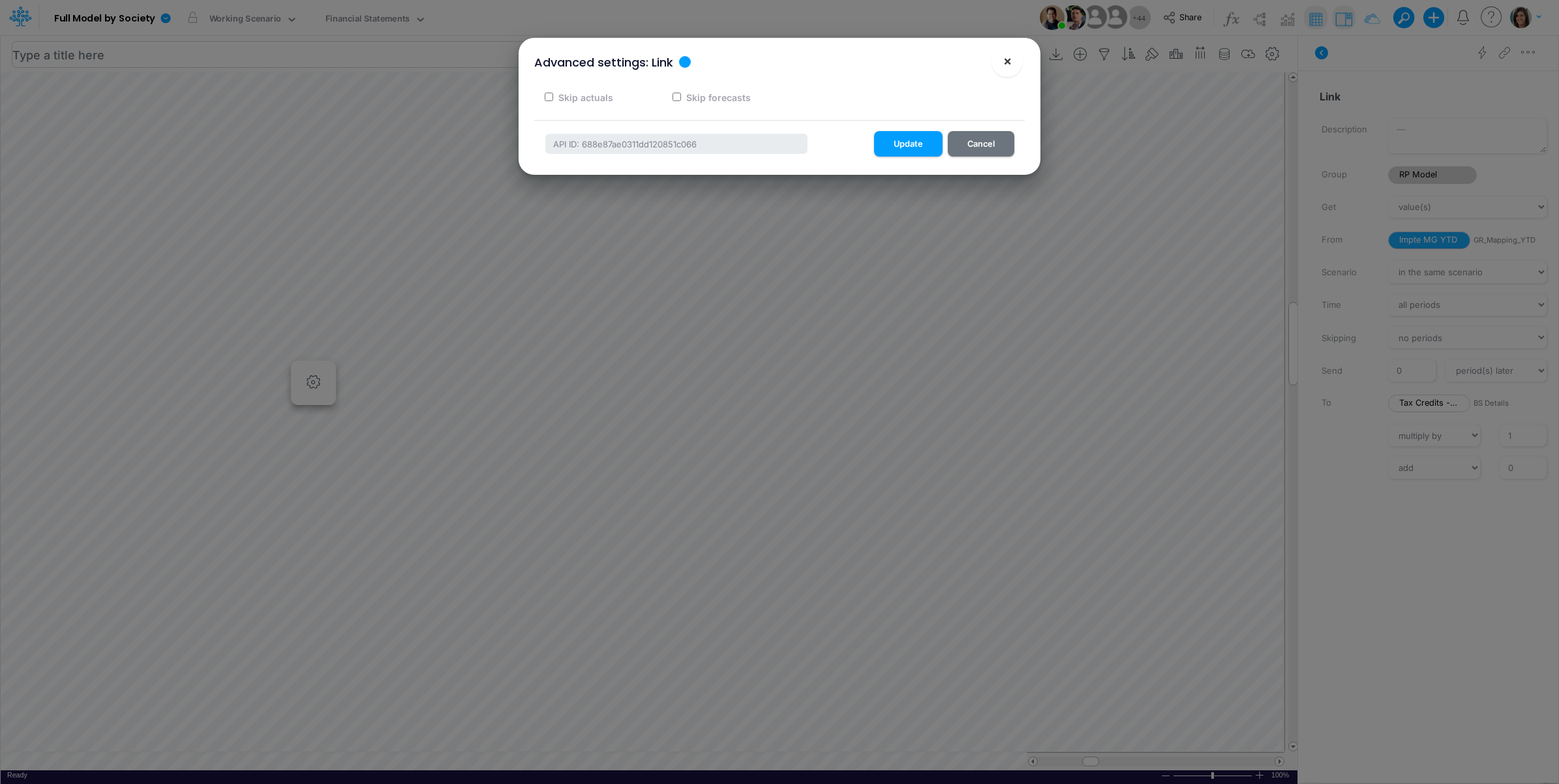
click at [1008, 62] on span "×" at bounding box center [1007, 60] width 8 height 16
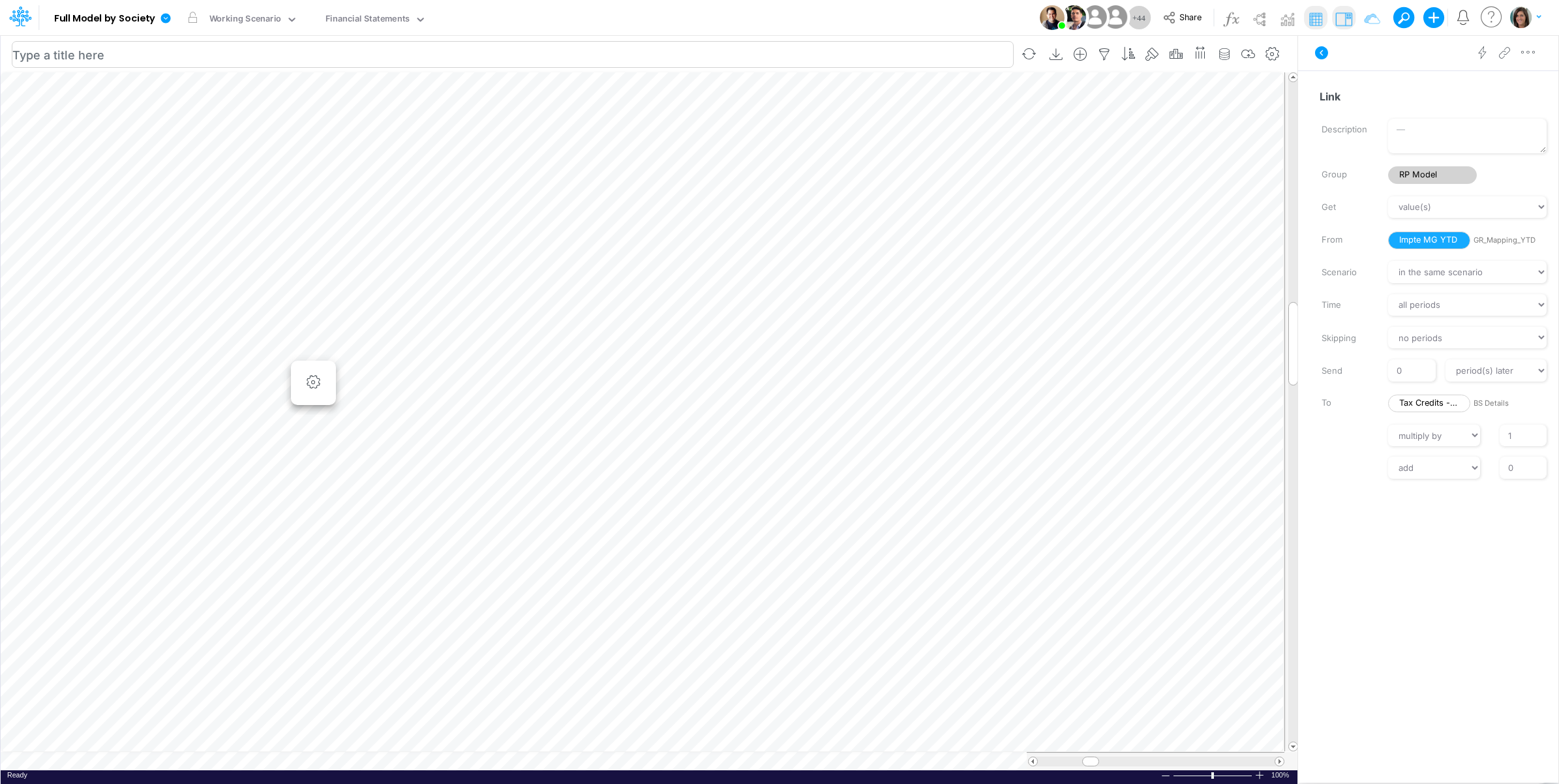
scroll to position [0, 1]
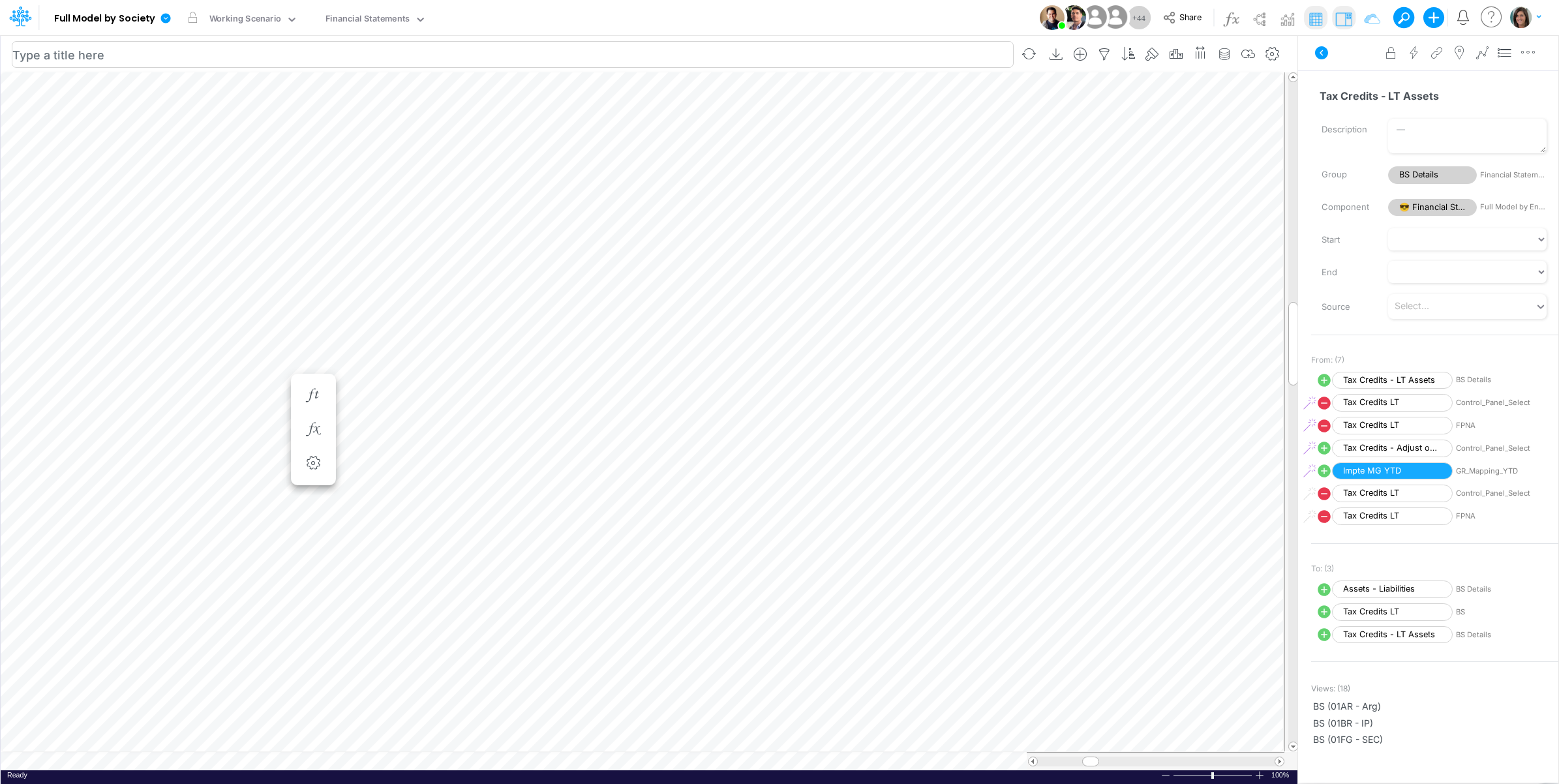
scroll to position [0, 1]
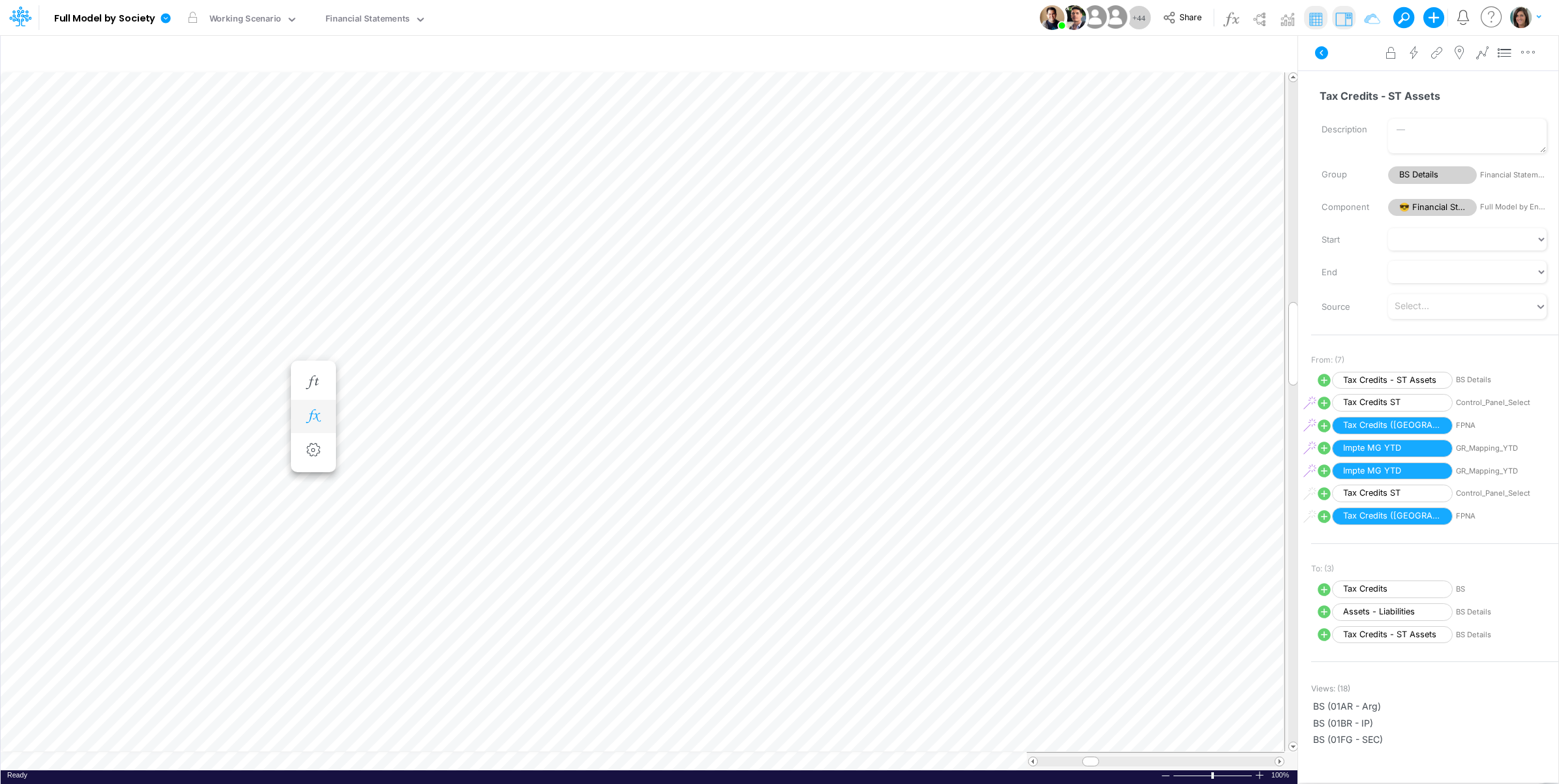
click at [305, 418] on icon "button" at bounding box center [313, 416] width 19 height 13
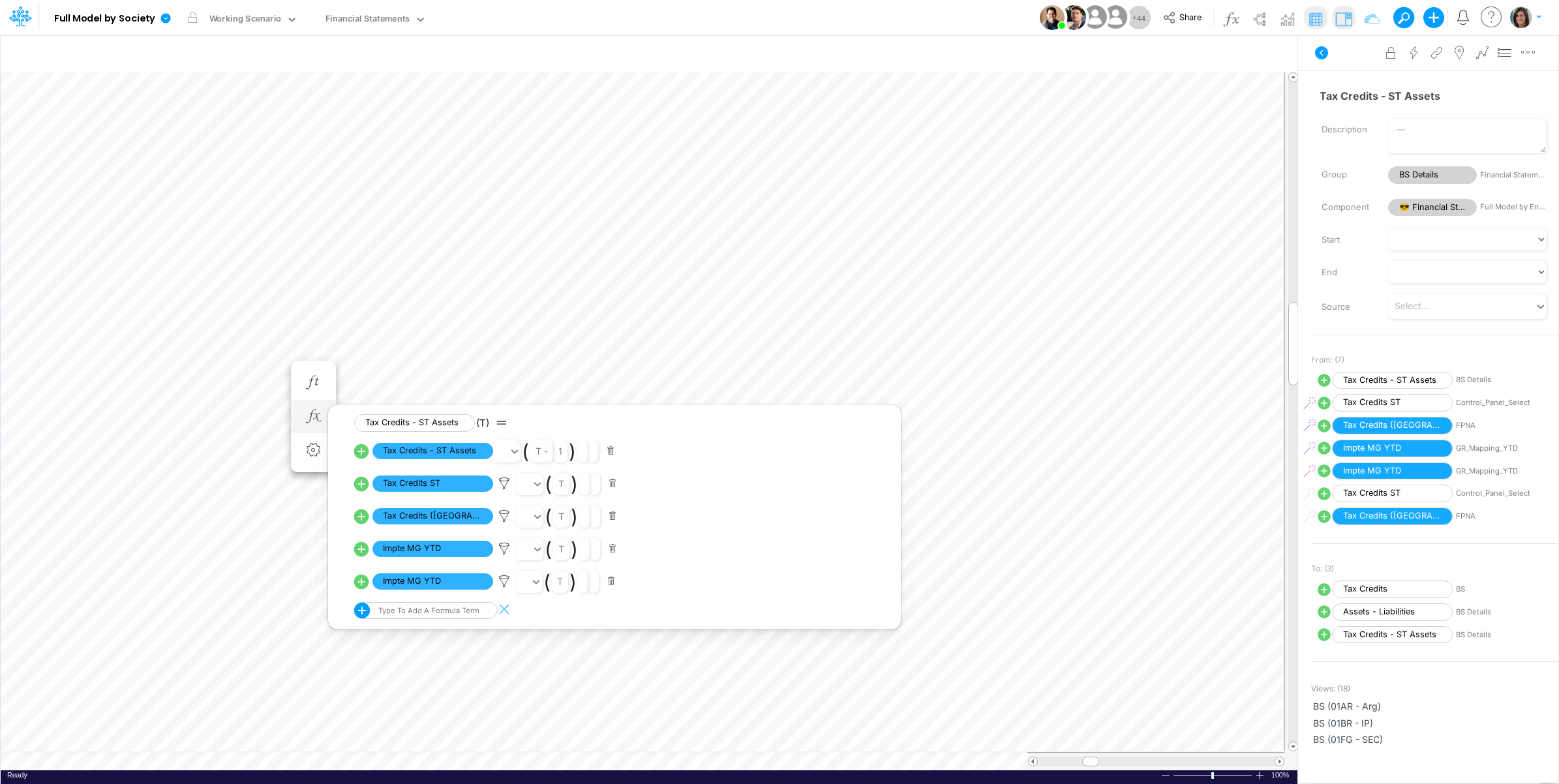
click at [361, 517] on icon at bounding box center [361, 517] width 18 height 18
select select "Multiply"
select select "Add"
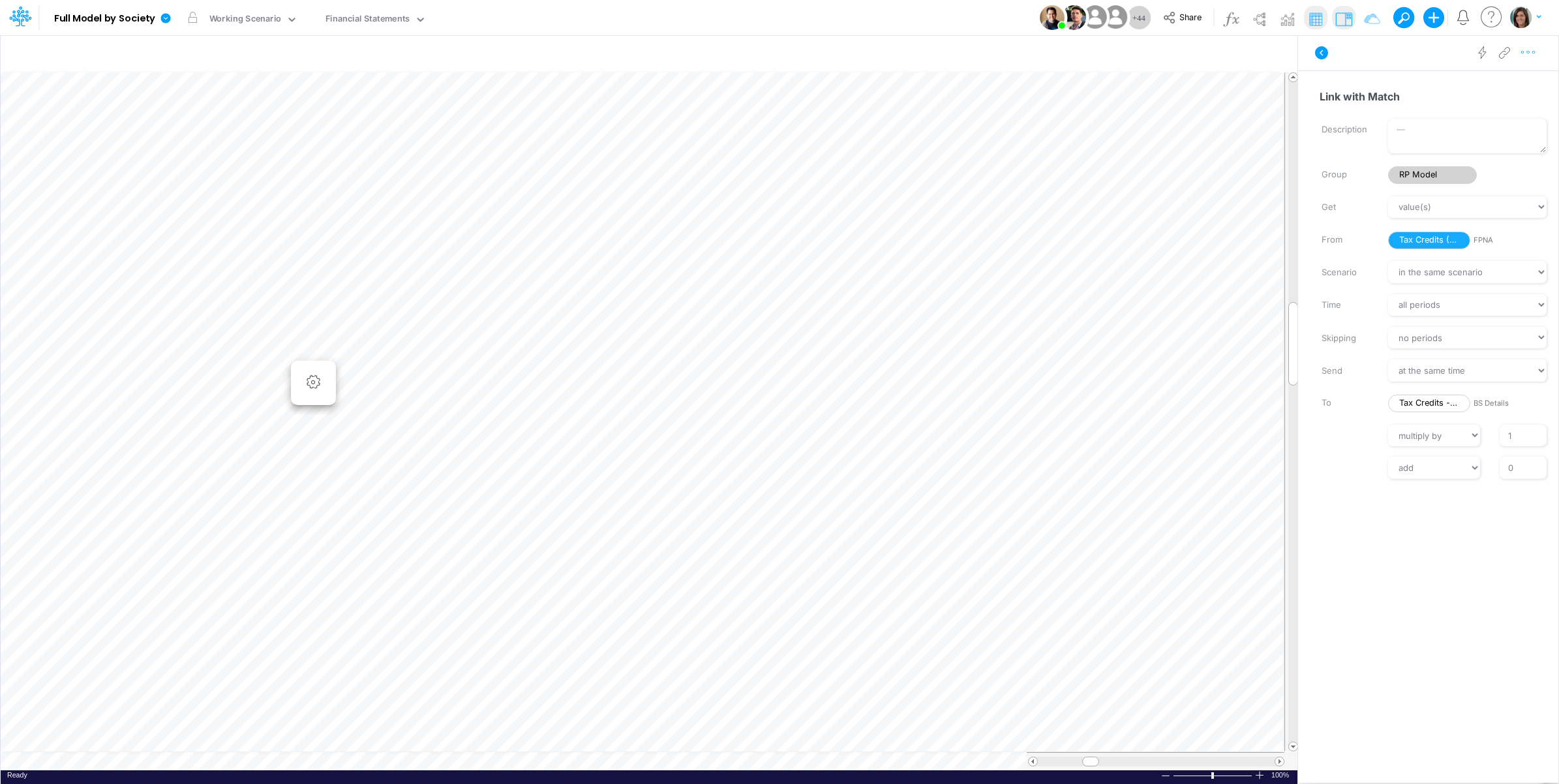
click at [1529, 50] on icon "button" at bounding box center [1528, 53] width 19 height 13
click at [1491, 85] on span "Advanced settings" at bounding box center [1453, 84] width 81 height 11
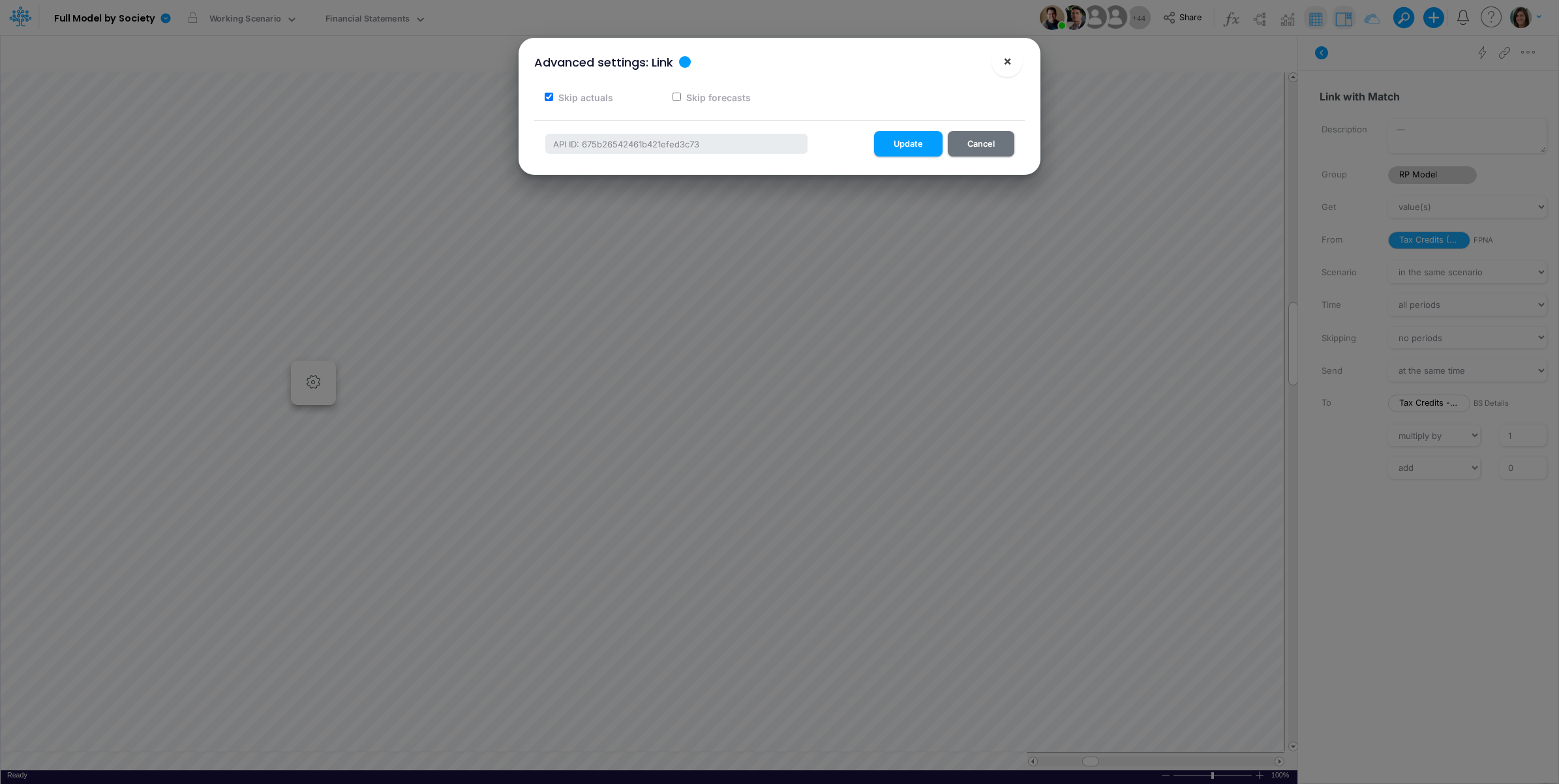
click at [1006, 61] on span "×" at bounding box center [1007, 60] width 8 height 16
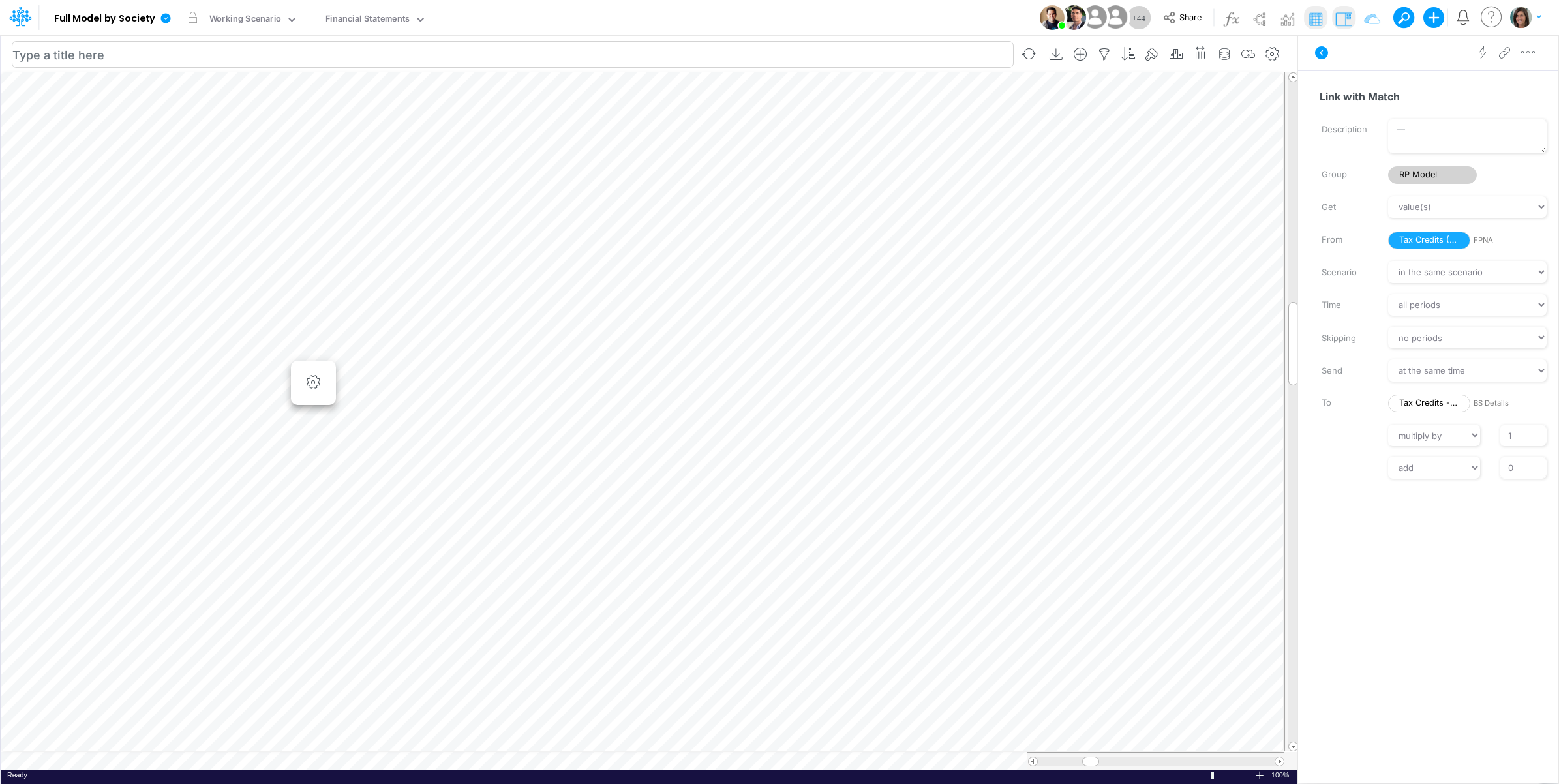
scroll to position [0, 1]
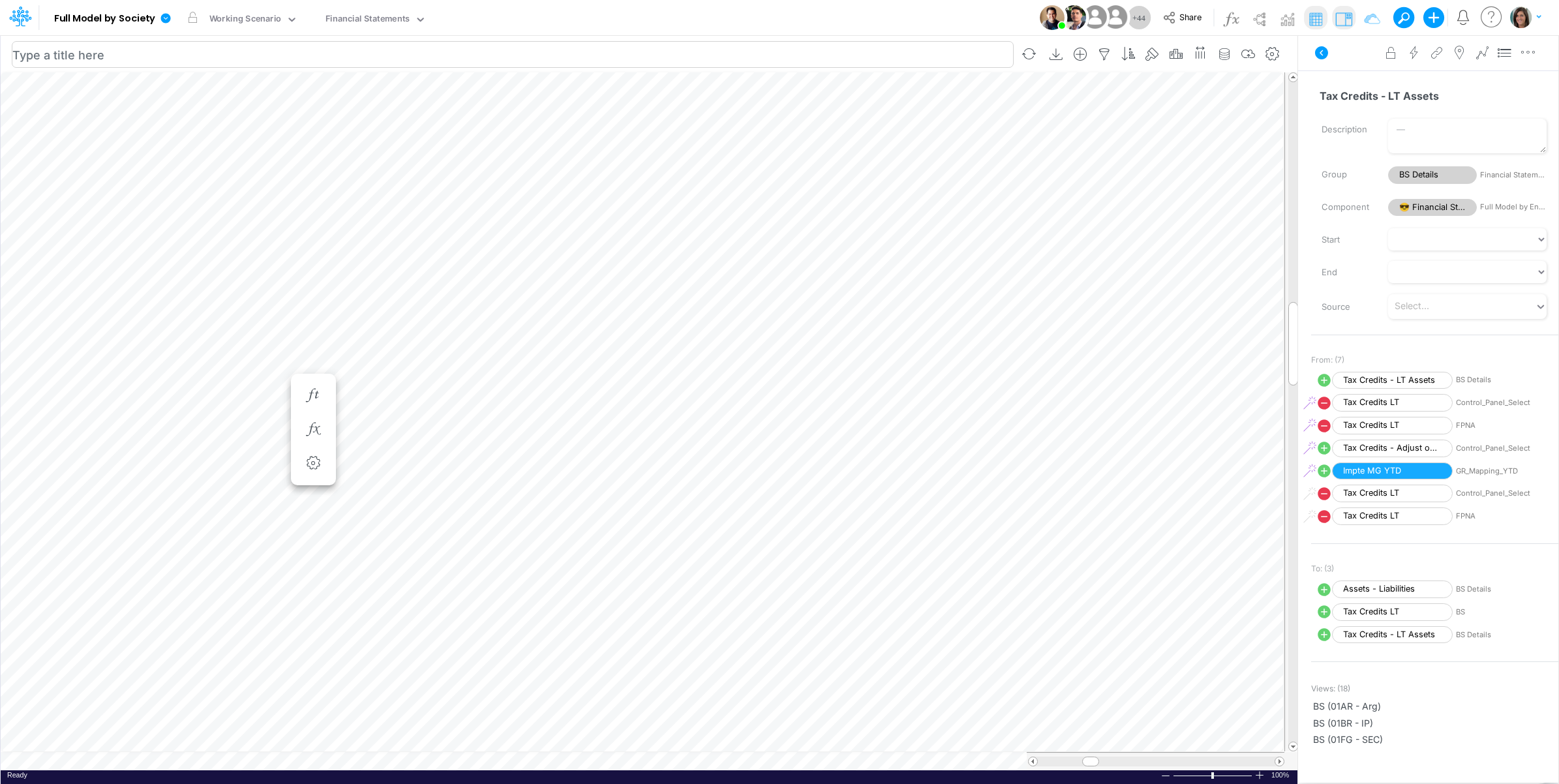
scroll to position [0, 1]
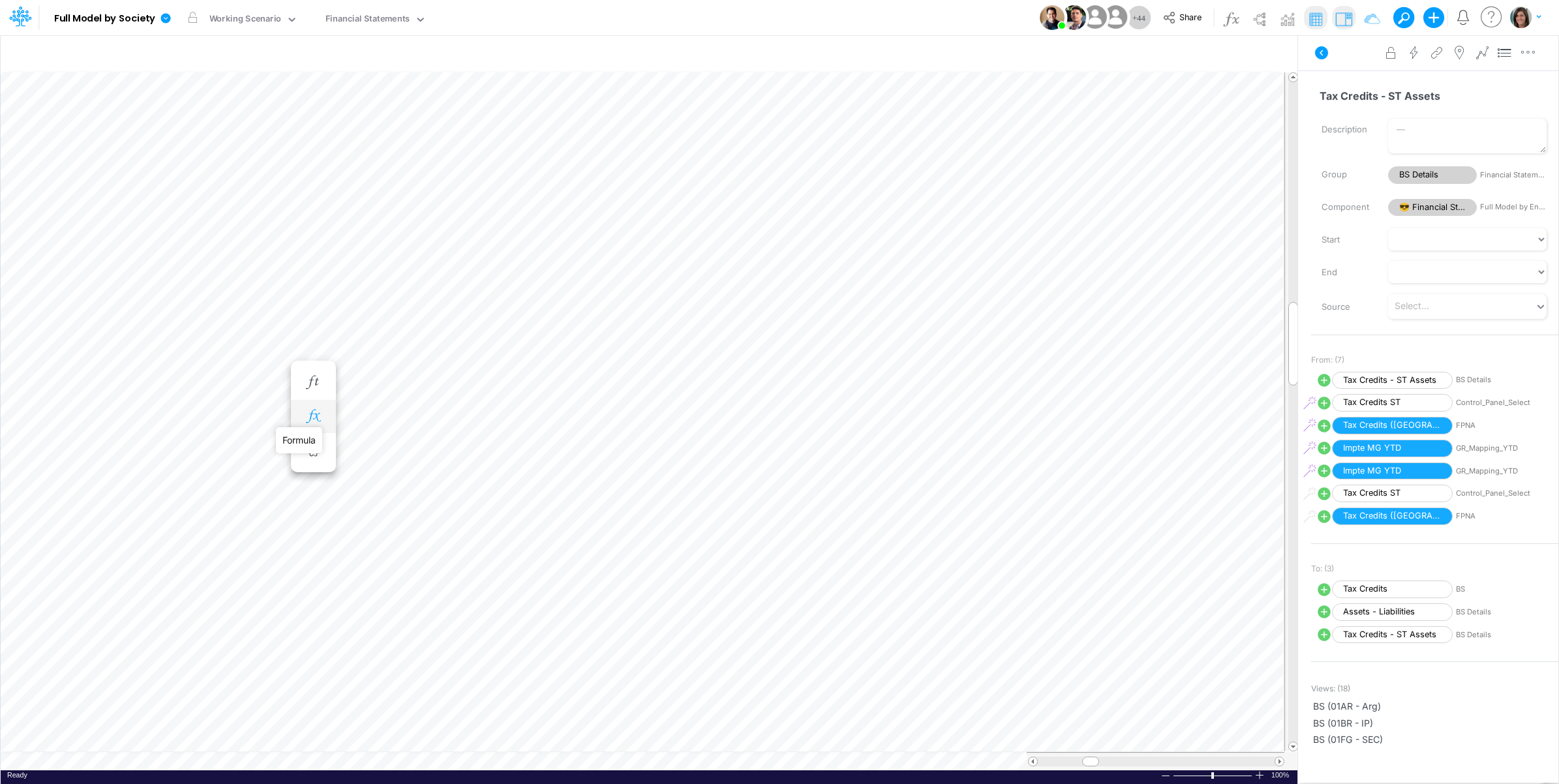
click at [308, 418] on icon "button" at bounding box center [313, 416] width 19 height 13
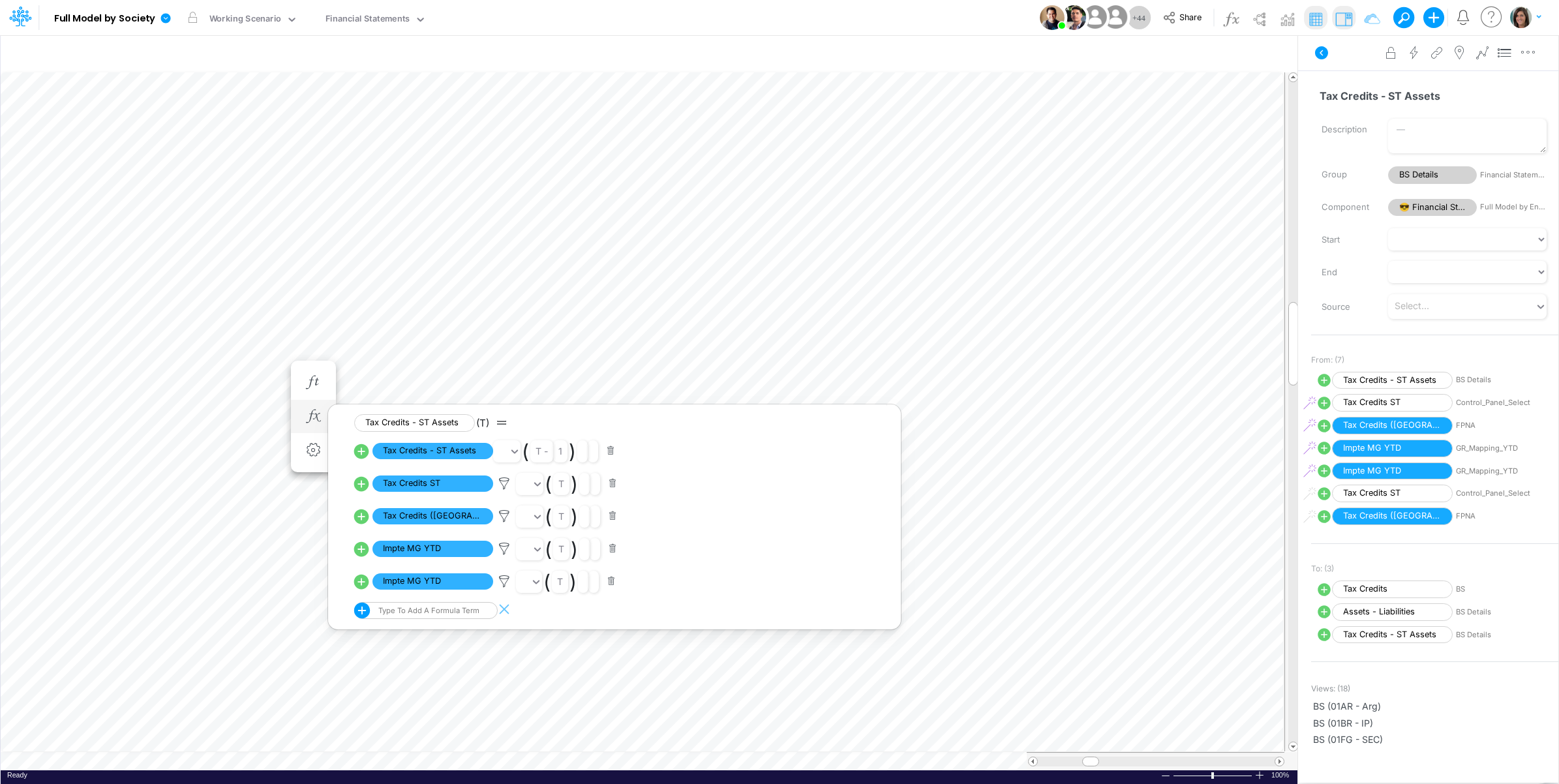
click at [364, 552] on icon at bounding box center [362, 549] width 15 height 15
select select "Multiply"
select select "Add"
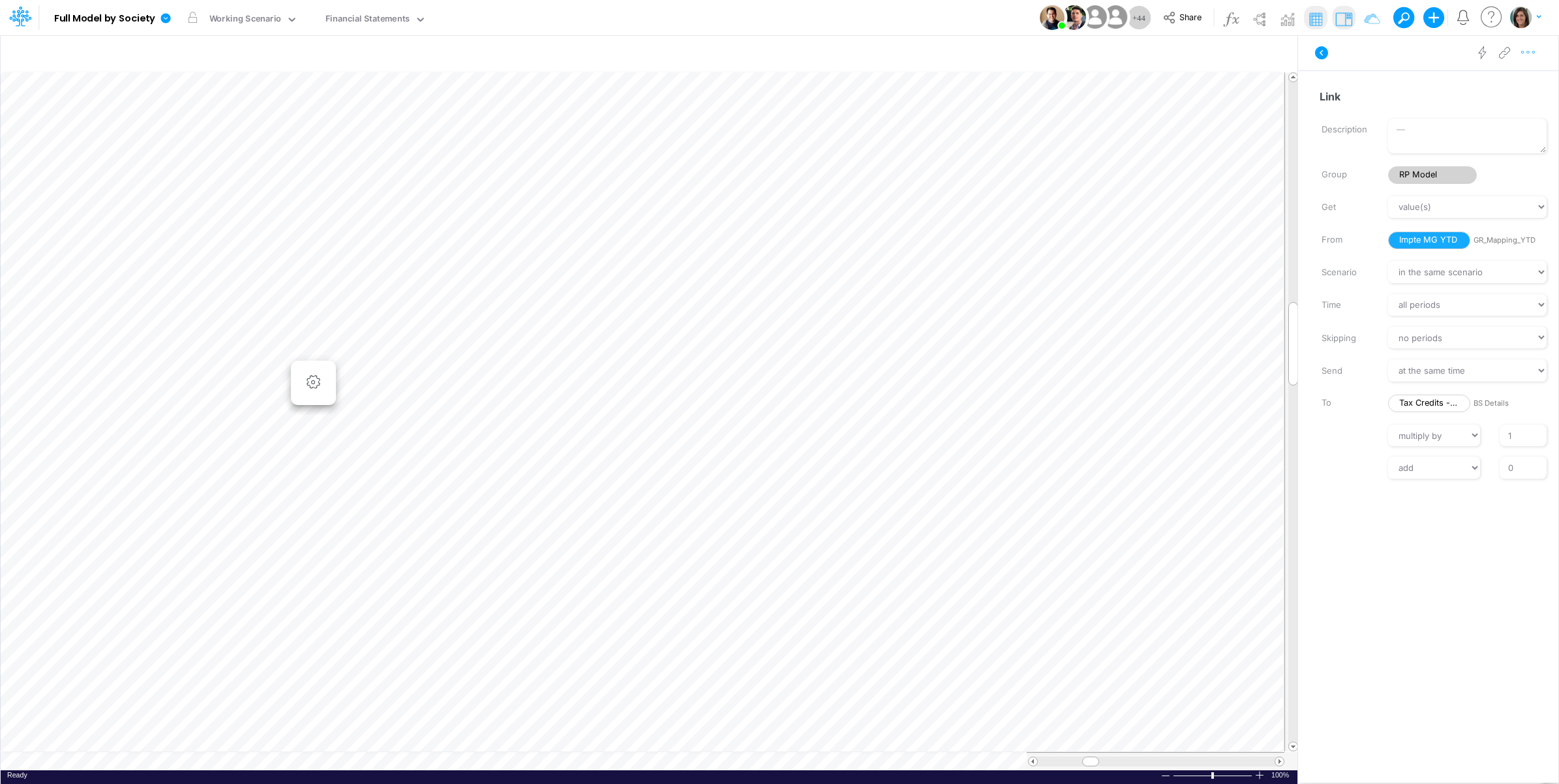
click at [1529, 51] on icon "button" at bounding box center [1528, 53] width 19 height 13
click at [1507, 85] on button "Advanced settings" at bounding box center [1461, 85] width 155 height 23
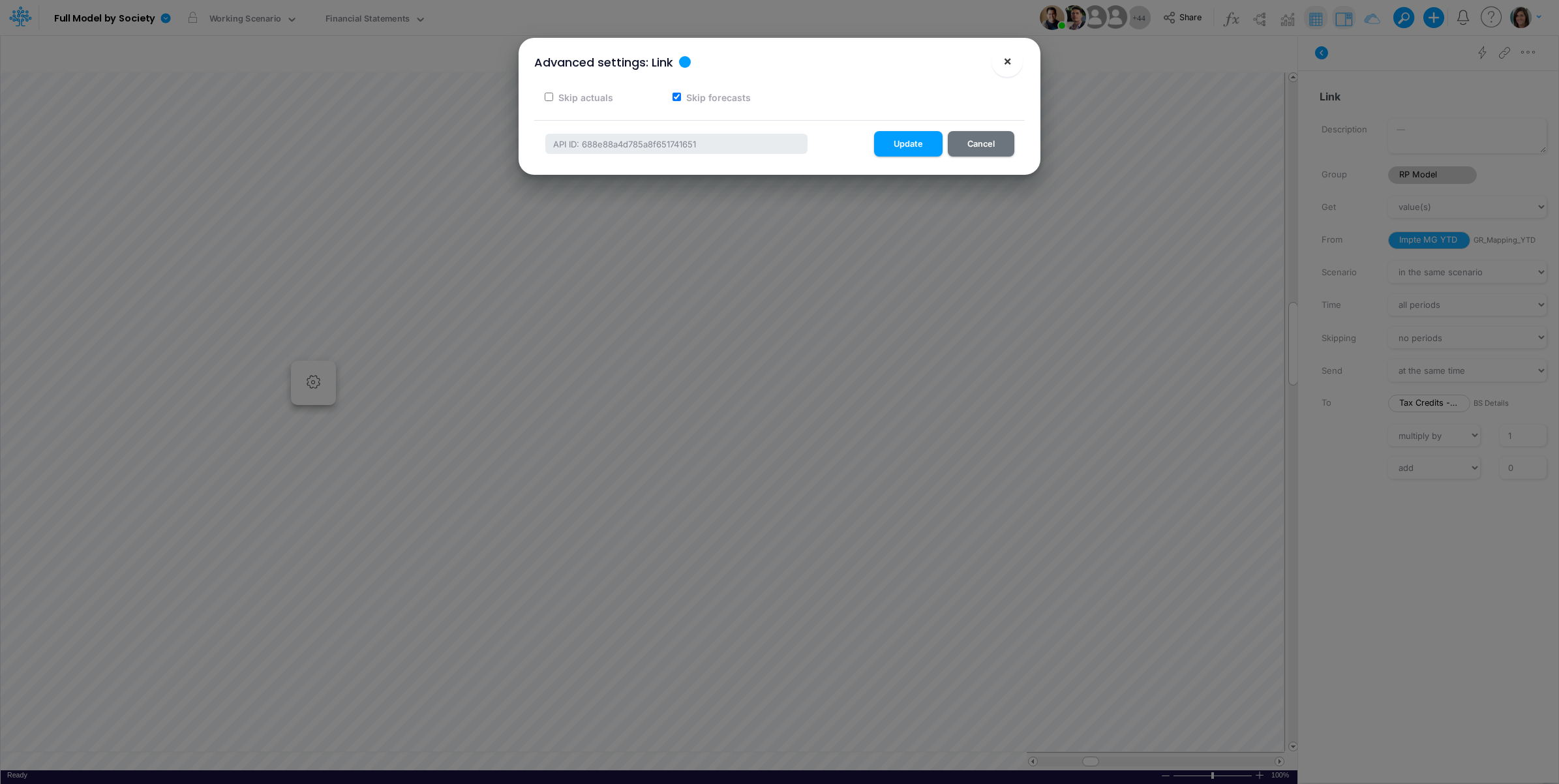
click at [1003, 57] on span "×" at bounding box center [1007, 60] width 8 height 16
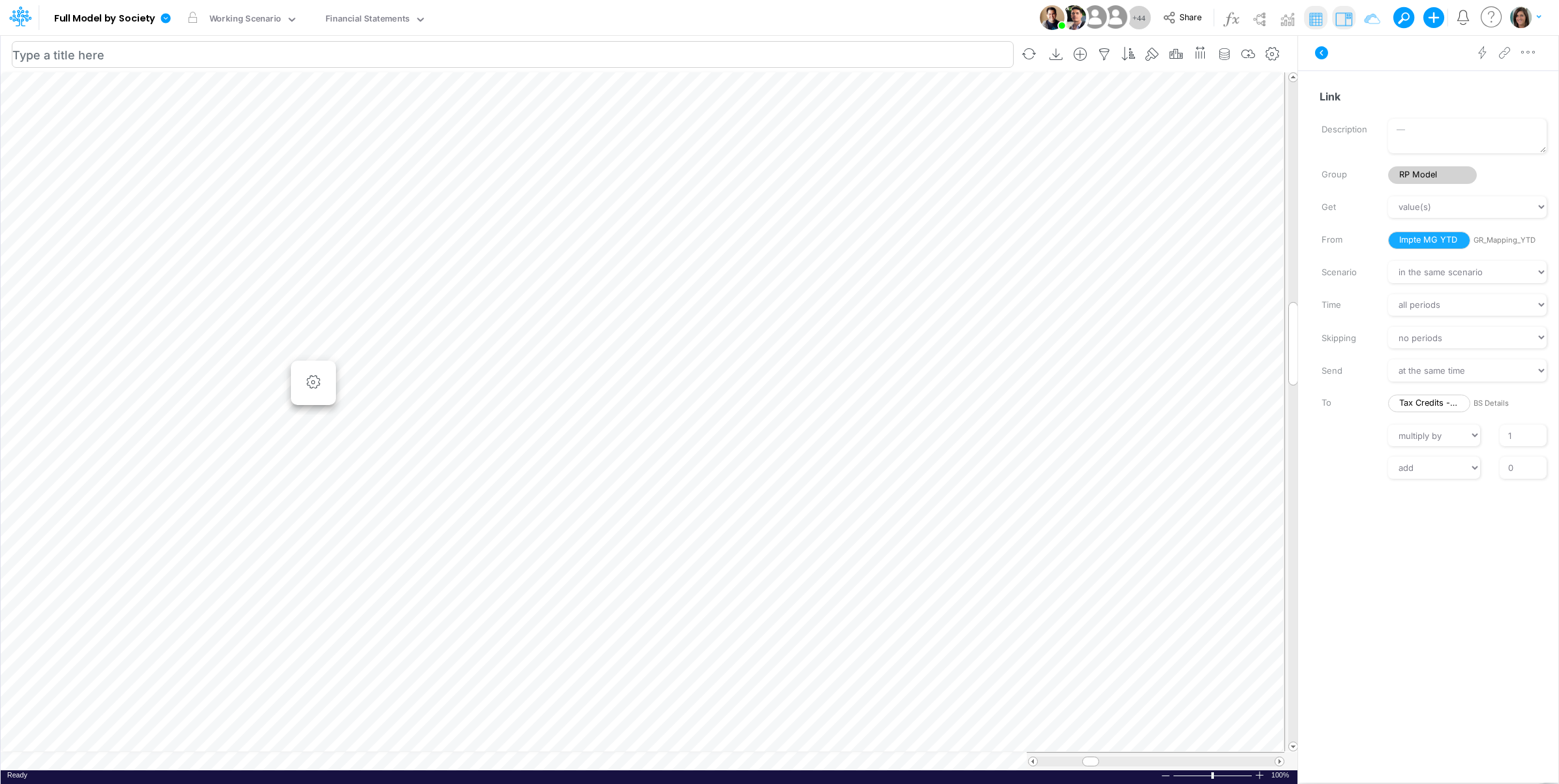
scroll to position [0, 1]
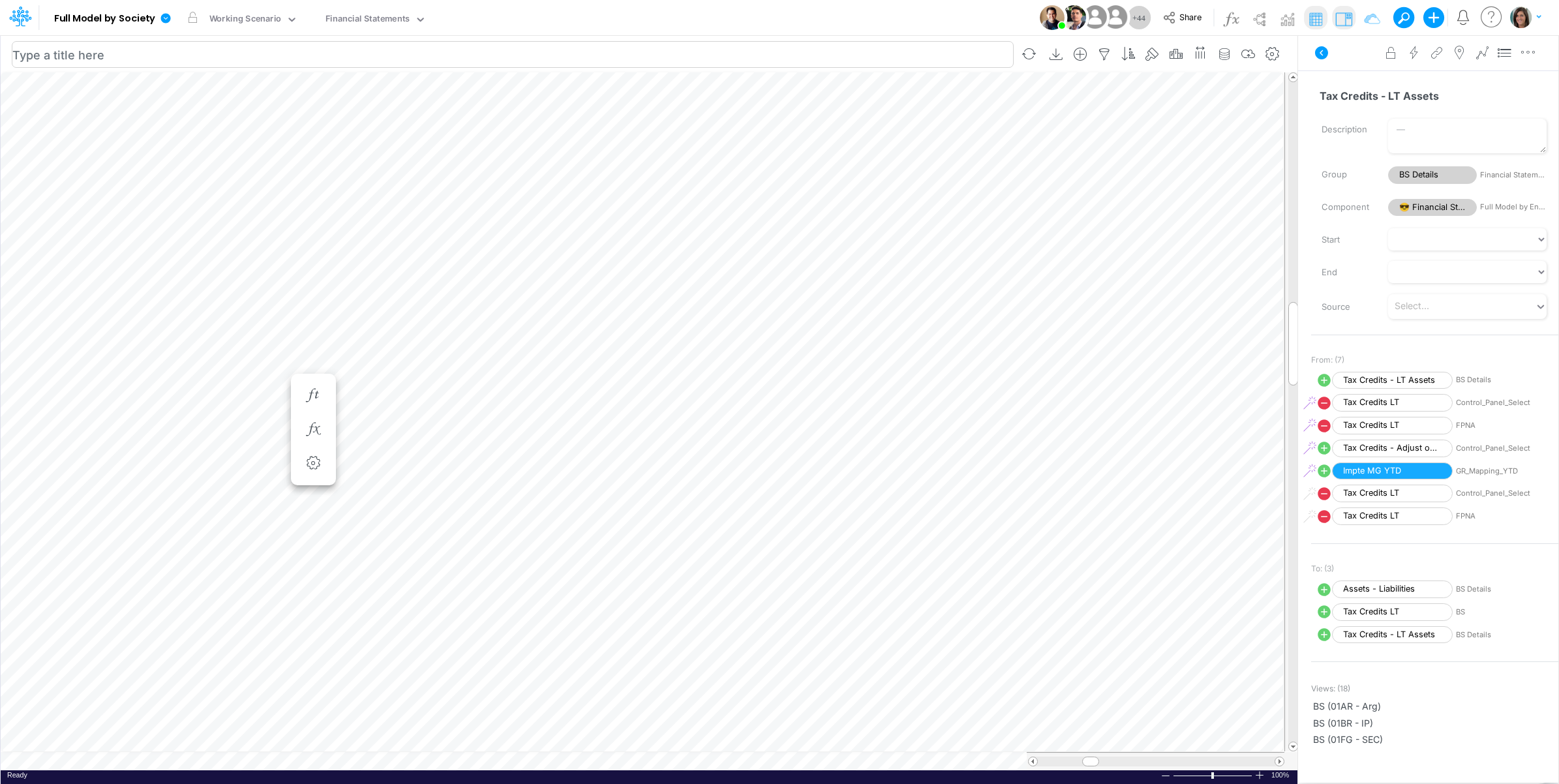
scroll to position [0, 1]
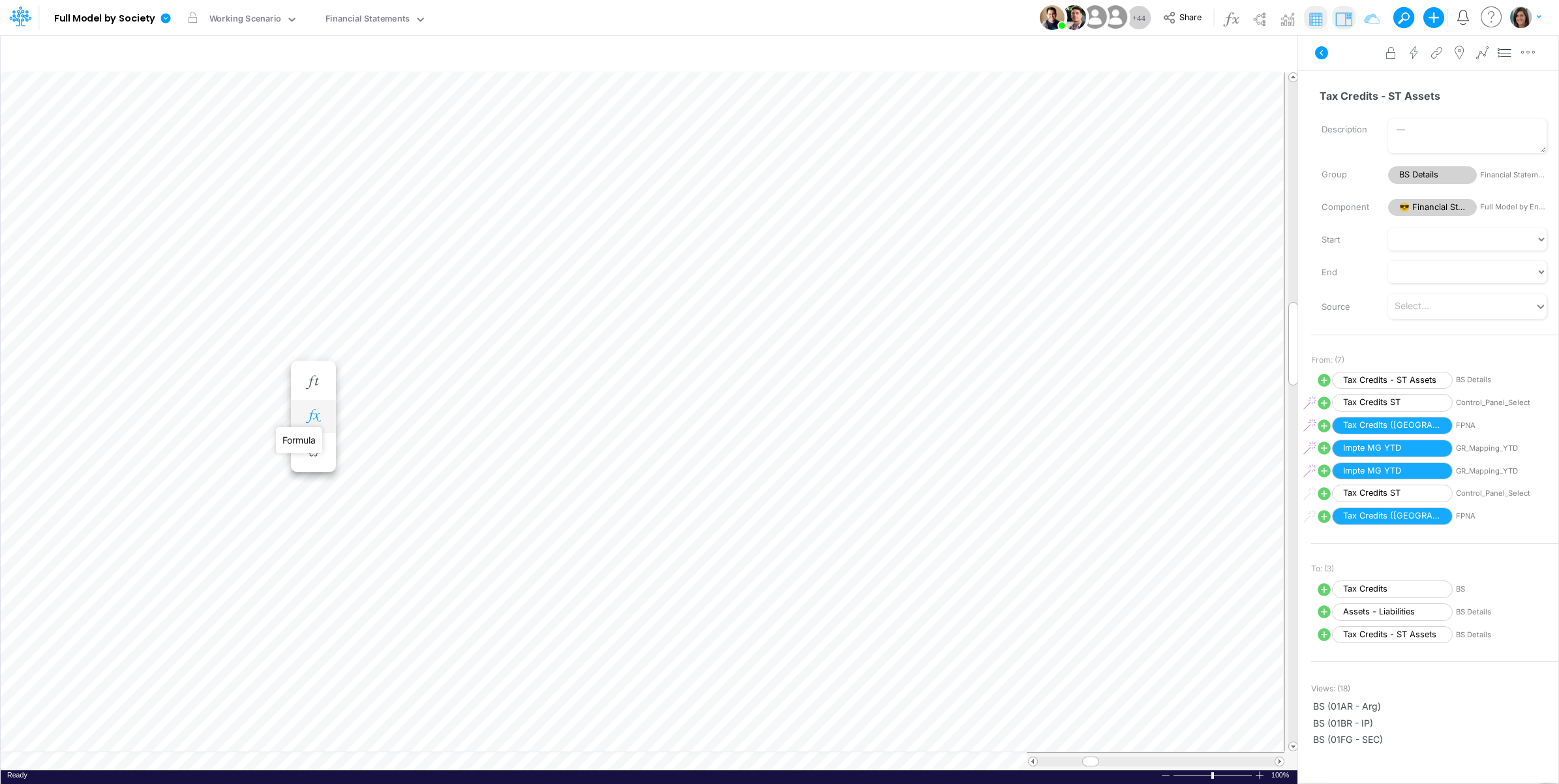
click at [308, 419] on icon "button" at bounding box center [313, 416] width 19 height 13
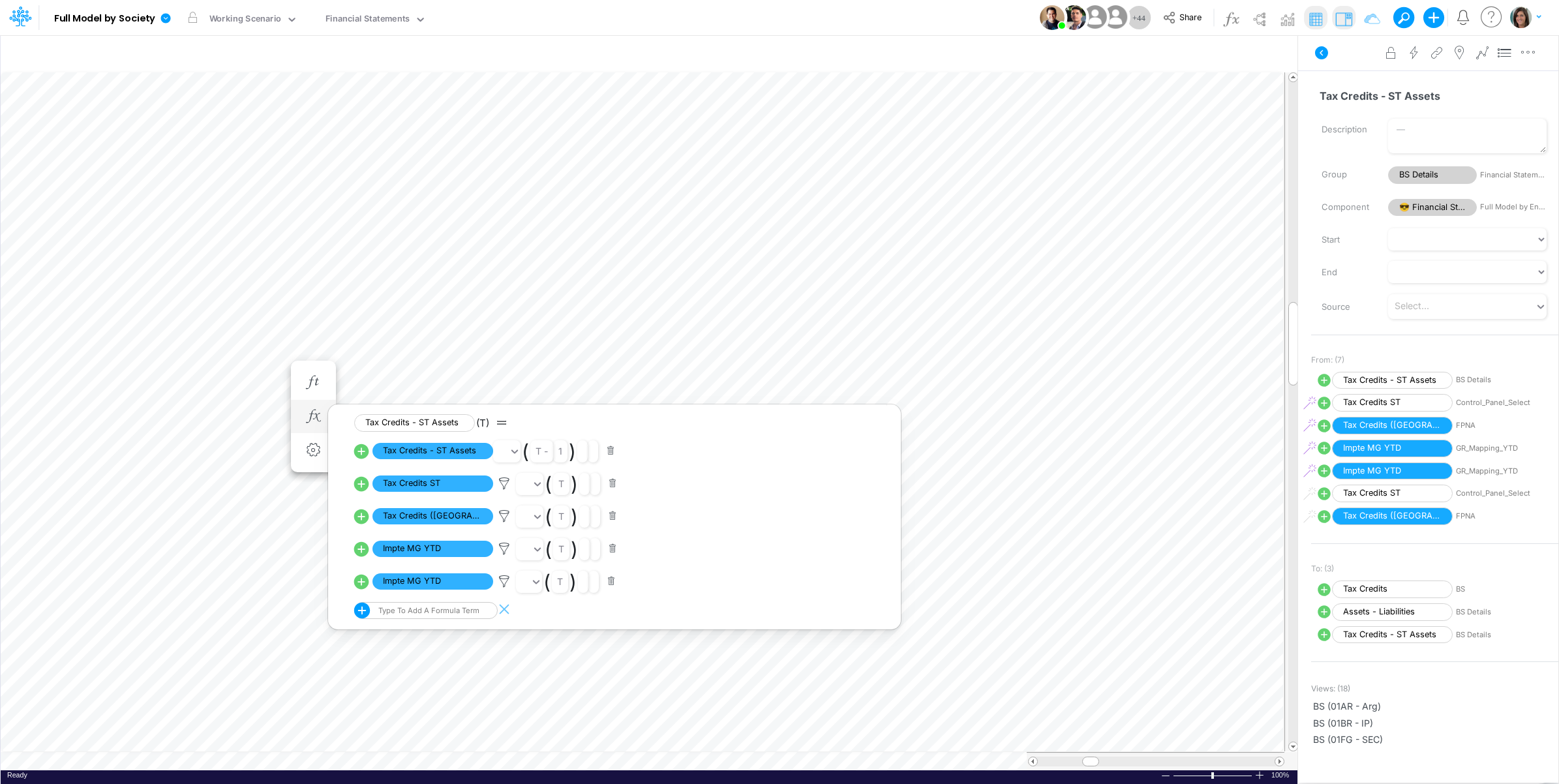
click at [612, 583] on button "button" at bounding box center [611, 581] width 25 height 18
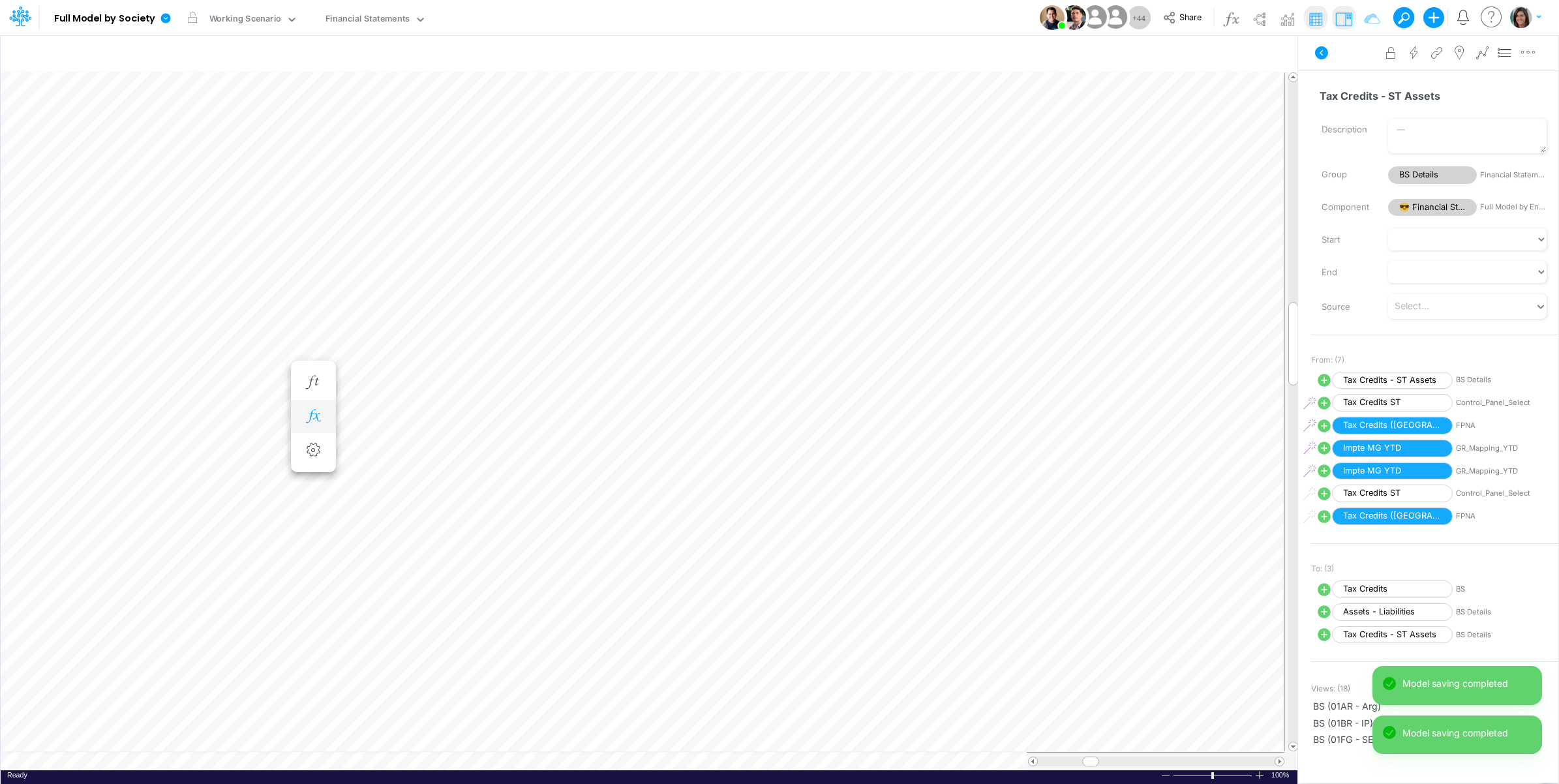
scroll to position [0, 1]
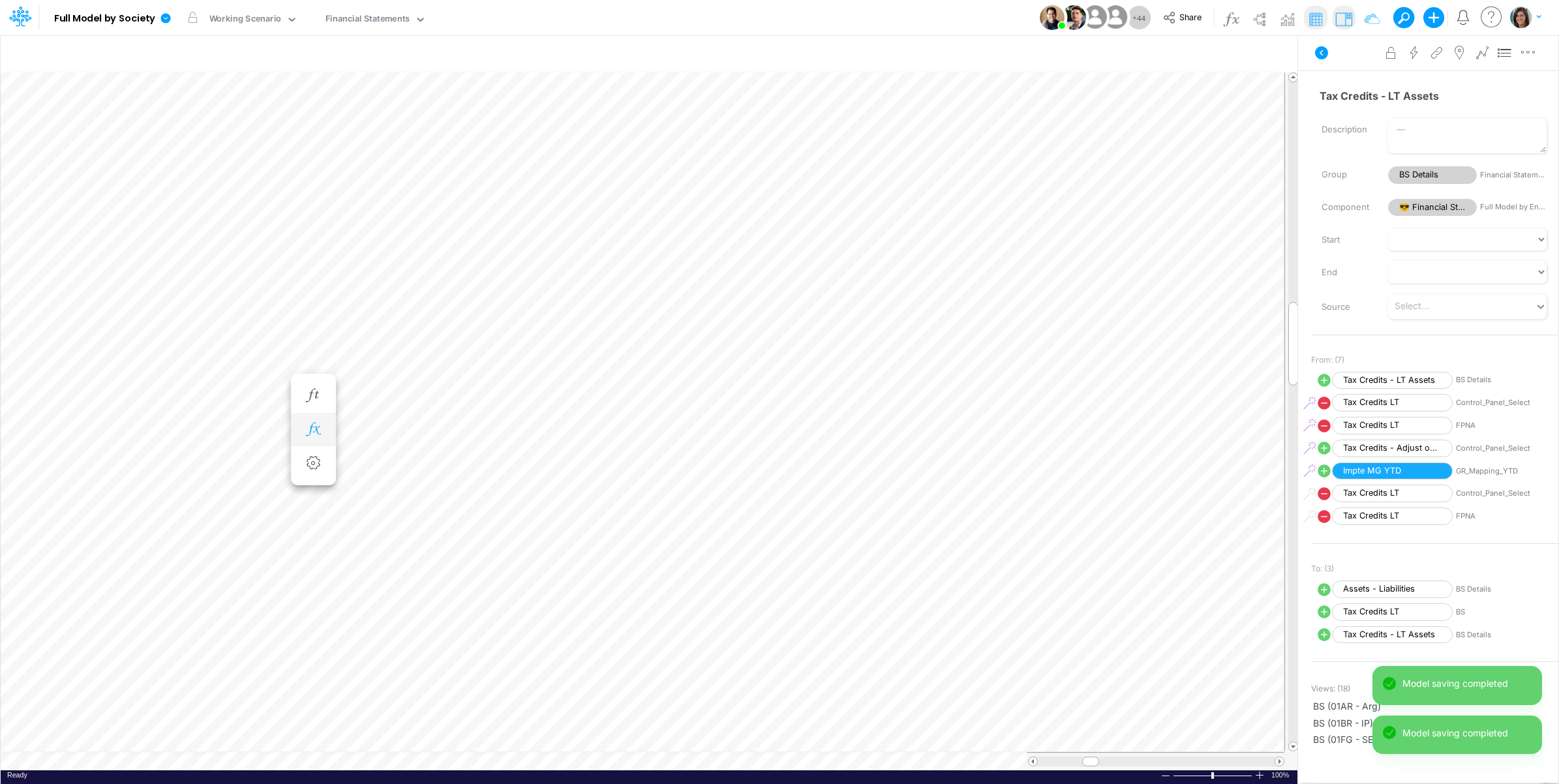
scroll to position [0, 1]
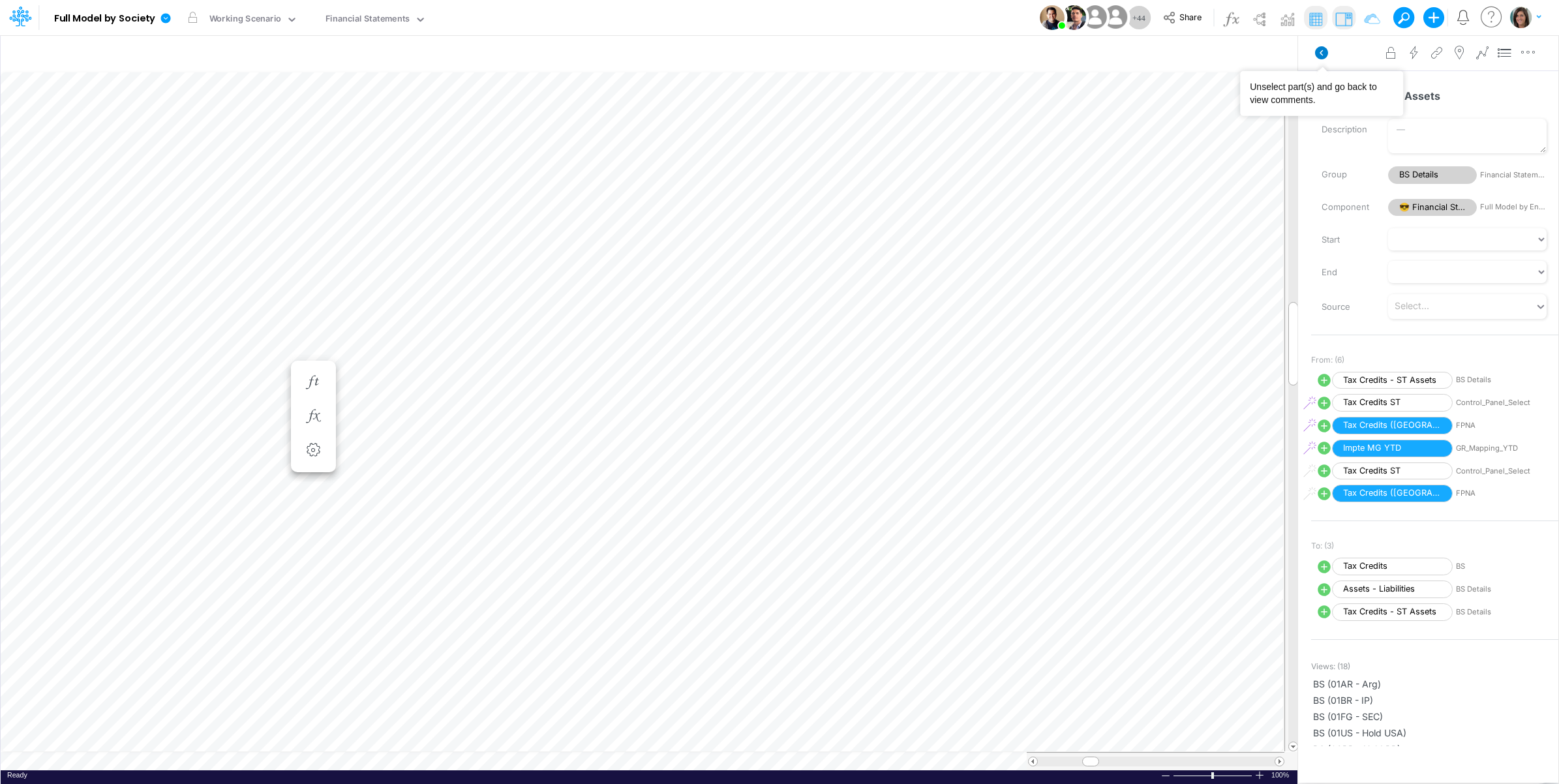
click at [1317, 53] on icon at bounding box center [1322, 53] width 13 height 13
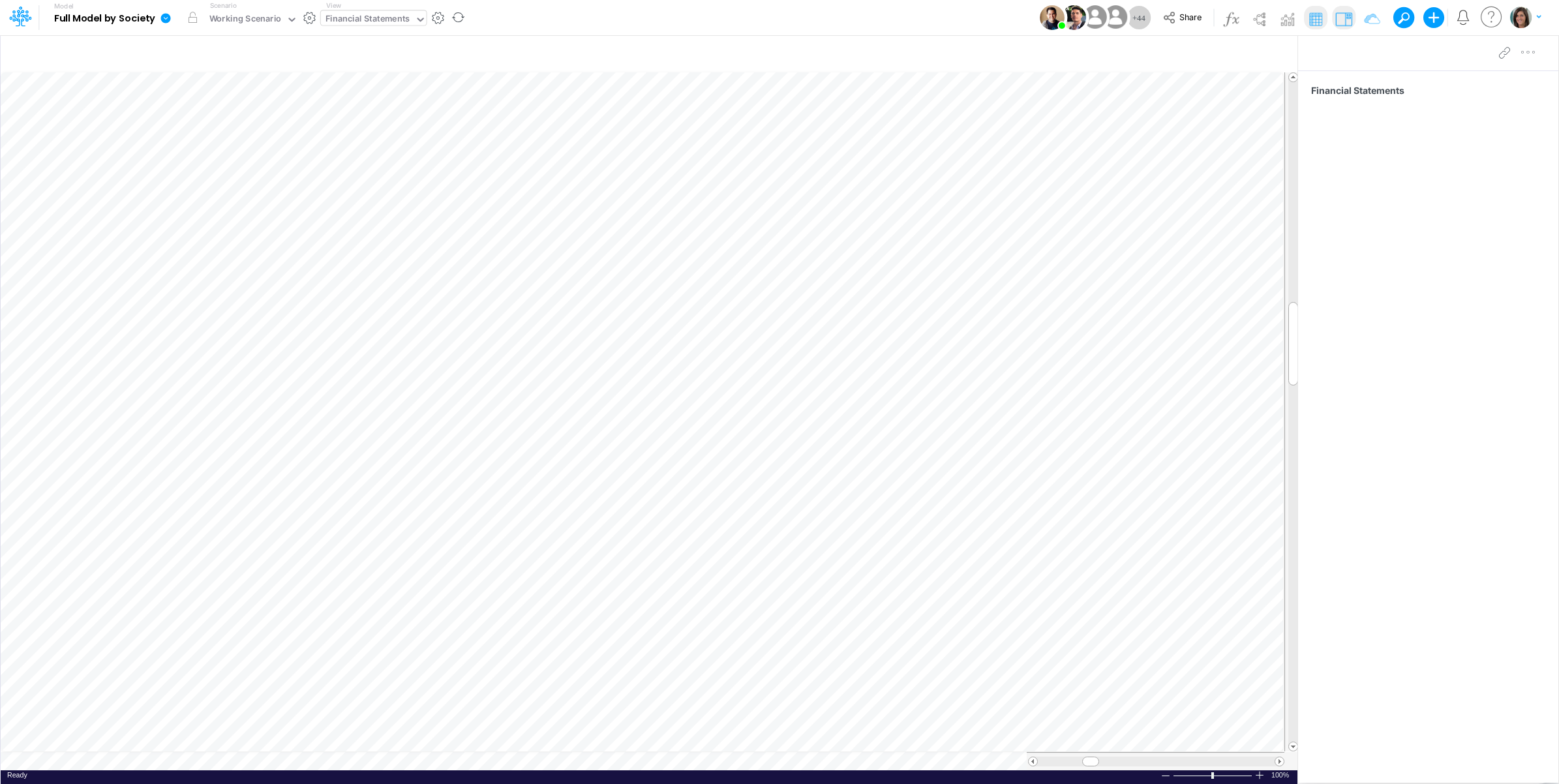
click at [354, 18] on div "Financial Statements" at bounding box center [367, 20] width 84 height 15
type input "01br"
click at [384, 109] on div "BS (01BR - IP)" at bounding box center [409, 108] width 176 height 22
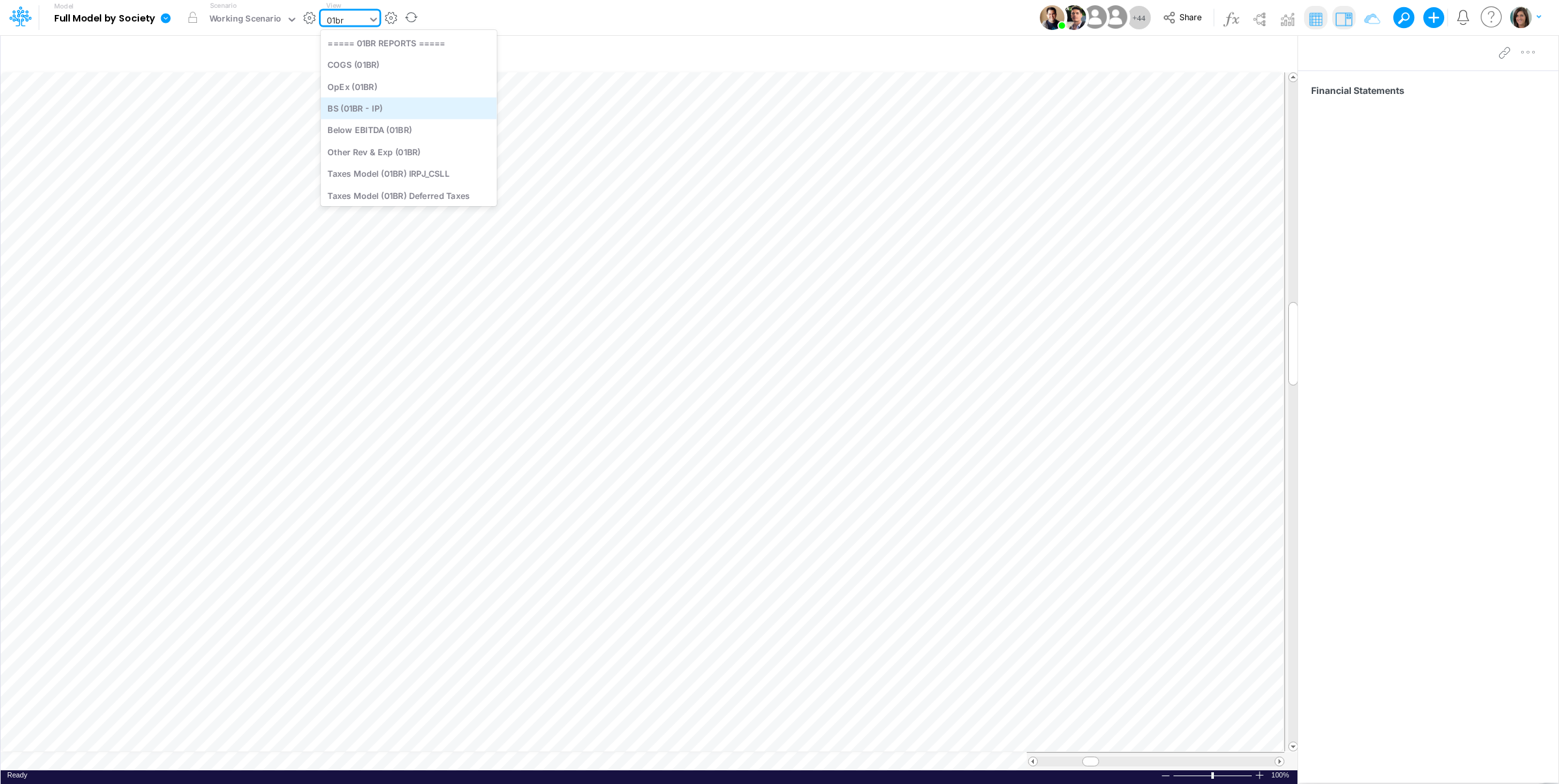
type input "BS (01BR - IP)"
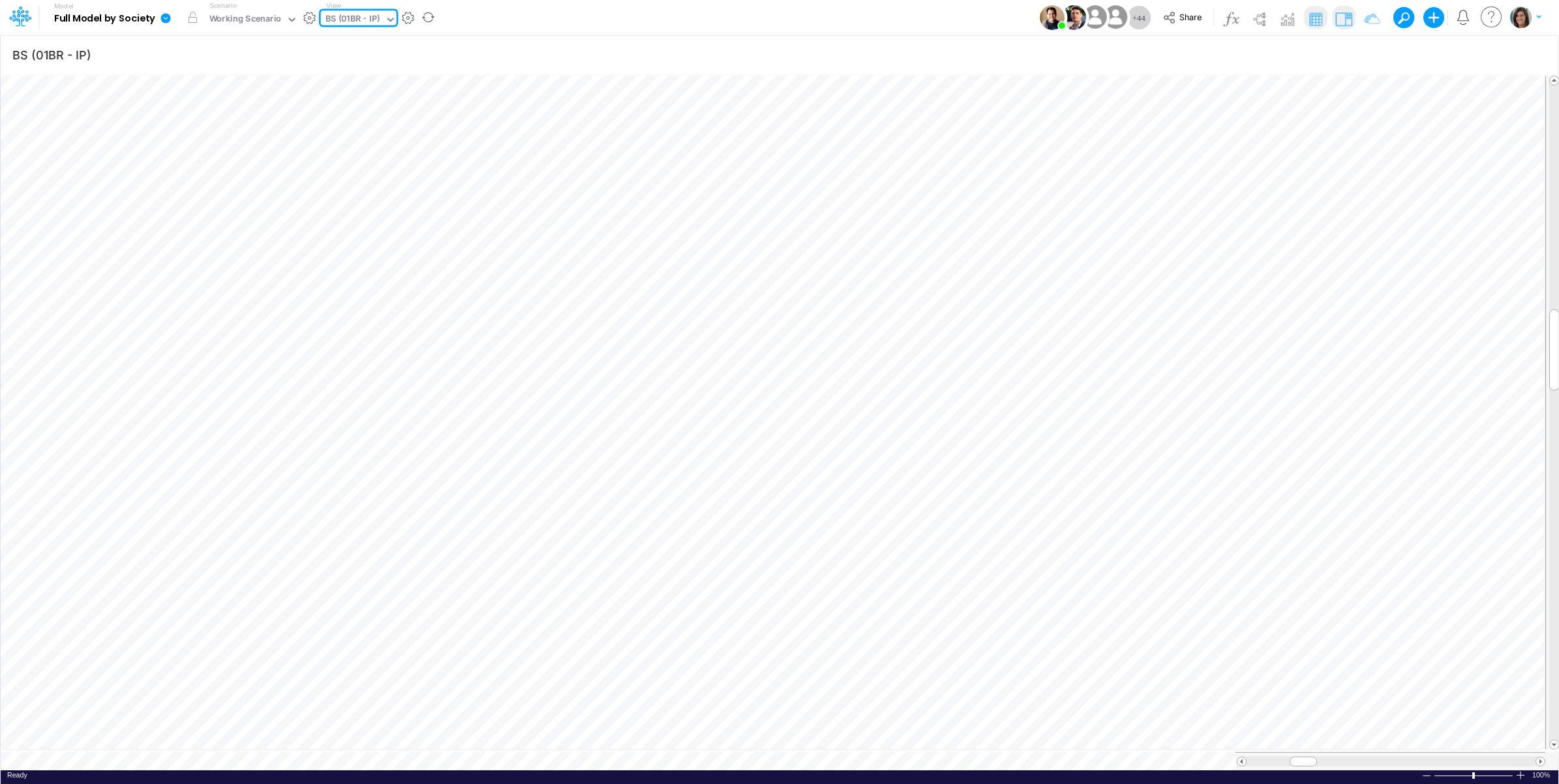
click at [1338, 18] on img at bounding box center [1343, 18] width 21 height 21
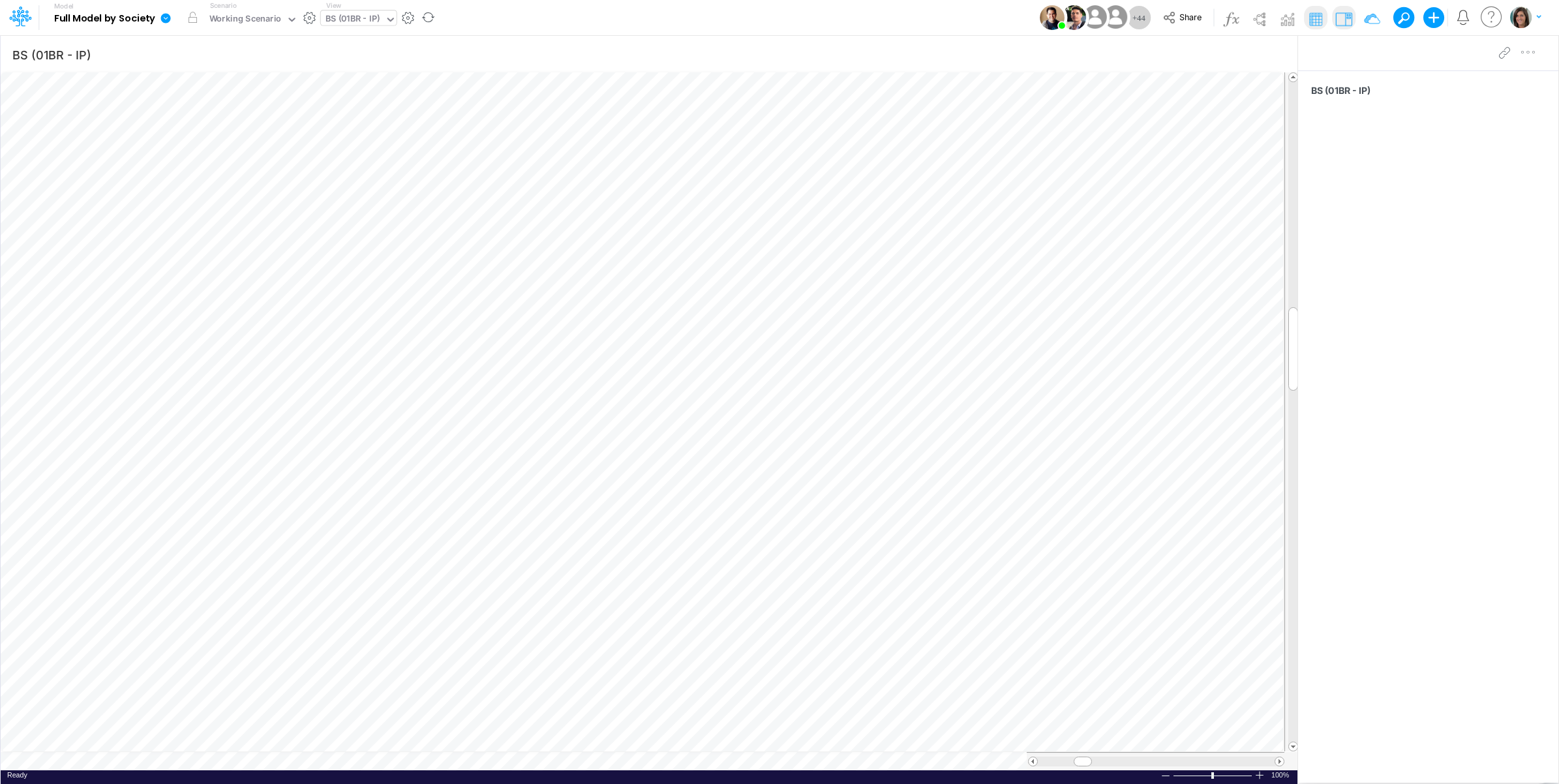
scroll to position [0, 1]
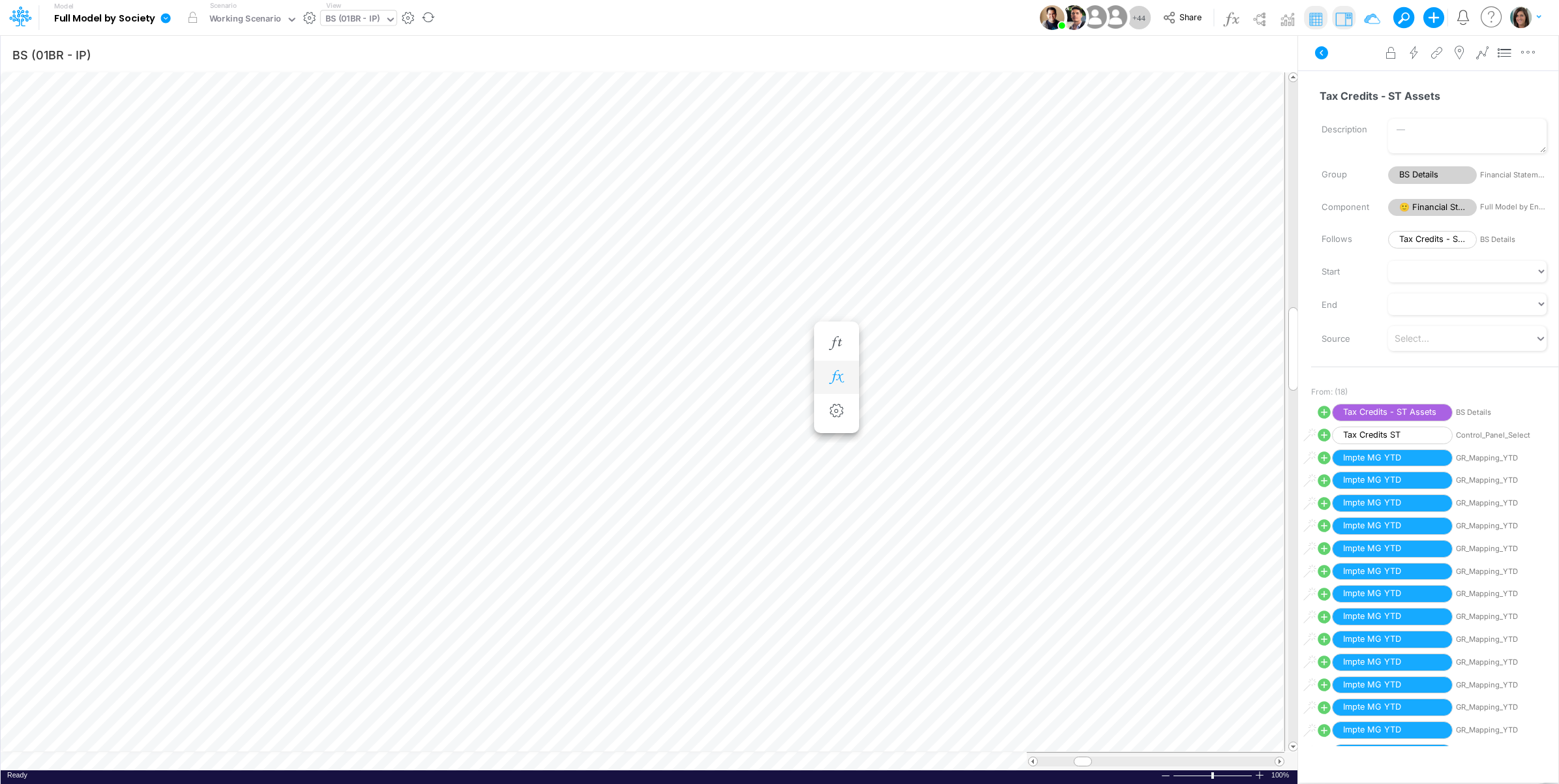
click at [847, 374] on button "button" at bounding box center [836, 377] width 24 height 26
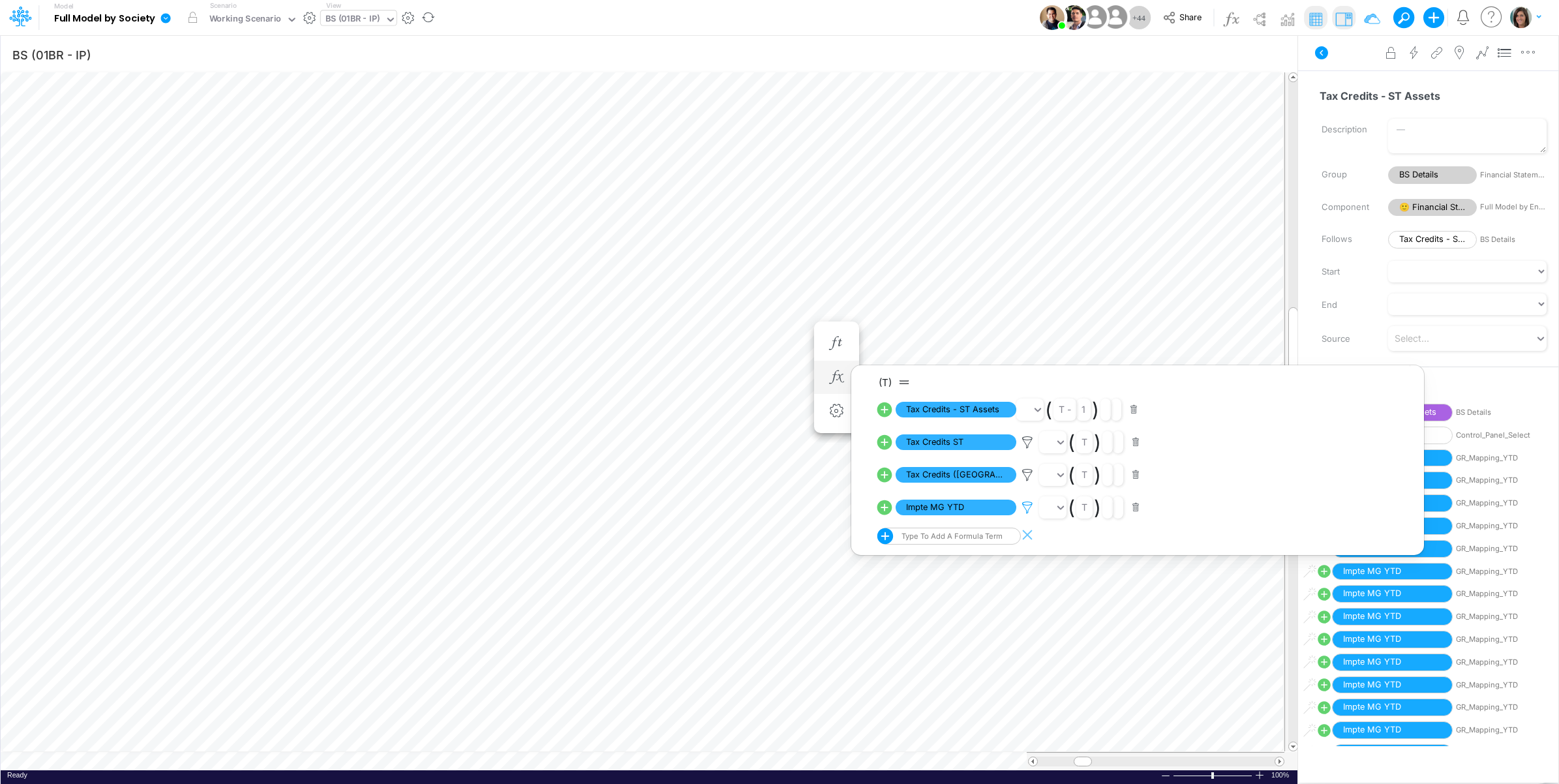
click at [1027, 507] on icon at bounding box center [1027, 507] width 19 height 13
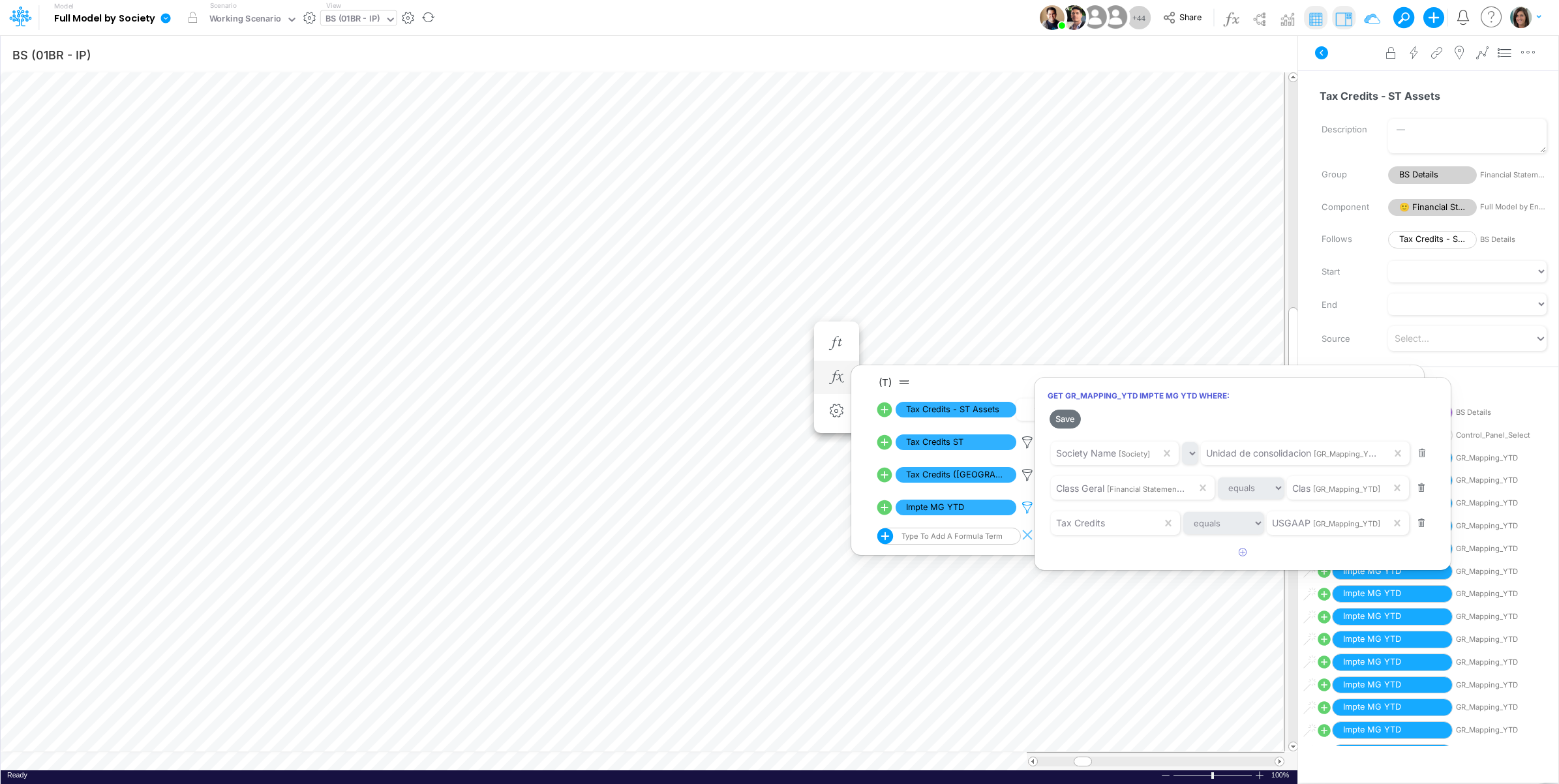
click at [1027, 507] on div at bounding box center [779, 395] width 1559 height 777
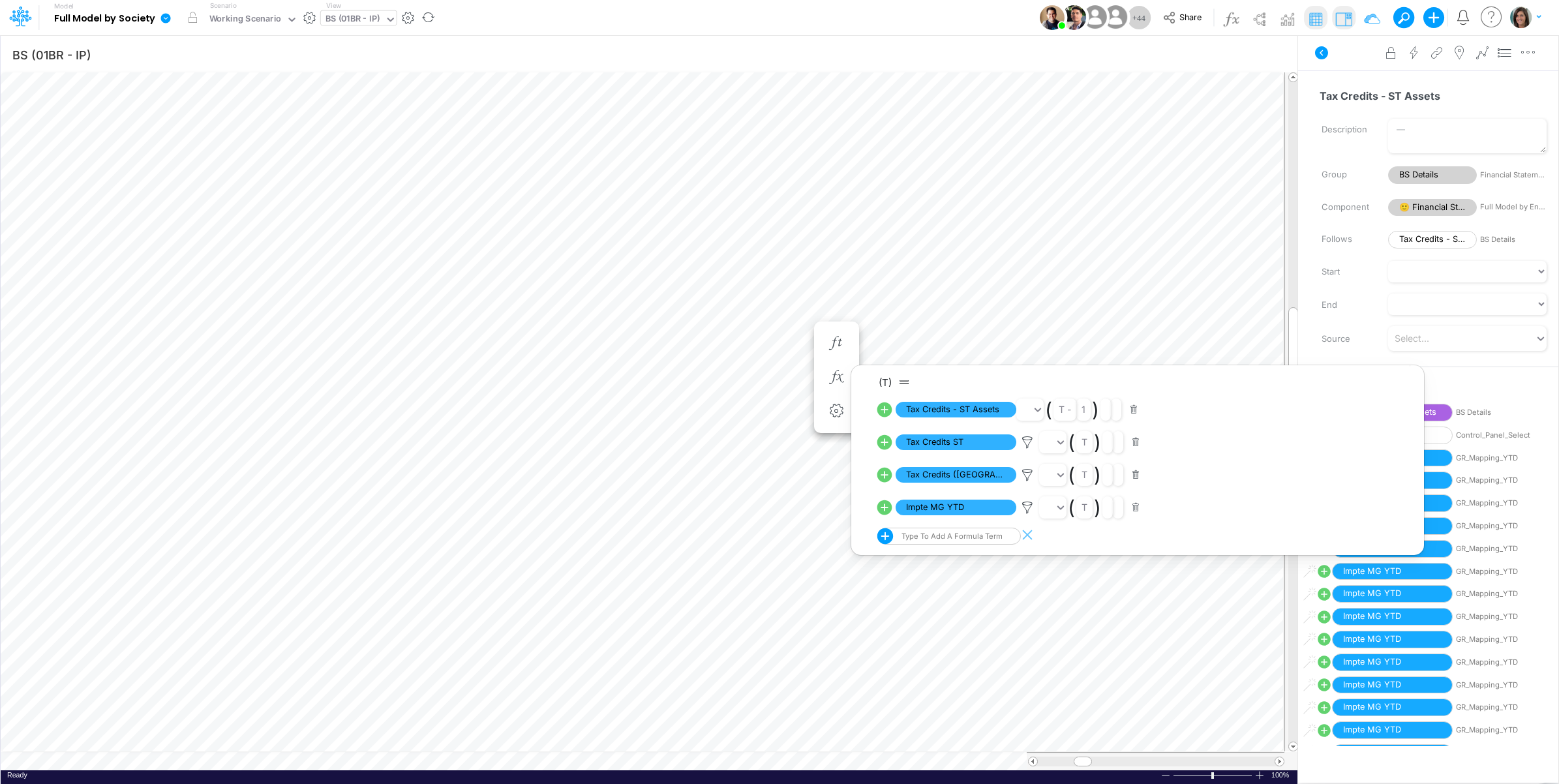
click at [1351, 66] on div "Advanced settings Delete" at bounding box center [1428, 53] width 260 height 37
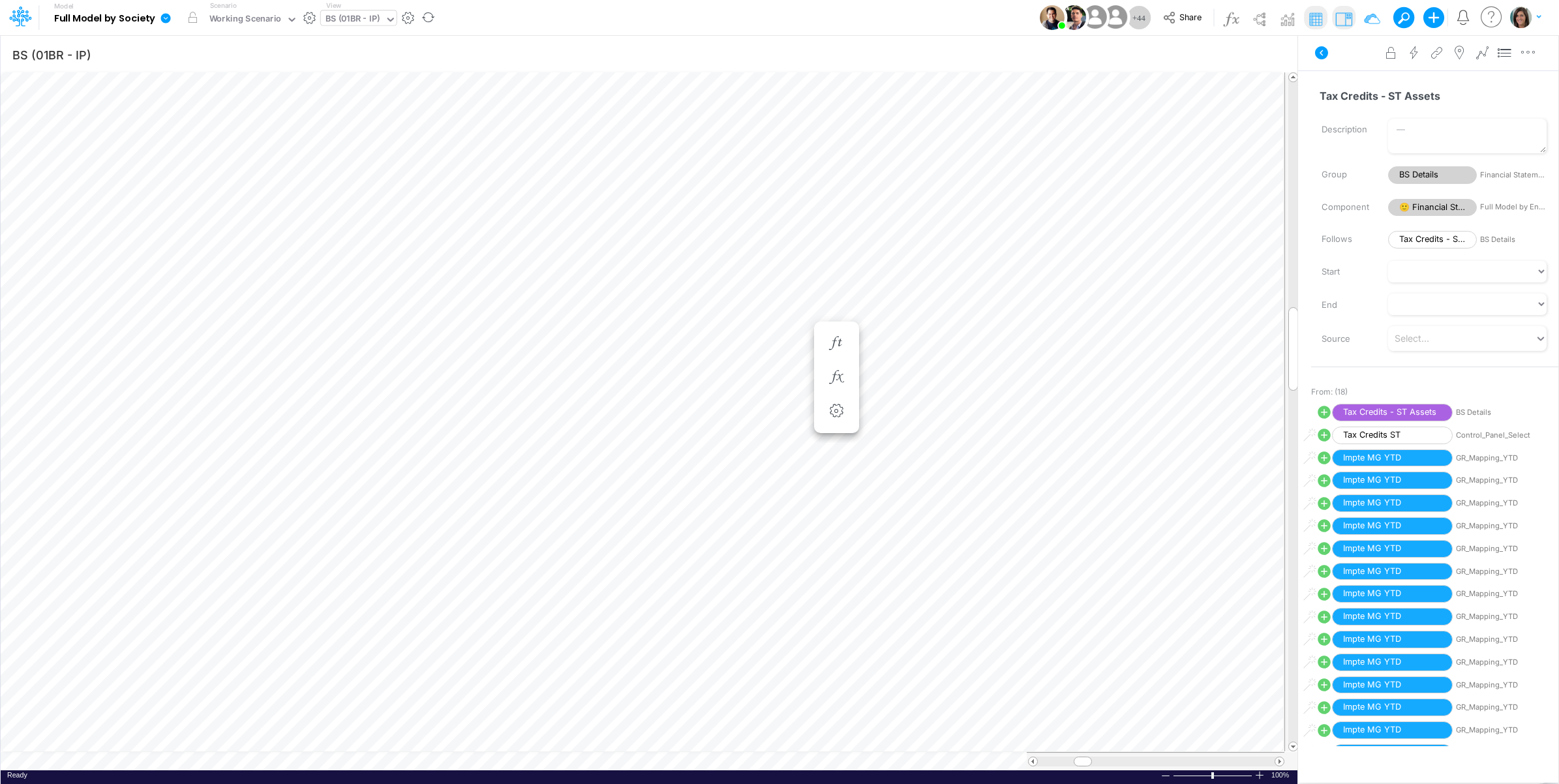
click at [1321, 465] on icon at bounding box center [1324, 457] width 16 height 16
select select "Multiply"
select select "Add"
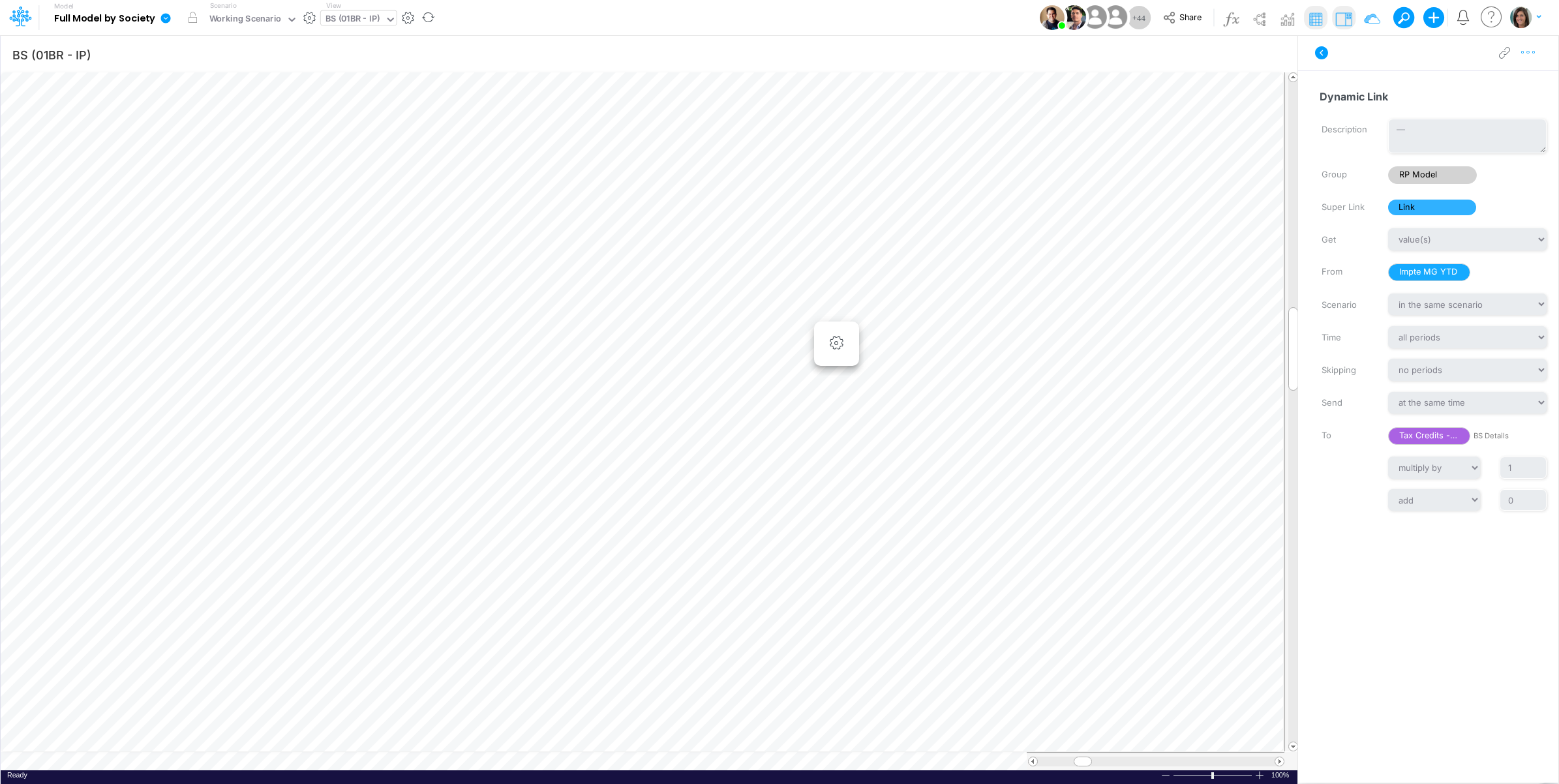
click at [1530, 59] on icon "button" at bounding box center [1528, 53] width 19 height 13
click at [1511, 86] on button "Advanced settings" at bounding box center [1461, 85] width 155 height 23
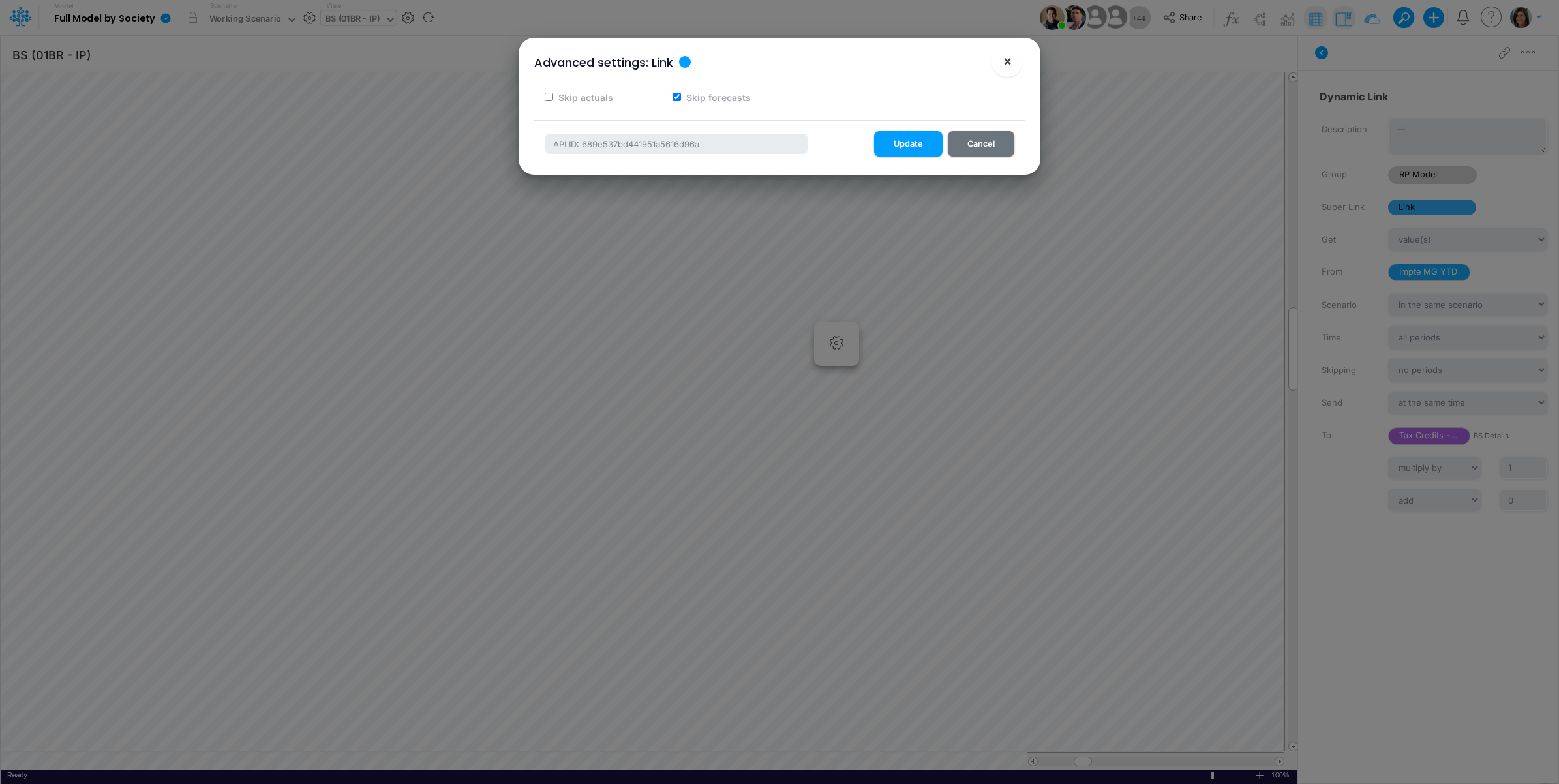
click at [1001, 56] on button "×" at bounding box center [1006, 61] width 31 height 31
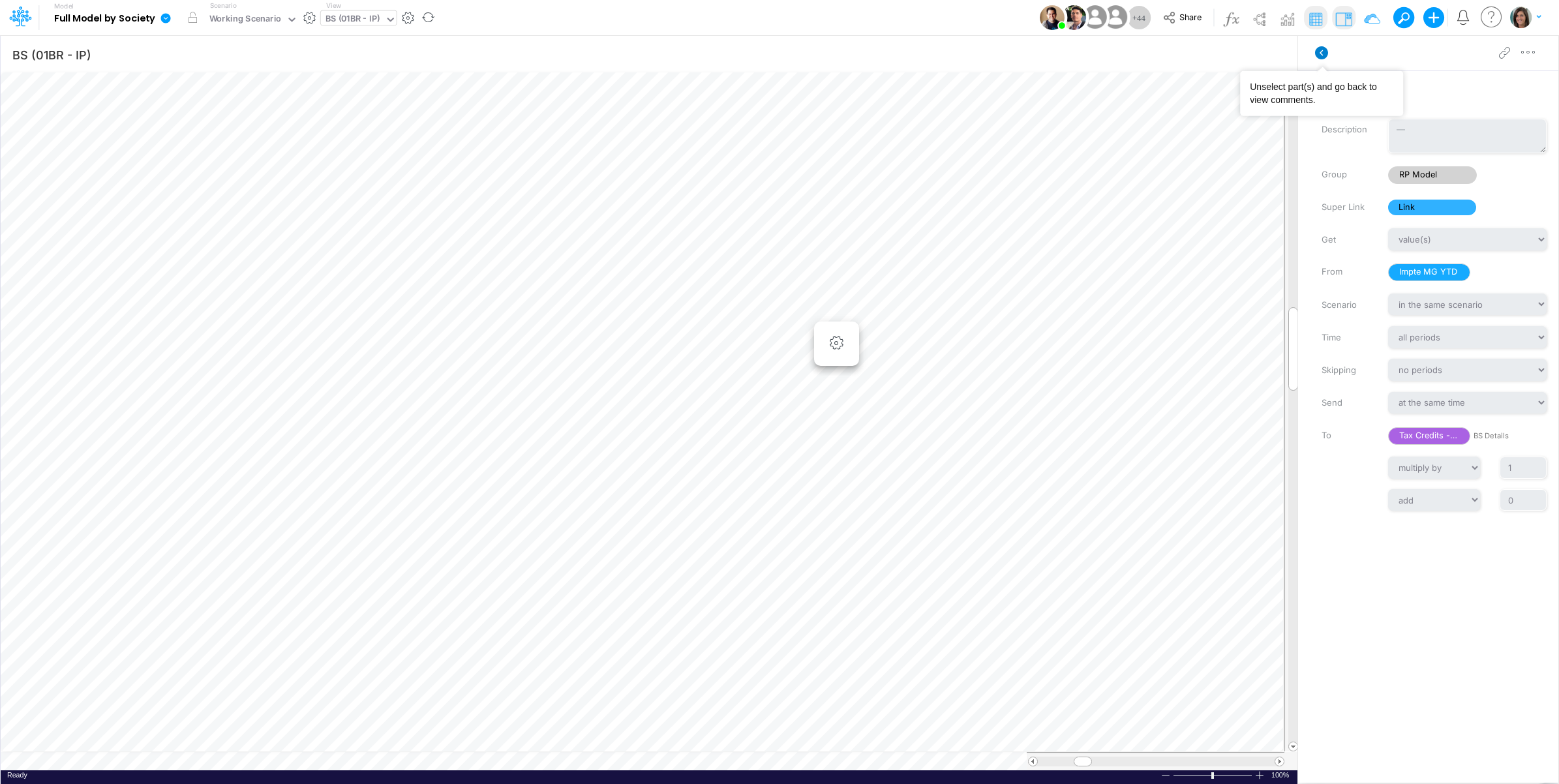
click at [1323, 52] on icon at bounding box center [1322, 53] width 13 height 13
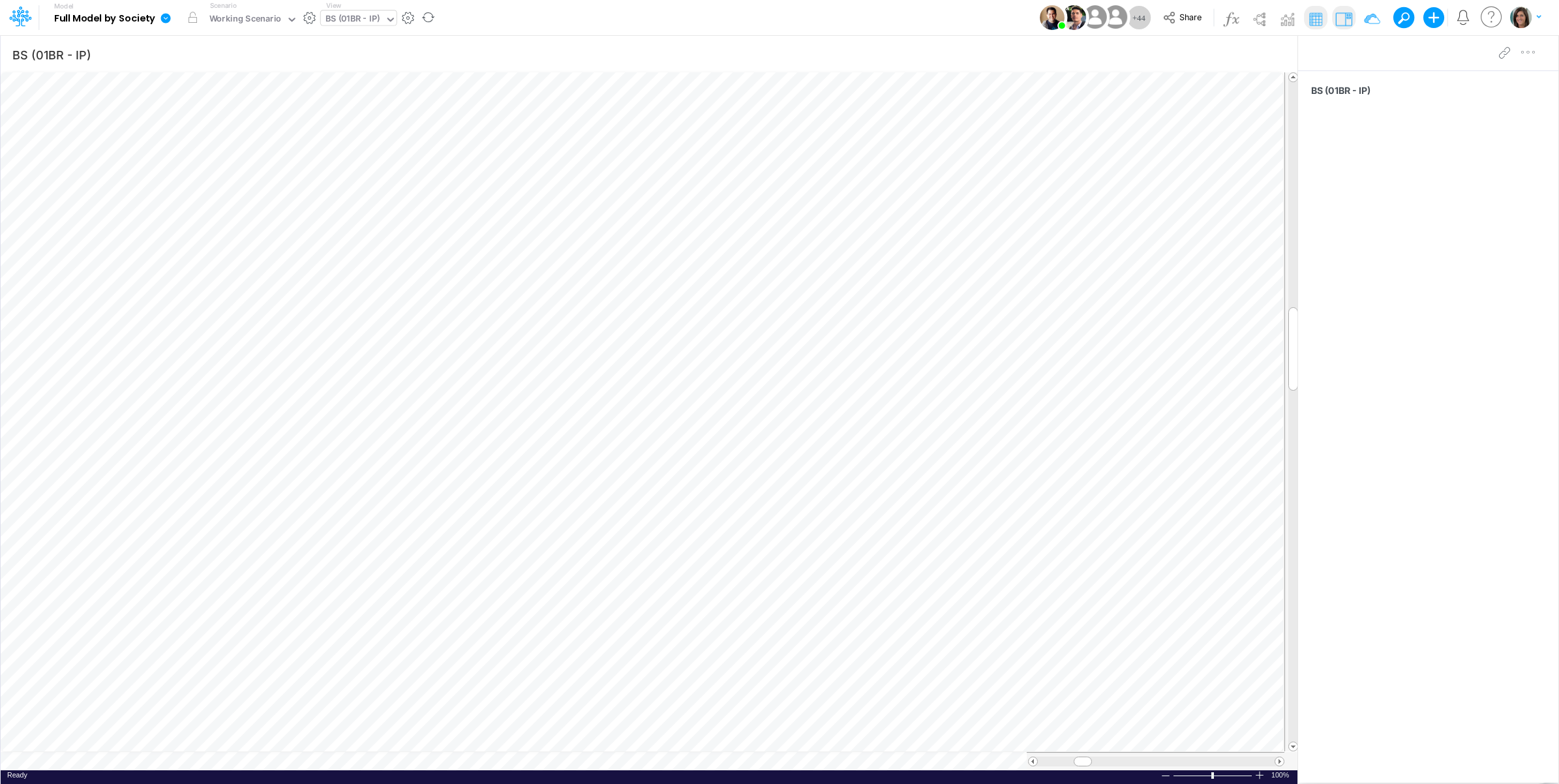
scroll to position [0, 1]
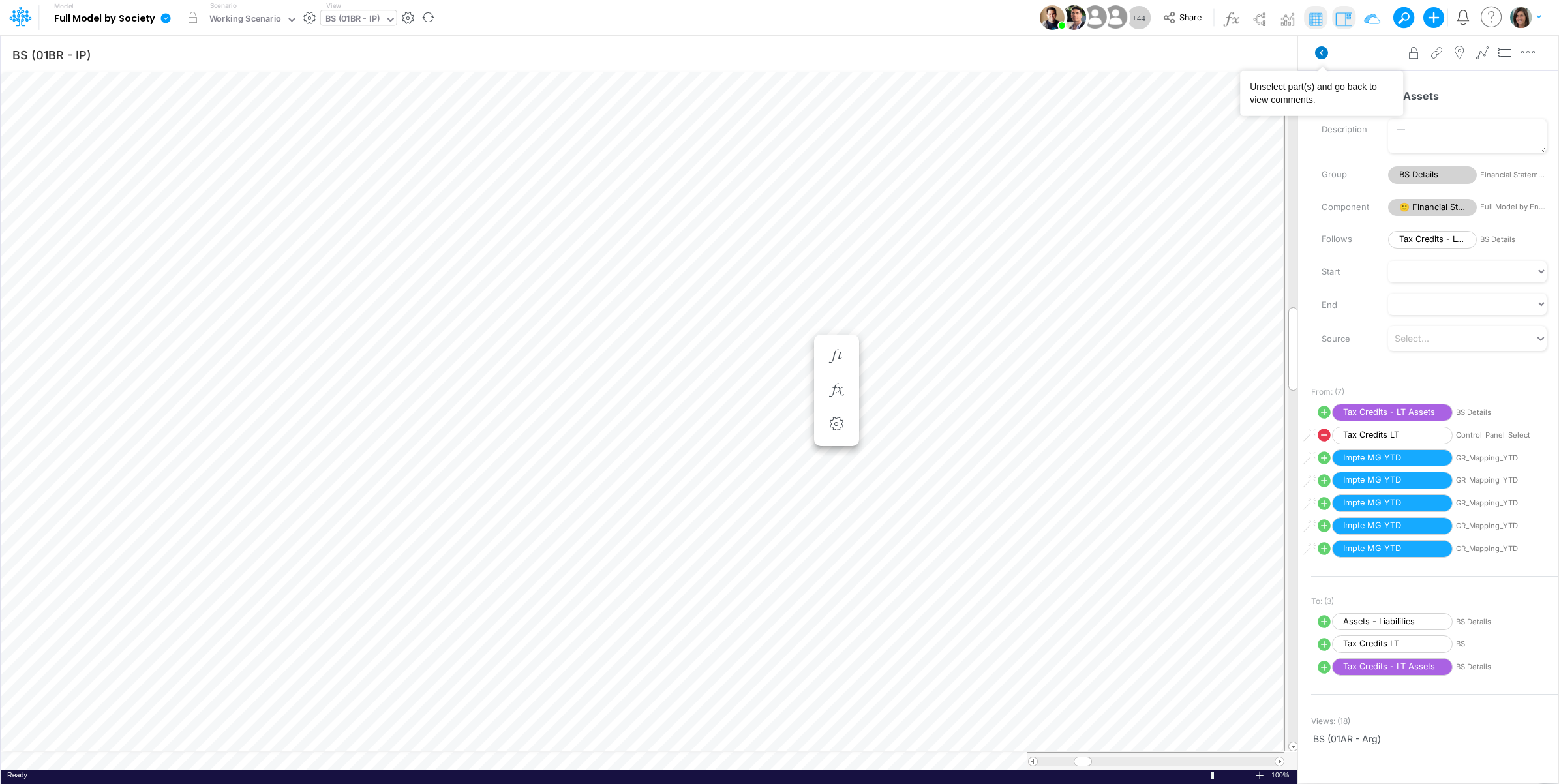
click at [1316, 52] on icon at bounding box center [1322, 53] width 13 height 13
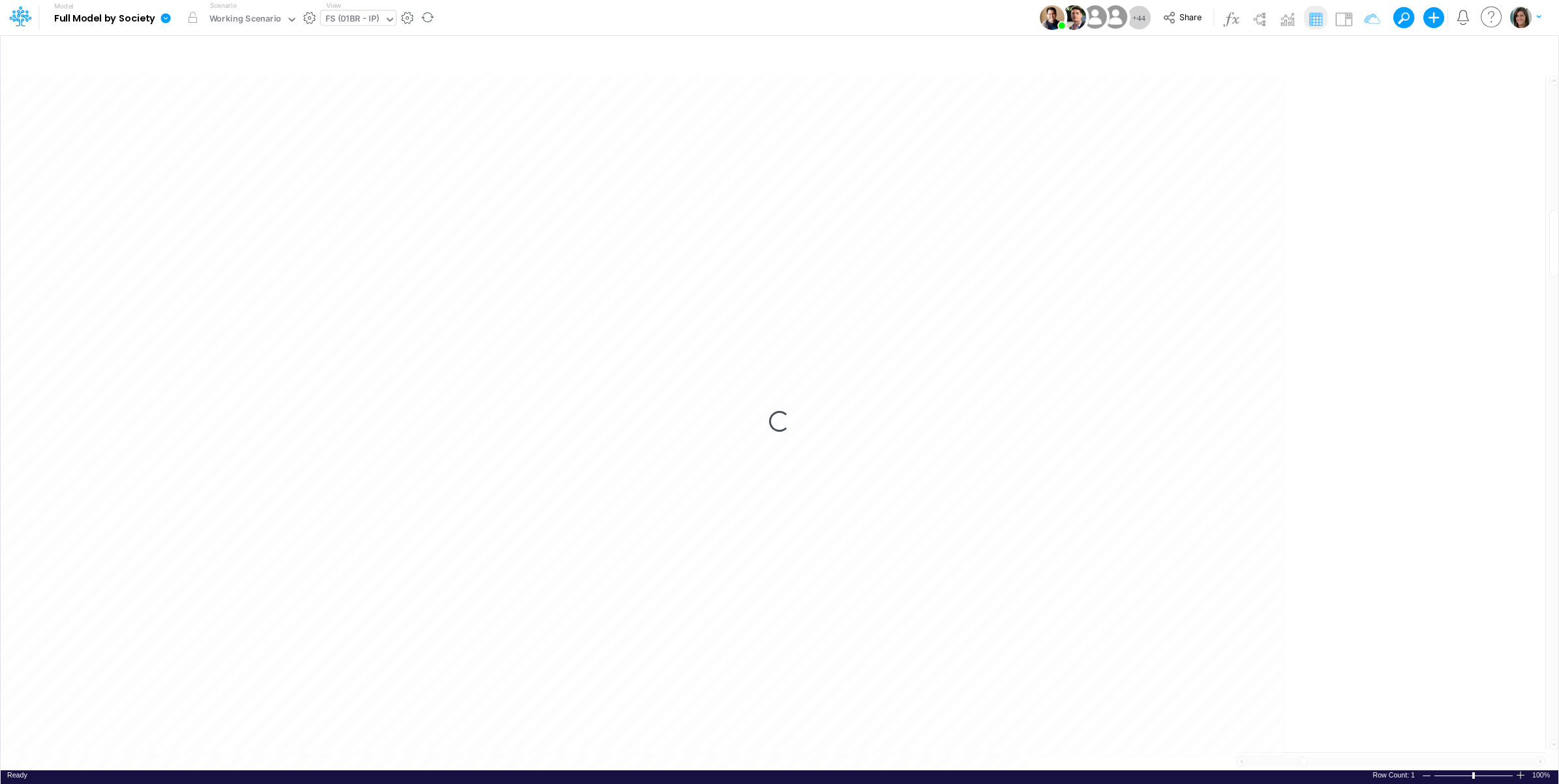
scroll to position [0, 1]
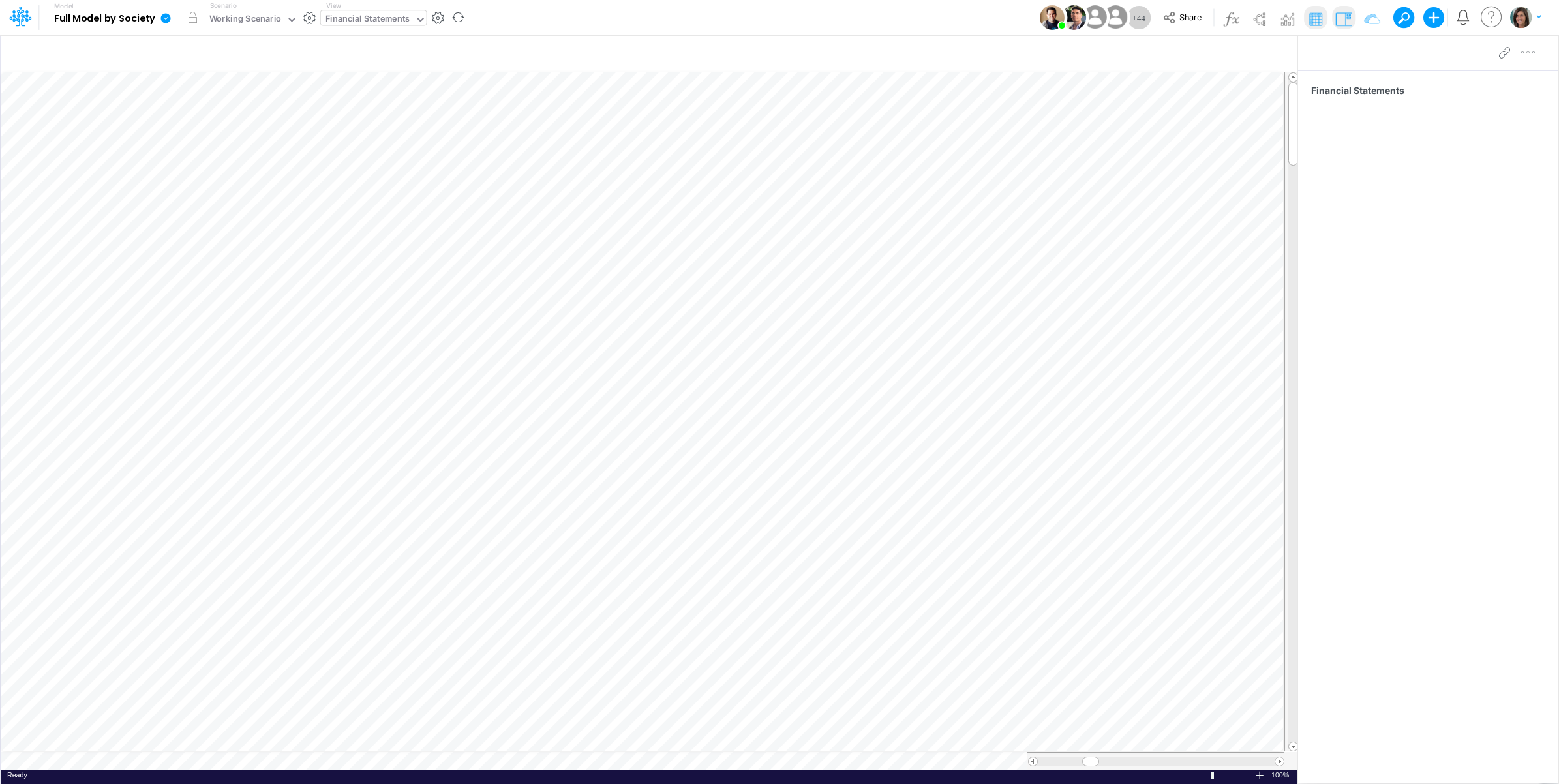
scroll to position [0, 1]
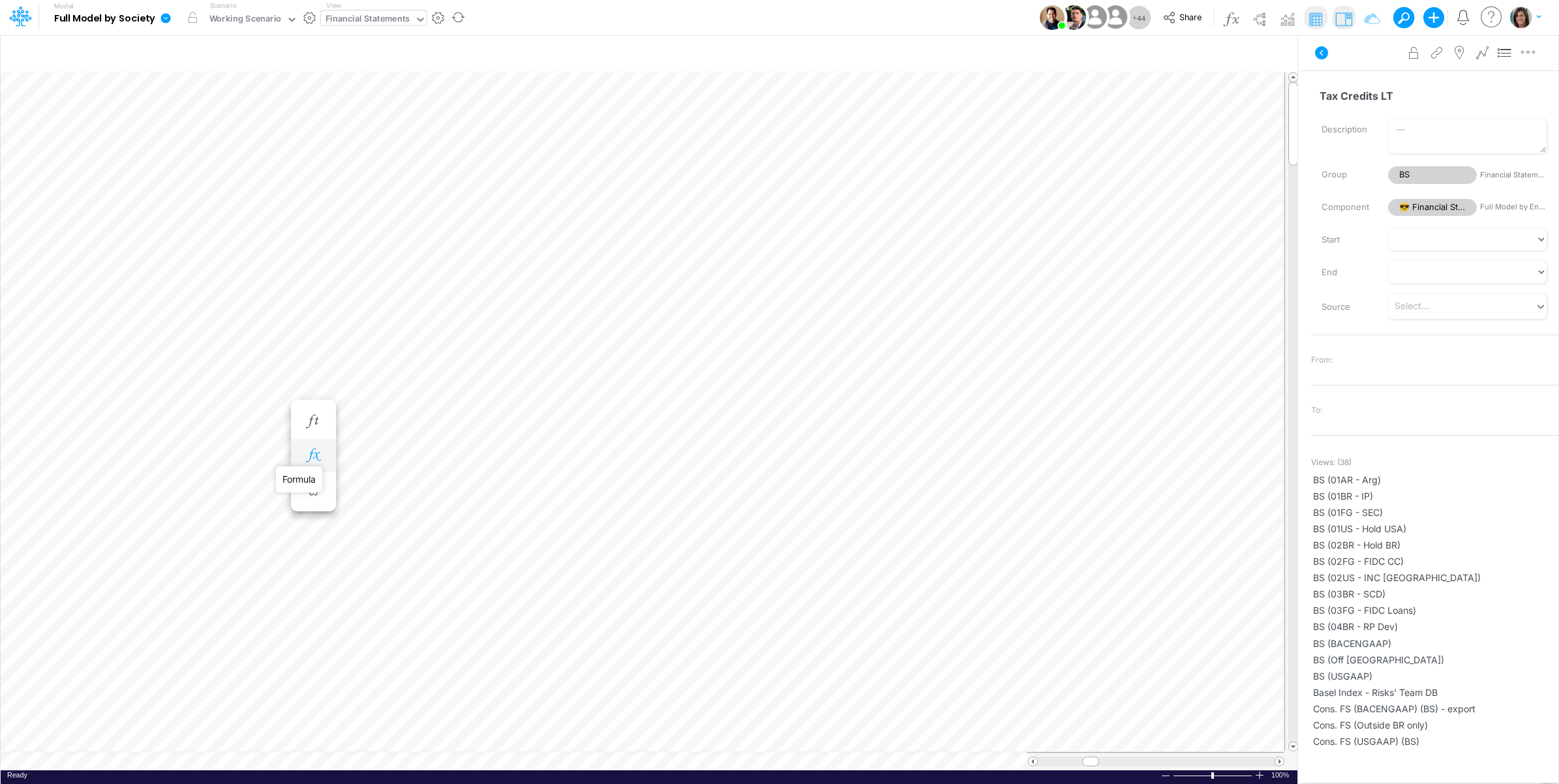
click at [308, 458] on icon "button" at bounding box center [313, 456] width 19 height 13
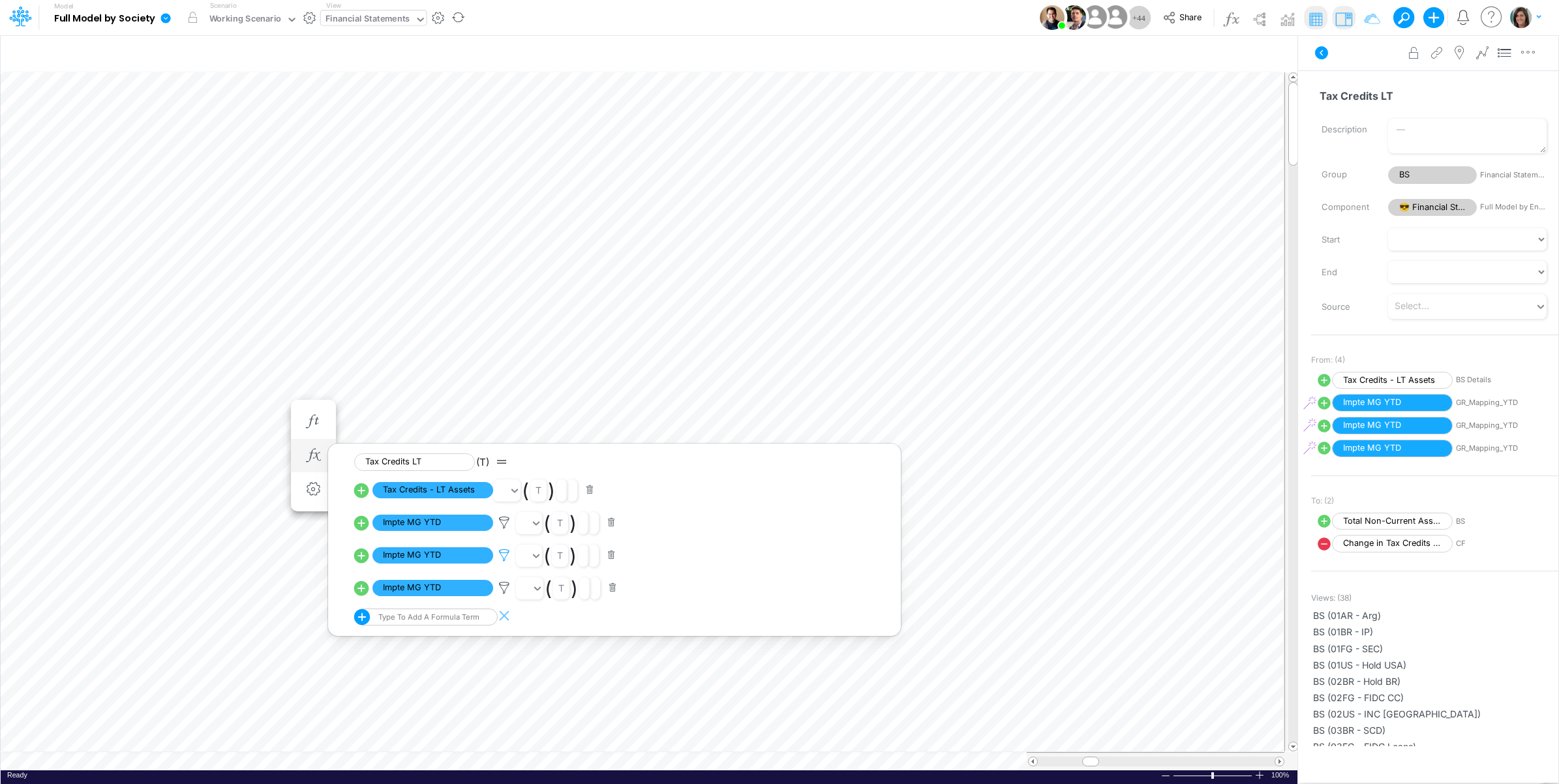
click at [507, 530] on icon at bounding box center [504, 522] width 19 height 13
click at [503, 555] on div at bounding box center [779, 395] width 1559 height 777
click at [503, 526] on icon at bounding box center [504, 522] width 19 height 13
click at [503, 526] on div at bounding box center [779, 395] width 1559 height 777
click at [507, 530] on icon at bounding box center [504, 522] width 19 height 13
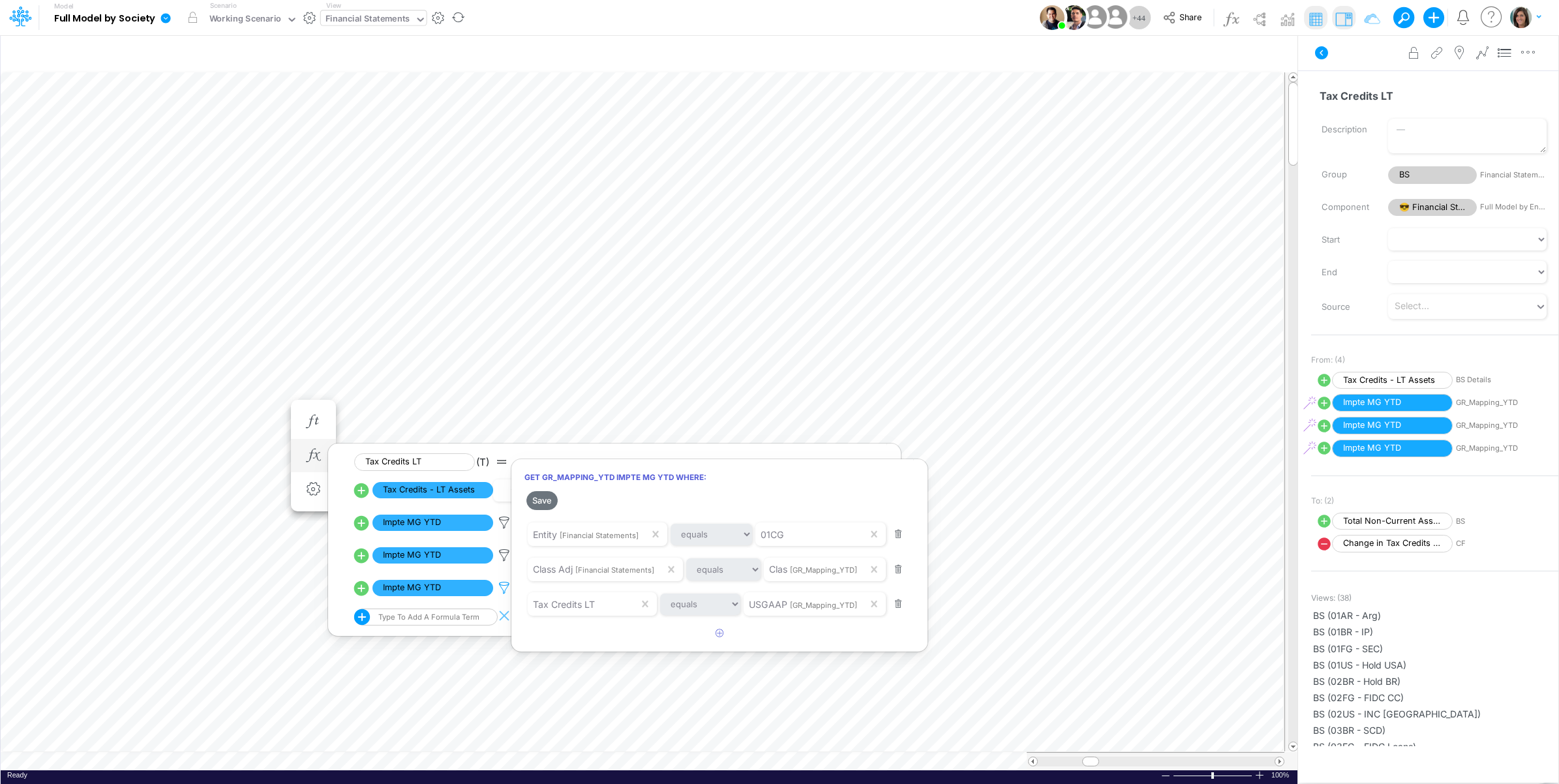
click at [507, 589] on div at bounding box center [779, 395] width 1559 height 777
click at [507, 530] on icon at bounding box center [504, 522] width 19 height 13
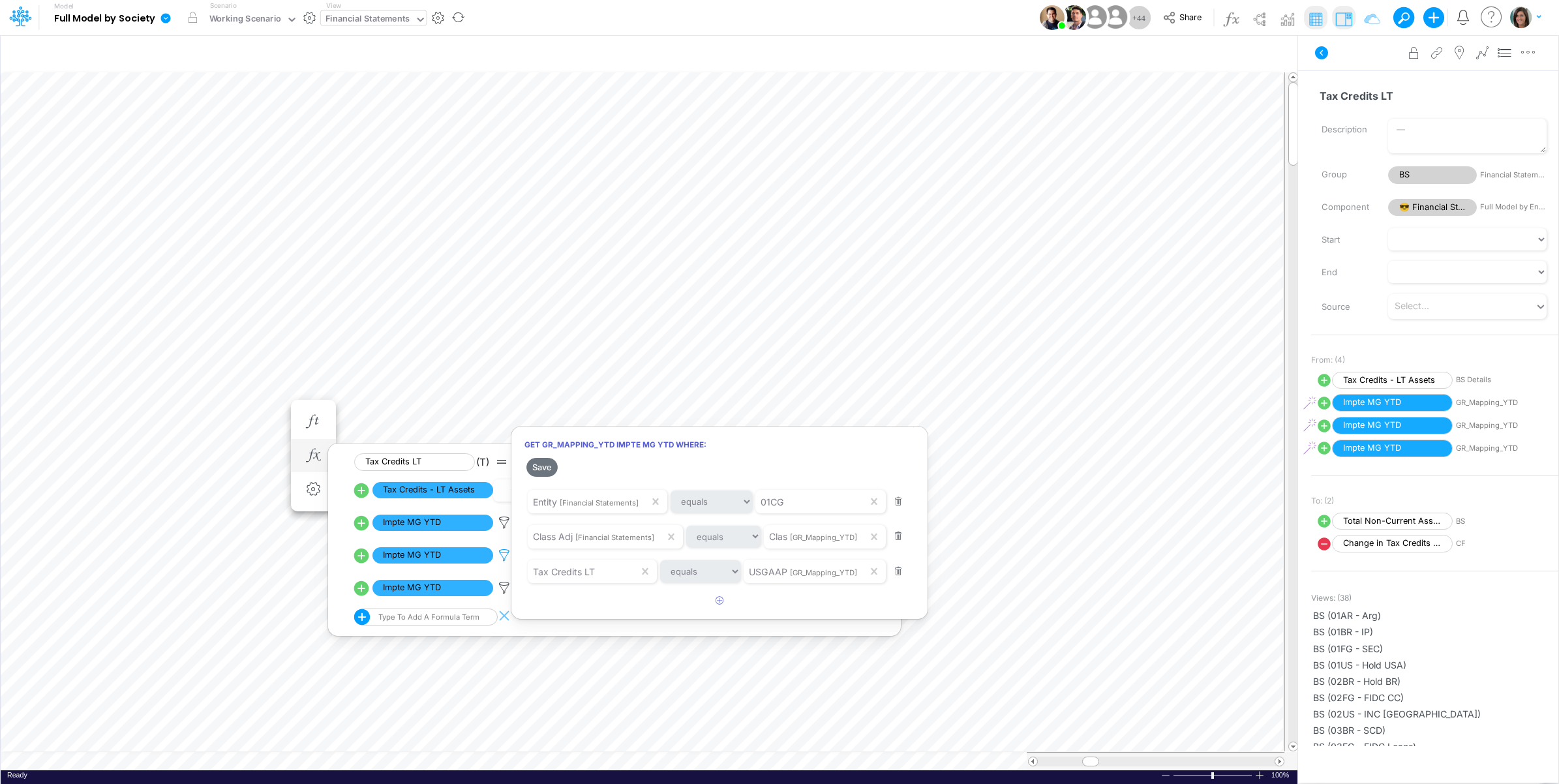
click at [507, 553] on div at bounding box center [779, 395] width 1559 height 777
click at [503, 598] on li "Impte MG YTD ( t )" at bounding box center [624, 588] width 539 height 33
click at [507, 530] on icon at bounding box center [504, 522] width 19 height 13
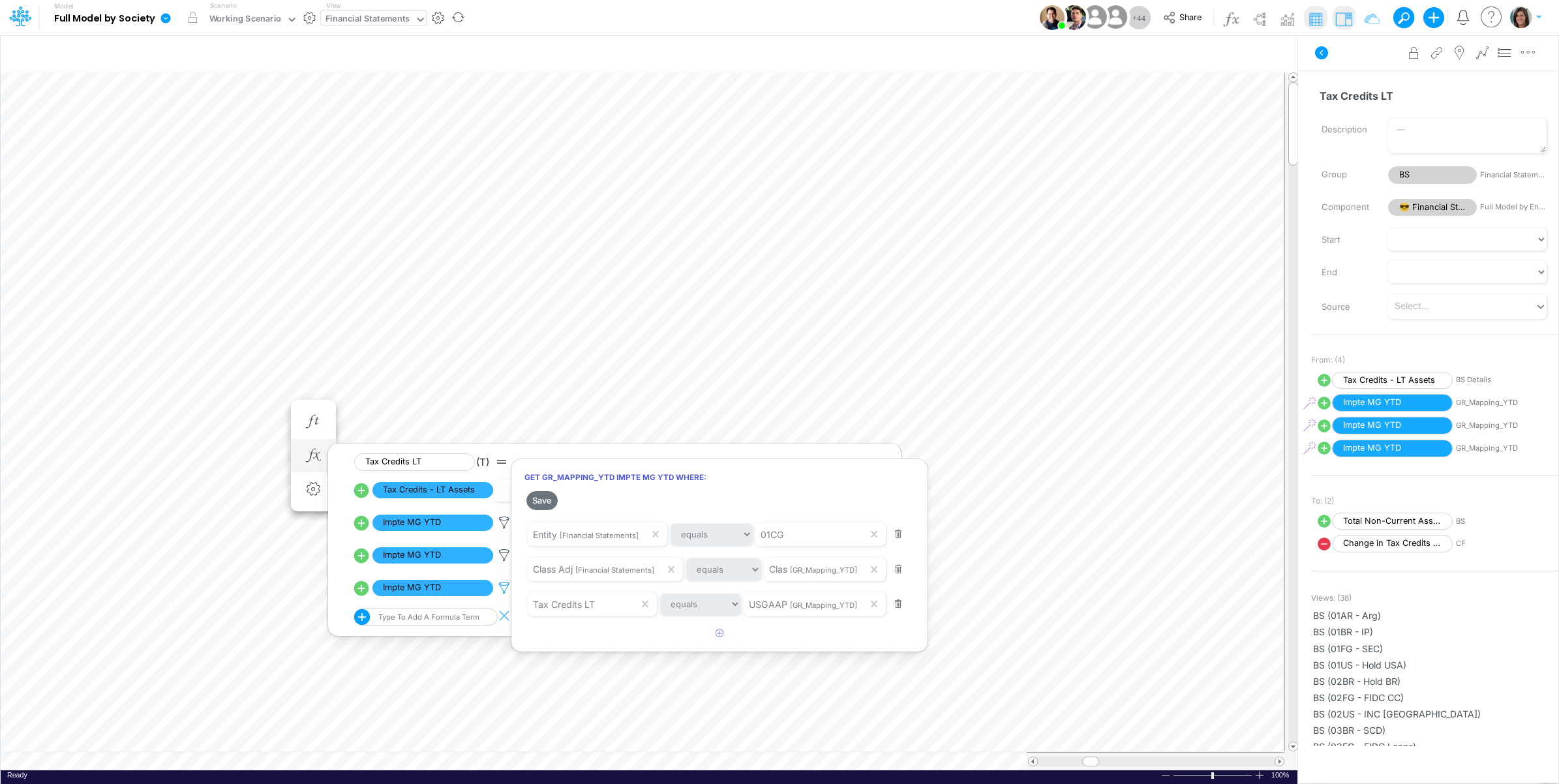
click at [507, 591] on div at bounding box center [779, 395] width 1559 height 777
click at [510, 530] on icon at bounding box center [504, 522] width 19 height 13
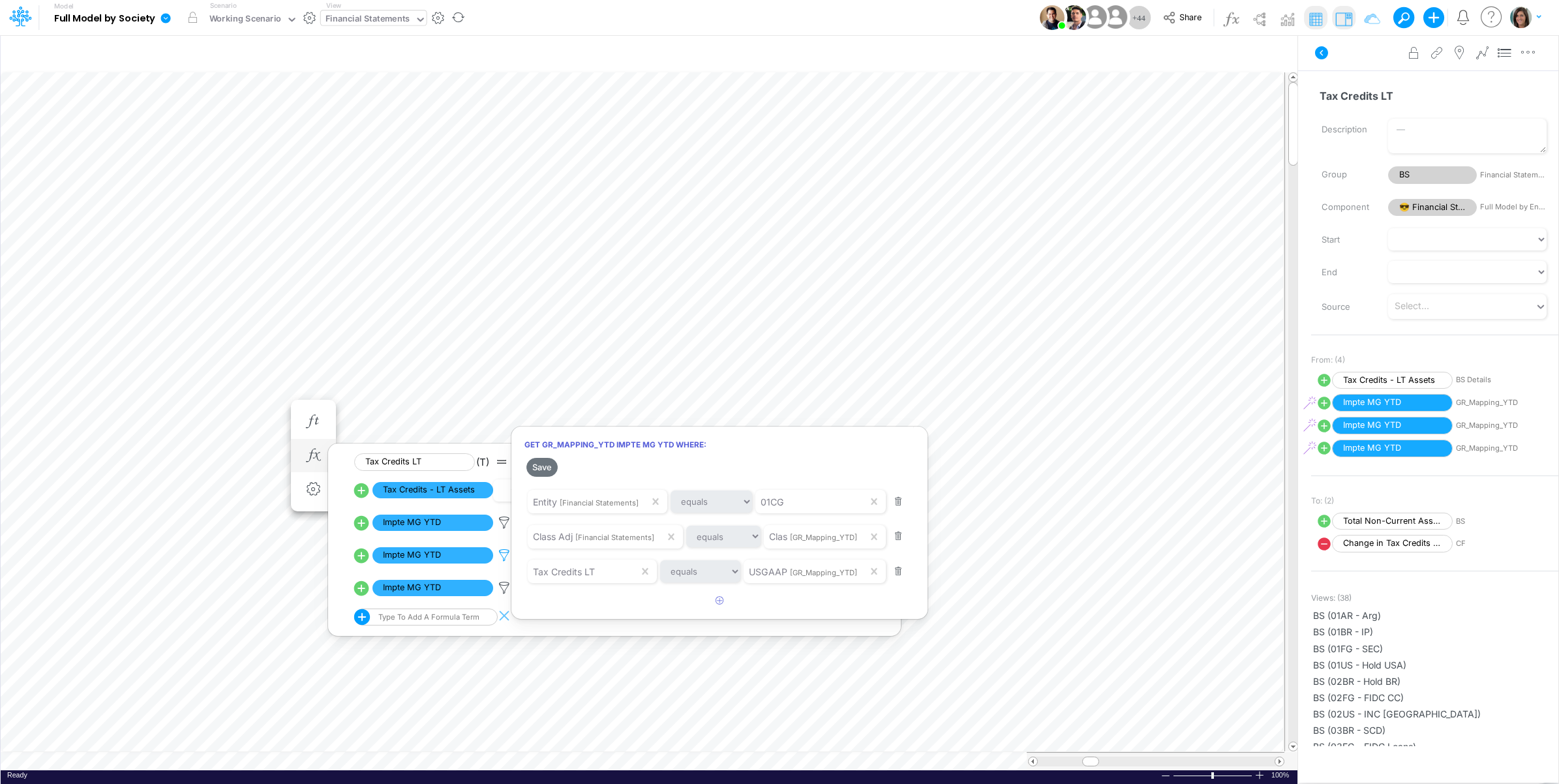
click at [510, 561] on div at bounding box center [779, 395] width 1559 height 777
click at [507, 530] on icon at bounding box center [504, 522] width 19 height 13
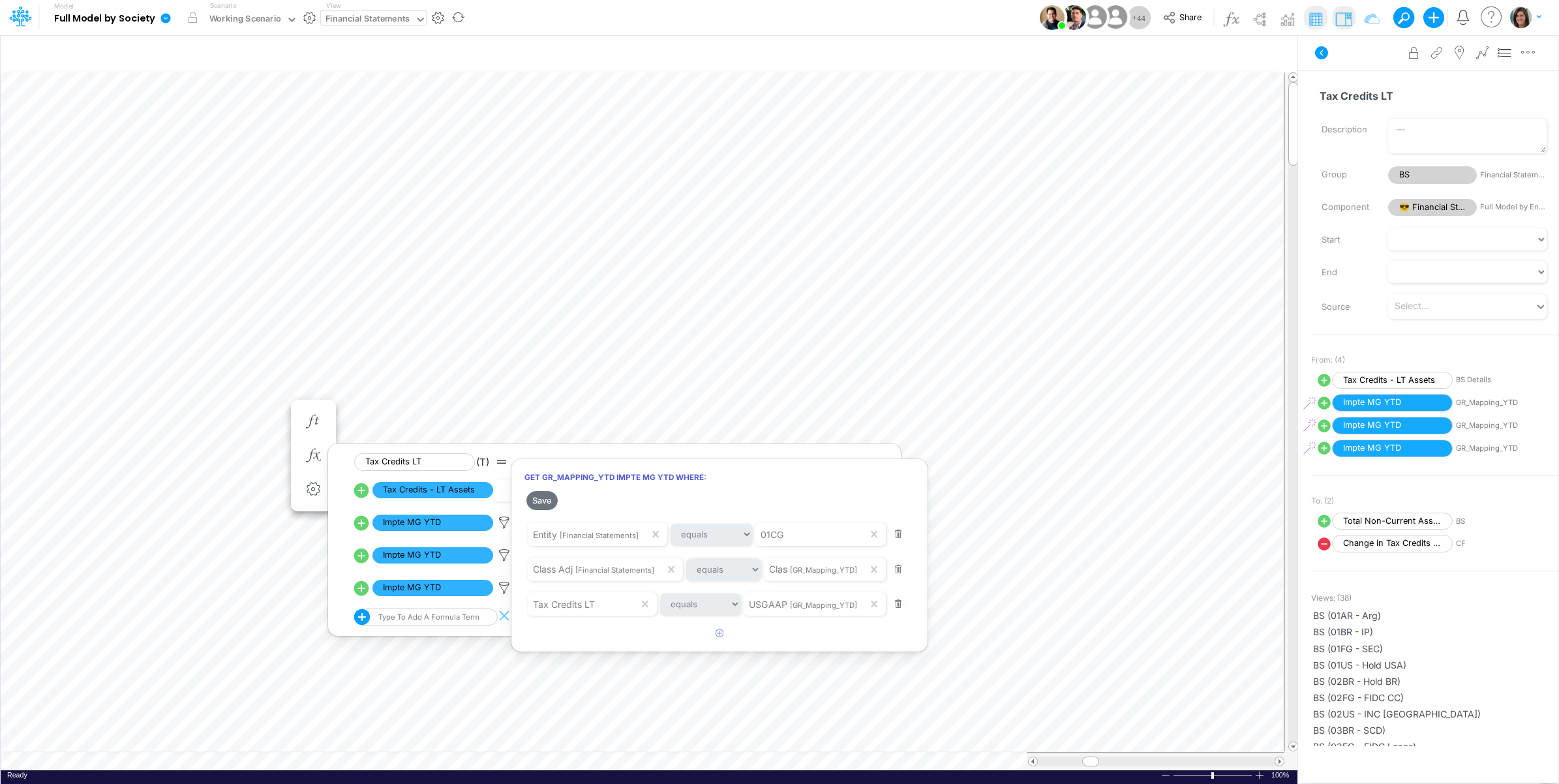
click at [168, 17] on div at bounding box center [779, 395] width 1559 height 777
click at [168, 18] on icon at bounding box center [166, 18] width 10 height 10
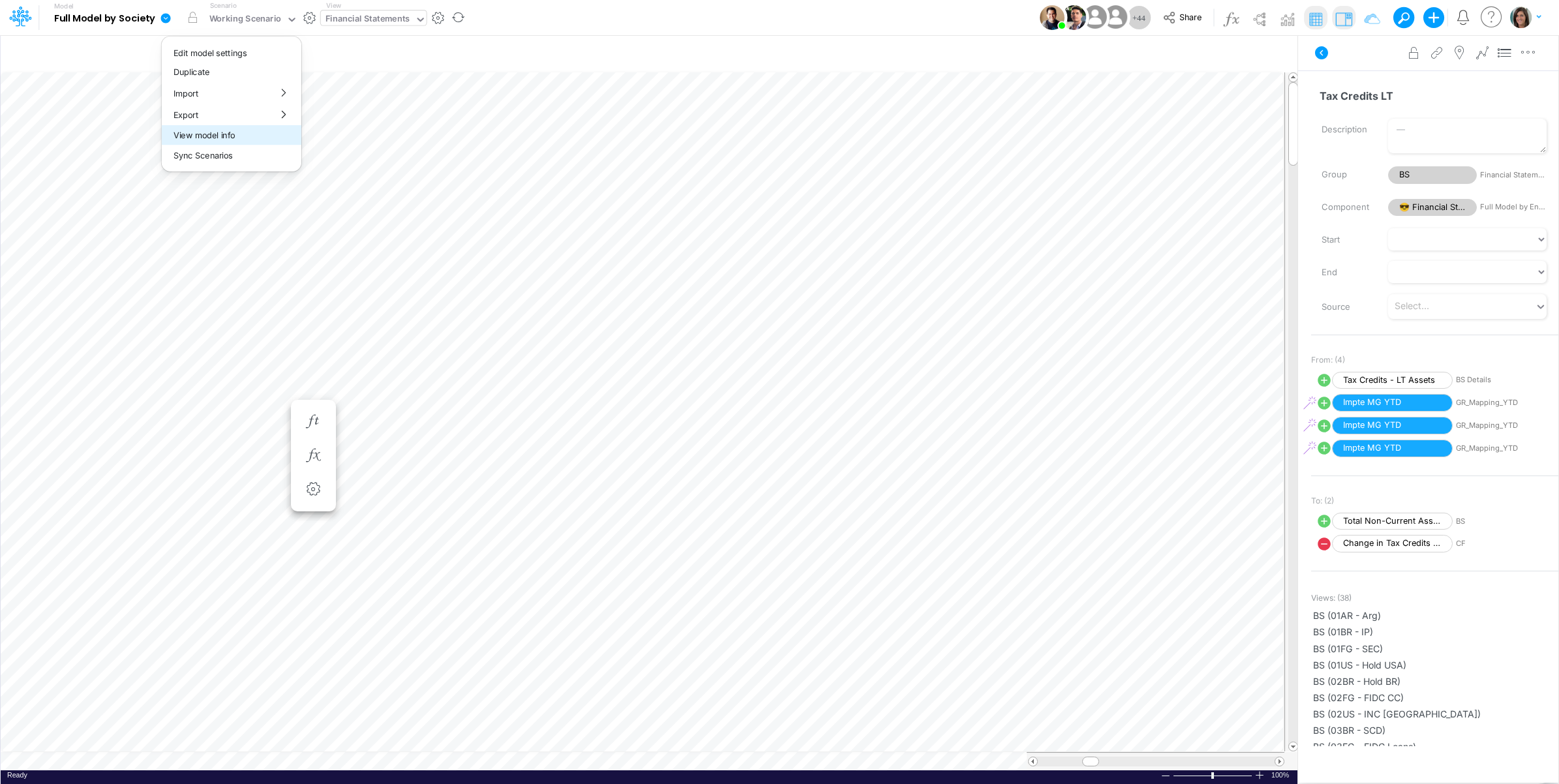
click at [199, 131] on button "View model info" at bounding box center [232, 135] width 140 height 20
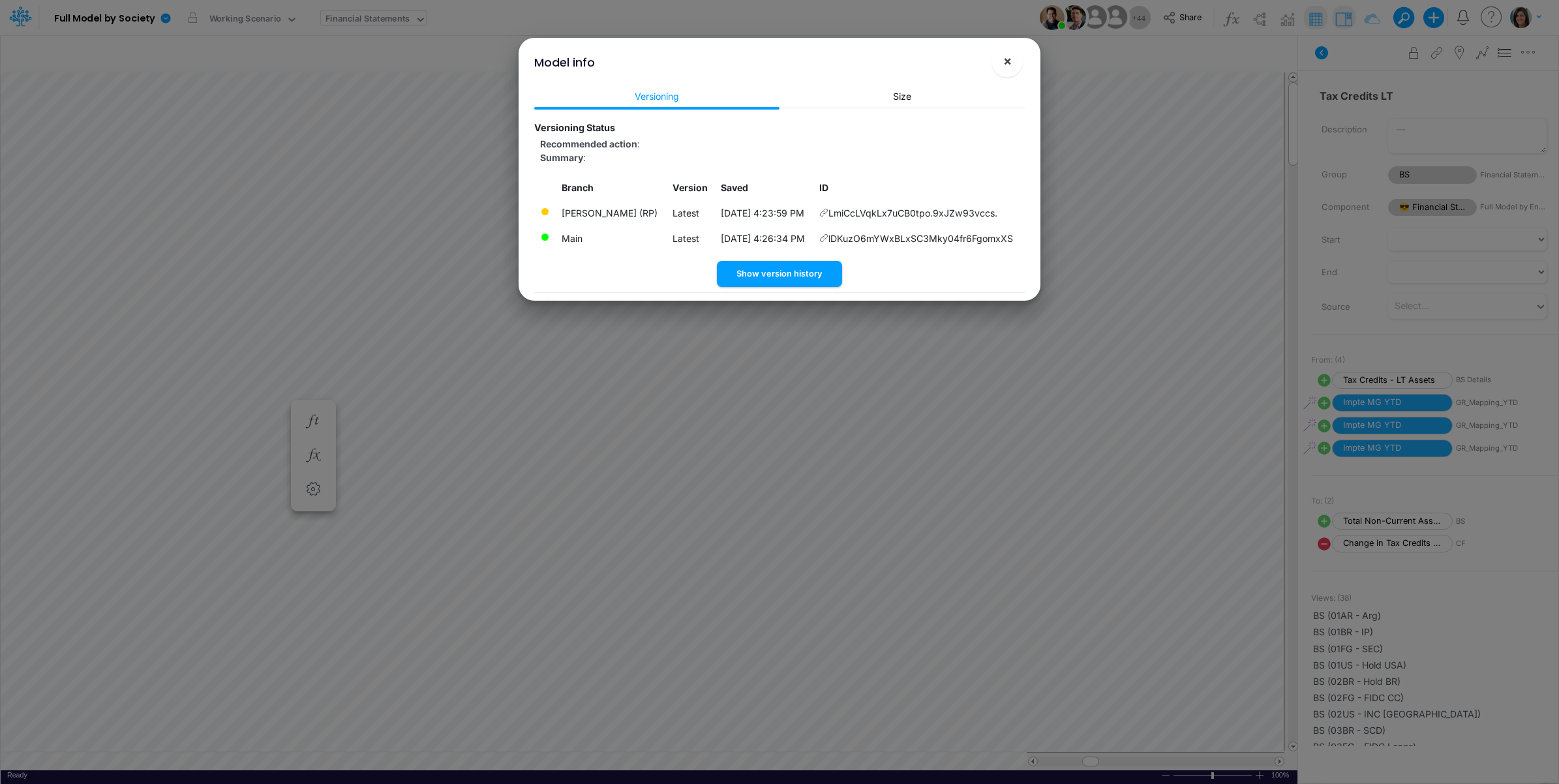
click at [1010, 53] on span "×" at bounding box center [1007, 60] width 8 height 16
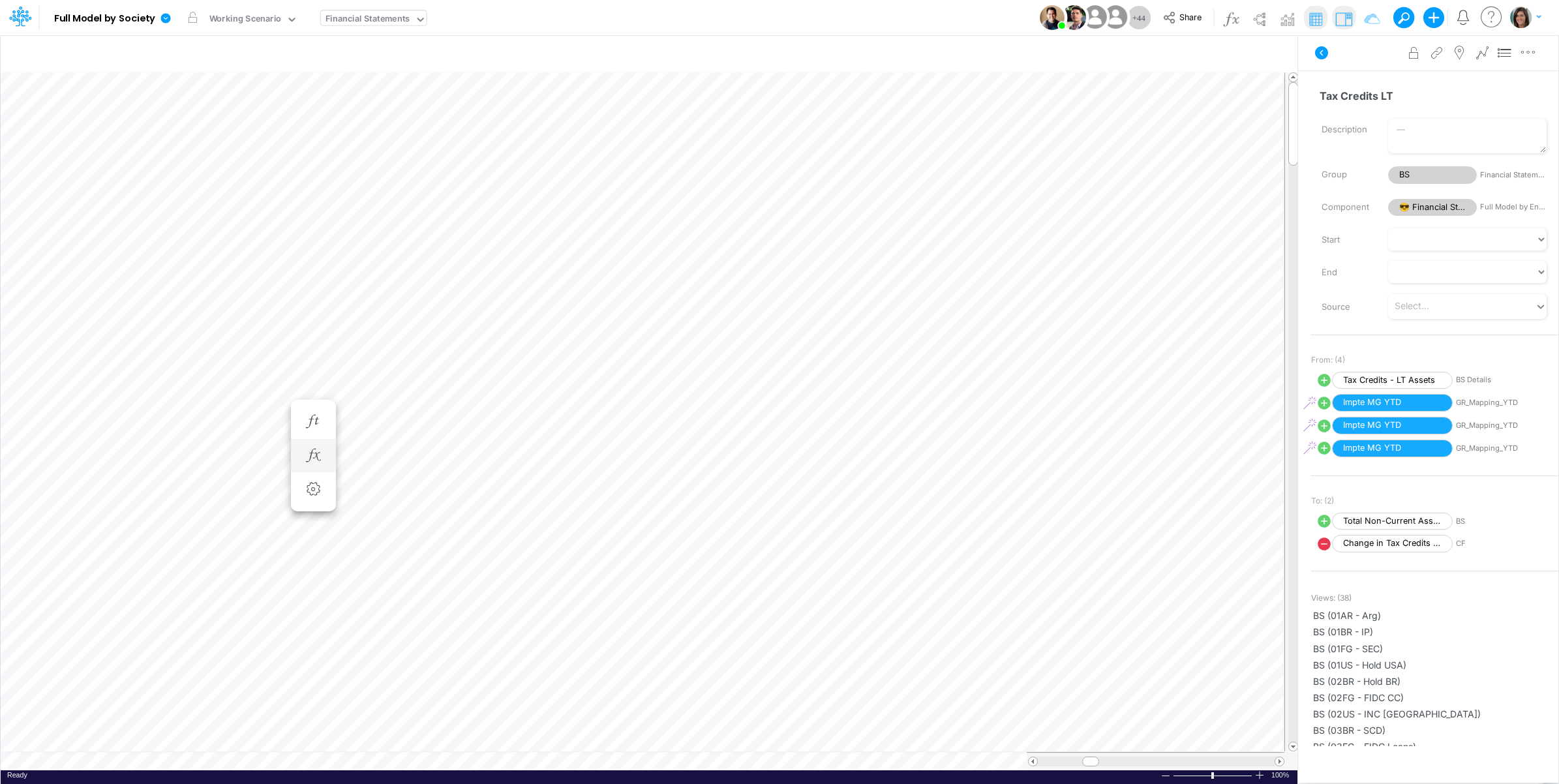
scroll to position [0, 1]
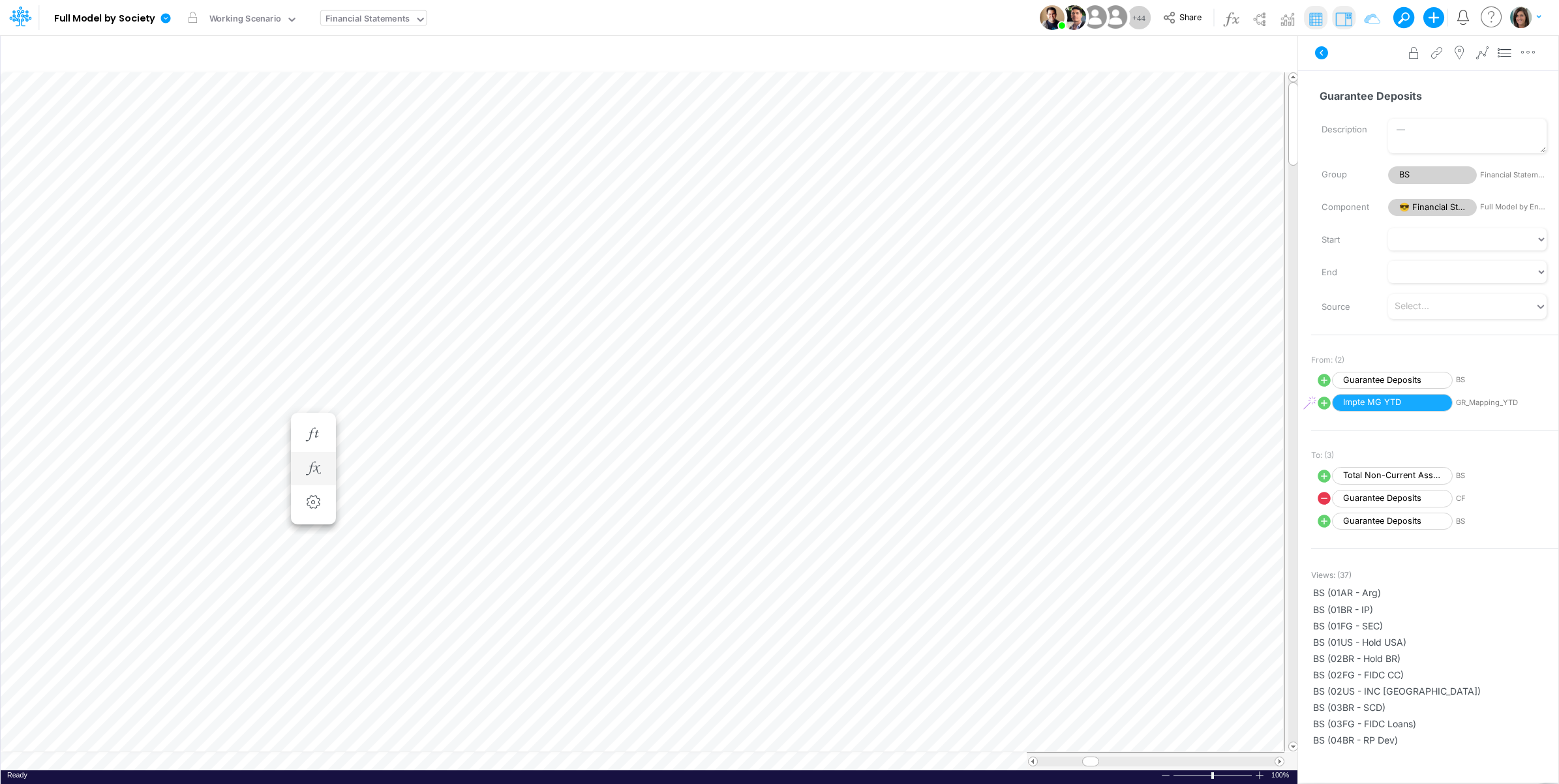
scroll to position [0, 1]
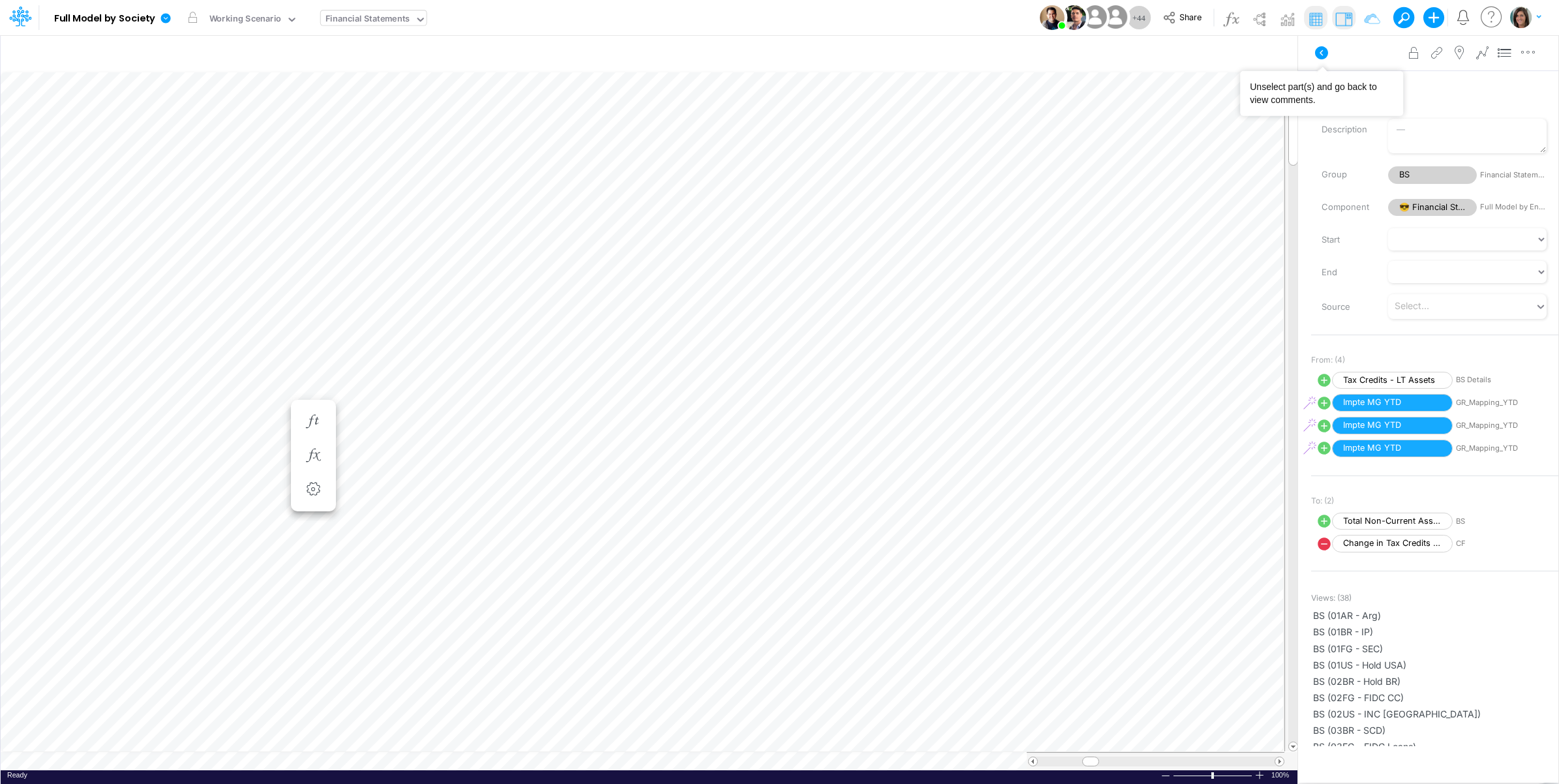
click at [1322, 51] on icon at bounding box center [1322, 53] width 16 height 16
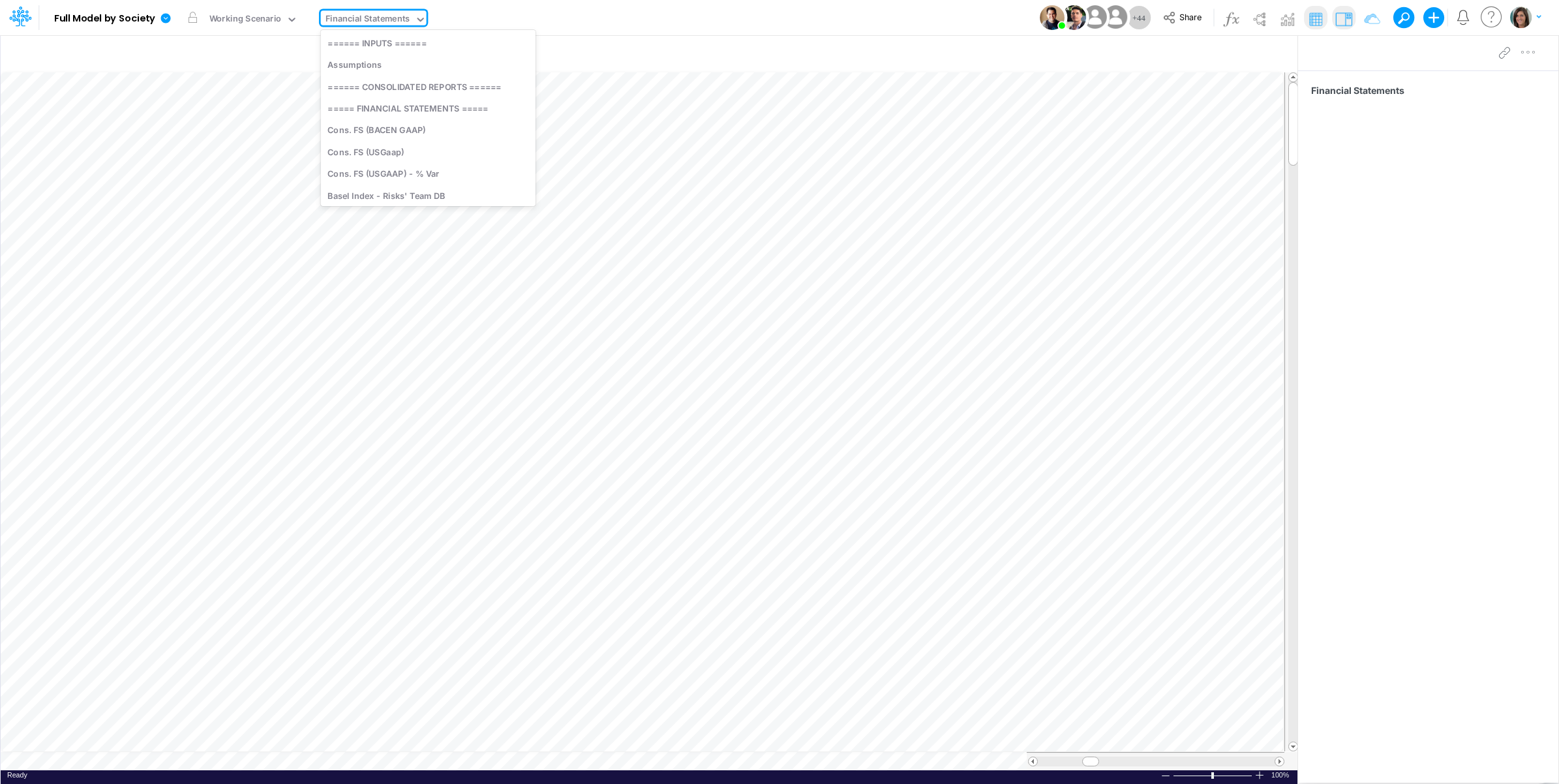
click at [361, 14] on div "Financial Statements" at bounding box center [367, 20] width 84 height 15
type input "0"
type input "c"
type input "adj"
click at [359, 19] on div "adj" at bounding box center [344, 19] width 47 height 19
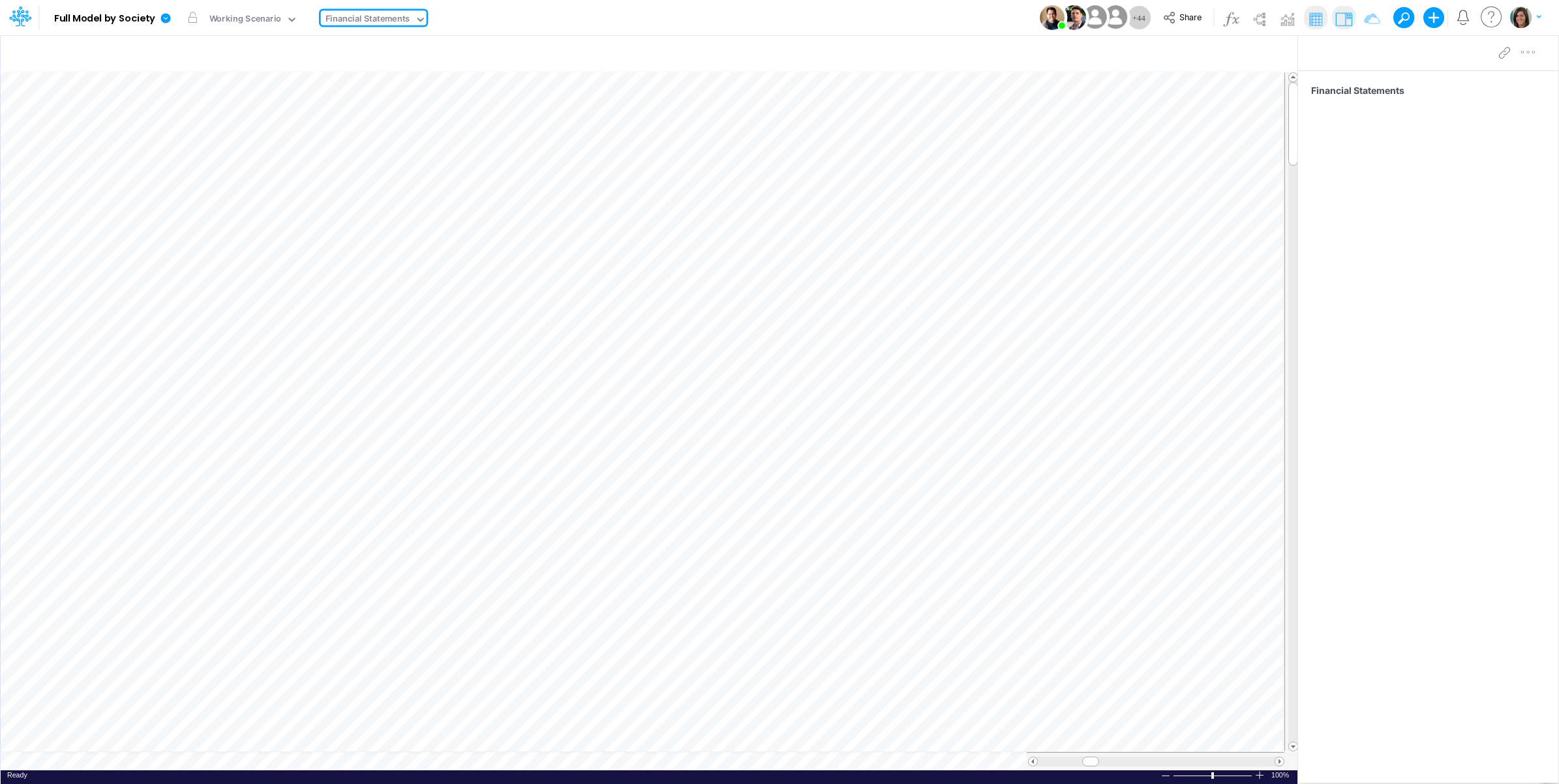
click at [359, 19] on div "Financial Statements" at bounding box center [367, 20] width 84 height 15
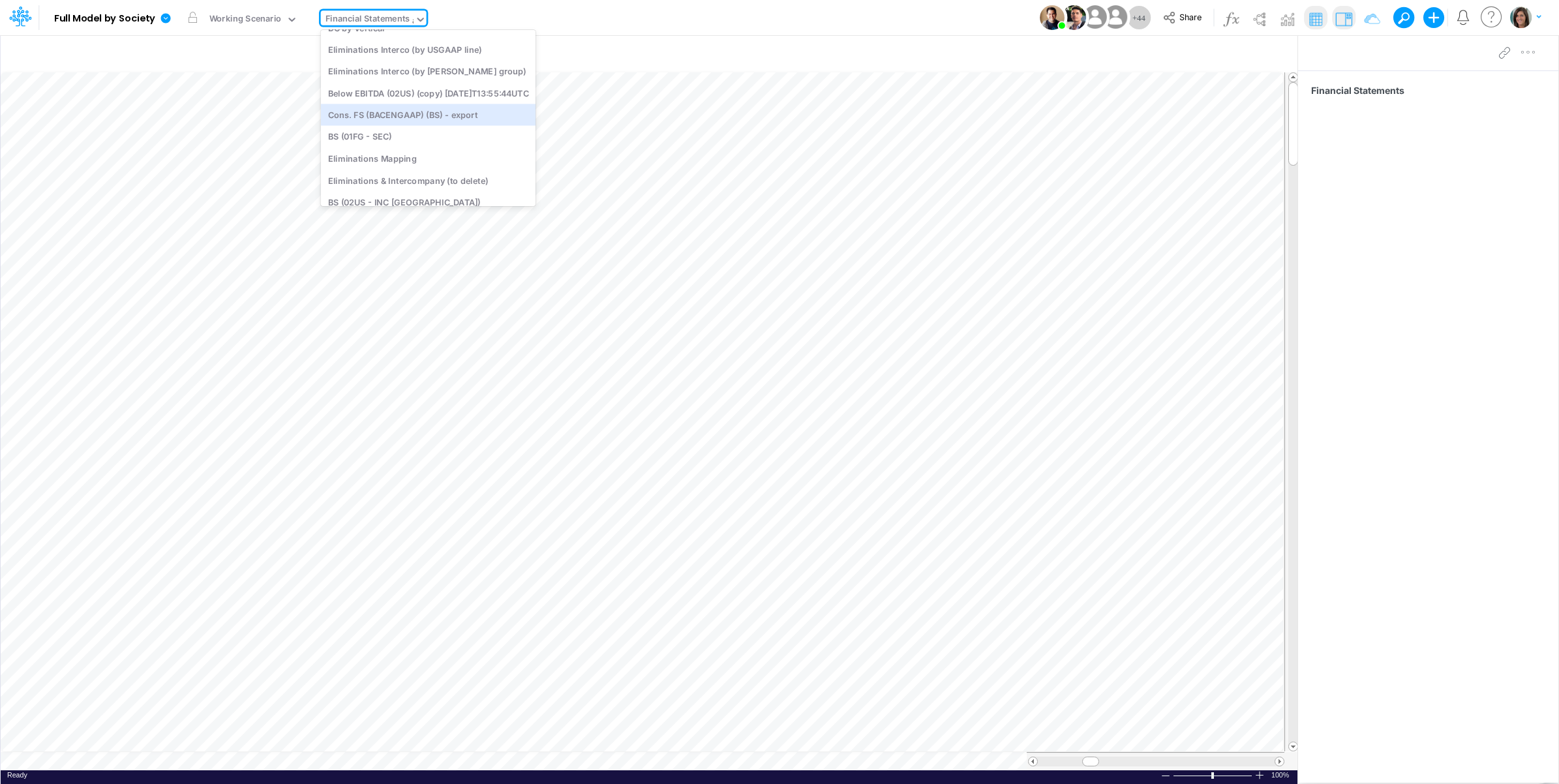
scroll to position [2197, 0]
type input "aj"
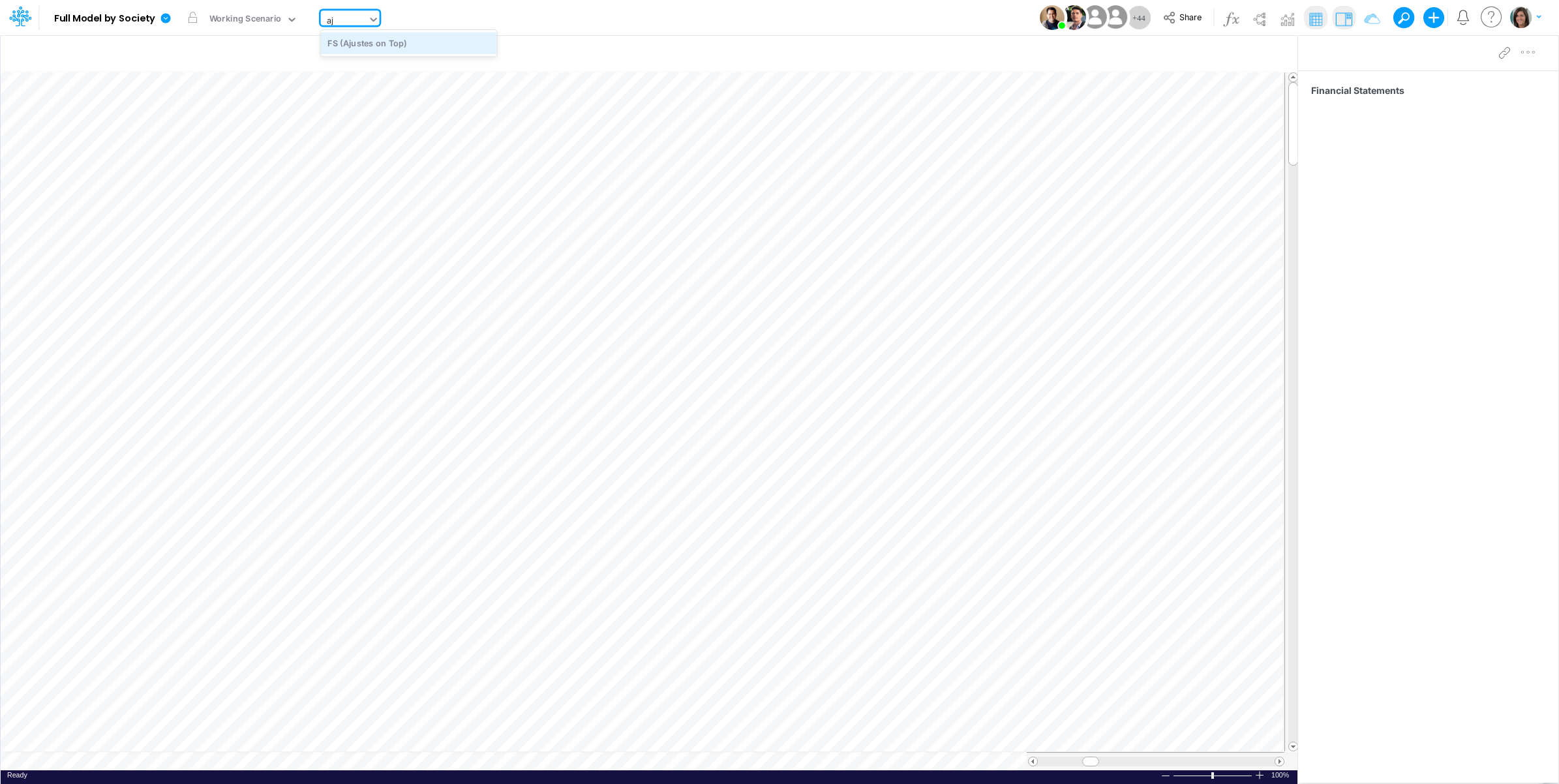
click at [416, 43] on div "FS (Ajustes on Top)" at bounding box center [409, 43] width 176 height 22
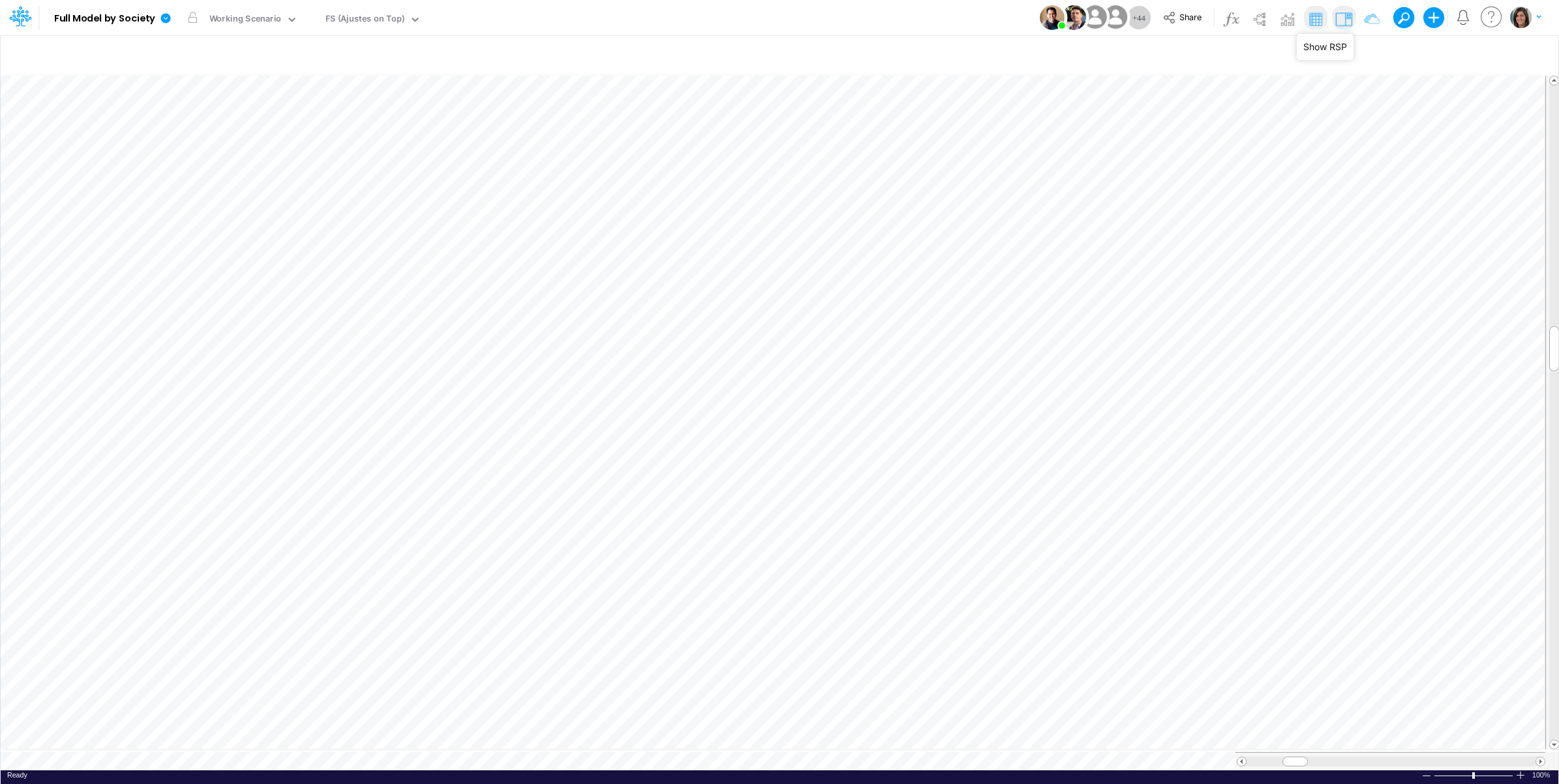
click at [1345, 18] on img at bounding box center [1343, 18] width 21 height 21
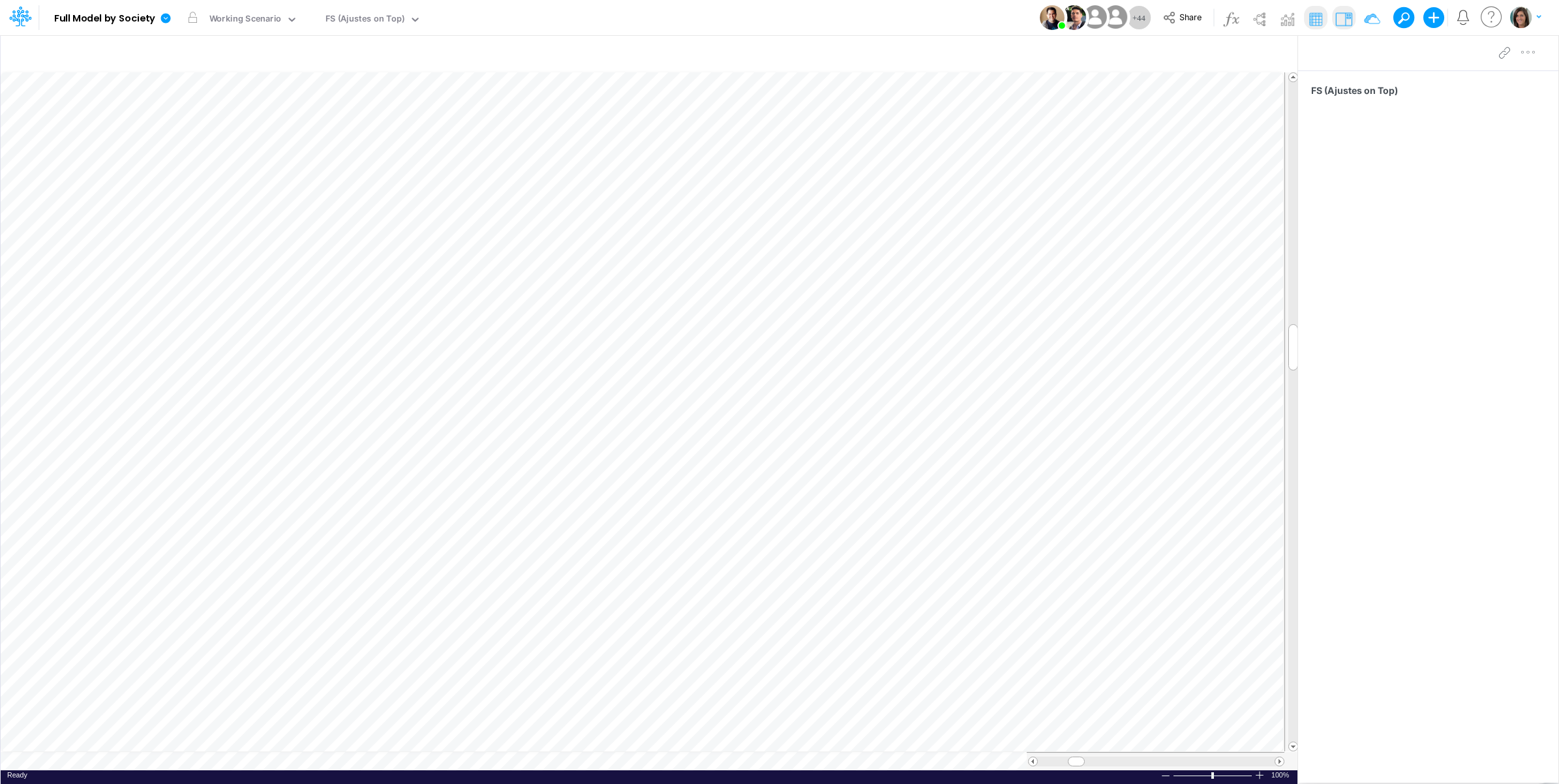
scroll to position [0, 1]
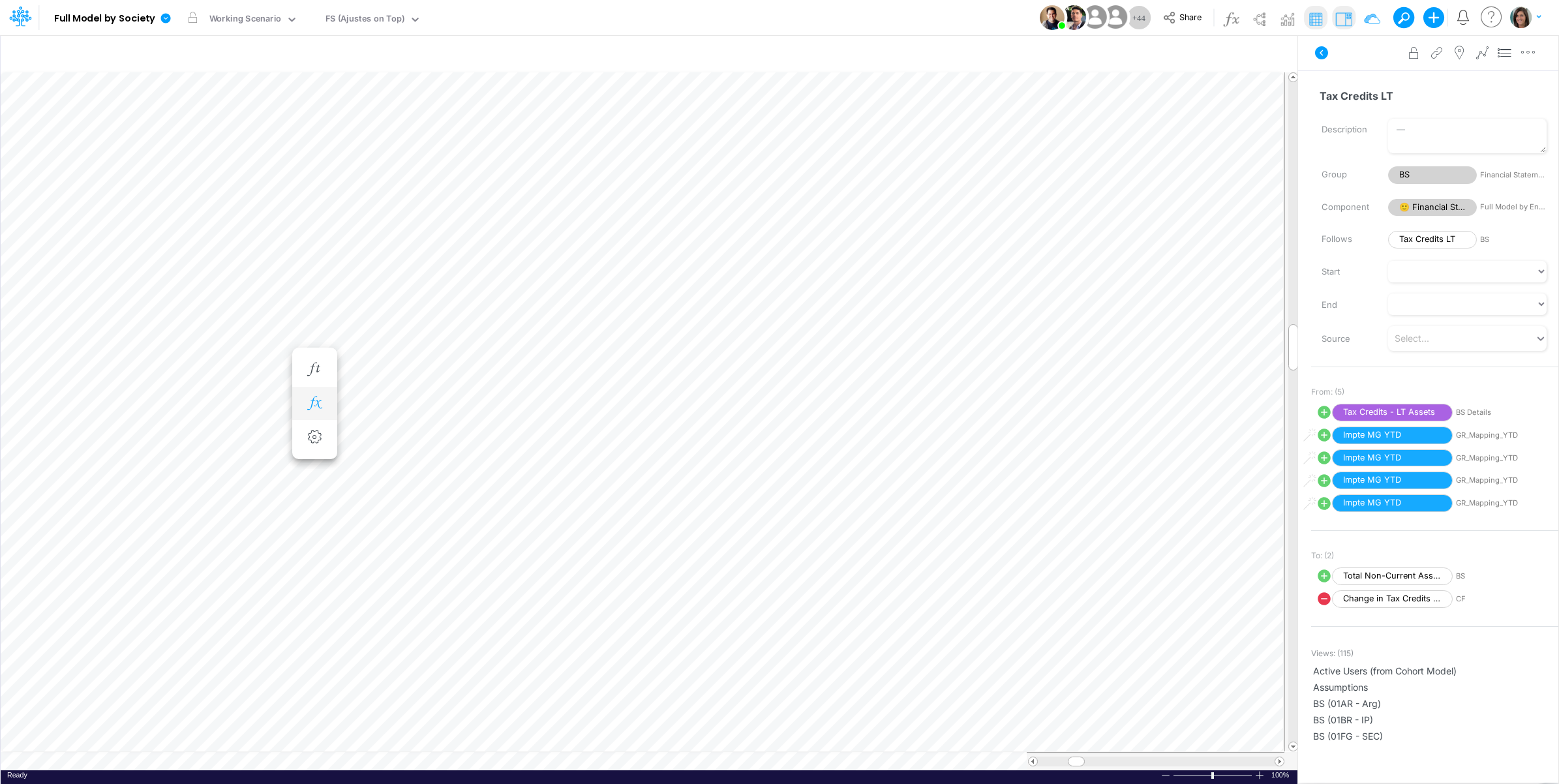
click at [312, 412] on button "button" at bounding box center [314, 403] width 24 height 26
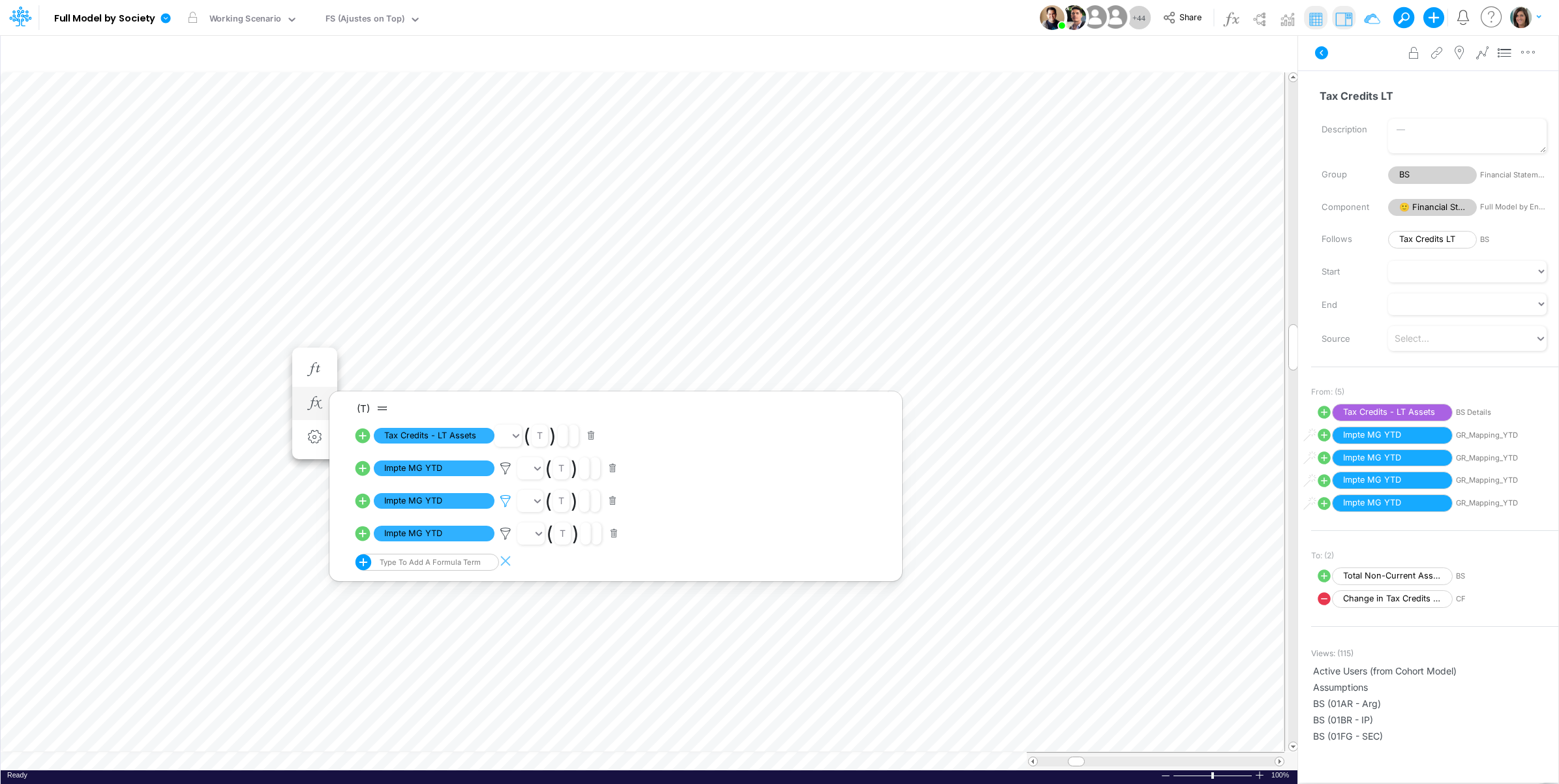
click at [503, 476] on icon at bounding box center [505, 469] width 19 height 13
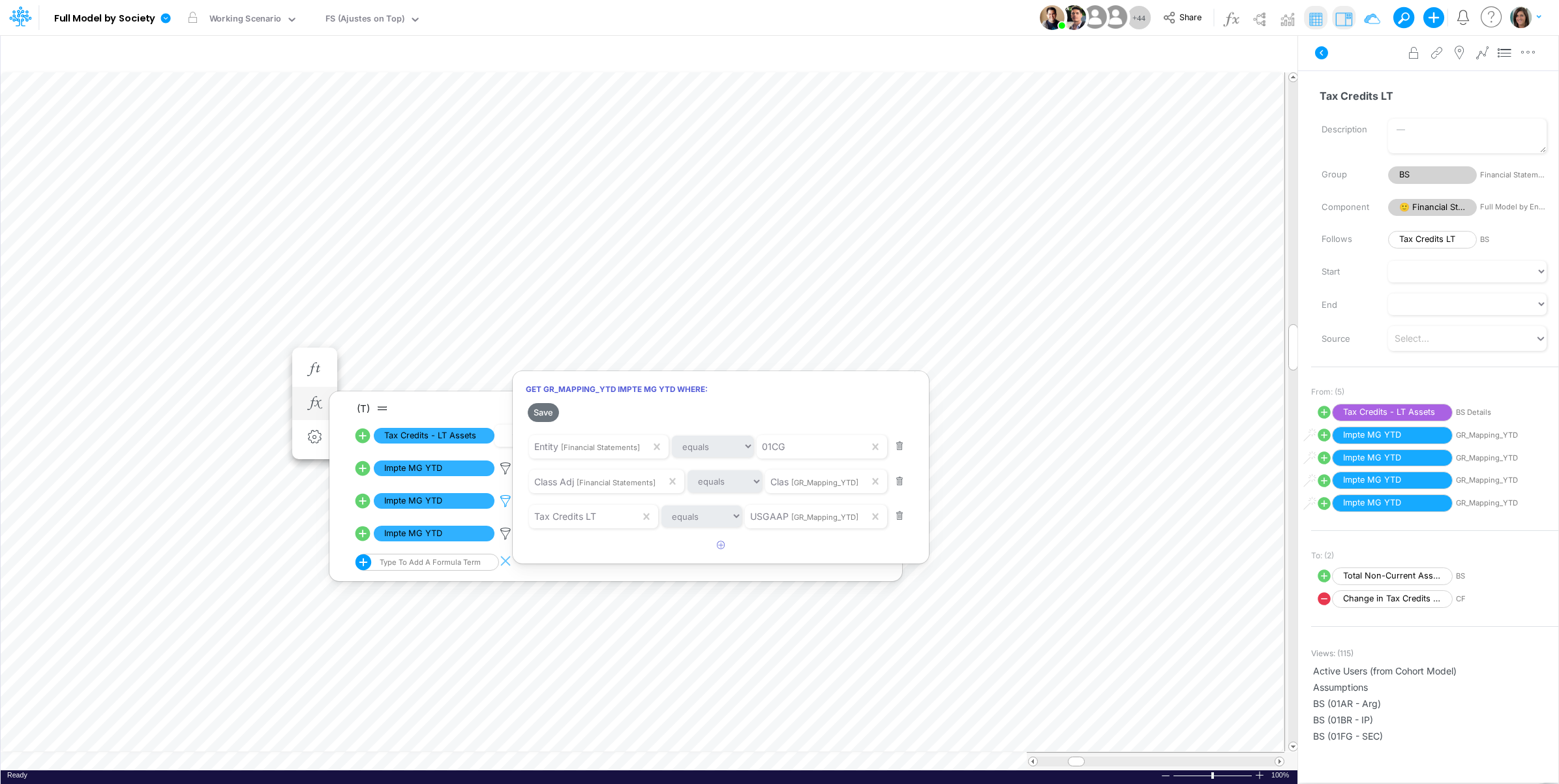
click at [503, 497] on div at bounding box center [779, 395] width 1559 height 777
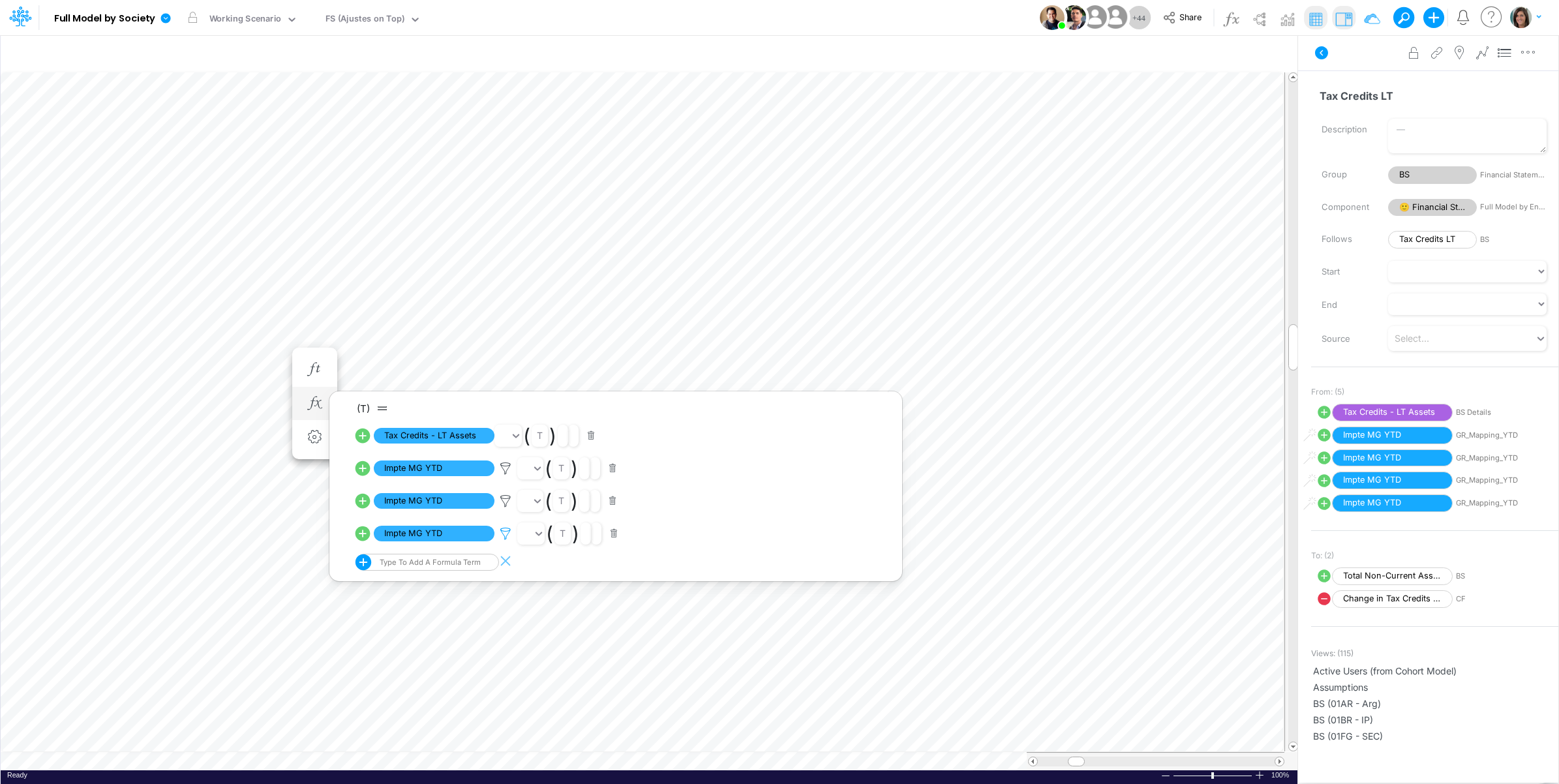
click at [503, 476] on icon at bounding box center [505, 469] width 19 height 13
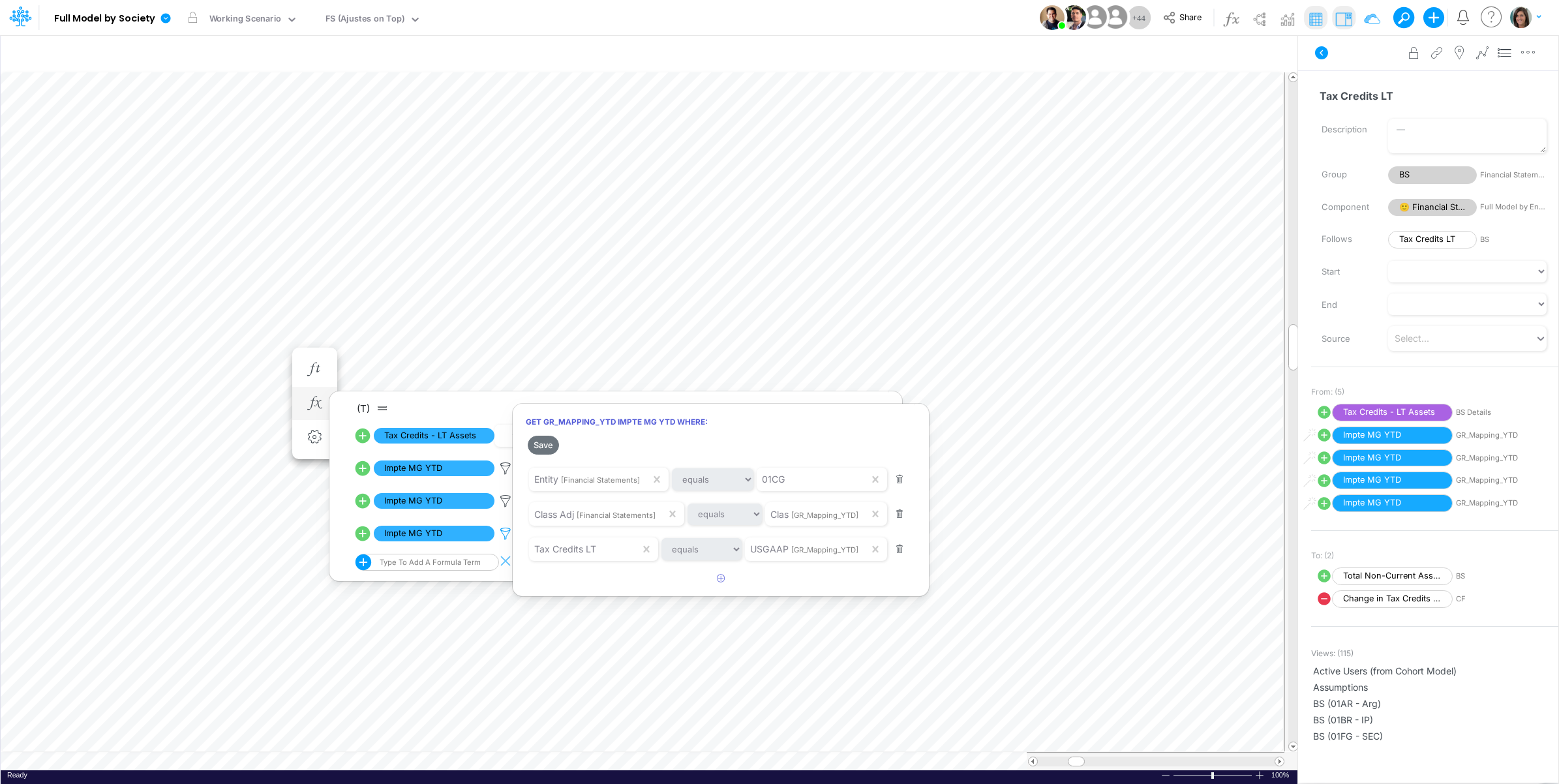
click at [503, 536] on div at bounding box center [779, 395] width 1559 height 777
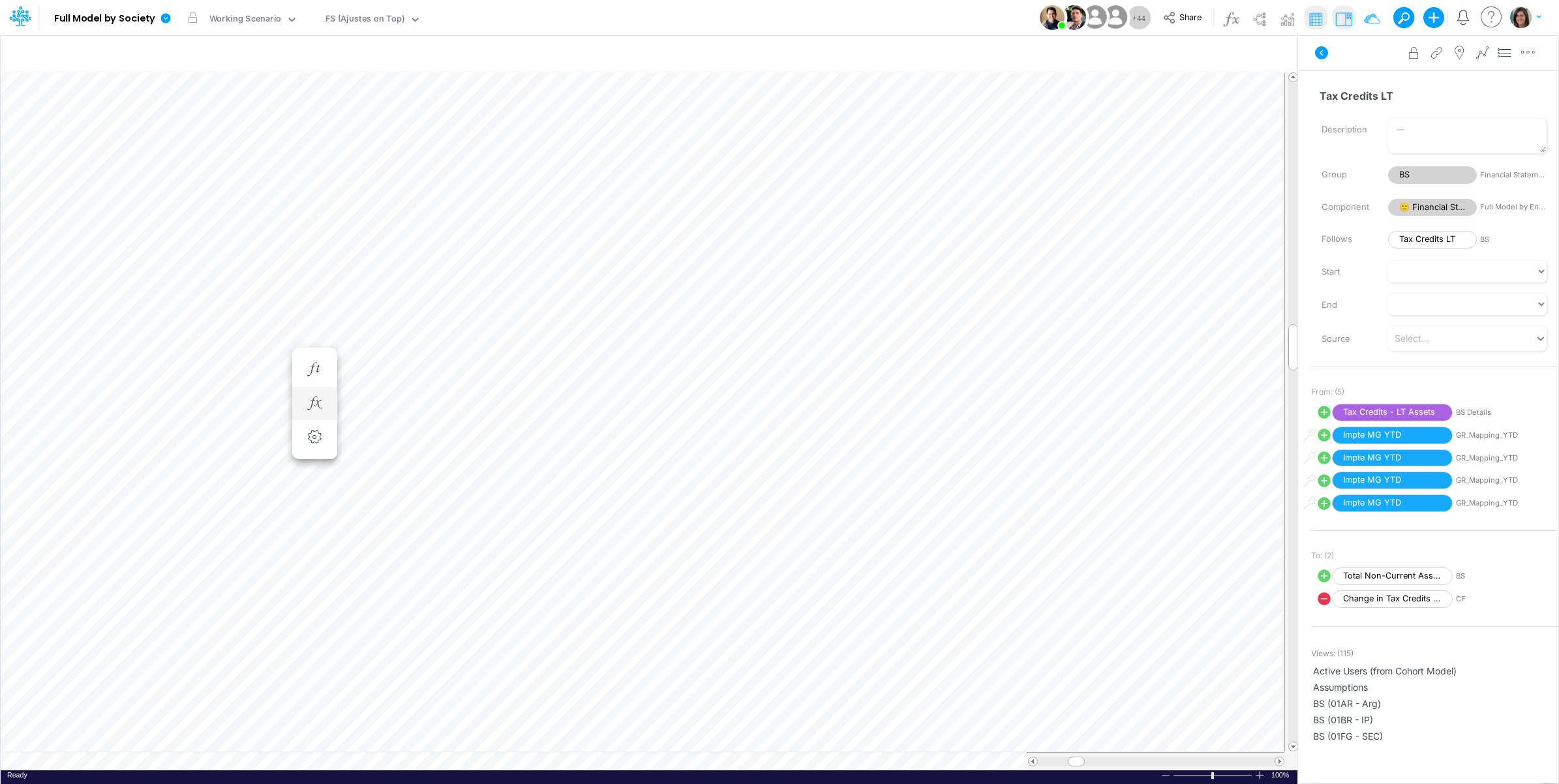
scroll to position [0, 1]
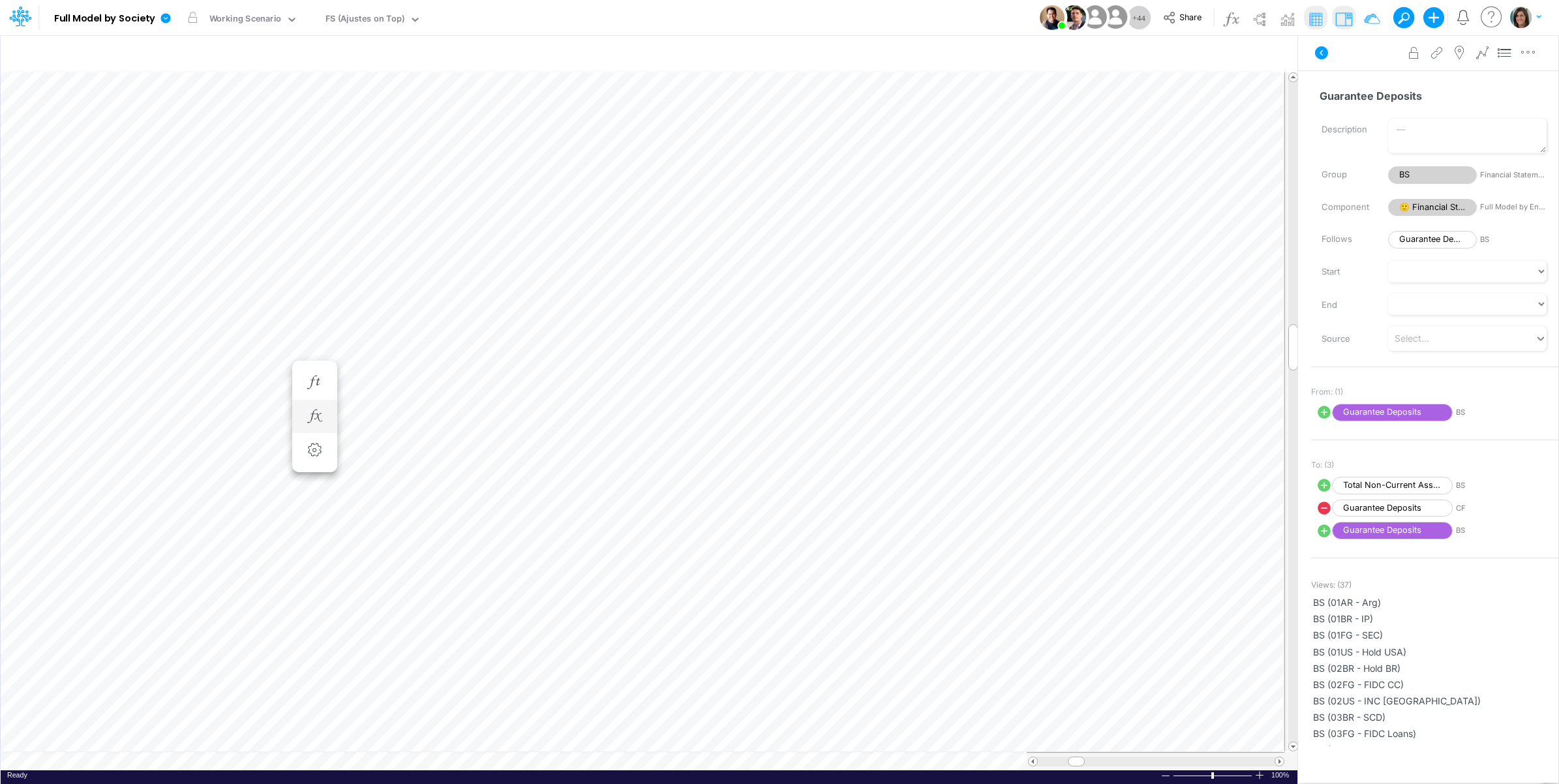
scroll to position [0, 1]
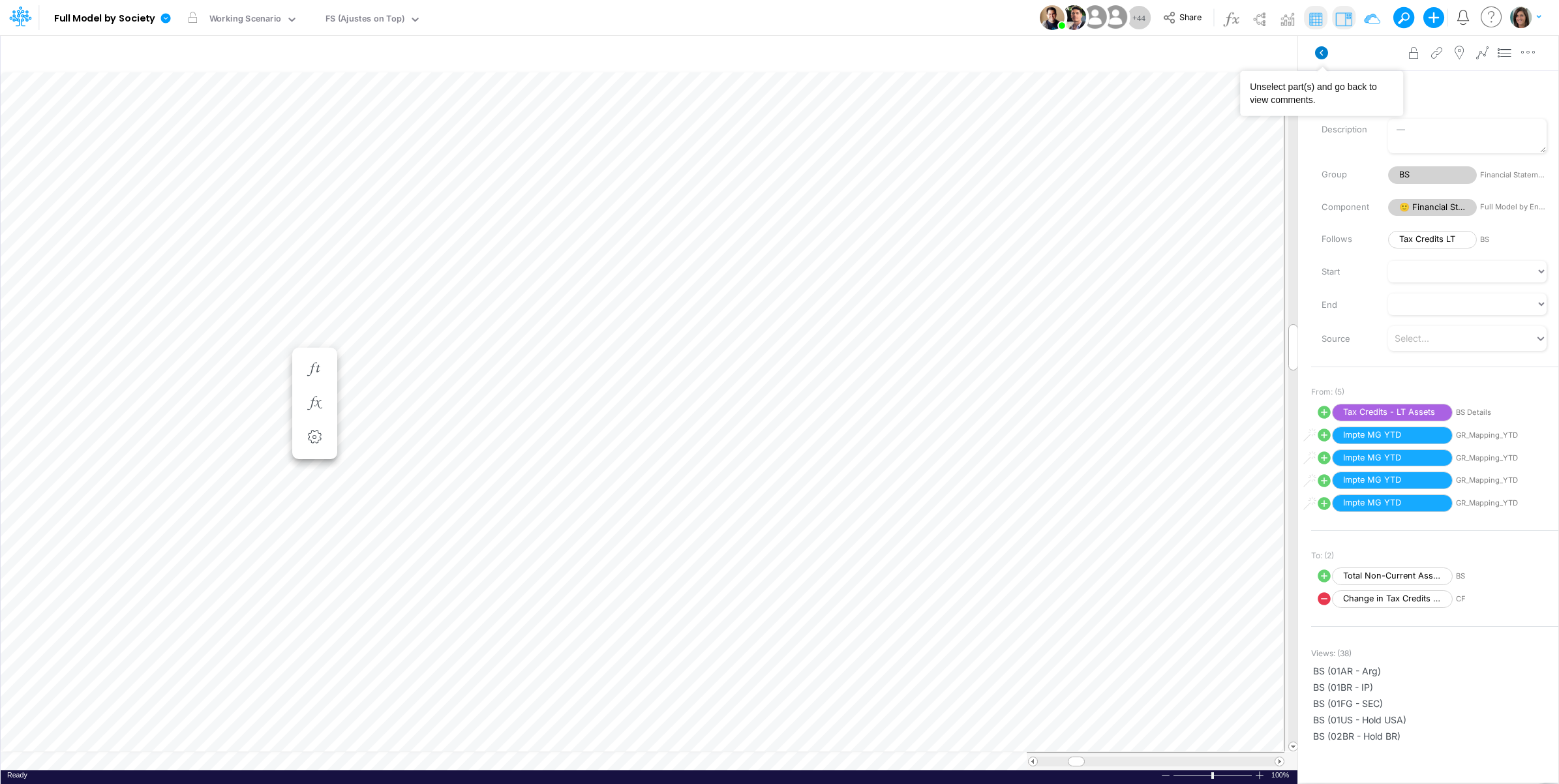
click at [1327, 53] on icon at bounding box center [1322, 53] width 16 height 16
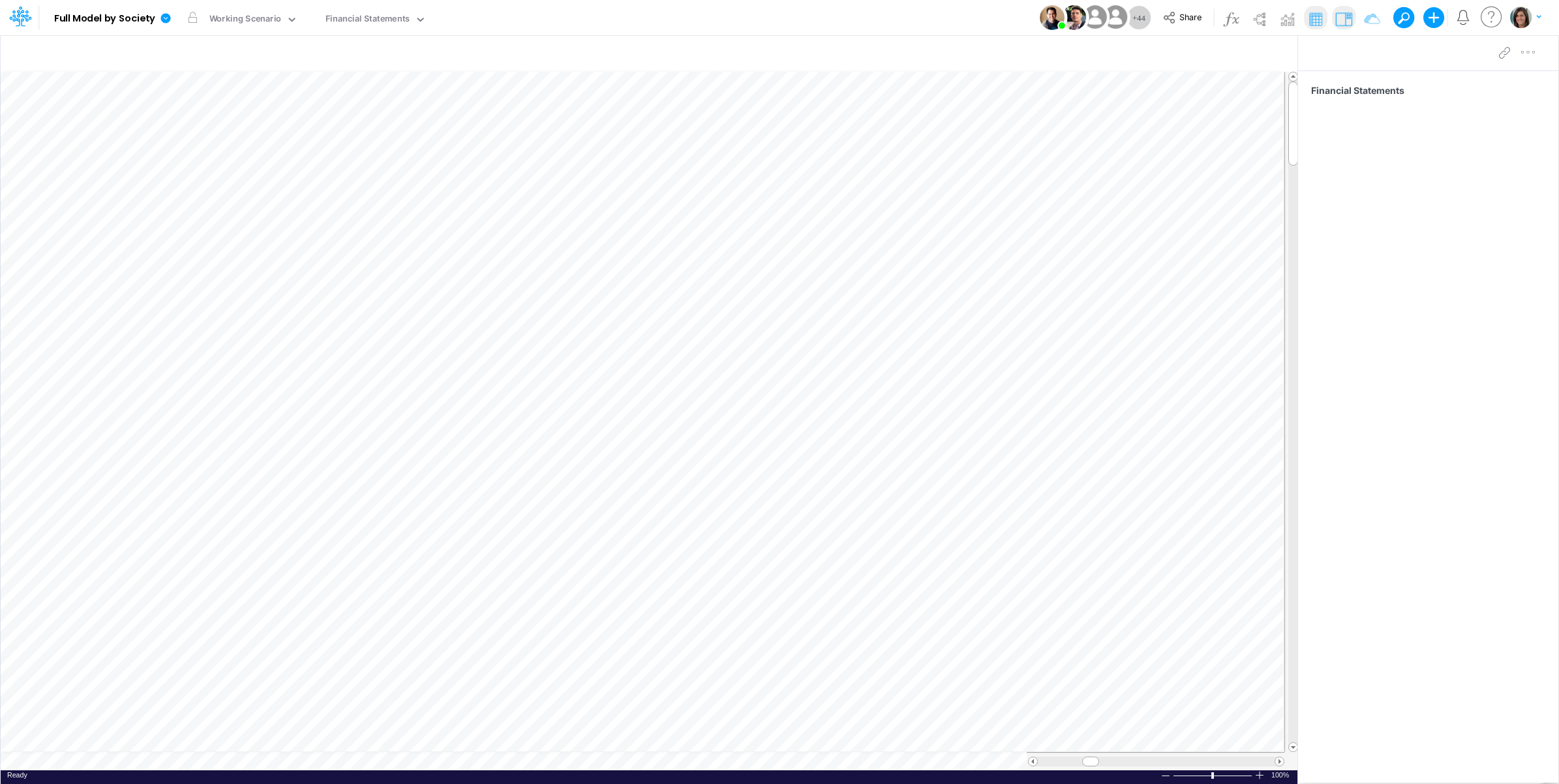
scroll to position [0, 1]
click at [162, 17] on icon at bounding box center [166, 18] width 10 height 10
click at [195, 131] on button "View model info" at bounding box center [232, 135] width 140 height 20
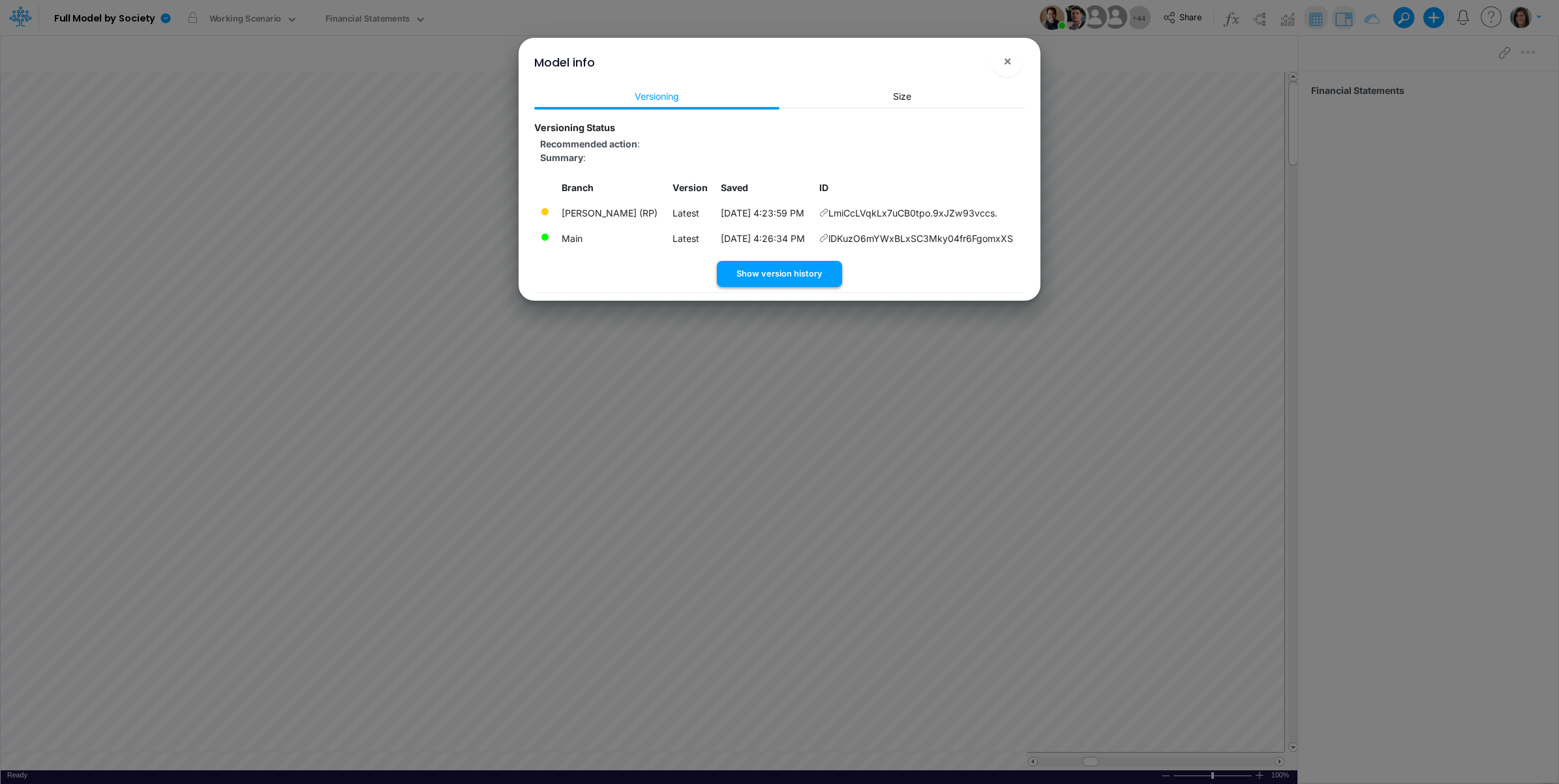
click at [754, 269] on button "Show version history" at bounding box center [780, 273] width 125 height 25
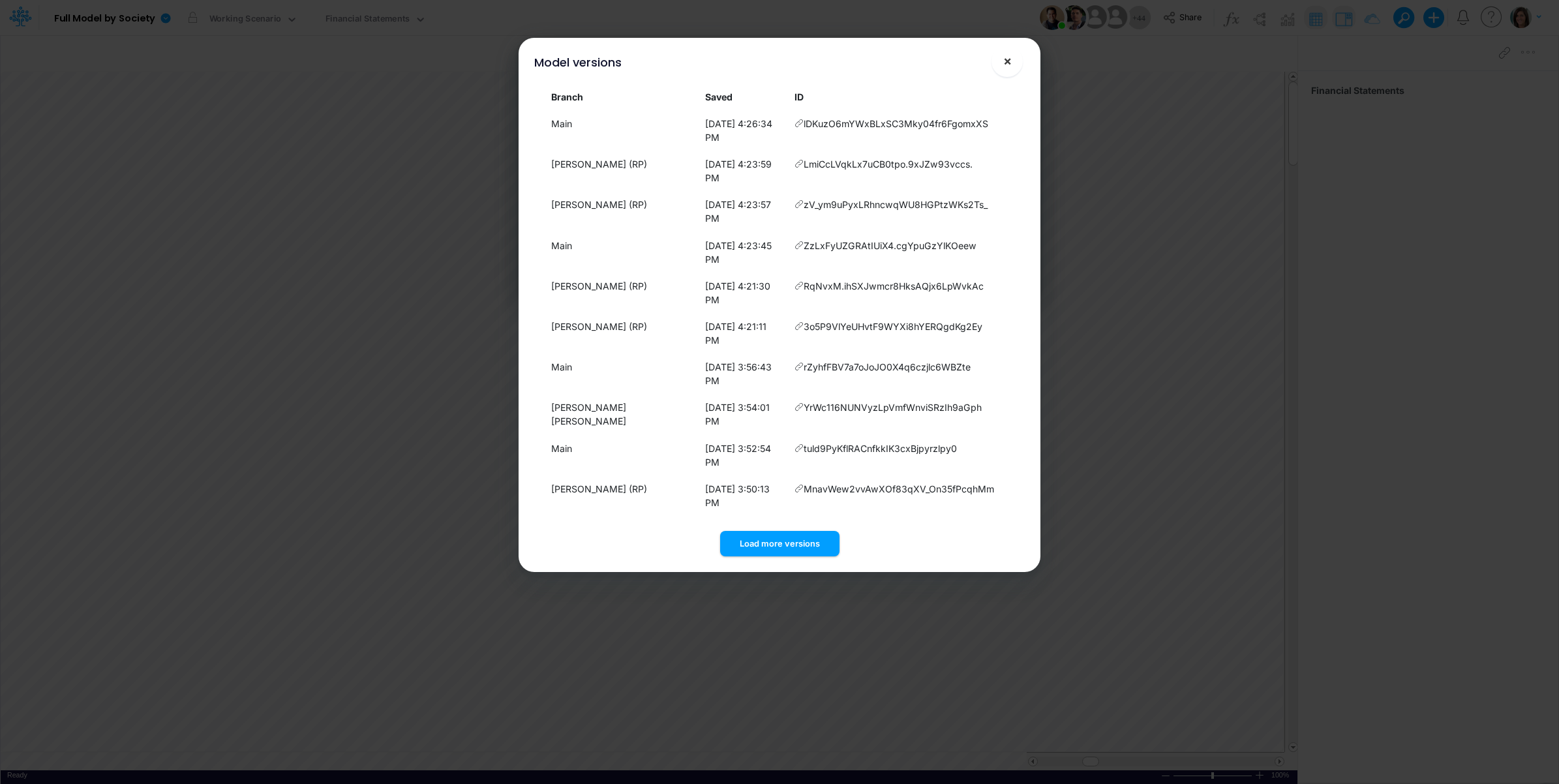
click at [1006, 64] on span "×" at bounding box center [1007, 60] width 8 height 16
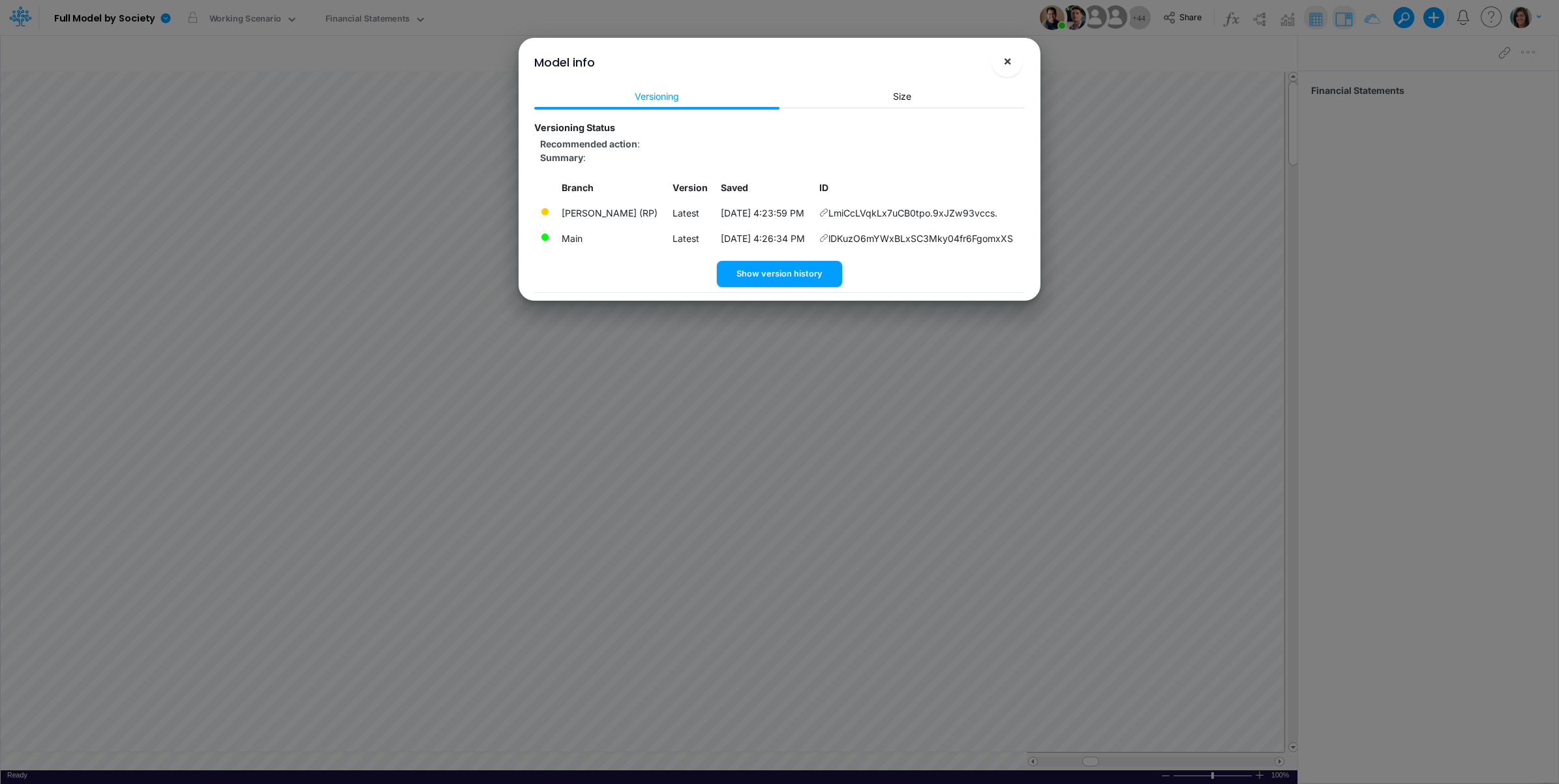
click at [1003, 66] on span "×" at bounding box center [1007, 60] width 8 height 16
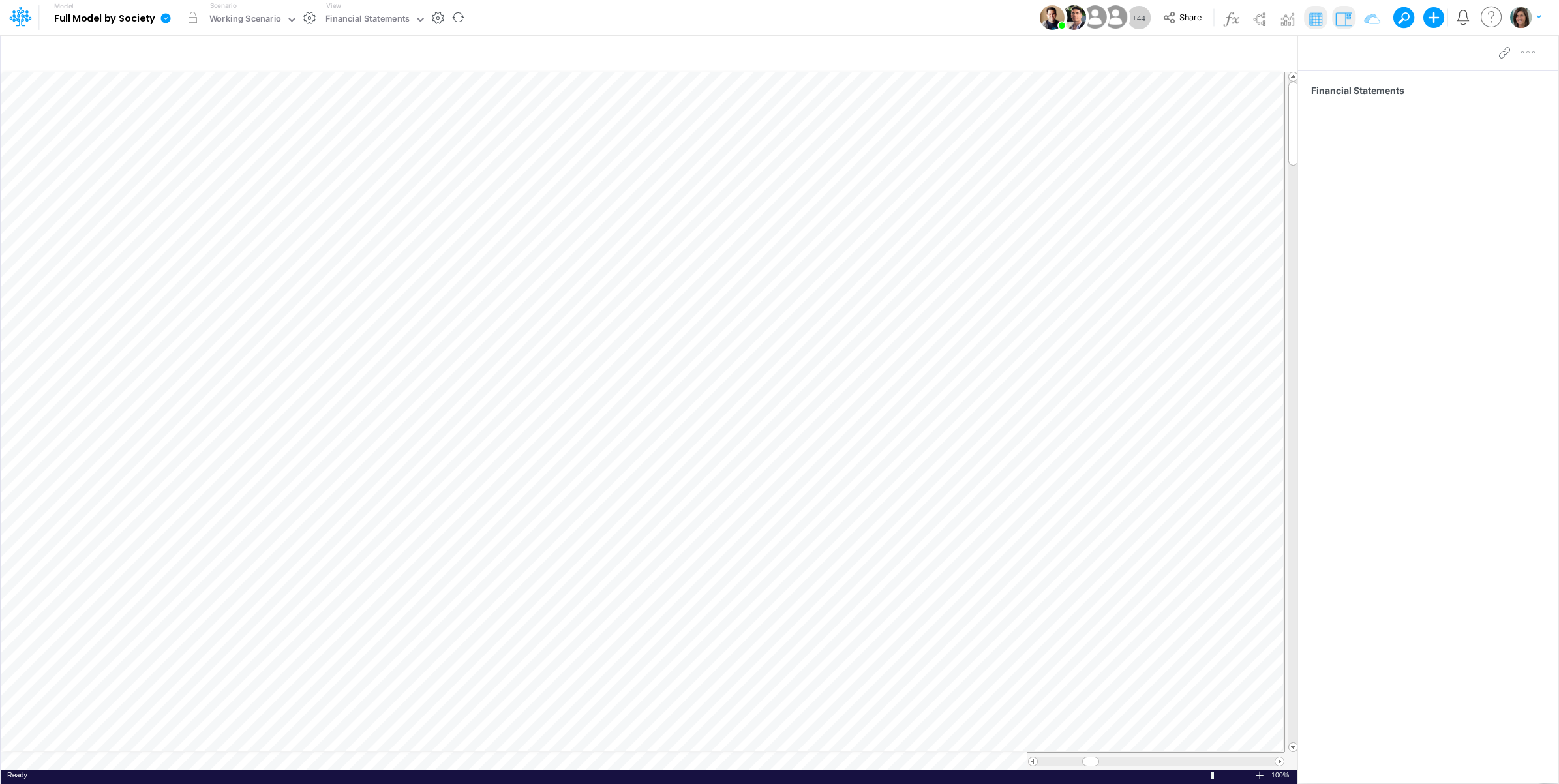
click at [163, 15] on icon at bounding box center [166, 18] width 10 height 10
click at [206, 132] on button "View model info" at bounding box center [232, 135] width 140 height 20
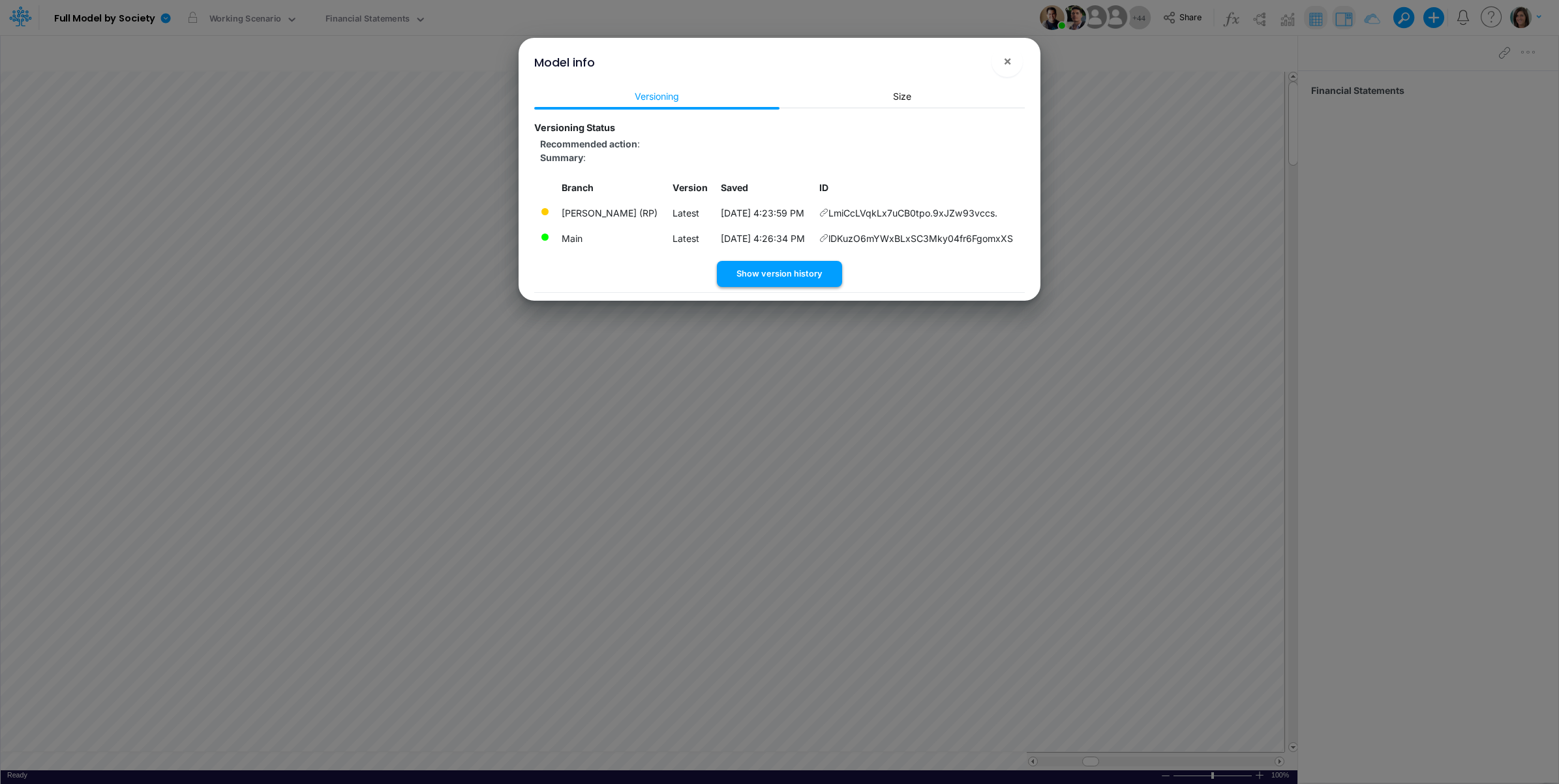
click at [774, 269] on button "Show version history" at bounding box center [780, 273] width 125 height 25
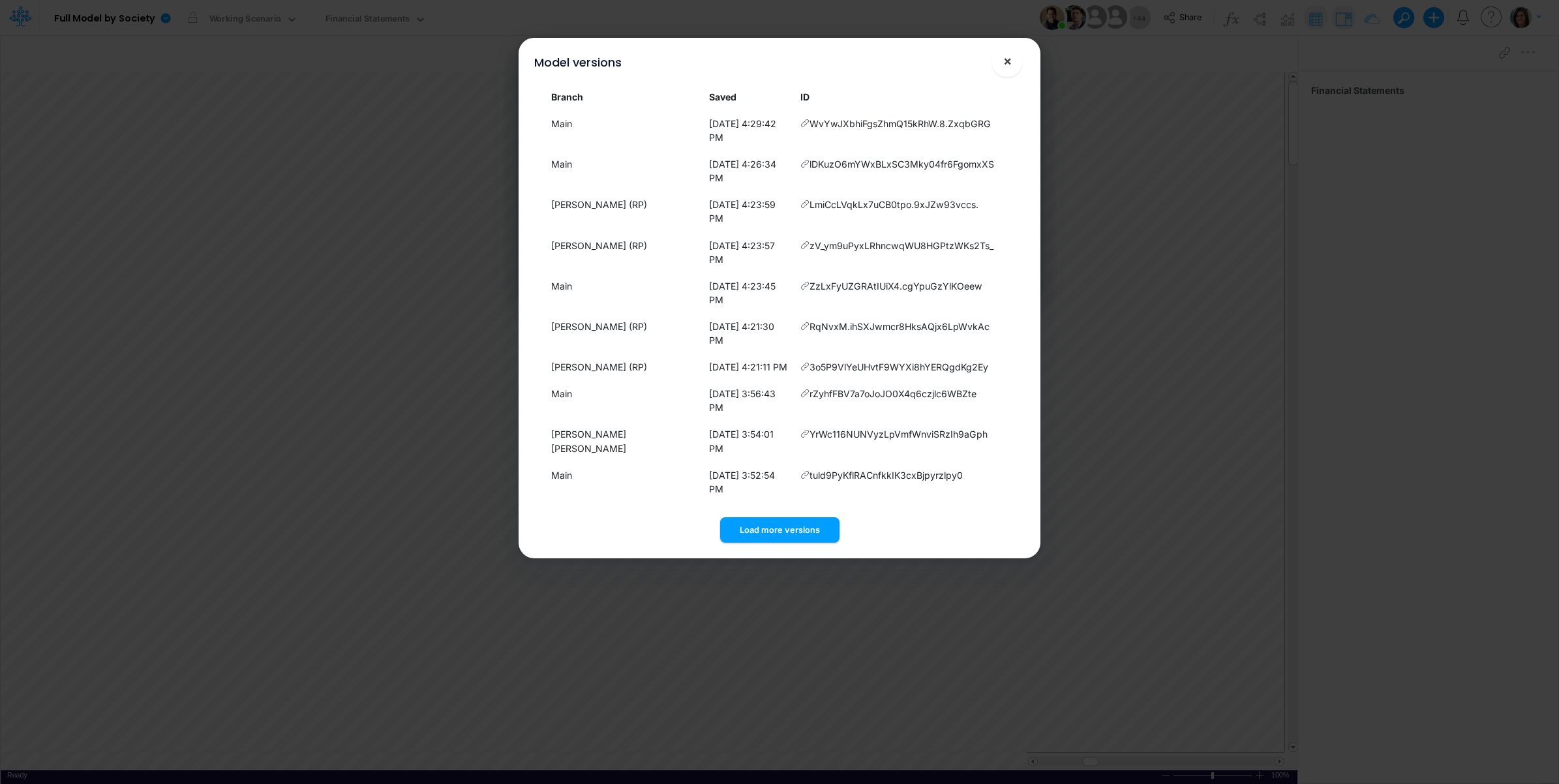
click at [1005, 61] on span "×" at bounding box center [1007, 60] width 8 height 16
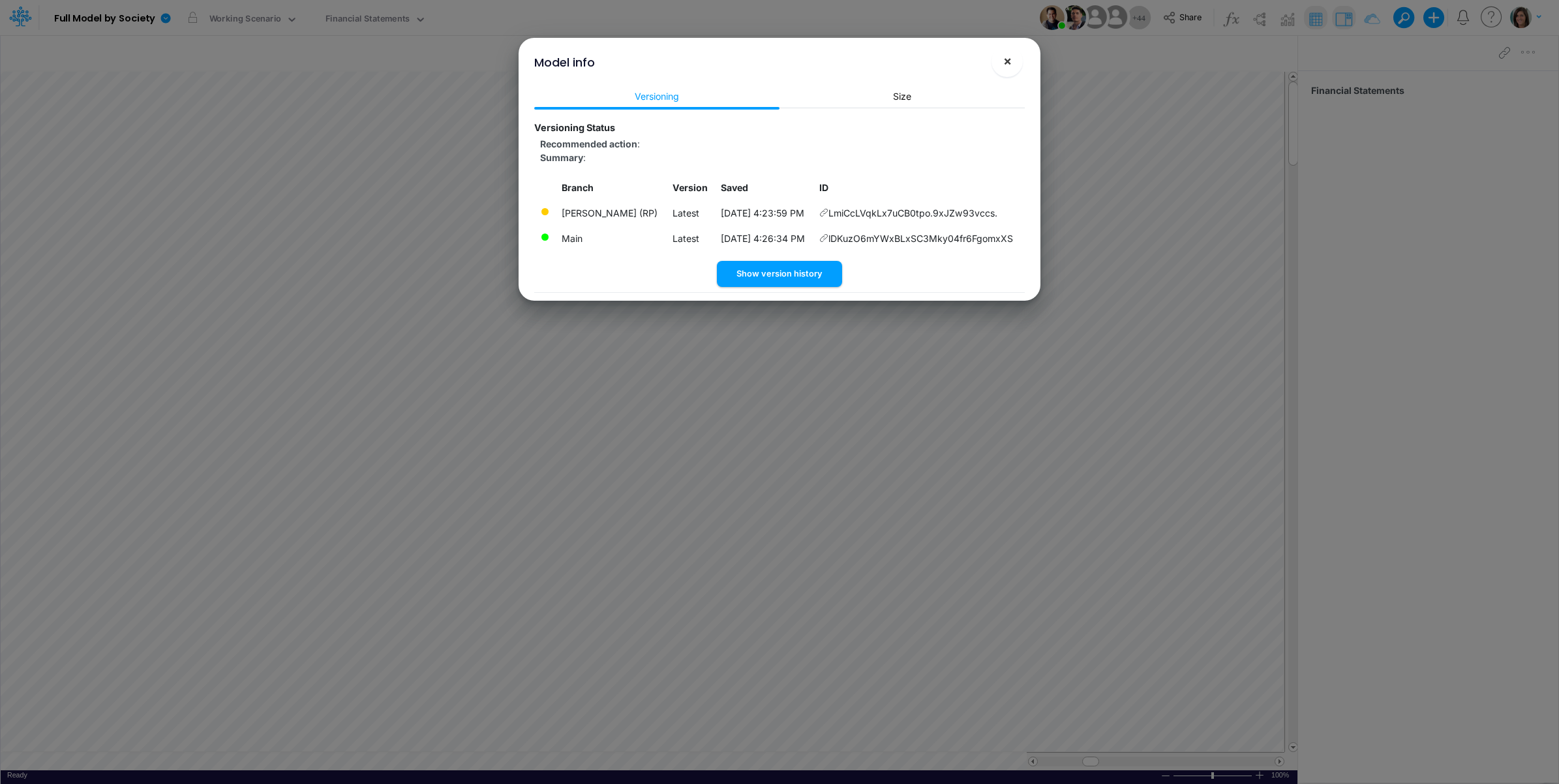
click at [1008, 60] on span "×" at bounding box center [1007, 60] width 8 height 16
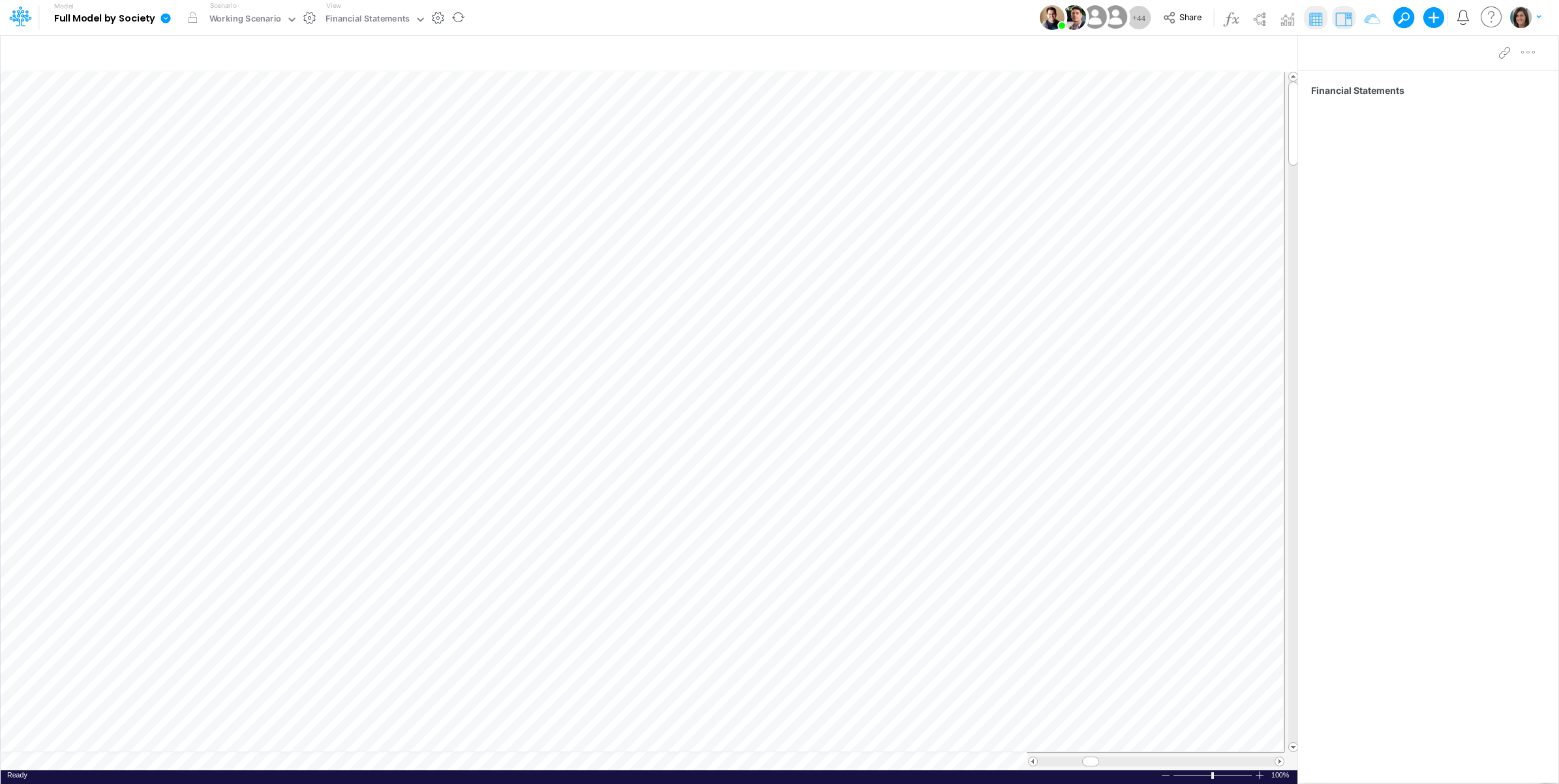
click at [165, 17] on icon at bounding box center [166, 18] width 10 height 10
click at [207, 135] on button "View model info" at bounding box center [232, 135] width 140 height 20
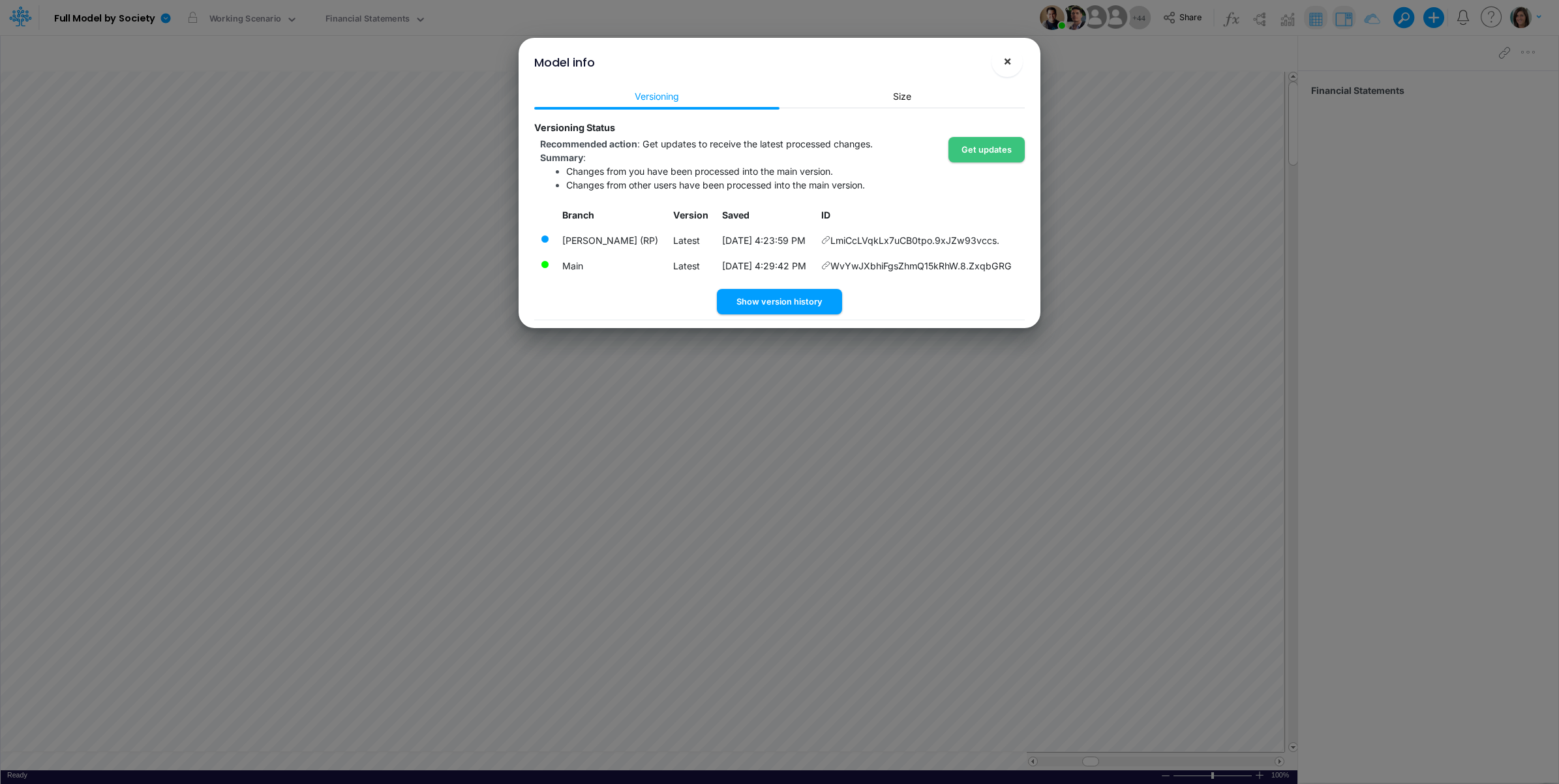
click at [1003, 59] on span "×" at bounding box center [1007, 60] width 8 height 16
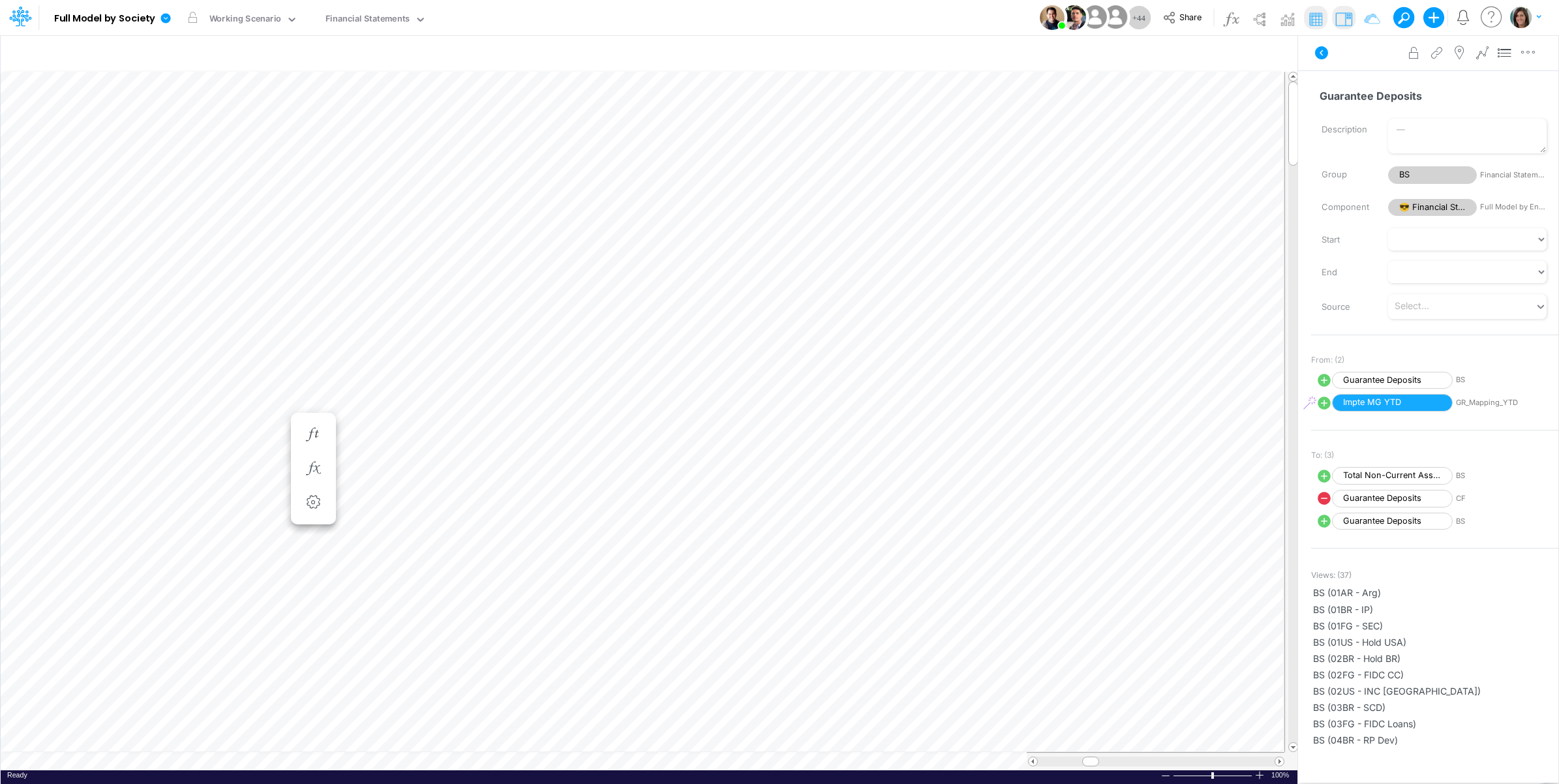
scroll to position [0, 1]
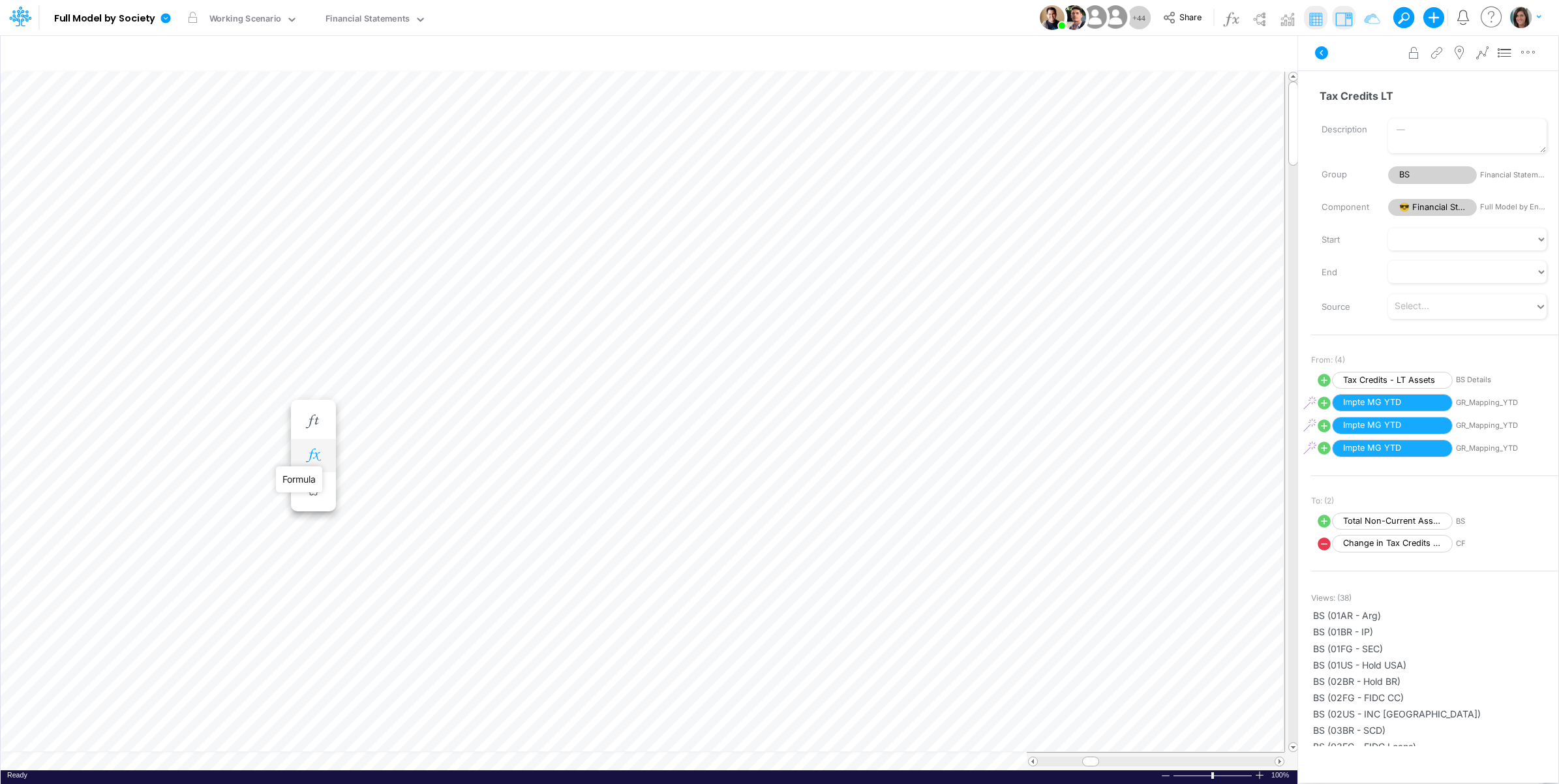
click at [315, 459] on icon "button" at bounding box center [313, 456] width 19 height 13
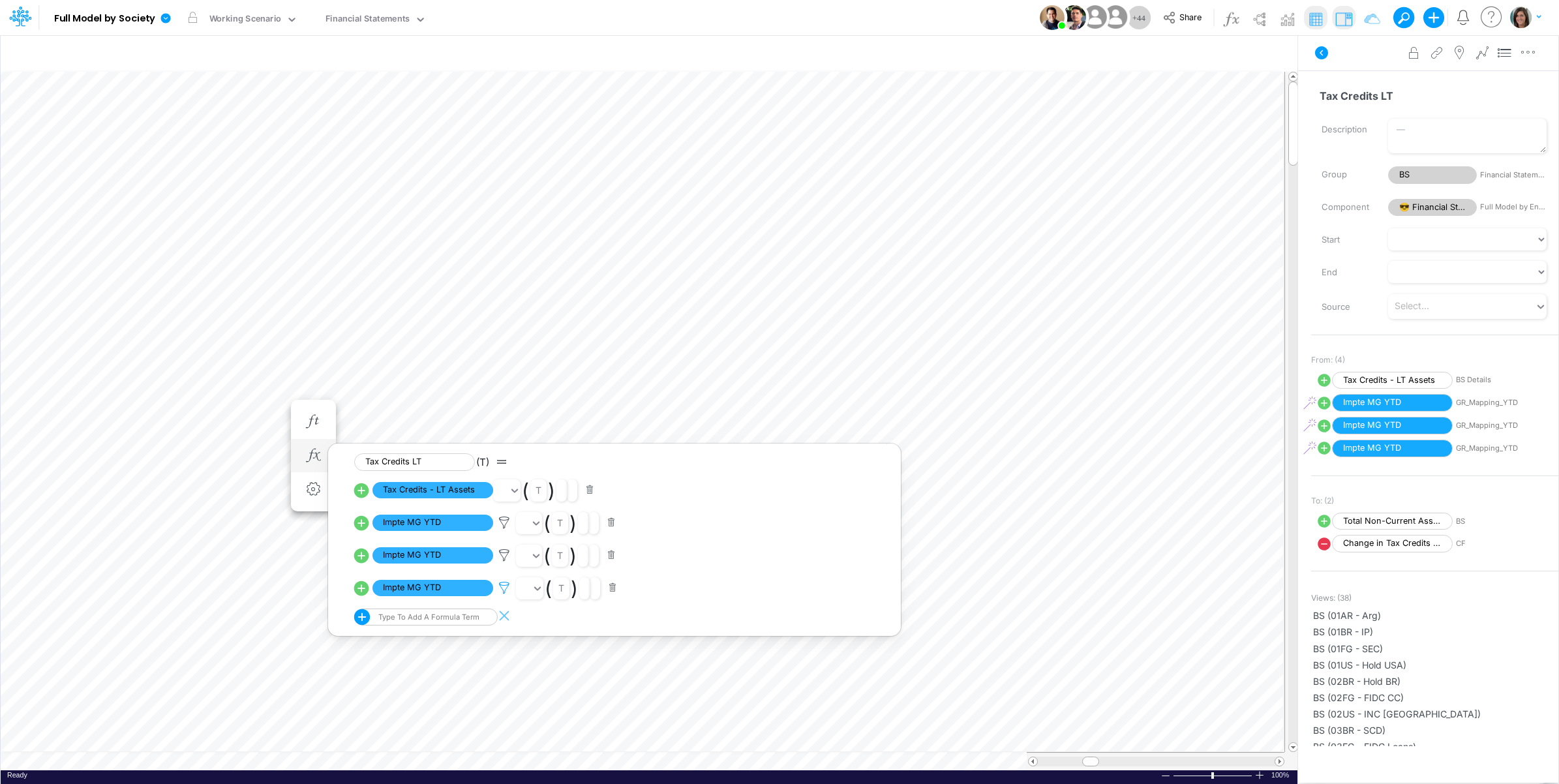
click at [503, 584] on icon at bounding box center [504, 588] width 19 height 13
click at [503, 584] on div at bounding box center [779, 395] width 1559 height 777
click at [503, 530] on icon at bounding box center [504, 522] width 19 height 13
click at [503, 552] on div at bounding box center [779, 395] width 1559 height 777
click at [614, 589] on button "button" at bounding box center [613, 588] width 25 height 18
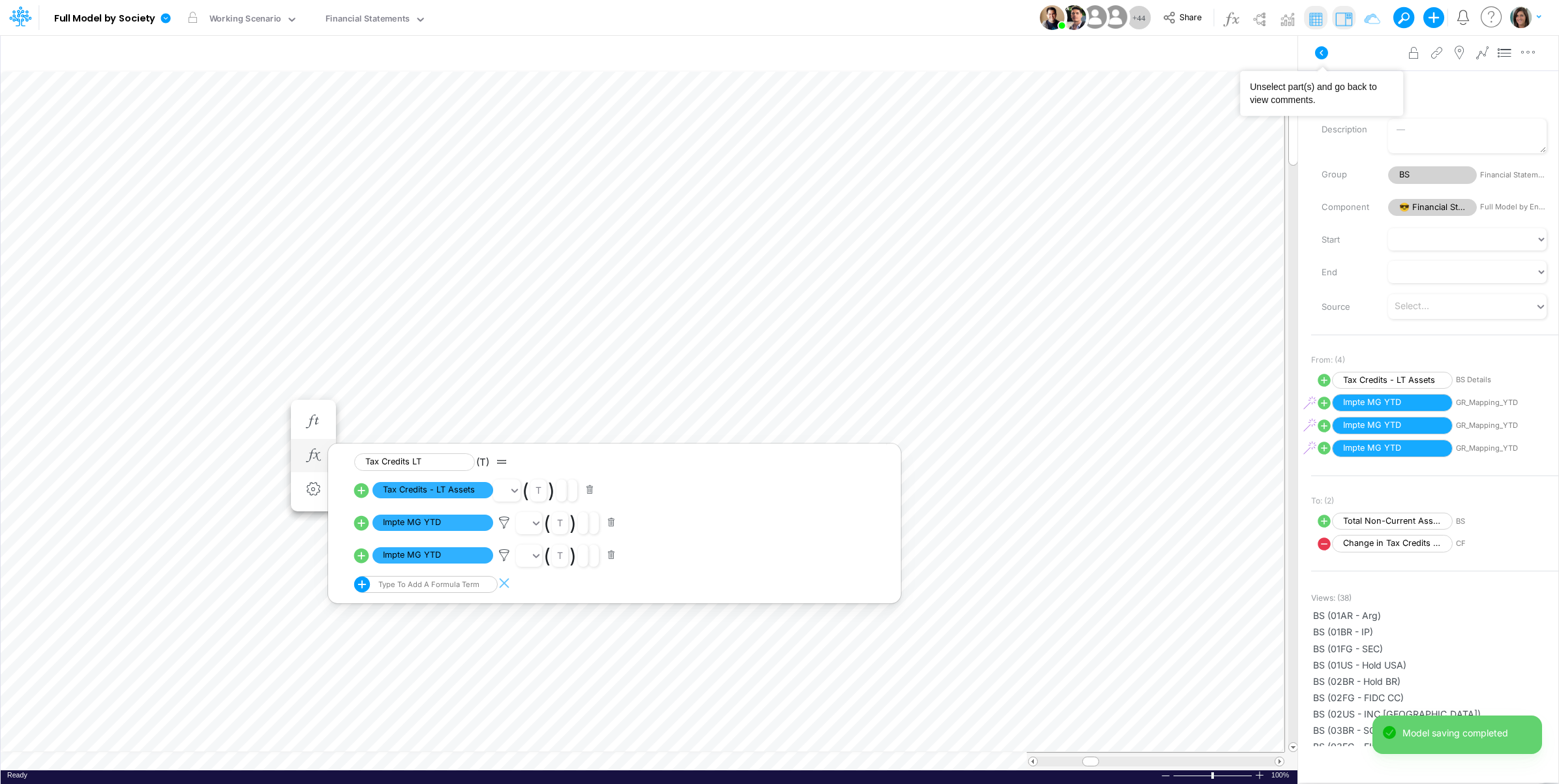
click at [1329, 61] on button at bounding box center [1321, 53] width 31 height 23
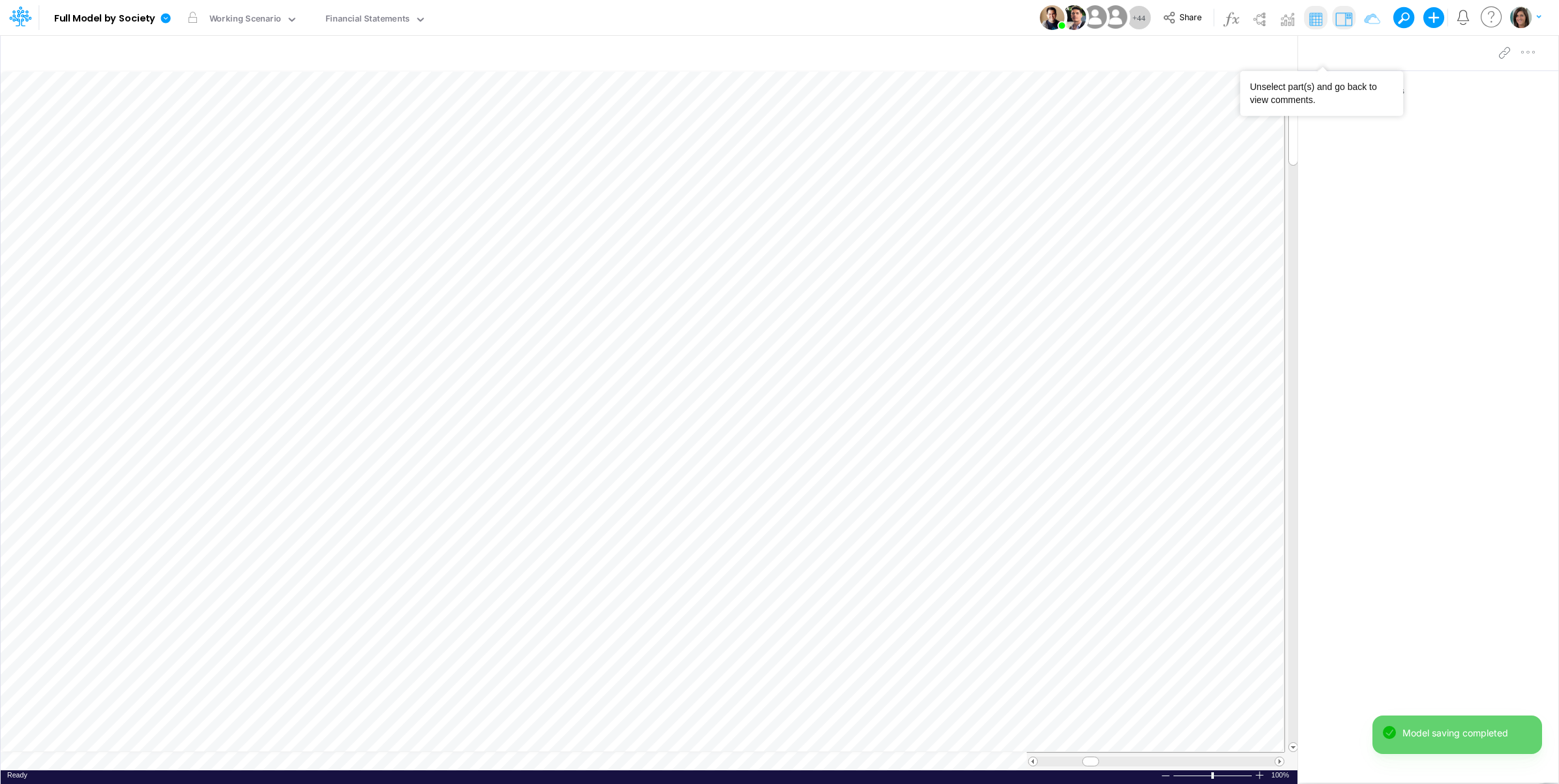
click at [1321, 53] on div at bounding box center [1428, 53] width 260 height 37
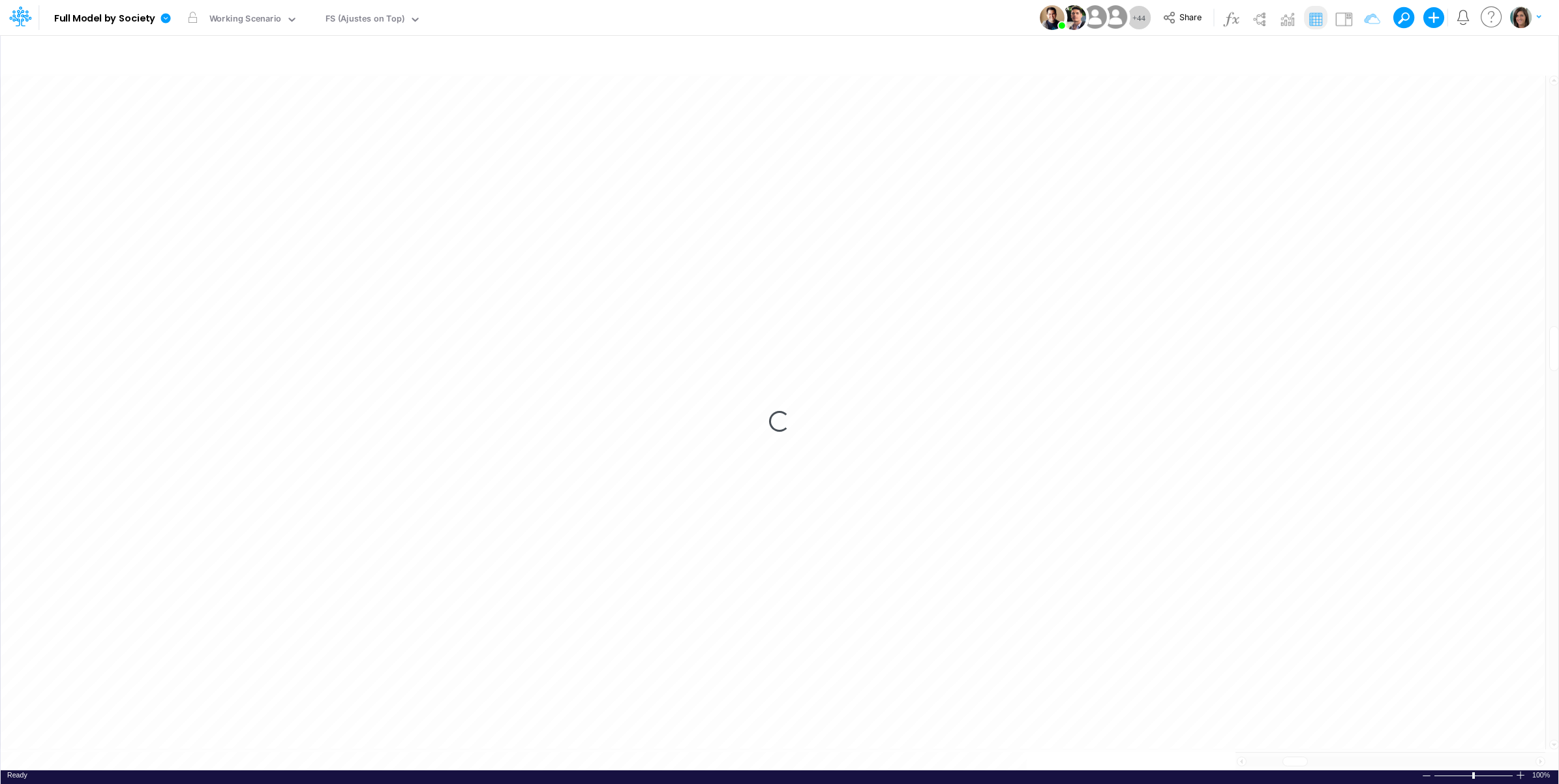
scroll to position [0, 1]
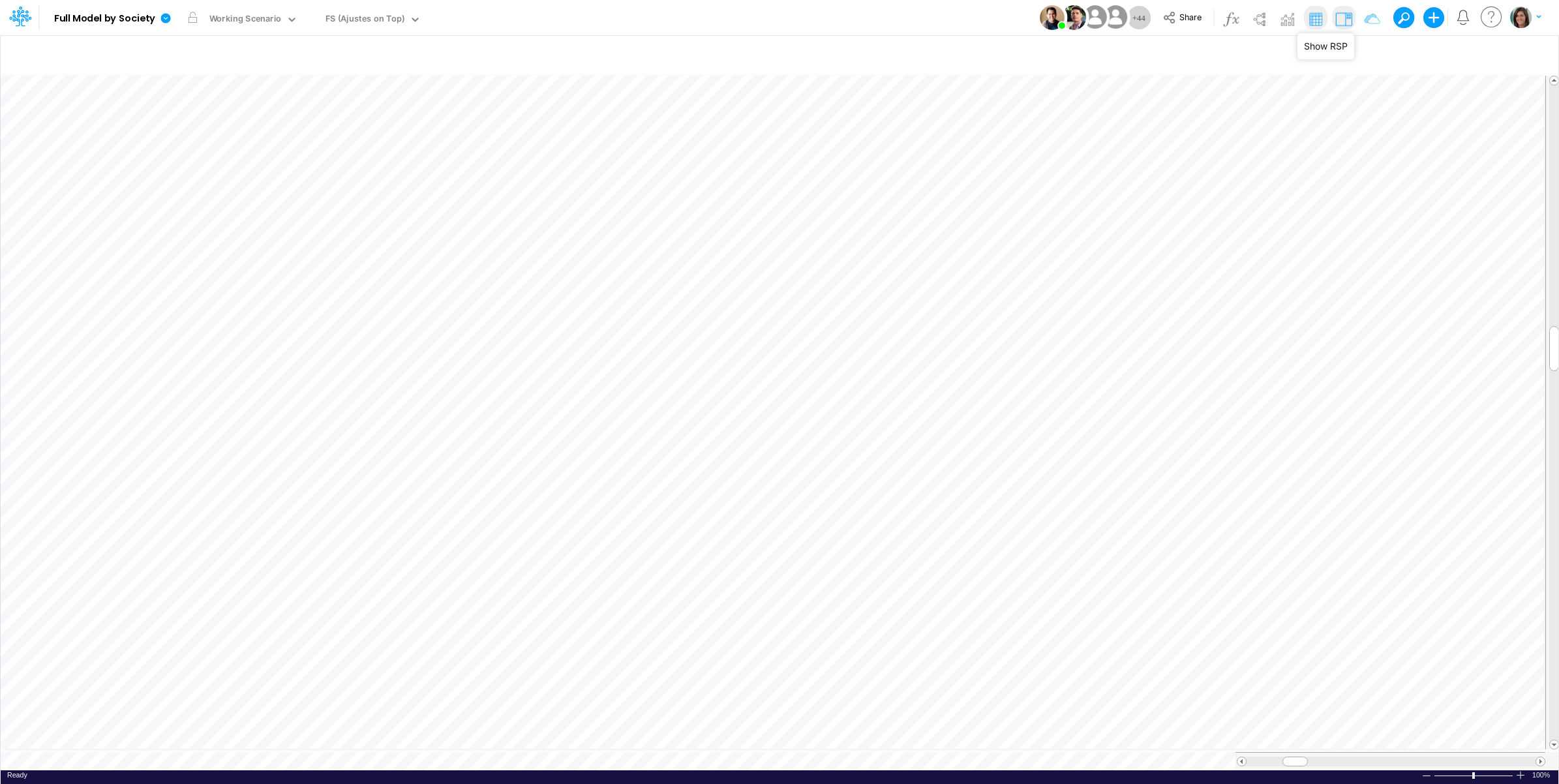
click at [1337, 17] on img at bounding box center [1343, 18] width 21 height 21
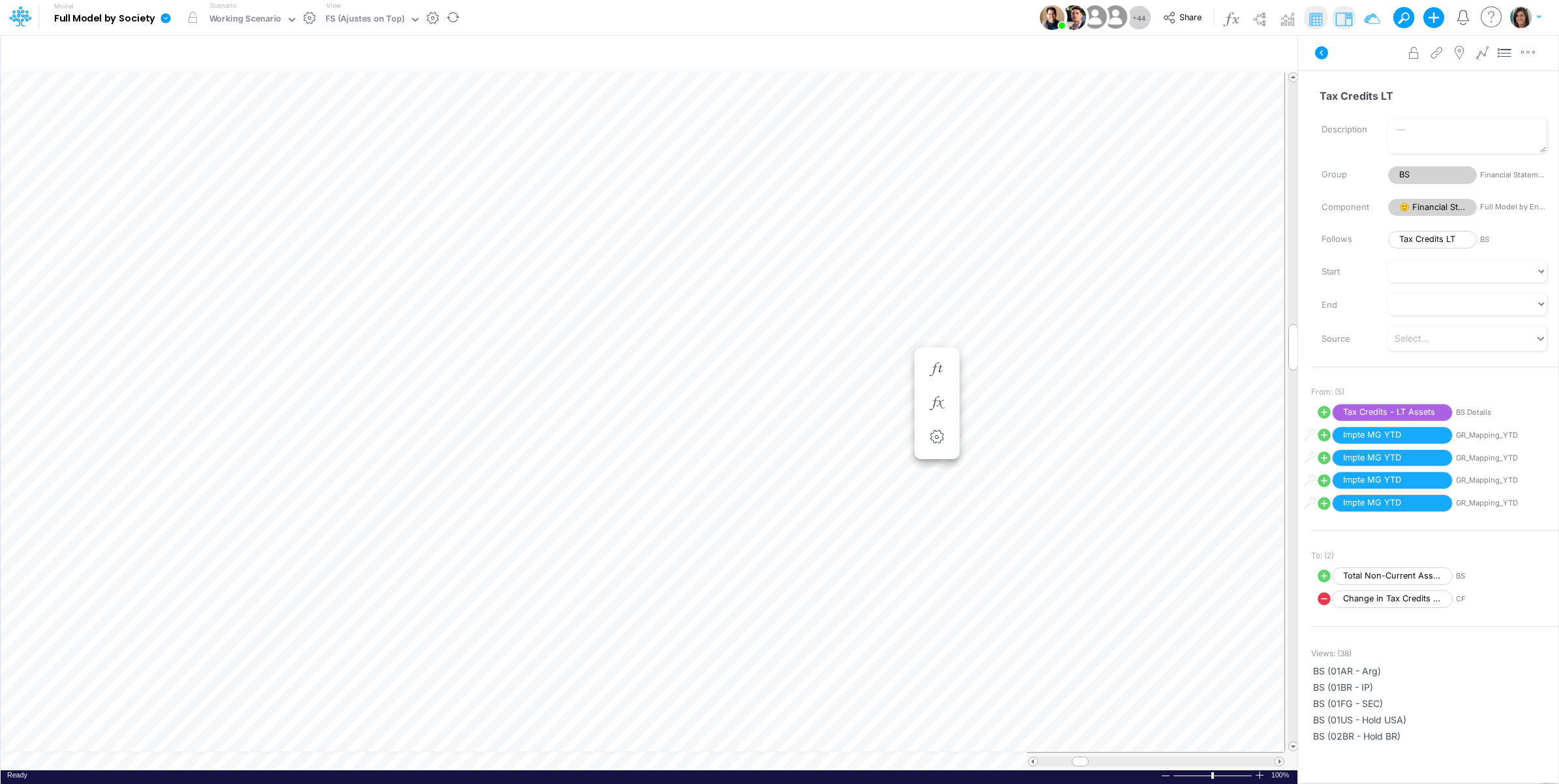
click at [161, 19] on icon at bounding box center [166, 18] width 10 height 10
click at [197, 130] on button "View model info" at bounding box center [232, 135] width 140 height 20
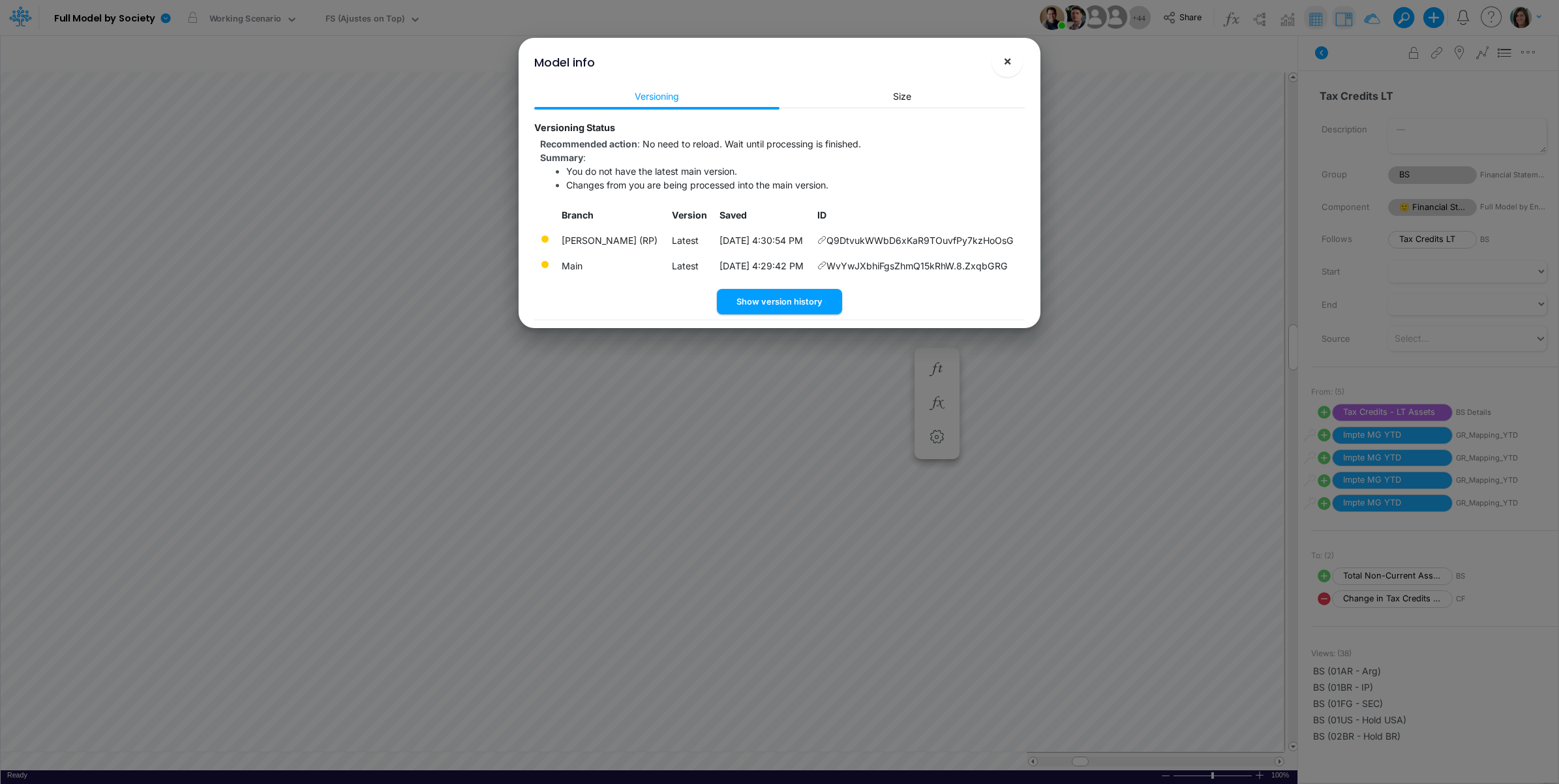
click at [1005, 60] on span "×" at bounding box center [1007, 60] width 8 height 16
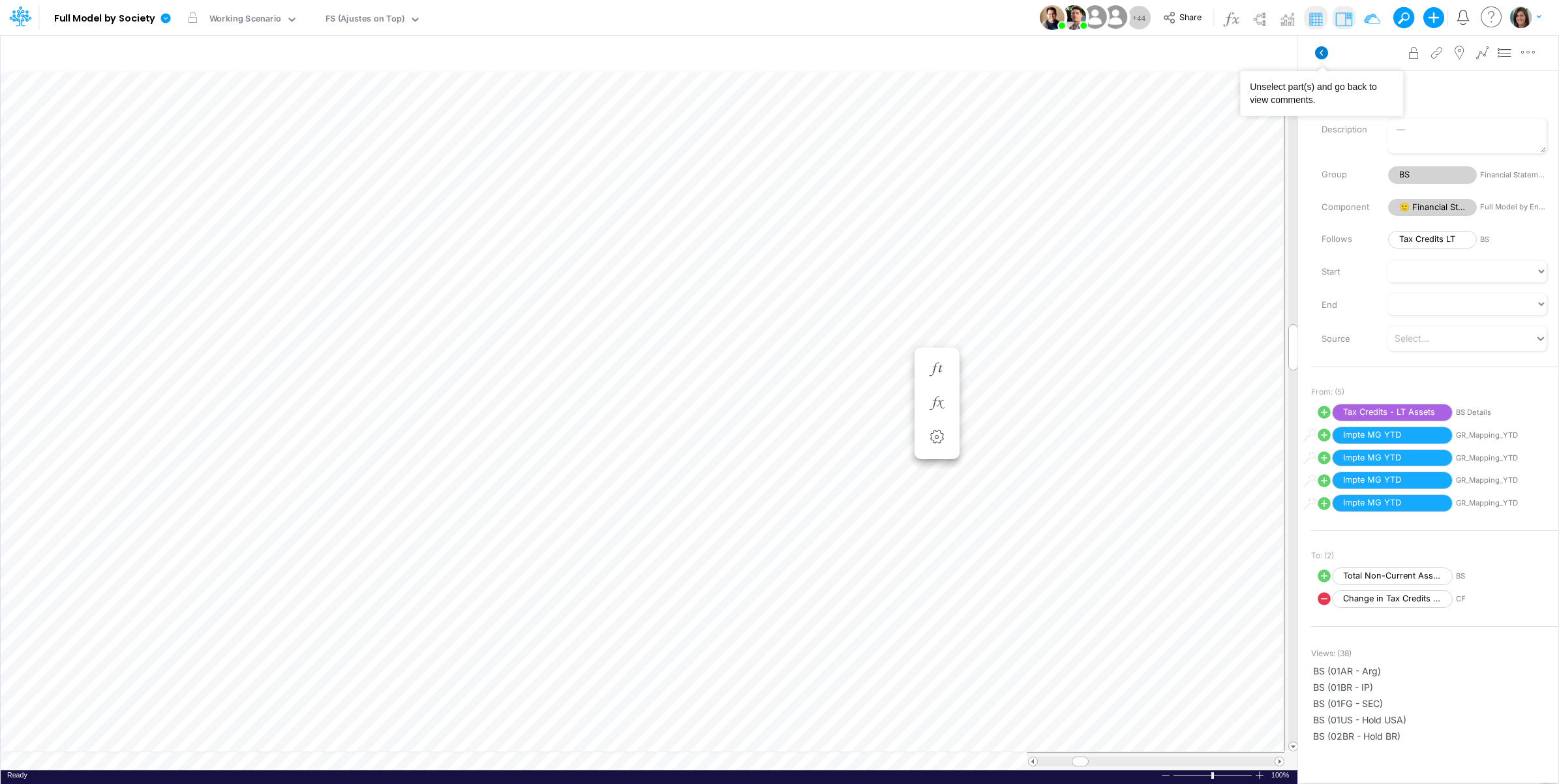
click at [1317, 57] on icon at bounding box center [1322, 53] width 13 height 13
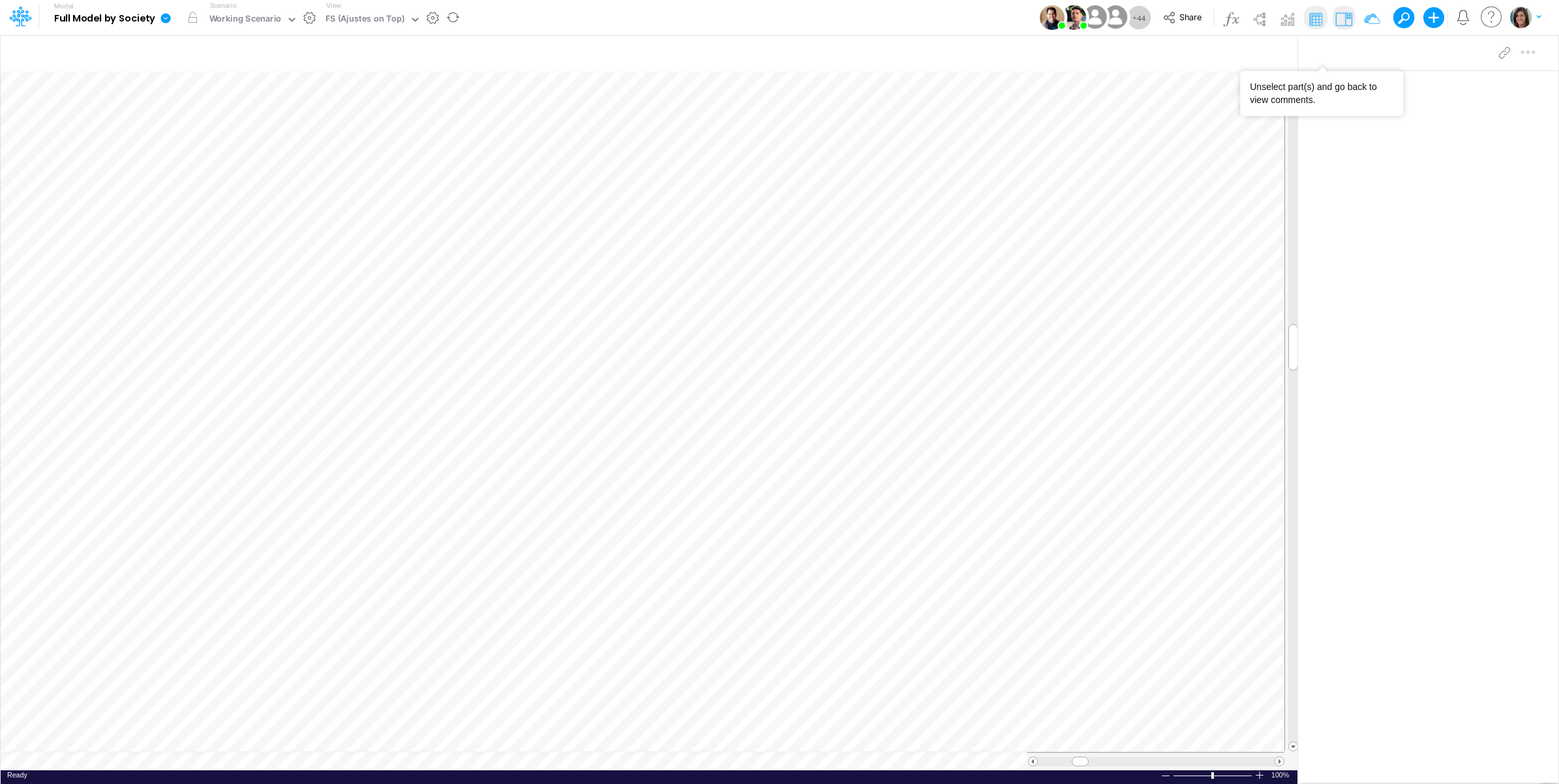
click at [166, 25] on link at bounding box center [168, 18] width 26 height 34
click at [210, 134] on button "View model info" at bounding box center [232, 135] width 140 height 20
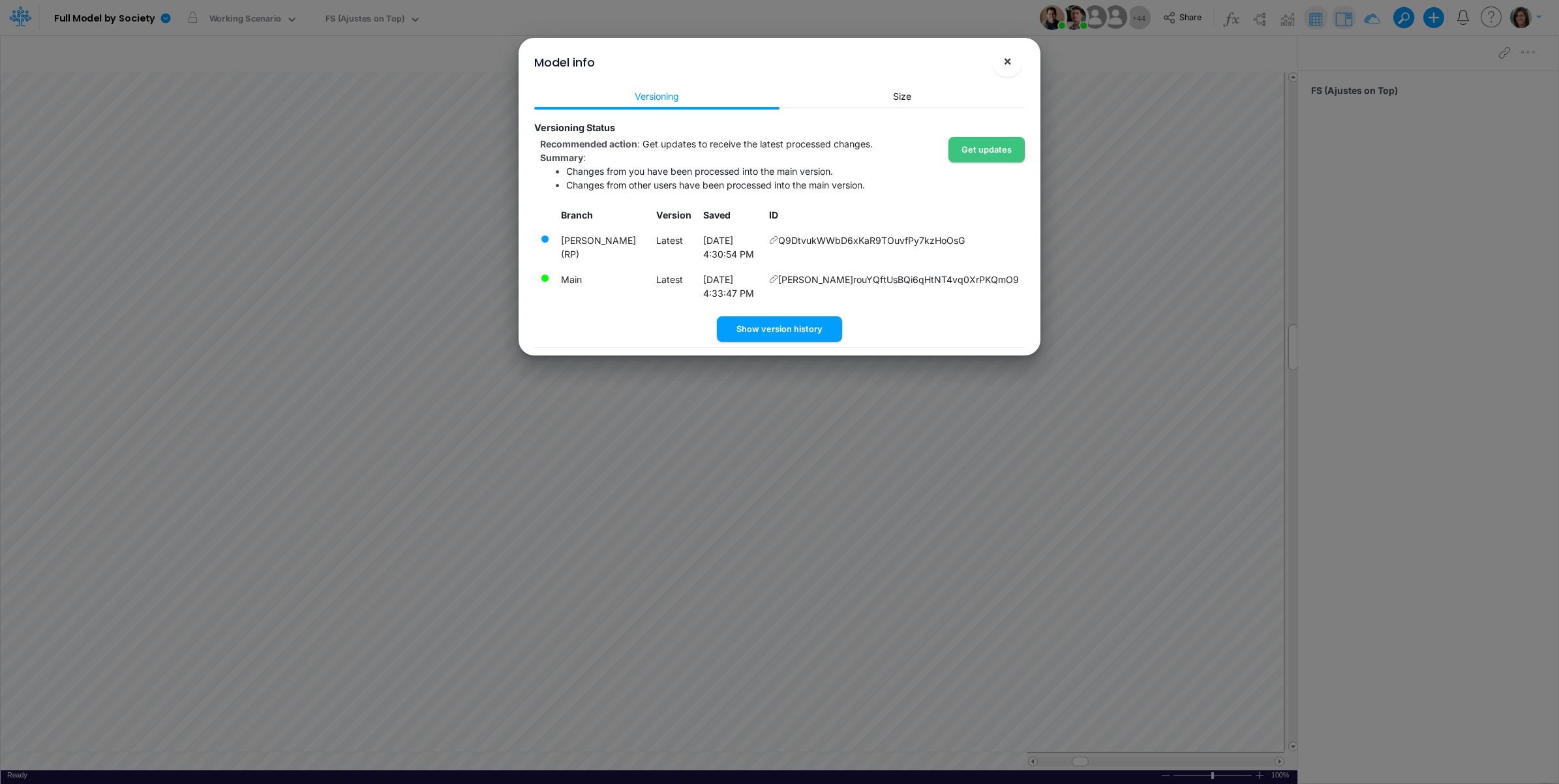
click at [1006, 61] on span "×" at bounding box center [1007, 60] width 8 height 16
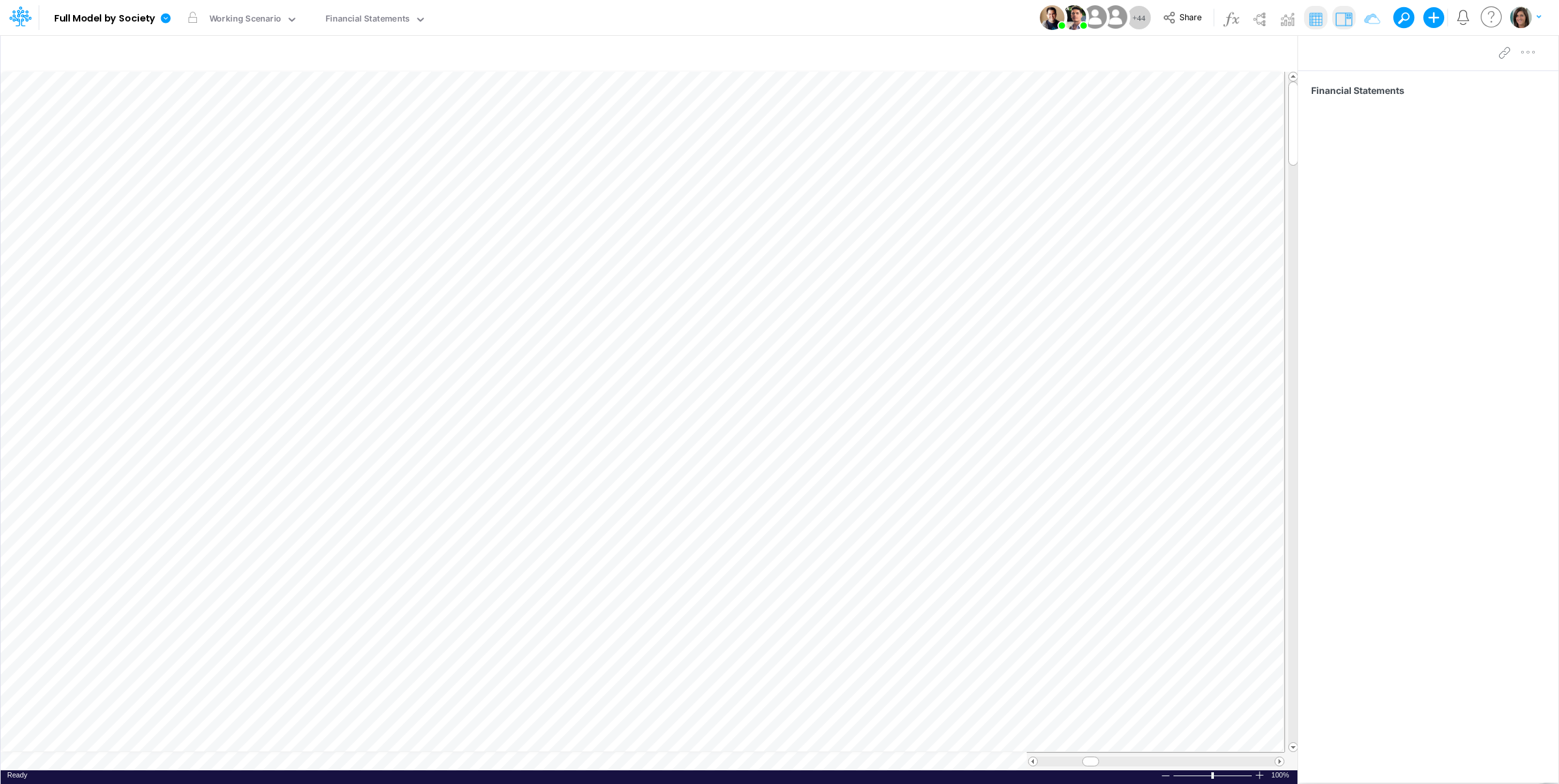
scroll to position [0, 1]
click at [165, 19] on icon at bounding box center [166, 18] width 10 height 10
click at [187, 53] on button "Edit model settings" at bounding box center [232, 53] width 140 height 20
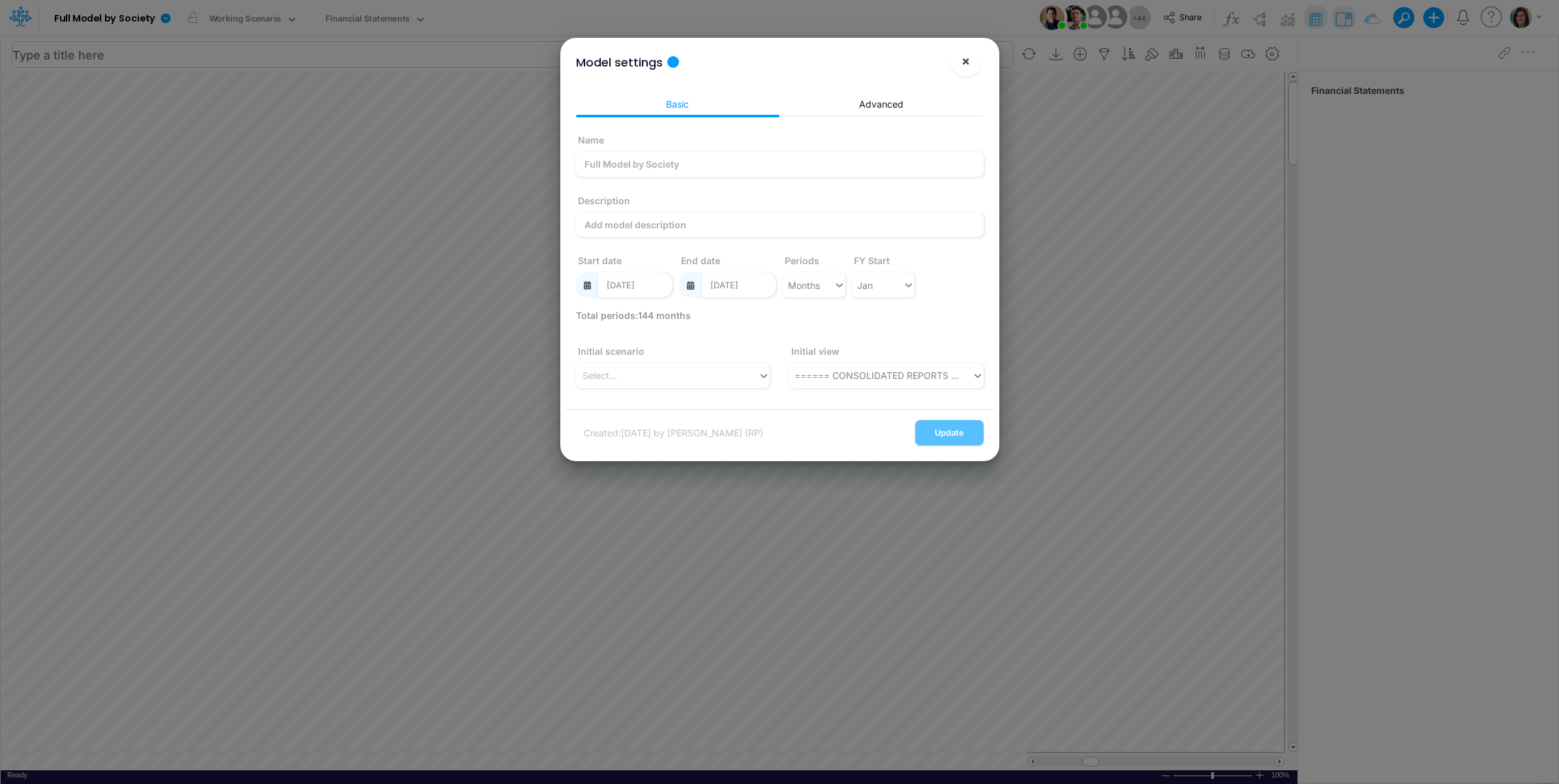
drag, startPoint x: 961, startPoint y: 63, endPoint x: 935, endPoint y: 65, distance: 26.1
click at [962, 64] on span "×" at bounding box center [965, 60] width 8 height 16
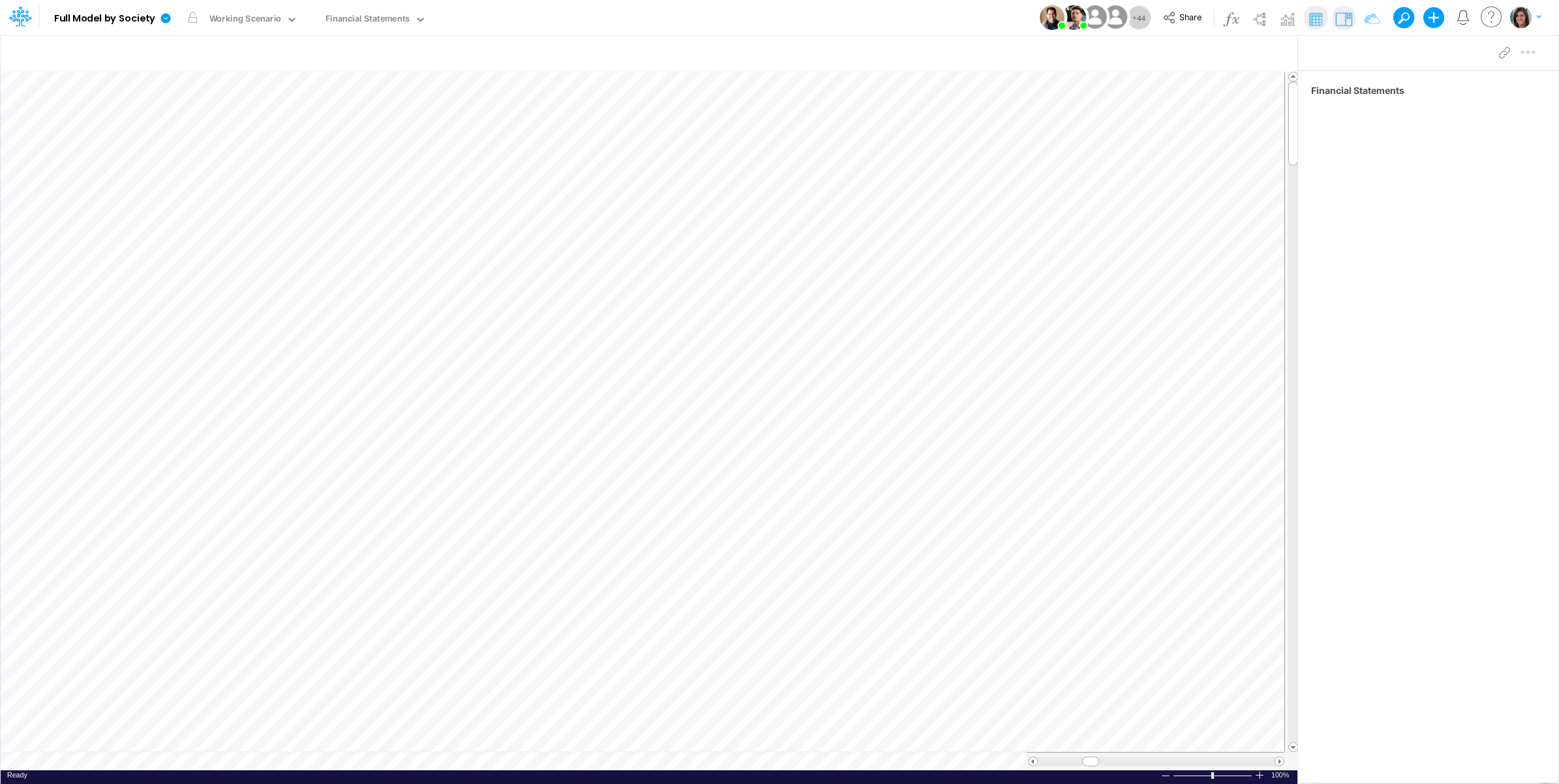
click at [729, 11] on div "Model Full Model by Society Edit model settings Duplicate Import QuickBooks Qui…" at bounding box center [780, 18] width 1404 height 35
click at [167, 18] on icon at bounding box center [166, 18] width 12 height 12
click at [218, 131] on button "View model info" at bounding box center [232, 135] width 140 height 20
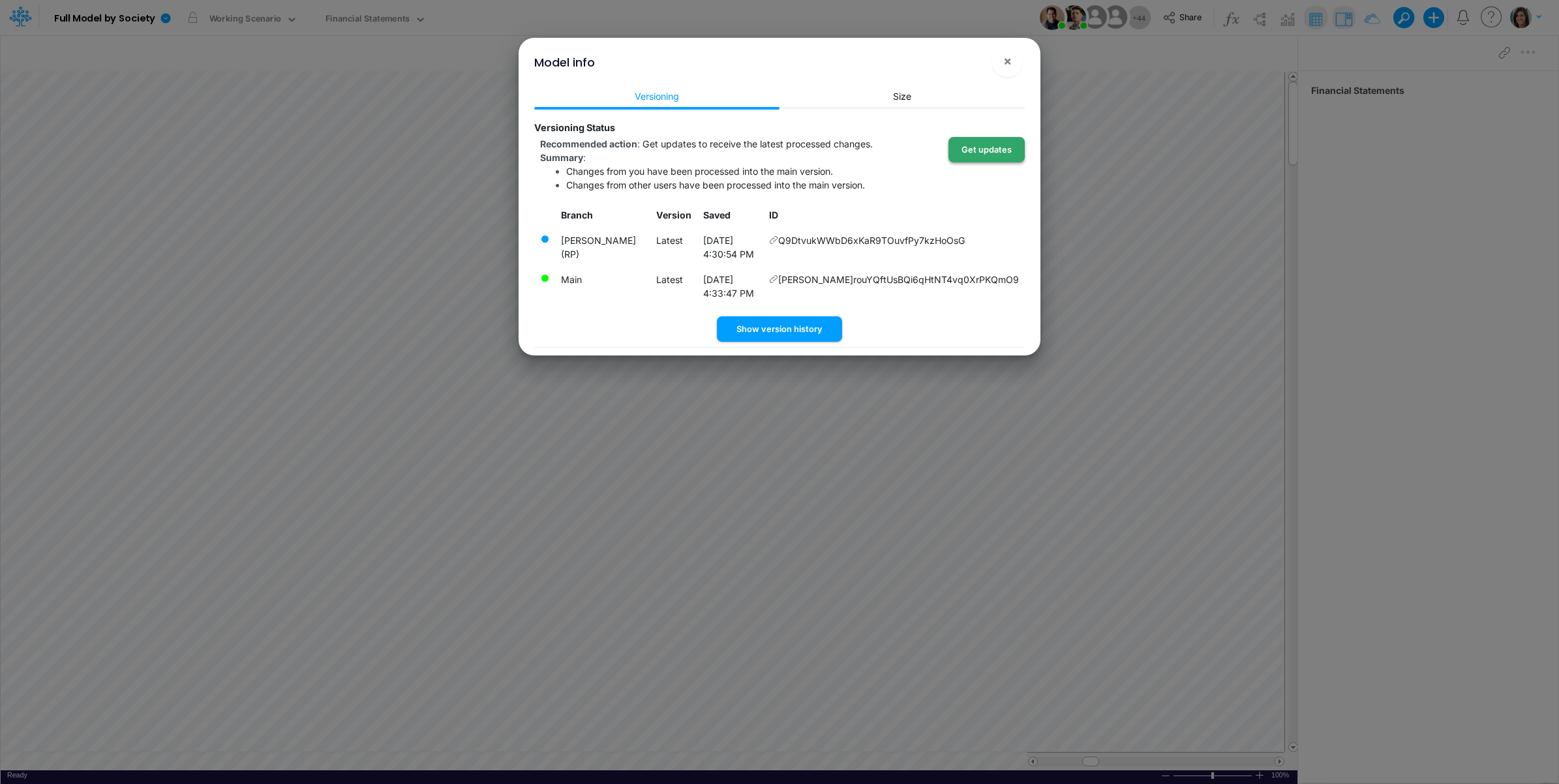
click at [984, 156] on button "Get updates" at bounding box center [986, 150] width 76 height 25
click at [796, 317] on button "Show version history" at bounding box center [780, 329] width 125 height 25
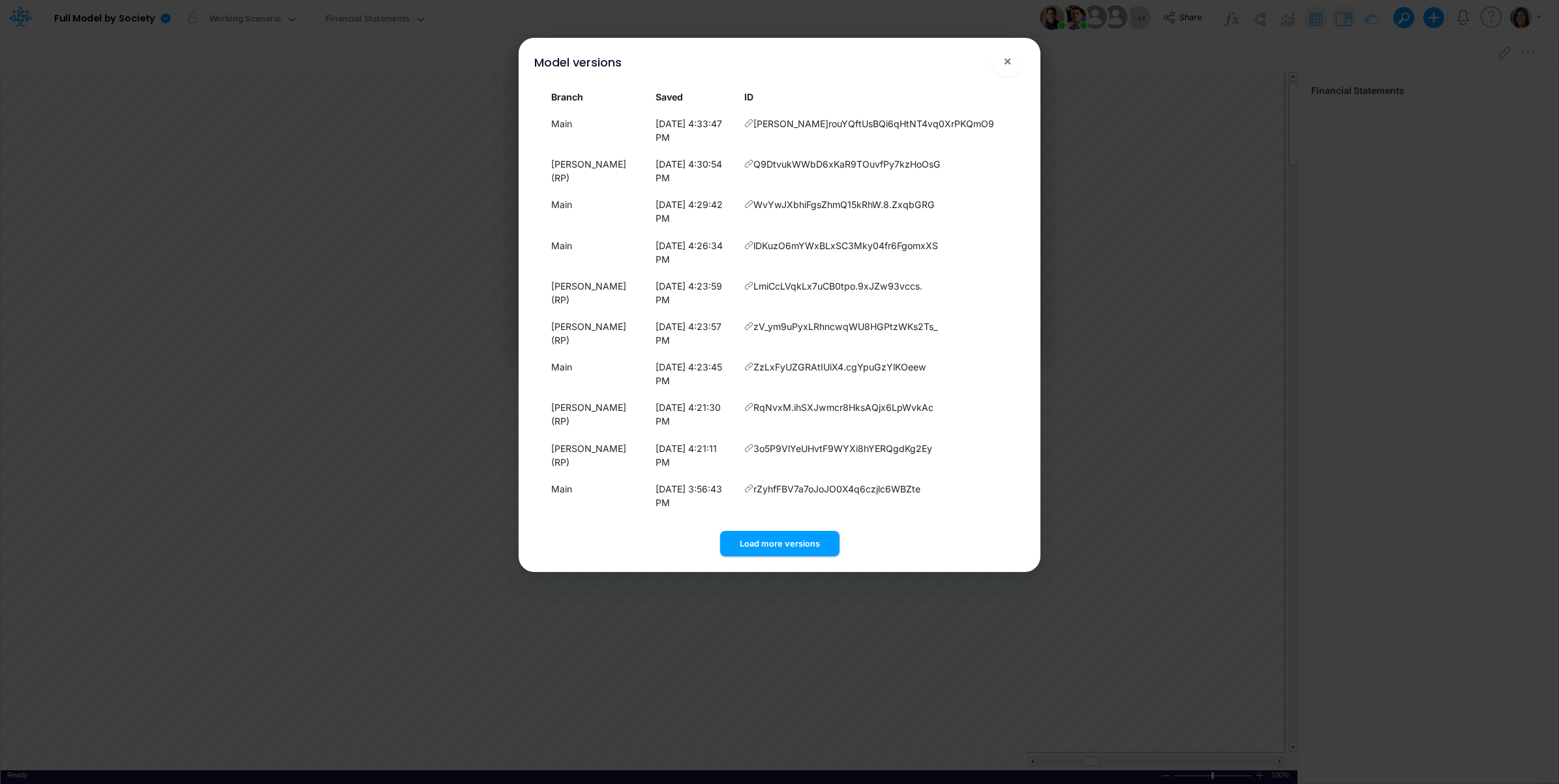
click at [1022, 49] on div "Model versions ×" at bounding box center [780, 59] width 512 height 43
click at [1010, 61] on span "×" at bounding box center [1007, 60] width 8 height 16
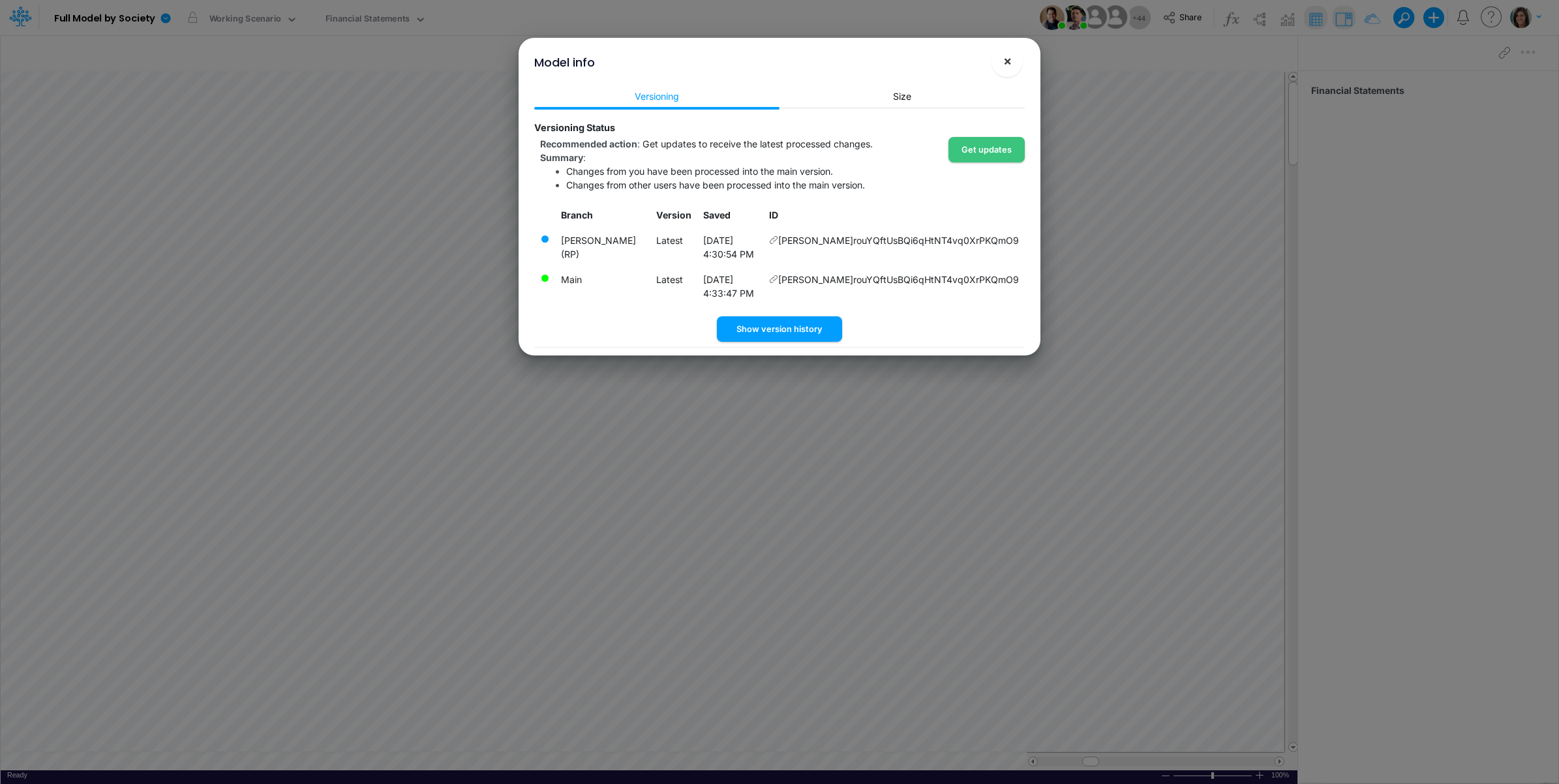
drag, startPoint x: 1003, startPoint y: 64, endPoint x: 986, endPoint y: 63, distance: 17.0
click at [994, 64] on button "×" at bounding box center [1006, 61] width 31 height 31
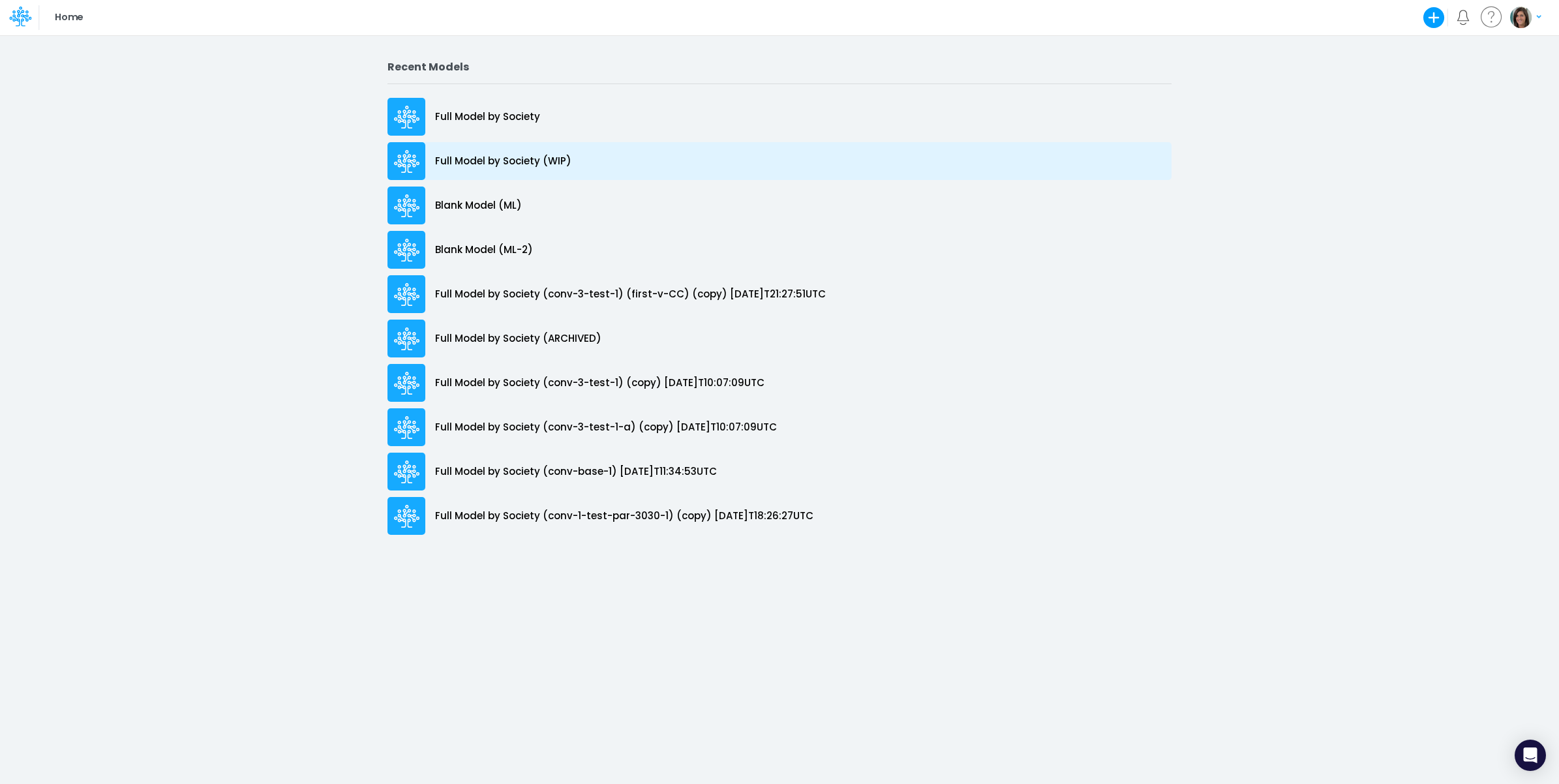
click at [461, 165] on p "Full Model by Society (WIP)" at bounding box center [503, 161] width 136 height 15
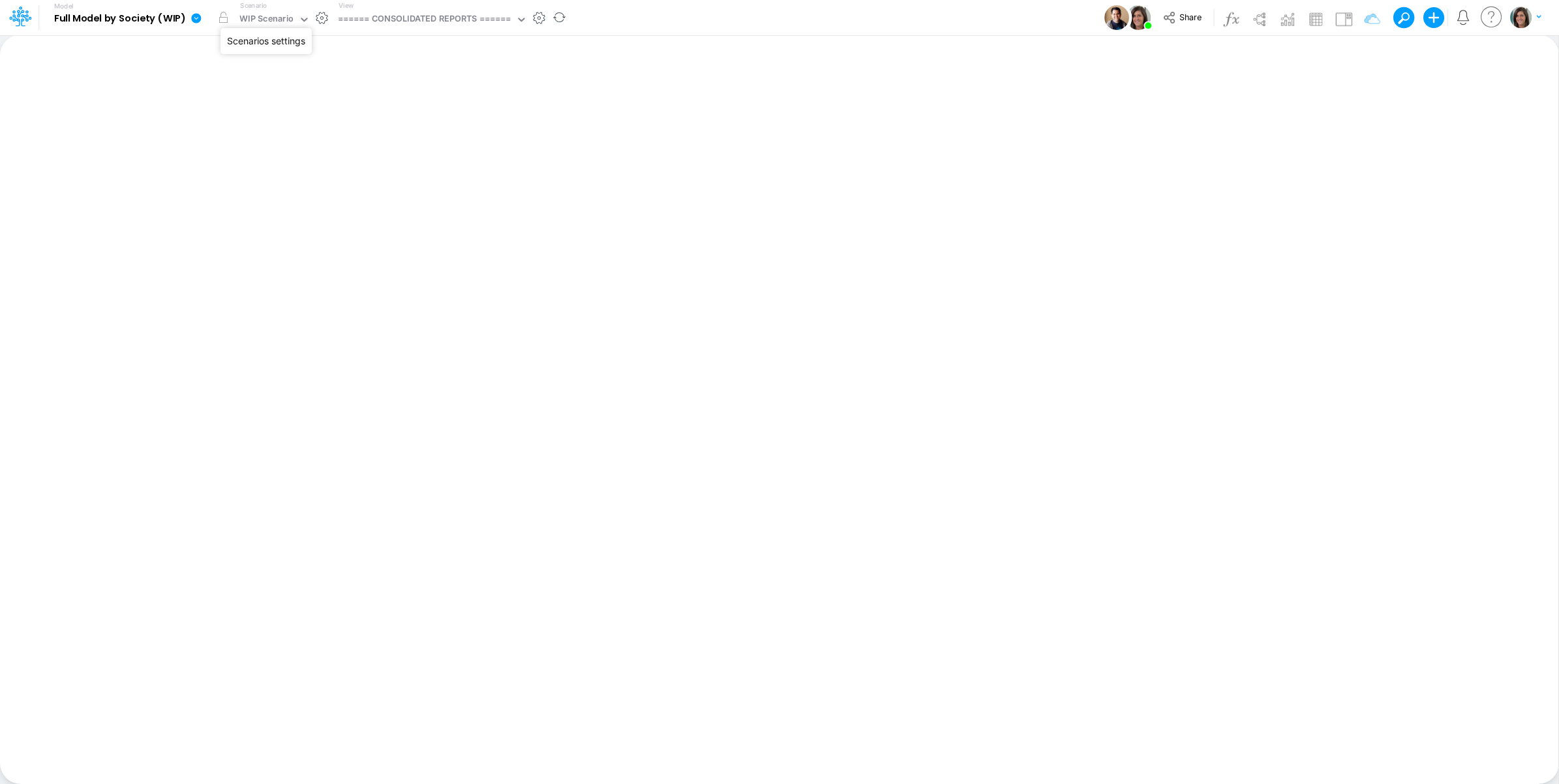
click at [324, 18] on button "button" at bounding box center [322, 18] width 13 height 13
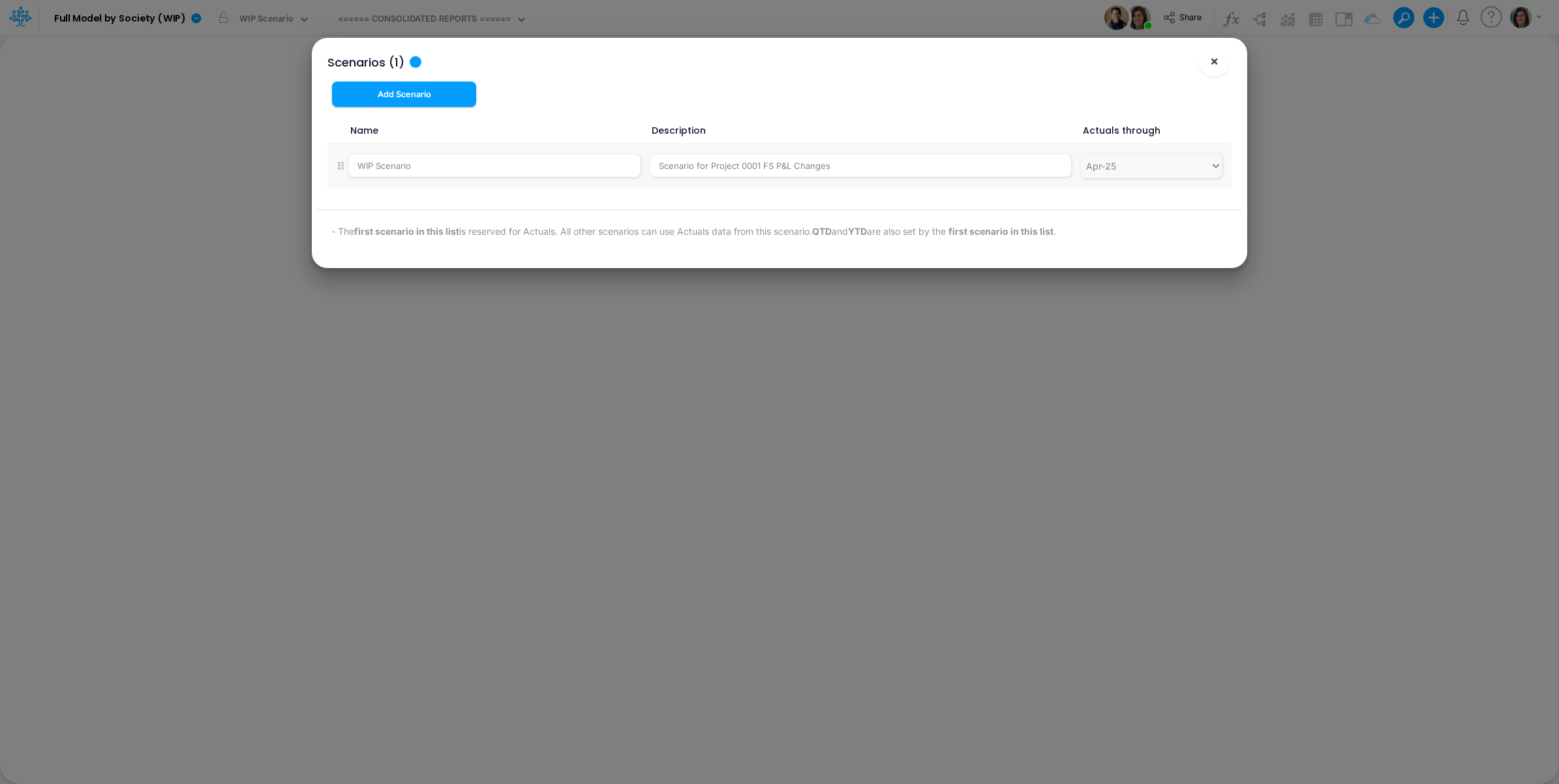
click at [1214, 65] on span "×" at bounding box center [1215, 60] width 8 height 16
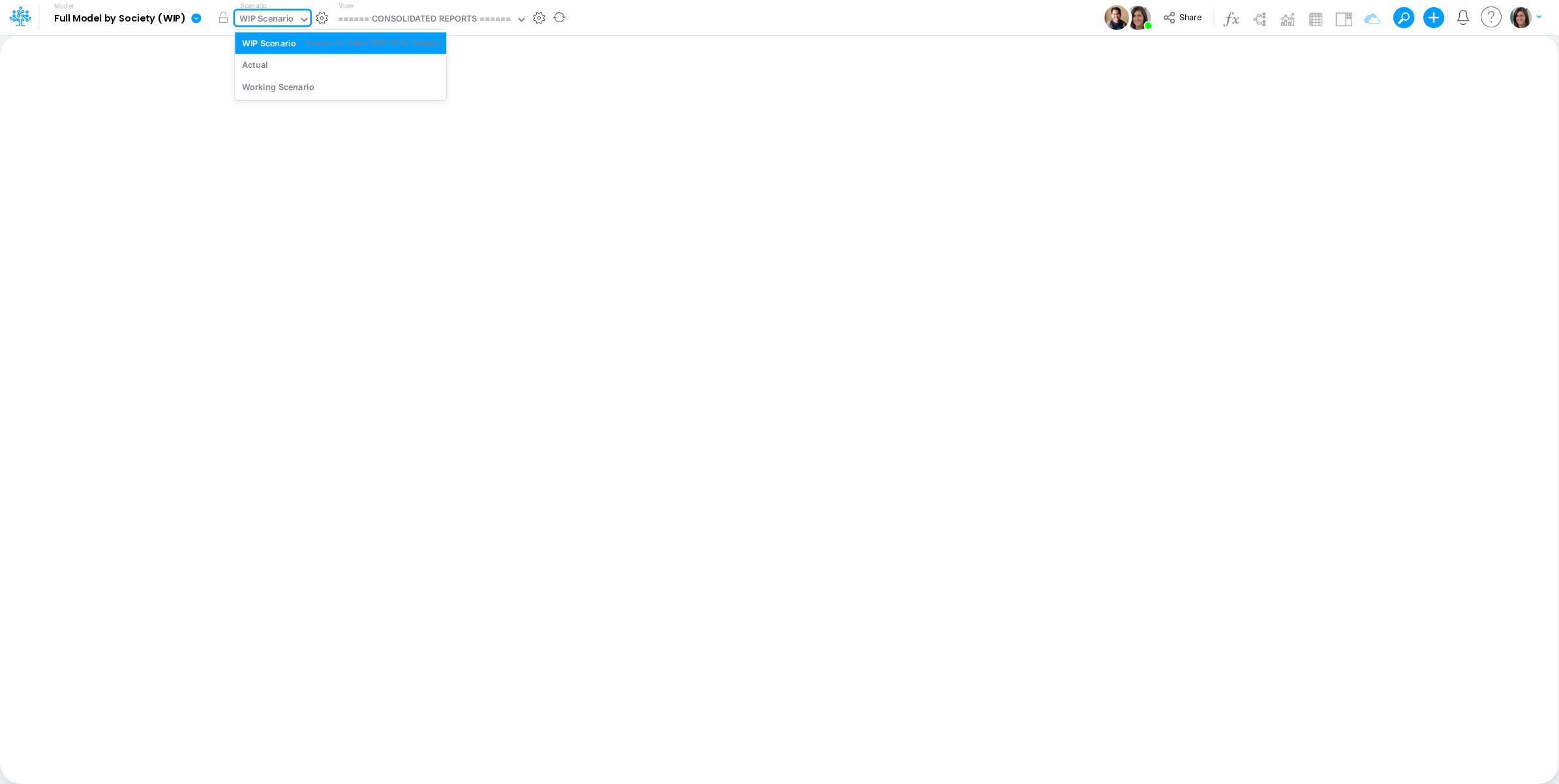
click at [272, 18] on div "WIP Scenario" at bounding box center [266, 20] width 54 height 15
click at [281, 84] on div "Working Scenario" at bounding box center [278, 86] width 73 height 13
click at [340, 15] on button "button" at bounding box center [340, 18] width 13 height 13
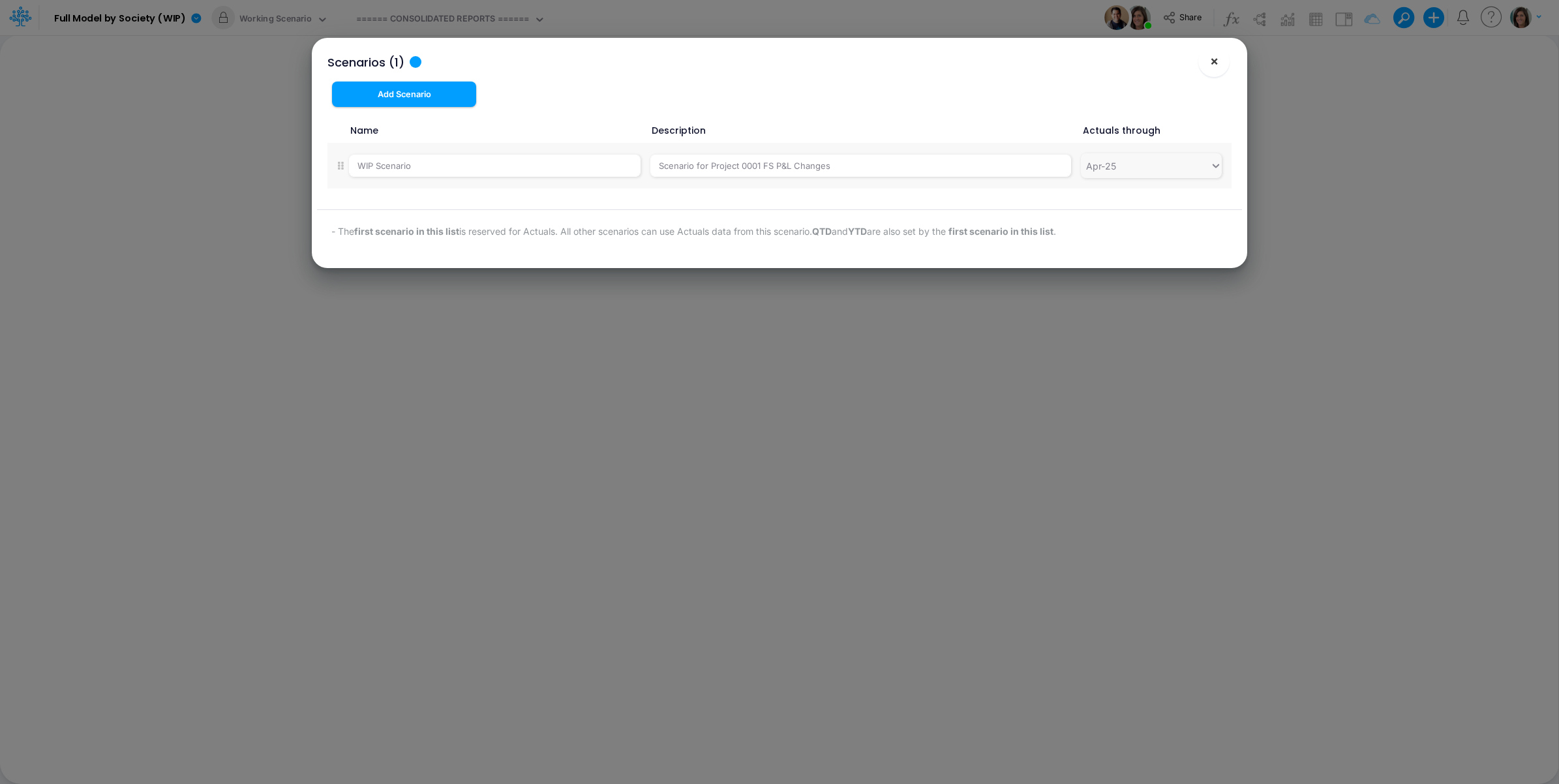
click at [1199, 63] on button "×" at bounding box center [1214, 61] width 31 height 31
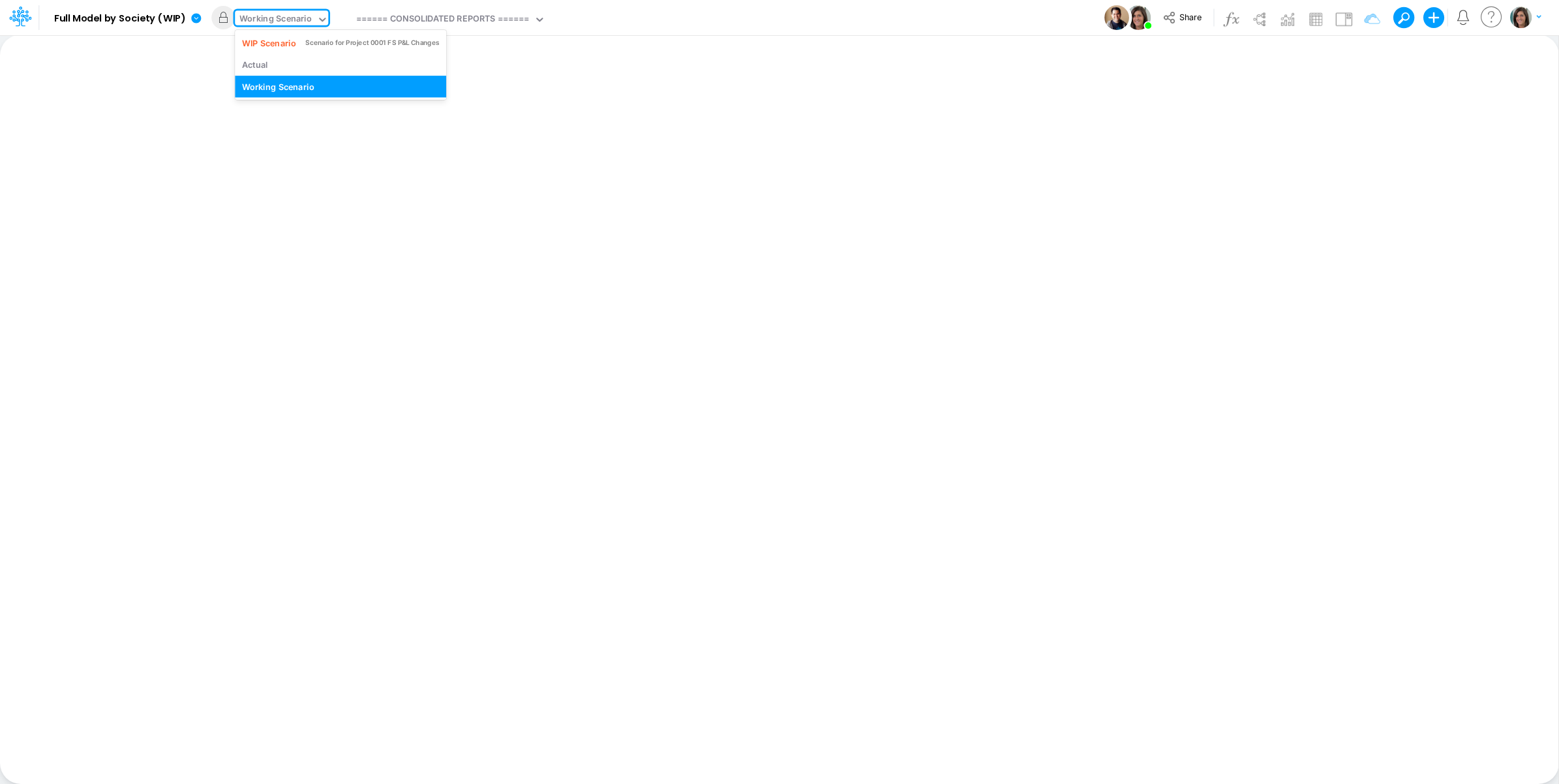
click at [282, 22] on div "Working Scenario" at bounding box center [275, 20] width 73 height 15
click at [272, 47] on div "WIP Scenario" at bounding box center [269, 43] width 54 height 13
drag, startPoint x: 682, startPoint y: 14, endPoint x: 670, endPoint y: 14, distance: 12.0
click at [682, 14] on div "Model Full Model by Society (WIP) Edit model settings Duplicate Import QuickBoo…" at bounding box center [780, 18] width 1404 height 35
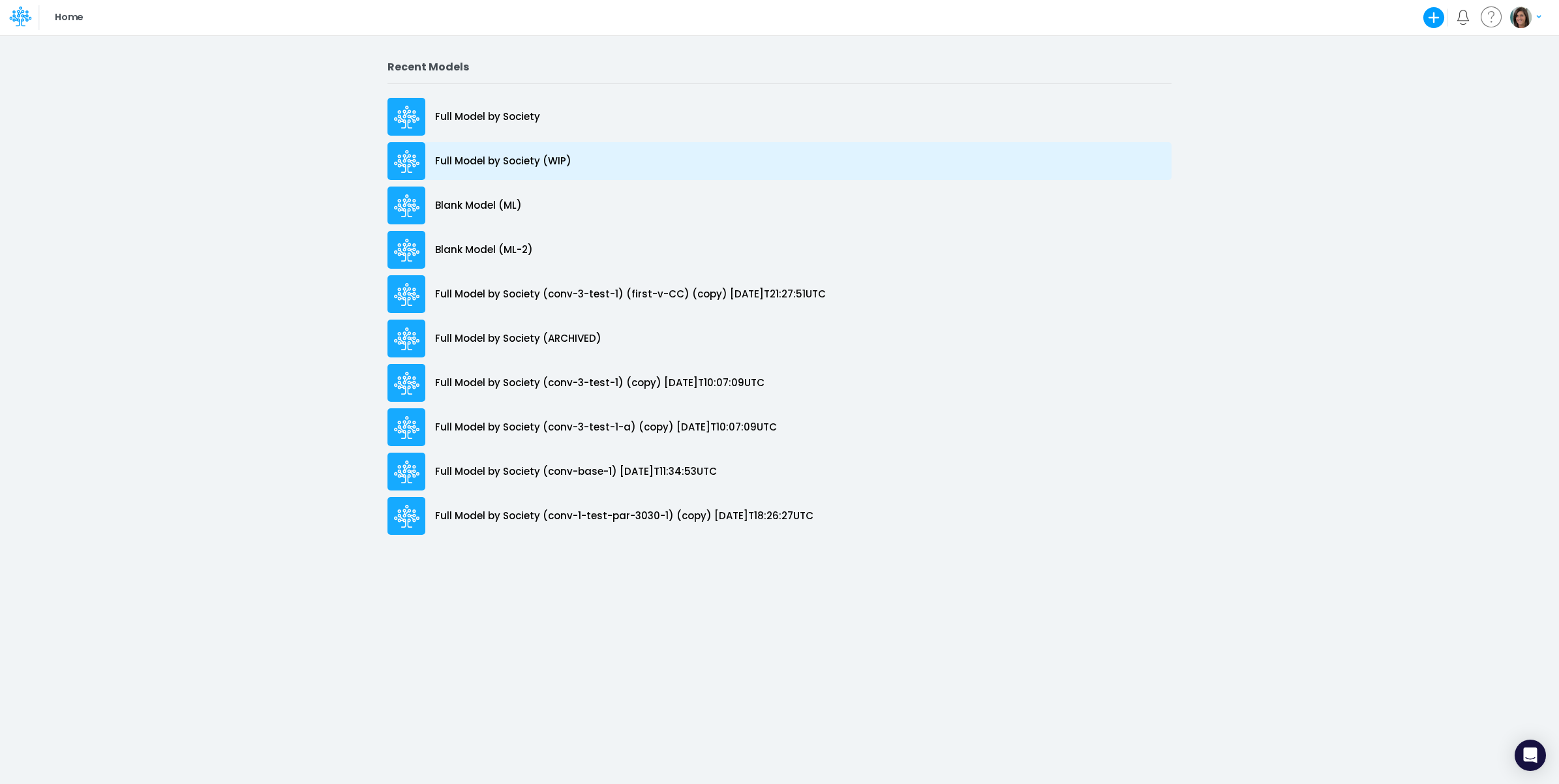
click at [521, 165] on p "Full Model by Society (WIP)" at bounding box center [503, 161] width 136 height 15
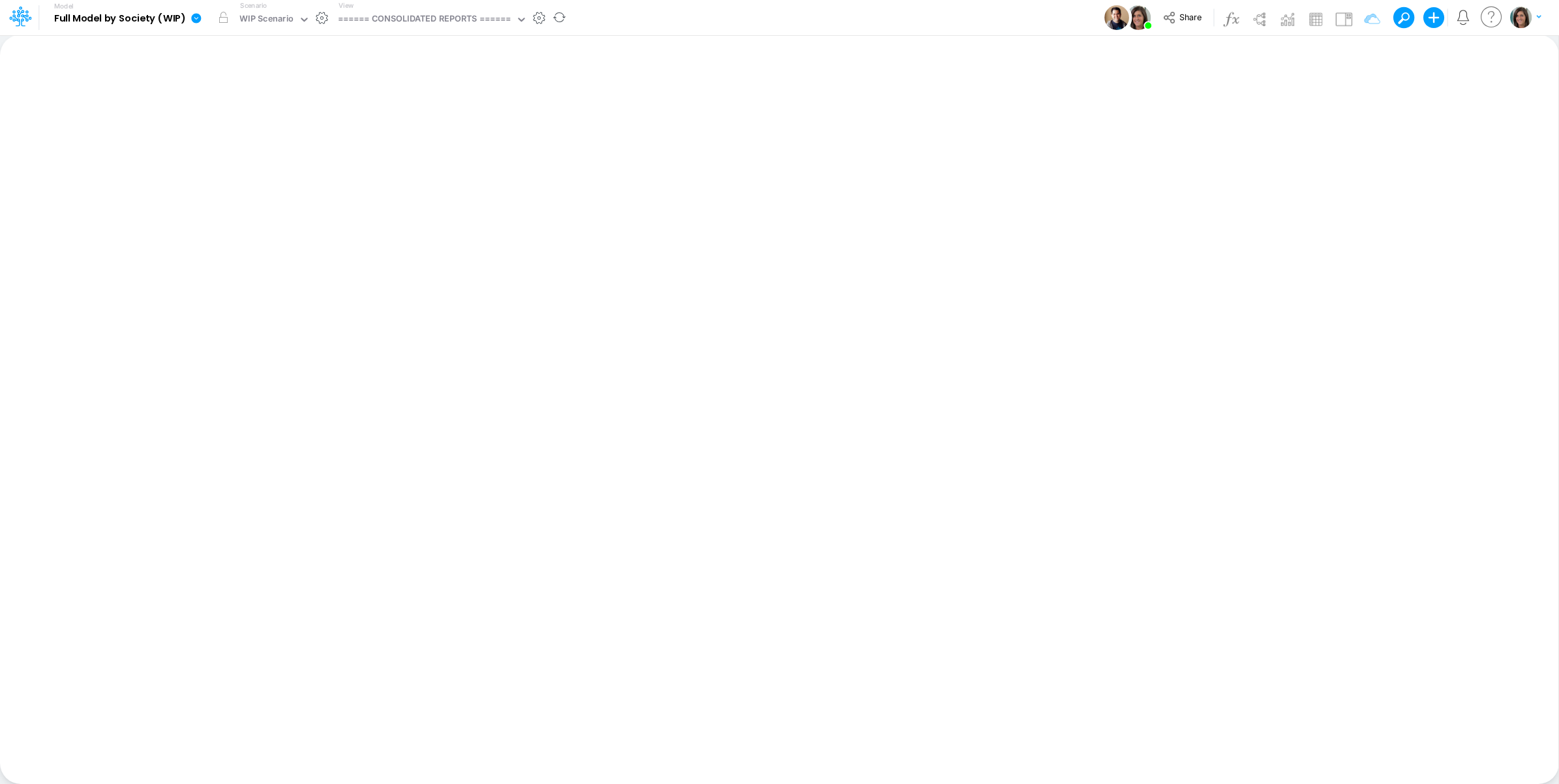
click at [325, 18] on button "button" at bounding box center [322, 18] width 13 height 13
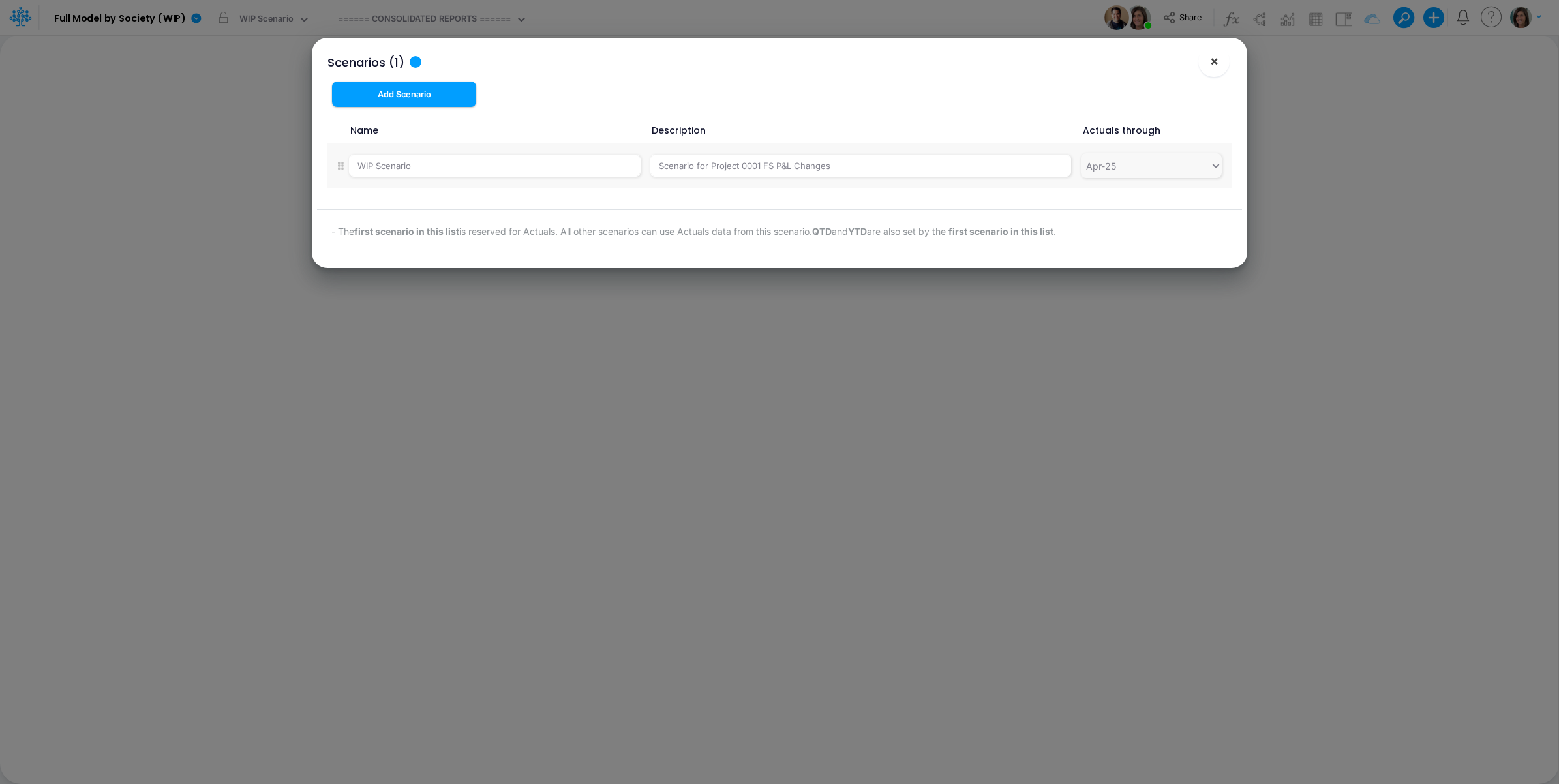
click at [1210, 64] on span "×" at bounding box center [1215, 60] width 8 height 16
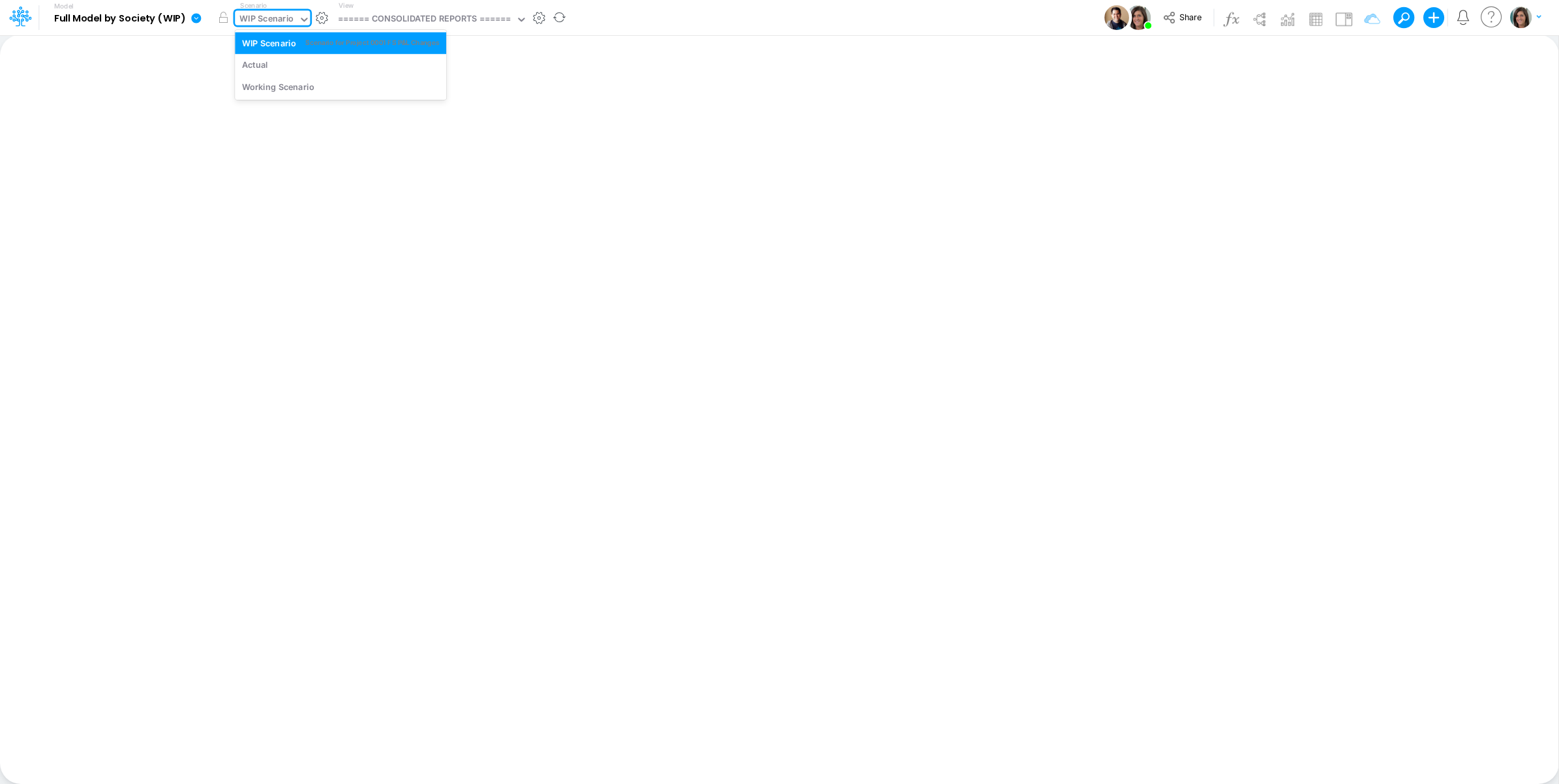
click at [278, 19] on div "WIP Scenario" at bounding box center [266, 20] width 54 height 15
click at [719, 21] on div "Model Full Model by Society (WIP) Edit model settings Duplicate Import QuickBoo…" at bounding box center [780, 18] width 1404 height 35
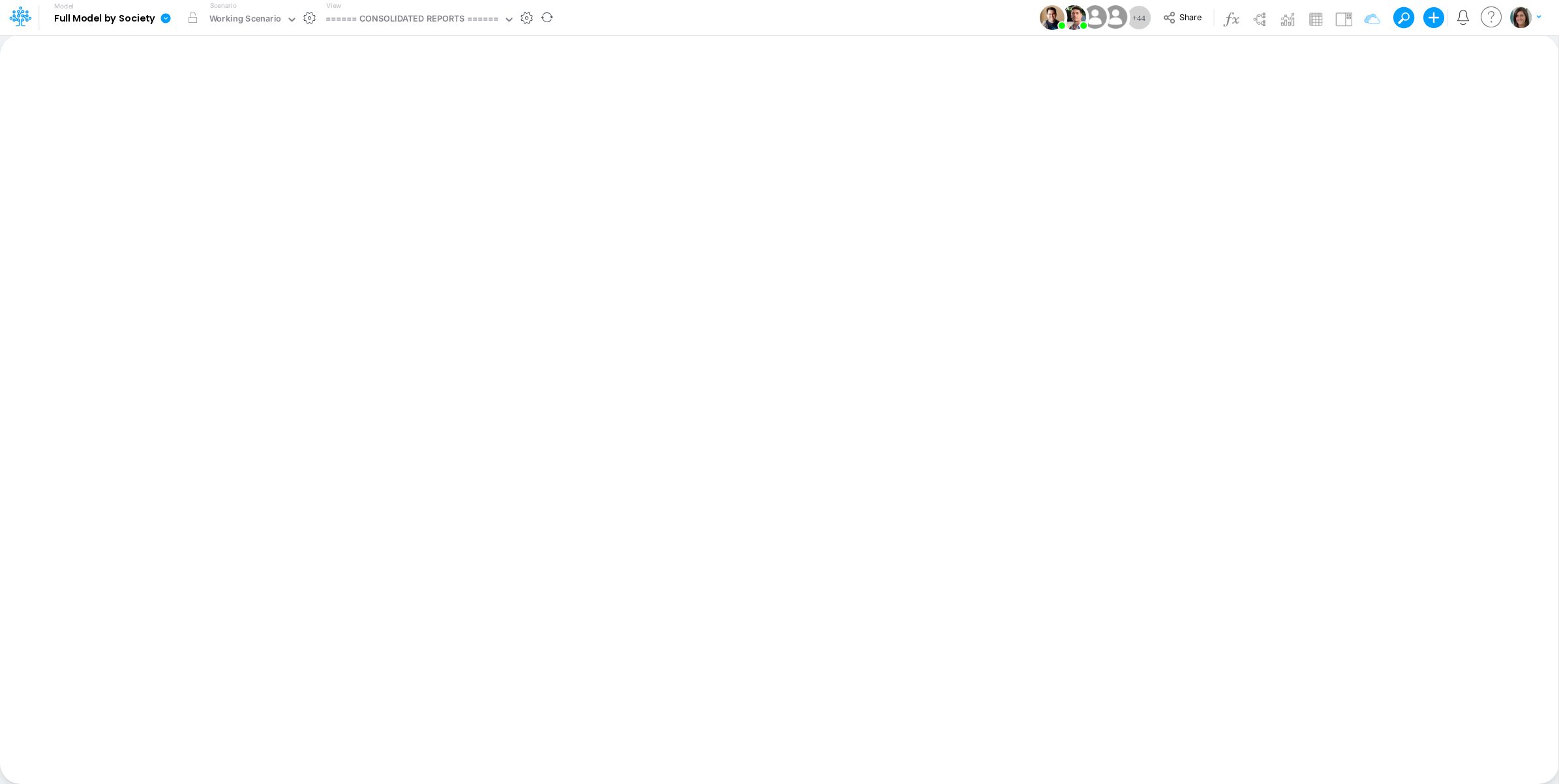
click at [170, 20] on icon at bounding box center [166, 18] width 10 height 10
click at [213, 132] on button "View model info" at bounding box center [232, 135] width 140 height 20
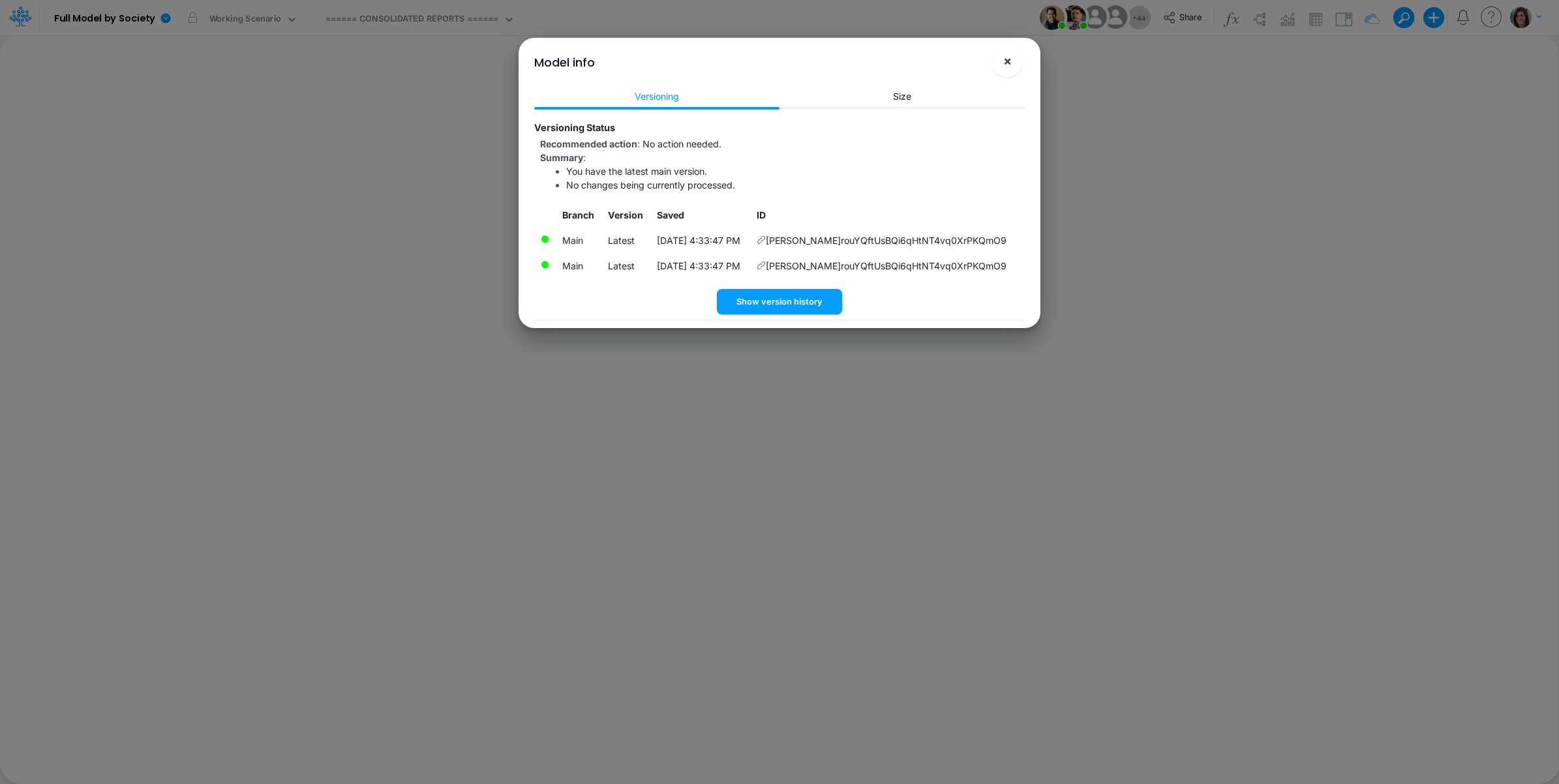
click at [1011, 60] on button "×" at bounding box center [1006, 61] width 31 height 31
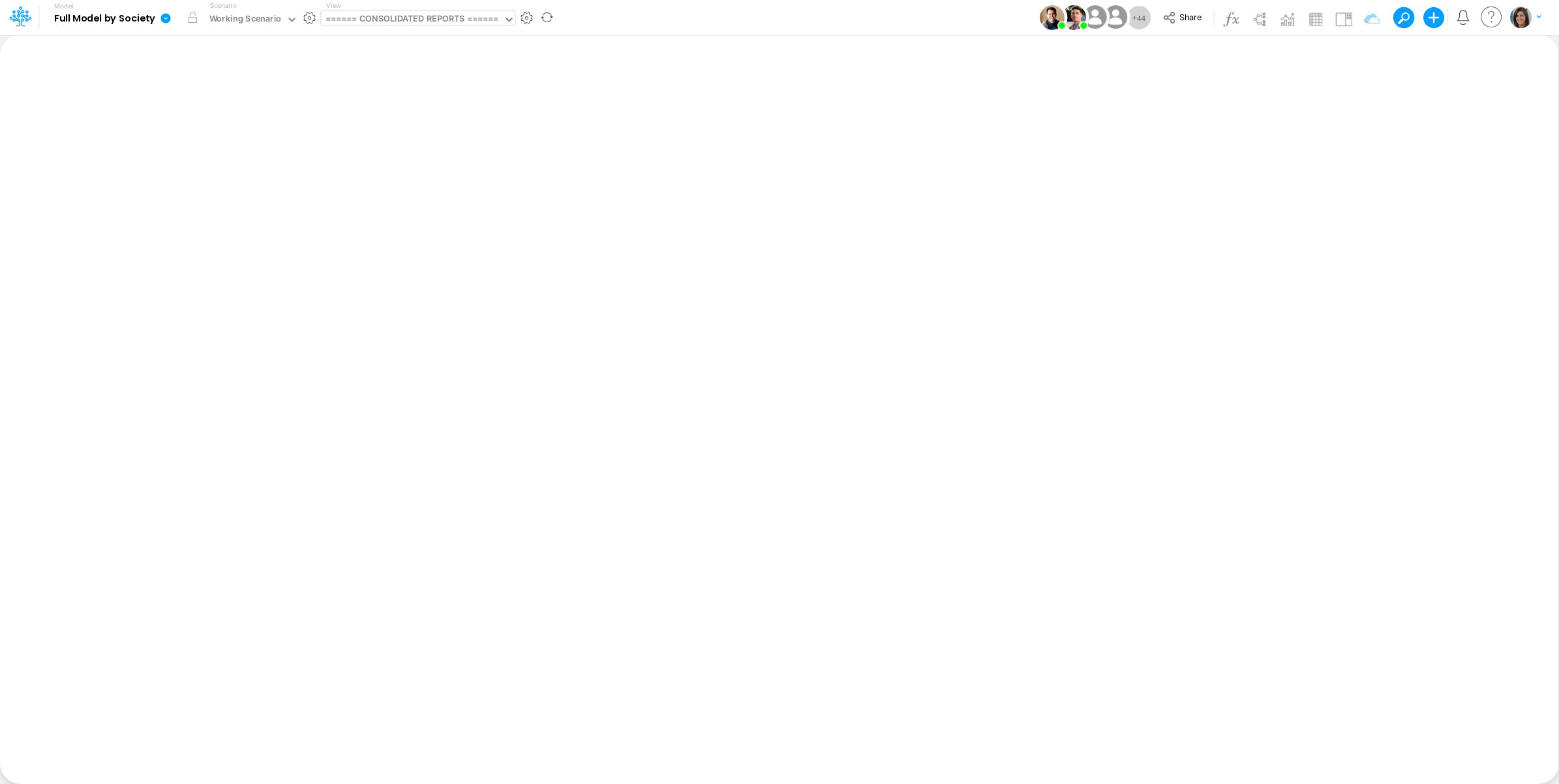
click at [382, 20] on div "====== CONSOLIDATED REPORTS ======" at bounding box center [412, 20] width 174 height 15
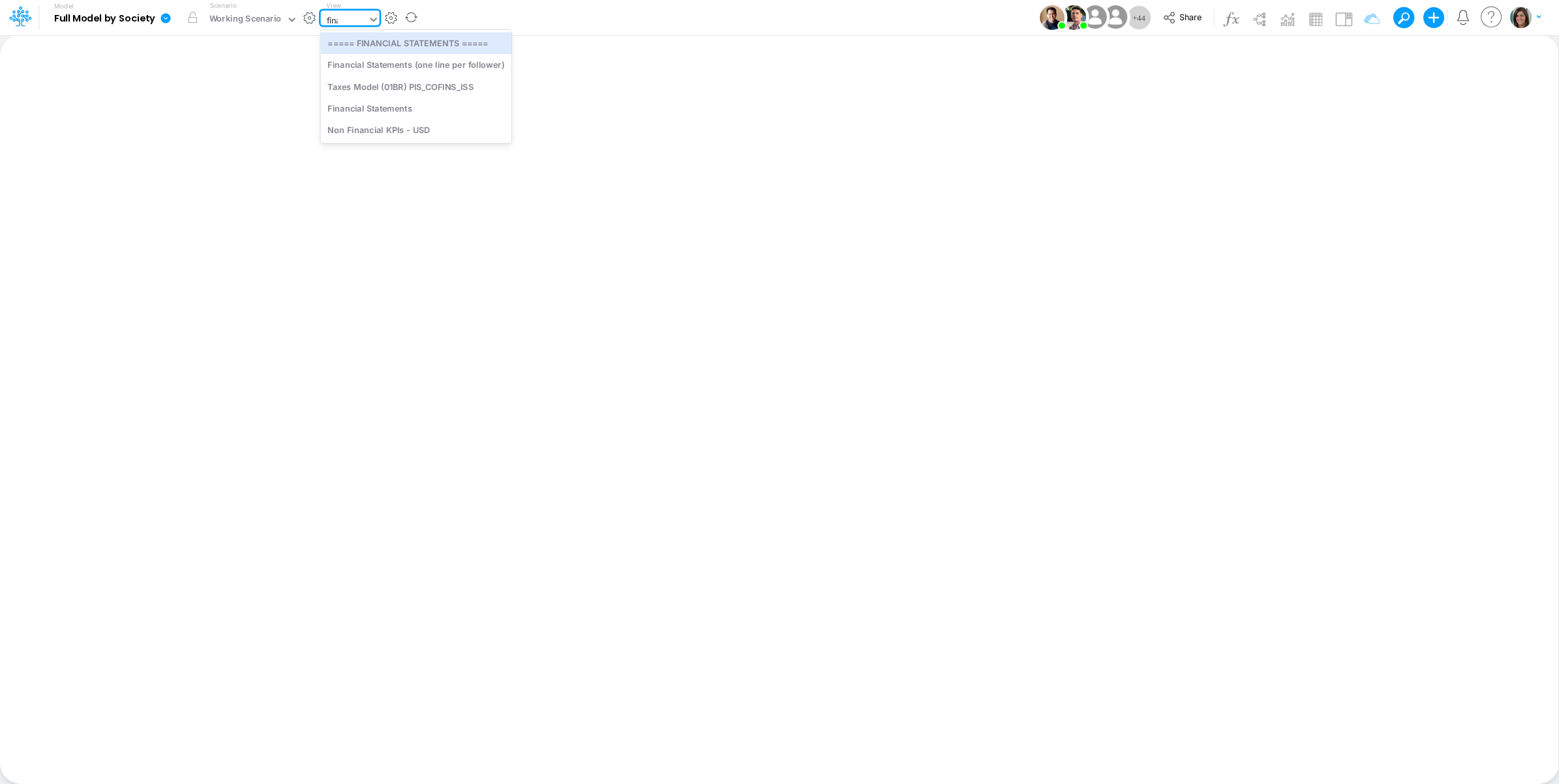
type input "[PERSON_NAME]"
click at [395, 95] on div "Financial Statements" at bounding box center [416, 87] width 191 height 22
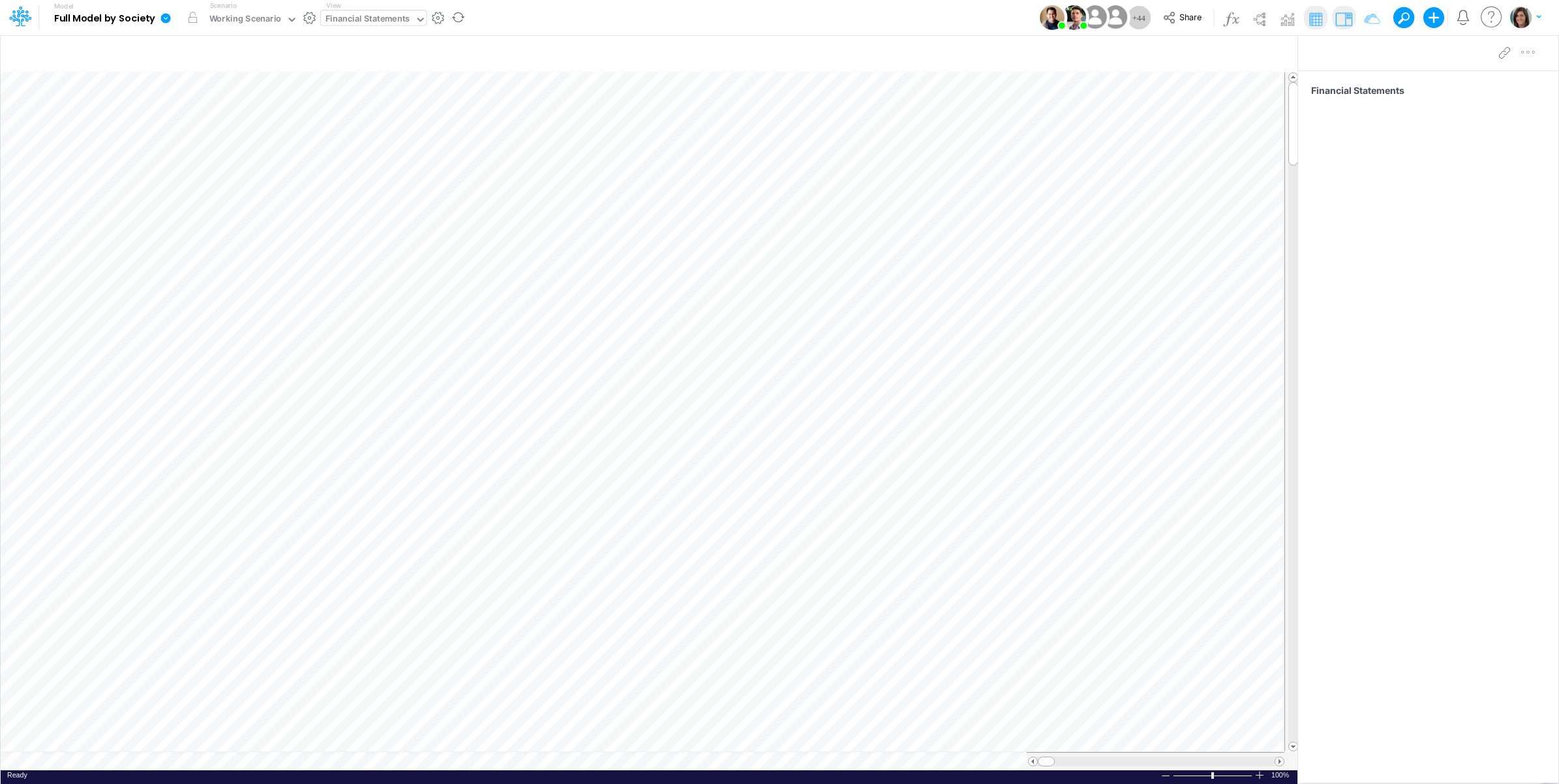
scroll to position [0, 1]
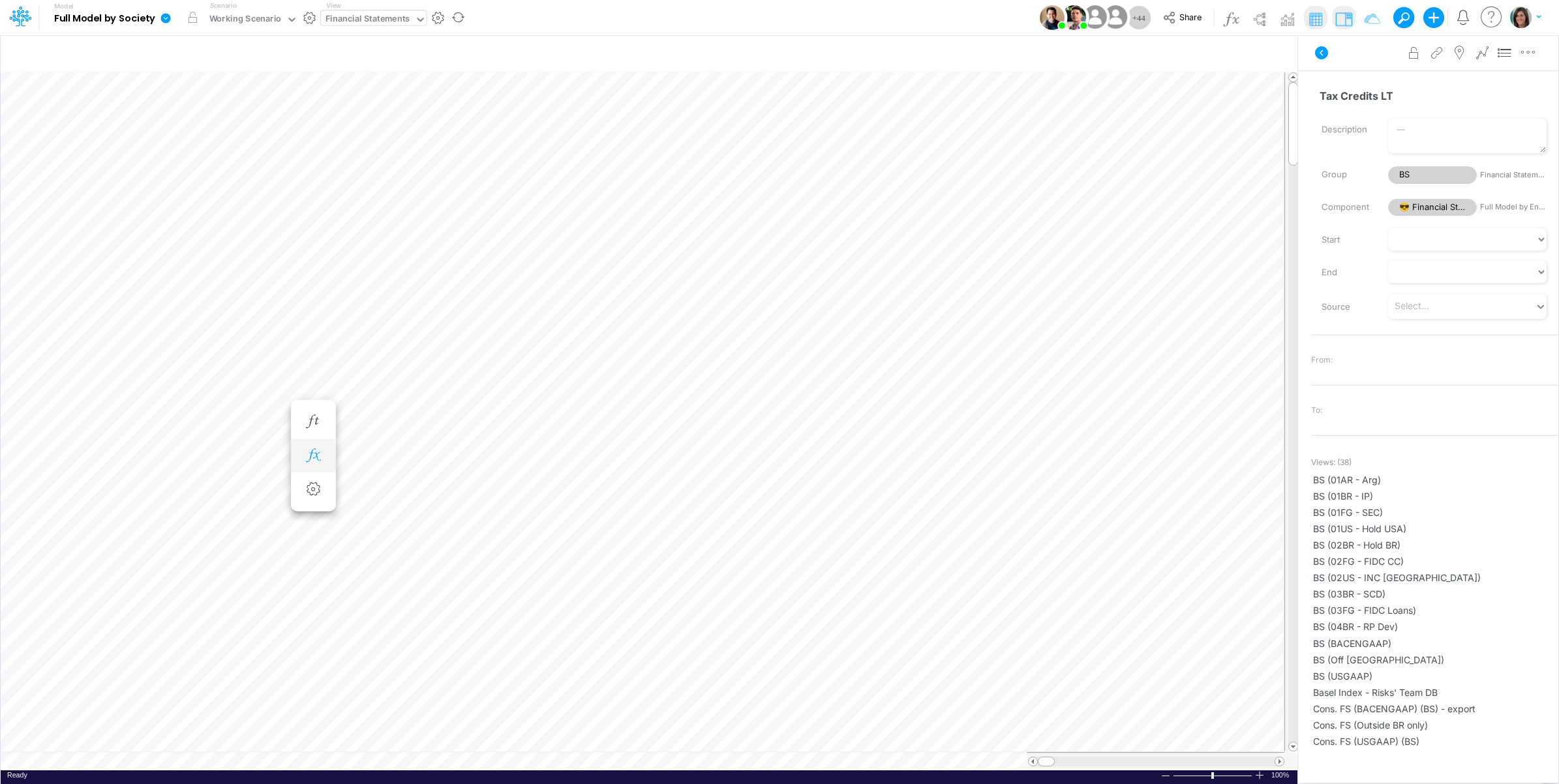
click at [314, 460] on icon "button" at bounding box center [313, 456] width 19 height 13
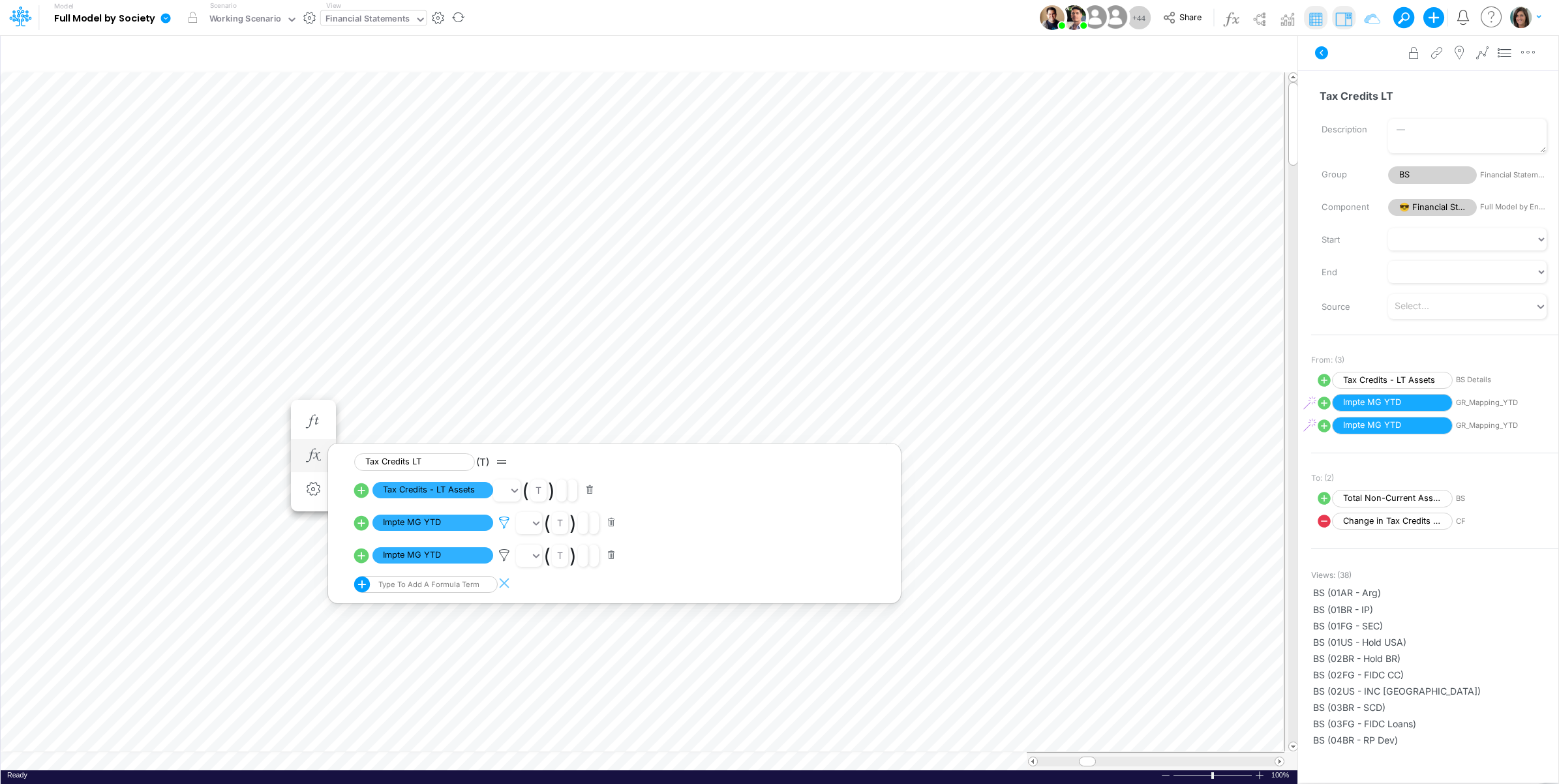
click at [503, 524] on icon at bounding box center [504, 522] width 19 height 13
click at [506, 523] on div at bounding box center [779, 395] width 1559 height 777
click at [507, 530] on icon at bounding box center [504, 522] width 19 height 13
click at [507, 557] on div at bounding box center [779, 395] width 1559 height 777
click at [1326, 51] on icon at bounding box center [1322, 53] width 13 height 13
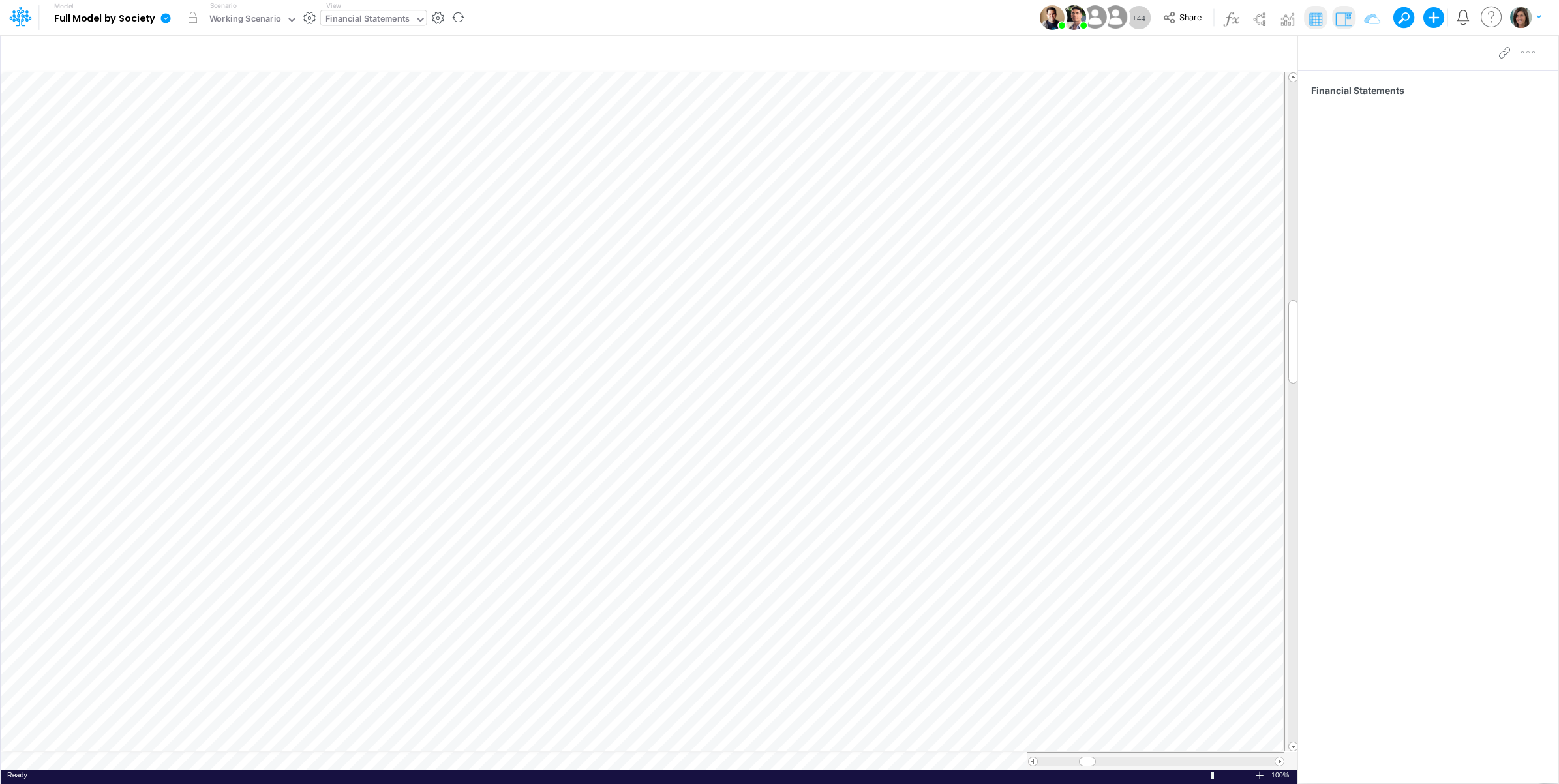
scroll to position [0, 1]
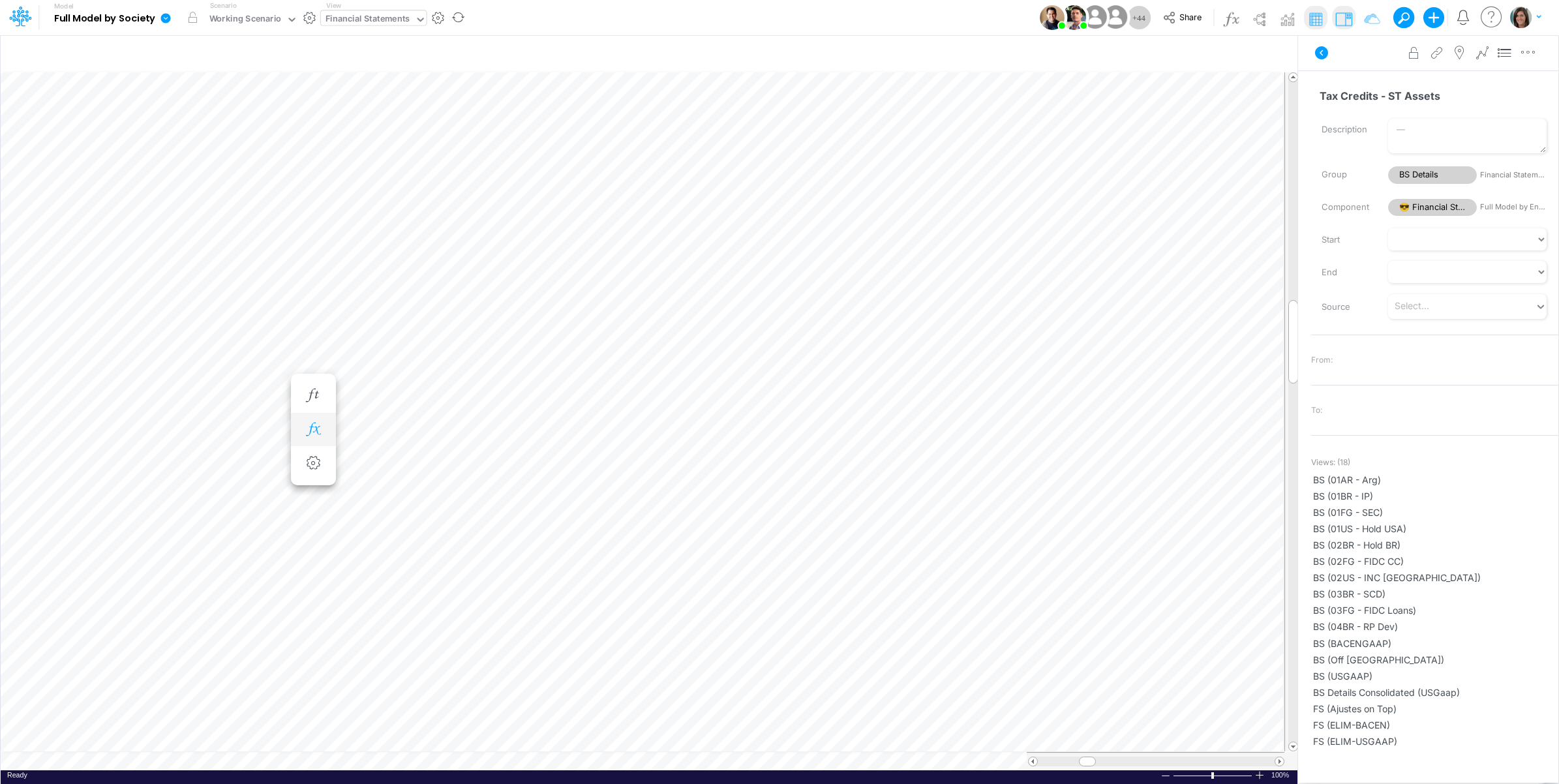
click at [310, 432] on icon "button" at bounding box center [313, 430] width 19 height 13
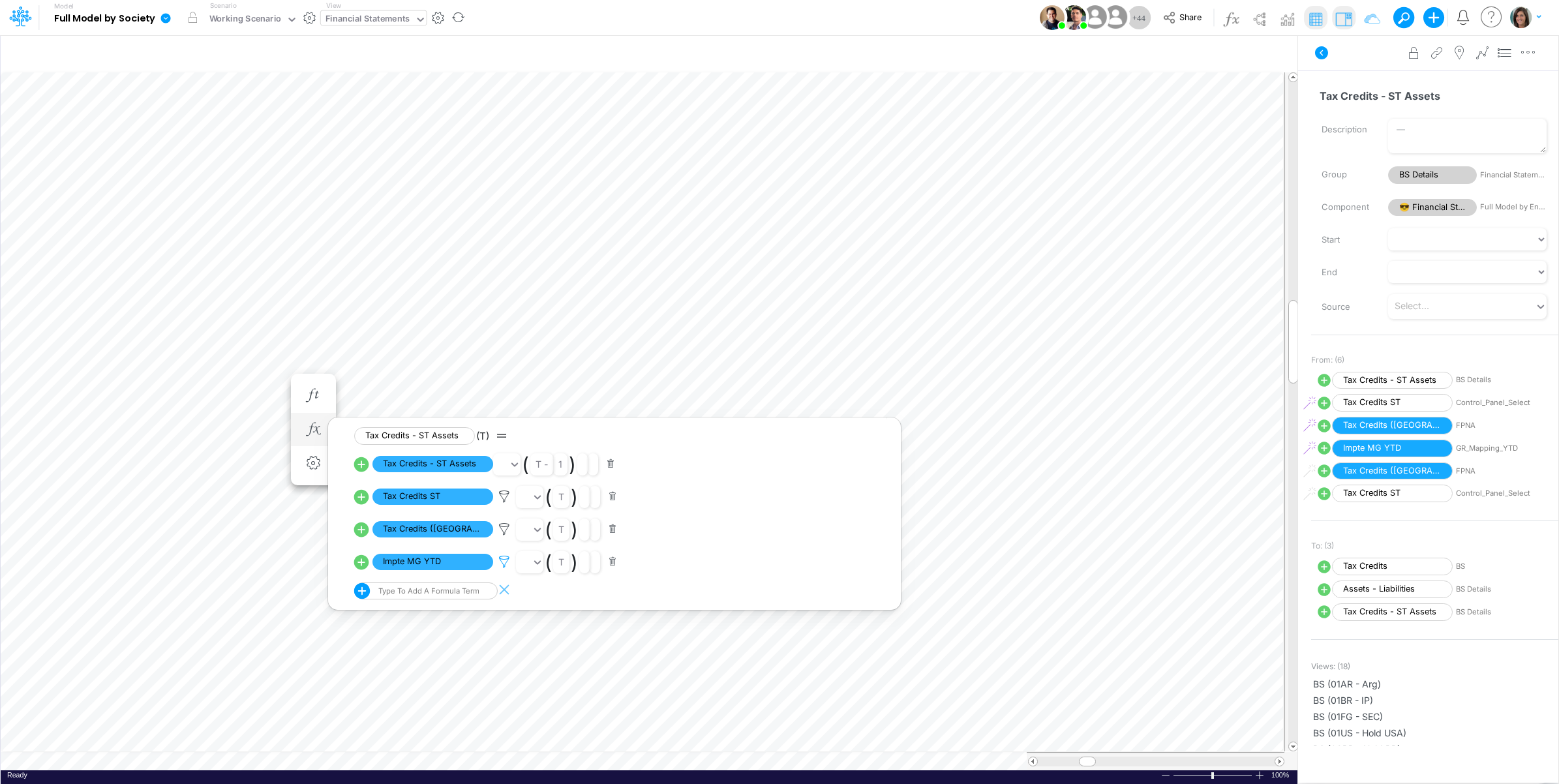
click at [507, 561] on icon at bounding box center [504, 562] width 19 height 13
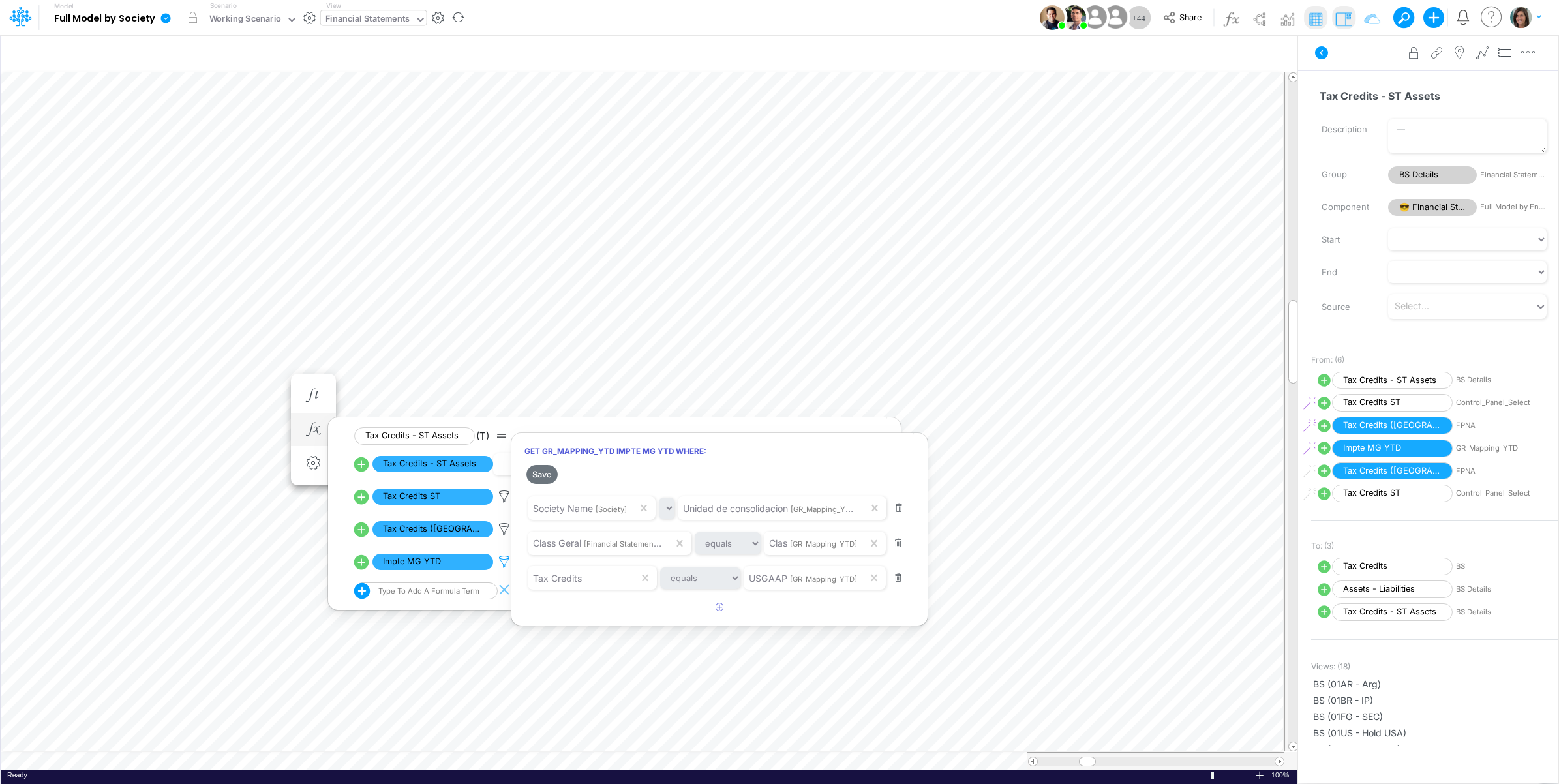
click at [507, 561] on div at bounding box center [779, 395] width 1559 height 777
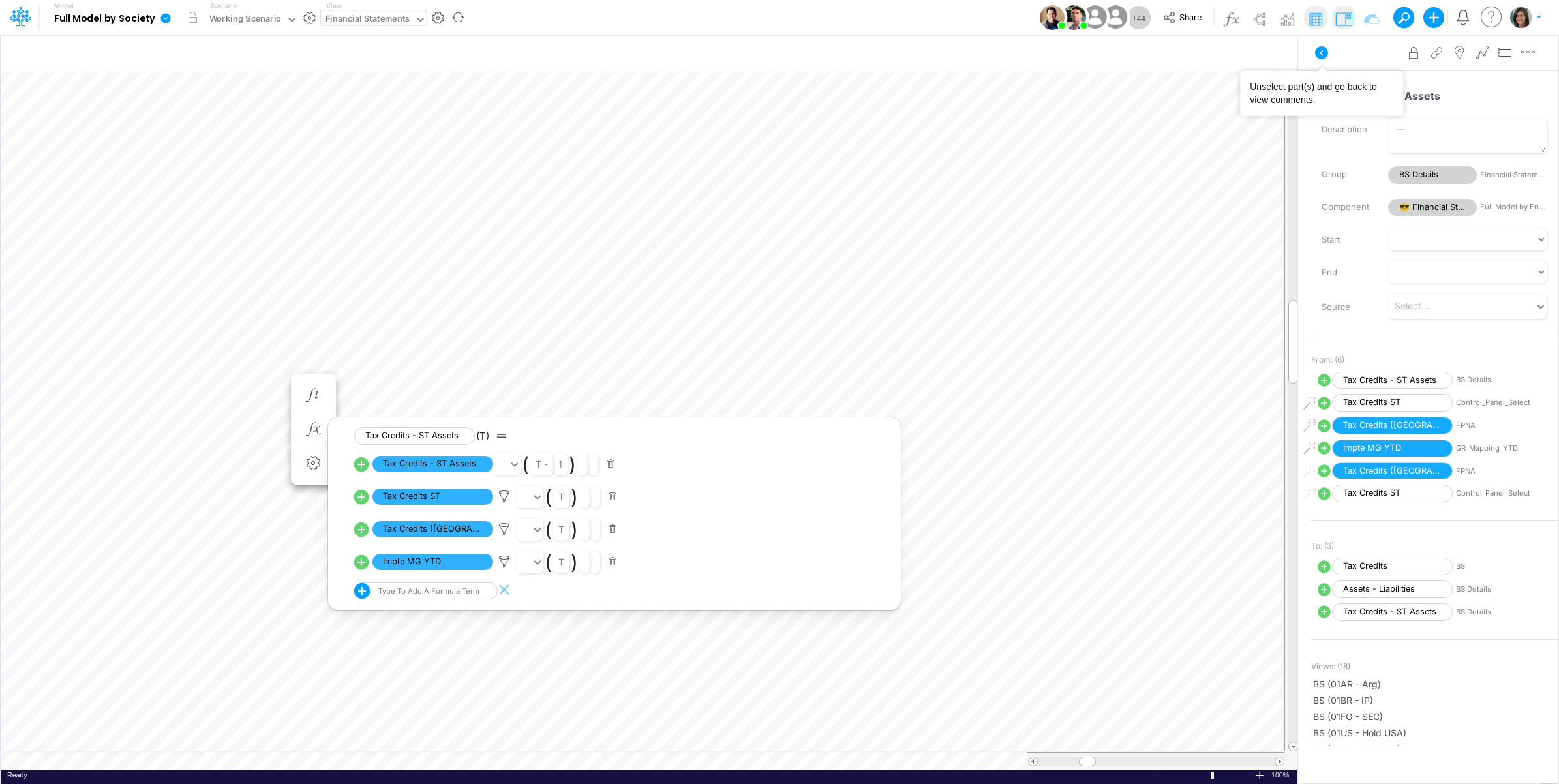
click at [1315, 55] on icon at bounding box center [1322, 53] width 16 height 16
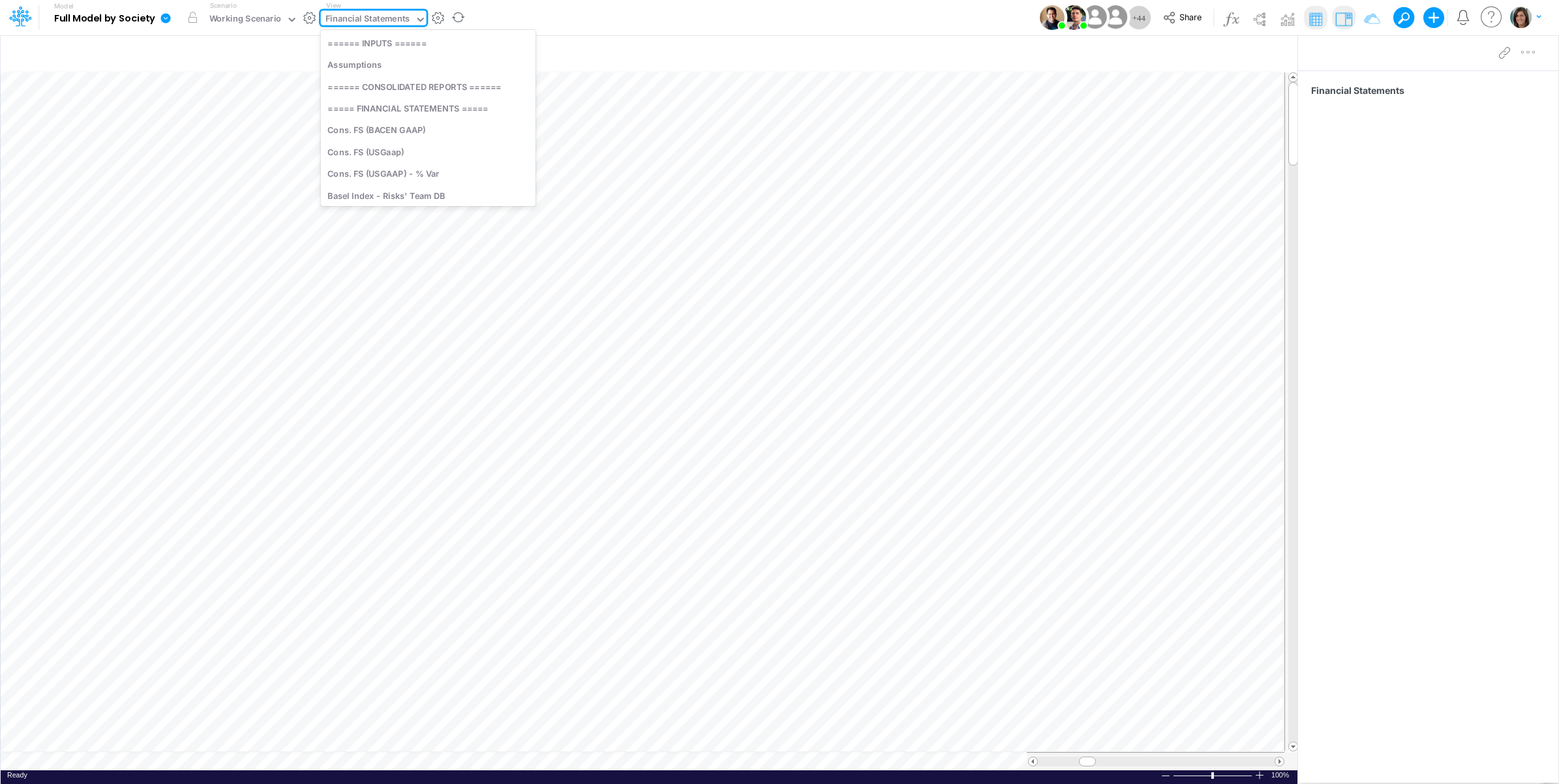
click at [392, 23] on div "Financial Statements" at bounding box center [367, 20] width 84 height 15
type input "01br"
click at [405, 142] on div "FS (01BR - IP)" at bounding box center [409, 149] width 176 height 22
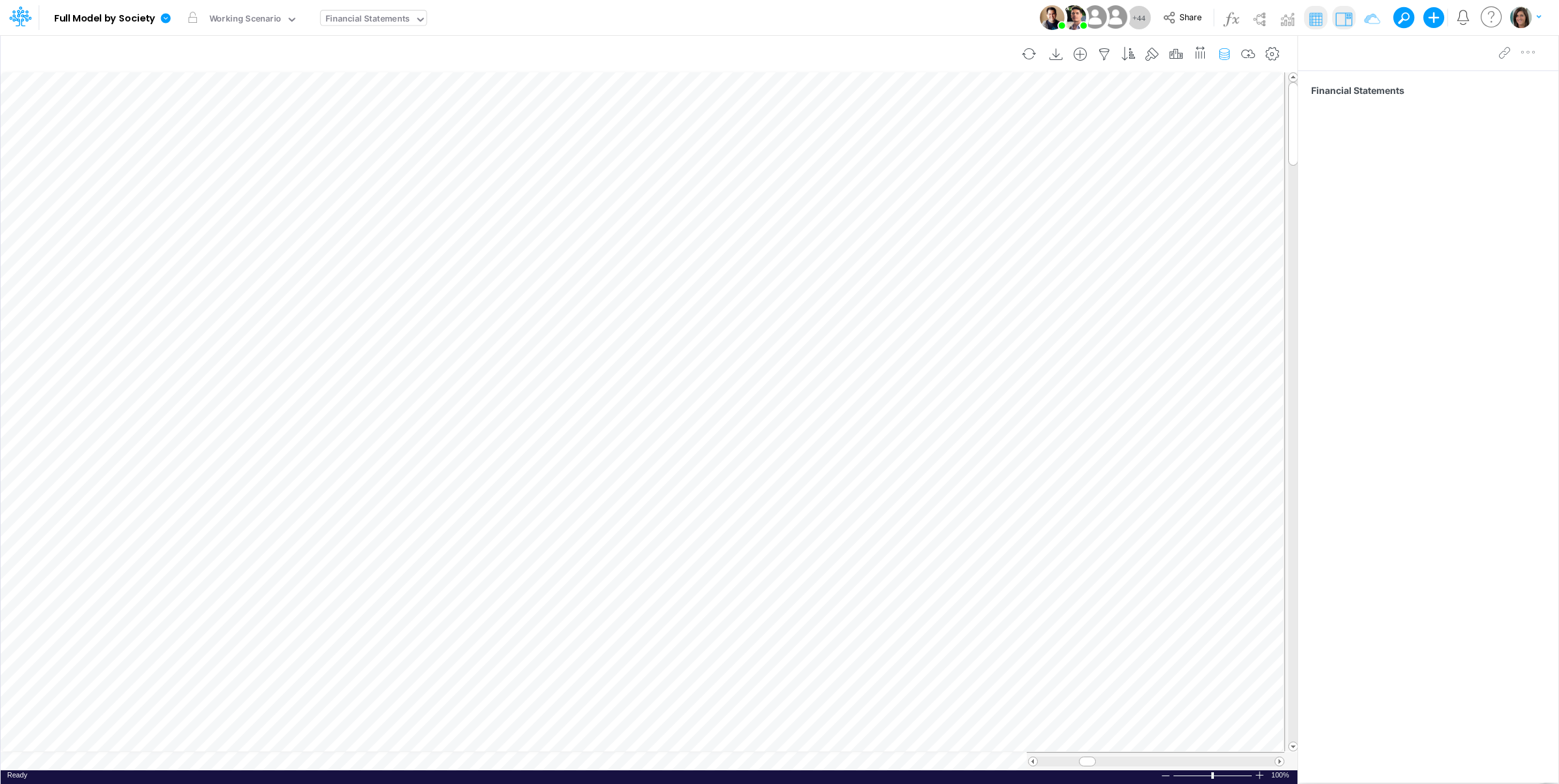
click at [1223, 50] on icon "button" at bounding box center [1224, 54] width 19 height 13
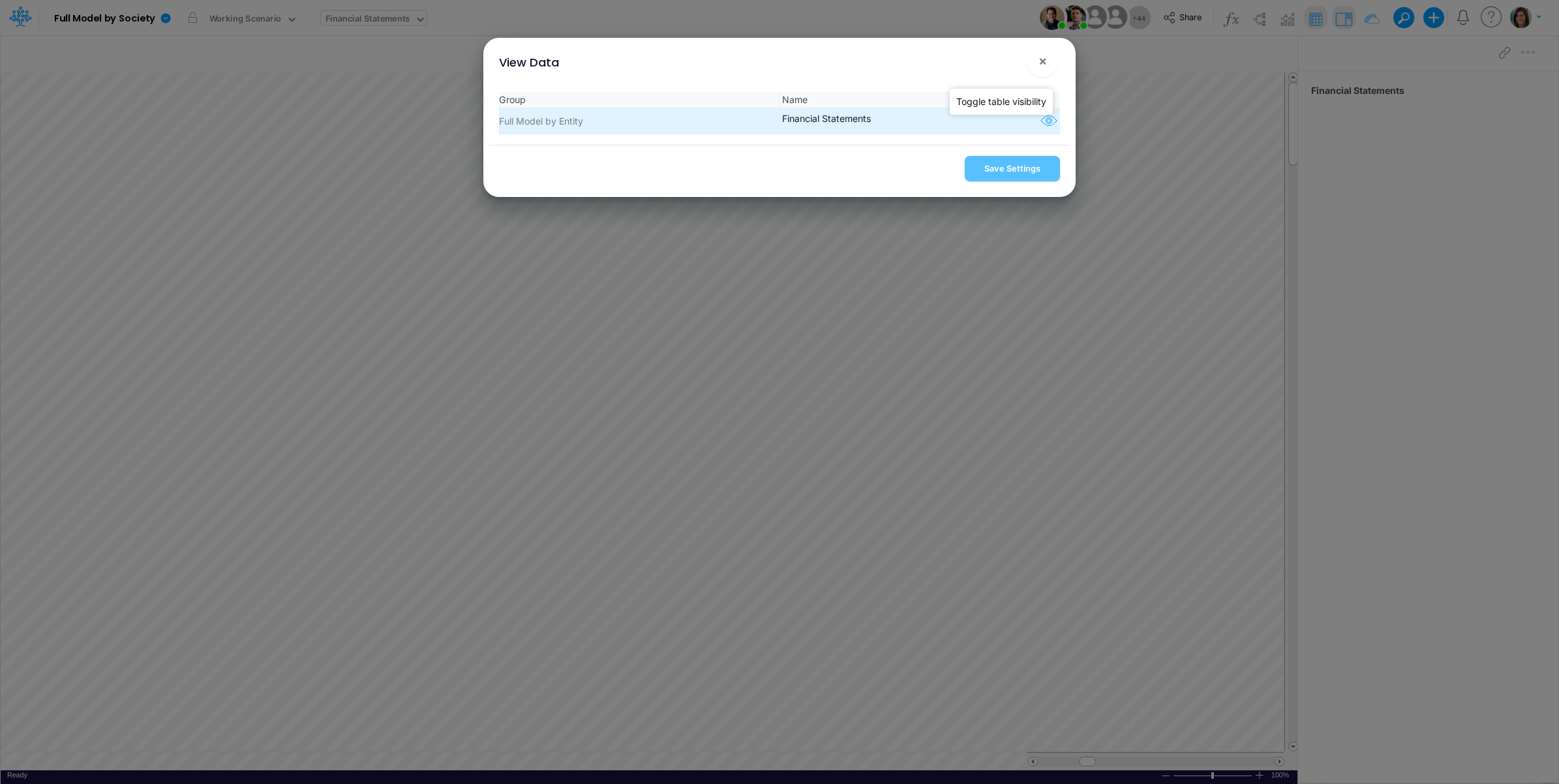
click at [1041, 122] on icon "button" at bounding box center [1048, 121] width 19 height 17
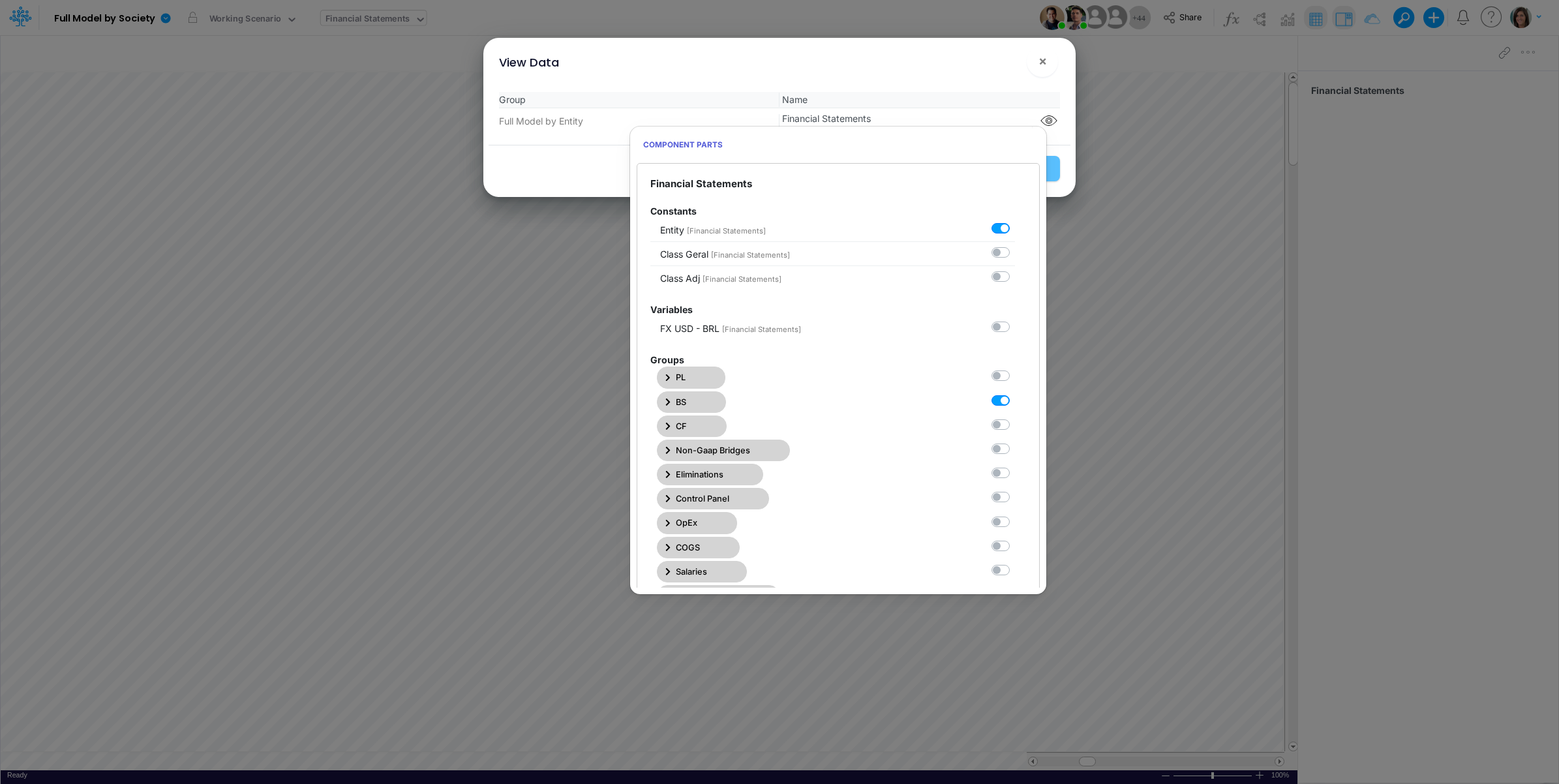
click at [1015, 394] on label at bounding box center [1015, 394] width 0 height 0
click at [1015, 402] on Statements1 "checkbox" at bounding box center [1019, 398] width 8 height 8
checkbox Statements1 "false"
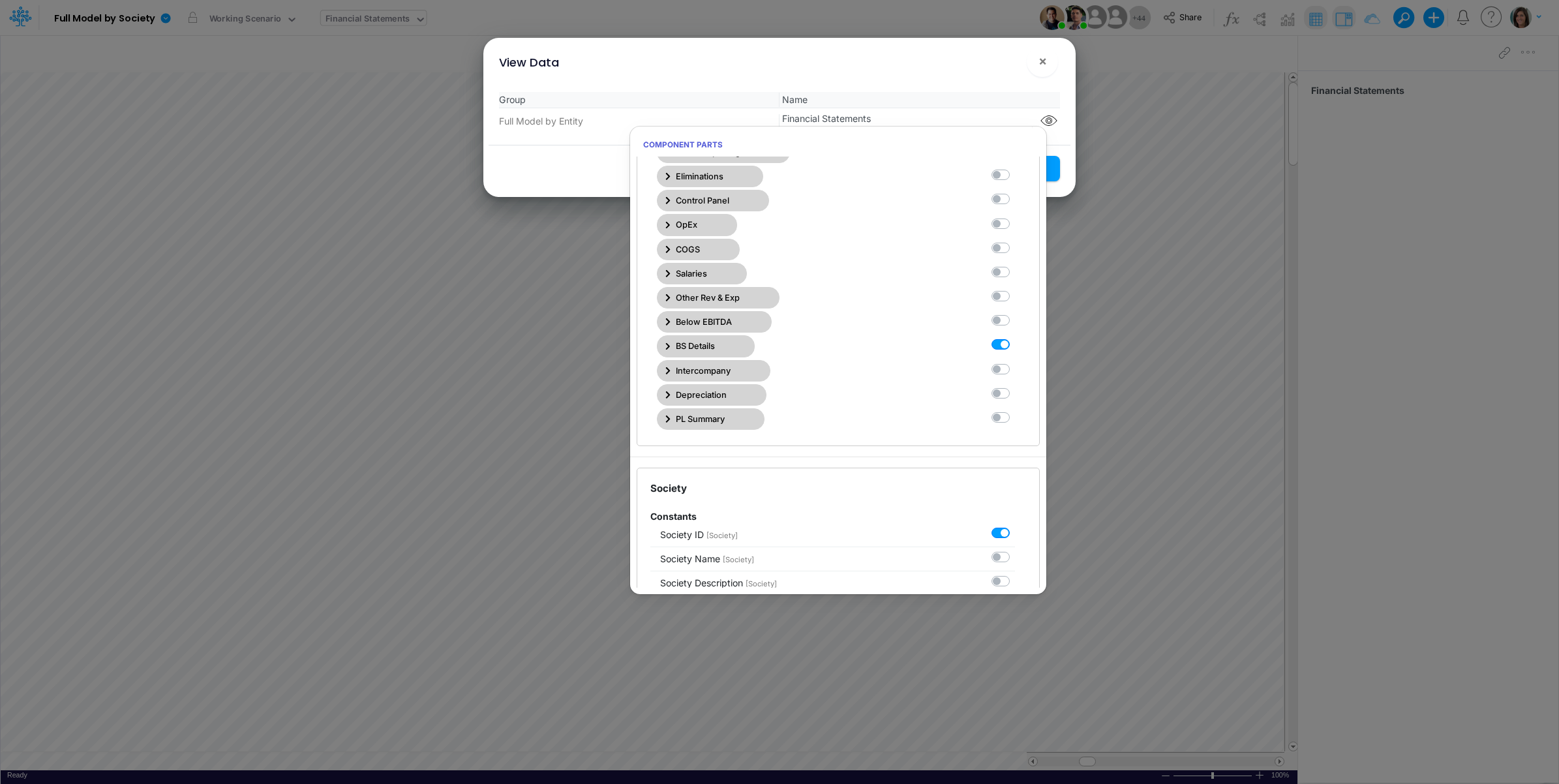
scroll to position [326, 0]
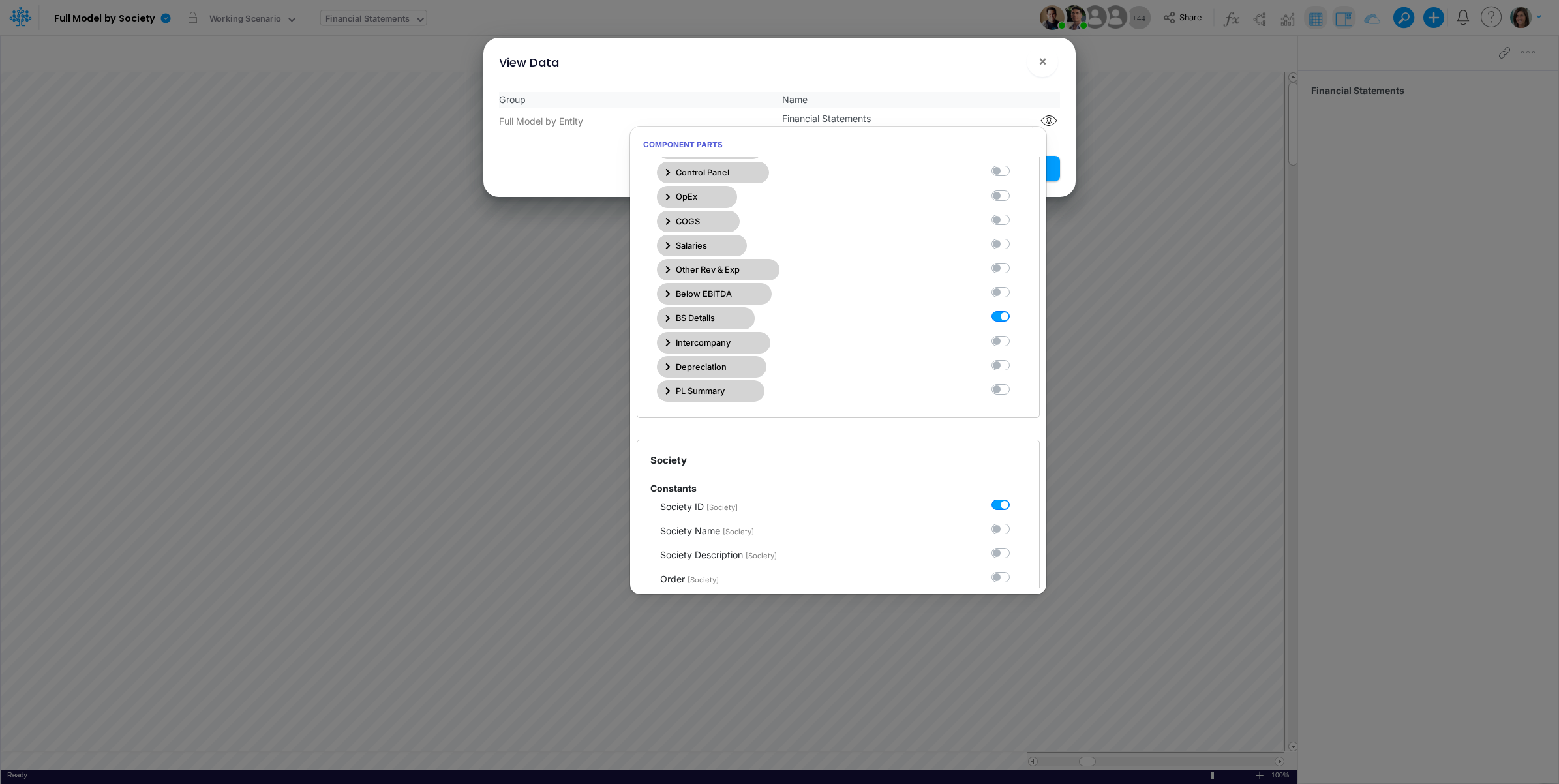
click at [1015, 310] on label at bounding box center [1015, 310] width 0 height 0
click at [1015, 318] on Statements11 "checkbox" at bounding box center [1019, 314] width 8 height 8
checkbox Statements11 "false"
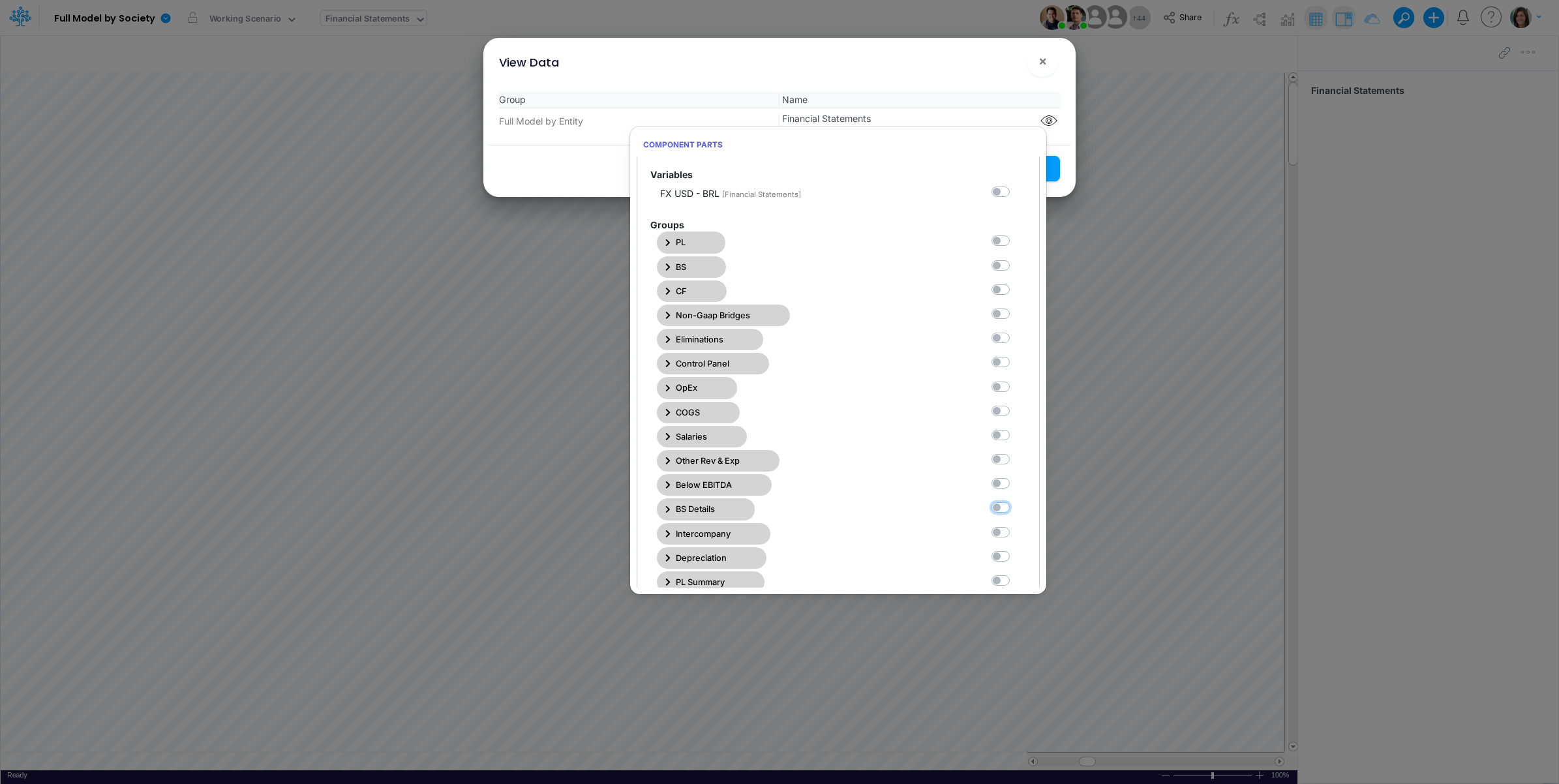
scroll to position [0, 0]
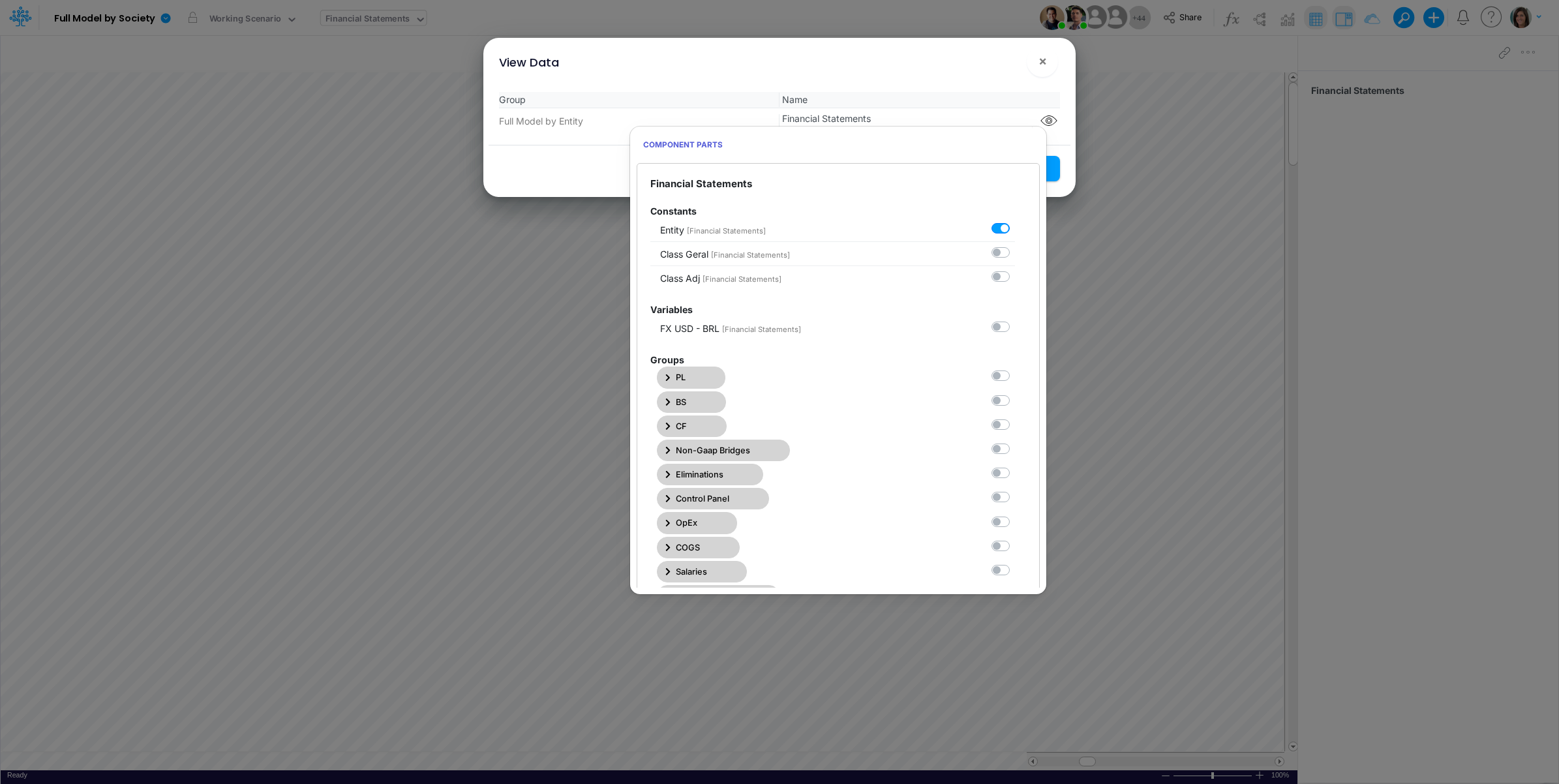
click at [1015, 369] on label at bounding box center [1015, 369] width 0 height 0
click at [1015, 378] on Statements0 "checkbox" at bounding box center [1019, 374] width 8 height 8
checkbox Statements0 "true"
click at [959, 77] on div "View Data ×" at bounding box center [780, 59] width 582 height 43
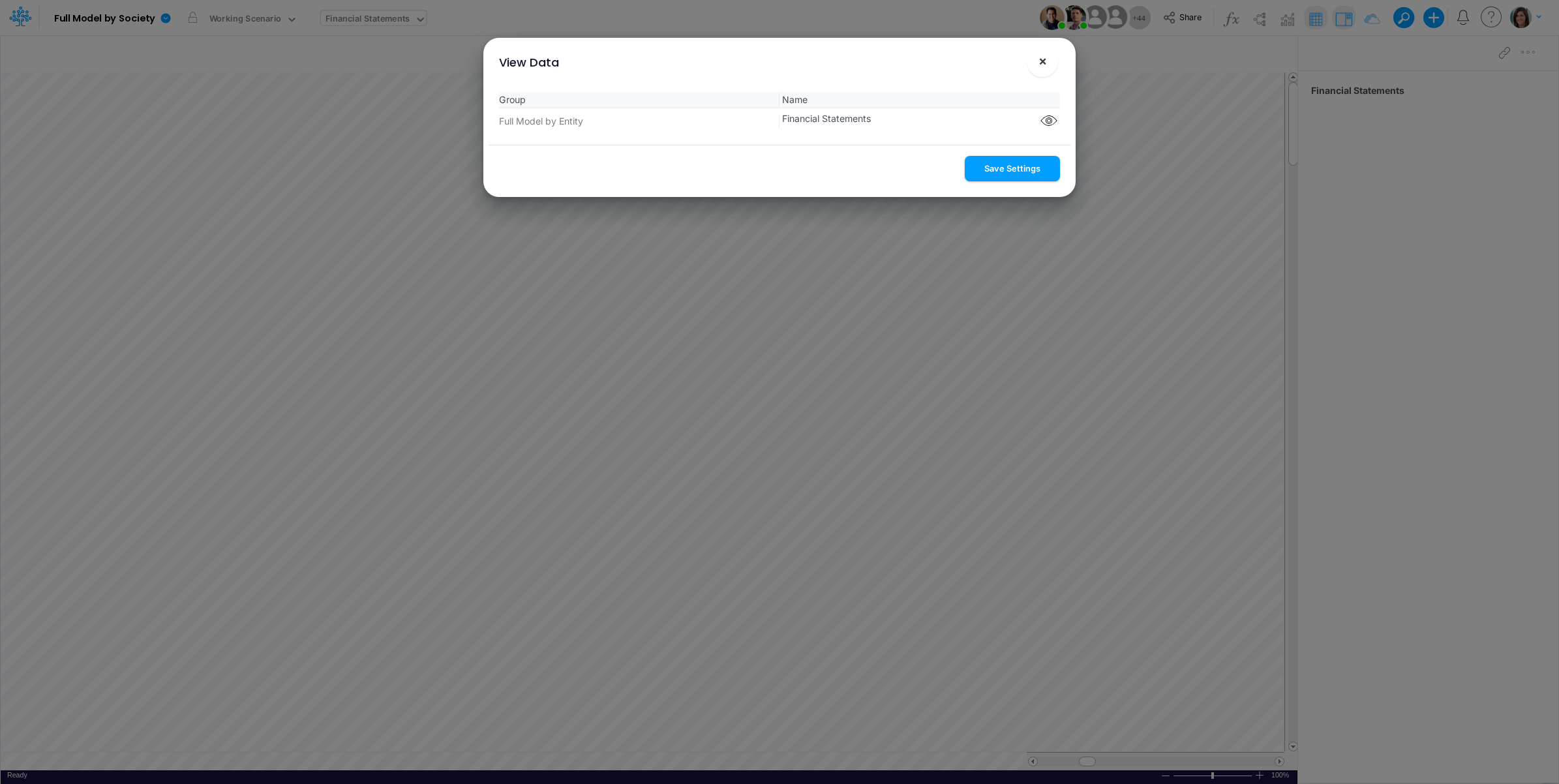
drag, startPoint x: 982, startPoint y: 163, endPoint x: 1032, endPoint y: 72, distance: 103.8
click at [982, 164] on button "Save Settings" at bounding box center [1012, 169] width 95 height 25
click at [1046, 66] on span "×" at bounding box center [1042, 60] width 8 height 16
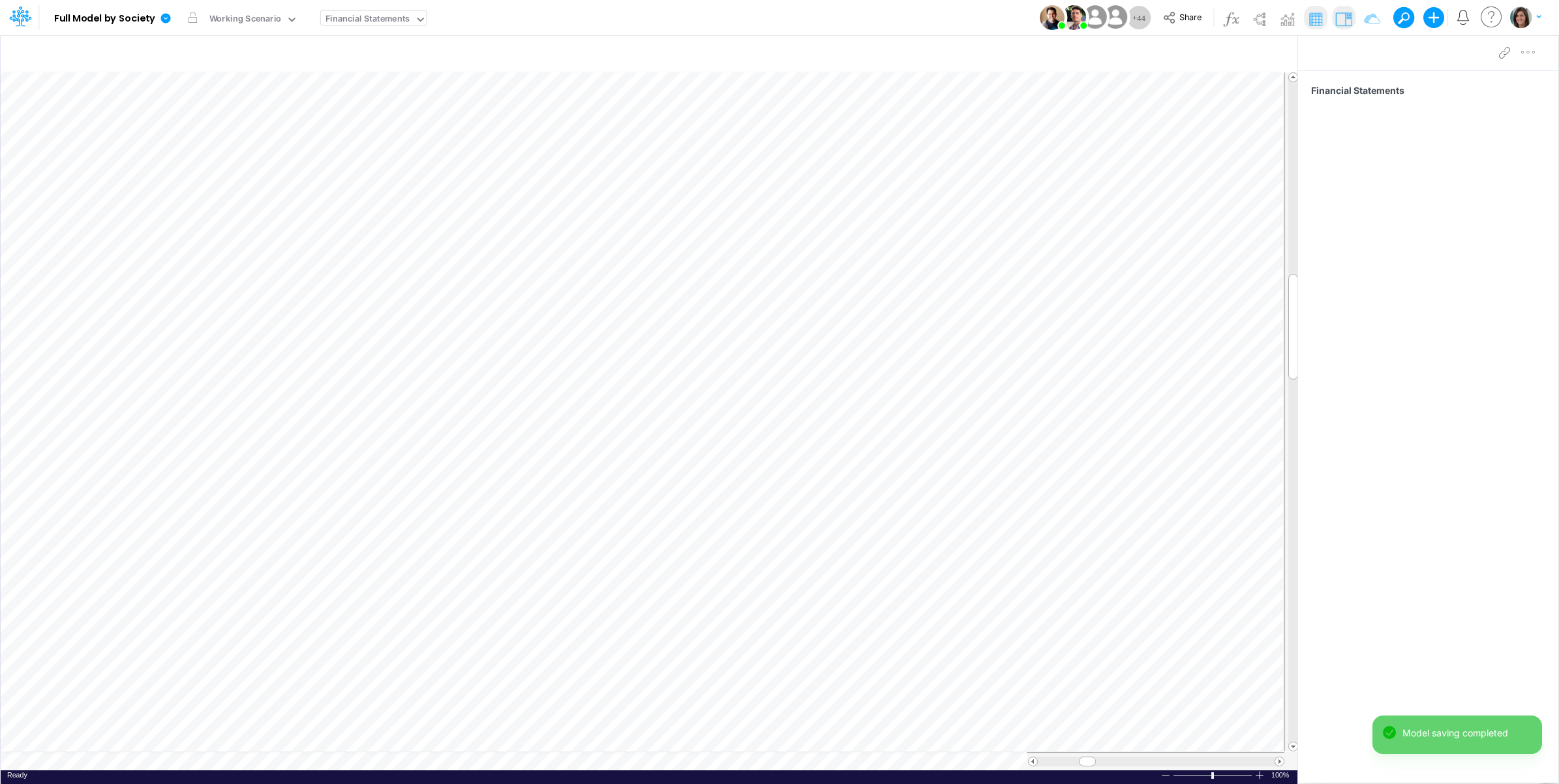
scroll to position [0, 1]
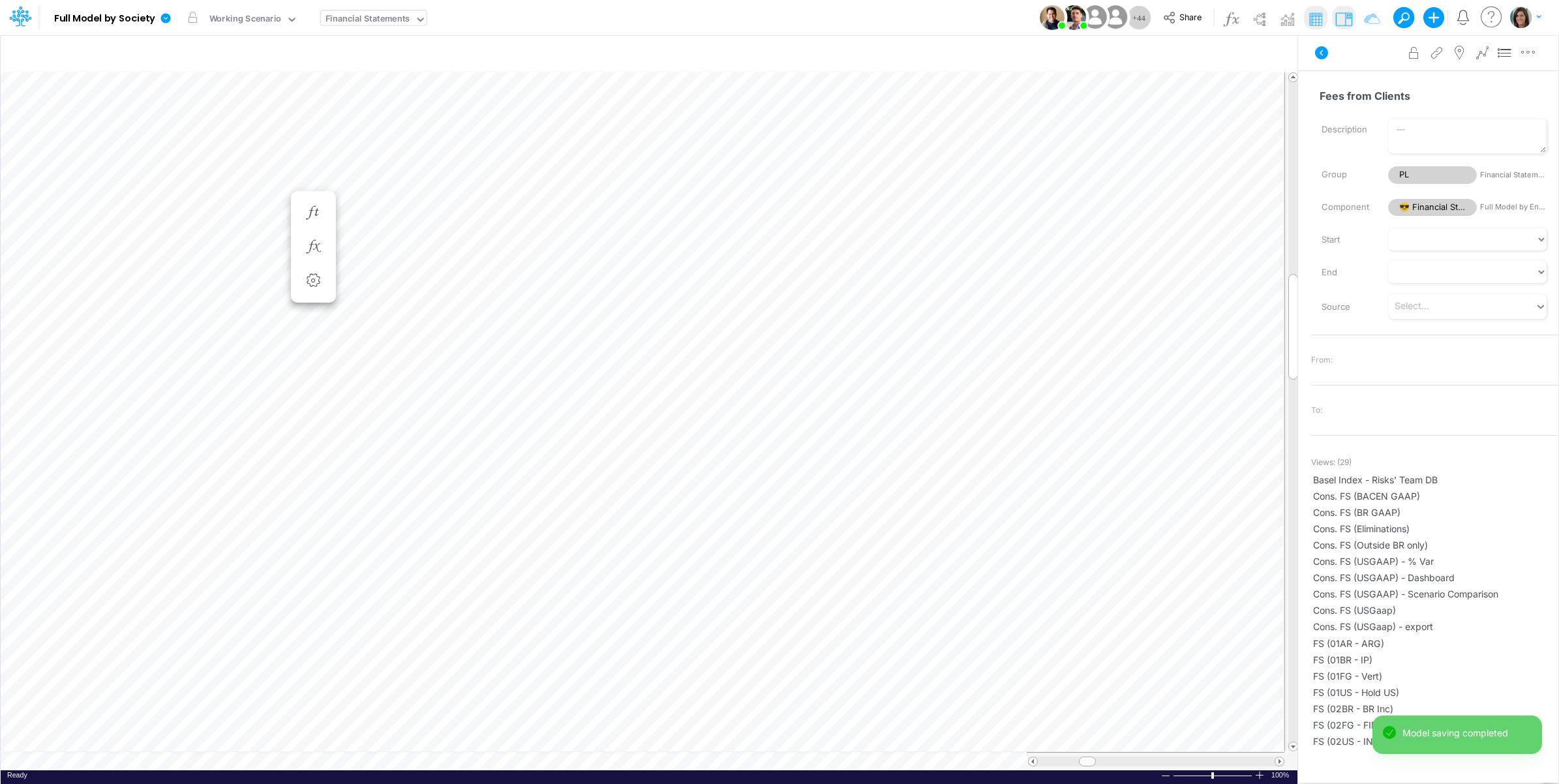
scroll to position [0, 1]
click at [312, 229] on icon "button" at bounding box center [313, 234] width 19 height 13
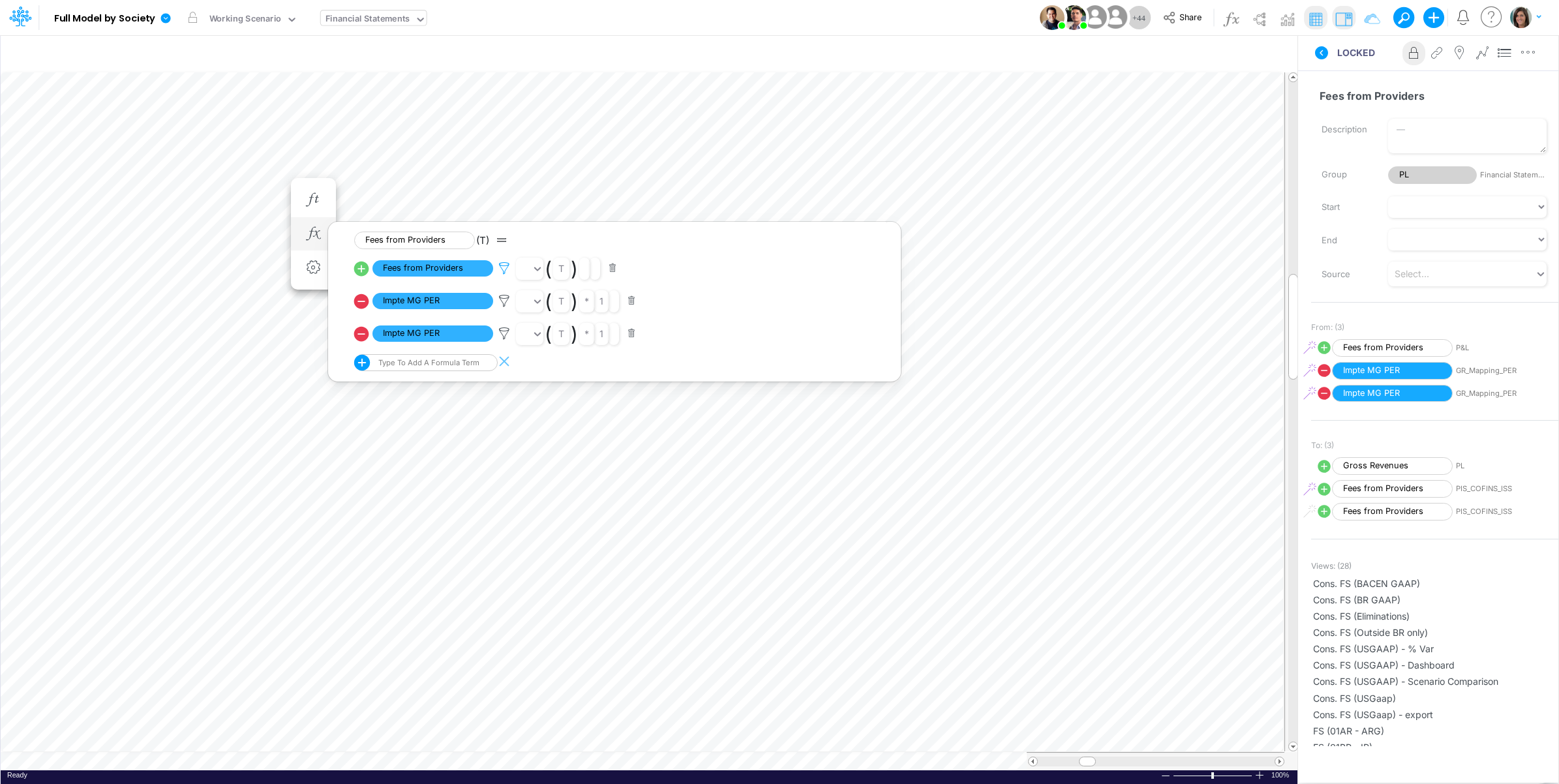
click at [501, 262] on icon at bounding box center [504, 268] width 19 height 13
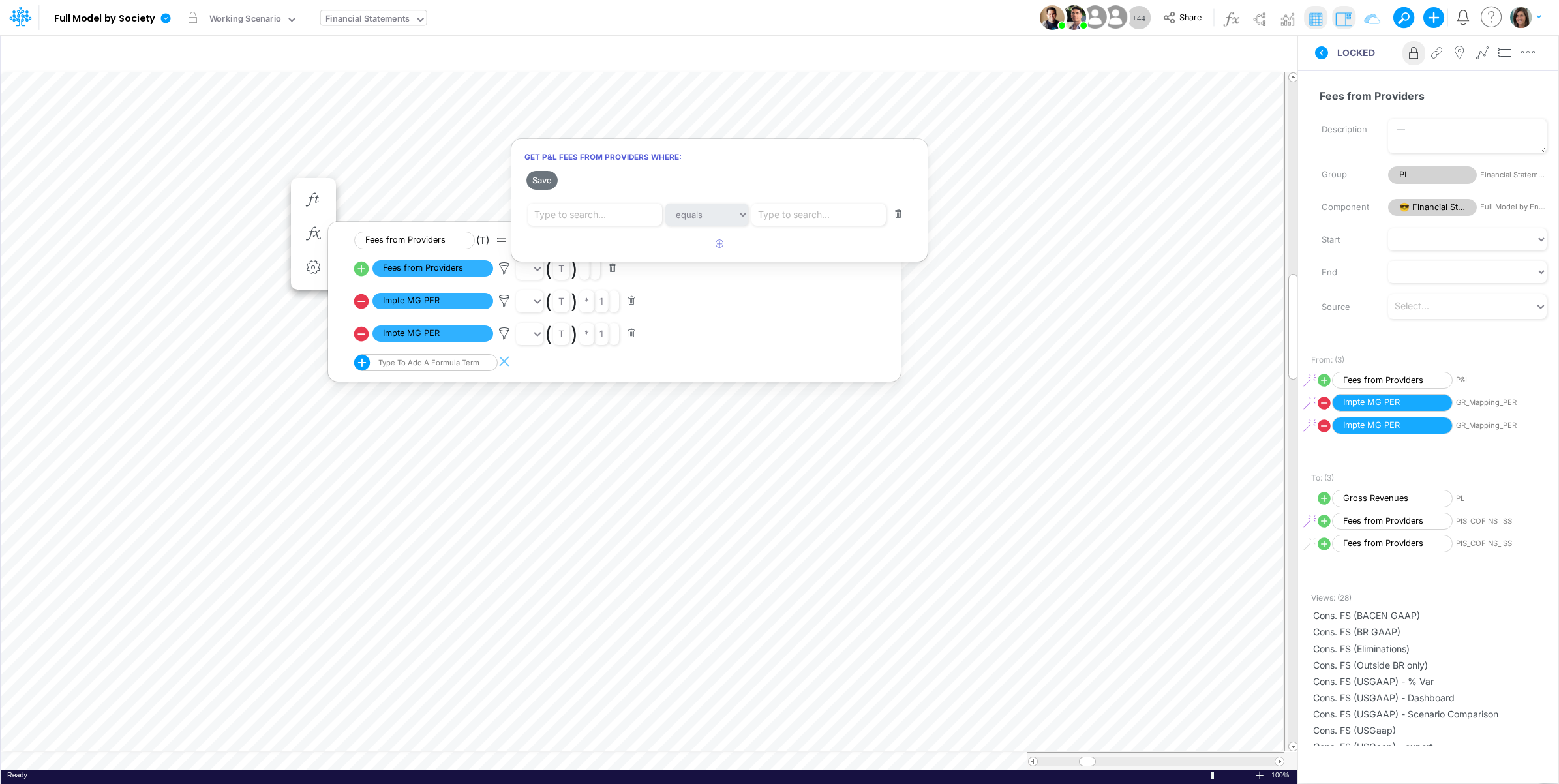
click at [501, 266] on div at bounding box center [779, 395] width 1559 height 777
click at [506, 266] on icon at bounding box center [504, 268] width 19 height 13
click at [95, 194] on div at bounding box center [779, 395] width 1559 height 777
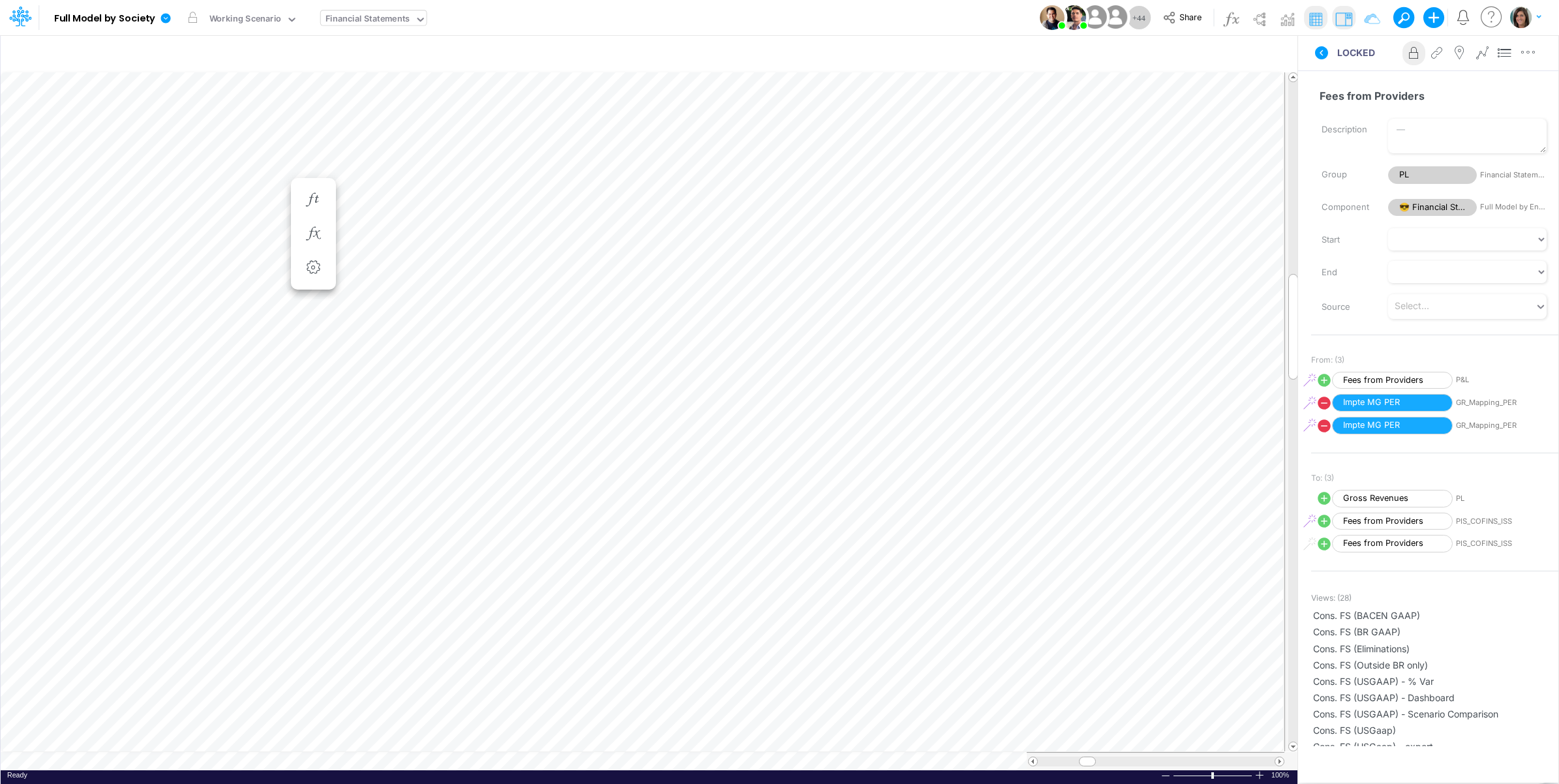
scroll to position [0, 1]
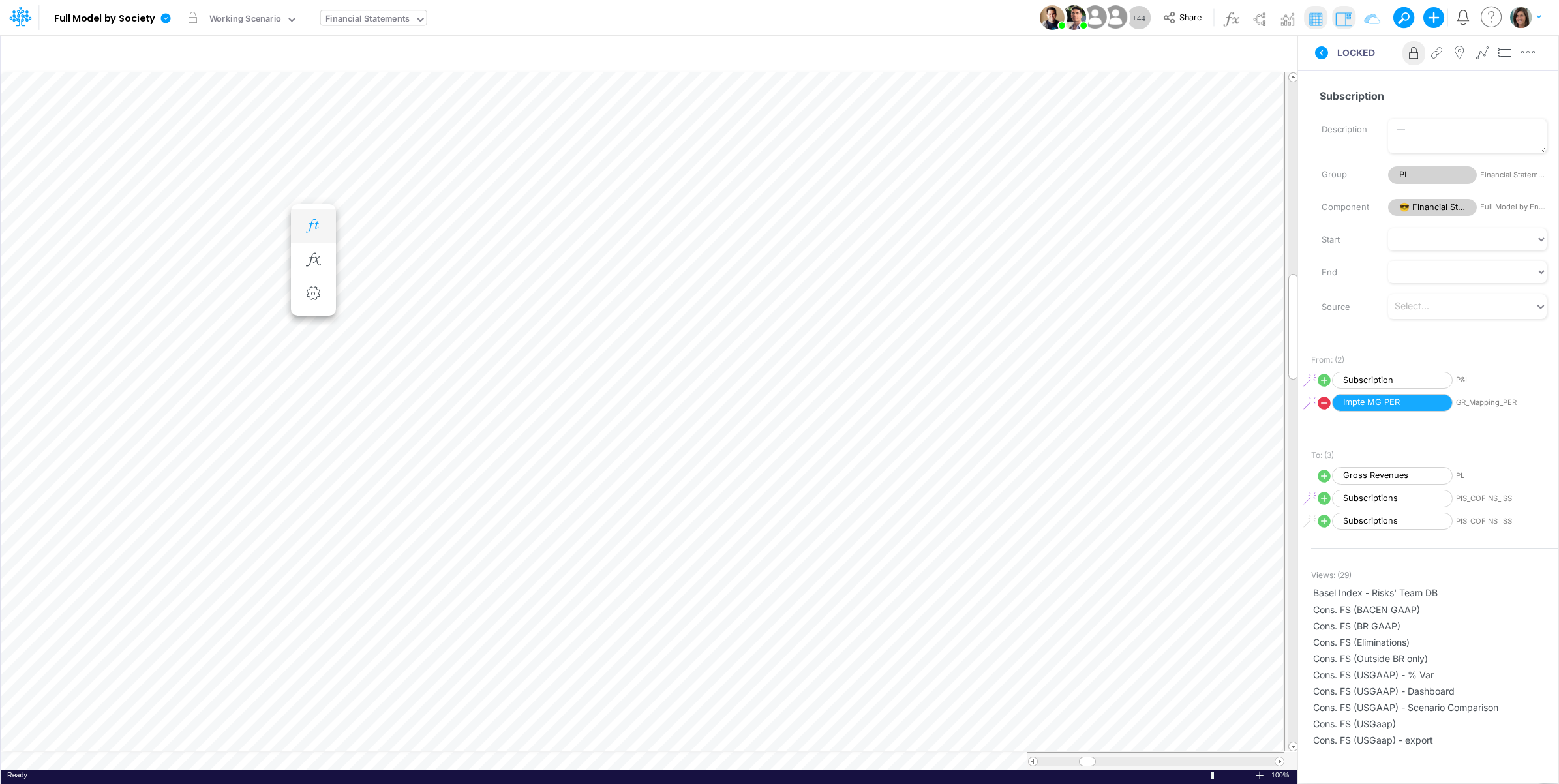
scroll to position [0, 1]
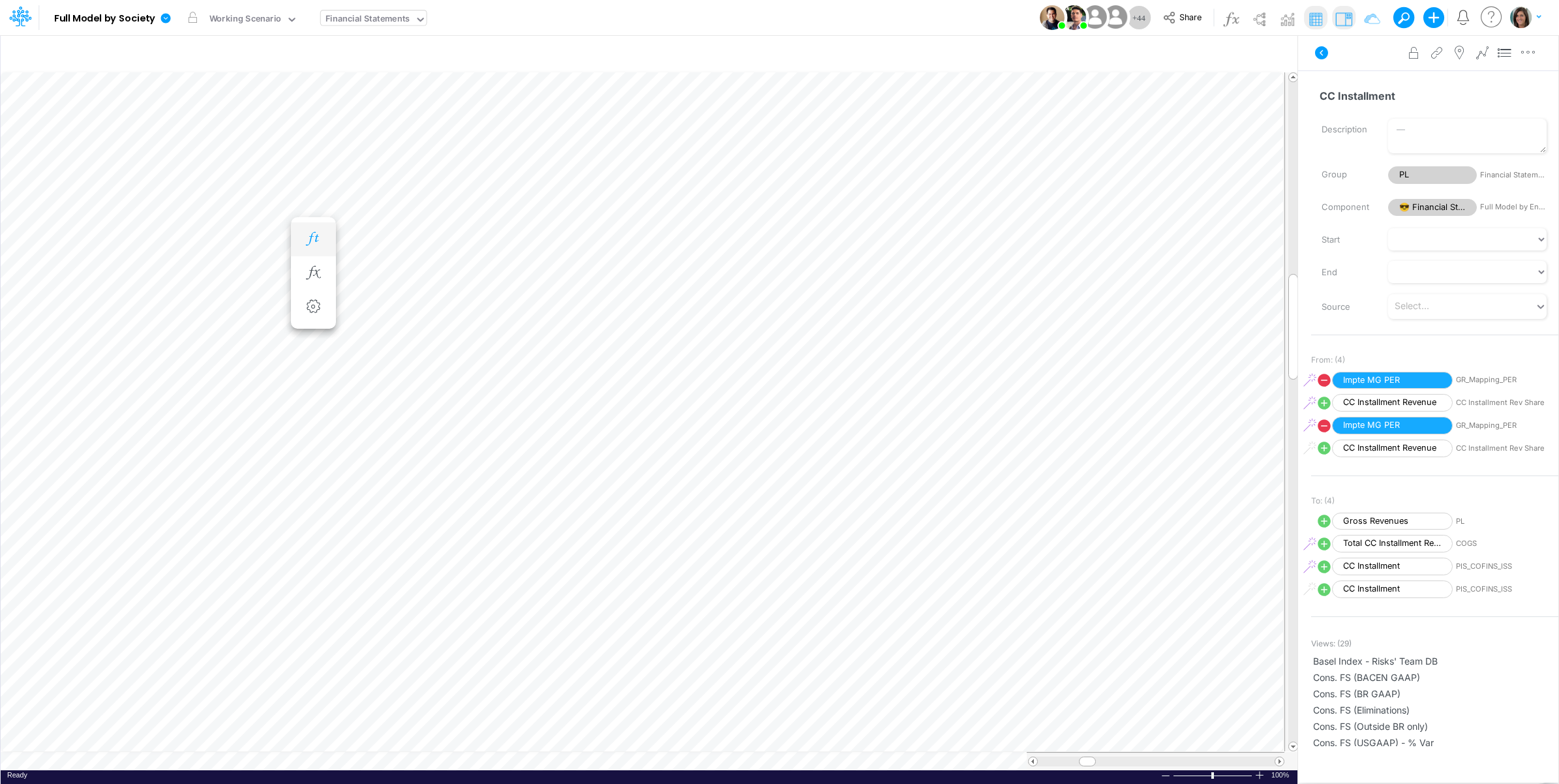
scroll to position [0, 1]
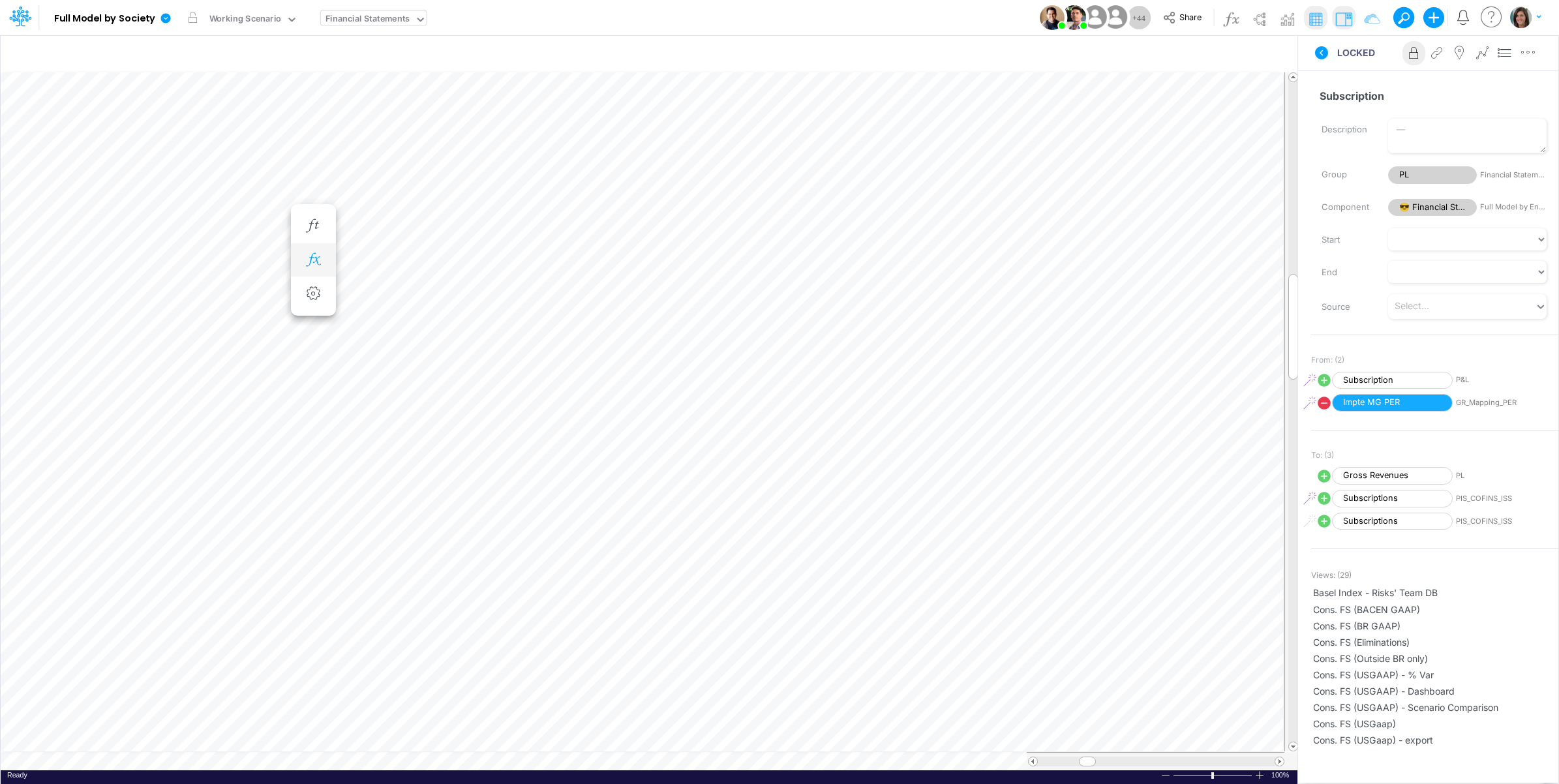
click at [312, 262] on icon "button" at bounding box center [313, 260] width 19 height 13
click at [503, 293] on icon at bounding box center [504, 294] width 19 height 13
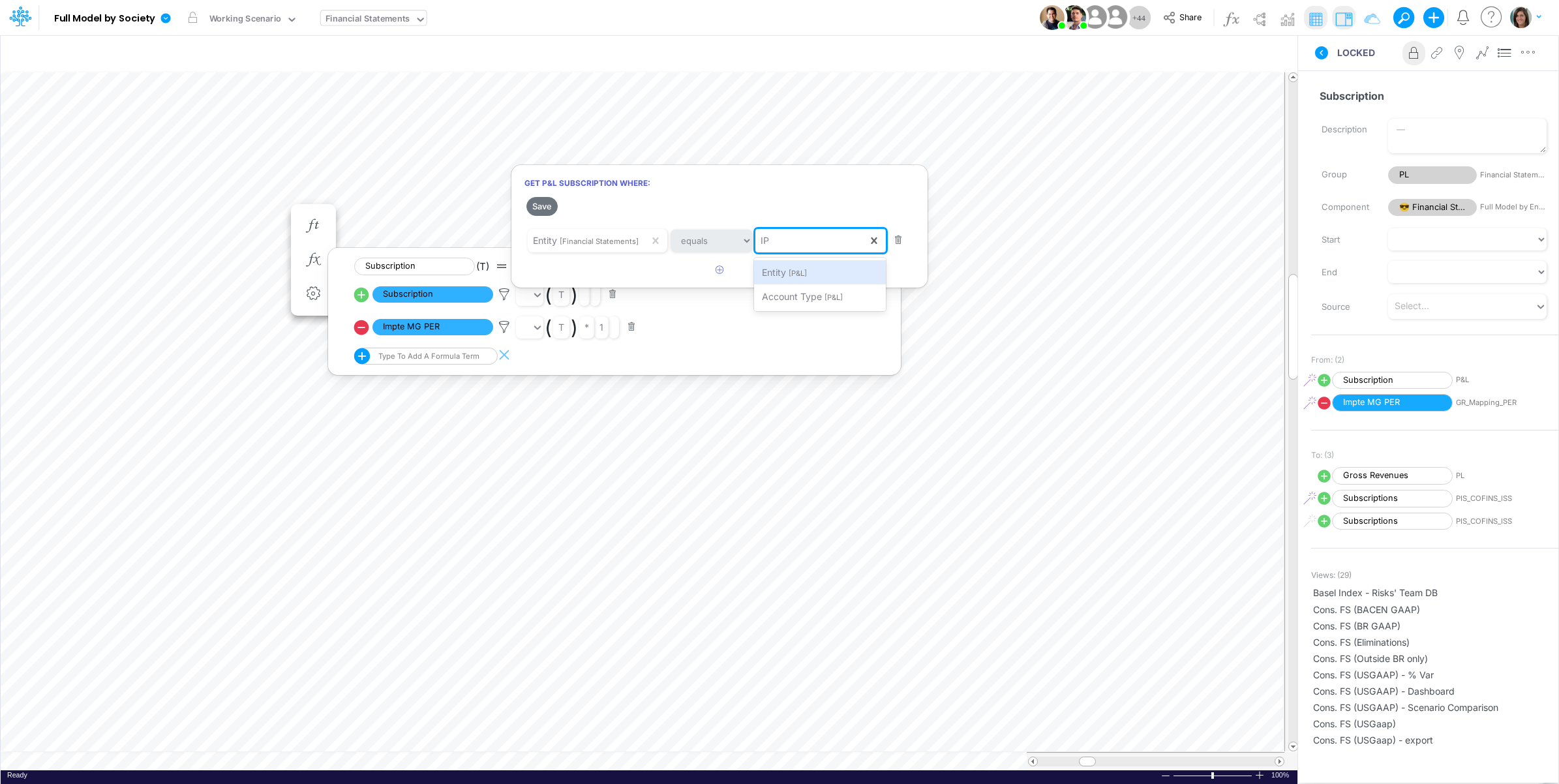
click at [783, 239] on div "IP" at bounding box center [812, 241] width 113 height 23
click at [604, 242] on span "[Financial Statements]" at bounding box center [599, 241] width 79 height 9
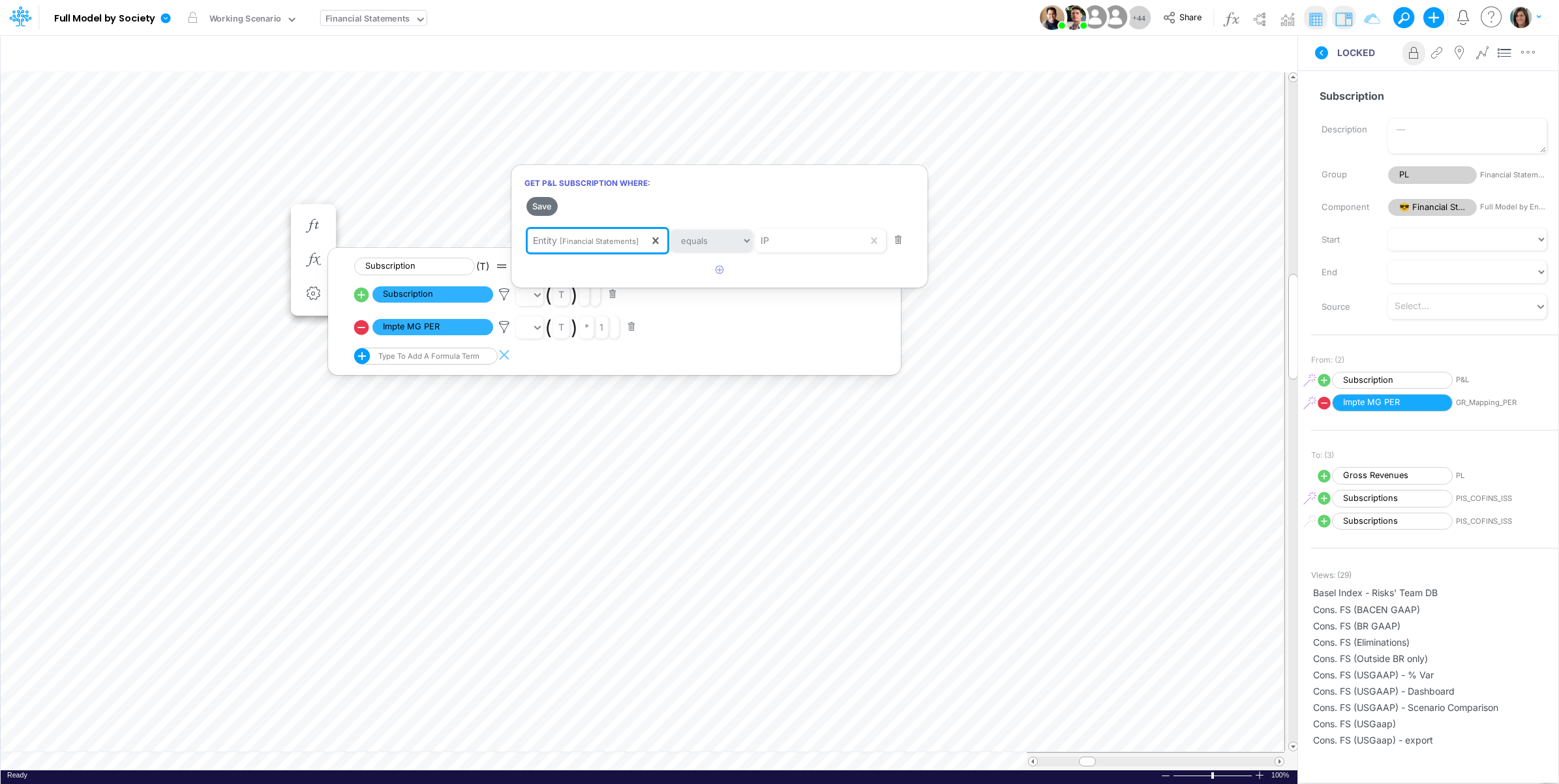
click at [604, 242] on span "[Financial Statements]" at bounding box center [599, 241] width 79 height 9
click at [790, 230] on div "IP" at bounding box center [812, 241] width 113 height 23
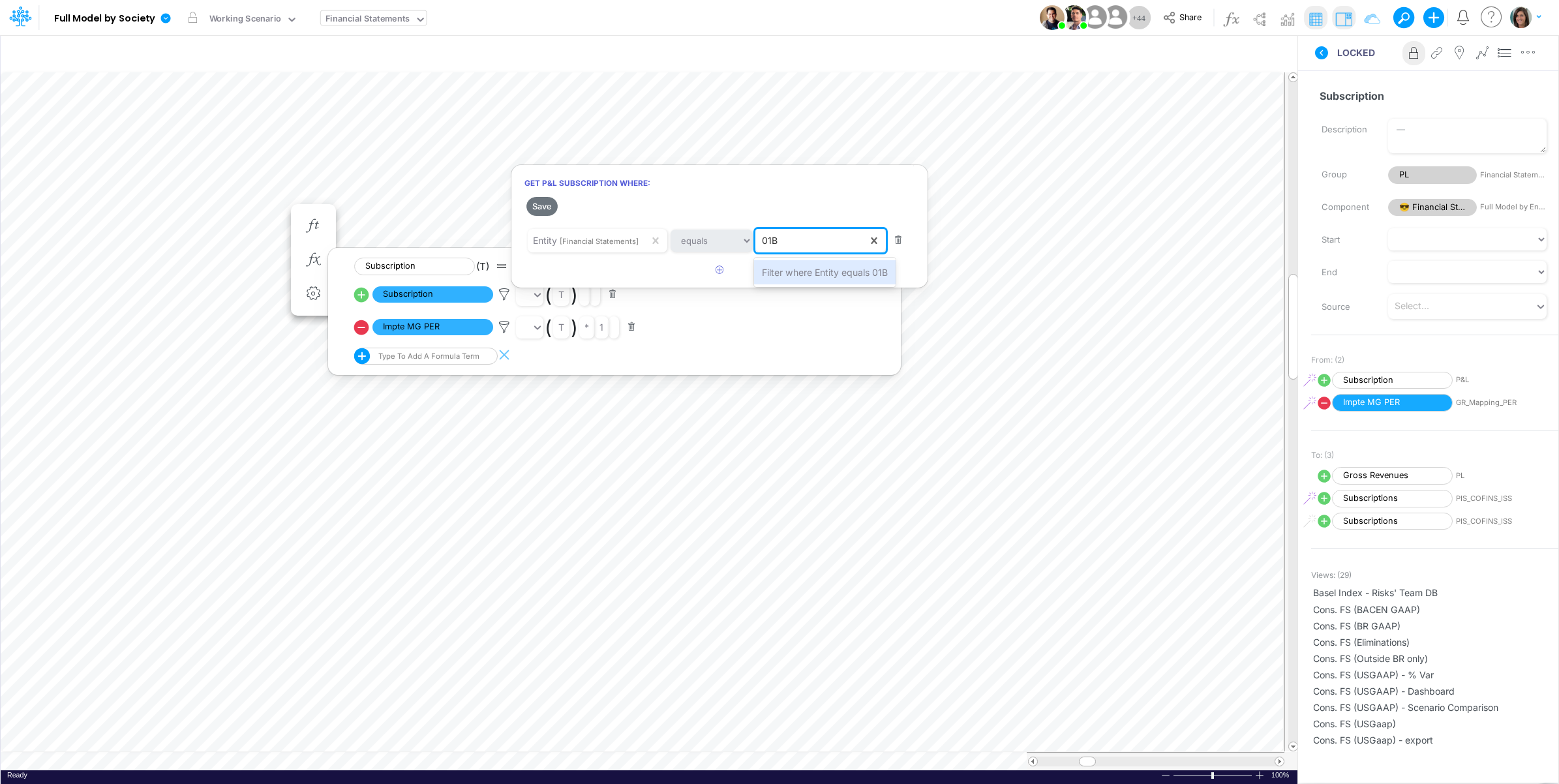
type input "01BR"
click at [795, 267] on span "Filter where Entity equals 01BR" at bounding box center [828, 272] width 132 height 11
click at [543, 203] on button "Save" at bounding box center [542, 206] width 31 height 19
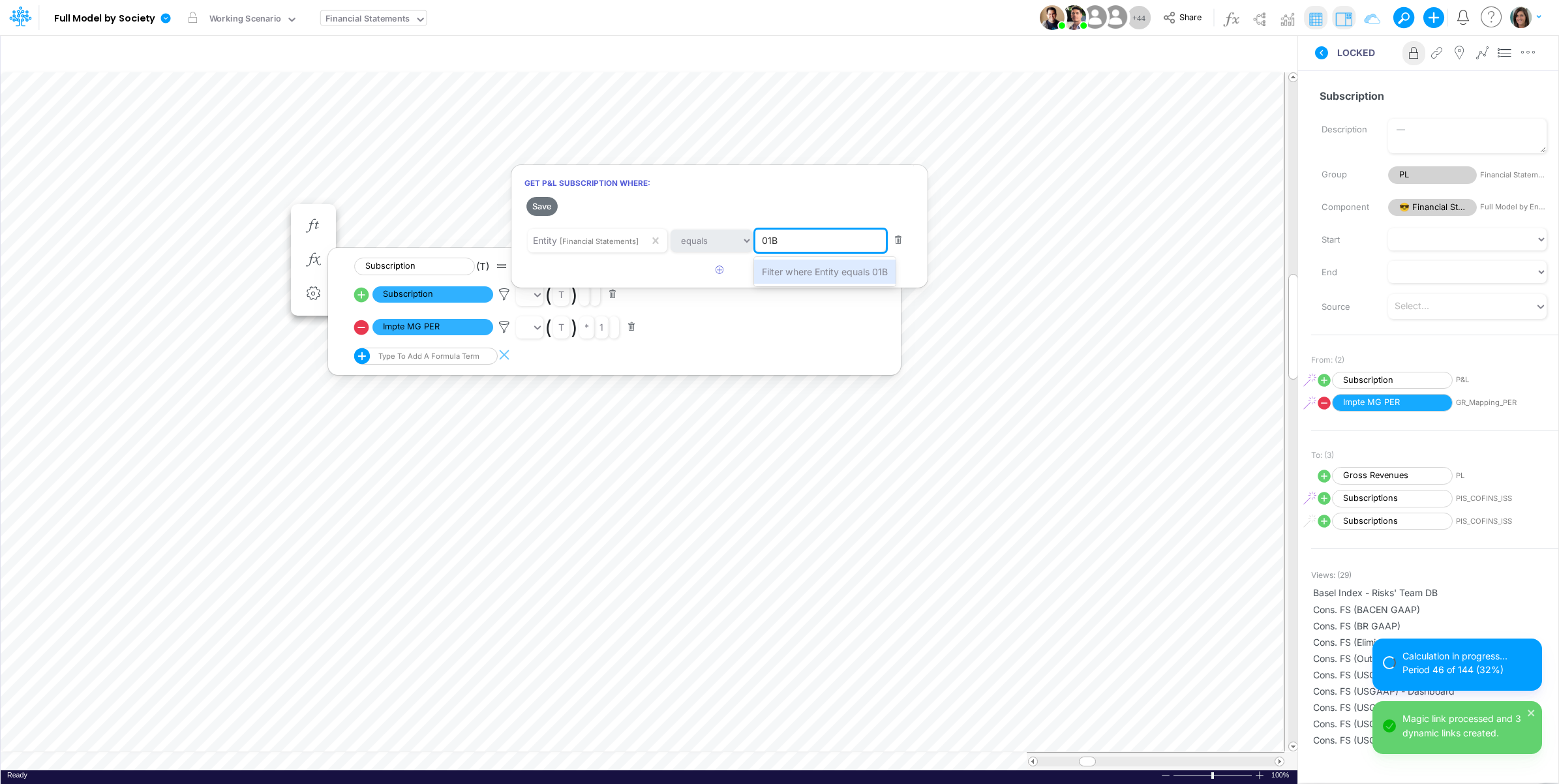
type input "01B"
click at [1348, 75] on div at bounding box center [779, 395] width 1559 height 777
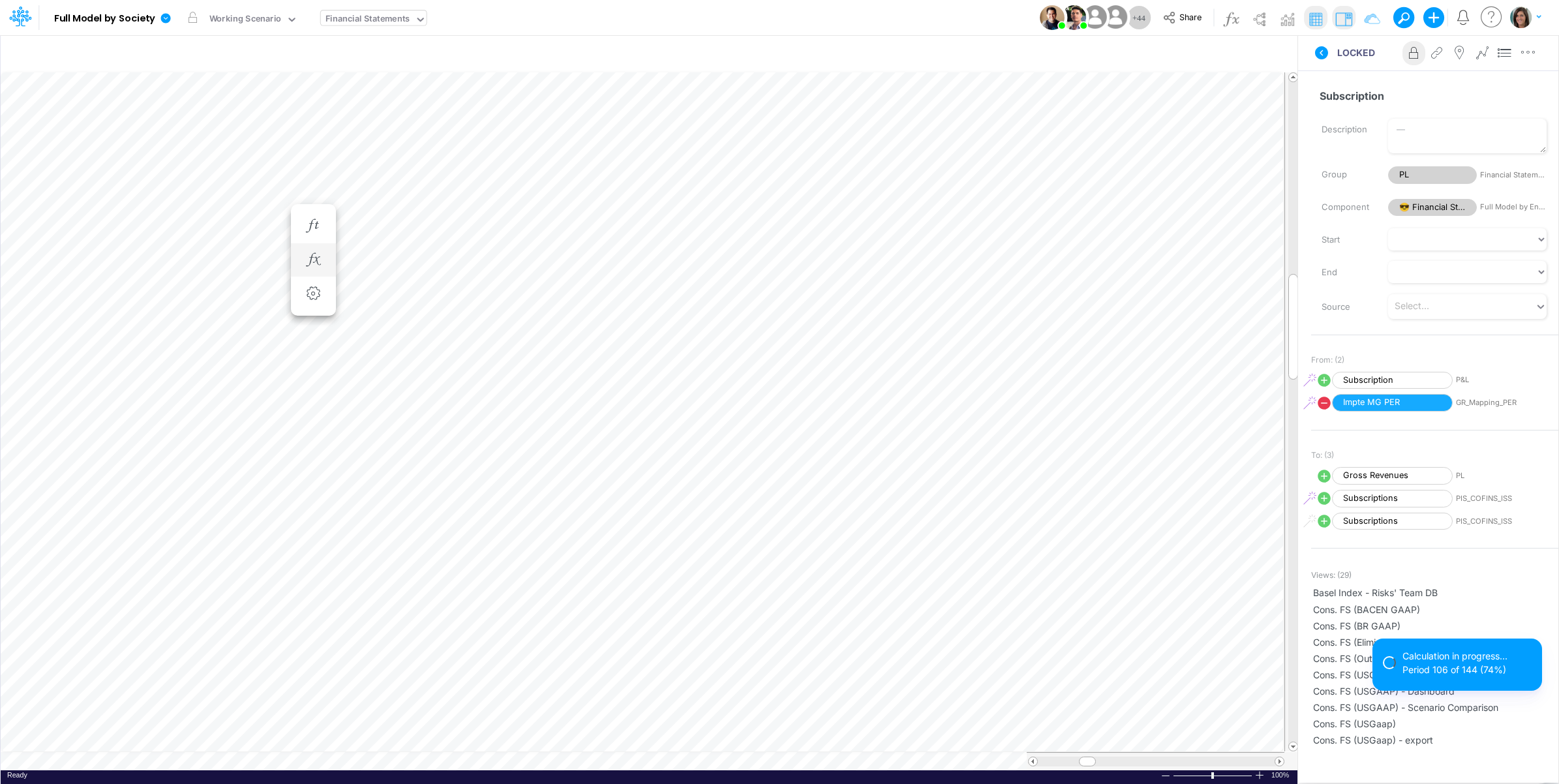
scroll to position [0, 1]
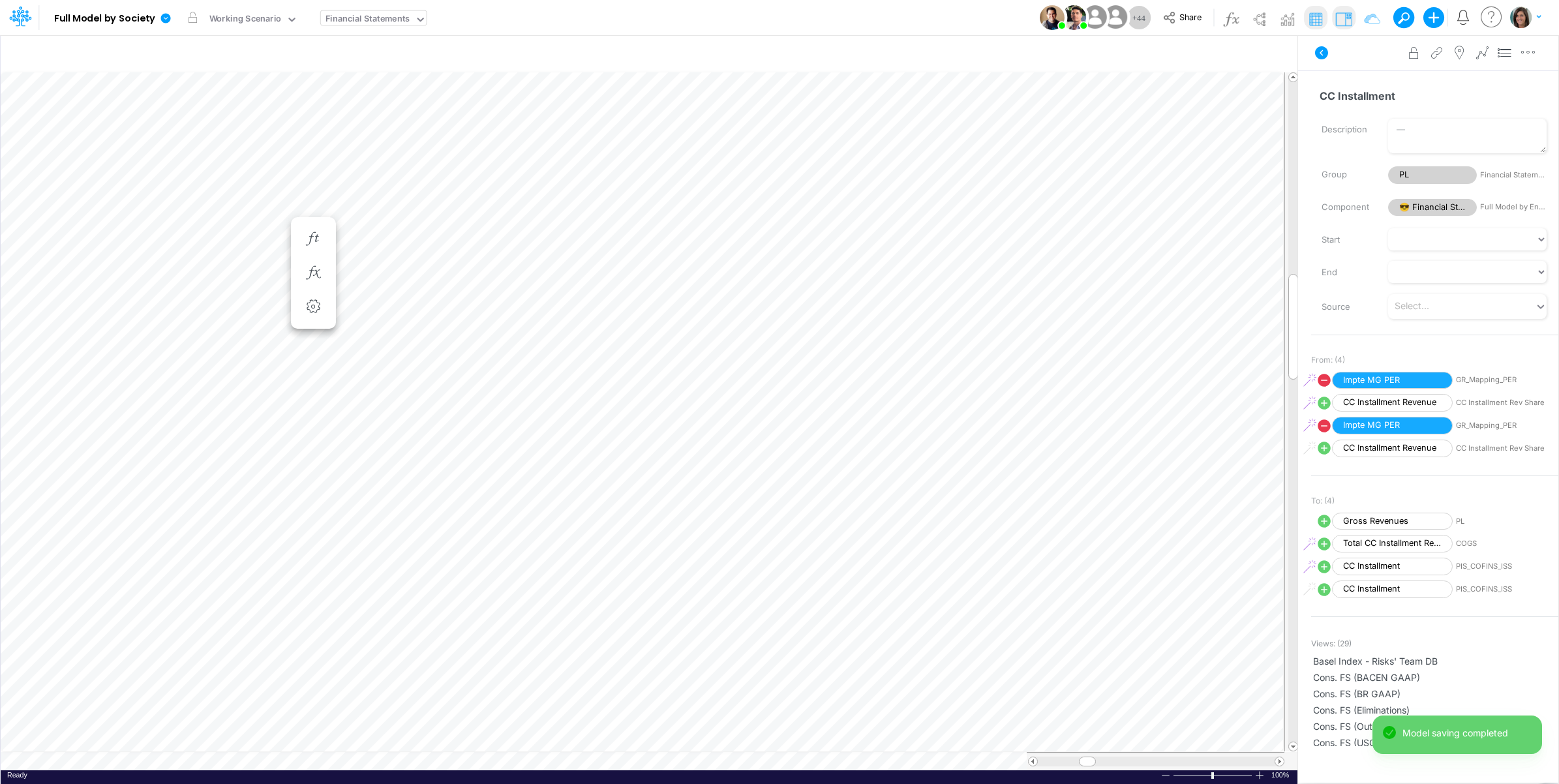
scroll to position [0, 1]
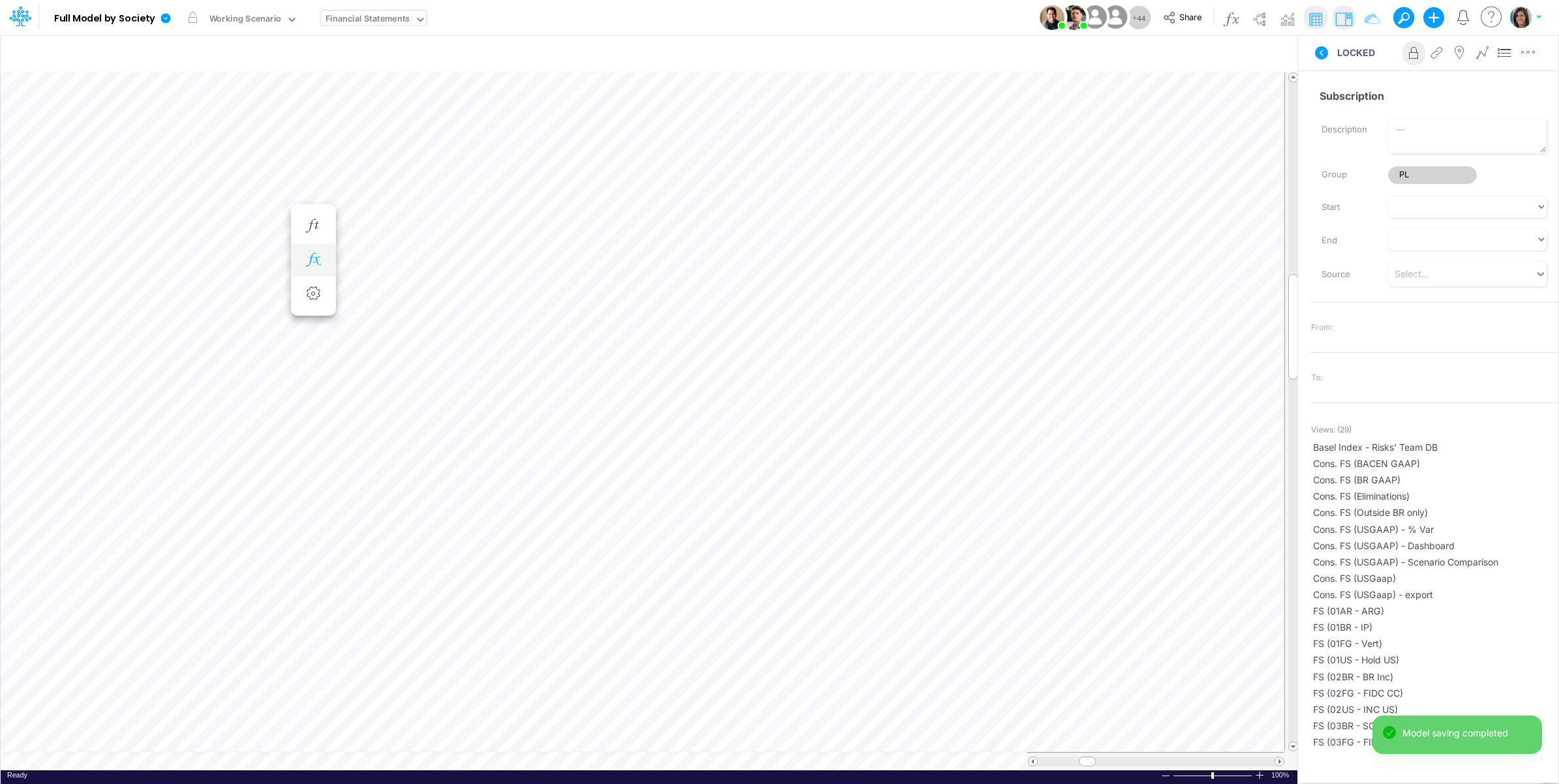
click at [315, 260] on icon "button" at bounding box center [313, 260] width 19 height 13
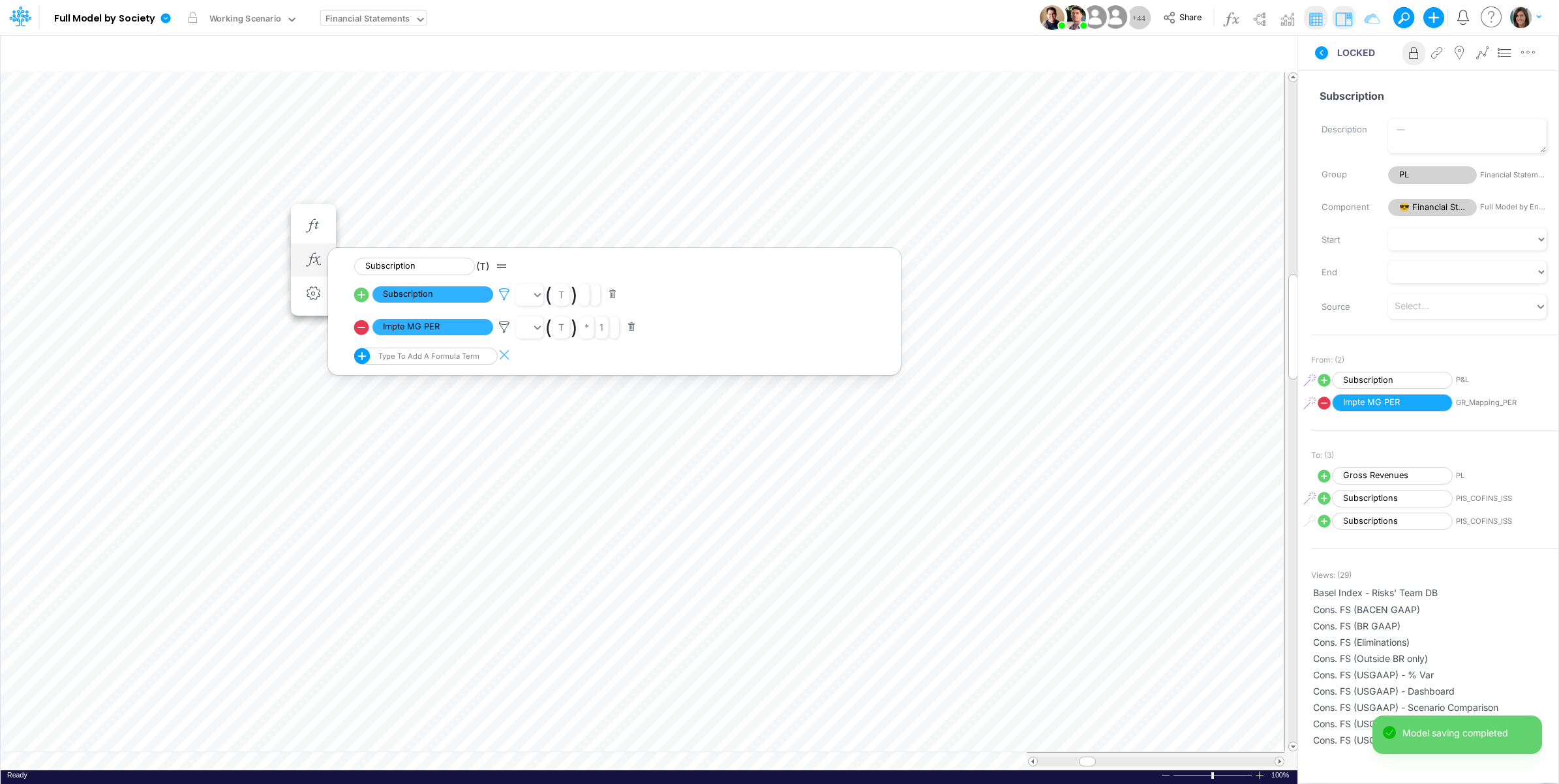
click at [503, 293] on icon at bounding box center [504, 294] width 19 height 13
click at [503, 293] on div at bounding box center [779, 395] width 1559 height 777
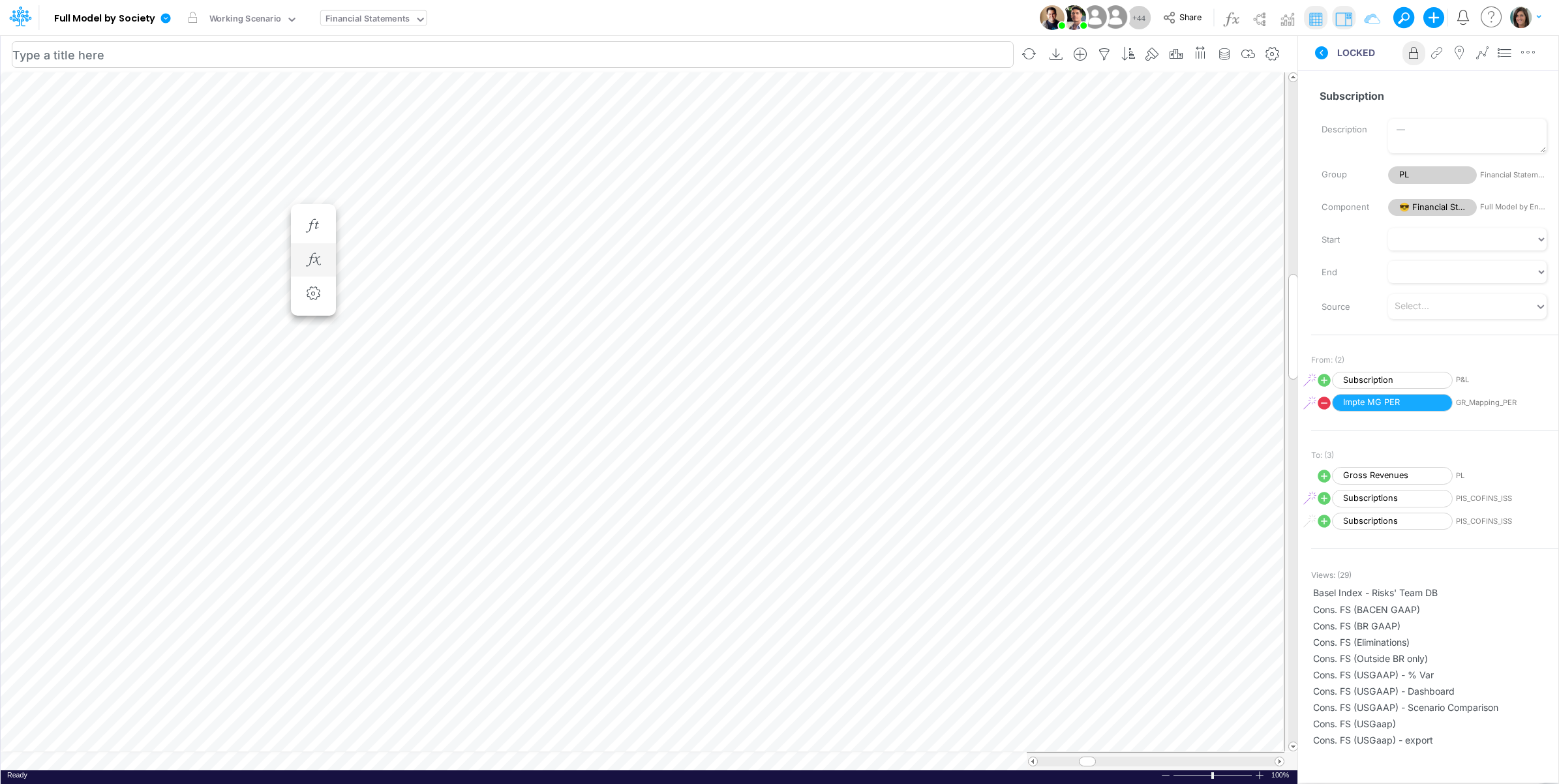
scroll to position [0, 1]
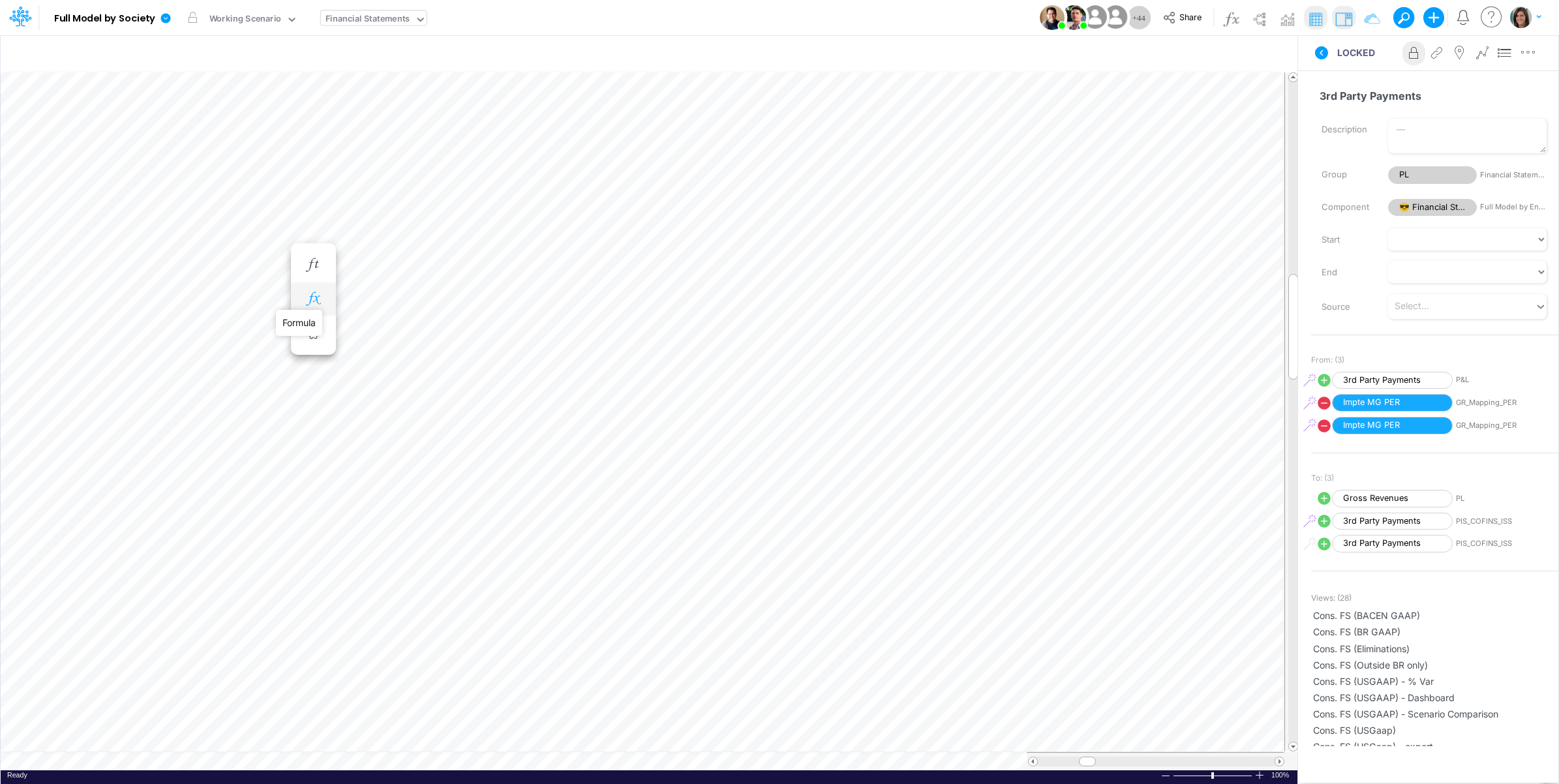
click at [310, 300] on icon "button" at bounding box center [313, 299] width 19 height 13
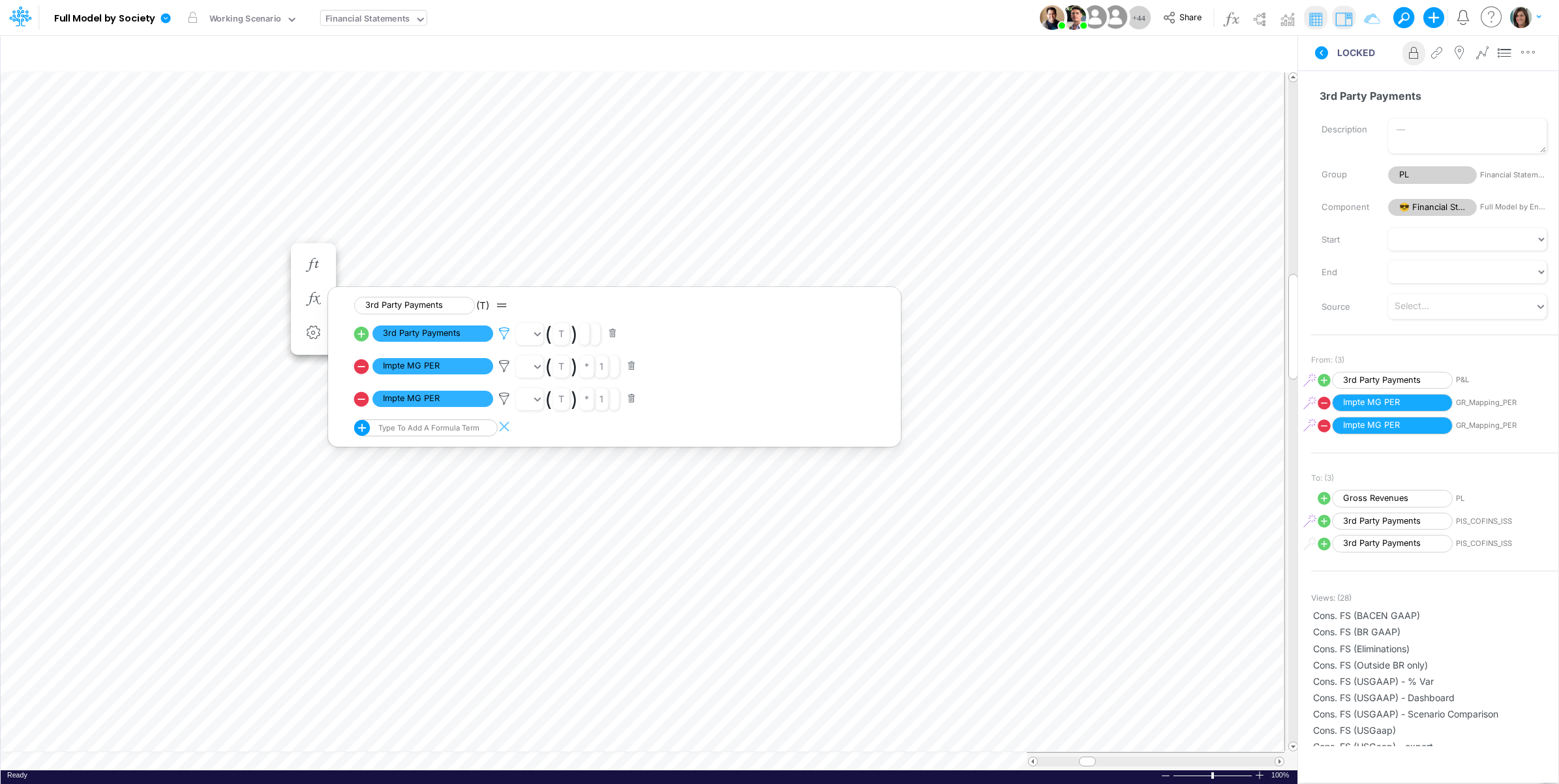
click at [504, 334] on icon at bounding box center [504, 333] width 19 height 13
click at [807, 283] on div "IP" at bounding box center [812, 280] width 113 height 23
type input "01BR"
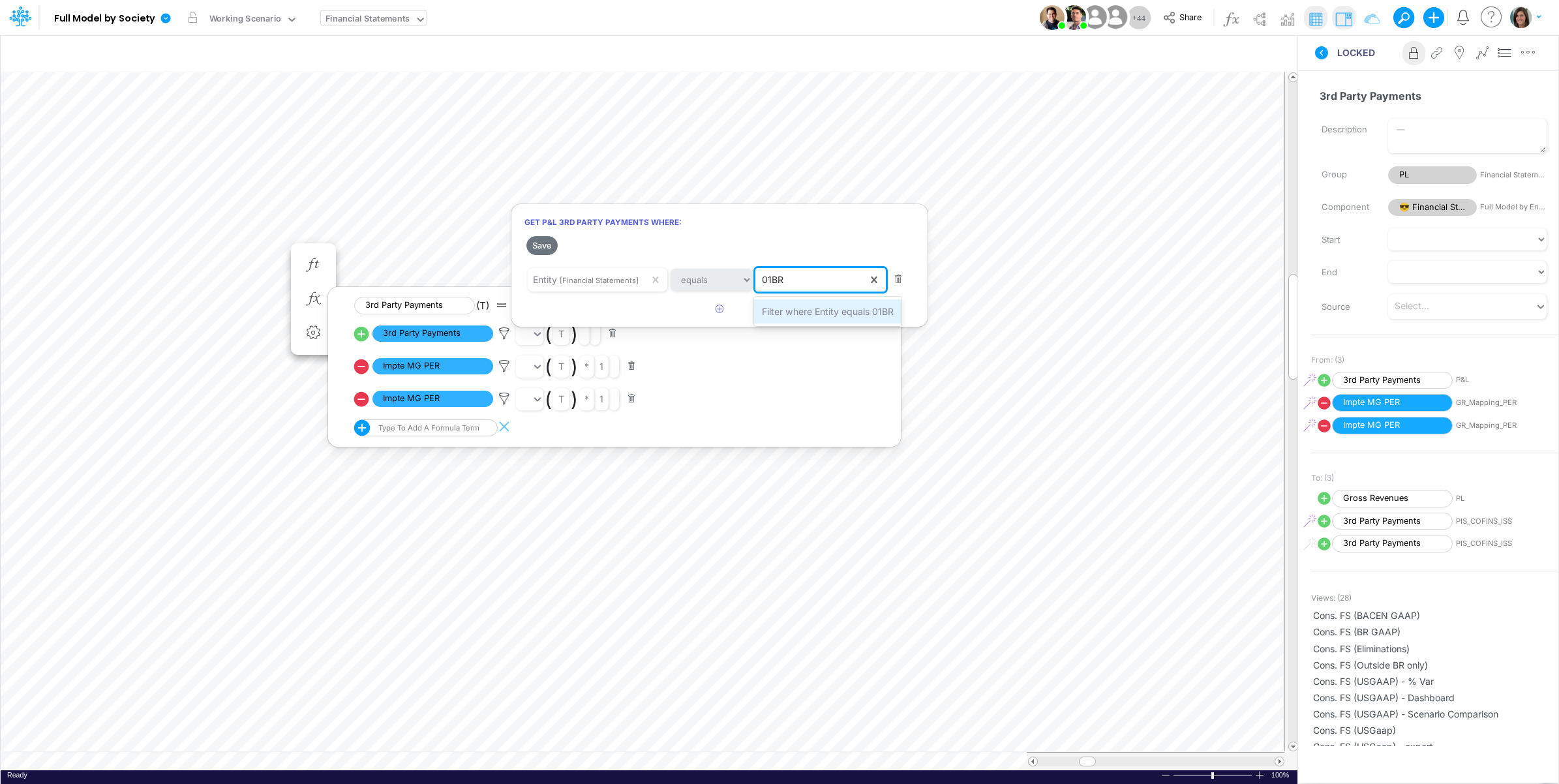
click at [803, 307] on span "Filter where Entity equals 01BR" at bounding box center [828, 311] width 132 height 11
click at [543, 245] on button "Save" at bounding box center [542, 246] width 31 height 19
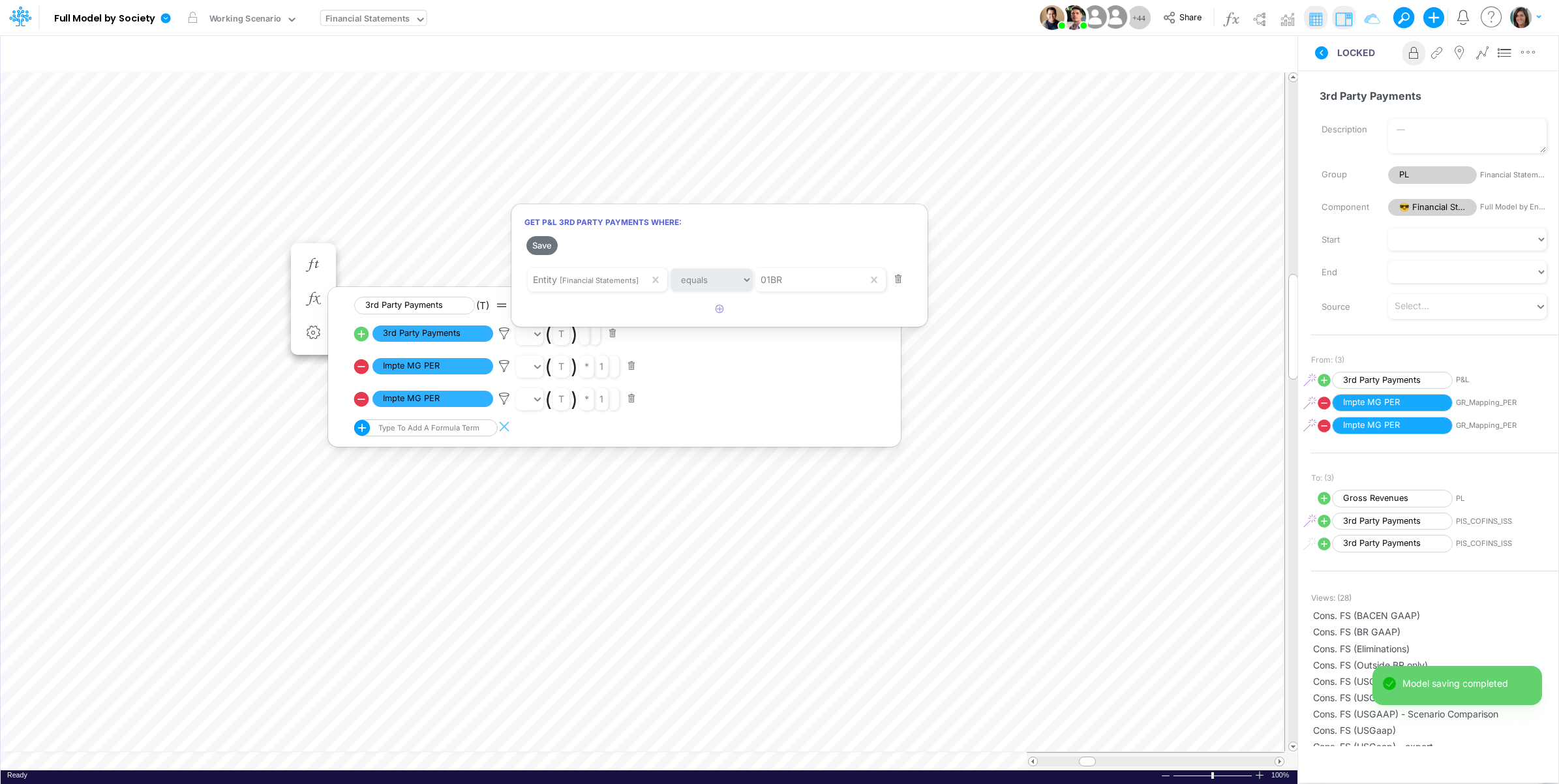
click at [1337, 76] on div at bounding box center [779, 395] width 1559 height 777
click at [1322, 53] on icon at bounding box center [1322, 53] width 13 height 13
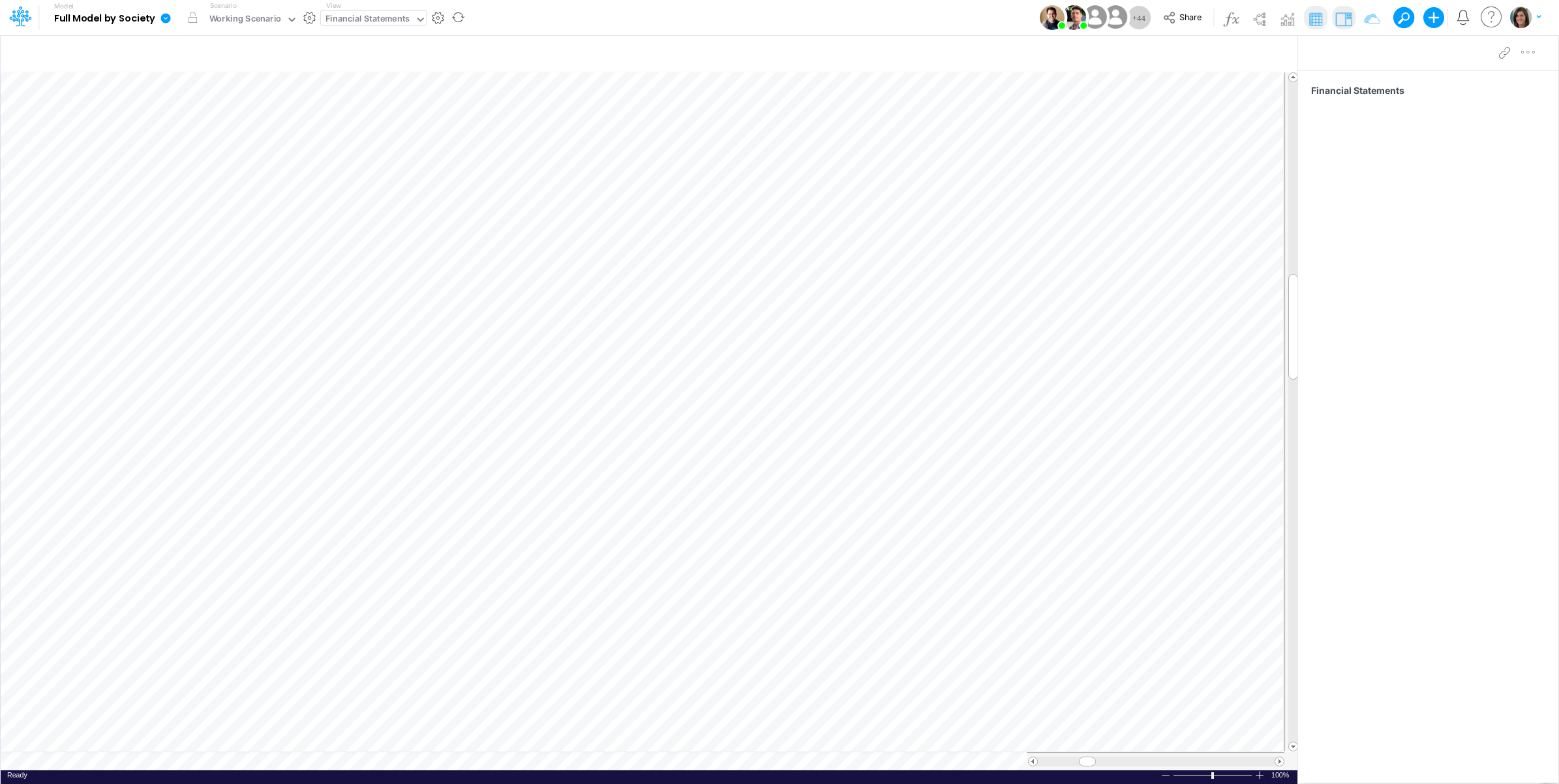
scroll to position [0, 1]
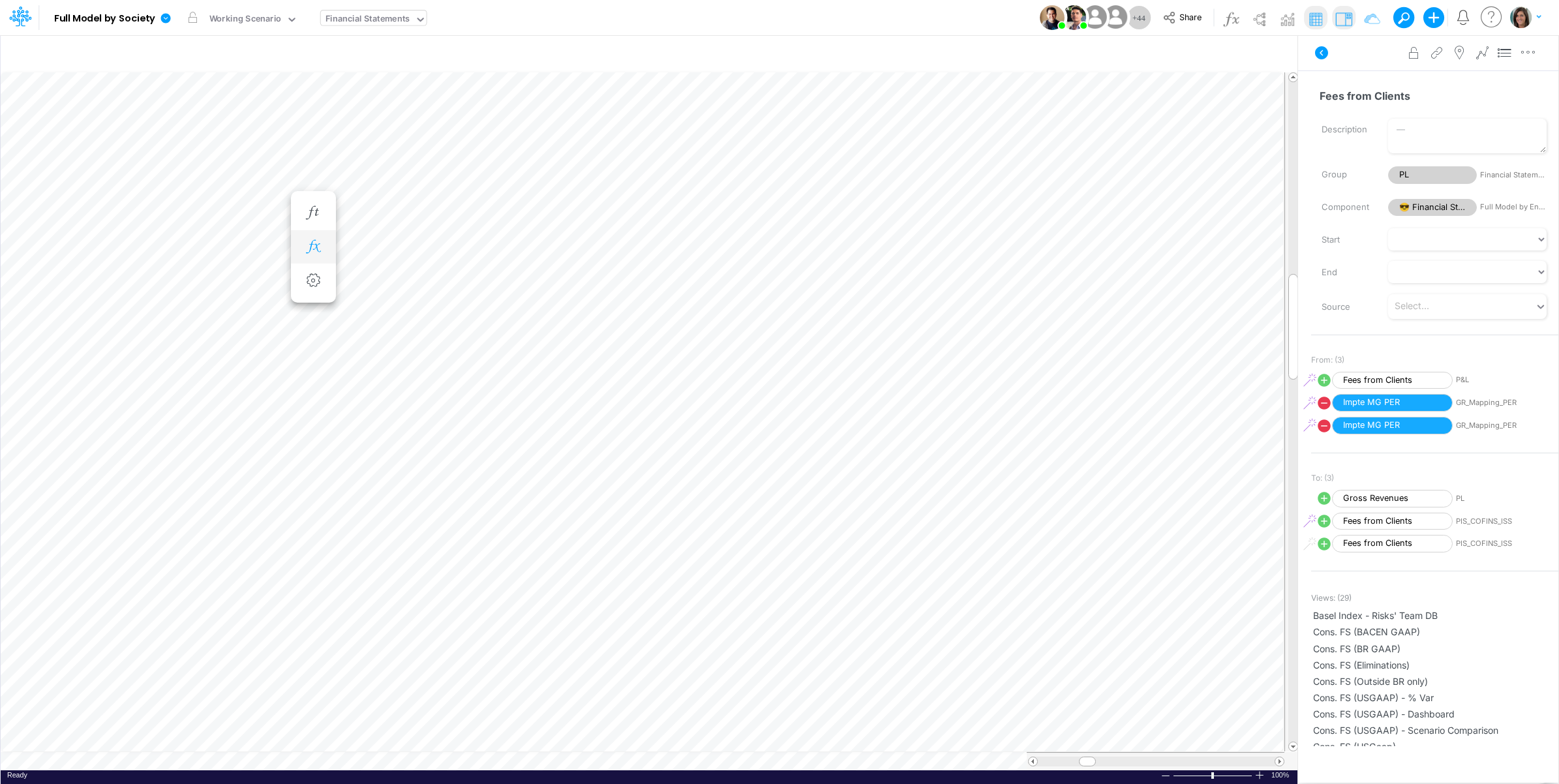
click at [313, 249] on icon "button" at bounding box center [313, 247] width 19 height 13
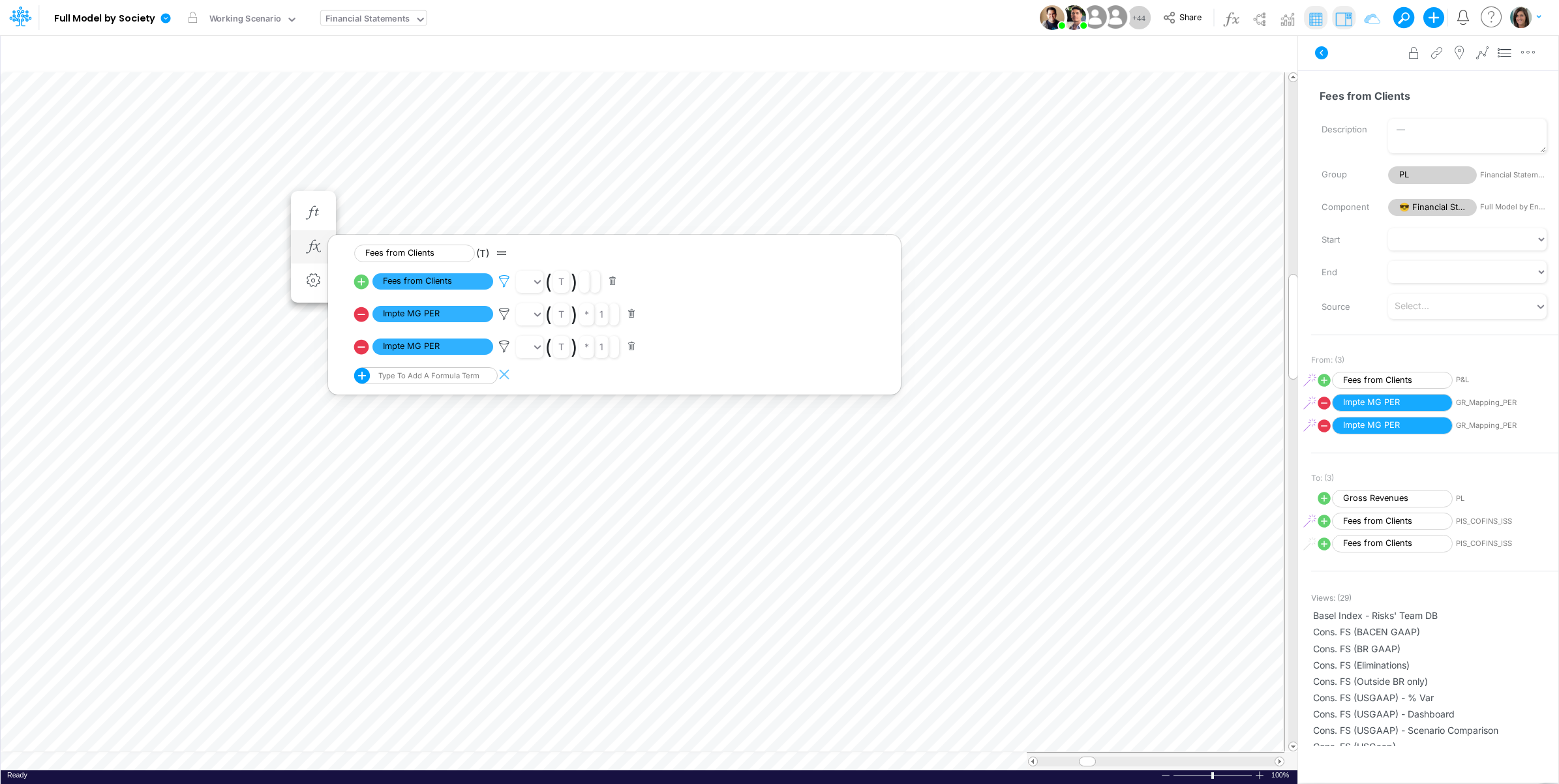
click at [504, 282] on icon at bounding box center [504, 282] width 19 height 13
click at [113, 196] on div at bounding box center [779, 395] width 1559 height 777
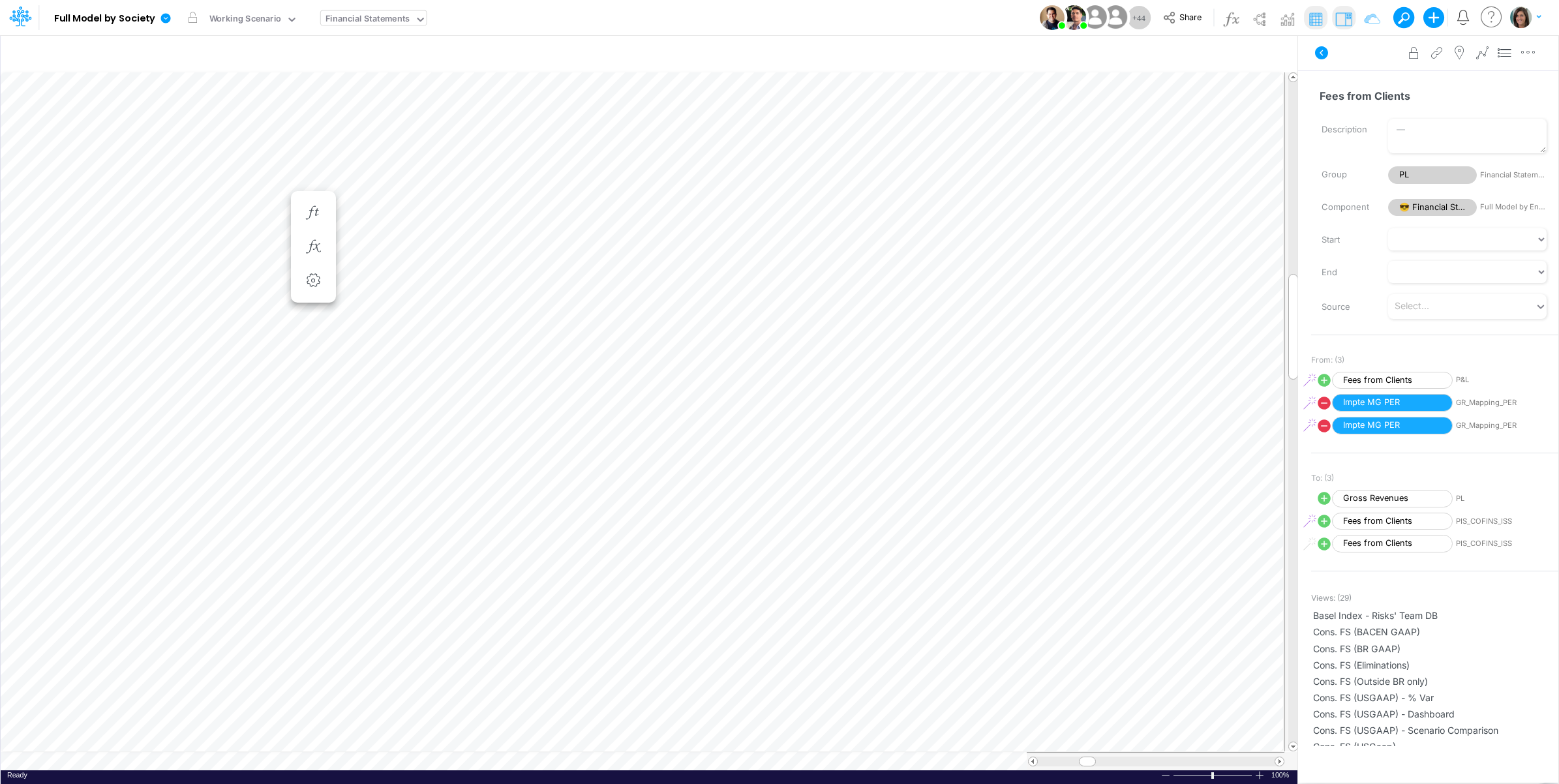
scroll to position [0, 1]
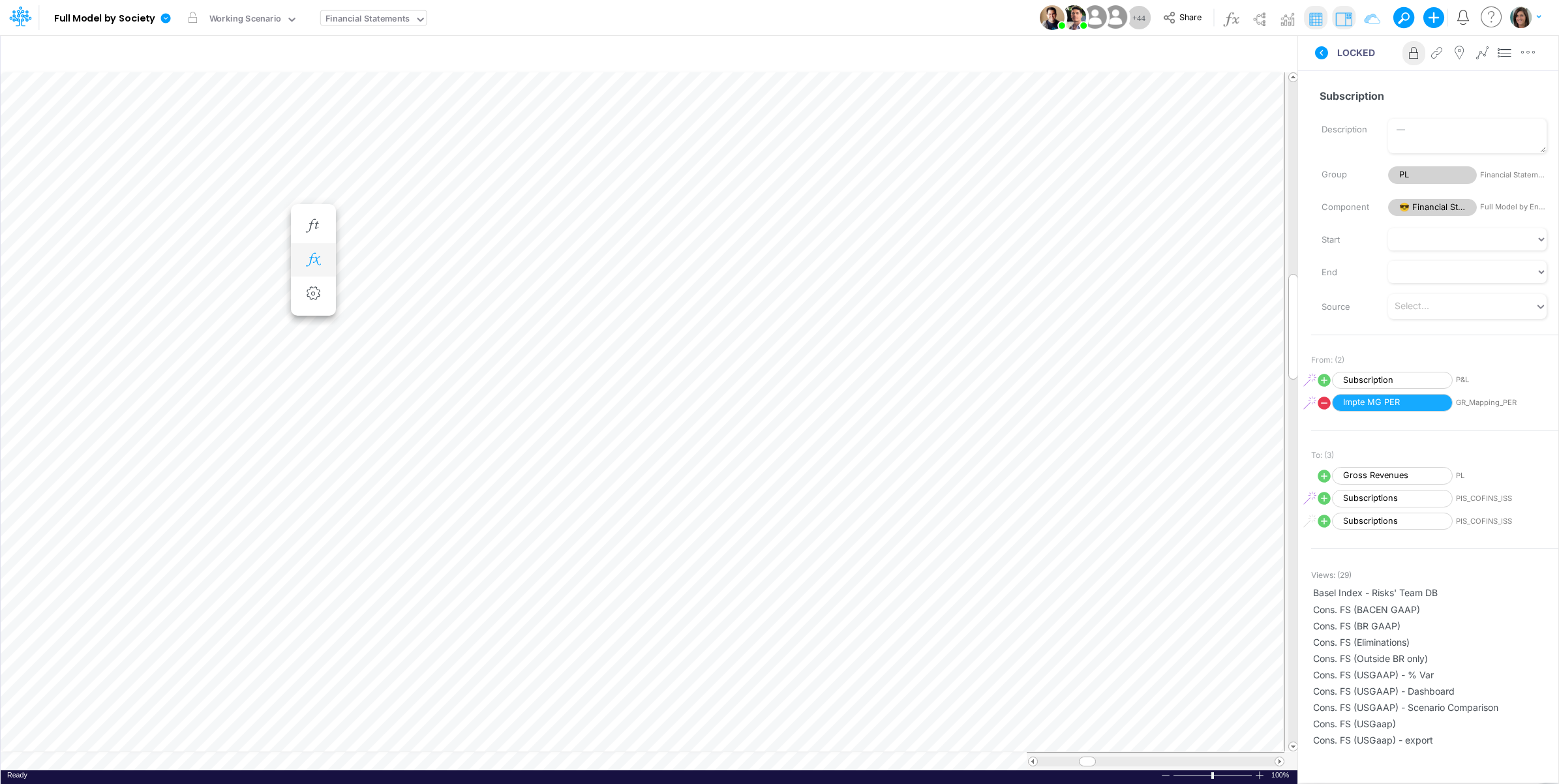
click at [310, 252] on button "button" at bounding box center [313, 260] width 24 height 26
click at [506, 288] on icon at bounding box center [504, 294] width 19 height 13
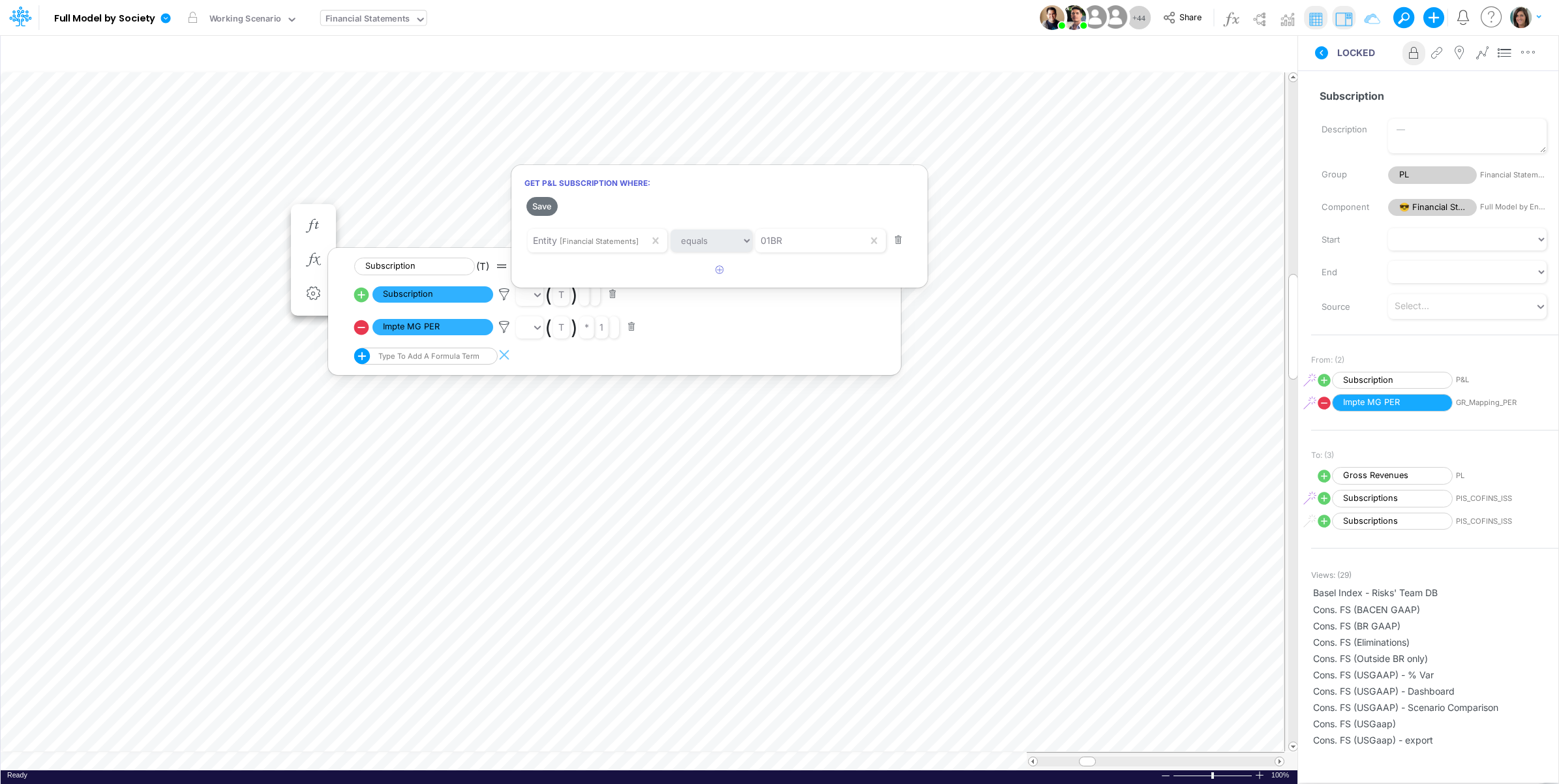
click at [503, 289] on div at bounding box center [779, 395] width 1559 height 777
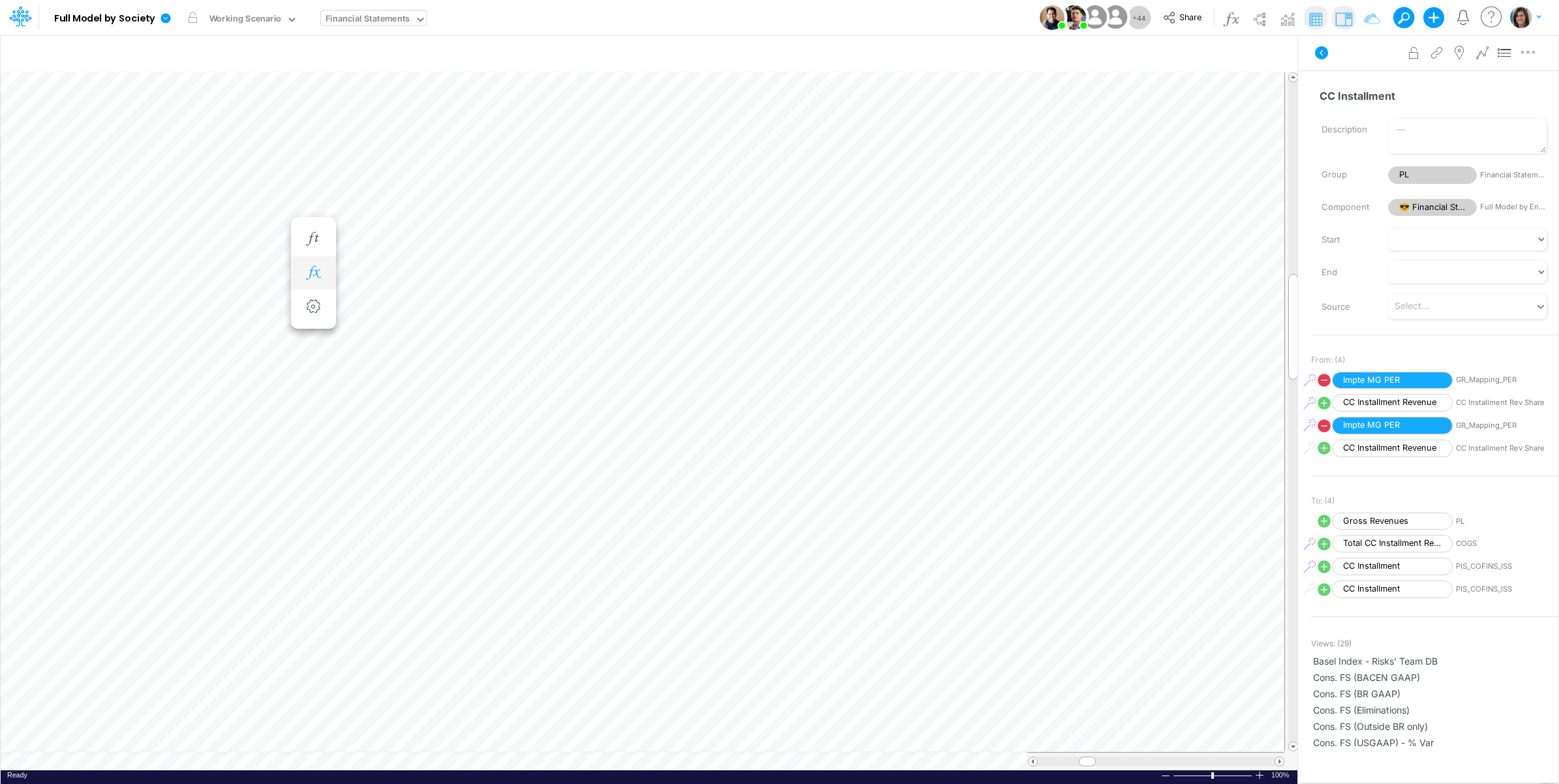
click at [314, 271] on icon "button" at bounding box center [313, 272] width 19 height 13
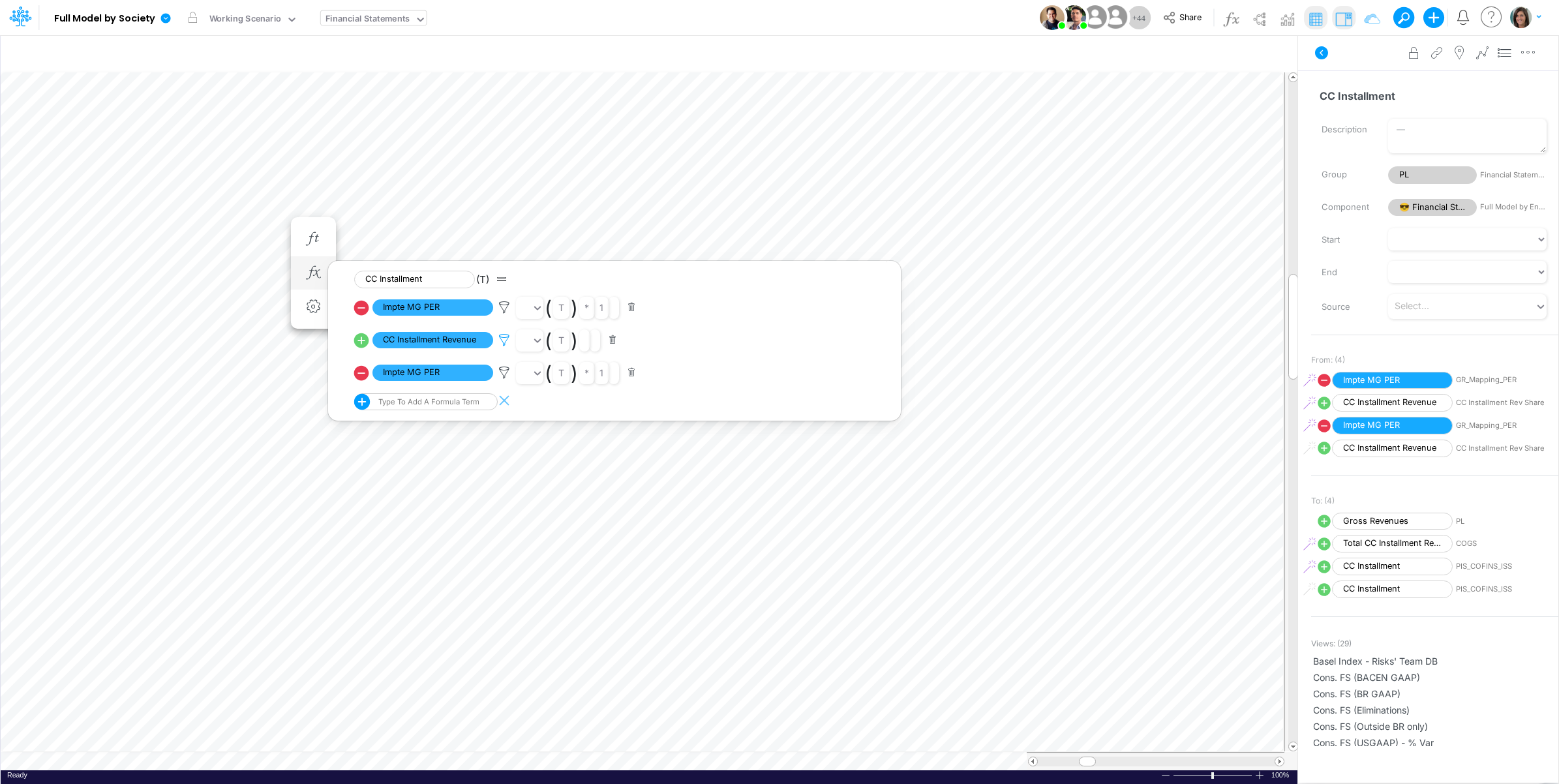
click at [507, 341] on icon at bounding box center [504, 340] width 19 height 13
click at [507, 341] on div at bounding box center [779, 395] width 1559 height 777
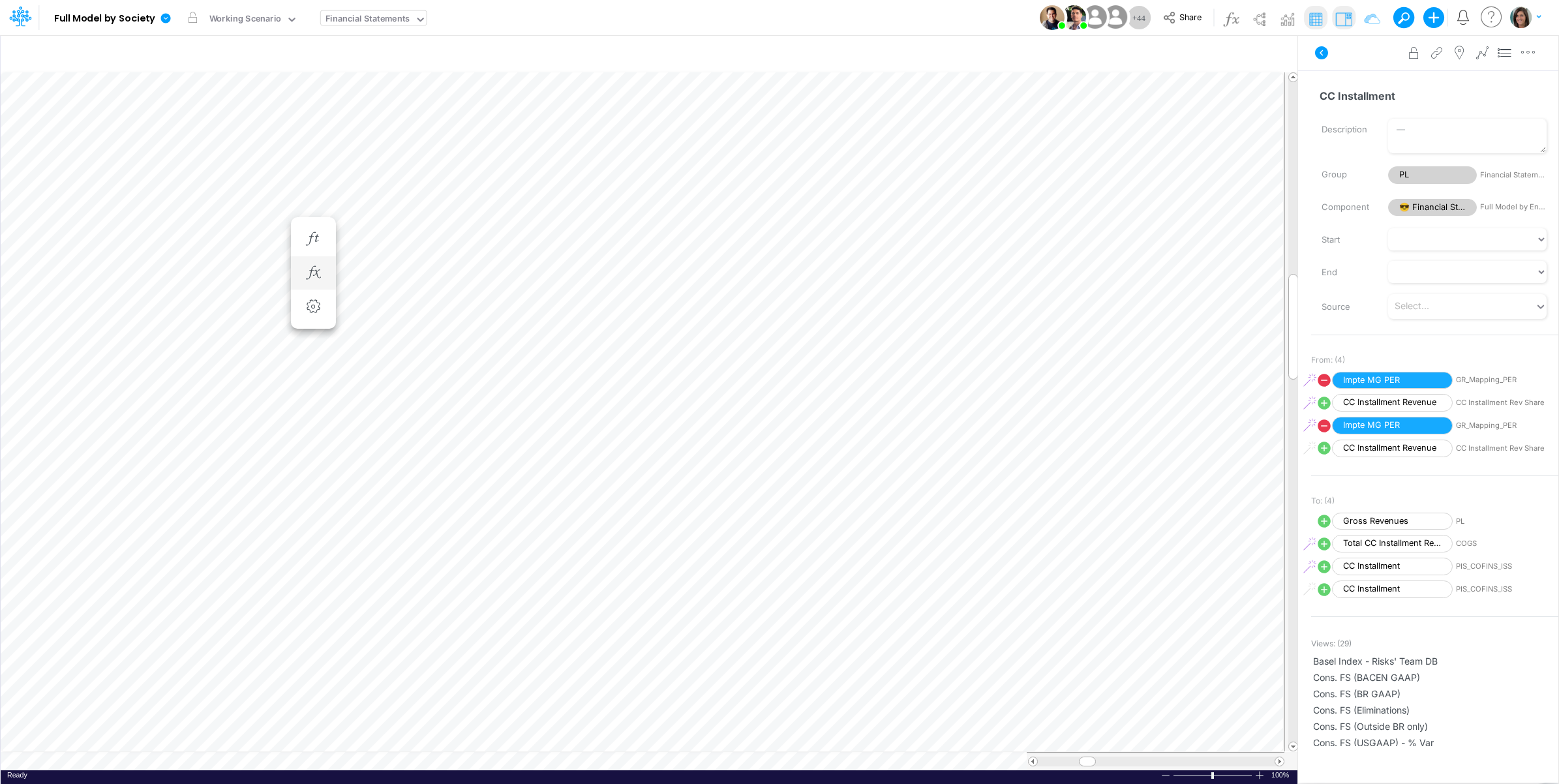
scroll to position [0, 1]
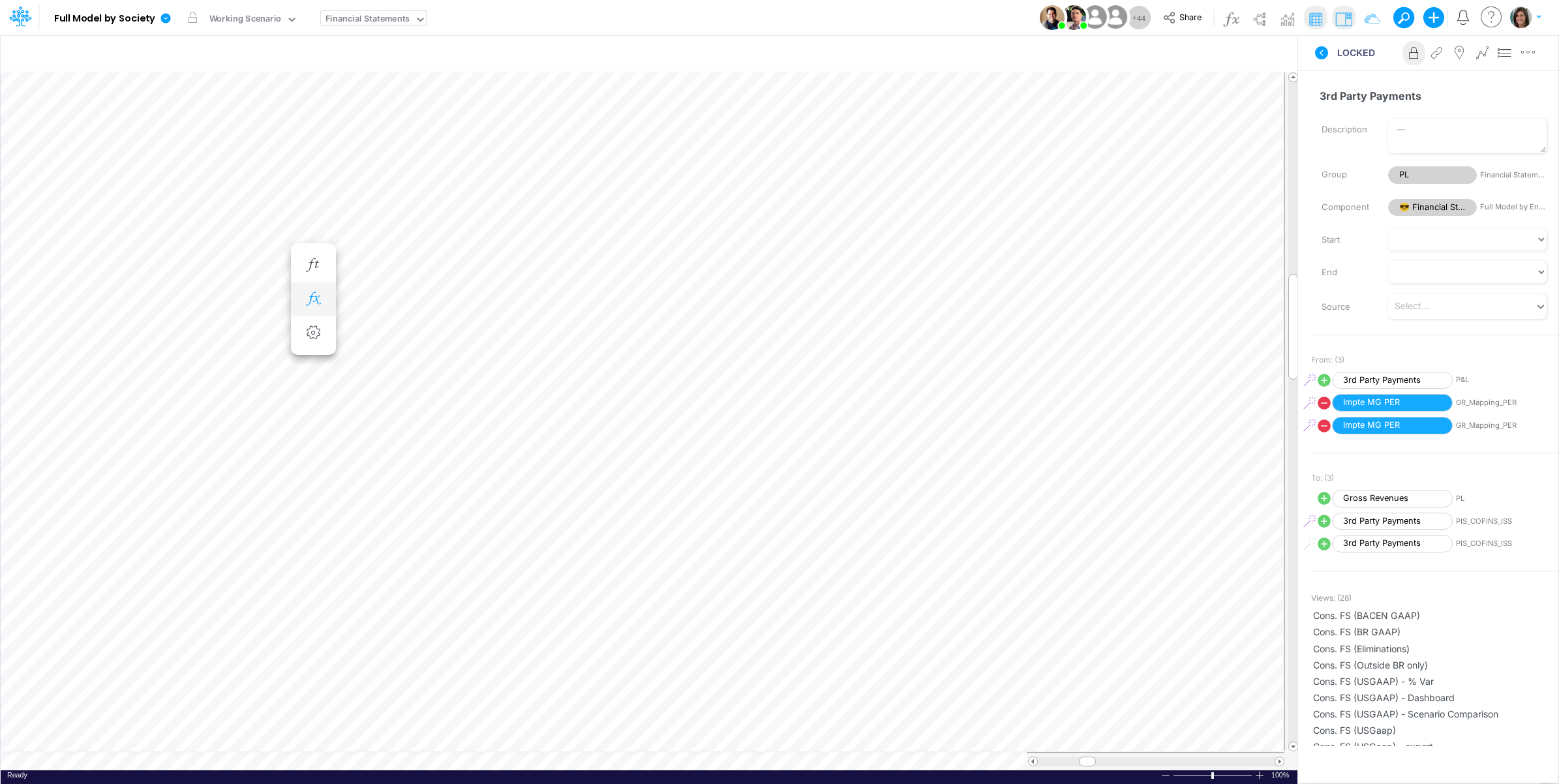
click at [313, 301] on icon "button" at bounding box center [313, 299] width 19 height 13
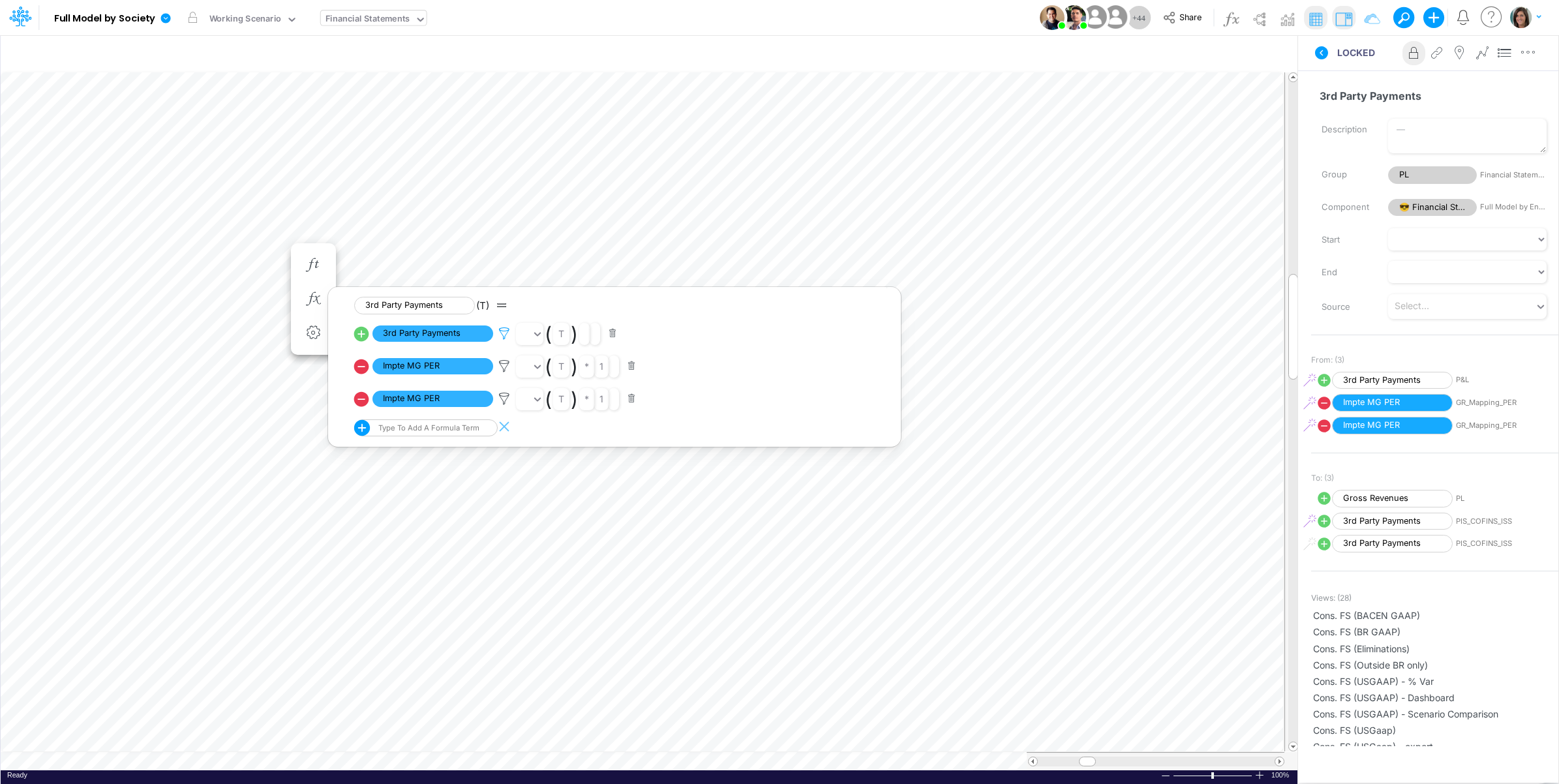
click at [506, 331] on icon at bounding box center [504, 333] width 19 height 13
click at [507, 331] on div at bounding box center [779, 395] width 1559 height 777
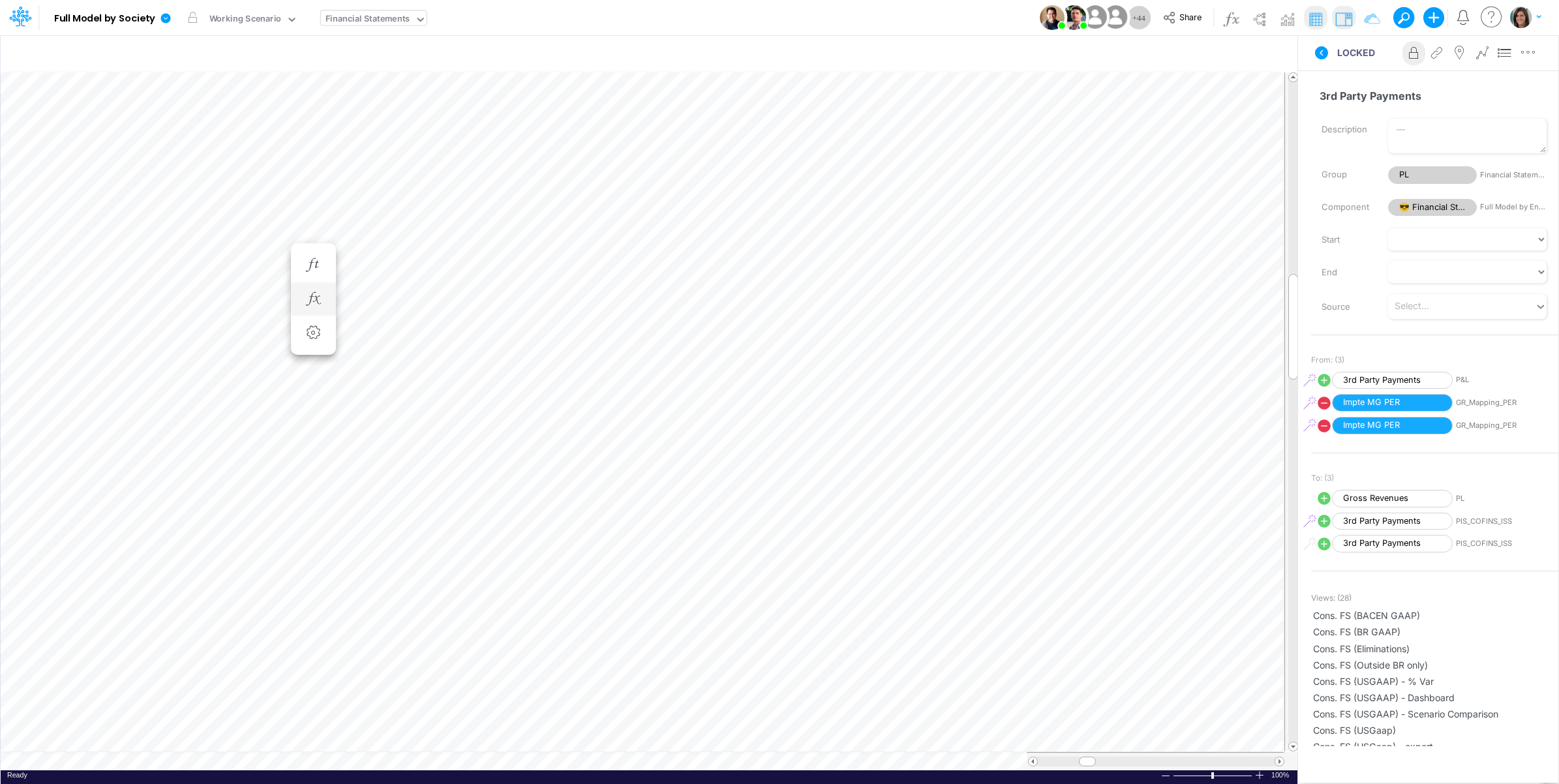
scroll to position [0, 1]
click at [1319, 49] on icon at bounding box center [1322, 53] width 13 height 13
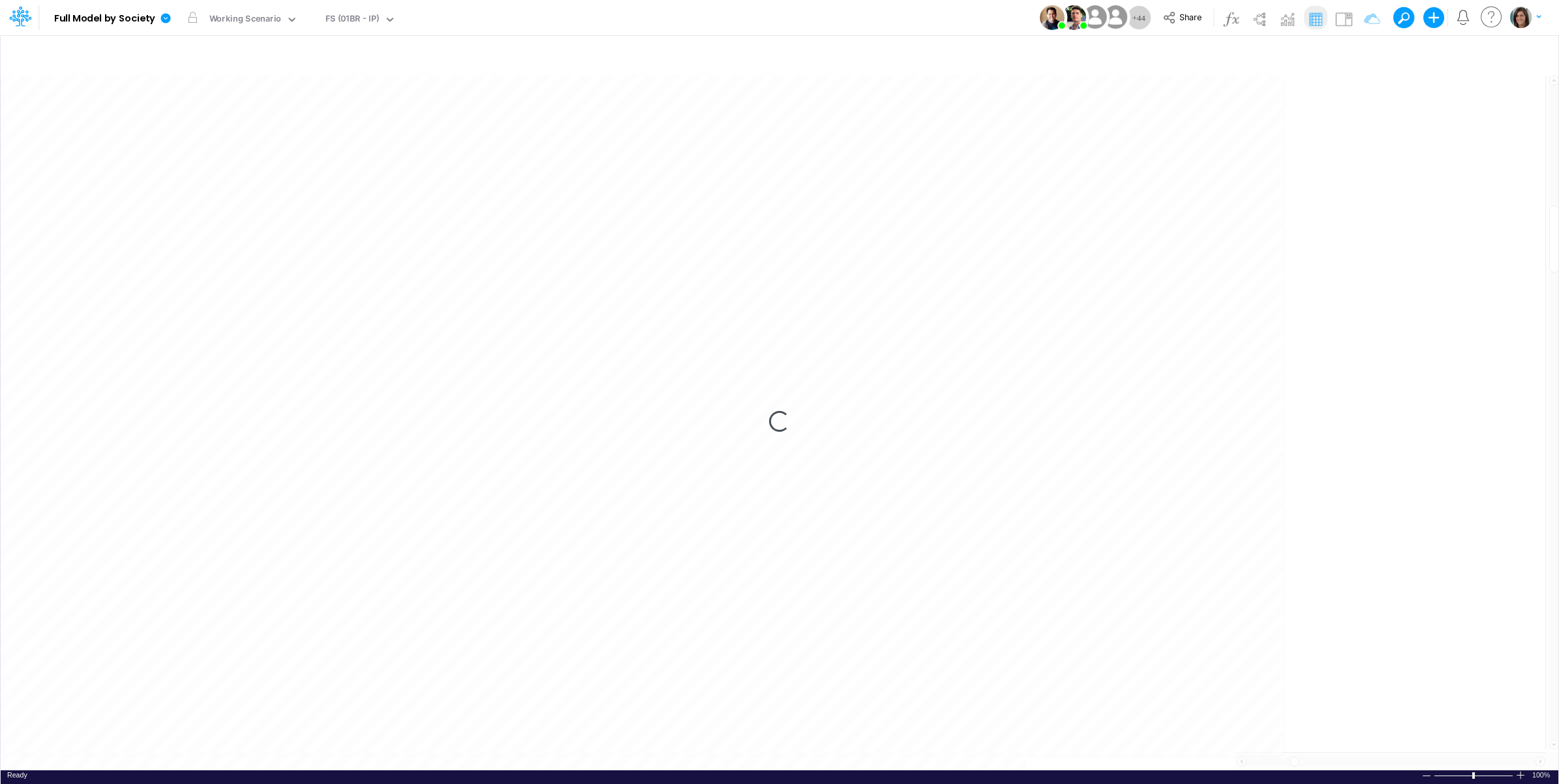
scroll to position [0, 7]
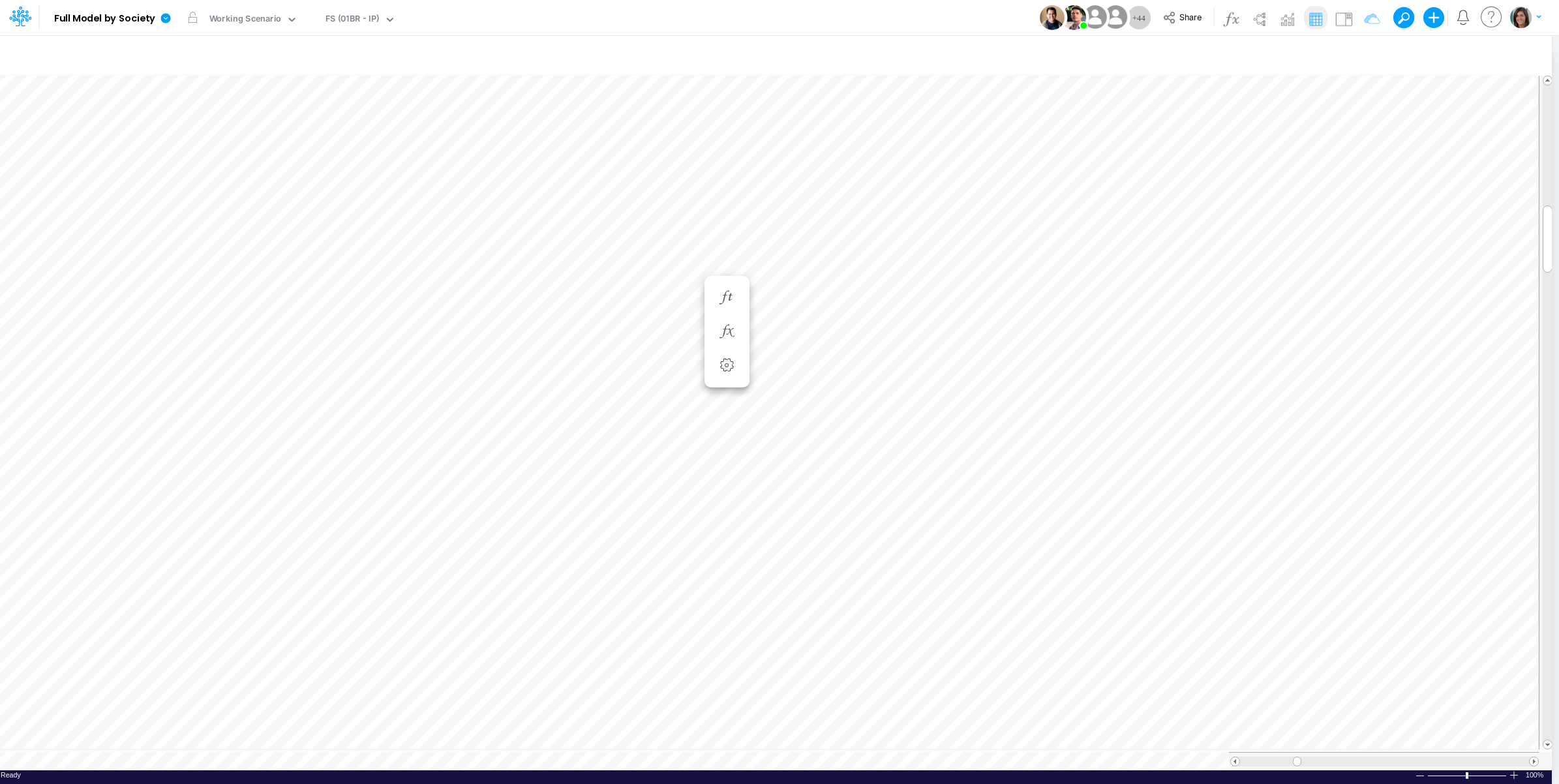
scroll to position [0, 1]
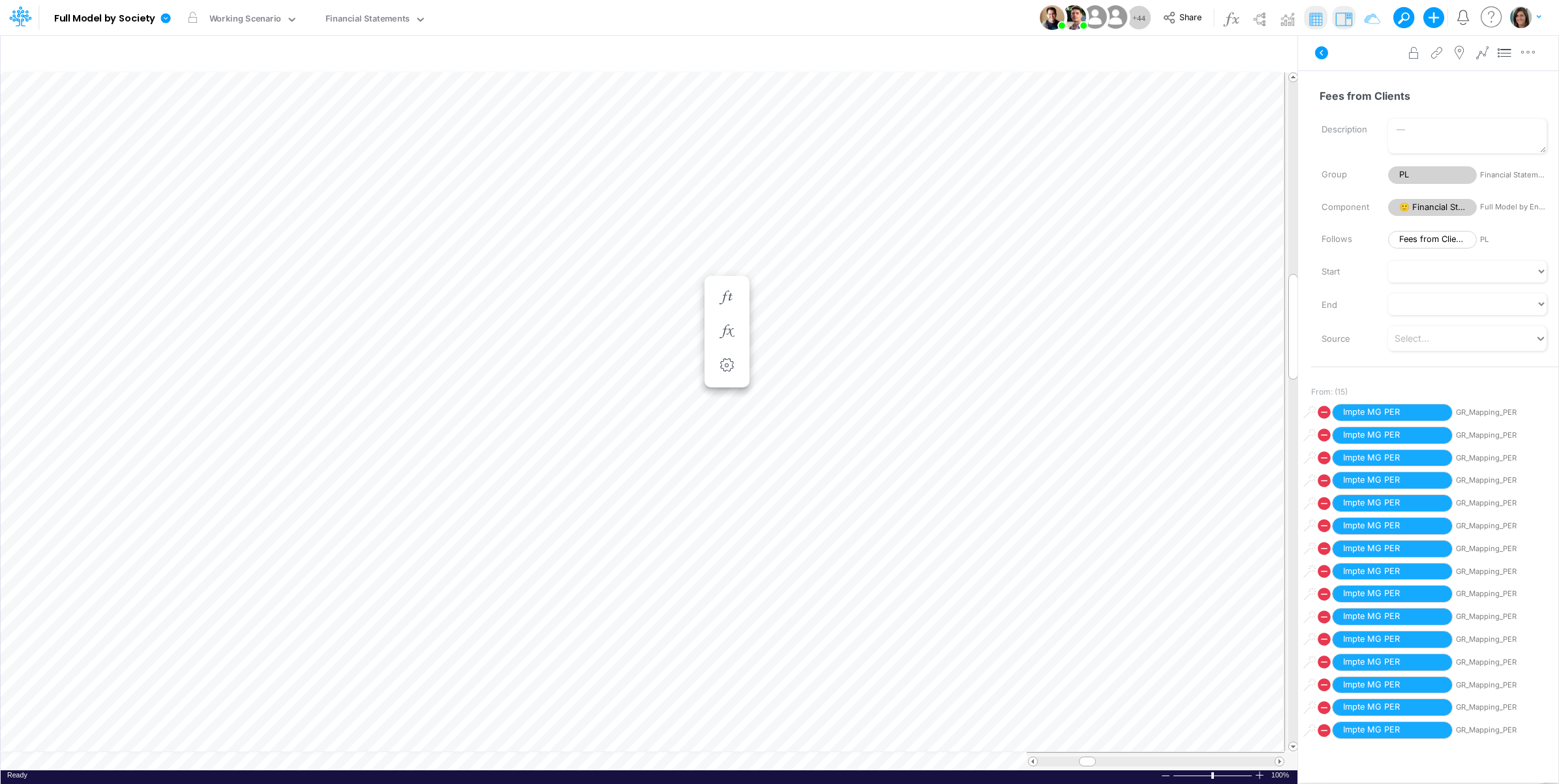
scroll to position [0, 1]
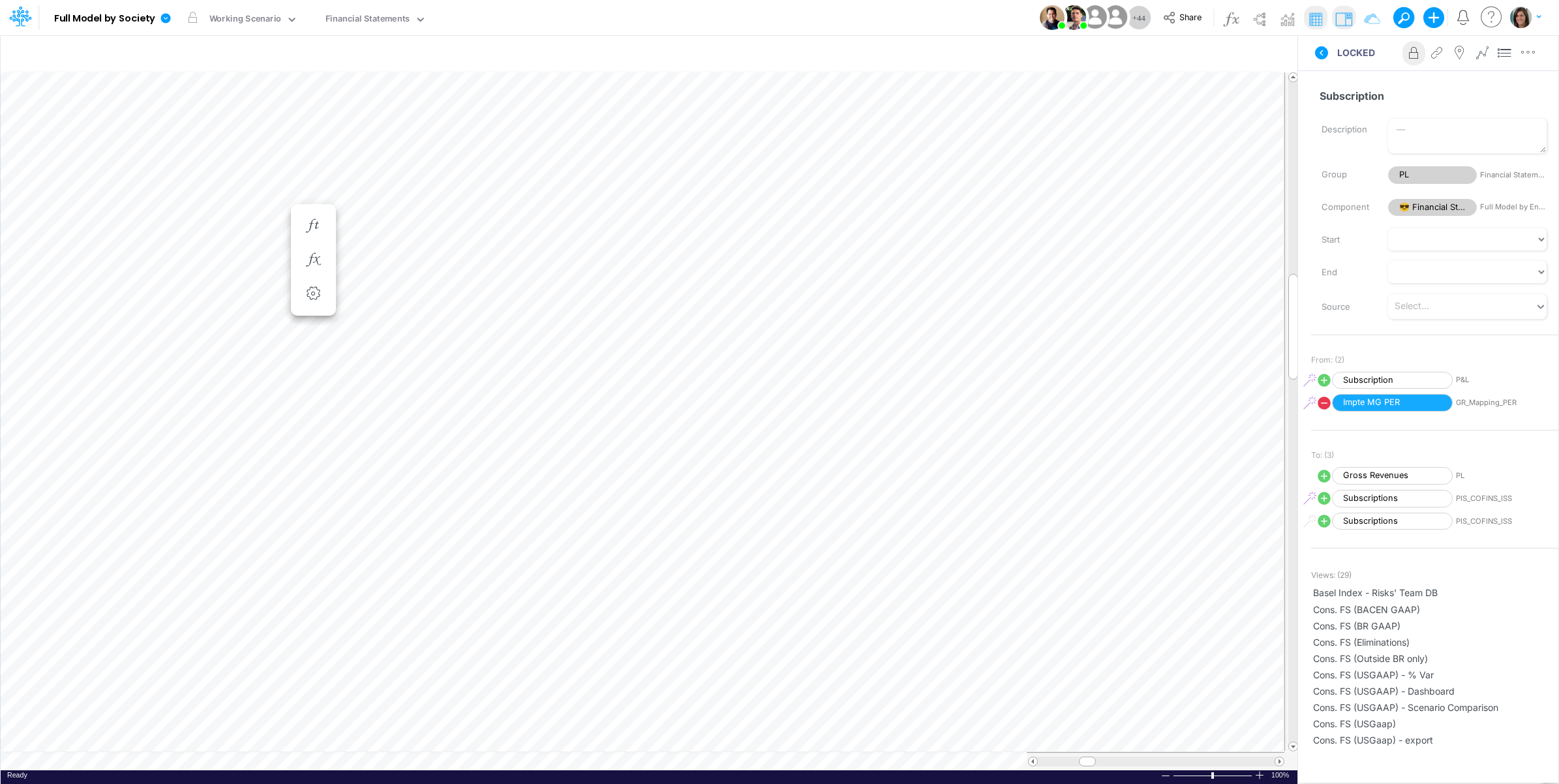
scroll to position [0, 1]
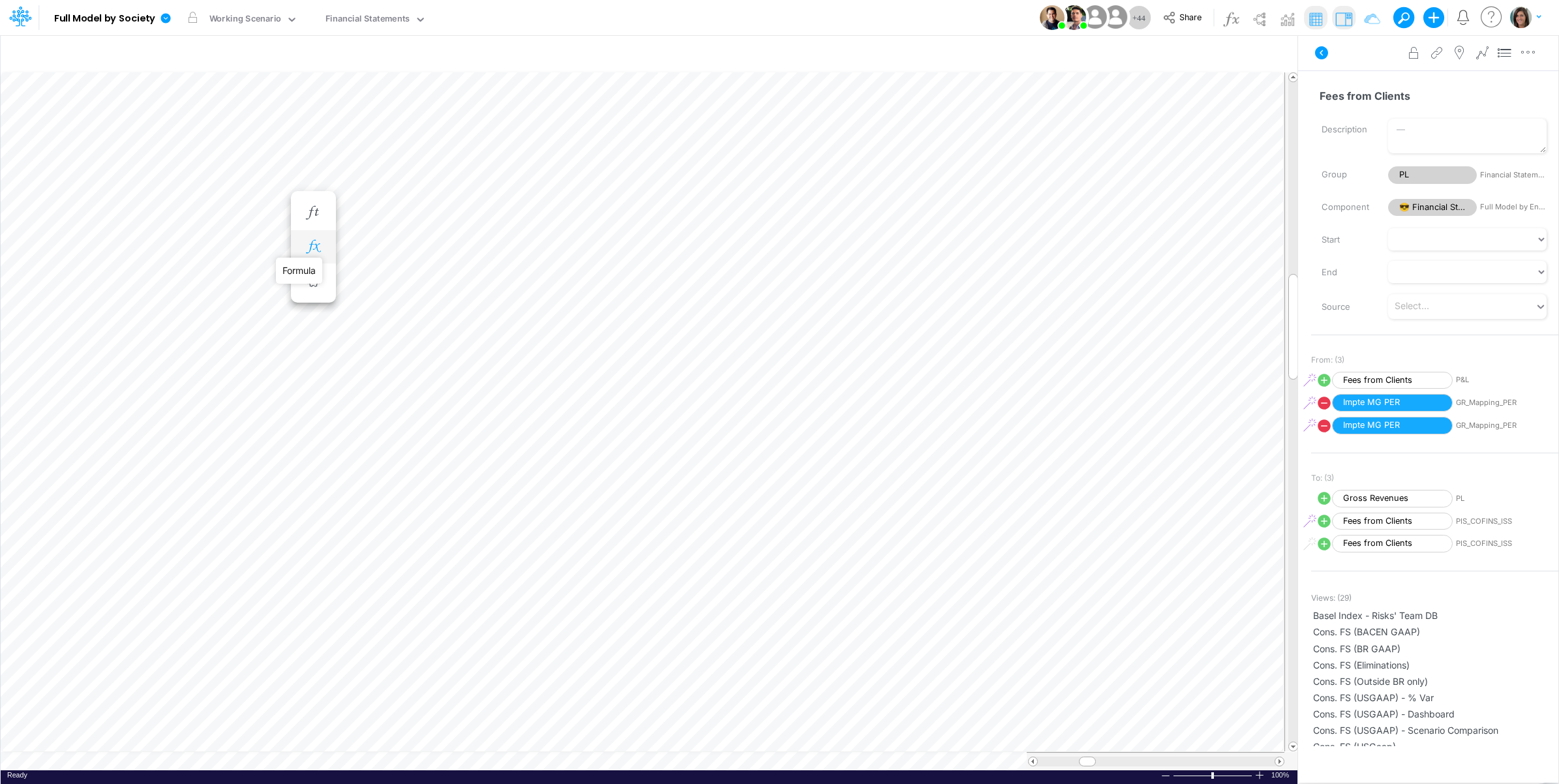
click at [313, 245] on icon "button" at bounding box center [313, 247] width 19 height 13
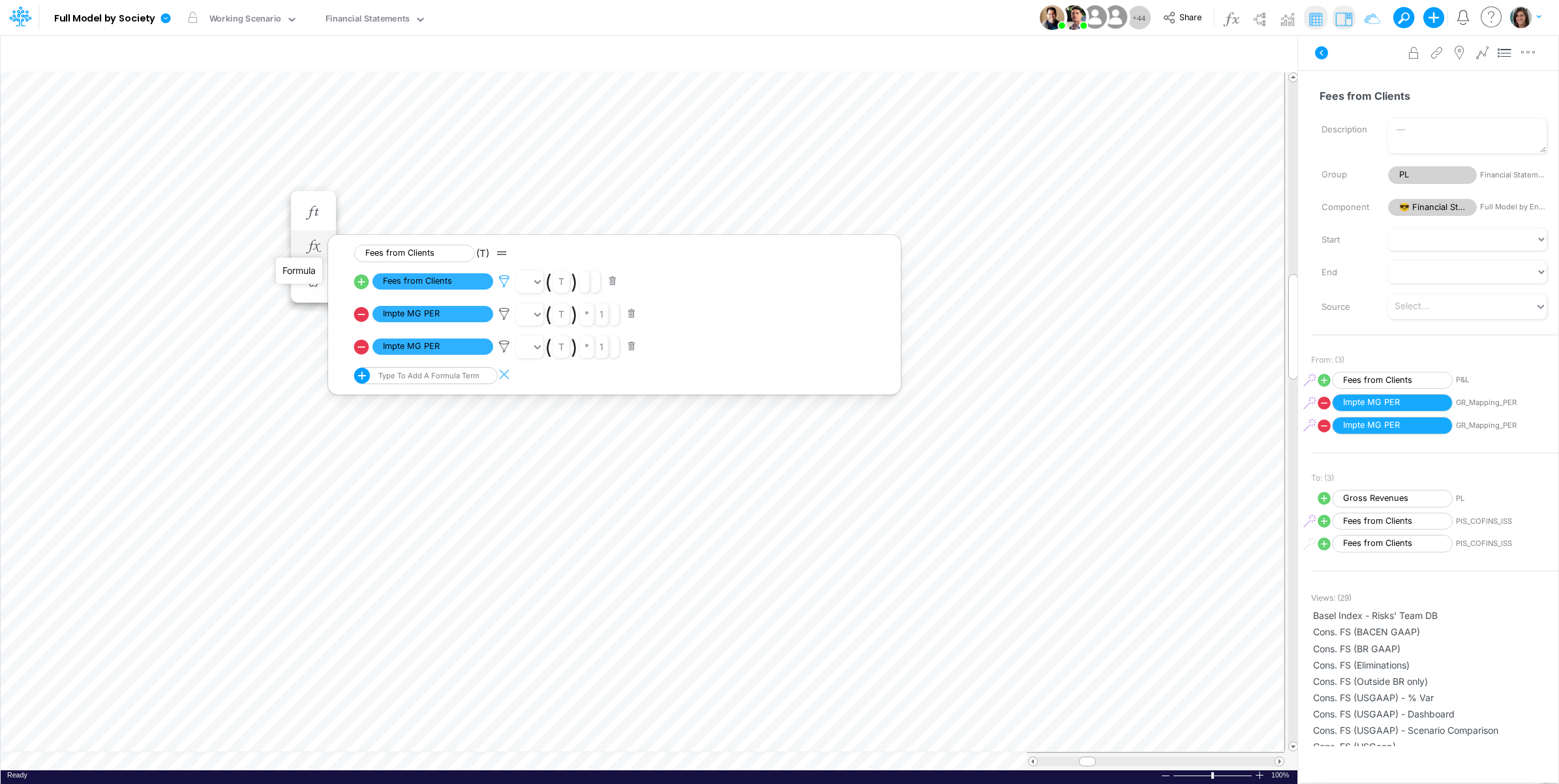
click at [502, 282] on icon at bounding box center [504, 282] width 19 height 13
click at [797, 226] on div "IP" at bounding box center [812, 227] width 113 height 23
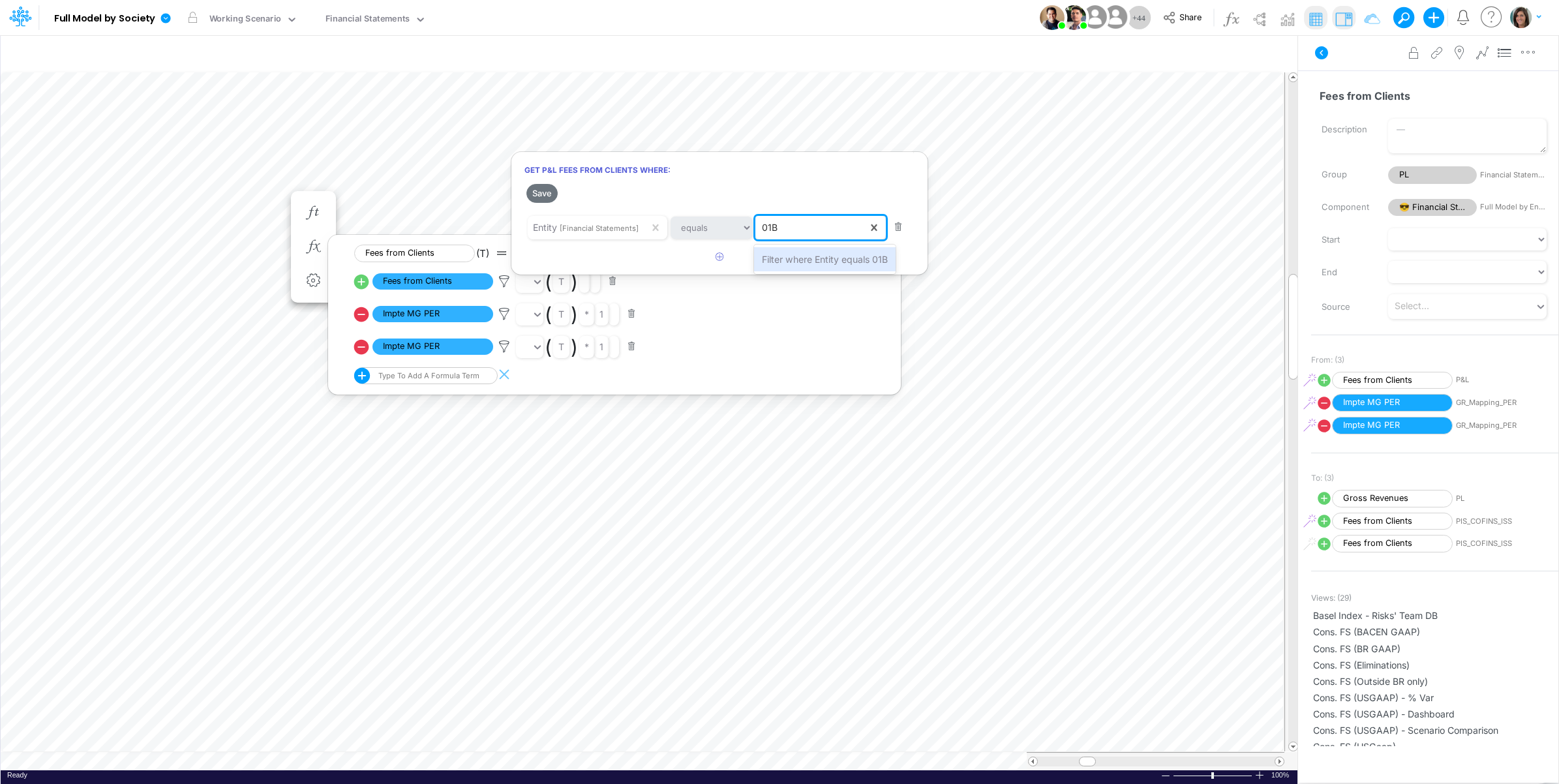
type input "01BR"
click at [794, 264] on span "Filter where Entity equals 01BR" at bounding box center [828, 259] width 132 height 11
click at [548, 191] on button "Save" at bounding box center [542, 193] width 31 height 19
click at [1345, 63] on div at bounding box center [779, 395] width 1559 height 777
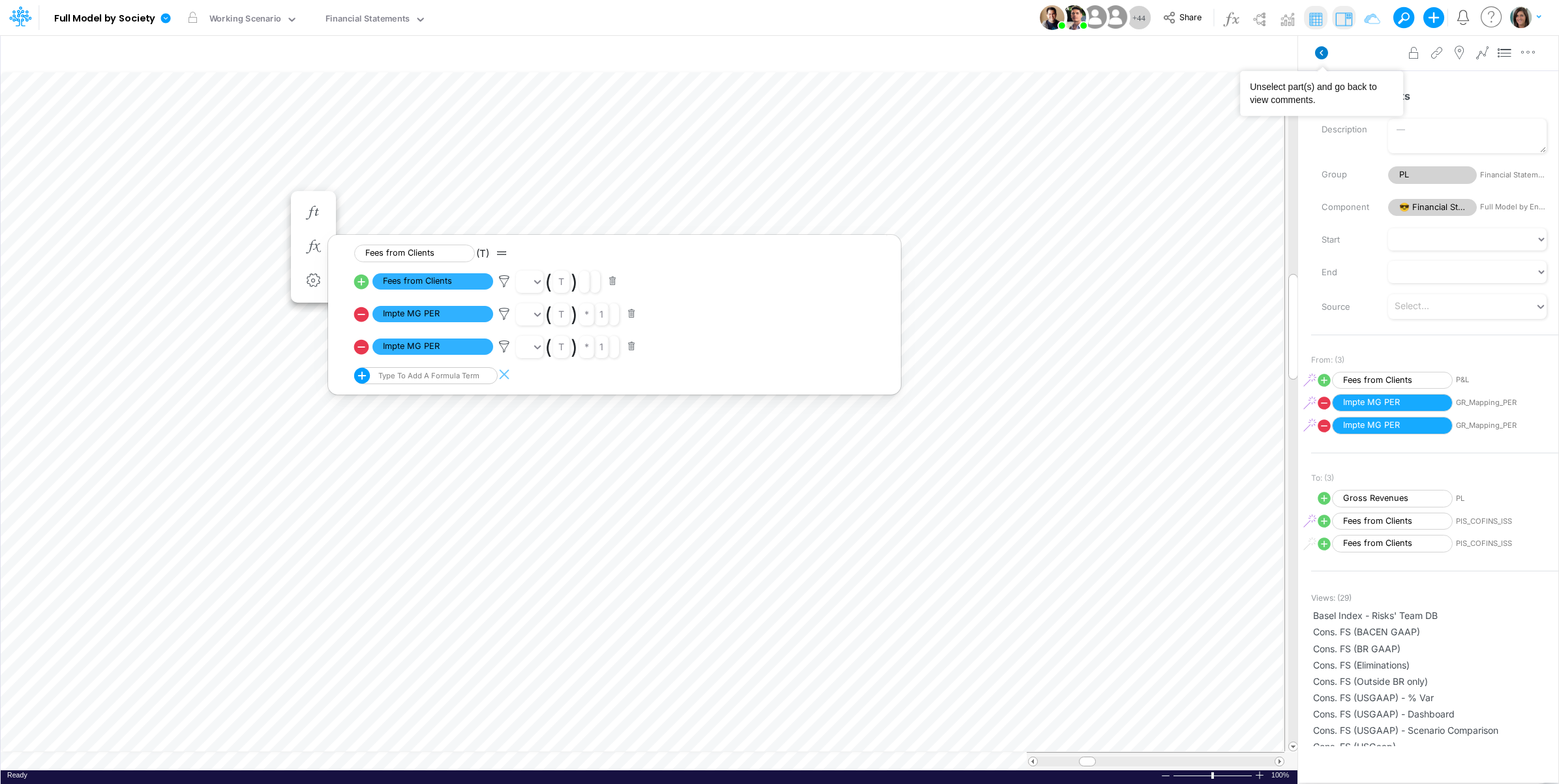
click at [1317, 53] on icon at bounding box center [1322, 53] width 13 height 13
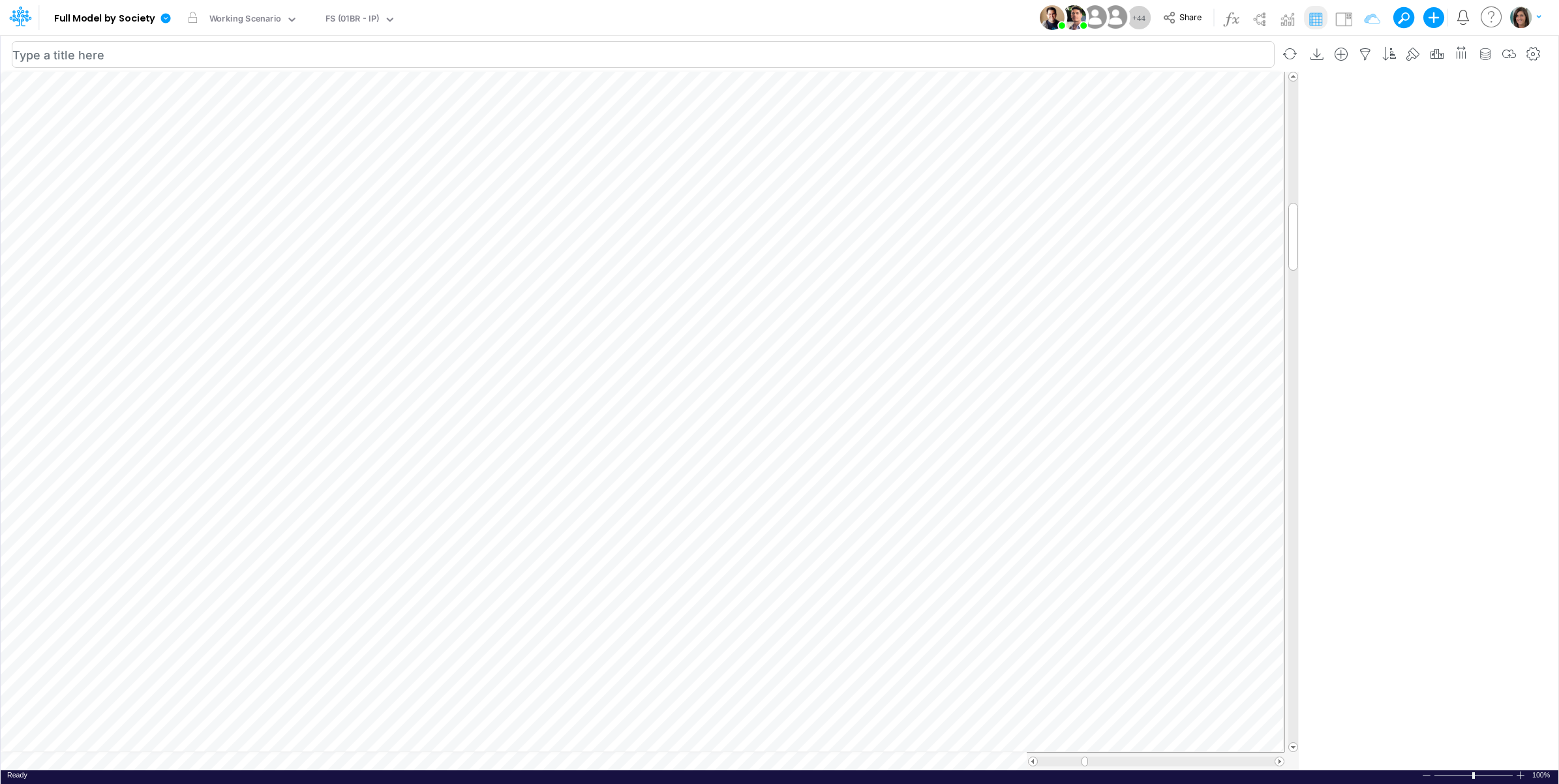
click at [739, 7] on div "Model Full Model by Society Edit model settings Duplicate Import QuickBooks Qui…" at bounding box center [780, 18] width 1404 height 35
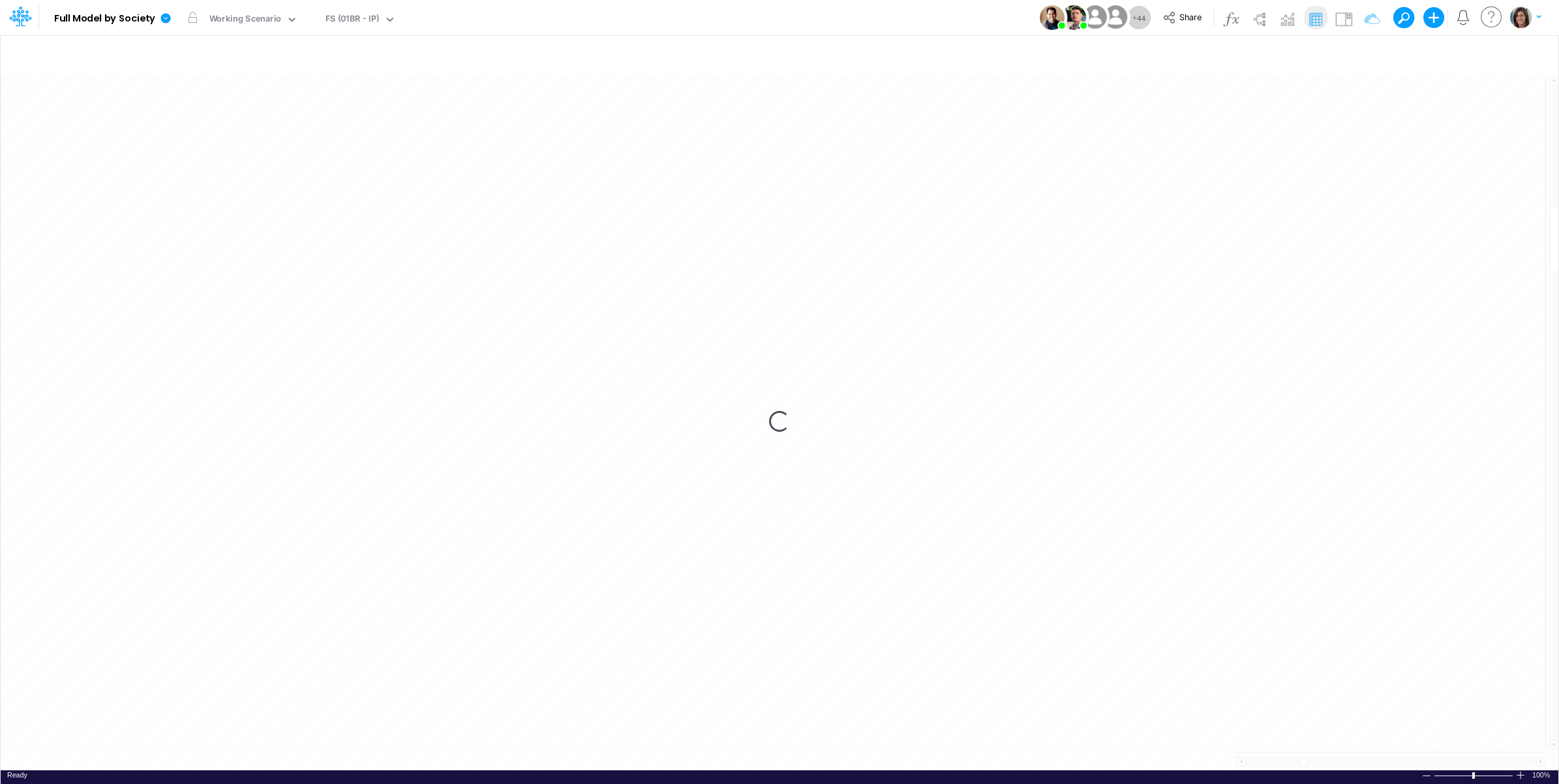
scroll to position [0, 1]
click at [1345, 13] on img at bounding box center [1343, 18] width 21 height 21
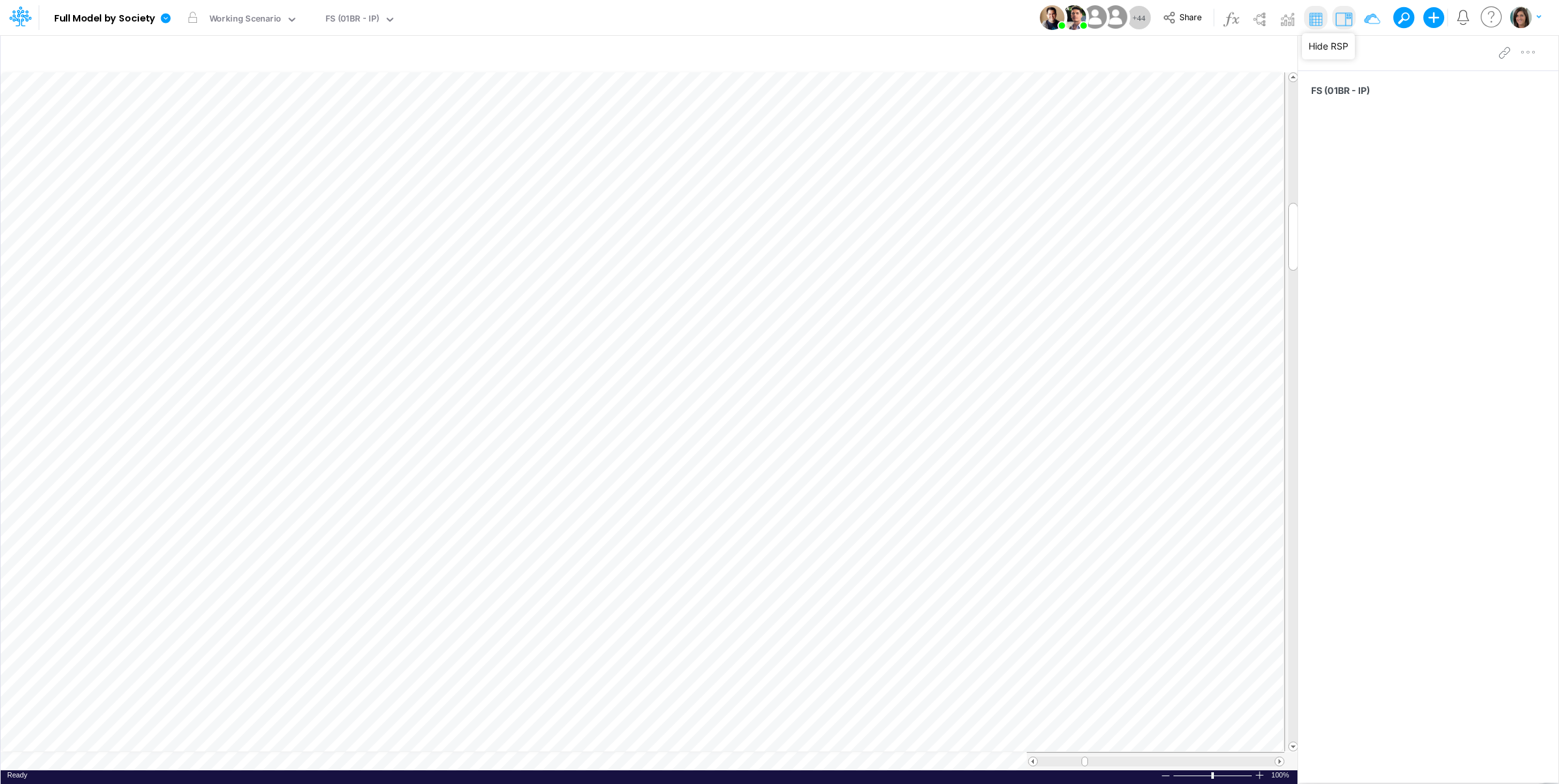
click at [1342, 14] on img at bounding box center [1343, 18] width 21 height 21
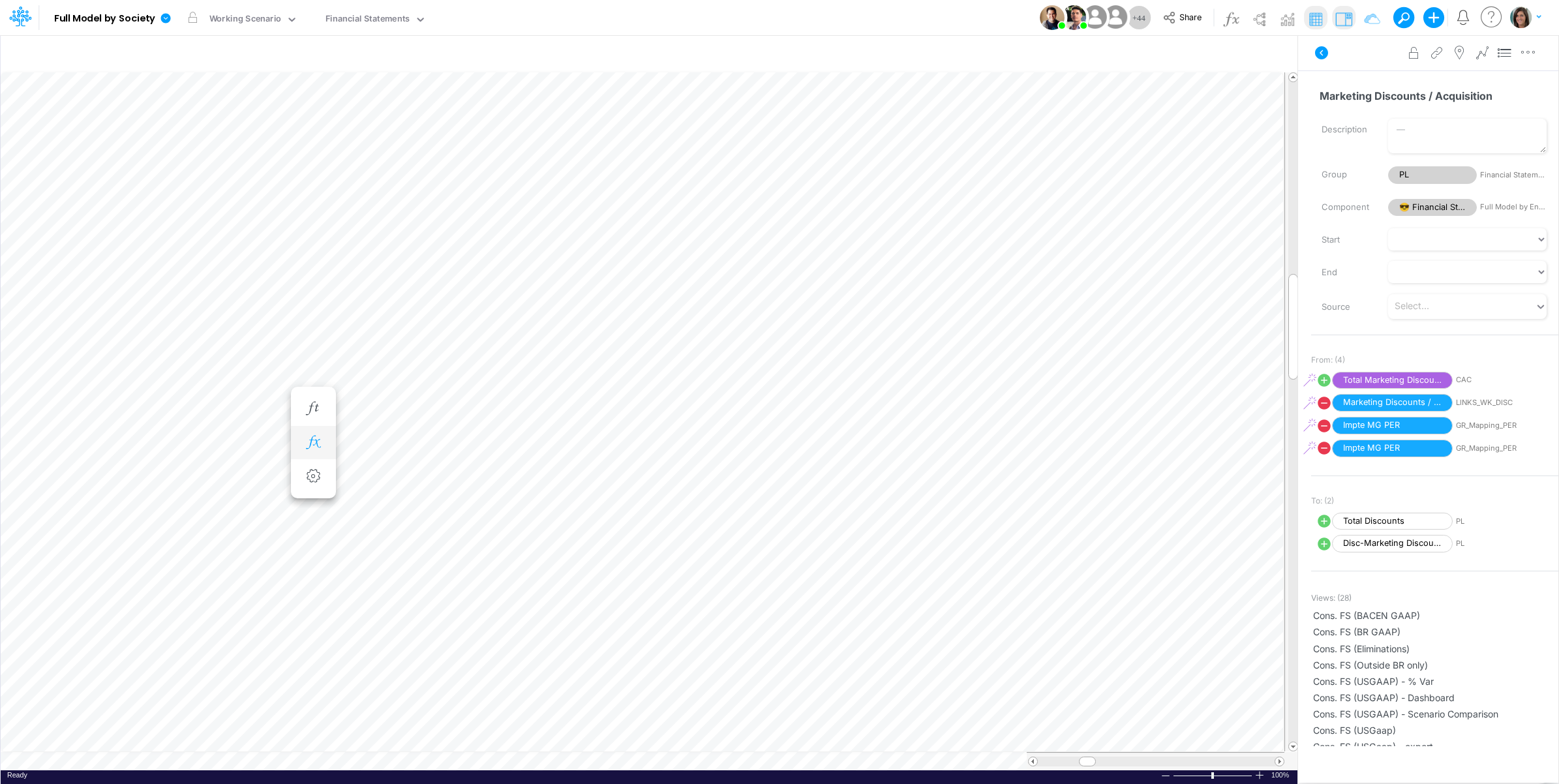
click at [307, 444] on icon "button" at bounding box center [313, 442] width 19 height 13
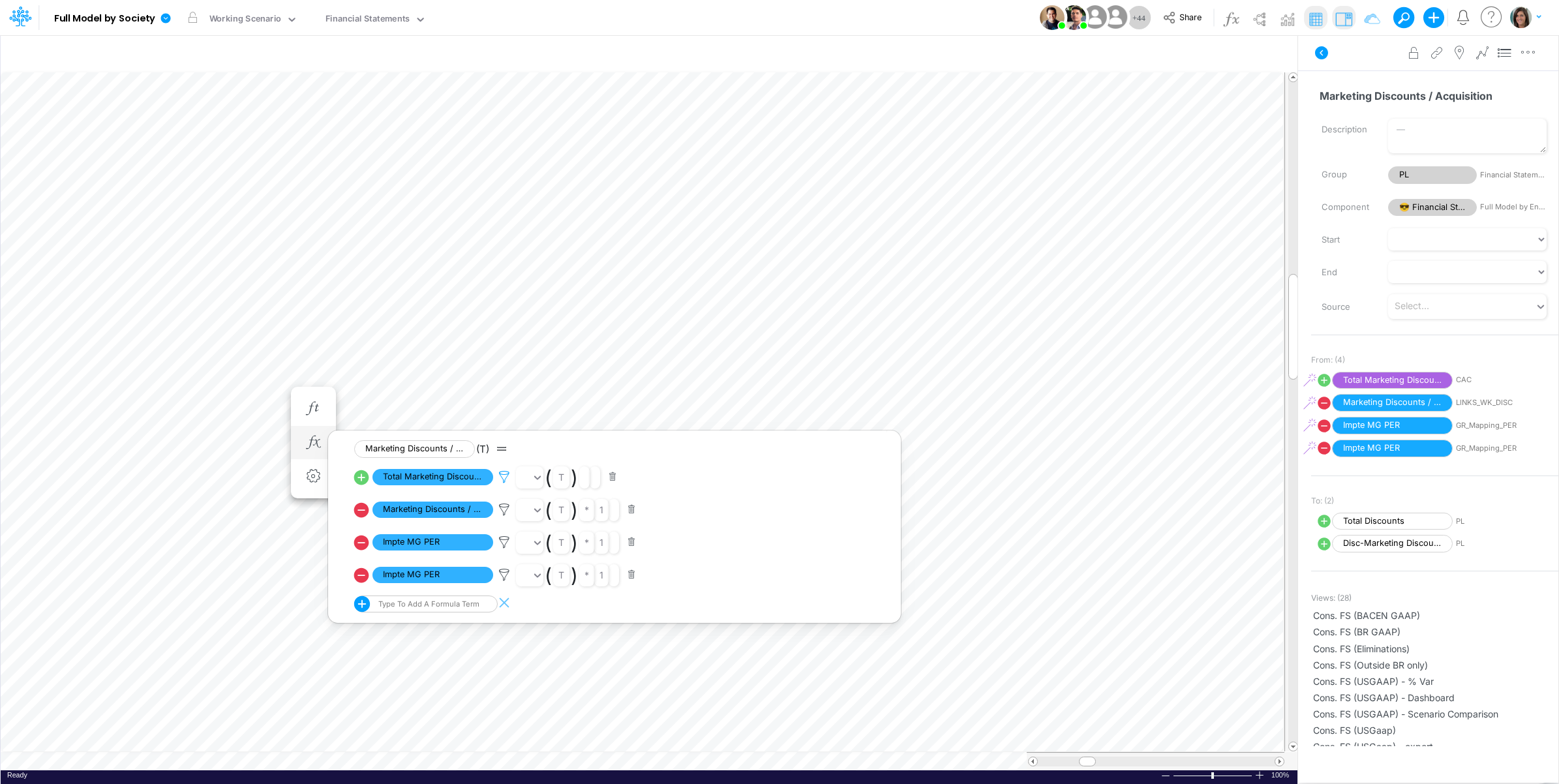
click at [507, 475] on icon at bounding box center [504, 477] width 19 height 13
click at [800, 424] on div "IP" at bounding box center [812, 423] width 113 height 23
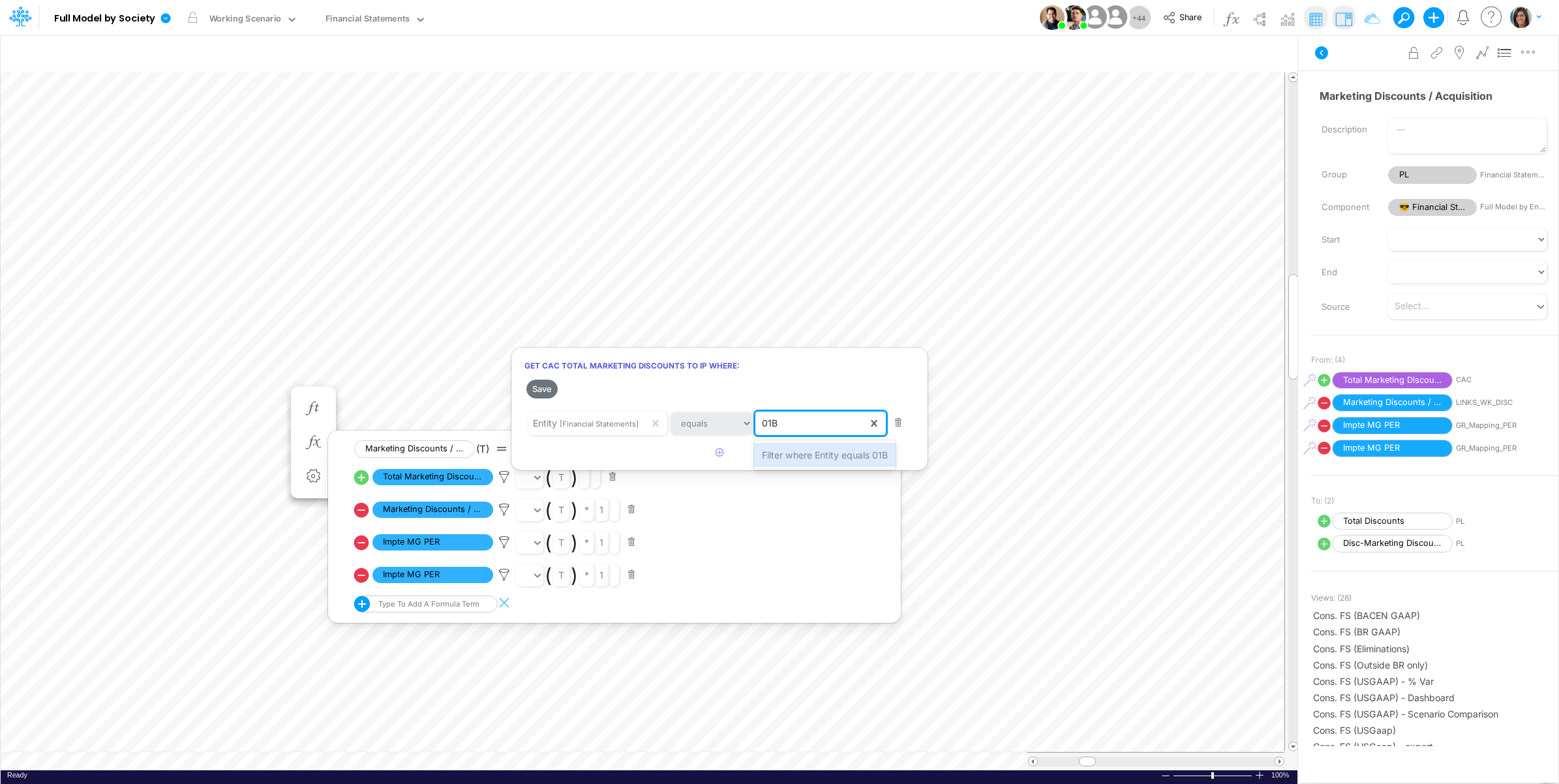
type input "01BR"
click at [801, 452] on span "Filter where Entity equals 01BR" at bounding box center [828, 455] width 132 height 11
click at [543, 386] on button "Save" at bounding box center [542, 389] width 31 height 19
click at [471, 516] on div at bounding box center [779, 395] width 1559 height 777
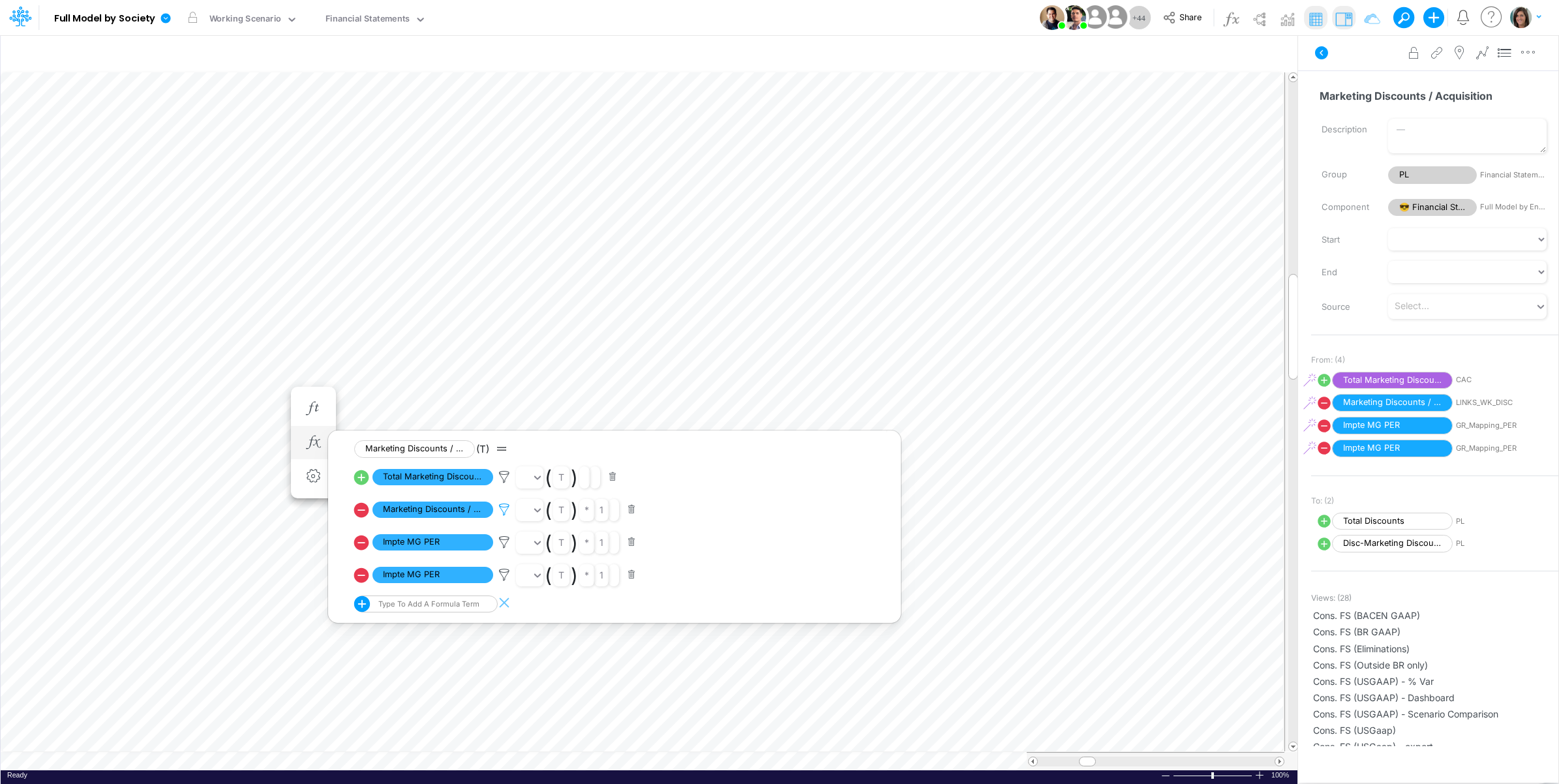
click at [502, 512] on icon at bounding box center [504, 510] width 19 height 13
click at [502, 512] on div at bounding box center [779, 395] width 1559 height 777
click at [501, 546] on icon at bounding box center [504, 542] width 19 height 13
click at [501, 546] on div at bounding box center [779, 395] width 1559 height 777
click at [507, 549] on icon at bounding box center [504, 542] width 19 height 13
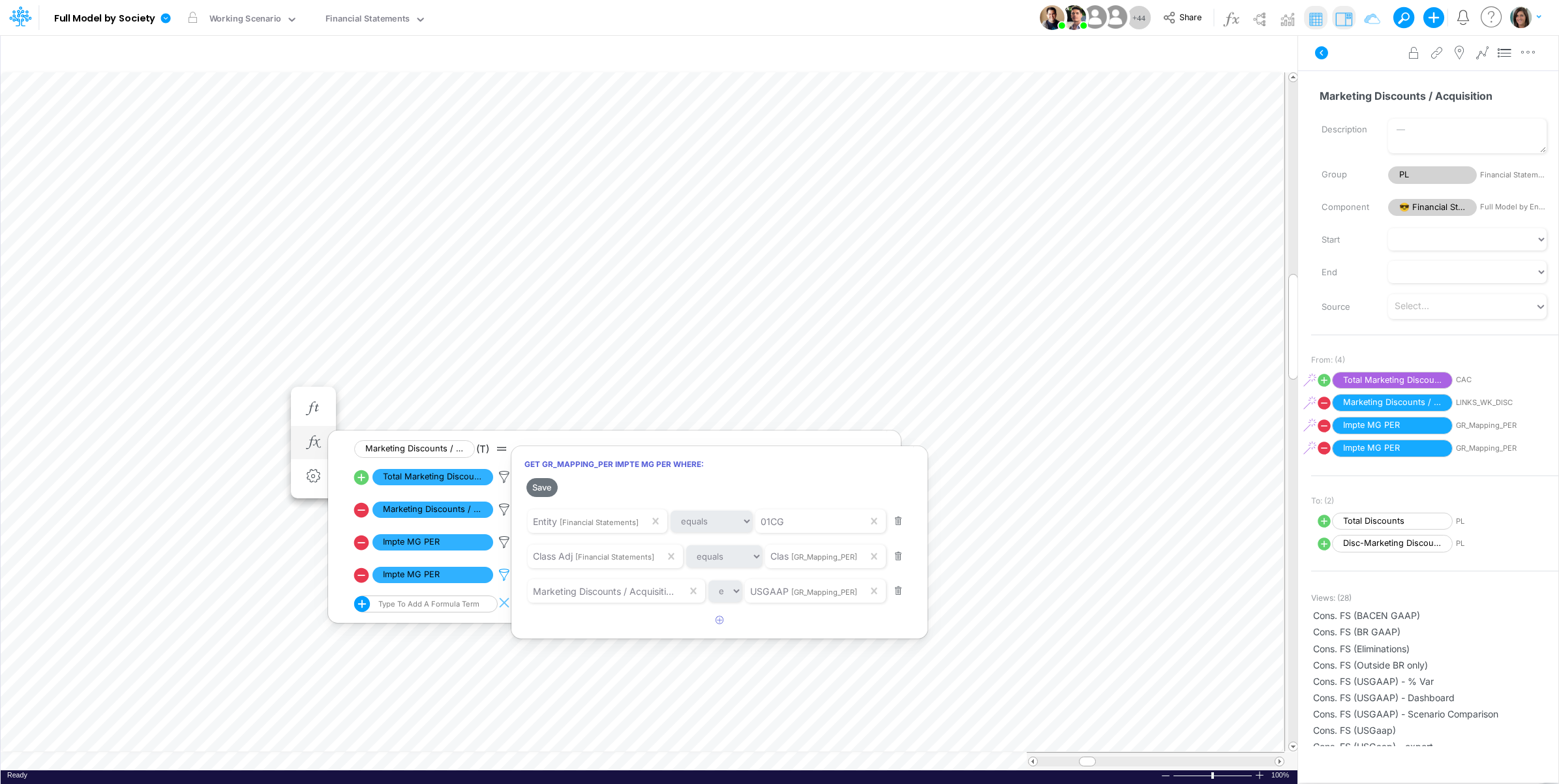
click at [507, 578] on div at bounding box center [779, 395] width 1559 height 777
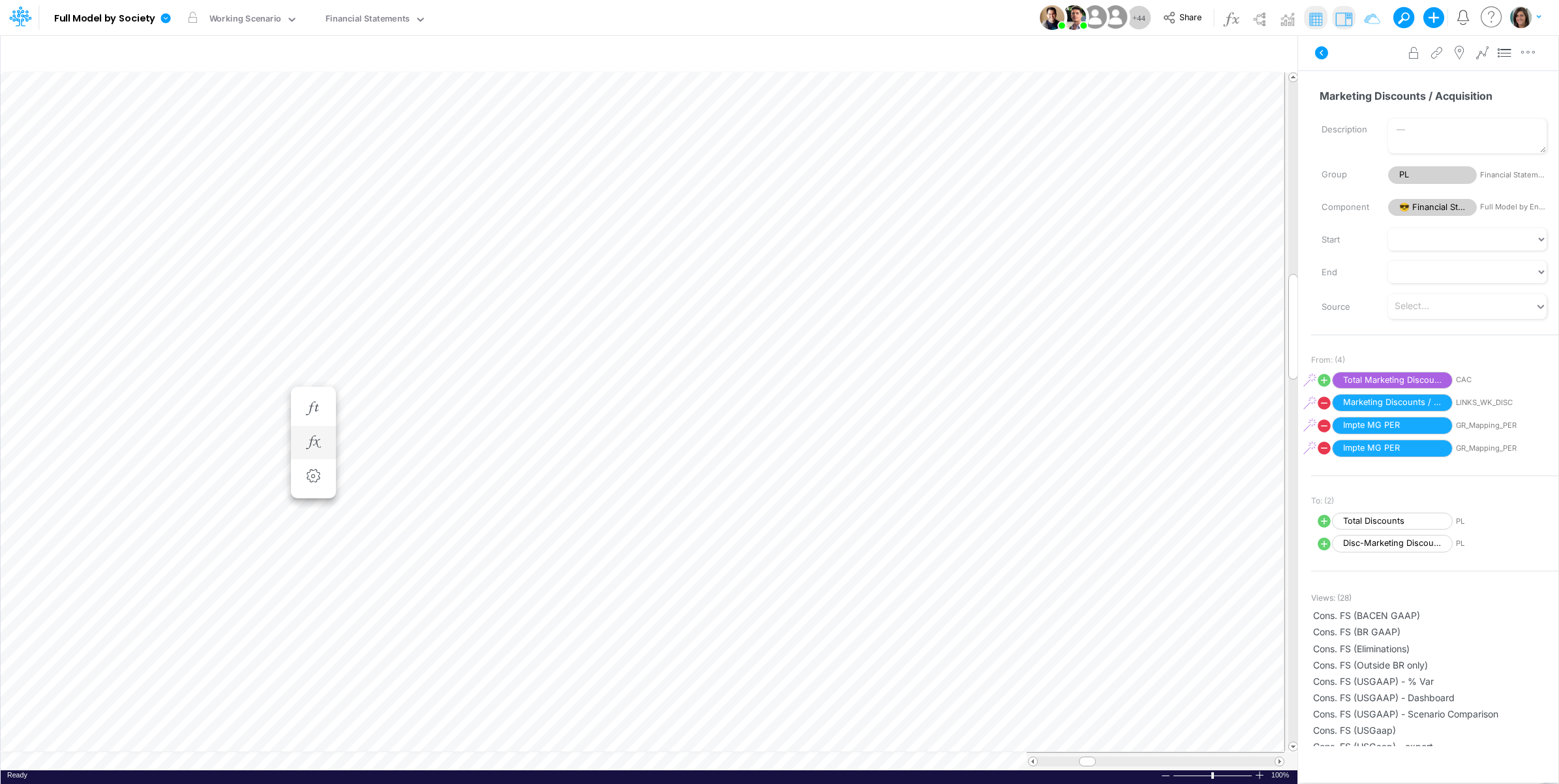
scroll to position [0, 1]
click at [1326, 50] on icon at bounding box center [1322, 53] width 13 height 13
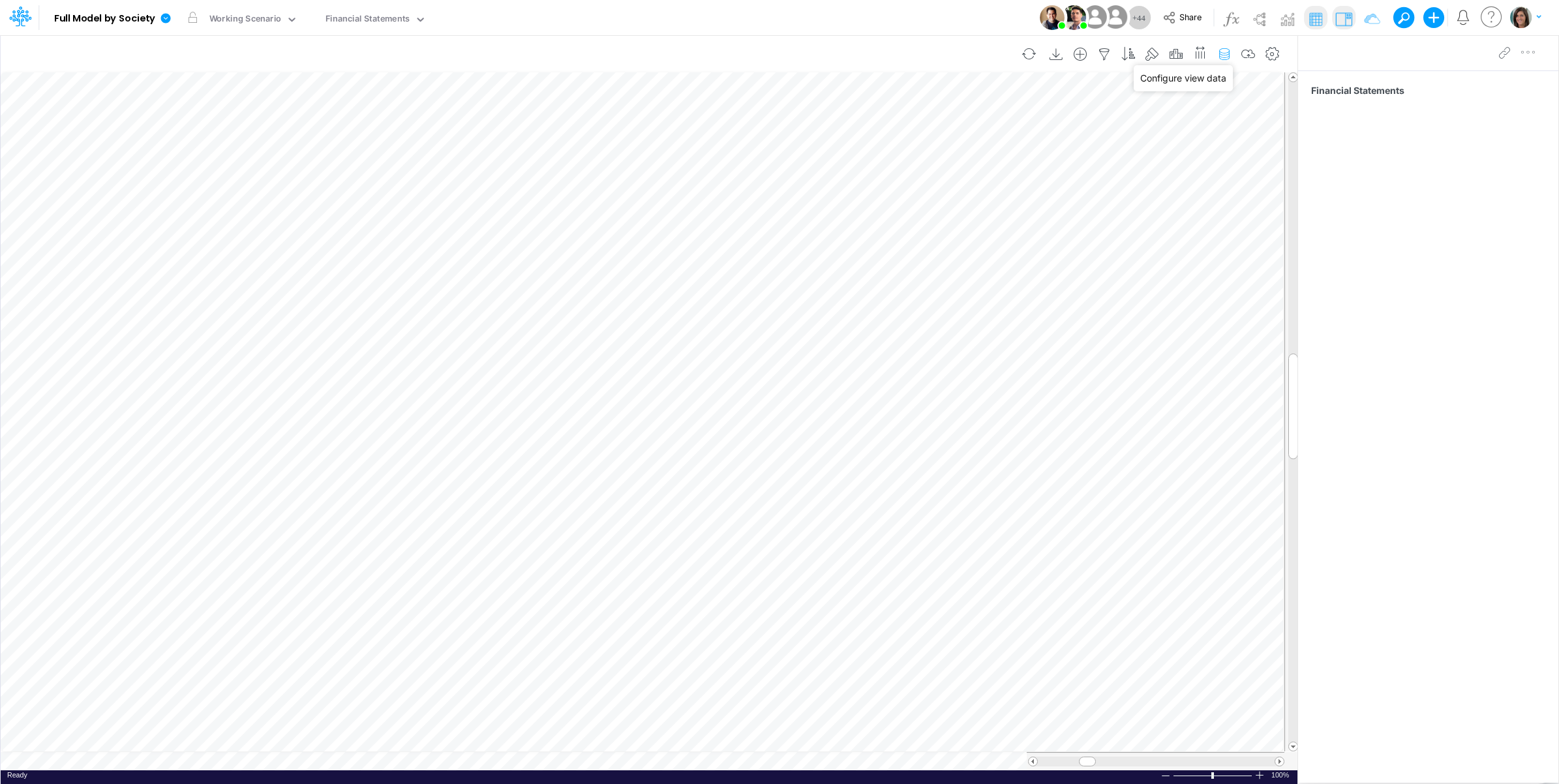
click at [1227, 53] on icon "button" at bounding box center [1224, 54] width 19 height 13
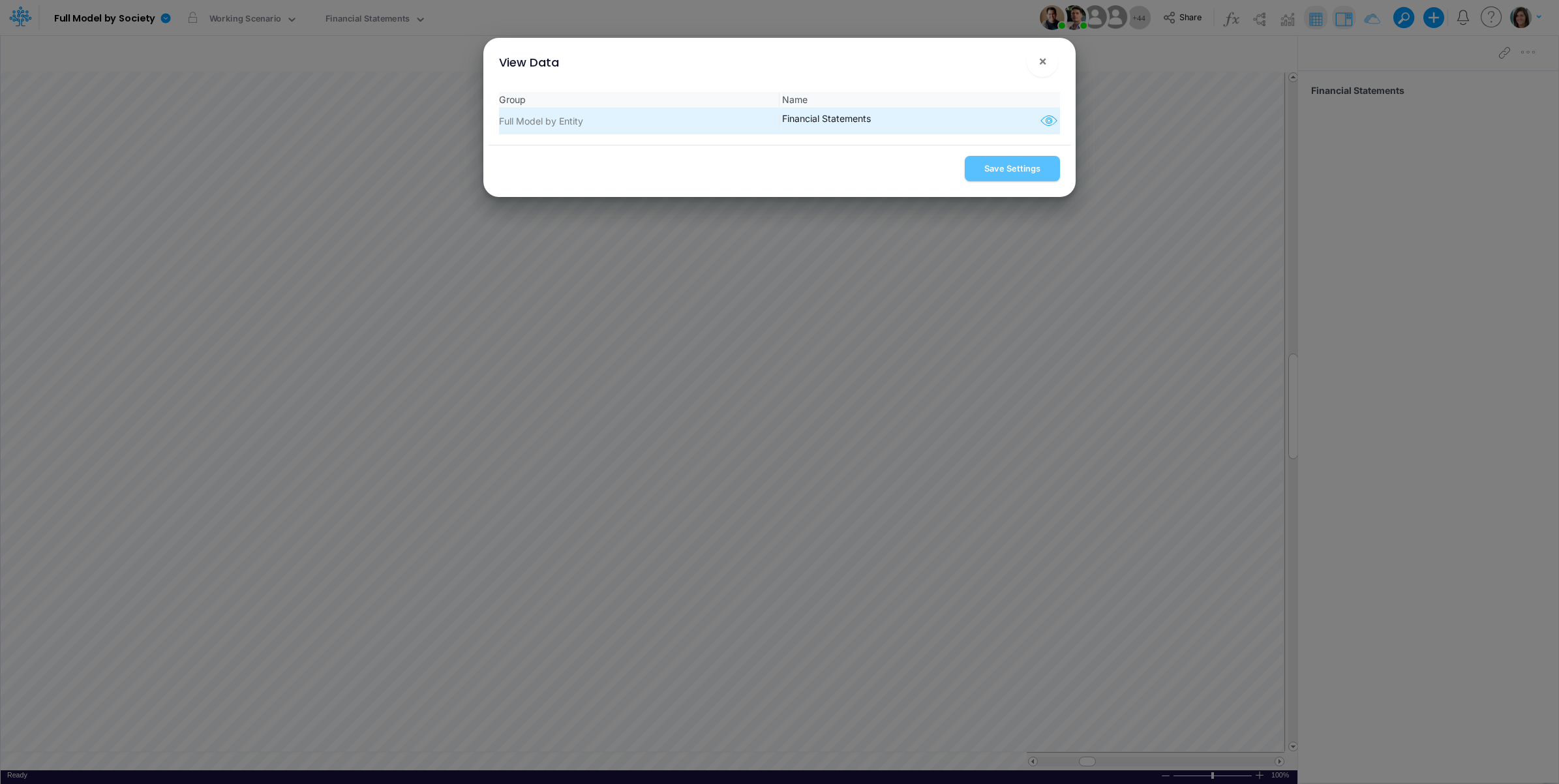
click at [1041, 113] on icon "button" at bounding box center [1048, 121] width 19 height 17
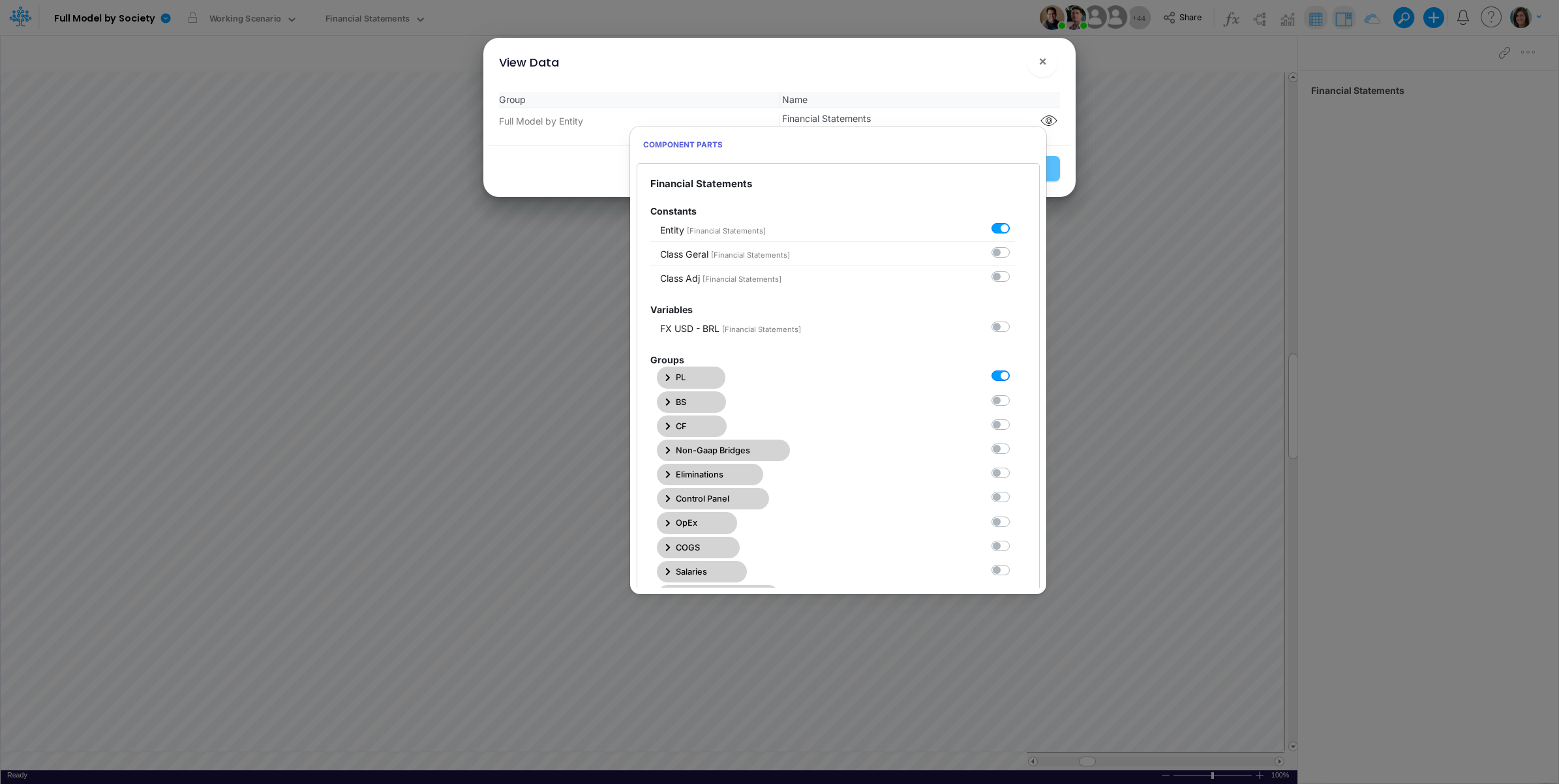
click at [1015, 369] on label at bounding box center [1015, 369] width 0 height 0
click at [1015, 378] on Statements0 "checkbox" at bounding box center [1019, 374] width 8 height 8
checkbox Statements0 "false"
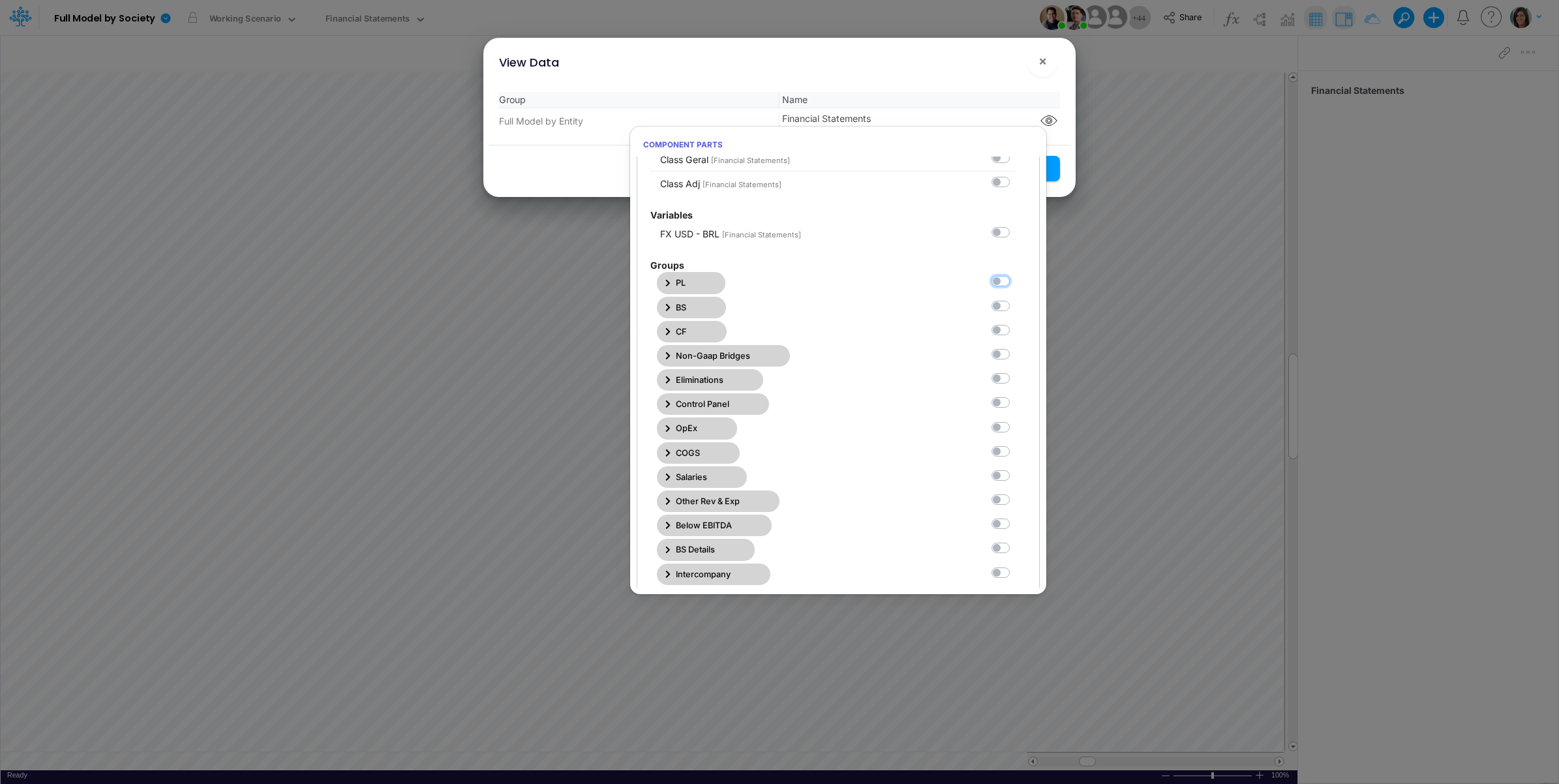
scroll to position [217, 0]
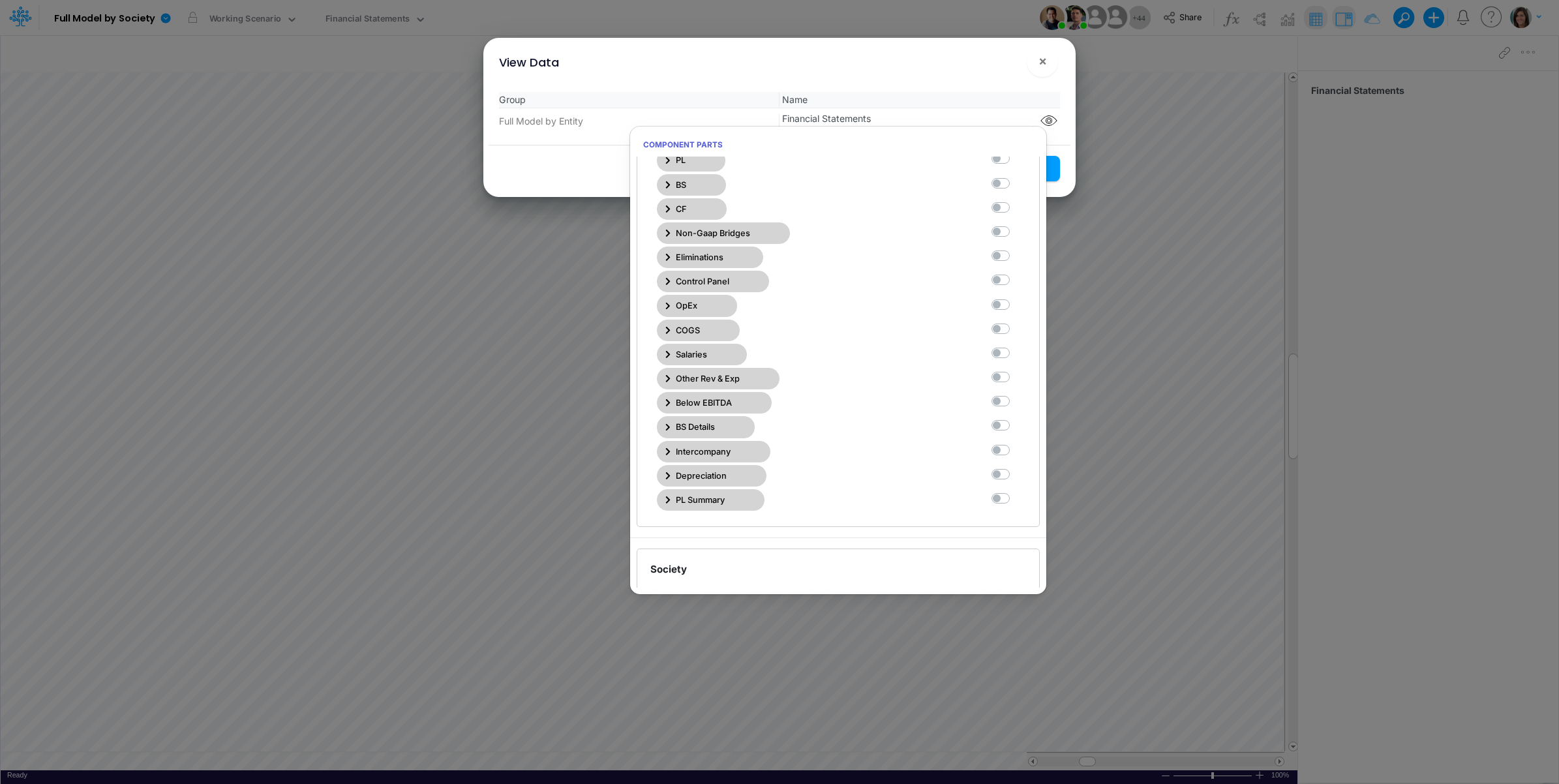
click at [1015, 298] on label at bounding box center [1015, 298] width 0 height 0
click at [1015, 306] on Statements6 "checkbox" at bounding box center [1019, 302] width 8 height 8
checkbox Statements6 "true"
click at [973, 61] on div "View Data ×" at bounding box center [780, 59] width 582 height 43
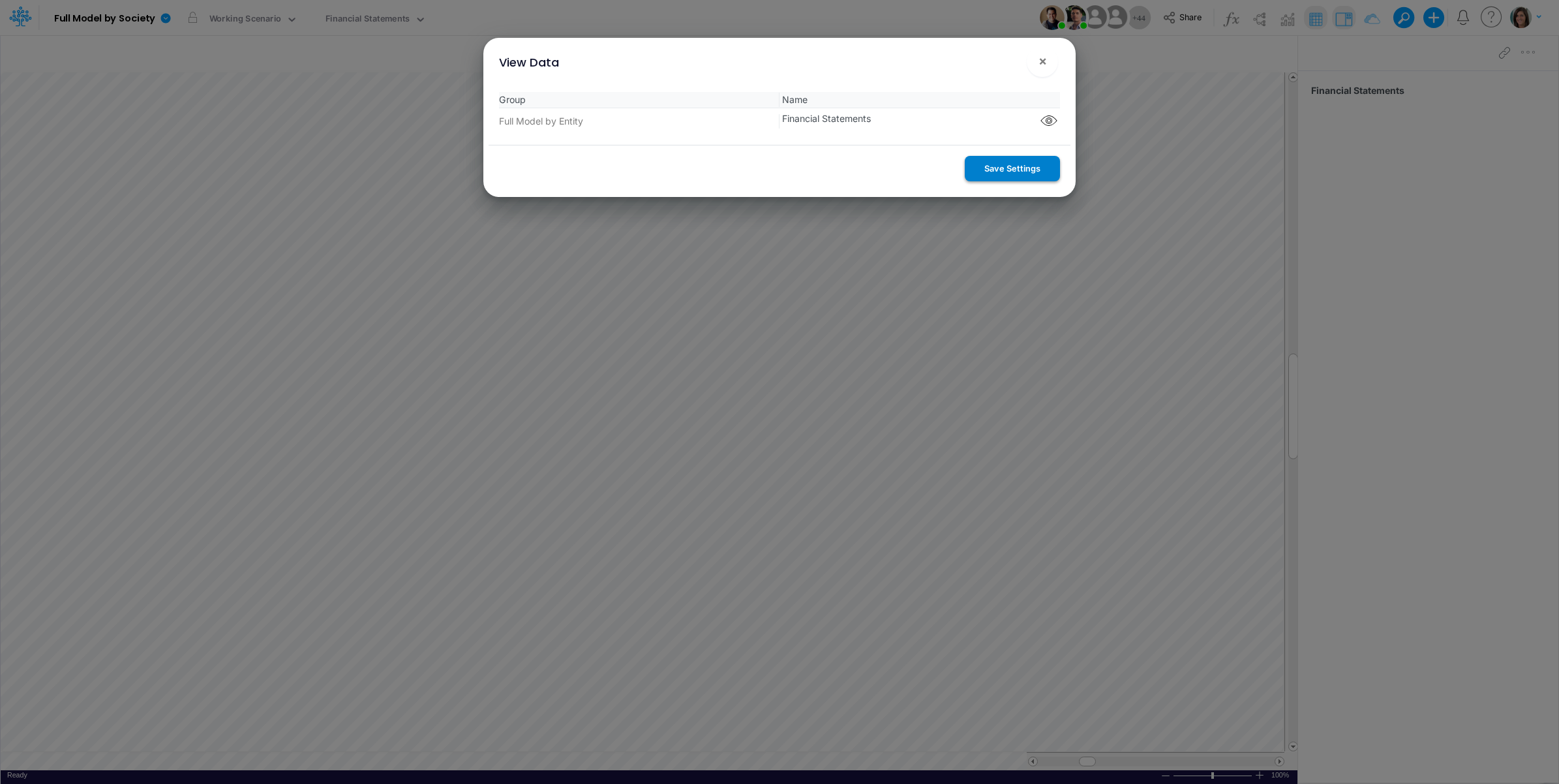
click at [1018, 174] on button "Save Settings" at bounding box center [1012, 169] width 95 height 25
click at [1042, 59] on span "×" at bounding box center [1042, 60] width 8 height 16
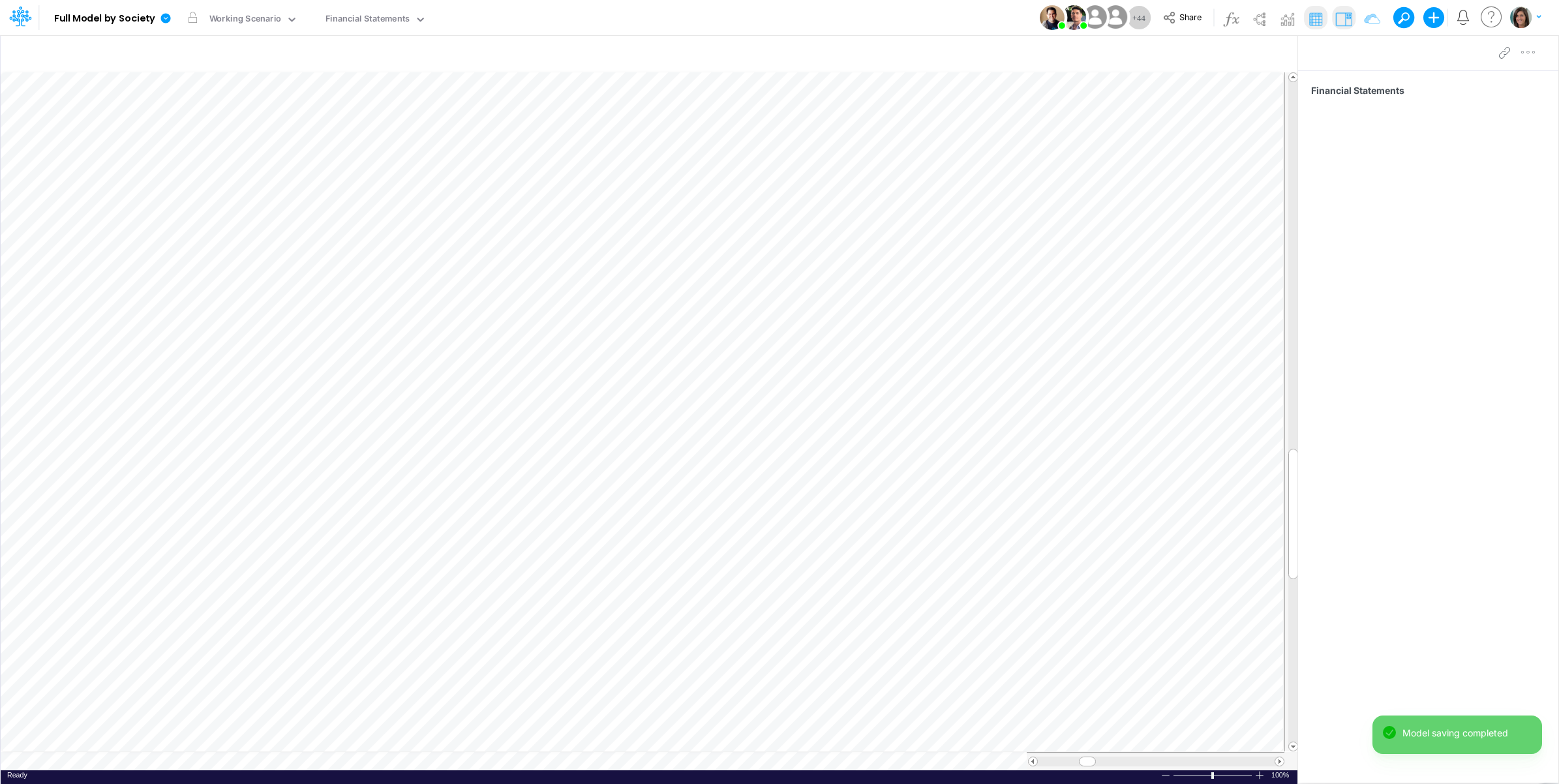
scroll to position [0, 1]
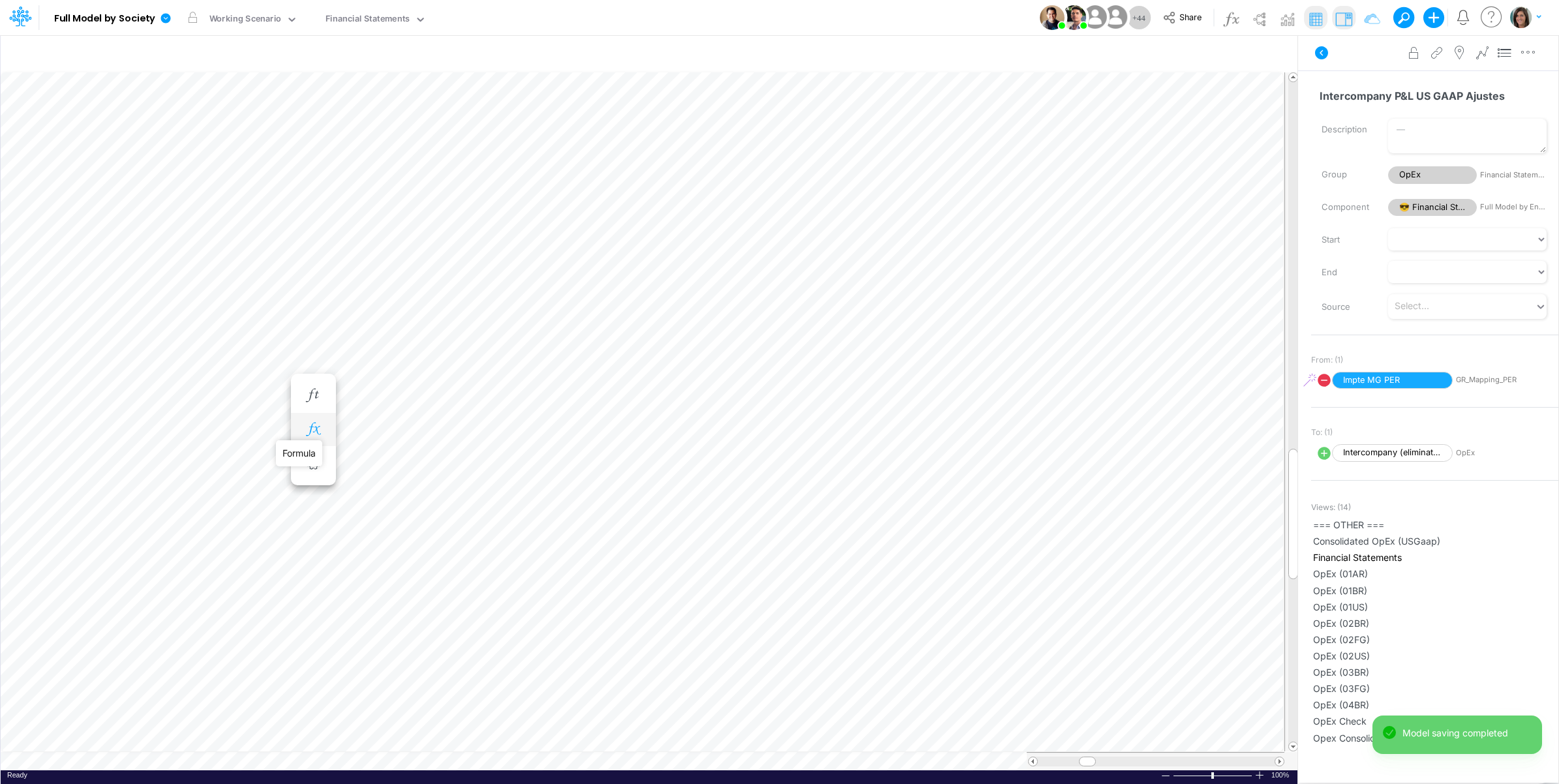
click at [313, 423] on icon "button" at bounding box center [313, 430] width 19 height 13
click at [501, 464] on icon at bounding box center [504, 464] width 19 height 13
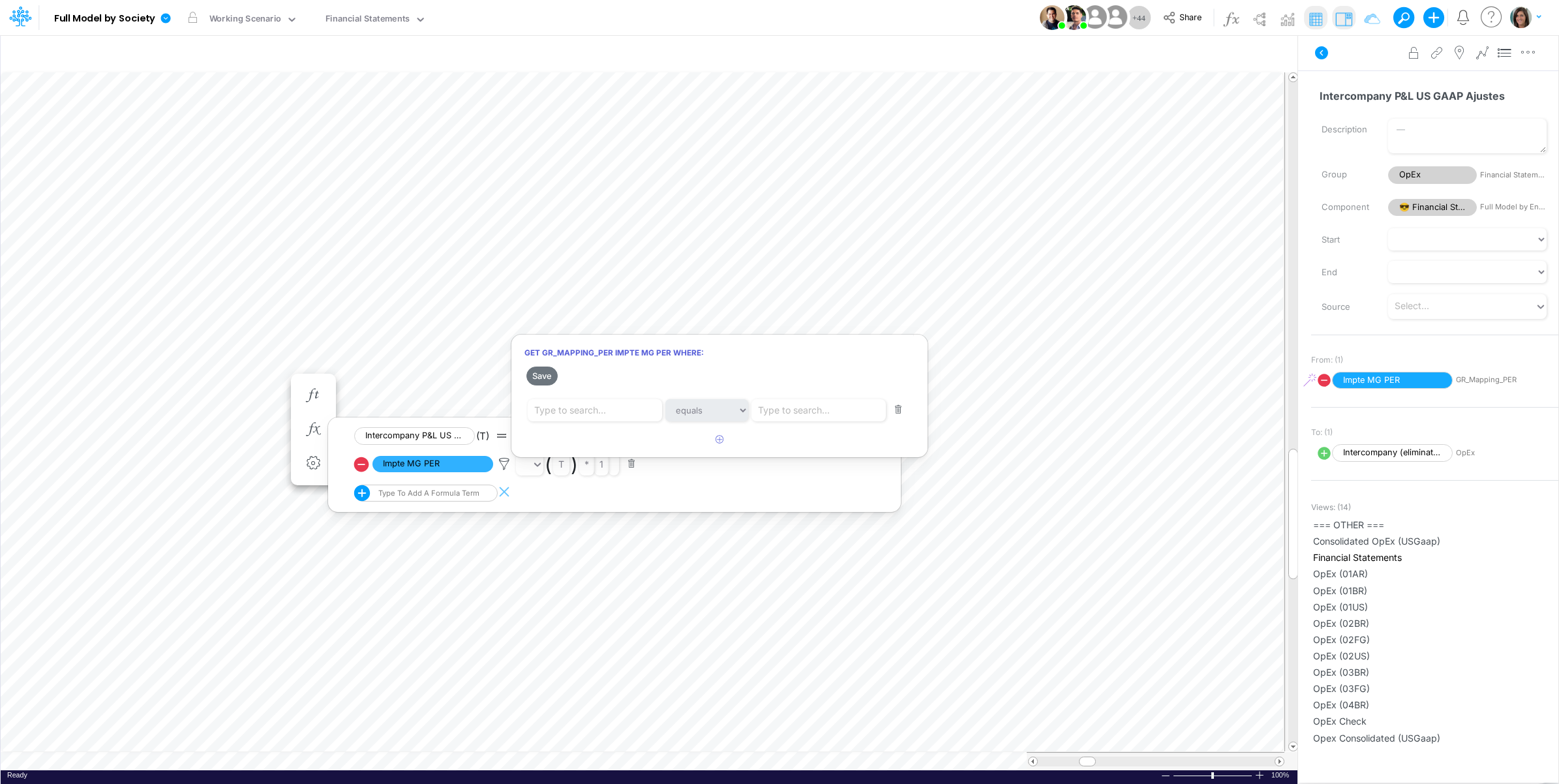
click at [155, 373] on div at bounding box center [779, 395] width 1559 height 777
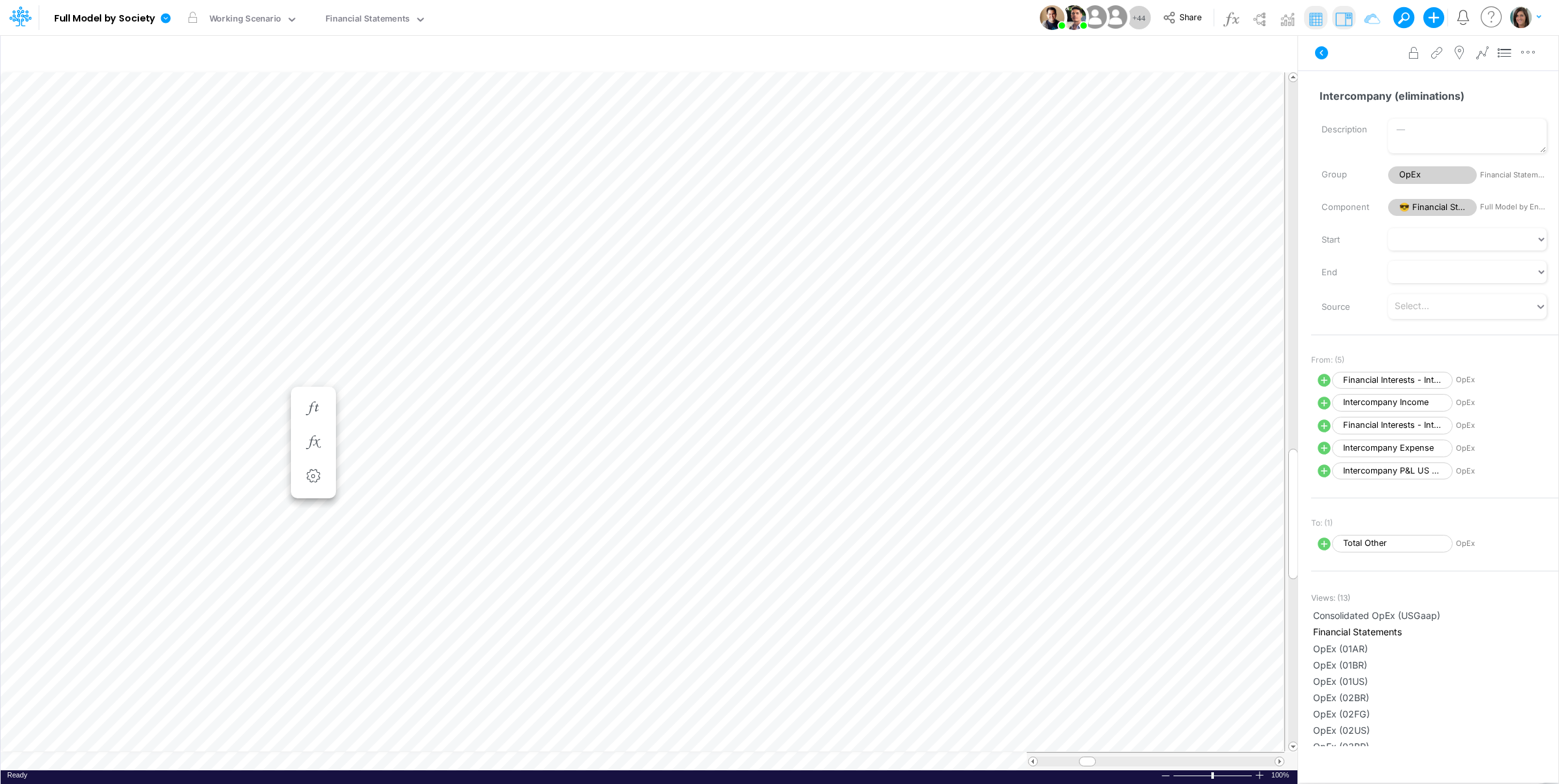
scroll to position [0, 1]
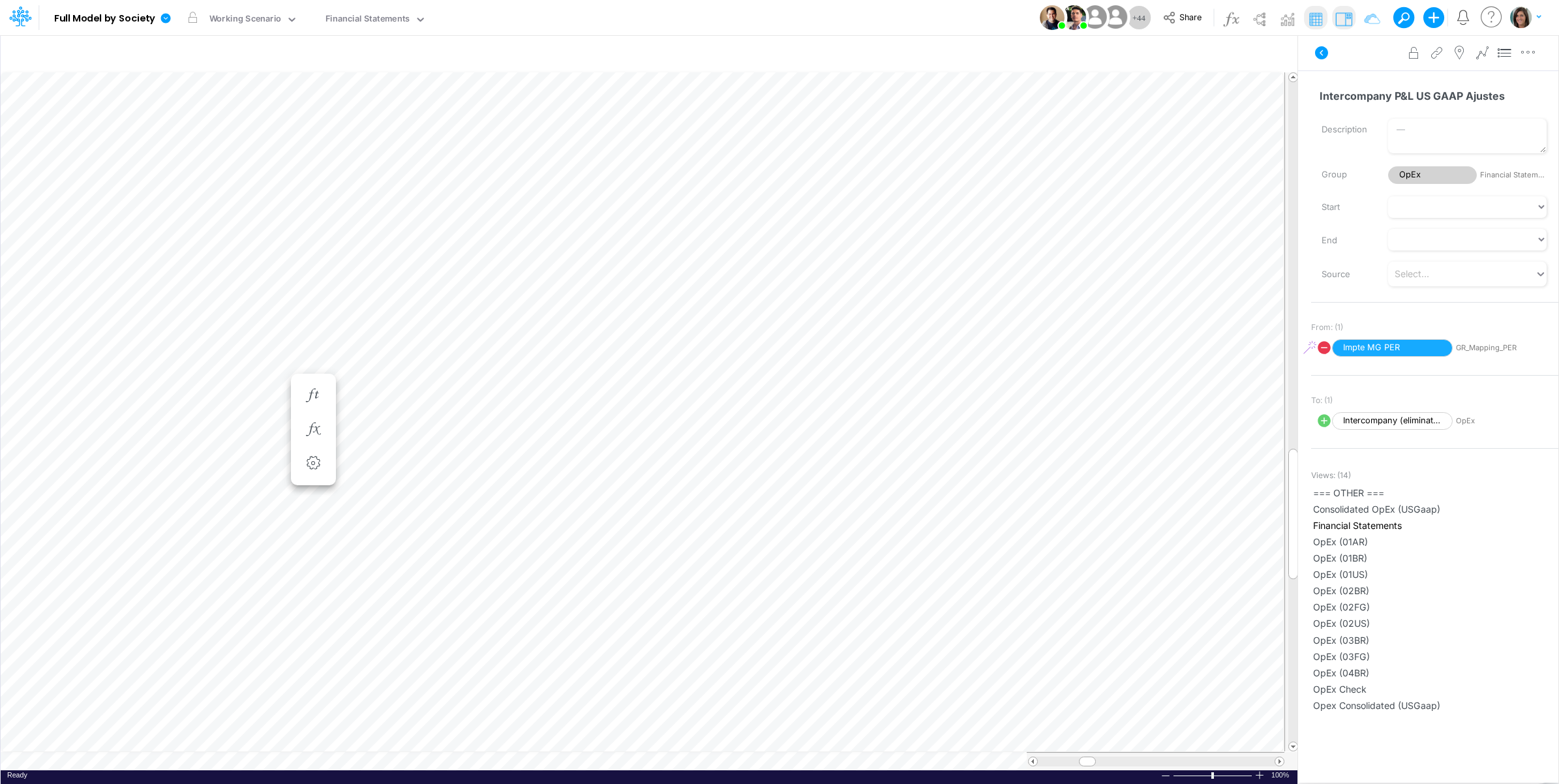
scroll to position [0, 1]
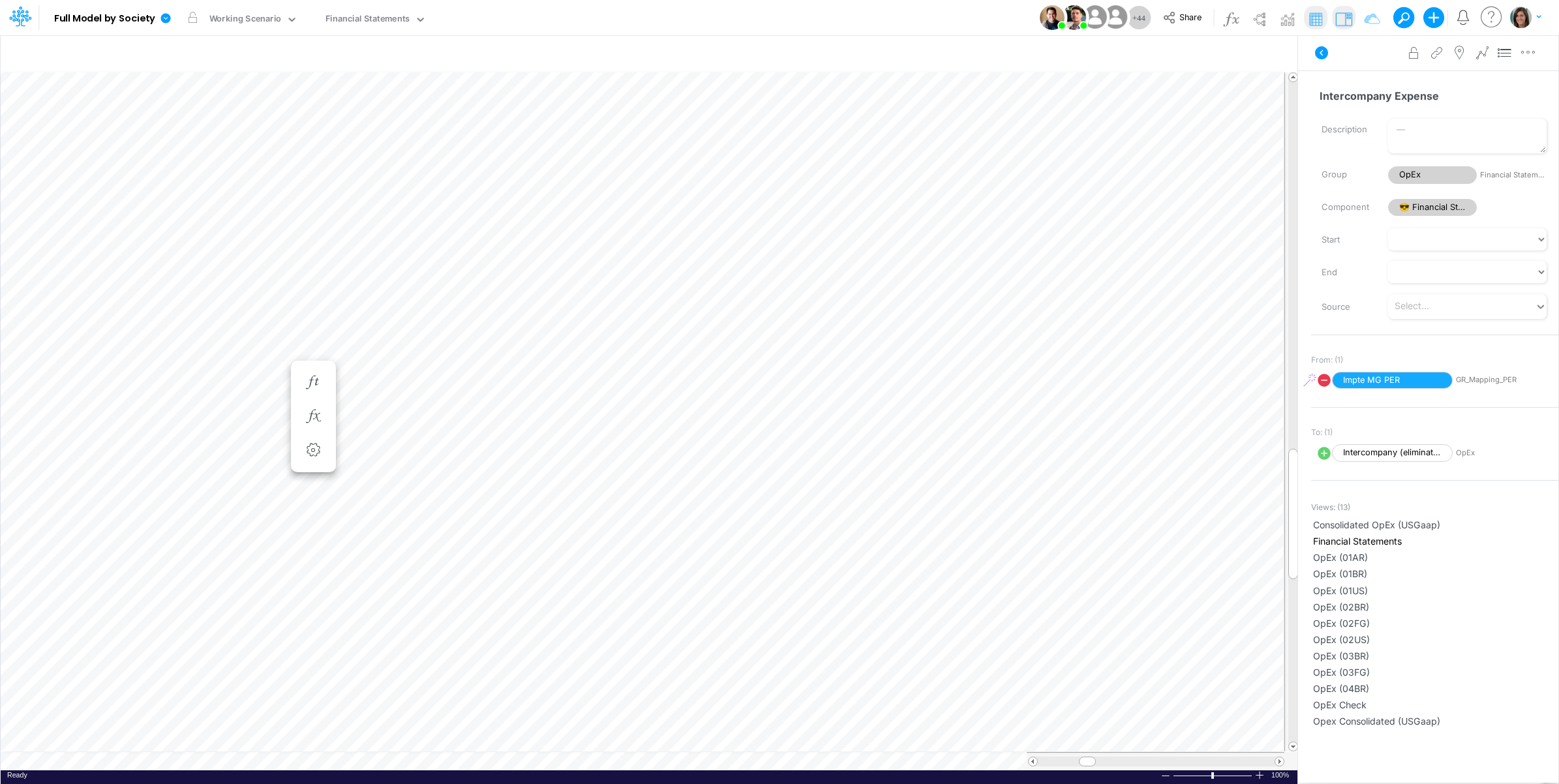
scroll to position [0, 1]
click at [310, 430] on icon "button" at bounding box center [313, 430] width 19 height 13
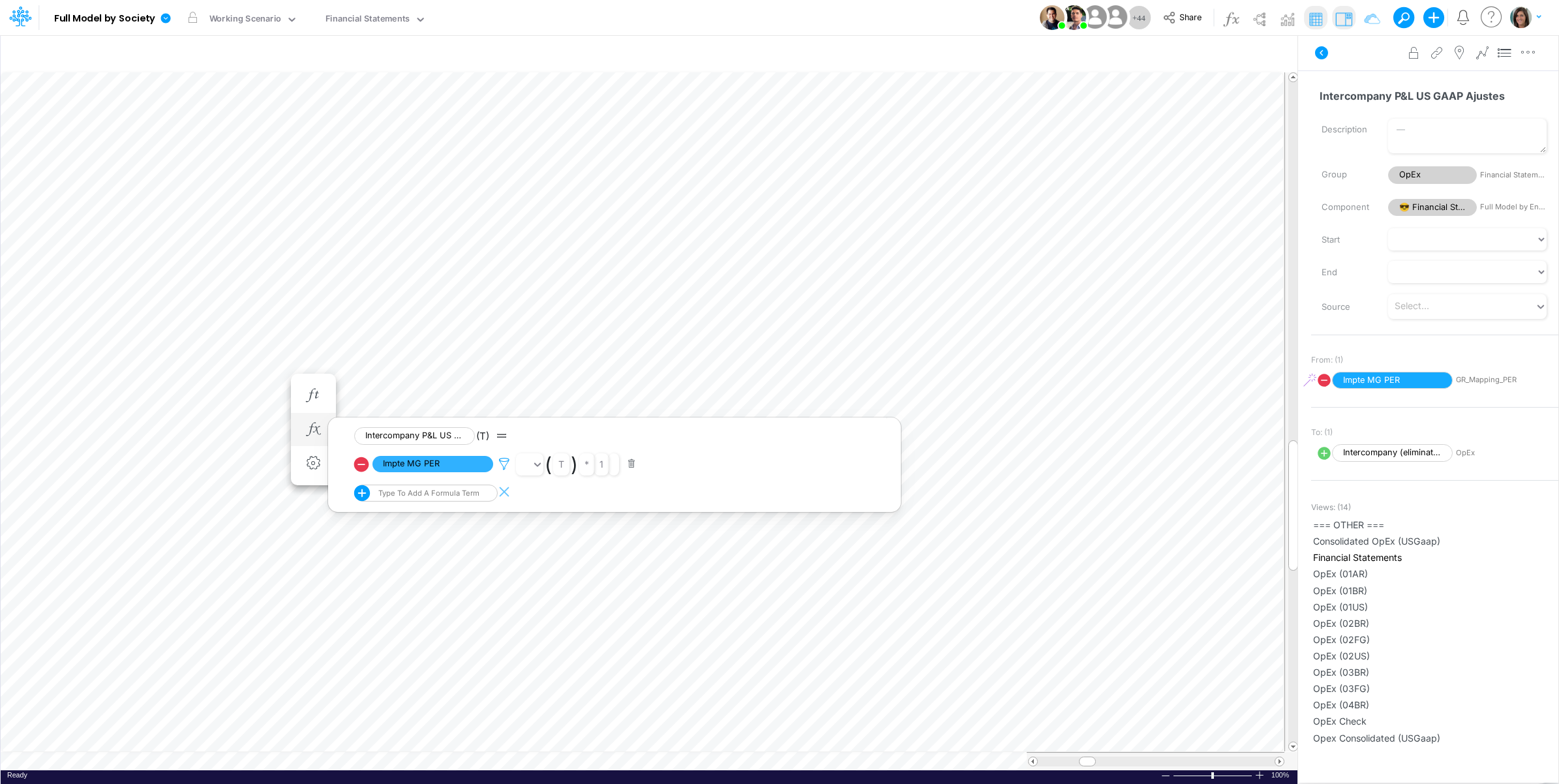
click at [499, 467] on icon at bounding box center [504, 464] width 19 height 13
click at [1334, 56] on div at bounding box center [779, 395] width 1559 height 777
click at [1322, 53] on icon at bounding box center [1322, 53] width 13 height 13
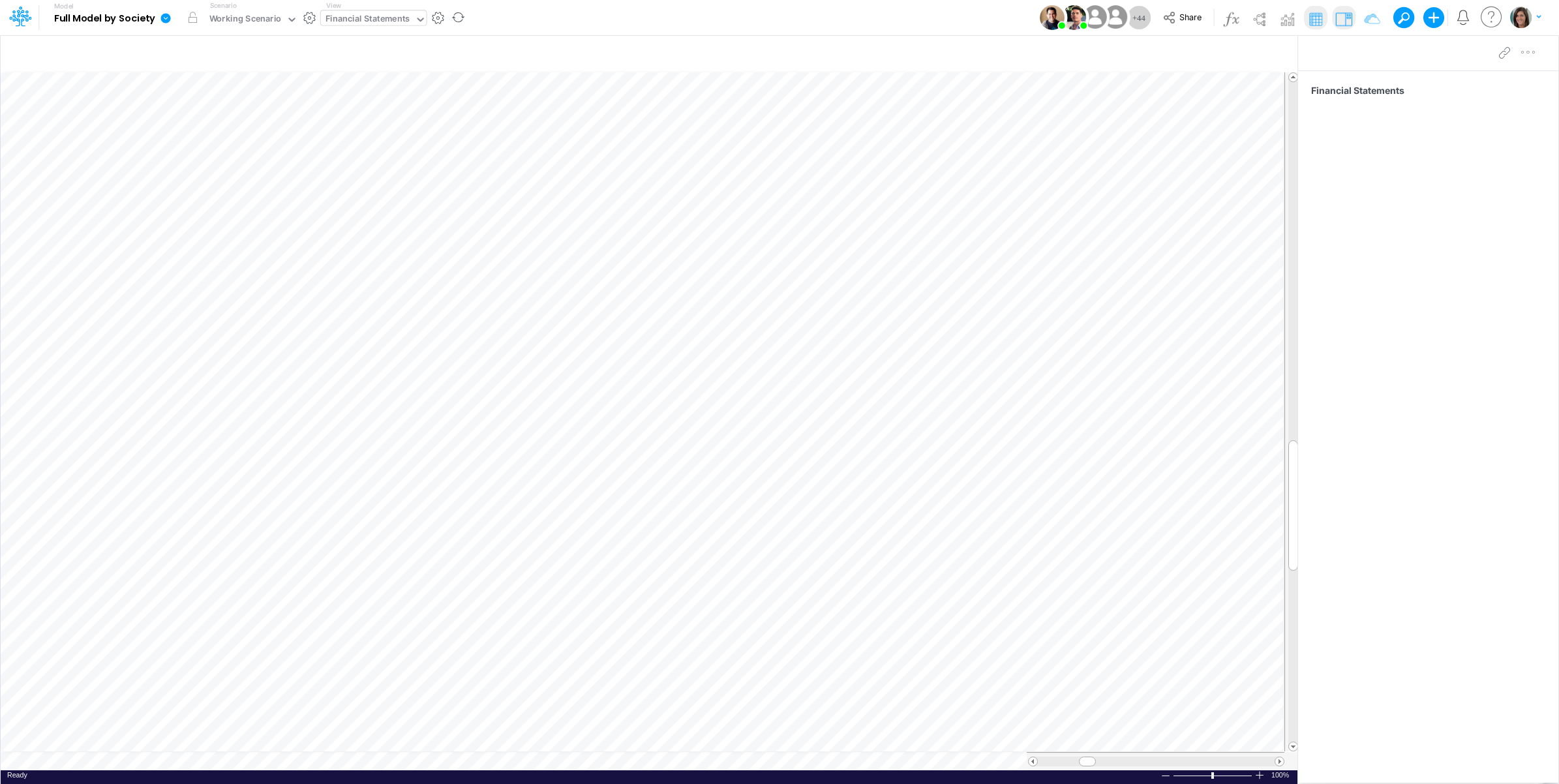
click at [390, 15] on div "Financial Statements" at bounding box center [367, 20] width 84 height 15
type input "cogs"
click at [382, 109] on div "COGS" at bounding box center [409, 108] width 176 height 22
click at [337, 22] on div "COGS" at bounding box center [337, 20] width 24 height 15
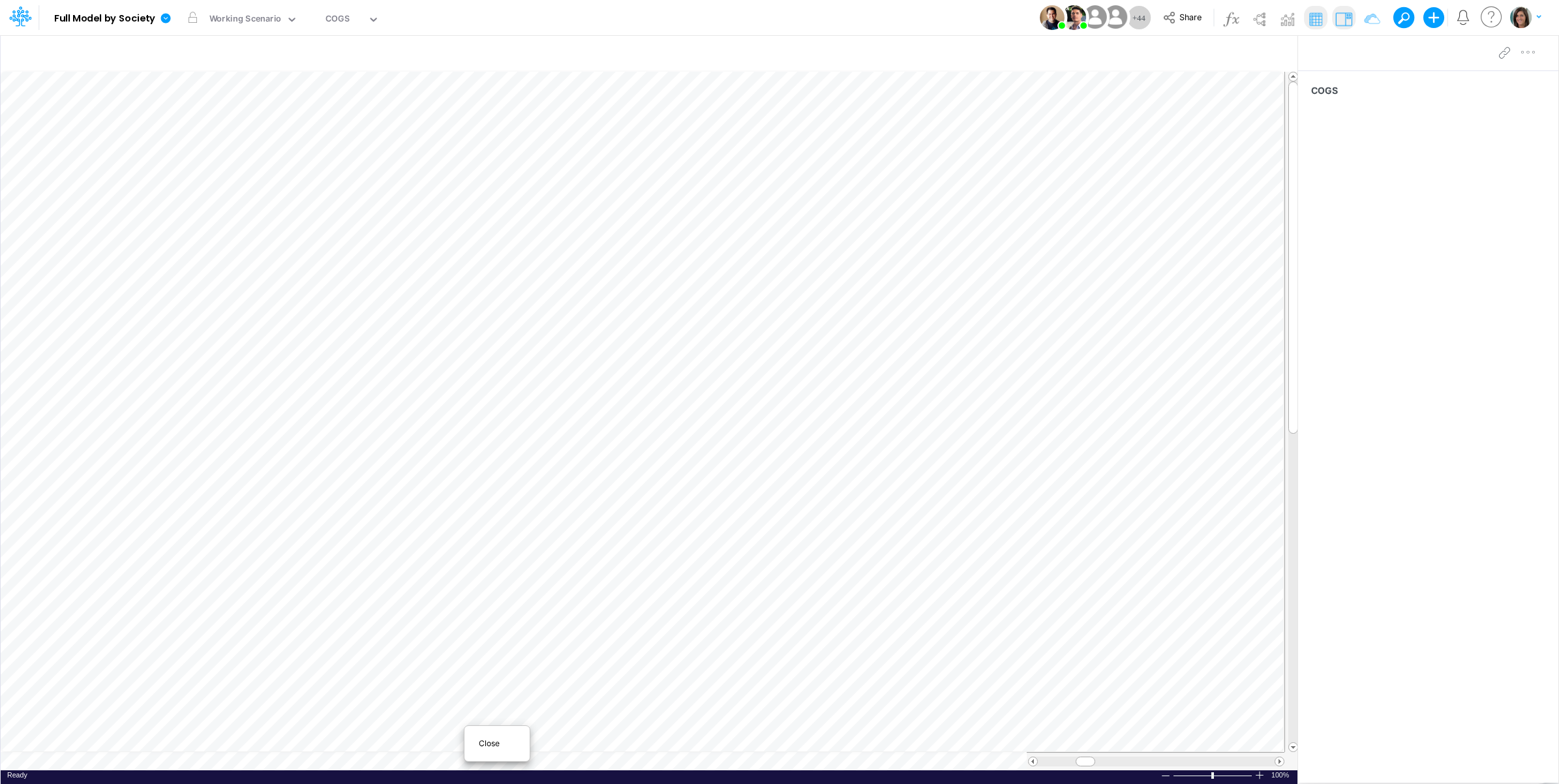
click at [489, 742] on span "Close" at bounding box center [497, 744] width 36 height 12
click at [349, 20] on div "COGS" at bounding box center [337, 20] width 24 height 15
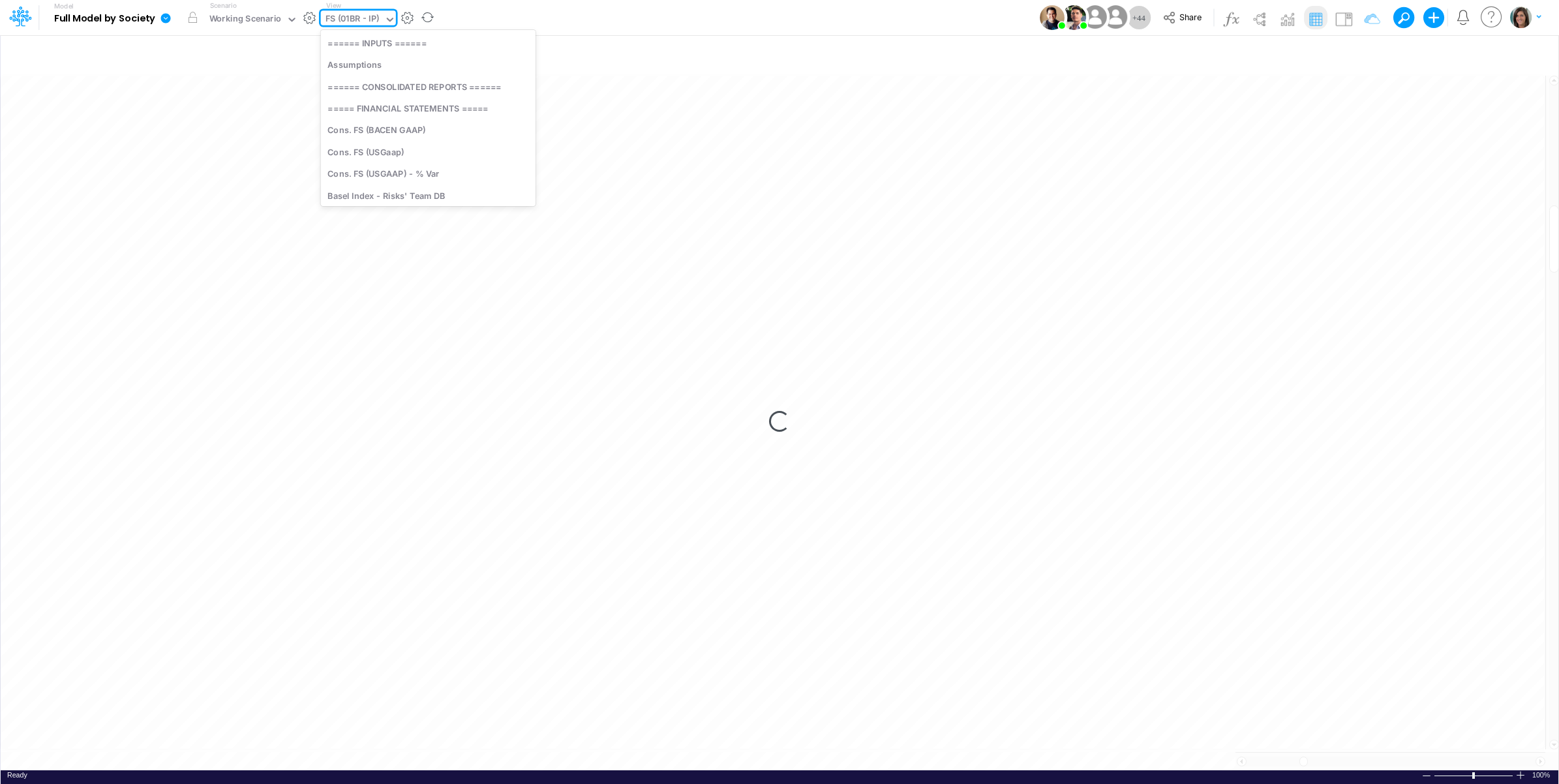
scroll to position [2718, 0]
click at [646, 8] on div "Model Full Model by Society Edit model settings Duplicate Import QuickBooks Qui…" at bounding box center [780, 18] width 1404 height 35
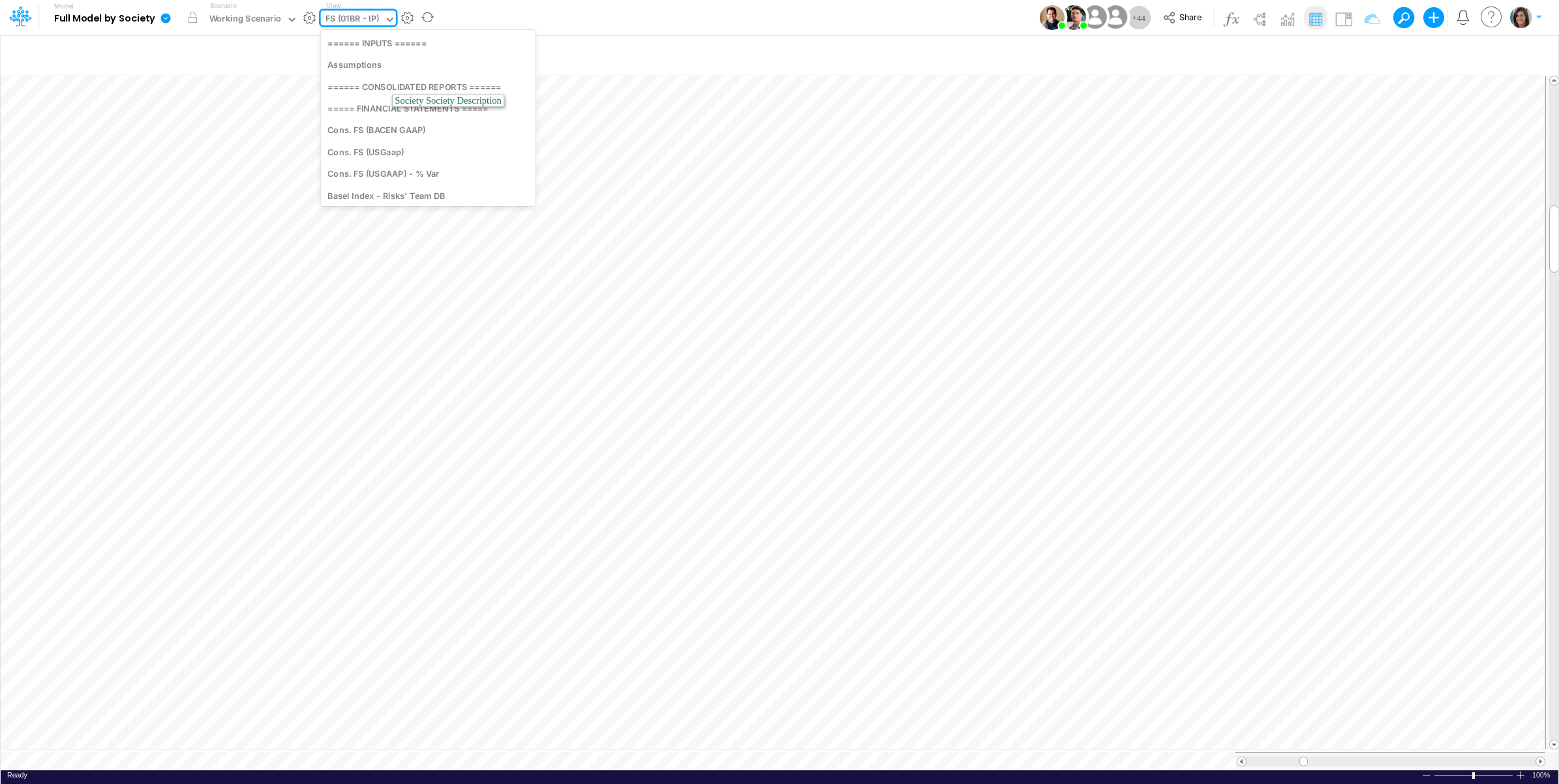
click at [354, 23] on div "FS (01BR - IP)" at bounding box center [352, 20] width 54 height 15
type input "elim"
click at [353, 82] on div "Eliminations Interco (by USGAAP line)" at bounding box center [427, 84] width 212 height 22
click at [1339, 13] on img at bounding box center [1343, 18] width 21 height 21
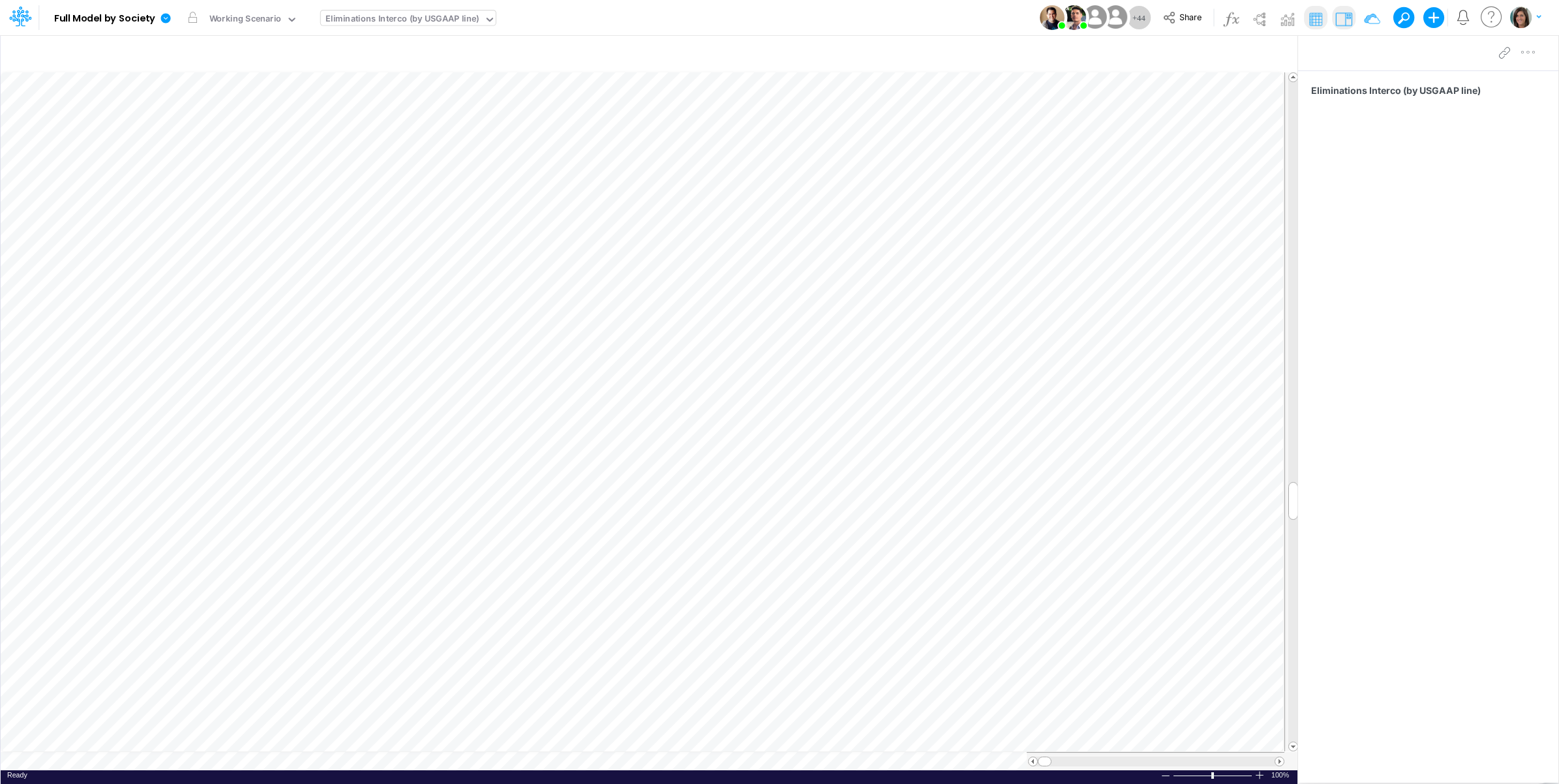
scroll to position [0, 1]
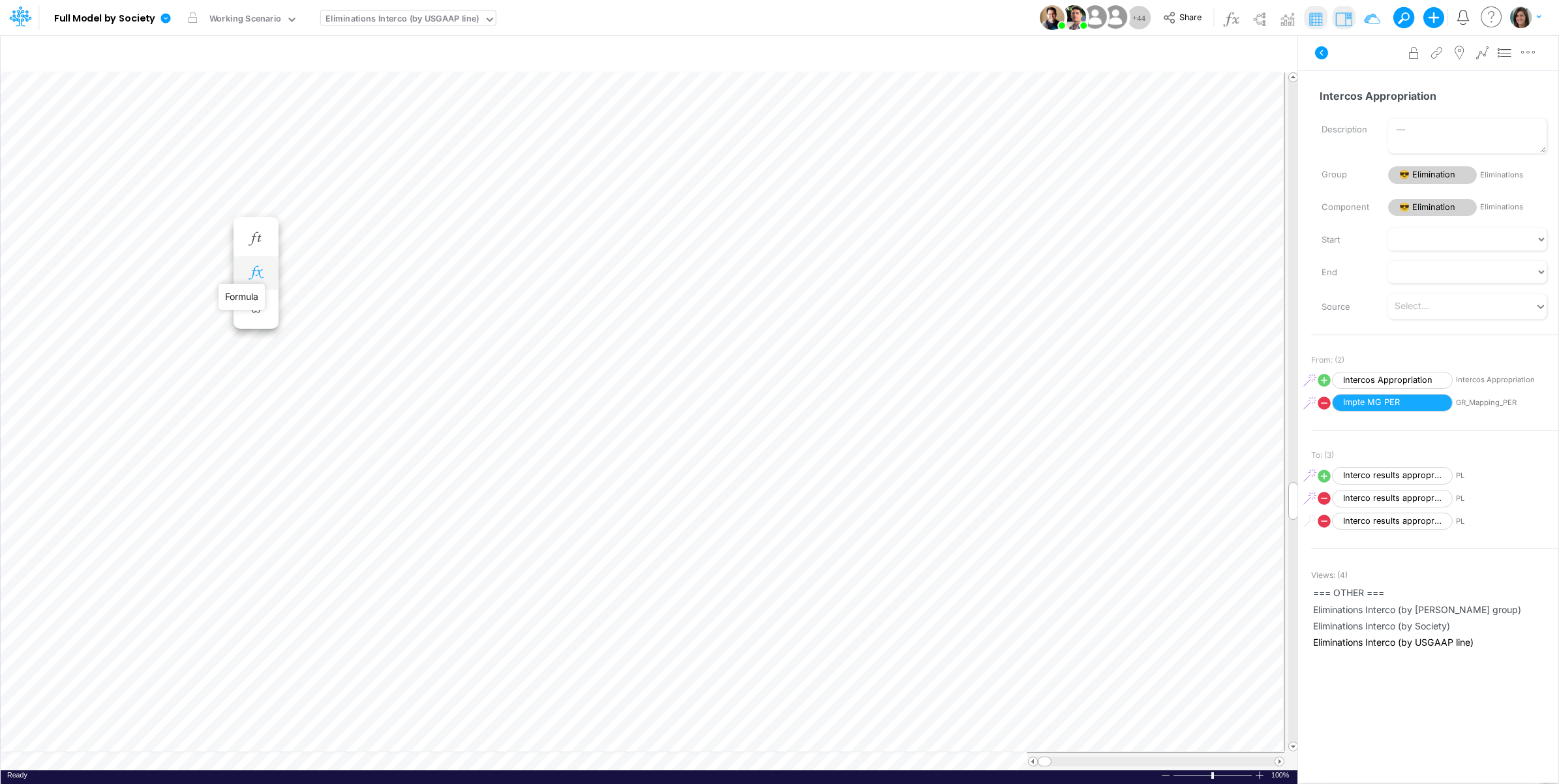
click at [251, 272] on icon "button" at bounding box center [255, 272] width 19 height 13
click at [447, 336] on icon at bounding box center [446, 340] width 19 height 13
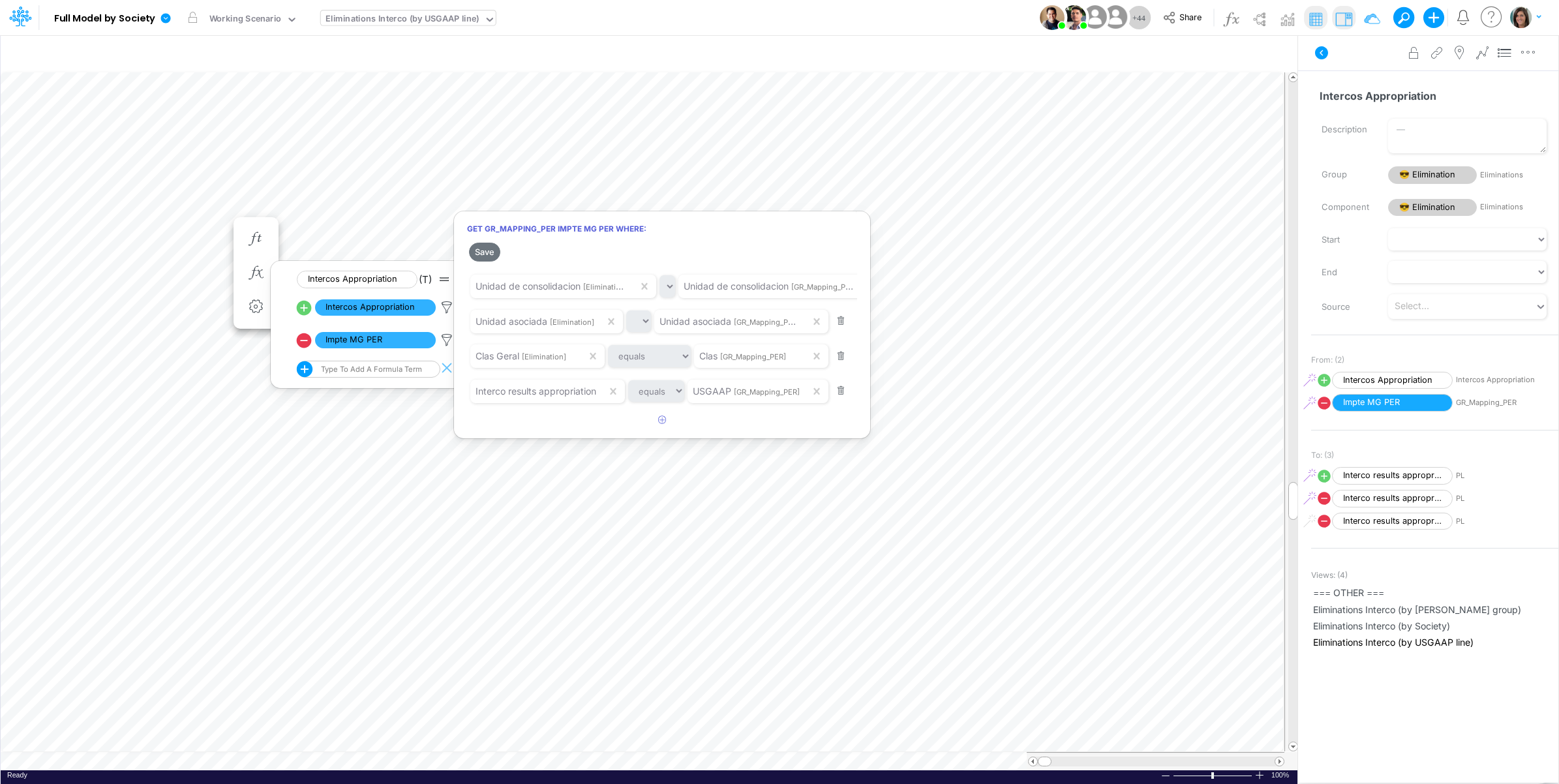
click at [447, 338] on div at bounding box center [779, 395] width 1559 height 777
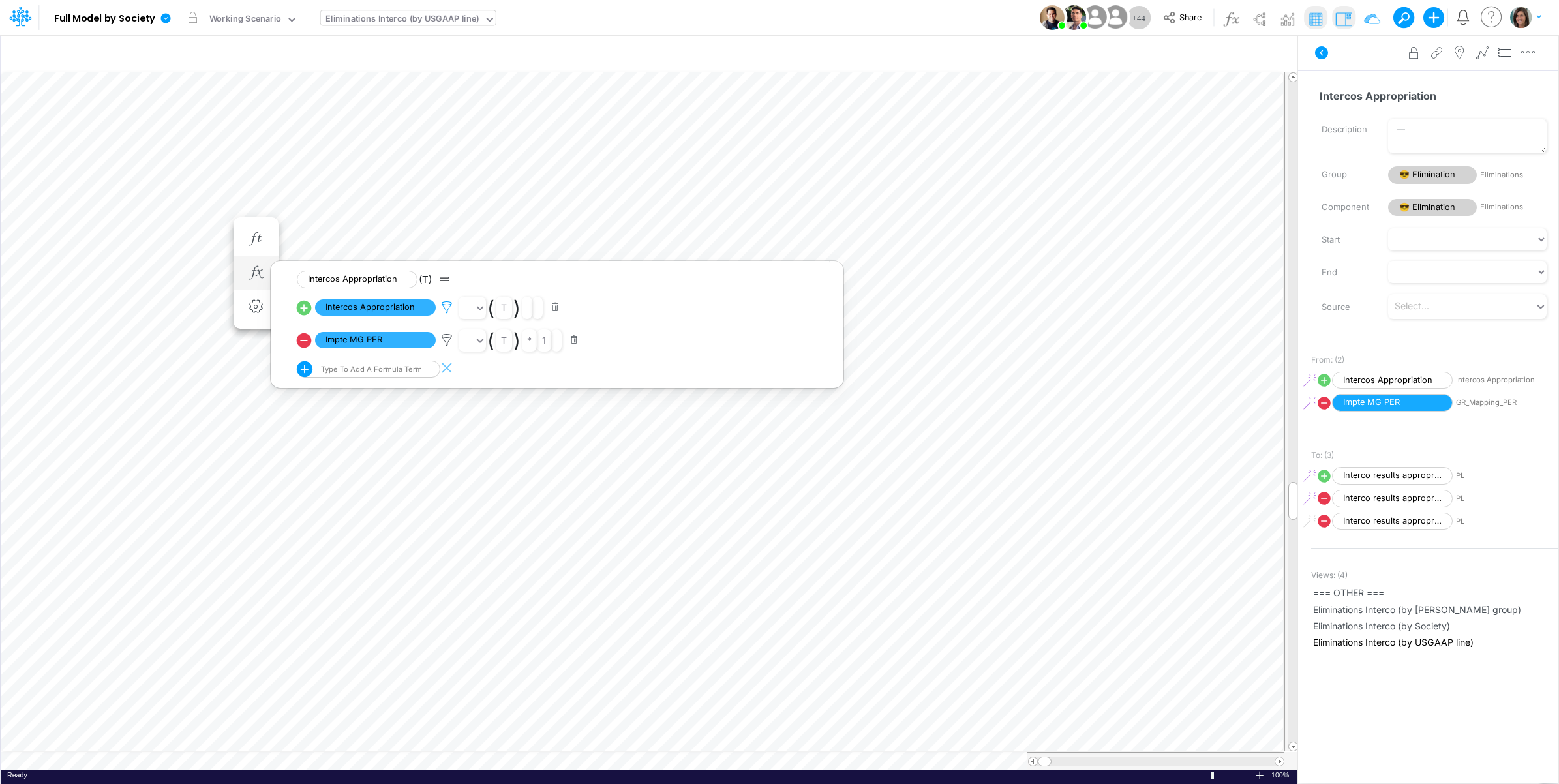
click at [447, 302] on icon at bounding box center [446, 308] width 19 height 13
click at [447, 302] on div at bounding box center [779, 395] width 1559 height 777
click at [448, 344] on icon at bounding box center [446, 340] width 19 height 13
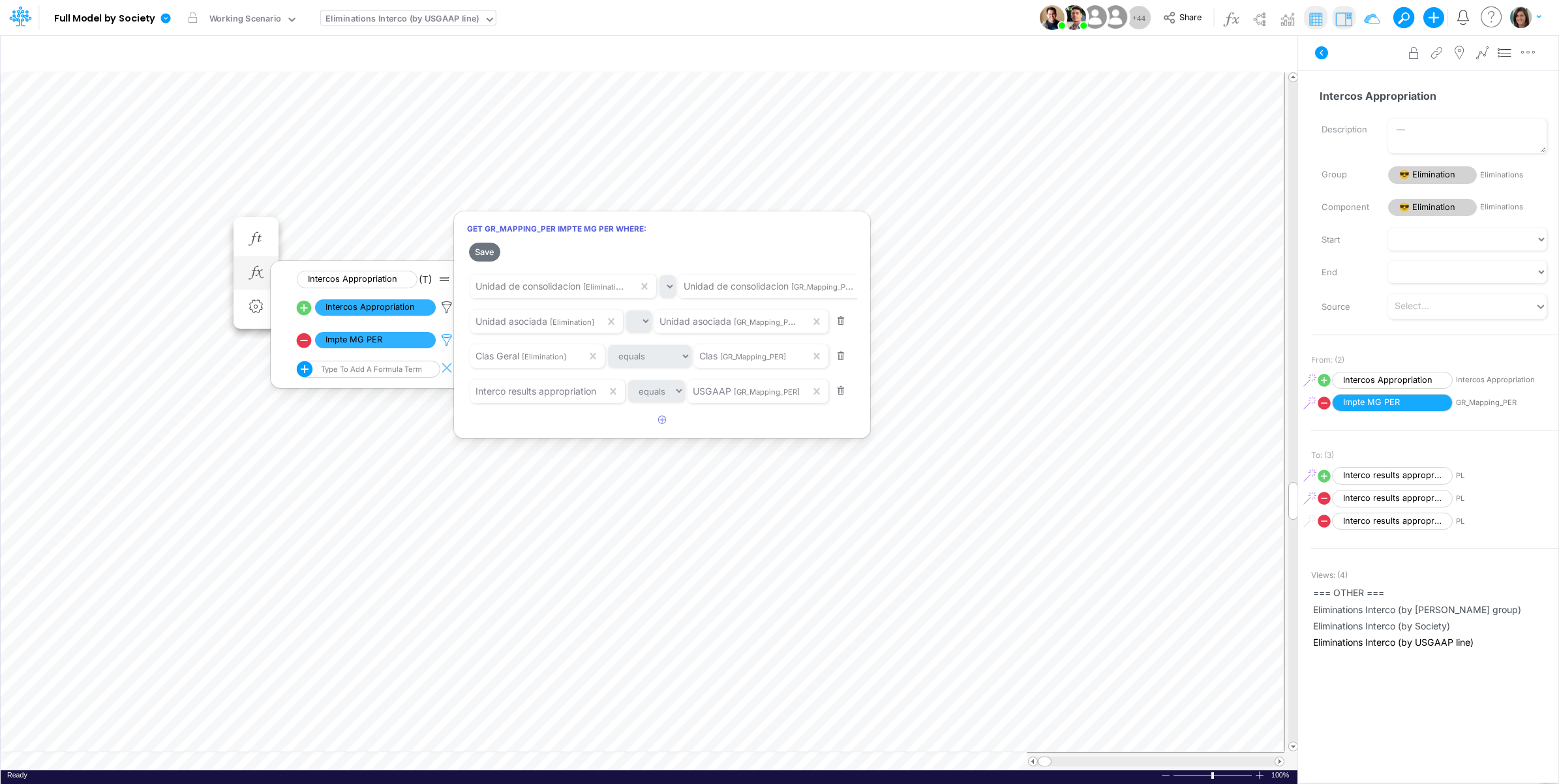
click at [448, 344] on div at bounding box center [779, 395] width 1559 height 777
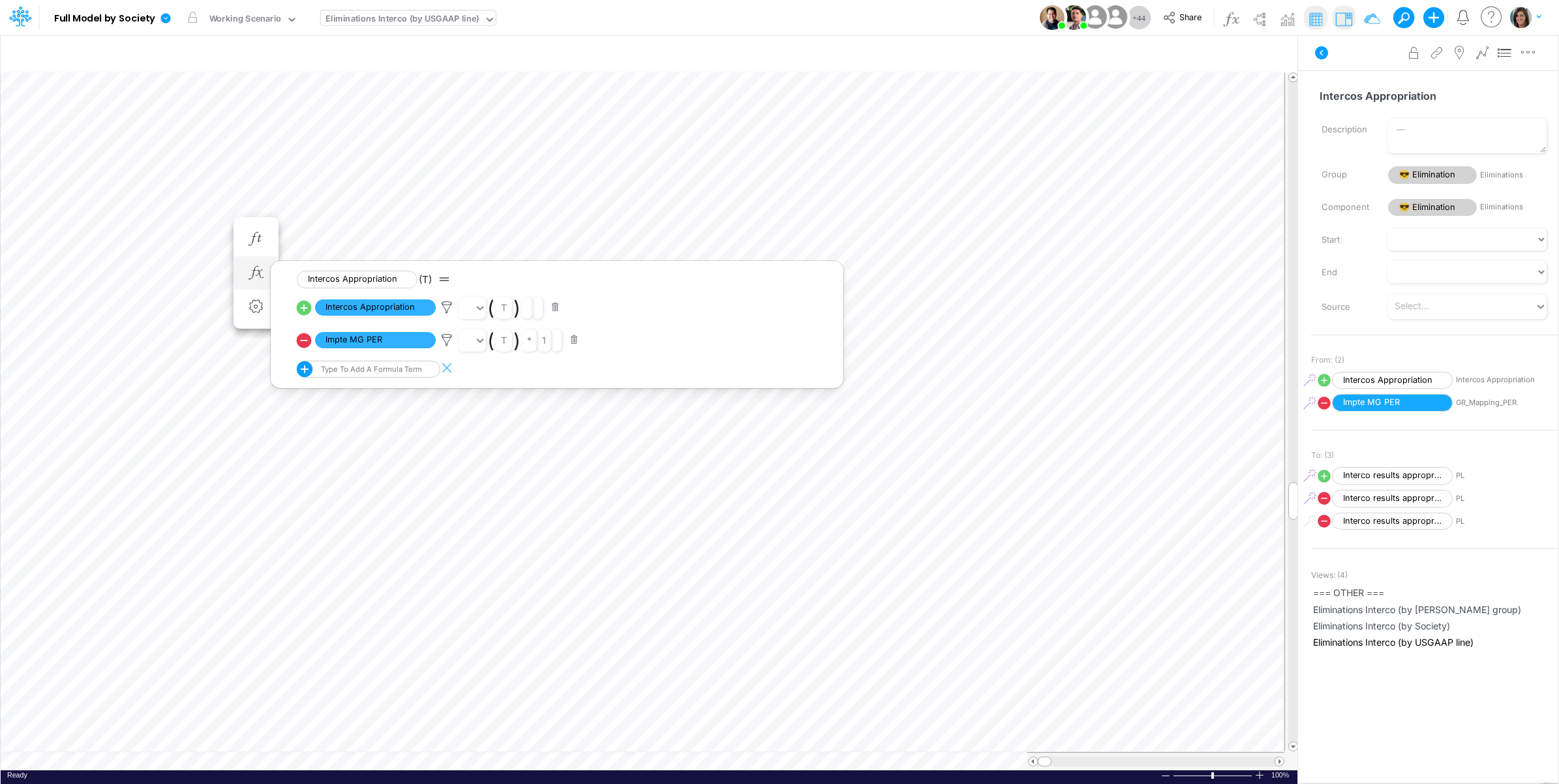
click at [304, 308] on icon at bounding box center [304, 308] width 18 height 18
select select "Multiply"
select select "Add"
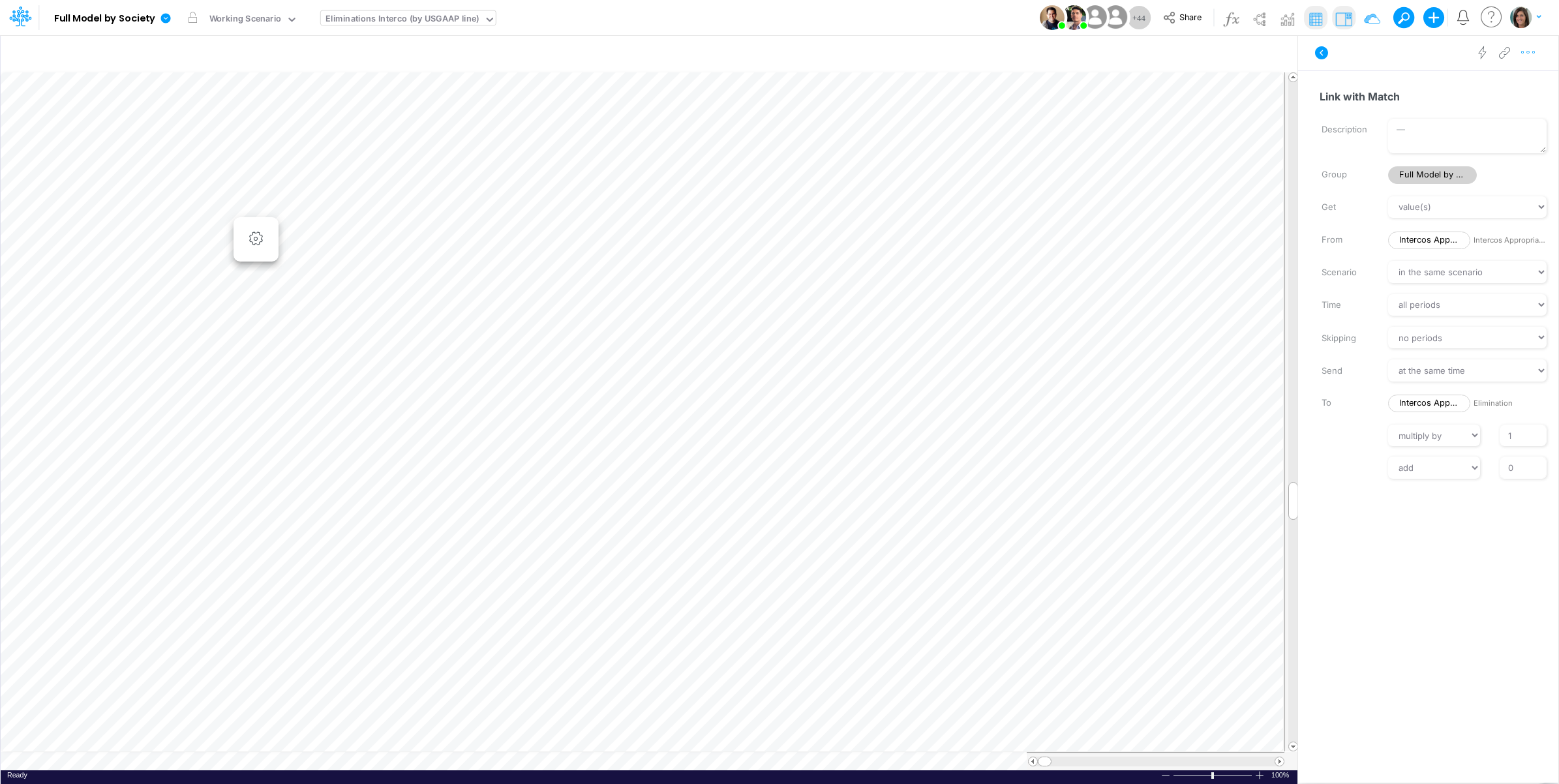
click at [1533, 53] on icon "button" at bounding box center [1528, 53] width 19 height 13
click at [1494, 83] on button "Advanced settings" at bounding box center [1461, 85] width 155 height 23
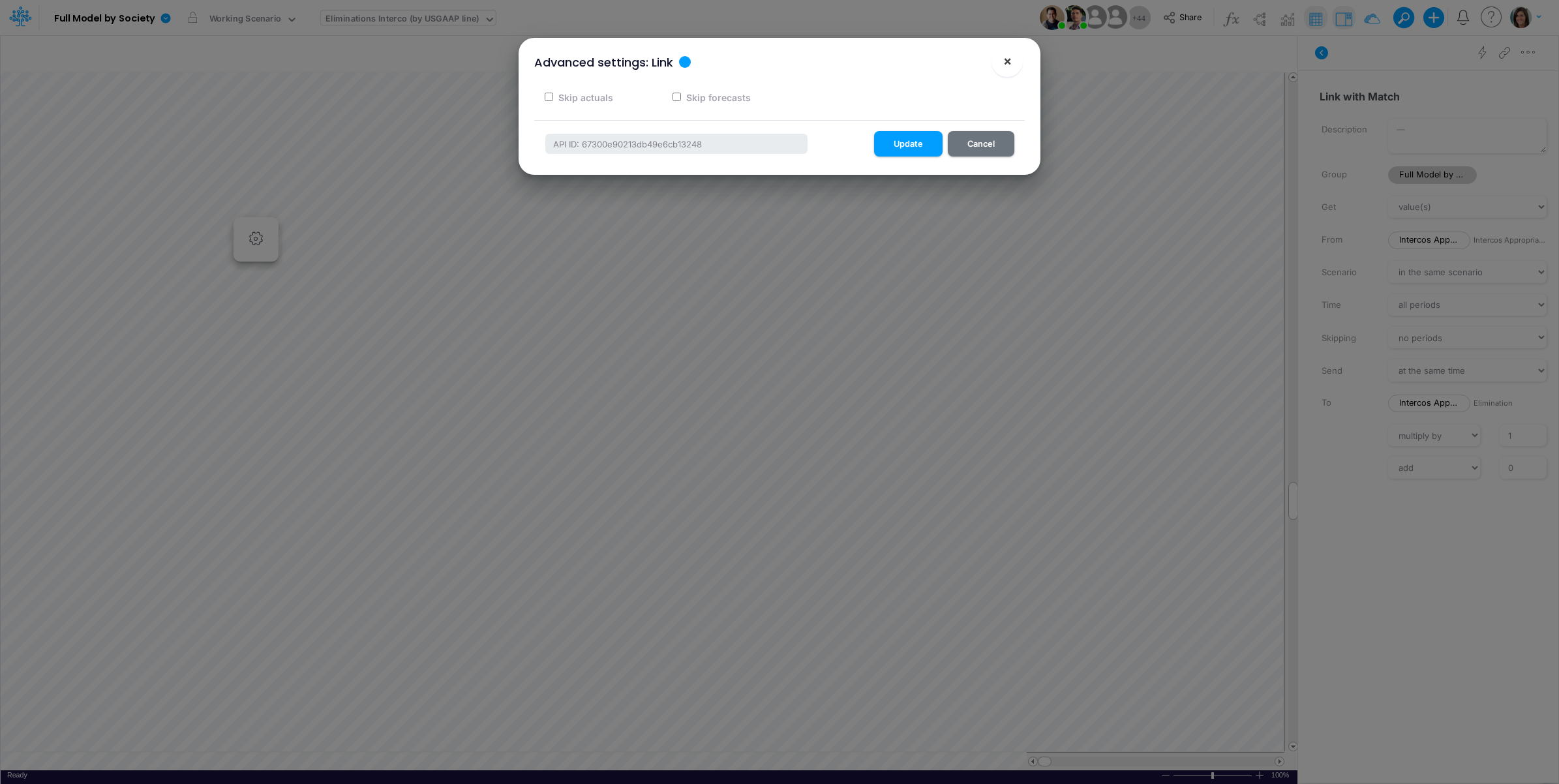
click at [1011, 62] on span "×" at bounding box center [1007, 60] width 8 height 16
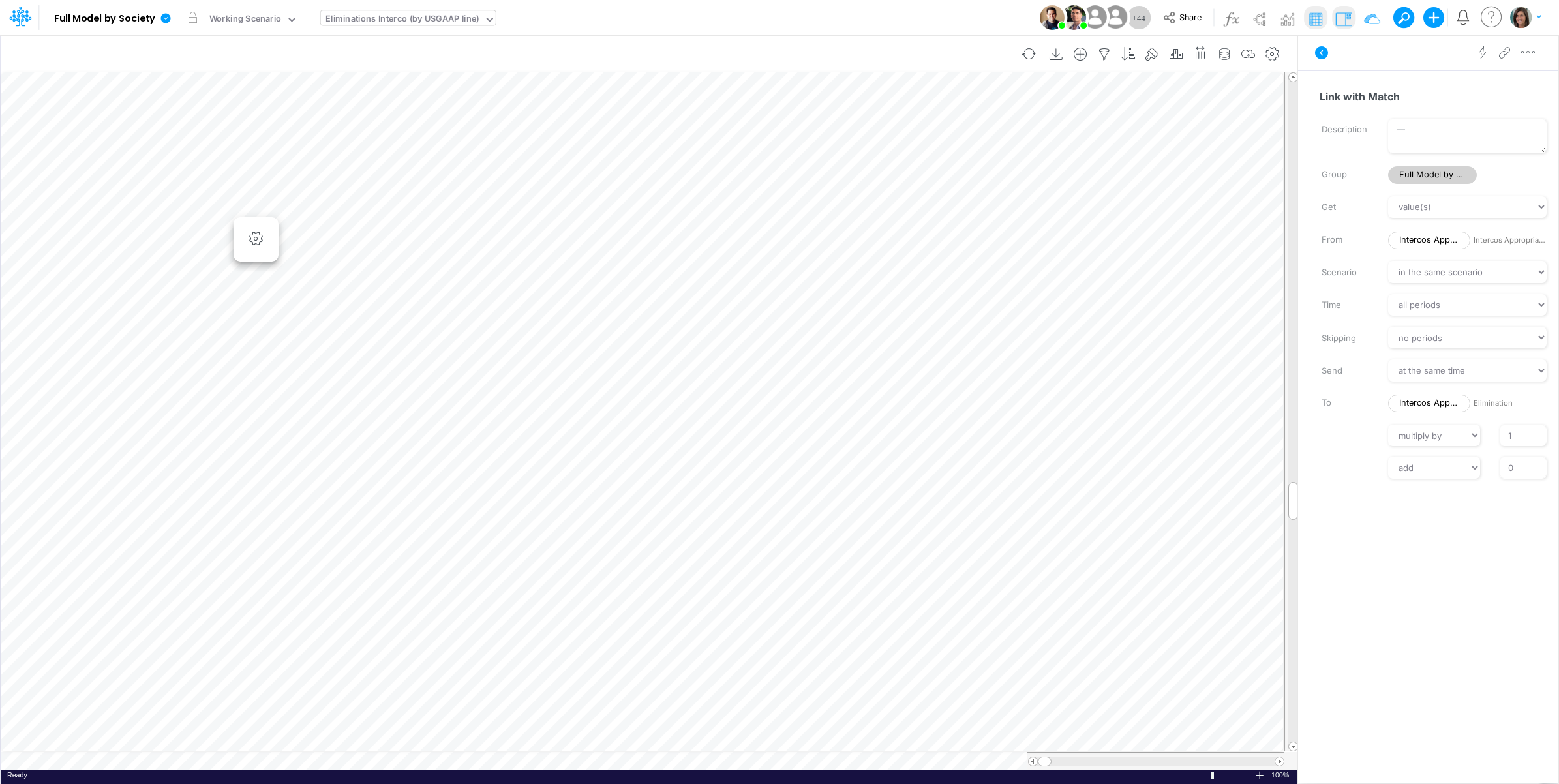
scroll to position [0, 1]
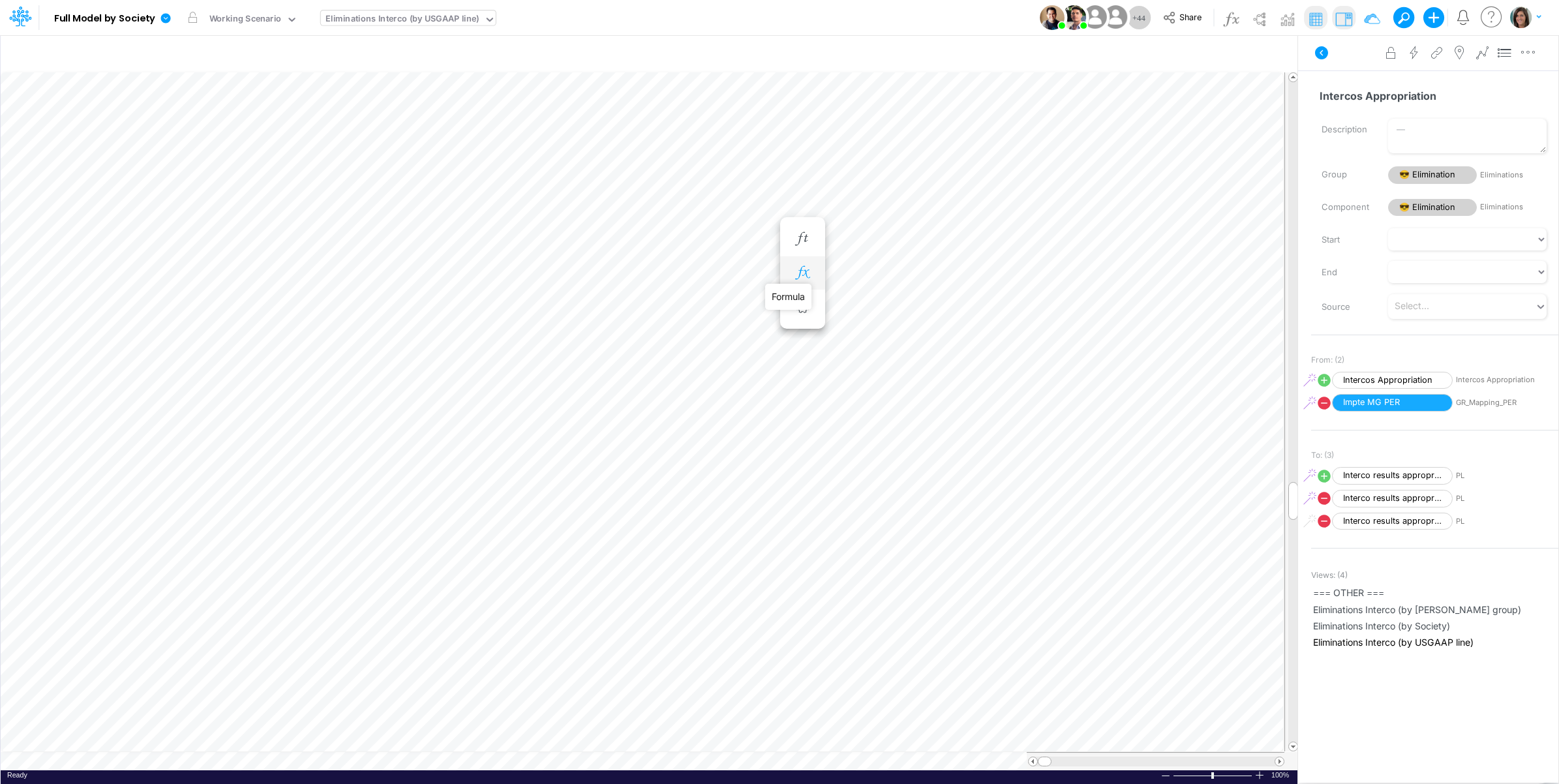
click at [802, 272] on icon "button" at bounding box center [802, 272] width 19 height 13
click at [850, 340] on icon at bounding box center [851, 340] width 18 height 18
select select "Multiply"
select select "Add"
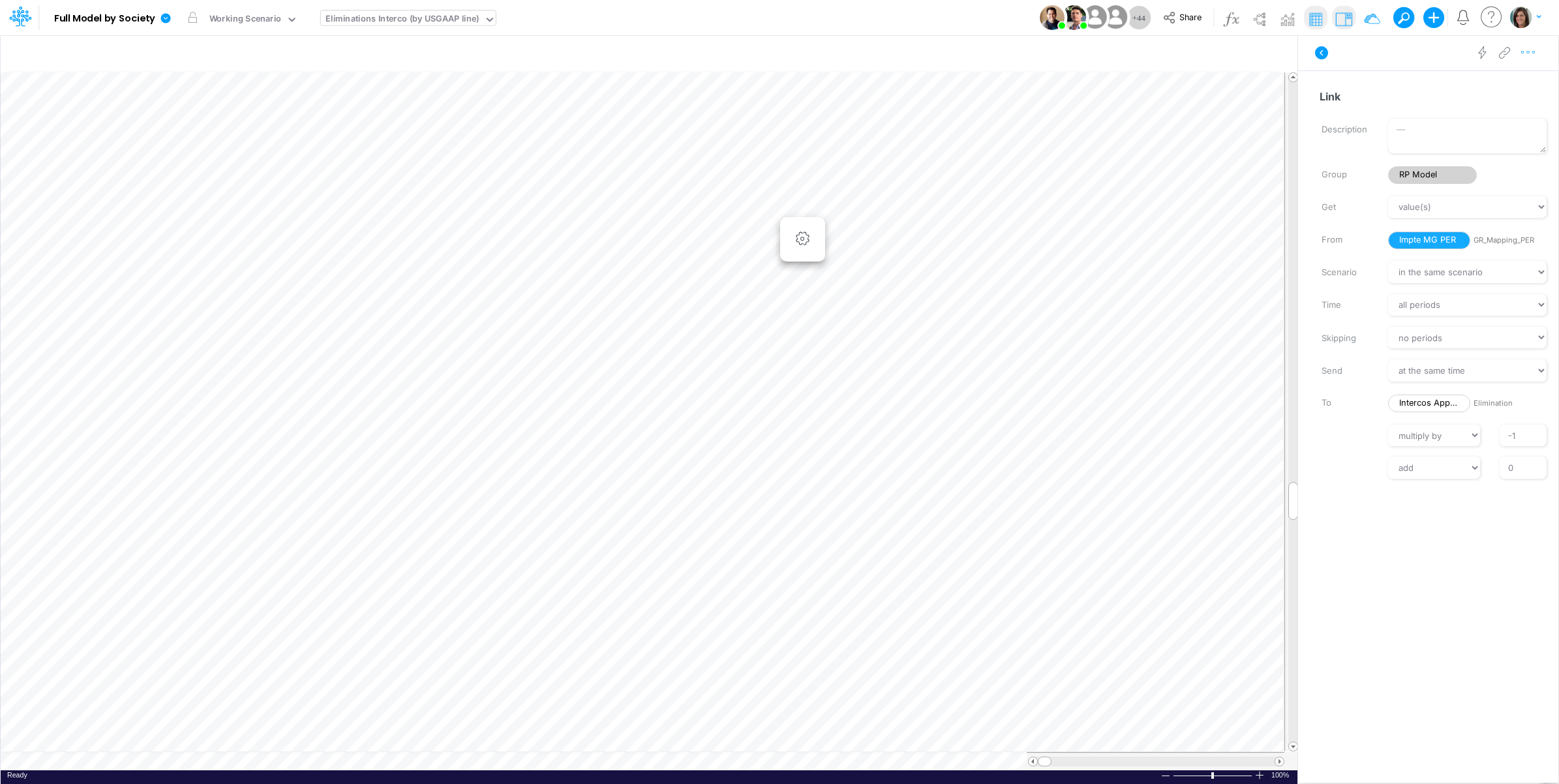
click at [1529, 48] on icon "button" at bounding box center [1528, 53] width 19 height 13
click at [1470, 84] on span "Advanced settings" at bounding box center [1453, 84] width 81 height 11
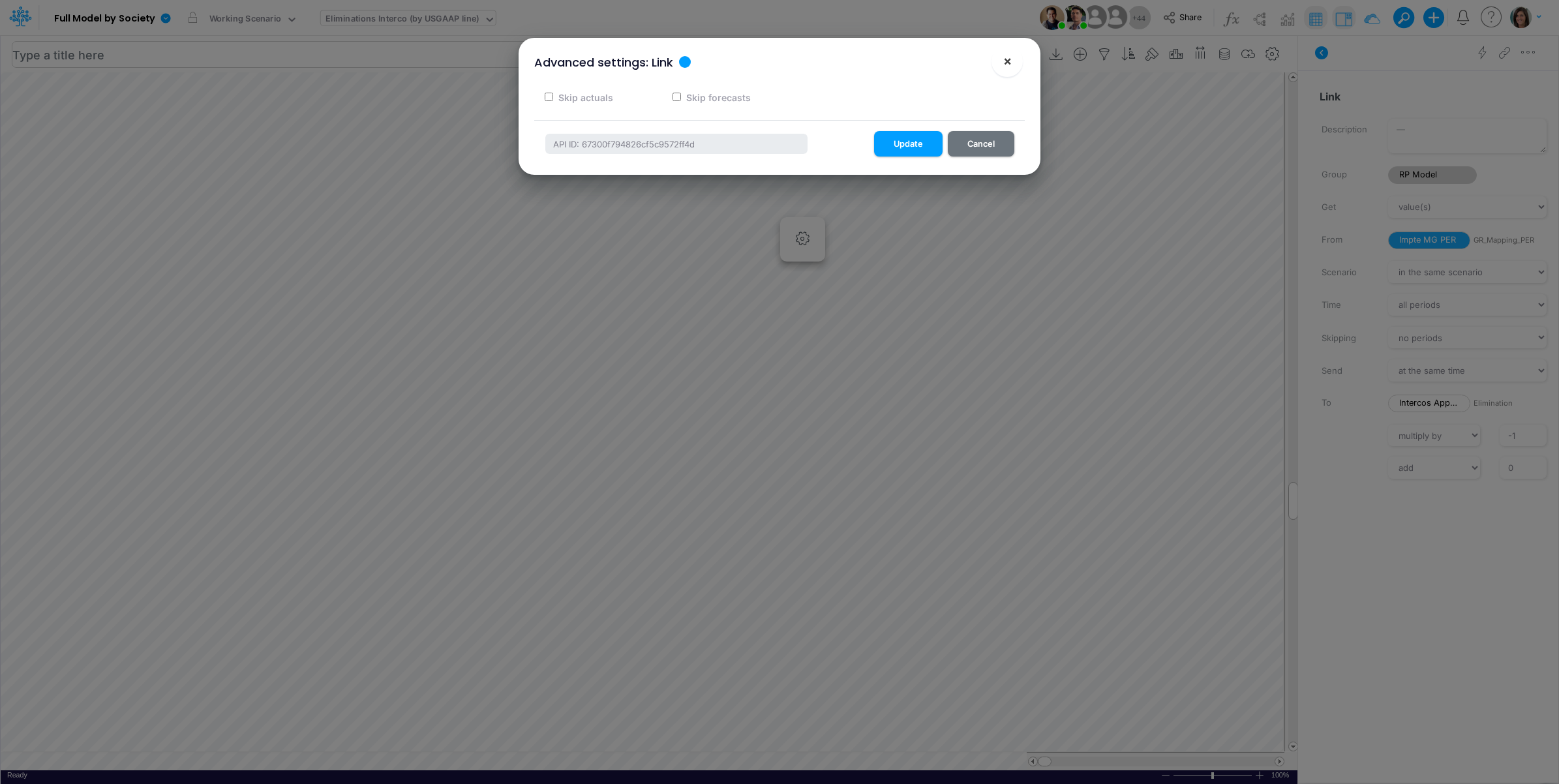
click at [1015, 57] on button "×" at bounding box center [1006, 61] width 31 height 31
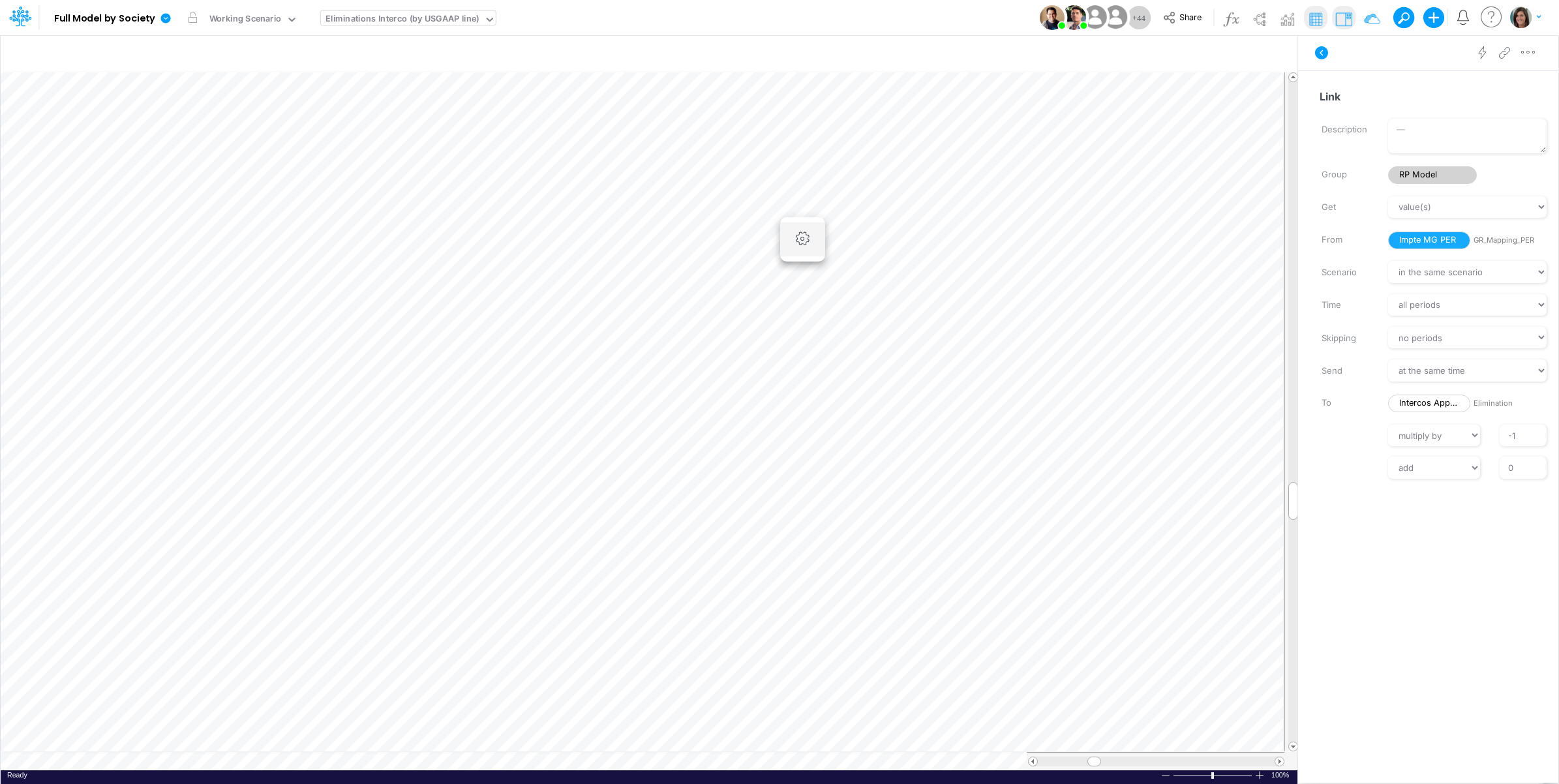
scroll to position [0, 1]
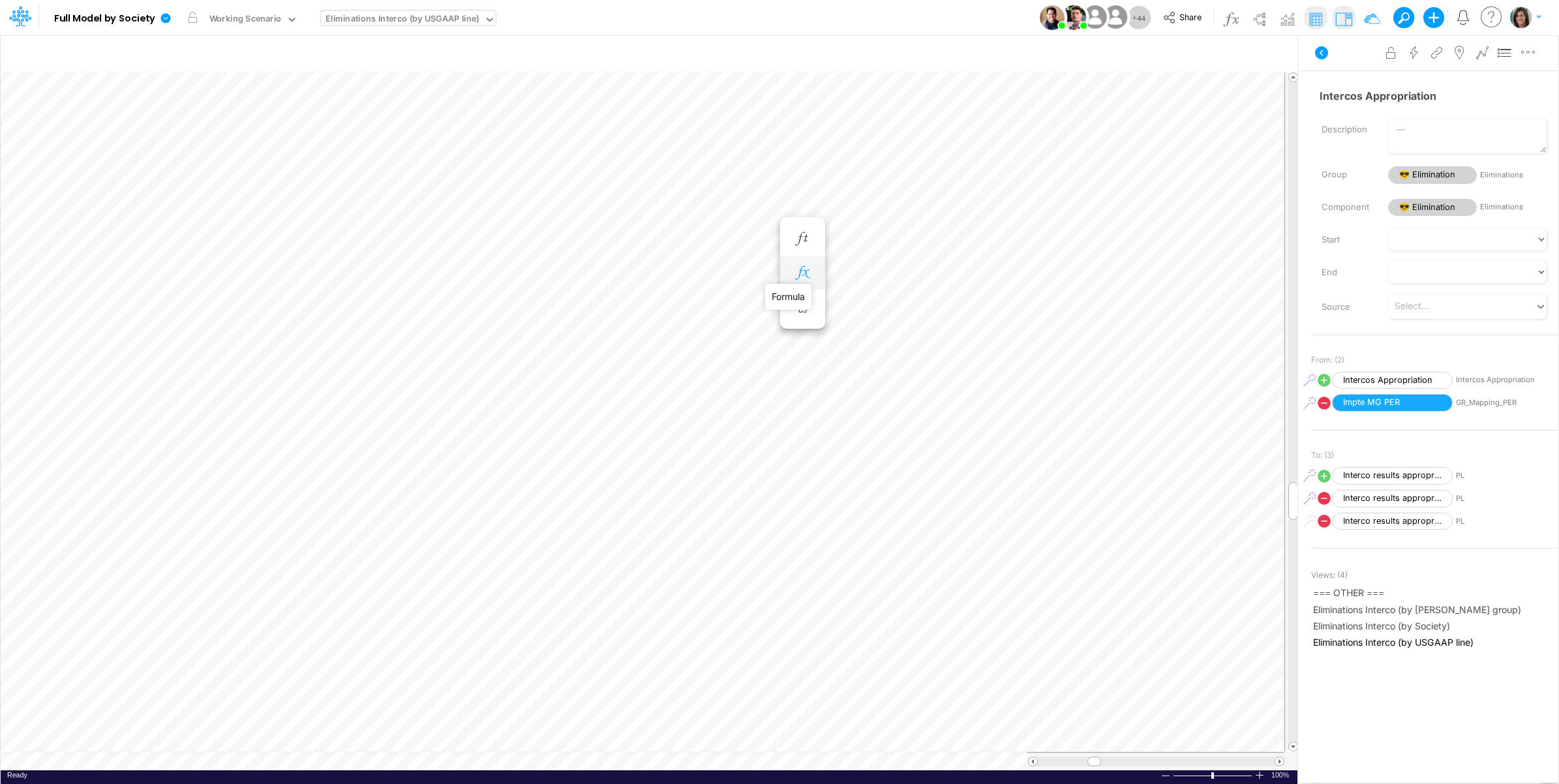
click at [807, 272] on icon "button" at bounding box center [802, 272] width 19 height 13
click at [852, 308] on icon at bounding box center [851, 308] width 15 height 15
select select "Multiply"
select select "Add"
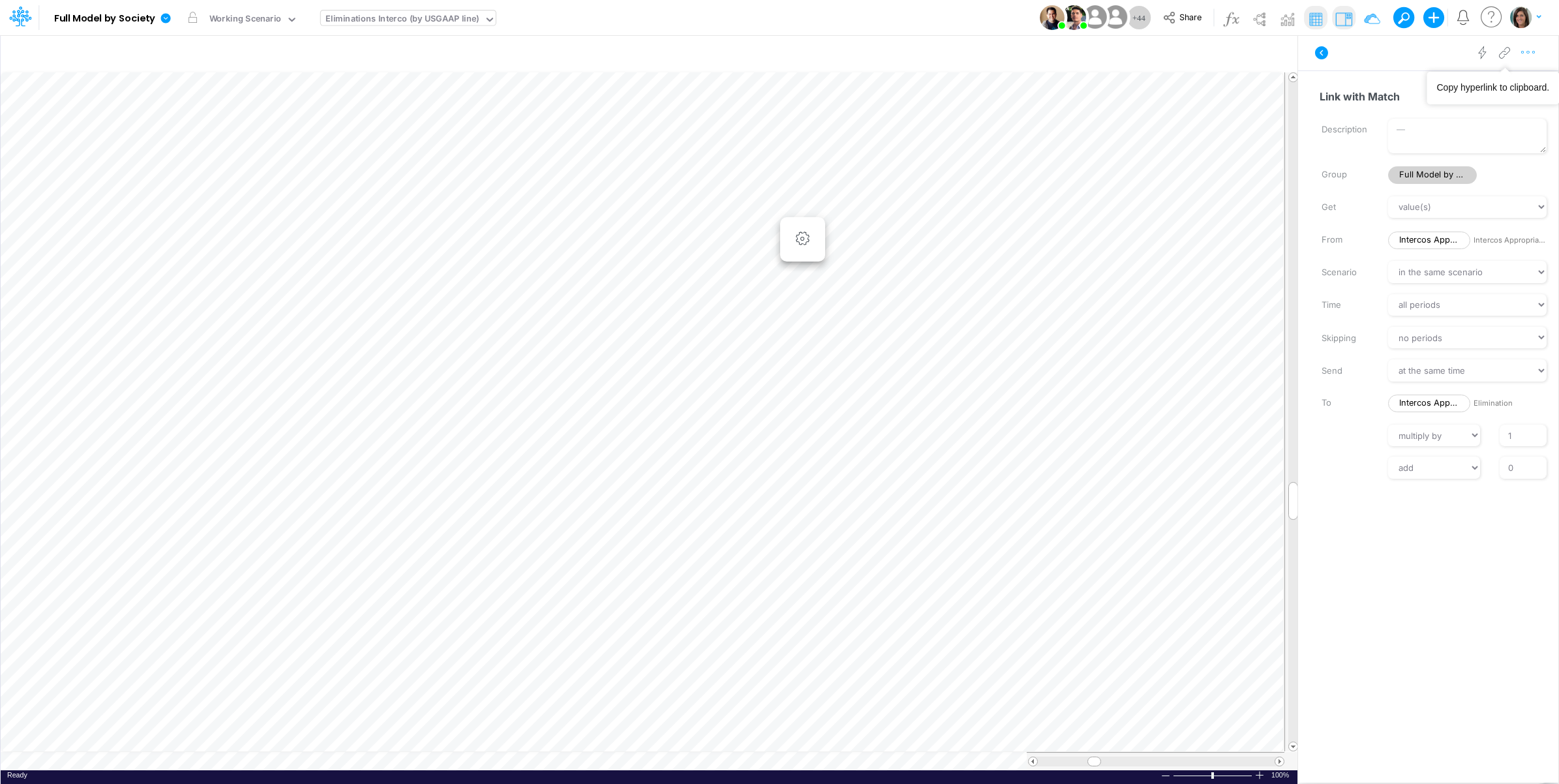
click at [1534, 51] on icon "button" at bounding box center [1528, 53] width 19 height 13
click at [1498, 79] on button "Advanced settings" at bounding box center [1461, 85] width 155 height 23
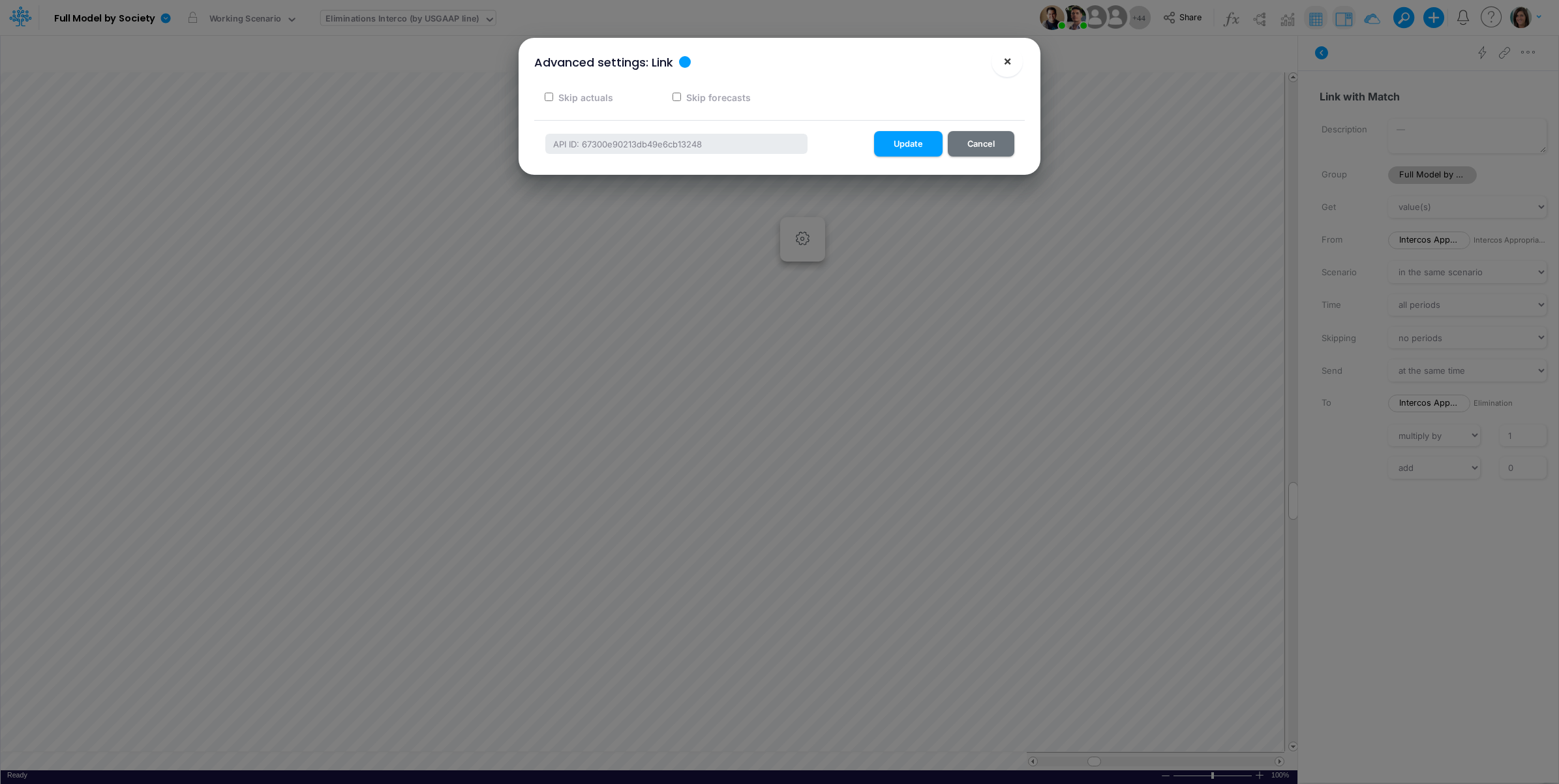
click at [1009, 60] on span "×" at bounding box center [1007, 60] width 8 height 16
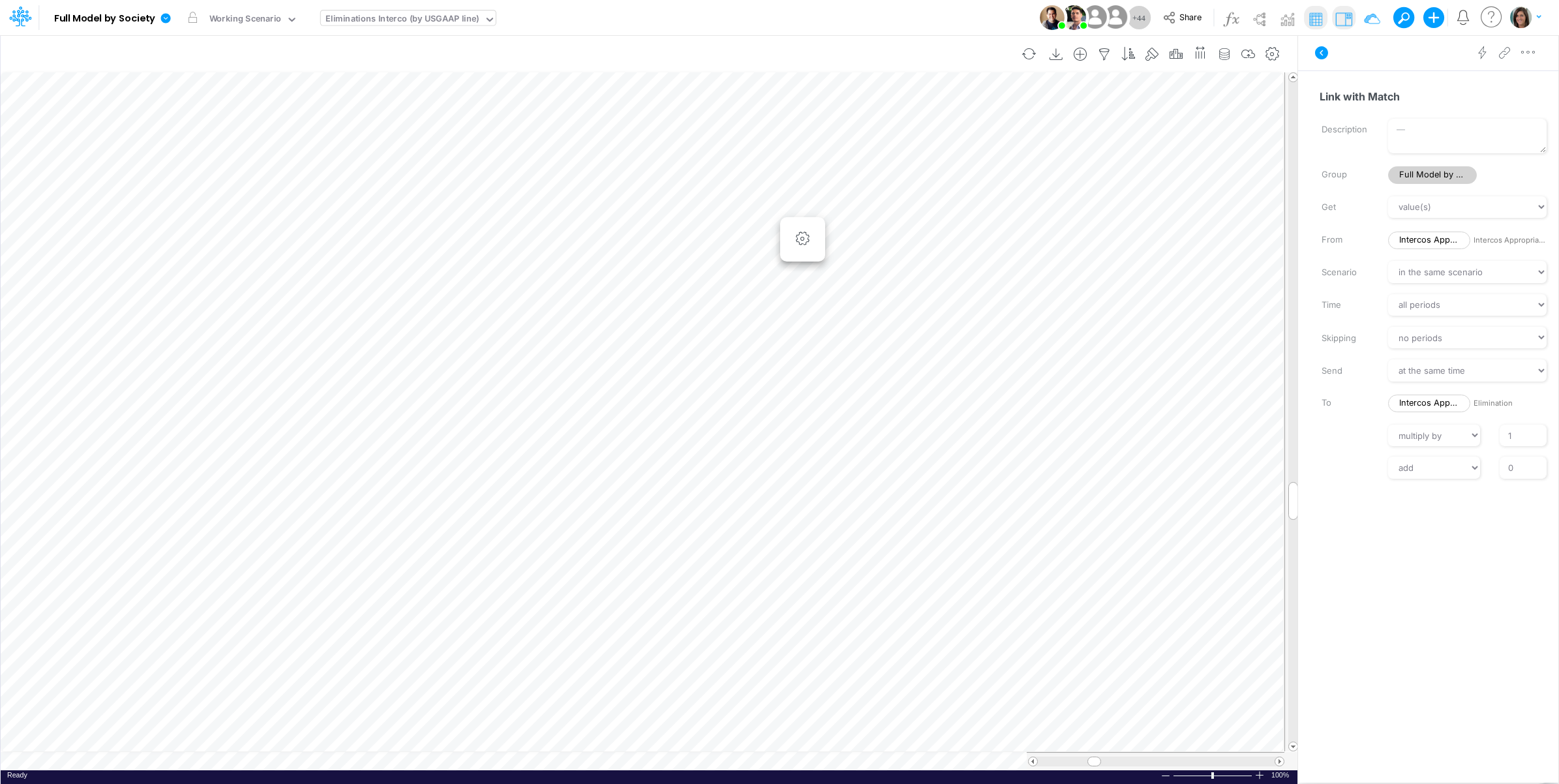
scroll to position [0, 1]
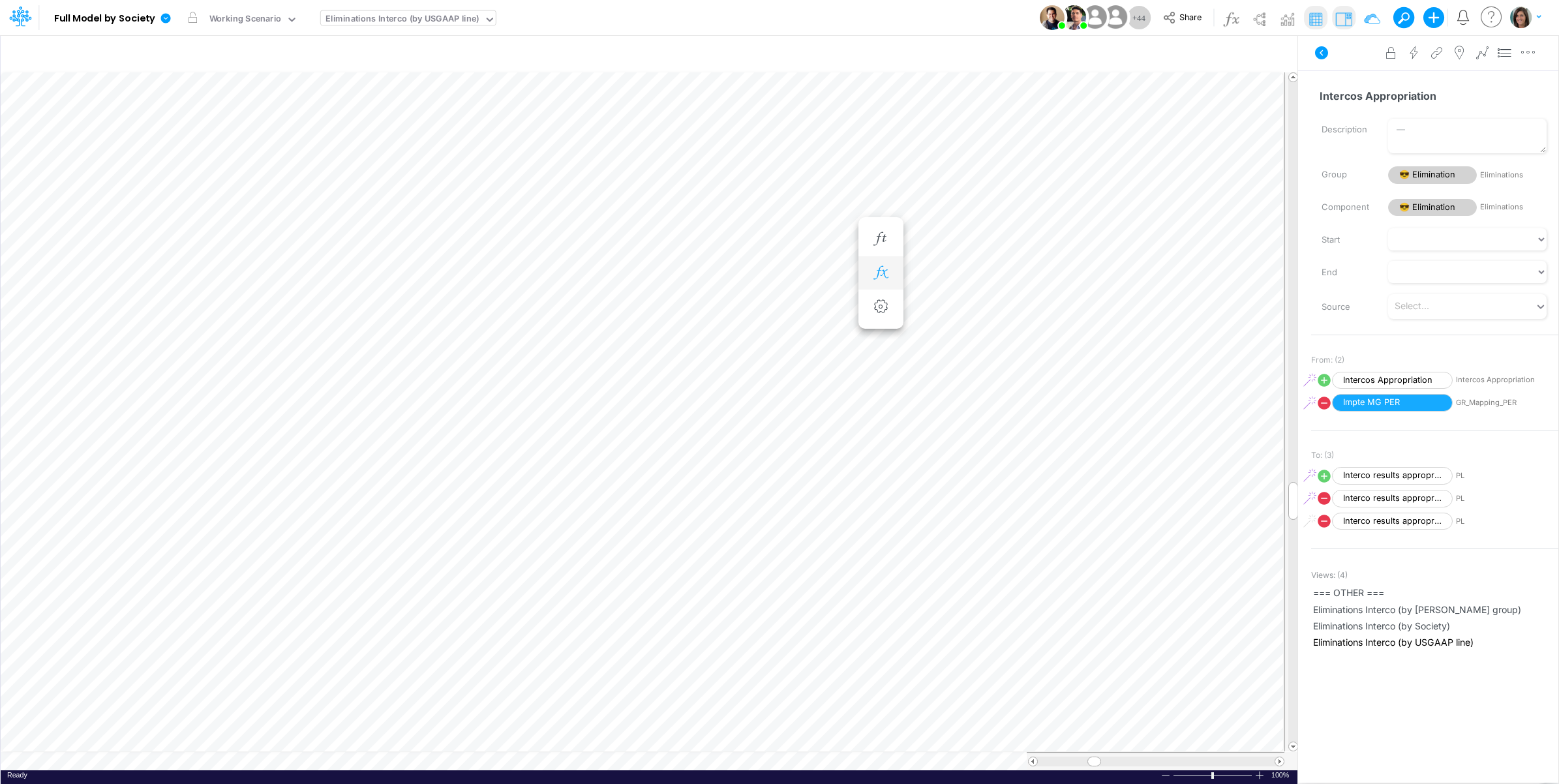
click at [886, 276] on icon "button" at bounding box center [880, 272] width 19 height 13
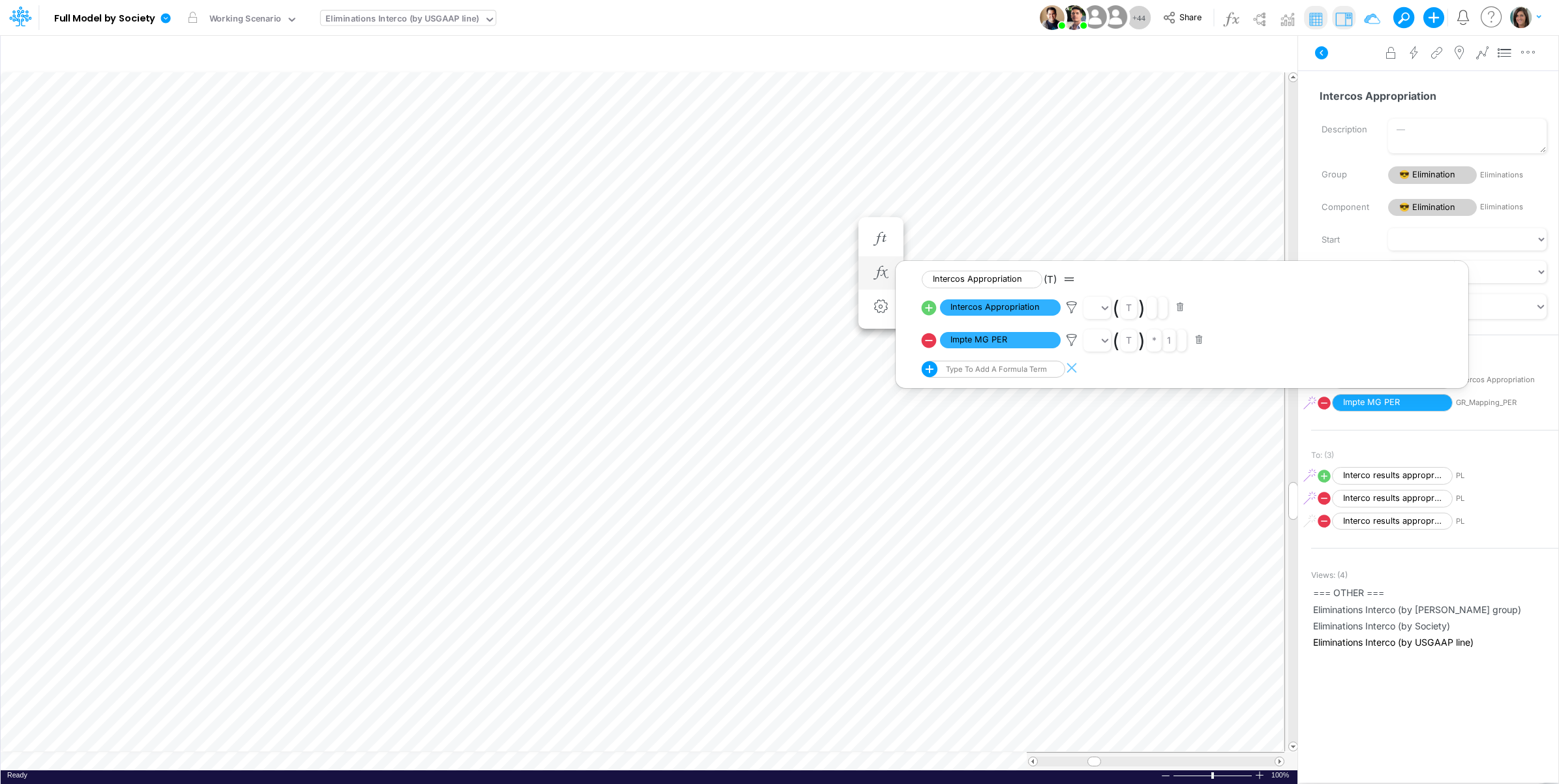
click at [930, 344] on icon at bounding box center [930, 340] width 15 height 15
select select "Multiply"
select select "Add"
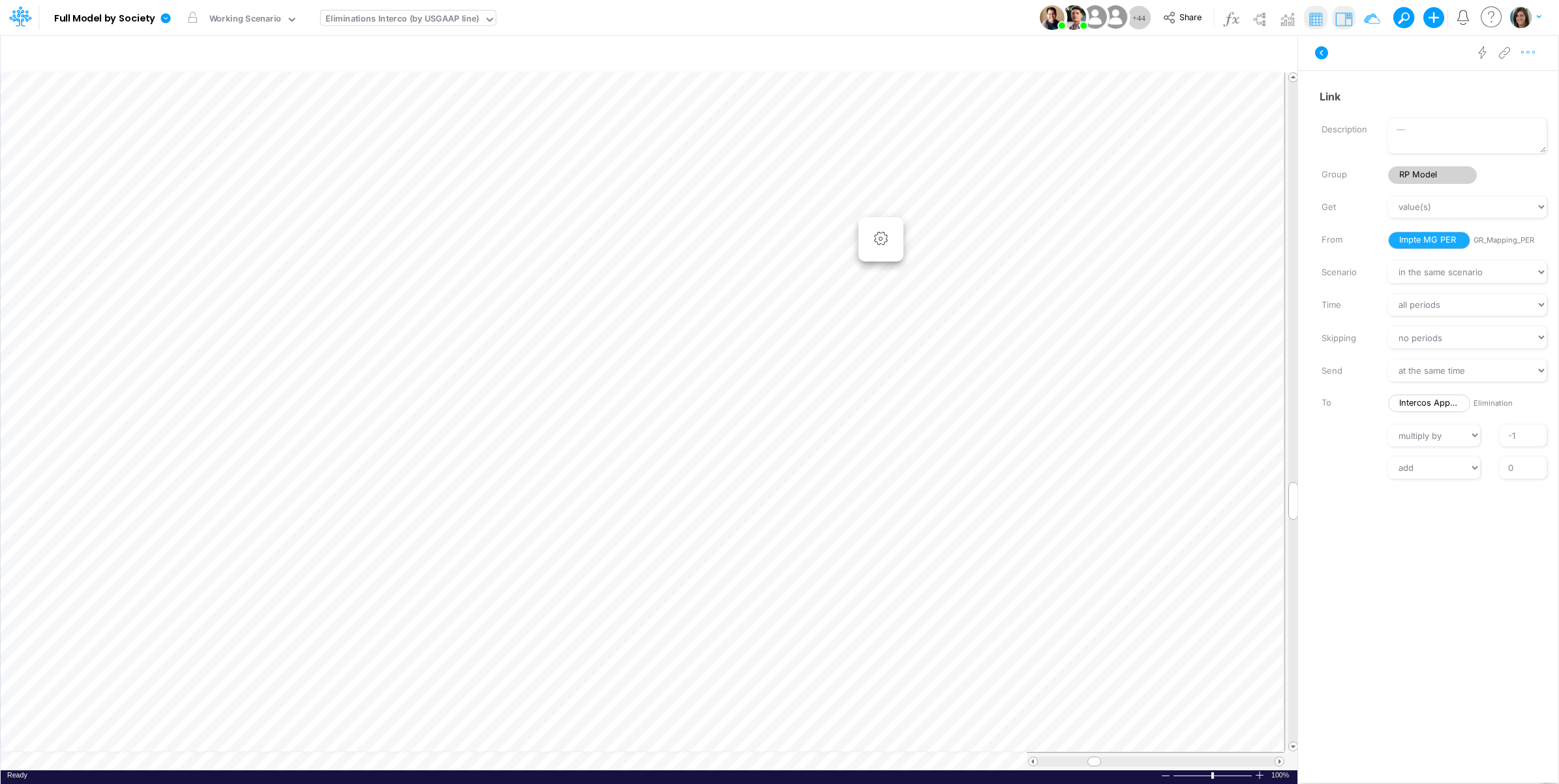
click at [1536, 49] on icon "button" at bounding box center [1528, 53] width 19 height 13
click at [1497, 83] on button "Advanced settings" at bounding box center [1461, 85] width 155 height 23
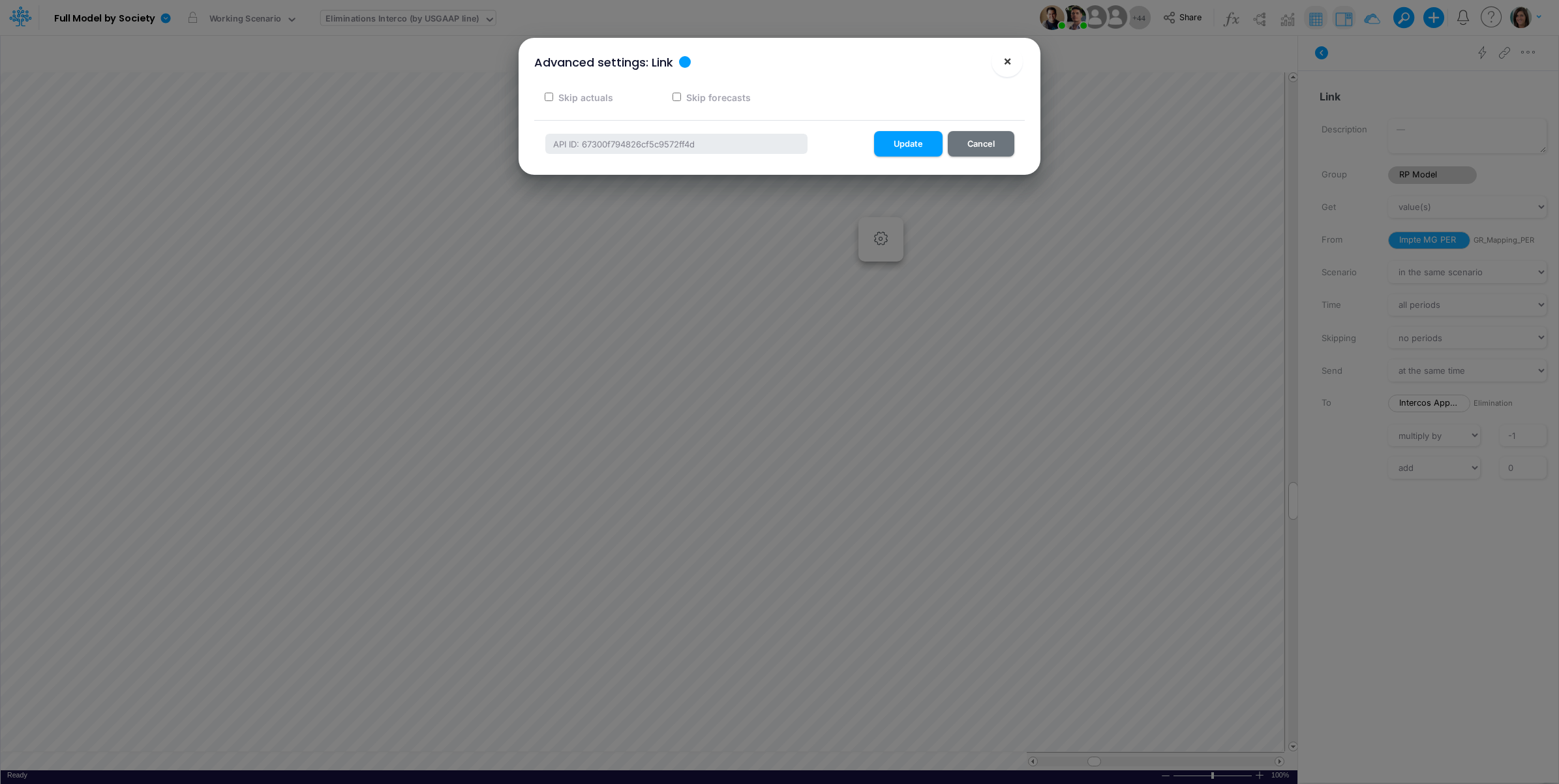
click at [1011, 60] on button "×" at bounding box center [1006, 61] width 31 height 31
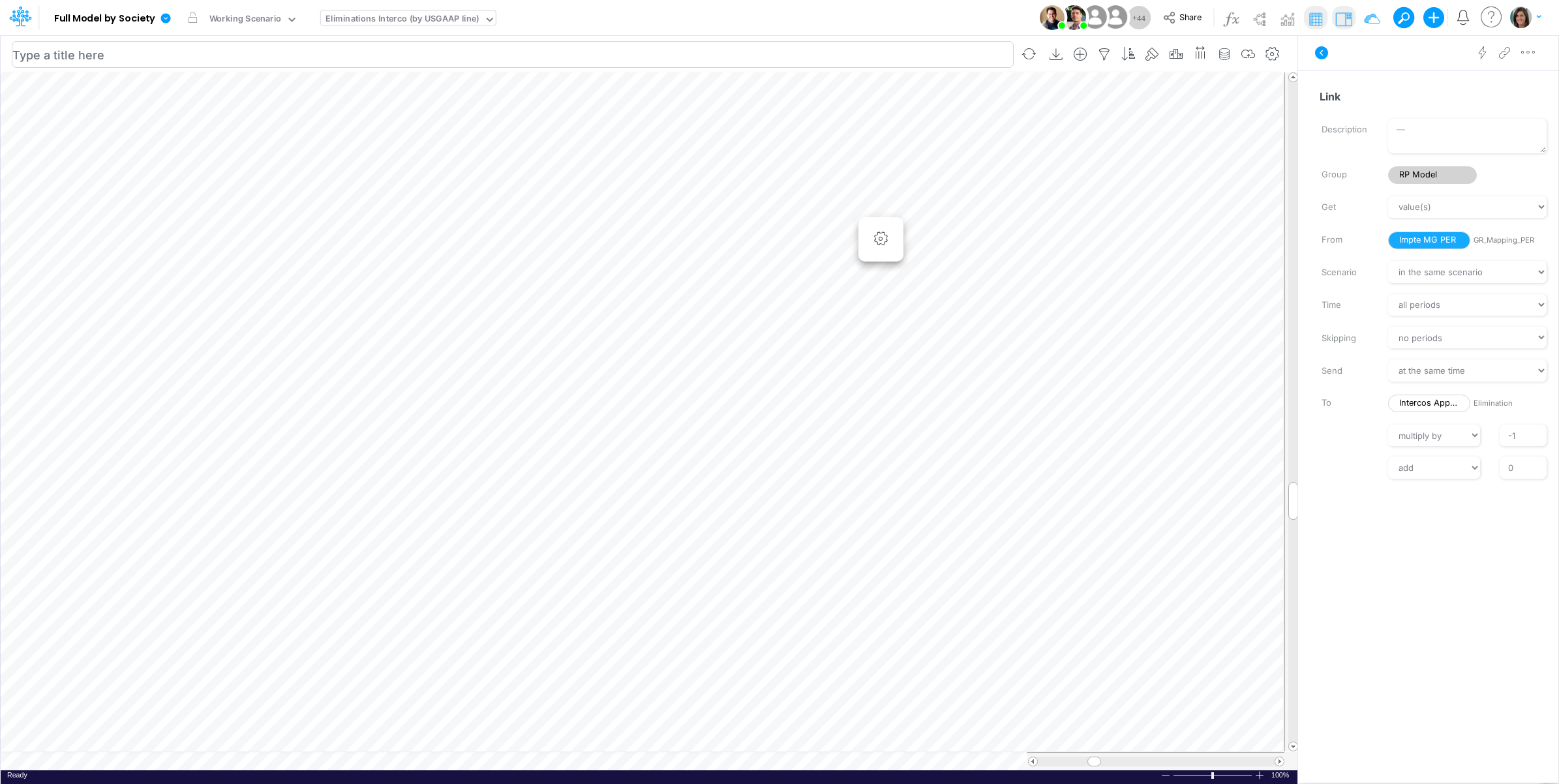
scroll to position [0, 1]
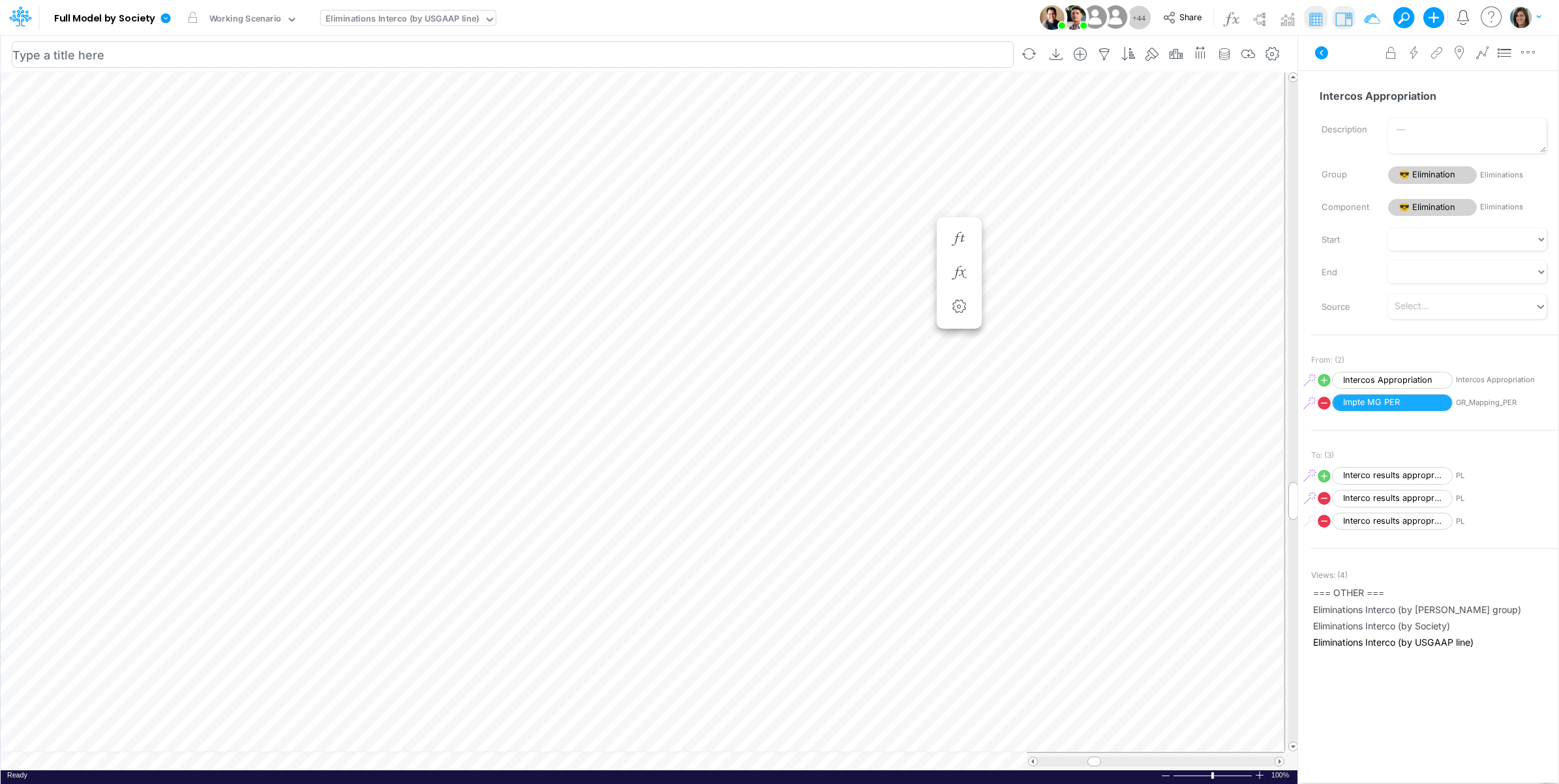
scroll to position [0, 1]
click at [881, 266] on icon "button" at bounding box center [880, 272] width 19 height 13
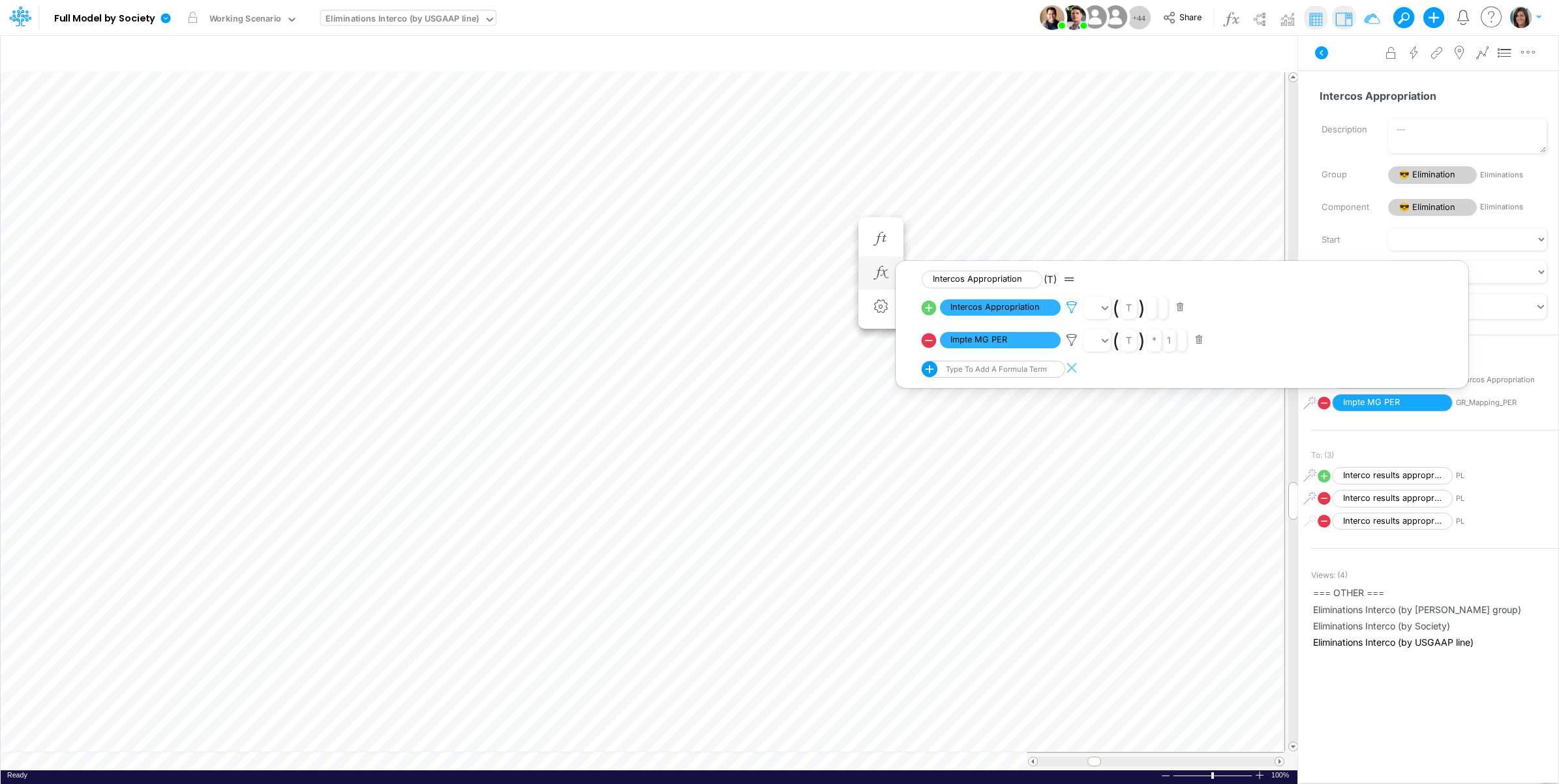
click at [1073, 304] on icon at bounding box center [1072, 308] width 19 height 13
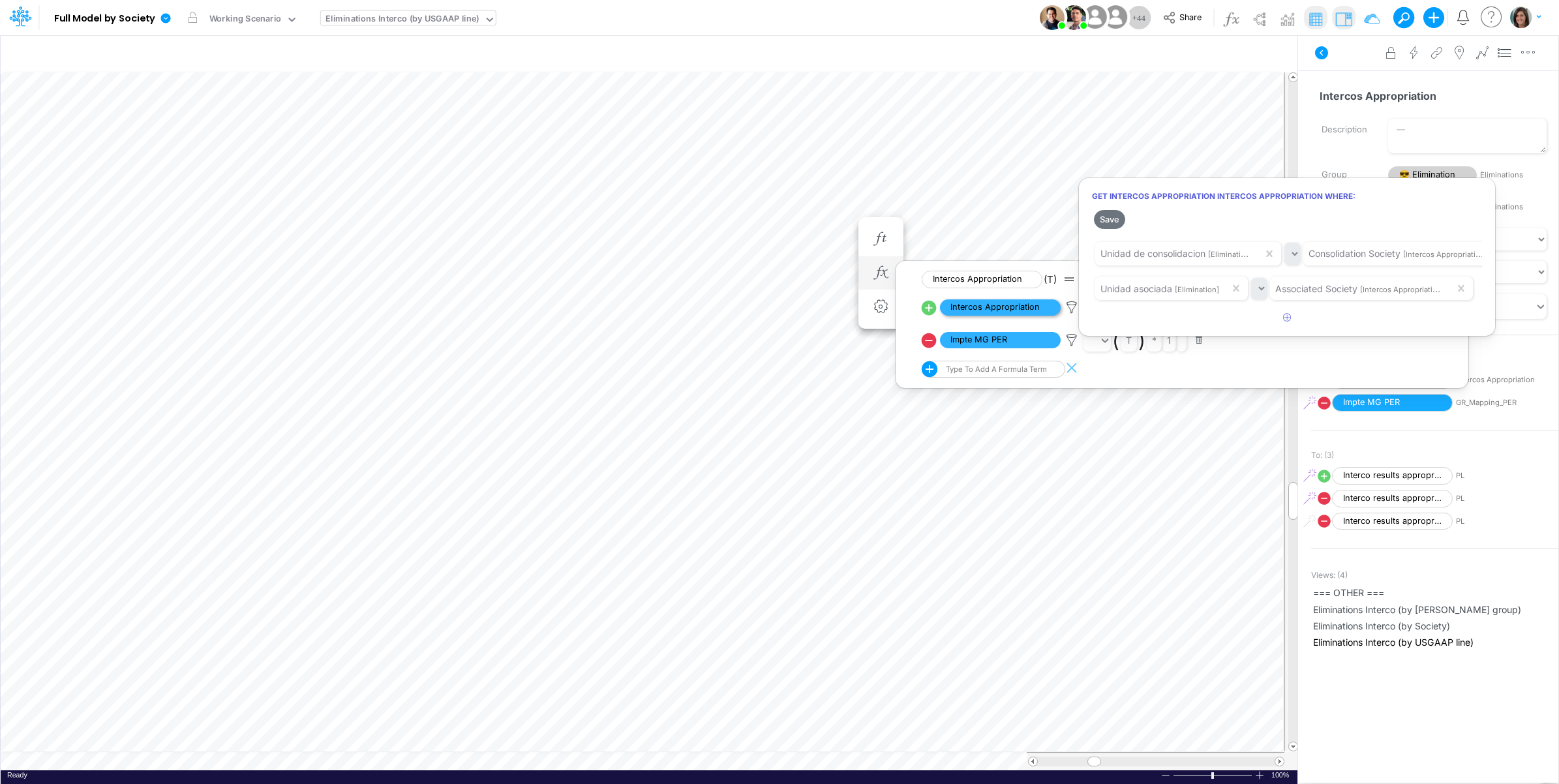
drag, startPoint x: 1074, startPoint y: 304, endPoint x: 1046, endPoint y: 307, distance: 28.2
click at [1074, 305] on div at bounding box center [779, 395] width 1559 height 777
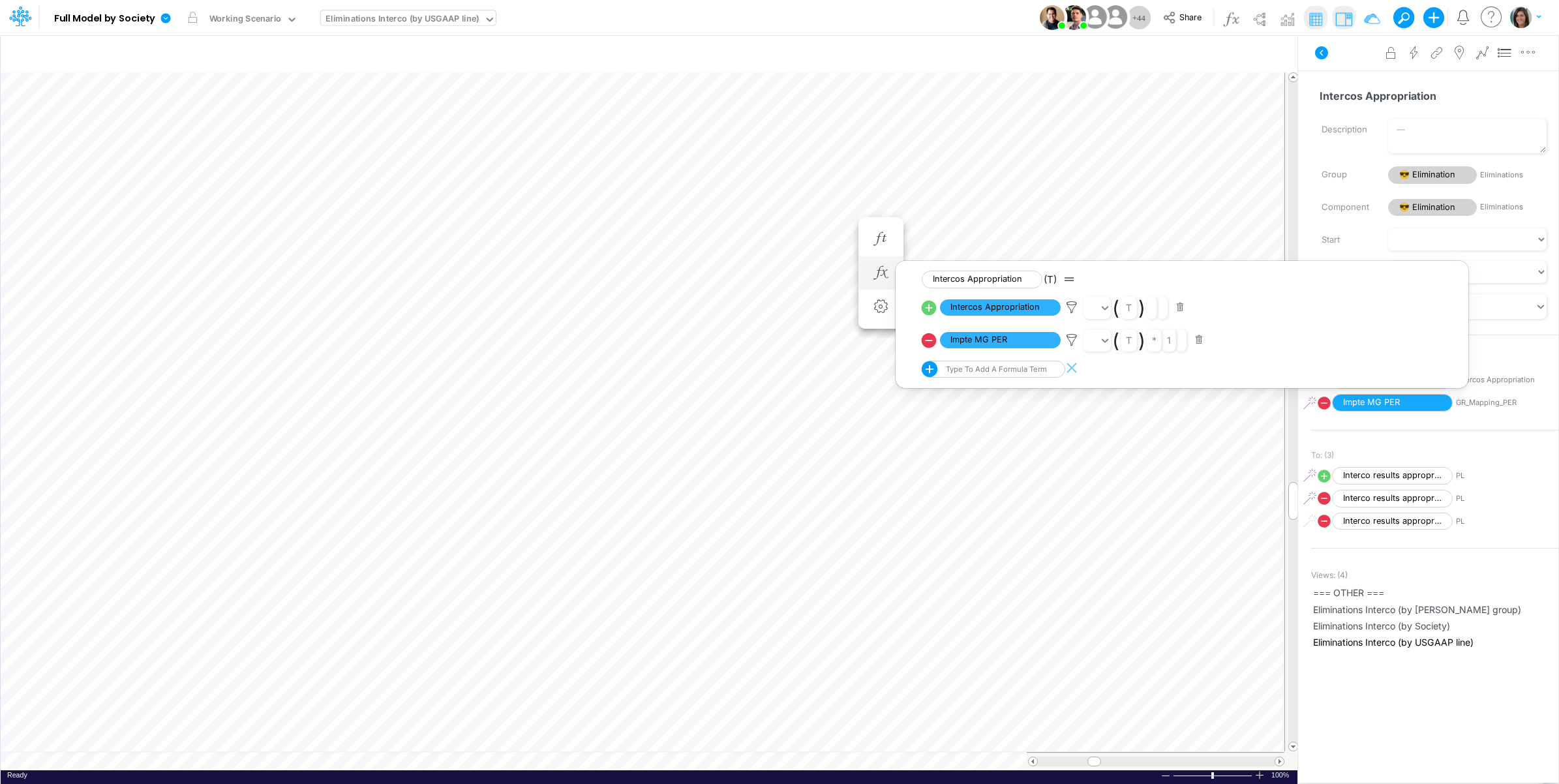
click at [927, 307] on icon at bounding box center [930, 308] width 15 height 15
select select "Multiply"
select select "Add"
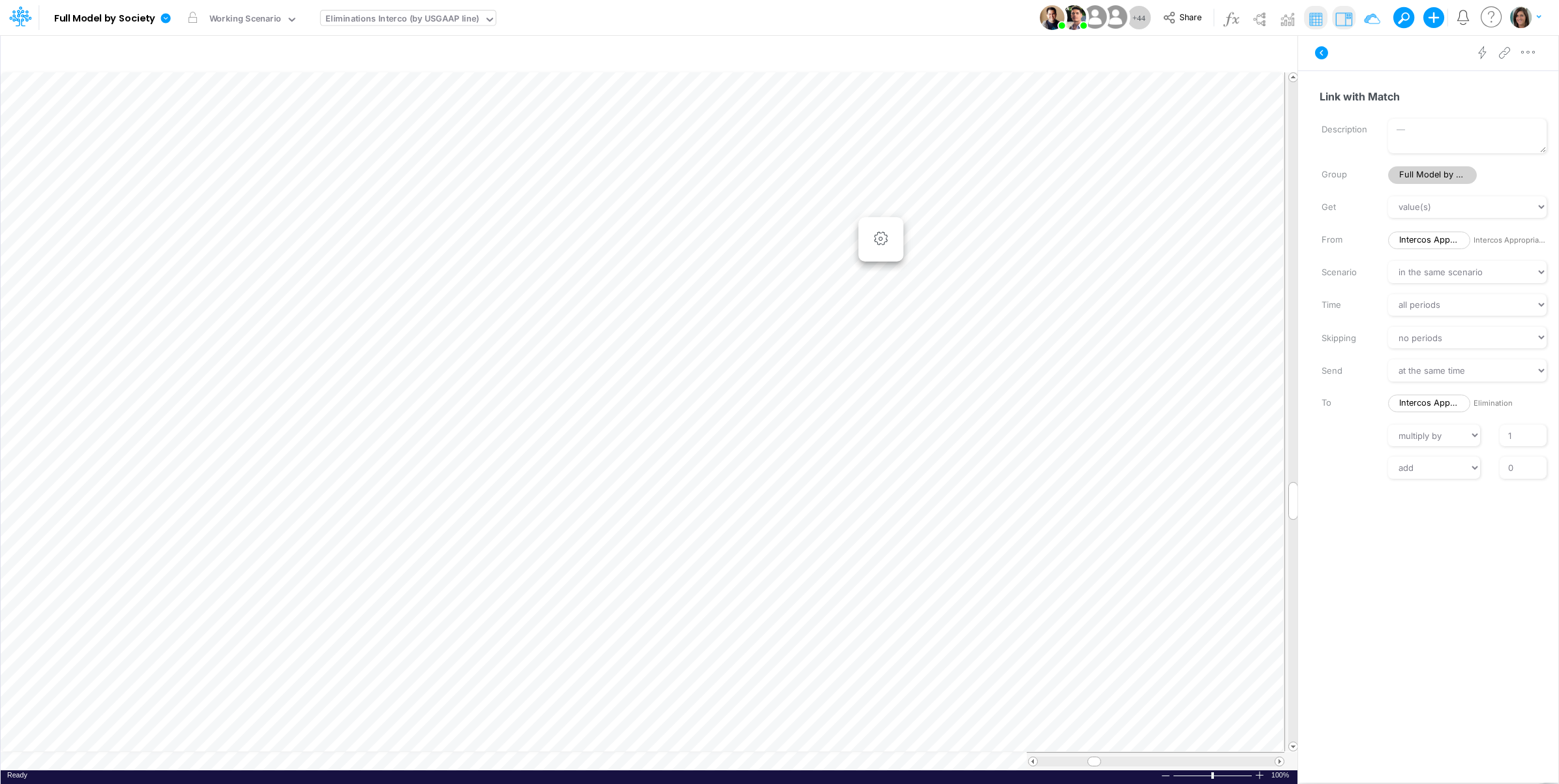
scroll to position [0, 1]
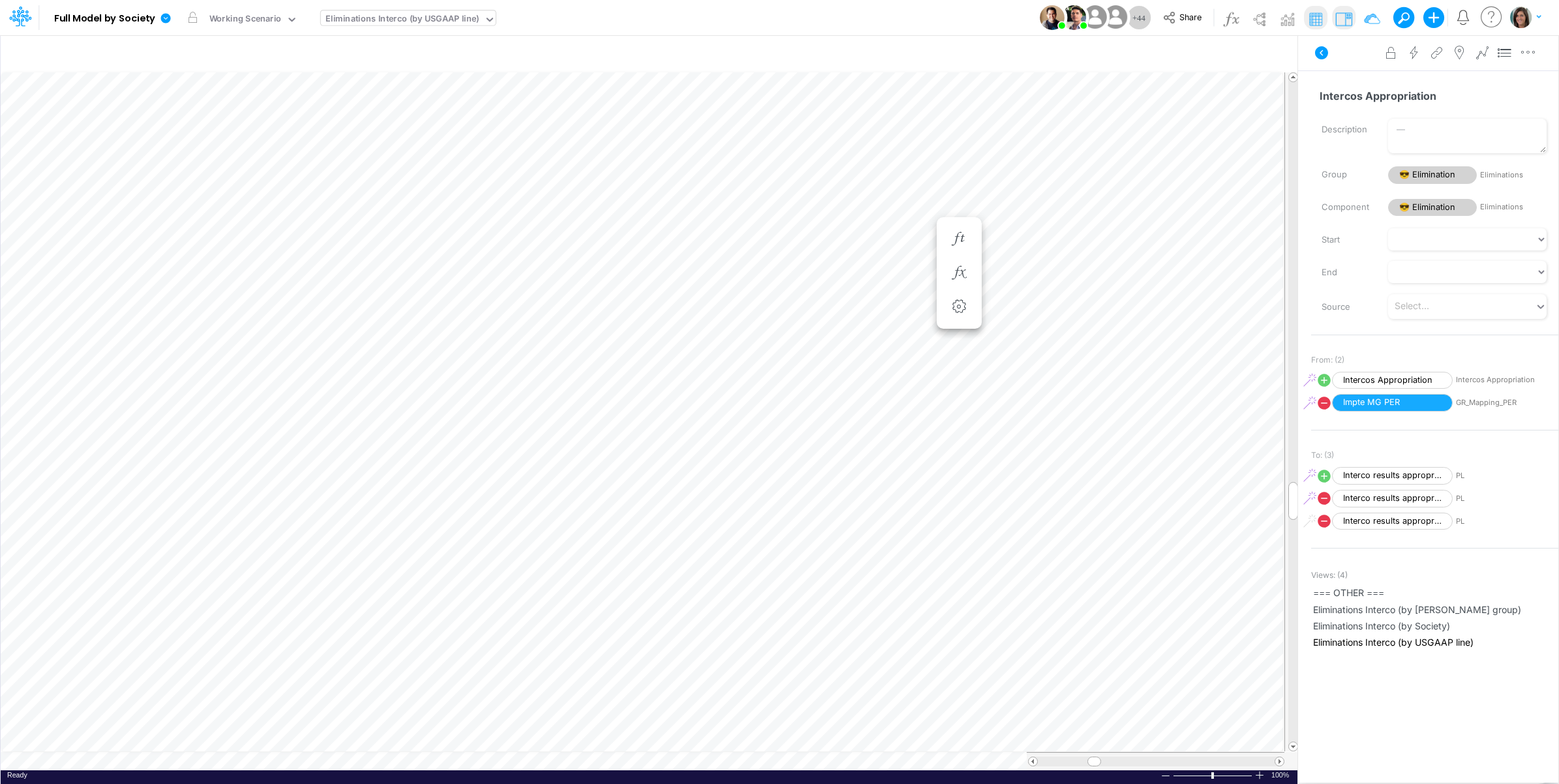
scroll to position [0, 1]
click at [874, 269] on icon "button" at bounding box center [880, 272] width 19 height 13
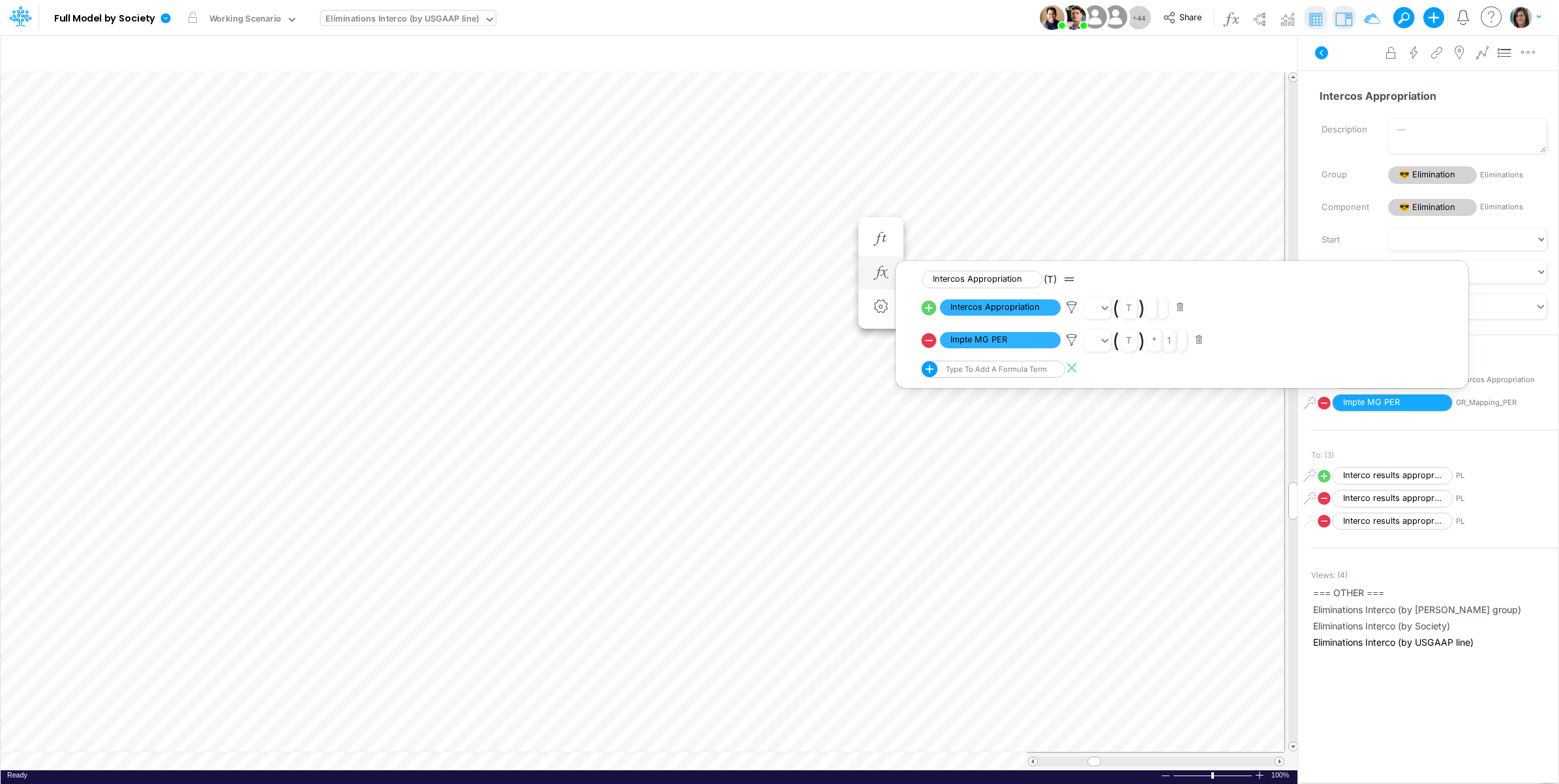
click at [930, 308] on icon at bounding box center [930, 308] width 15 height 15
select select "Multiply"
select select "Add"
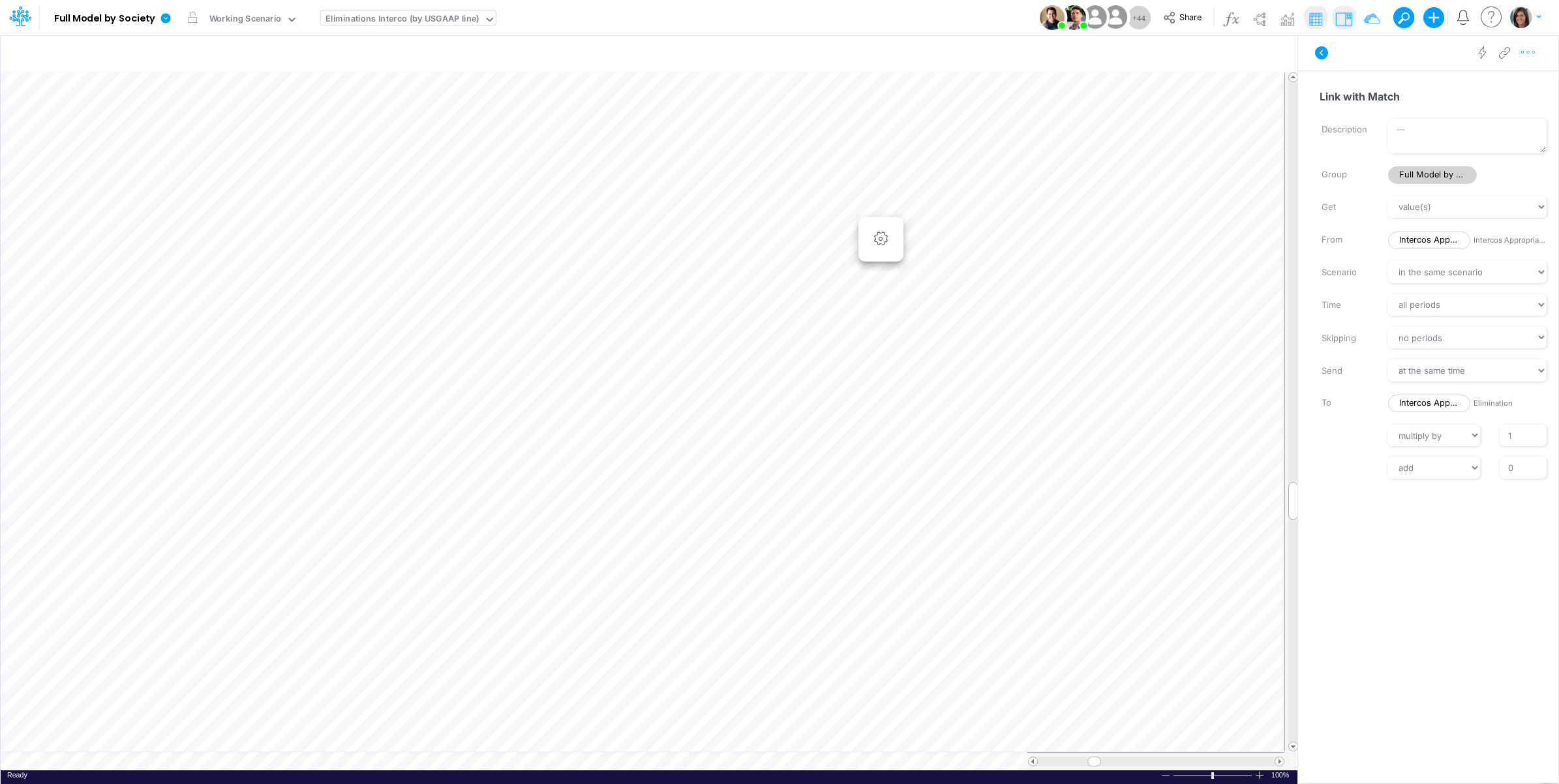
click at [1531, 58] on icon "button" at bounding box center [1528, 53] width 19 height 13
click at [1499, 82] on button "Advanced settings" at bounding box center [1461, 85] width 155 height 23
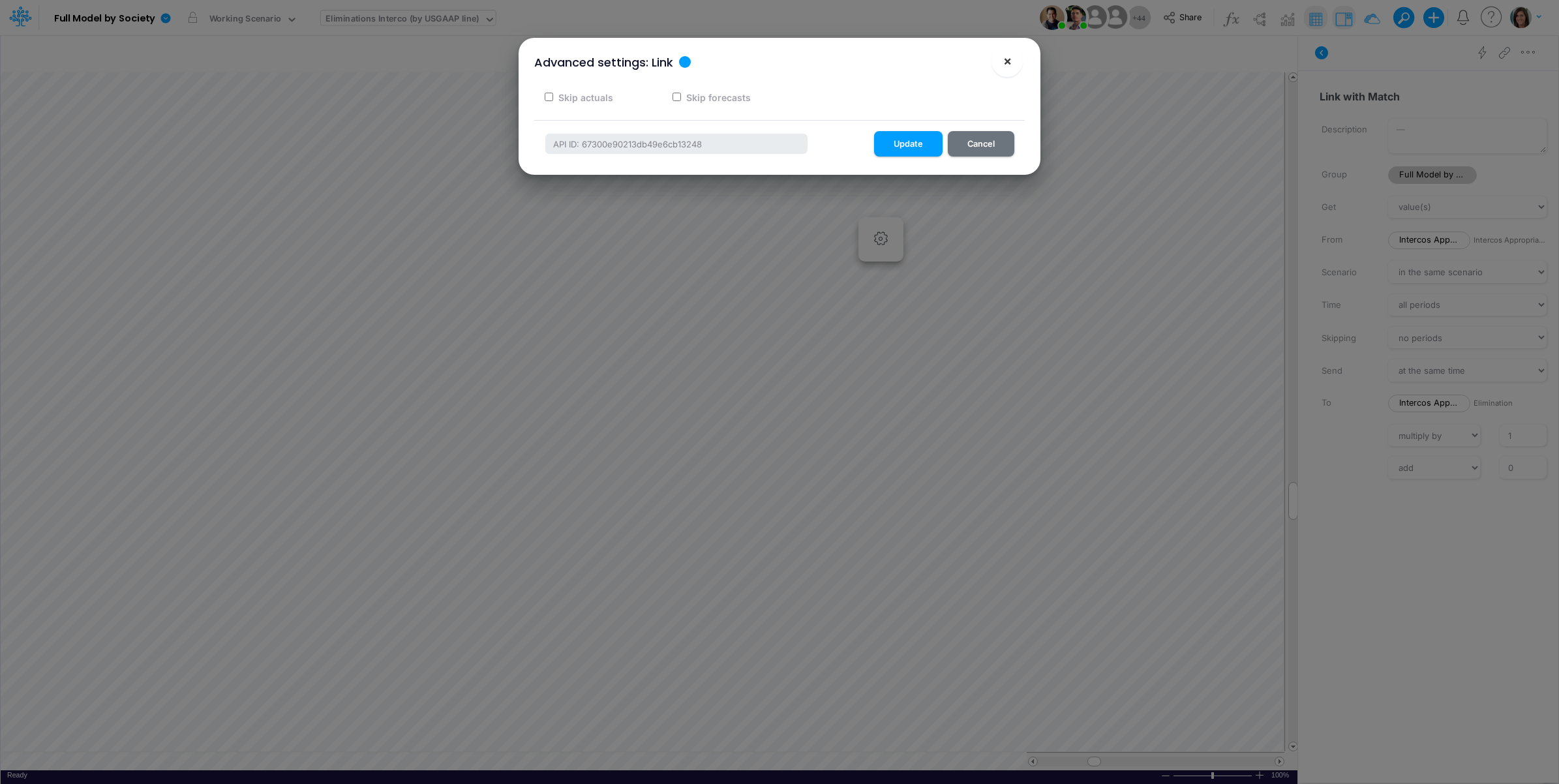
click at [1001, 64] on button "×" at bounding box center [1006, 61] width 31 height 31
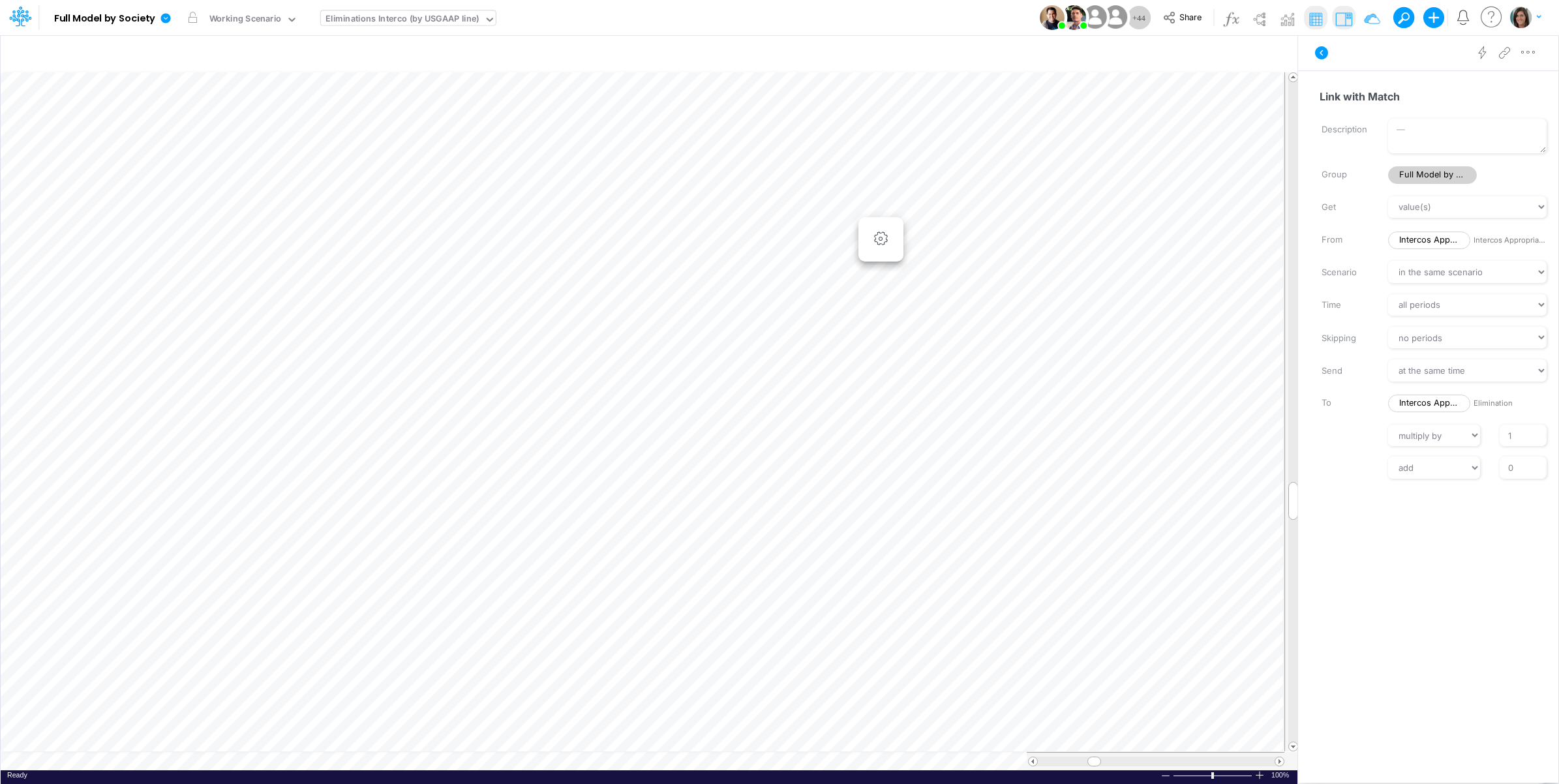
scroll to position [0, 1]
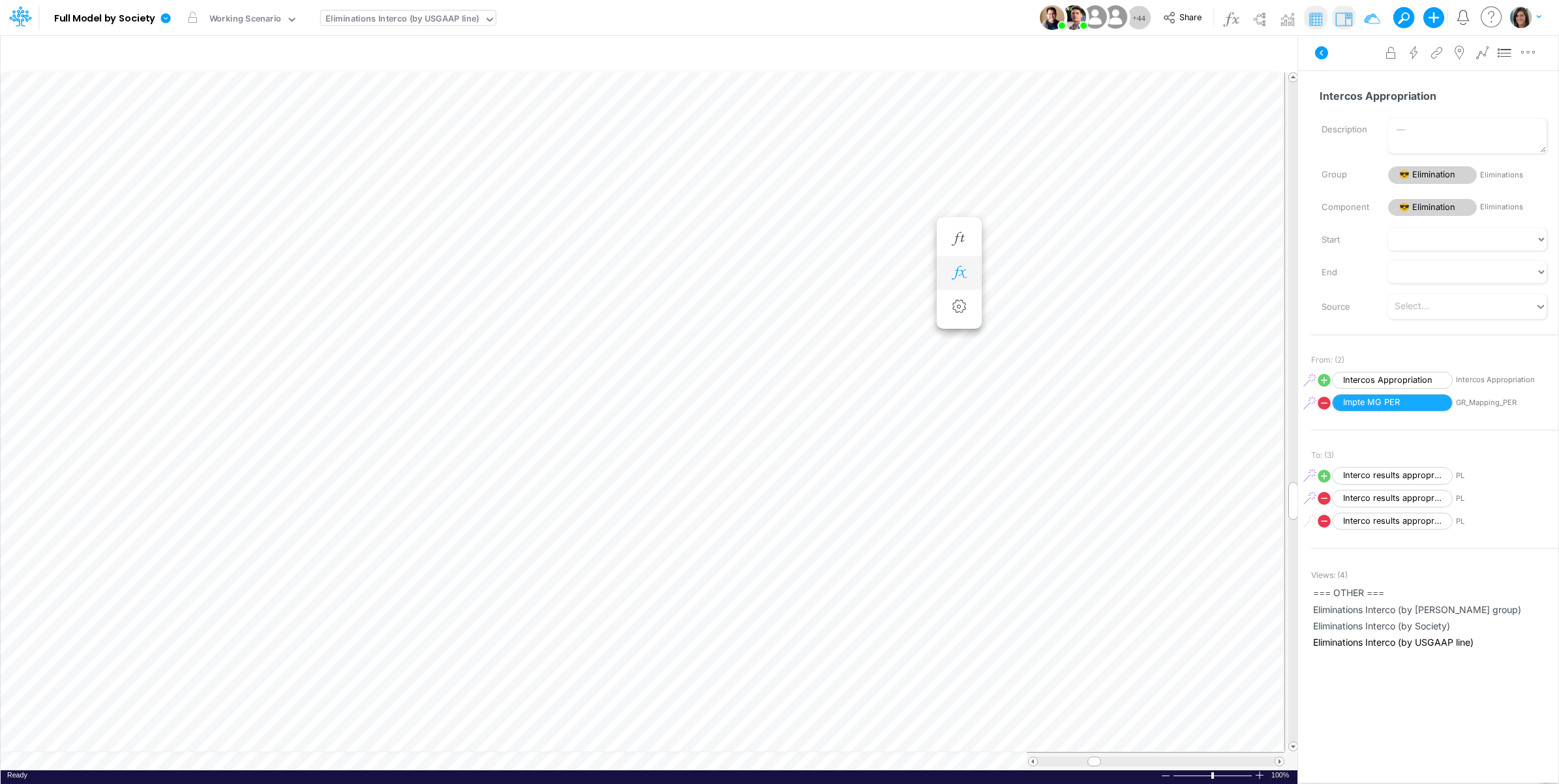
click at [955, 265] on button "button" at bounding box center [959, 272] width 24 height 26
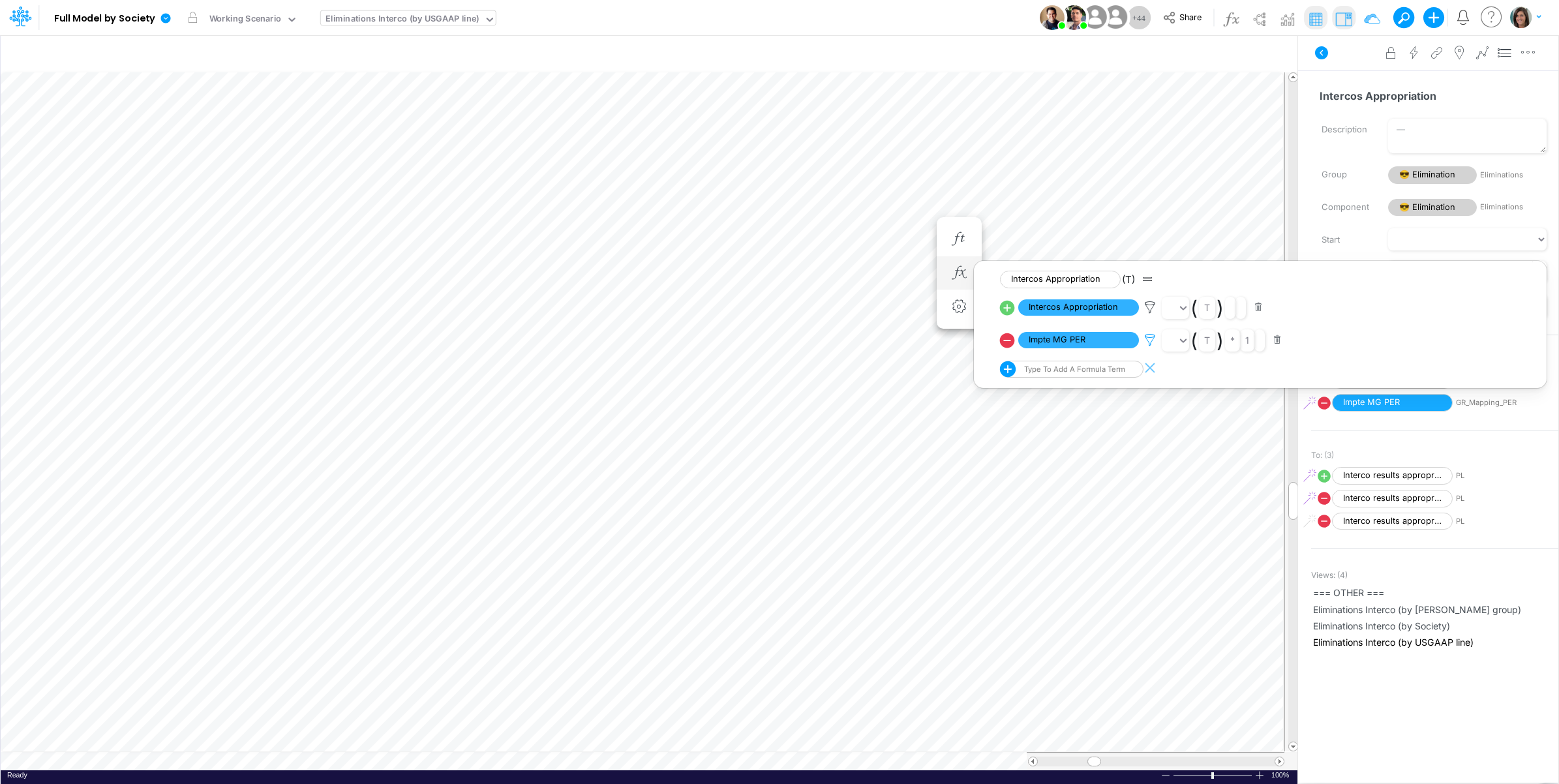
click at [1149, 340] on icon at bounding box center [1149, 340] width 19 height 13
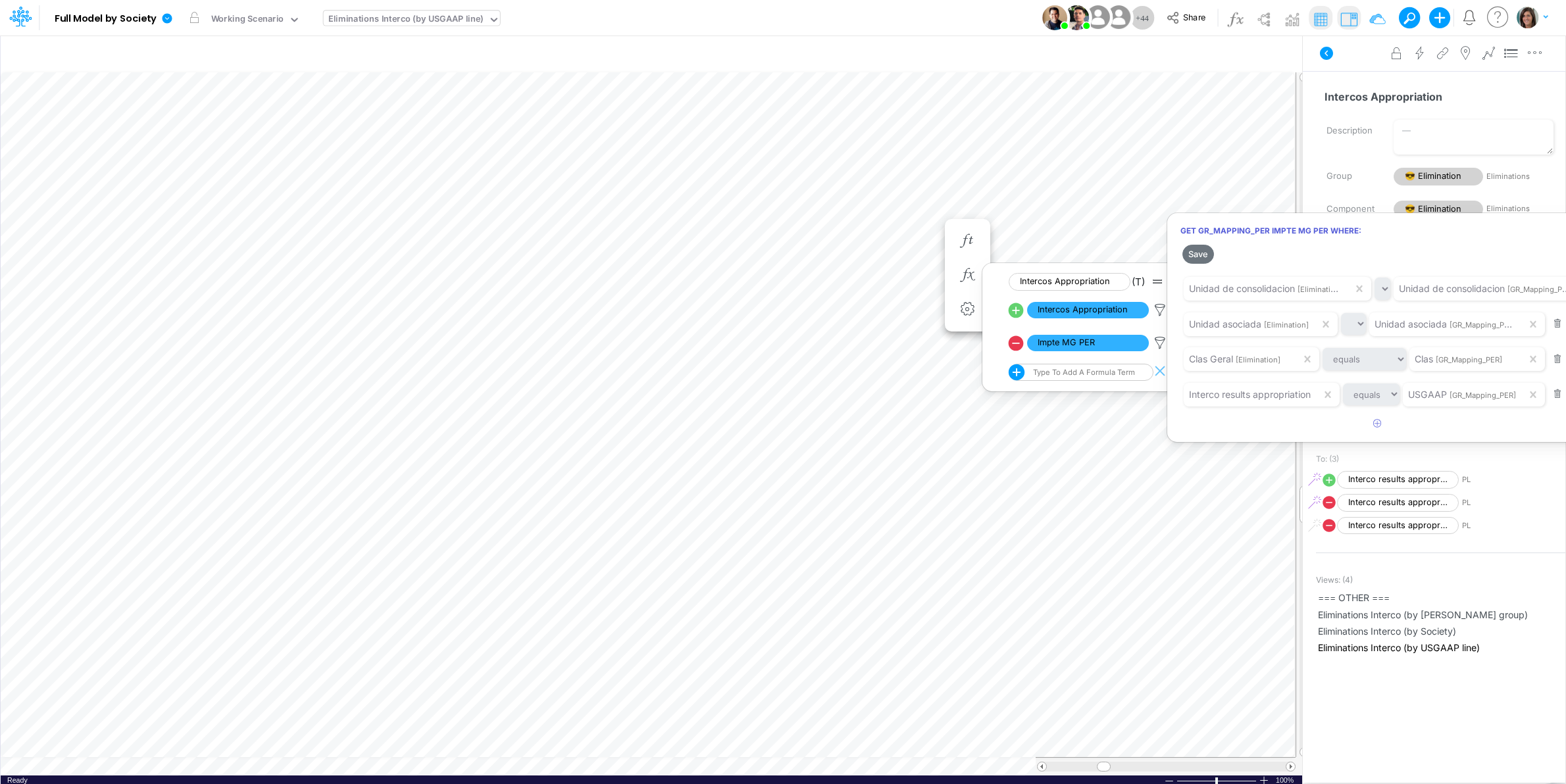
click at [1341, 63] on div at bounding box center [783, 395] width 1566 height 777
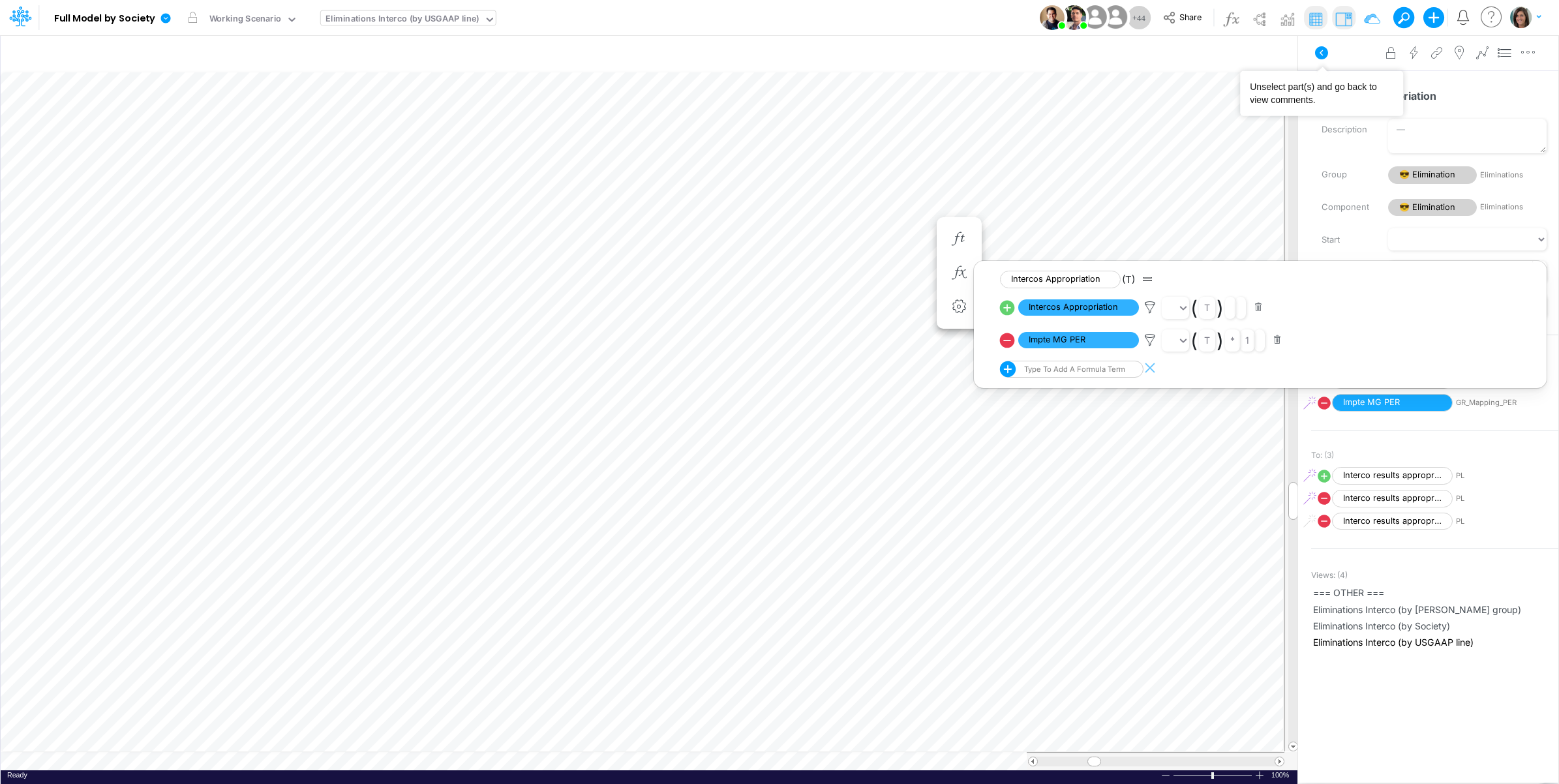
click at [1321, 52] on icon at bounding box center [1322, 53] width 16 height 16
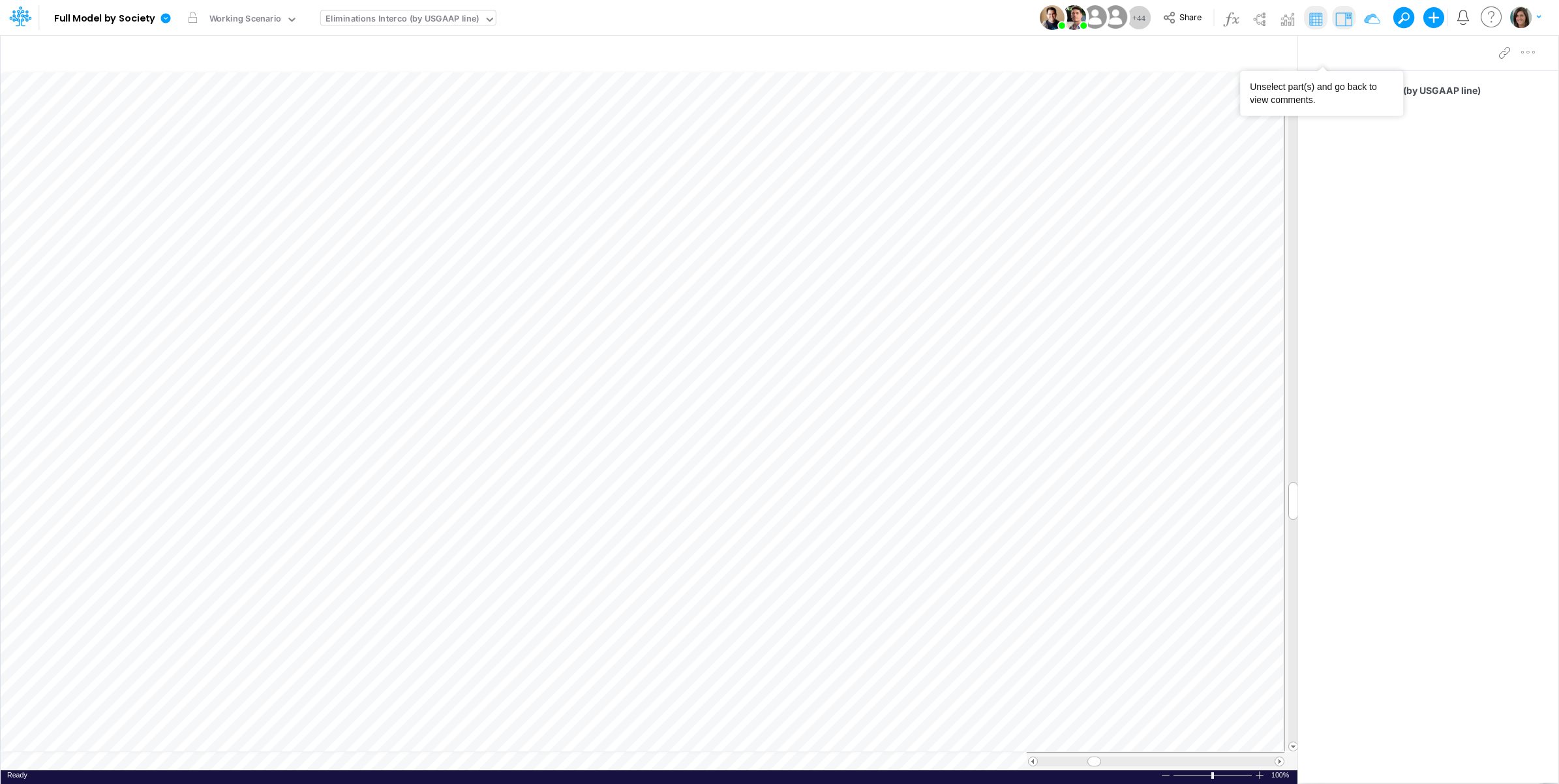
scroll to position [0, 1]
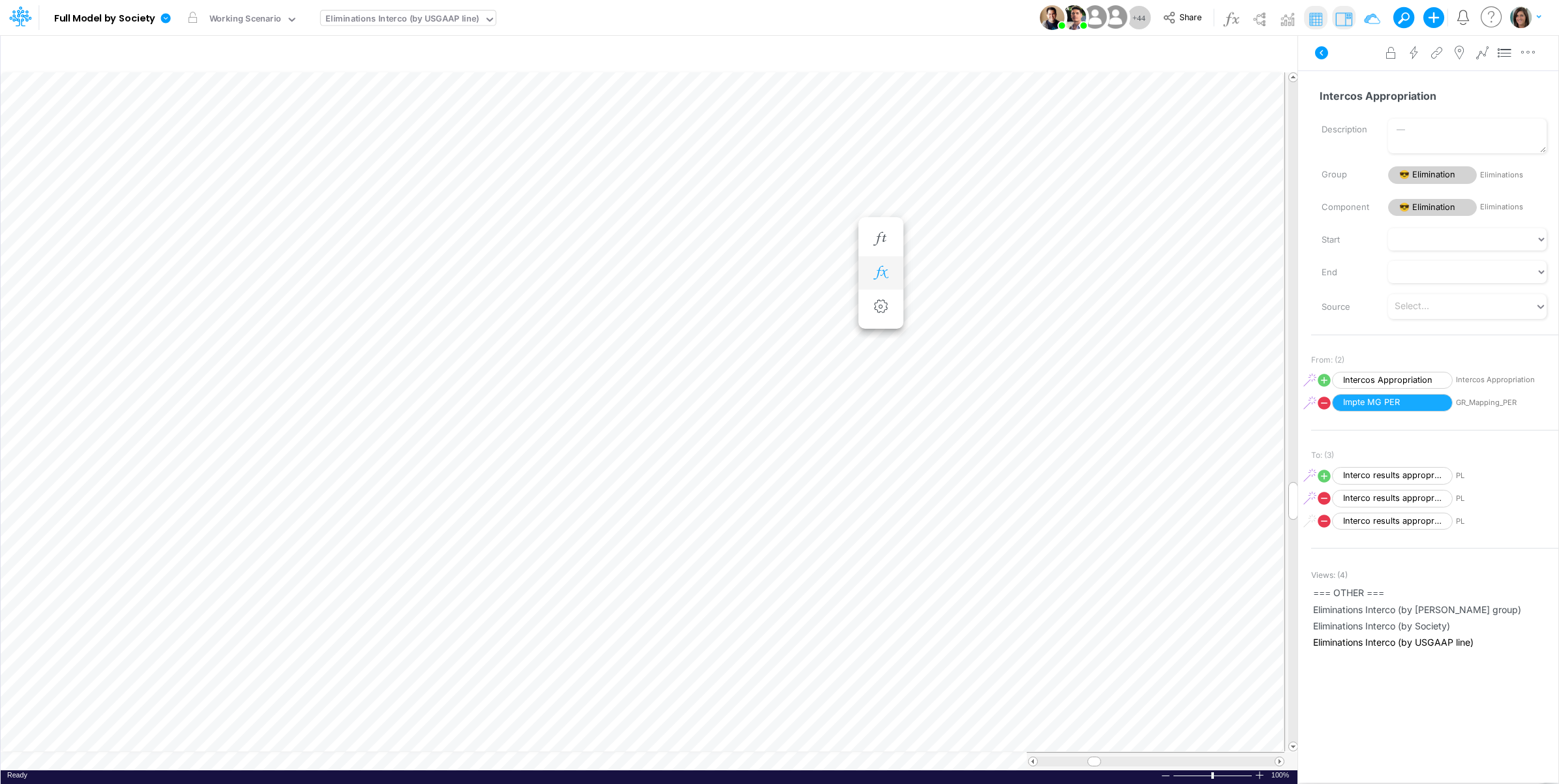
click at [885, 278] on icon "button" at bounding box center [880, 272] width 19 height 13
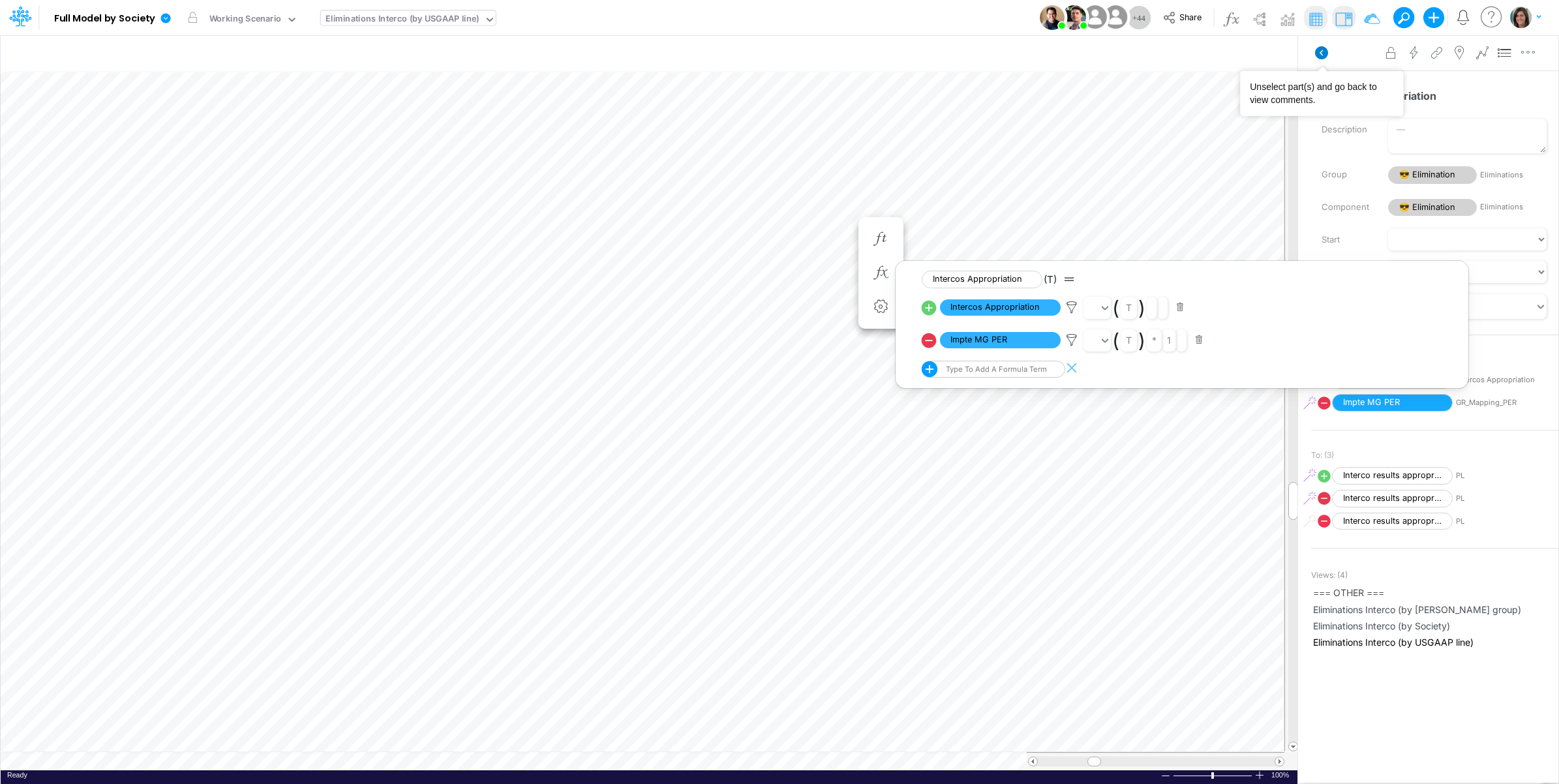
click at [1325, 50] on icon at bounding box center [1322, 53] width 13 height 13
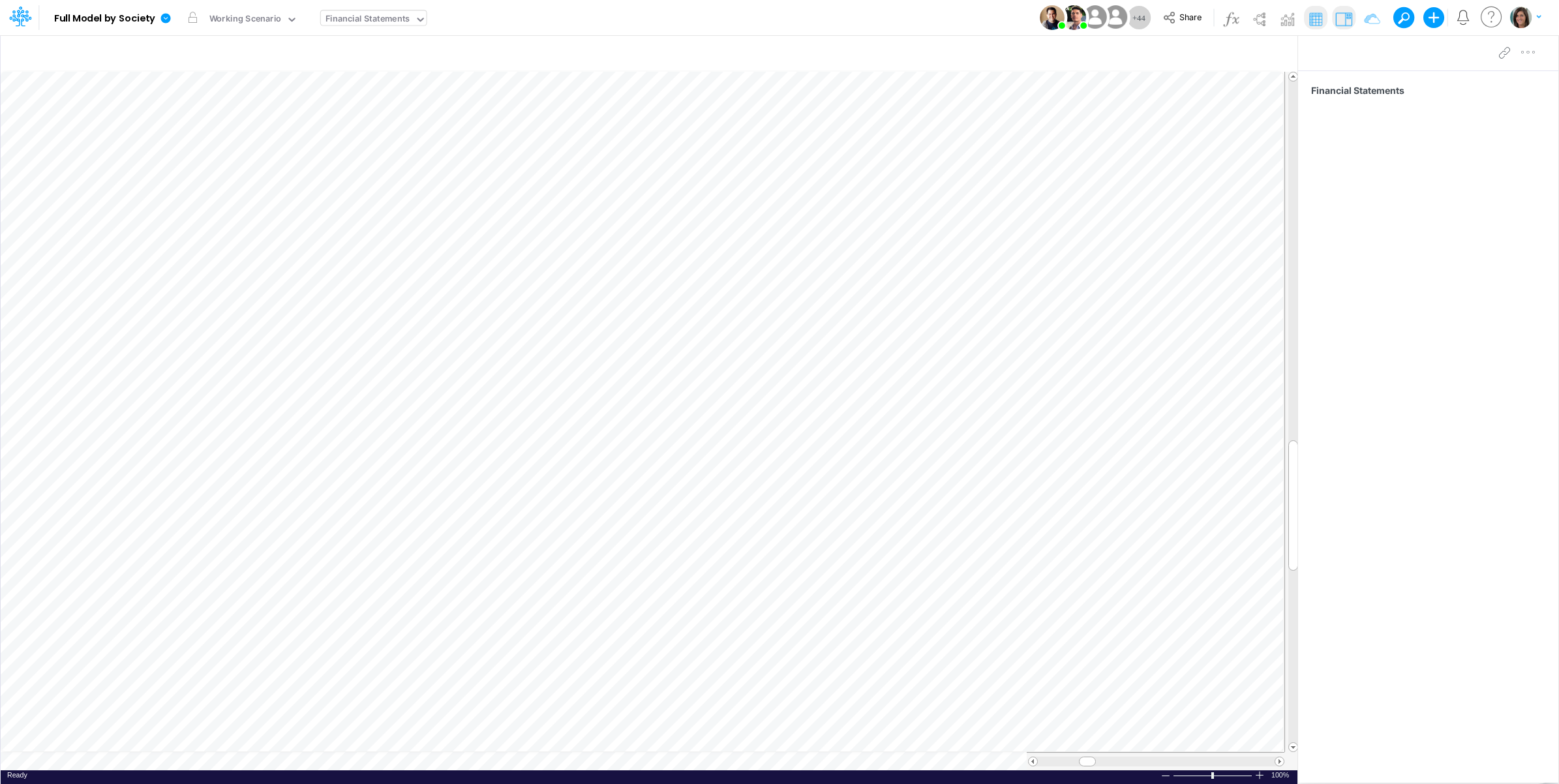
scroll to position [0, 1]
click at [1227, 53] on icon "button" at bounding box center [1224, 54] width 19 height 13
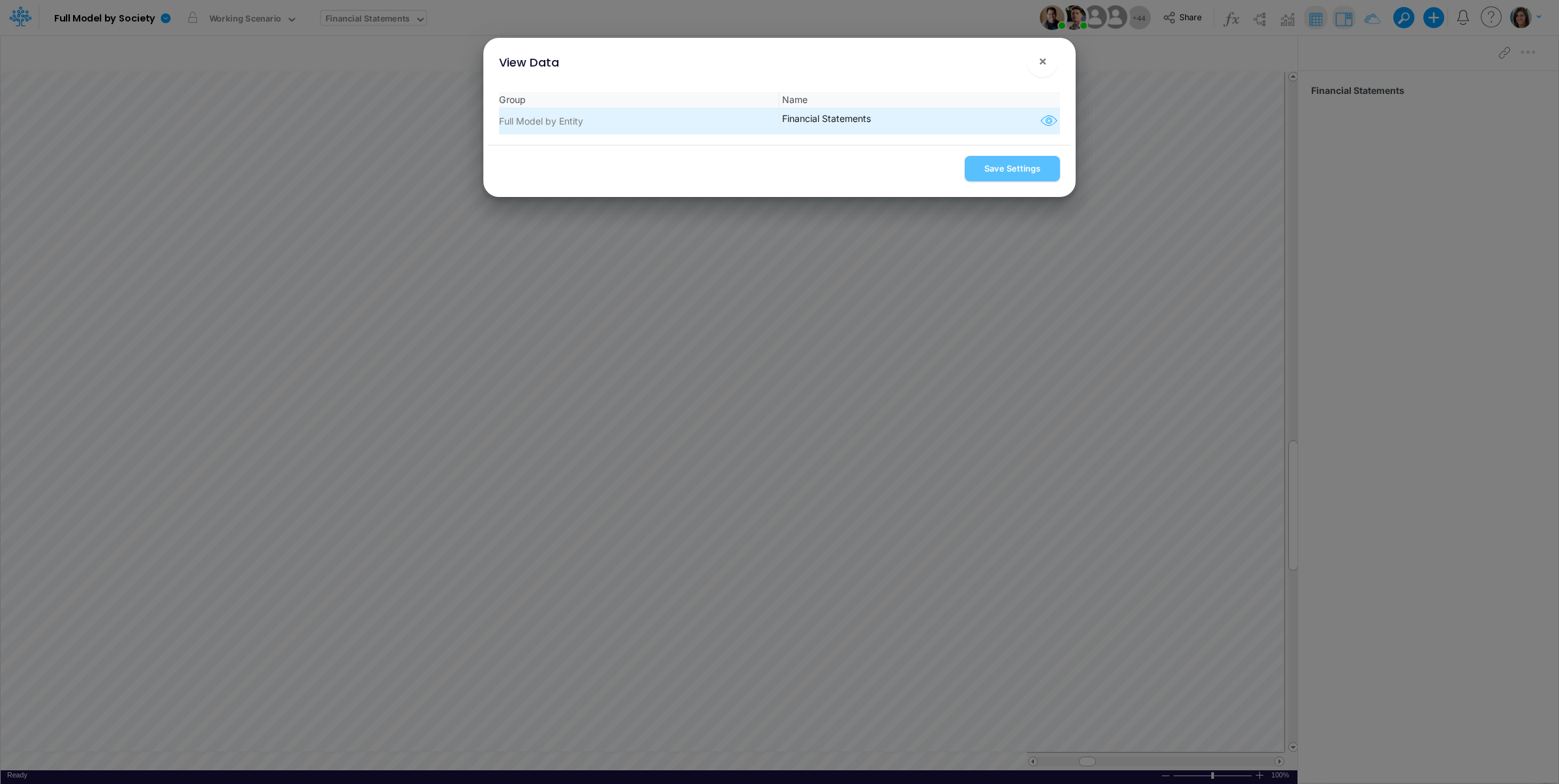
click at [1046, 123] on icon "button" at bounding box center [1048, 121] width 19 height 17
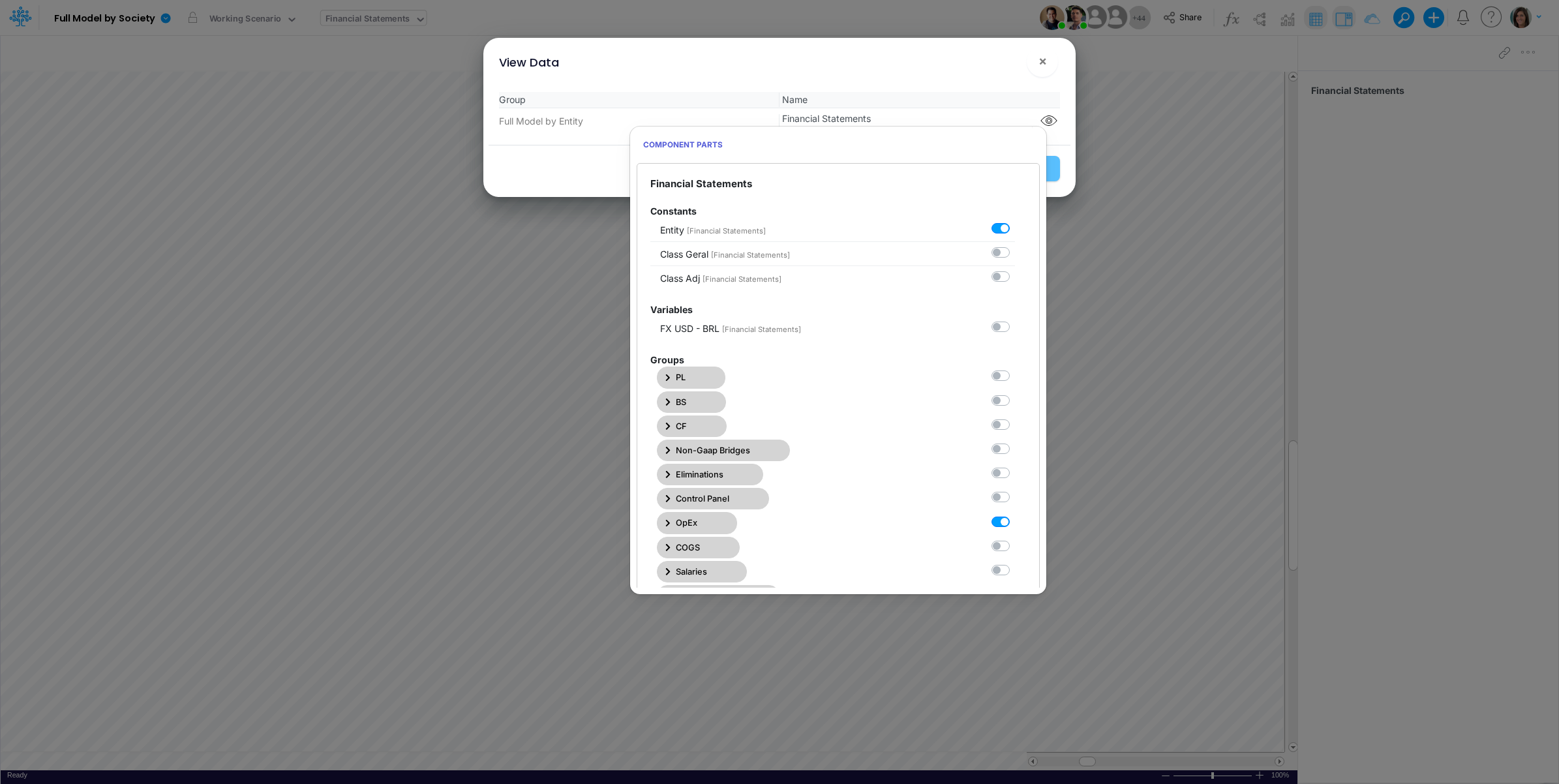
click at [1015, 515] on label at bounding box center [1015, 515] width 0 height 0
click at [1015, 523] on Statements6 "checkbox" at bounding box center [1019, 519] width 8 height 8
checkbox Statements6 "false"
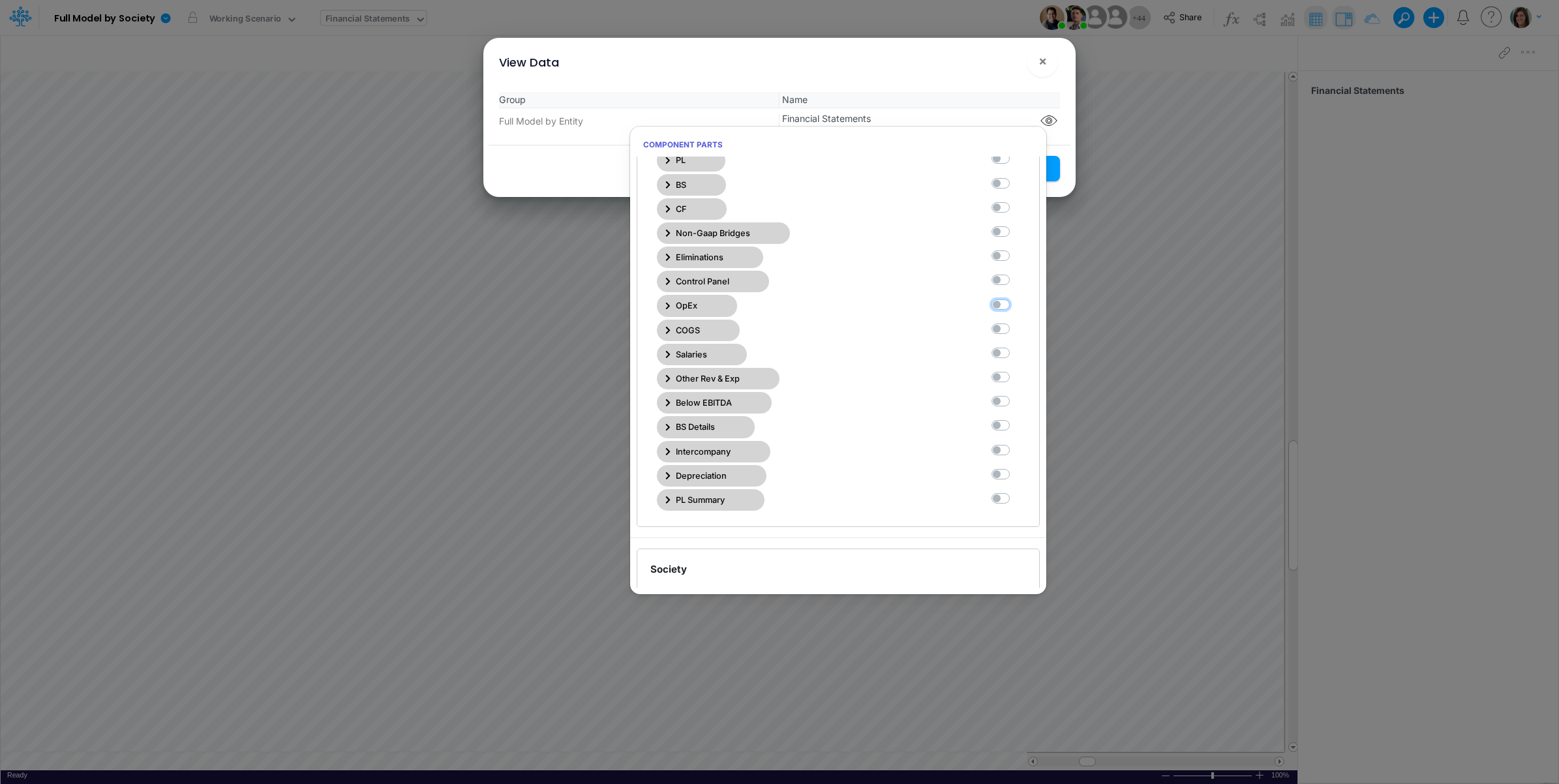
scroll to position [0, 0]
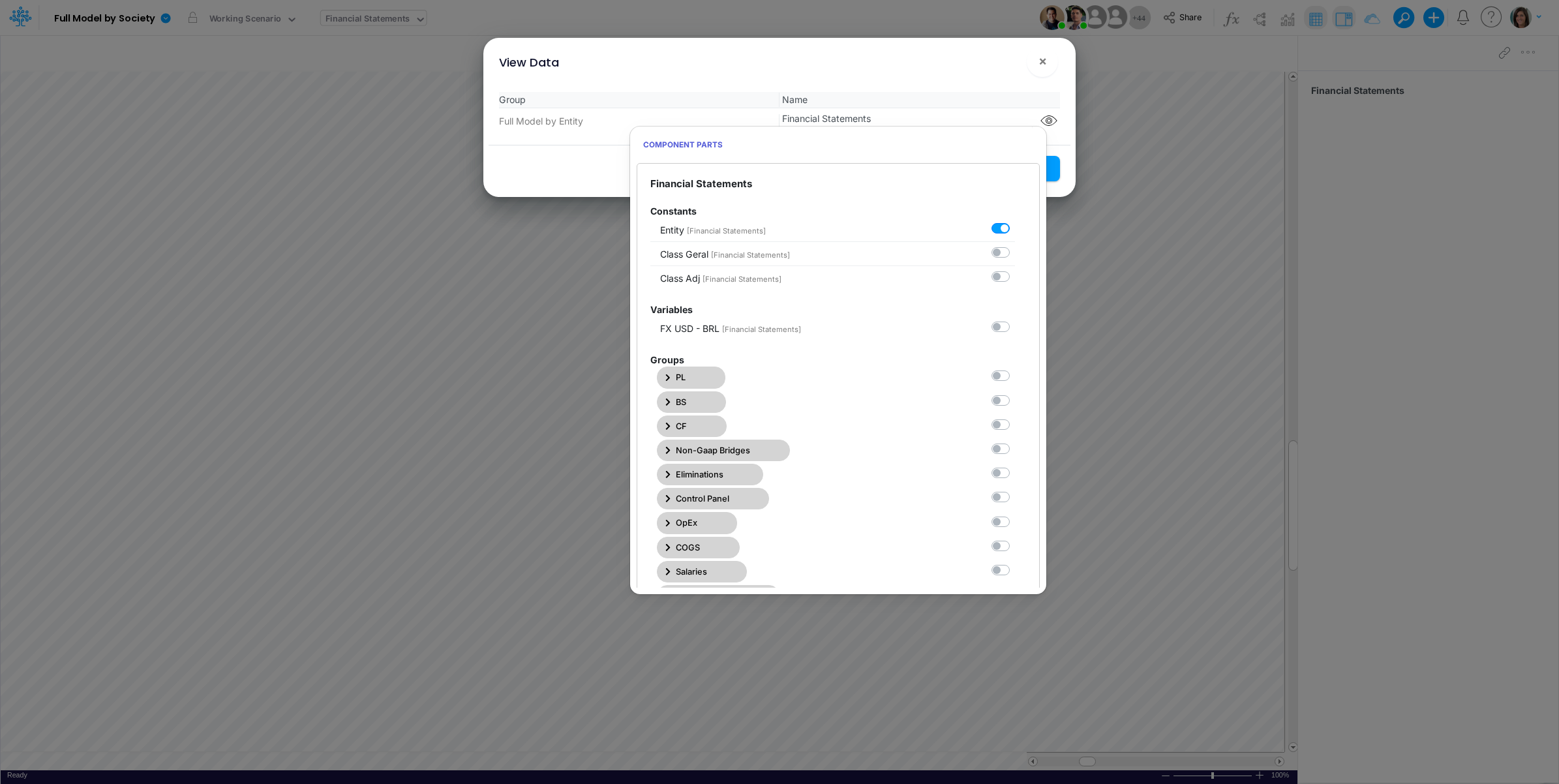
click at [1015, 394] on label at bounding box center [1015, 394] width 0 height 0
click at [1015, 402] on Statements1 "checkbox" at bounding box center [1019, 398] width 8 height 8
checkbox Statements1 "true"
click at [986, 82] on div "Group Name Full Model by Entity Financial Statements" at bounding box center [780, 114] width 582 height 64
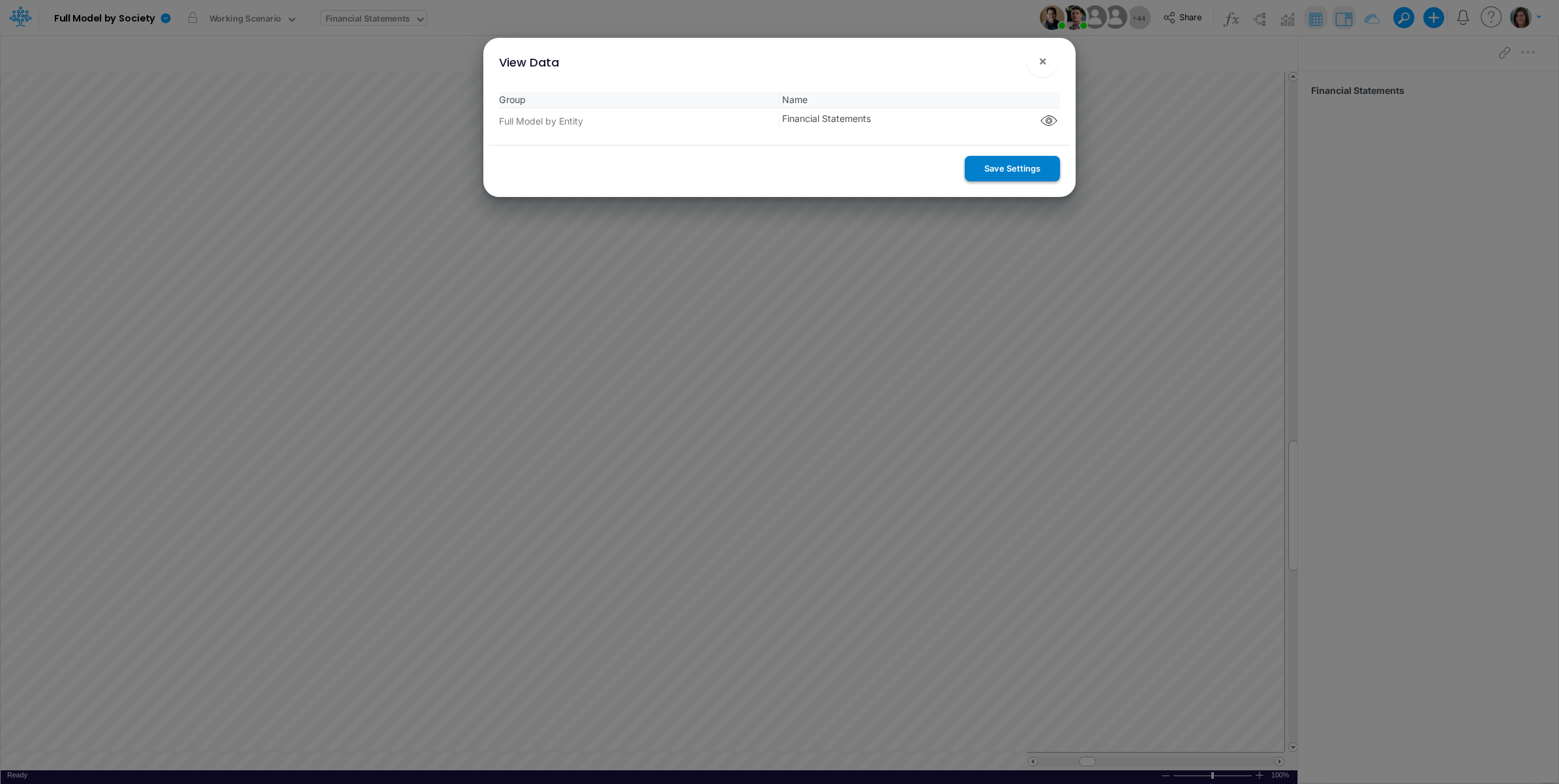
click at [1003, 163] on button "Save Settings" at bounding box center [1012, 169] width 95 height 25
click at [1042, 64] on span "×" at bounding box center [1042, 60] width 8 height 16
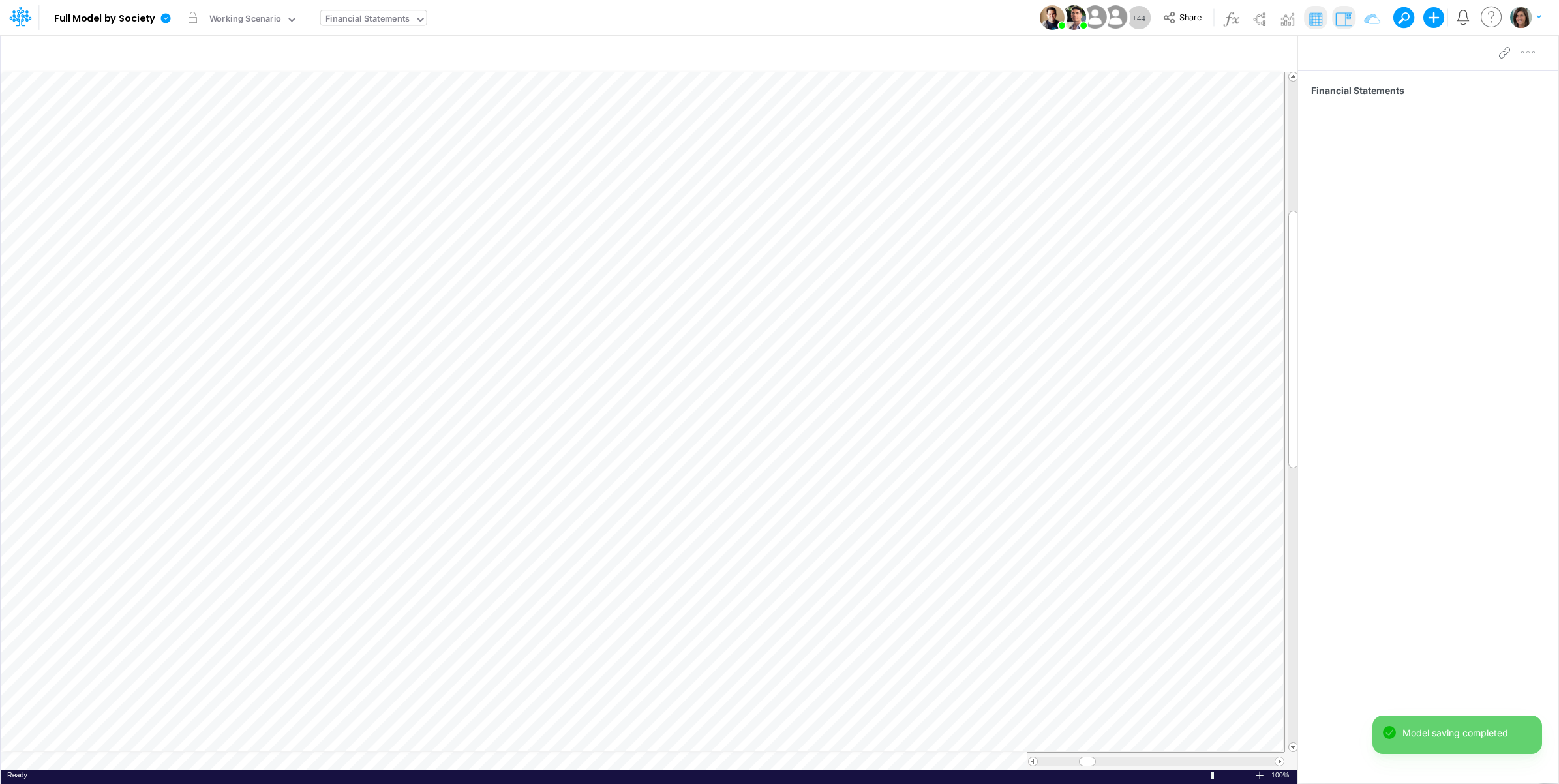
scroll to position [0, 1]
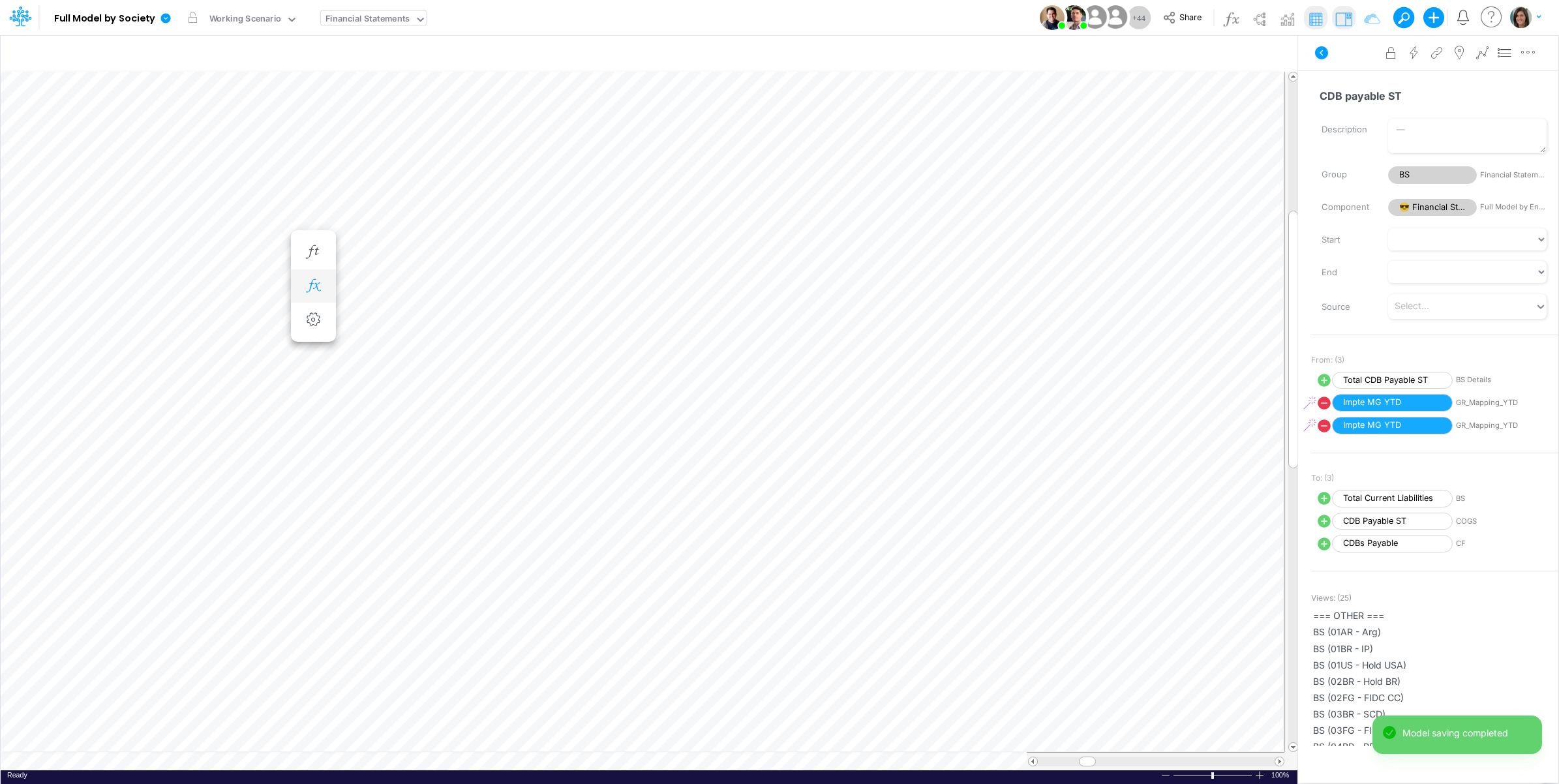
click at [318, 282] on icon "button" at bounding box center [313, 286] width 19 height 13
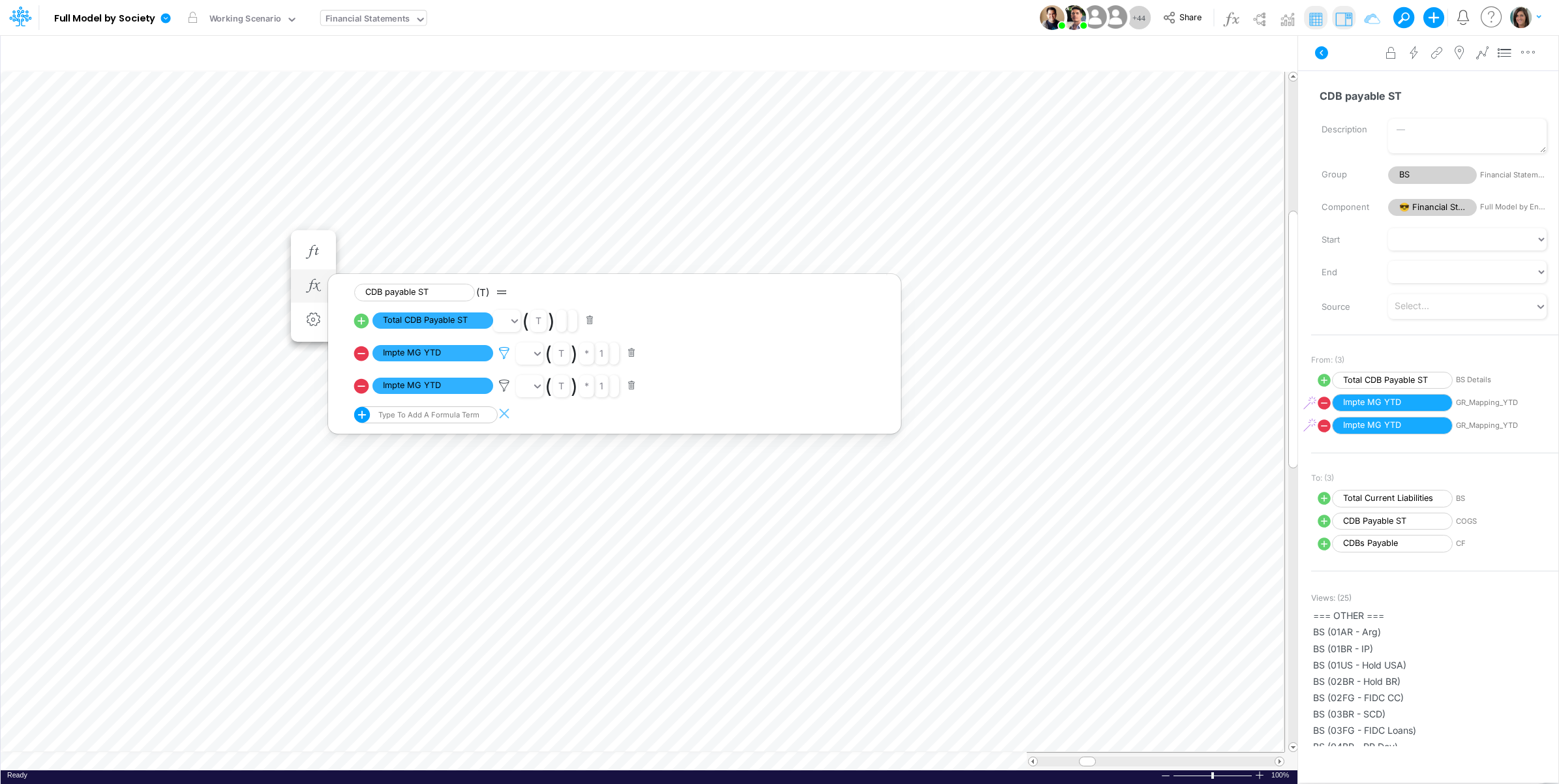
click at [507, 351] on icon at bounding box center [504, 353] width 19 height 13
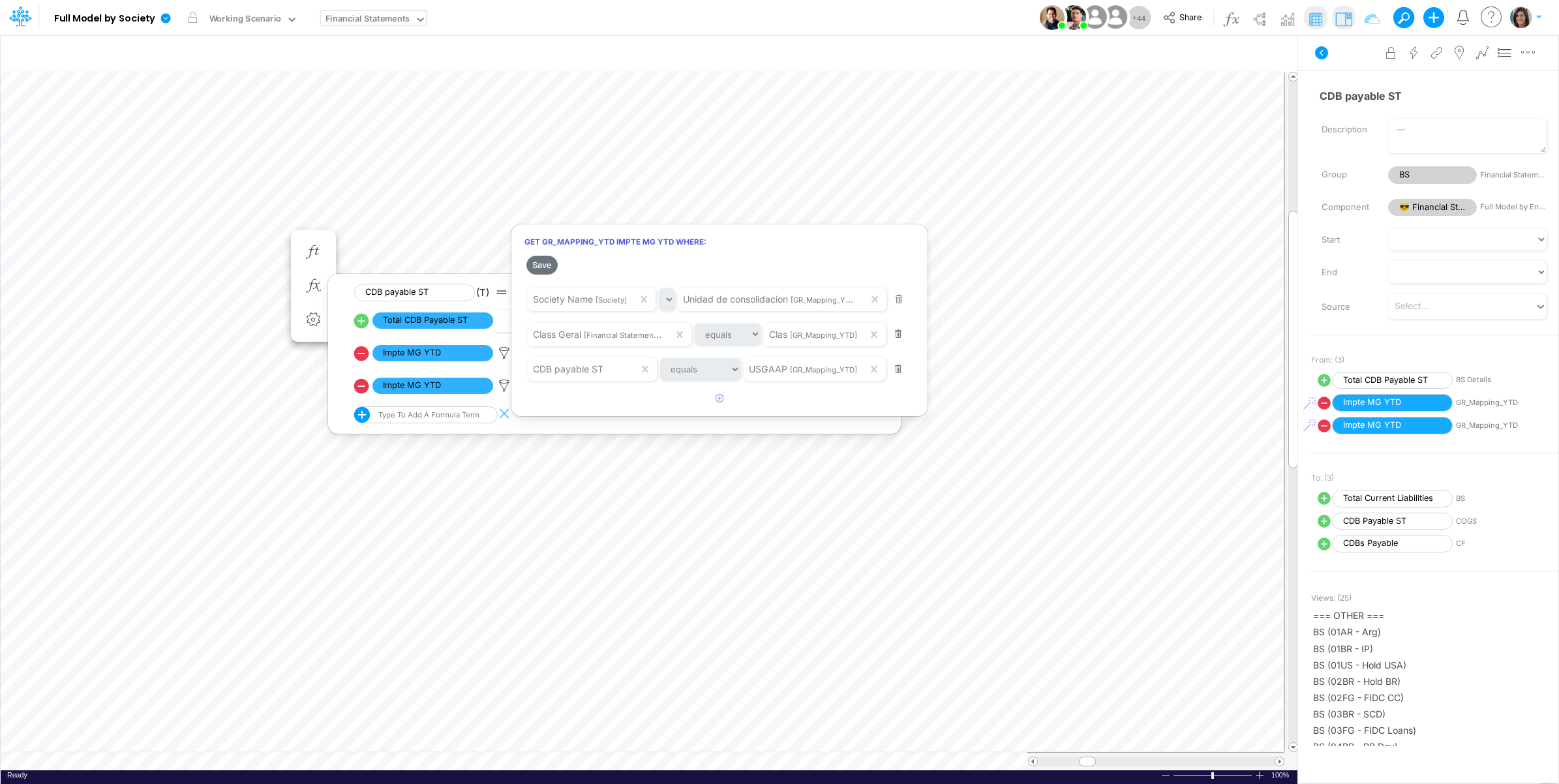
click at [504, 351] on div at bounding box center [779, 395] width 1559 height 777
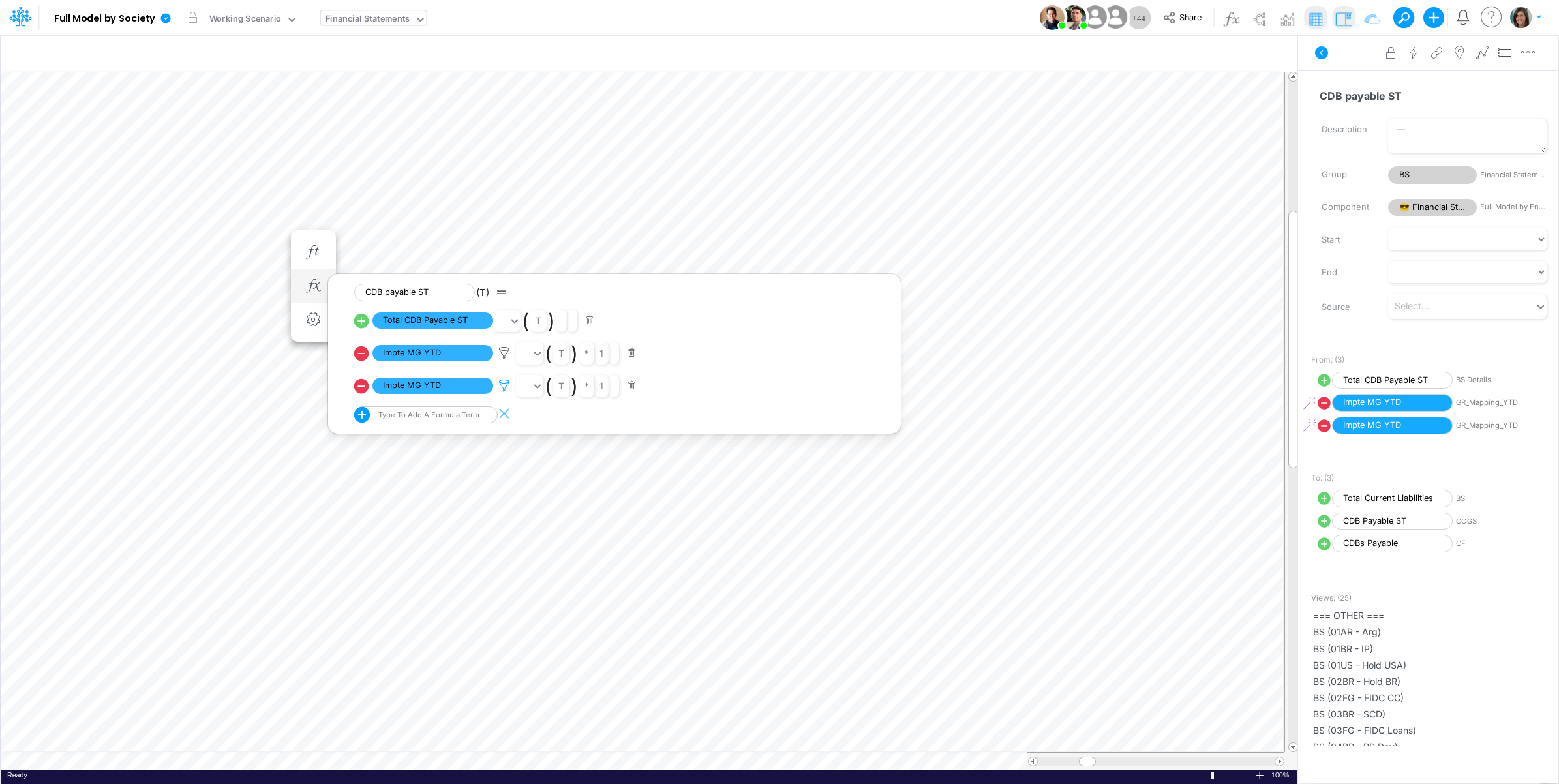
click at [502, 360] on icon at bounding box center [504, 353] width 19 height 13
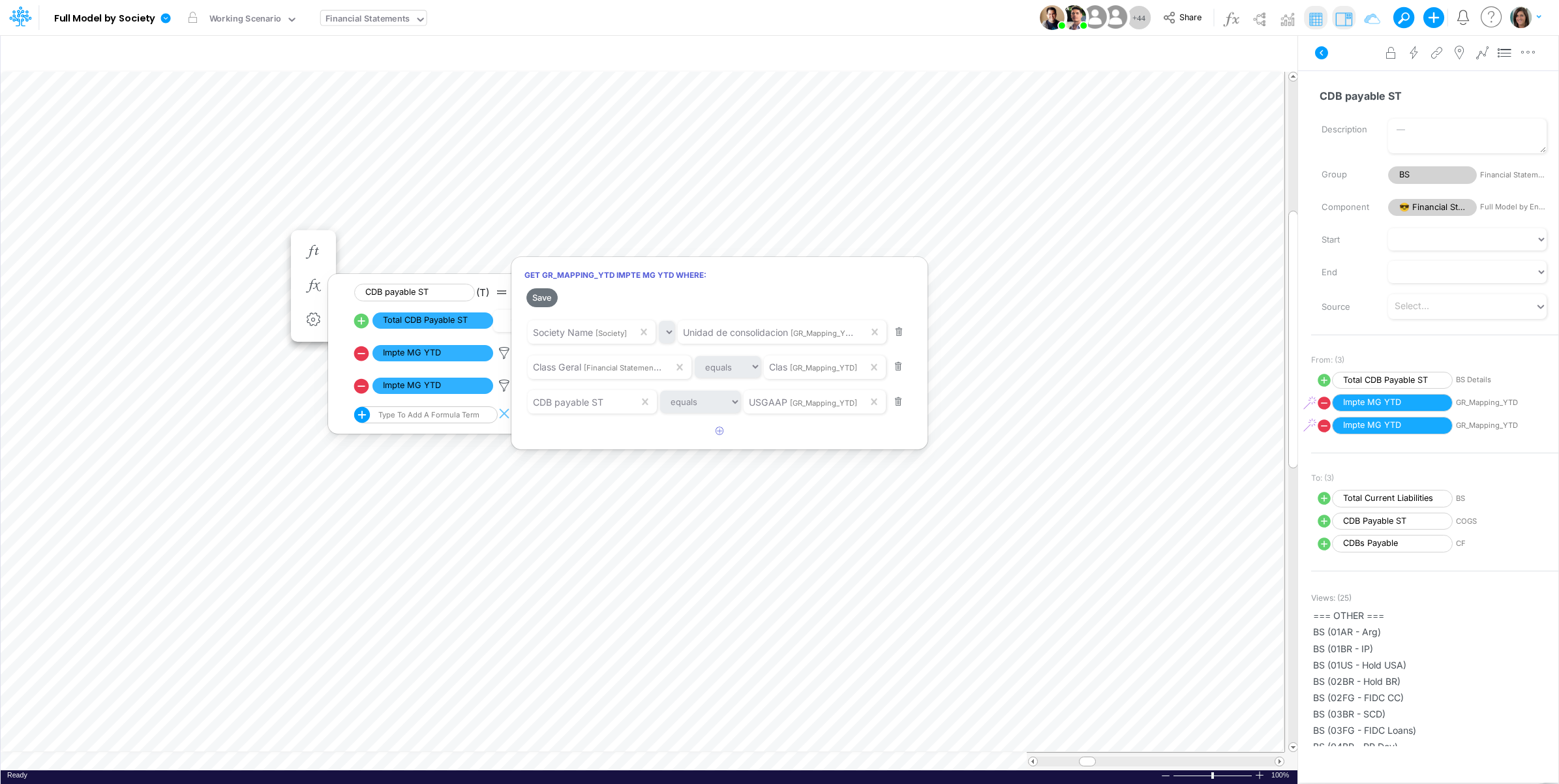
click at [503, 384] on div at bounding box center [779, 395] width 1559 height 777
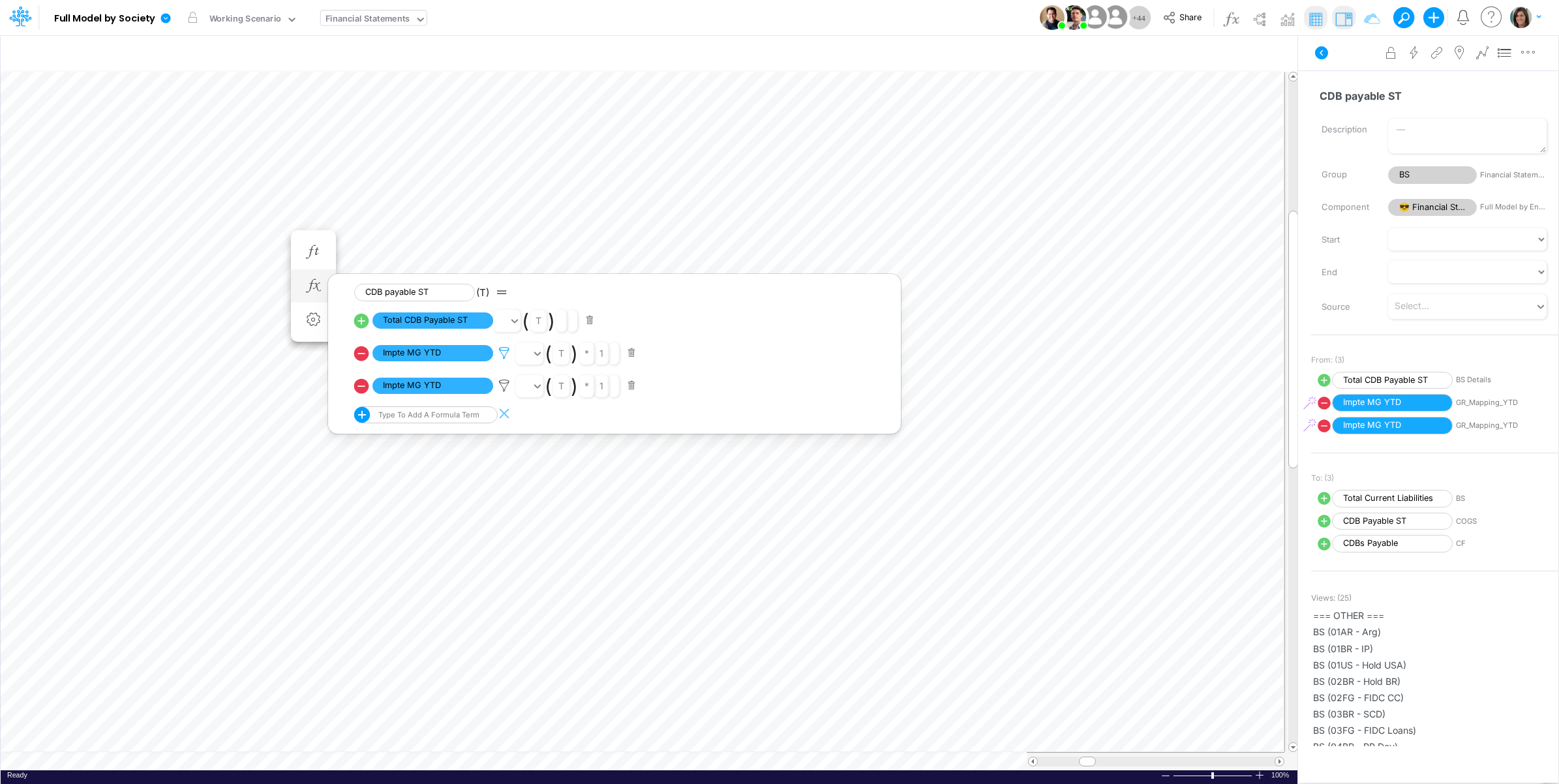
click at [502, 354] on icon at bounding box center [504, 353] width 19 height 13
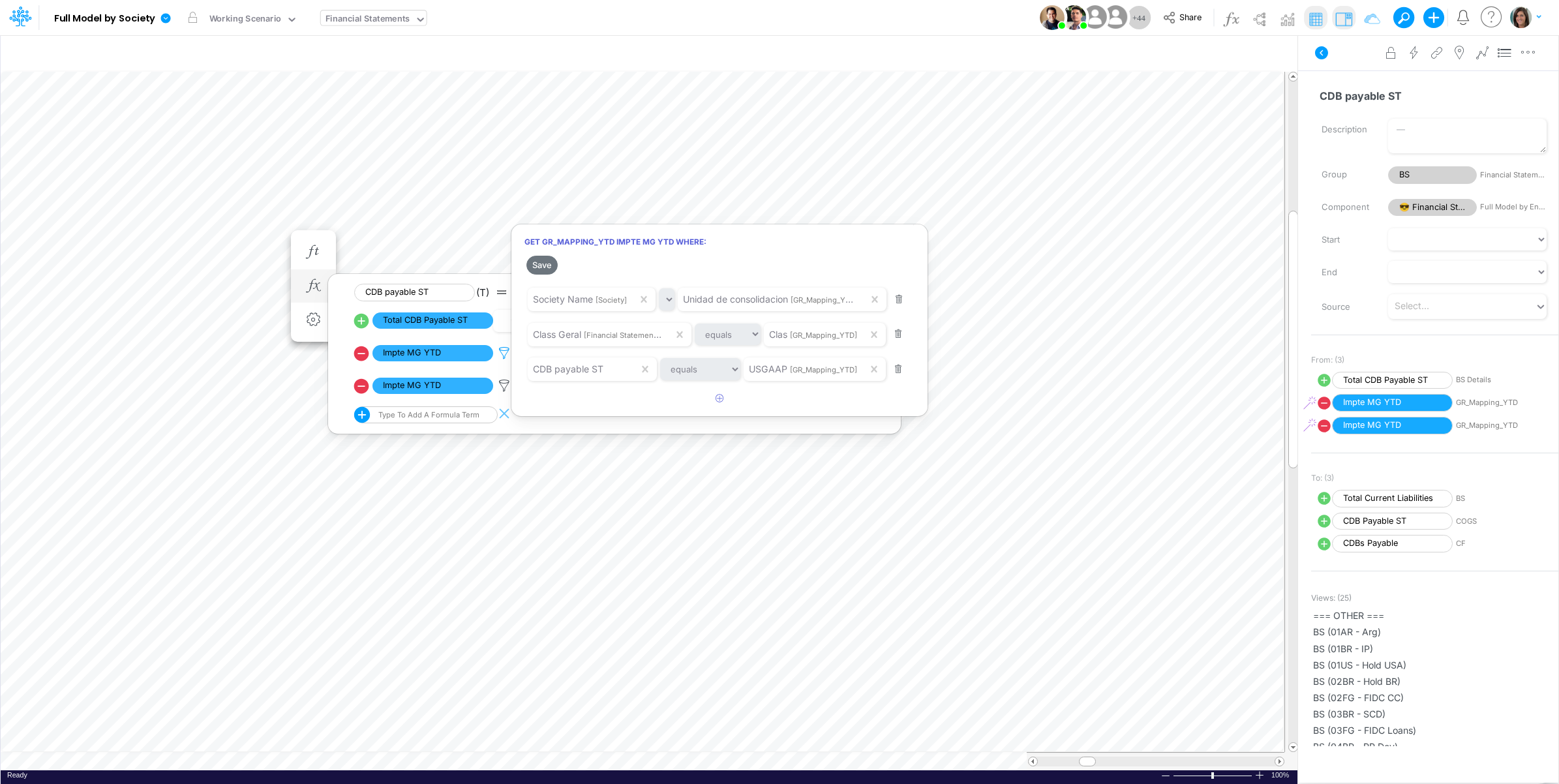
click at [502, 354] on div at bounding box center [779, 395] width 1559 height 777
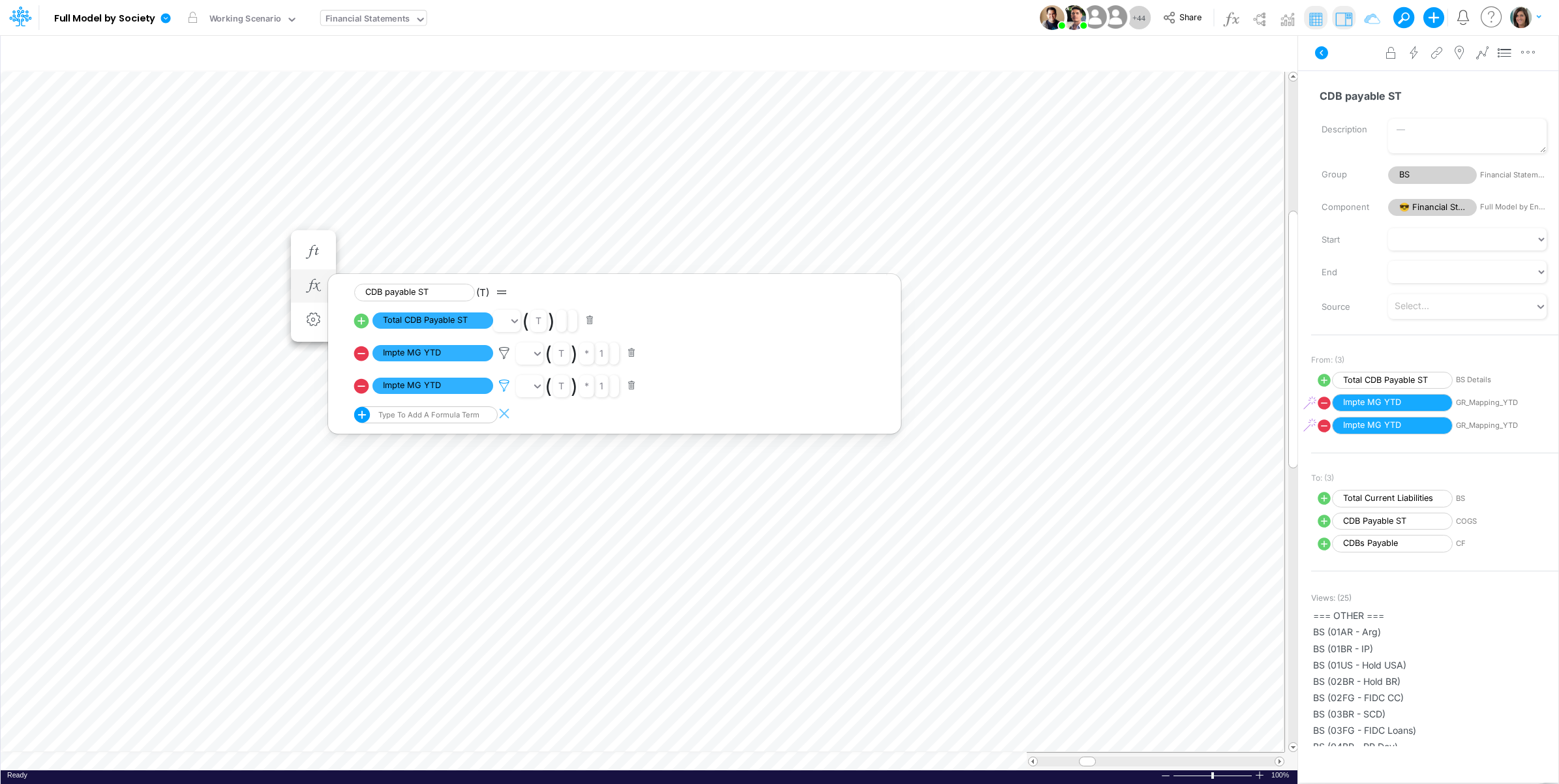
click at [502, 360] on icon at bounding box center [504, 353] width 19 height 13
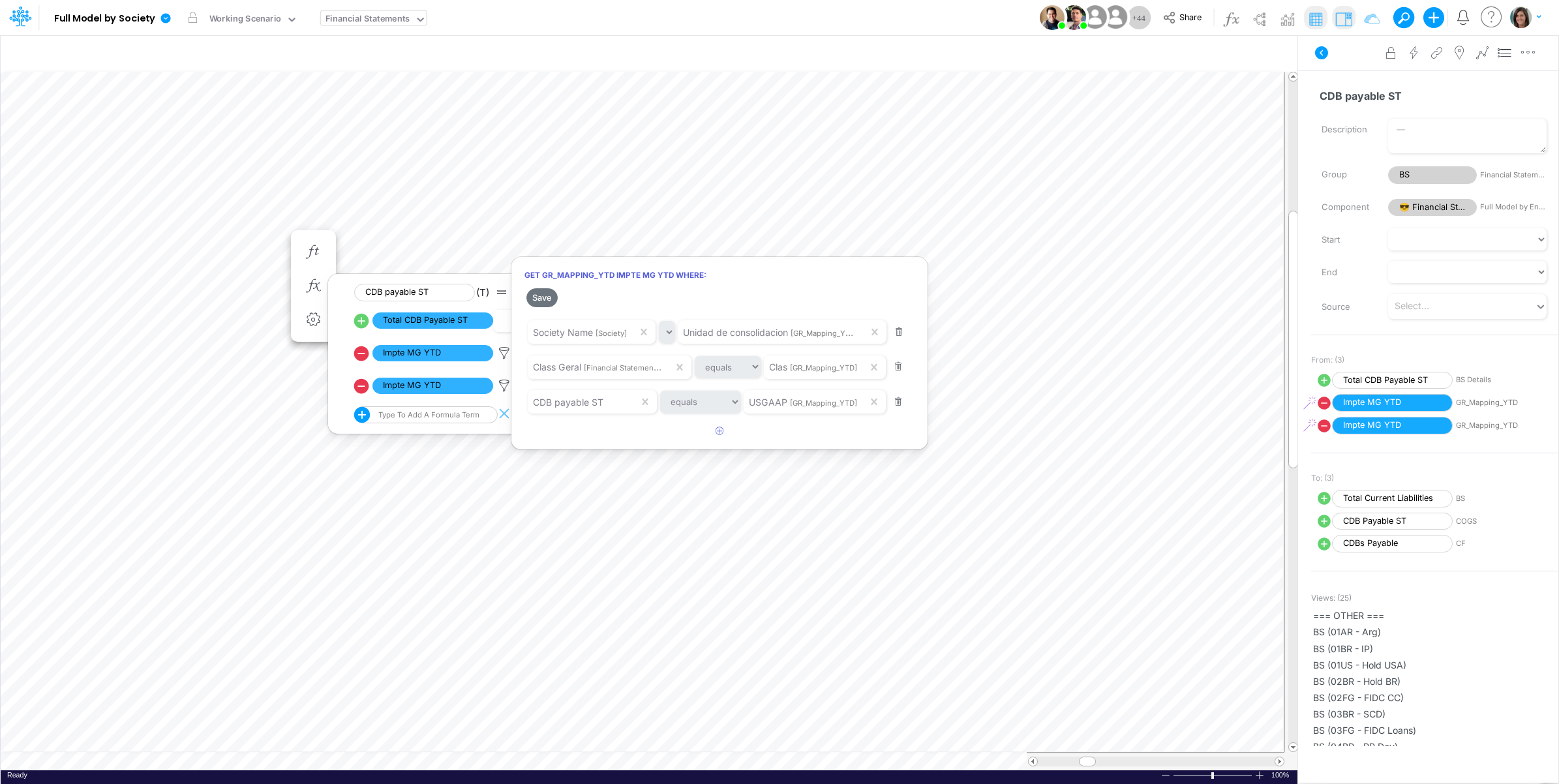
click at [502, 385] on div at bounding box center [779, 395] width 1559 height 777
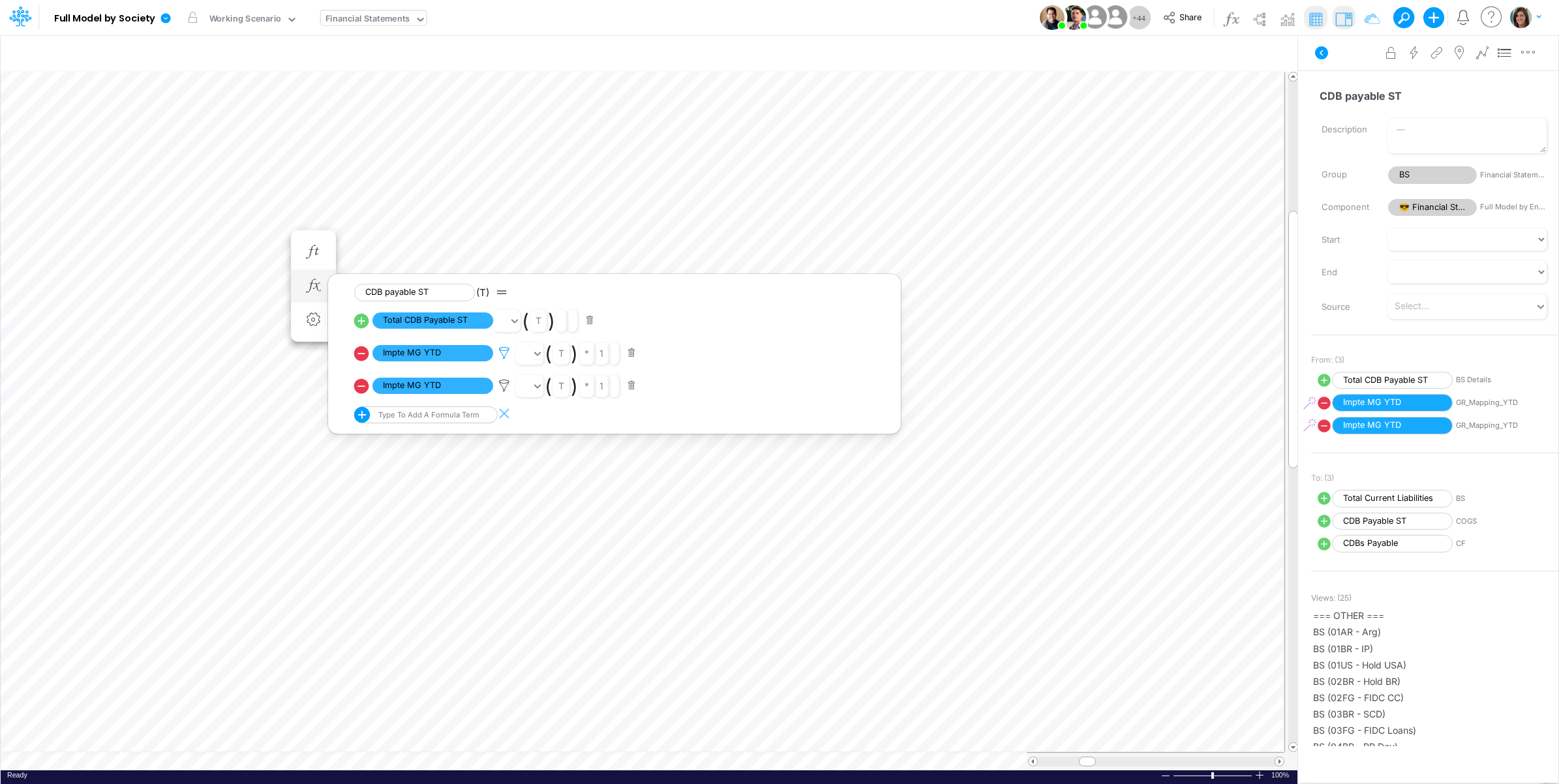
click at [503, 349] on icon at bounding box center [504, 353] width 19 height 13
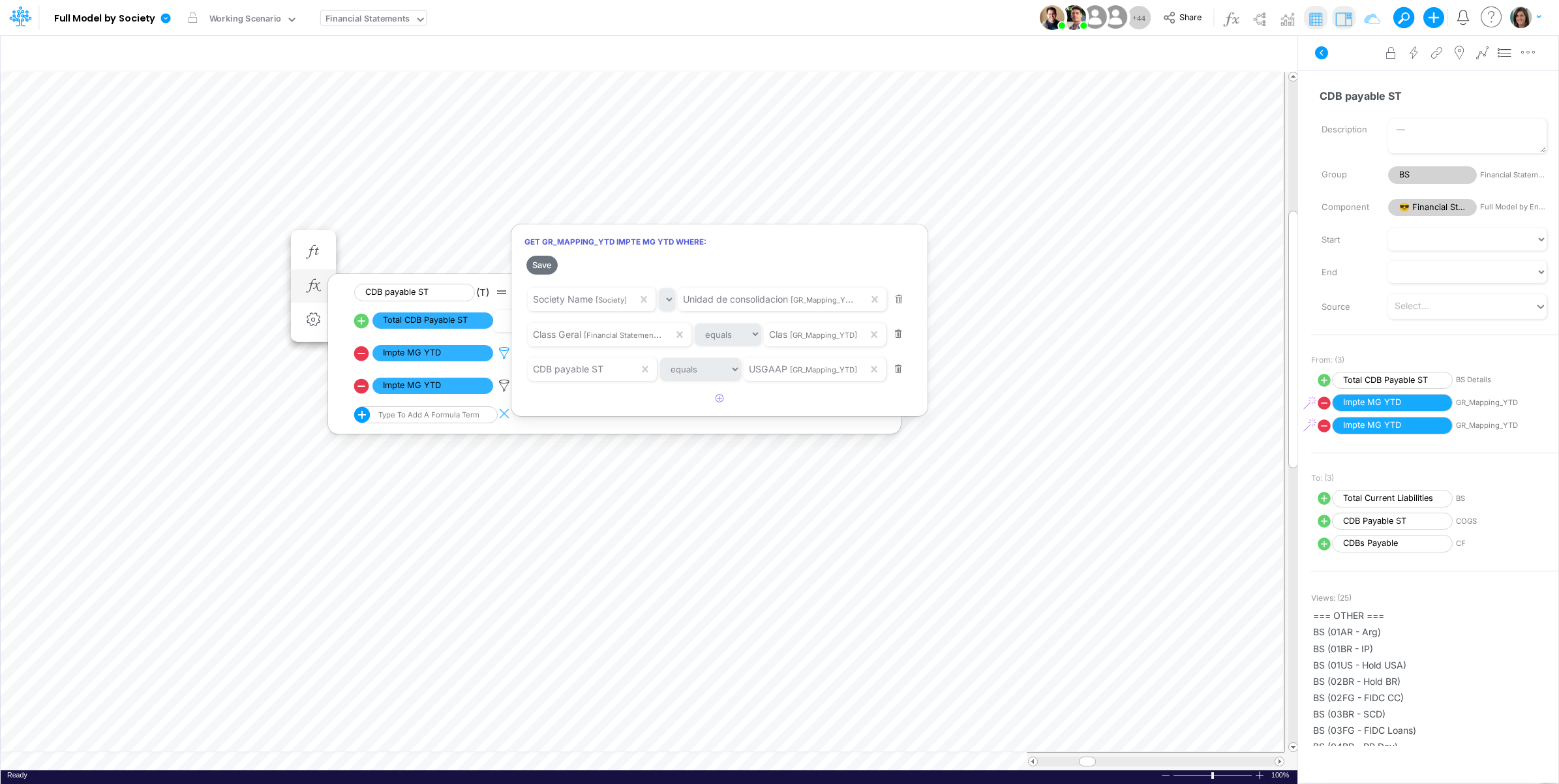
click at [504, 349] on div at bounding box center [779, 395] width 1559 height 777
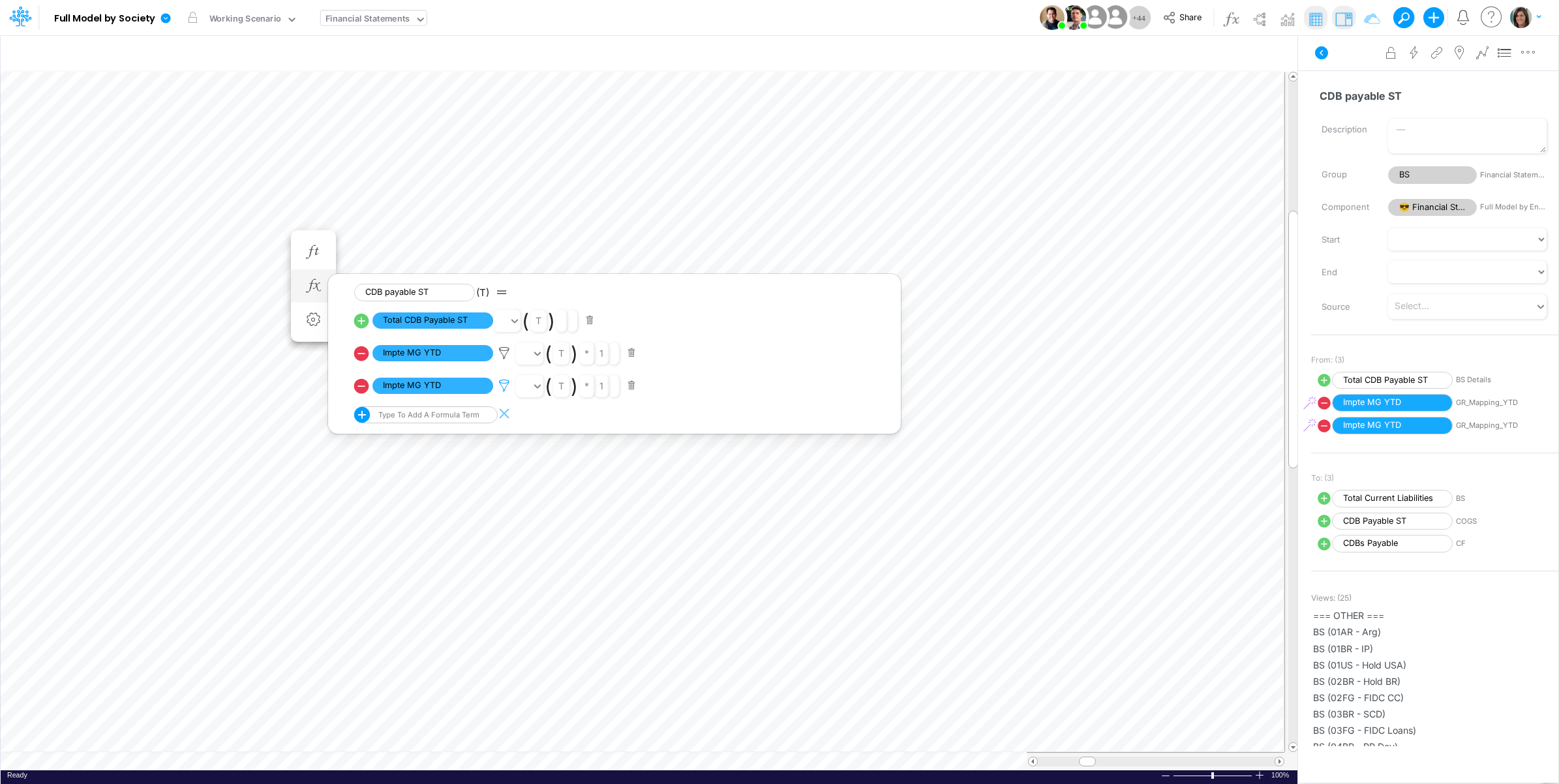
click at [503, 360] on icon at bounding box center [504, 353] width 19 height 13
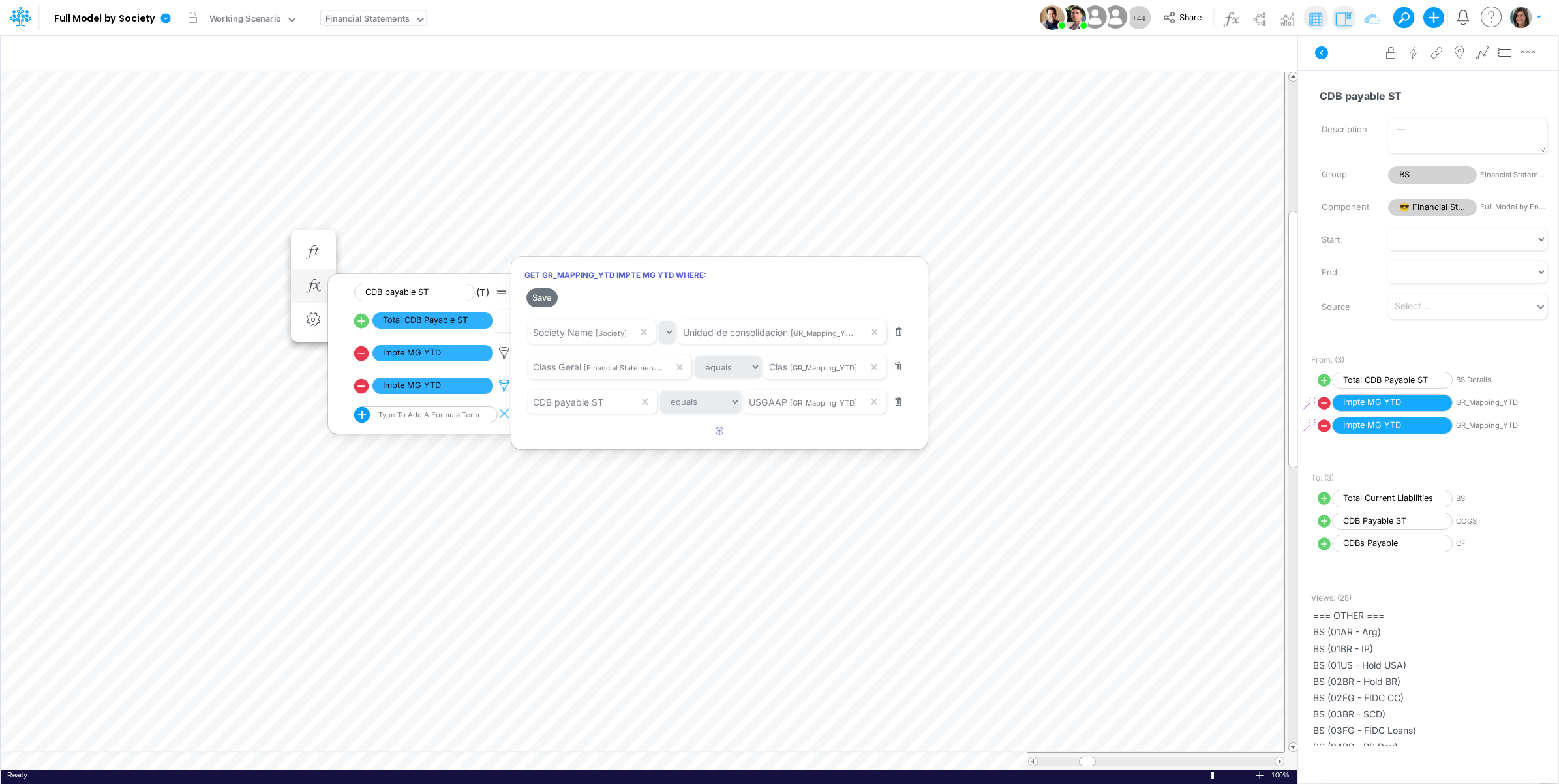
click at [503, 389] on div at bounding box center [779, 395] width 1559 height 777
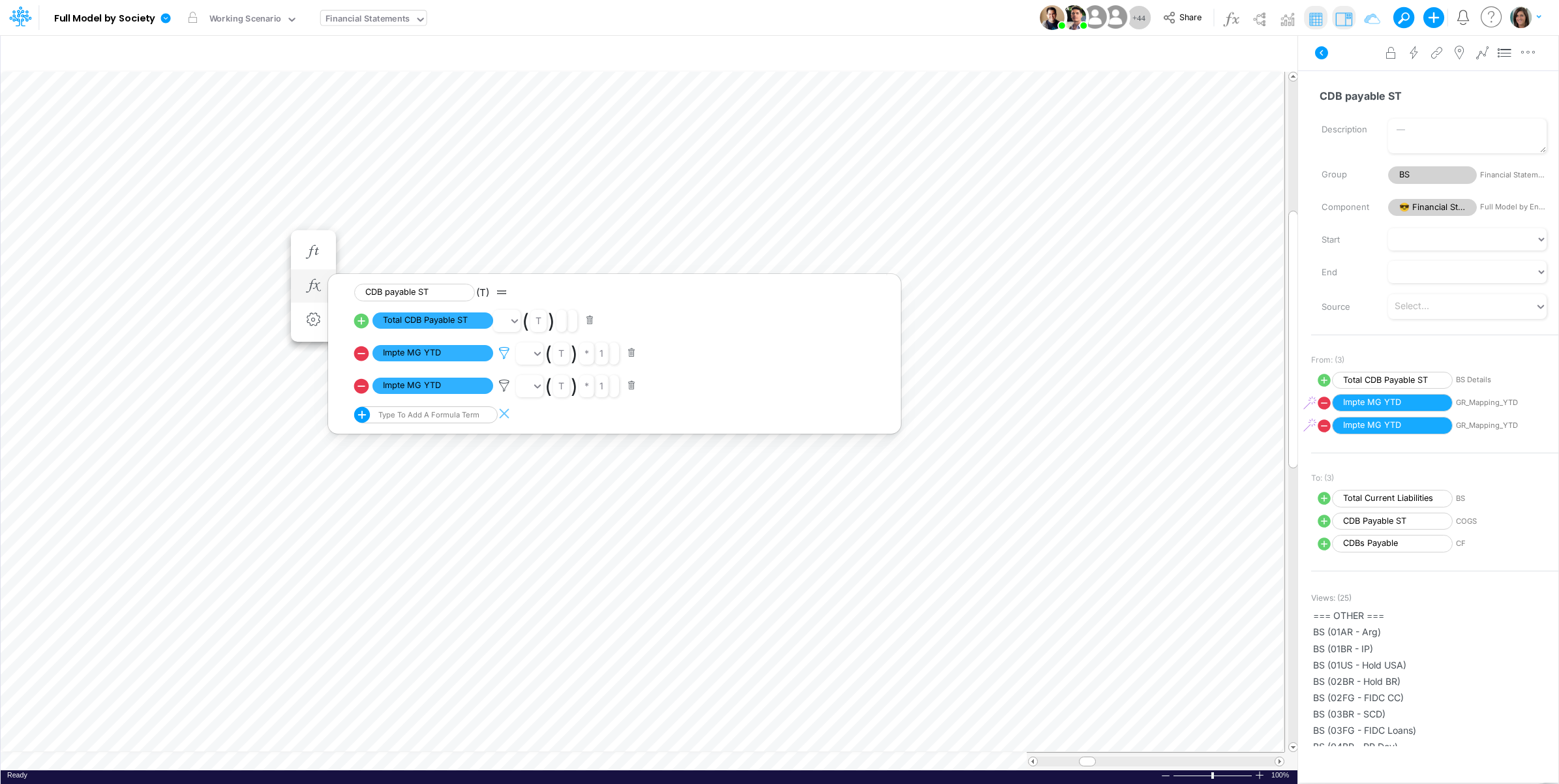
click at [503, 353] on icon at bounding box center [504, 353] width 19 height 13
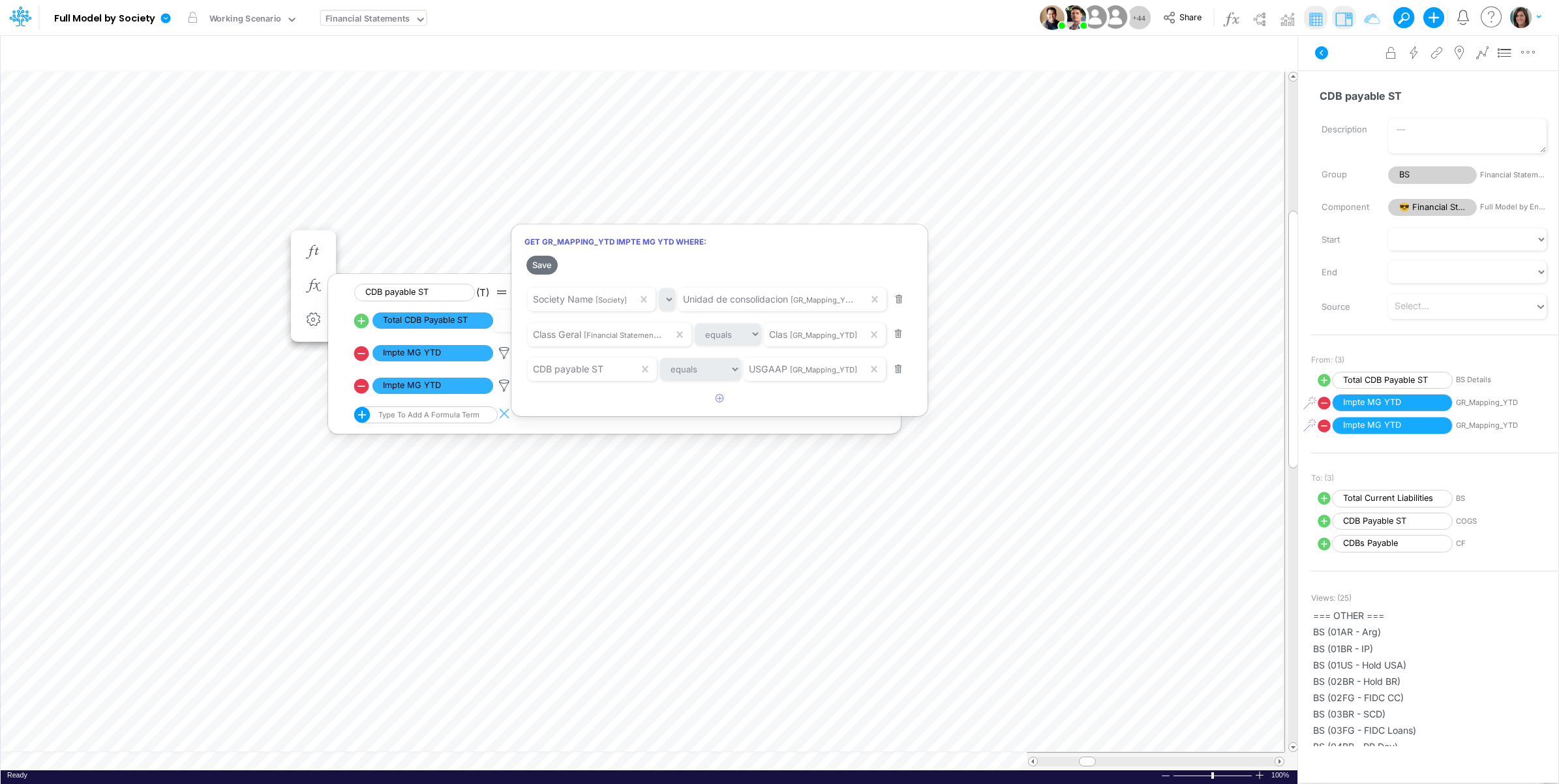
click at [503, 358] on div at bounding box center [779, 395] width 1559 height 777
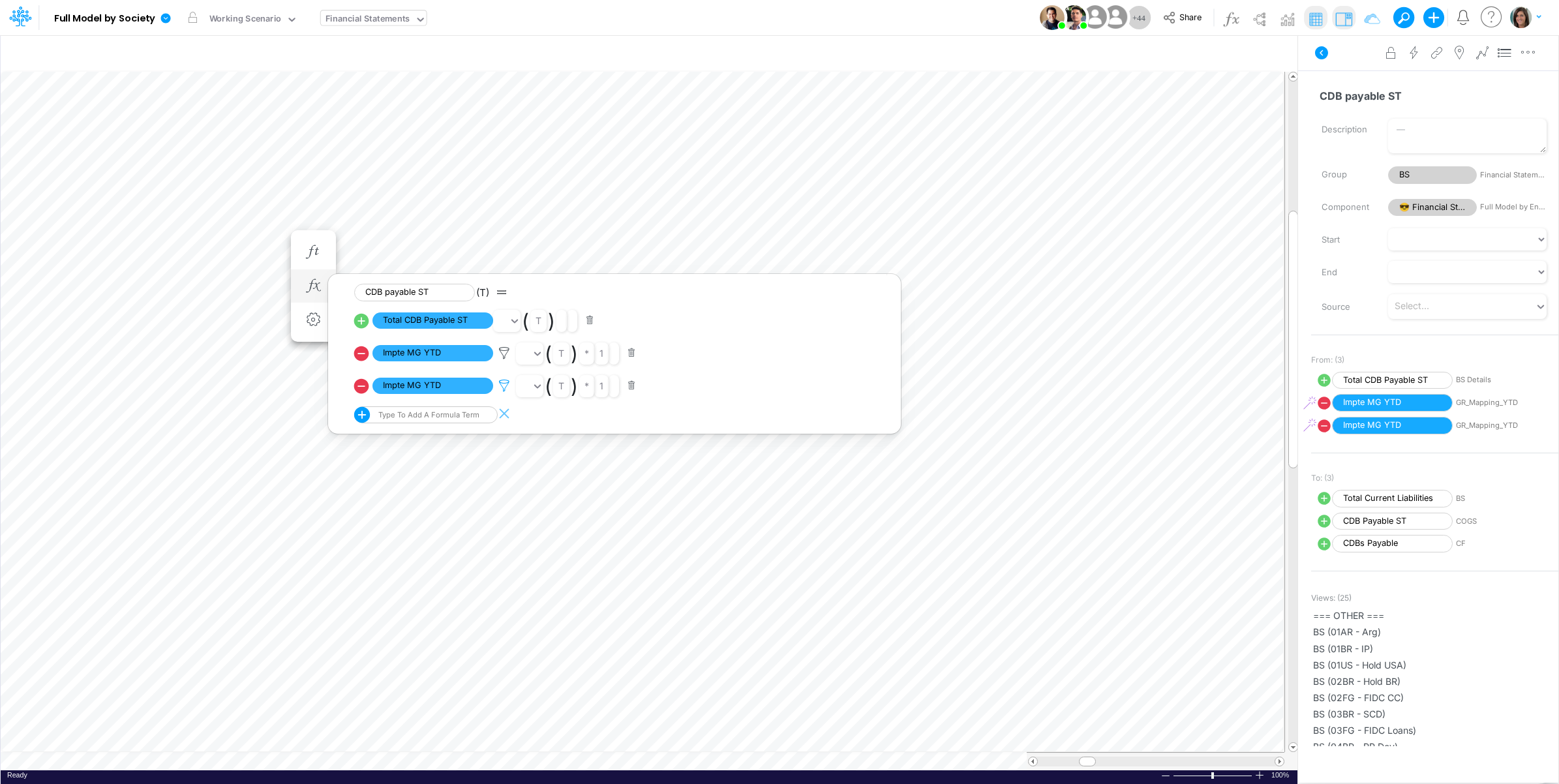
click at [503, 360] on icon at bounding box center [504, 353] width 19 height 13
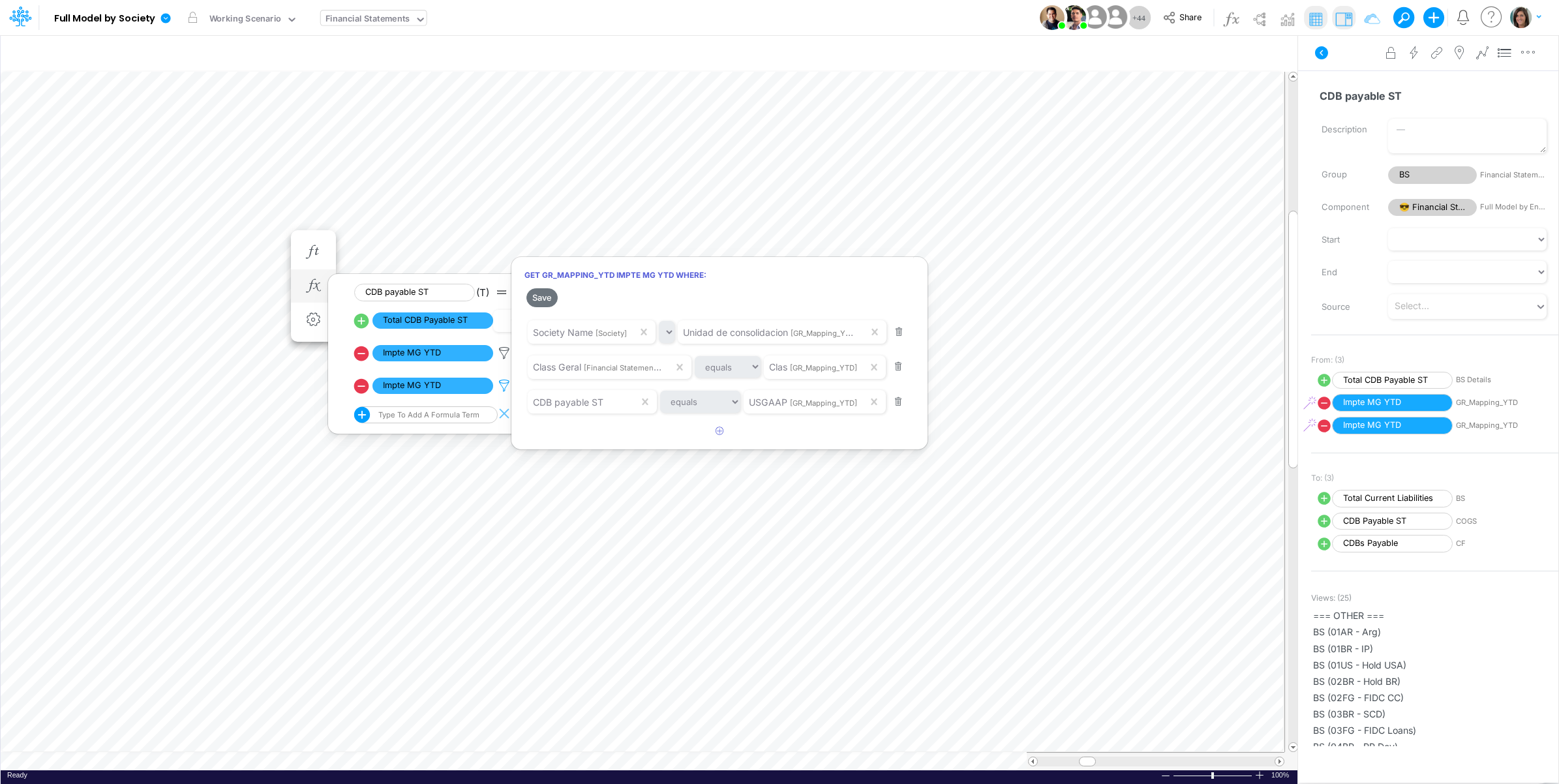
click at [503, 388] on div at bounding box center [779, 395] width 1559 height 777
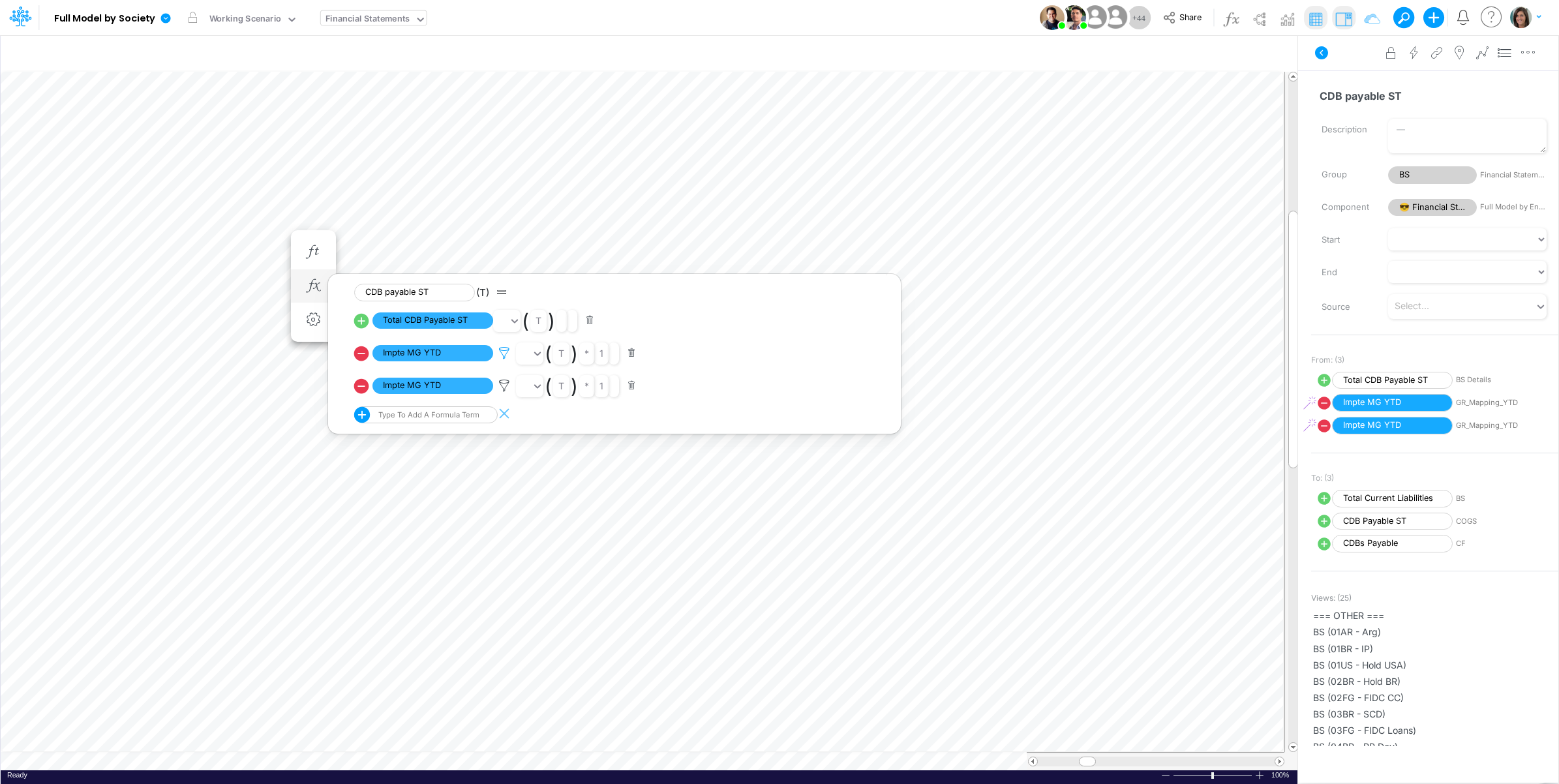
click at [504, 355] on icon at bounding box center [504, 353] width 19 height 13
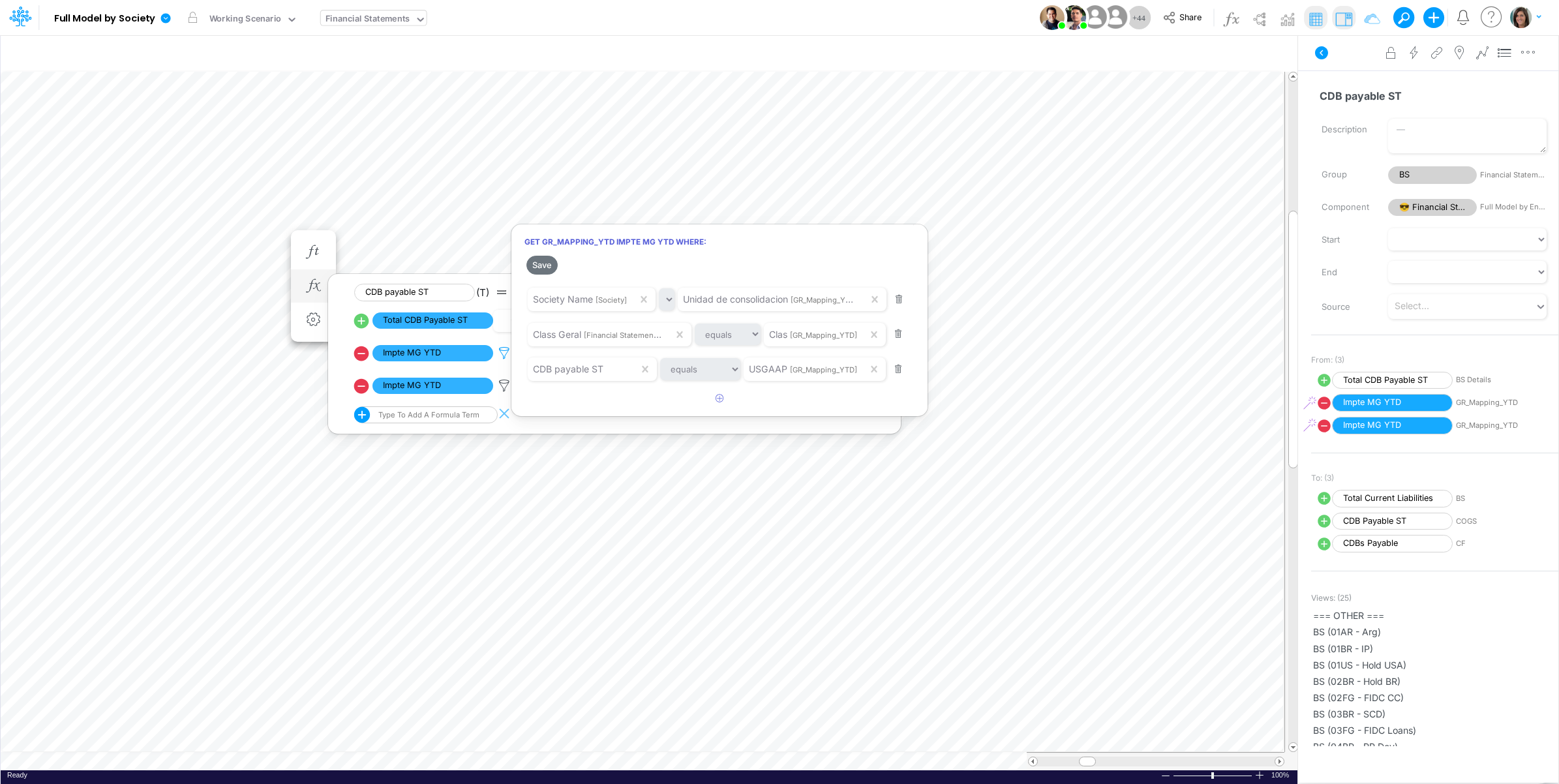
click at [507, 356] on div at bounding box center [779, 395] width 1559 height 777
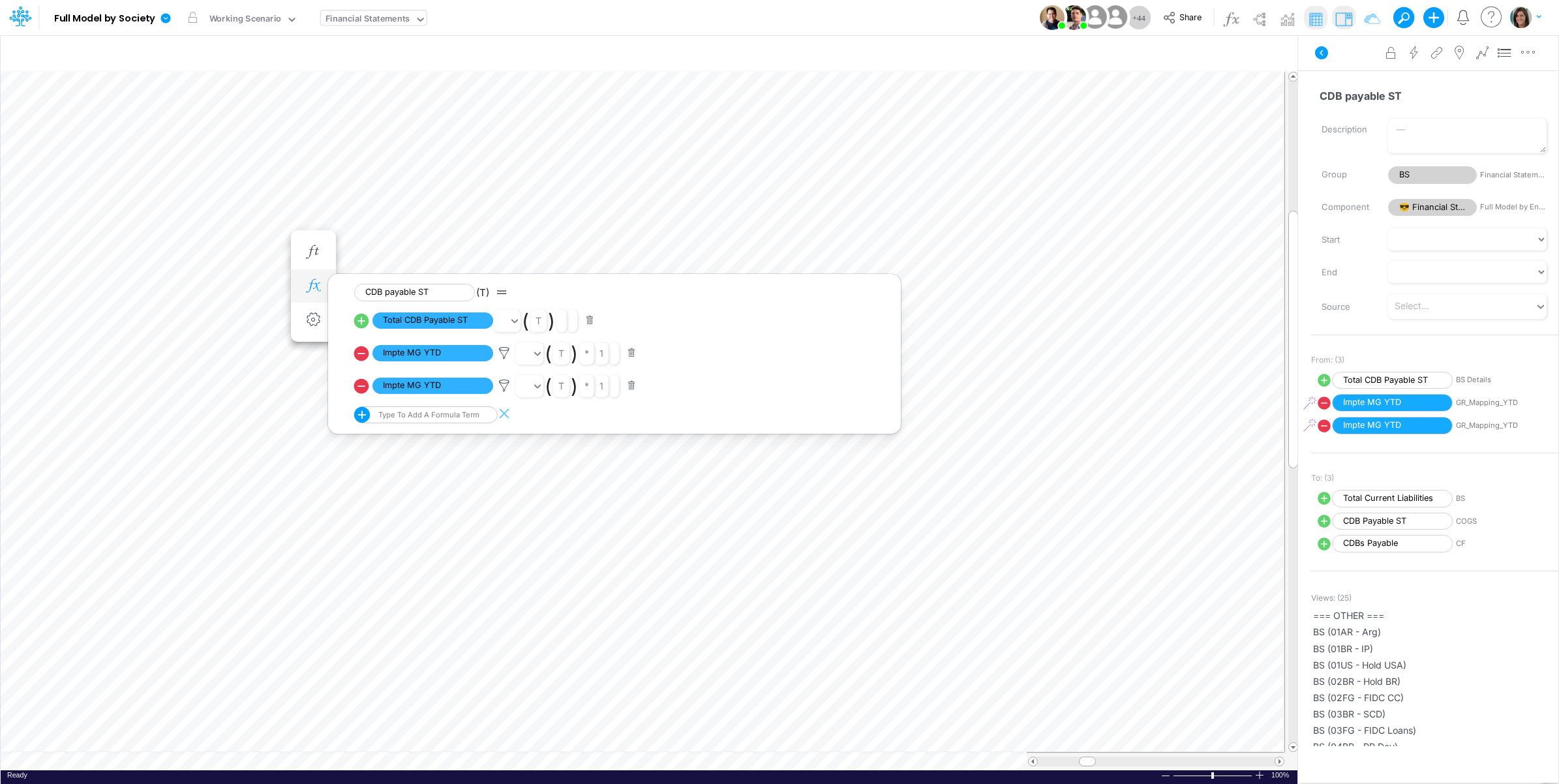
scroll to position [0, 1]
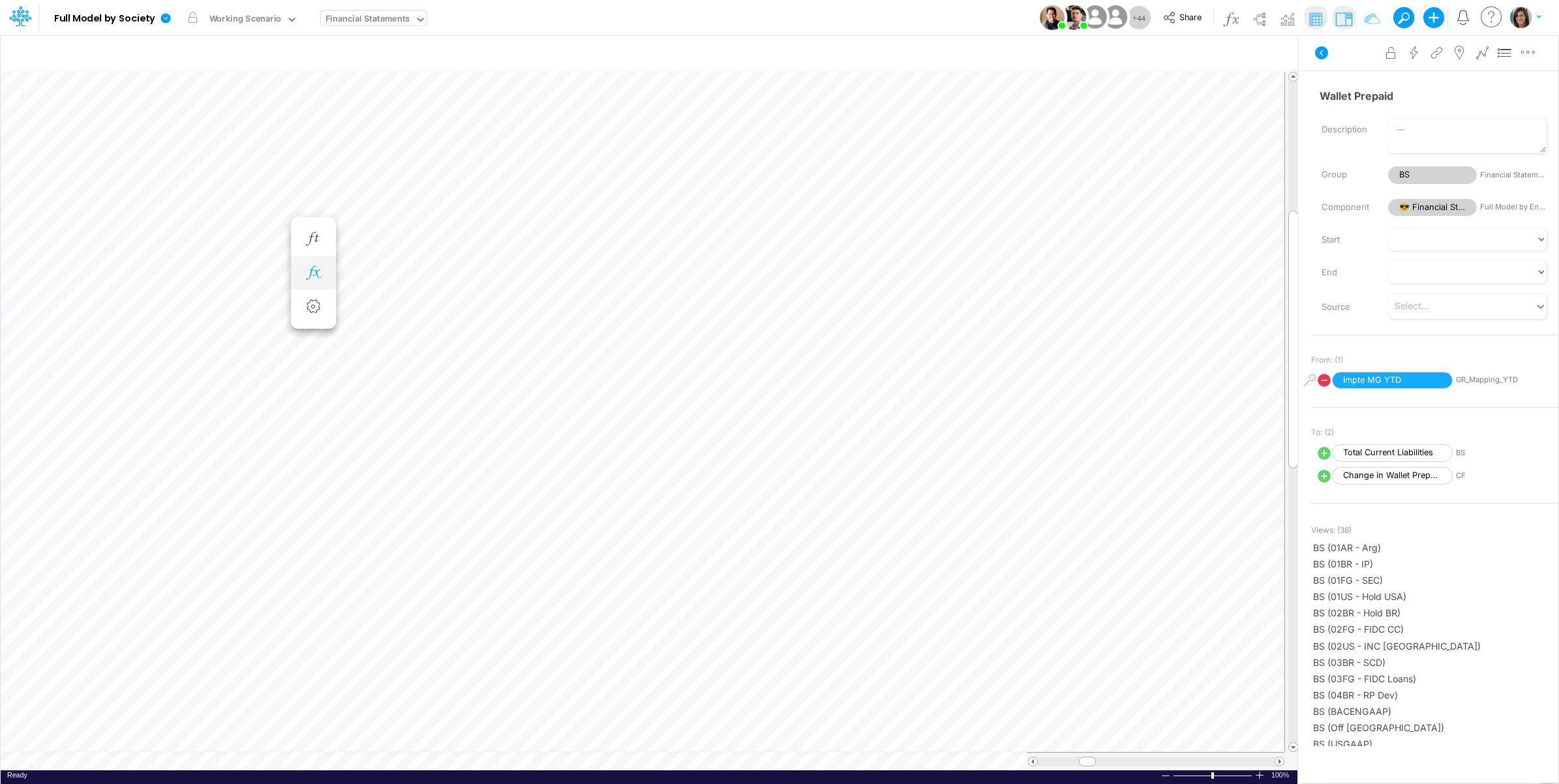
scroll to position [0, 1]
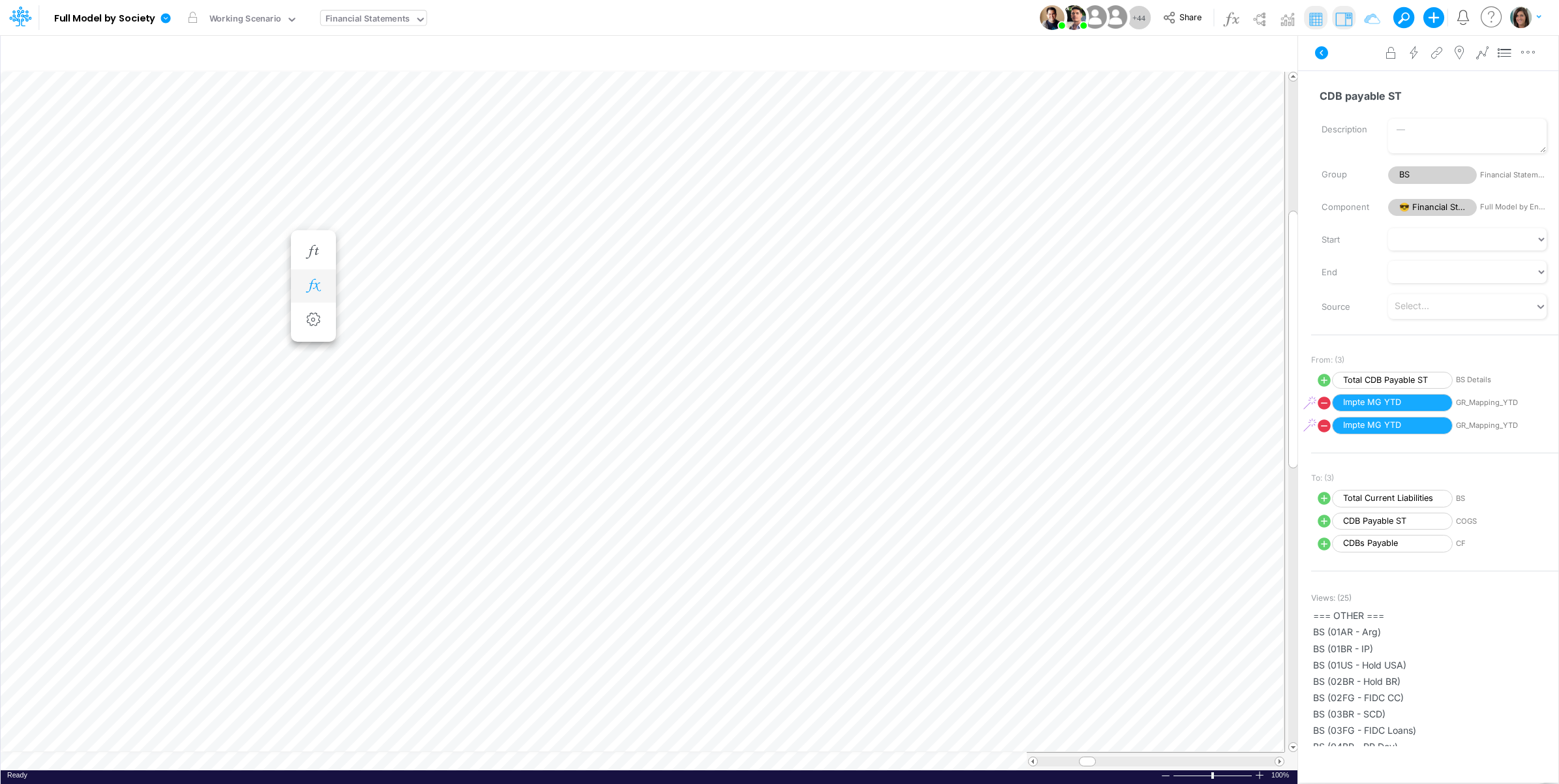
click at [315, 283] on icon "button" at bounding box center [313, 286] width 19 height 13
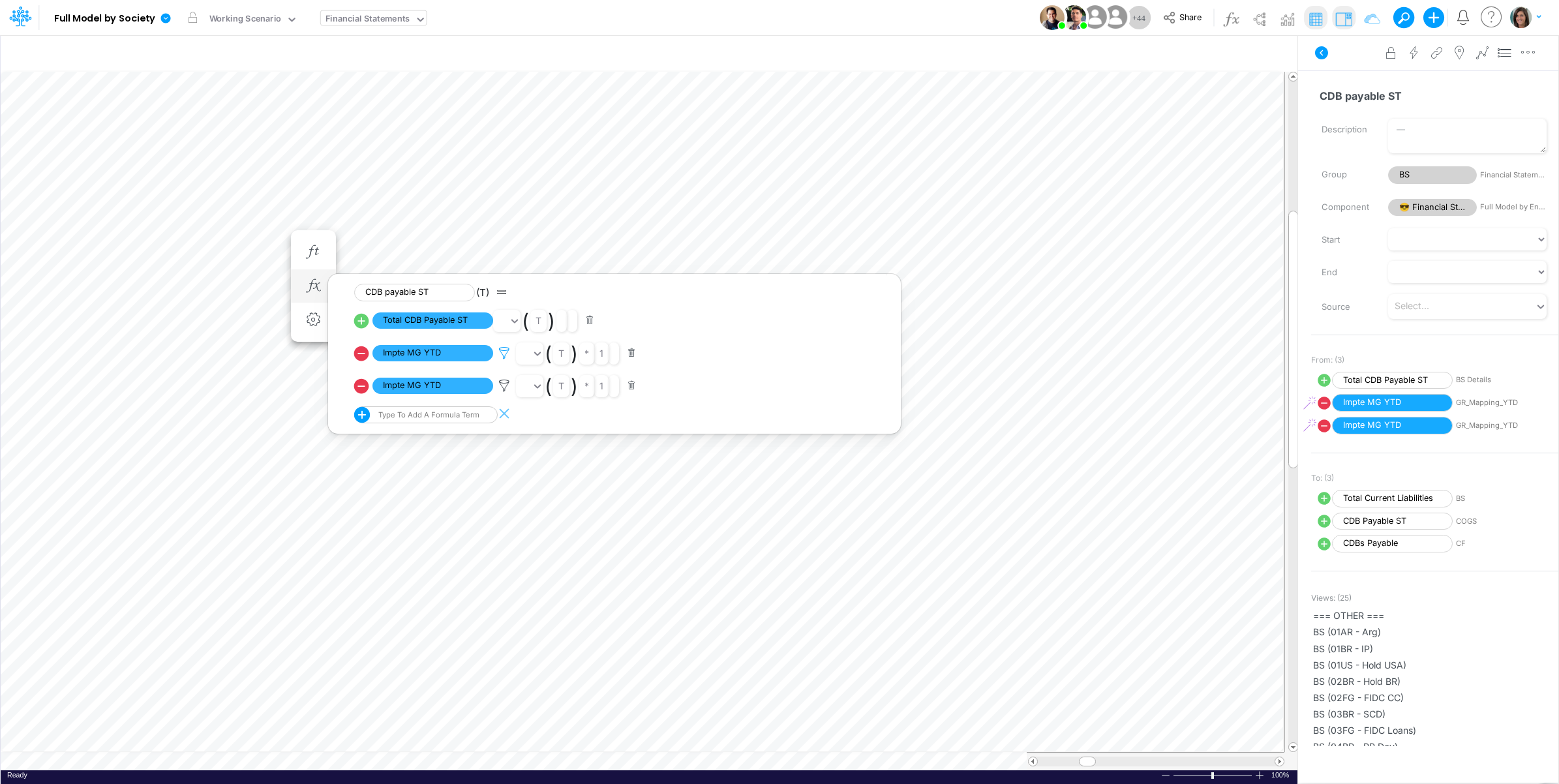
click at [506, 354] on icon at bounding box center [504, 353] width 19 height 13
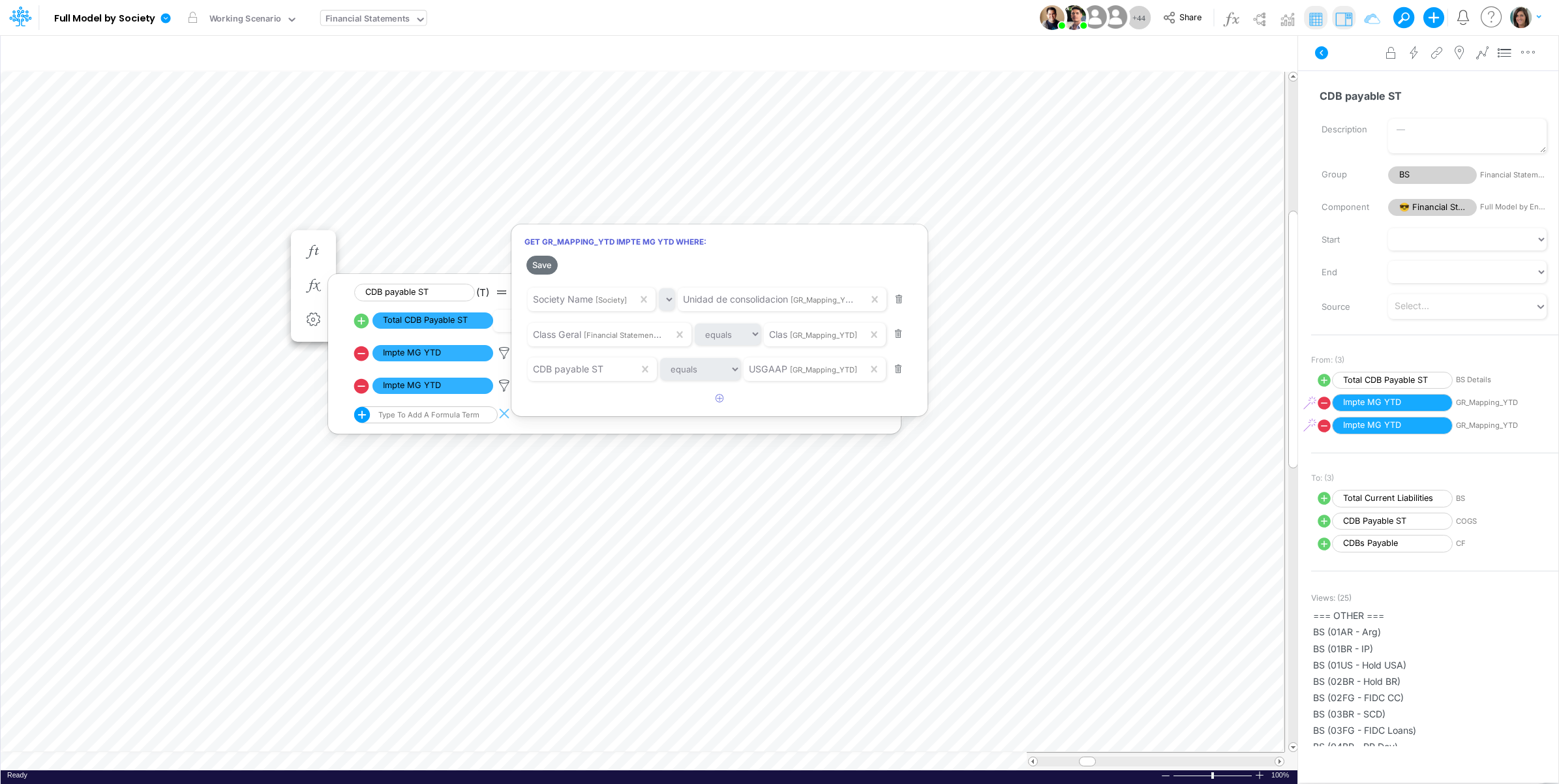
click at [503, 353] on div at bounding box center [779, 395] width 1559 height 777
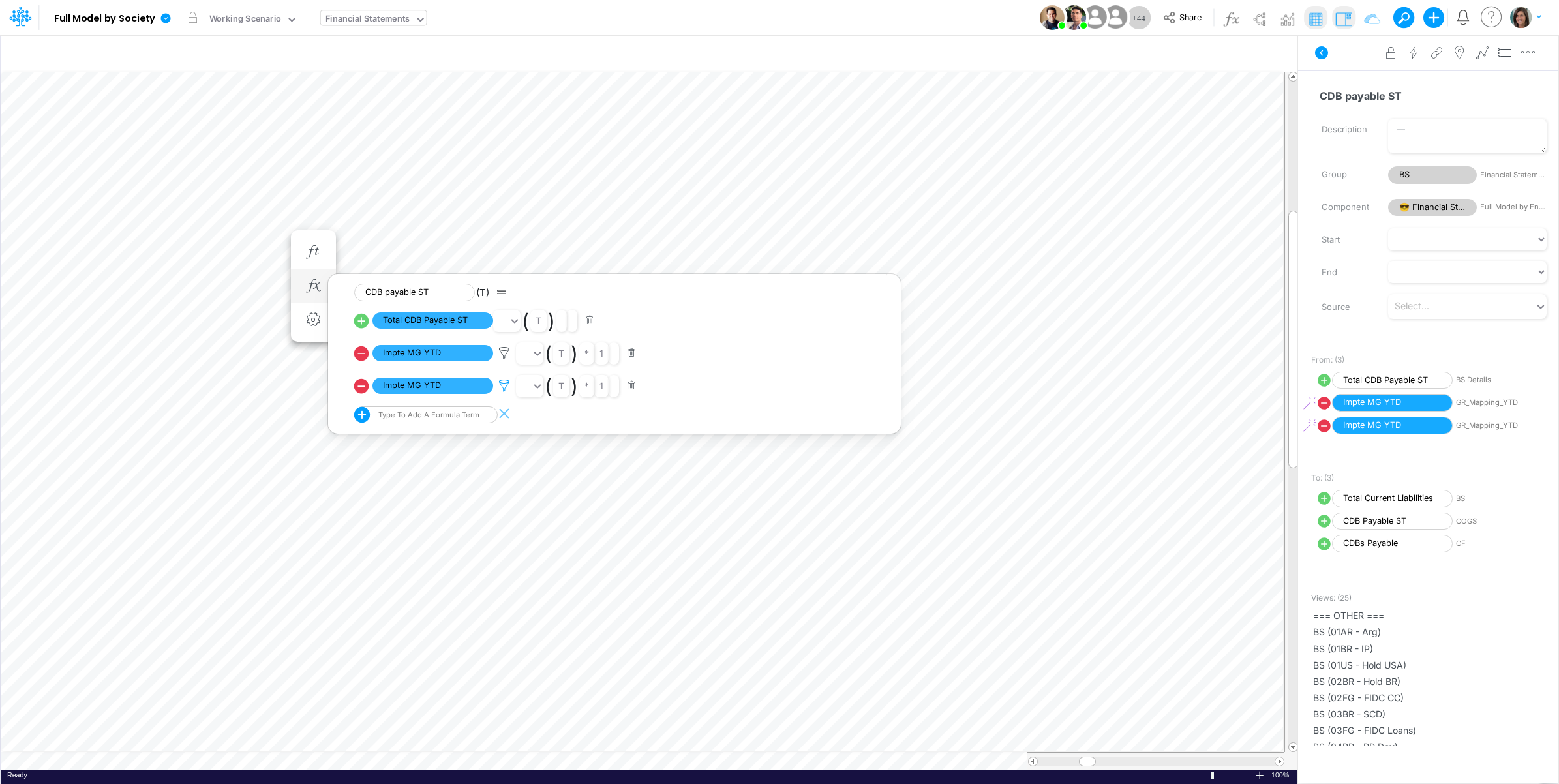
click at [502, 360] on icon at bounding box center [504, 353] width 19 height 13
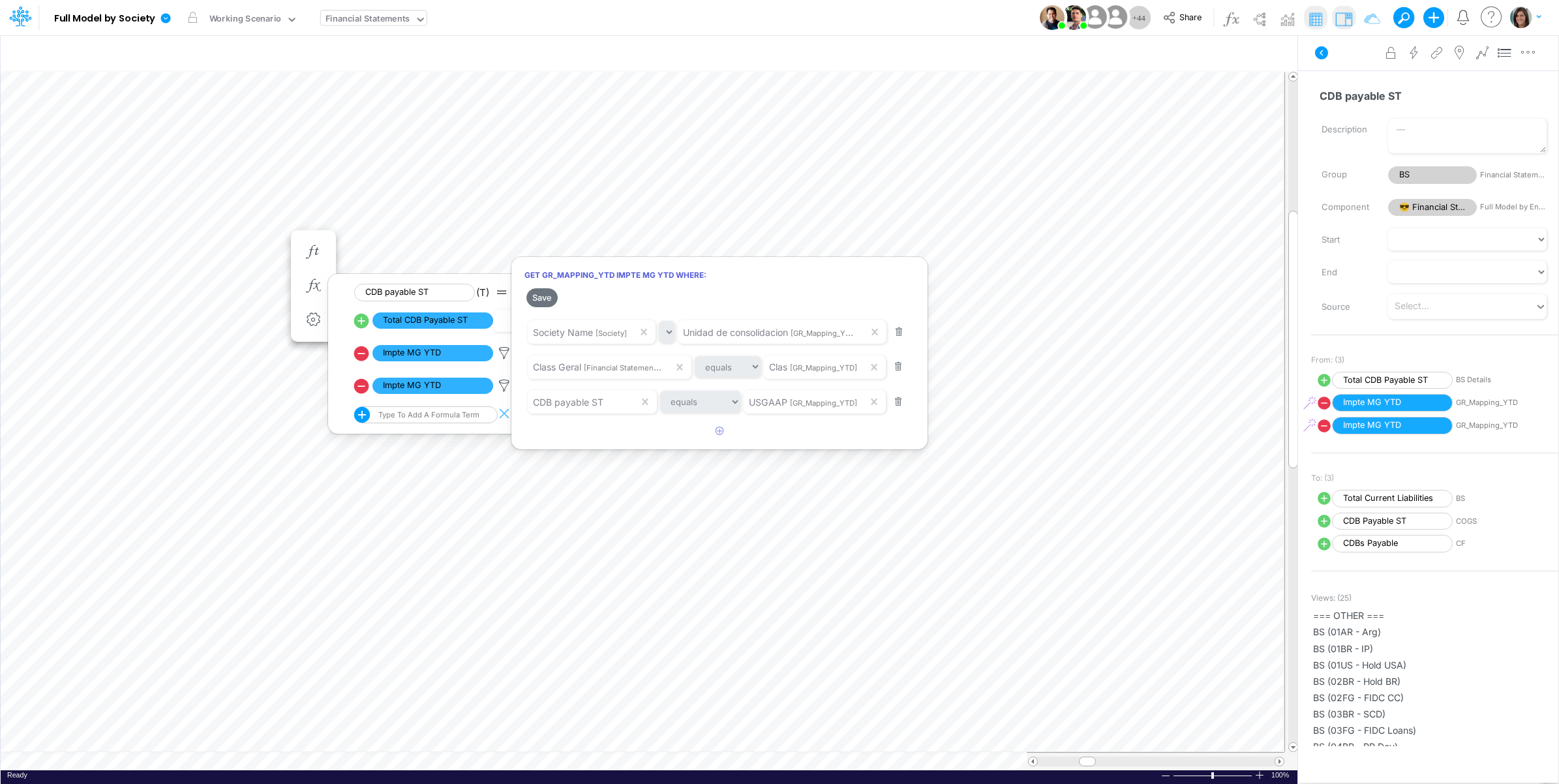
click at [504, 388] on div at bounding box center [779, 395] width 1559 height 777
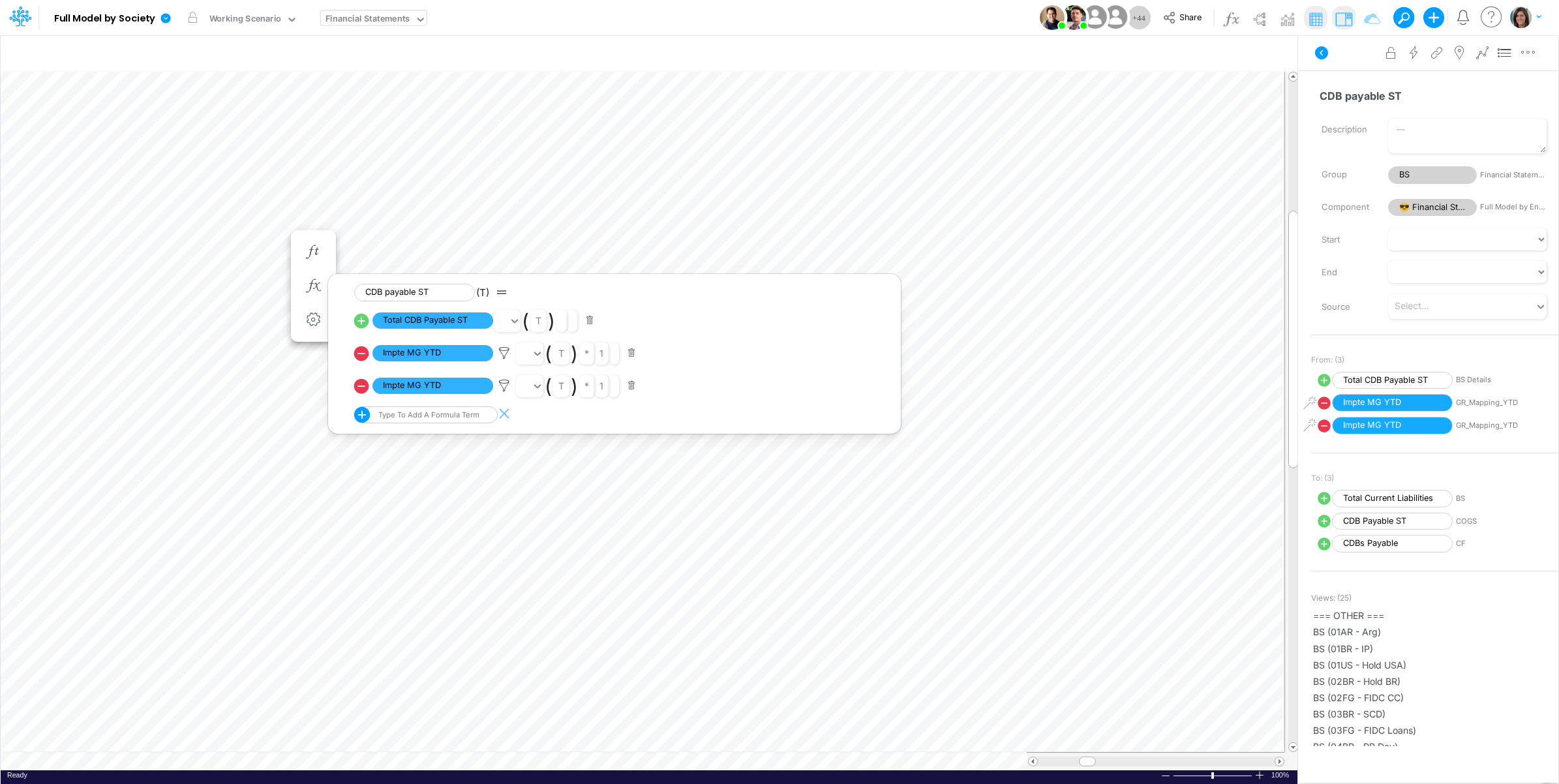
click at [1337, 64] on div "Advanced settings Delete" at bounding box center [1428, 53] width 260 height 37
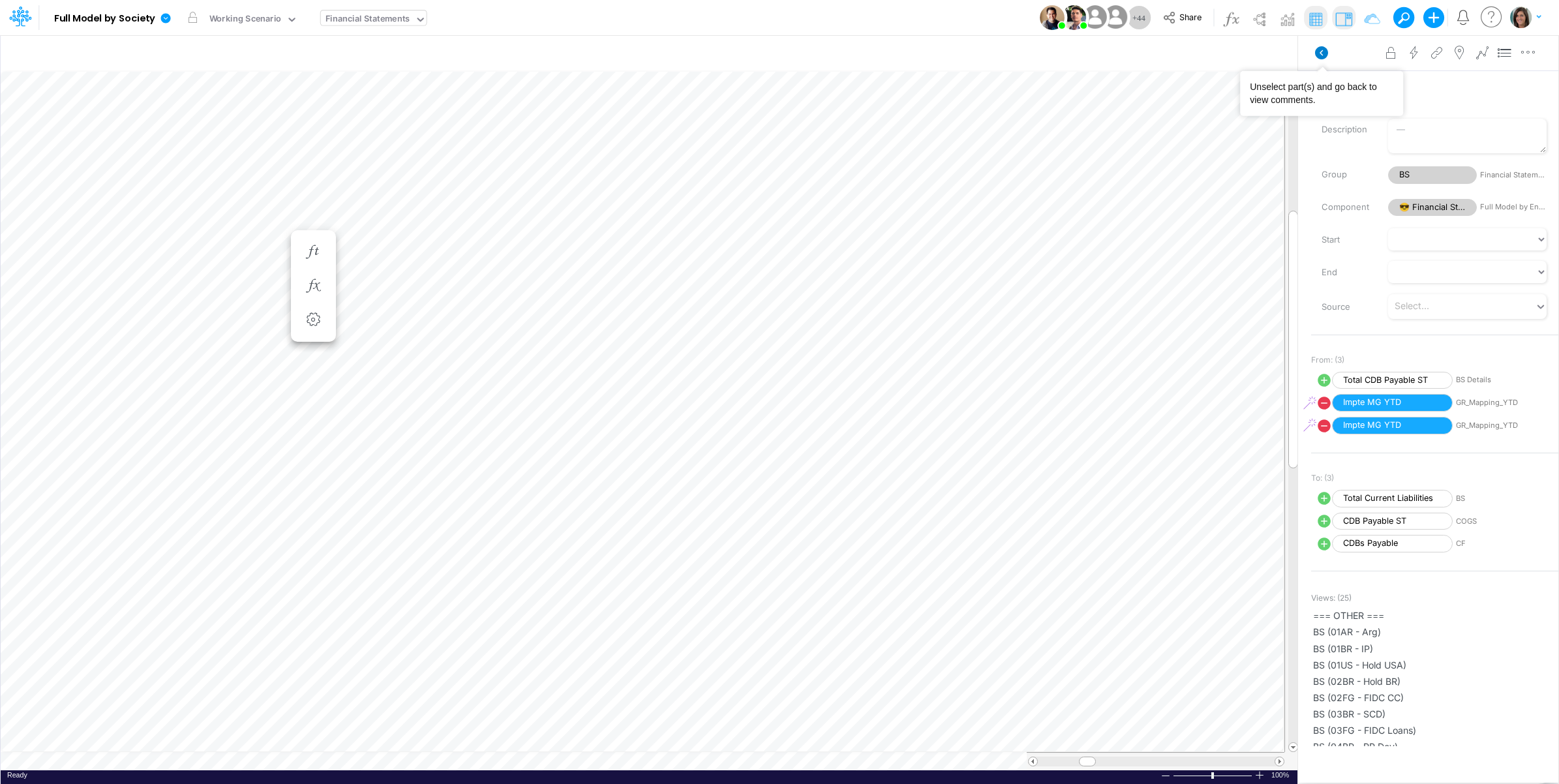
click at [1322, 49] on icon at bounding box center [1322, 53] width 13 height 13
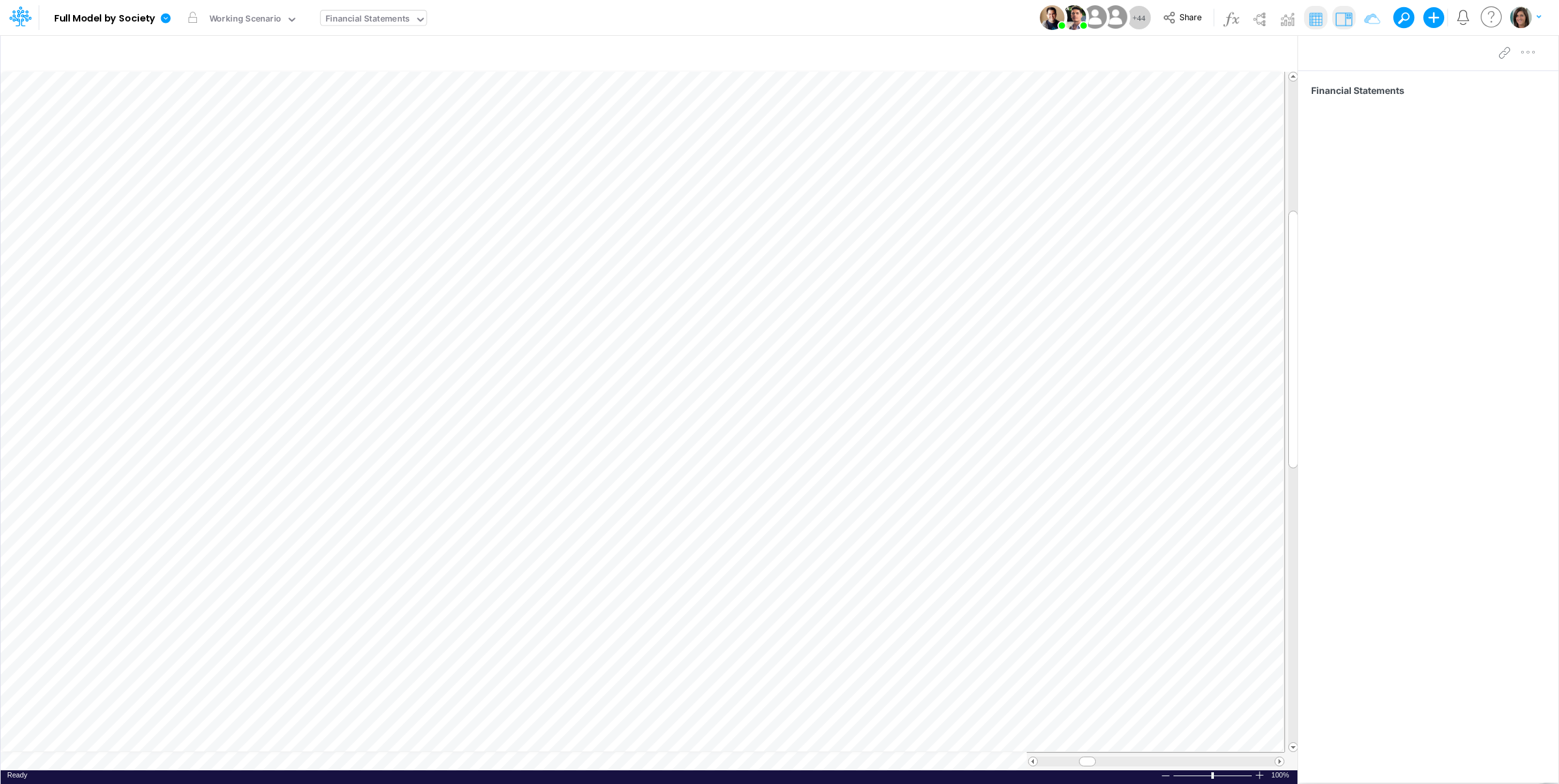
scroll to position [0, 1]
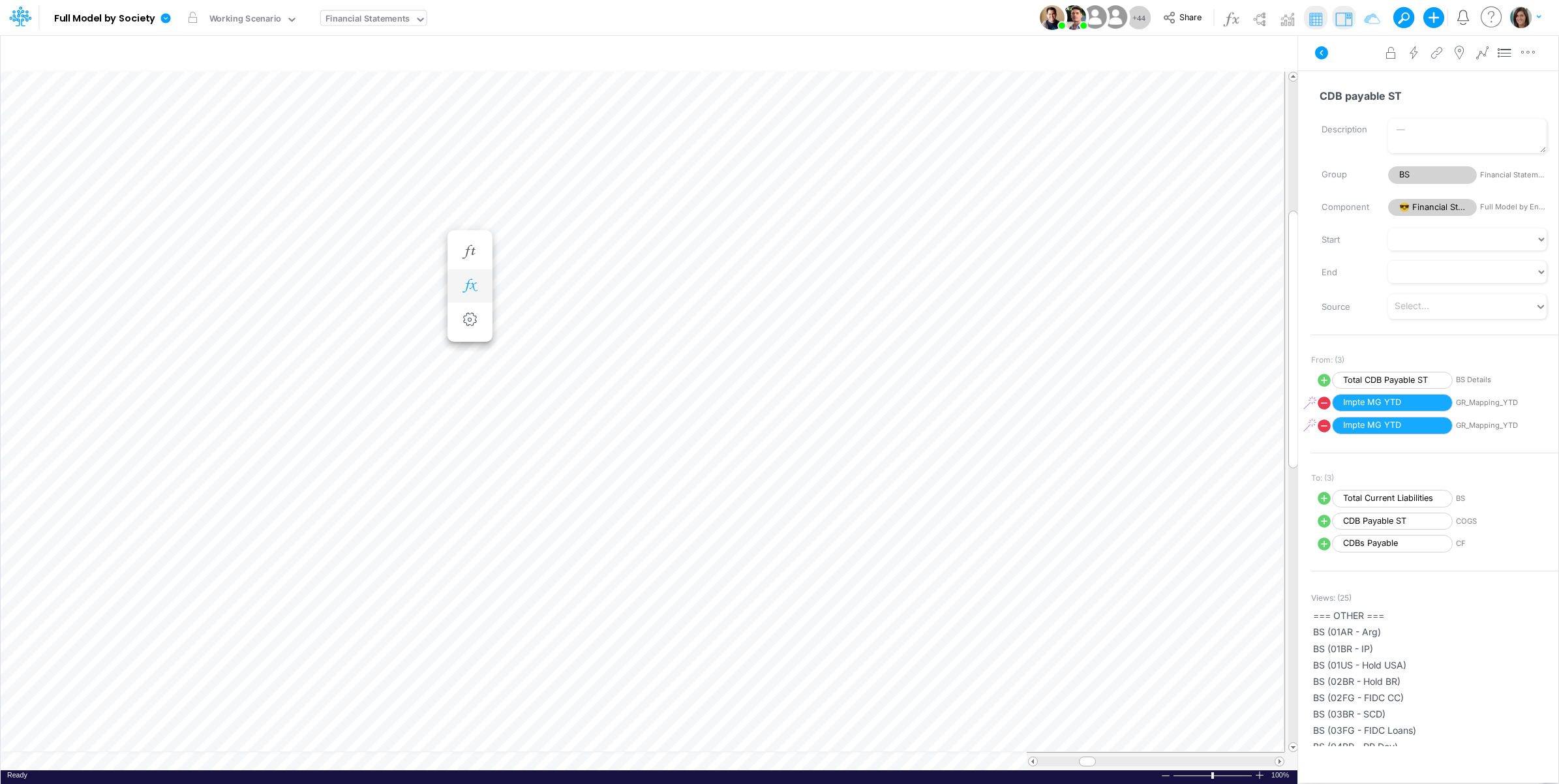
click at [480, 282] on button "button" at bounding box center [470, 286] width 24 height 26
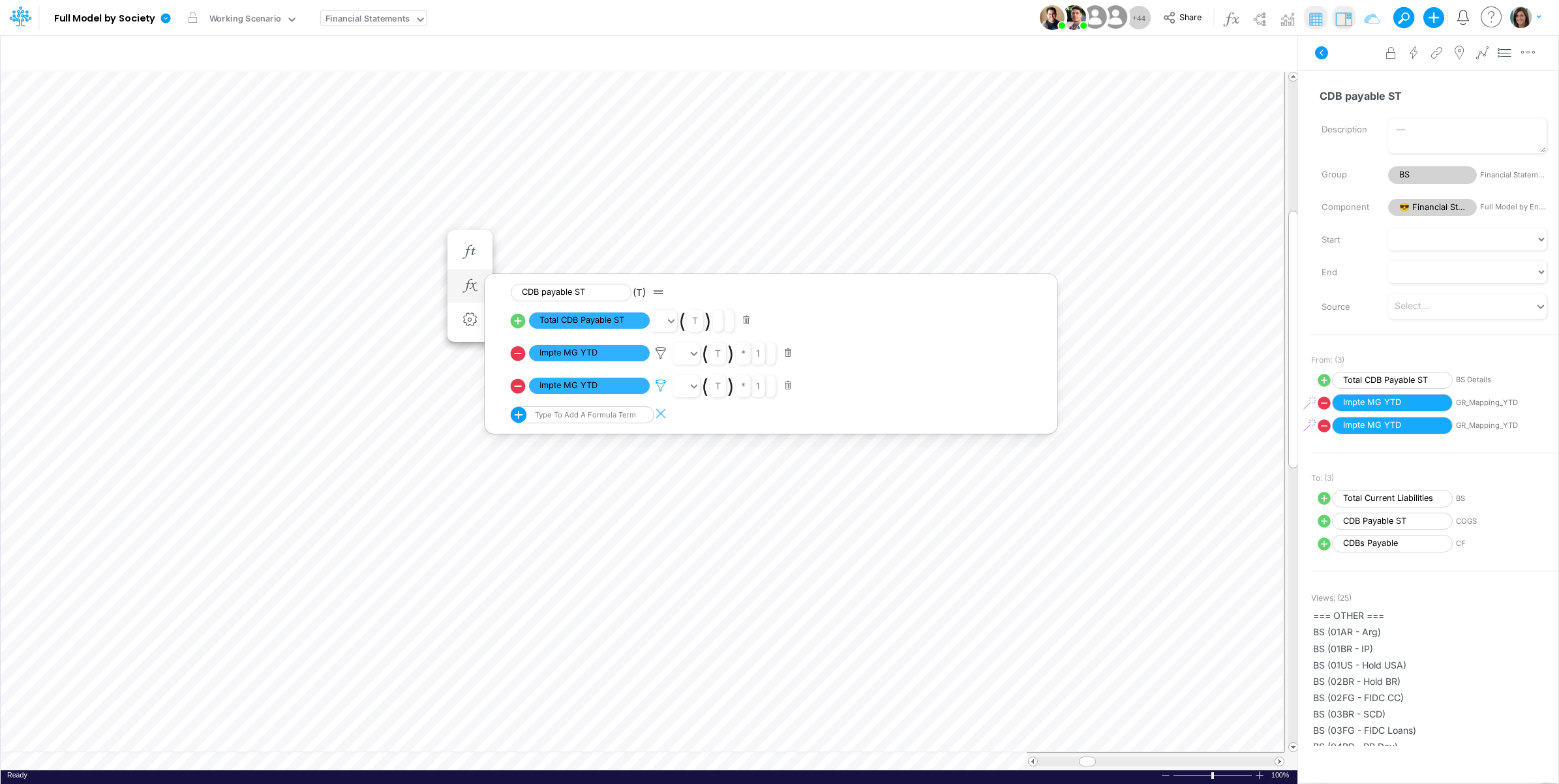
click at [660, 360] on icon at bounding box center [660, 353] width 19 height 13
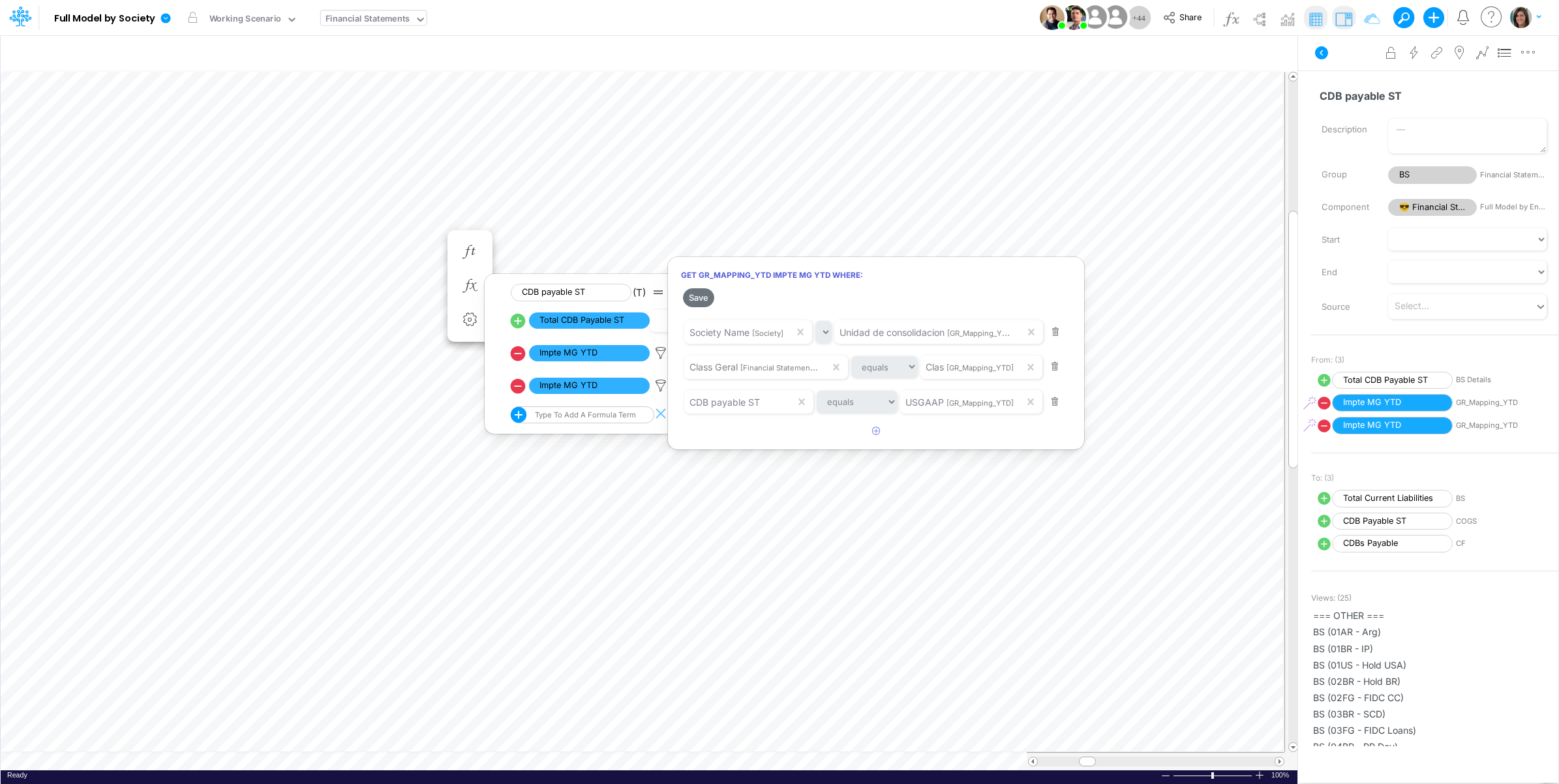
click at [1341, 69] on div at bounding box center [779, 395] width 1559 height 777
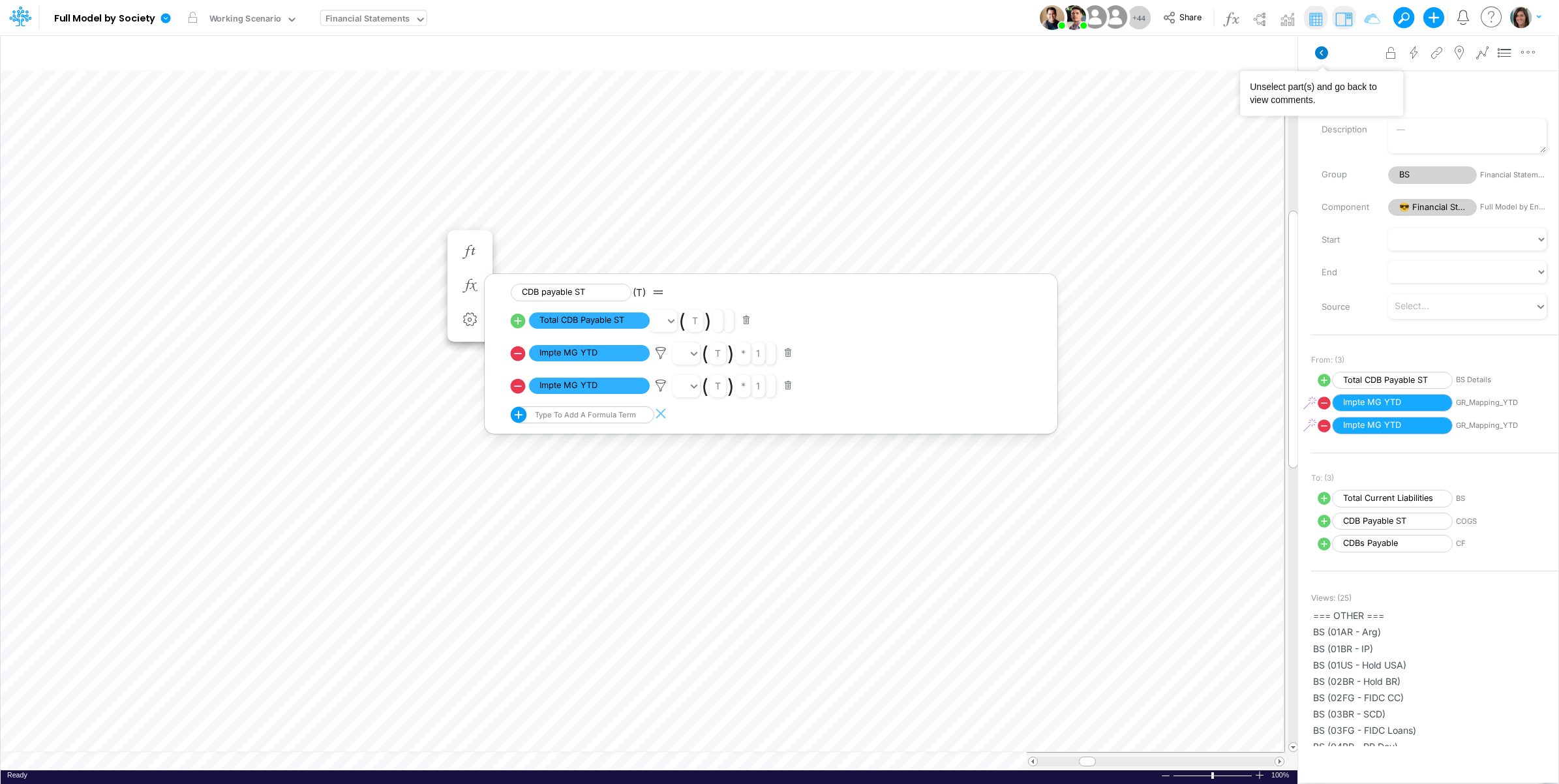
click at [1327, 53] on icon at bounding box center [1322, 53] width 13 height 13
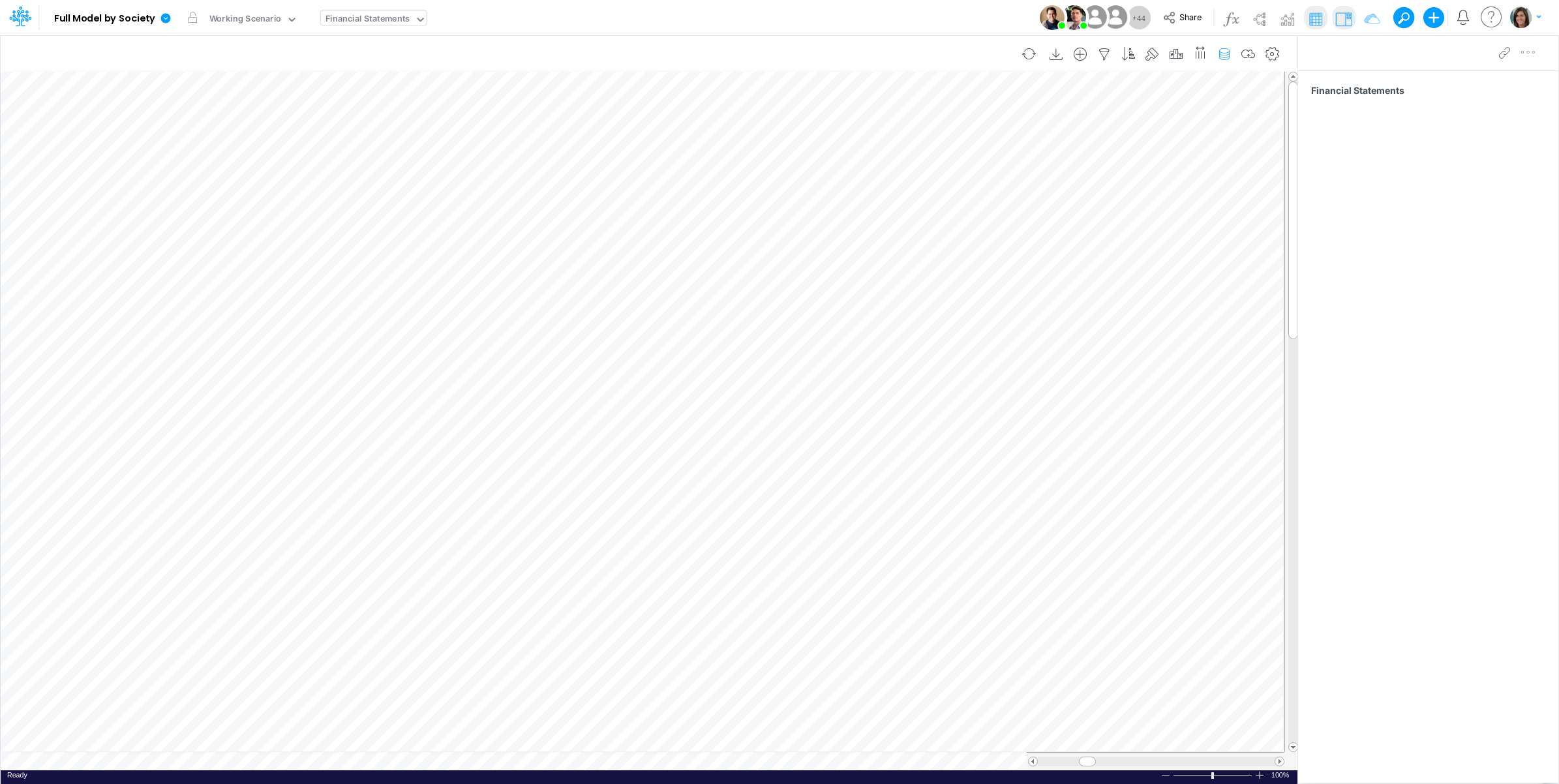
click at [1225, 50] on icon "button" at bounding box center [1224, 54] width 19 height 13
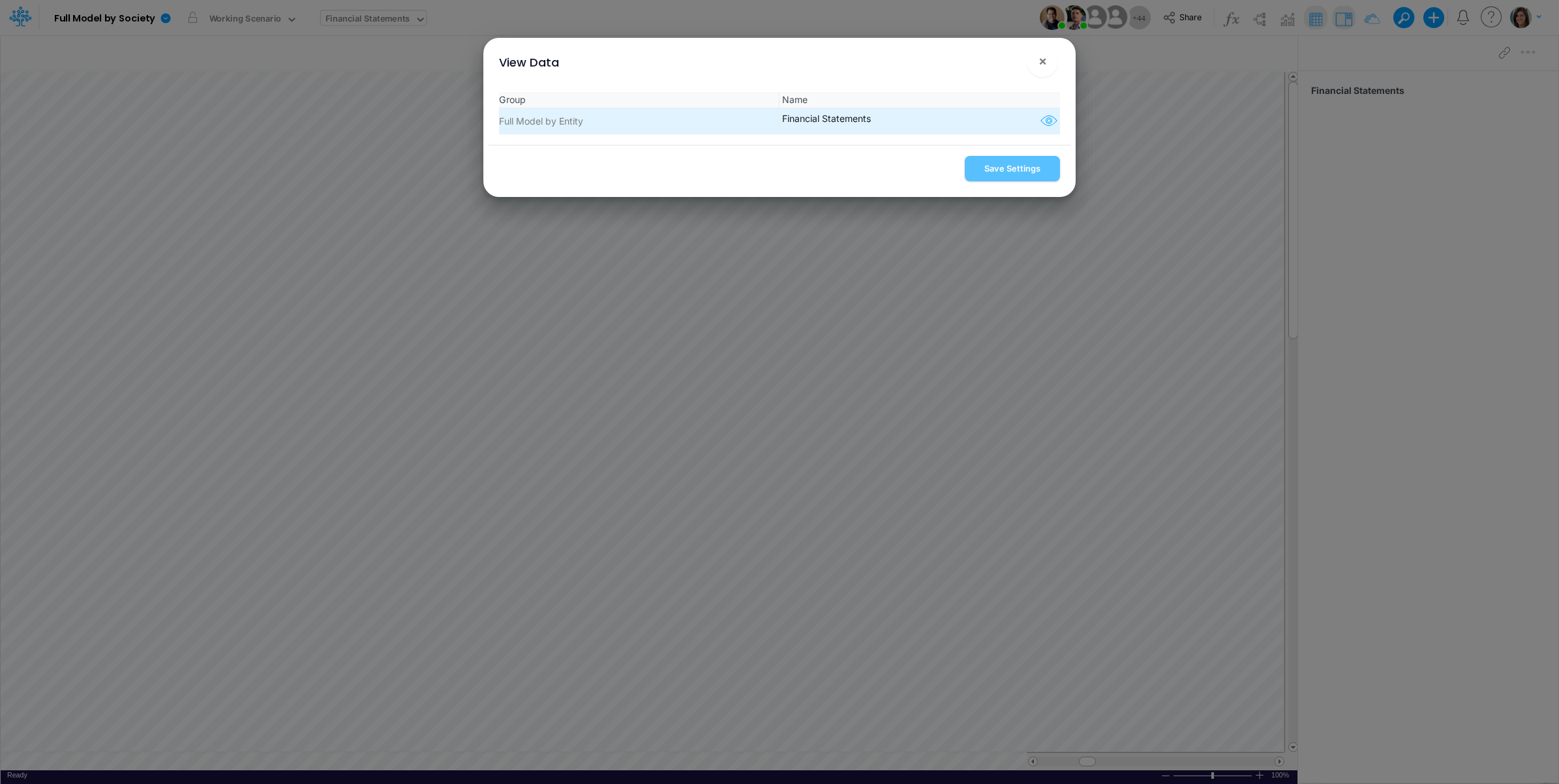
click at [1041, 125] on icon "button" at bounding box center [1048, 121] width 19 height 17
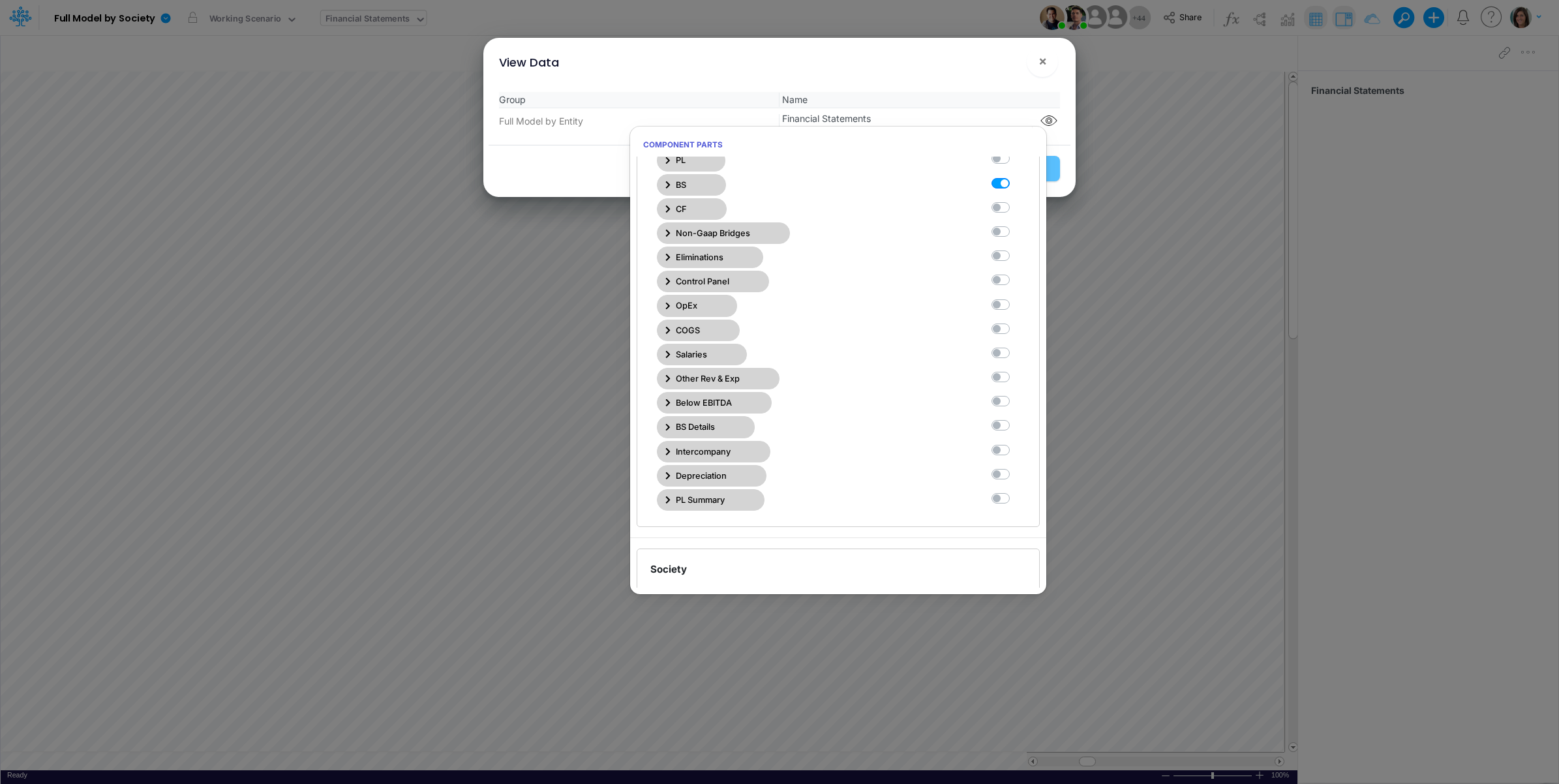
scroll to position [109, 0]
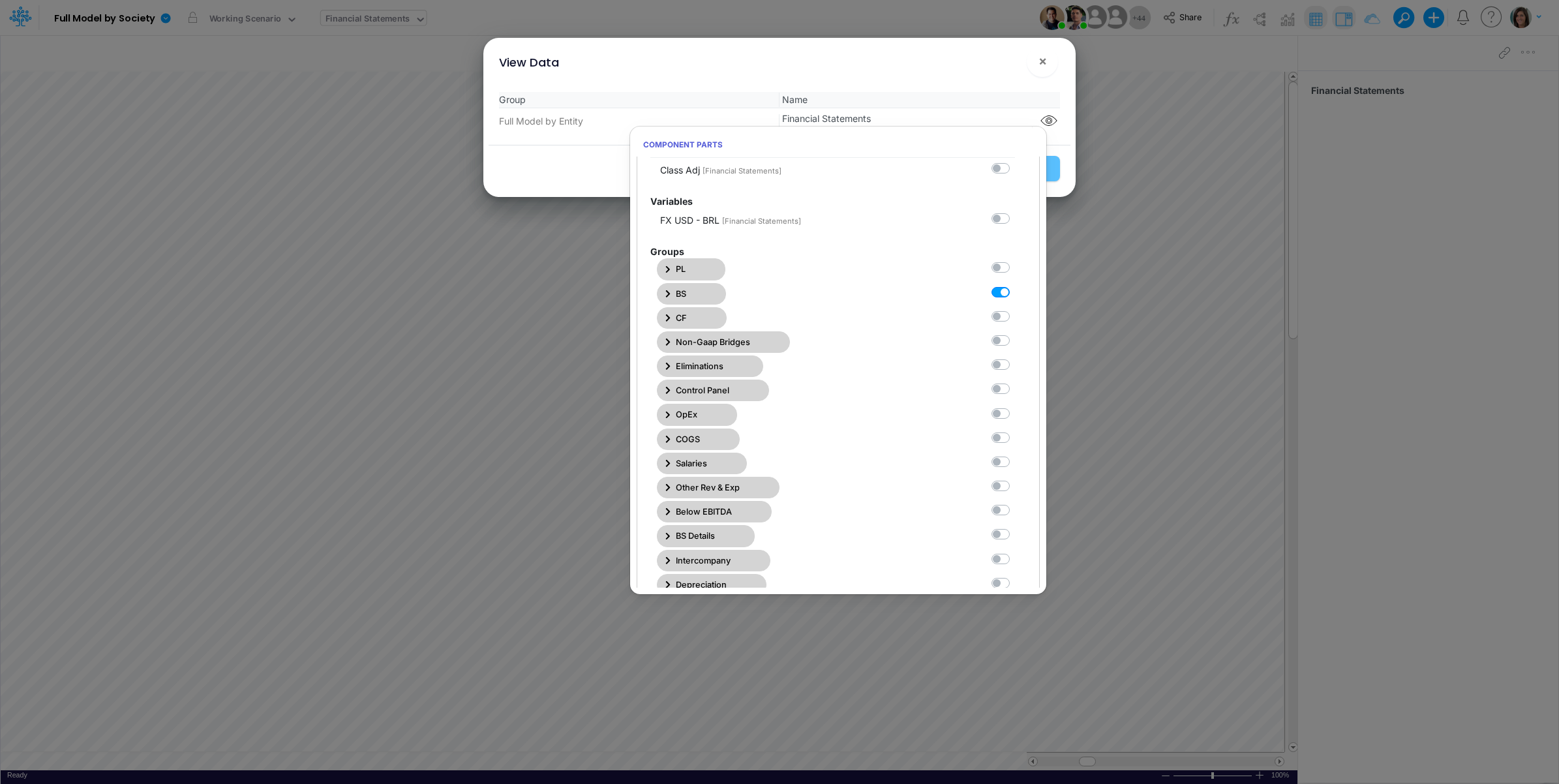
click at [1015, 285] on label at bounding box center [1015, 285] width 0 height 0
click at [1015, 293] on Statements1 "checkbox" at bounding box center [1019, 289] width 8 height 8
checkbox Statements1 "false"
click at [1044, 65] on span "×" at bounding box center [1042, 60] width 8 height 16
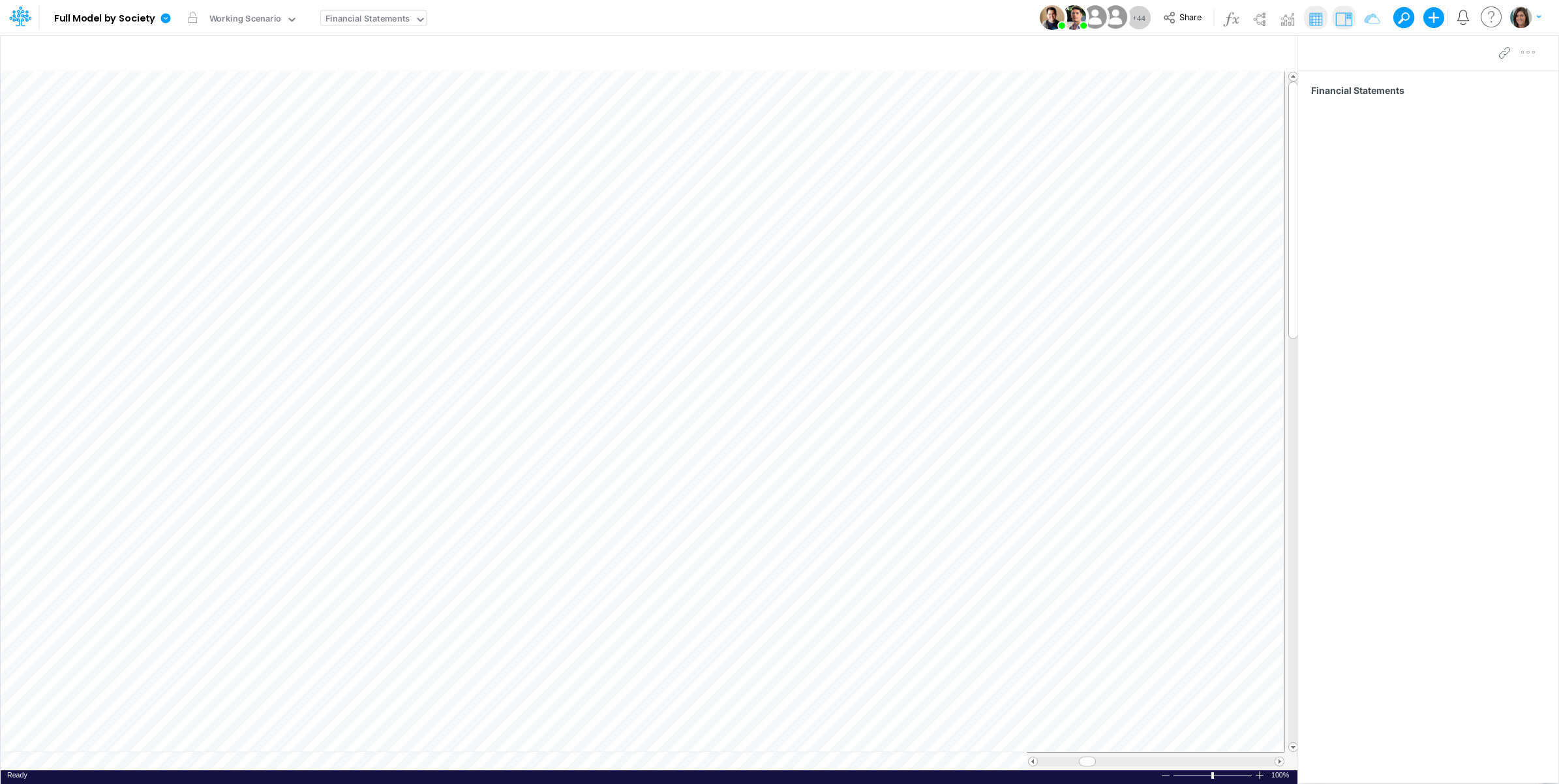
click at [558, 8] on div "Model Full Model by Society Edit model settings Duplicate Import QuickBooks Qui…" at bounding box center [780, 18] width 1404 height 35
click at [159, 23] on link at bounding box center [168, 18] width 26 height 34
click at [216, 135] on button "View model info" at bounding box center [232, 135] width 140 height 20
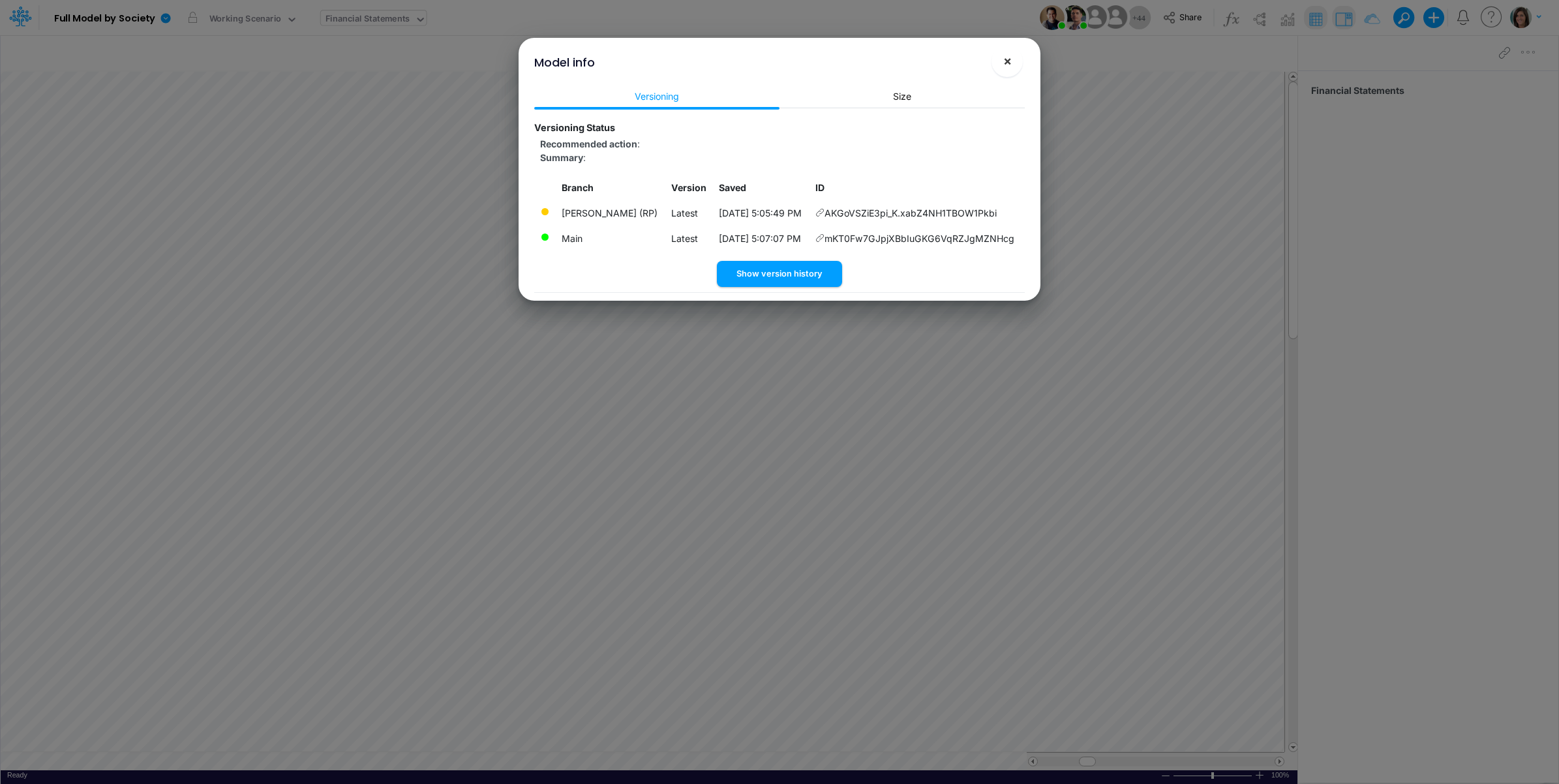
click at [1006, 57] on span "×" at bounding box center [1007, 60] width 8 height 16
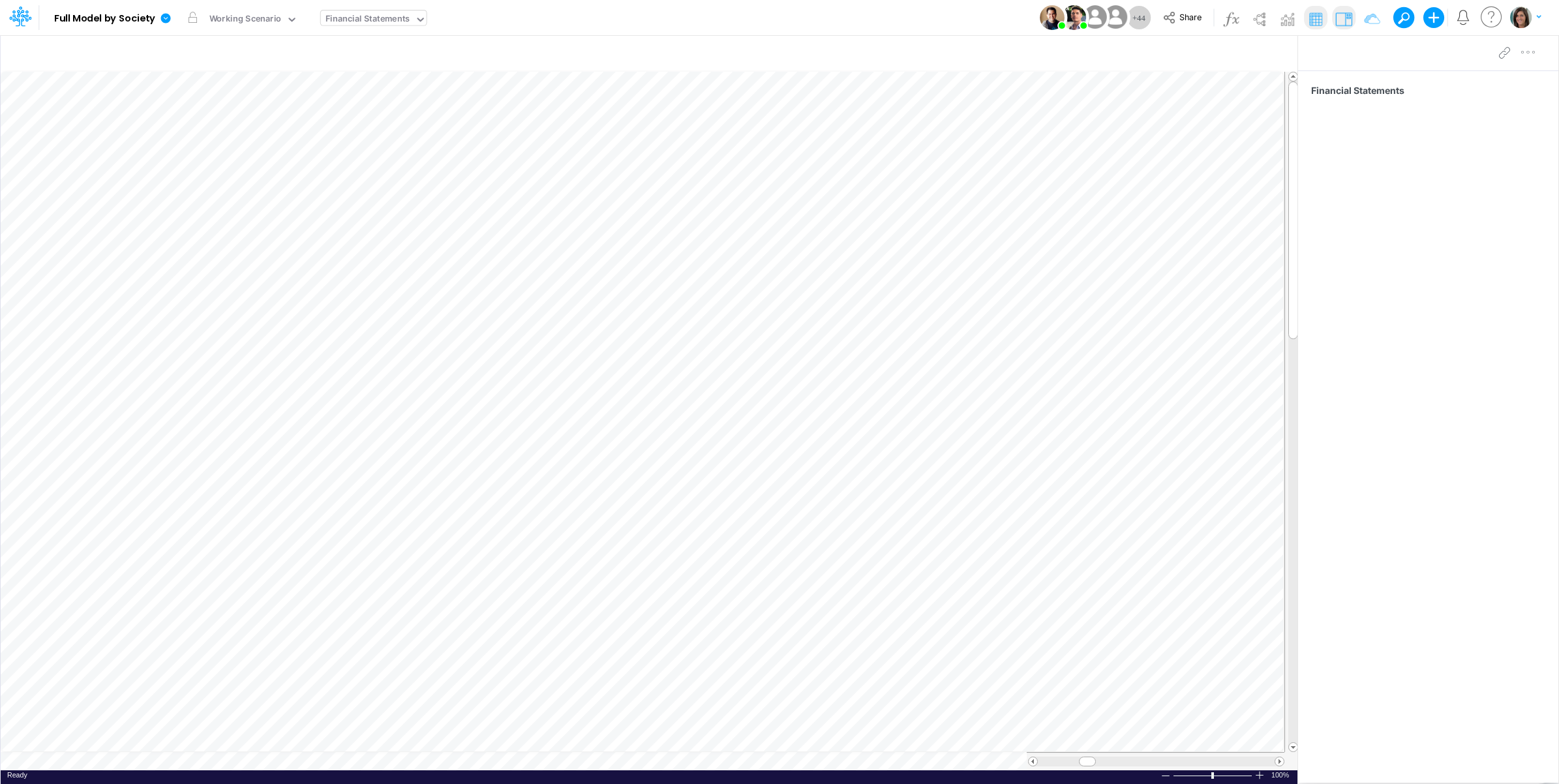
click at [566, 4] on div "Model Full Model by Society Edit model settings Duplicate Import QuickBooks Qui…" at bounding box center [780, 18] width 1404 height 35
click at [171, 18] on icon at bounding box center [166, 18] width 10 height 10
click at [201, 130] on button "View model info" at bounding box center [232, 135] width 140 height 20
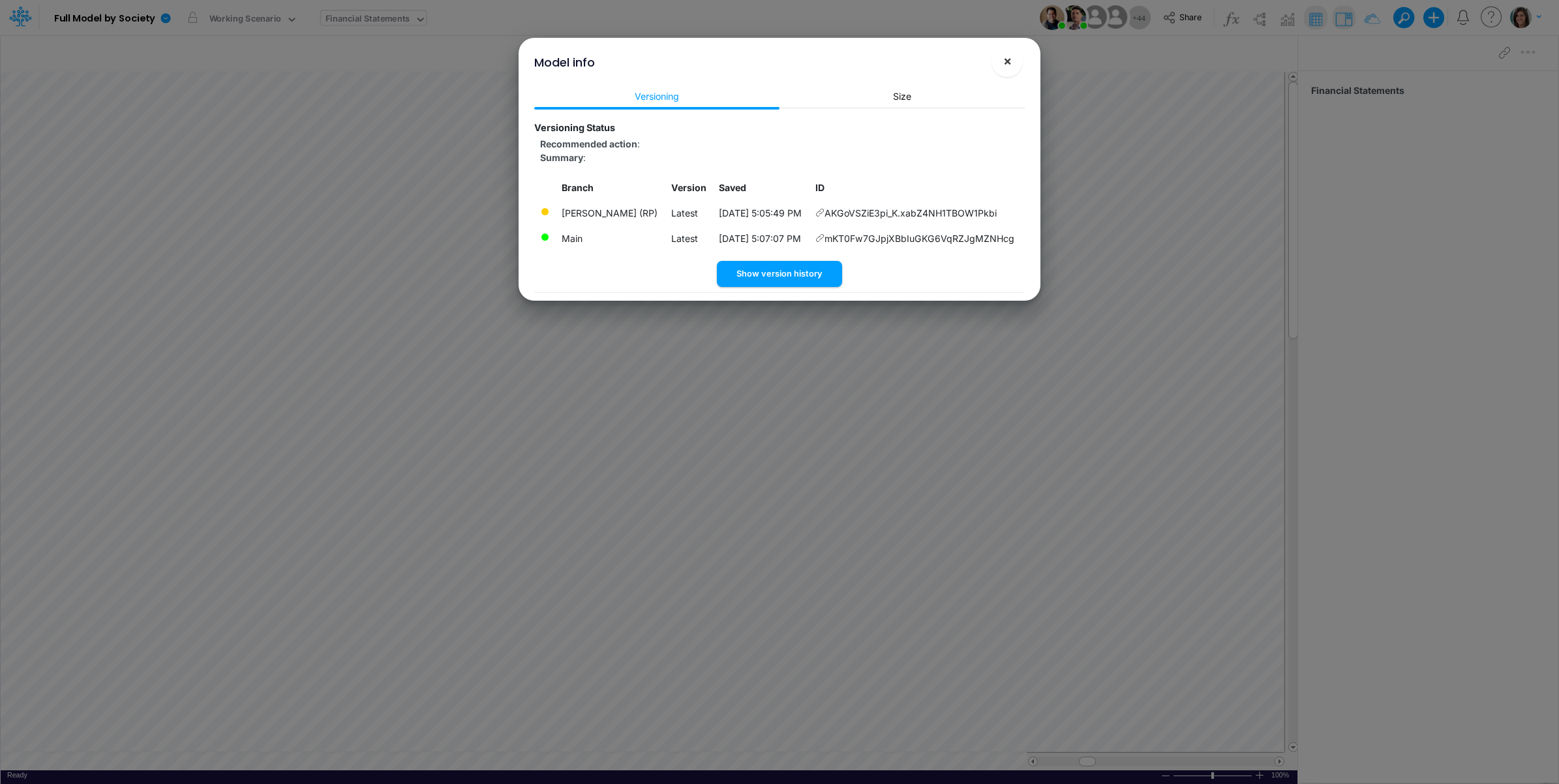
drag, startPoint x: 1008, startPoint y: 63, endPoint x: 818, endPoint y: 30, distance: 192.8
click at [1008, 63] on span "×" at bounding box center [1007, 60] width 8 height 16
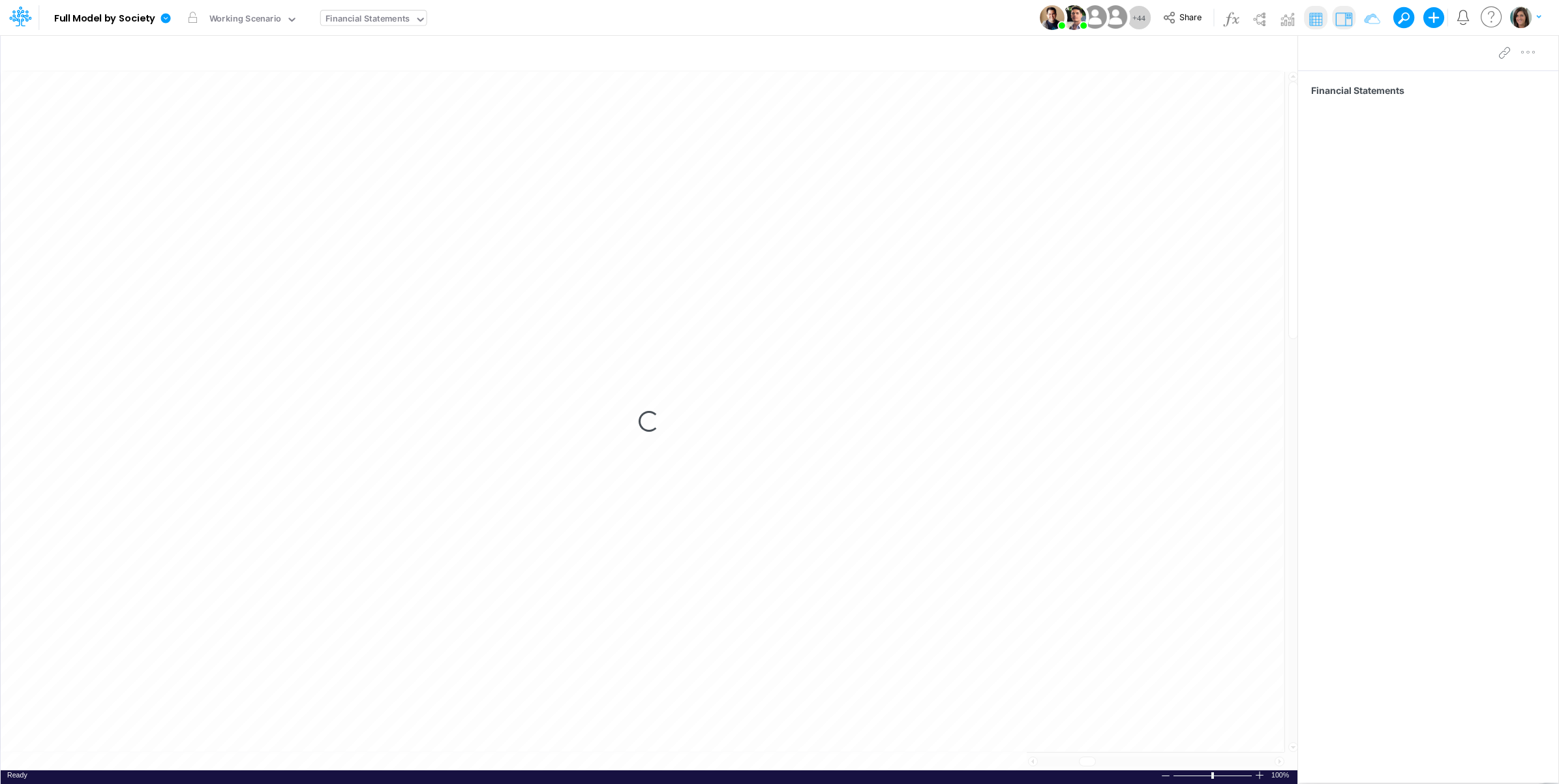
click at [554, 26] on div "Model Full Model by Society Edit model settings Duplicate Import QuickBooks Qui…" at bounding box center [780, 18] width 1404 height 35
click at [303, 17] on button "button" at bounding box center [309, 18] width 13 height 13
